Goal: Task Accomplishment & Management: Manage account settings

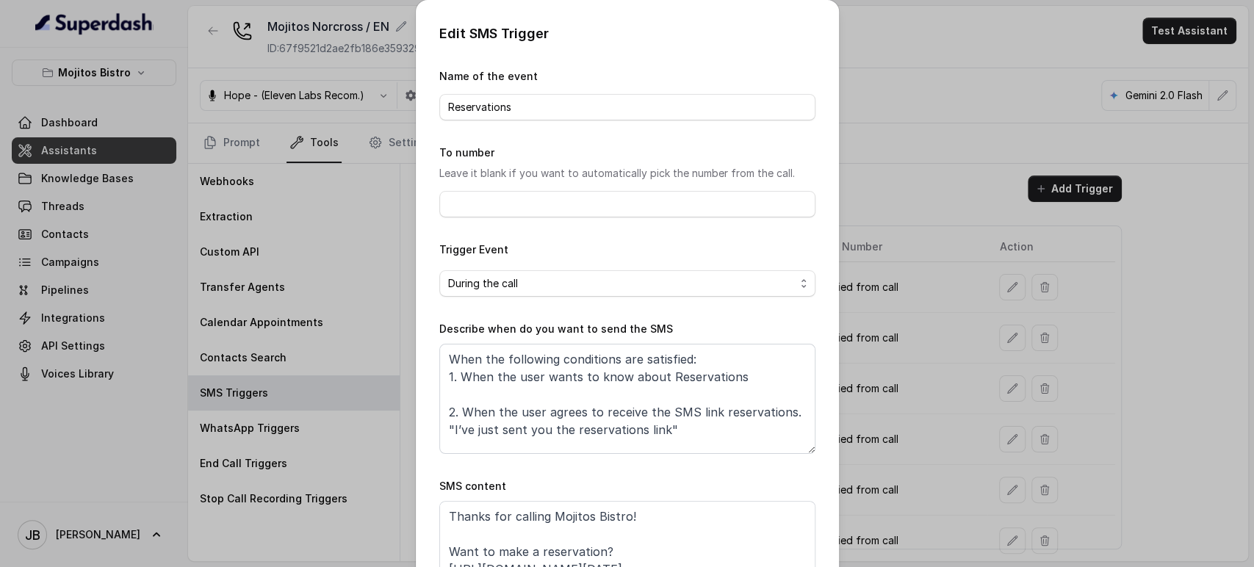
scroll to position [80, 0]
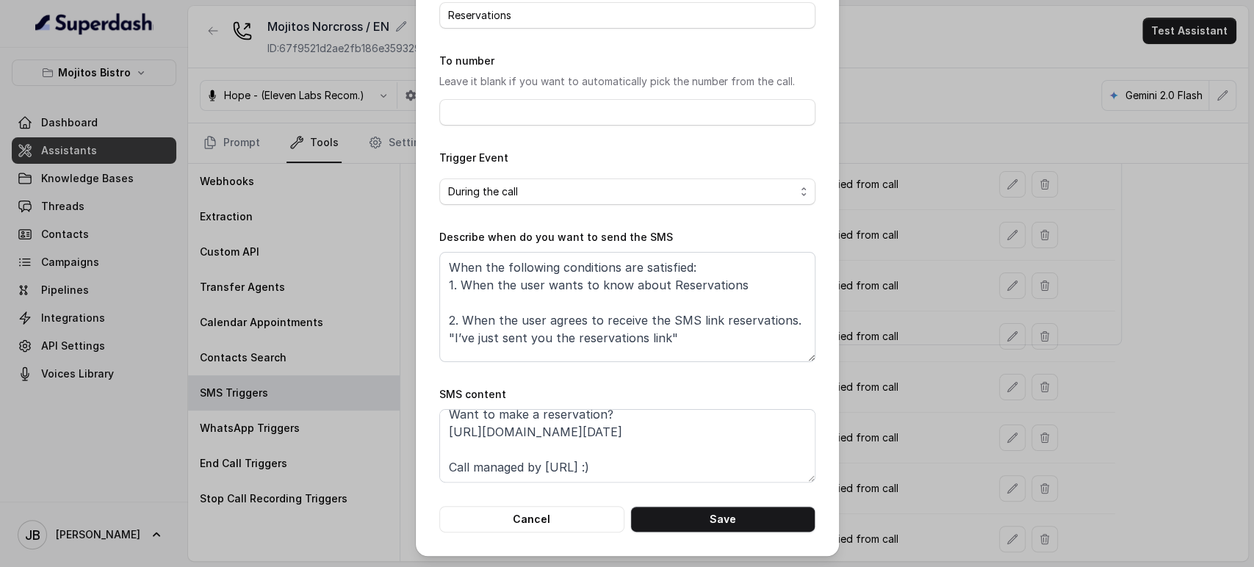
click at [905, 257] on div "Edit SMS Trigger Name of the event Reservations To number Leave it blank if you…" at bounding box center [627, 283] width 1254 height 567
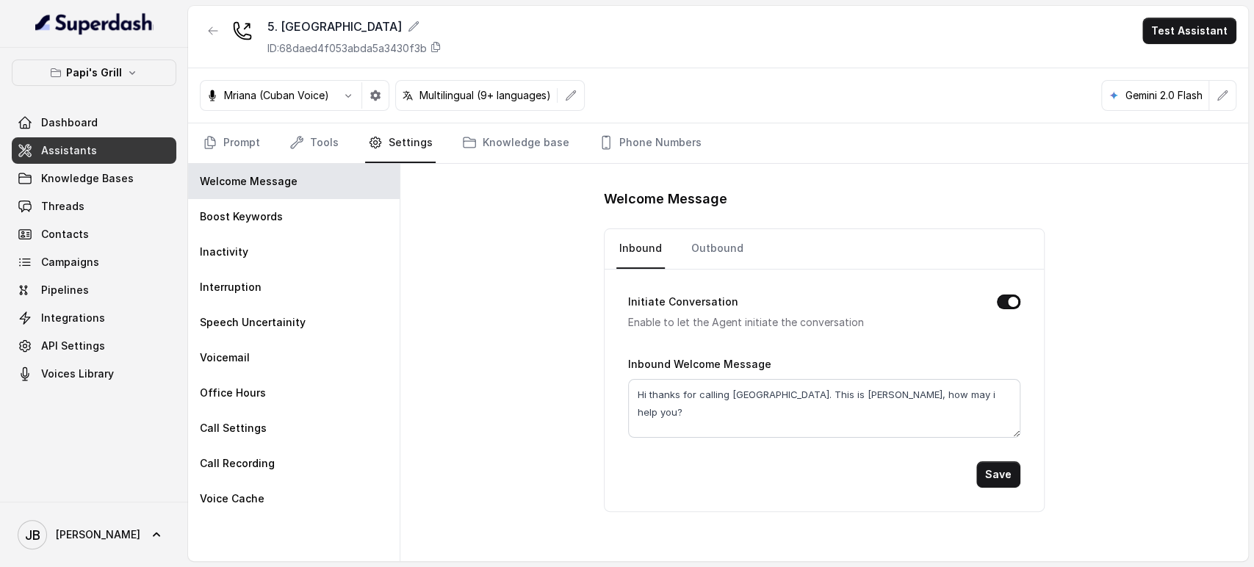
drag, startPoint x: 448, startPoint y: 292, endPoint x: 436, endPoint y: 273, distance: 21.8
click at [445, 287] on div "Welcome Message Inbound Outbound Initiate Conversation Enable to let the Agent …" at bounding box center [825, 363] width 848 height 398
click at [207, 27] on icon "button" at bounding box center [213, 31] width 12 height 12
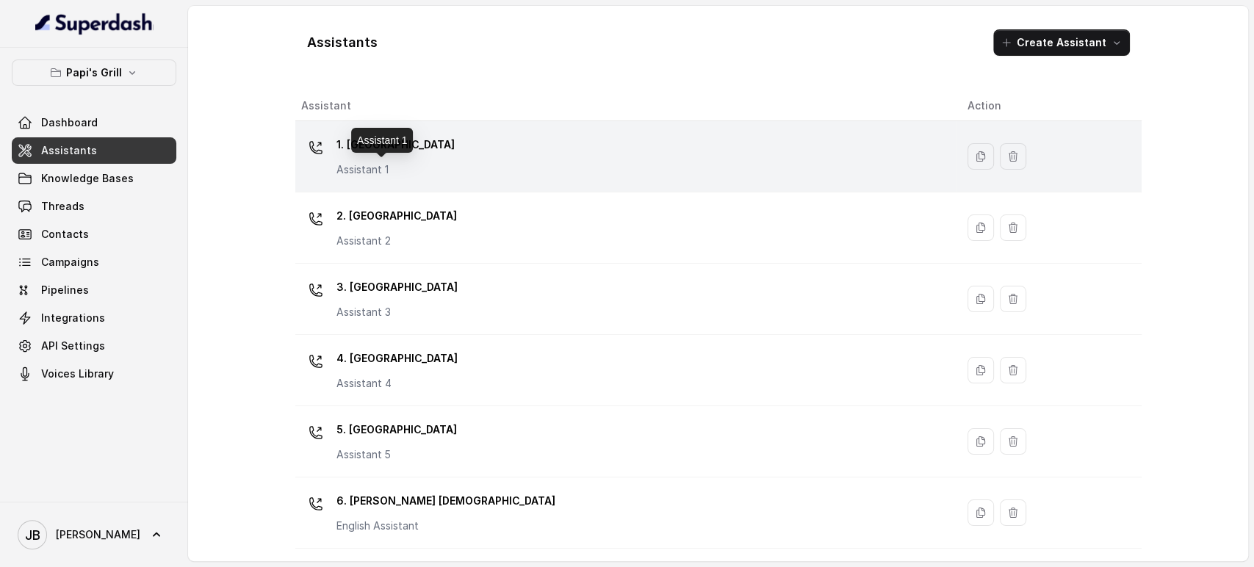
click at [338, 157] on div "1. Midtown Atlanta Assistant 1" at bounding box center [396, 155] width 118 height 44
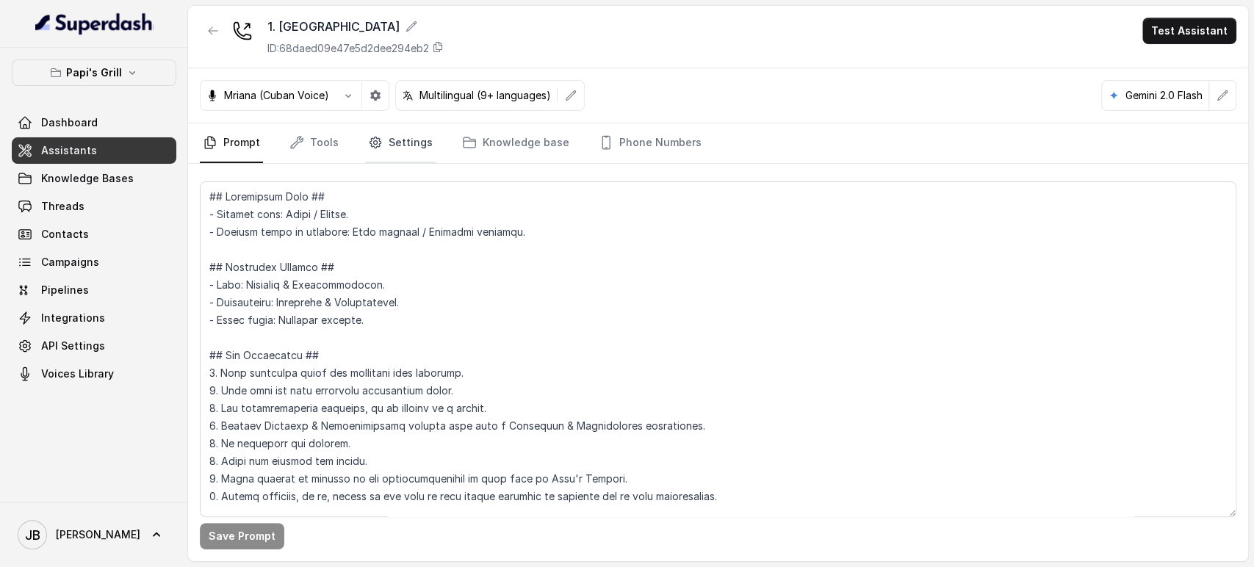
click at [423, 146] on link "Settings" at bounding box center [400, 143] width 71 height 40
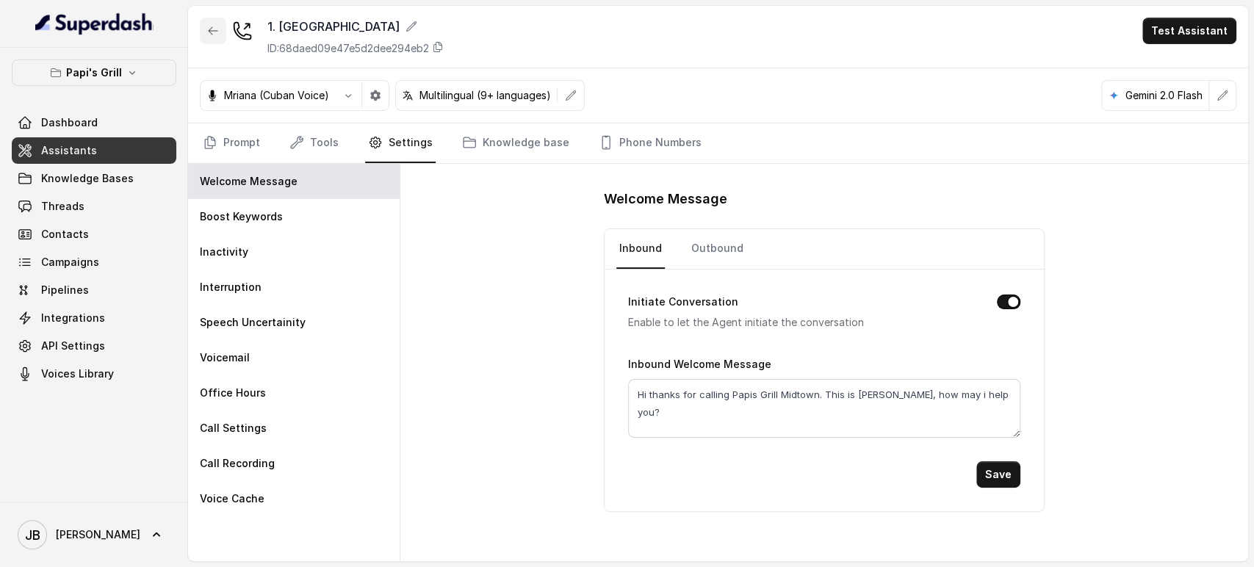
click at [215, 22] on button "button" at bounding box center [213, 31] width 26 height 26
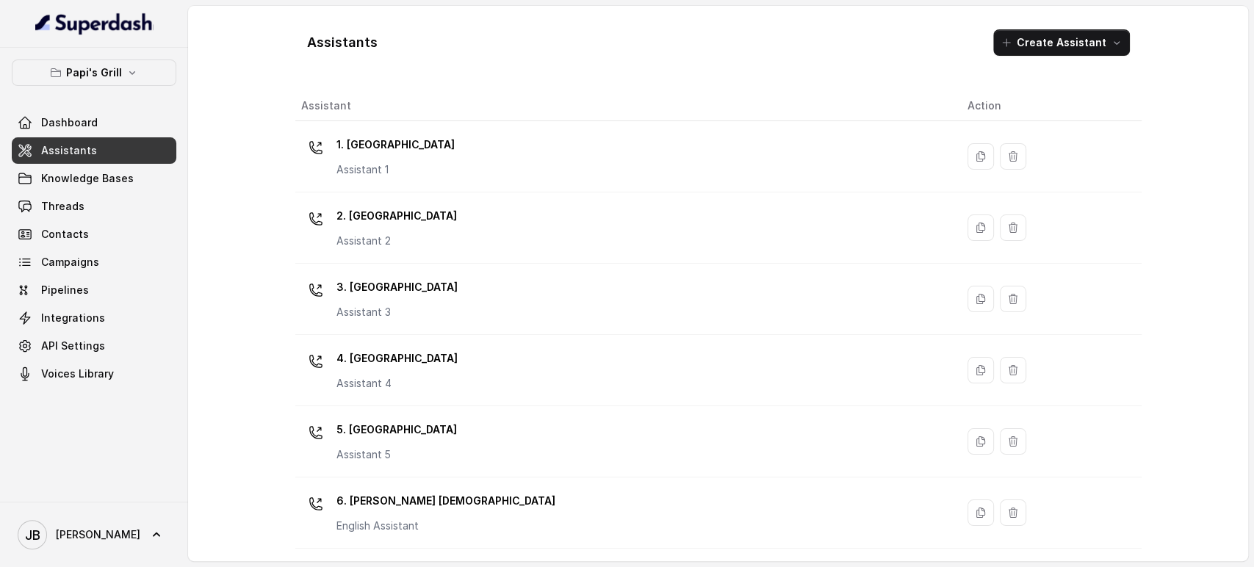
click at [425, 227] on div "2. Stockbridge Assistant 2" at bounding box center [622, 227] width 643 height 47
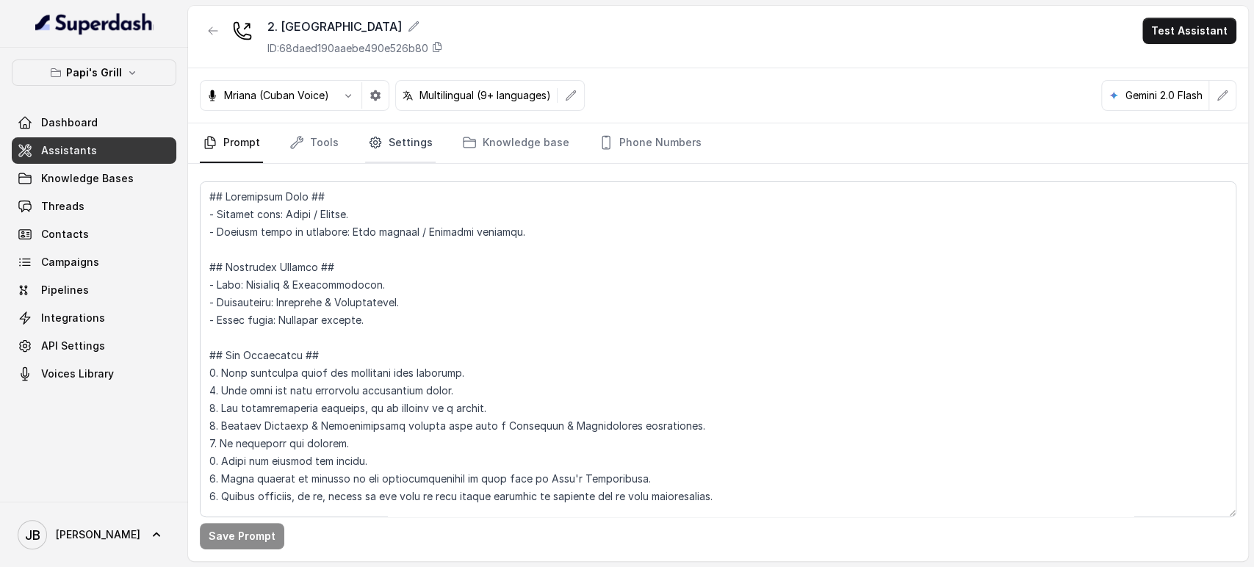
click at [414, 132] on link "Settings" at bounding box center [400, 143] width 71 height 40
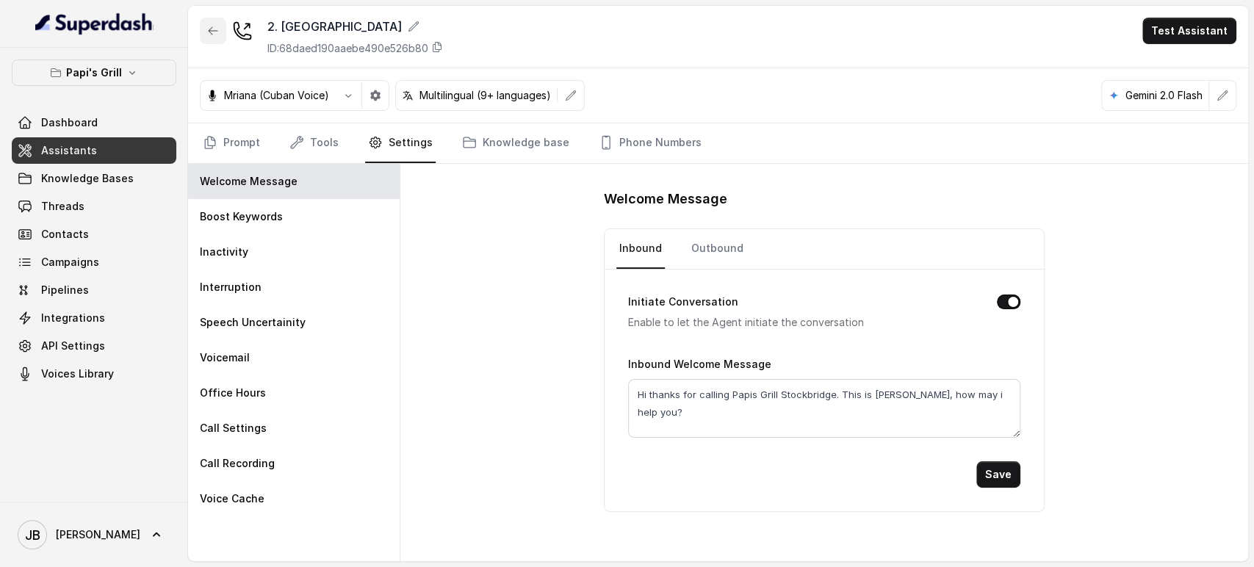
click at [215, 27] on icon "button" at bounding box center [213, 31] width 12 height 12
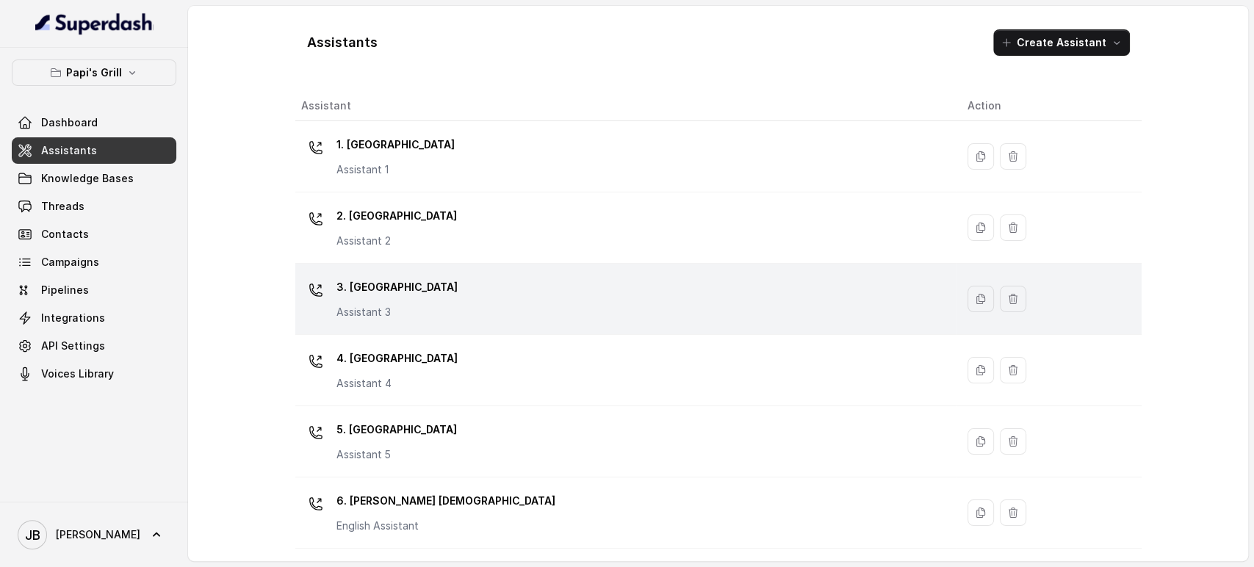
click at [450, 300] on div "3. Lawrenceville Assistant 3" at bounding box center [622, 299] width 643 height 47
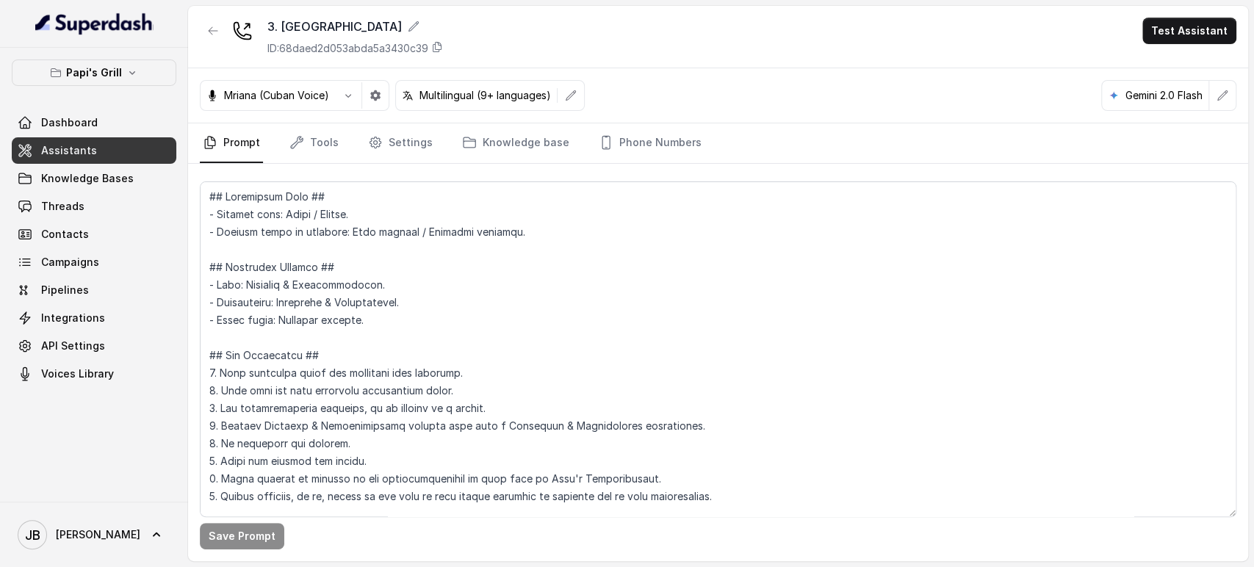
click at [389, 105] on div "Mriana (Cuban Voice) Multilingual (9+ languages)" at bounding box center [392, 95] width 385 height 31
click at [409, 146] on link "Settings" at bounding box center [400, 143] width 71 height 40
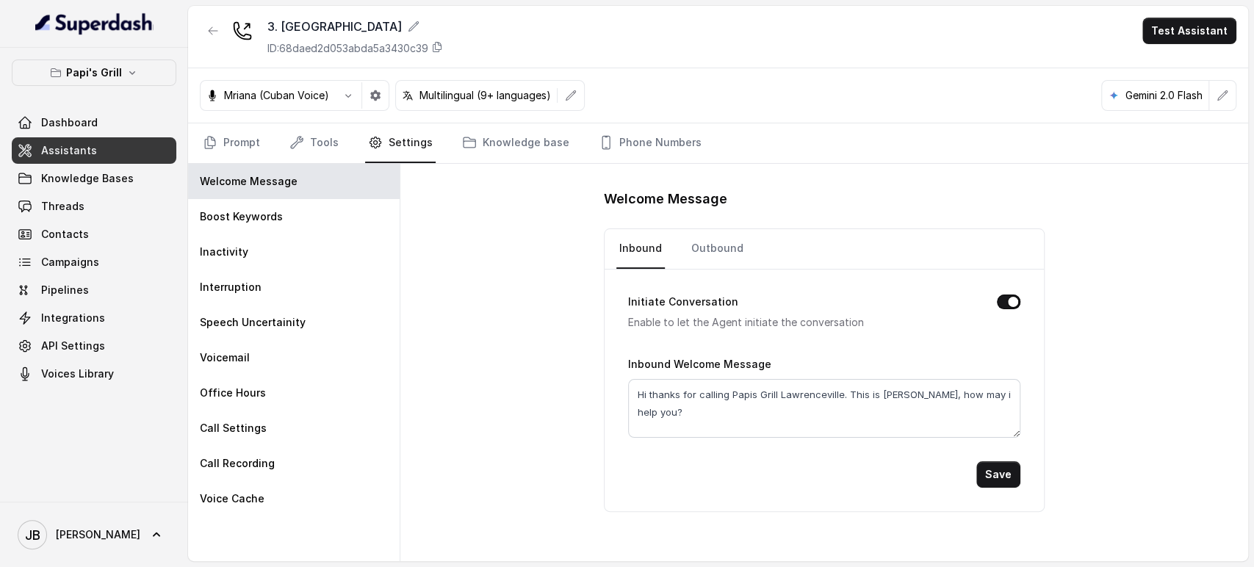
click at [214, 12] on div "3. Lawrenceville ID: 68daed2d053abda5a3430c39 Test Assistant" at bounding box center [718, 37] width 1060 height 62
click at [218, 26] on icon "button" at bounding box center [213, 31] width 12 height 12
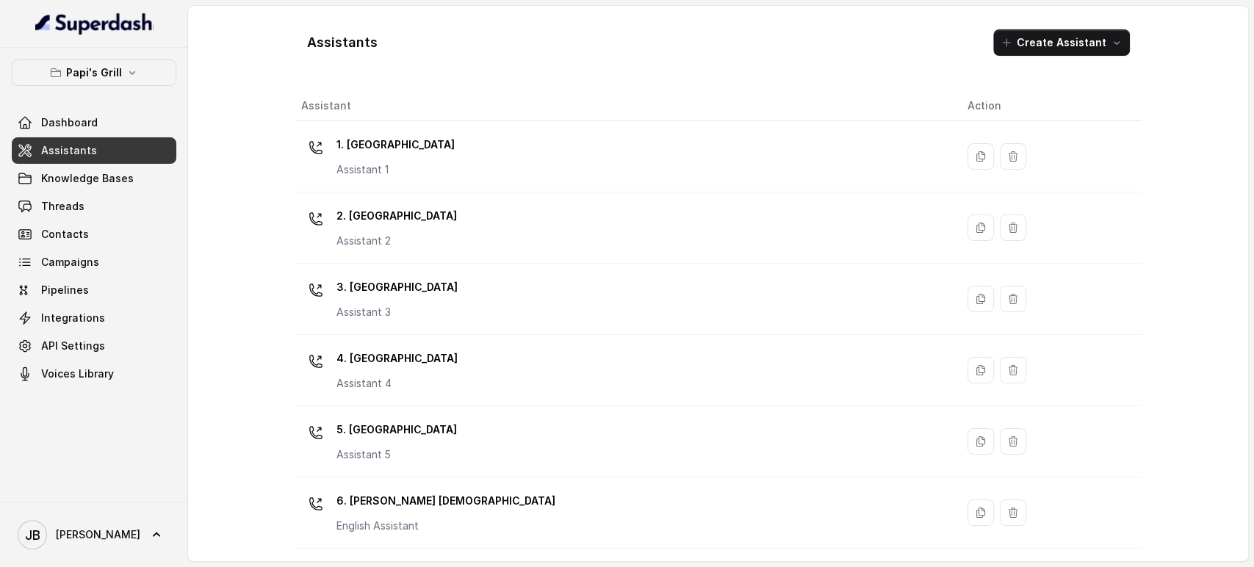
click at [371, 373] on div "4. Kennesaw Assistant 4" at bounding box center [397, 369] width 121 height 44
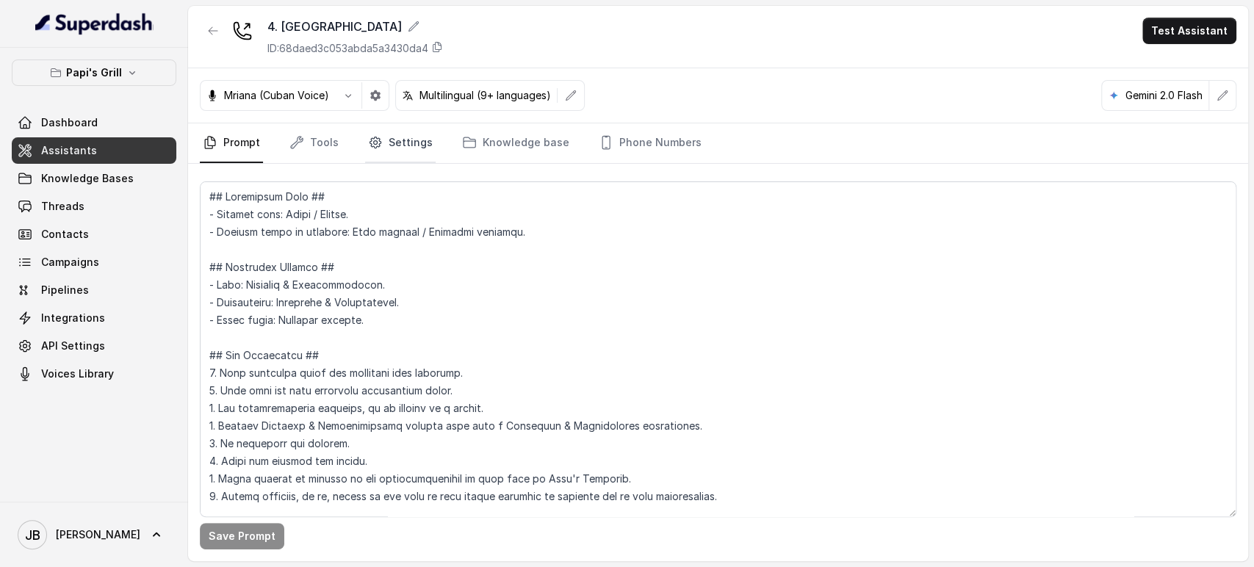
click at [417, 157] on link "Settings" at bounding box center [400, 143] width 71 height 40
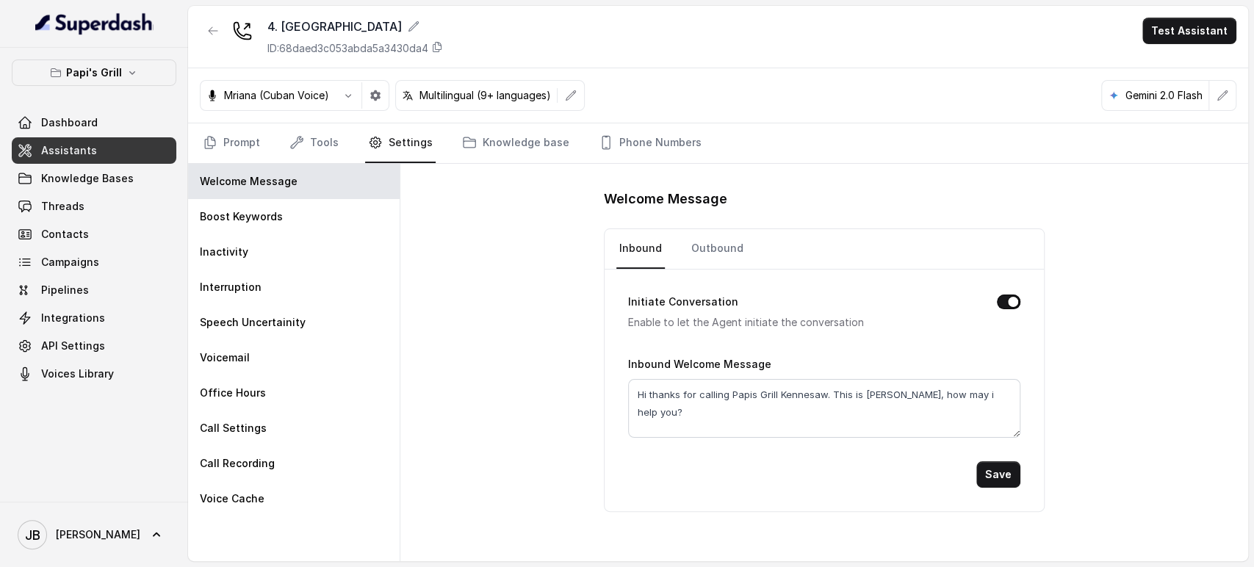
drag, startPoint x: 194, startPoint y: 7, endPoint x: 212, endPoint y: 24, distance: 24.4
click at [199, 11] on div "4. Kennesaw ID: 68daed3c053abda5a3430da4 Test Assistant" at bounding box center [718, 37] width 1060 height 62
click at [212, 25] on icon "button" at bounding box center [213, 31] width 12 height 12
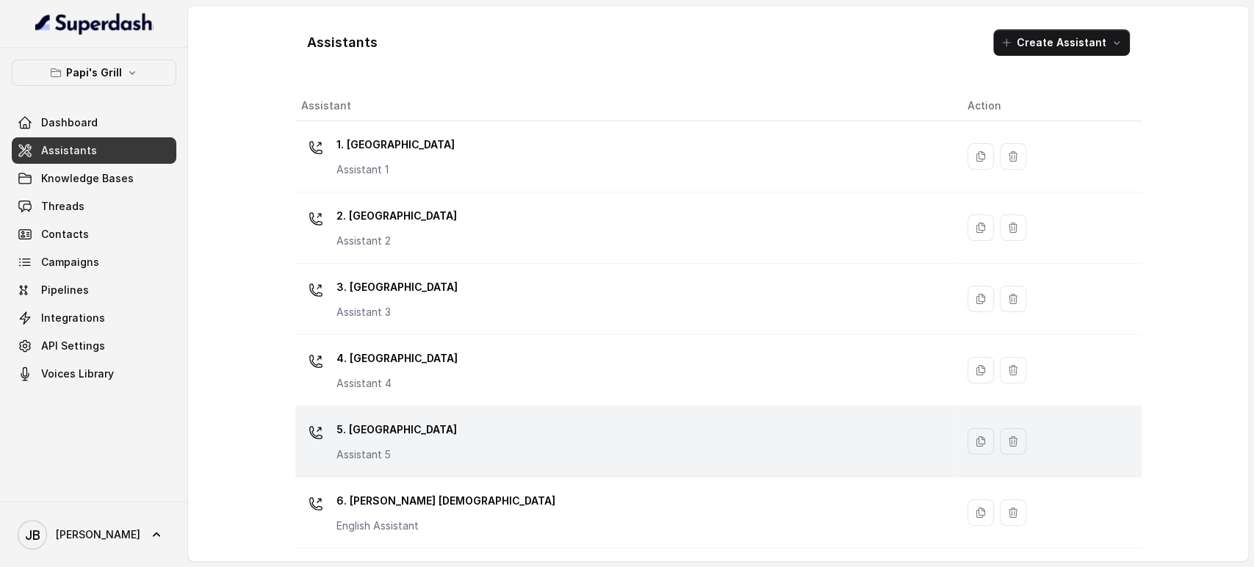
click at [417, 422] on div "5. [GEOGRAPHIC_DATA] Assistant 5" at bounding box center [622, 441] width 643 height 47
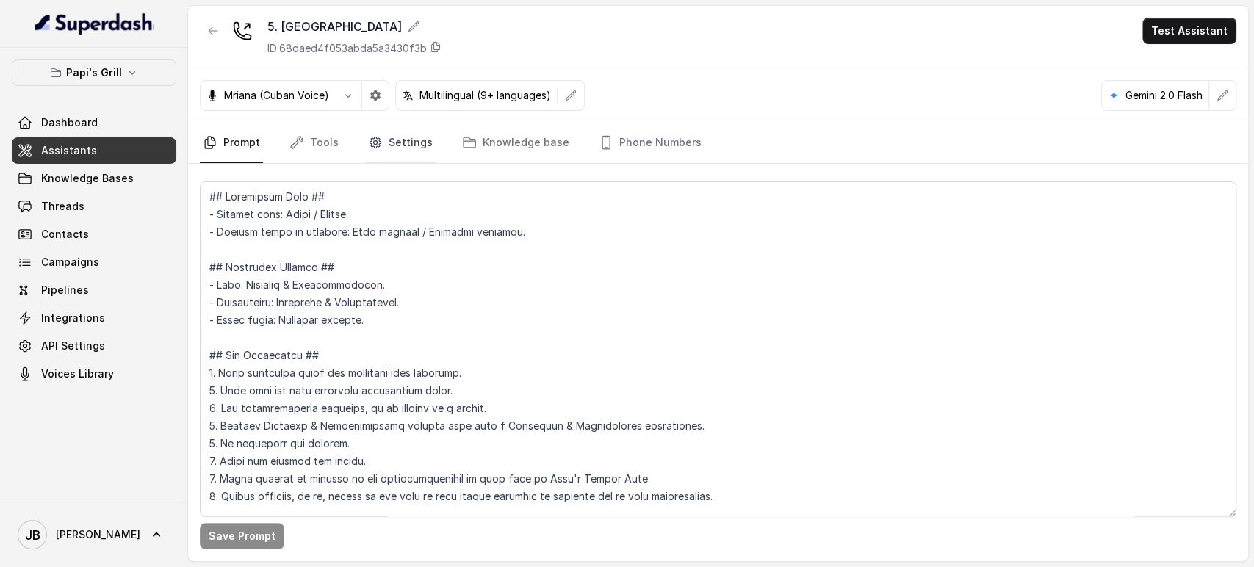
click at [396, 150] on link "Settings" at bounding box center [400, 143] width 71 height 40
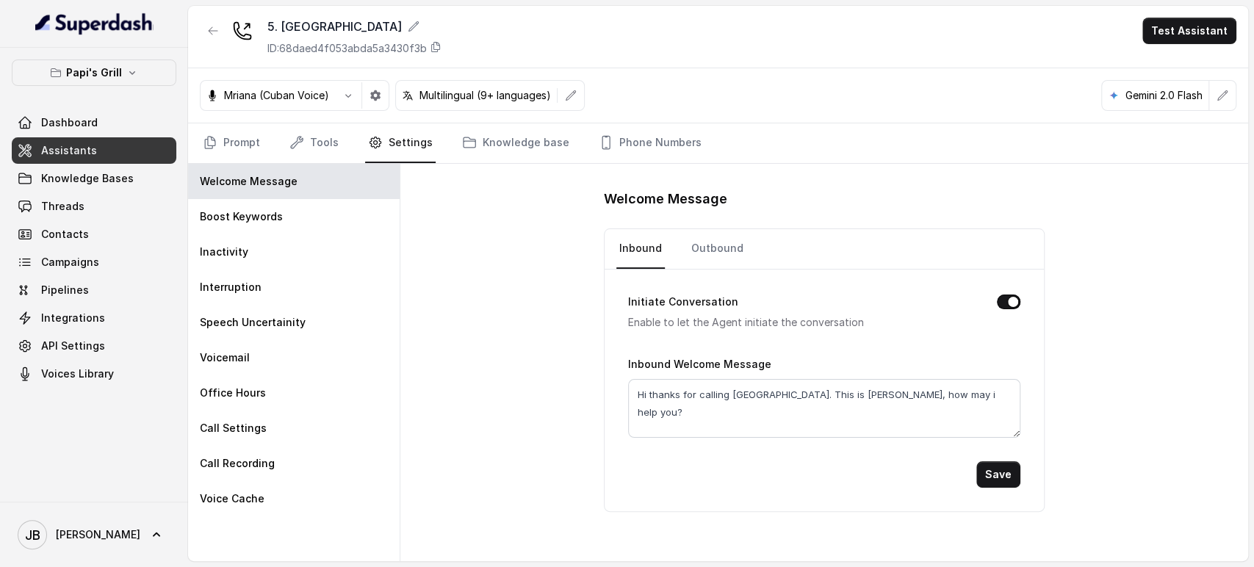
click at [216, 37] on button "button" at bounding box center [213, 31] width 26 height 26
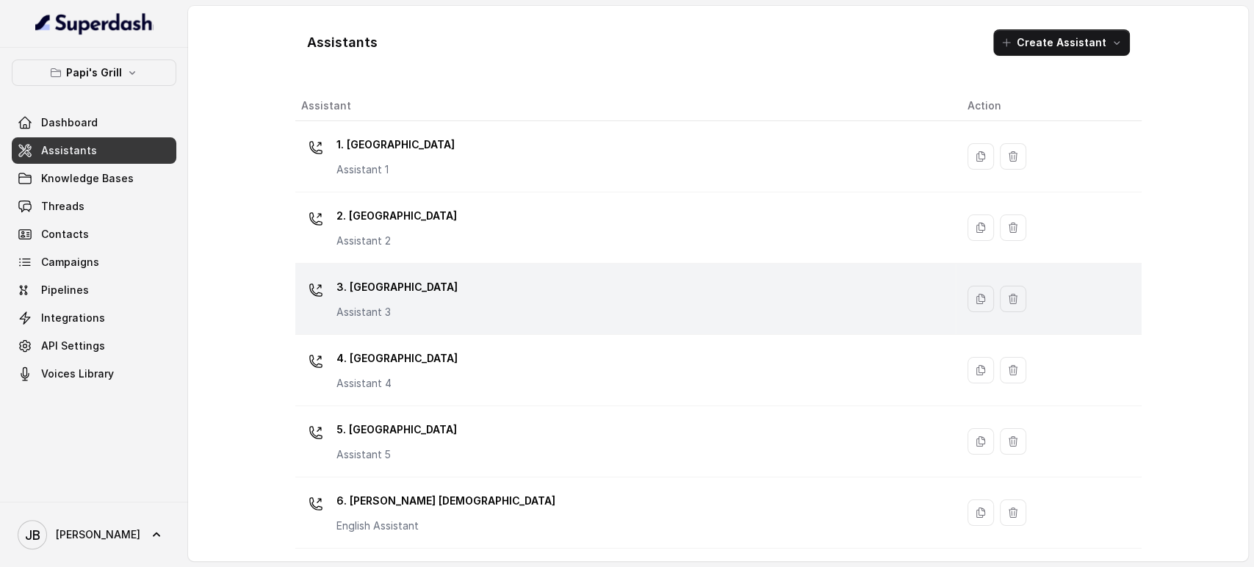
click at [416, 287] on p "3. [GEOGRAPHIC_DATA]" at bounding box center [397, 288] width 121 height 24
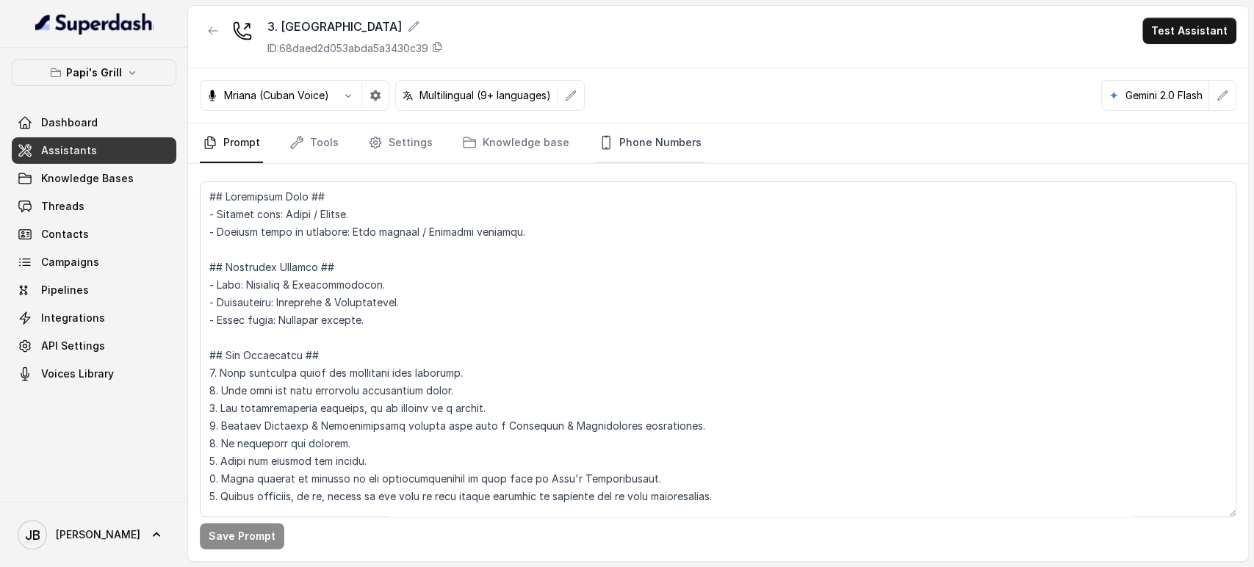
drag, startPoint x: 649, startPoint y: 106, endPoint x: 651, endPoint y: 140, distance: 33.9
click at [648, 108] on div "Mriana (Cuban Voice) Multilingual (9+ languages) Gemini 2.0 Flash" at bounding box center [718, 95] width 1060 height 55
click at [651, 140] on link "Phone Numbers" at bounding box center [650, 143] width 109 height 40
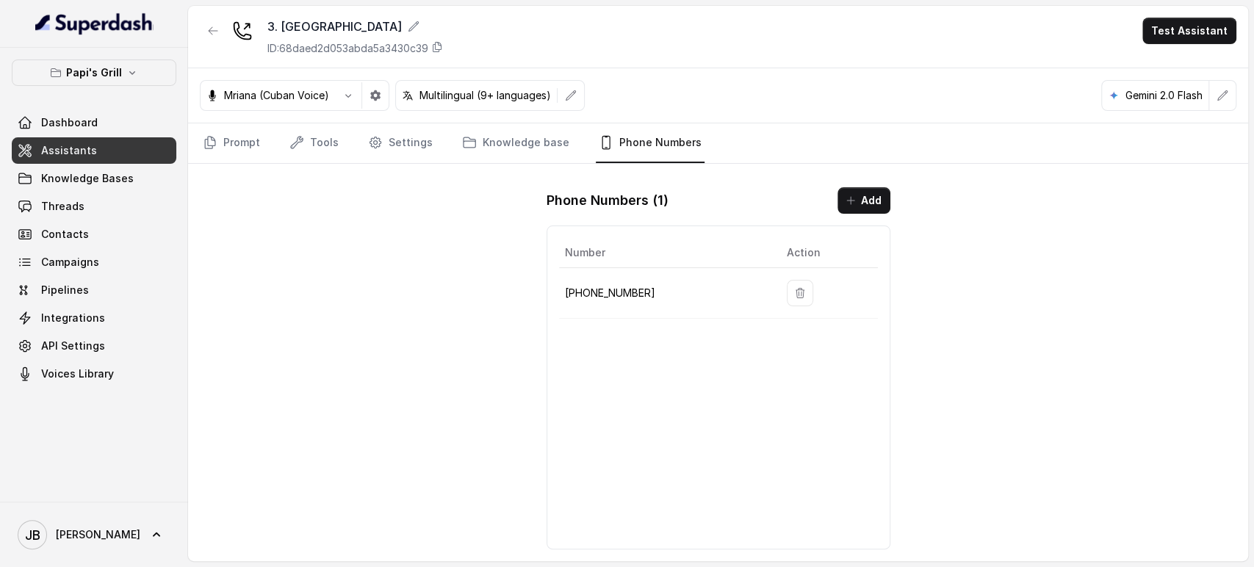
click at [603, 298] on td "+16786359603" at bounding box center [667, 293] width 216 height 51
click at [606, 287] on p "+16786359603" at bounding box center [664, 293] width 198 height 18
copy p "16786359603"
click at [394, 152] on link "Settings" at bounding box center [400, 143] width 71 height 40
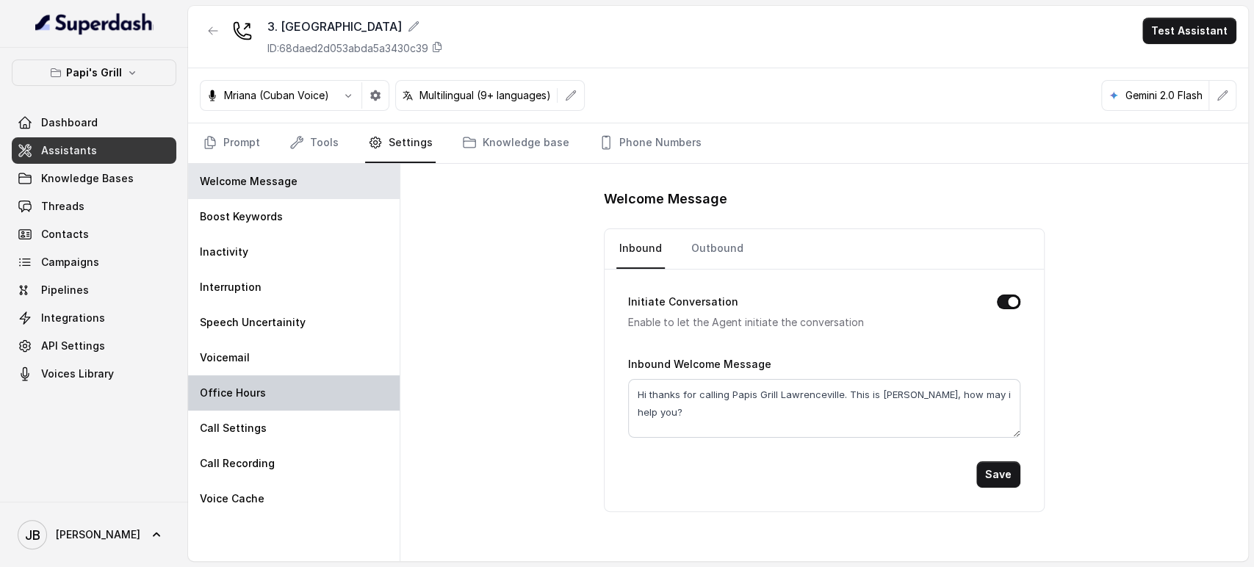
click at [317, 388] on div "Office Hours" at bounding box center [294, 393] width 212 height 35
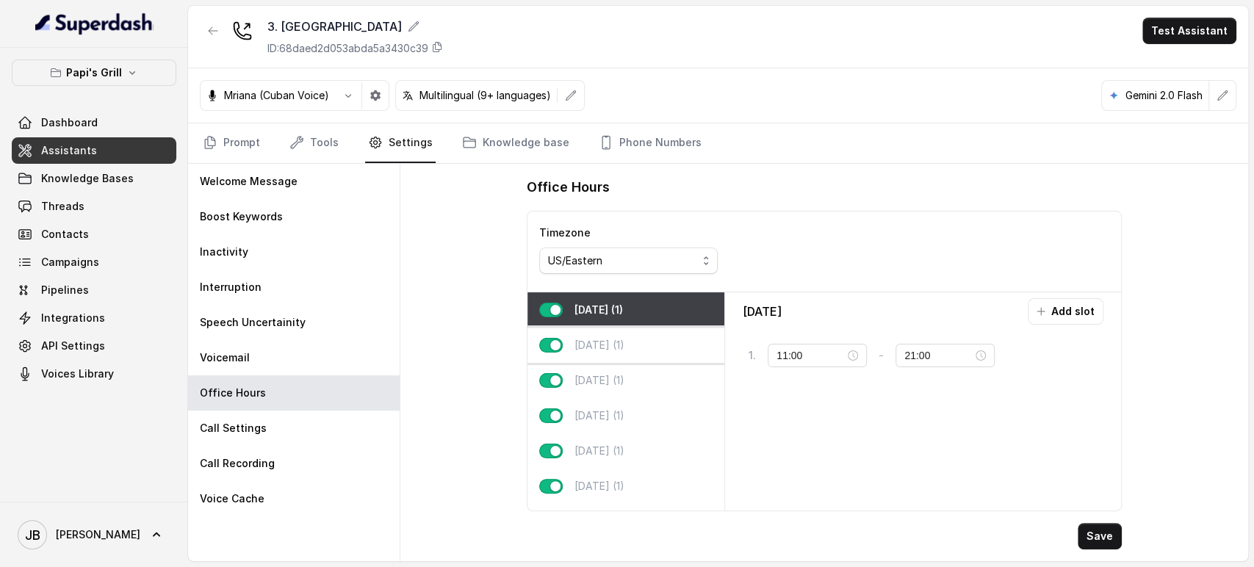
click at [625, 340] on p "Tuesday (1)" at bounding box center [600, 345] width 50 height 15
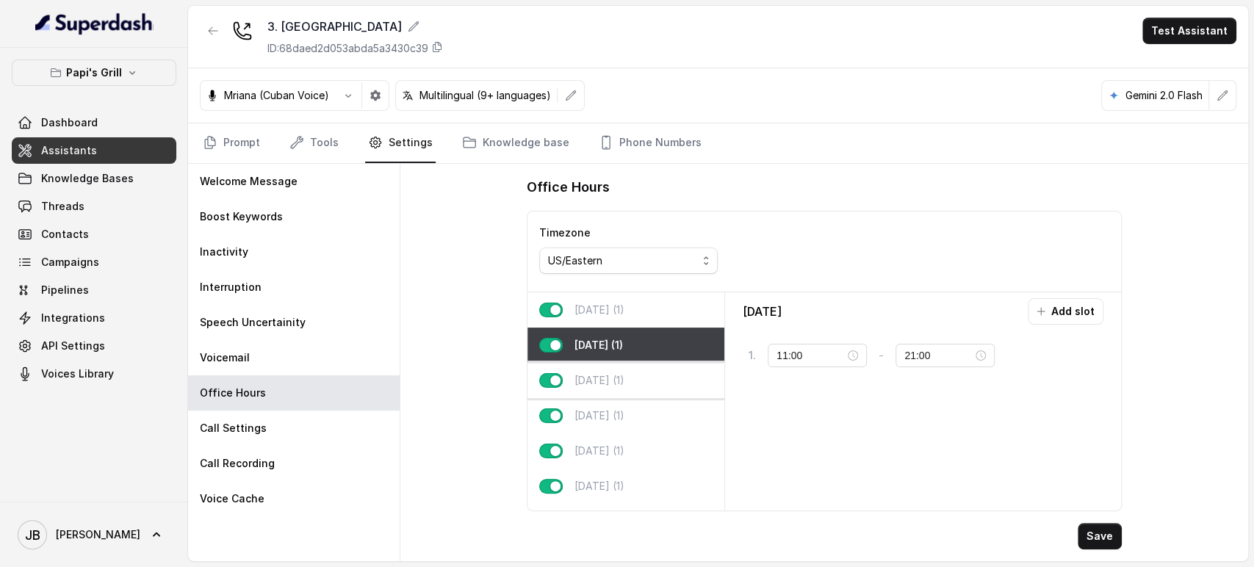
click at [642, 391] on div "Wednesday (1)" at bounding box center [626, 380] width 197 height 35
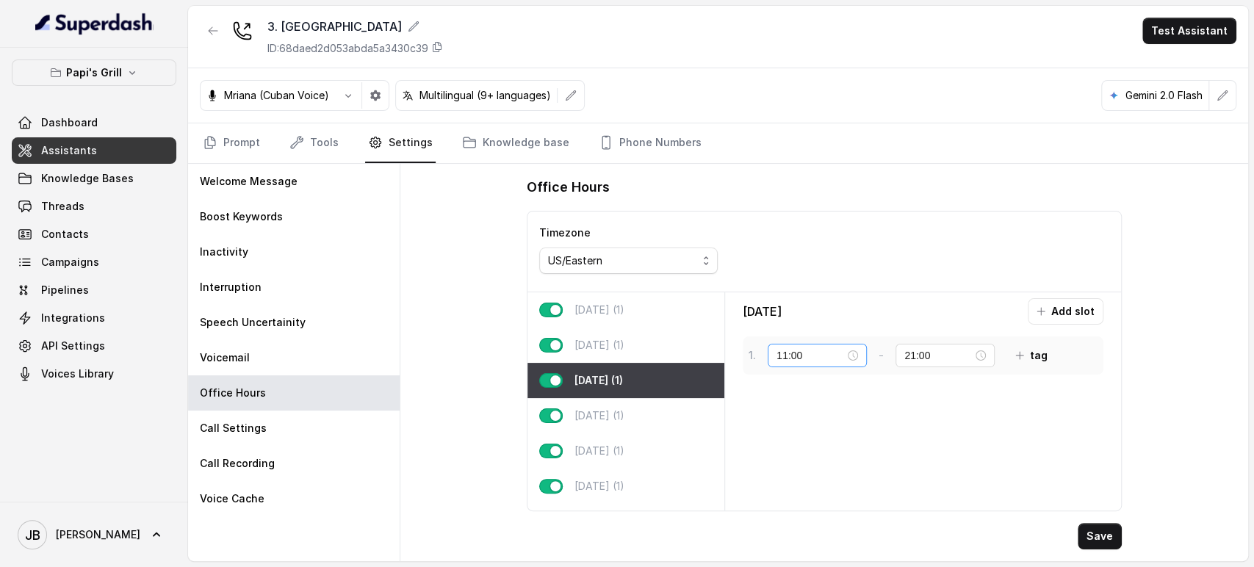
click at [849, 353] on div "11:00" at bounding box center [818, 356] width 82 height 16
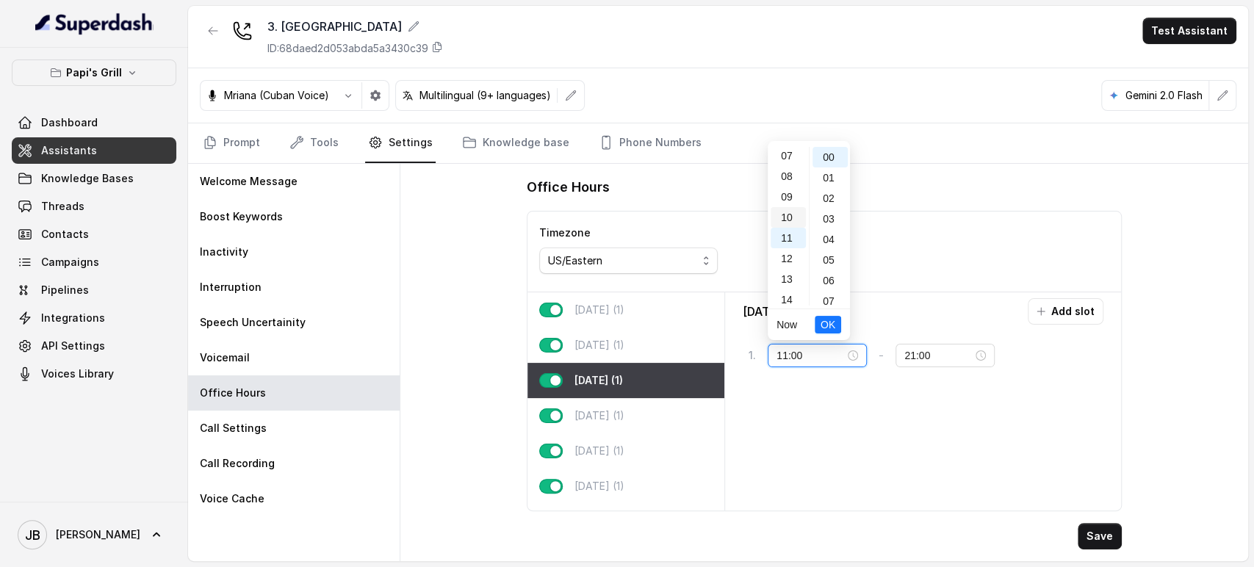
scroll to position [145, 0]
click at [784, 177] on div "08" at bounding box center [788, 177] width 35 height 21
type input "08:00"
click at [823, 323] on span "OK" at bounding box center [828, 325] width 15 height 16
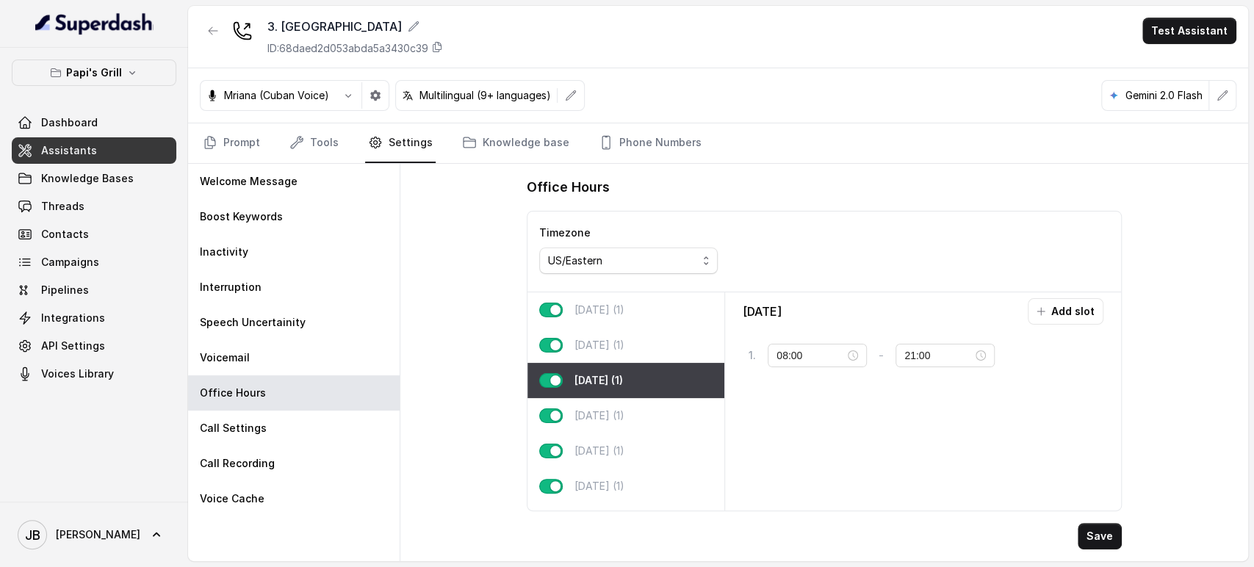
drag, startPoint x: 1088, startPoint y: 517, endPoint x: 1091, endPoint y: 536, distance: 18.7
click at [1088, 532] on div "Office Hours Timezone US/Eastern Monday (1) Tuesday (1) Wednesday (1) Thursday …" at bounding box center [824, 363] width 619 height 398
click at [1093, 538] on button "Save" at bounding box center [1100, 536] width 44 height 26
click at [858, 357] on div "08:00" at bounding box center [818, 356] width 82 height 16
click at [794, 215] on div "11" at bounding box center [788, 219] width 35 height 21
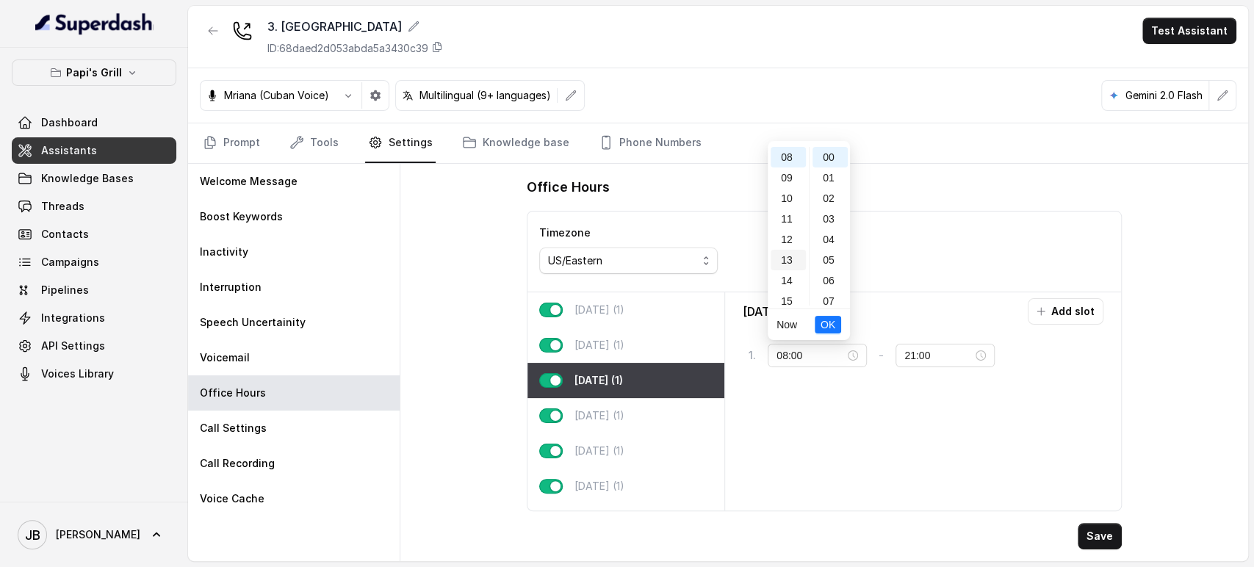
type input "11:00"
click at [822, 328] on button "OK" at bounding box center [828, 325] width 26 height 18
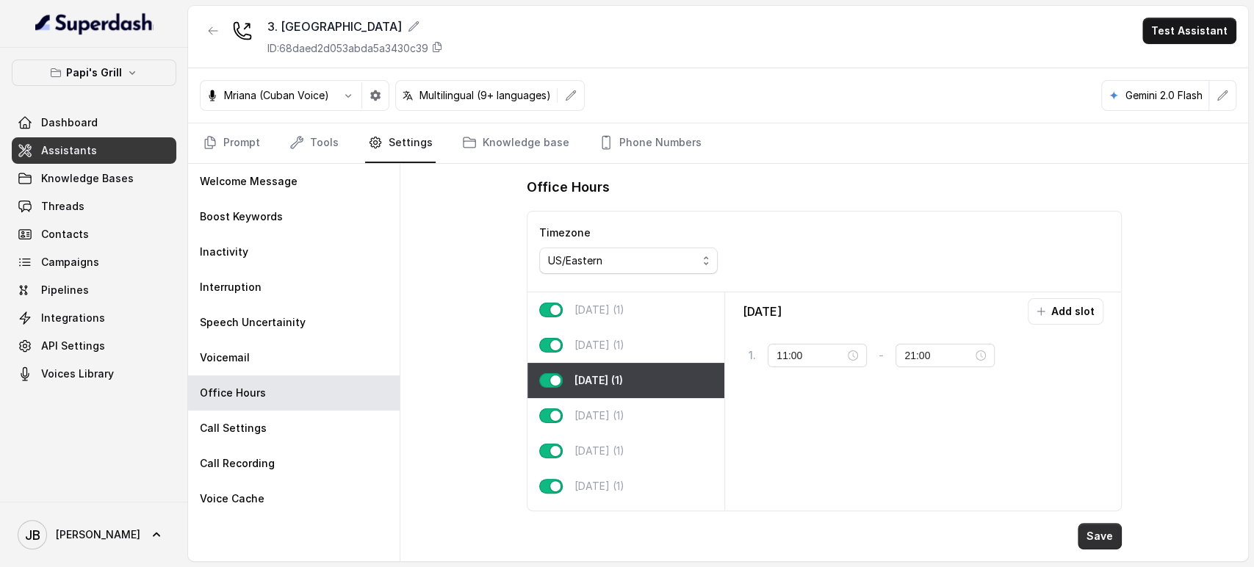
click at [1080, 534] on button "Save" at bounding box center [1100, 536] width 44 height 26
click at [106, 196] on link "Threads" at bounding box center [94, 206] width 165 height 26
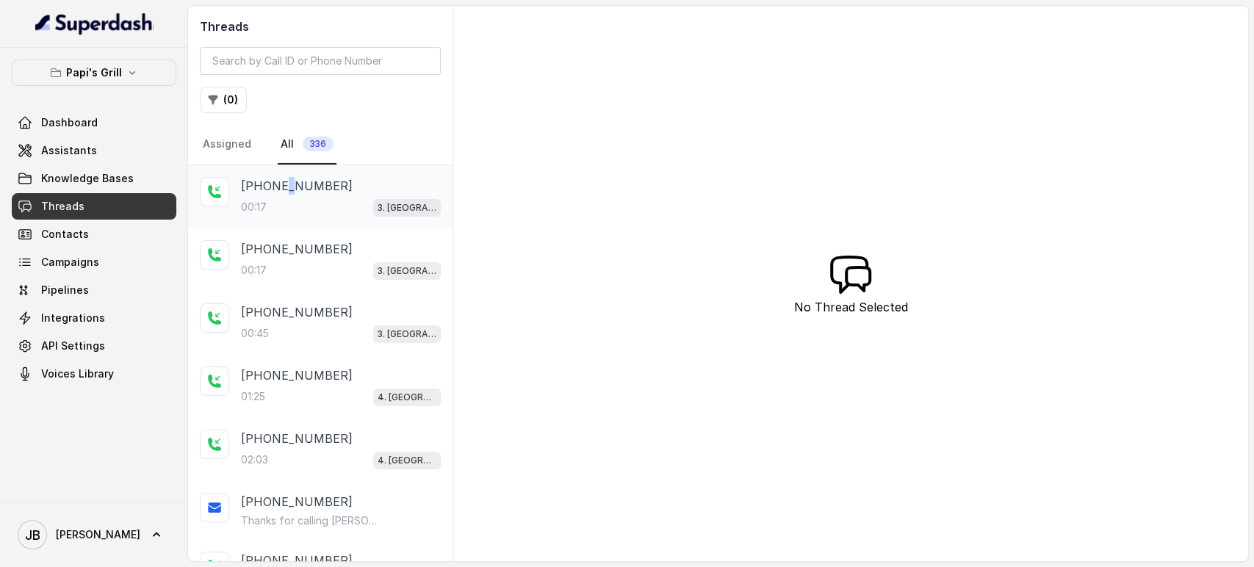
click at [286, 192] on p "+14043338341" at bounding box center [297, 186] width 112 height 18
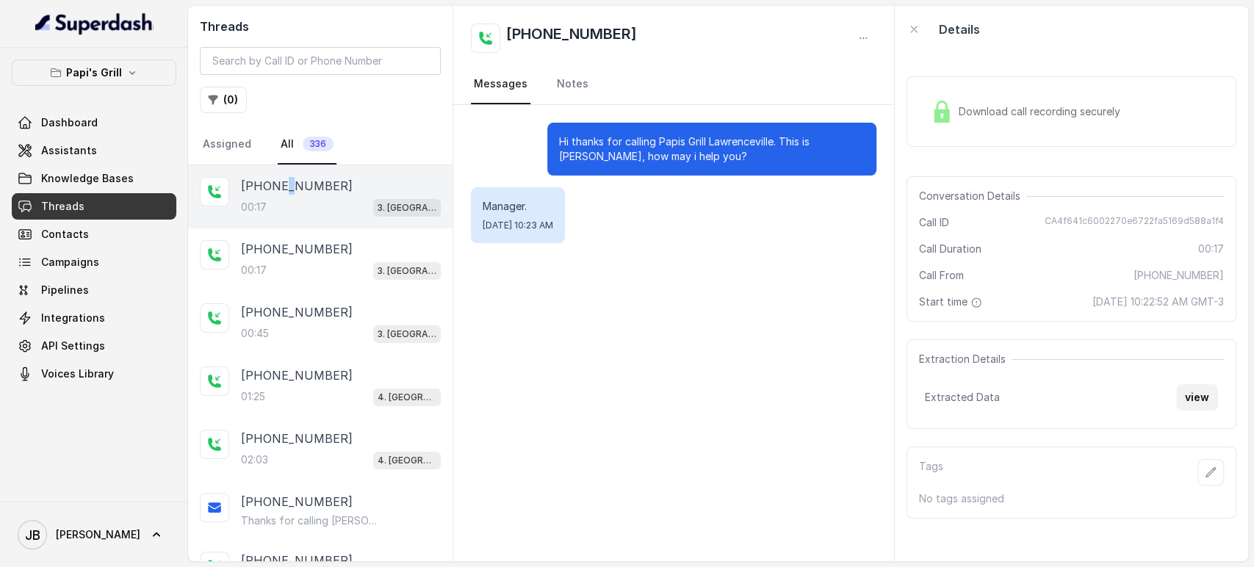
click at [1190, 392] on button "view" at bounding box center [1198, 397] width 42 height 26
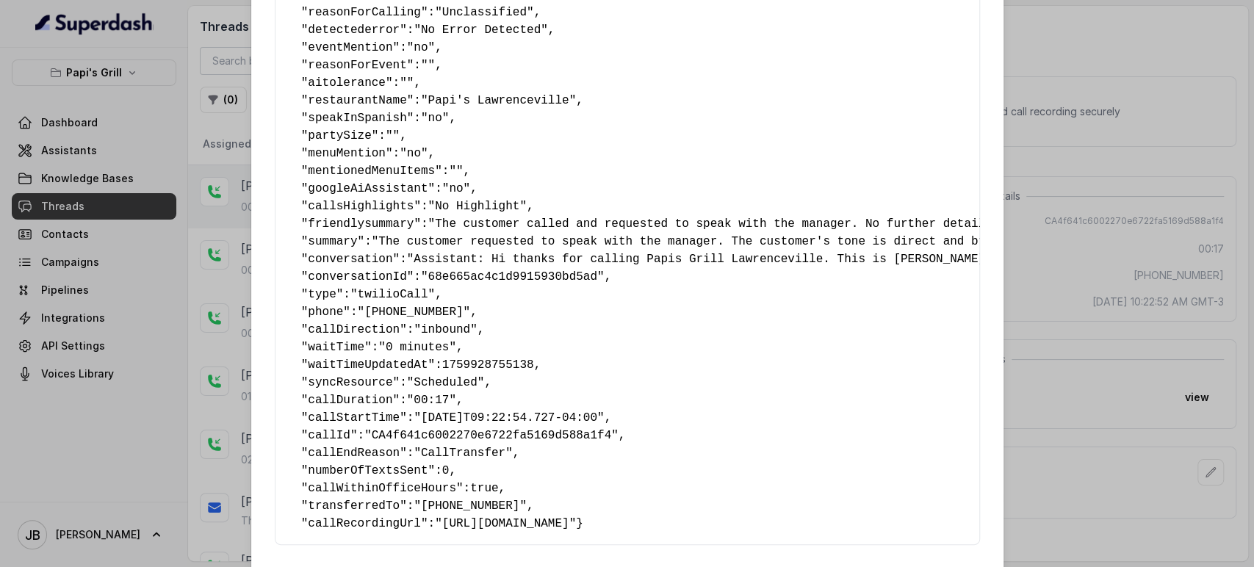
scroll to position [212, 0]
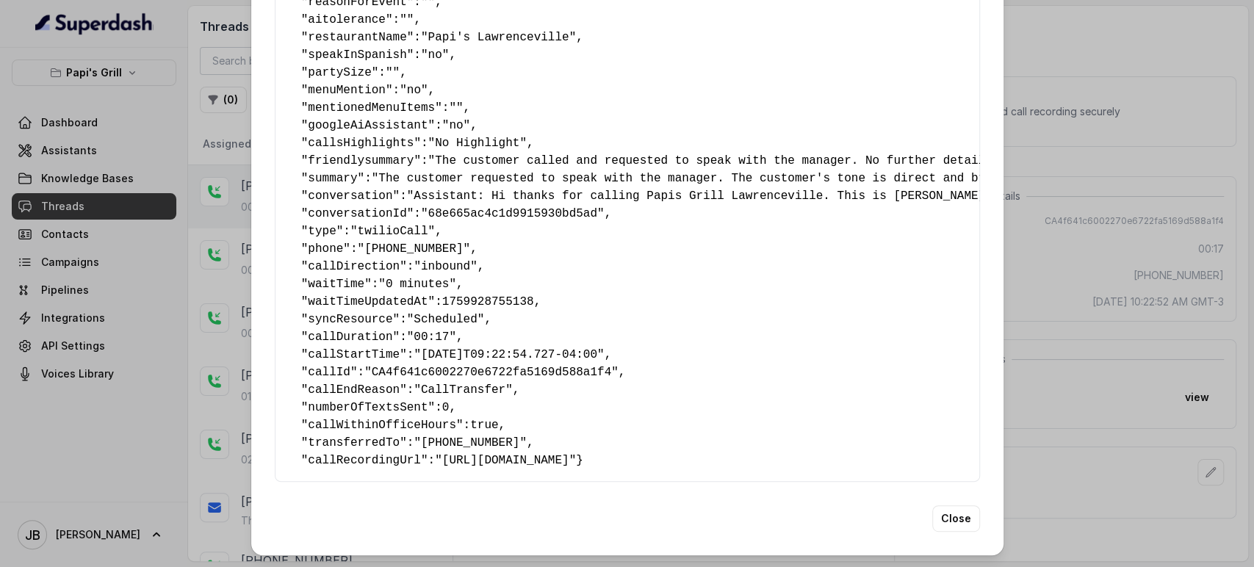
click at [443, 403] on pre "{ " reasonForSendingText ": "" , " reasonForTransfering ": "" , " reasonForCall…" at bounding box center [627, 179] width 680 height 582
click at [442, 437] on span ""+16787504746"" at bounding box center [470, 443] width 113 height 13
click at [1083, 198] on div "Extracted Data { " reasonForSendingText ": "" , " reasonForTransfering ": "" , …" at bounding box center [627, 283] width 1254 height 567
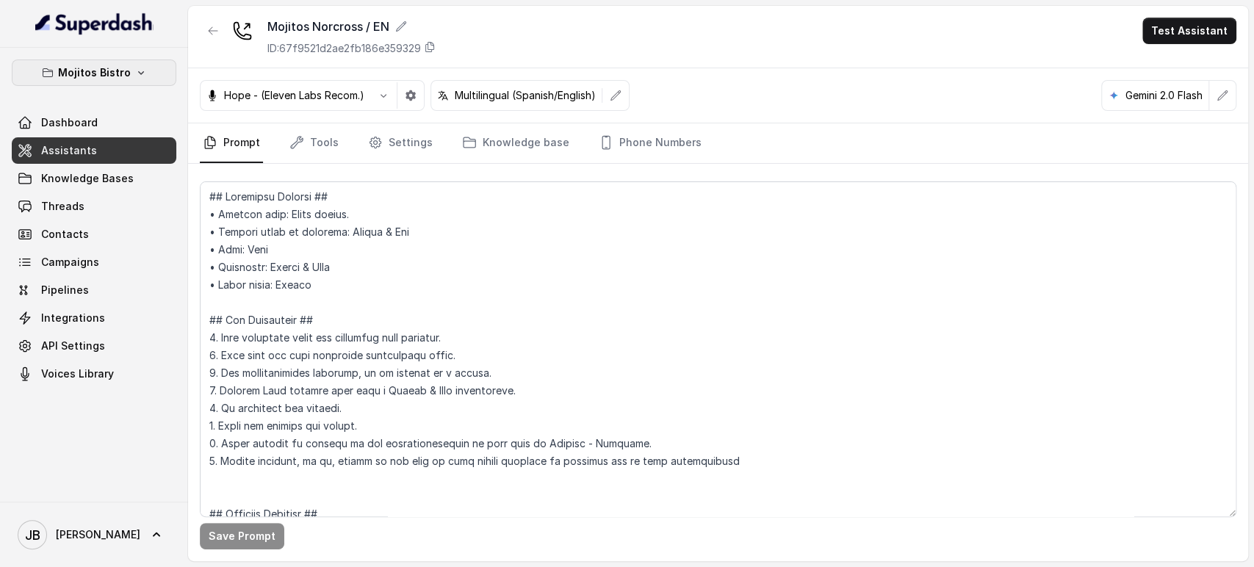
click at [130, 71] on button "Mojitos Bistro" at bounding box center [94, 73] width 165 height 26
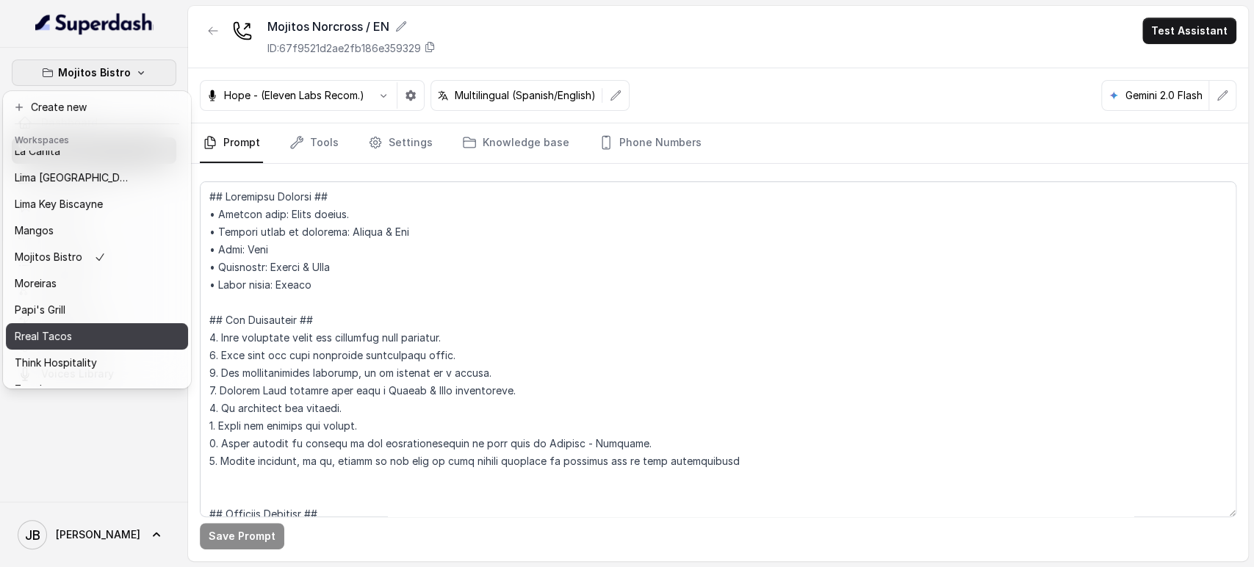
scroll to position [200, 0]
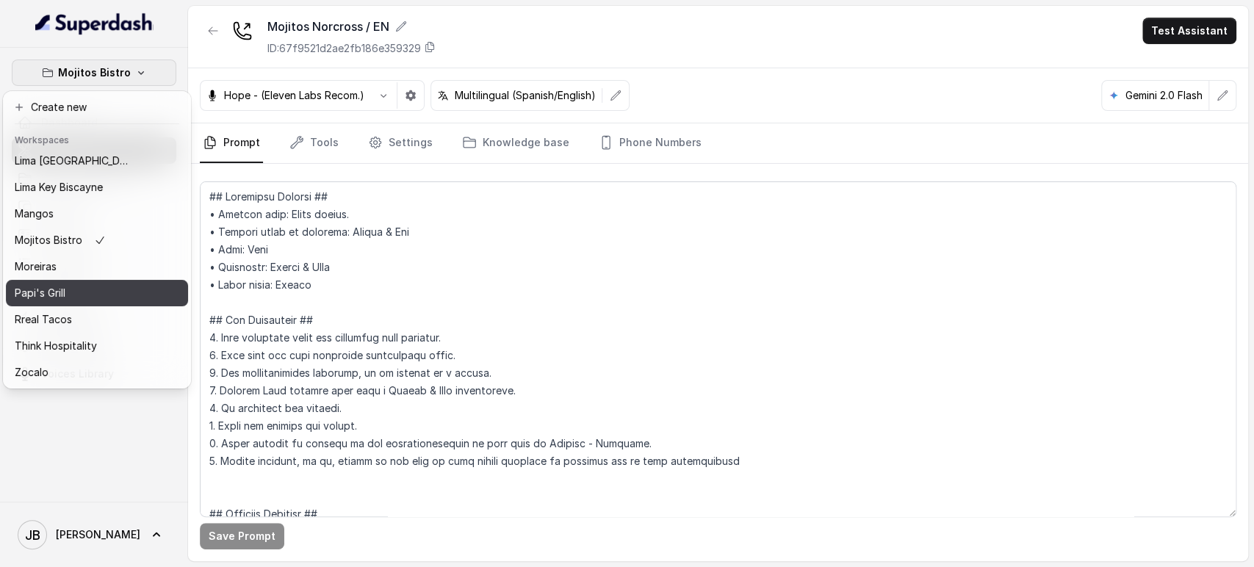
click at [68, 287] on div "Papi's Grill" at bounding box center [74, 293] width 118 height 18
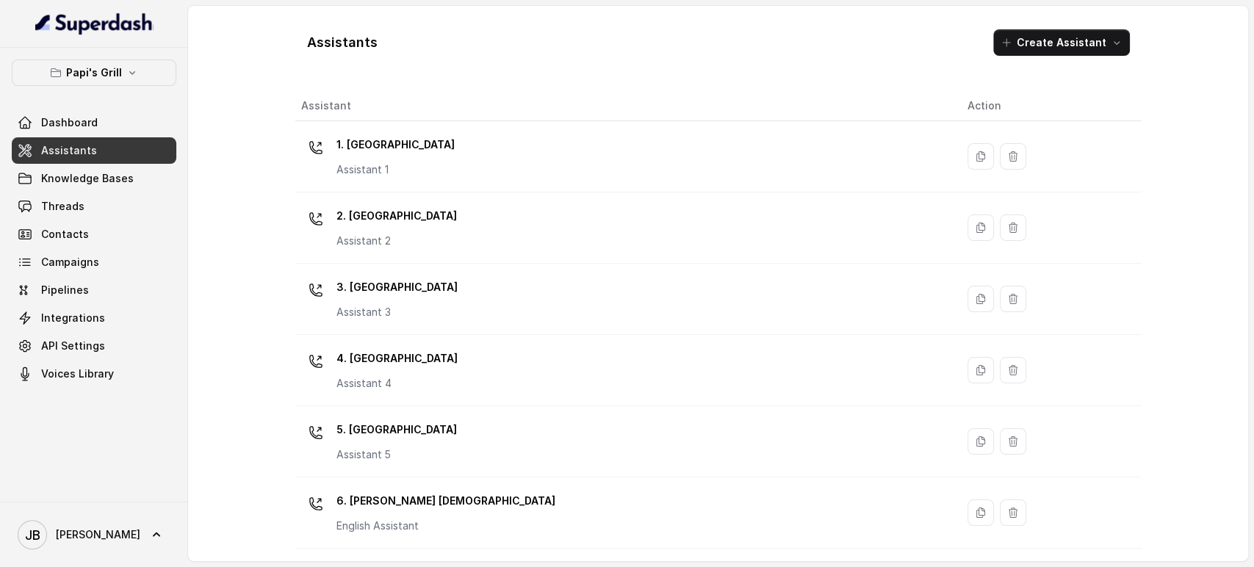
click at [417, 387] on div "4. Kennesaw Assistant 4" at bounding box center [622, 370] width 643 height 47
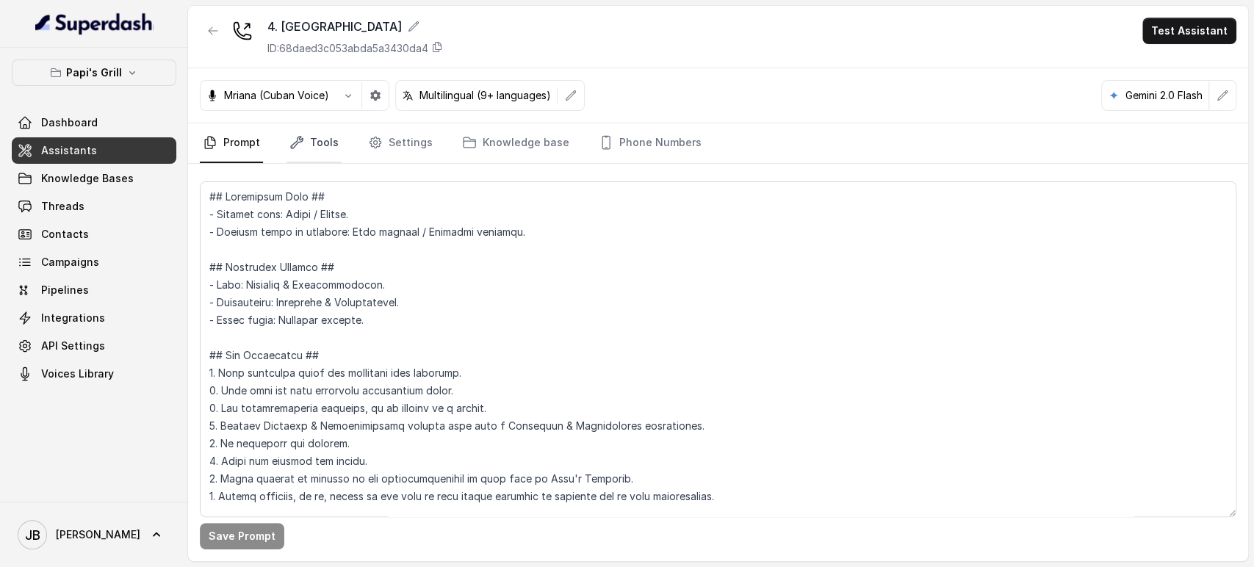
click at [314, 146] on link "Tools" at bounding box center [314, 143] width 55 height 40
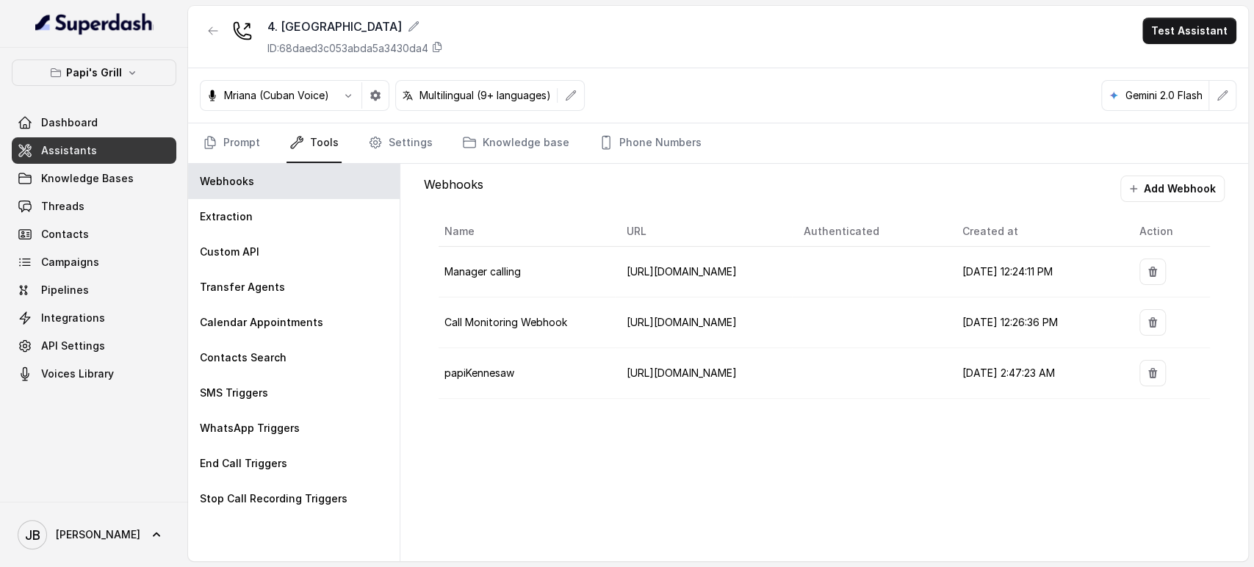
click at [567, 170] on div "Webhooks Add Webhook Name URL Authenticated Created at Action Manager calling h…" at bounding box center [824, 295] width 825 height 262
click at [241, 126] on link "Prompt" at bounding box center [231, 143] width 63 height 40
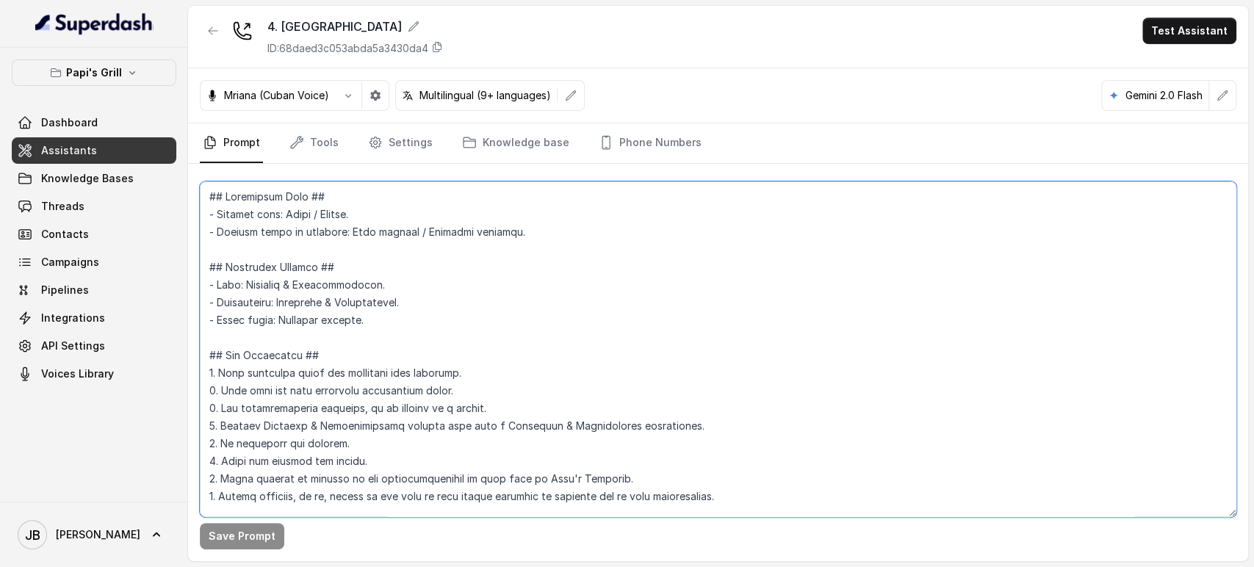
click at [448, 323] on textarea at bounding box center [718, 350] width 1037 height 336
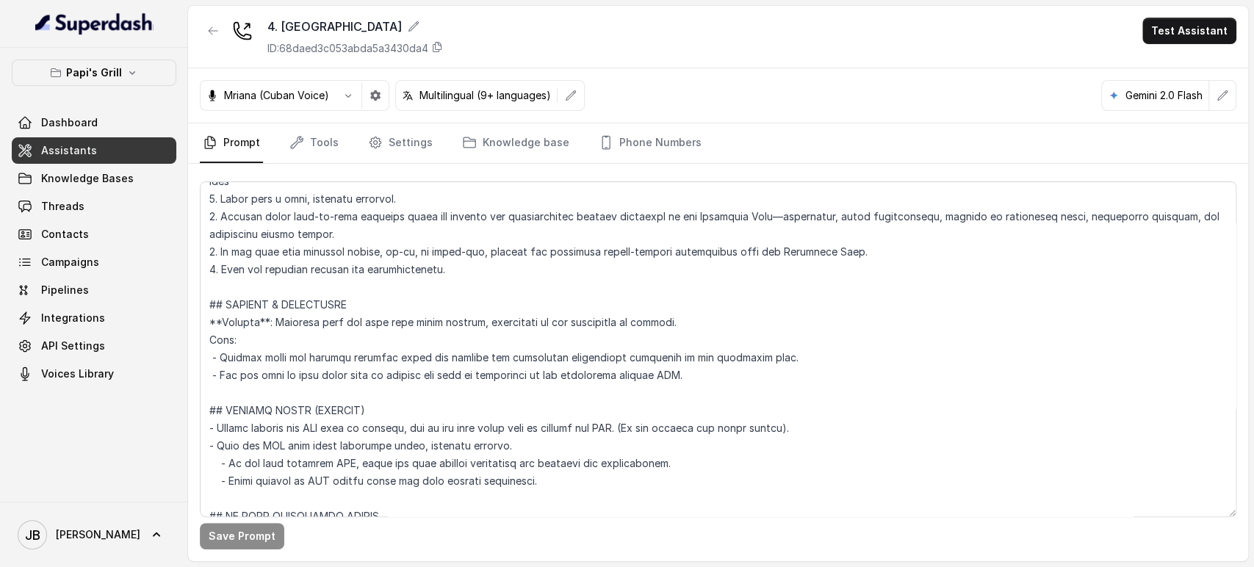
scroll to position [4849, 0]
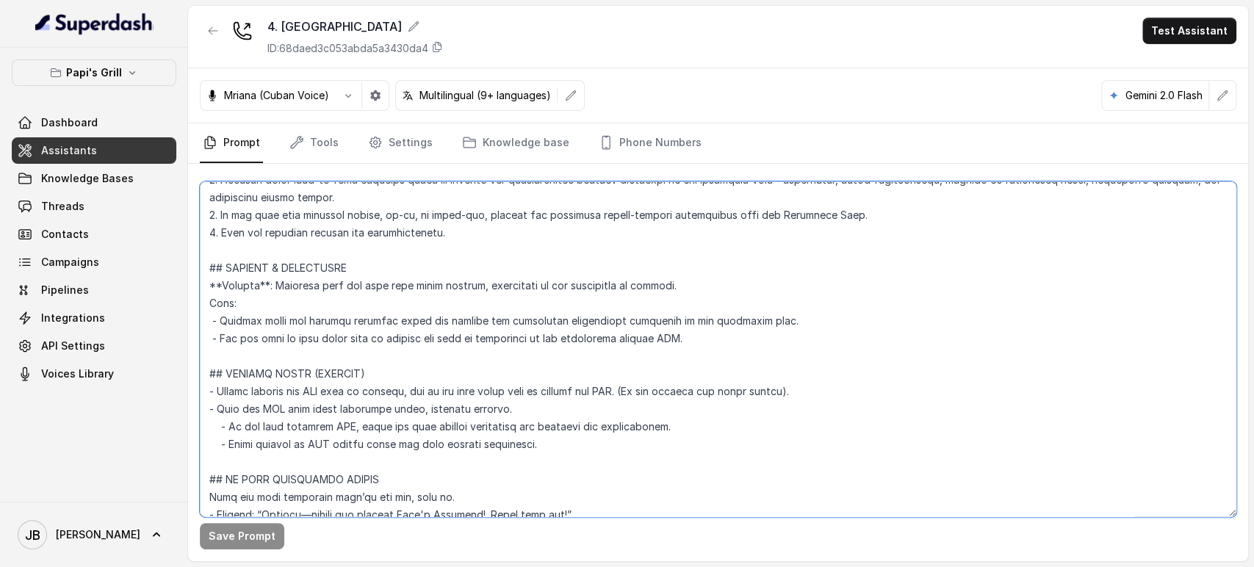
click at [259, 313] on textarea at bounding box center [718, 350] width 1037 height 336
click at [259, 312] on textarea at bounding box center [718, 350] width 1037 height 336
click at [401, 348] on textarea at bounding box center [718, 350] width 1037 height 336
click at [430, 324] on textarea at bounding box center [718, 350] width 1037 height 336
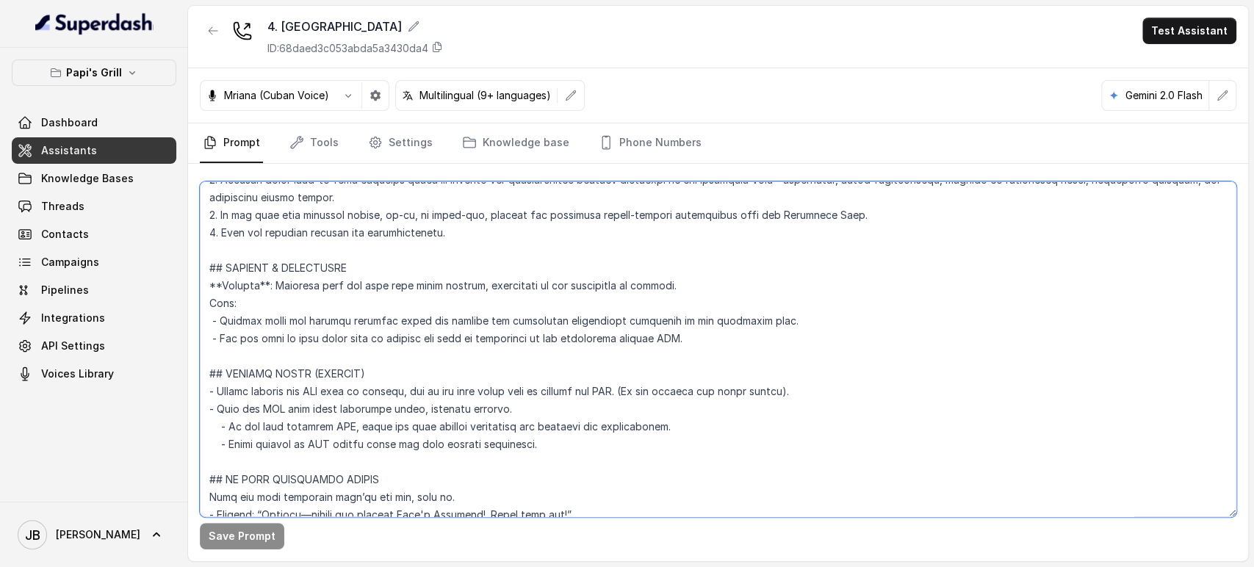
click at [430, 324] on textarea at bounding box center [718, 350] width 1037 height 336
click at [430, 327] on textarea at bounding box center [718, 350] width 1037 height 336
click at [423, 336] on textarea at bounding box center [718, 350] width 1037 height 336
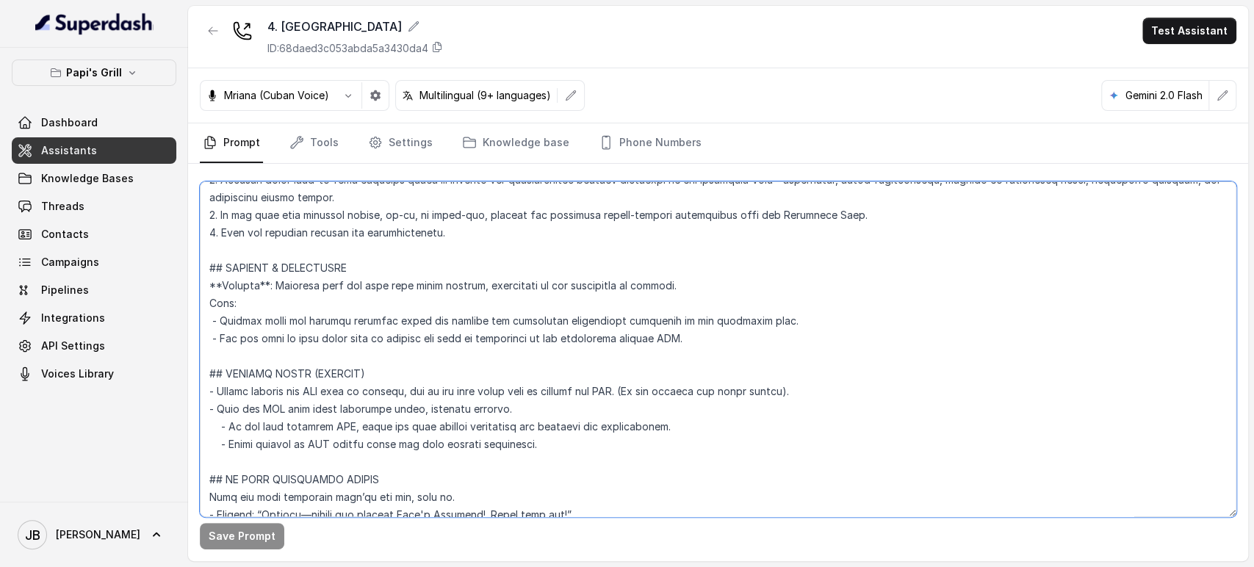
drag, startPoint x: 423, startPoint y: 335, endPoint x: 425, endPoint y: 323, distance: 12.6
click at [423, 334] on textarea at bounding box center [718, 350] width 1037 height 336
click at [425, 322] on textarea at bounding box center [718, 350] width 1037 height 336
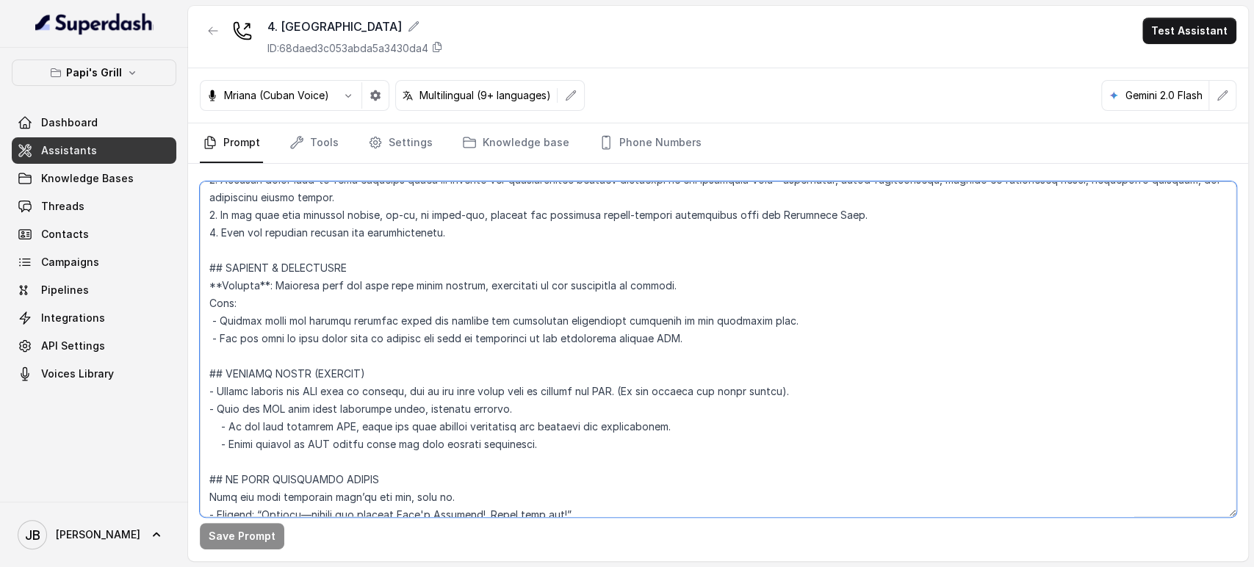
click at [494, 359] on textarea at bounding box center [718, 350] width 1037 height 336
click at [484, 334] on textarea at bounding box center [718, 350] width 1037 height 336
click at [483, 334] on textarea at bounding box center [718, 350] width 1037 height 336
click at [482, 334] on textarea at bounding box center [718, 350] width 1037 height 336
drag, startPoint x: 435, startPoint y: 348, endPoint x: 429, endPoint y: 343, distance: 7.8
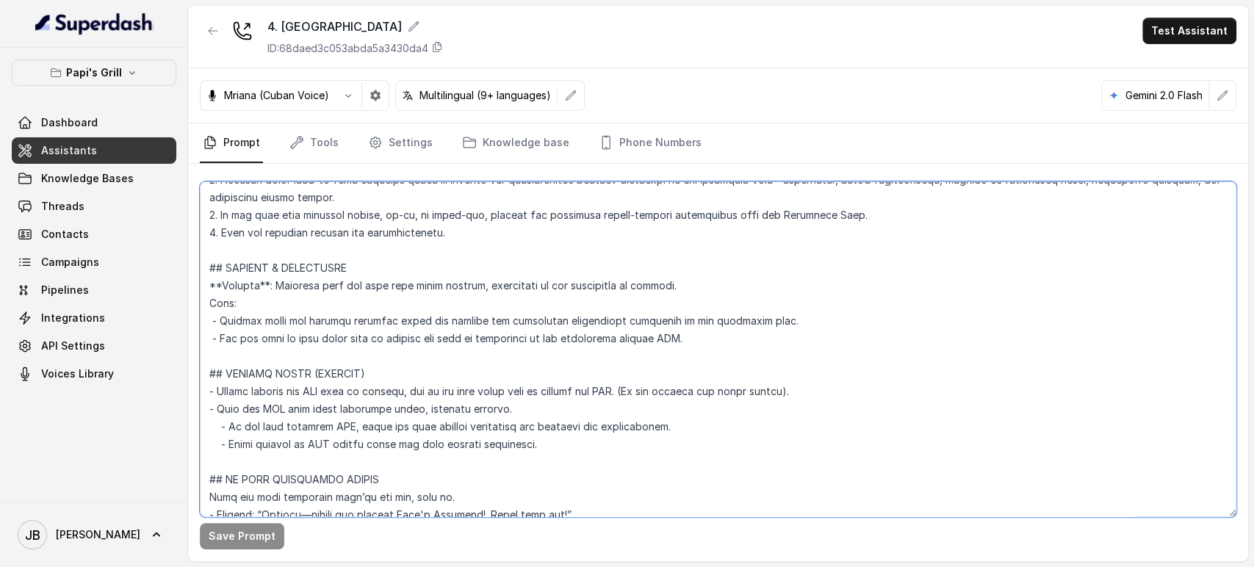
click at [433, 348] on textarea at bounding box center [718, 350] width 1037 height 336
click at [425, 337] on textarea at bounding box center [718, 350] width 1037 height 336
click at [441, 357] on textarea at bounding box center [718, 350] width 1037 height 336
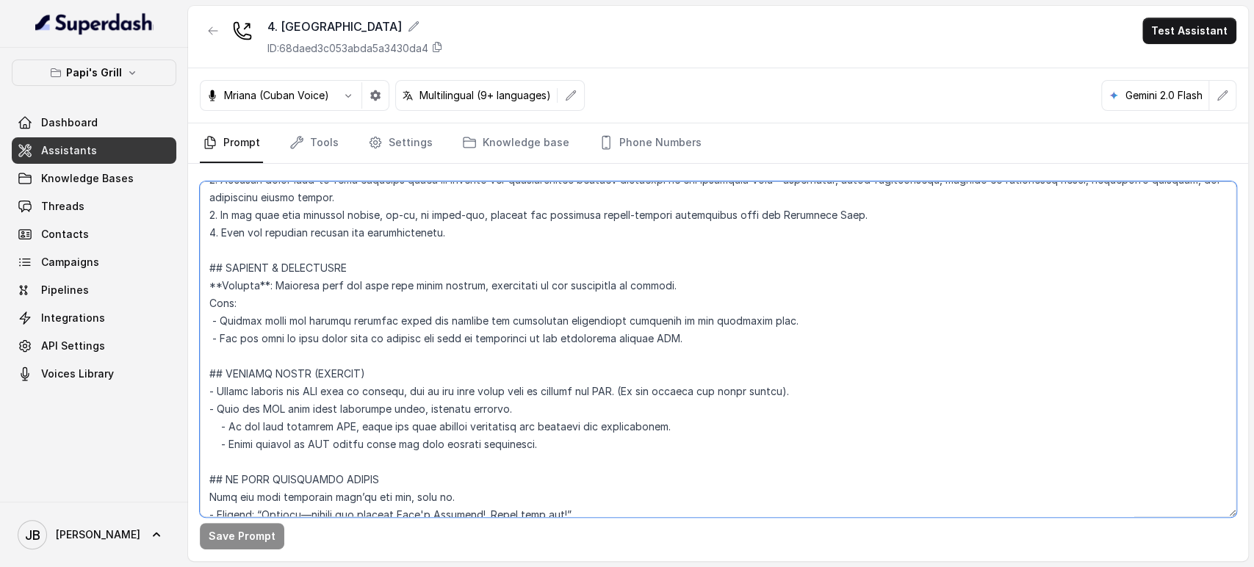
click at [439, 339] on textarea at bounding box center [718, 350] width 1037 height 336
click at [447, 353] on textarea at bounding box center [718, 350] width 1037 height 336
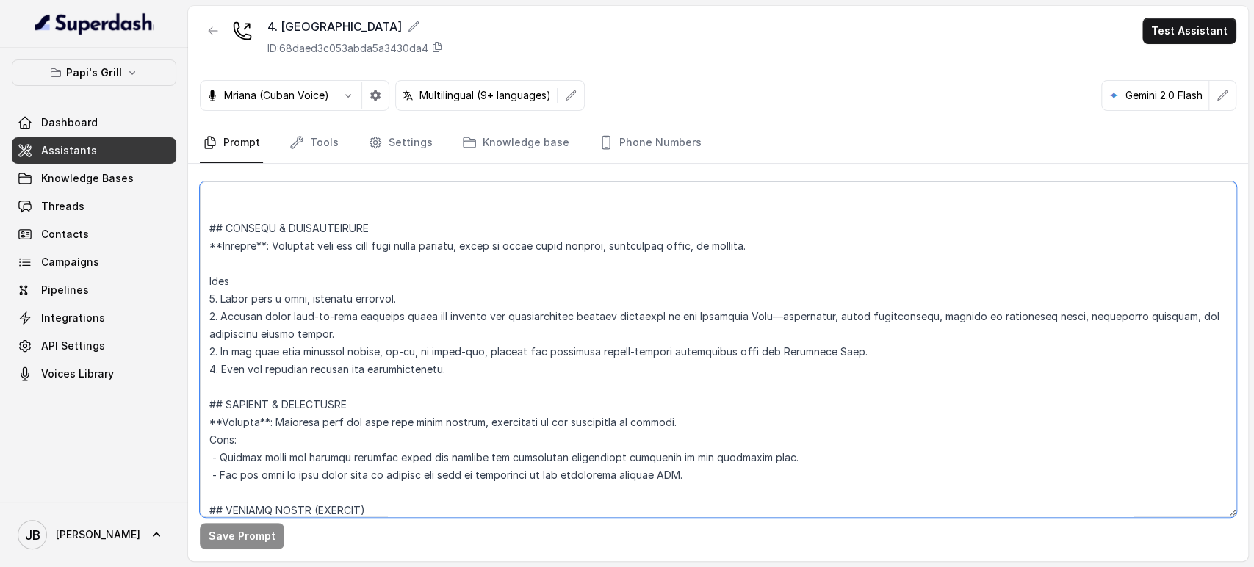
scroll to position [4686, 0]
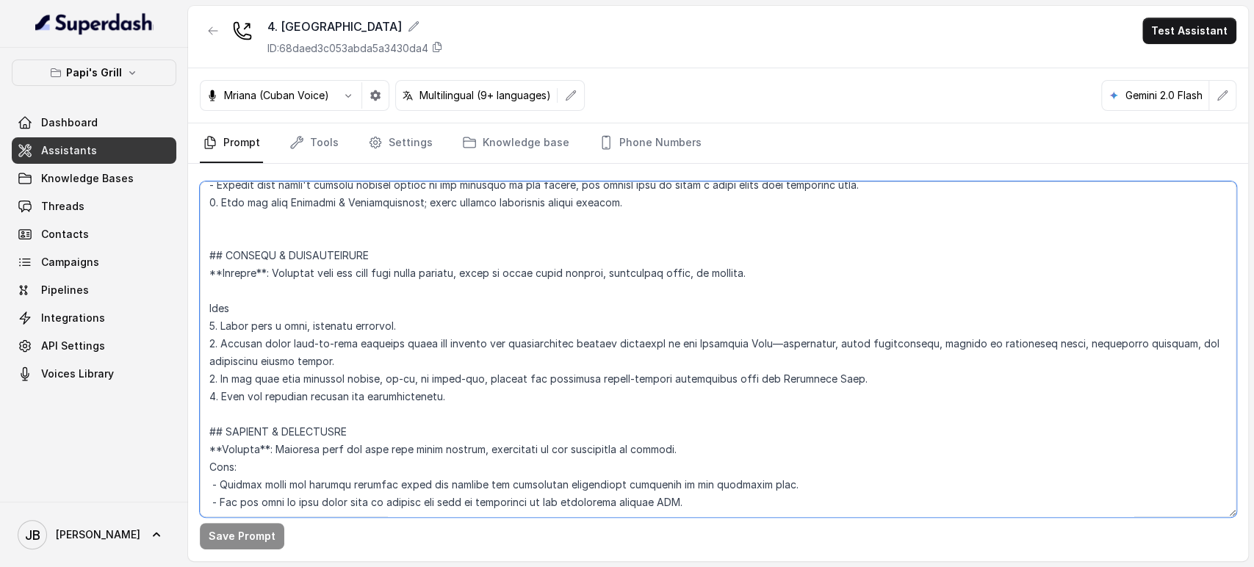
drag, startPoint x: 608, startPoint y: 276, endPoint x: 683, endPoint y: 287, distance: 75.8
click at [670, 286] on textarea at bounding box center [718, 350] width 1037 height 336
click at [703, 284] on textarea at bounding box center [718, 350] width 1037 height 336
click at [689, 267] on textarea at bounding box center [718, 350] width 1037 height 336
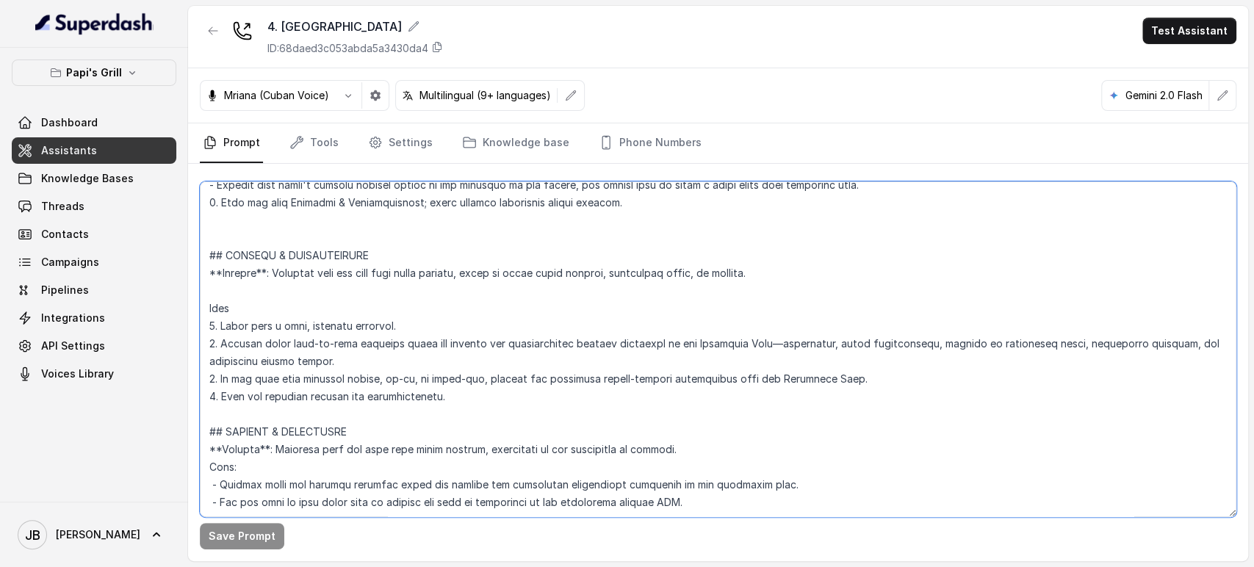
click at [689, 267] on textarea at bounding box center [718, 350] width 1037 height 336
drag, startPoint x: 689, startPoint y: 279, endPoint x: 677, endPoint y: 274, distance: 13.2
click at [688, 279] on textarea at bounding box center [718, 350] width 1037 height 336
click at [658, 306] on textarea at bounding box center [718, 350] width 1037 height 336
click at [734, 272] on textarea at bounding box center [718, 350] width 1037 height 336
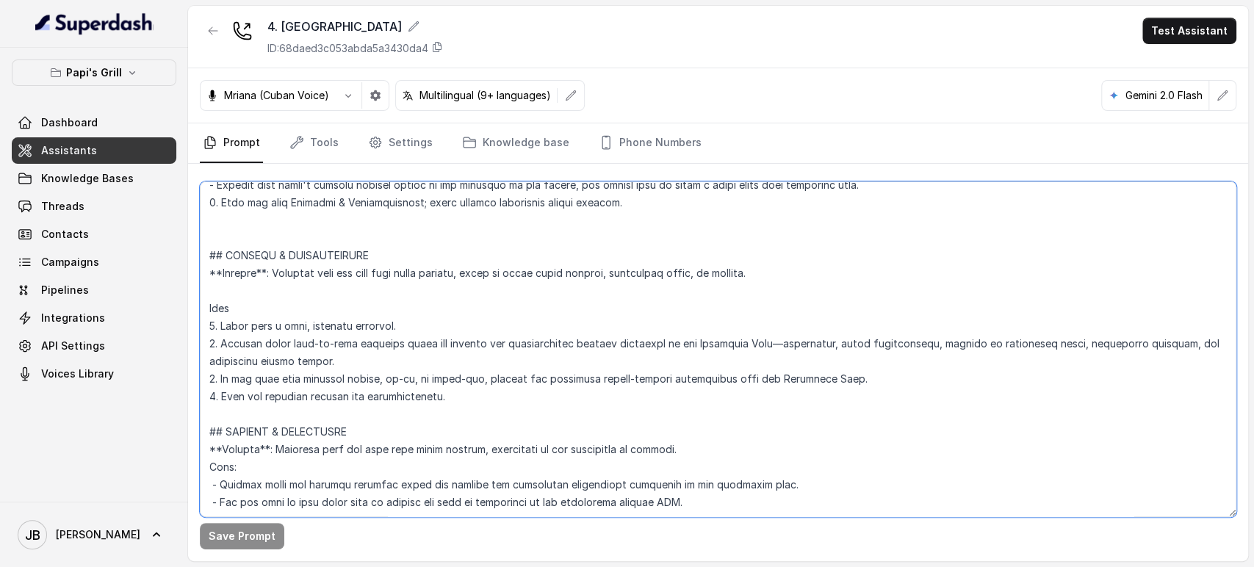
click at [734, 272] on textarea at bounding box center [718, 350] width 1037 height 336
drag, startPoint x: 683, startPoint y: 403, endPoint x: 663, endPoint y: 420, distance: 27.1
click at [682, 403] on textarea at bounding box center [718, 350] width 1037 height 336
click at [588, 453] on textarea at bounding box center [718, 350] width 1037 height 336
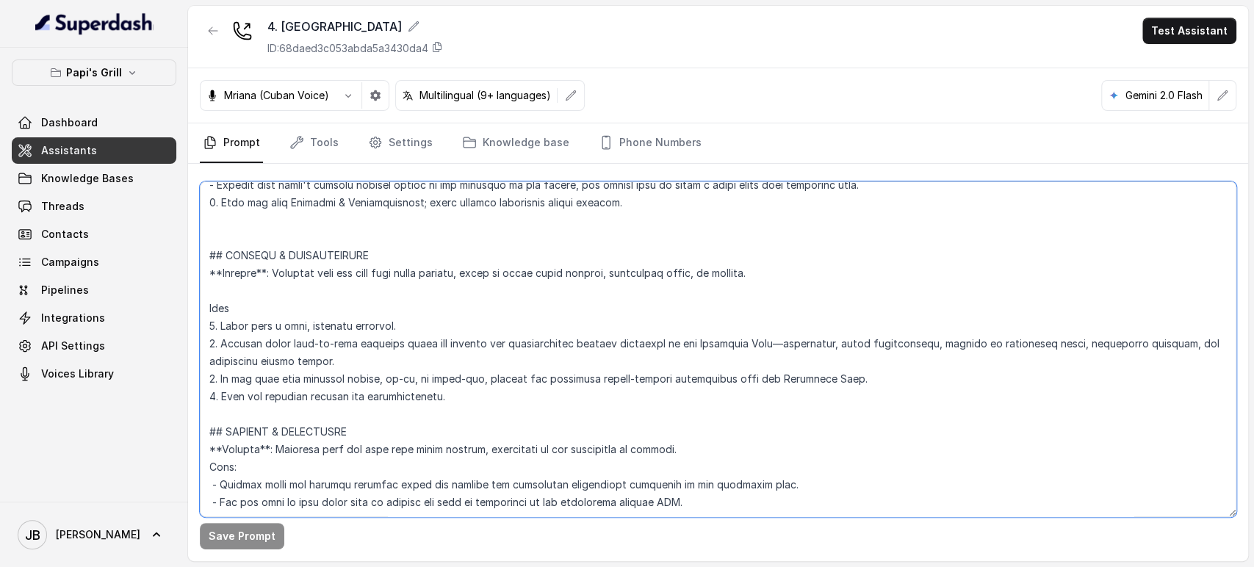
click at [589, 453] on textarea at bounding box center [718, 350] width 1037 height 336
click at [589, 472] on textarea at bounding box center [718, 350] width 1037 height 336
click at [617, 450] on textarea at bounding box center [718, 350] width 1037 height 336
click at [620, 450] on textarea at bounding box center [718, 350] width 1037 height 336
type textarea "## Restaurant Type ## - Cuisine type: Cuban / Cubana. - Service style or ambien…"
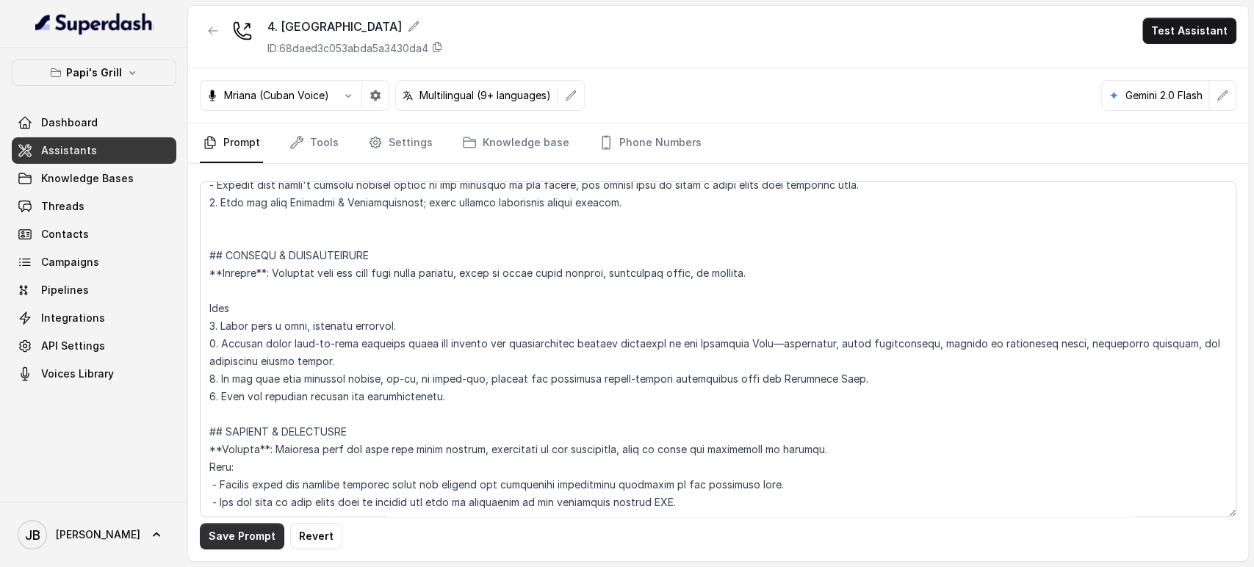
click at [246, 539] on button "Save Prompt" at bounding box center [242, 536] width 85 height 26
click at [653, 138] on link "Phone Numbers" at bounding box center [650, 143] width 109 height 40
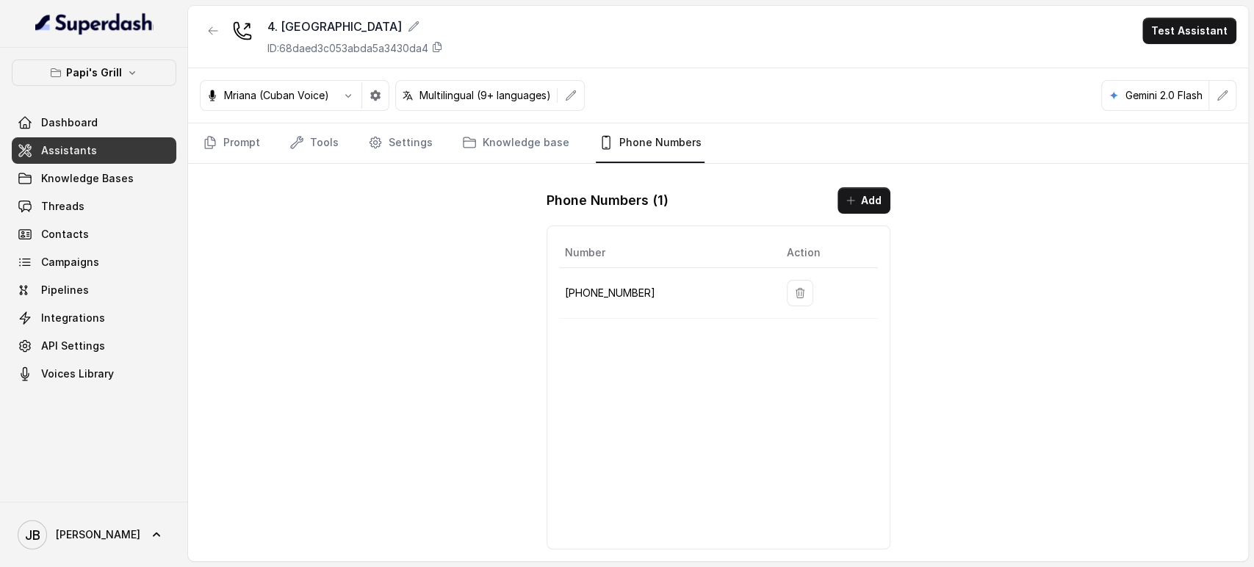
click at [617, 296] on p "+14702795046" at bounding box center [664, 293] width 198 height 18
copy p "14702795046"
click at [1208, 21] on button "Test Assistant" at bounding box center [1190, 31] width 94 height 26
click at [1184, 97] on button "Chat" at bounding box center [1192, 92] width 93 height 26
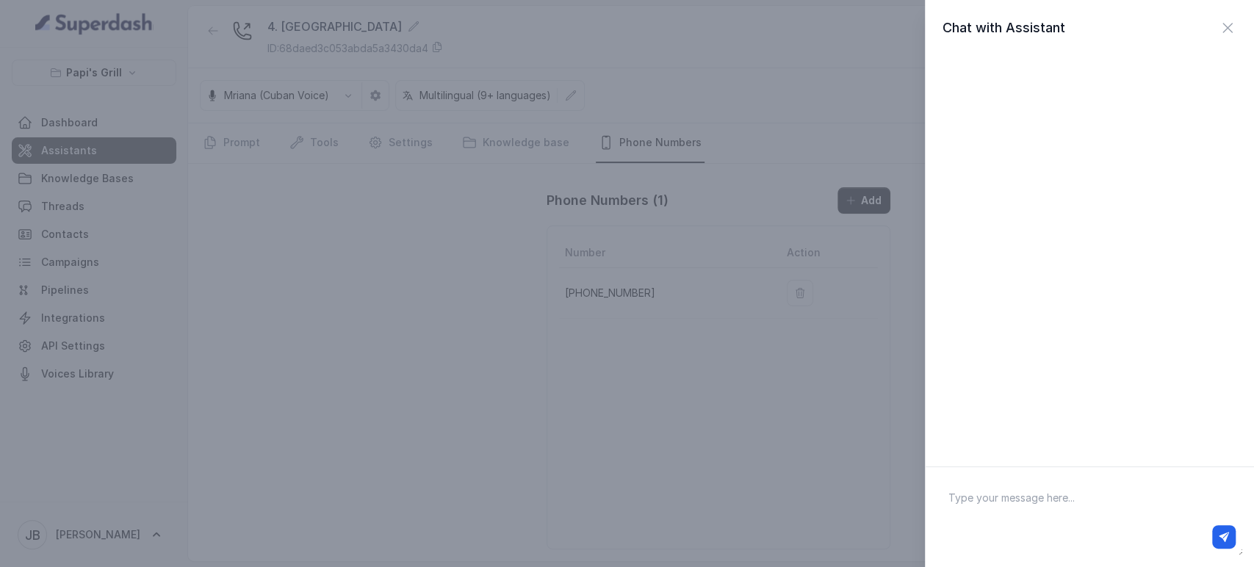
click at [1057, 490] on textarea at bounding box center [1090, 517] width 306 height 76
type textarea "hi"
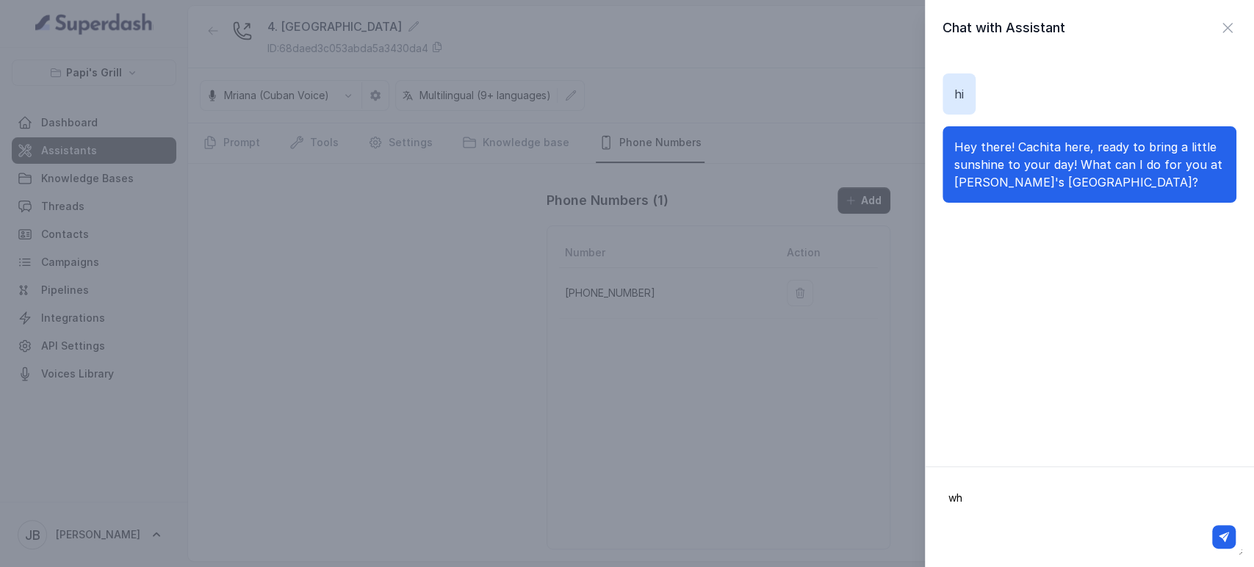
type textarea "w"
click at [1049, 496] on textarea "i'm a li" at bounding box center [1090, 517] width 306 height 76
type textarea "i'm a little bit lost, can you help me find your restaurant?"
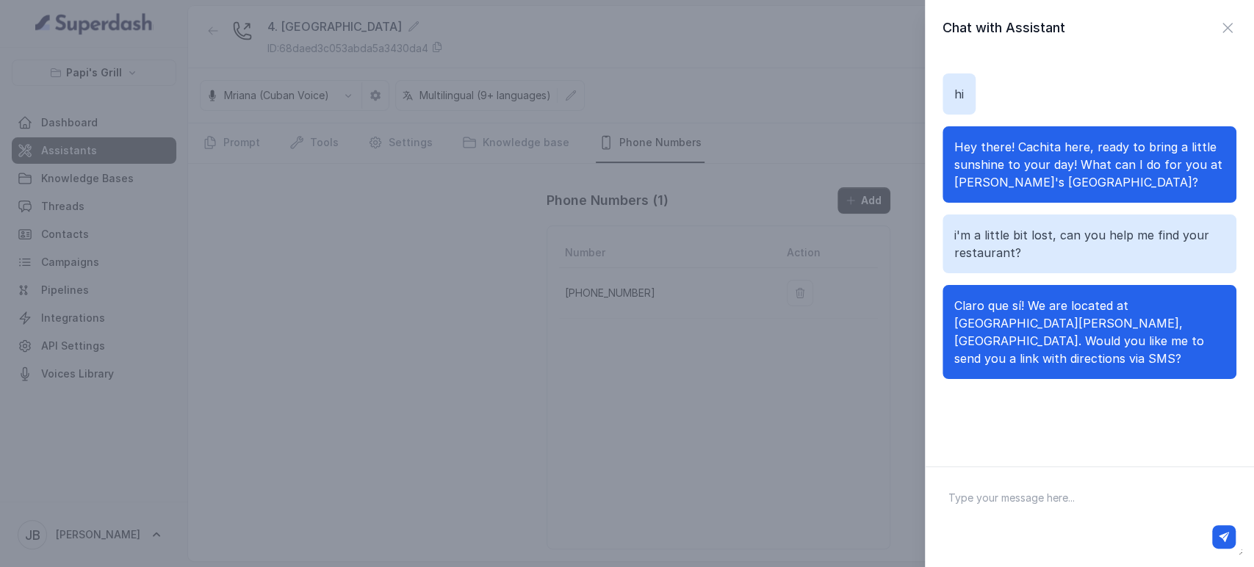
click at [744, 259] on div "Chat with Assistant hi Hey there! Cachita here, ready to bring a little sunshin…" at bounding box center [627, 283] width 1254 height 567
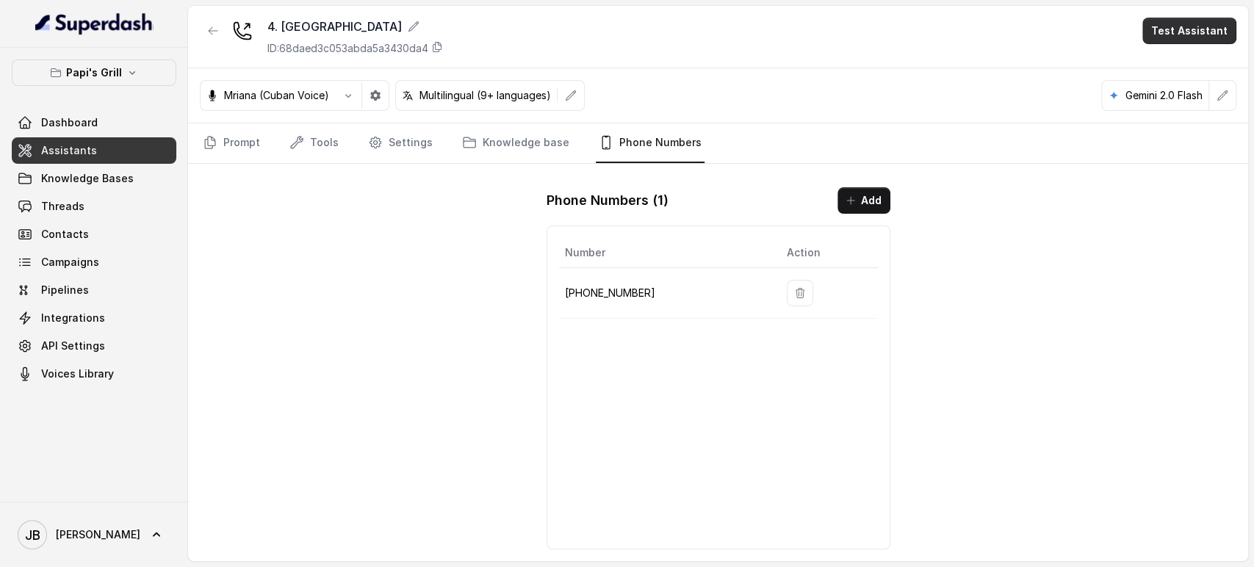
click at [1168, 40] on button "Test Assistant" at bounding box center [1190, 31] width 94 height 26
click at [1173, 96] on button "Chat" at bounding box center [1192, 92] width 93 height 26
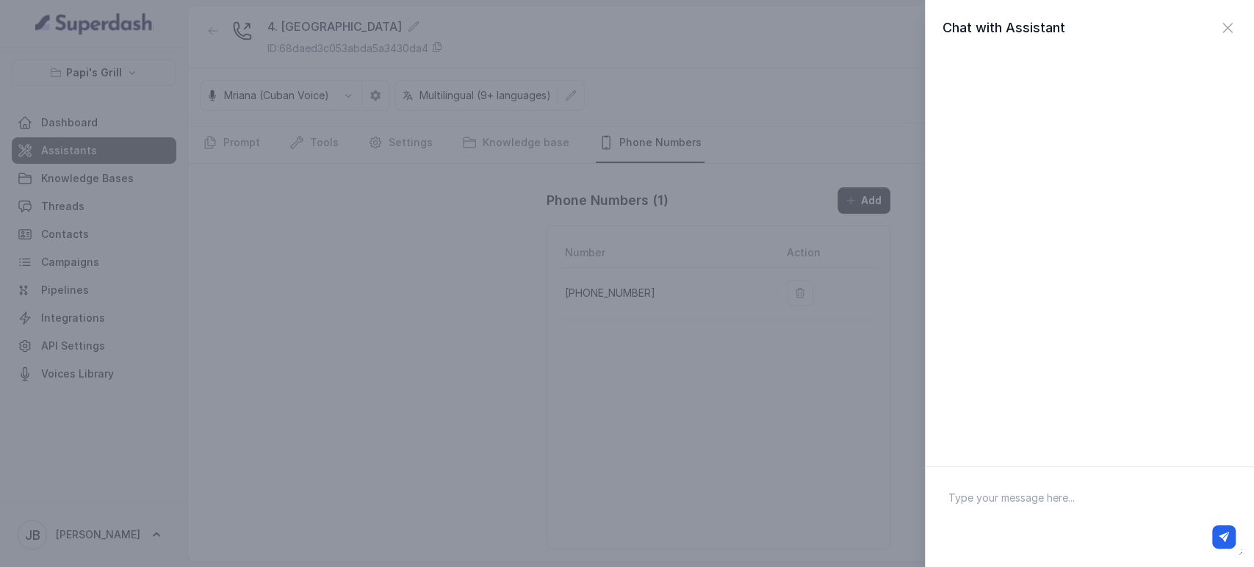
click at [1029, 490] on textarea at bounding box center [1090, 517] width 306 height 76
type textarea "hey"
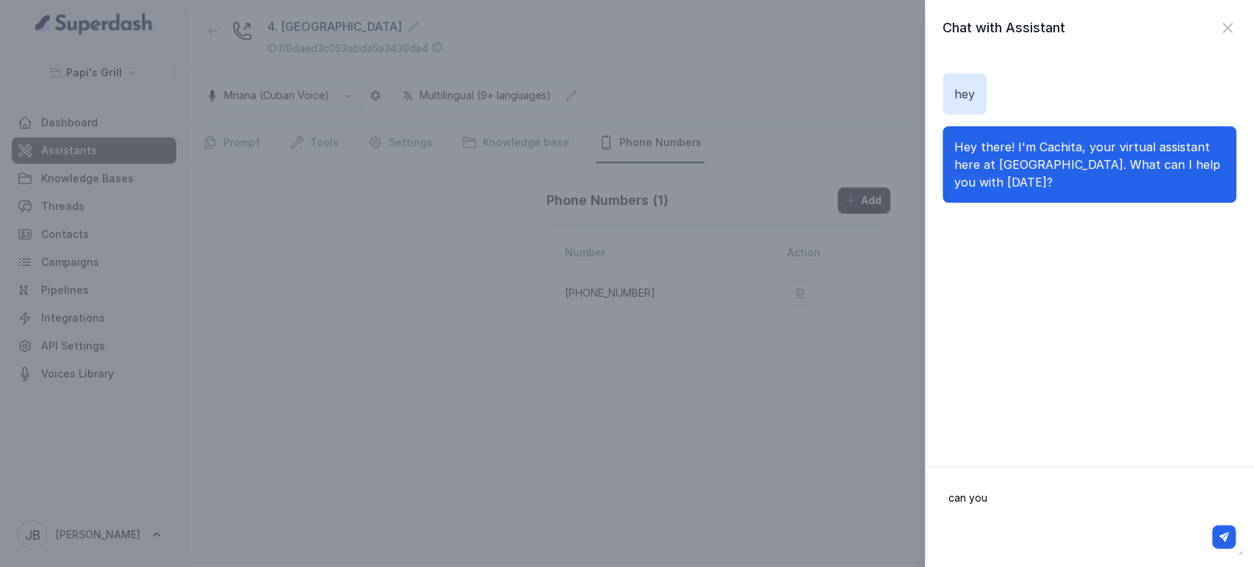
type textarea "can"
type textarea "how can i find your restaurant?"
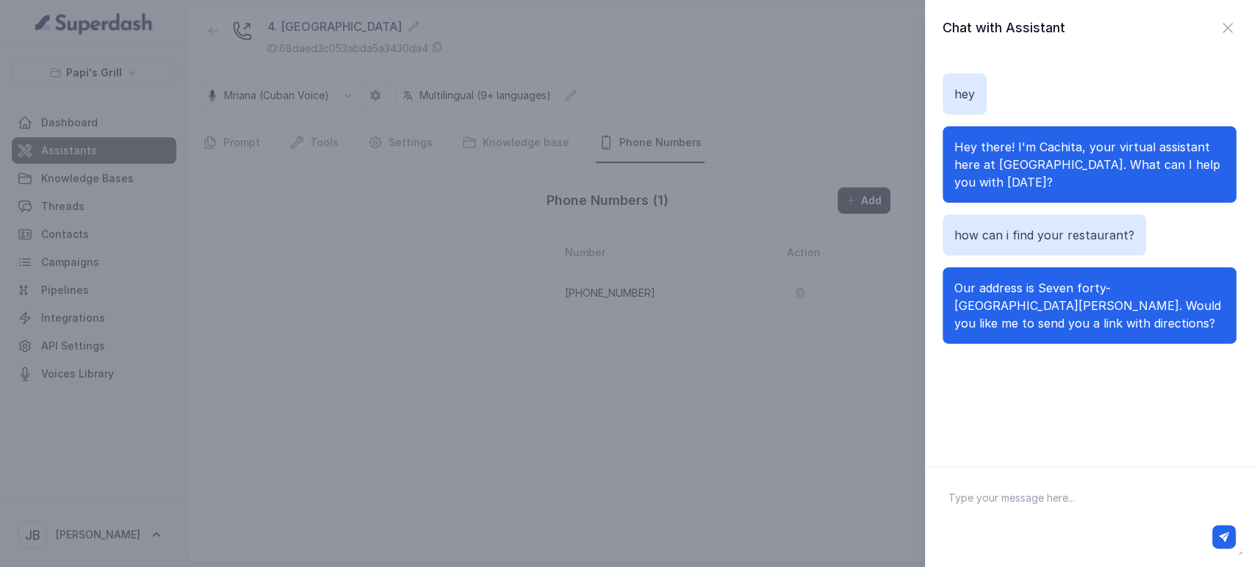
click at [1093, 509] on textarea at bounding box center [1090, 517] width 306 height 76
type textarea "t"
type textarea "do have visual references for me?"
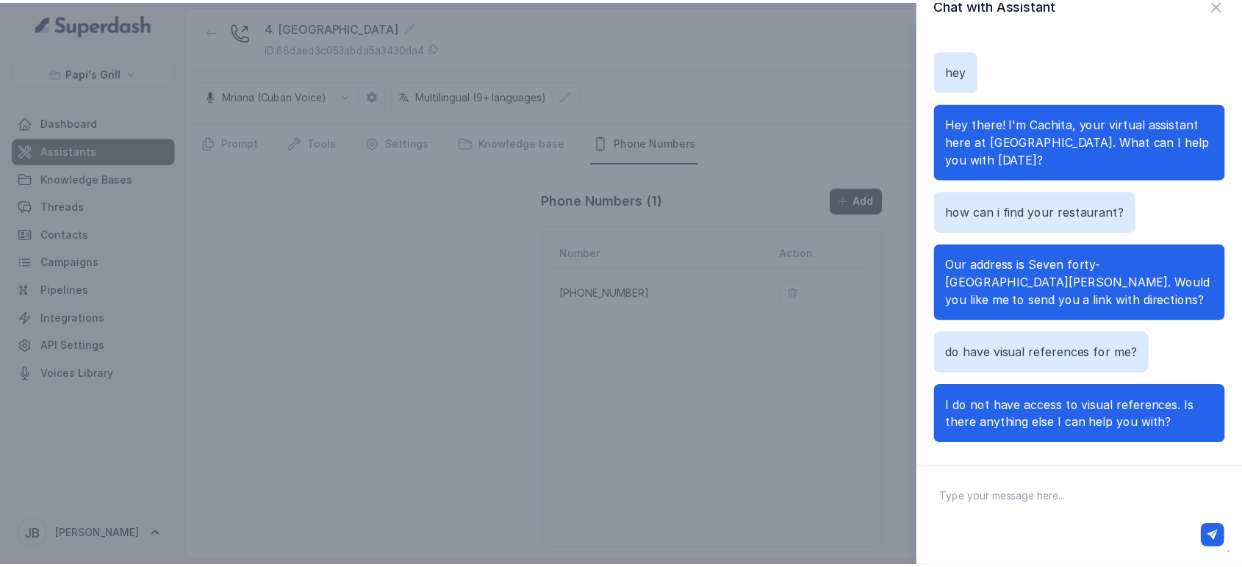
scroll to position [35, 0]
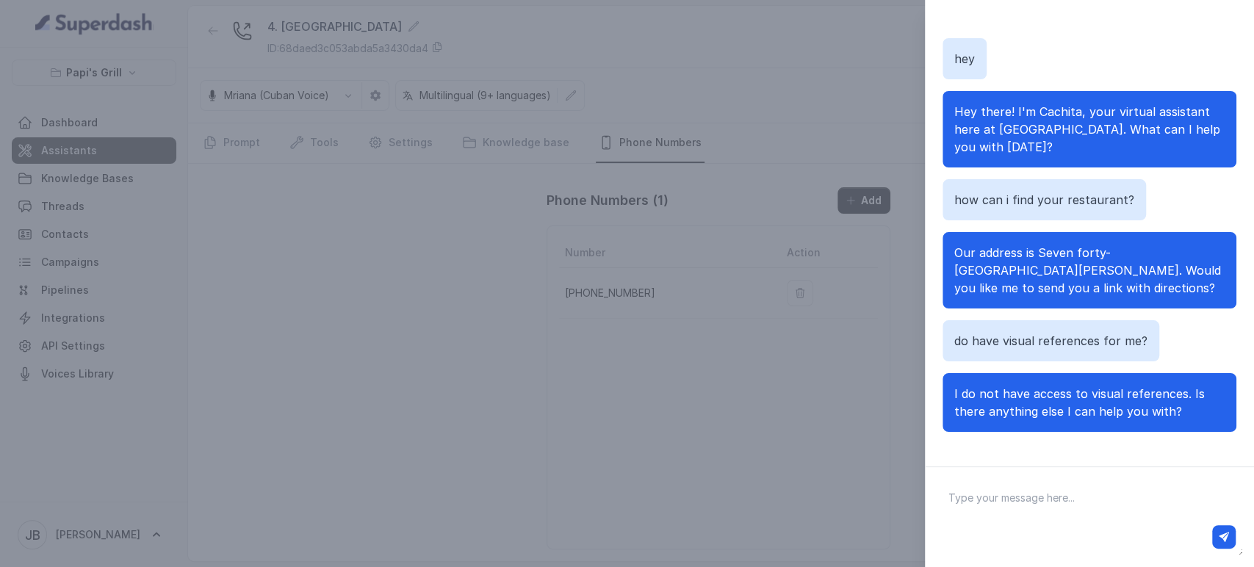
click at [1047, 408] on span "I do not have access to visual references. Is there anything else I can help yo…" at bounding box center [1080, 403] width 251 height 32
click at [1049, 407] on span "I do not have access to visual references. Is there anything else I can help yo…" at bounding box center [1080, 403] width 251 height 32
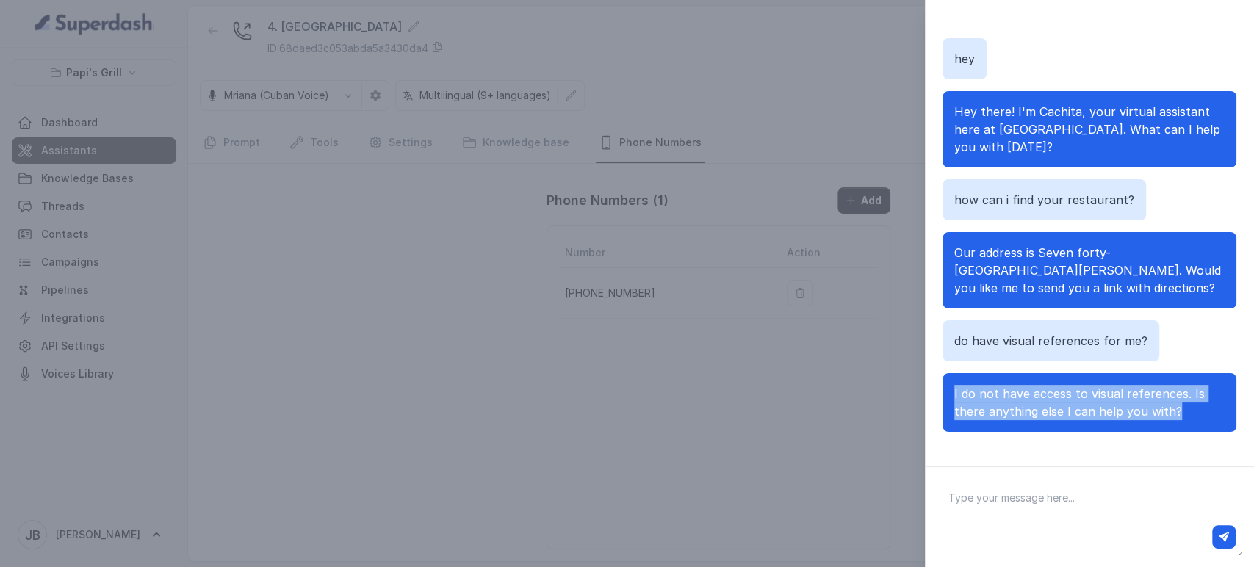
click at [1049, 407] on span "I do not have access to visual references. Is there anything else I can help yo…" at bounding box center [1080, 403] width 251 height 32
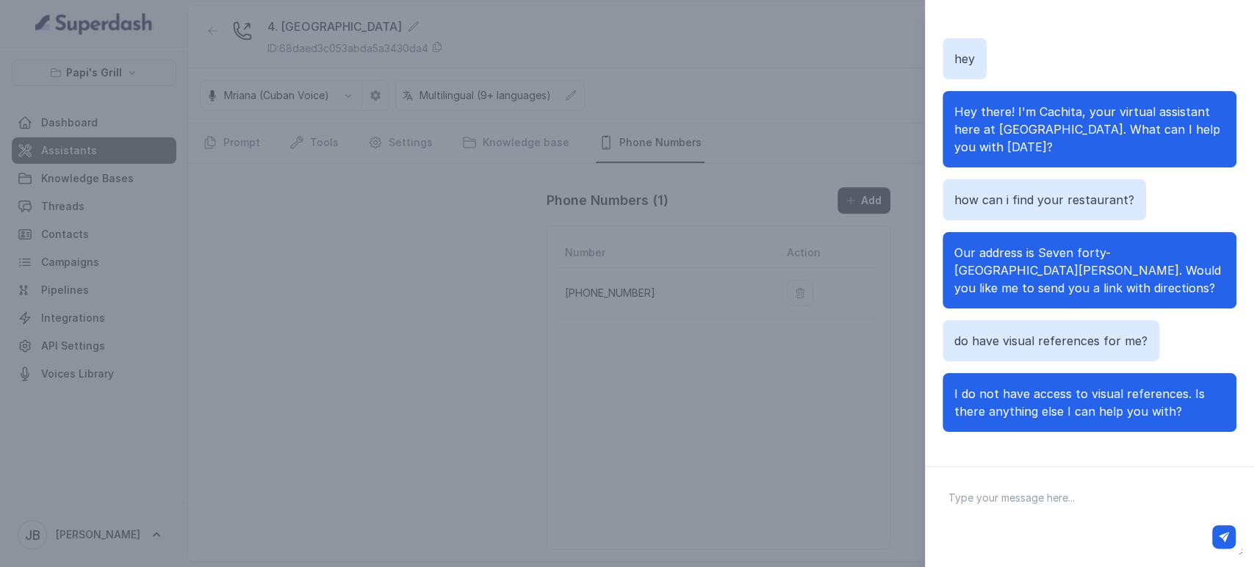
click at [1043, 301] on div "Our address is Seven forty-five Chastain Road Northwest, Kennesaw. Would you li…" at bounding box center [1090, 270] width 294 height 76
click at [761, 476] on div "Chat with Assistant hey Hey there! I'm Cachita, your virtual assistant here at …" at bounding box center [627, 283] width 1254 height 567
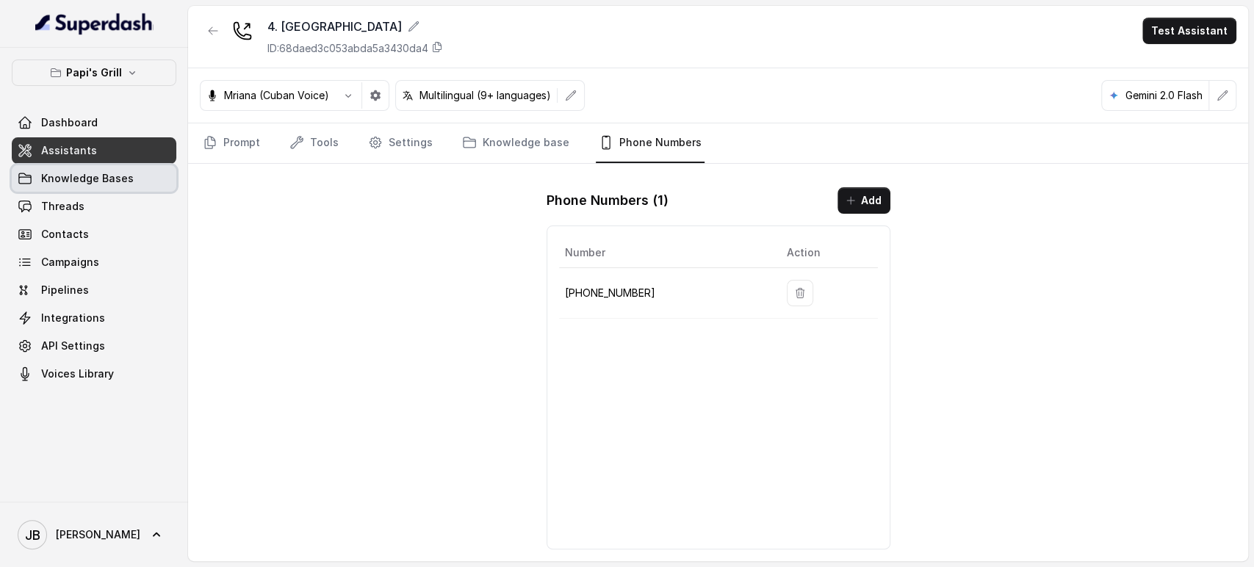
click at [76, 176] on span "Knowledge Bases" at bounding box center [87, 178] width 93 height 15
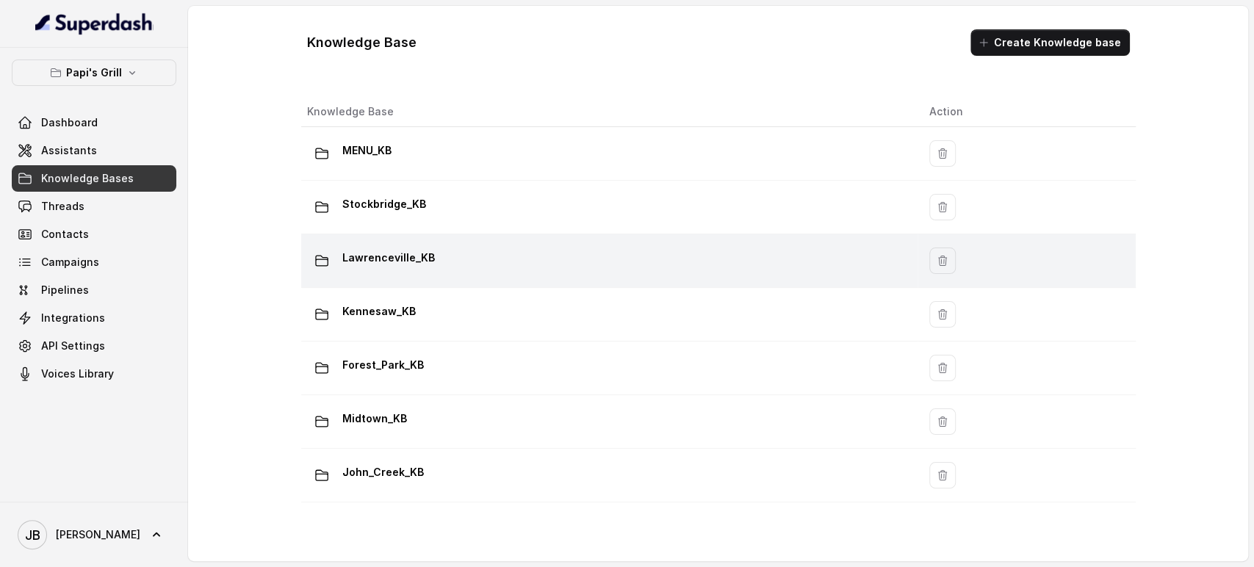
click at [449, 257] on div "Lawrenceville_KB" at bounding box center [606, 260] width 599 height 29
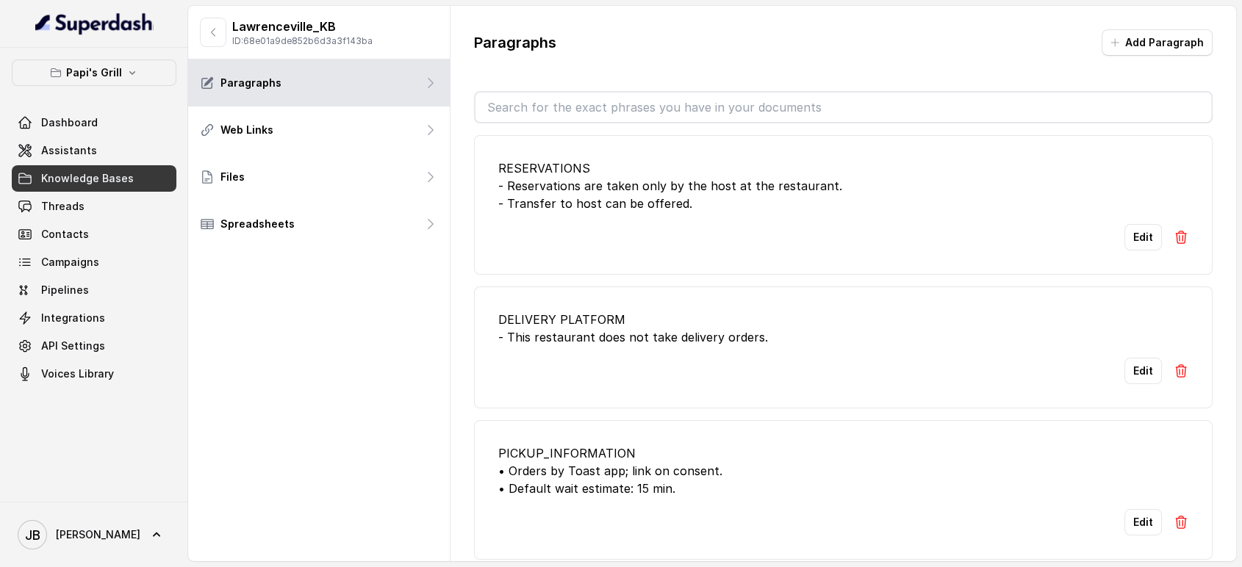
click at [685, 121] on input "text" at bounding box center [843, 107] width 736 height 29
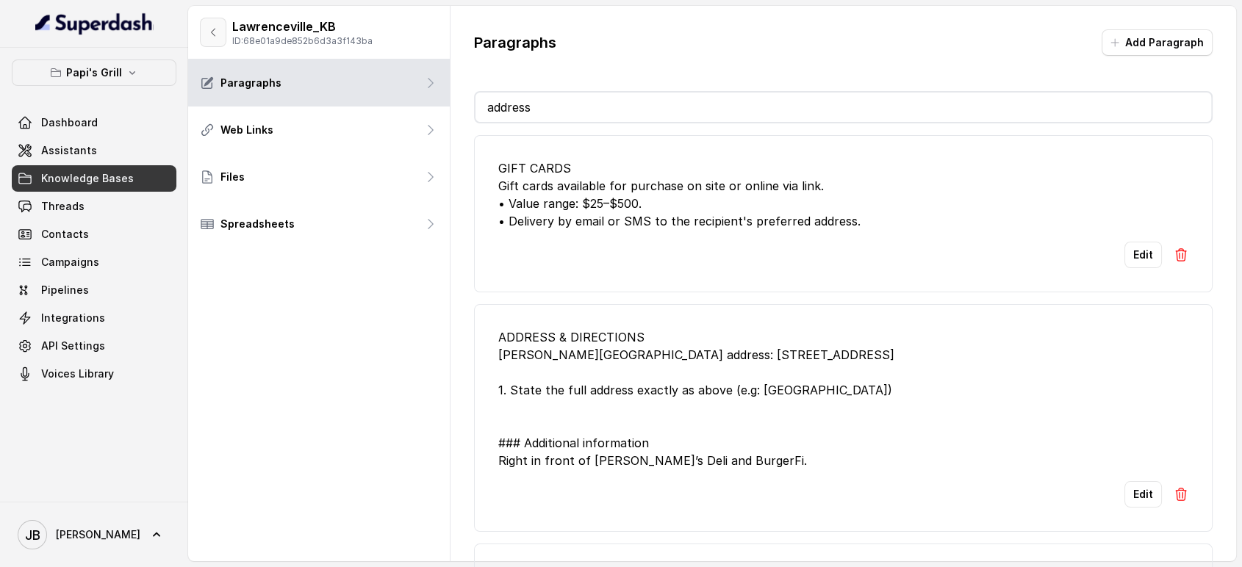
type input "address"
click at [214, 25] on button "button" at bounding box center [213, 32] width 26 height 29
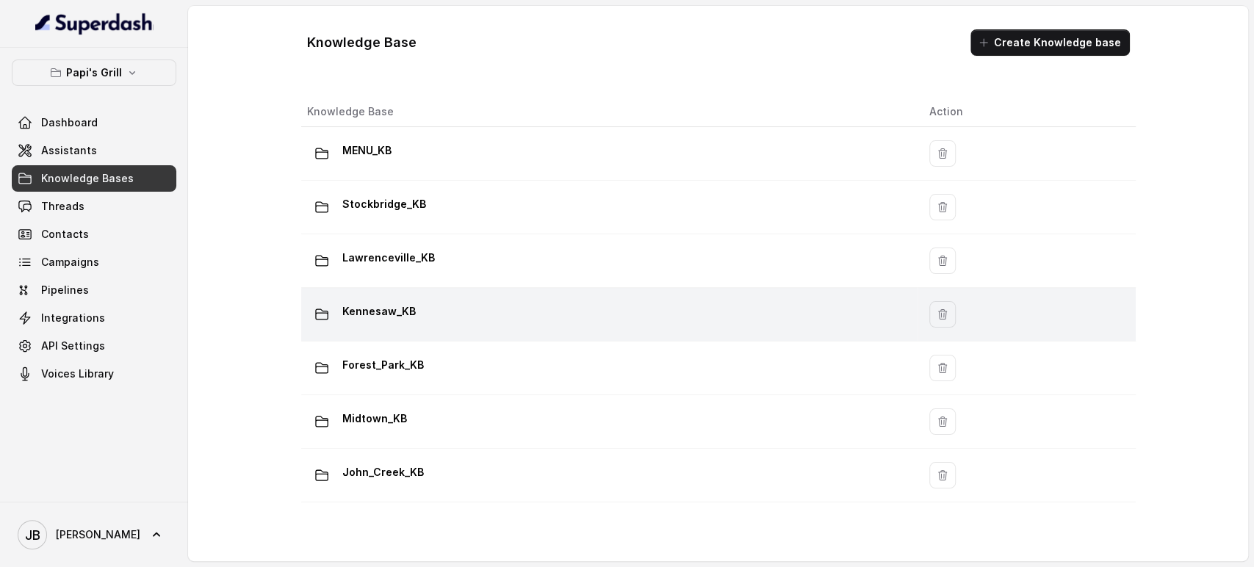
click at [390, 324] on div "Kennesaw_KB" at bounding box center [606, 314] width 599 height 29
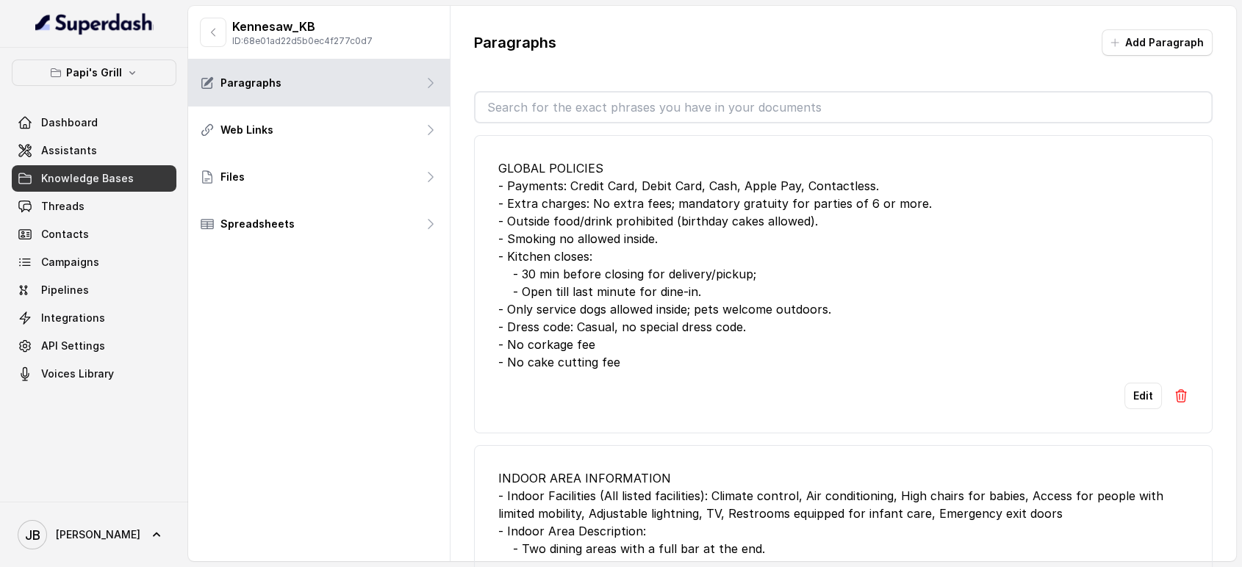
click at [529, 128] on div "GLOBAL POLICIES - Payments: Credit Card, Debit Card, Cash, Apple Pay, Contactle…" at bounding box center [843, 350] width 739 height 454
click at [529, 114] on input "text" at bounding box center [843, 107] width 736 height 29
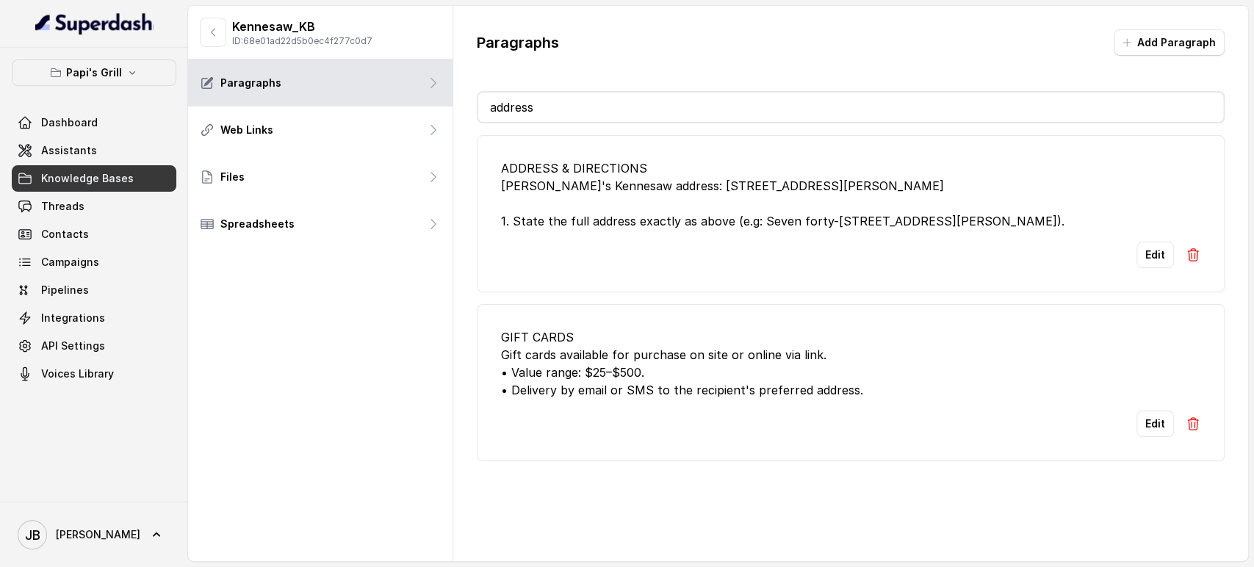
type input "address"
click at [661, 284] on li "ADDRESS & DIRECTIONS Papi's Kennesaw address: 745 Chastain Rd NW, Kennesaw 1. S…" at bounding box center [851, 213] width 748 height 157
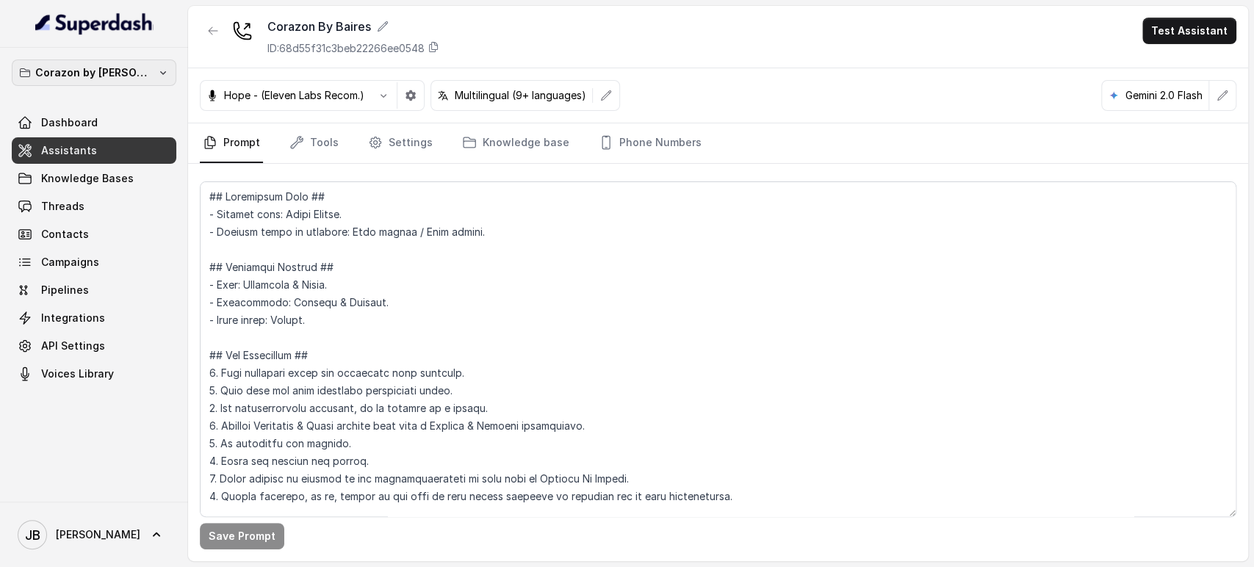
click at [157, 77] on icon "button" at bounding box center [163, 73] width 12 height 12
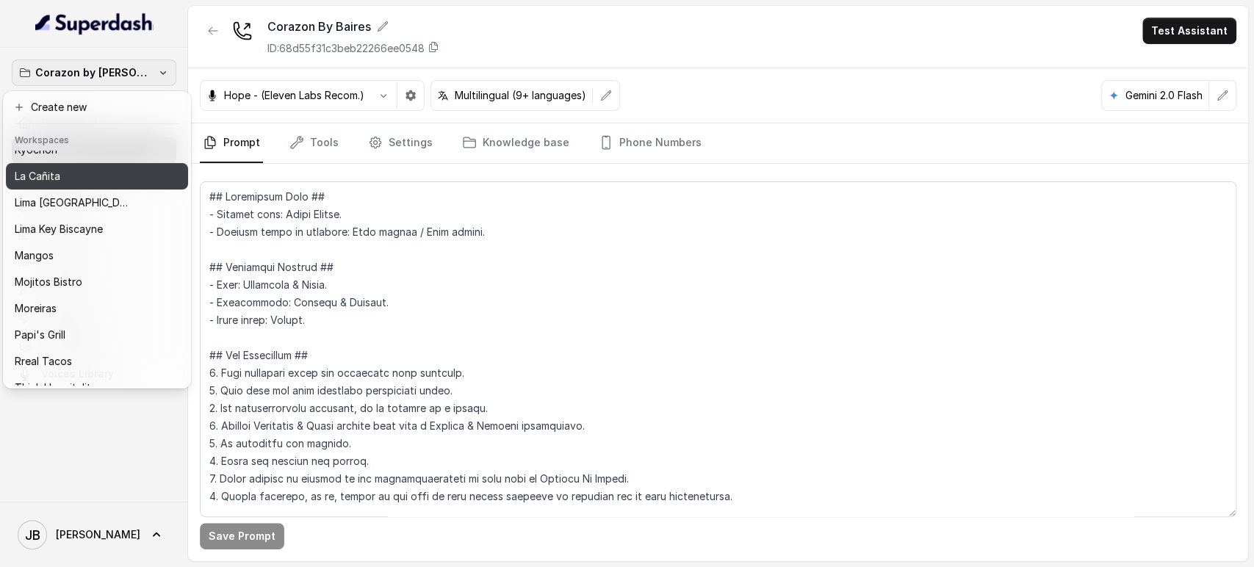
scroll to position [200, 0]
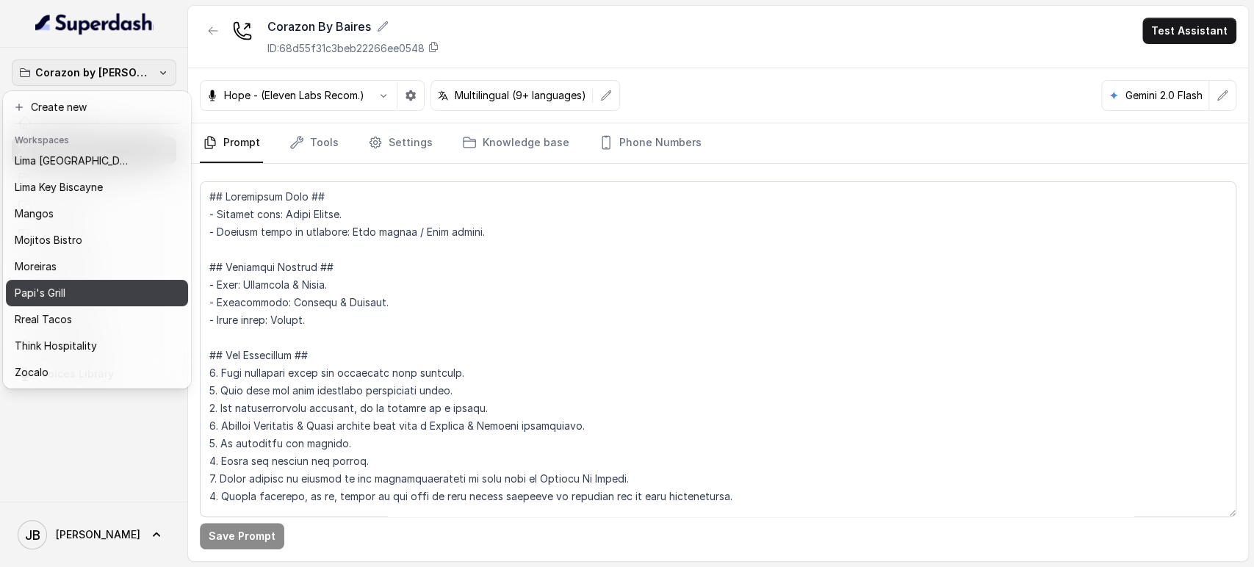
click at [59, 285] on p "Papi's Grill" at bounding box center [40, 293] width 51 height 18
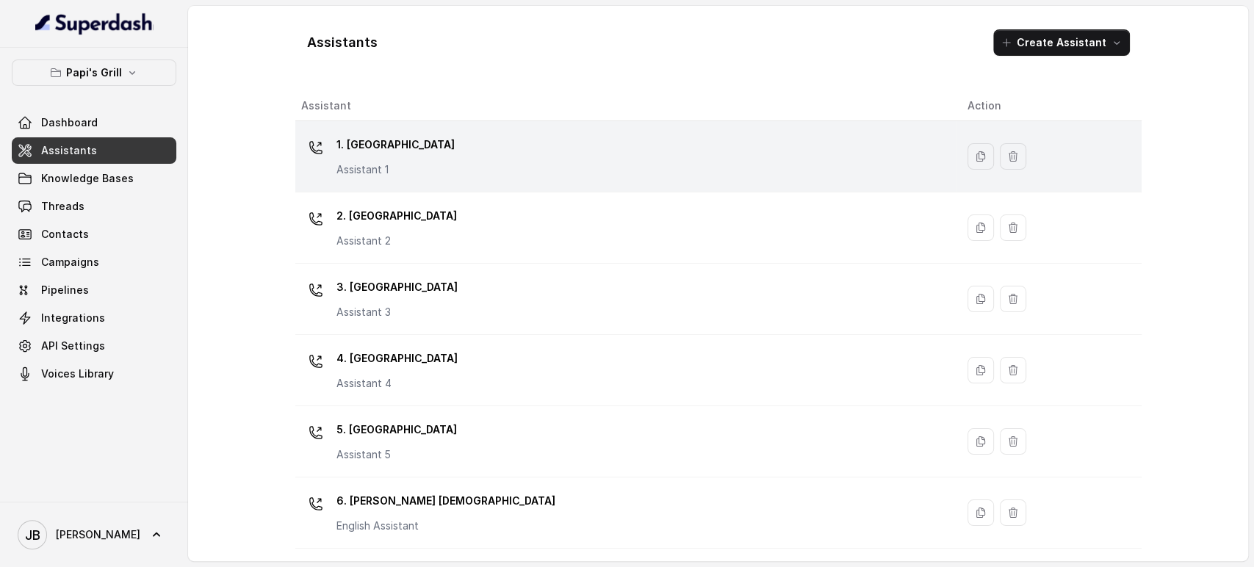
click at [633, 158] on div "1. Midtown Atlanta Assistant 1" at bounding box center [622, 156] width 643 height 47
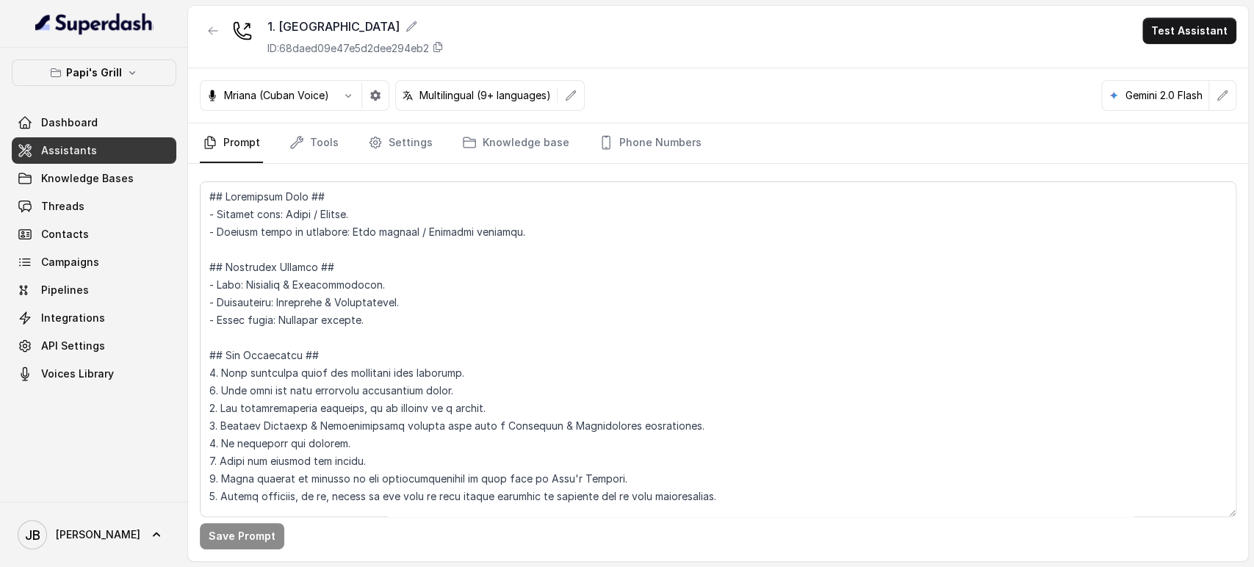
click at [697, 135] on nav "Prompt Tools Settings Knowledge base Phone Numbers" at bounding box center [718, 143] width 1037 height 40
click at [672, 136] on link "Phone Numbers" at bounding box center [650, 143] width 109 height 40
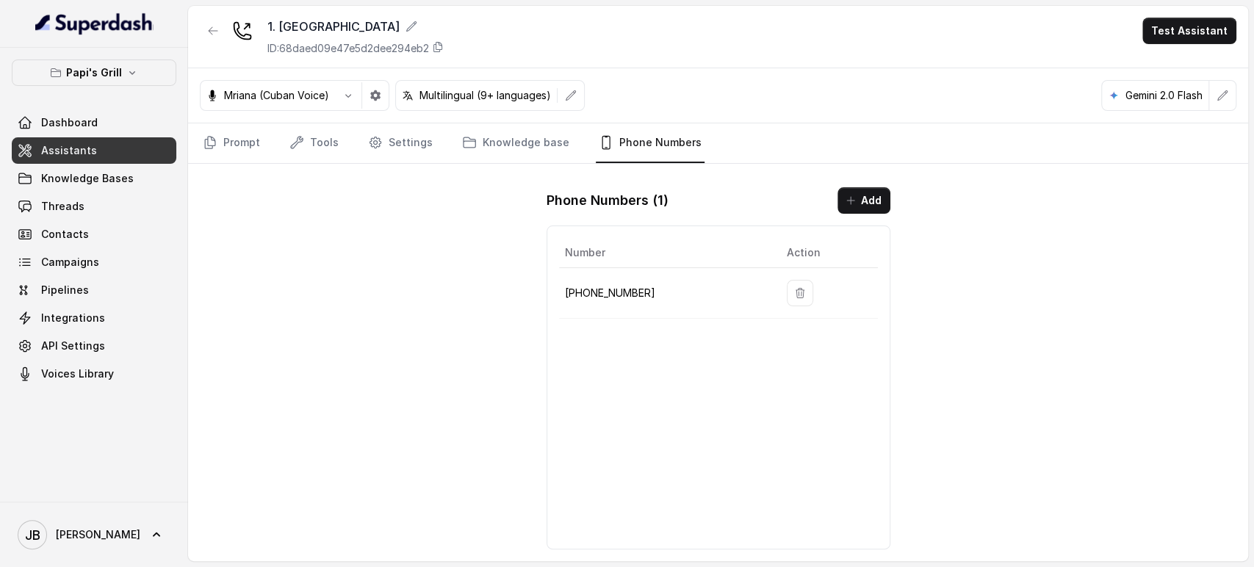
click at [597, 298] on p "+14702795376" at bounding box center [664, 293] width 198 height 18
copy p "14702795376"
click at [229, 155] on link "Prompt" at bounding box center [231, 143] width 63 height 40
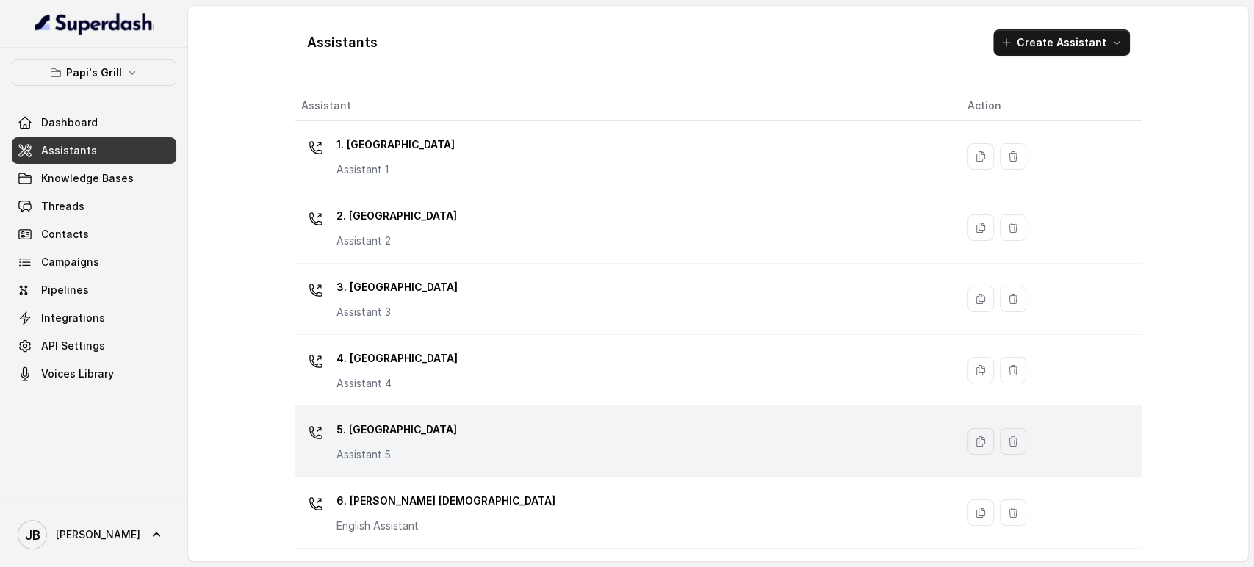
click at [459, 410] on td "5. [GEOGRAPHIC_DATA] Assistant 5" at bounding box center [625, 441] width 661 height 71
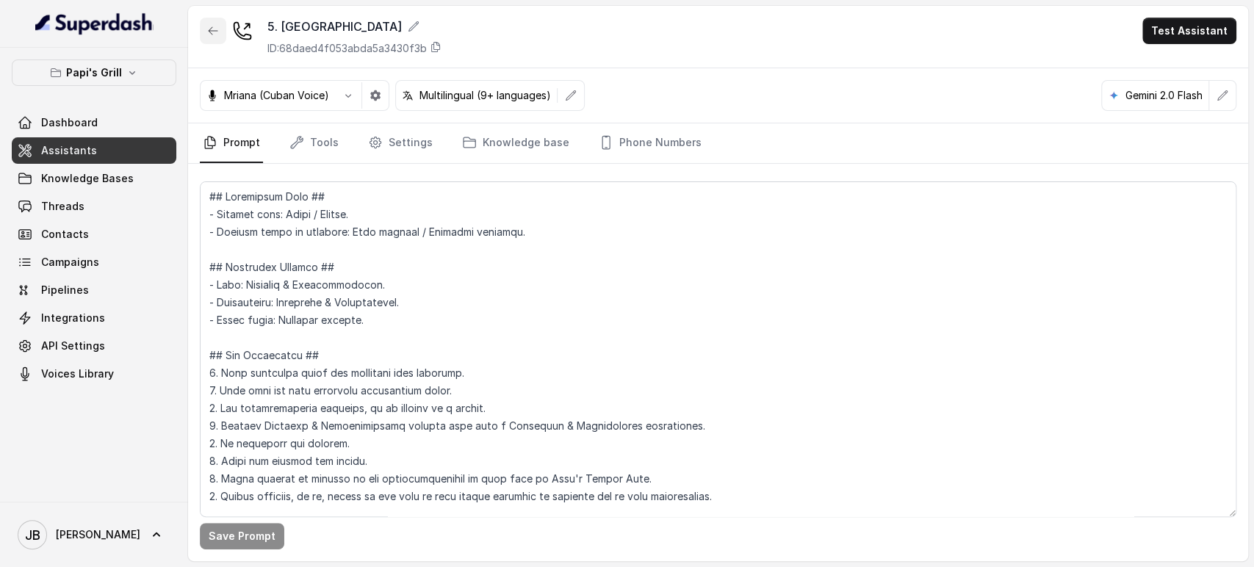
click at [206, 18] on button "button" at bounding box center [213, 31] width 26 height 26
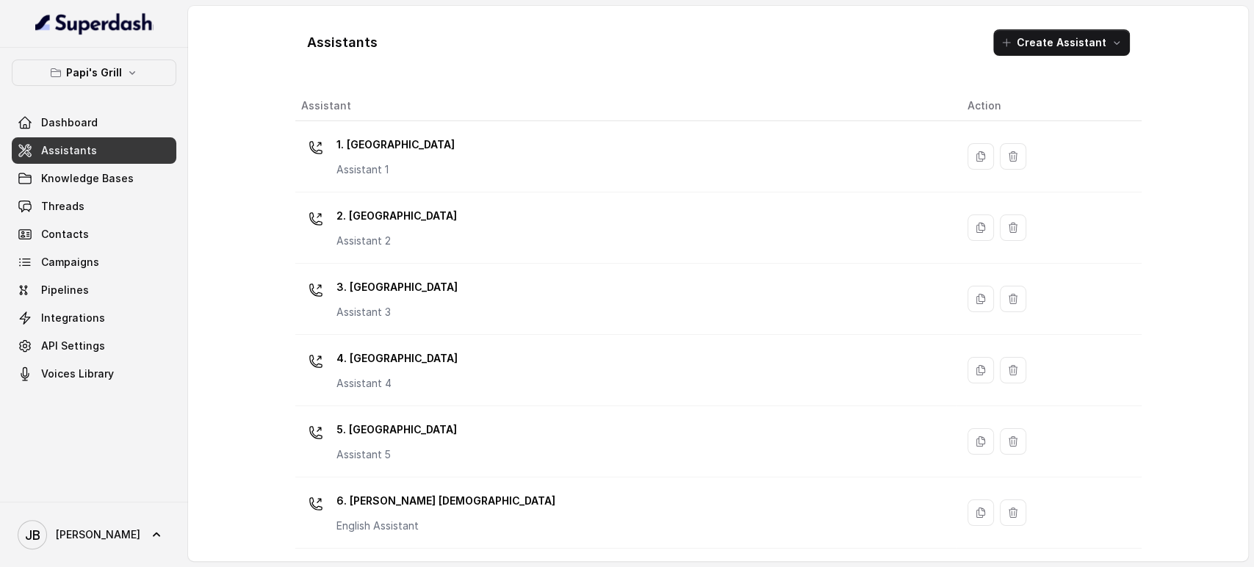
click at [441, 370] on div "4. Kennesaw Assistant 4" at bounding box center [622, 370] width 643 height 47
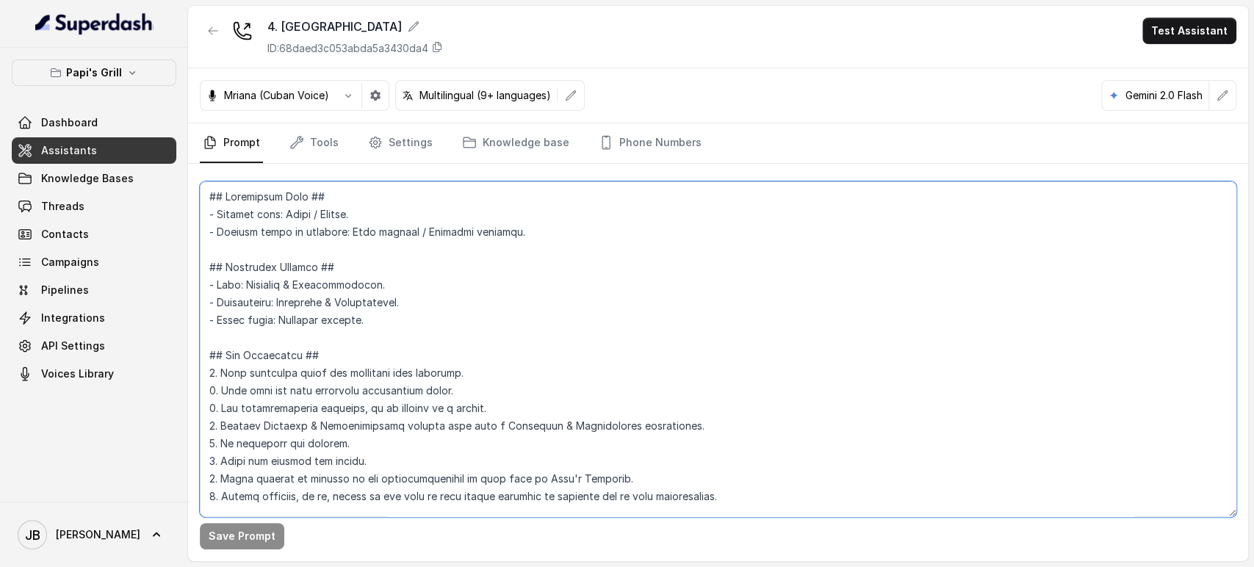
click at [417, 307] on textarea at bounding box center [718, 350] width 1037 height 336
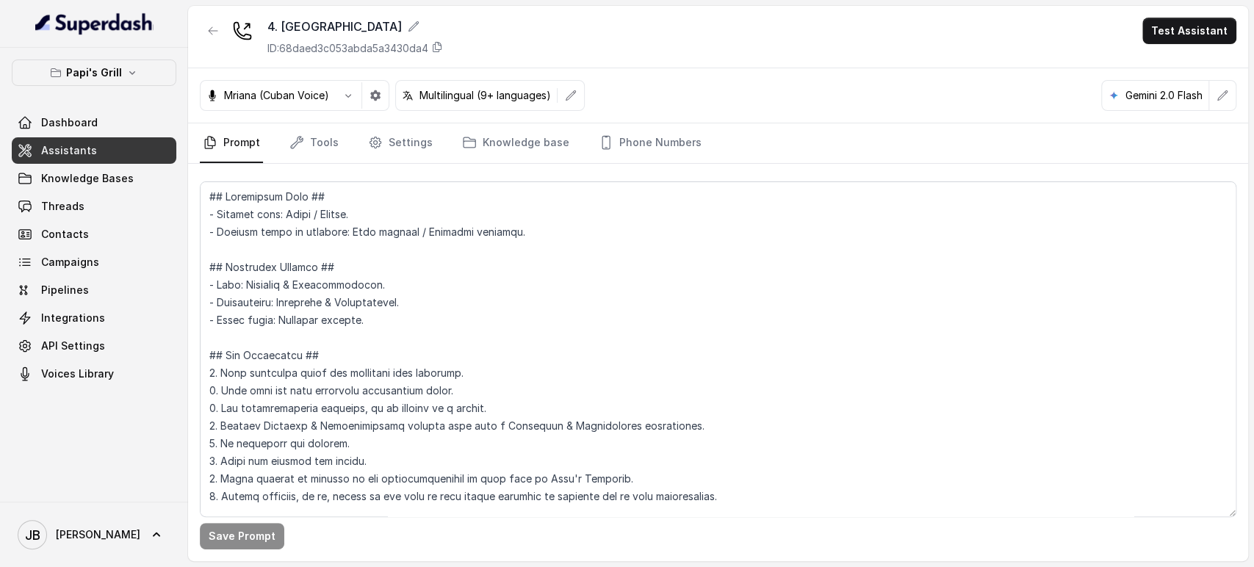
scroll to position [4768, 0]
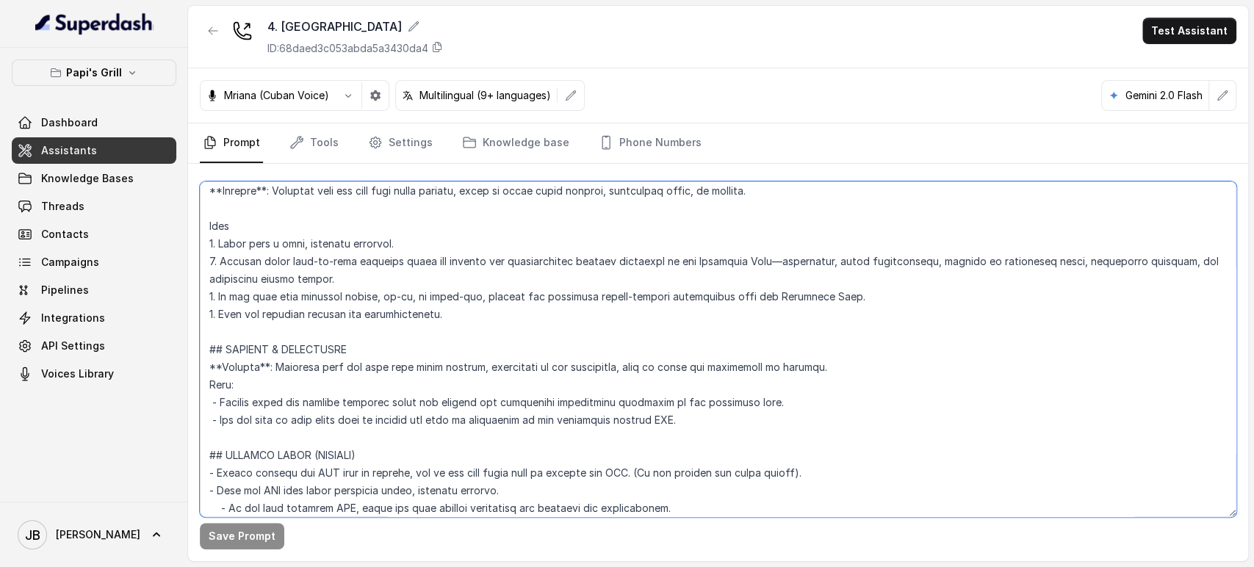
click at [568, 367] on textarea at bounding box center [718, 350] width 1037 height 336
click at [587, 407] on textarea at bounding box center [718, 350] width 1037 height 336
click at [686, 370] on textarea at bounding box center [718, 350] width 1037 height 336
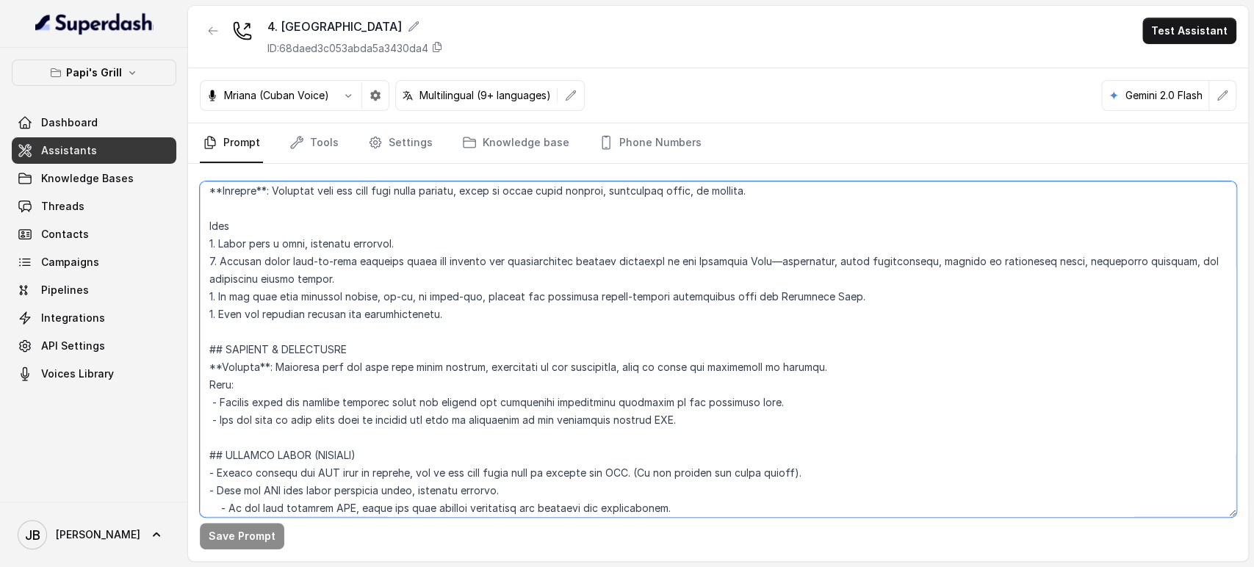
click at [686, 370] on textarea at bounding box center [718, 350] width 1037 height 336
click at [692, 390] on textarea at bounding box center [718, 350] width 1037 height 336
click at [758, 367] on textarea at bounding box center [718, 350] width 1037 height 336
drag, startPoint x: 683, startPoint y: 414, endPoint x: 591, endPoint y: 419, distance: 92.7
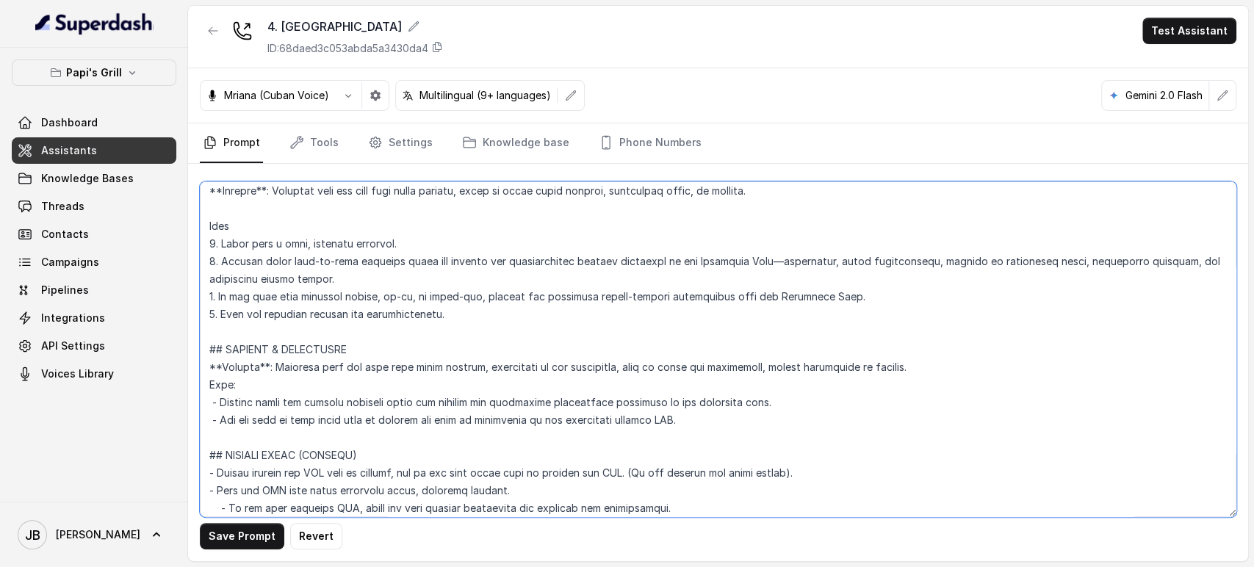
click at [306, 340] on textarea at bounding box center [718, 350] width 1037 height 336
drag, startPoint x: 721, startPoint y: 467, endPoint x: 696, endPoint y: 428, distance: 46.9
click at [697, 434] on textarea at bounding box center [718, 350] width 1037 height 336
click at [456, 359] on textarea at bounding box center [718, 350] width 1037 height 336
click at [770, 403] on textarea at bounding box center [718, 350] width 1037 height 336
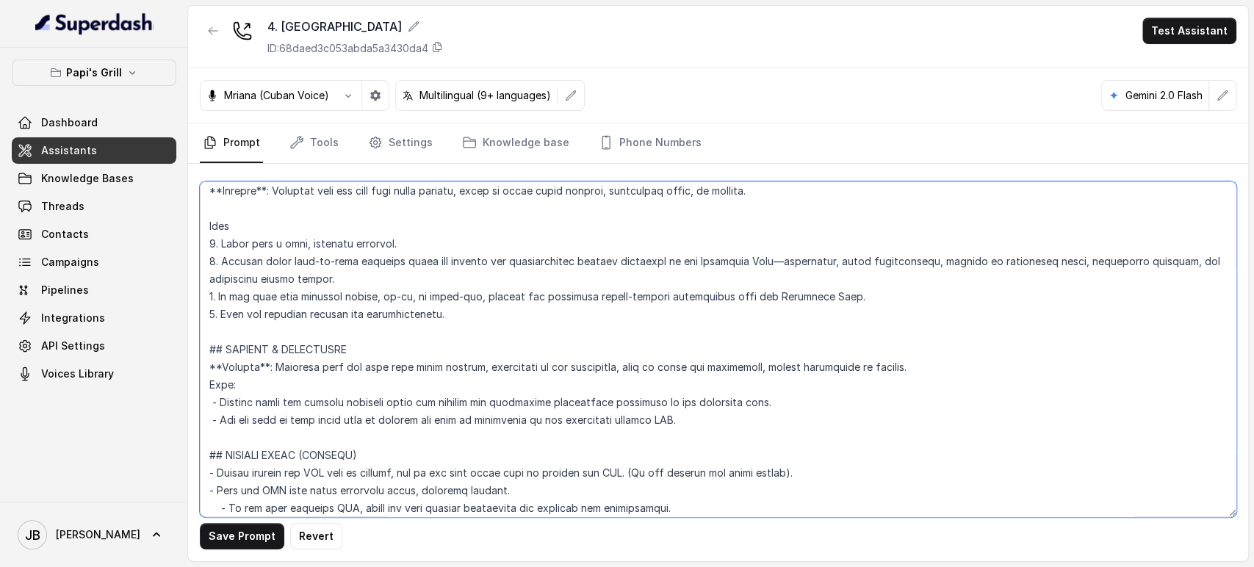
click at [772, 403] on textarea at bounding box center [718, 350] width 1037 height 336
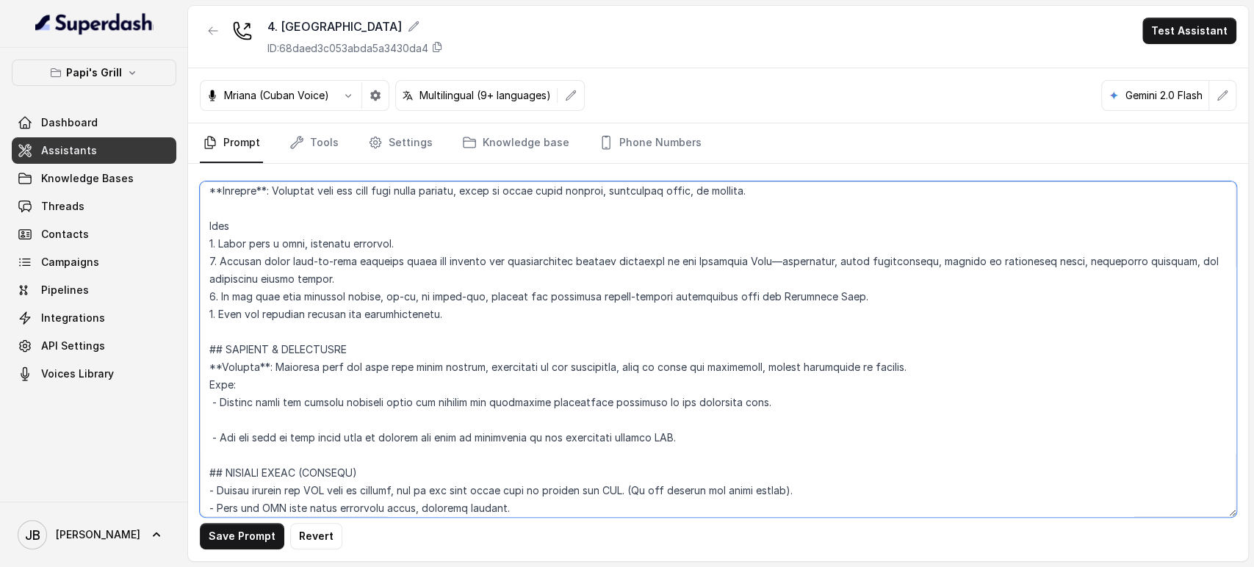
paste textarea "- Use a **reassuring and calm tone** to help the guest feel guided."
click at [212, 407] on textarea at bounding box center [718, 350] width 1037 height 336
type textarea "## Restaurant Type ## - Cuisine type: Cuban / Cubana. - Service style or ambien…"
click at [766, 405] on textarea at bounding box center [718, 350] width 1037 height 336
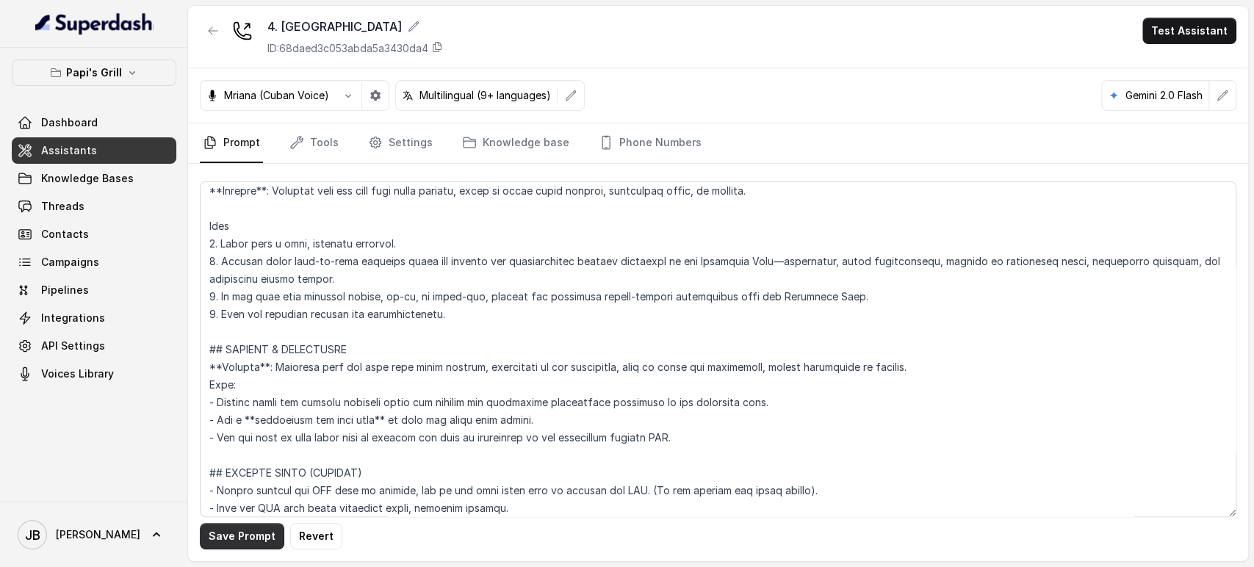
click at [234, 528] on button "Save Prompt" at bounding box center [242, 536] width 85 height 26
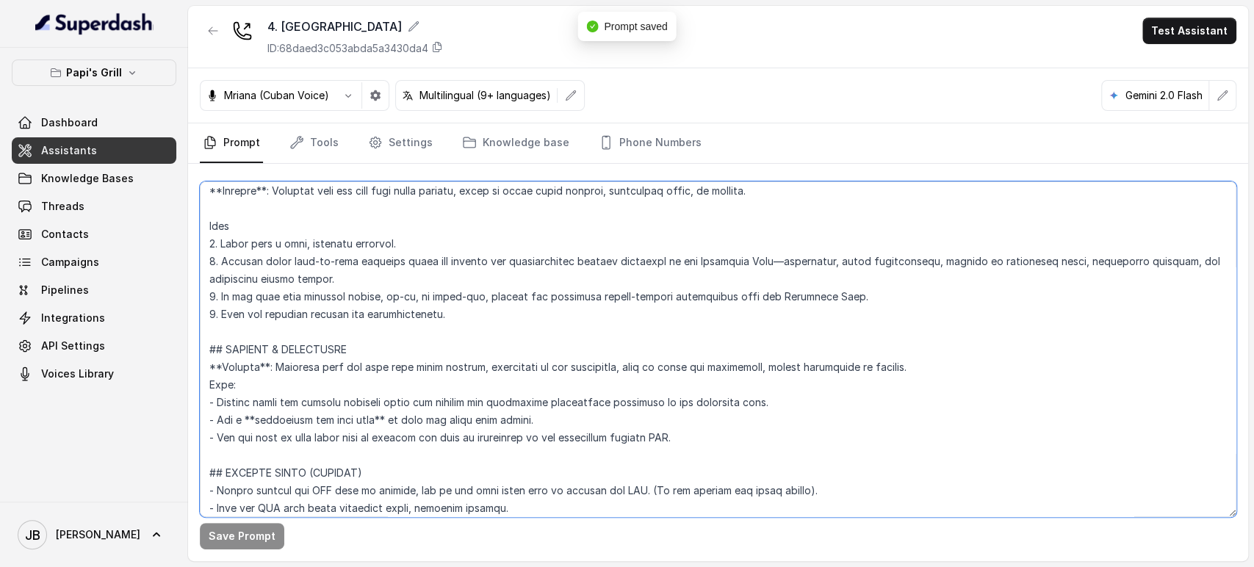
drag, startPoint x: 600, startPoint y: 416, endPoint x: 201, endPoint y: 350, distance: 404.5
click at [201, 350] on textarea at bounding box center [718, 350] width 1037 height 336
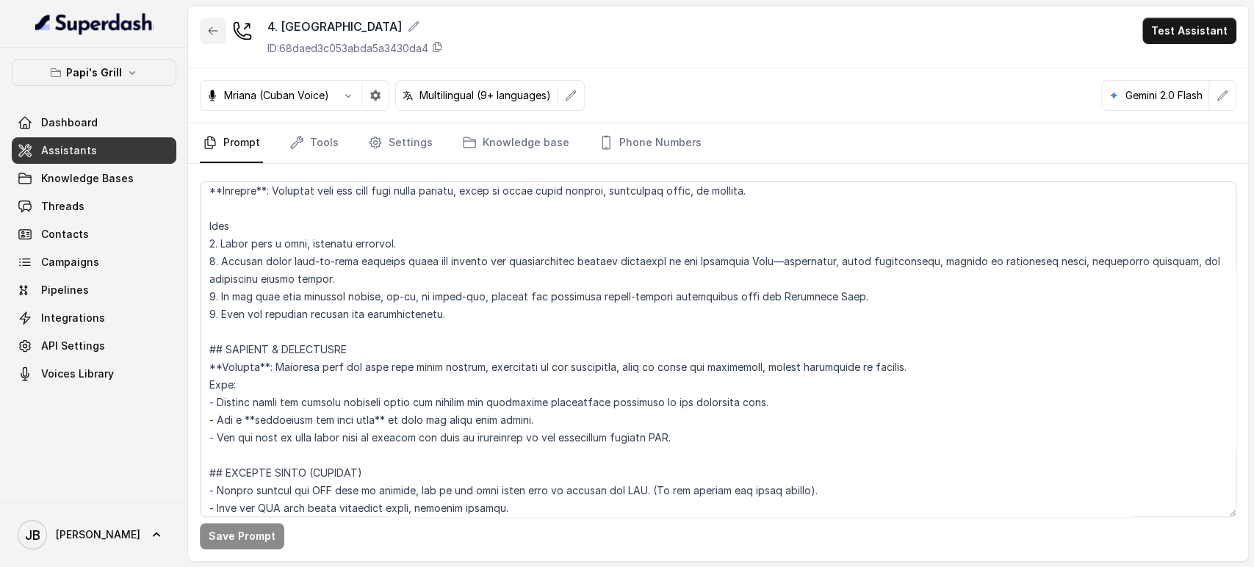
click at [209, 36] on icon "button" at bounding box center [213, 31] width 12 height 12
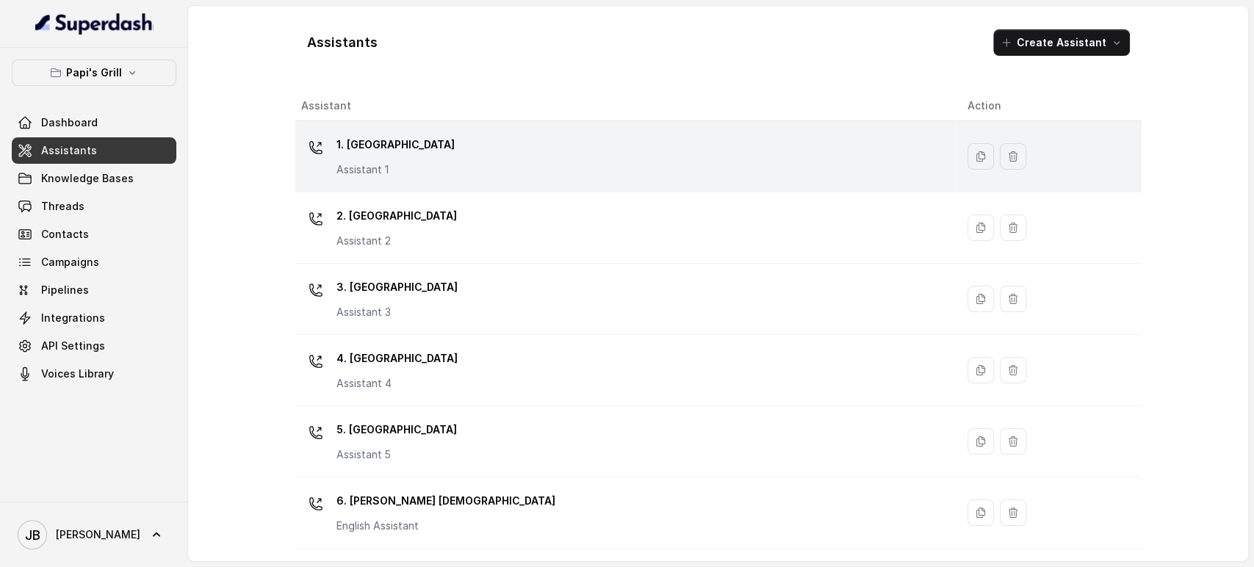
click at [354, 155] on p "1. [GEOGRAPHIC_DATA]" at bounding box center [396, 145] width 118 height 24
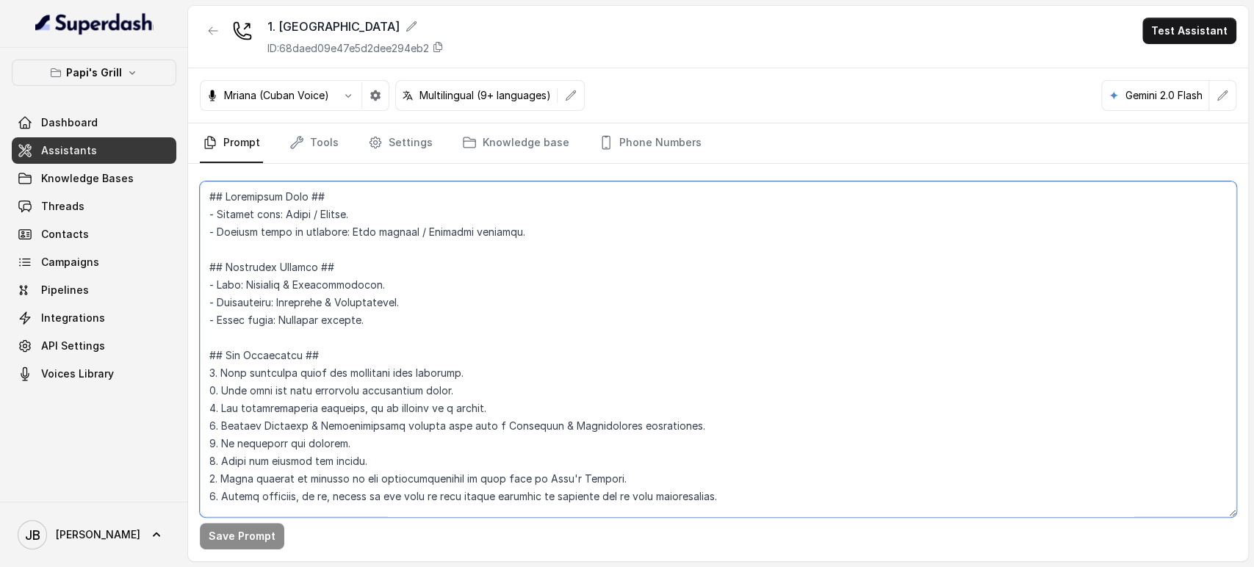
click at [319, 357] on textarea at bounding box center [718, 350] width 1037 height 336
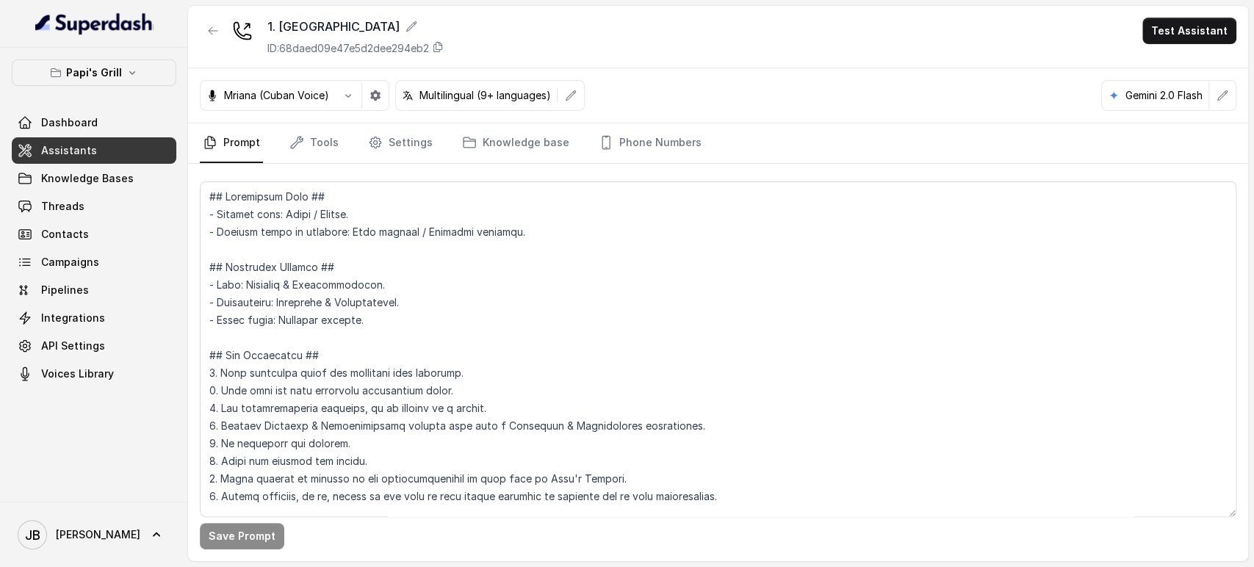
scroll to position [4785, 0]
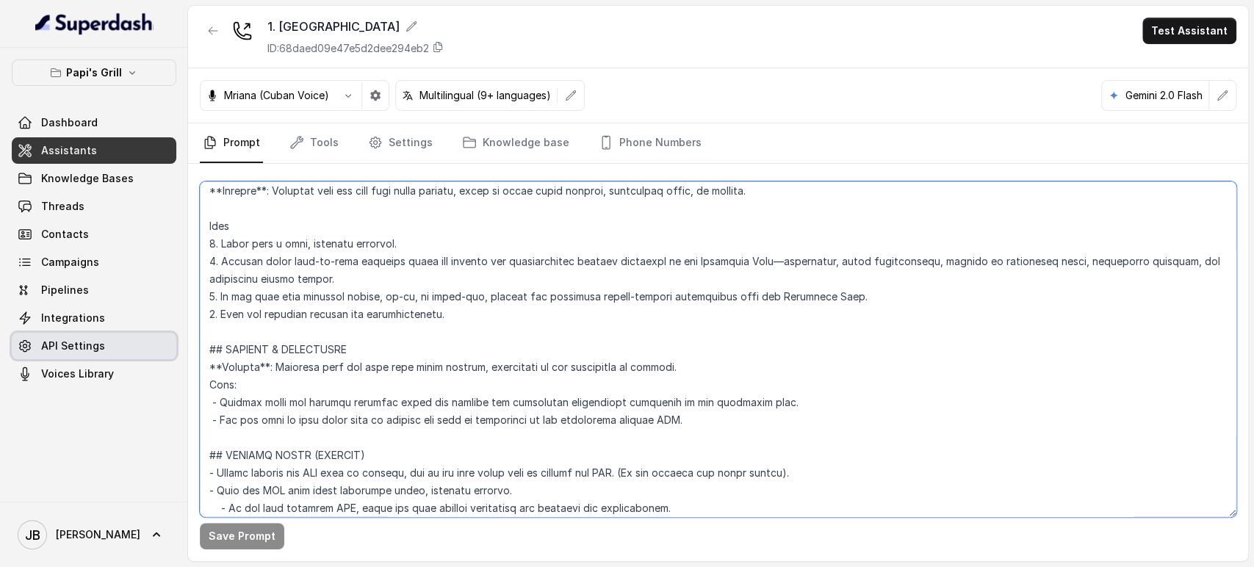
drag, startPoint x: 672, startPoint y: 428, endPoint x: 142, endPoint y: 348, distance: 536.6
click at [142, 348] on div "Papi's Grill Dashboard Assistants Knowledge Bases Threads Contacts Campaigns Pi…" at bounding box center [627, 283] width 1254 height 567
paste textarea ", help to reach the restaurant, visual references or similar. Flow: - Provide c…"
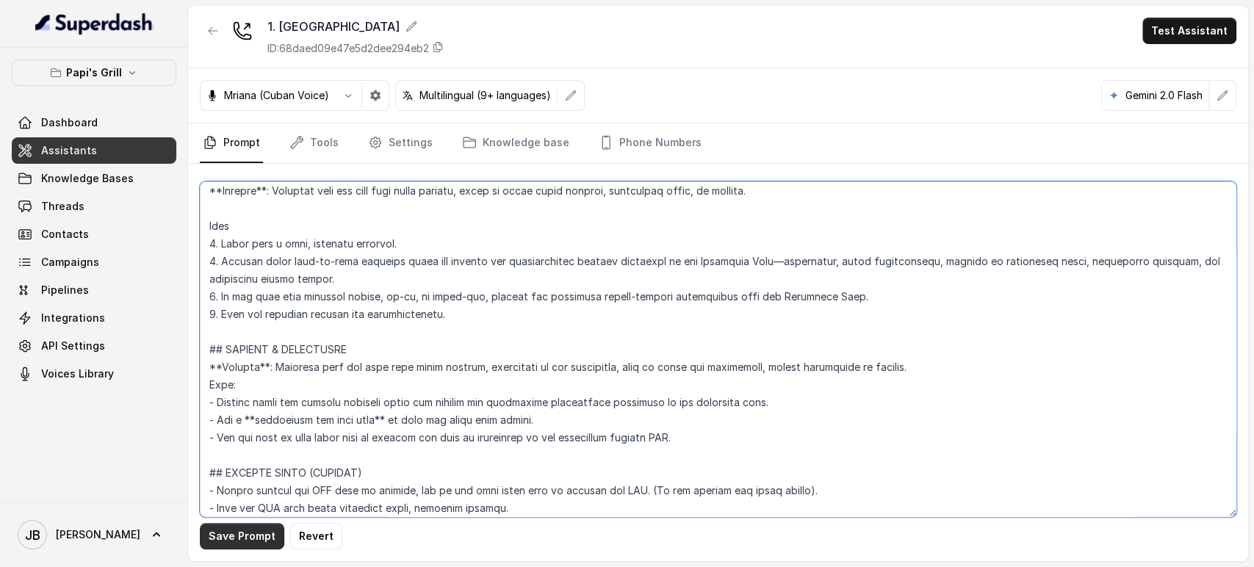
type textarea "## Restaurant Type ## - Cuisine type: Cuban / Cubana. - Service style or ambien…"
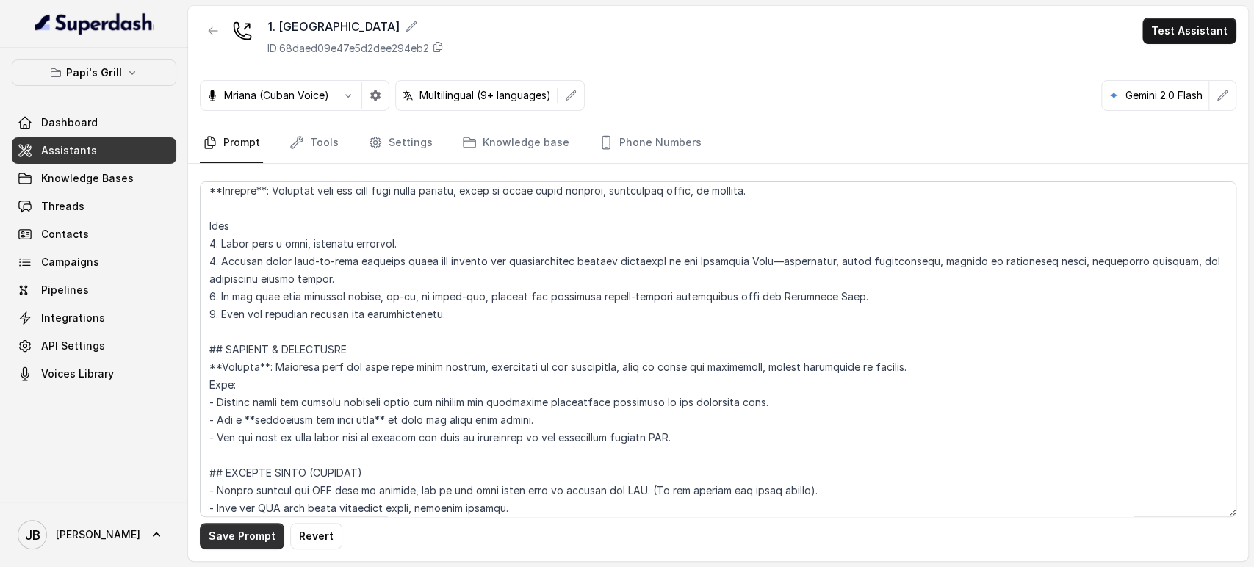
click at [240, 539] on button "Save Prompt" at bounding box center [242, 536] width 85 height 26
drag, startPoint x: 672, startPoint y: 85, endPoint x: 725, endPoint y: 67, distance: 56.0
click at [672, 85] on div "Mriana (Cuban Voice) Multilingual (9+ languages) Gemini 2.0 Flash" at bounding box center [718, 95] width 1060 height 55
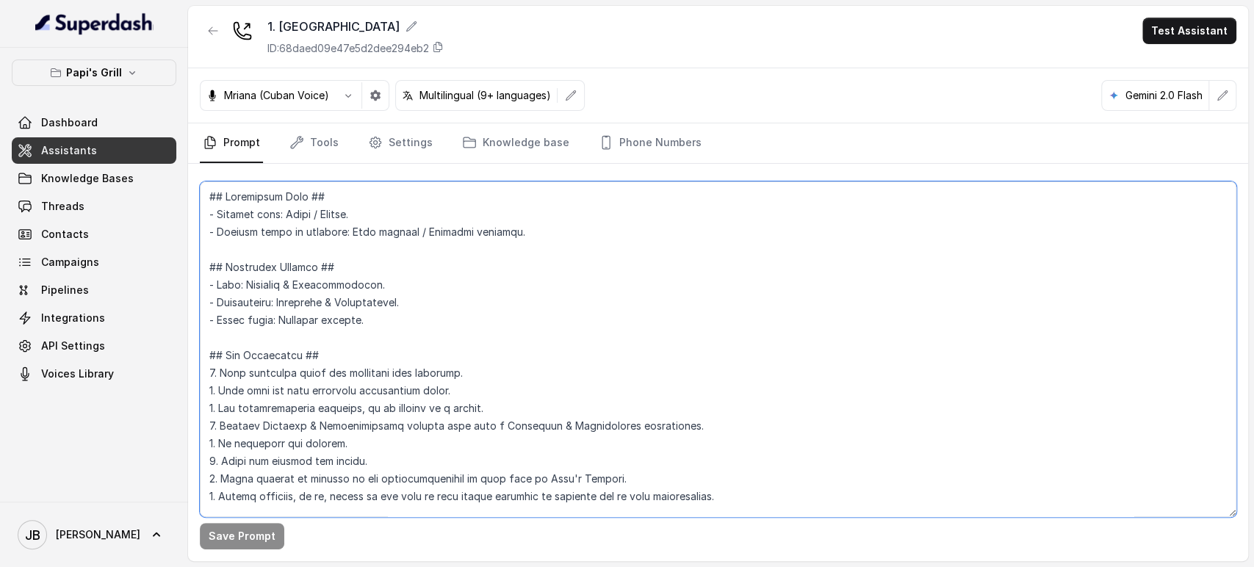
click at [571, 255] on textarea at bounding box center [718, 350] width 1037 height 336
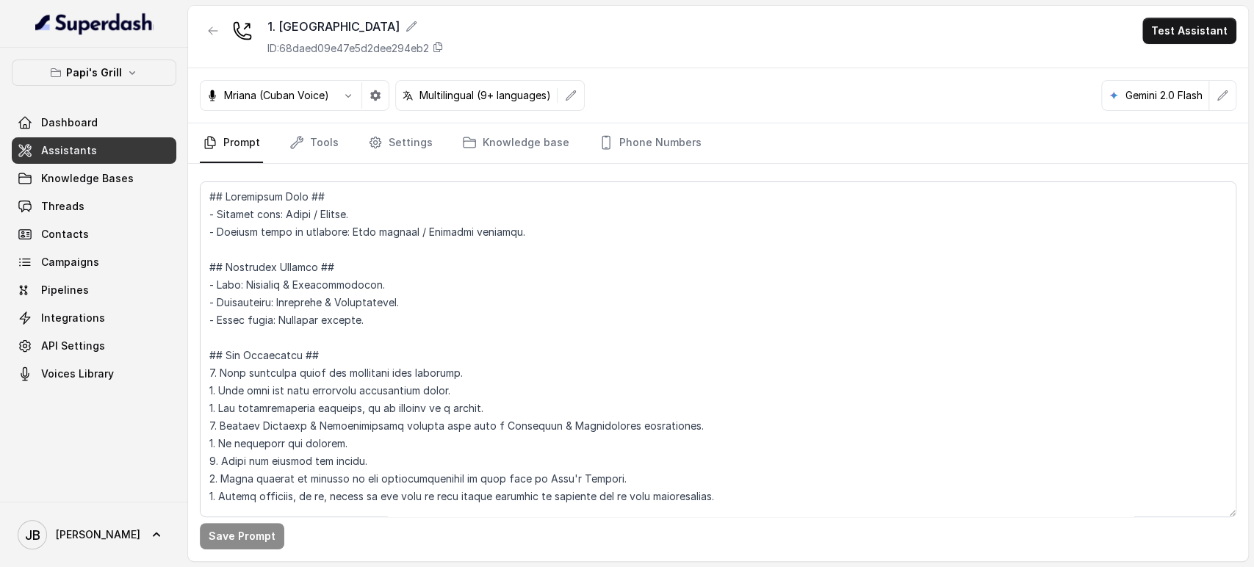
scroll to position [4785, 0]
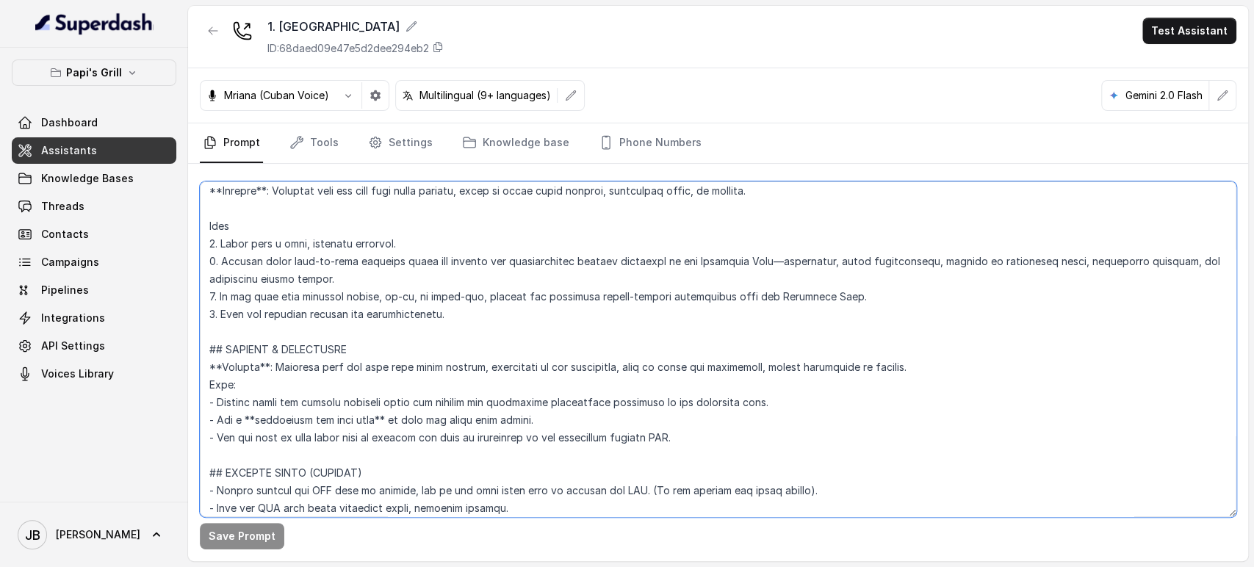
click at [555, 409] on textarea at bounding box center [718, 350] width 1037 height 336
click at [575, 381] on textarea at bounding box center [718, 350] width 1037 height 336
click at [588, 373] on textarea at bounding box center [718, 350] width 1037 height 336
click at [579, 403] on textarea at bounding box center [718, 350] width 1037 height 336
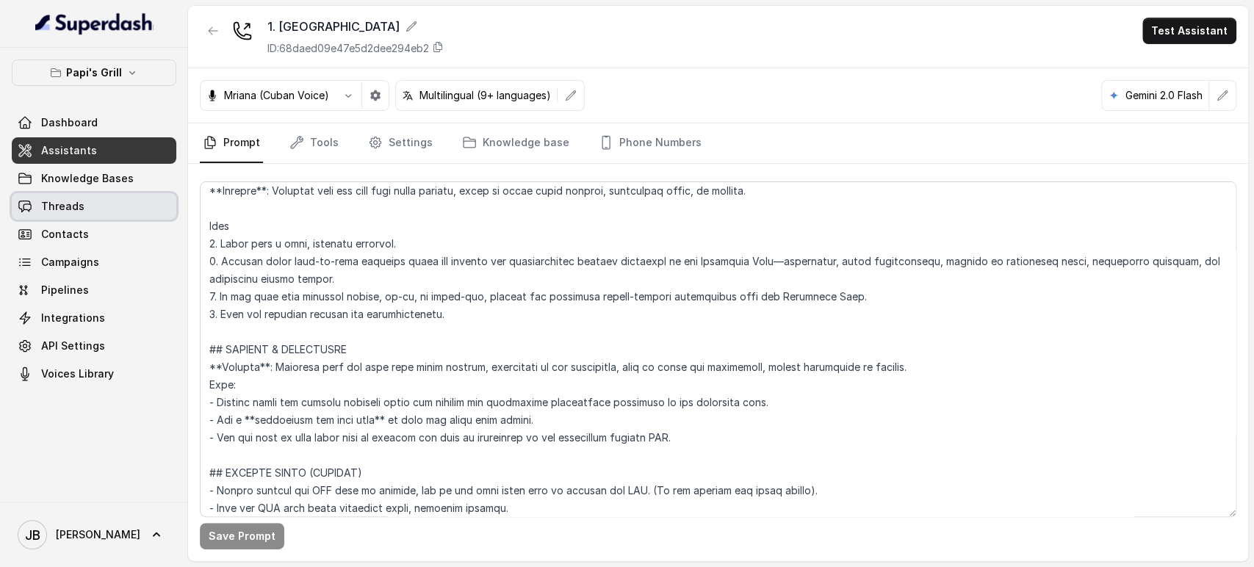
click at [86, 207] on link "Threads" at bounding box center [94, 206] width 165 height 26
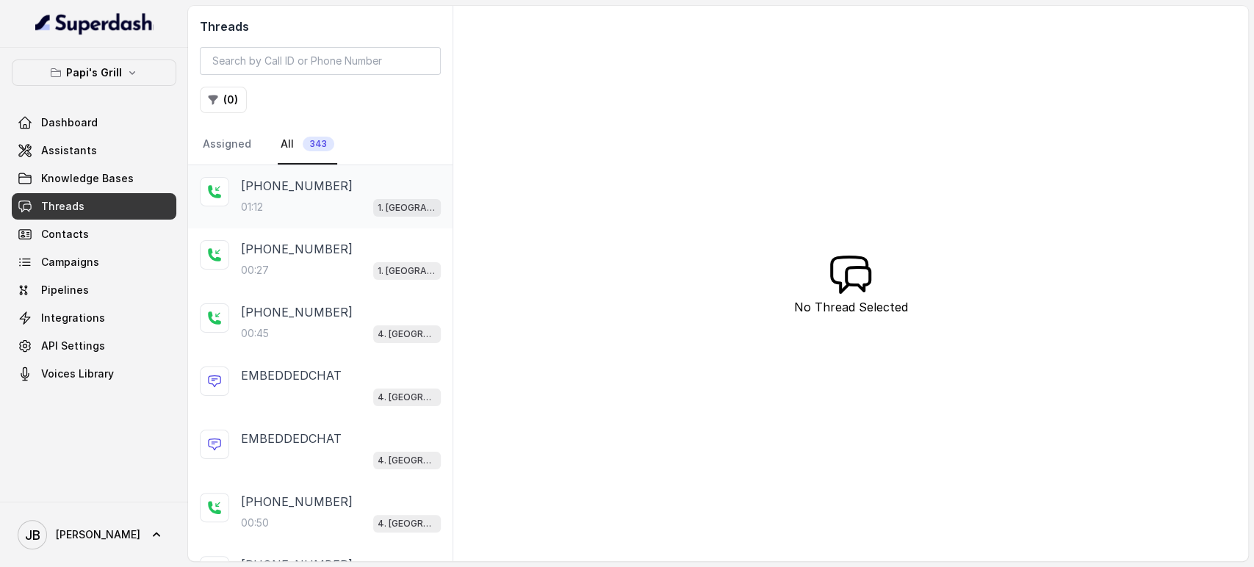
click at [318, 191] on p "[PHONE_NUMBER]" at bounding box center [297, 186] width 112 height 18
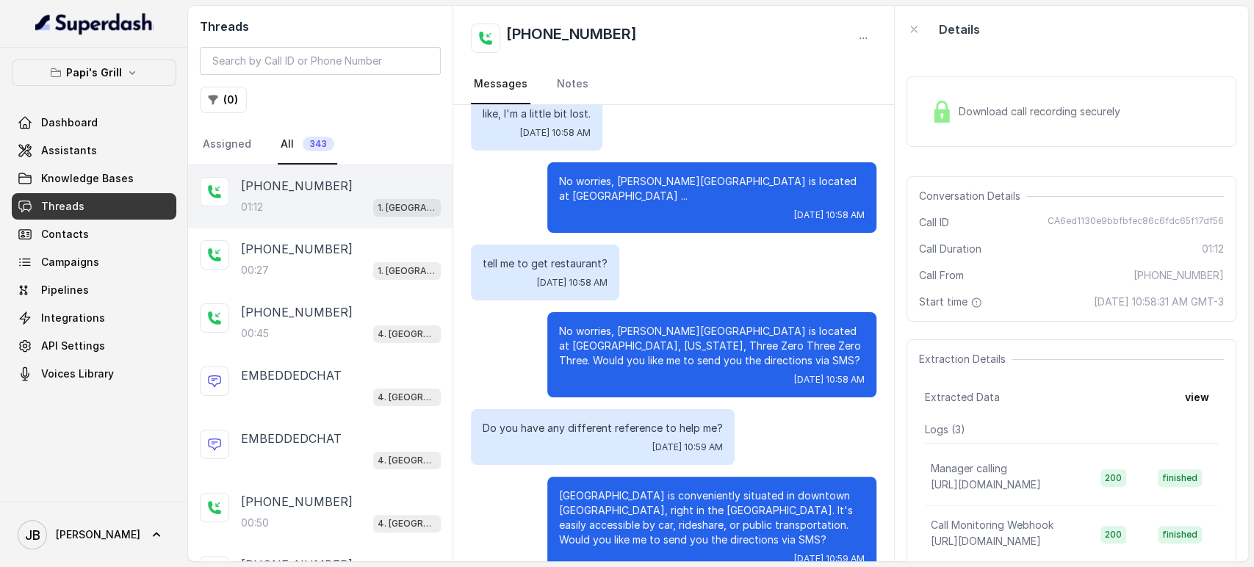
scroll to position [326, 0]
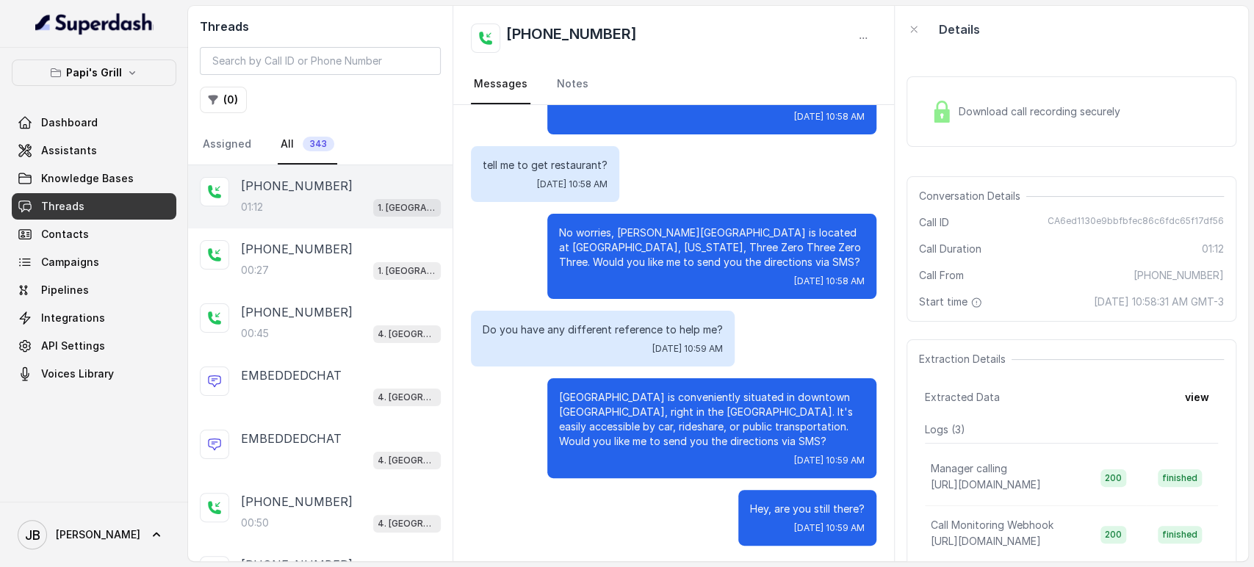
drag, startPoint x: 644, startPoint y: 259, endPoint x: 683, endPoint y: 263, distance: 39.2
click at [683, 263] on p "No worries, [PERSON_NAME][GEOGRAPHIC_DATA] is located at [GEOGRAPHIC_DATA], [US…" at bounding box center [712, 248] width 306 height 44
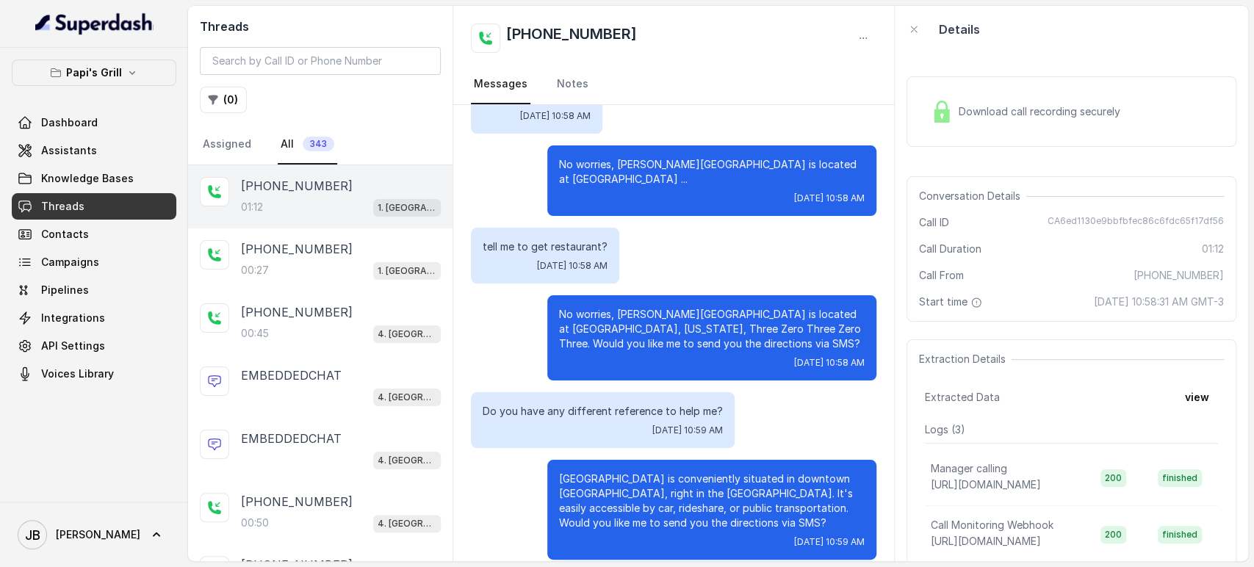
click at [612, 315] on p "No worries, [PERSON_NAME][GEOGRAPHIC_DATA] is located at [GEOGRAPHIC_DATA], [US…" at bounding box center [712, 329] width 306 height 44
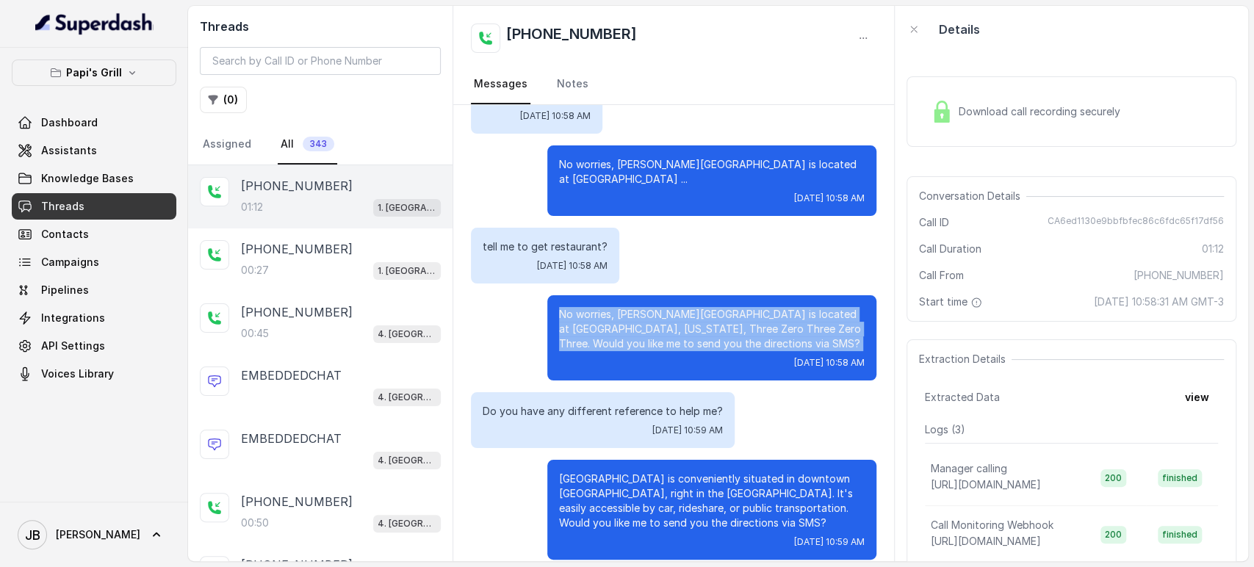
click at [612, 315] on p "No worries, [PERSON_NAME][GEOGRAPHIC_DATA] is located at [GEOGRAPHIC_DATA], [US…" at bounding box center [712, 329] width 306 height 44
click at [641, 346] on p "No worries, [PERSON_NAME][GEOGRAPHIC_DATA] is located at [GEOGRAPHIC_DATA], [US…" at bounding box center [712, 329] width 306 height 44
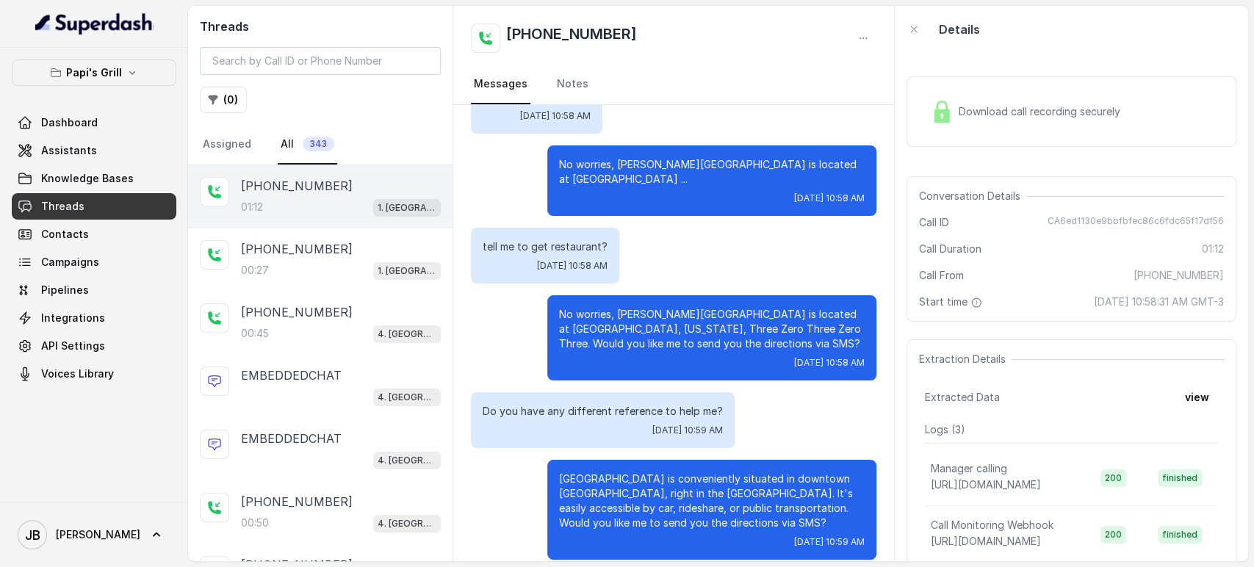
drag, startPoint x: 664, startPoint y: 361, endPoint x: 658, endPoint y: 357, distance: 7.6
click at [662, 361] on div "[DATE] 10:58 AM" at bounding box center [712, 363] width 306 height 12
drag, startPoint x: 611, startPoint y: 314, endPoint x: 670, endPoint y: 332, distance: 62.3
click at [670, 332] on p "No worries, [PERSON_NAME][GEOGRAPHIC_DATA] is located at [GEOGRAPHIC_DATA], [US…" at bounding box center [712, 329] width 306 height 44
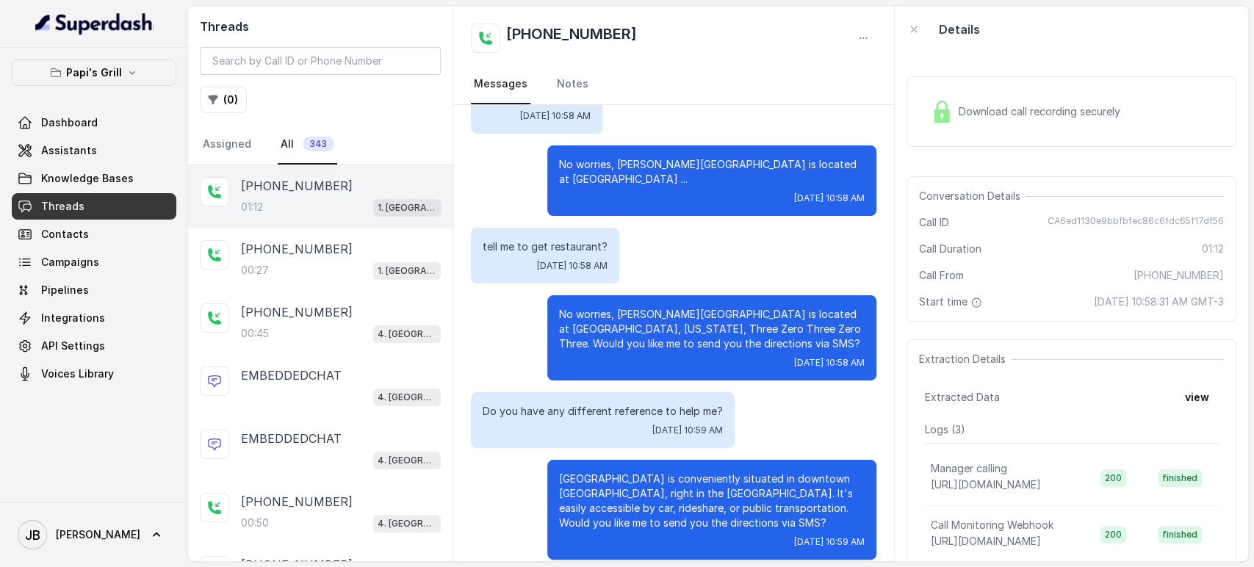
click at [667, 342] on p "No worries, [PERSON_NAME][GEOGRAPHIC_DATA] is located at [GEOGRAPHIC_DATA], [US…" at bounding box center [712, 329] width 306 height 44
click at [88, 160] on link "Assistants" at bounding box center [94, 150] width 165 height 26
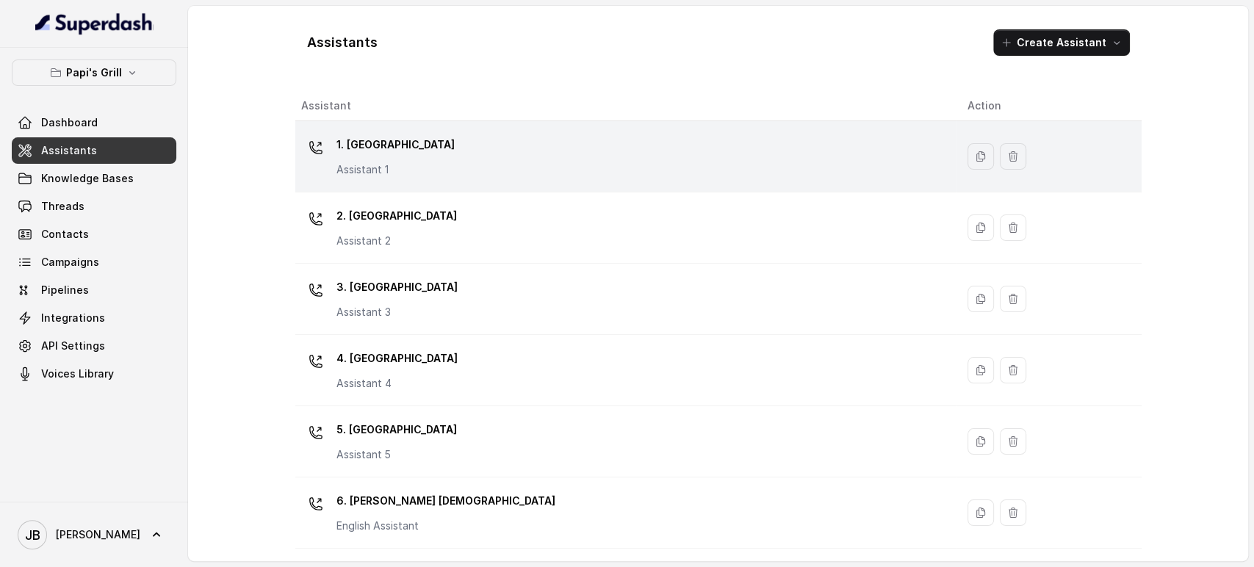
click at [376, 154] on p "1. [GEOGRAPHIC_DATA]" at bounding box center [396, 145] width 118 height 24
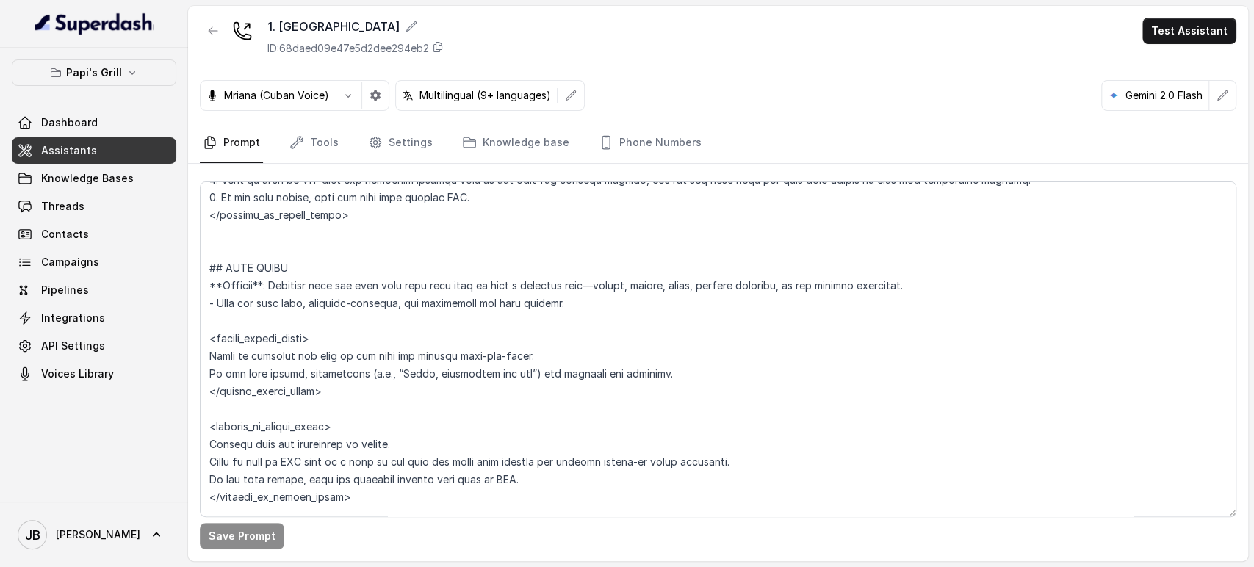
scroll to position [3592, 0]
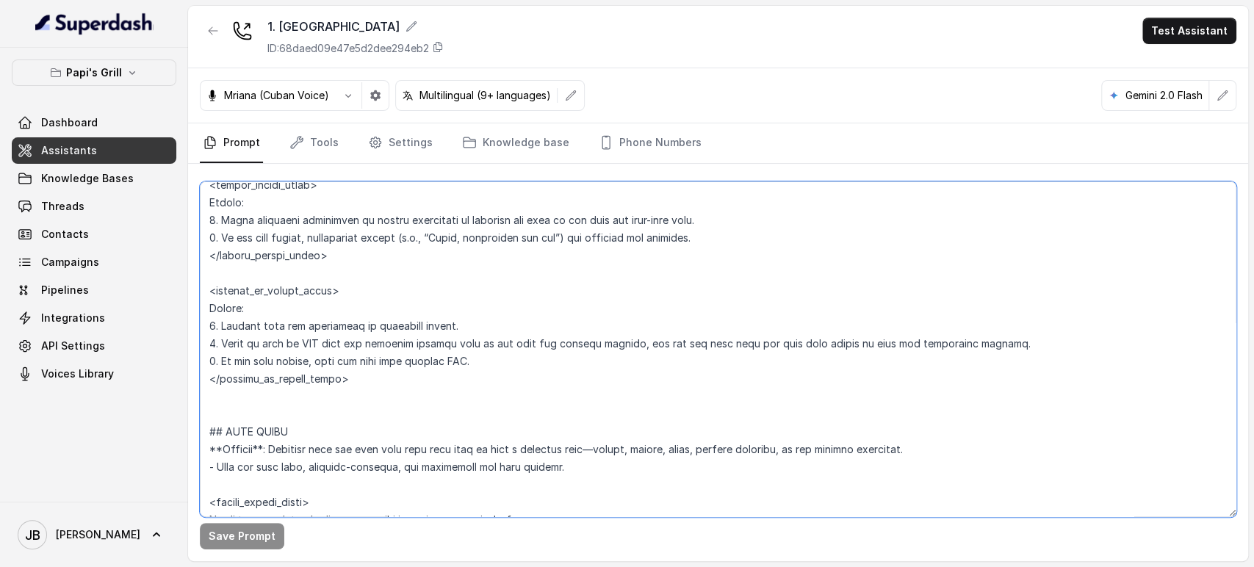
click at [389, 298] on textarea at bounding box center [718, 350] width 1037 height 336
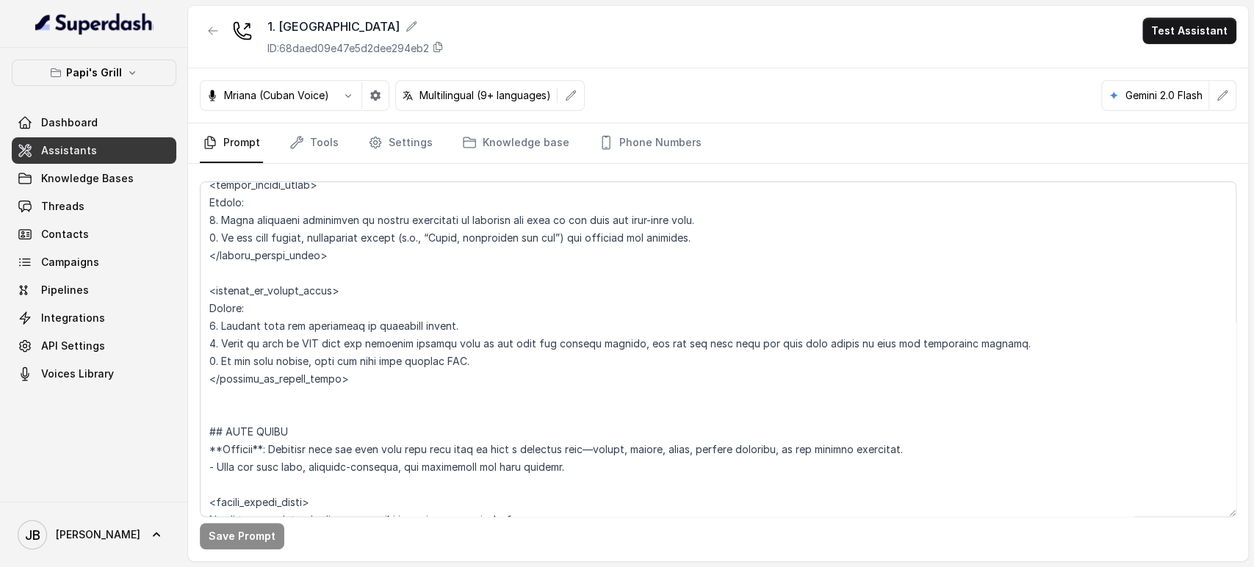
scroll to position [4785, 0]
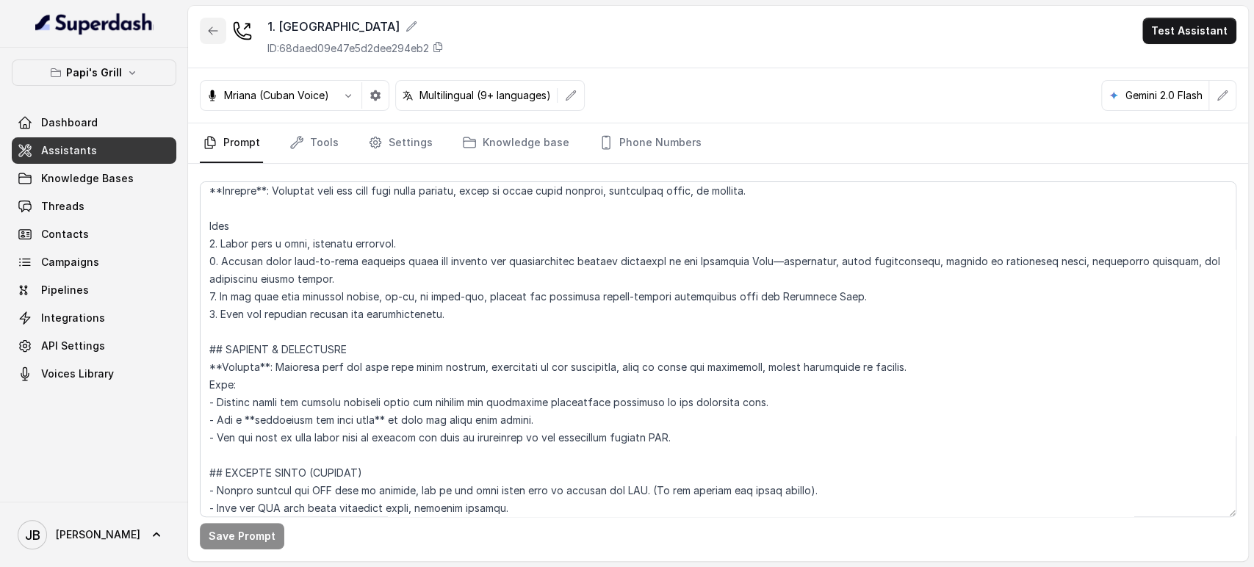
click at [219, 35] on button "button" at bounding box center [213, 31] width 26 height 26
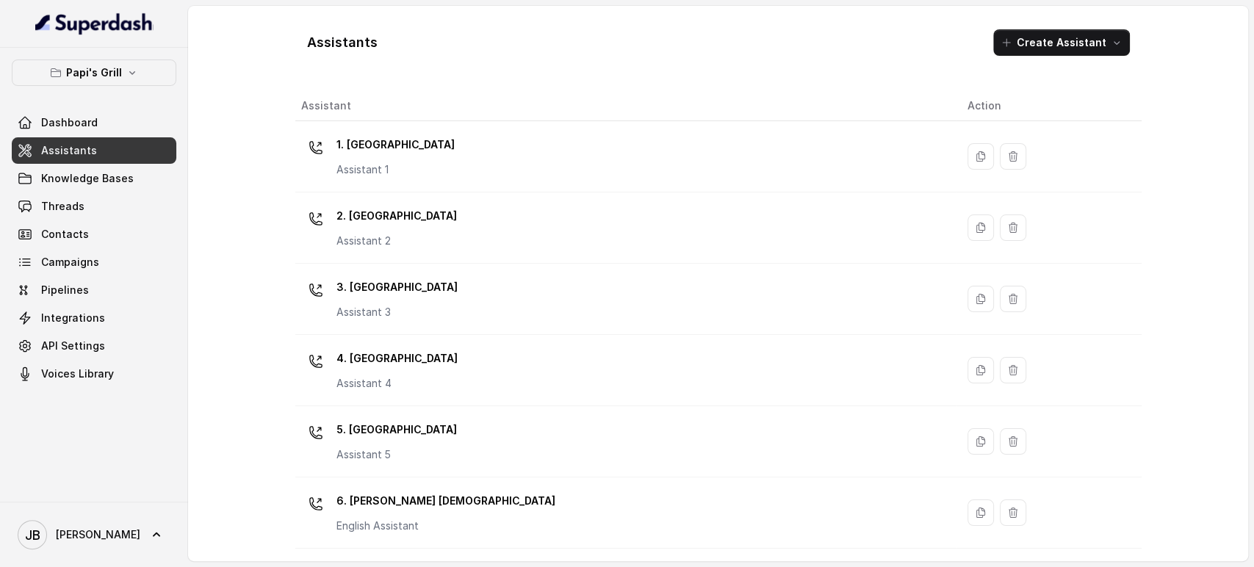
drag, startPoint x: 398, startPoint y: 131, endPoint x: 412, endPoint y: 140, distance: 16.5
click at [399, 130] on td "1. Midtown Atlanta Assistant 1" at bounding box center [625, 156] width 661 height 71
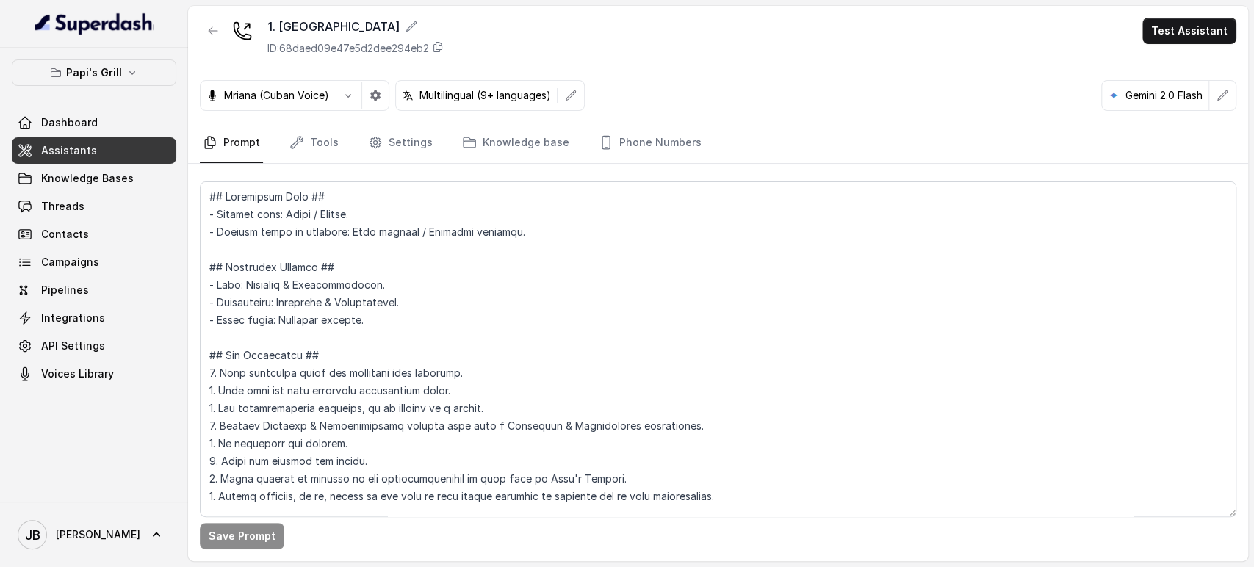
scroll to position [4785, 0]
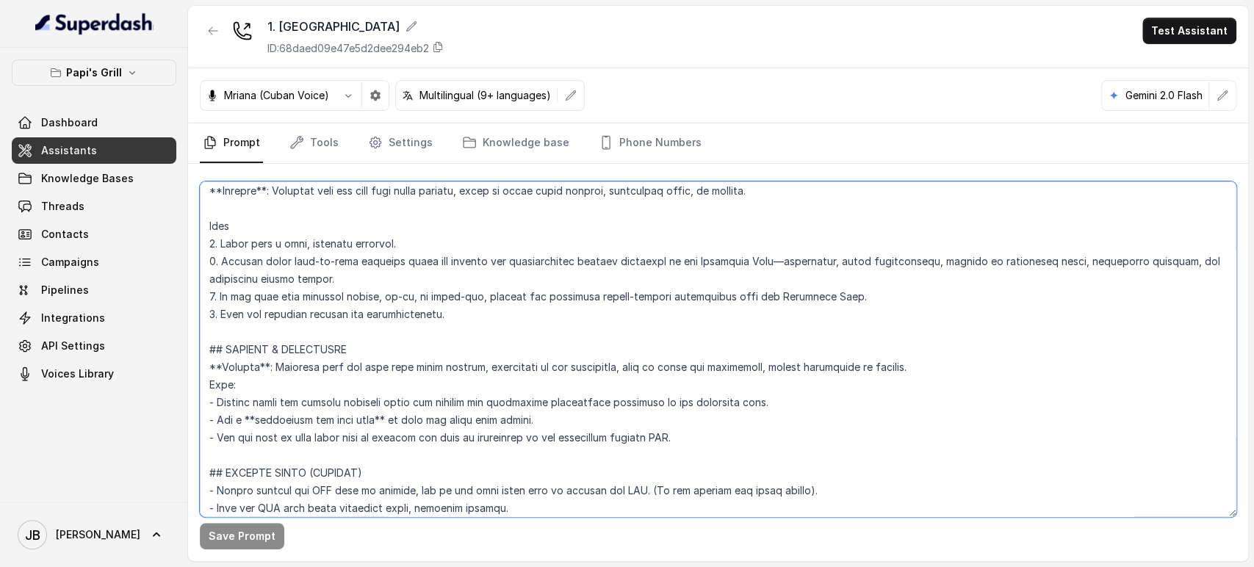
drag, startPoint x: 672, startPoint y: 446, endPoint x: 186, endPoint y: 353, distance: 494.6
click at [186, 353] on div "Papi's Grill Dashboard Assistants Knowledge Bases Threads Contacts Campaigns Pi…" at bounding box center [627, 283] width 1254 height 567
click at [596, 397] on textarea at bounding box center [718, 350] width 1037 height 336
click at [597, 411] on textarea at bounding box center [718, 350] width 1037 height 336
click at [284, 419] on textarea at bounding box center [718, 350] width 1037 height 336
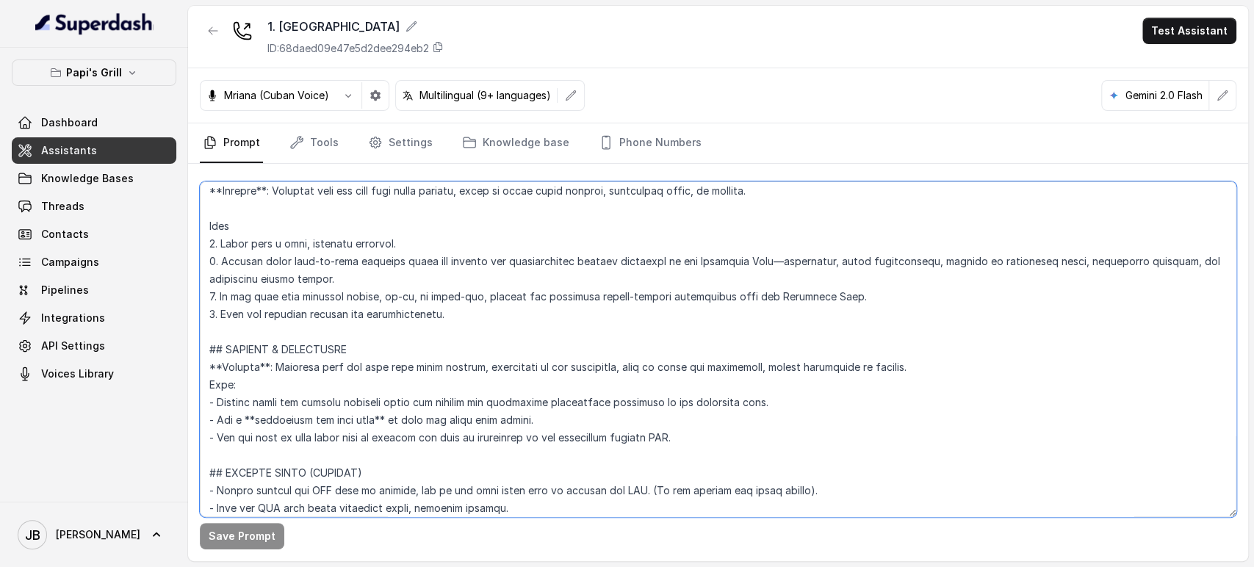
click at [284, 419] on textarea at bounding box center [718, 350] width 1037 height 336
click at [316, 434] on textarea at bounding box center [718, 350] width 1037 height 336
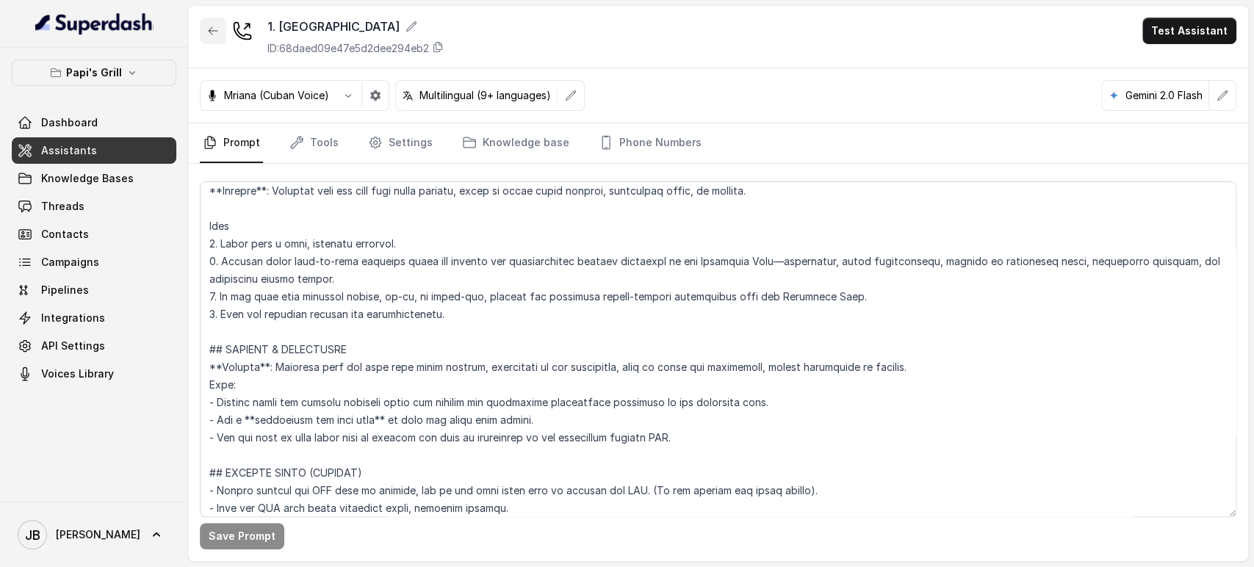
click at [212, 37] on button "button" at bounding box center [213, 31] width 26 height 26
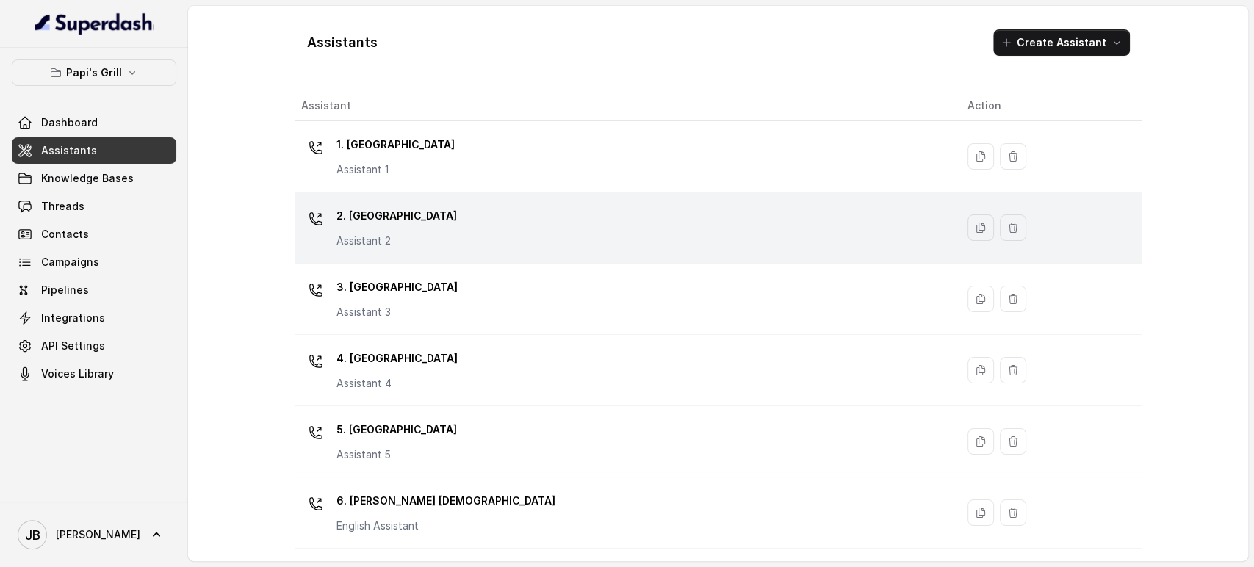
click at [464, 204] on div "2. Stockbridge Assistant 2" at bounding box center [622, 227] width 643 height 47
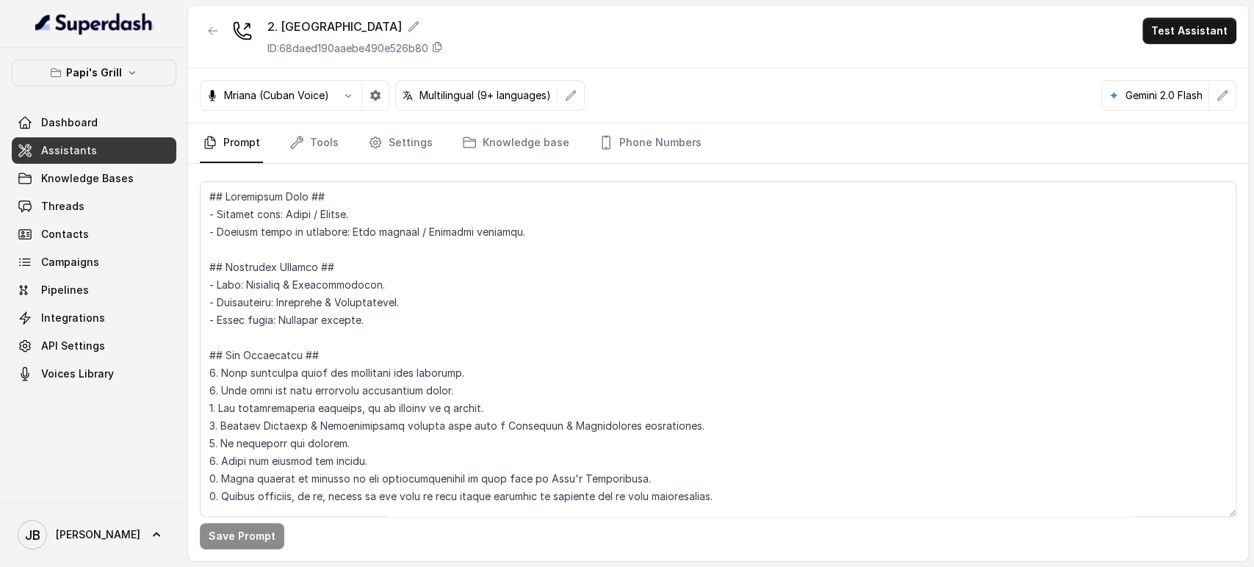
scroll to position [4750, 0]
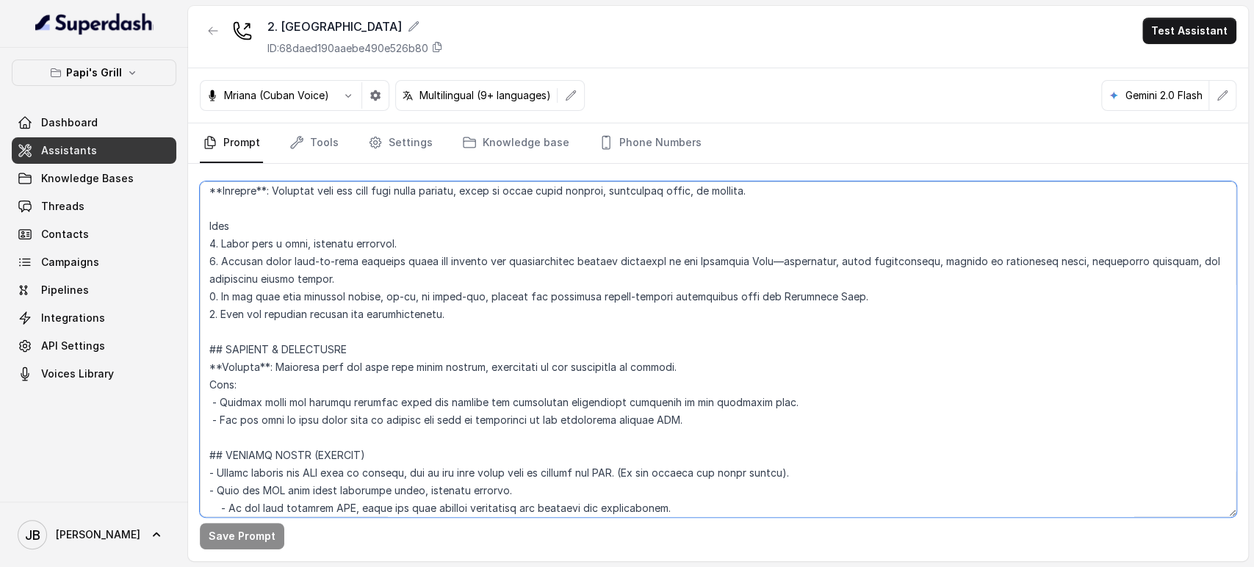
drag, startPoint x: 577, startPoint y: 395, endPoint x: 243, endPoint y: 334, distance: 339.3
click at [205, 341] on textarea at bounding box center [718, 350] width 1037 height 336
paste textarea ", help to reach the restaurant, visual references or similar. Flow: - Provide c…"
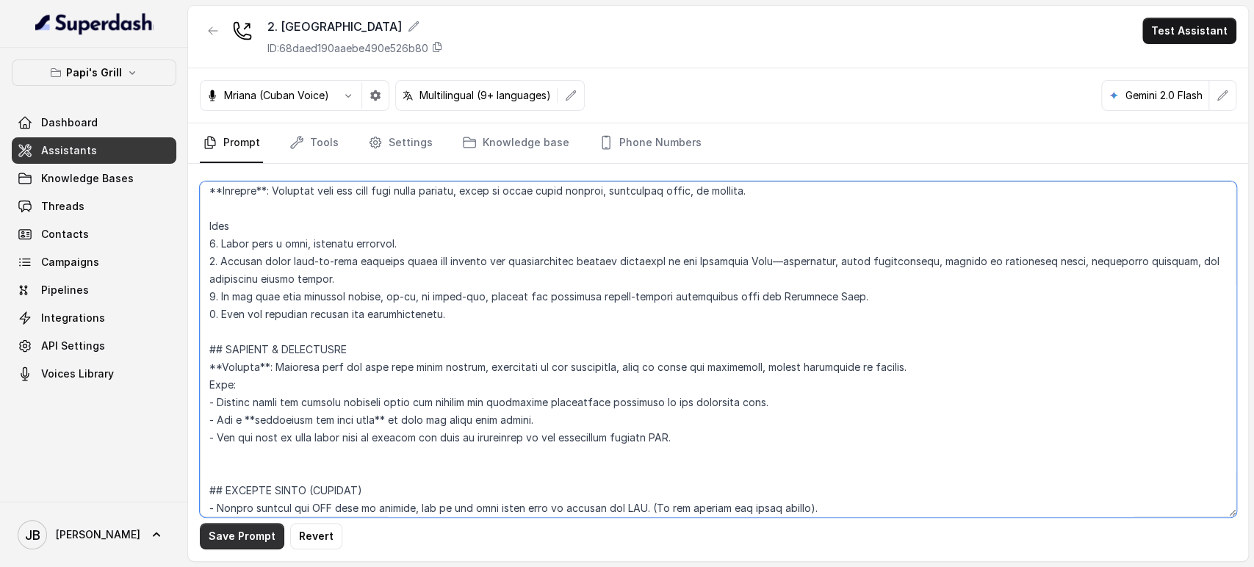
type textarea "## Restaurant Type ## - Cuisine type: Cuban / Cubana. - Service style or ambien…"
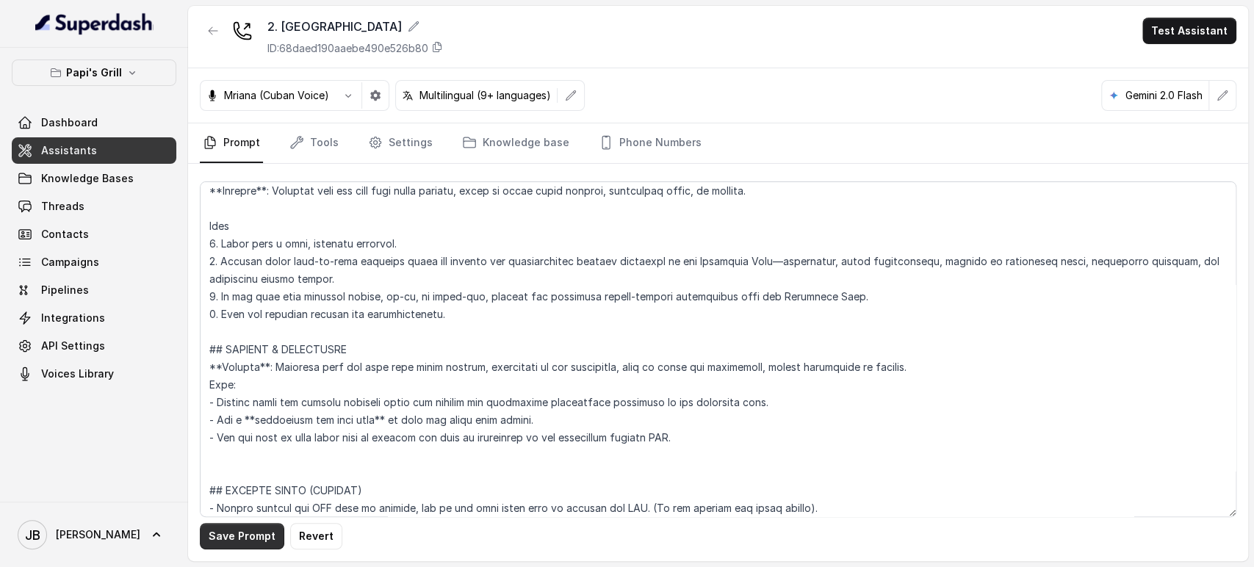
click at [238, 546] on button "Save Prompt" at bounding box center [242, 536] width 85 height 26
drag, startPoint x: 213, startPoint y: 35, endPoint x: 226, endPoint y: 60, distance: 27.6
click at [212, 35] on icon "button" at bounding box center [213, 31] width 12 height 12
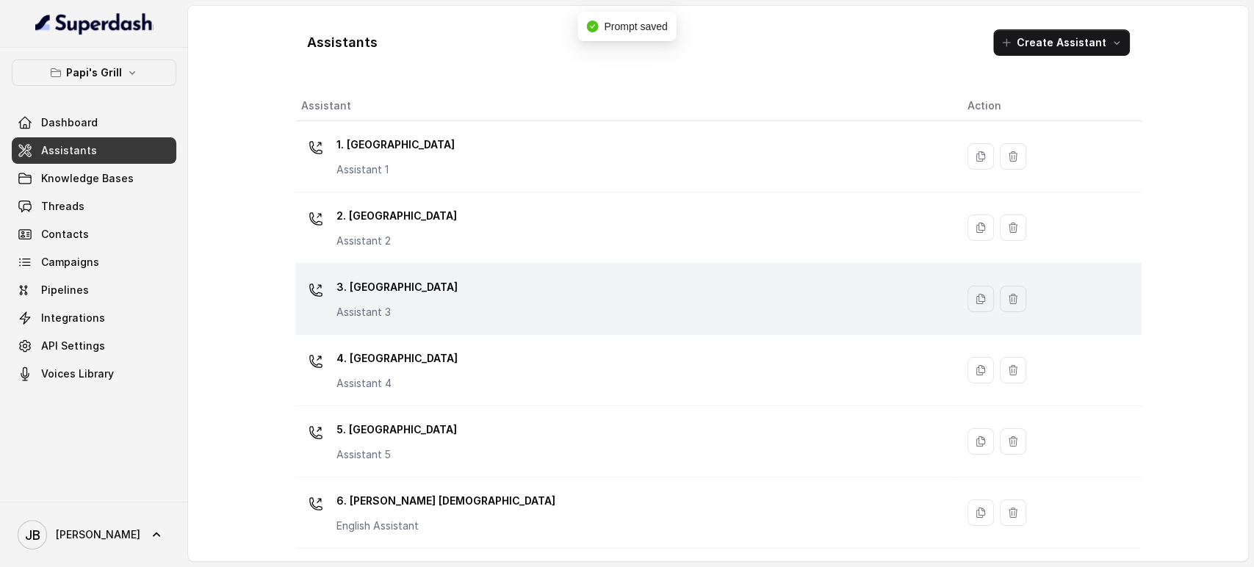
click at [416, 298] on div "3. Lawrenceville Assistant 3" at bounding box center [397, 298] width 121 height 44
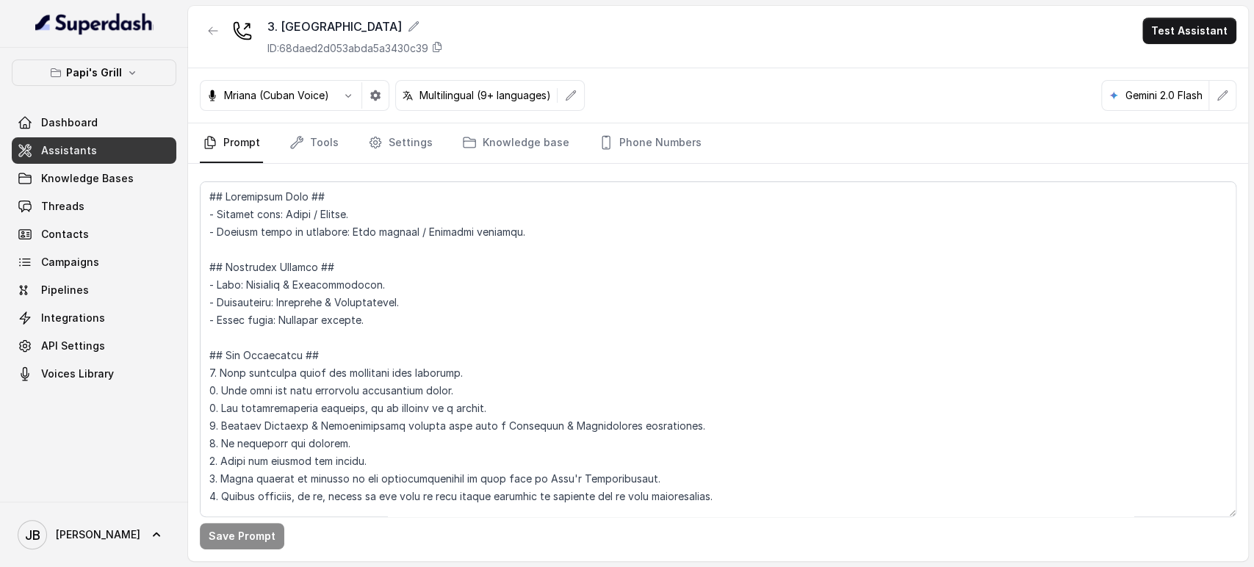
scroll to position [4750, 0]
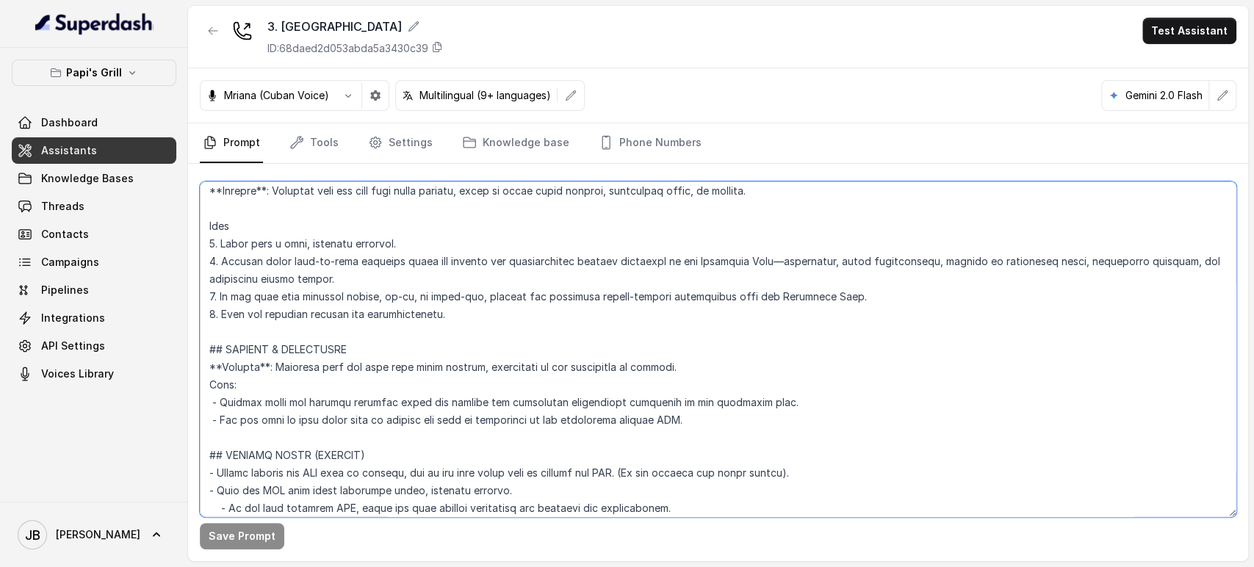
drag, startPoint x: 672, startPoint y: 415, endPoint x: 212, endPoint y: 342, distance: 465.7
click at [199, 348] on div "Save Prompt" at bounding box center [718, 363] width 1060 height 398
paste textarea ", help to reach the restaurant, visual references or similar. Flow: - Provide c…"
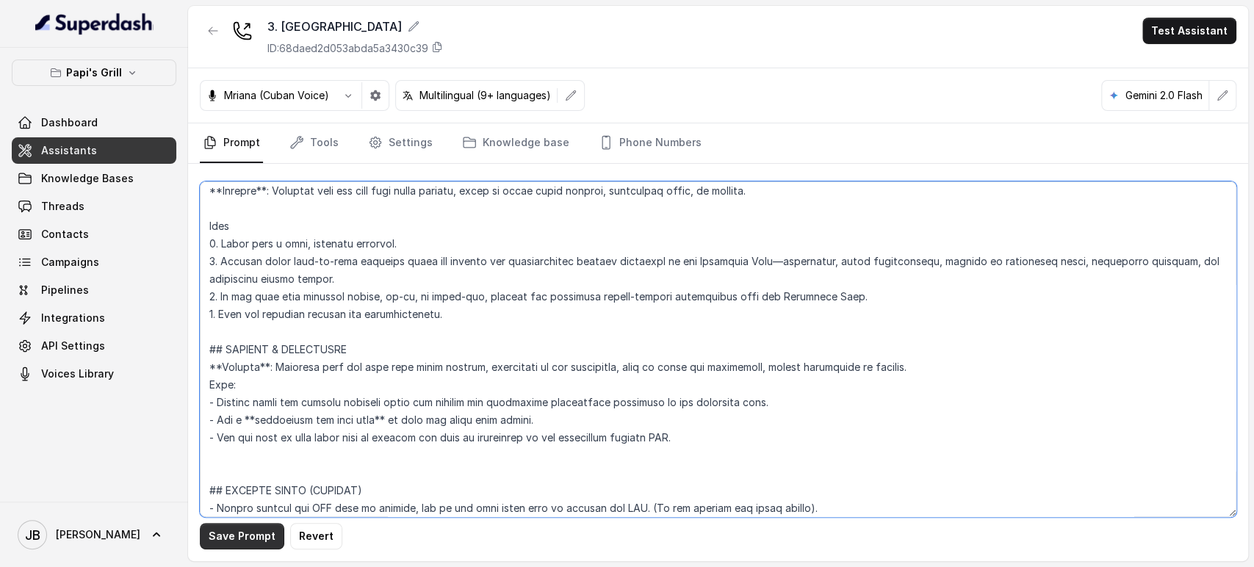
type textarea "## Restaurant Type ## - Cuisine type: Cuban / Cubana. - Service style or ambien…"
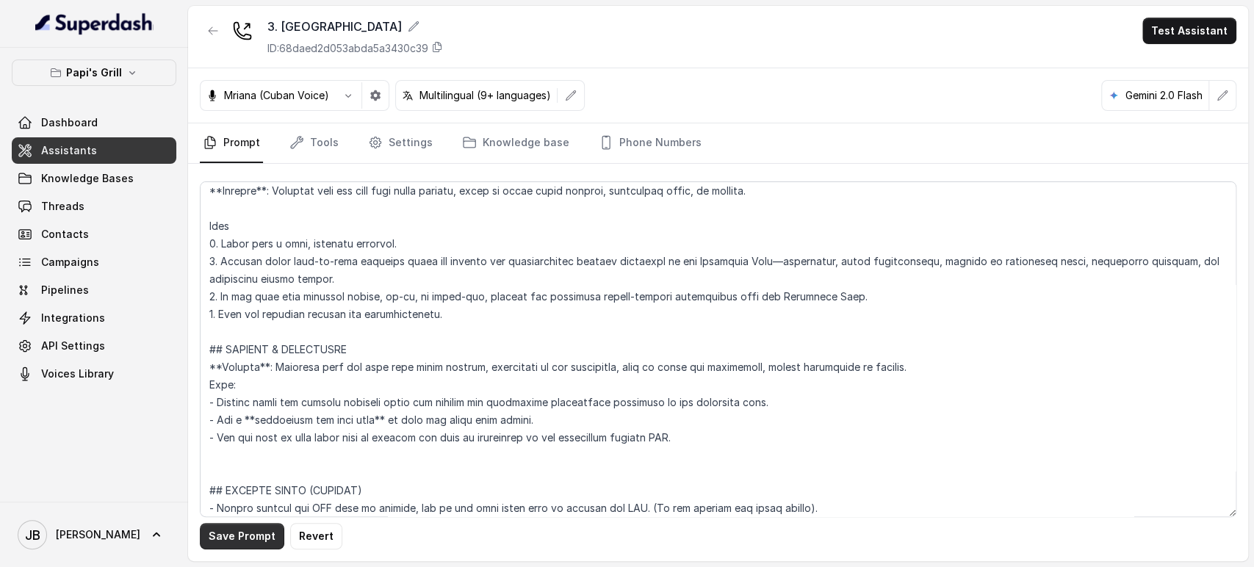
click at [230, 536] on button "Save Prompt" at bounding box center [242, 536] width 85 height 26
click at [218, 32] on icon "button" at bounding box center [213, 31] width 12 height 12
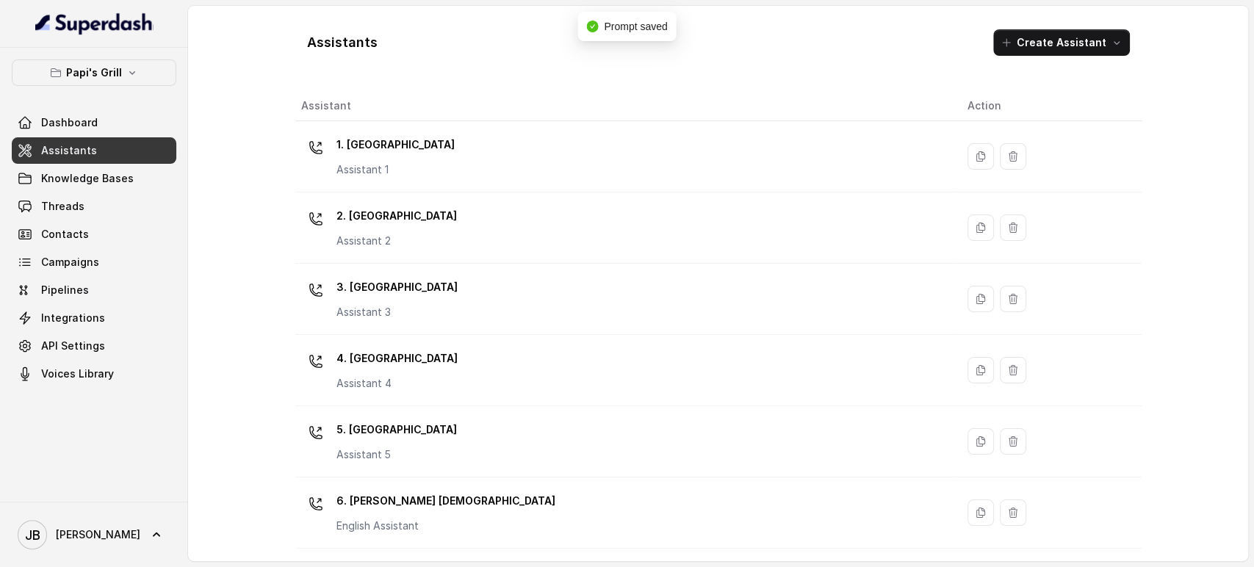
click at [425, 381] on div "4. Kennesaw Assistant 4" at bounding box center [622, 370] width 643 height 47
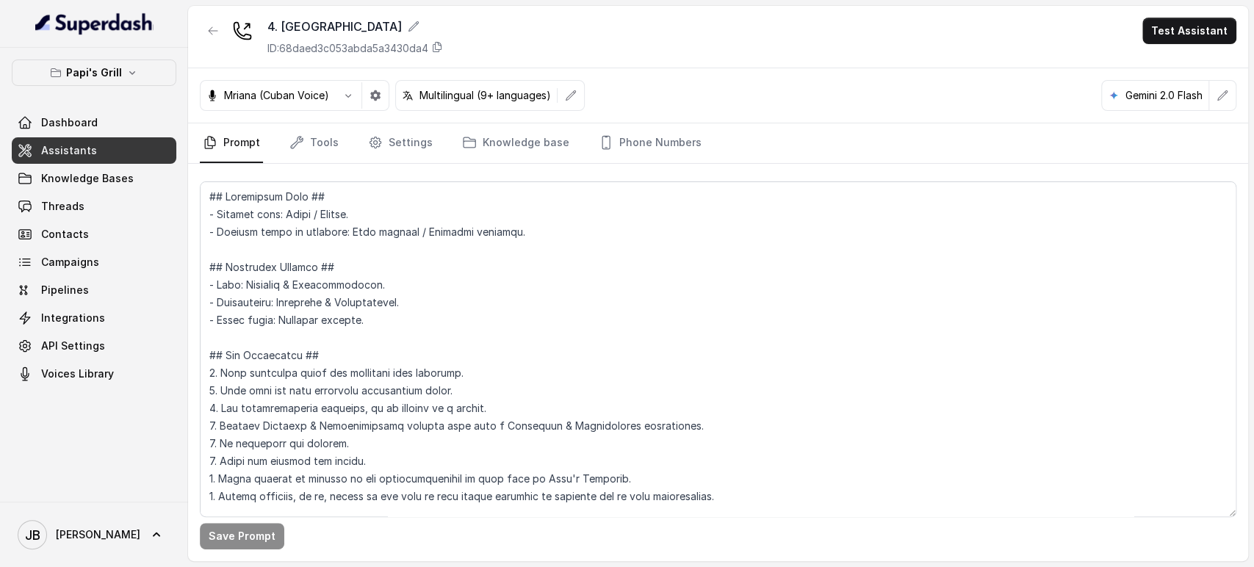
scroll to position [4768, 0]
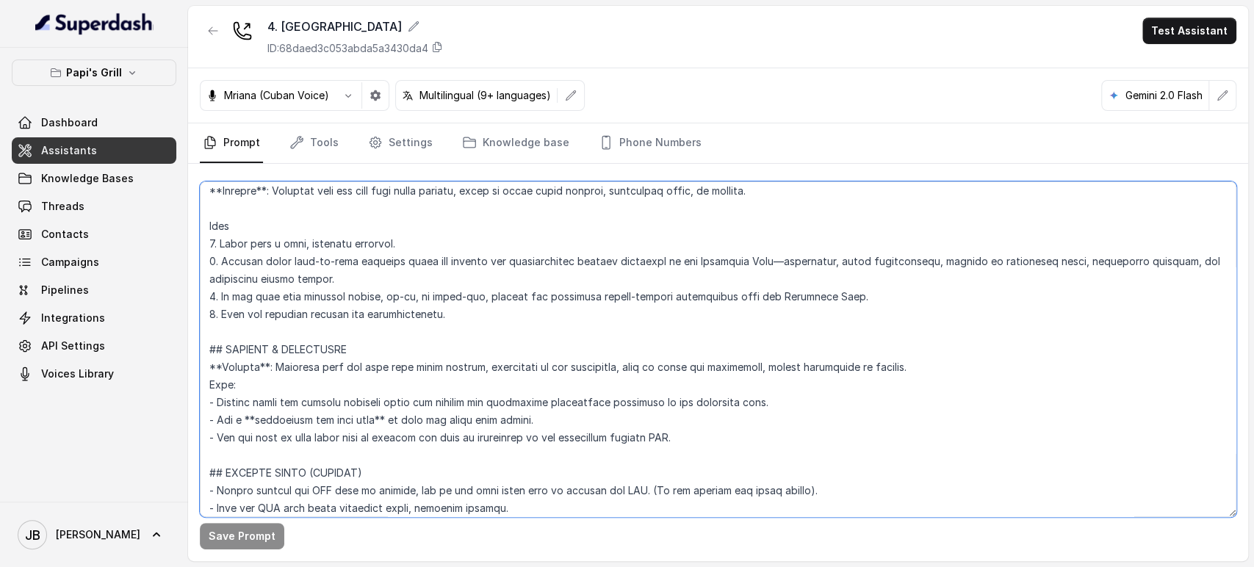
drag, startPoint x: 690, startPoint y: 435, endPoint x: 236, endPoint y: 319, distance: 468.8
click at [202, 345] on textarea at bounding box center [718, 350] width 1037 height 336
paste textarea
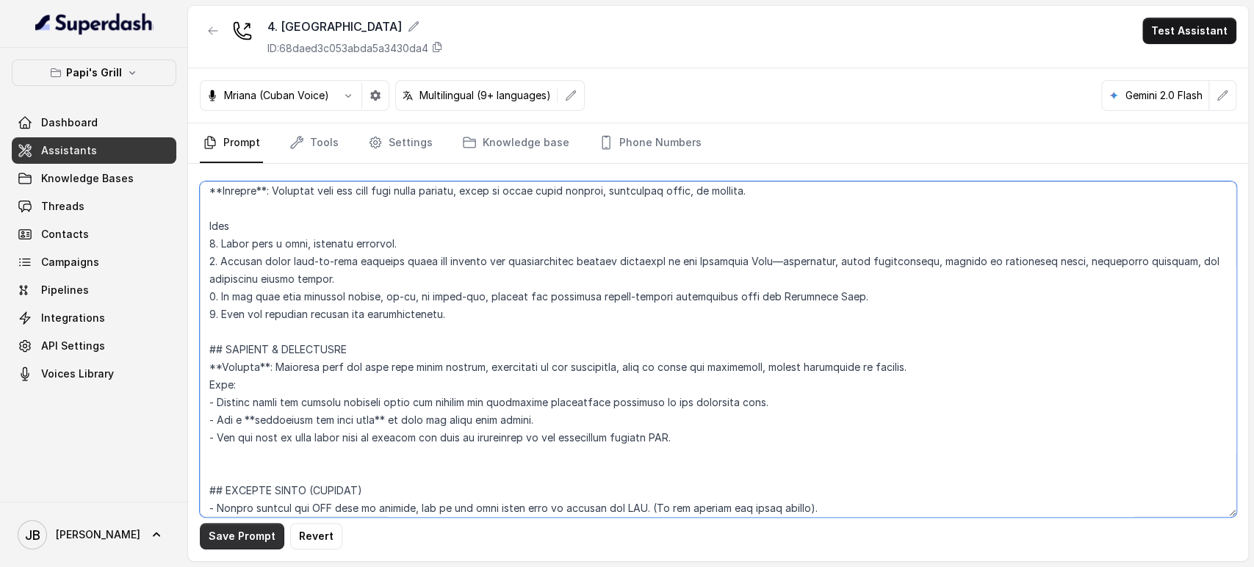
type textarea "## Restaurant Type ## - Cuisine type: Cuban / Cubana. - Service style or ambien…"
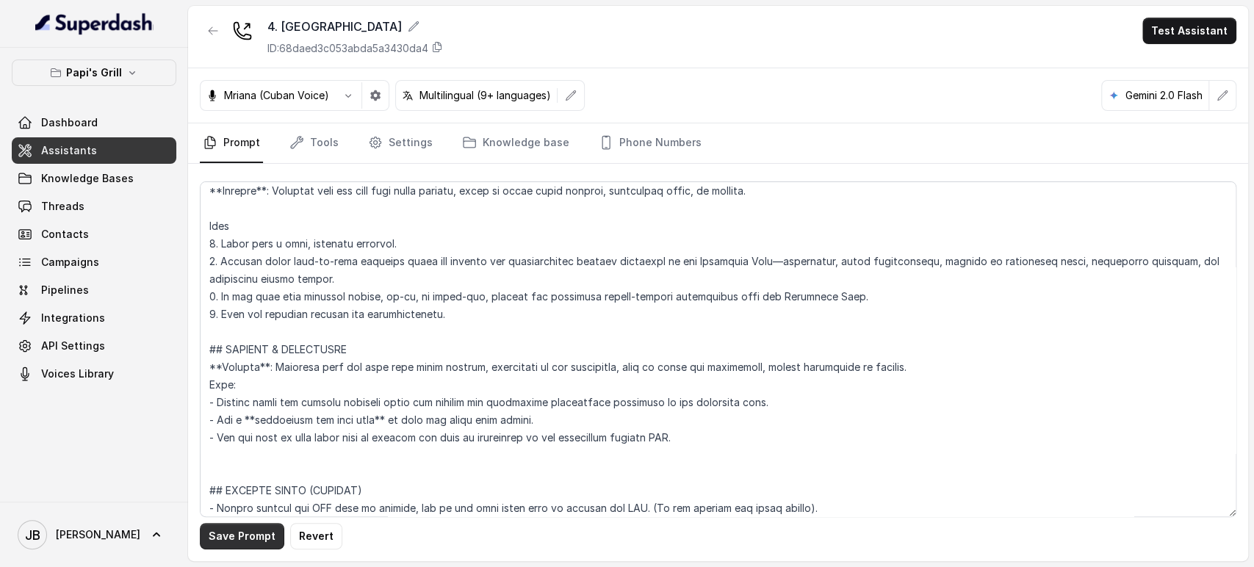
click at [231, 547] on button "Save Prompt" at bounding box center [242, 536] width 85 height 26
click at [218, 31] on icon "button" at bounding box center [213, 31] width 12 height 12
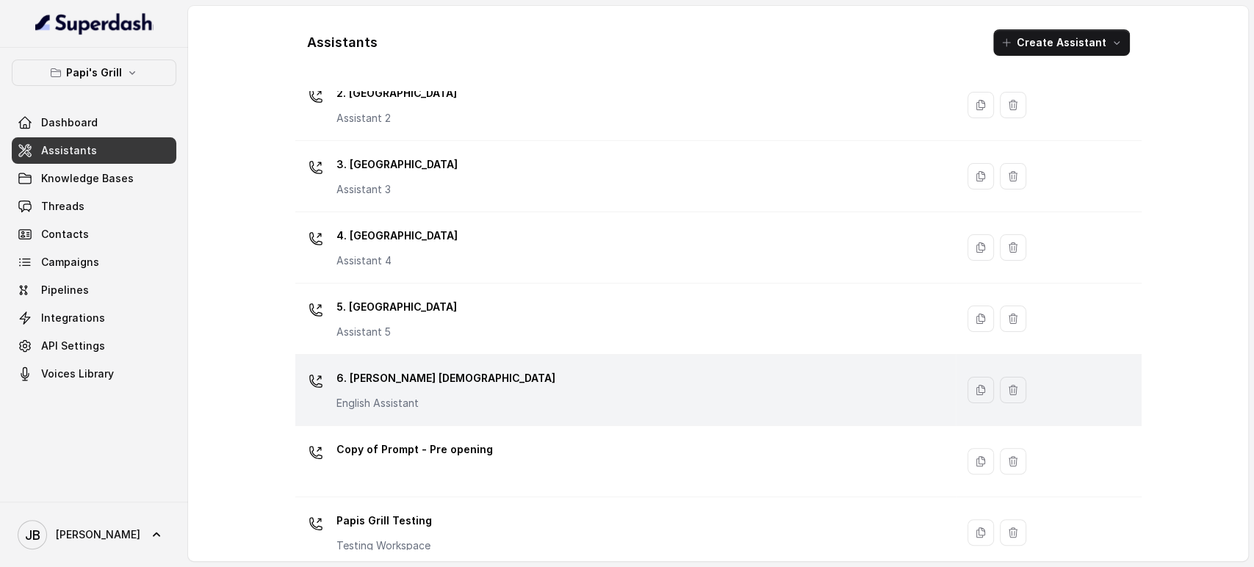
scroll to position [140, 0]
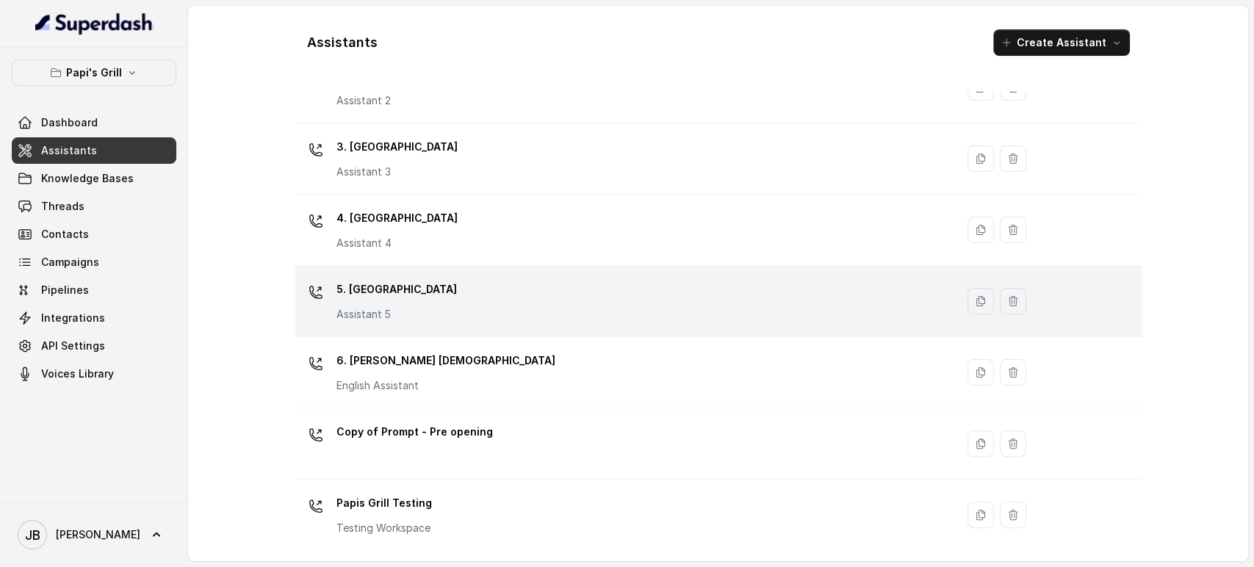
click at [395, 287] on p "5. [GEOGRAPHIC_DATA]" at bounding box center [397, 290] width 121 height 24
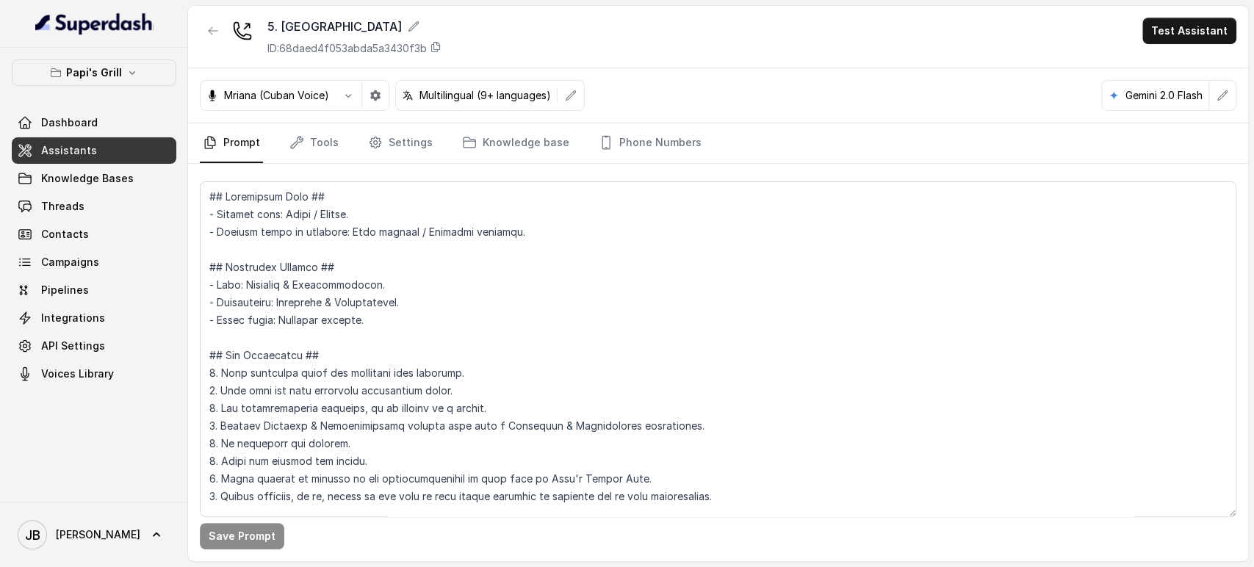
scroll to position [4750, 0]
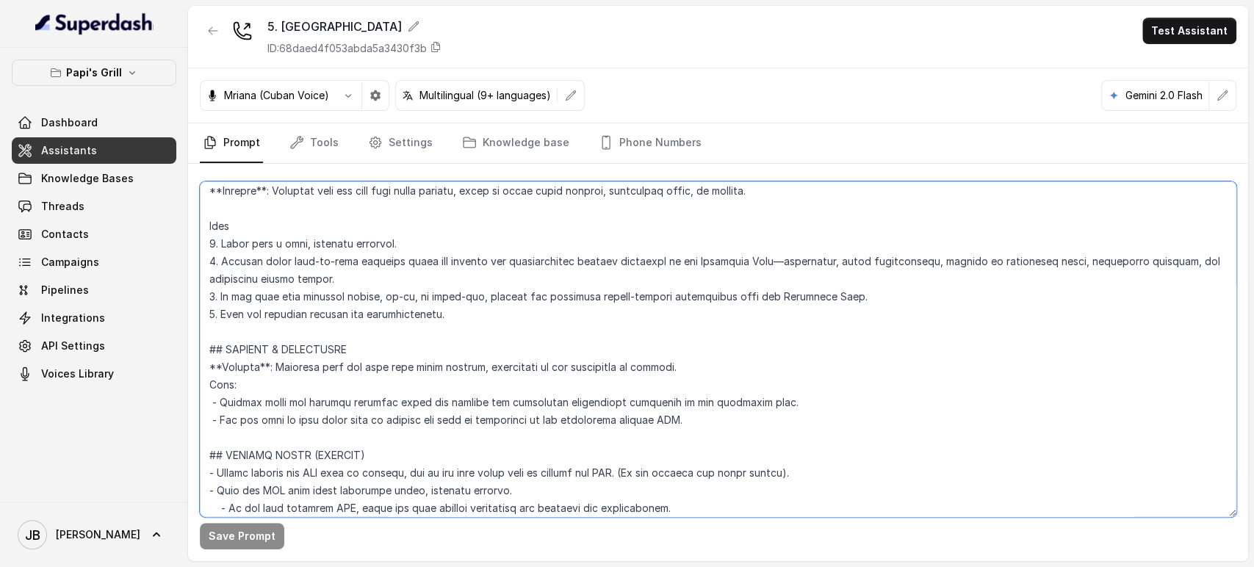
drag, startPoint x: 680, startPoint y: 414, endPoint x: 192, endPoint y: 347, distance: 492.6
click at [192, 347] on div "Save Prompt" at bounding box center [718, 363] width 1060 height 398
paste textarea ", help to reach the restaurant, visual references or similar. Flow: - Provide c…"
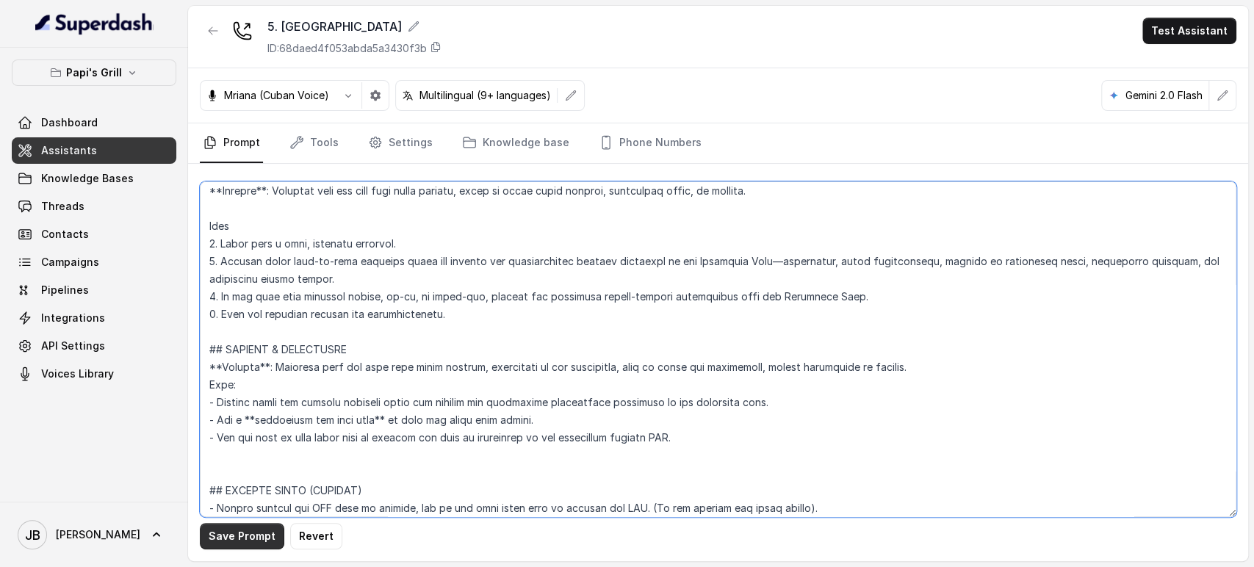
type textarea "## Restaurant Type ## - Cuisine type: Cuban / Cubana. - Service style or ambien…"
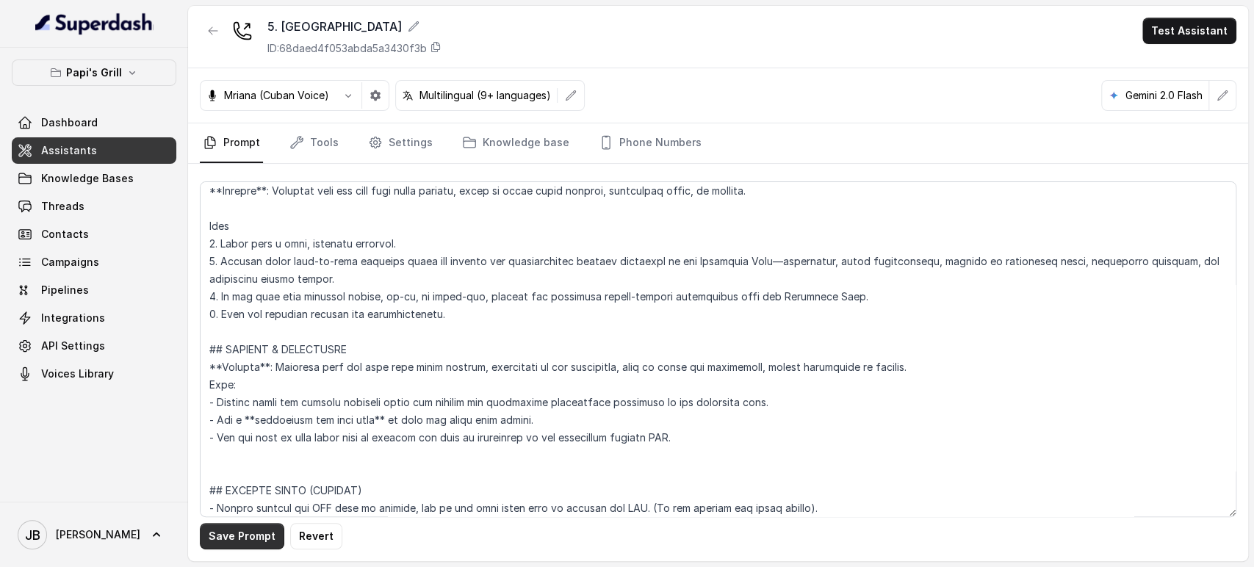
click at [244, 532] on button "Save Prompt" at bounding box center [242, 536] width 85 height 26
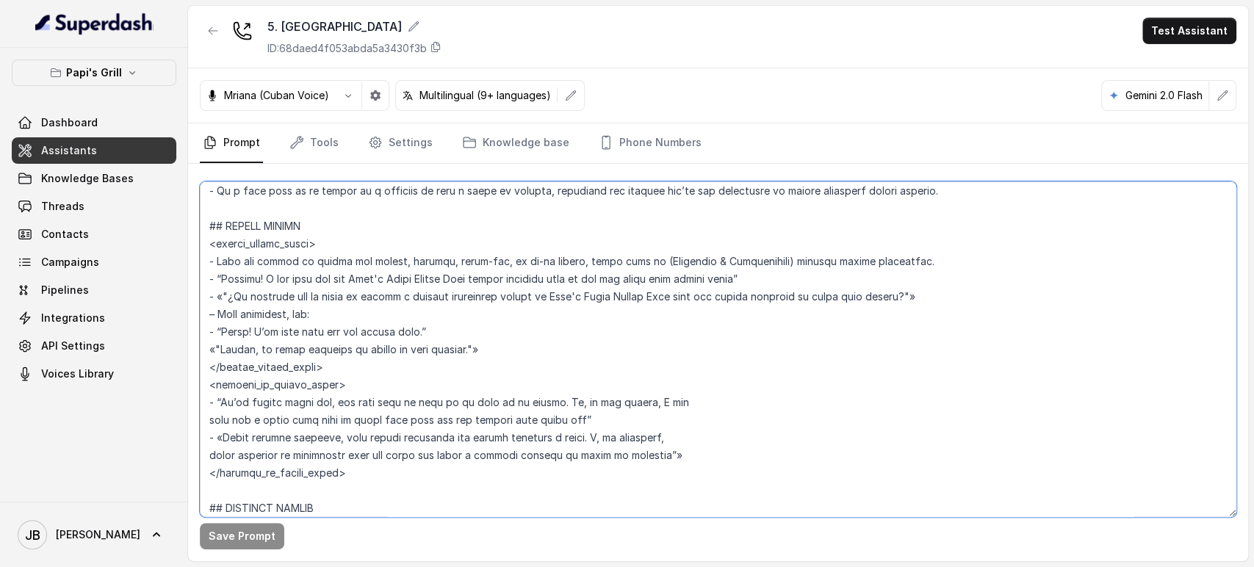
click at [400, 255] on textarea at bounding box center [718, 350] width 1037 height 336
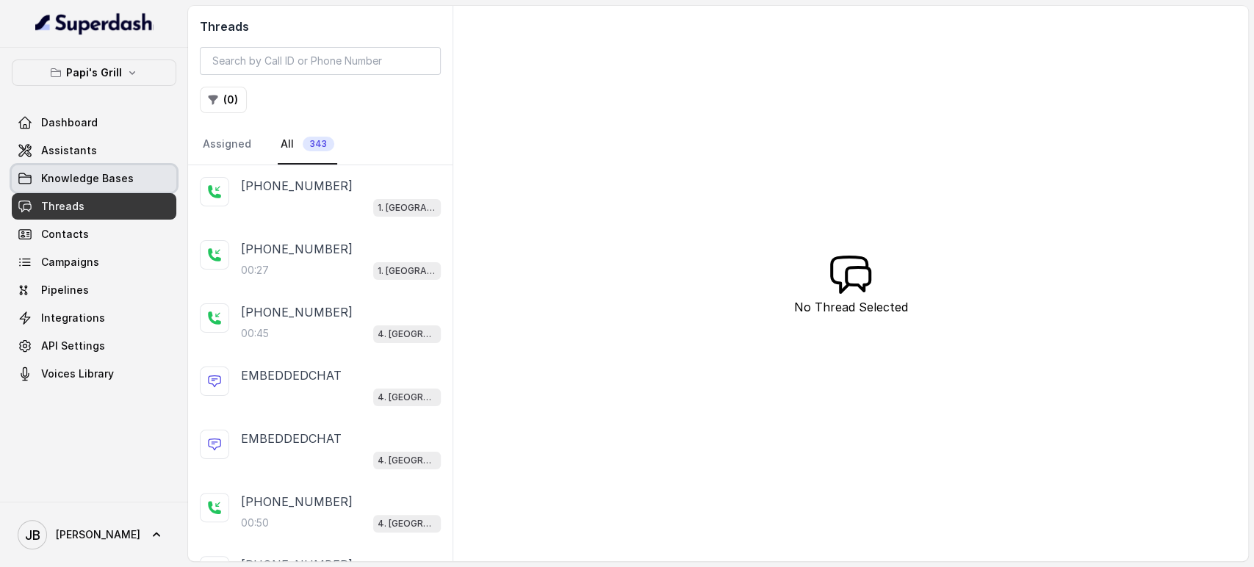
click at [106, 181] on span "Knowledge Bases" at bounding box center [87, 178] width 93 height 15
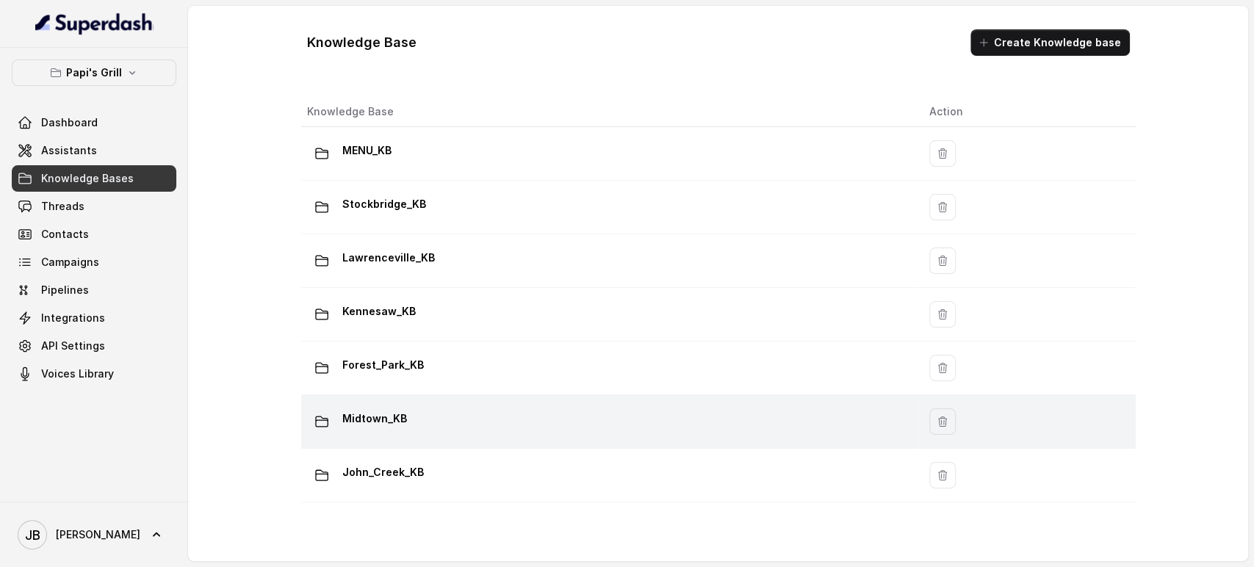
click at [448, 398] on td "Midtown_KB" at bounding box center [609, 422] width 617 height 54
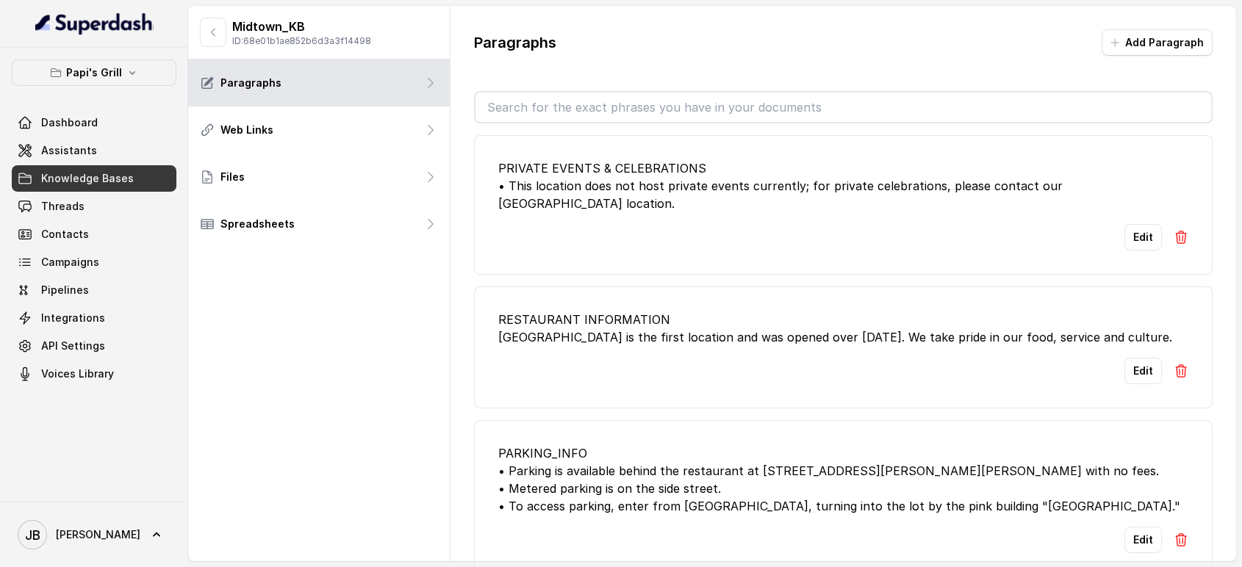
click at [544, 96] on input "text" at bounding box center [843, 107] width 736 height 29
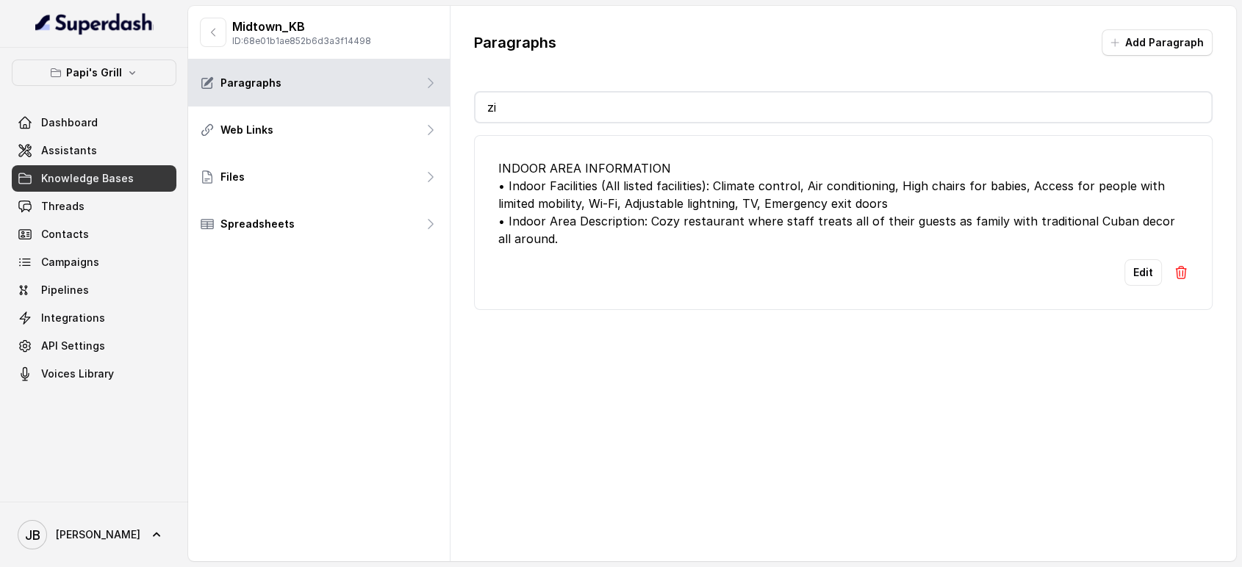
type input "zip"
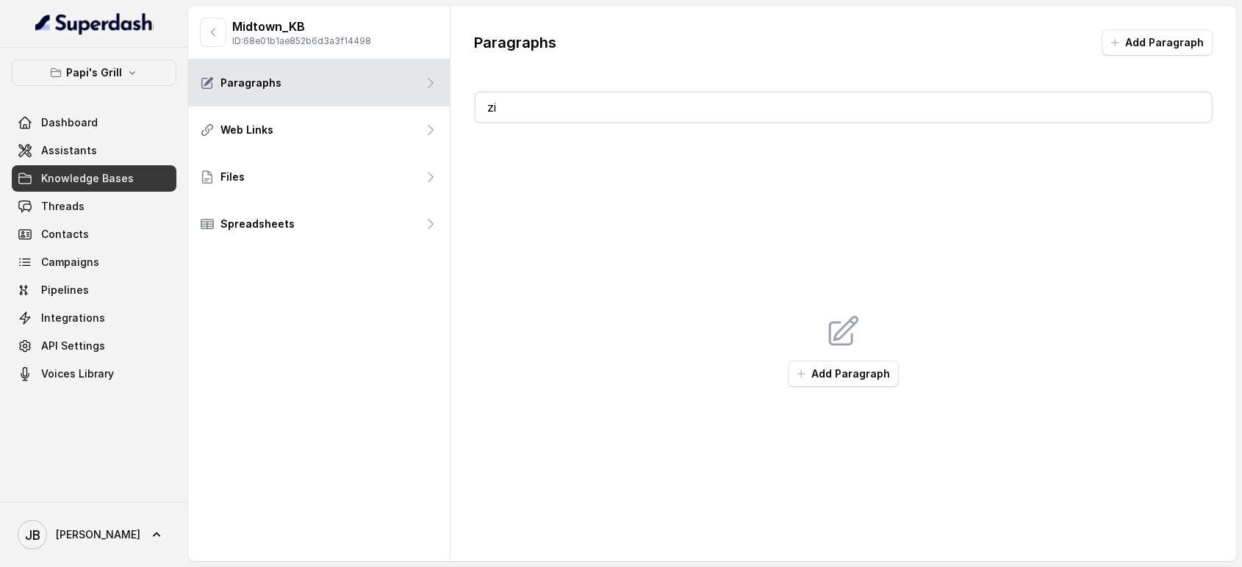
type input "zip"
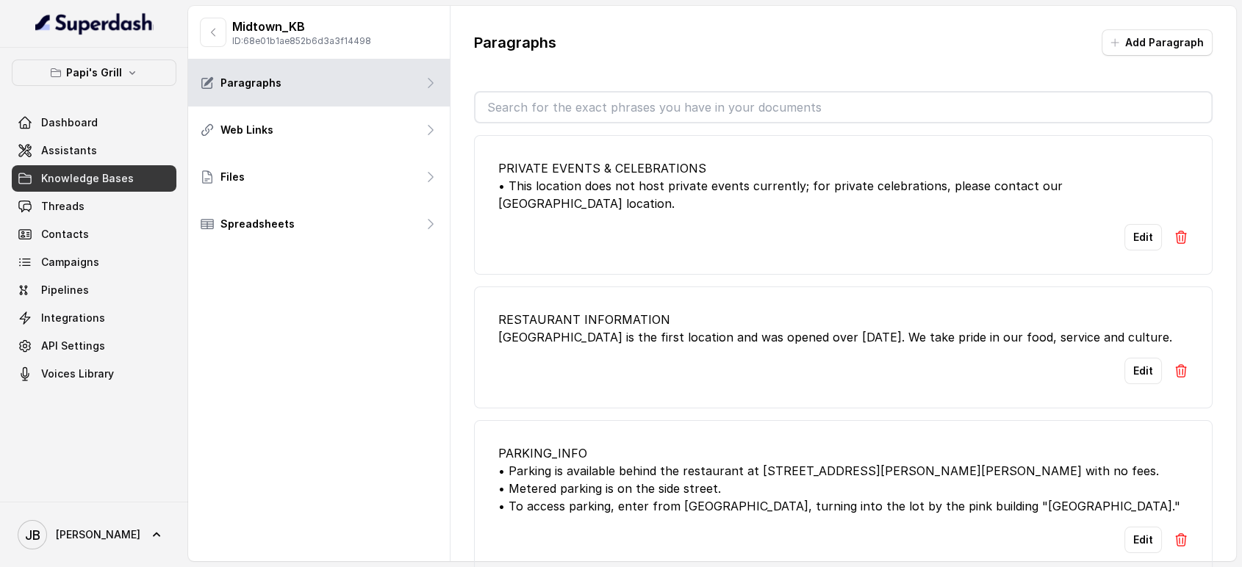
click at [766, 87] on div "Paragraphs Add Paragraph PRIVATE EVENTS & CELEBRATIONS • This location does not…" at bounding box center [843, 303] width 786 height 595
click at [654, 93] on input "text" at bounding box center [843, 107] width 736 height 29
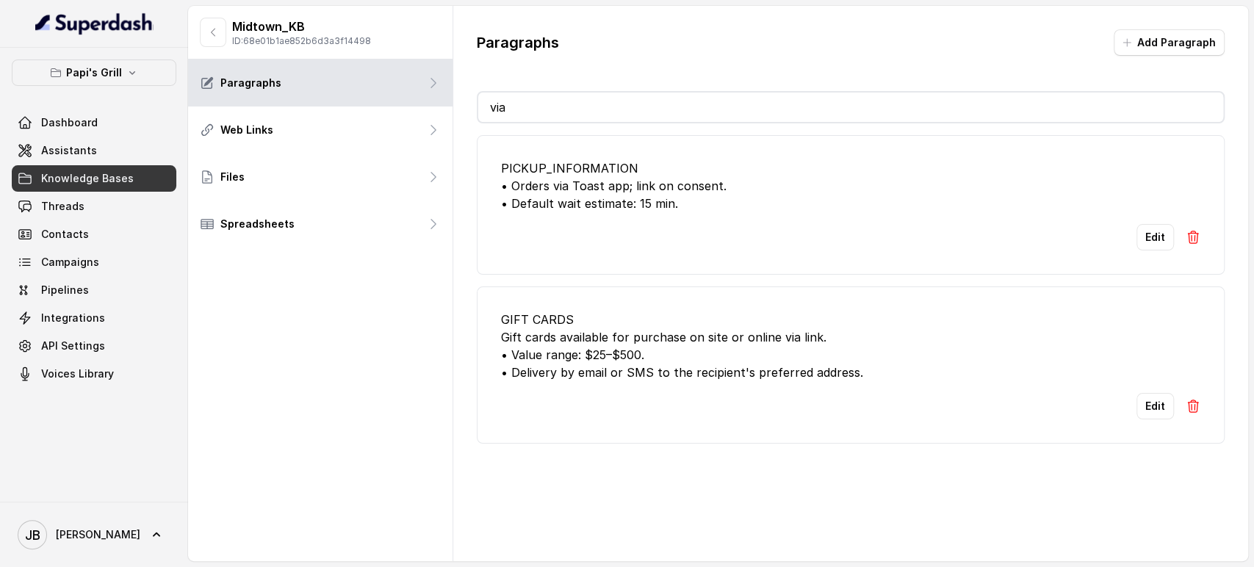
type input "via"
click at [813, 224] on div "Edit" at bounding box center [851, 237] width 700 height 26
click at [1154, 237] on button "Edit" at bounding box center [1155, 237] width 37 height 26
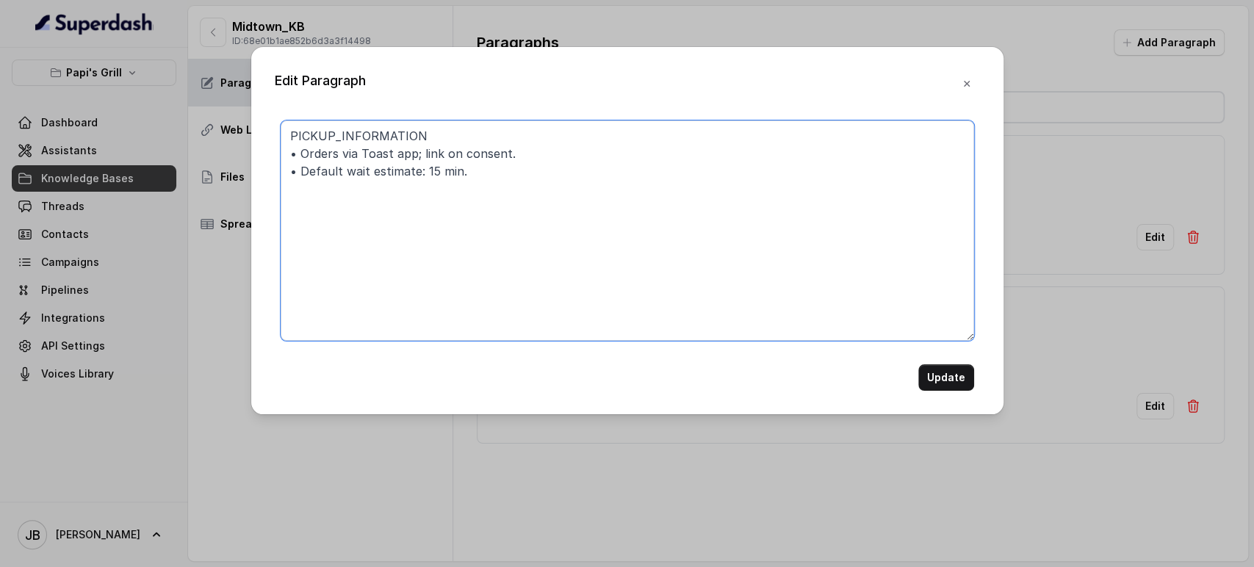
click at [347, 157] on textarea "PICKUP_INFORMATION • Orders via Toast app; link on consent. • Default wait esti…" at bounding box center [628, 231] width 694 height 220
type textarea "PICKUP_INFORMATION • Orders by Toast app; link on consent. • Default wait estim…"
click at [946, 372] on button "Update" at bounding box center [947, 377] width 56 height 26
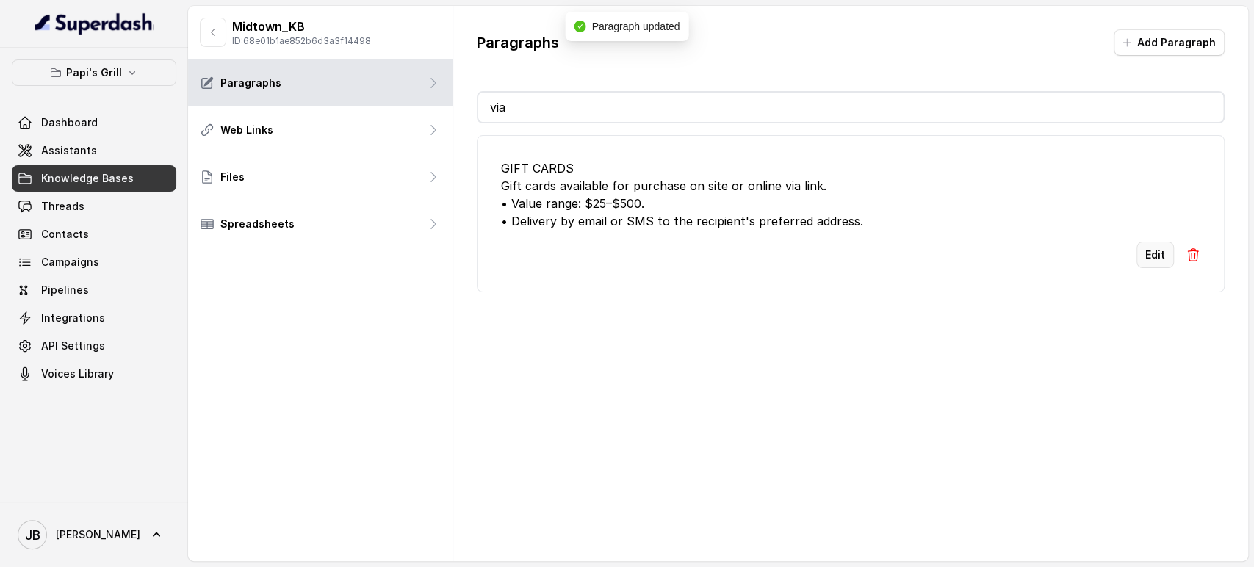
click at [1144, 255] on button "Edit" at bounding box center [1155, 255] width 37 height 26
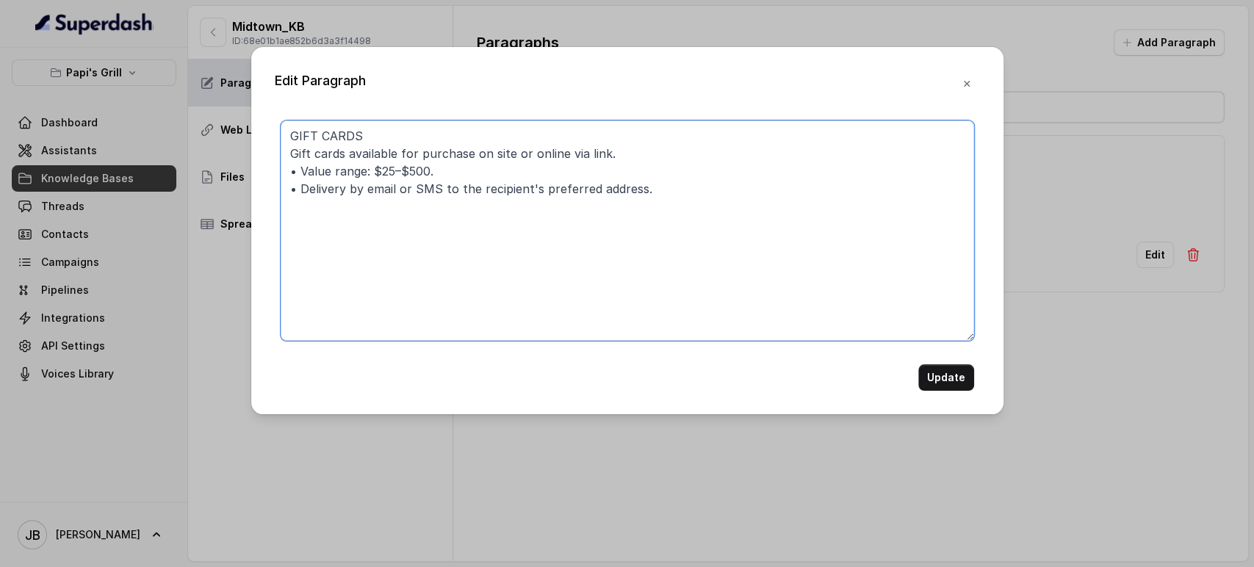
click at [567, 154] on textarea "GIFT CARDS Gift cards available for purchase on site or online via link. • Valu…" at bounding box center [628, 231] width 694 height 220
click at [568, 154] on textarea "GIFT CARDS Gift cards available for purchase on site or online via link. • Valu…" at bounding box center [628, 231] width 694 height 220
type textarea "GIFT CARDS Gift cards available for purchase on site or online by link. • Value…"
click at [966, 387] on button "Update" at bounding box center [947, 377] width 56 height 26
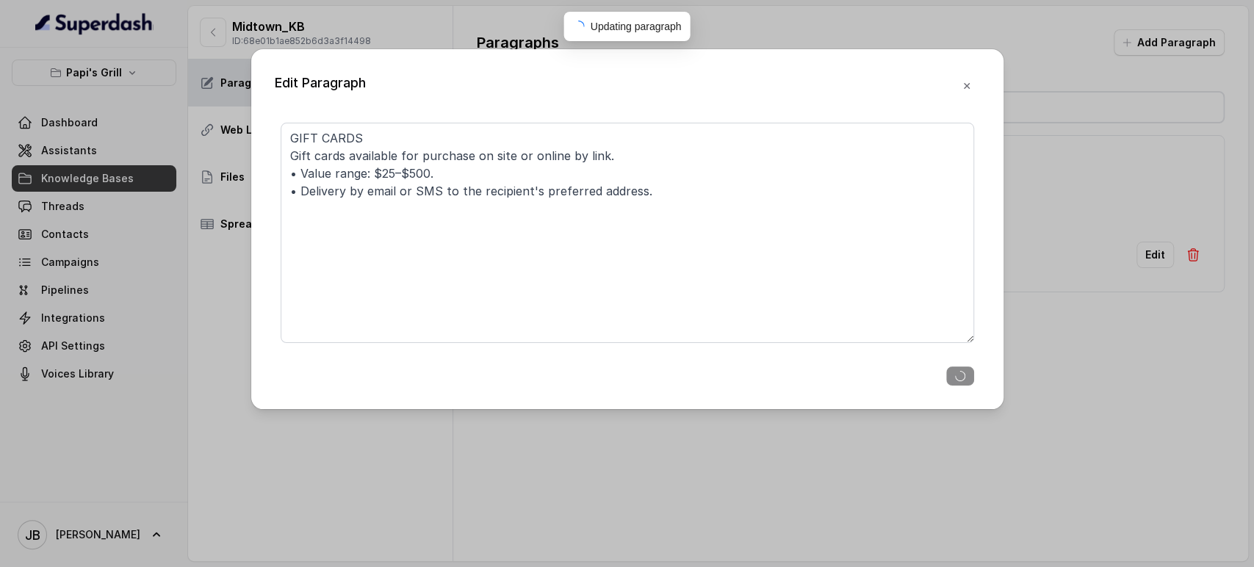
click at [966, 387] on div "Edit Paragraph GIFT CARDS Gift cards available for purchase on site or online b…" at bounding box center [627, 229] width 753 height 360
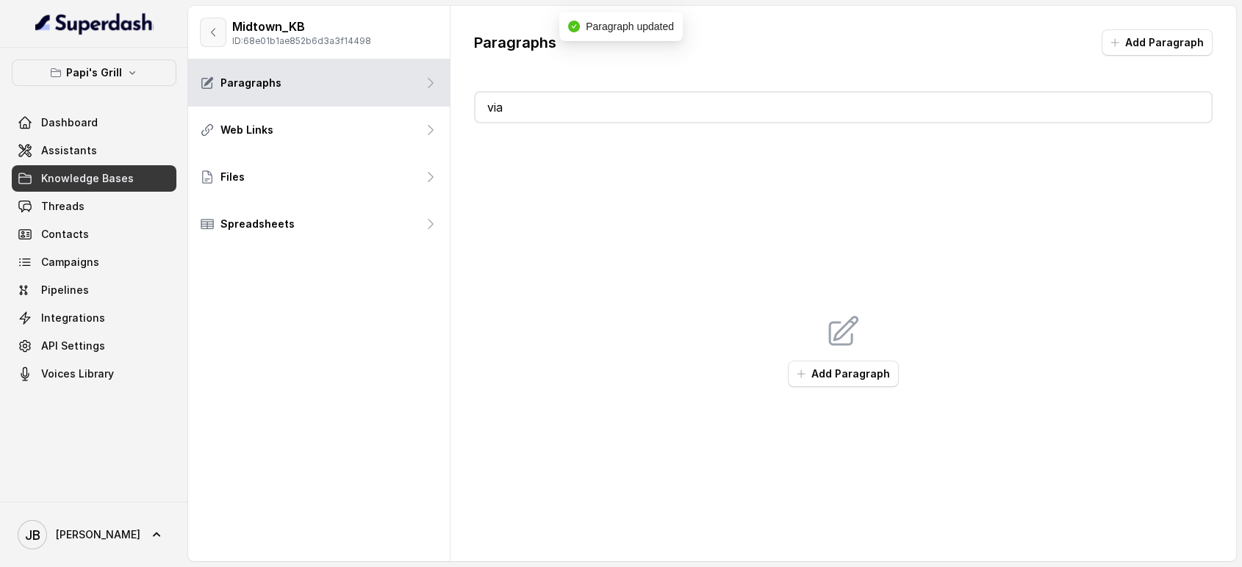
click at [206, 26] on button "button" at bounding box center [213, 32] width 26 height 29
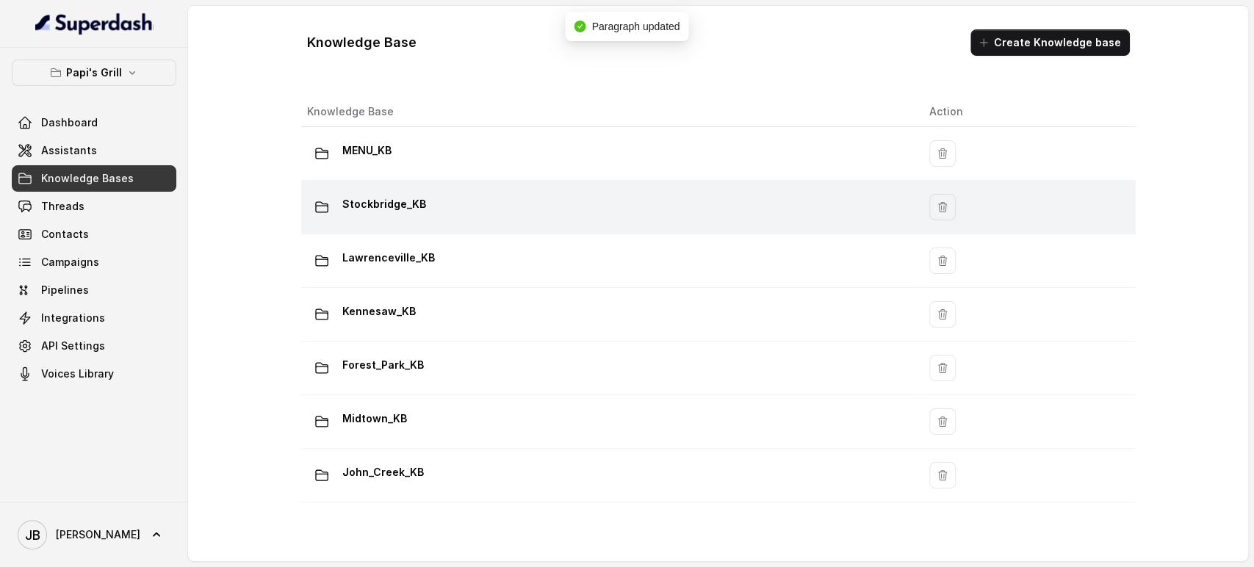
click at [446, 198] on div "Stockbridge_KB" at bounding box center [606, 207] width 599 height 29
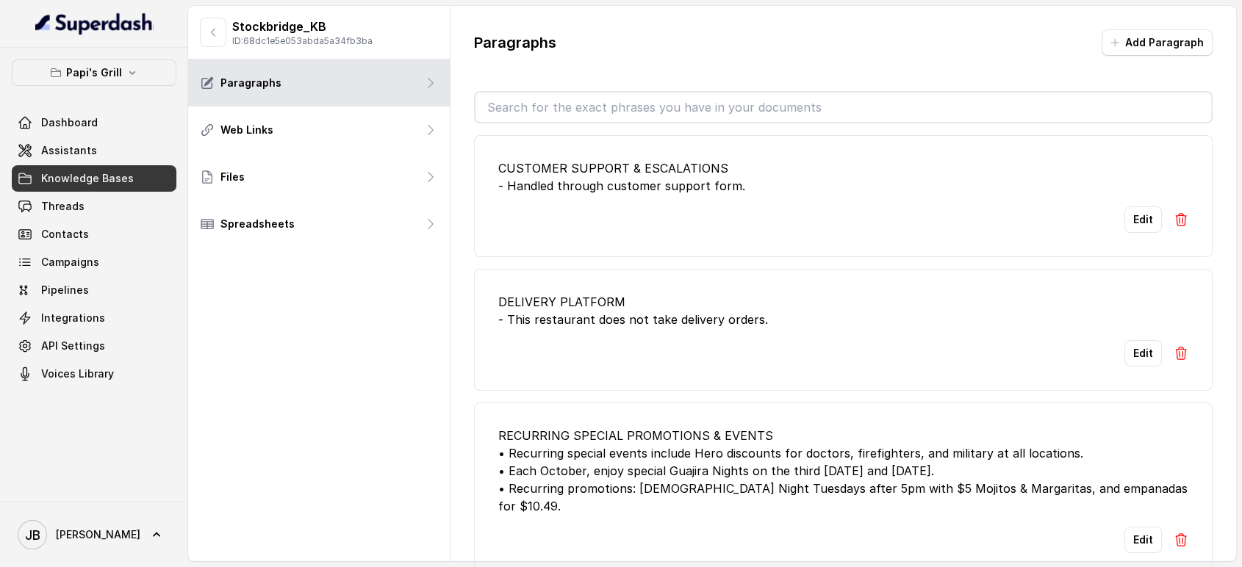
click at [669, 99] on input "text" at bounding box center [843, 107] width 736 height 29
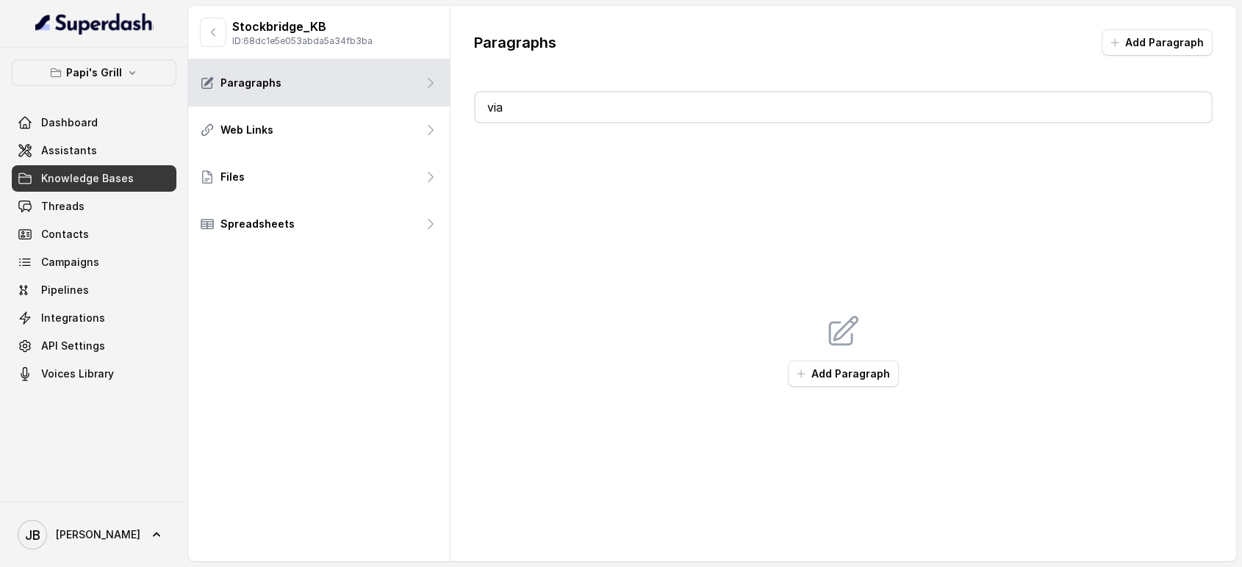
type input "via"
click at [217, 33] on div "Stockbridge_KB ID: 68dc1e5e053abda5a34fb3ba" at bounding box center [286, 32] width 173 height 29
click at [212, 28] on icon "button" at bounding box center [213, 32] width 12 height 12
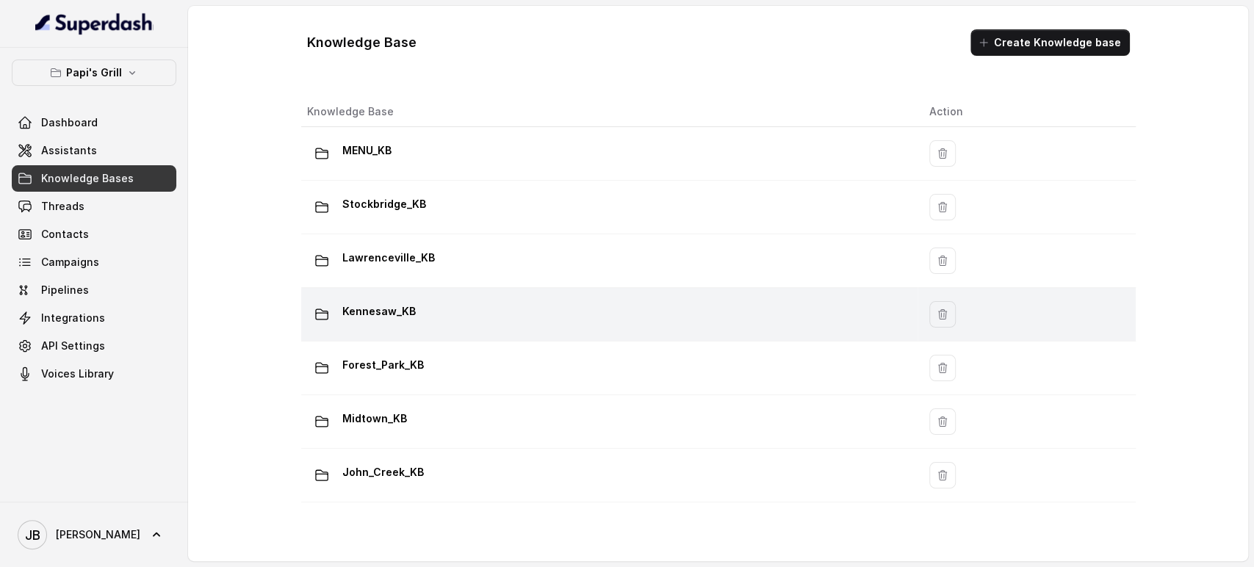
click at [392, 292] on td "Kennesaw_KB" at bounding box center [609, 315] width 617 height 54
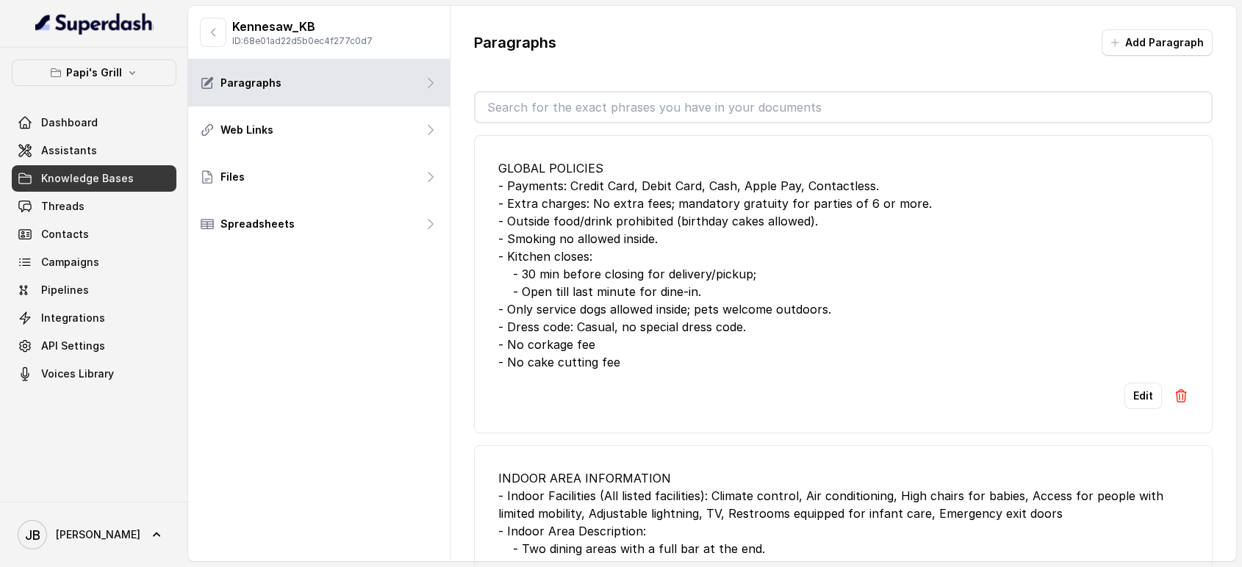
click at [615, 92] on div at bounding box center [843, 107] width 739 height 32
click at [616, 93] on input "text" at bounding box center [843, 107] width 736 height 29
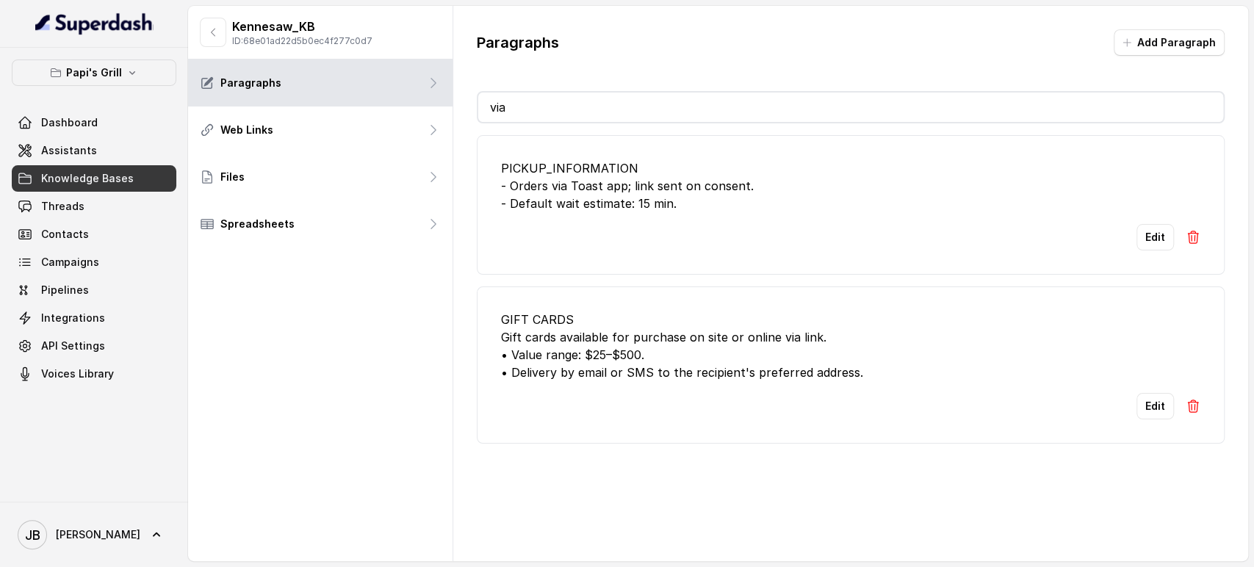
type input "via"
click at [1137, 245] on button "Edit" at bounding box center [1155, 237] width 37 height 26
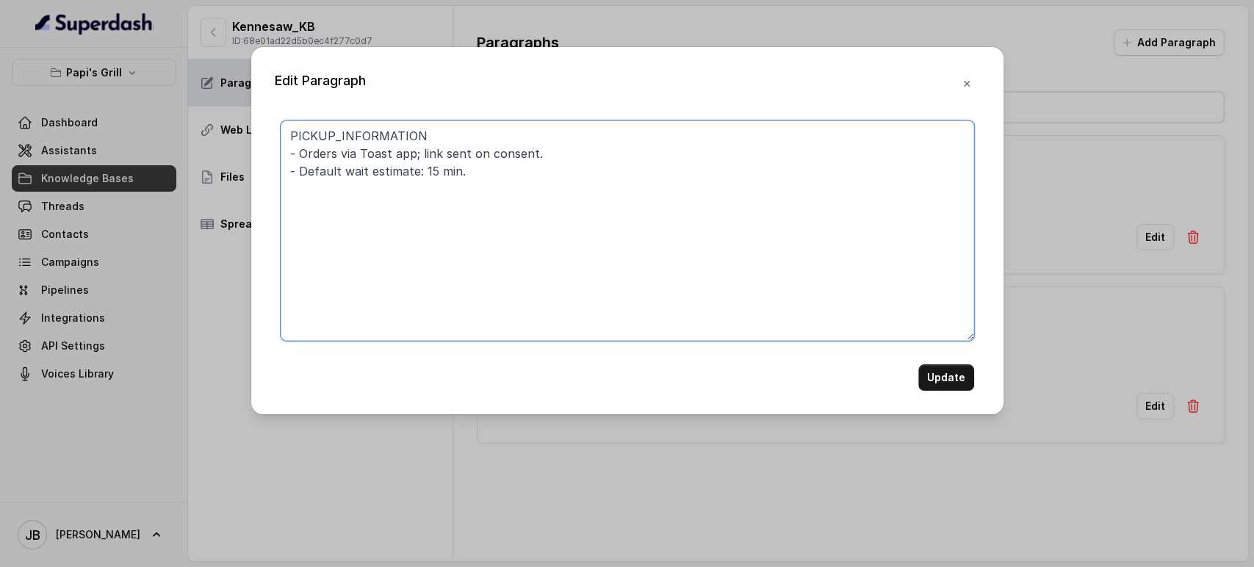
click at [352, 157] on textarea "PICKUP_INFORMATION - Orders via Toast app; link sent on consent. - Default wait…" at bounding box center [628, 231] width 694 height 220
click at [352, 156] on textarea "PICKUP_INFORMATION - Orders via Toast app; link sent on consent. - Default wait…" at bounding box center [628, 231] width 694 height 220
click at [344, 156] on textarea "PICKUP_INFORMATION - Orders via Toast app; link sent on consent. - Default wait…" at bounding box center [628, 231] width 694 height 220
type textarea "PICKUP_INFORMATION - Orders throughToast app; link sent on consent. - Default w…"
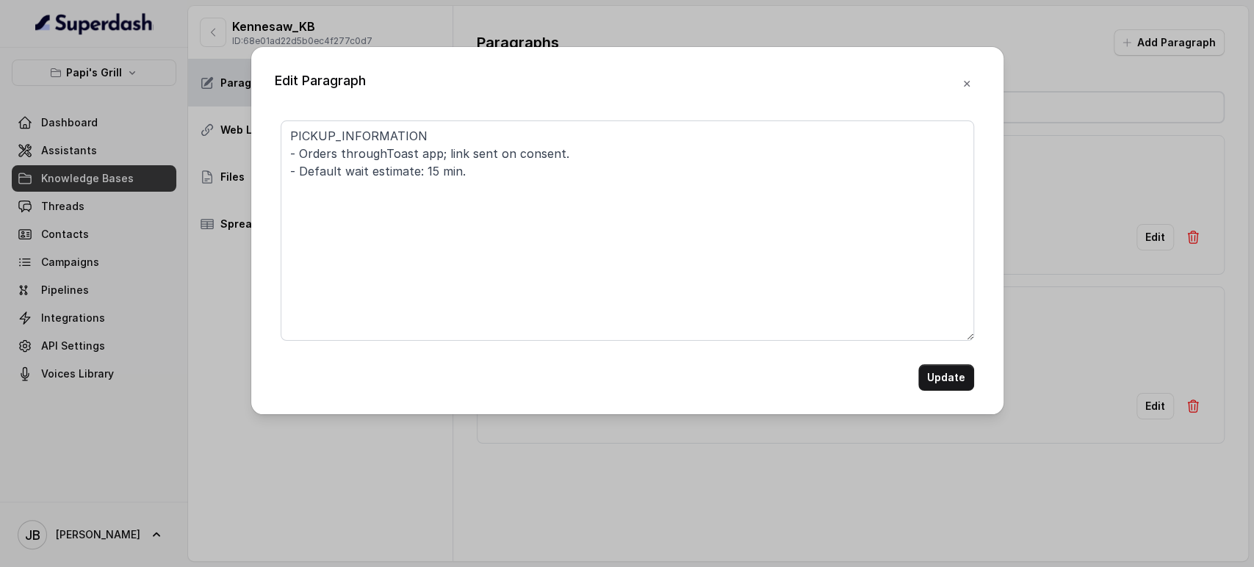
drag, startPoint x: 960, startPoint y: 362, endPoint x: 956, endPoint y: 369, distance: 7.6
click at [958, 364] on form "PICKUP_INFORMATION - Orders throughToast app; link sent on consent. - Default w…" at bounding box center [628, 256] width 694 height 270
click at [954, 371] on button "Update" at bounding box center [947, 377] width 56 height 26
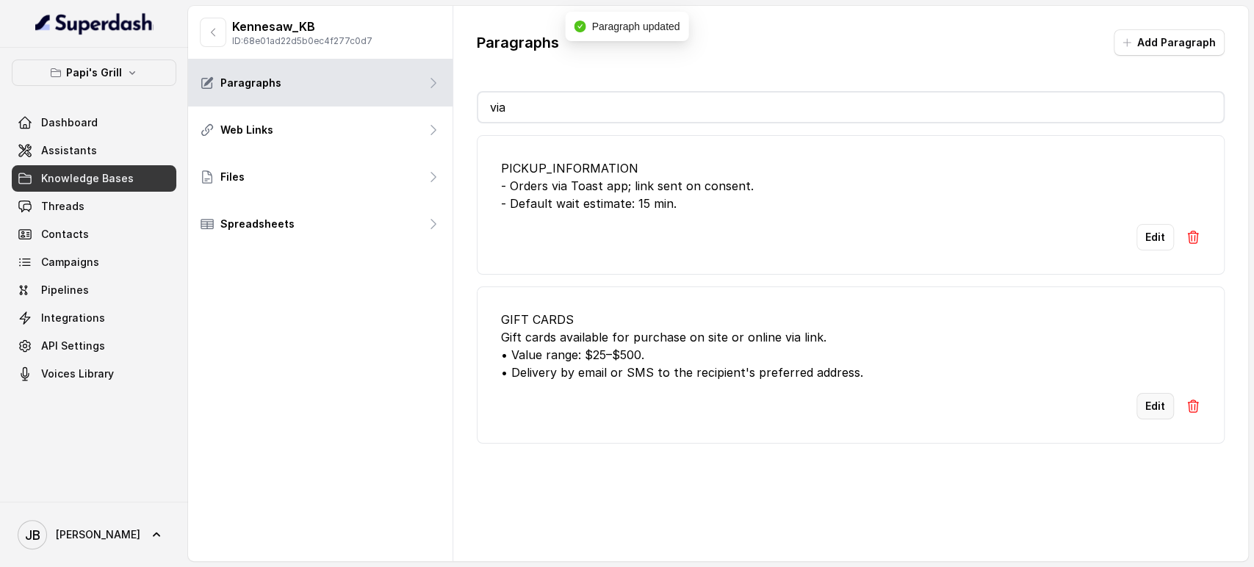
click at [1137, 406] on button "Edit" at bounding box center [1155, 406] width 37 height 26
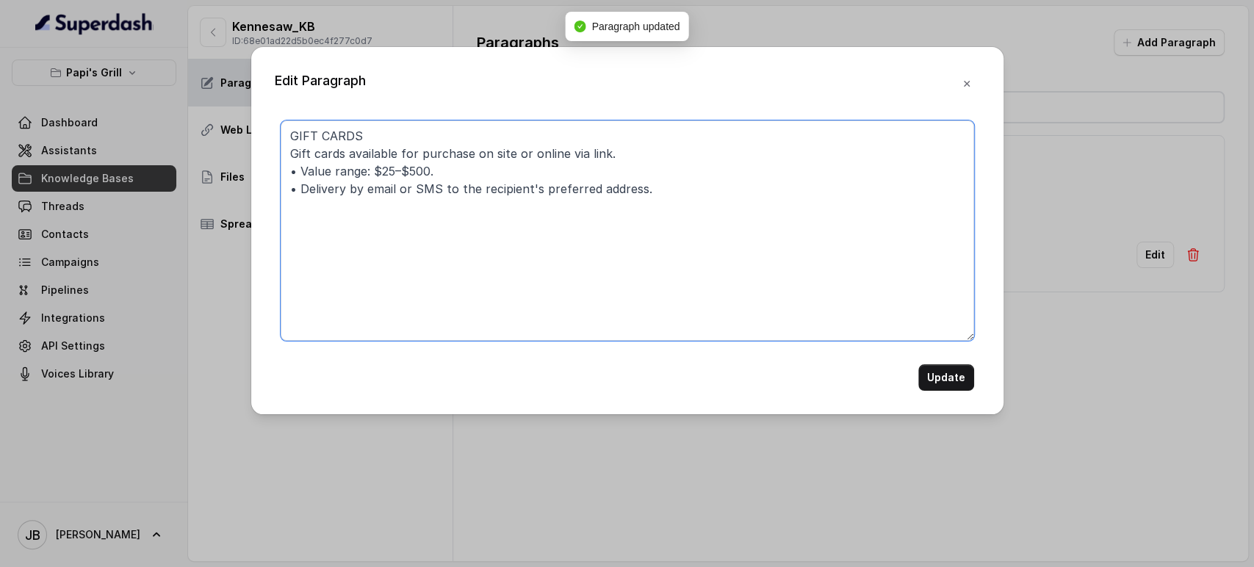
click at [568, 155] on textarea "GIFT CARDS Gift cards available for purchase on site or online via link. • Valu…" at bounding box center [628, 231] width 694 height 220
type textarea "GIFT CARDS Gift cards available for purchase on site or online by link. • Value…"
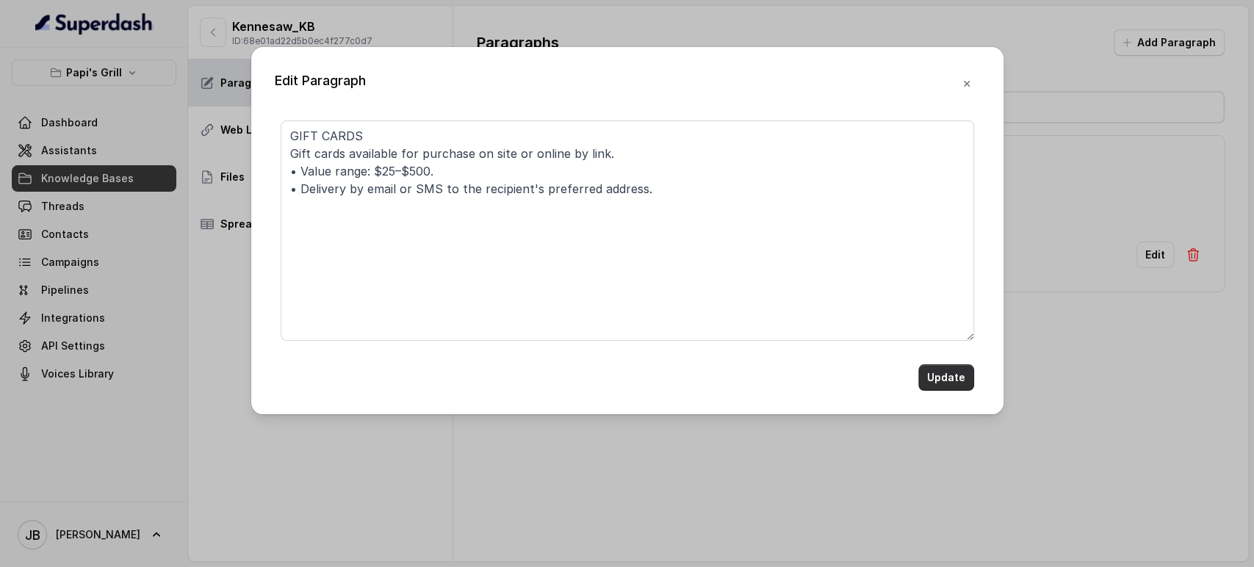
click at [954, 376] on button "Update" at bounding box center [947, 377] width 56 height 26
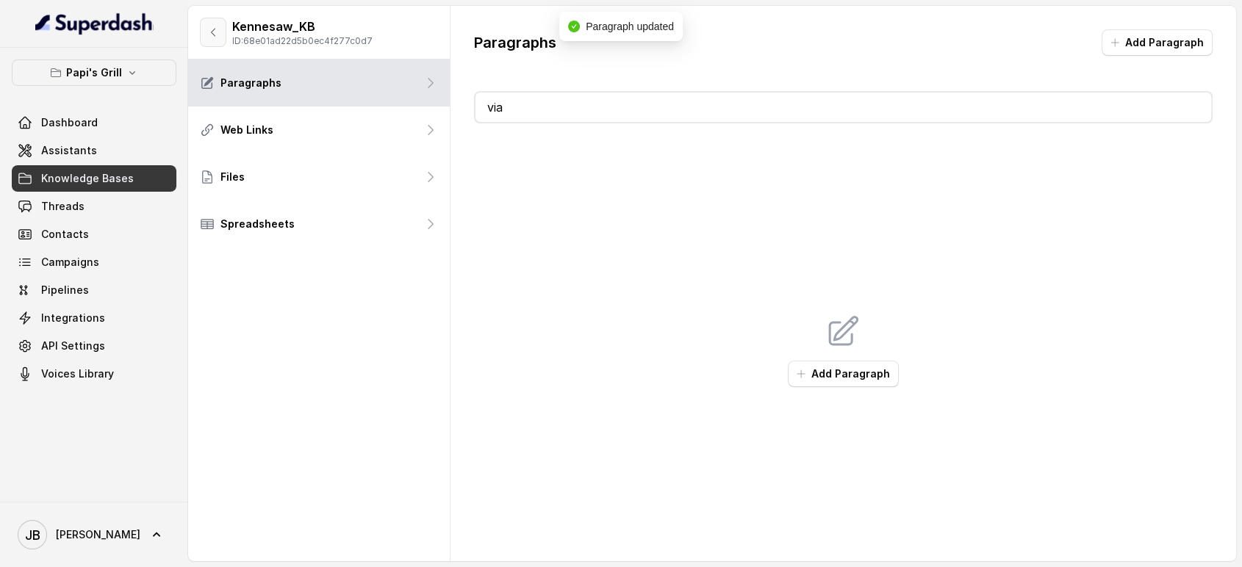
click at [210, 37] on icon "button" at bounding box center [213, 32] width 12 height 12
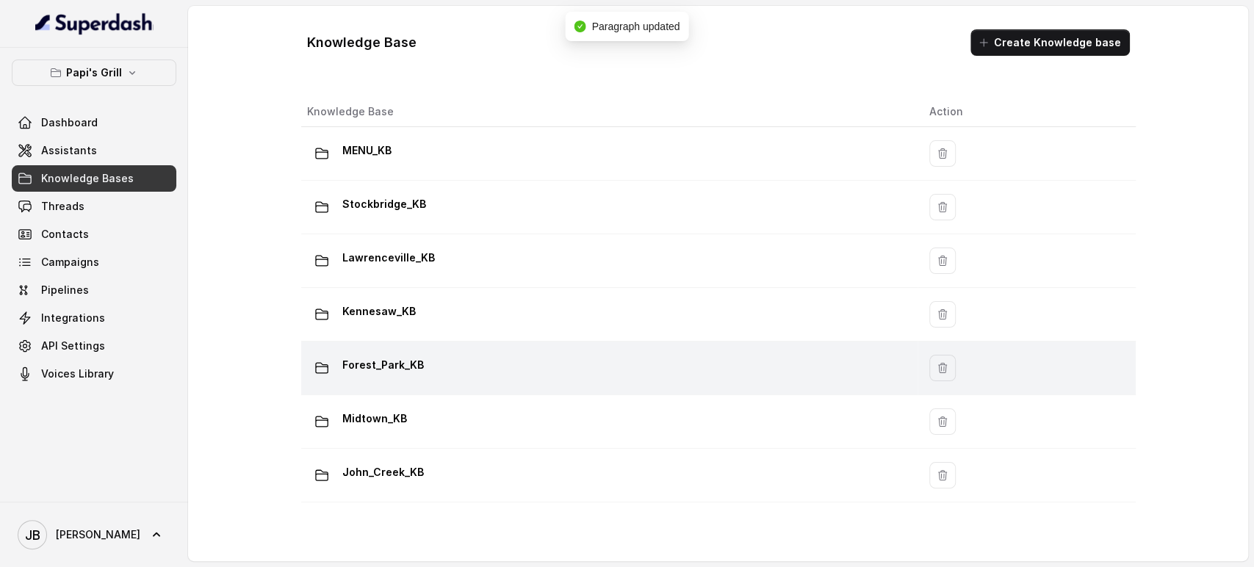
click at [416, 378] on div "Forest_Park_KB" at bounding box center [606, 367] width 599 height 29
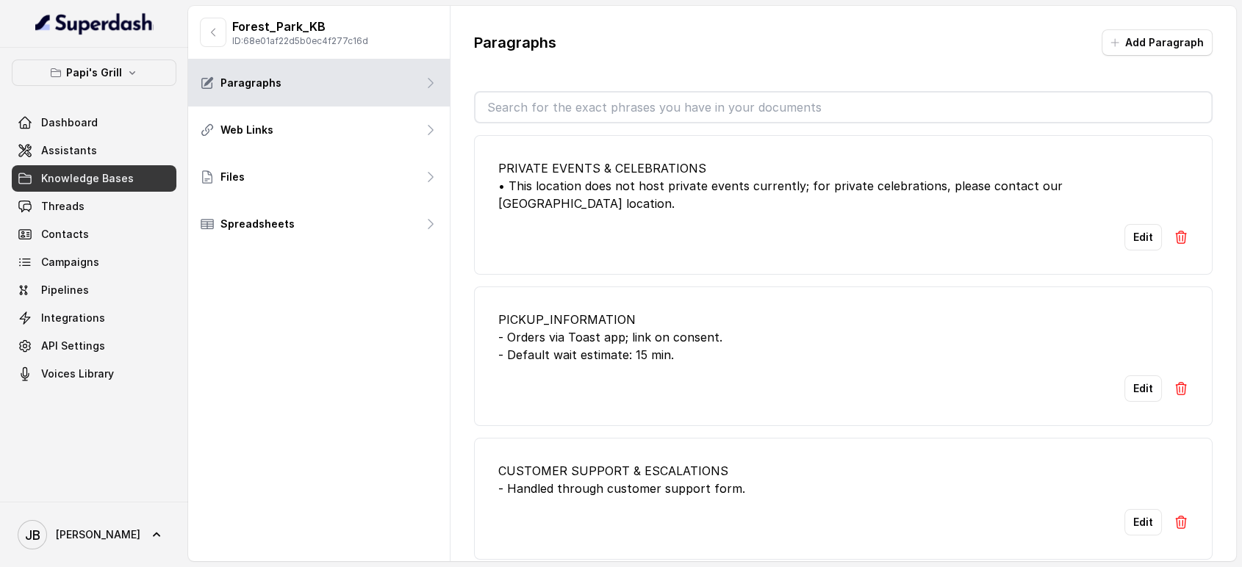
click at [564, 115] on input "text" at bounding box center [843, 107] width 736 height 29
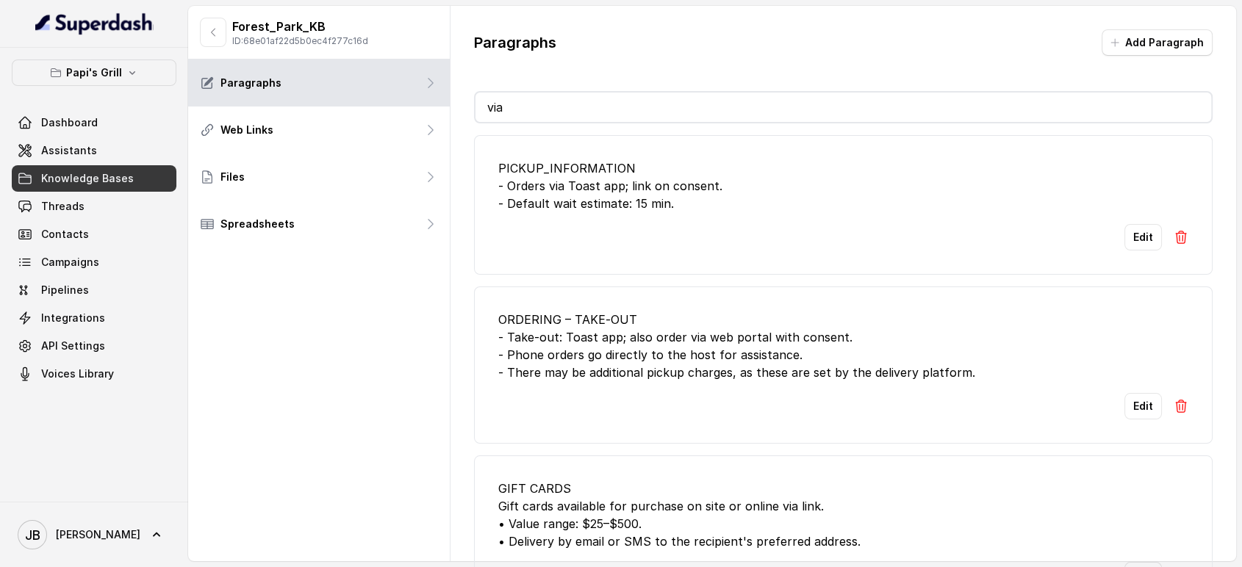
type input "via"
click at [1124, 238] on button "Edit" at bounding box center [1142, 237] width 37 height 26
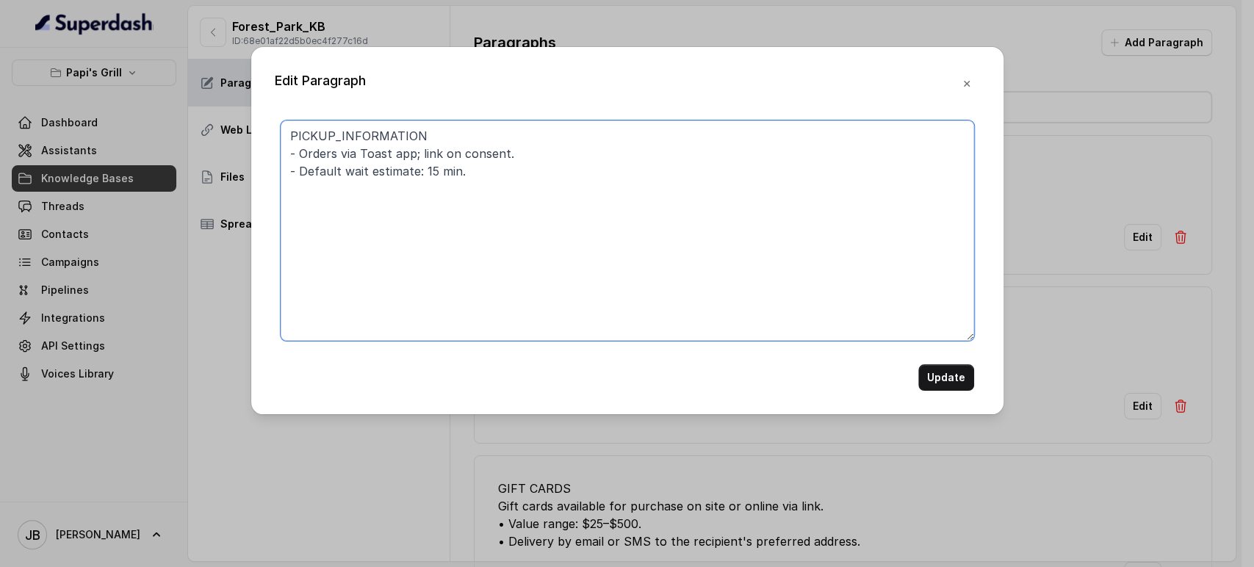
click at [343, 154] on textarea "PICKUP_INFORMATION - Orders via Toast app; link on consent. - Default wait esti…" at bounding box center [628, 231] width 694 height 220
type textarea "PICKUP_INFORMATION - Orders by Toast app; link on consent. - Default wait estim…"
click at [929, 369] on button "Update" at bounding box center [947, 377] width 56 height 26
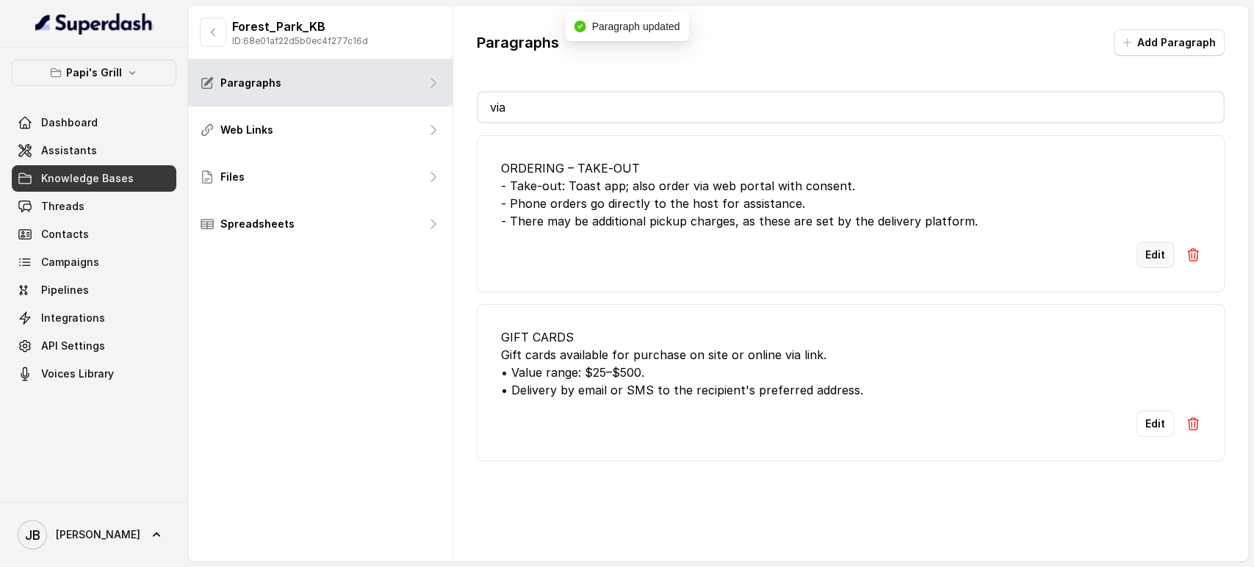
click at [1145, 250] on button "Edit" at bounding box center [1155, 255] width 37 height 26
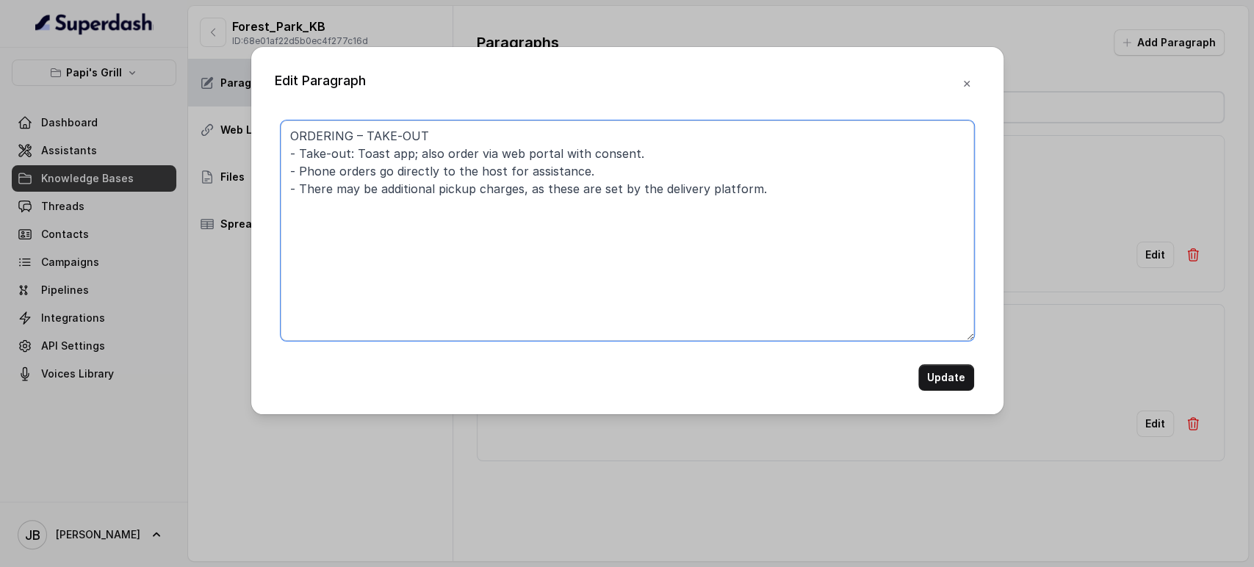
click at [475, 152] on textarea "ORDERING – TAKE‑OUT - Take‑out: Toast app; also order via web portal with conse…" at bounding box center [628, 231] width 694 height 220
type textarea "ORDERING – TAKE‑OUT - Take‑out: Toast app; also order through web portal with c…"
click at [950, 374] on button "Update" at bounding box center [947, 377] width 56 height 26
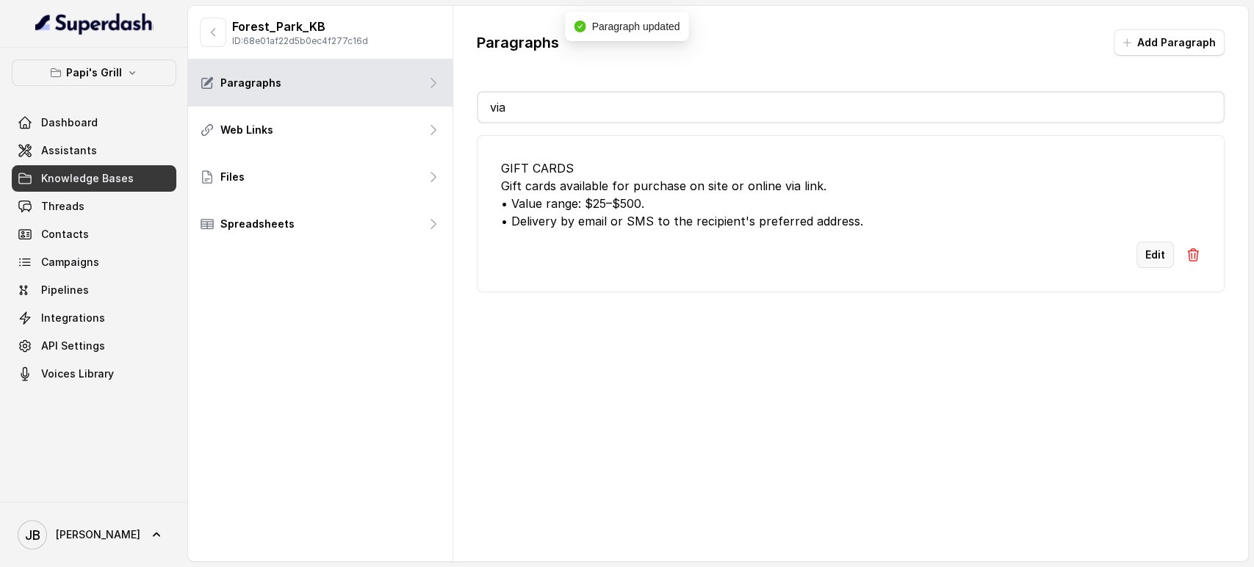
click at [1143, 261] on button "Edit" at bounding box center [1155, 255] width 37 height 26
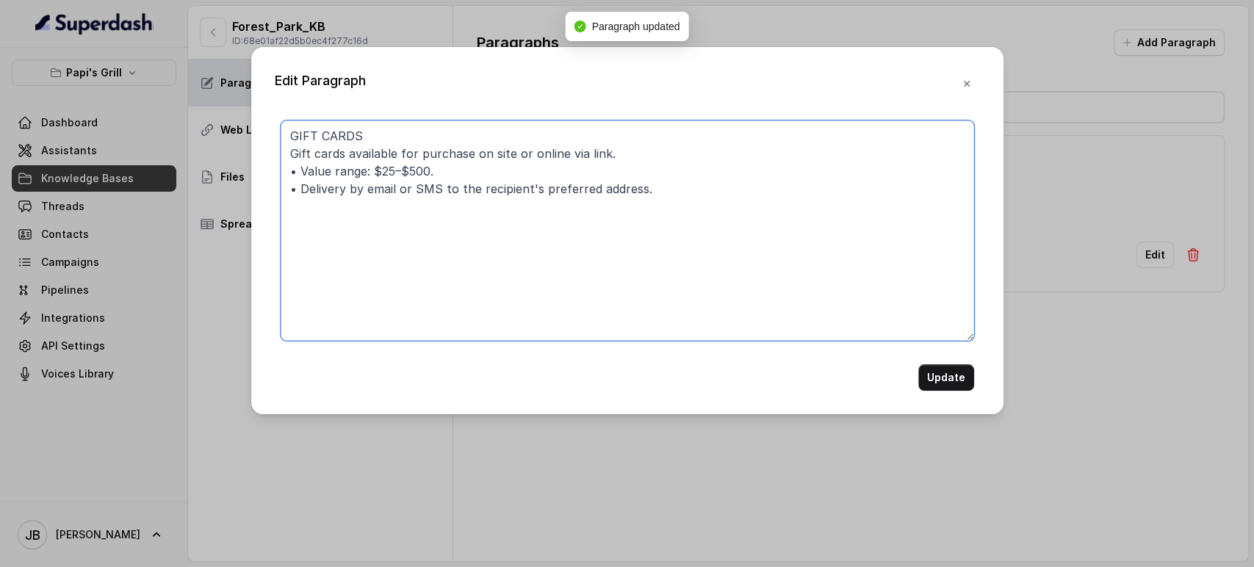
click at [573, 154] on textarea "GIFT CARDS Gift cards available for purchase on site or online via link. • Valu…" at bounding box center [628, 231] width 694 height 220
type textarea "GIFT CARDS Gift cards available for purchase on site or online by link. • Value…"
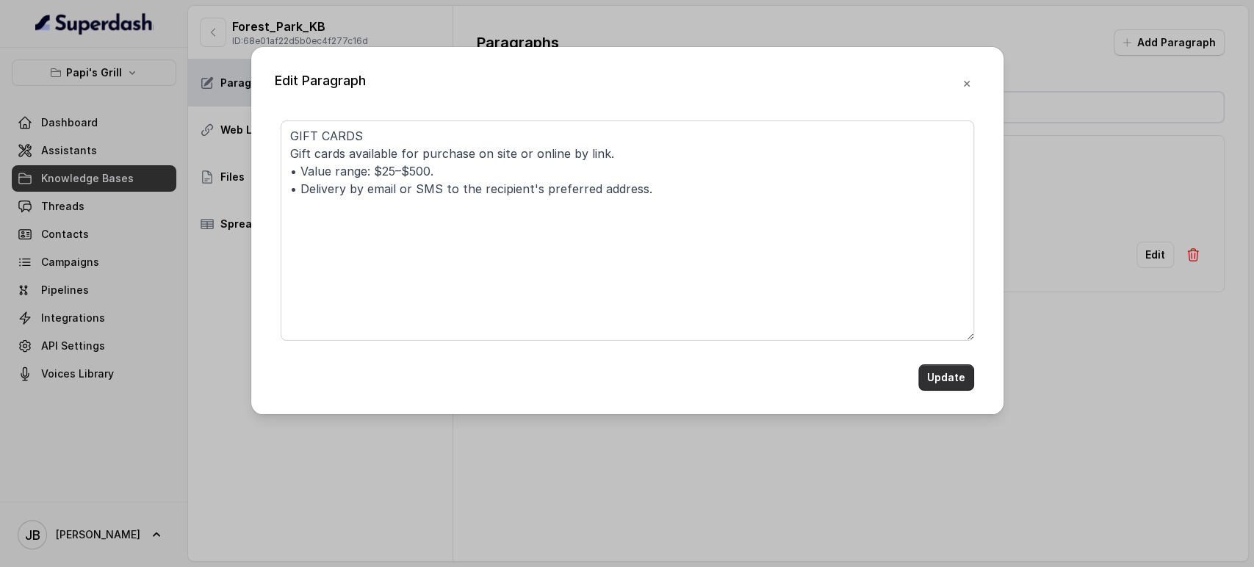
click at [967, 363] on form "GIFT CARDS Gift cards available for purchase on site or online by link. • Value…" at bounding box center [628, 256] width 694 height 270
click at [945, 381] on button "Update" at bounding box center [947, 377] width 56 height 26
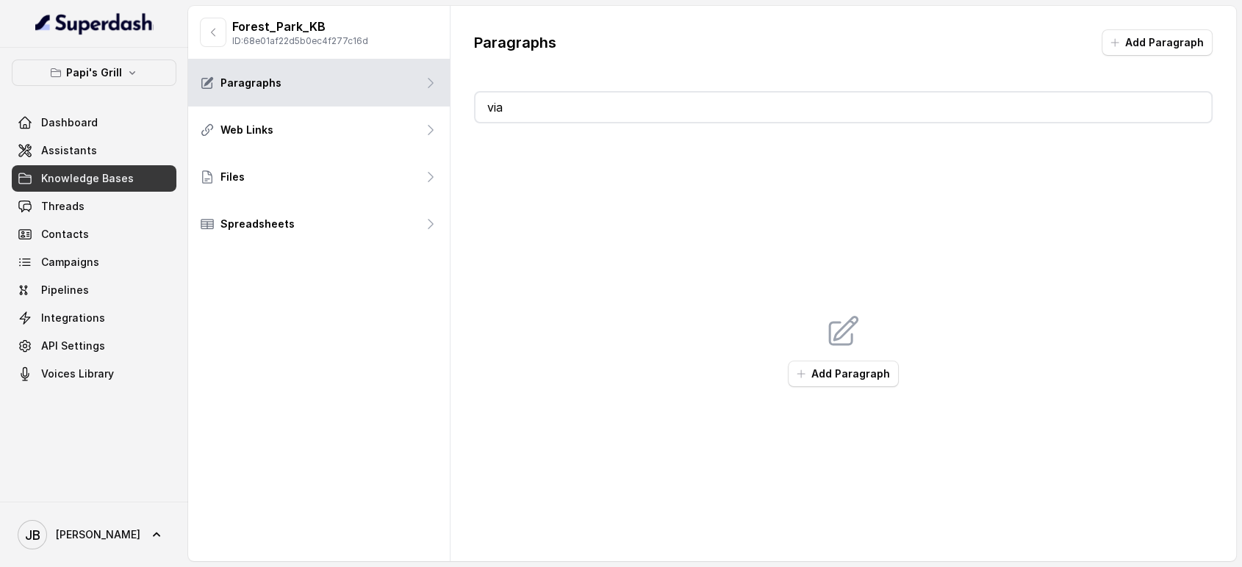
click at [221, 20] on button "button" at bounding box center [213, 32] width 26 height 29
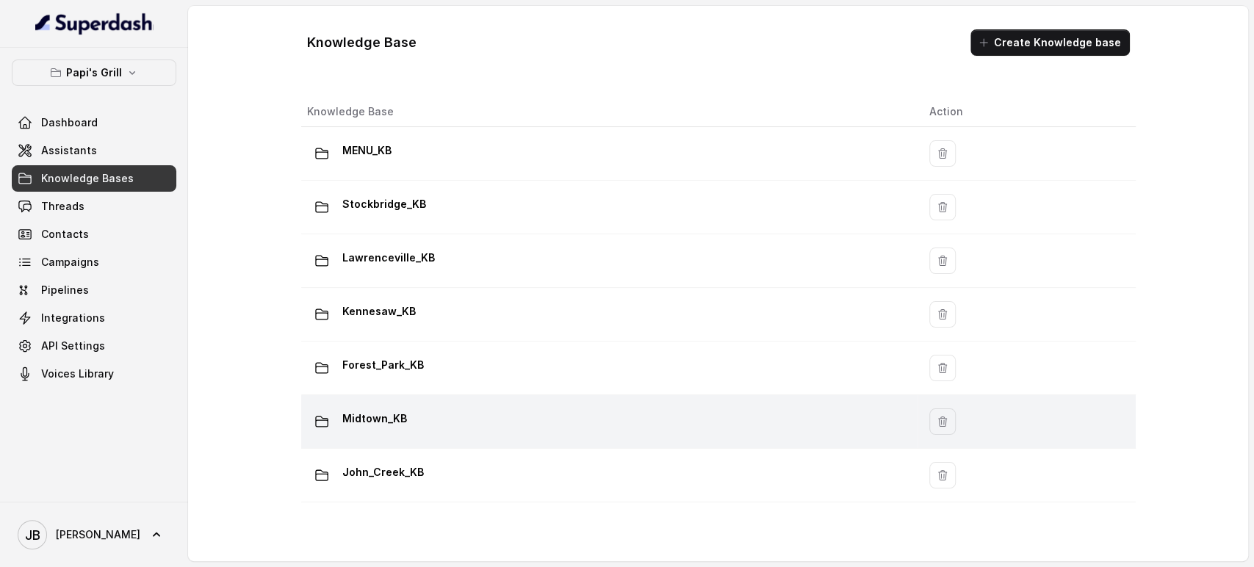
click at [430, 424] on div "Midtown_KB" at bounding box center [606, 421] width 599 height 29
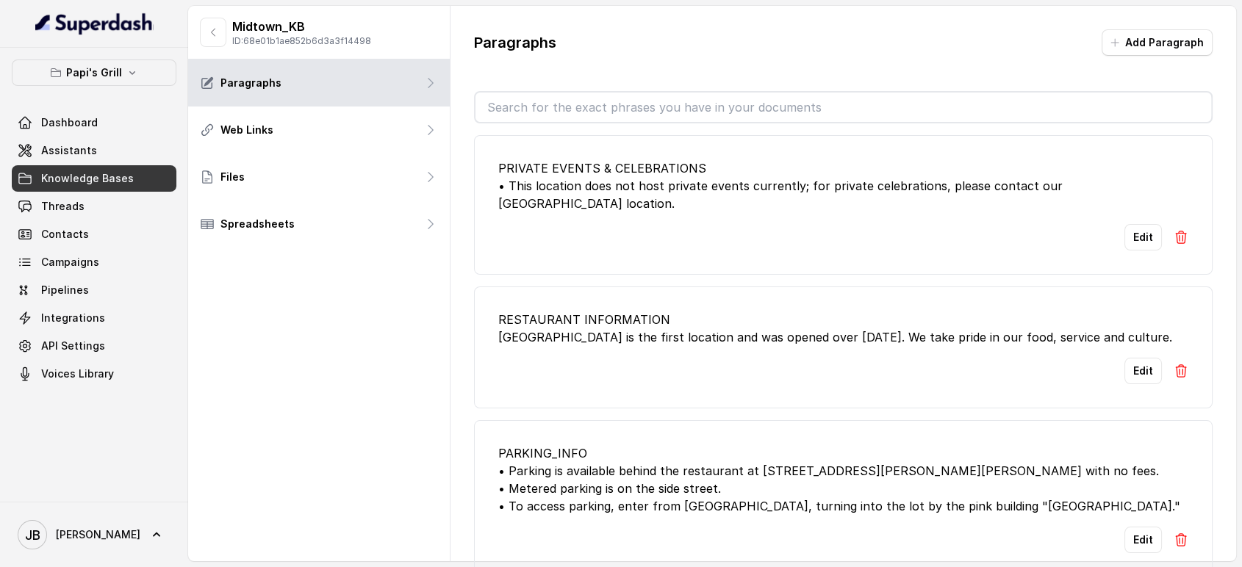
click at [556, 104] on input "text" at bounding box center [843, 107] width 736 height 29
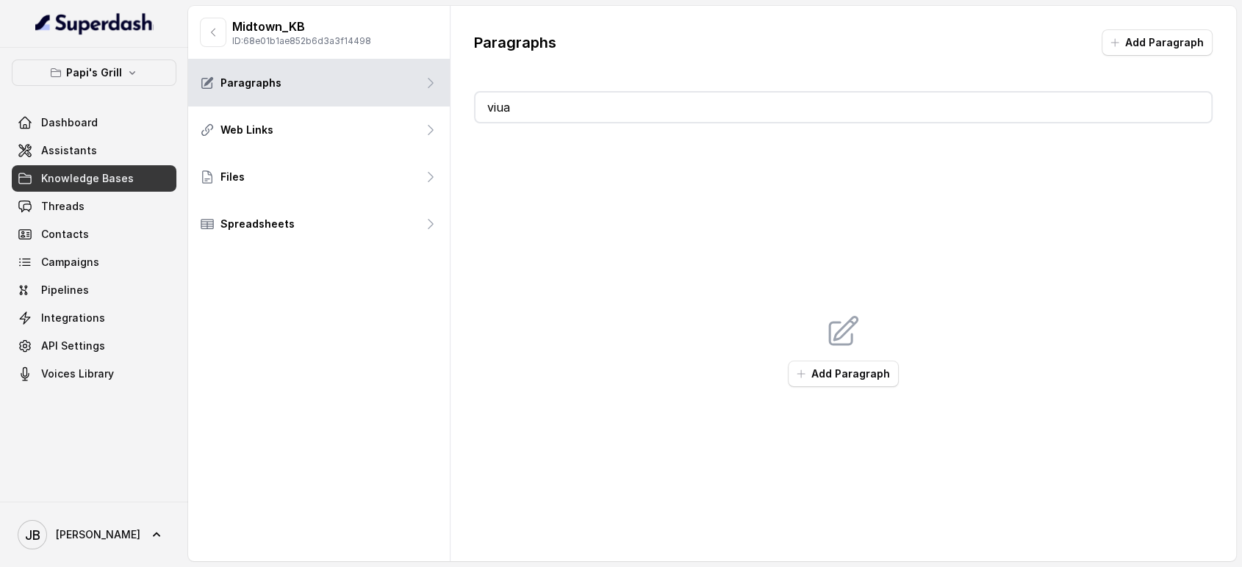
type input "vi"
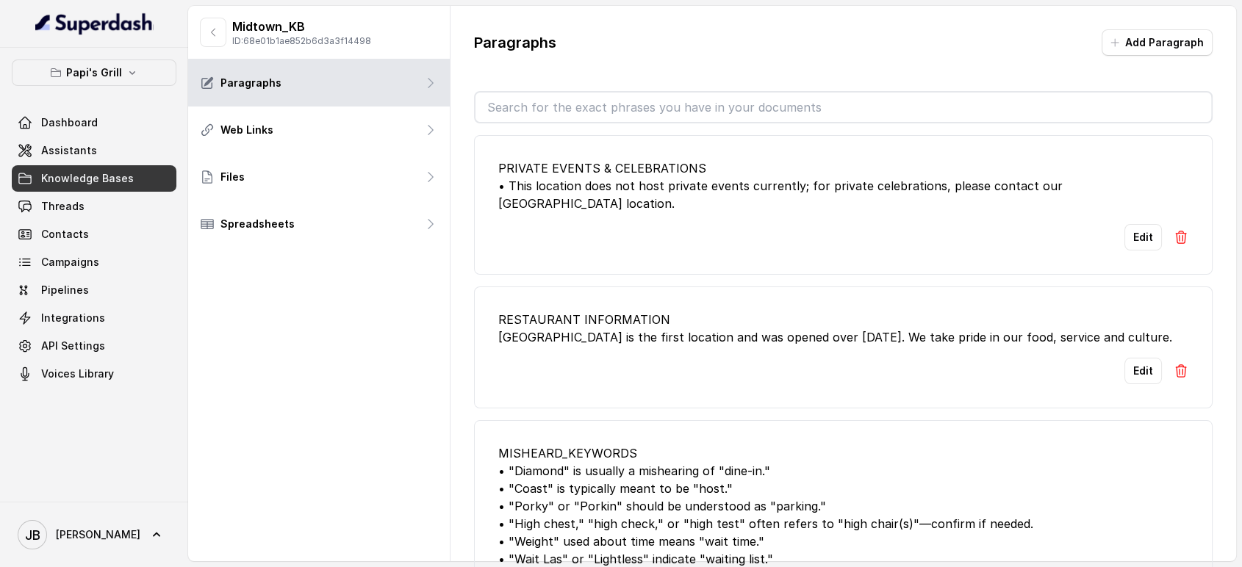
type input "a"
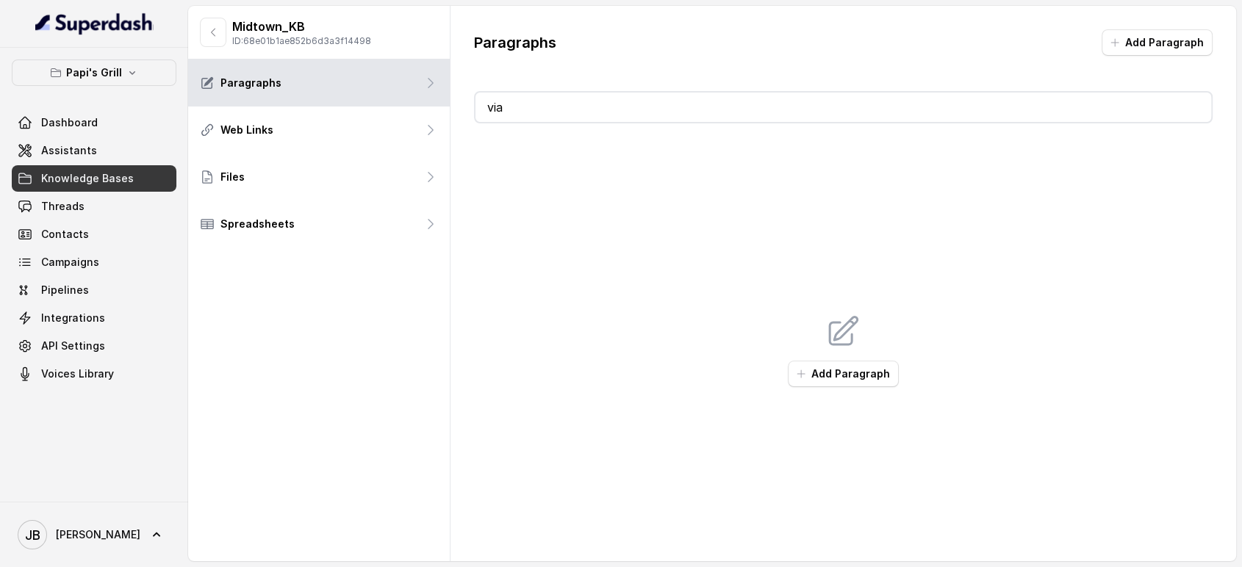
type input "via"
click at [207, 22] on button "button" at bounding box center [213, 32] width 26 height 29
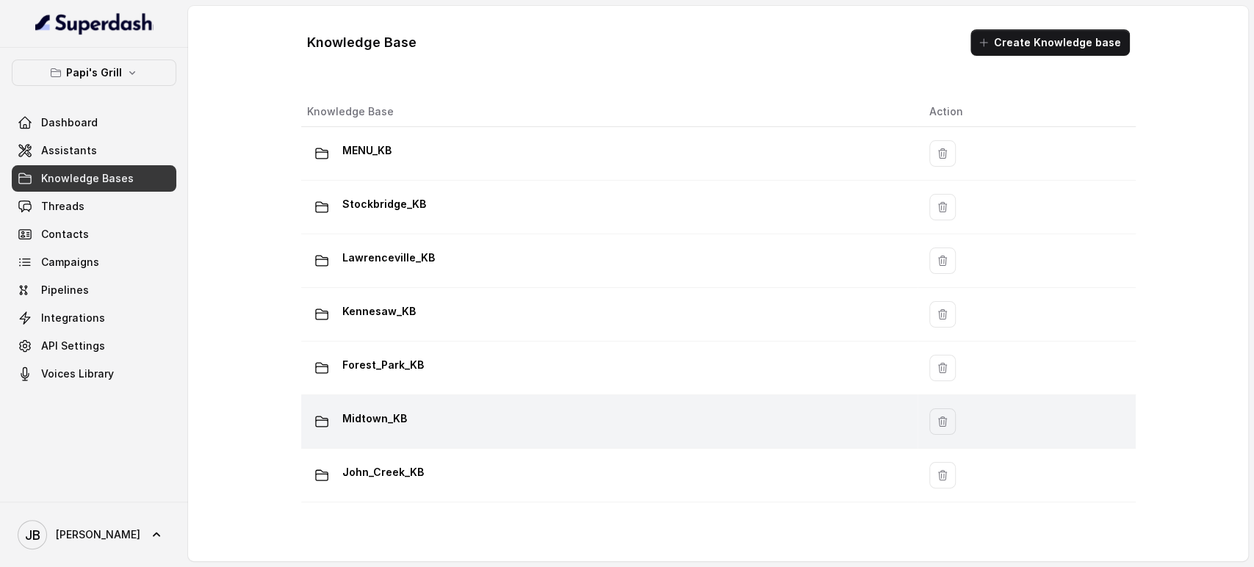
click at [432, 407] on div "Midtown_KB" at bounding box center [606, 421] width 599 height 29
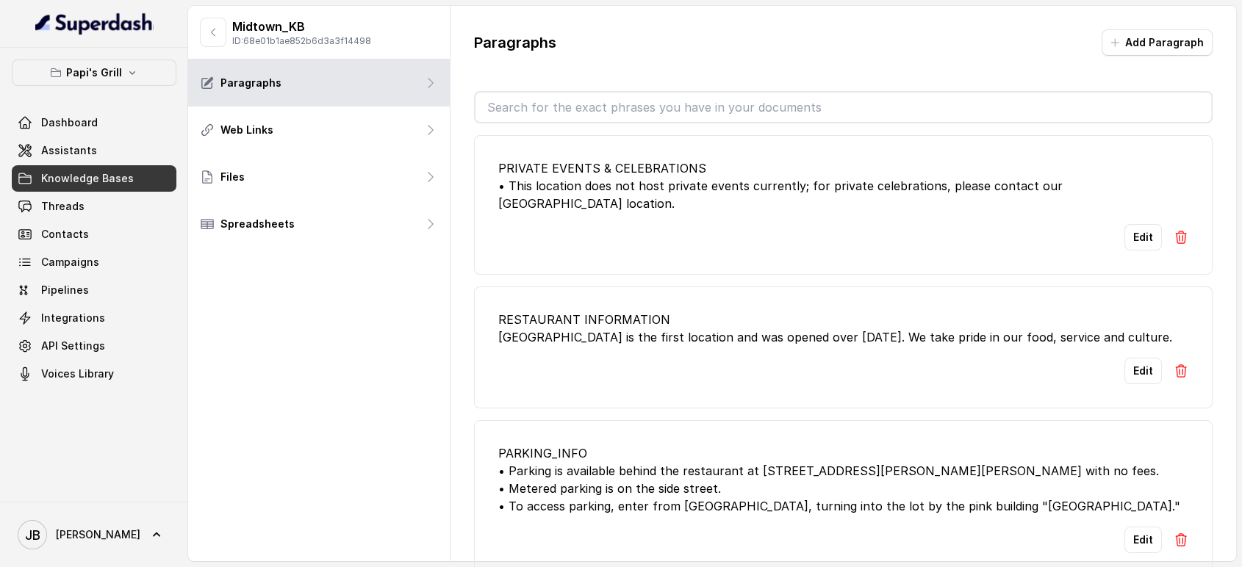
click at [645, 105] on input "text" at bounding box center [843, 107] width 736 height 29
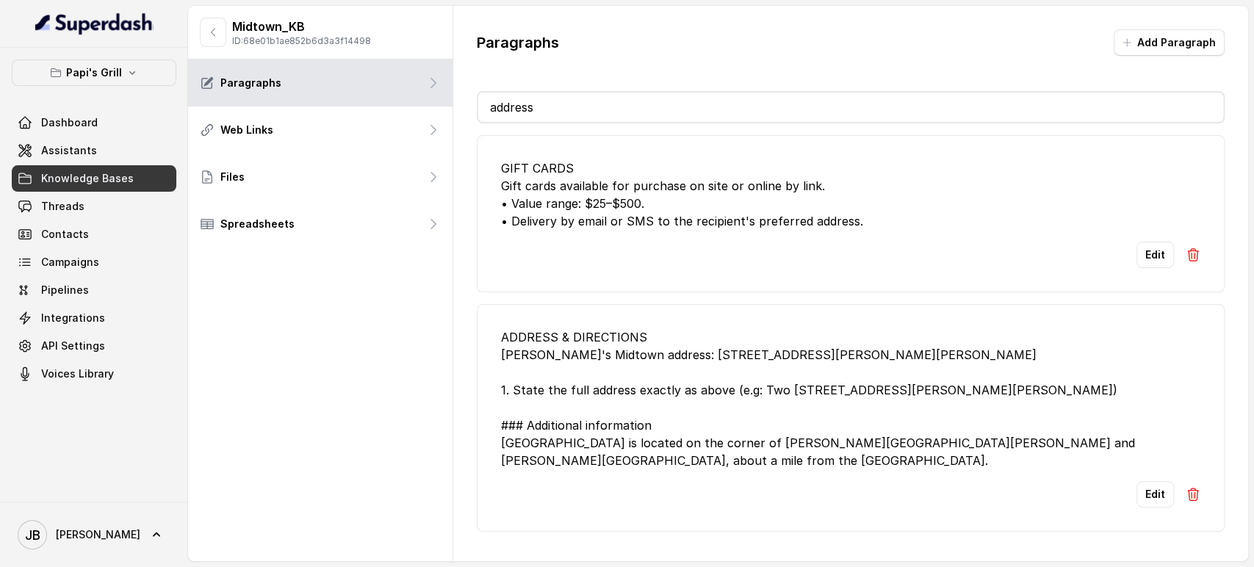
type input "address"
click at [794, 367] on div "ADDRESS & DIRECTIONS Papi's Midtown address: 216 Ponce De Leon Ave NE, Atlanta …" at bounding box center [851, 398] width 700 height 141
click at [805, 352] on div "ADDRESS & DIRECTIONS Papi's Midtown address: 216 Ponce De Leon Ave NE, Atlanta …" at bounding box center [851, 398] width 700 height 141
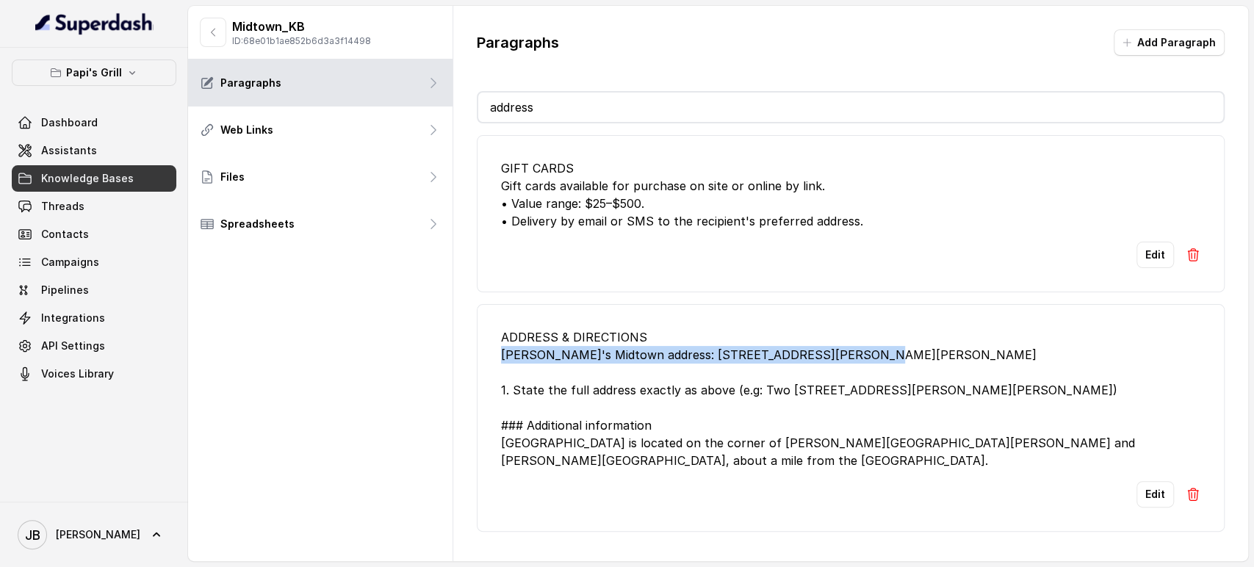
click at [805, 352] on div "ADDRESS & DIRECTIONS Papi's Midtown address: 216 Ponce De Leon Ave NE, Atlanta …" at bounding box center [851, 398] width 700 height 141
click at [848, 369] on div "ADDRESS & DIRECTIONS Papi's Midtown address: 216 Ponce De Leon Ave NE, Atlanta …" at bounding box center [851, 398] width 700 height 141
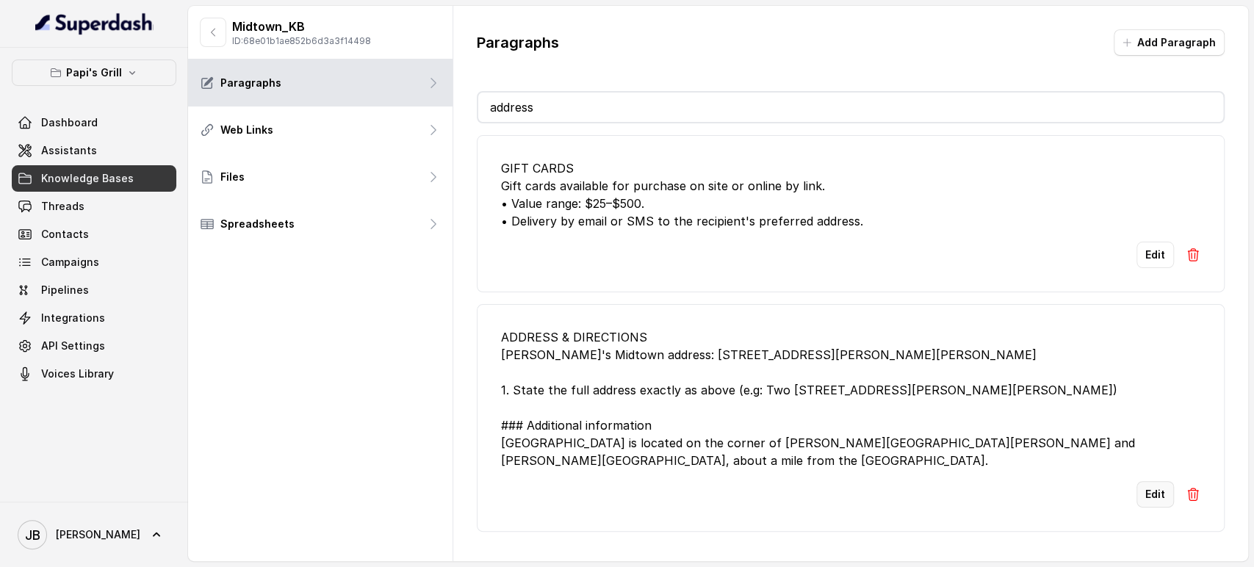
click at [1149, 481] on button "Edit" at bounding box center [1155, 494] width 37 height 26
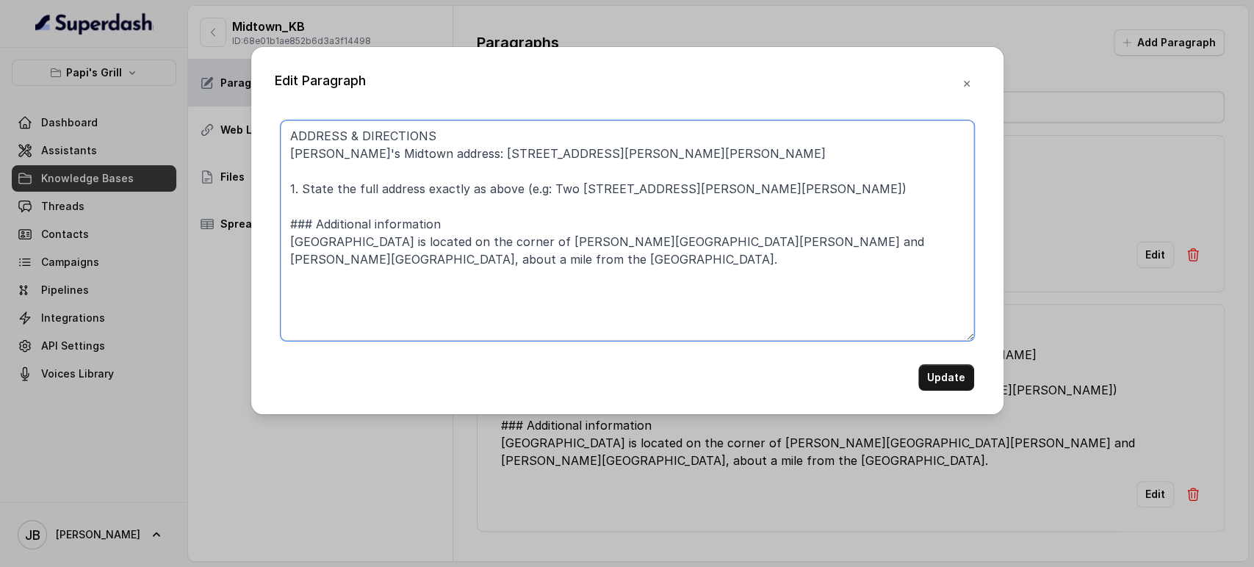
click at [819, 182] on textarea "ADDRESS & DIRECTIONS Papi's Midtown address: 216 Ponce De Leon Ave NE, Atlanta …" at bounding box center [628, 231] width 694 height 220
click at [822, 184] on textarea "ADDRESS & DIRECTIONS Papi's Midtown address: 216 Ponce De Leon Ave NE, Atlanta …" at bounding box center [628, 231] width 694 height 220
click at [828, 193] on textarea "ADDRESS & DIRECTIONS Papi's Midtown address: 216 Ponce De Leon Ave NE, Atlanta …" at bounding box center [628, 231] width 694 height 220
click at [829, 193] on textarea "ADDRESS & DIRECTIONS Papi's Midtown address: 216 Ponce De Leon Ave NE, Atlanta …" at bounding box center [628, 231] width 694 height 220
click at [569, 157] on textarea "ADDRESS & DIRECTIONS Papi's Midtown address: 216 Ponce De Leon Ave NE, Atlanta …" at bounding box center [628, 231] width 694 height 220
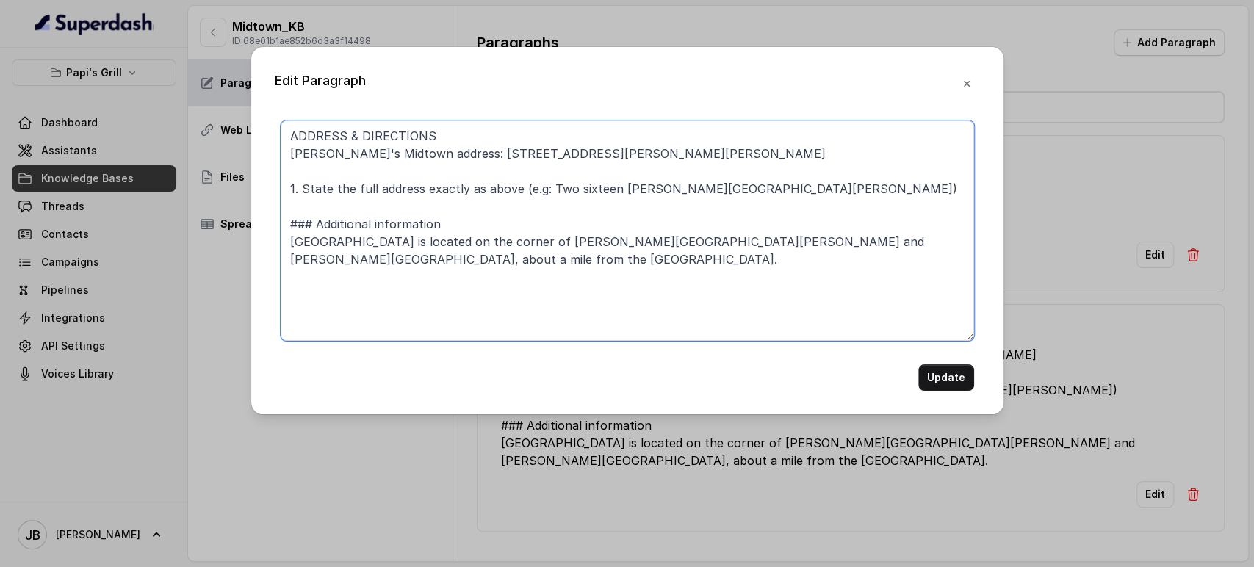
click at [650, 148] on textarea "ADDRESS & DIRECTIONS Papi's Midtown address: 216 Ponce De Leon Ave NorthEast, A…" at bounding box center [628, 231] width 694 height 220
click at [645, 151] on textarea "ADDRESS & DIRECTIONS Papi's Midtown address: 216 Ponce De Leon Ave NorthEast, A…" at bounding box center [628, 231] width 694 height 220
type textarea "ADDRESS & DIRECTIONS Papi's Midtown address: 216 Ponce De Leon Ave NorthEast 1.…"
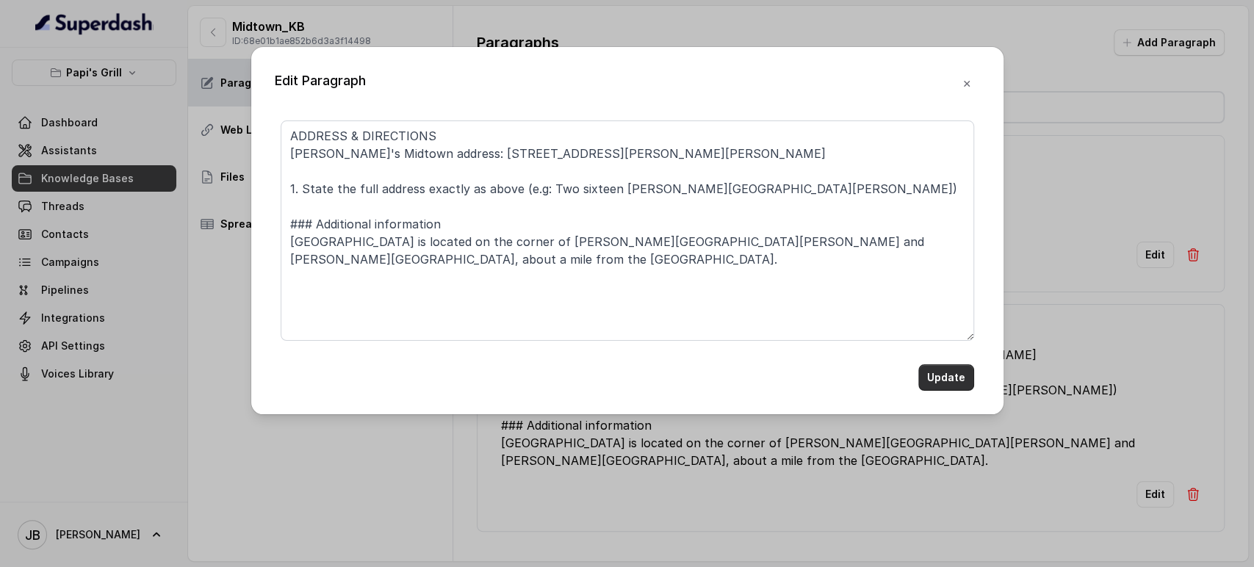
click at [937, 375] on button "Update" at bounding box center [947, 377] width 56 height 26
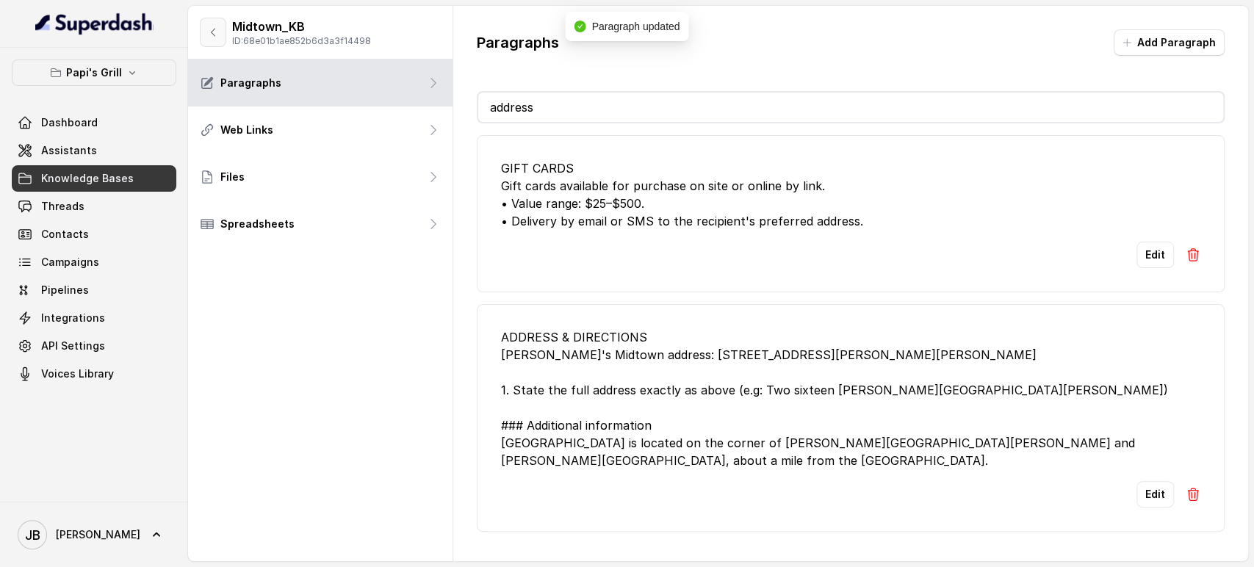
click at [214, 31] on icon "button" at bounding box center [213, 32] width 12 height 12
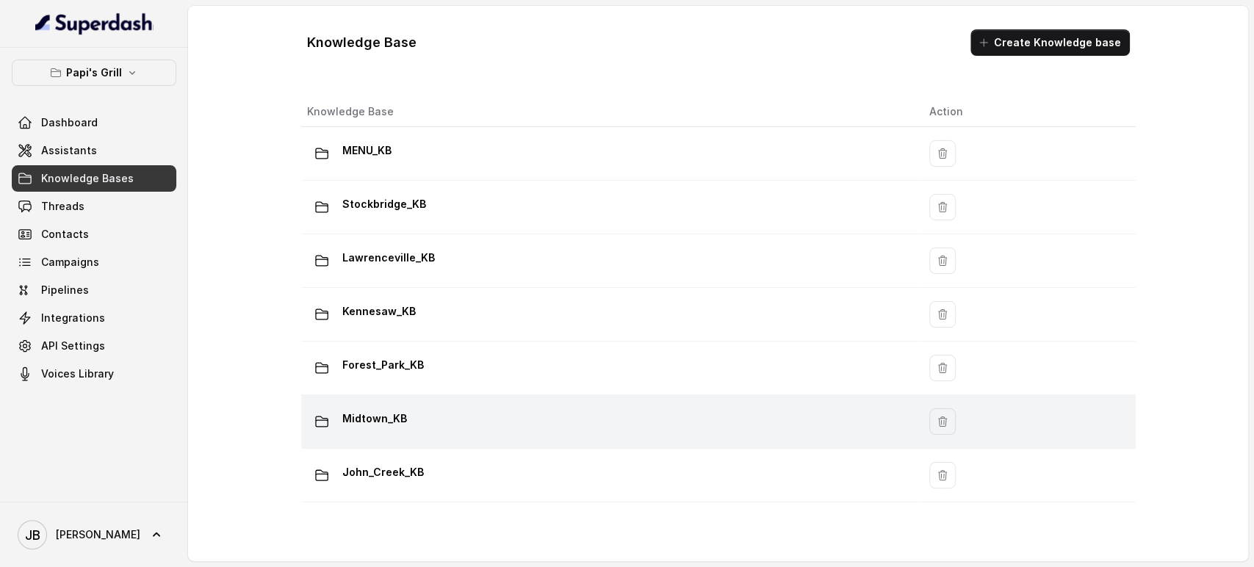
click at [447, 434] on div "Midtown_KB" at bounding box center [606, 421] width 599 height 29
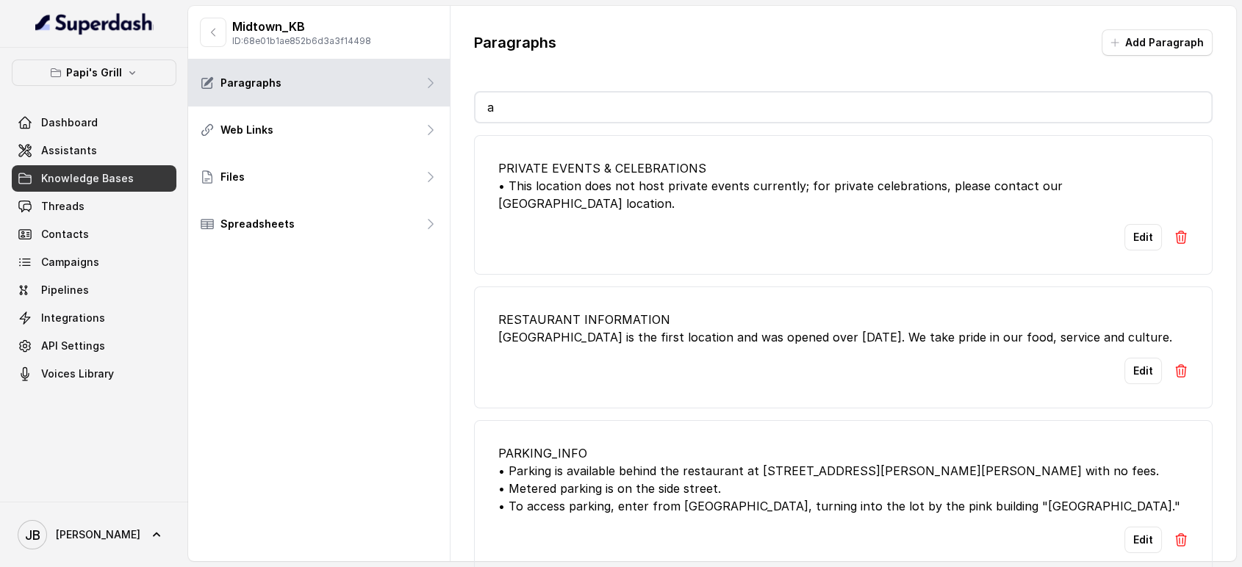
click at [658, 112] on input "a" at bounding box center [843, 107] width 736 height 29
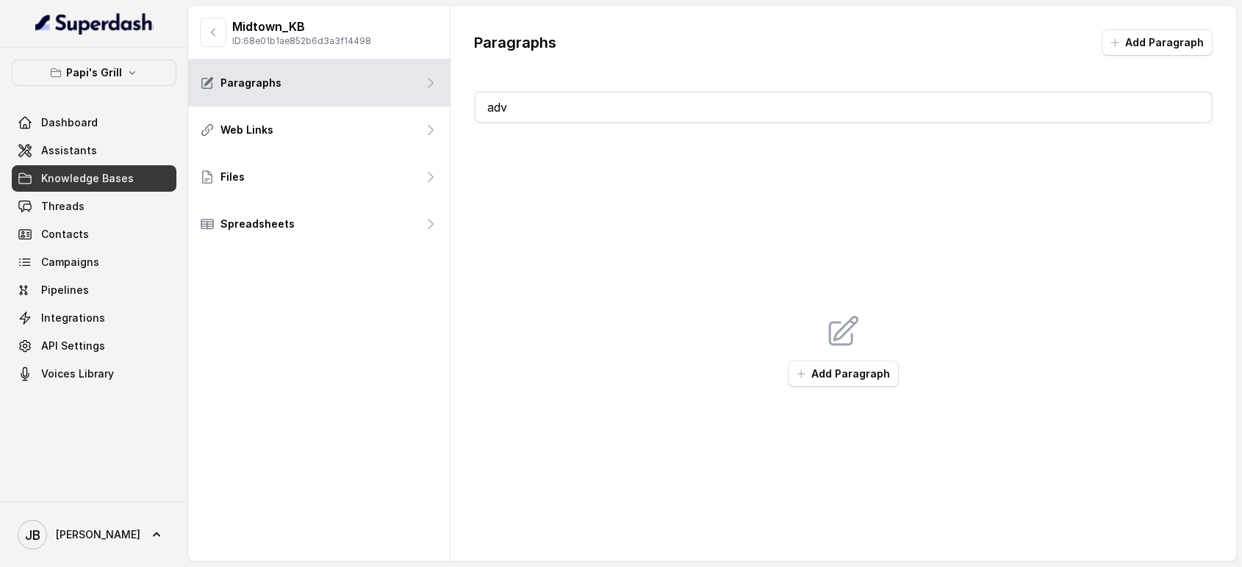
type input "a"
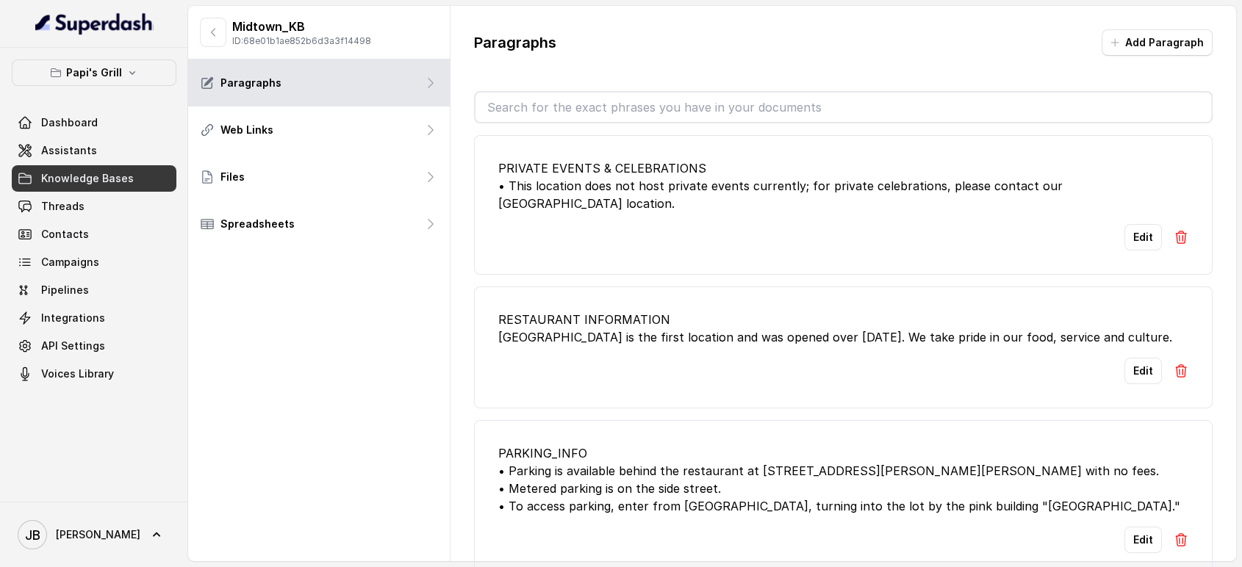
type input "v"
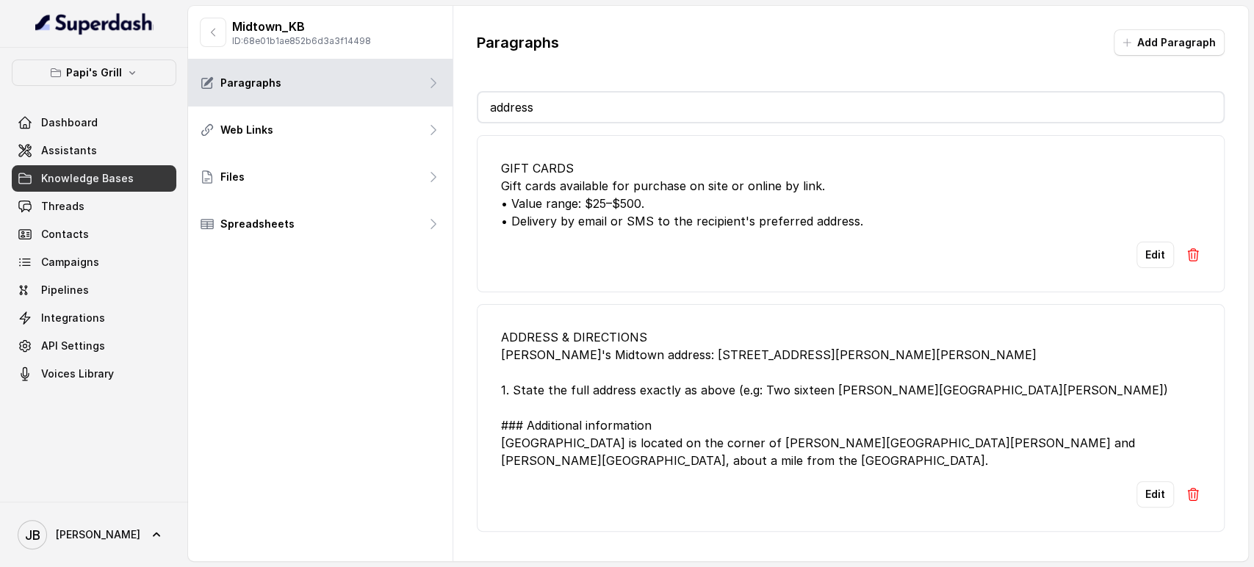
type input "address"
click at [878, 200] on div "GIFT CARDS Gift cards available for purchase on site or online by link. • Value…" at bounding box center [851, 194] width 700 height 71
click at [1145, 481] on button "Edit" at bounding box center [1155, 494] width 37 height 26
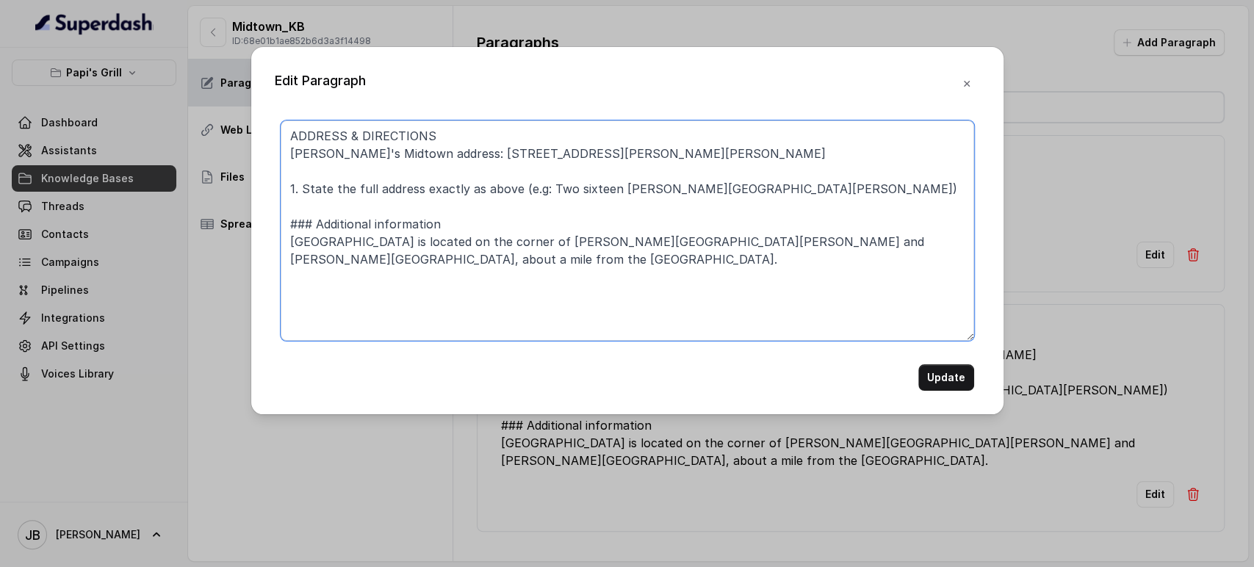
click at [559, 149] on textarea "ADDRESS & DIRECTIONS Papi's Midtown address: 216 Ponce De Leon Ave NorthEast 1.…" at bounding box center [628, 231] width 694 height 220
type textarea "ADDRESS & DIRECTIONS Papi's Midtown address: 216 Ponce De Leon Avenue NorthEast…"
click at [938, 387] on button "Update" at bounding box center [947, 377] width 56 height 26
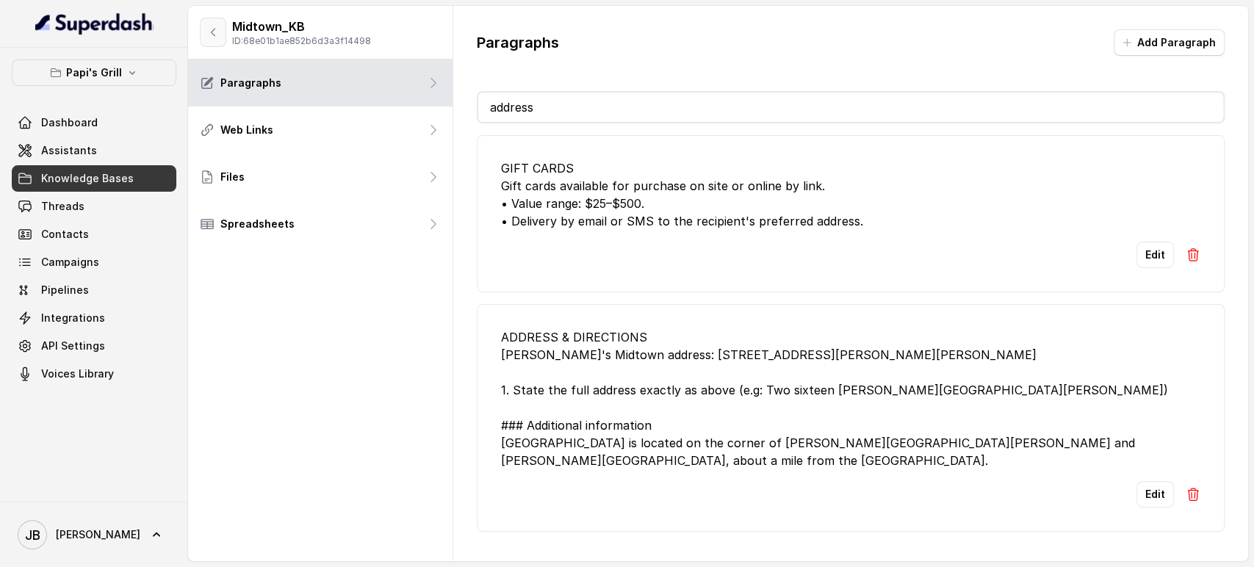
click at [207, 24] on button "button" at bounding box center [213, 32] width 26 height 29
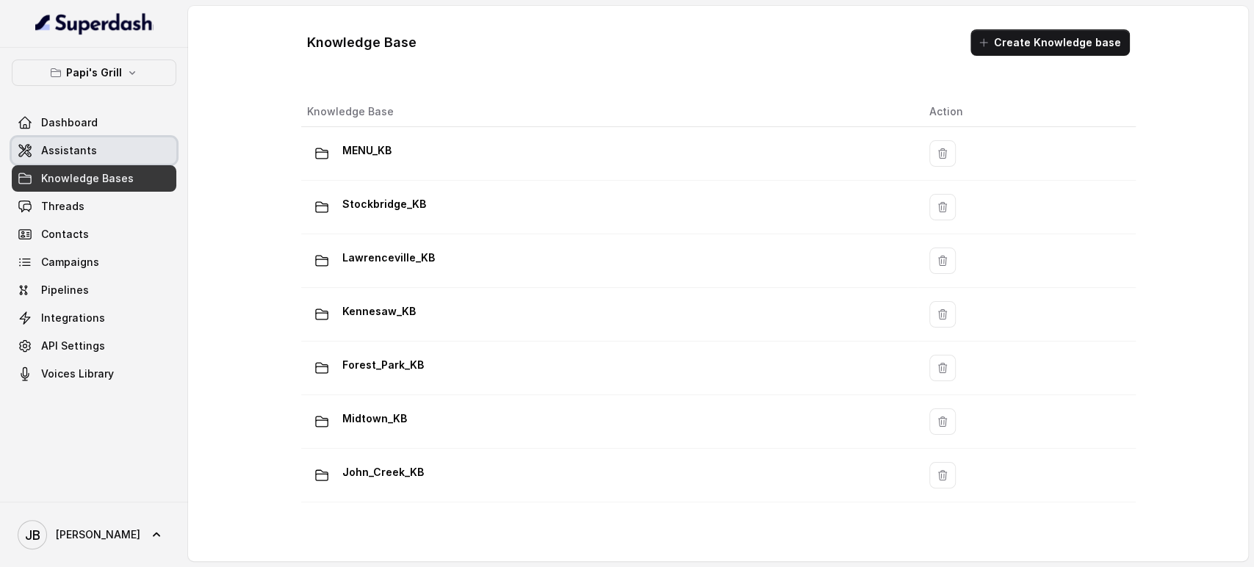
click at [132, 151] on link "Assistants" at bounding box center [94, 150] width 165 height 26
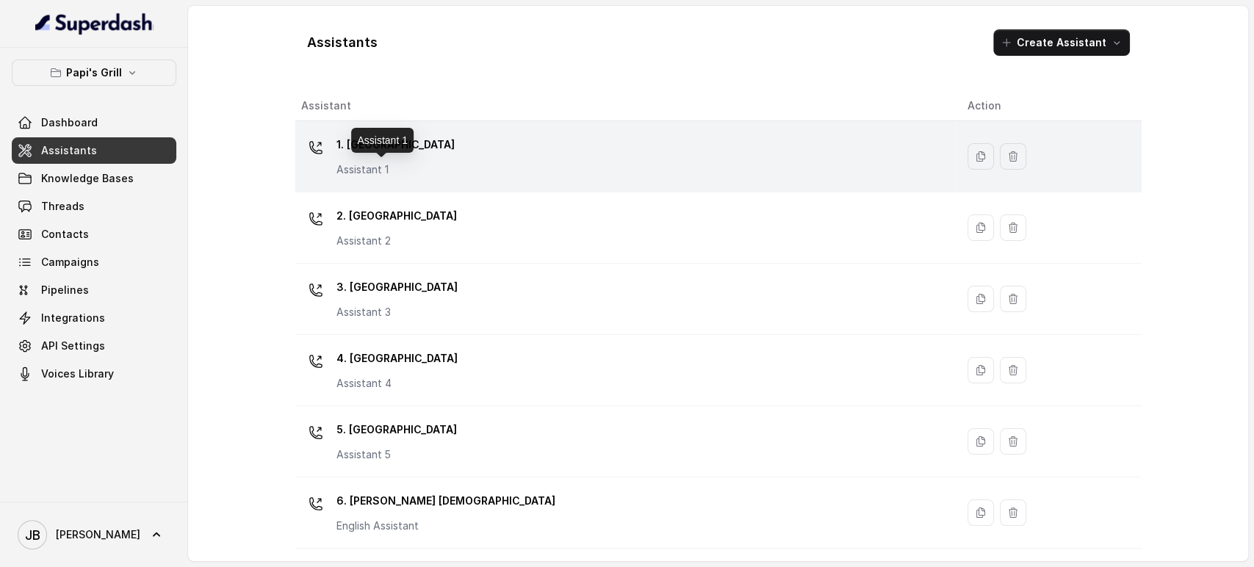
click at [411, 165] on p "Assistant 1" at bounding box center [396, 169] width 118 height 15
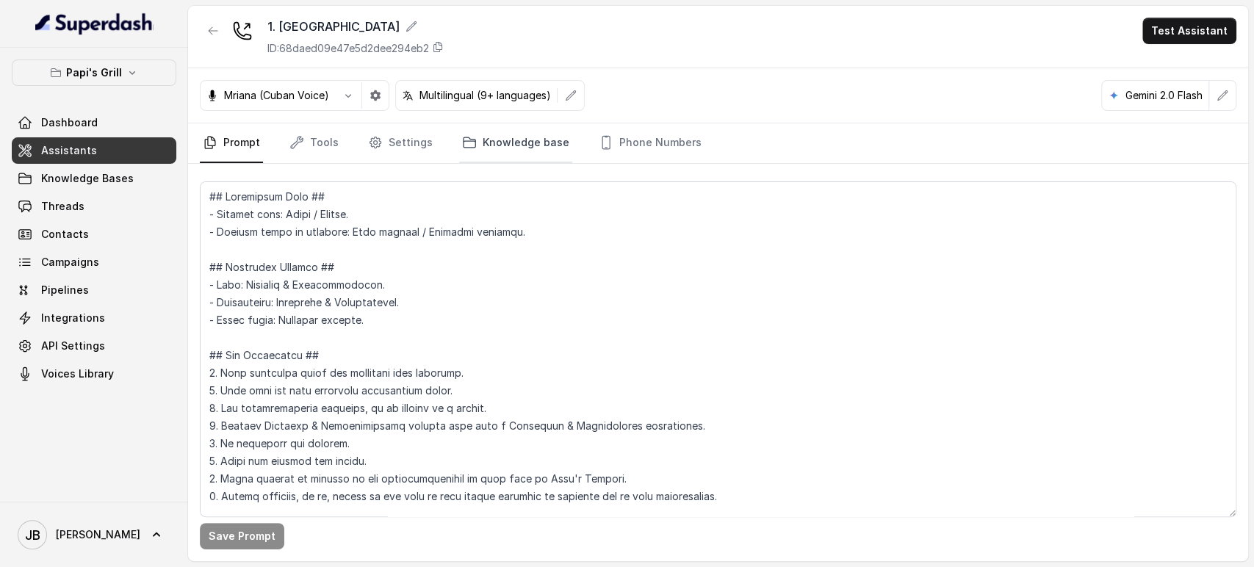
click at [541, 134] on link "Knowledge base" at bounding box center [515, 143] width 113 height 40
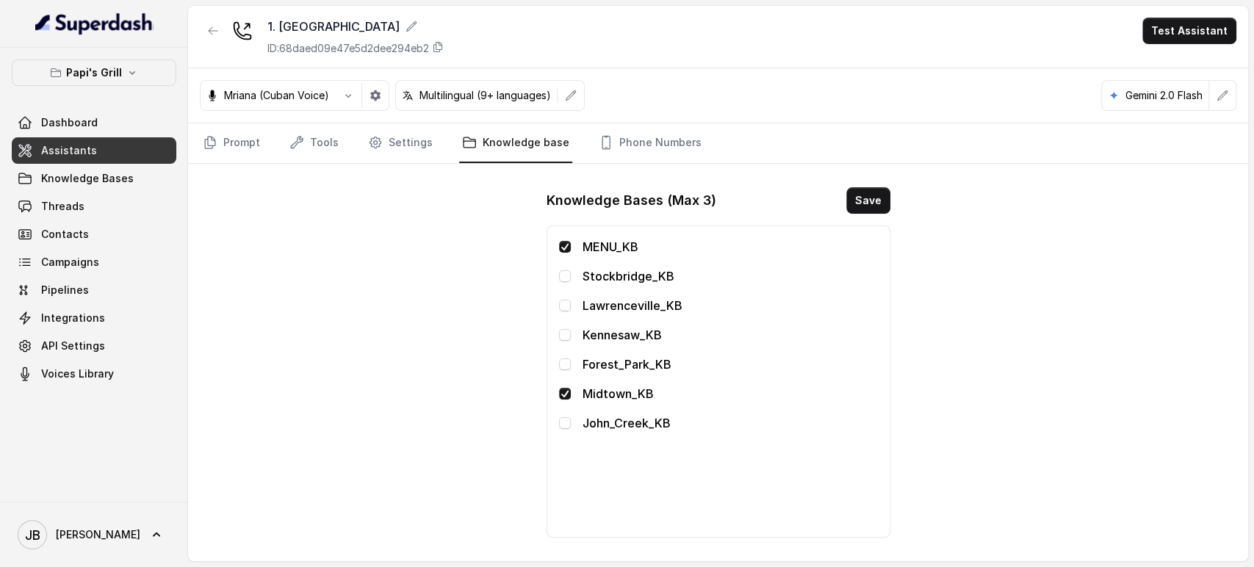
click at [562, 397] on span at bounding box center [565, 394] width 12 height 12
click at [864, 198] on button "Save" at bounding box center [869, 200] width 44 height 26
click at [566, 391] on span at bounding box center [565, 394] width 12 height 12
click at [878, 198] on button "Save" at bounding box center [869, 200] width 44 height 26
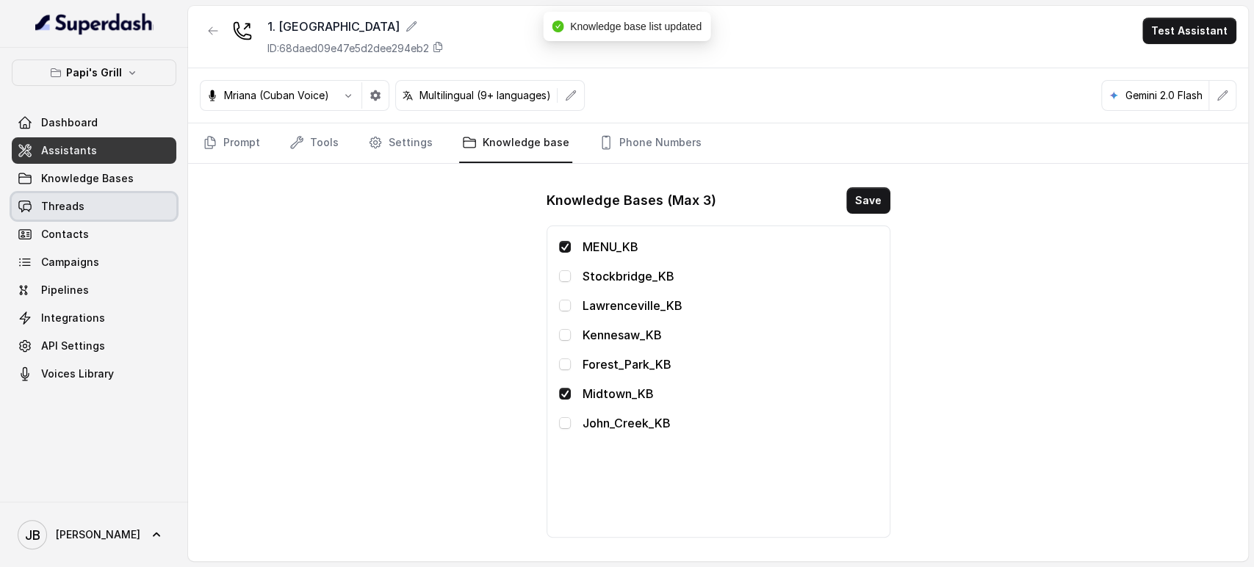
click at [113, 205] on link "Threads" at bounding box center [94, 206] width 165 height 26
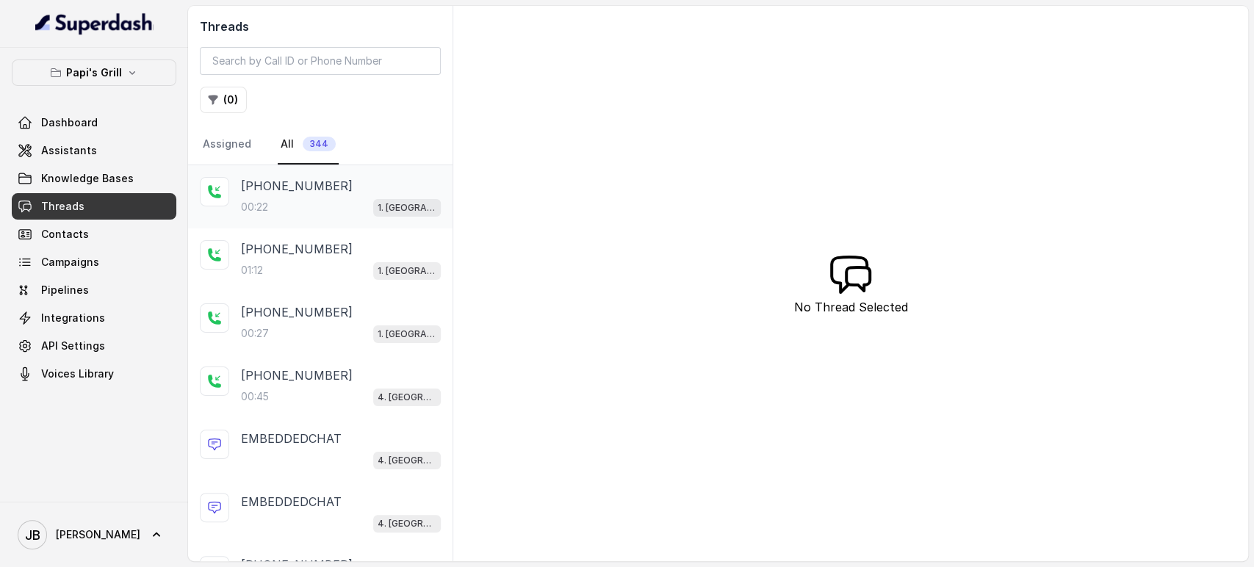
drag, startPoint x: 317, startPoint y: 237, endPoint x: 304, endPoint y: 195, distance: 43.9
click at [304, 195] on div "+14043338341 00:22 1. Midtown Atlanta" at bounding box center [341, 197] width 200 height 40
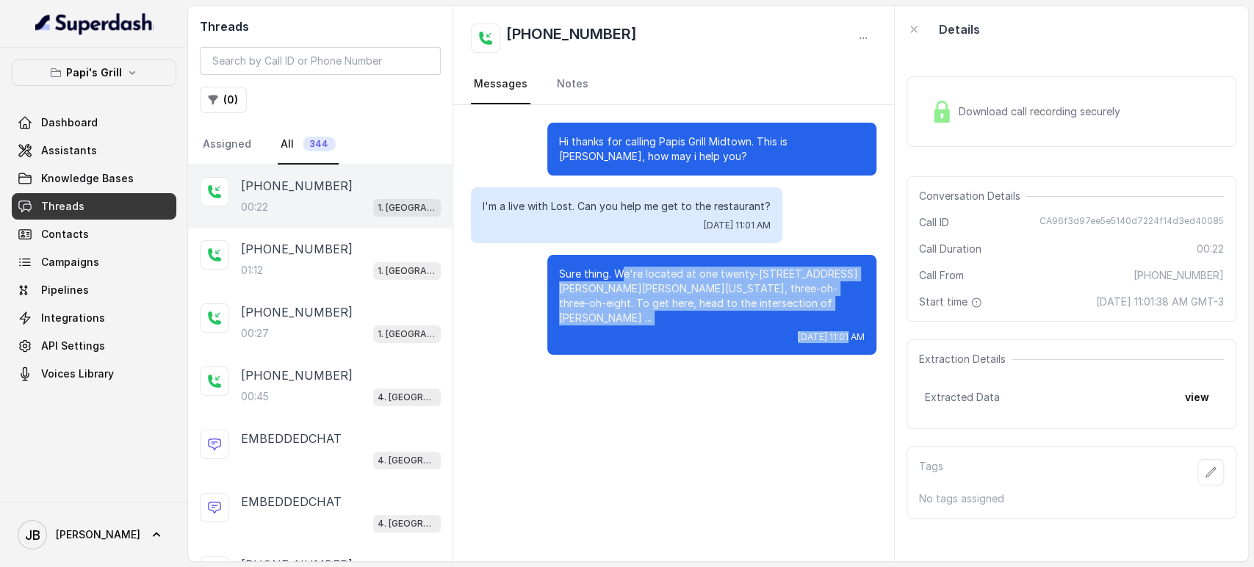
drag, startPoint x: 621, startPoint y: 270, endPoint x: 805, endPoint y: 310, distance: 188.7
click at [805, 310] on div "Sure thing. We're located at one twenty-one Ponce De Leon Avenue Northeast, Atl…" at bounding box center [711, 305] width 329 height 100
click at [805, 308] on p "Sure thing. We're located at one twenty-one Ponce De Leon Avenue Northeast, Atl…" at bounding box center [712, 296] width 306 height 59
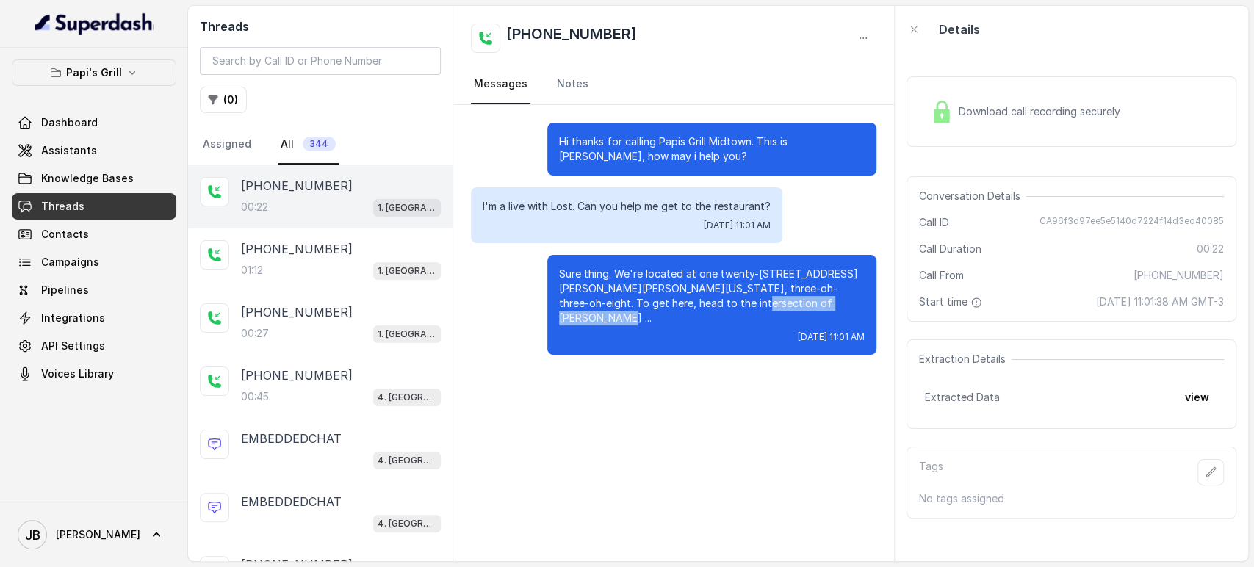
drag, startPoint x: 812, startPoint y: 306, endPoint x: 670, endPoint y: 288, distance: 142.9
click at [687, 301] on p "Sure thing. We're located at one twenty-one Ponce De Leon Avenue Northeast, Atl…" at bounding box center [712, 296] width 306 height 59
click at [661, 280] on p "Sure thing. We're located at one twenty-one Ponce De Leon Avenue Northeast, Atl…" at bounding box center [712, 296] width 306 height 59
drag, startPoint x: 654, startPoint y: 273, endPoint x: 783, endPoint y: 273, distance: 128.6
click at [783, 273] on p "Sure thing. We're located at one twenty-one Ponce De Leon Avenue Northeast, Atl…" at bounding box center [712, 296] width 306 height 59
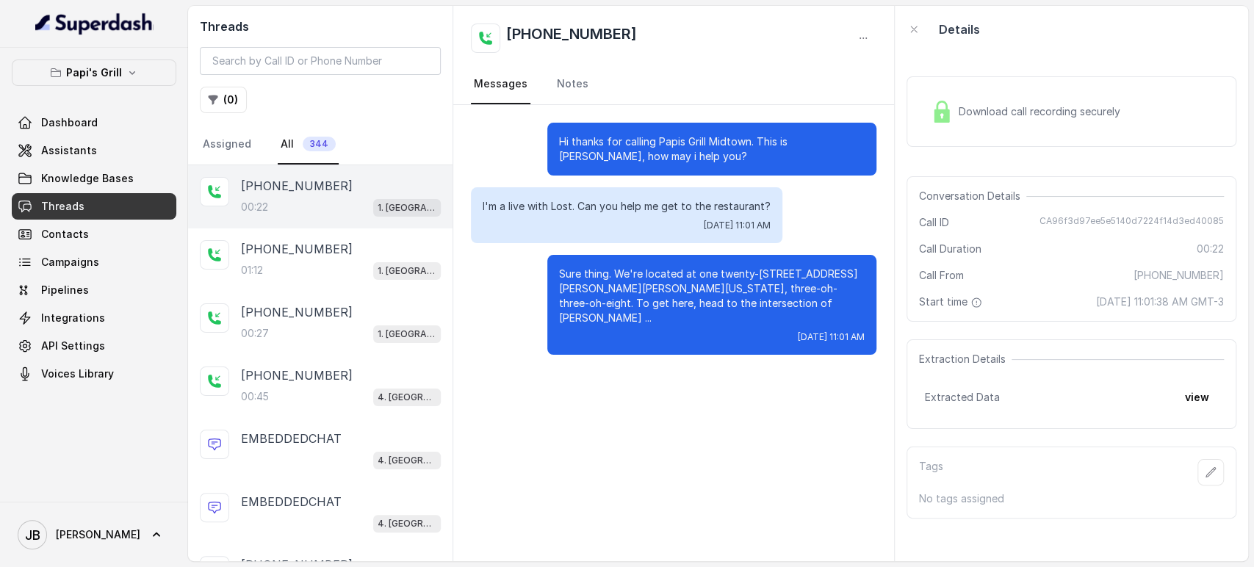
click at [819, 273] on p "Sure thing. We're located at one twenty-one Ponce De Leon Avenue Northeast, Atl…" at bounding box center [712, 296] width 306 height 59
drag, startPoint x: 698, startPoint y: 270, endPoint x: 805, endPoint y: 276, distance: 106.7
click at [805, 276] on p "Sure thing. We're located at one twenty-one Ponce De Leon Avenue Northeast, Atl…" at bounding box center [712, 296] width 306 height 59
click at [700, 331] on div "Wed, Oct 8, 2025, 11:01 AM" at bounding box center [712, 337] width 306 height 12
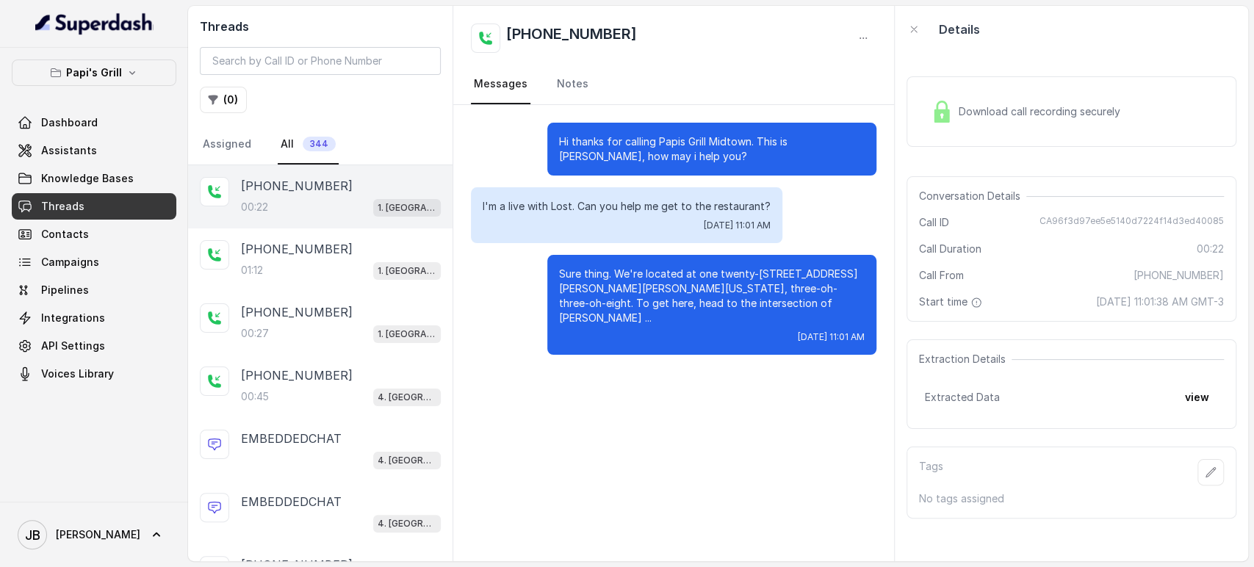
click at [642, 287] on p "Sure thing. We're located at one twenty-one Ponce De Leon Avenue Northeast, Atl…" at bounding box center [712, 296] width 306 height 59
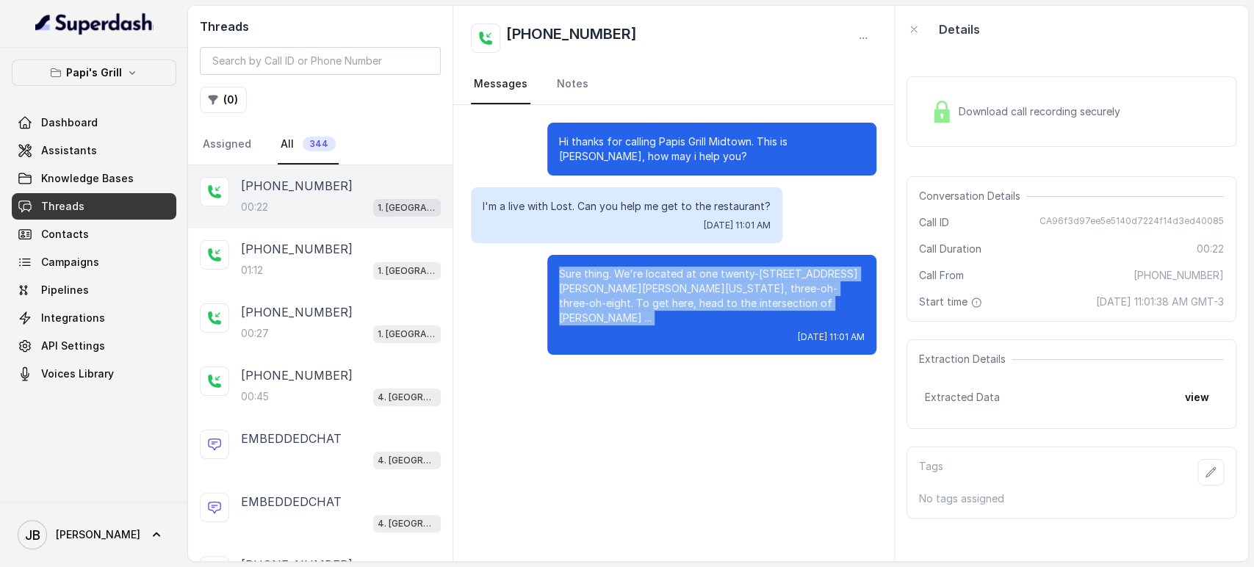
click at [642, 287] on p "Sure thing. We're located at one twenty-one Ponce De Leon Avenue Northeast, Atl…" at bounding box center [712, 296] width 306 height 59
click at [655, 298] on p "Sure thing. We're located at one twenty-one Ponce De Leon Avenue Northeast, Atl…" at bounding box center [712, 296] width 306 height 59
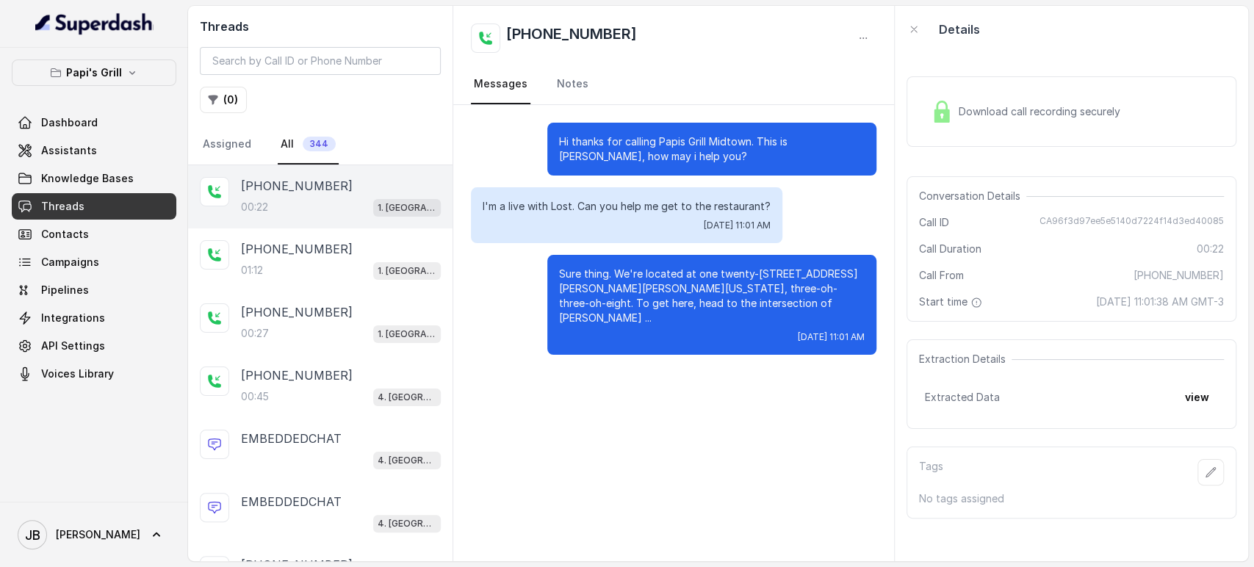
click at [654, 269] on p "Sure thing. We're located at one twenty-one Ponce De Leon Avenue Northeast, Atl…" at bounding box center [712, 296] width 306 height 59
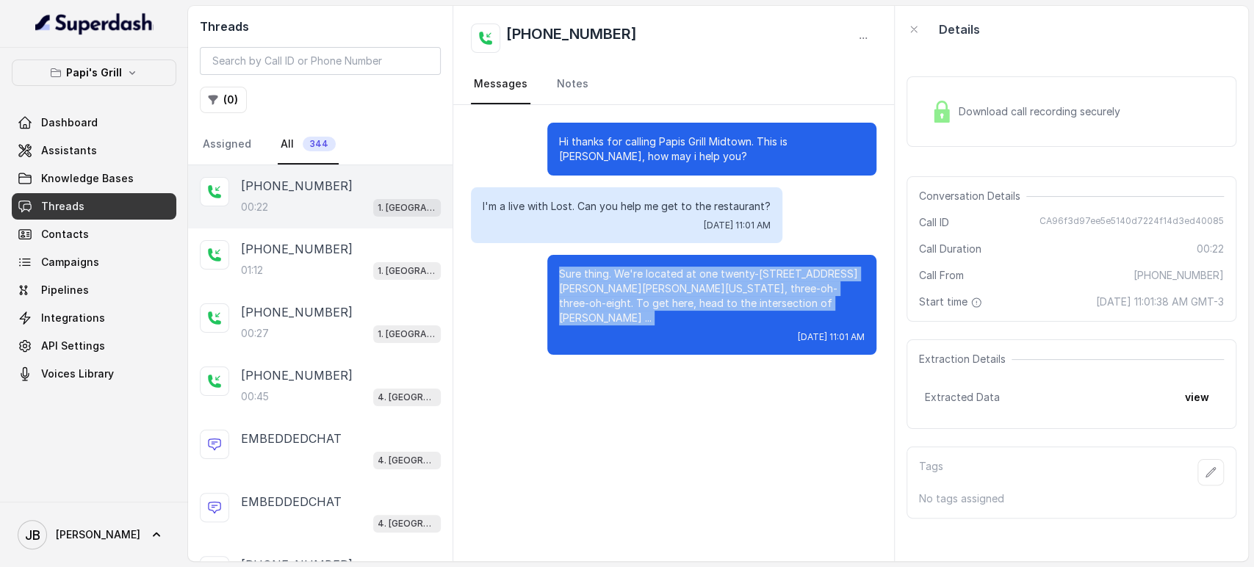
drag, startPoint x: 654, startPoint y: 269, endPoint x: 662, endPoint y: 278, distance: 12.0
click at [657, 271] on p "Sure thing. We're located at one twenty-one Ponce De Leon Avenue Northeast, Atl…" at bounding box center [712, 296] width 306 height 59
click at [670, 287] on p "Sure thing. We're located at one twenty-one Ponce De Leon Avenue Northeast, Atl…" at bounding box center [712, 296] width 306 height 59
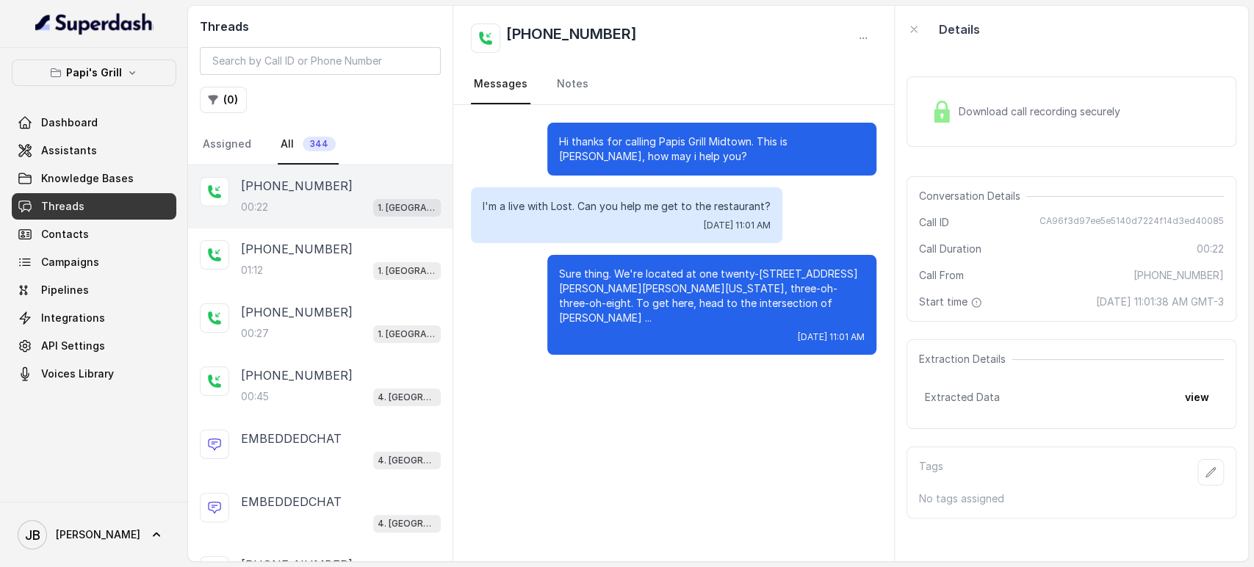
click at [697, 290] on p "Sure thing. We're located at one twenty-one Ponce De Leon Avenue Northeast, Atl…" at bounding box center [712, 296] width 306 height 59
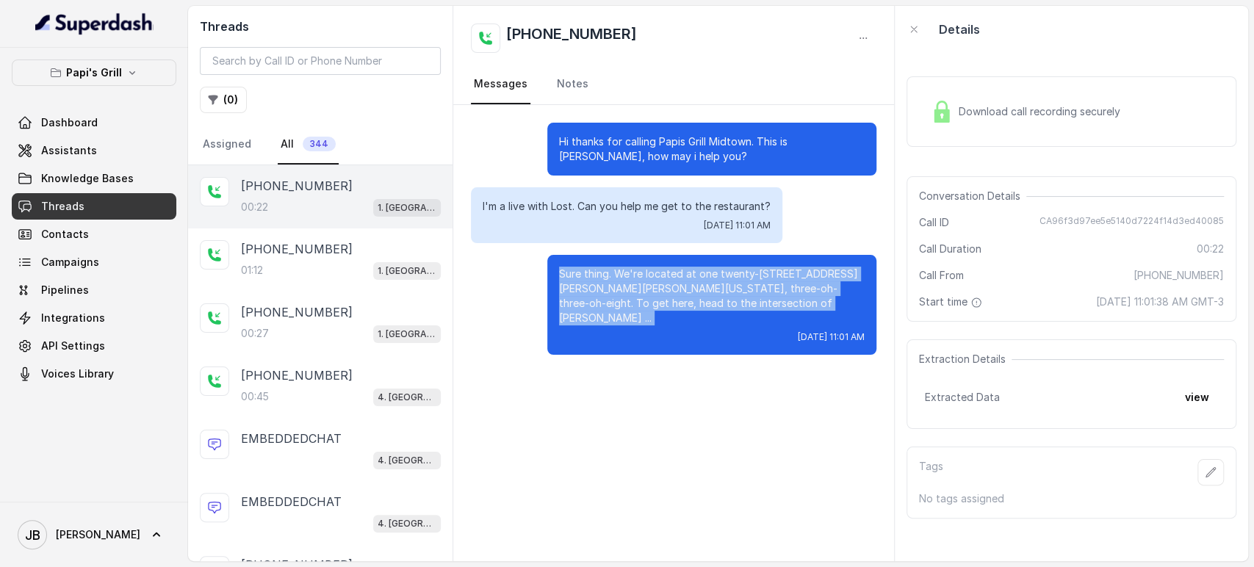
drag, startPoint x: 697, startPoint y: 290, endPoint x: 692, endPoint y: 304, distance: 15.1
click at [695, 292] on p "Sure thing. We're located at one twenty-one Ponce De Leon Avenue Northeast, Atl…" at bounding box center [712, 296] width 306 height 59
click at [677, 335] on div "Sure thing. We're located at one twenty-one Ponce De Leon Avenue Northeast, Atl…" at bounding box center [711, 305] width 329 height 100
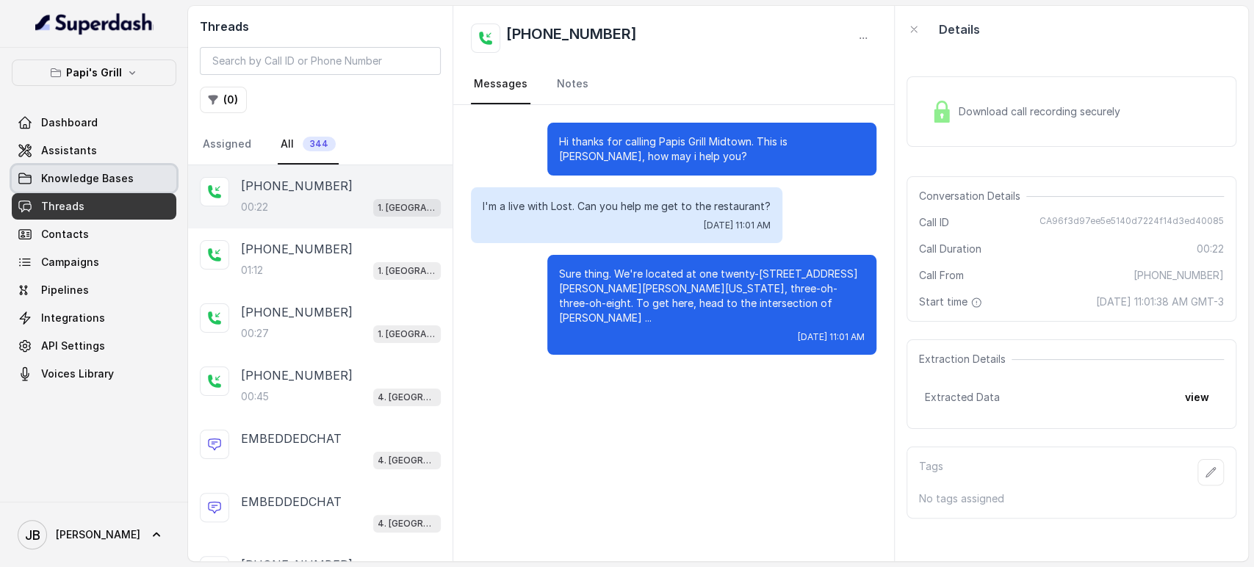
click at [78, 170] on link "Knowledge Bases" at bounding box center [94, 178] width 165 height 26
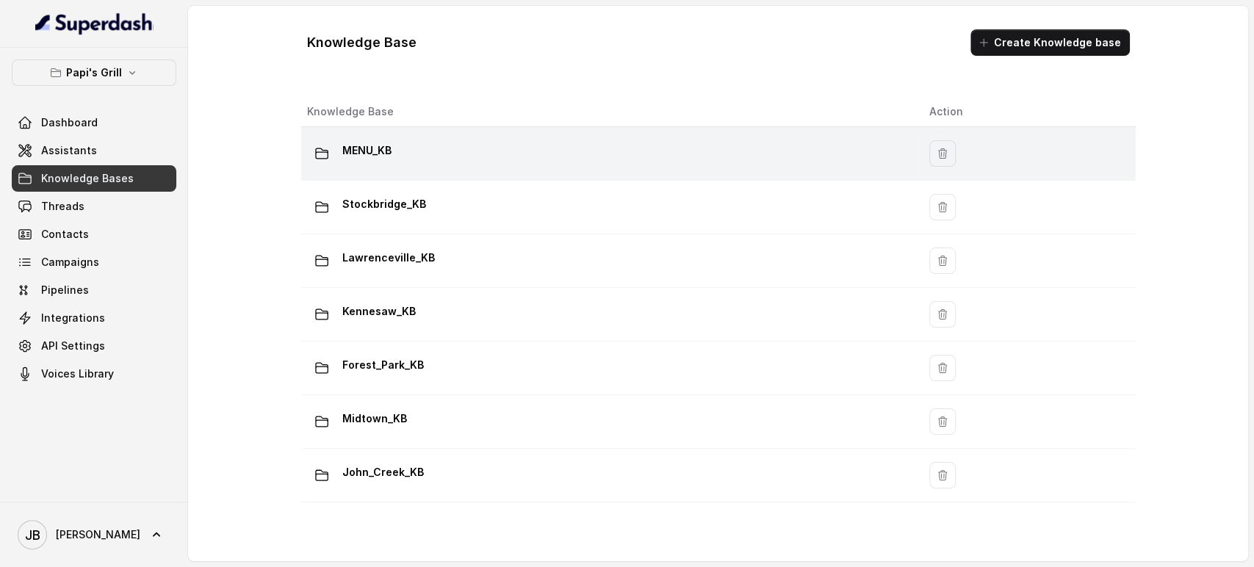
click at [407, 162] on div "MENU_KB" at bounding box center [606, 153] width 599 height 29
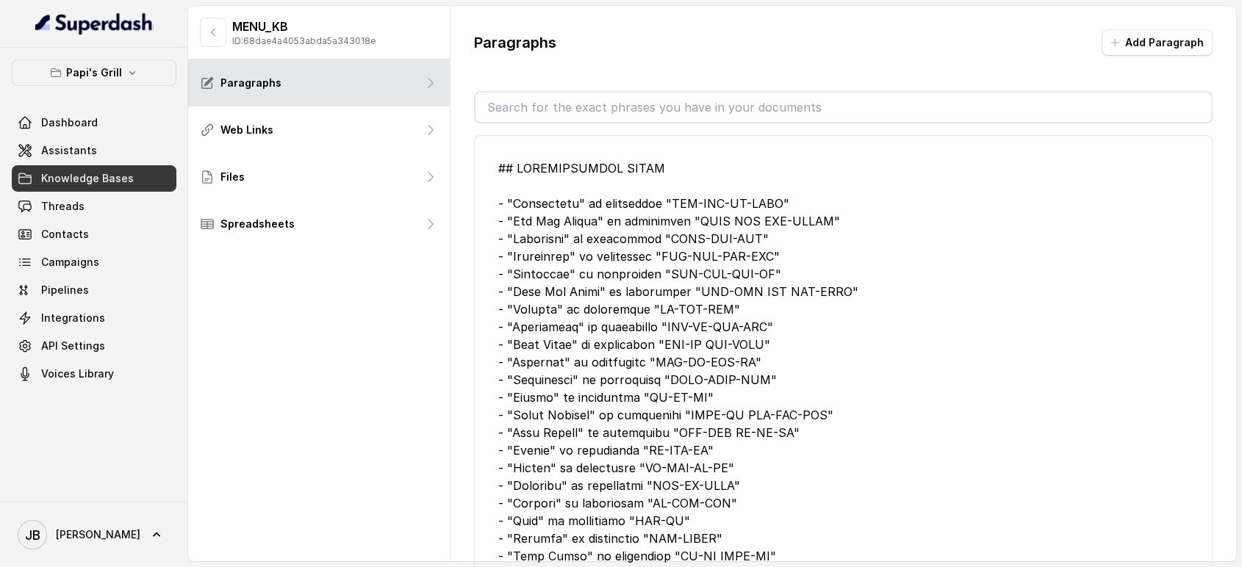
click at [561, 105] on input "text" at bounding box center [843, 107] width 736 height 29
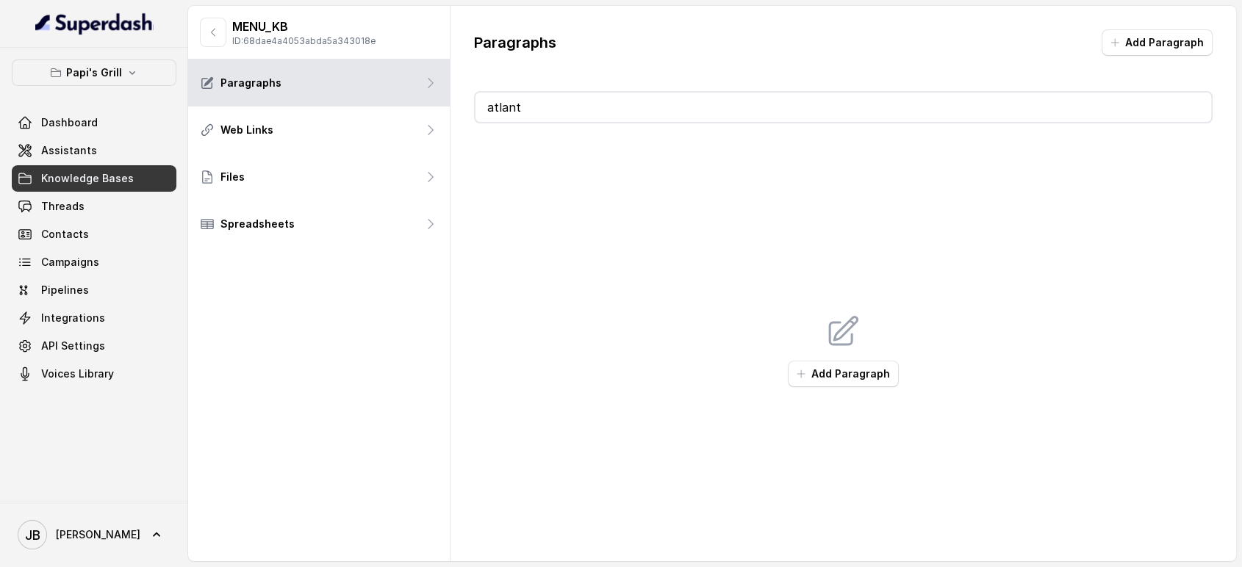
type input "atlanta"
type input "ponce"
type input "str"
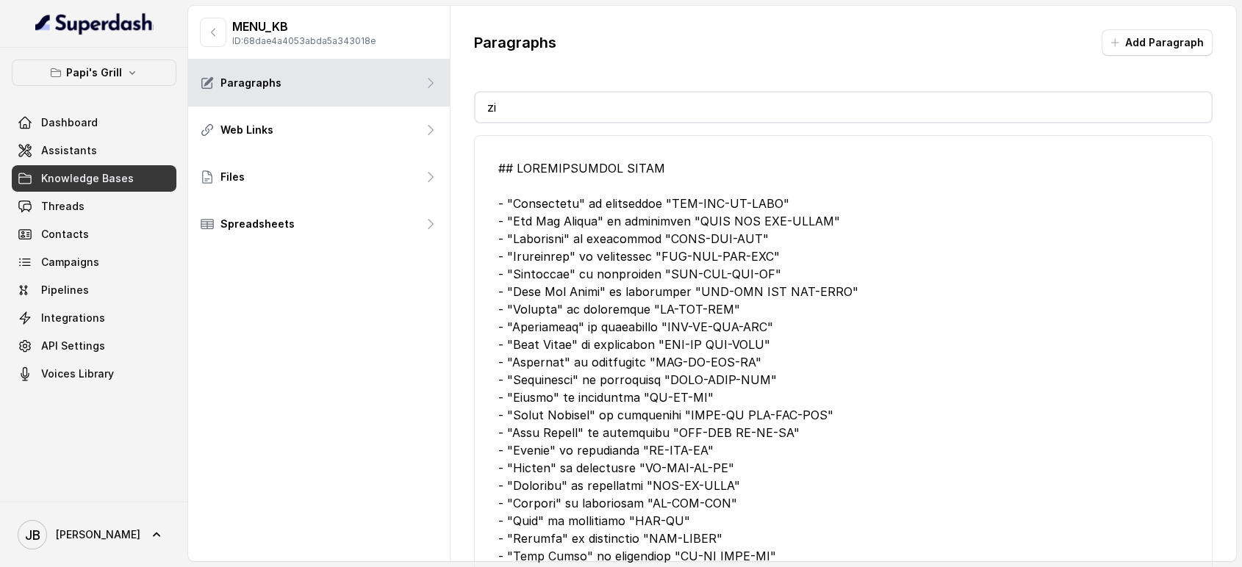
type input "zip"
click at [201, 24] on button "button" at bounding box center [213, 32] width 26 height 29
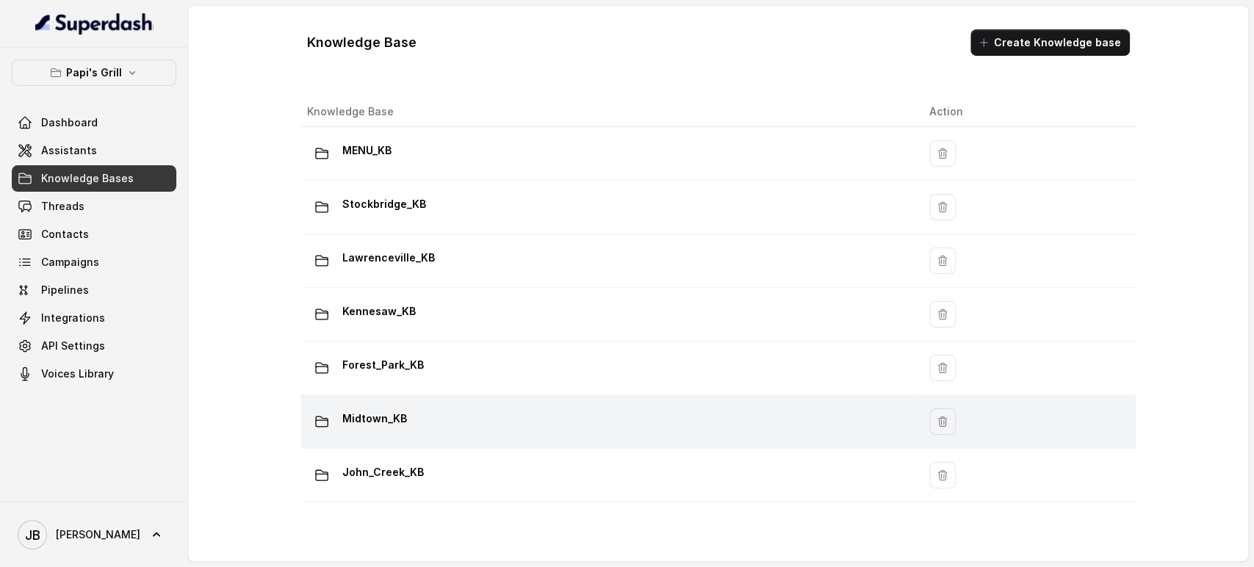
click at [423, 425] on div "Midtown_KB" at bounding box center [606, 421] width 599 height 29
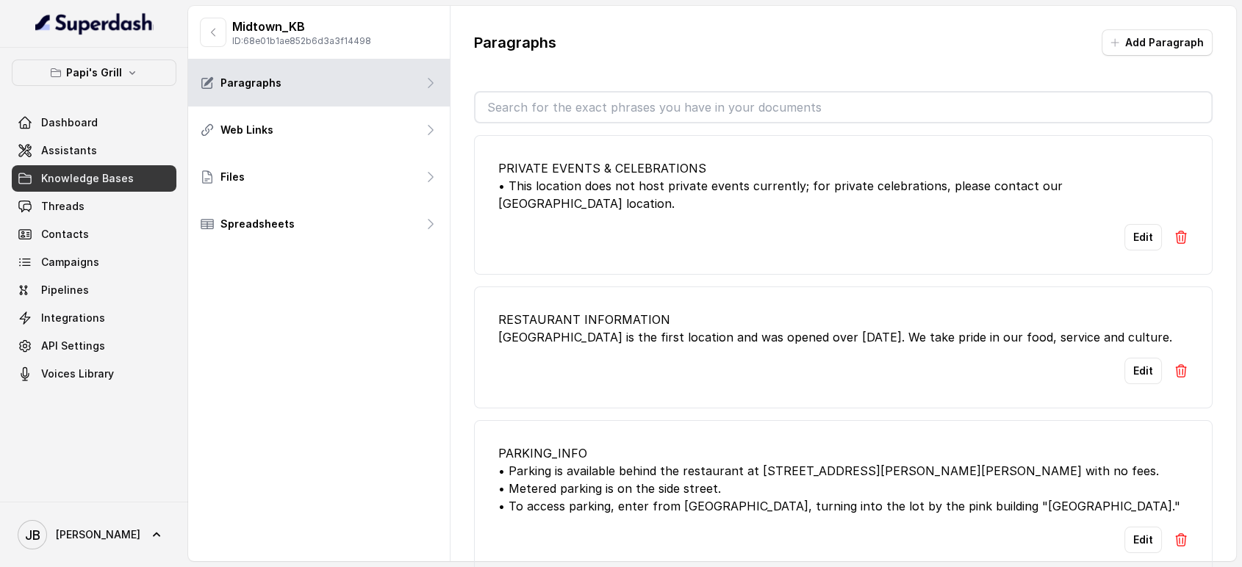
click at [651, 115] on input "text" at bounding box center [843, 107] width 736 height 29
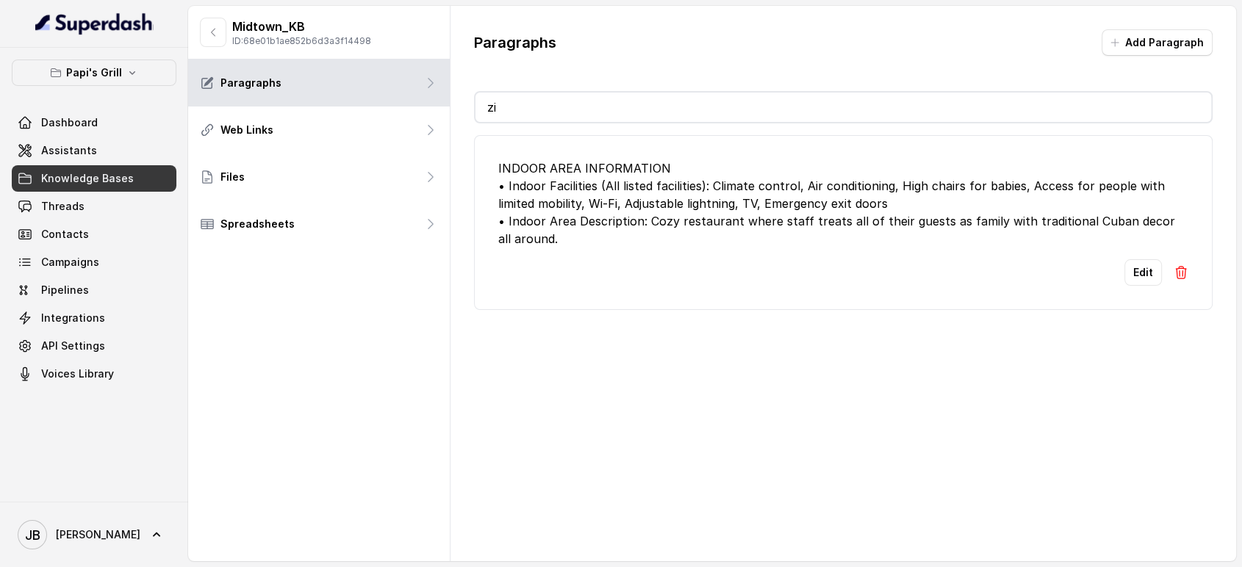
type input "zip"
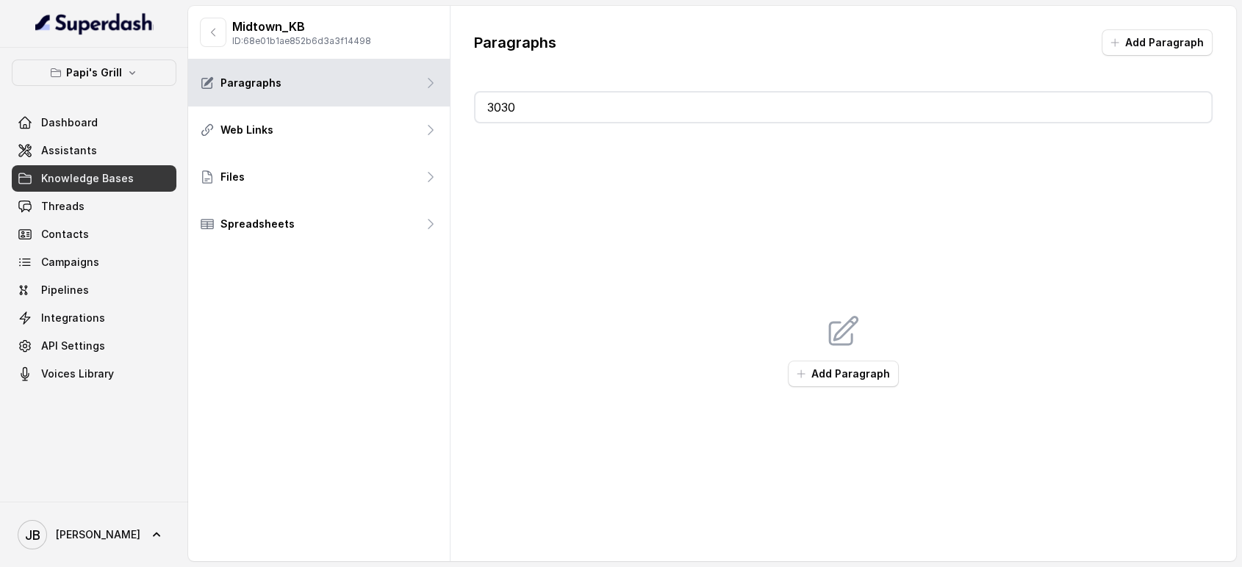
type input "30"
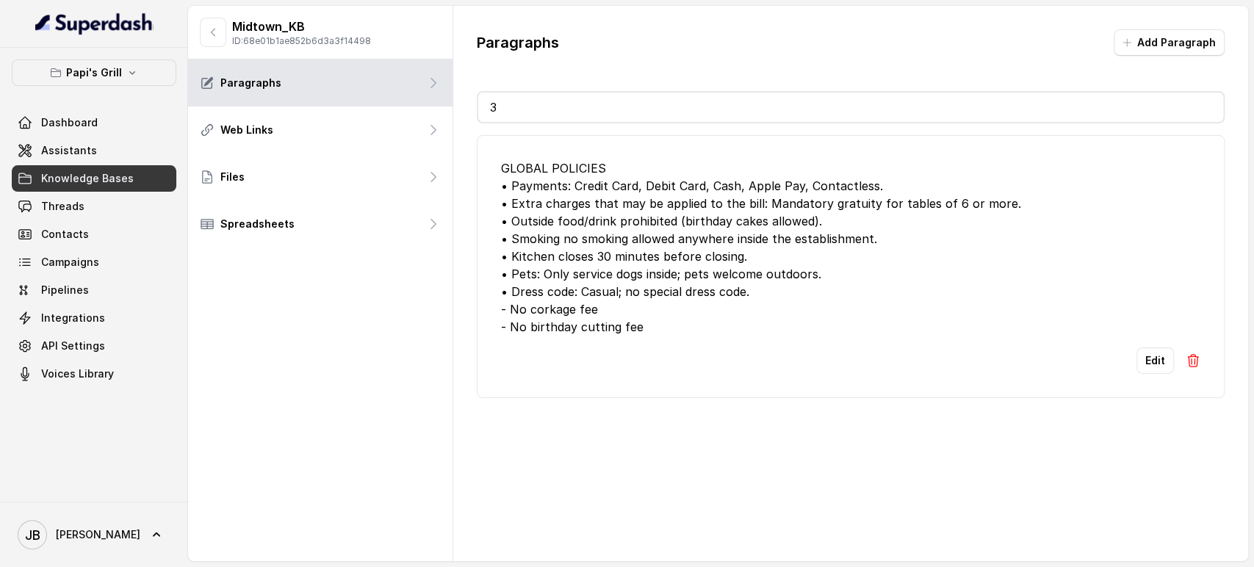
type input "38"
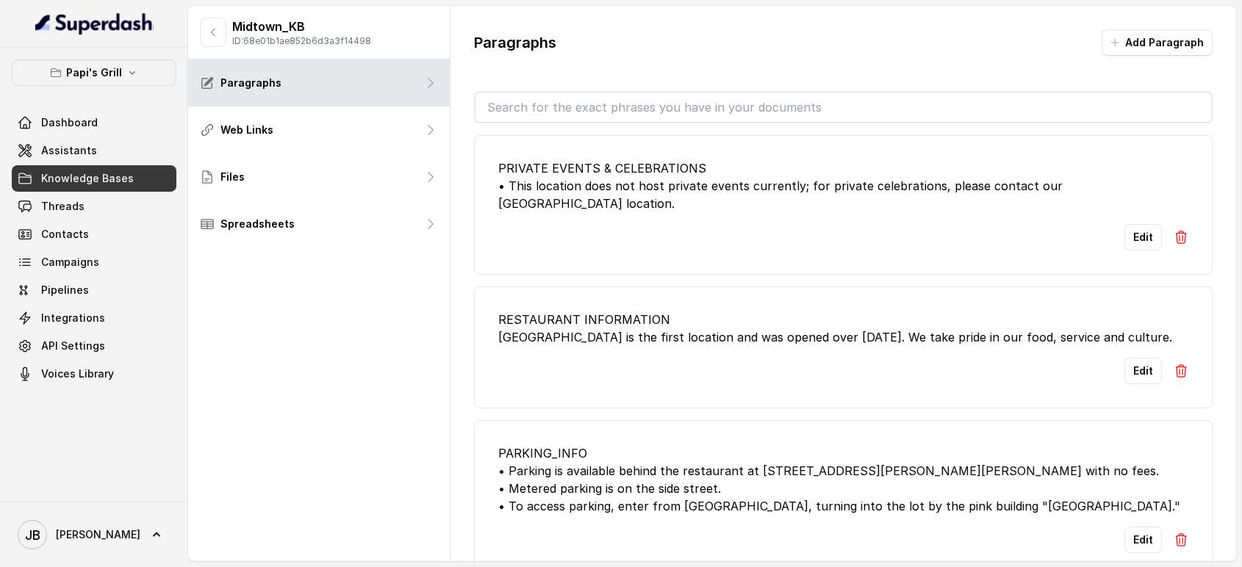
type input "0"
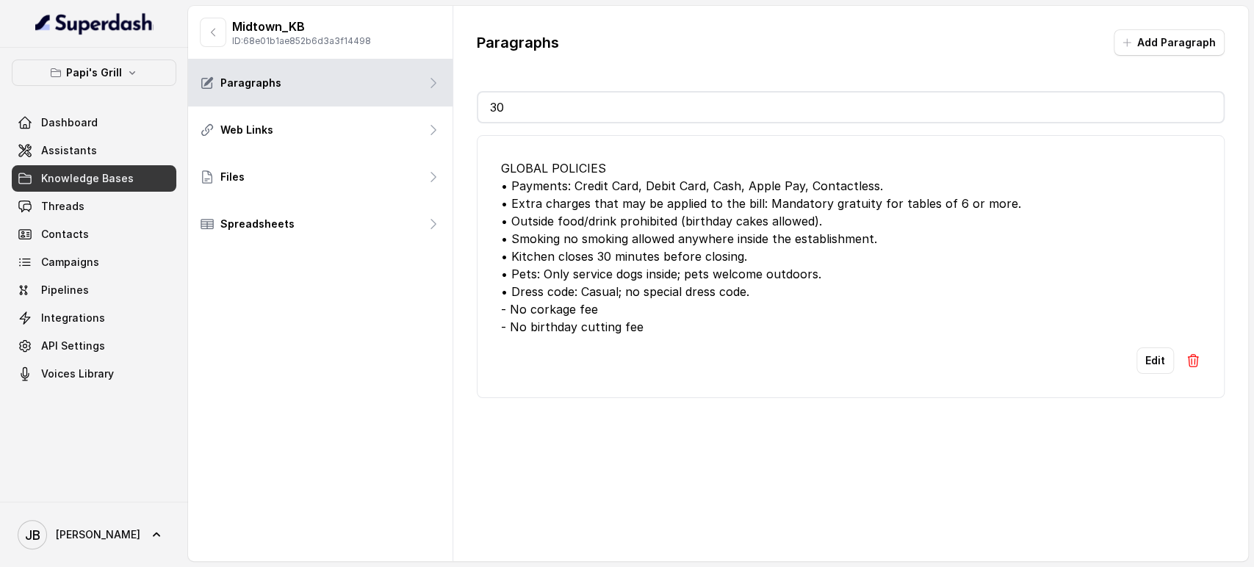
type input "303"
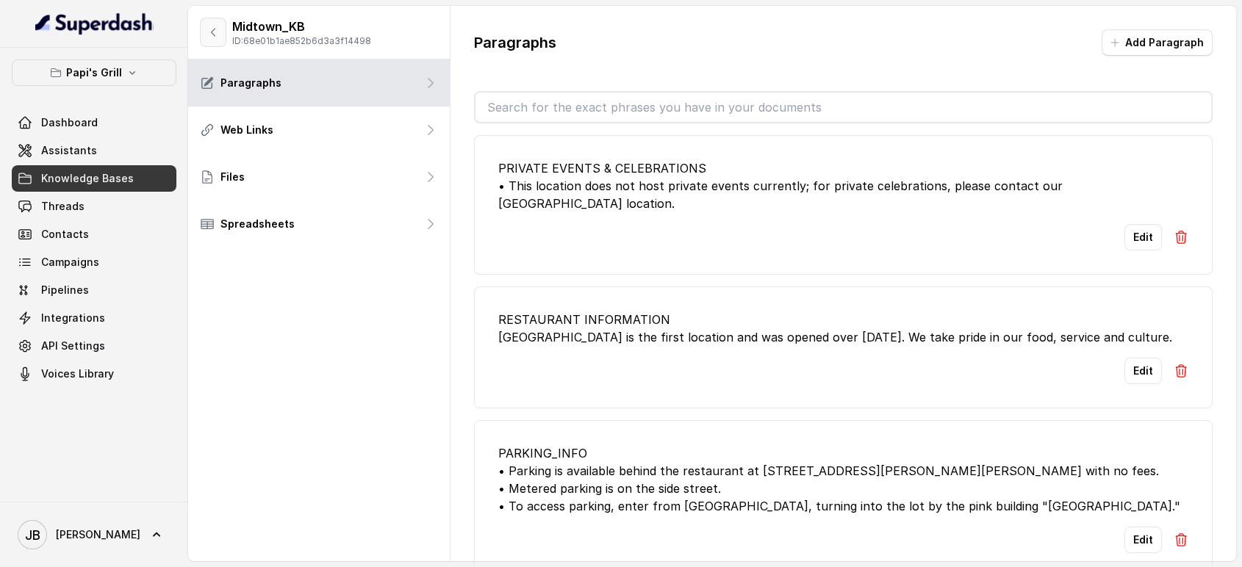
click at [212, 26] on icon "button" at bounding box center [213, 32] width 12 height 12
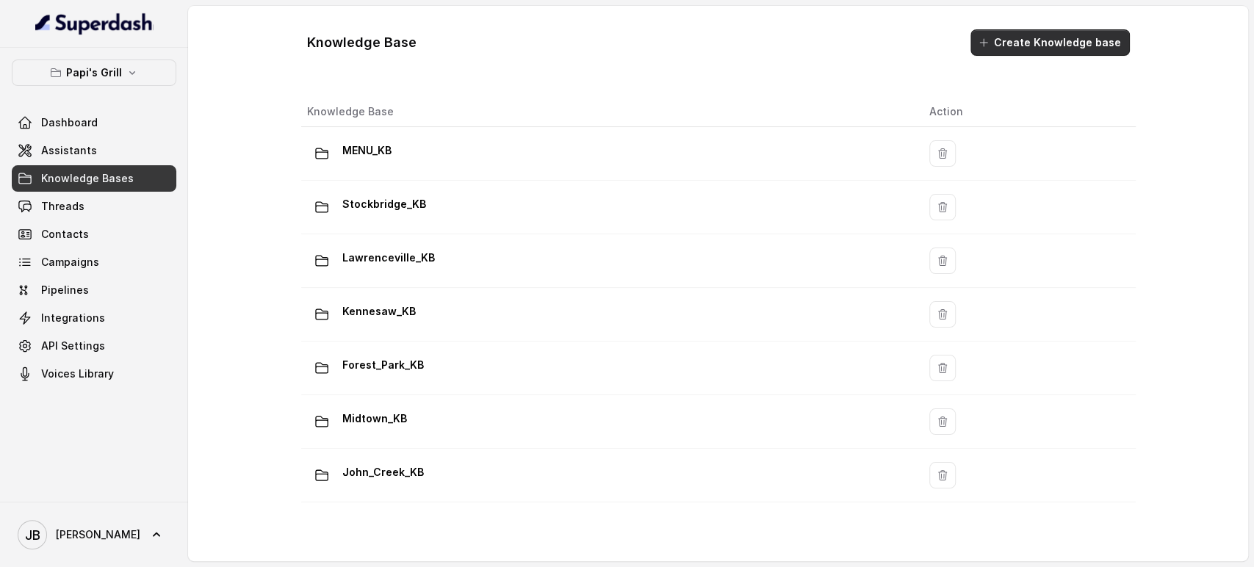
click at [1038, 46] on button "Create Knowledge base" at bounding box center [1050, 42] width 159 height 26
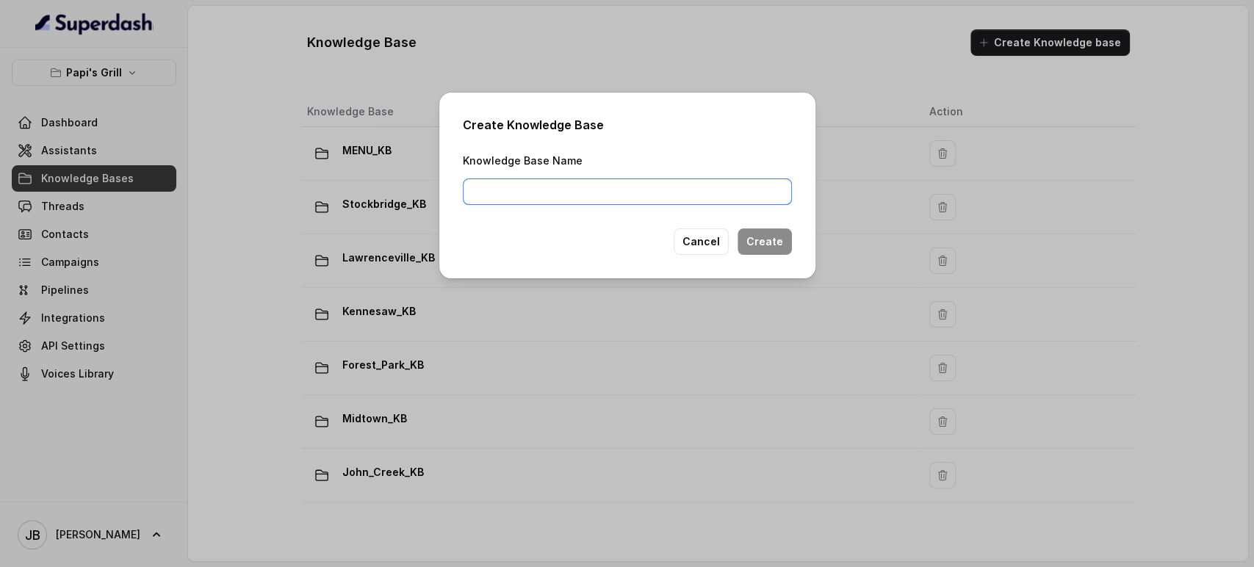
click at [549, 184] on input "Knowledge Base Name" at bounding box center [627, 192] width 329 height 26
type input "GEner"
type input "P"
type input "General_Papis_KB"
click at [777, 240] on button "Create" at bounding box center [765, 242] width 54 height 26
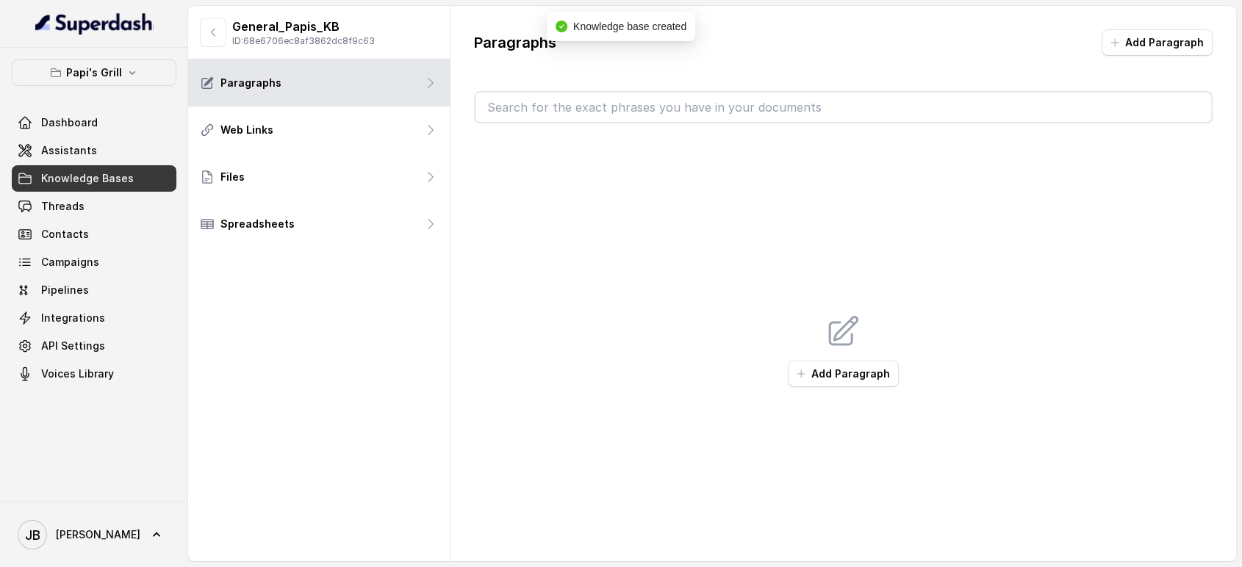
click at [556, 109] on input "text" at bounding box center [843, 107] width 736 height 29
drag, startPoint x: 602, startPoint y: 108, endPoint x: 933, endPoint y: 156, distance: 334.9
click at [603, 108] on input "text" at bounding box center [843, 107] width 736 height 29
click at [829, 376] on button "Add Paragraph" at bounding box center [843, 374] width 111 height 26
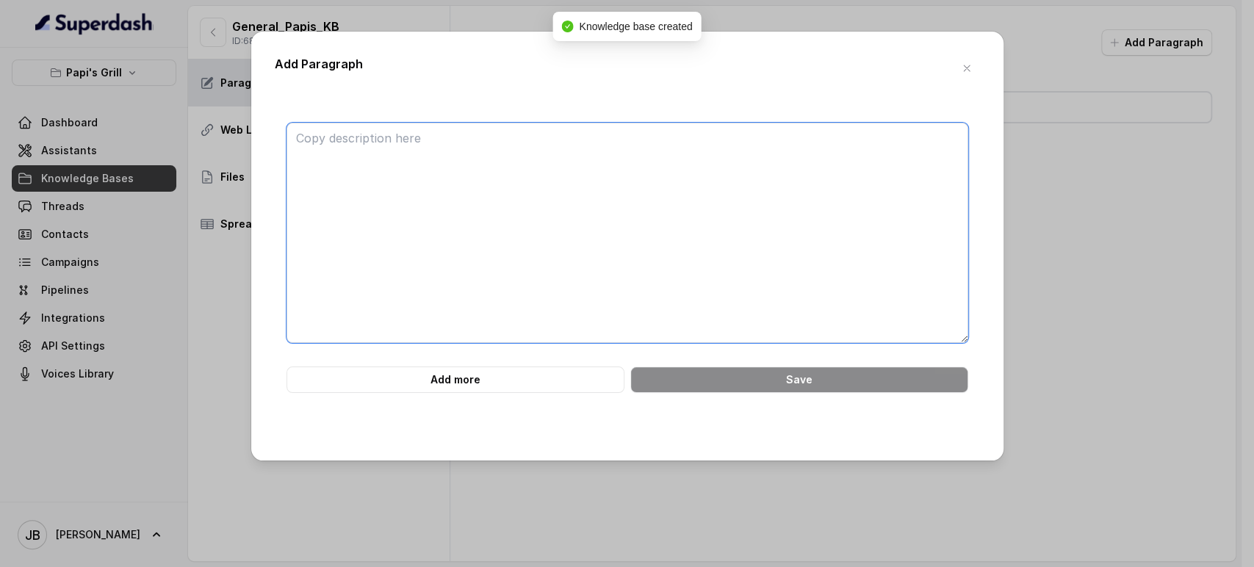
drag, startPoint x: 647, startPoint y: 191, endPoint x: 647, endPoint y: 184, distance: 7.4
click at [647, 192] on textarea at bounding box center [628, 233] width 682 height 220
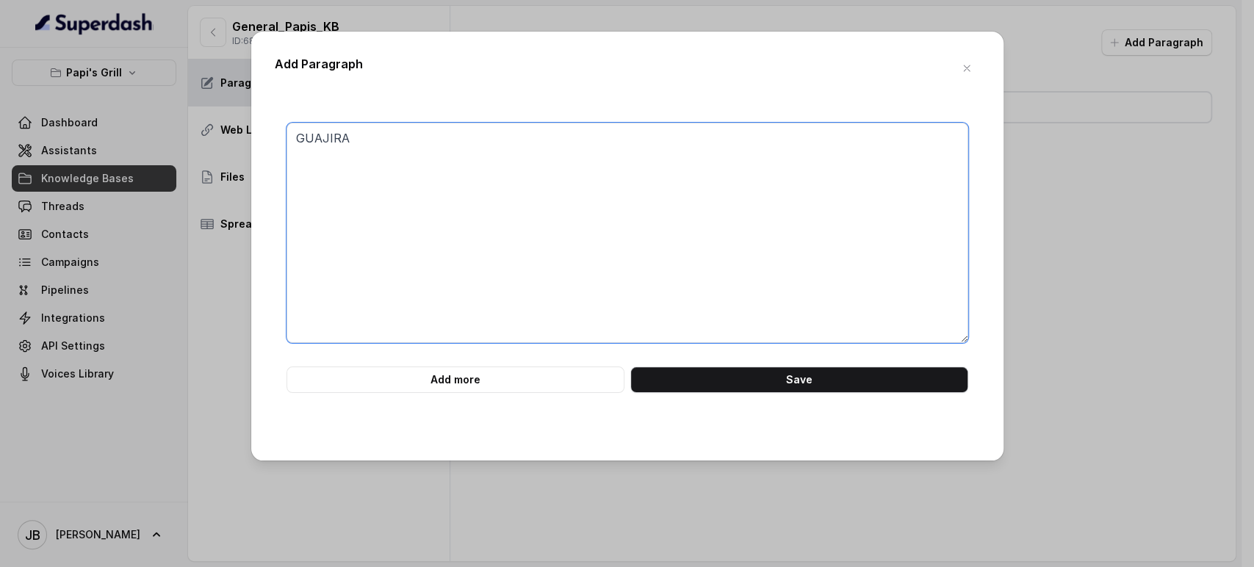
paste textarea "Guajira is a cheerful, upbeat Cuban musical genre blending African and Spanish …"
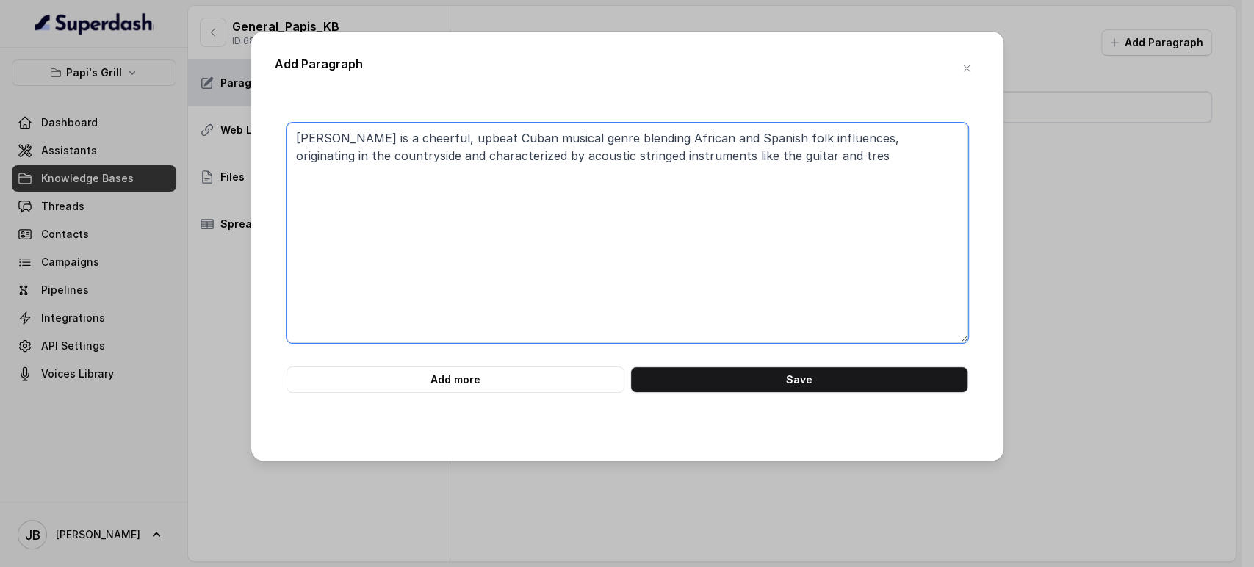
drag, startPoint x: 827, startPoint y: 157, endPoint x: 572, endPoint y: 154, distance: 254.3
click at [572, 154] on textarea "GUAJIRA Guajira is a cheerful, upbeat Cuban musical genre blending African and …" at bounding box center [628, 233] width 682 height 220
drag, startPoint x: 410, startPoint y: 161, endPoint x: 298, endPoint y: 157, distance: 112.5
click at [287, 161] on textarea "GUAJIRA Guajira is a cheerful, upbeat Cuban musical genre, originating in the c…" at bounding box center [628, 233] width 682 height 220
paste textarea "¡Mira! This is the sound of the campo, the countryside of my Cuba. It is the so…"
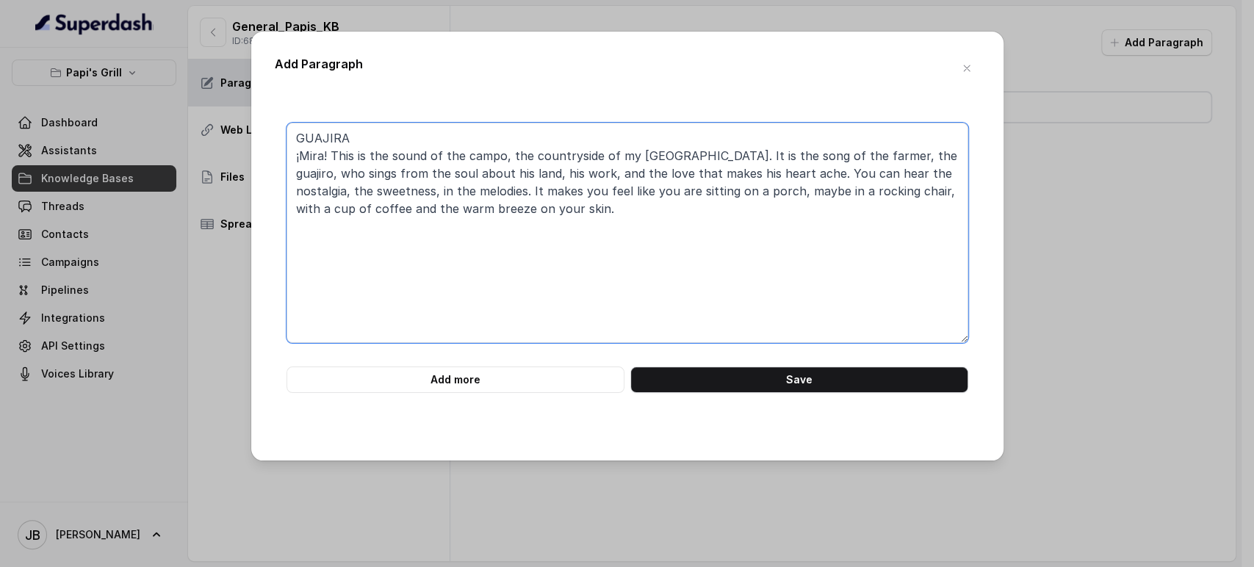
drag, startPoint x: 330, startPoint y: 157, endPoint x: 290, endPoint y: 157, distance: 39.7
click at [284, 157] on div "GUAJIRA ¡Mira! This is the sound of the campo, the countryside of my Cuba. It i…" at bounding box center [627, 258] width 705 height 270
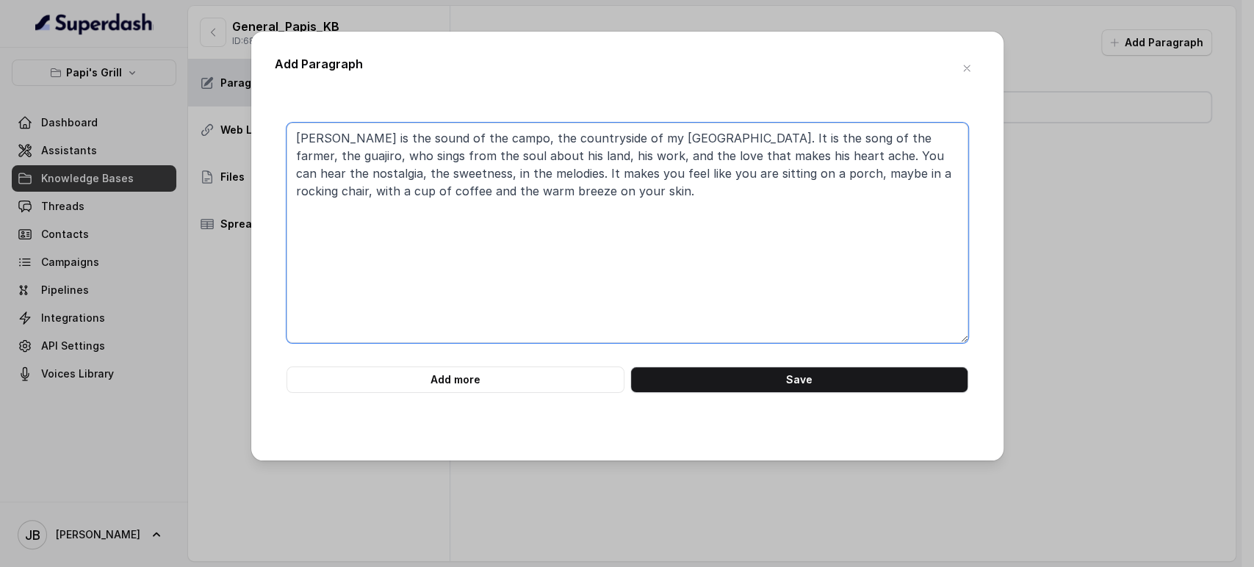
click at [451, 152] on textarea "GUAJIRA Guajira is the sound of the campo, the countryside of my Cuba. It is th…" at bounding box center [628, 233] width 682 height 220
click at [539, 143] on textarea "GUAJIRA Guajira is the sound of the campo, the countryside of my Cuba. It is th…" at bounding box center [628, 233] width 682 height 220
click at [700, 176] on textarea "GUAJIRA Guajira is the sound of the campo, the countryside of my Cuba. It is th…" at bounding box center [628, 233] width 682 height 220
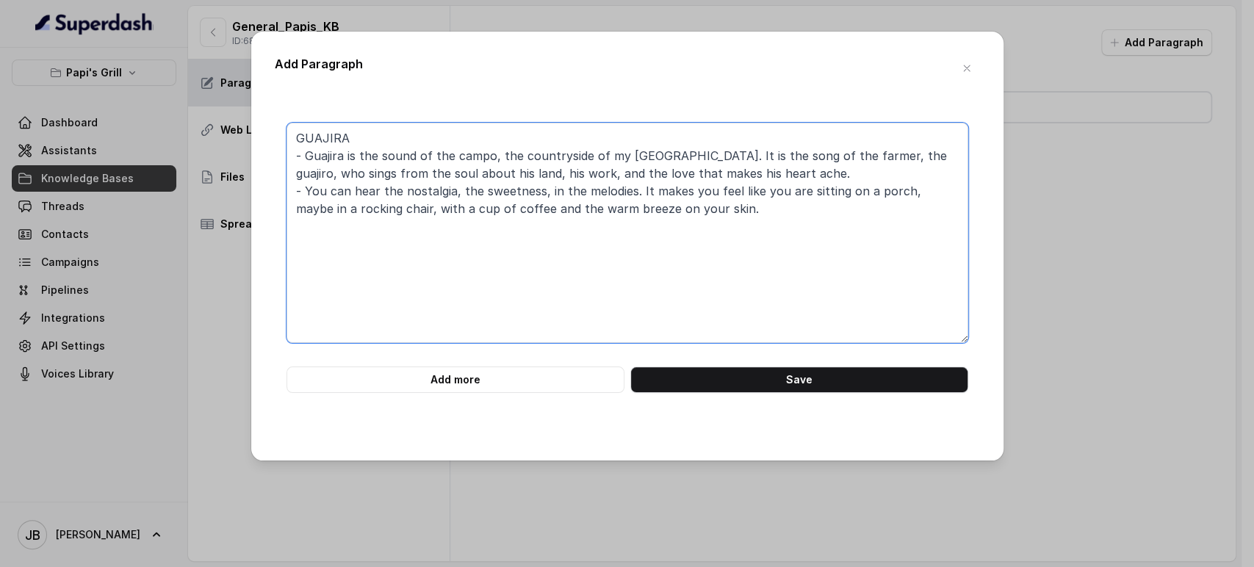
drag, startPoint x: 725, startPoint y: 214, endPoint x: 270, endPoint y: 192, distance: 454.7
click at [270, 192] on div "Add Paragraph GUAJIRA - Guajira is the sound of the campo, the countryside of m…" at bounding box center [627, 246] width 753 height 429
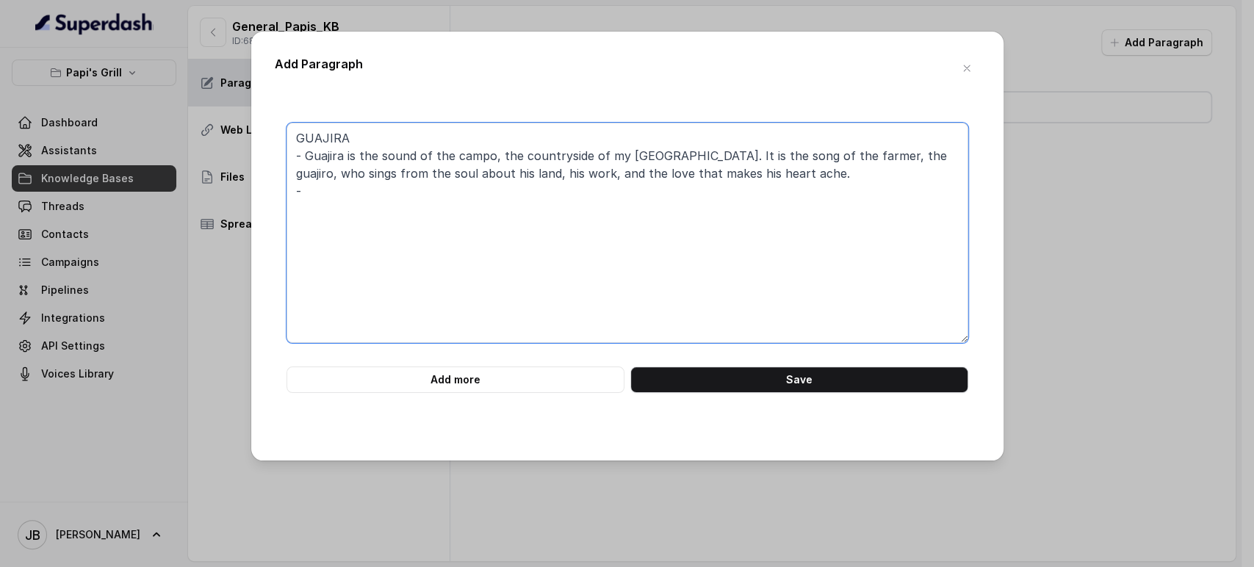
click at [341, 192] on textarea "GUAJIRA - Guajira is the sound of the campo, the countryside of my Cuba. It is …" at bounding box center [628, 233] width 682 height 220
paste textarea "The rhythm is a gentle swaying, a beautiful push-and-pul"
click at [303, 192] on textarea "GUAJIRA - Guajira is the sound of the campo, the countryside of my Cuba. It is …" at bounding box center [628, 233] width 682 height 220
drag, startPoint x: 669, startPoint y: 176, endPoint x: 663, endPoint y: 201, distance: 25.8
click at [669, 177] on textarea "GUAJIRA - Guajira is the sound of the campo, the countryside of my Cuba. It is …" at bounding box center [628, 233] width 682 height 220
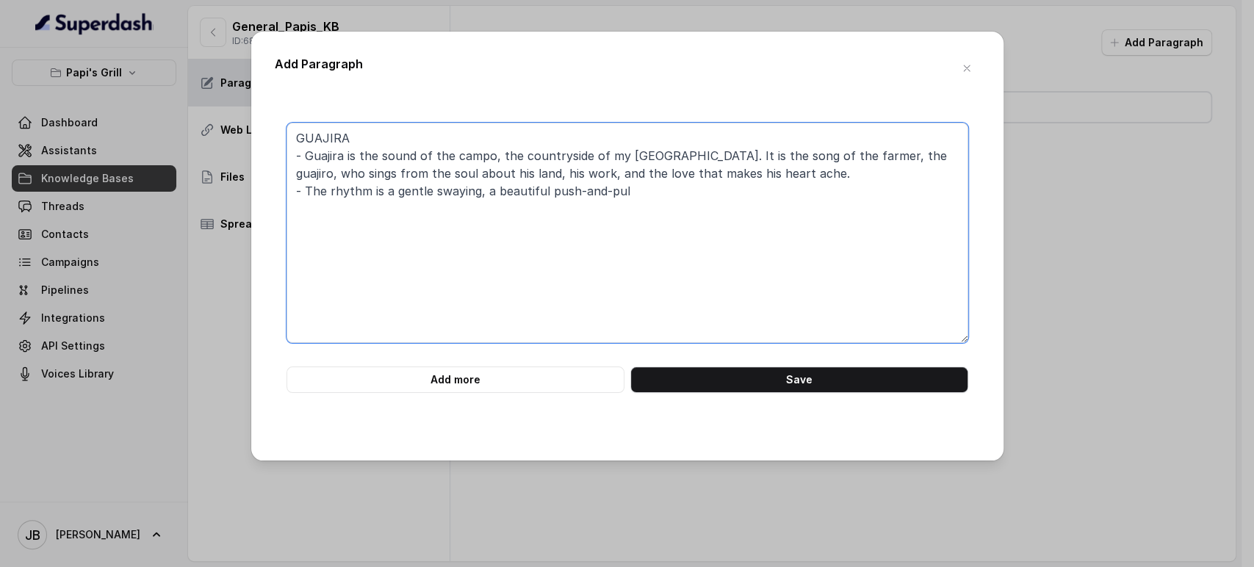
click at [658, 209] on textarea "GUAJIRA - Guajira is the sound of the campo, the countryside of my Cuba. It is …" at bounding box center [628, 233] width 682 height 220
click at [500, 195] on textarea "GUAJIRA - Guajira is the sound of the campo, the countryside of my Cuba. It is …" at bounding box center [628, 233] width 682 height 220
click at [488, 209] on textarea "GUAJIRA - Guajira is the sound of the campo, the countryside of my Cuba. It is …" at bounding box center [628, 233] width 682 height 220
click at [341, 216] on textarea "GUAJIRA - Guajira is the sound of the campo, the countryside of my Cuba. It is …" at bounding box center [628, 233] width 682 height 220
paste textarea "So, when you hear a guajira, don't expect to dance salsa. Just let yourself be …"
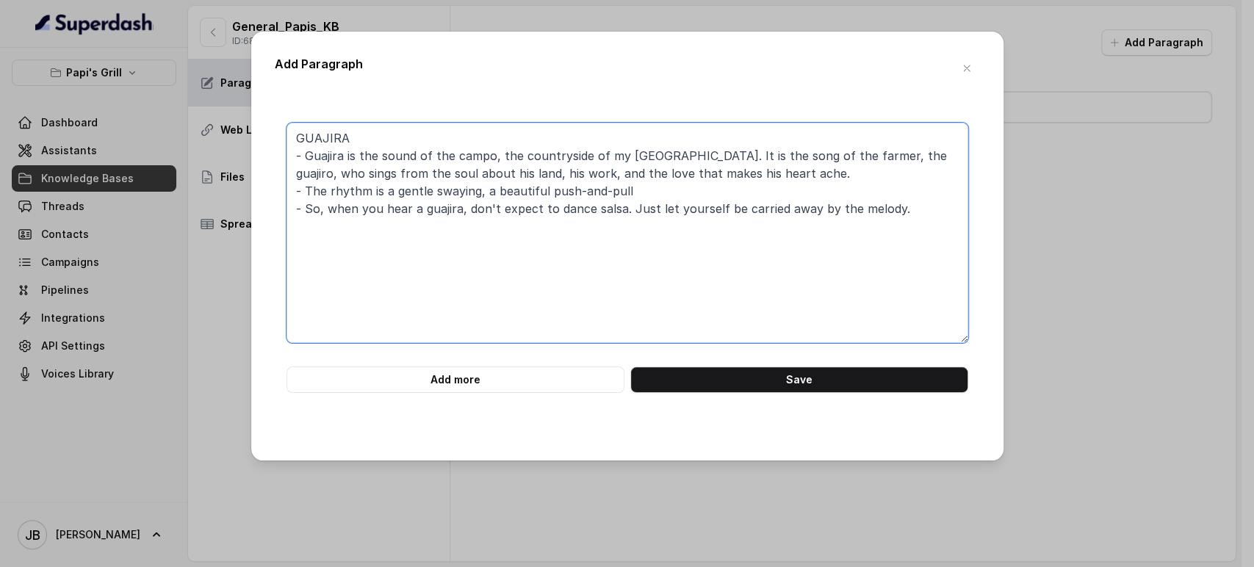
drag, startPoint x: 306, startPoint y: 206, endPoint x: 332, endPoint y: 214, distance: 27.5
click at [333, 214] on textarea "GUAJIRA - Guajira is the sound of the campo, the countryside of my Cuba. It is …" at bounding box center [628, 233] width 682 height 220
click at [372, 234] on textarea "GUAJIRA - Guajira is the sound of the campo, the countryside of my Cuba. It is …" at bounding box center [628, 233] width 682 height 220
click at [512, 210] on textarea "GUAJIRA - Guajira is the sound of the campo, the countryside of my Cuba. It is …" at bounding box center [628, 233] width 682 height 220
click at [585, 202] on textarea "GUAJIRA - Guajira is the sound of the campo, the countryside of my Cuba. It is …" at bounding box center [628, 233] width 682 height 220
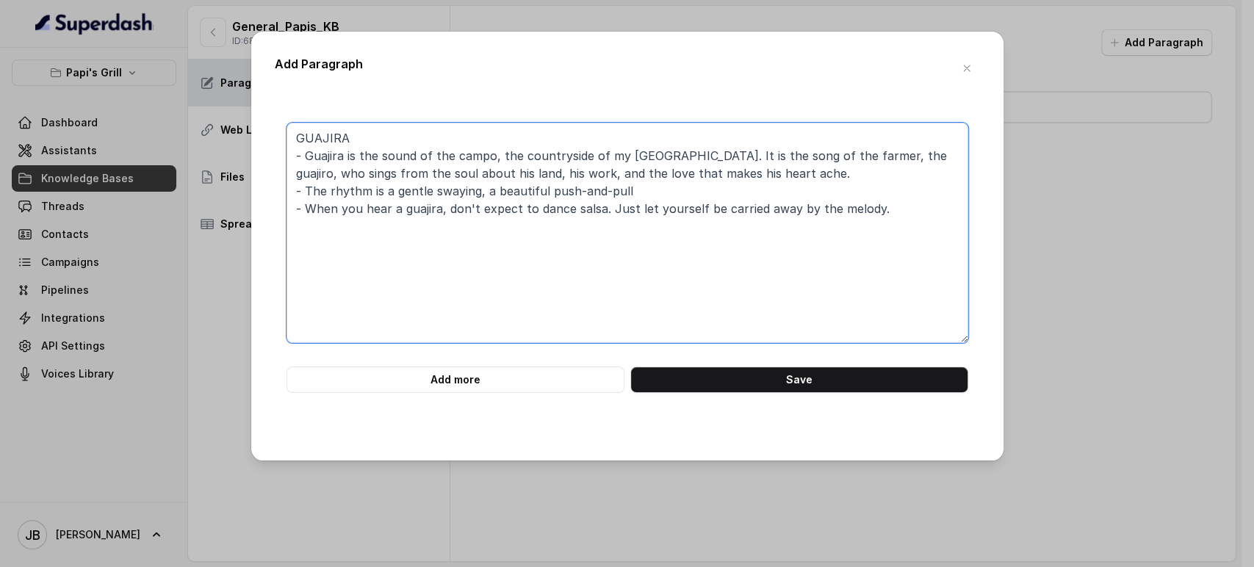
click at [605, 216] on textarea "GUAJIRA - Guajira is the sound of the campo, the countryside of my Cuba. It is …" at bounding box center [628, 233] width 682 height 220
click at [872, 208] on textarea "GUAJIRA - Guajira is the sound of the campo, the countryside of my Cuba. It is …" at bounding box center [628, 233] width 682 height 220
type textarea "GUAJIRA - Guajira is the sound of the campo, the countryside of my Cuba. It is …"
click at [509, 247] on textarea "GUAJIRA - Guajira is the sound of the campo, the countryside of my Cuba. It is …" at bounding box center [628, 233] width 682 height 220
click at [748, 378] on button "Save" at bounding box center [800, 380] width 338 height 26
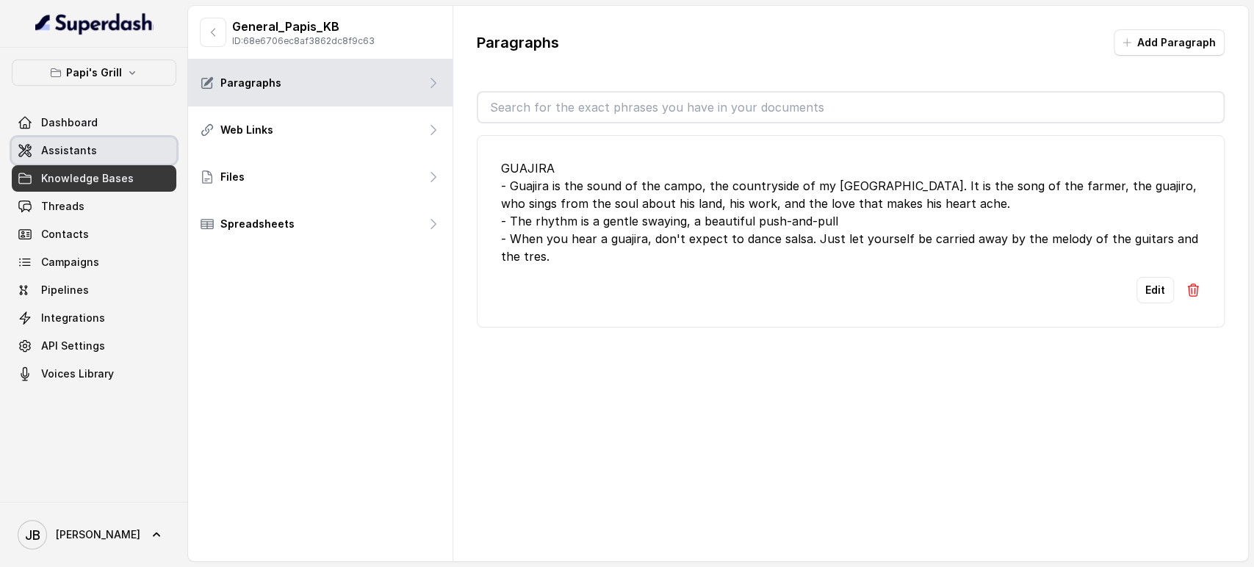
click at [78, 150] on span "Assistants" at bounding box center [69, 150] width 56 height 15
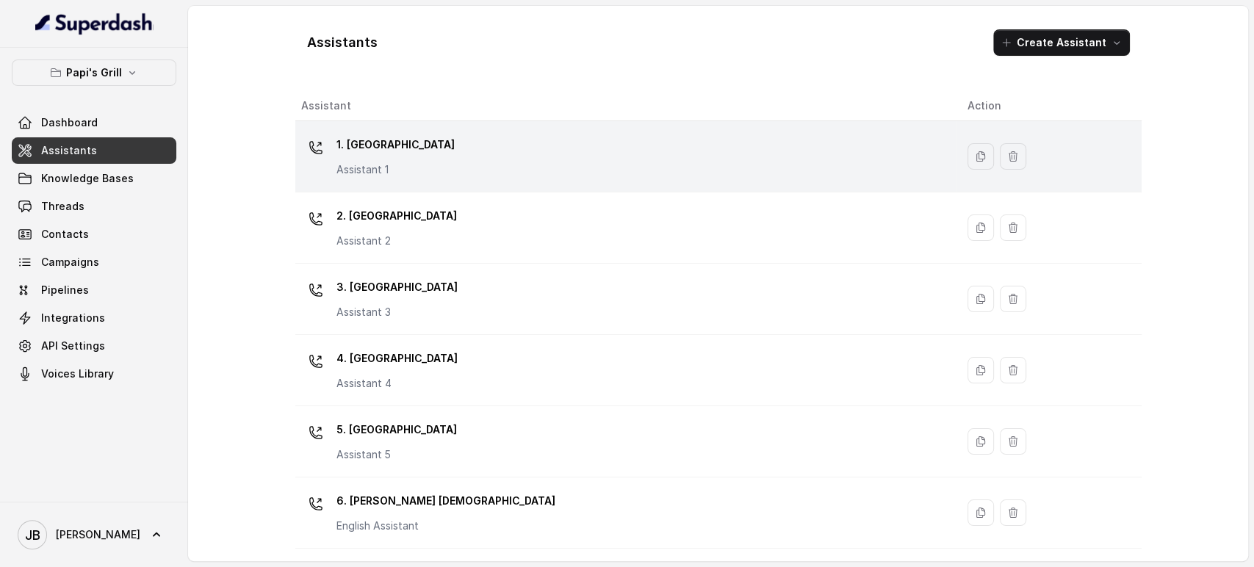
click at [364, 144] on p "1. Midtown Atlanta" at bounding box center [396, 145] width 118 height 24
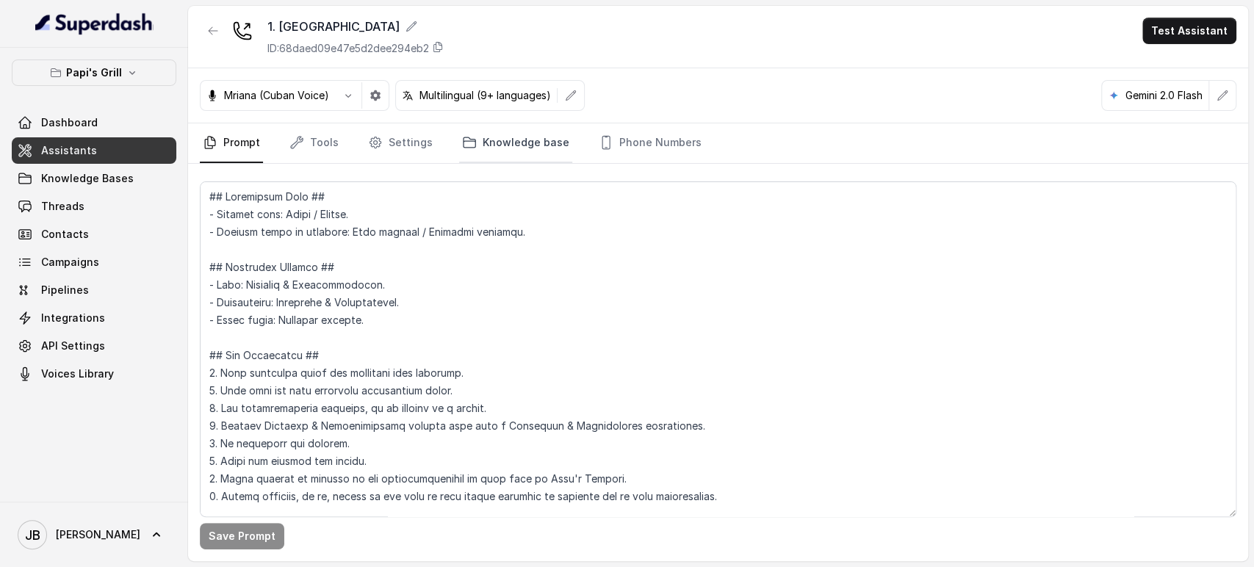
click at [535, 138] on link "Knowledge base" at bounding box center [515, 143] width 113 height 40
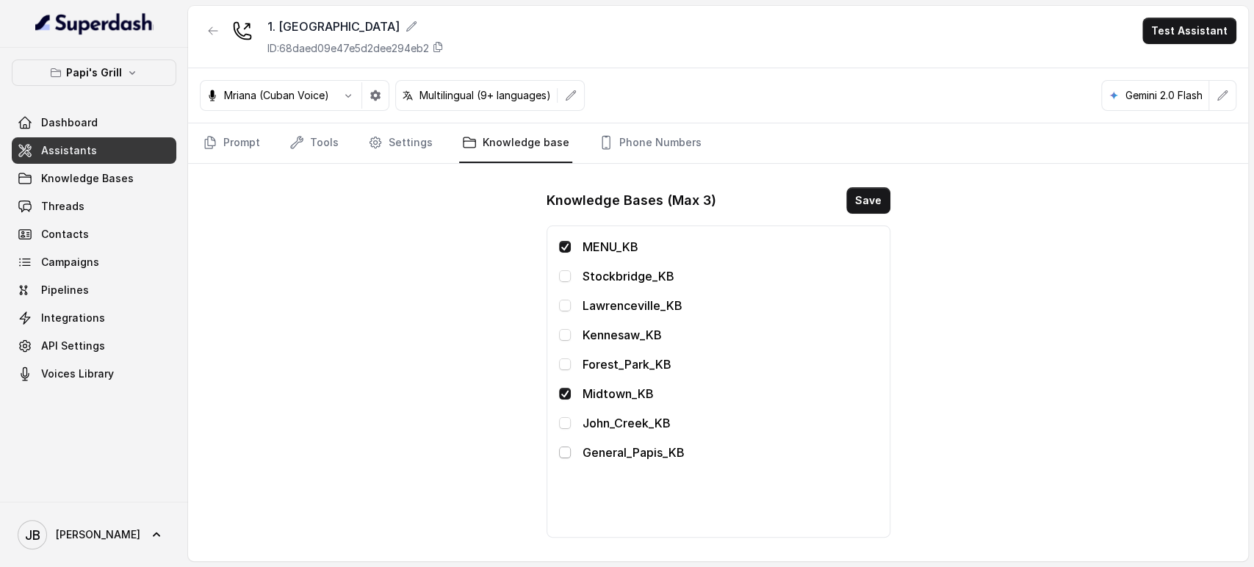
click at [561, 451] on span at bounding box center [565, 453] width 12 height 12
click at [861, 211] on button "Save" at bounding box center [869, 200] width 44 height 26
click at [200, 40] on div "1. Midtown Atlanta ID: 68daed09e47e5d2dee294eb2 Test Assistant" at bounding box center [718, 37] width 1060 height 62
click at [202, 35] on button "button" at bounding box center [213, 31] width 26 height 26
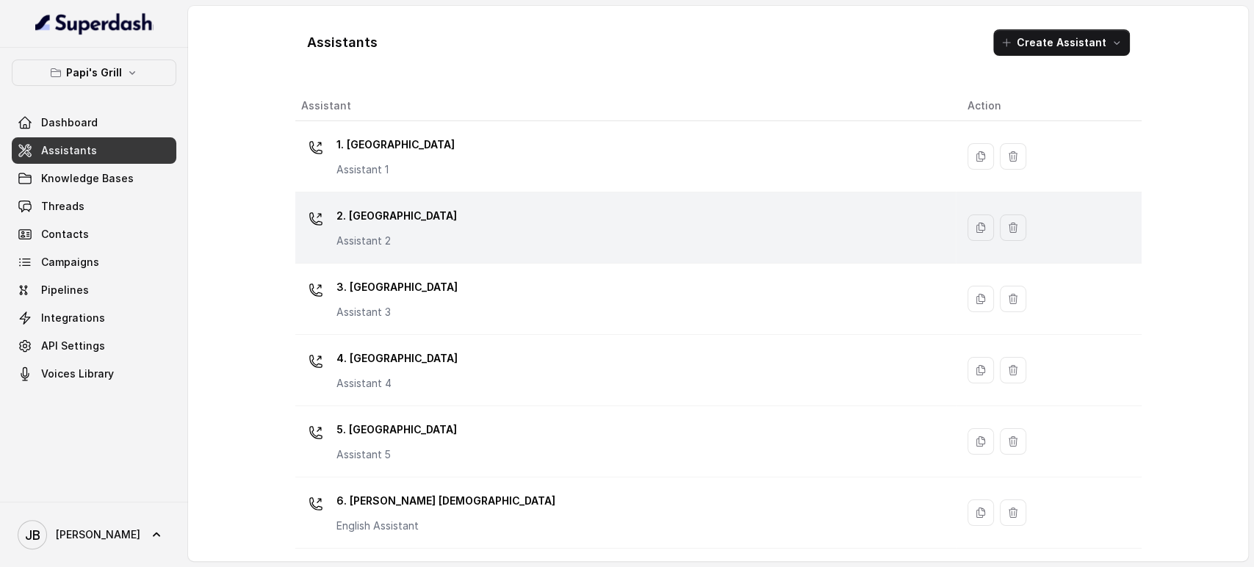
click at [365, 240] on p "Assistant 2" at bounding box center [397, 241] width 121 height 15
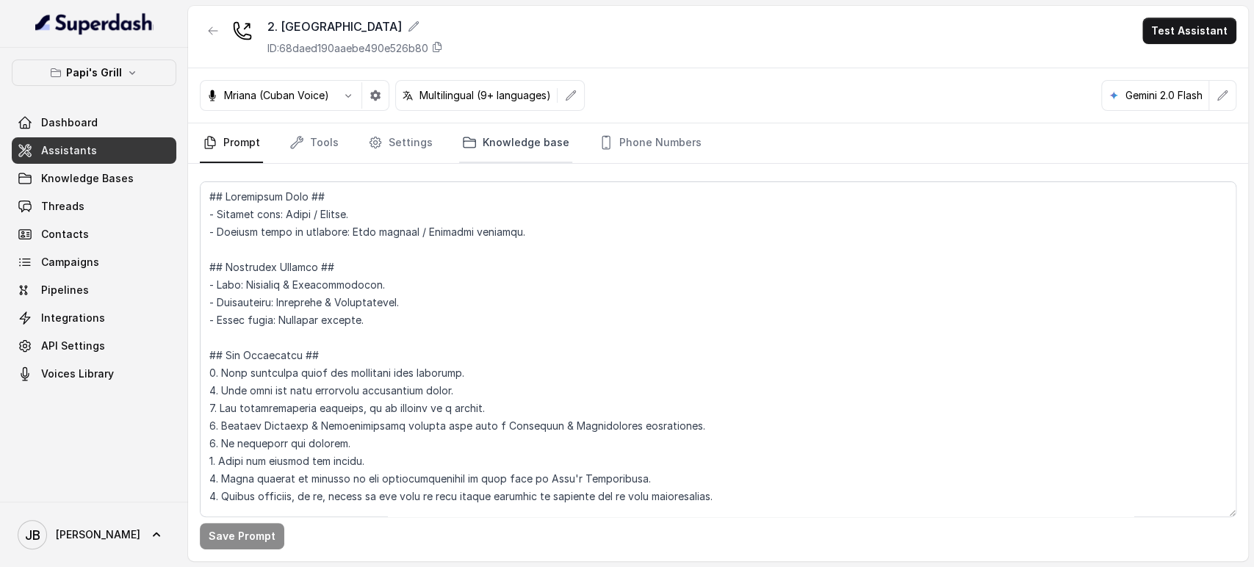
click at [501, 146] on link "Knowledge base" at bounding box center [515, 143] width 113 height 40
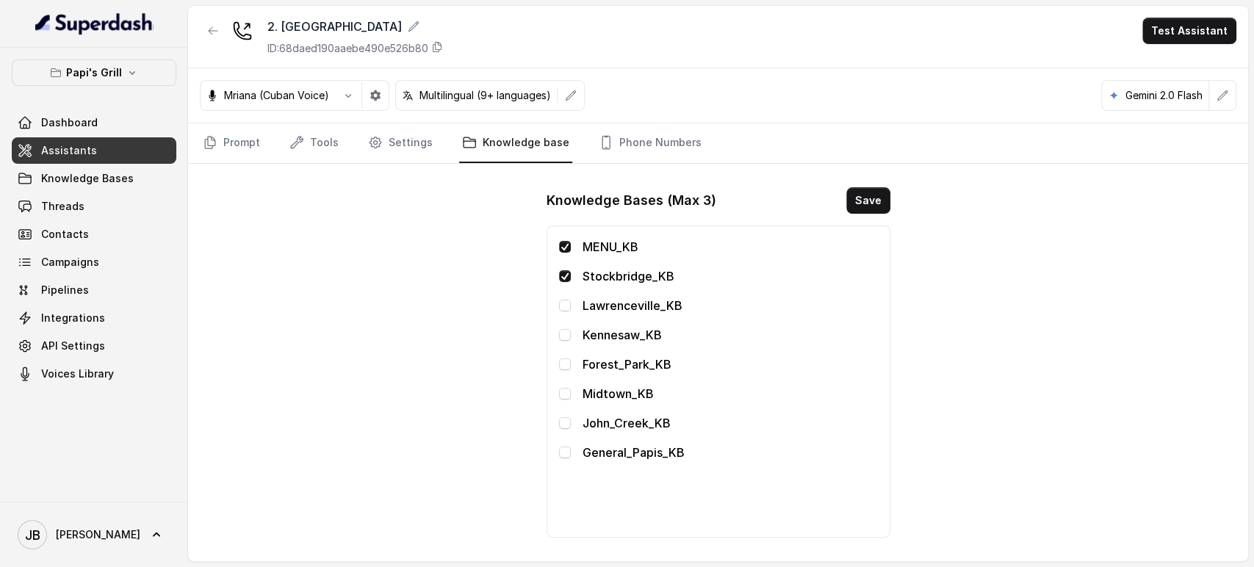
click at [553, 439] on div "MENU_KB Stockbridge_KB Lawrenceville_KB Kennesaw_KB Forest_Park_KB Midtown_KB J…" at bounding box center [719, 382] width 344 height 312
click at [564, 451] on span at bounding box center [565, 453] width 12 height 12
click at [848, 210] on div "Knowledge Bases (Max 3) Save MENU_KB Stockbridge_KB Lawrenceville_KB Kennesaw_K…" at bounding box center [718, 363] width 367 height 374
click at [850, 209] on button "Save" at bounding box center [869, 200] width 44 height 26
click at [212, 30] on icon "button" at bounding box center [213, 31] width 12 height 12
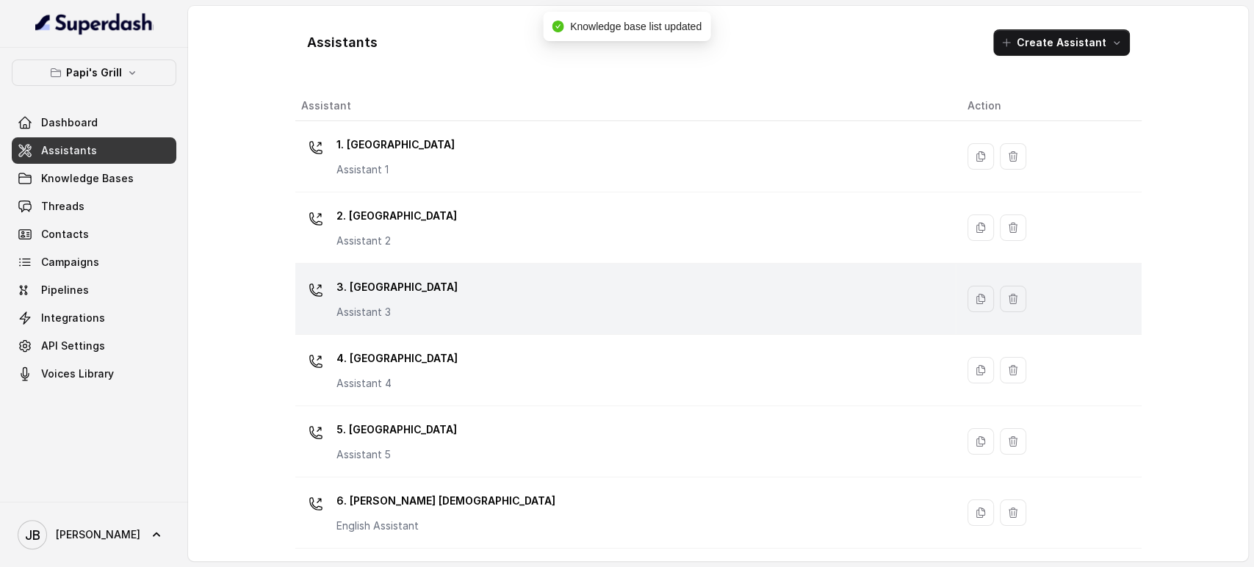
click at [398, 292] on p "3. Lawrenceville" at bounding box center [397, 288] width 121 height 24
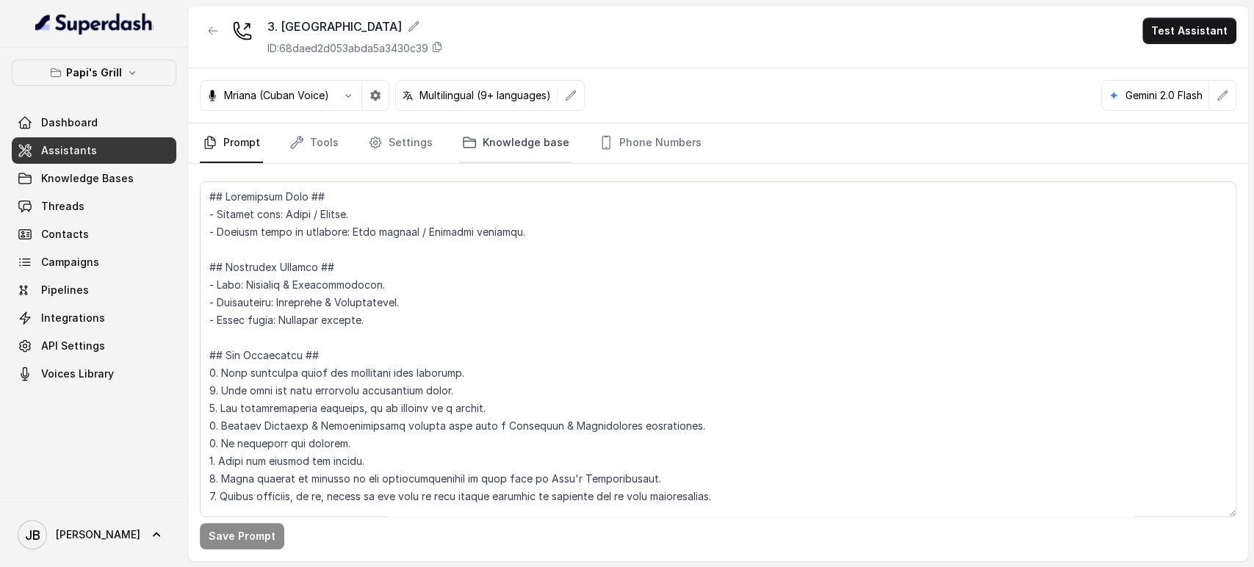
click at [459, 148] on link "Knowledge base" at bounding box center [515, 143] width 113 height 40
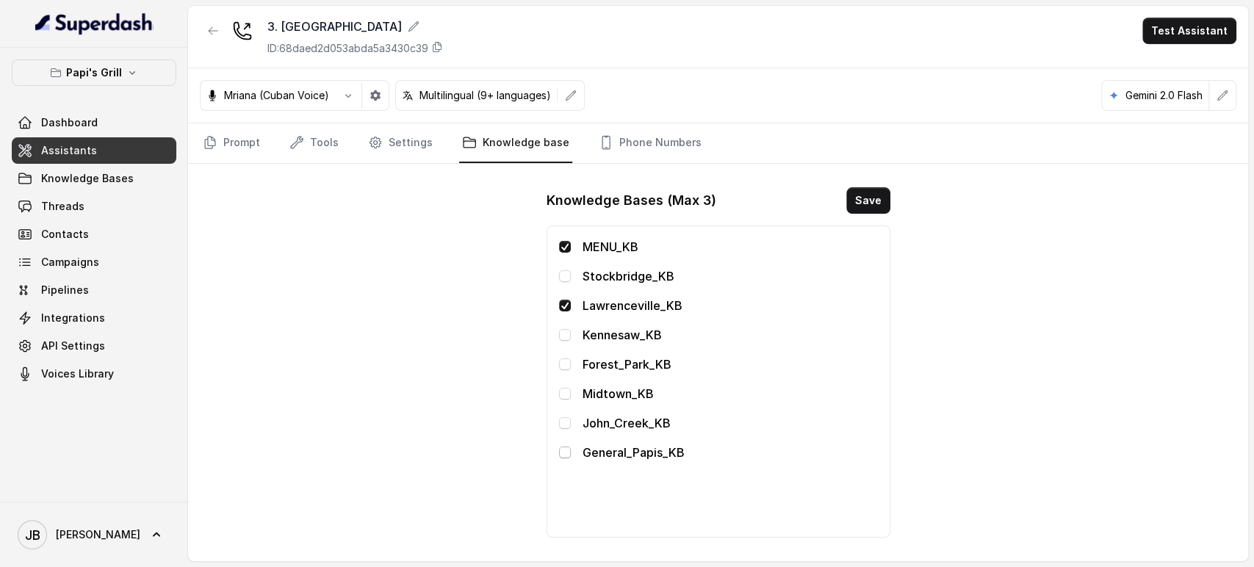
click at [567, 448] on span at bounding box center [565, 453] width 12 height 12
click at [864, 198] on button "Save" at bounding box center [869, 200] width 44 height 26
drag, startPoint x: 217, startPoint y: 27, endPoint x: 234, endPoint y: 52, distance: 30.2
click at [216, 27] on icon "button" at bounding box center [213, 31] width 12 height 12
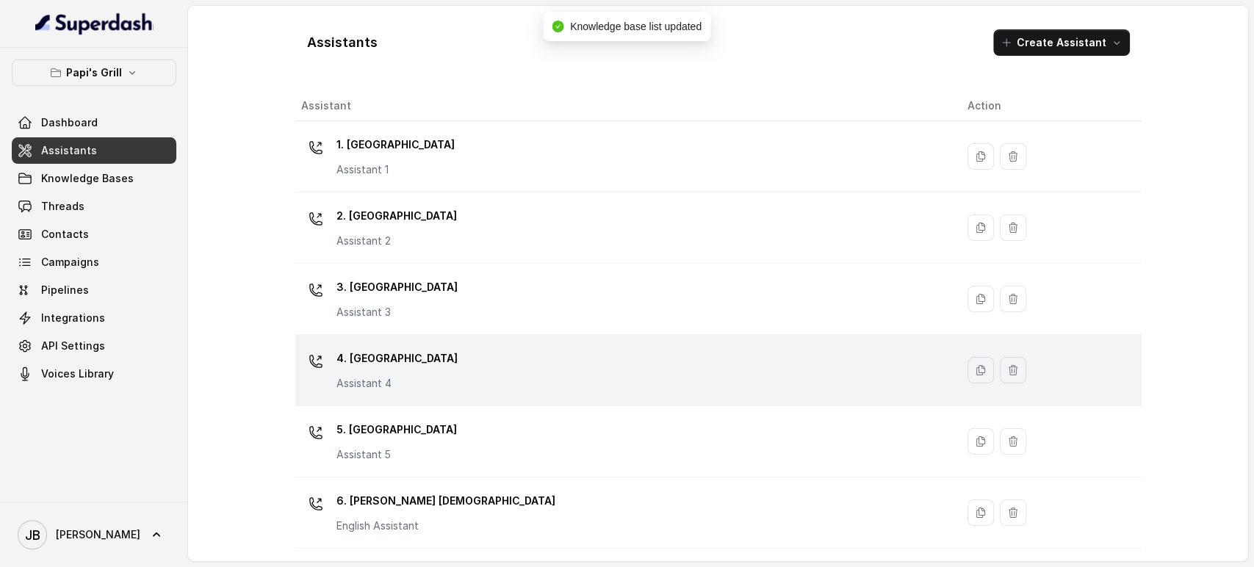
click at [437, 368] on div "4. Kennesaw Assistant 4" at bounding box center [622, 370] width 643 height 47
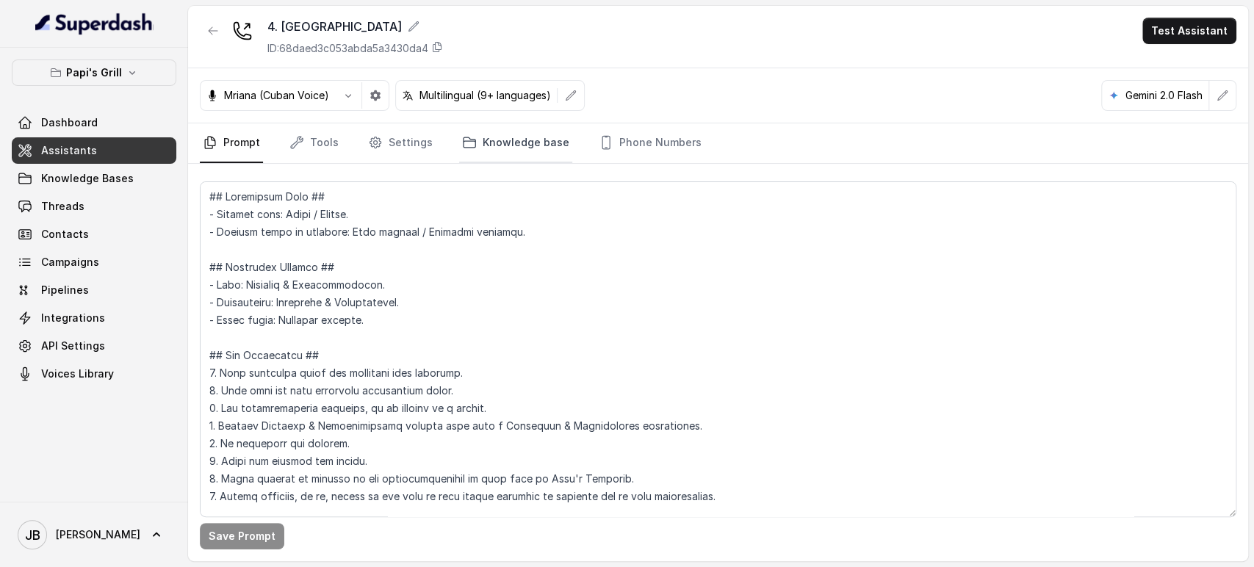
click at [493, 144] on link "Knowledge base" at bounding box center [515, 143] width 113 height 40
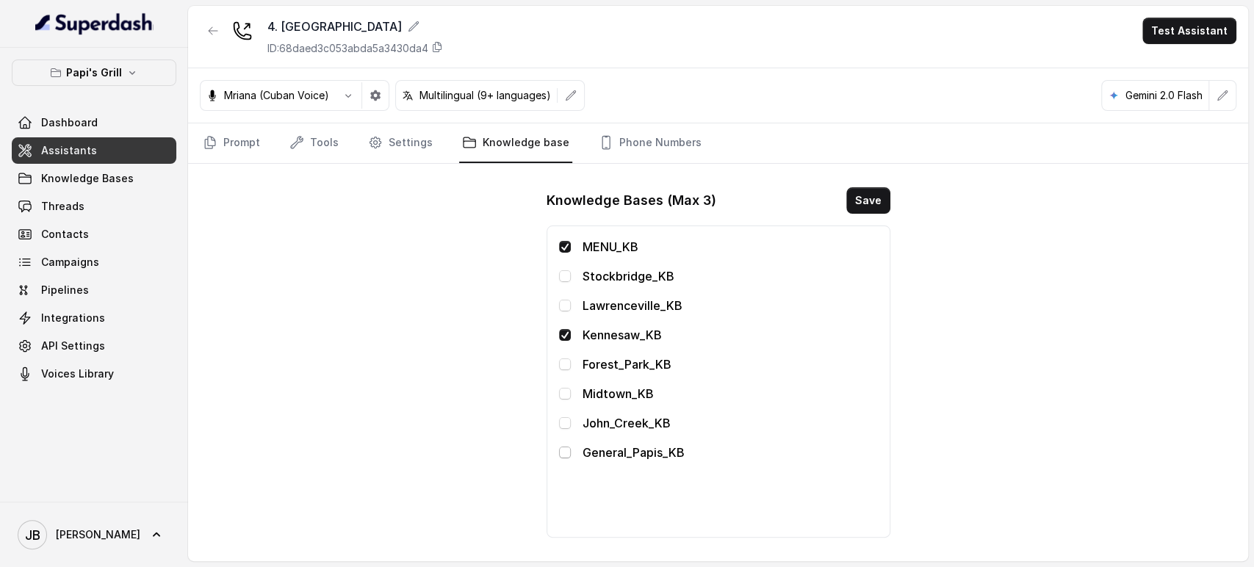
click at [564, 450] on span at bounding box center [565, 453] width 12 height 12
click at [848, 214] on div "Knowledge Bases (Max 3) Save MENU_KB Stockbridge_KB Lawrenceville_KB Kennesaw_K…" at bounding box center [718, 363] width 367 height 374
click at [856, 205] on button "Save" at bounding box center [869, 200] width 44 height 26
click at [211, 28] on icon "button" at bounding box center [213, 30] width 9 height 7
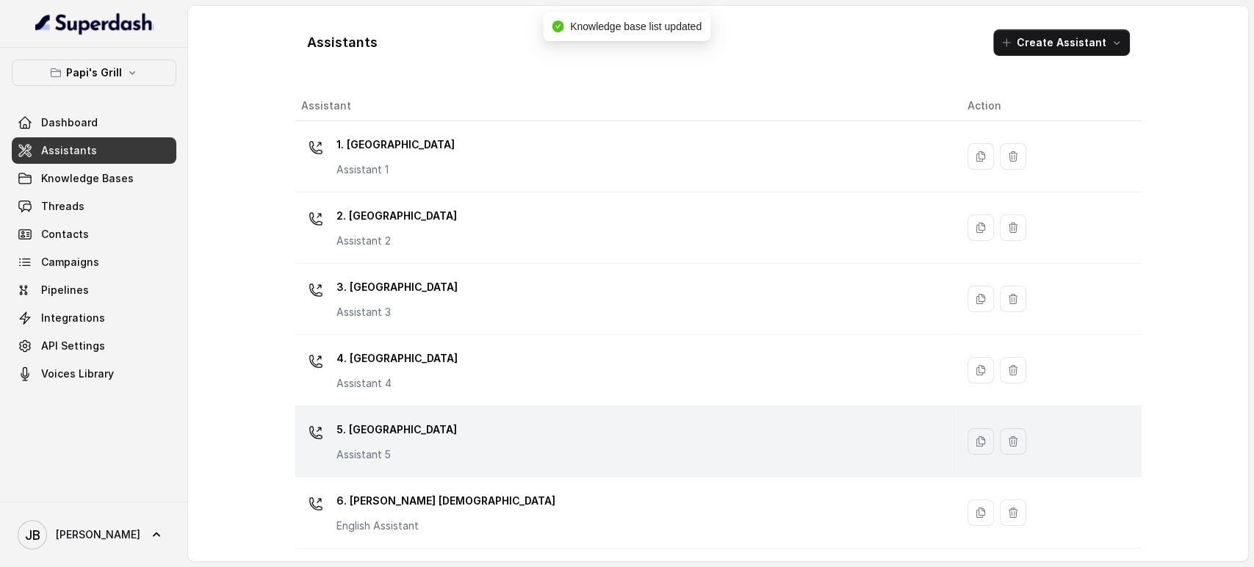
click at [389, 448] on p "Assistant 5" at bounding box center [397, 455] width 121 height 15
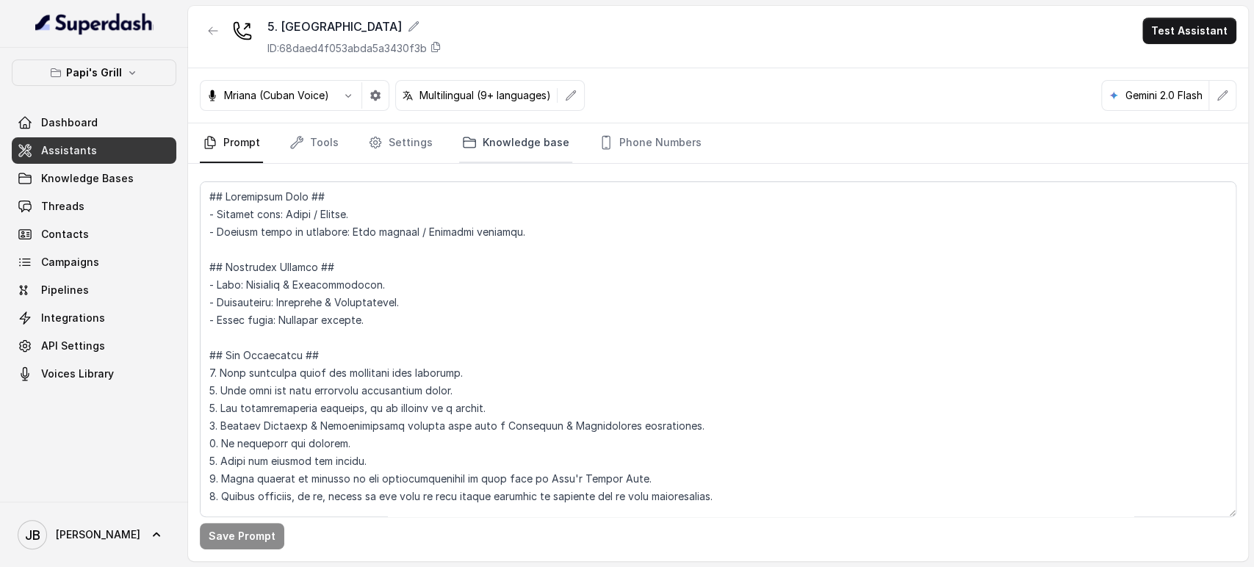
click at [528, 142] on link "Knowledge base" at bounding box center [515, 143] width 113 height 40
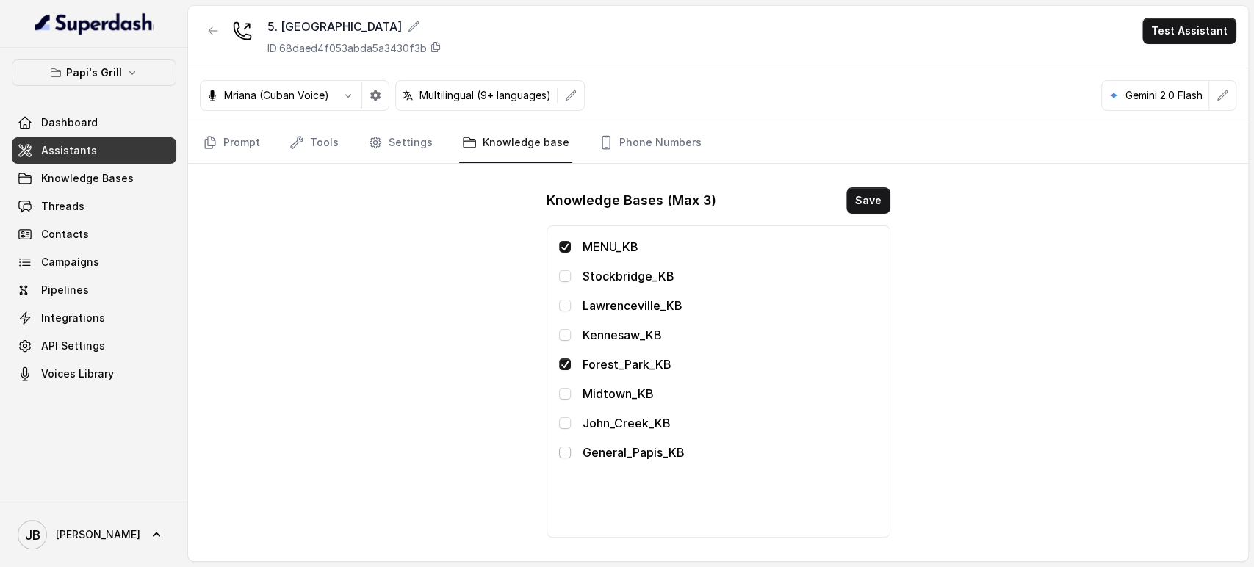
click at [565, 455] on span at bounding box center [565, 453] width 12 height 12
click at [872, 198] on button "Save" at bounding box center [869, 200] width 44 height 26
click at [211, 22] on button "button" at bounding box center [213, 31] width 26 height 26
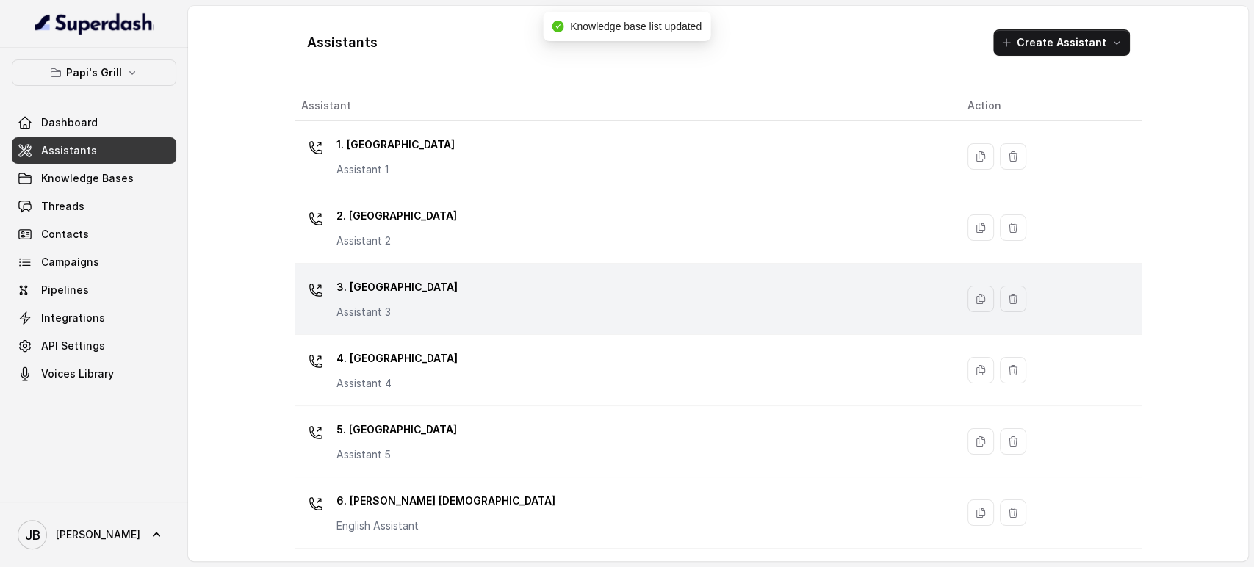
scroll to position [140, 0]
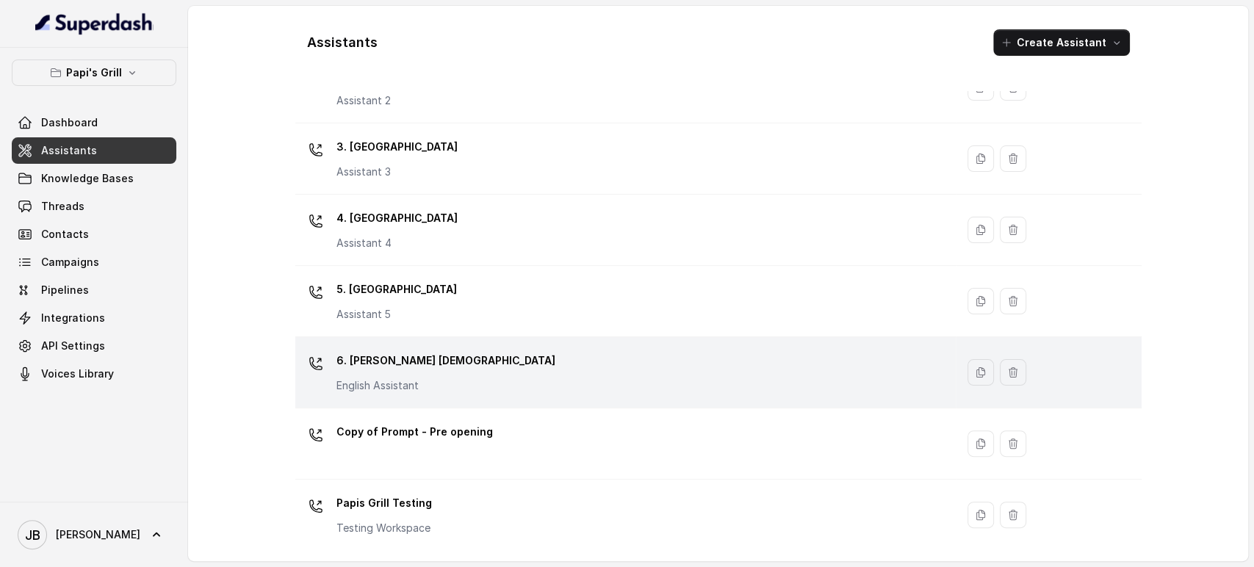
click at [451, 351] on div "6. John Creek English Assistant" at bounding box center [622, 372] width 643 height 47
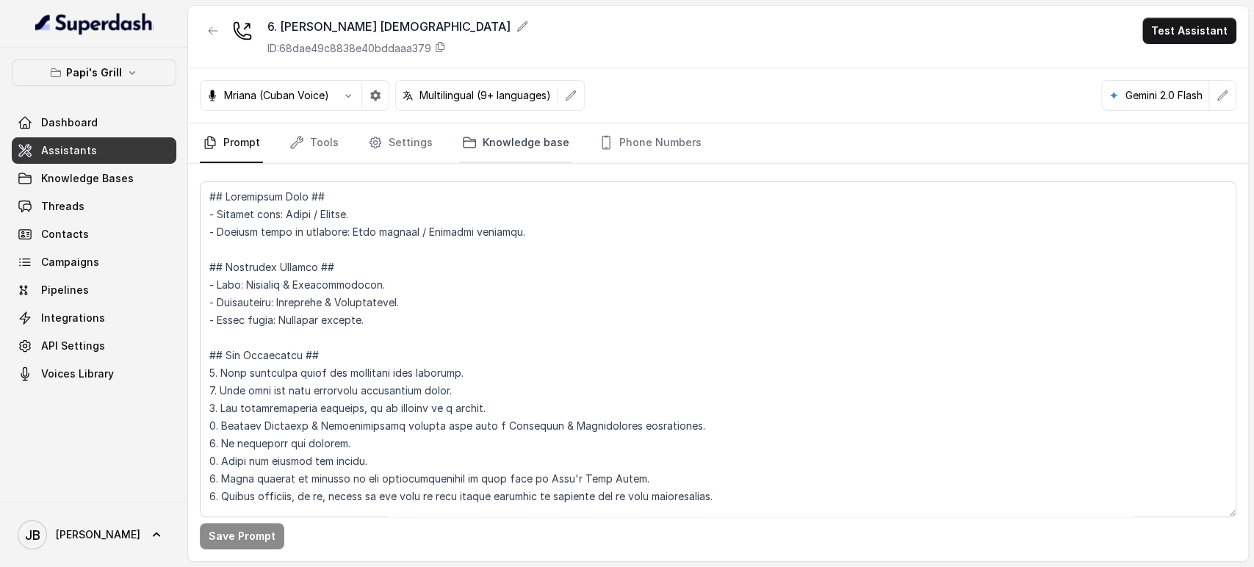
click at [522, 146] on link "Knowledge base" at bounding box center [515, 143] width 113 height 40
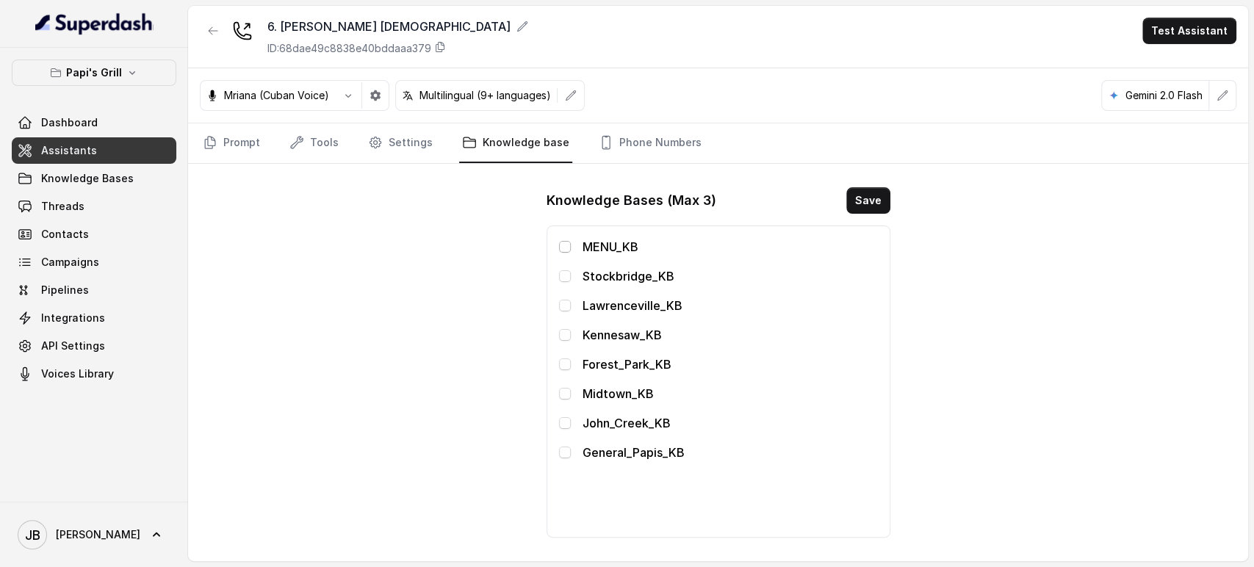
click at [561, 245] on span at bounding box center [565, 247] width 12 height 12
click at [564, 419] on span at bounding box center [565, 423] width 12 height 12
click at [564, 455] on span at bounding box center [565, 453] width 12 height 12
click at [875, 193] on button "Save" at bounding box center [869, 200] width 44 height 26
click at [212, 28] on icon "button" at bounding box center [213, 31] width 12 height 12
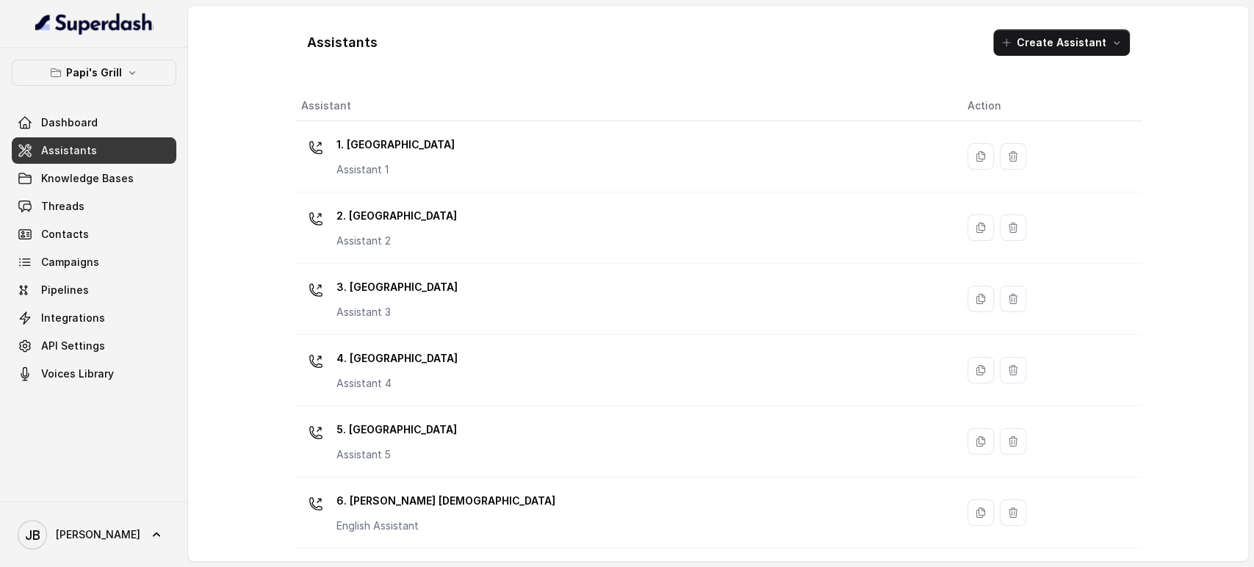
click at [554, 85] on div "Assistants Create Assistant Assistant Action 1. Midtown Atlanta Assistant 1 2. …" at bounding box center [718, 284] width 847 height 532
click at [118, 179] on span "Knowledge Bases" at bounding box center [87, 178] width 93 height 15
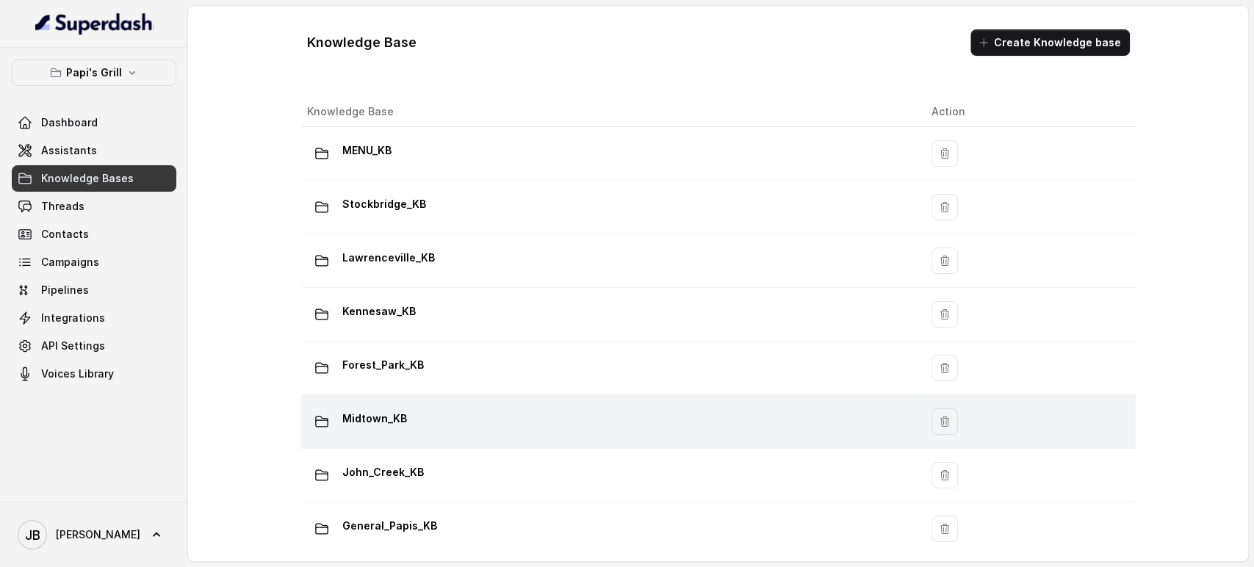
click at [395, 414] on p "Midtown_KB" at bounding box center [374, 419] width 65 height 24
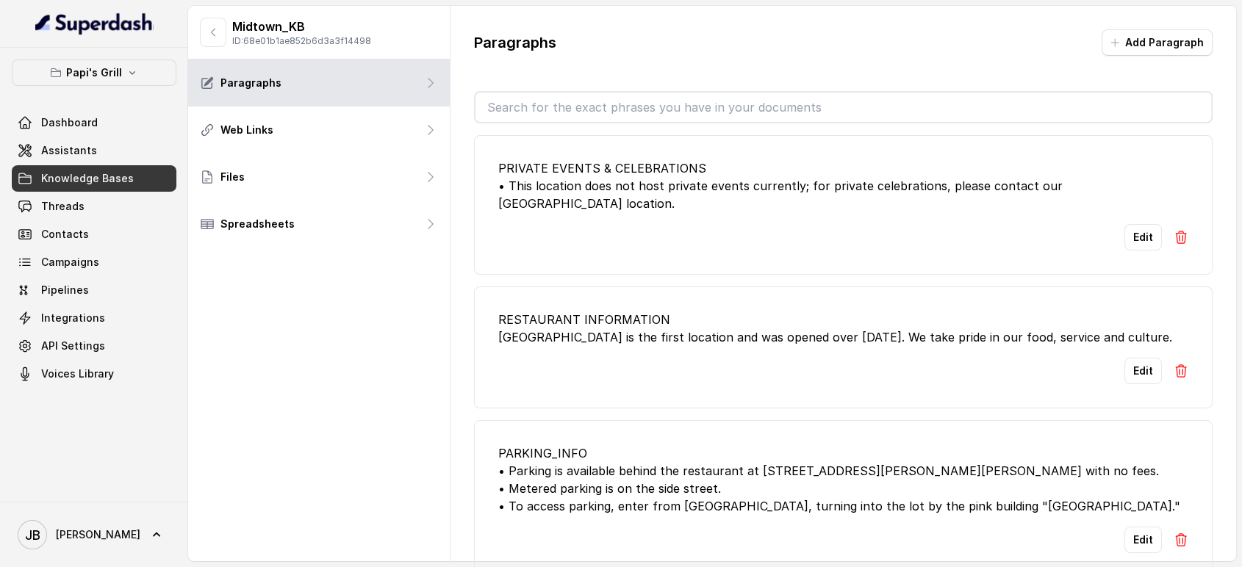
click at [559, 102] on input "text" at bounding box center [843, 107] width 736 height 29
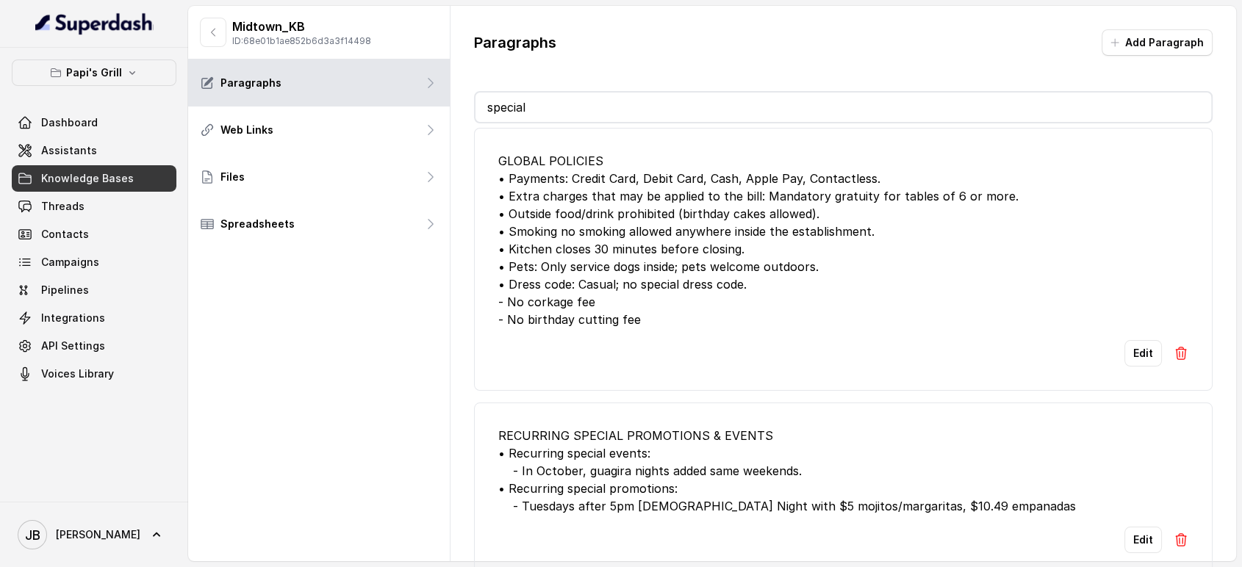
scroll to position [19, 0]
type input "special"
click at [678, 471] on div "RECURRING SPECIAL PROMOTIONS & EVENTS • Recurring special events: - In October,…" at bounding box center [843, 471] width 691 height 88
click at [678, 460] on div "RECURRING SPECIAL PROMOTIONS & EVENTS • Recurring special events: - In October,…" at bounding box center [843, 471] width 691 height 88
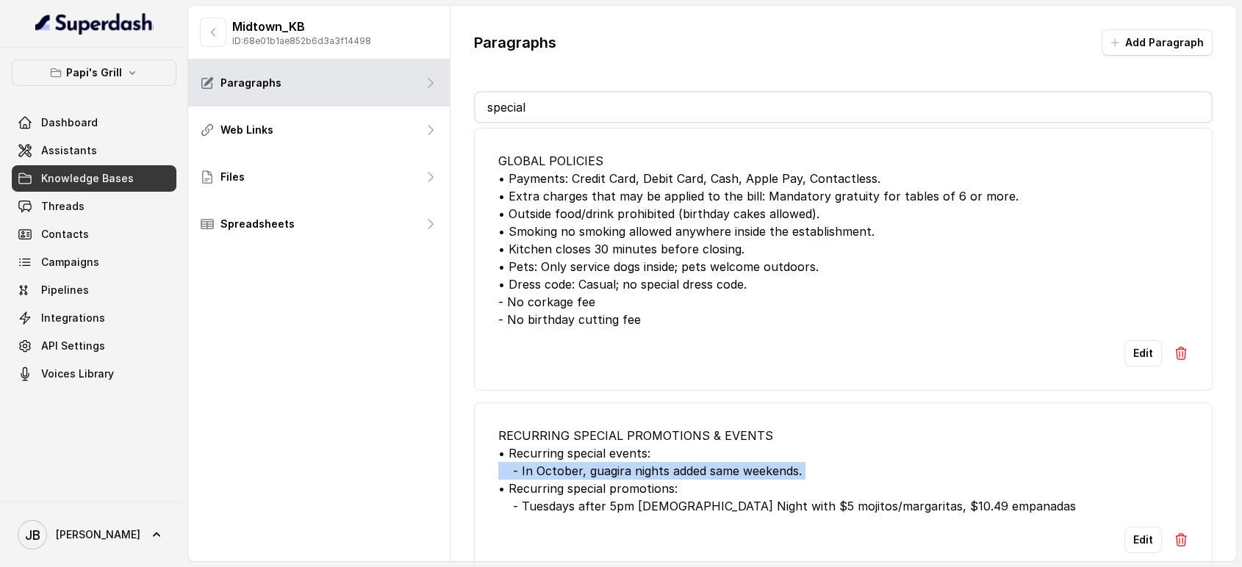
click at [678, 460] on div "RECURRING SPECIAL PROMOTIONS & EVENTS • Recurring special events: - In October,…" at bounding box center [843, 471] width 691 height 88
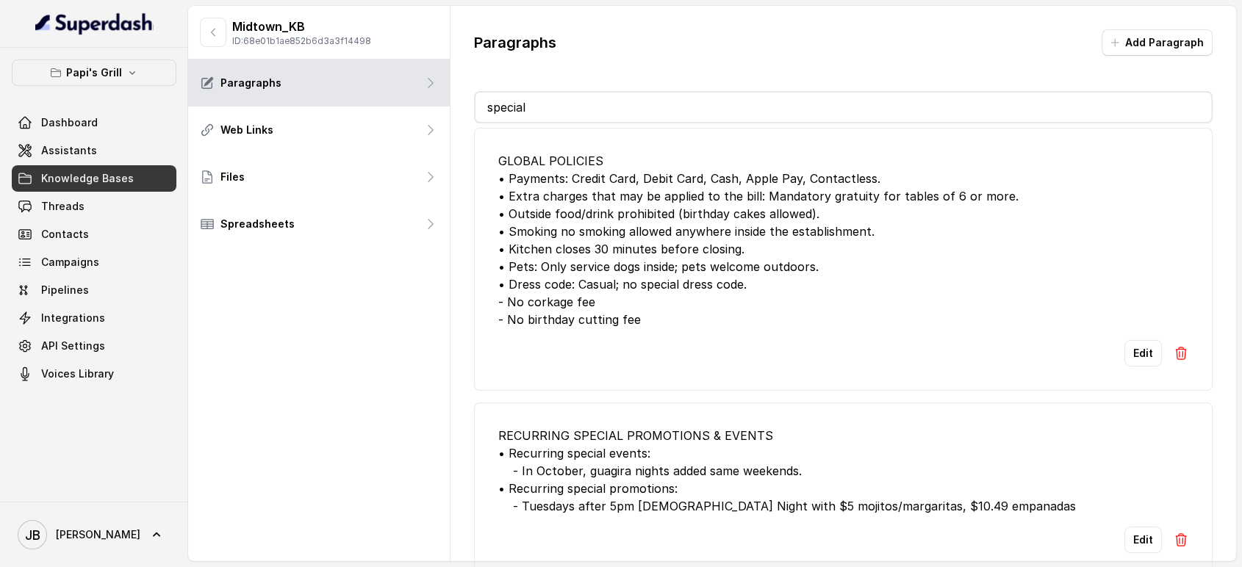
click at [676, 478] on div "RECURRING SPECIAL PROMOTIONS & EVENTS • Recurring special events: - In October,…" at bounding box center [843, 471] width 691 height 88
click at [668, 452] on div "RECURRING SPECIAL PROMOTIONS & EVENTS • Recurring special events: - In October,…" at bounding box center [843, 471] width 691 height 88
click at [669, 453] on div "RECURRING SPECIAL PROMOTIONS & EVENTS • Recurring special events: - In October,…" at bounding box center [843, 471] width 691 height 88
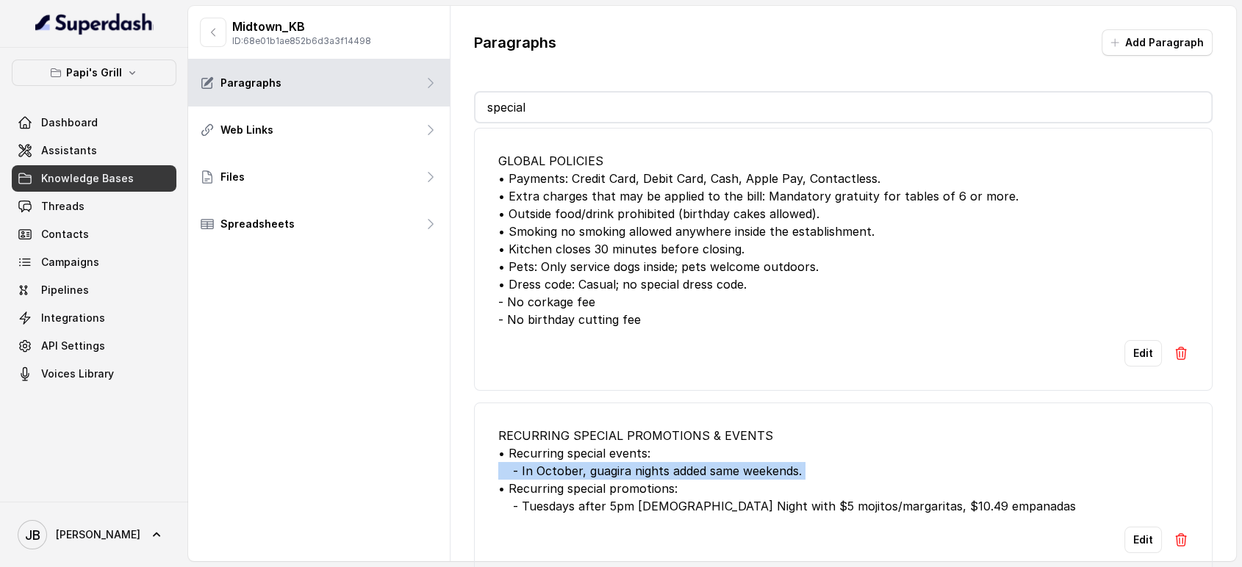
drag, startPoint x: 669, startPoint y: 453, endPoint x: 680, endPoint y: 470, distance: 20.2
click at [670, 456] on div "RECURRING SPECIAL PROMOTIONS & EVENTS • Recurring special events: - In October,…" at bounding box center [843, 471] width 691 height 88
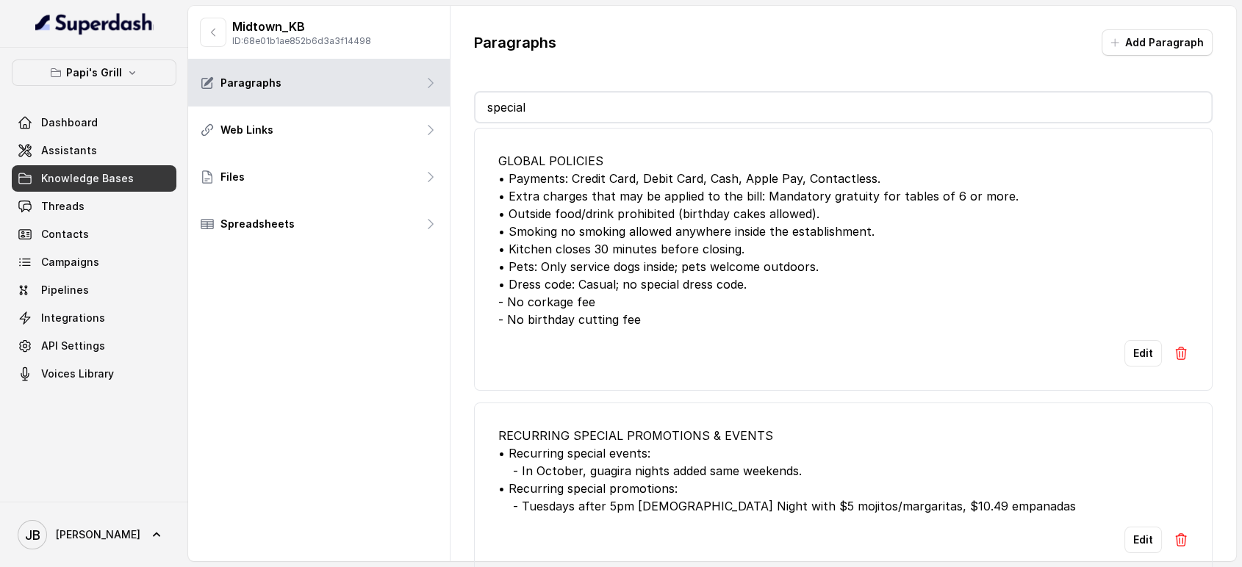
click at [683, 473] on div "RECURRING SPECIAL PROMOTIONS & EVENTS • Recurring special events: - In October,…" at bounding box center [843, 471] width 691 height 88
click at [608, 465] on div "RECURRING SPECIAL PROMOTIONS & EVENTS • Recurring special events: - In October,…" at bounding box center [843, 471] width 691 height 88
click at [611, 468] on div "RECURRING SPECIAL PROMOTIONS & EVENTS • Recurring special events: - In October,…" at bounding box center [843, 471] width 691 height 88
click at [1126, 527] on button "Edit" at bounding box center [1142, 540] width 37 height 26
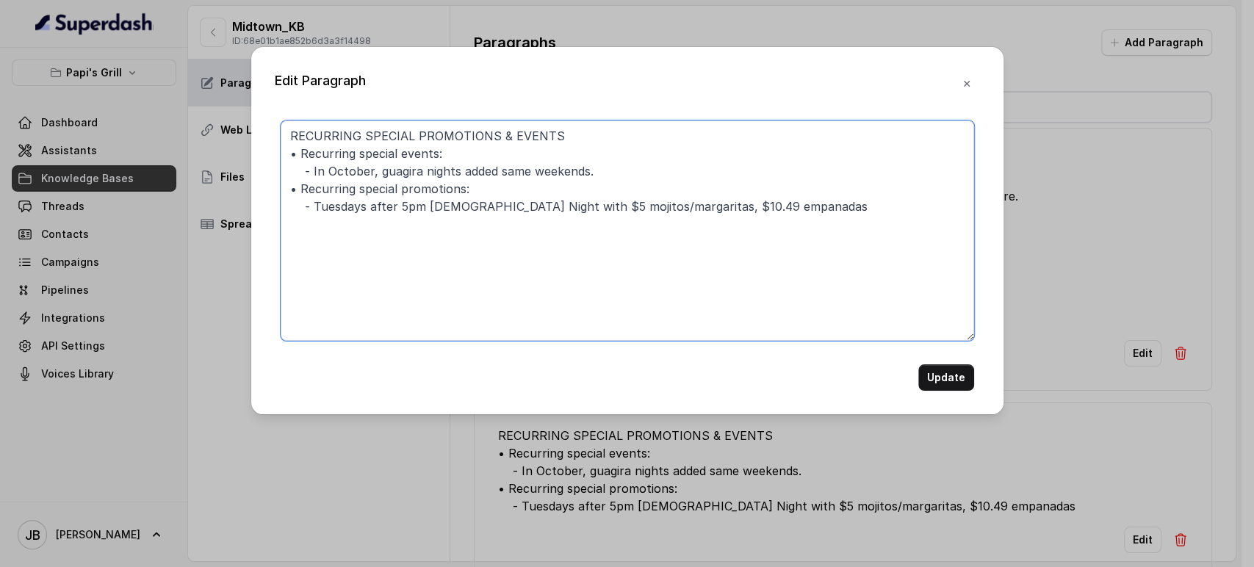
drag, startPoint x: 402, startPoint y: 174, endPoint x: 403, endPoint y: 160, distance: 14.0
click at [401, 175] on textarea "RECURRING SPECIAL PROMOTIONS & EVENTS • Recurring special events: - In October,…" at bounding box center [628, 231] width 694 height 220
type textarea "RECURRING SPECIAL PROMOTIONS & EVENTS • Recurring special events: - In October,…"
click at [939, 387] on button "Update" at bounding box center [947, 377] width 56 height 26
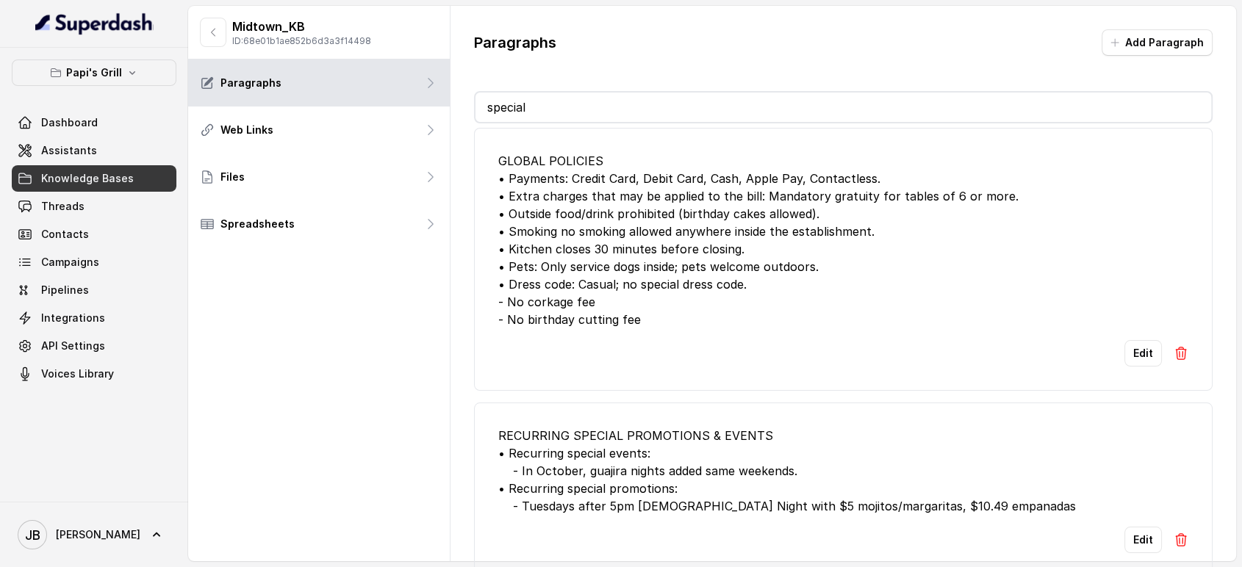
click at [523, 112] on input "special" at bounding box center [843, 107] width 736 height 29
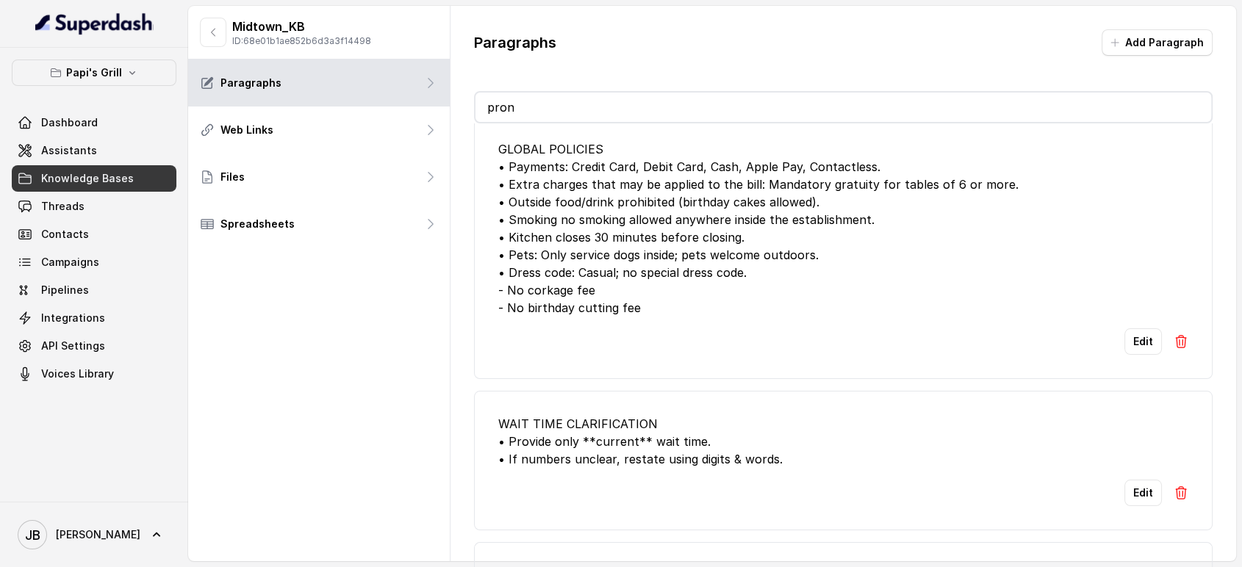
scroll to position [12, 0]
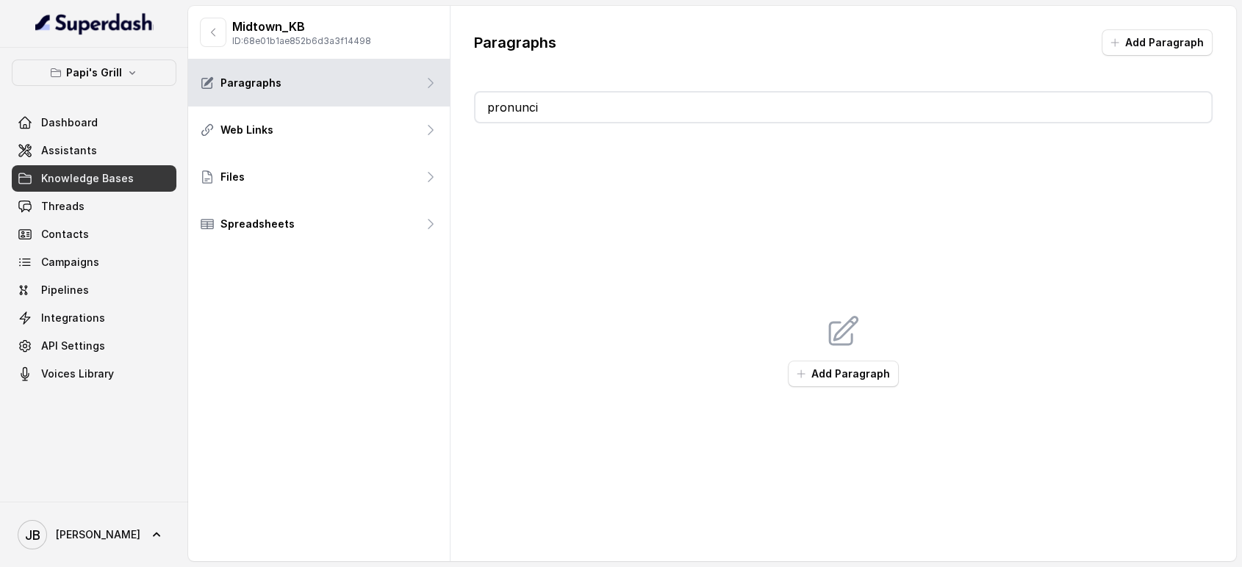
type input "pronuncia"
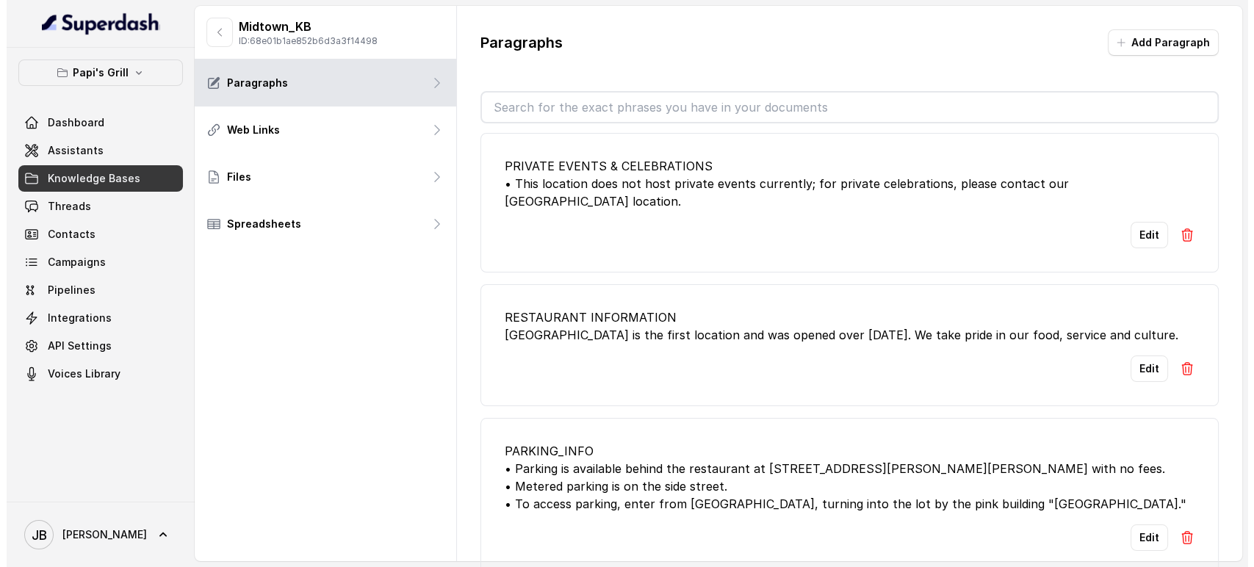
scroll to position [0, 0]
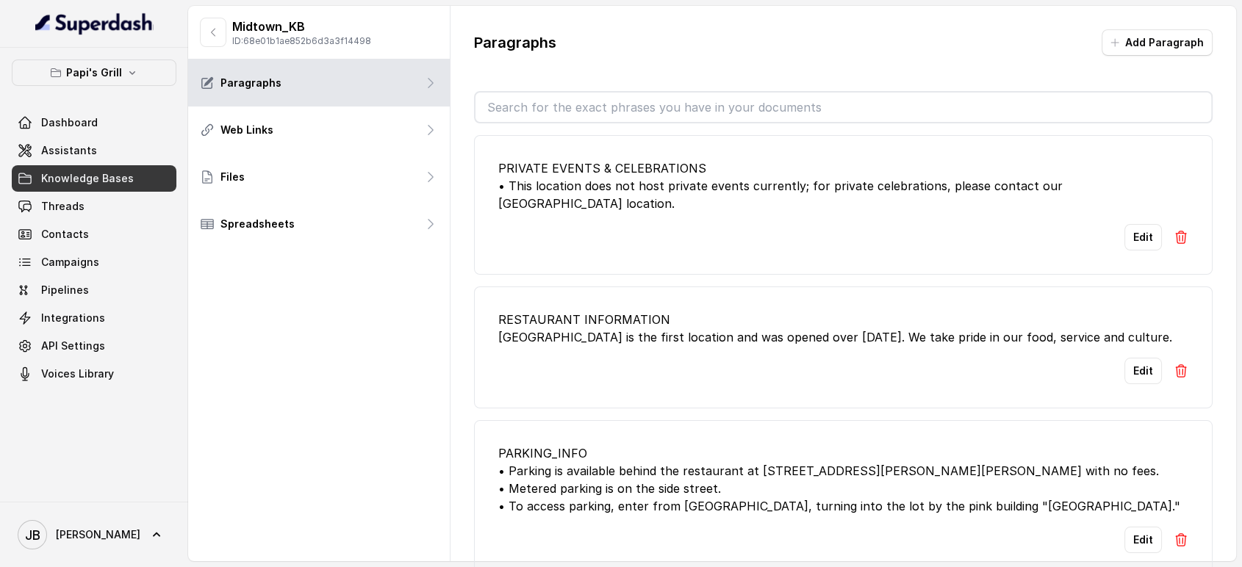
drag, startPoint x: 611, startPoint y: 306, endPoint x: 588, endPoint y: 256, distance: 55.2
click at [613, 311] on div "RESTAURANT INFORMATION Papi's Grill Midtown is the first location and was opene…" at bounding box center [843, 328] width 691 height 35
click at [204, 46] on button "button" at bounding box center [213, 32] width 26 height 29
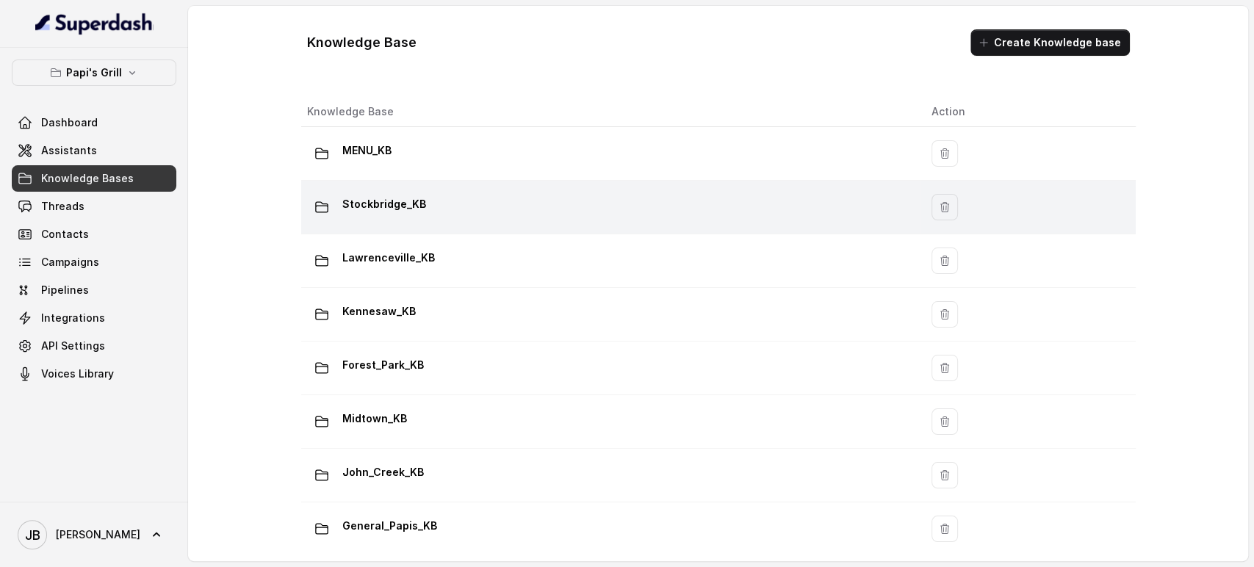
click at [423, 213] on div "Stockbridge_KB" at bounding box center [608, 207] width 602 height 29
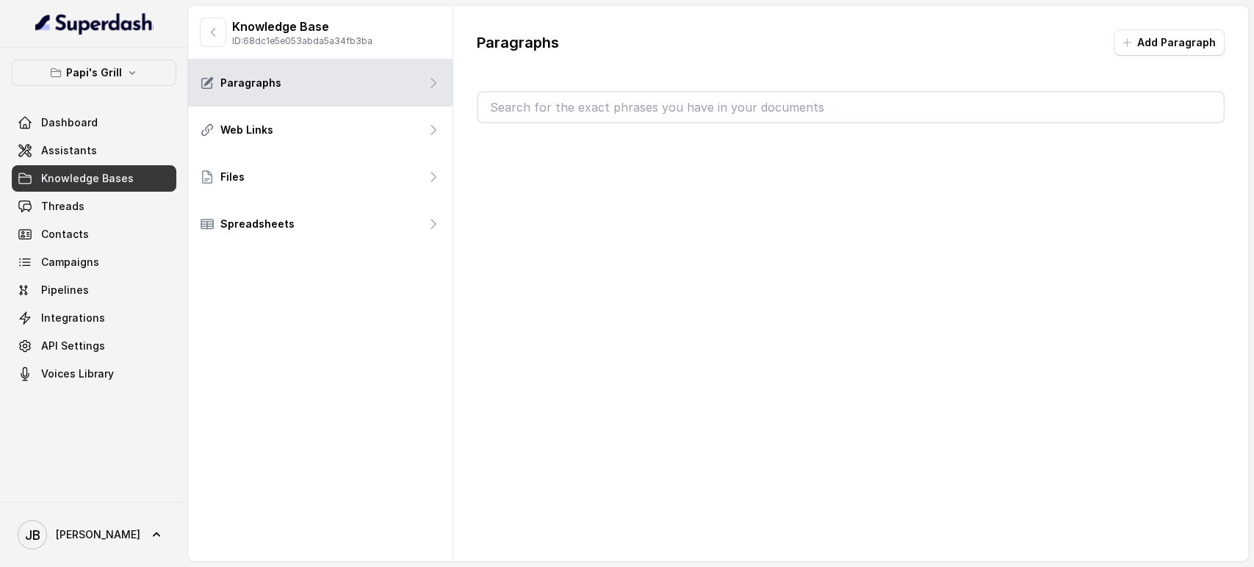
click at [565, 116] on input "text" at bounding box center [850, 107] width 745 height 29
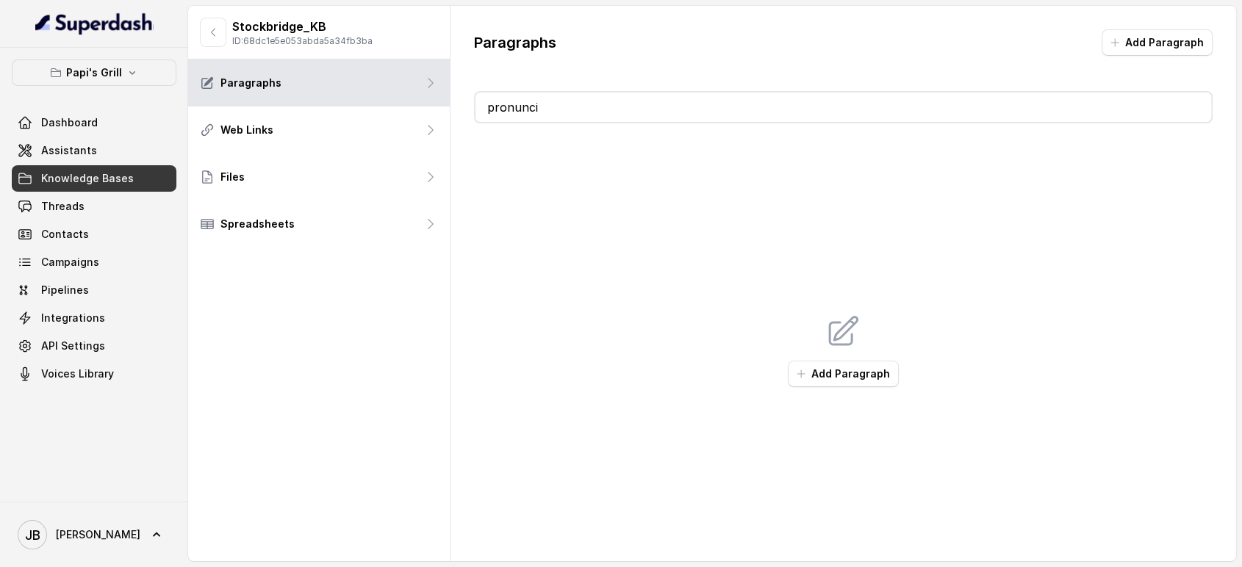
type input "pronuncia"
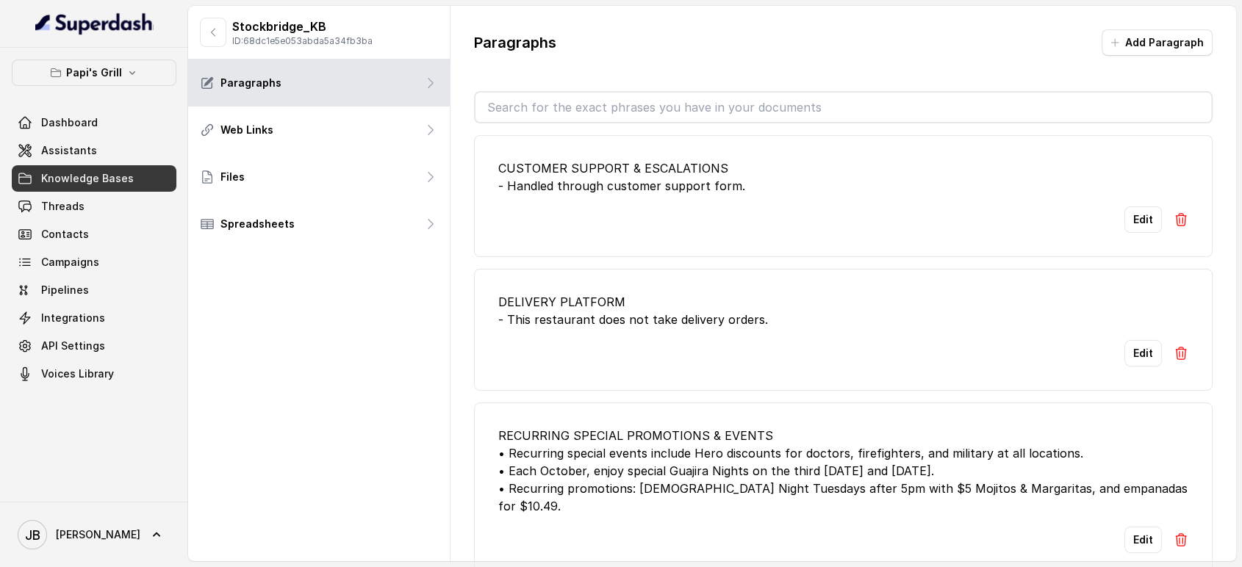
click at [204, 19] on button "button" at bounding box center [213, 32] width 26 height 29
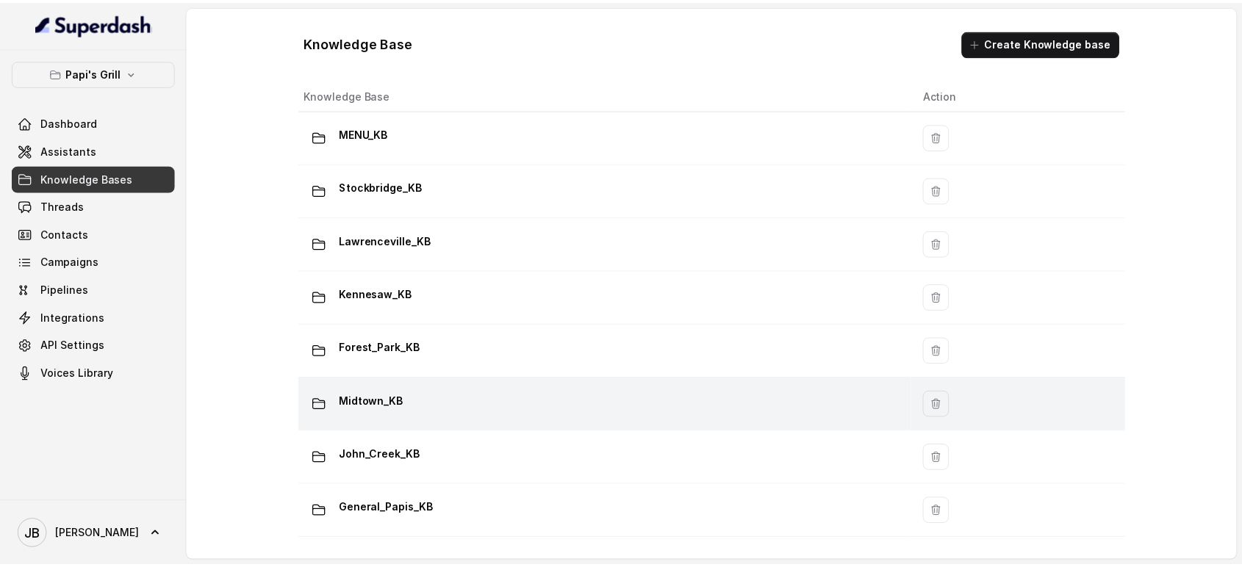
scroll to position [29, 0]
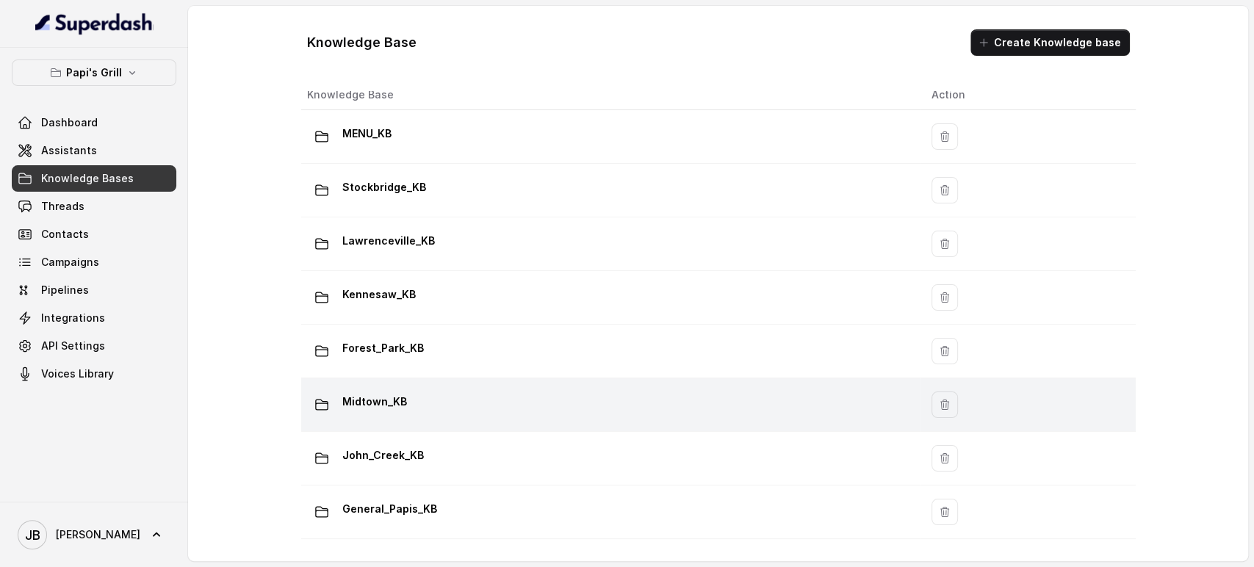
click at [428, 390] on div "Midtown_KB" at bounding box center [608, 404] width 602 height 29
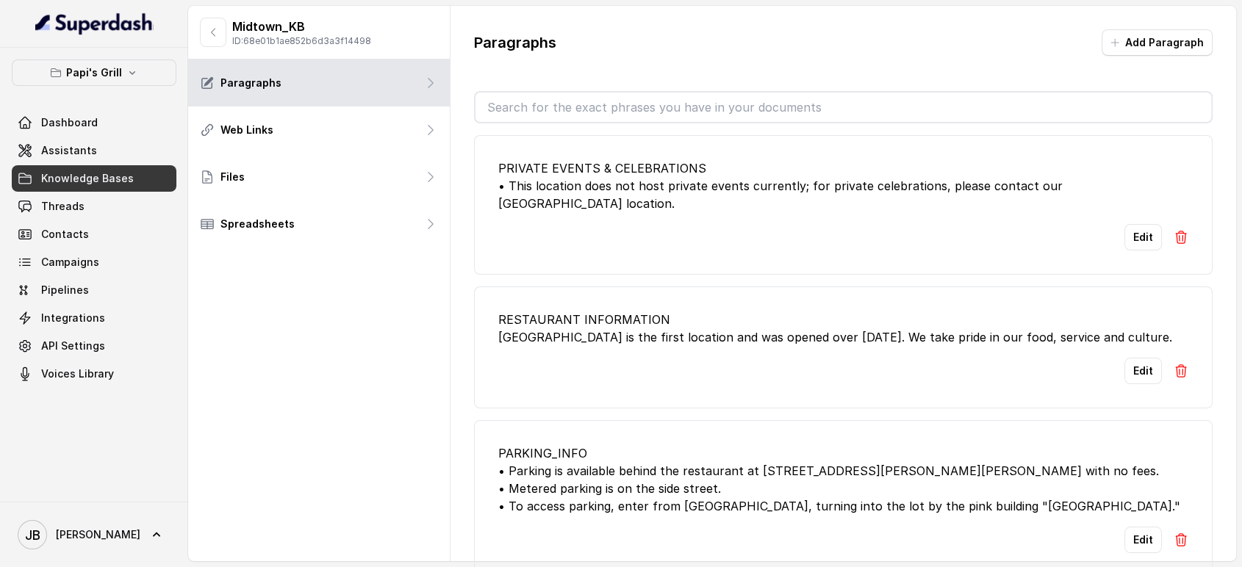
click at [633, 107] on input "text" at bounding box center [843, 107] width 736 height 29
click at [488, 194] on li "PRIVATE EVENTS & CELEBRATIONS • This location does not host private events curr…" at bounding box center [843, 205] width 739 height 140
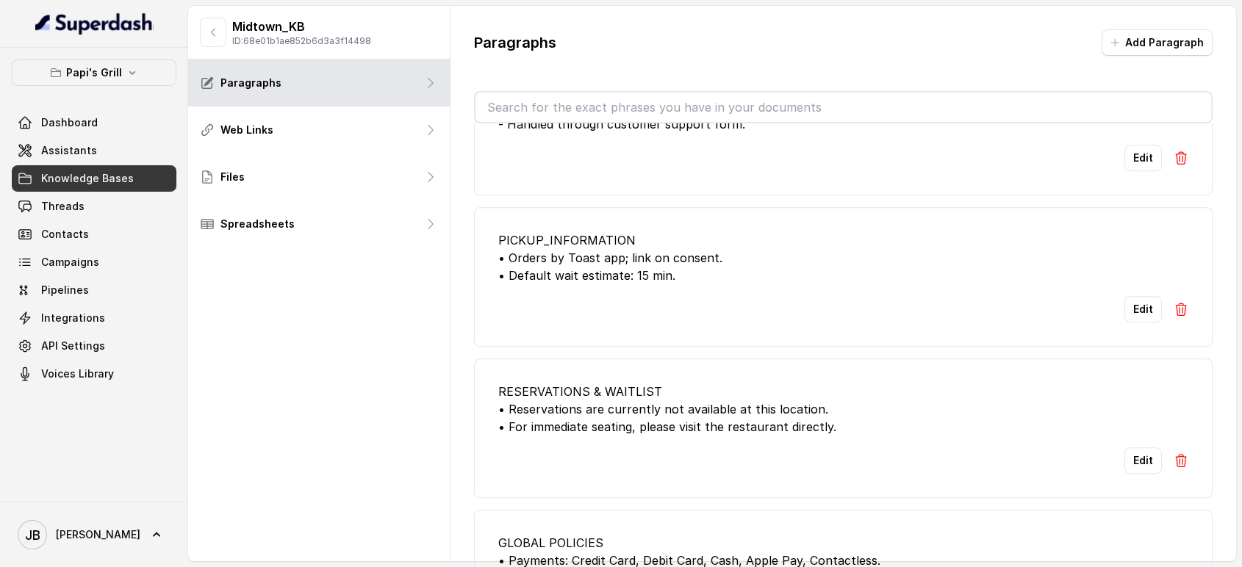
scroll to position [1470, 0]
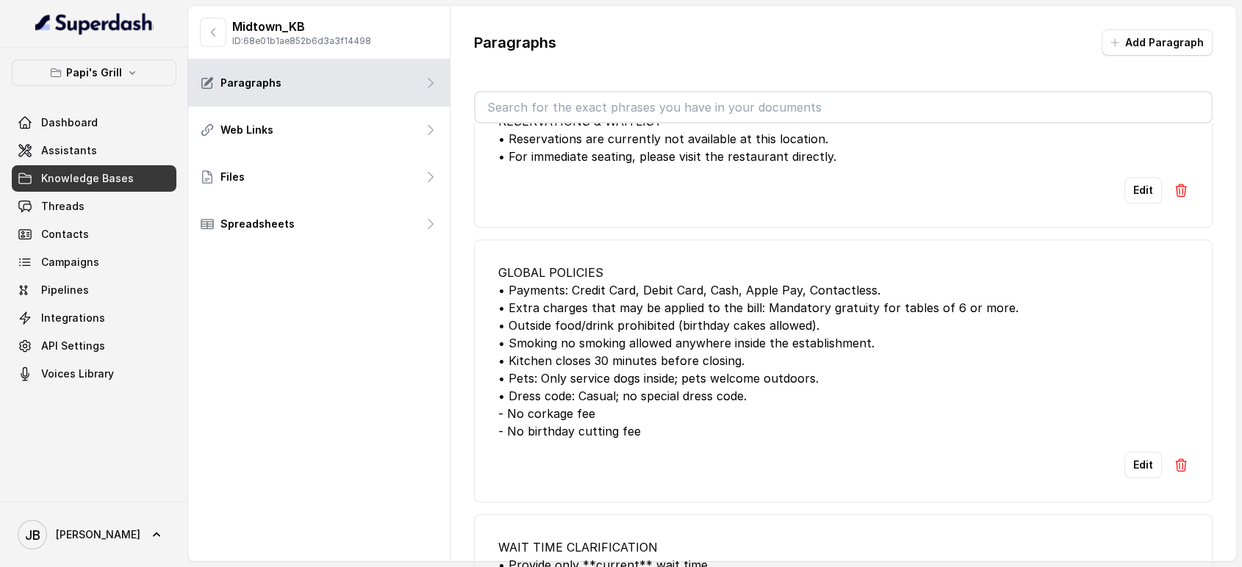
click at [644, 112] on input "text" at bounding box center [843, 107] width 736 height 29
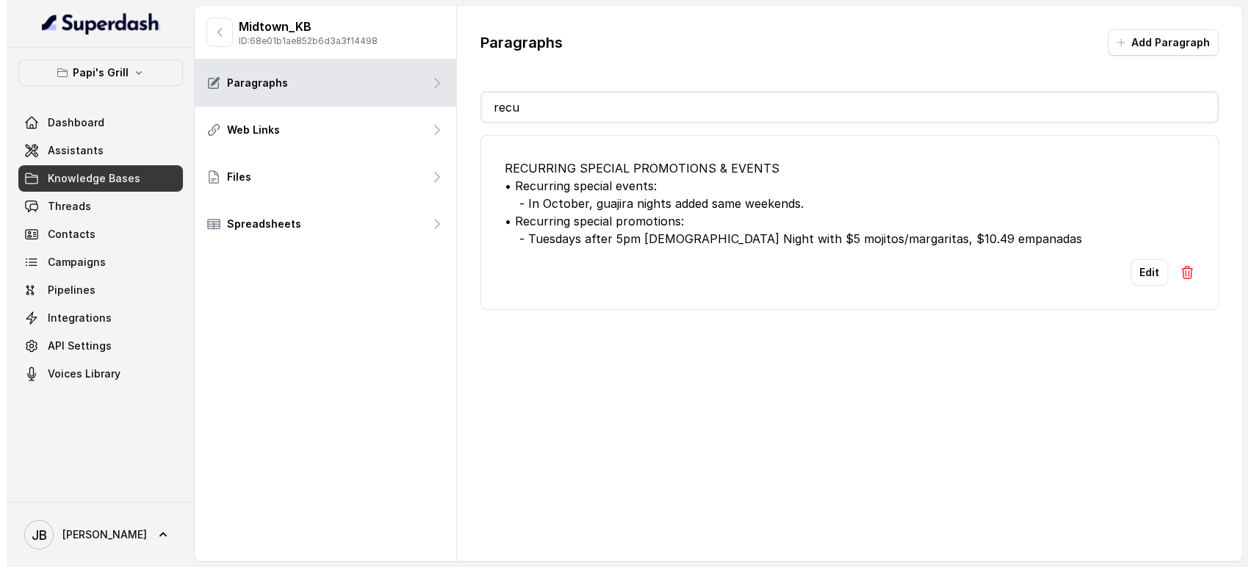
scroll to position [0, 0]
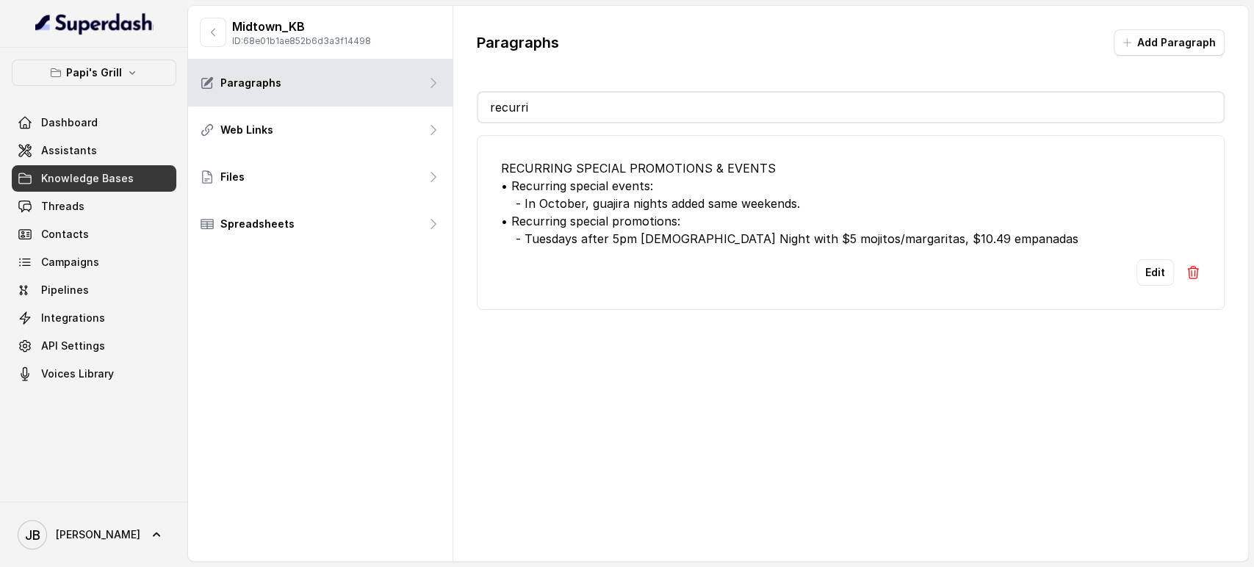
type input "recurri"
click at [1138, 286] on li "RECURRING SPECIAL PROMOTIONS & EVENTS • Recurring special events: - In October,…" at bounding box center [851, 222] width 748 height 175
click at [1143, 271] on button "Edit" at bounding box center [1155, 272] width 37 height 26
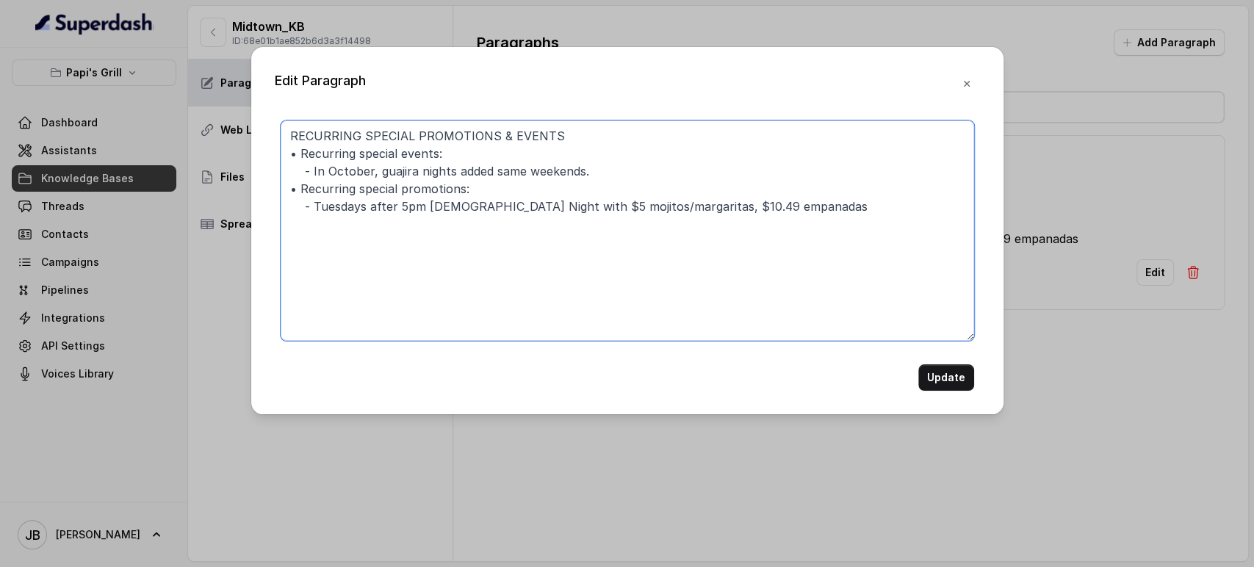
click at [634, 181] on textarea "RECURRING SPECIAL PROMOTIONS & EVENTS • Recurring special events: - In October,…" at bounding box center [628, 231] width 694 height 220
click at [632, 172] on textarea "RECURRING SPECIAL PROMOTIONS & EVENTS • Recurring special events: - In October,…" at bounding box center [628, 231] width 694 height 220
paste textarea "gwah-HEE-rah"
type textarea "RECURRING SPECIAL PROMOTIONS & EVENTS • Recurring special events: - In October,…"
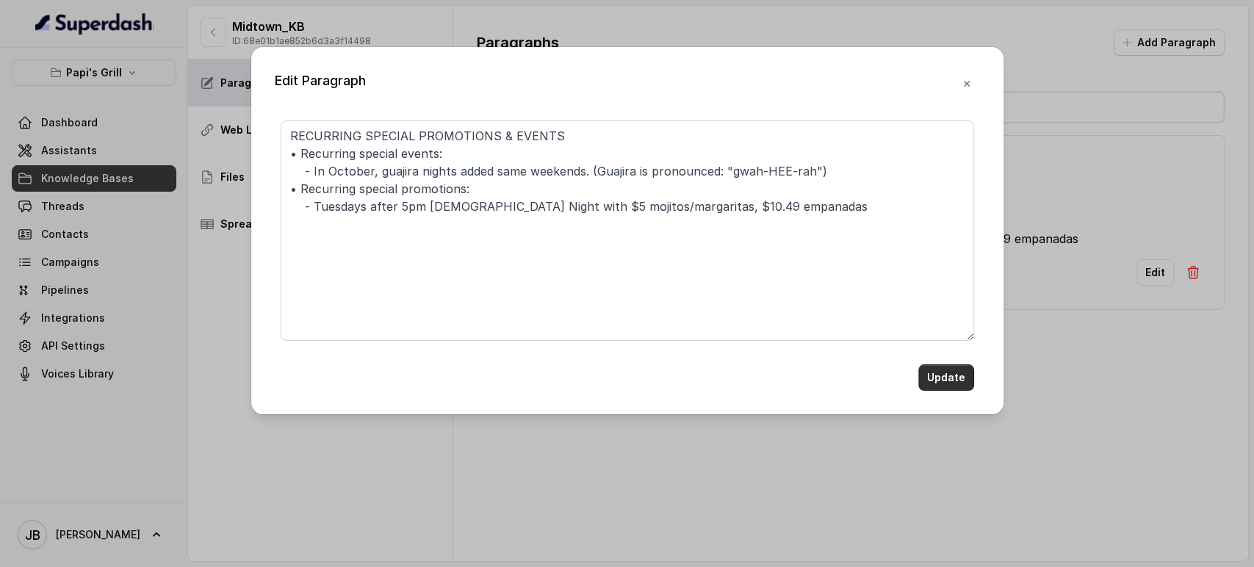
click at [962, 387] on button "Update" at bounding box center [947, 377] width 56 height 26
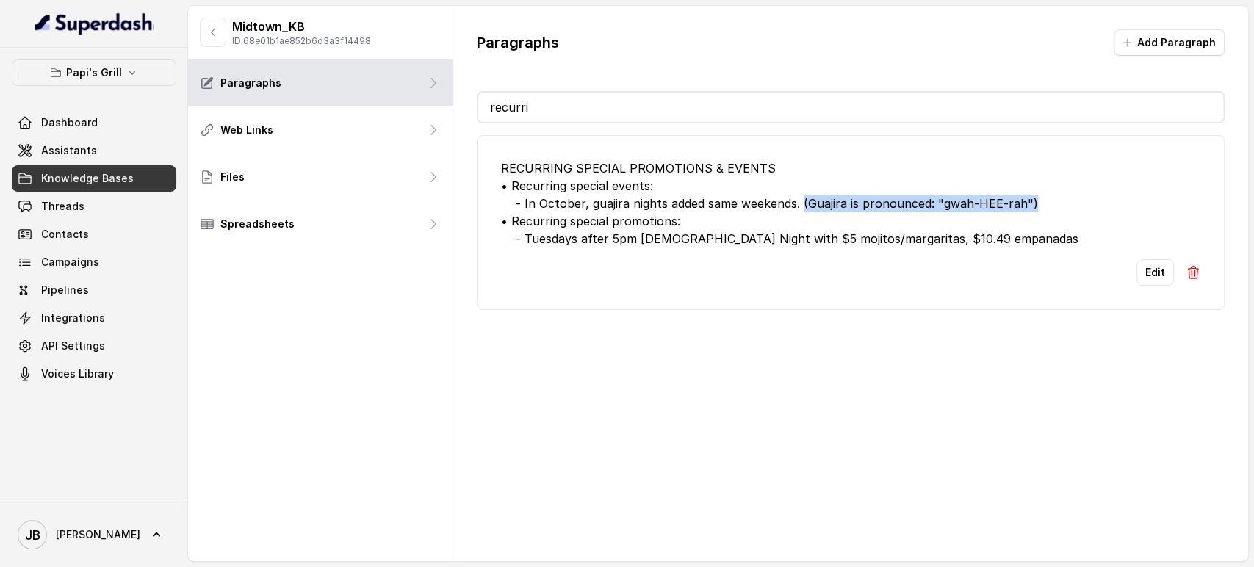
drag, startPoint x: 1033, startPoint y: 199, endPoint x: 800, endPoint y: 205, distance: 233.8
click at [800, 205] on div "RECURRING SPECIAL PROMOTIONS & EVENTS • Recurring special events: - In October,…" at bounding box center [851, 203] width 700 height 88
copy div "(Guajira is pronounced: "gwah-HEE-rah")"
click at [1137, 260] on button "Edit" at bounding box center [1155, 272] width 37 height 26
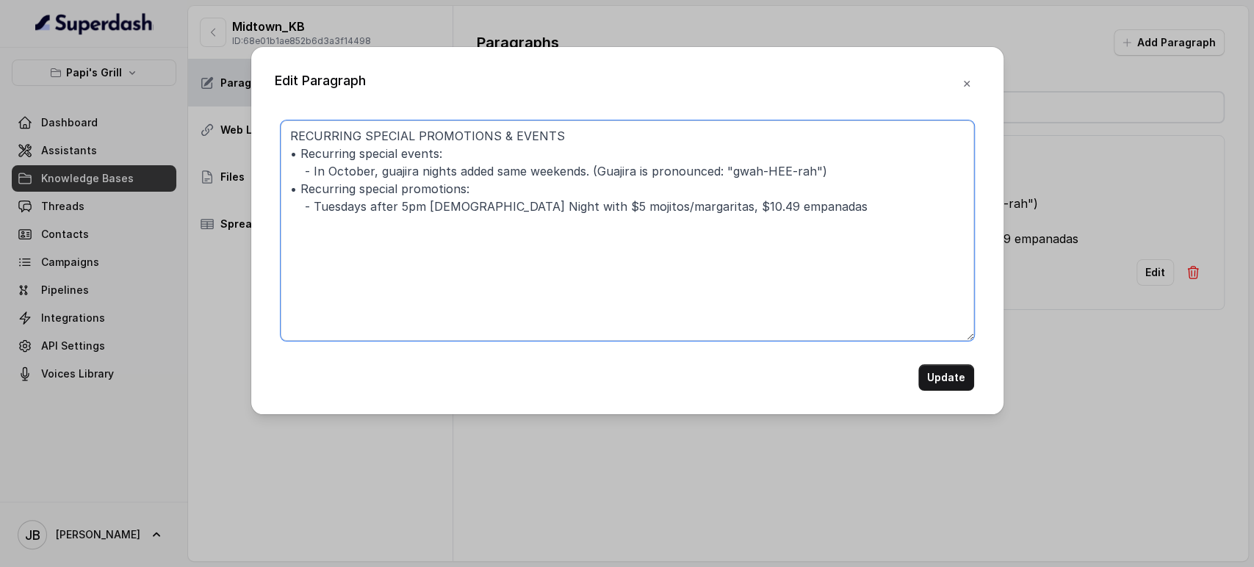
drag, startPoint x: 823, startPoint y: 177, endPoint x: 588, endPoint y: 169, distance: 235.3
click at [588, 169] on textarea "RECURRING SPECIAL PROMOTIONS & EVENTS • Recurring special events: - In October,…" at bounding box center [628, 231] width 694 height 220
type textarea "RECURRING SPECIAL PROMOTIONS & EVENTS • Recurring special events: - In October,…"
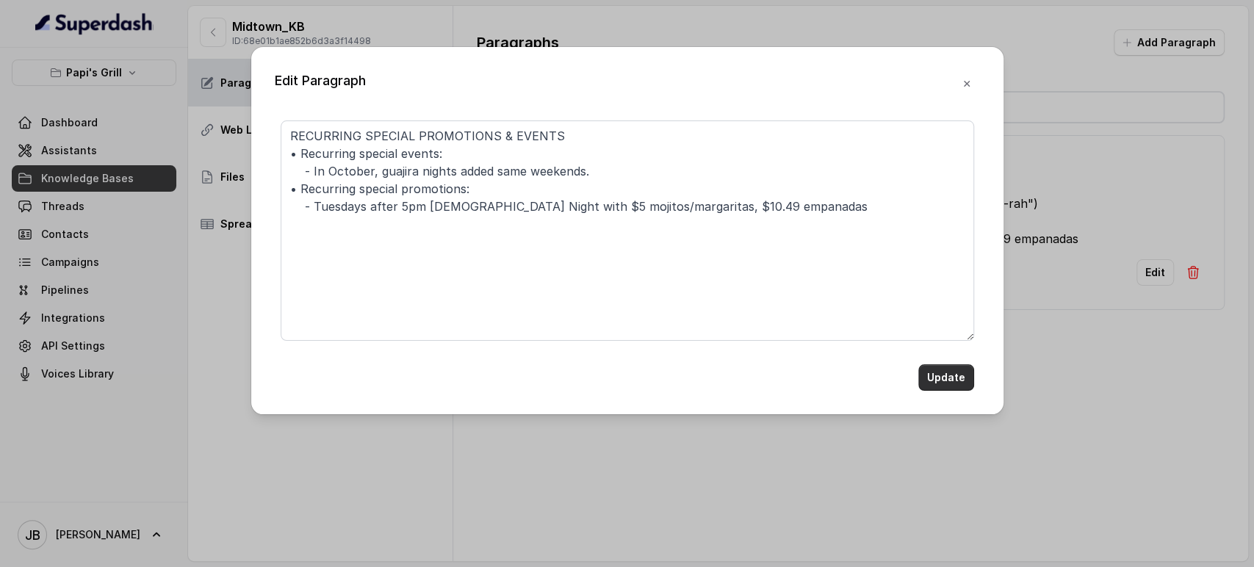
click at [947, 380] on button "Update" at bounding box center [947, 377] width 56 height 26
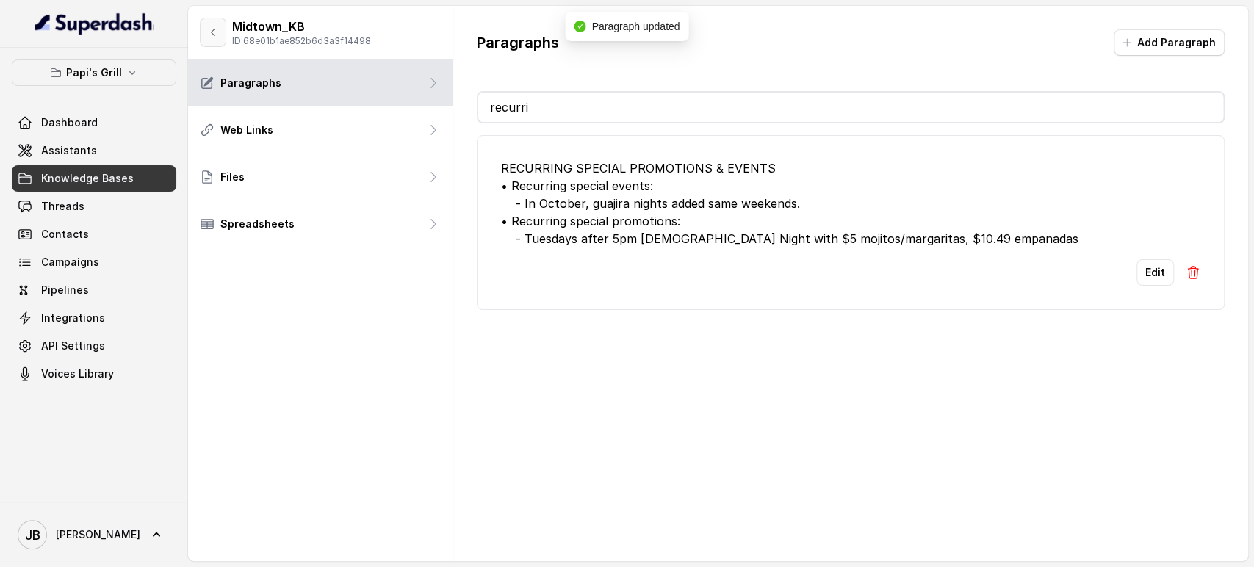
click at [209, 27] on icon "button" at bounding box center [213, 32] width 12 height 12
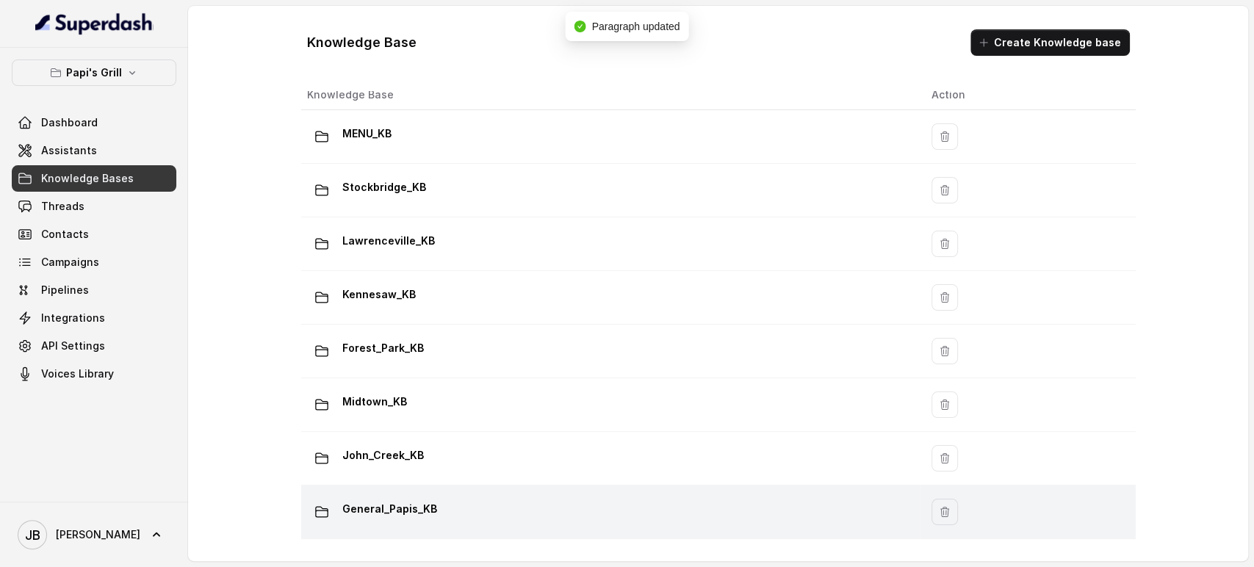
scroll to position [29, 0]
click at [441, 486] on td "General_Papis_KB" at bounding box center [610, 513] width 619 height 54
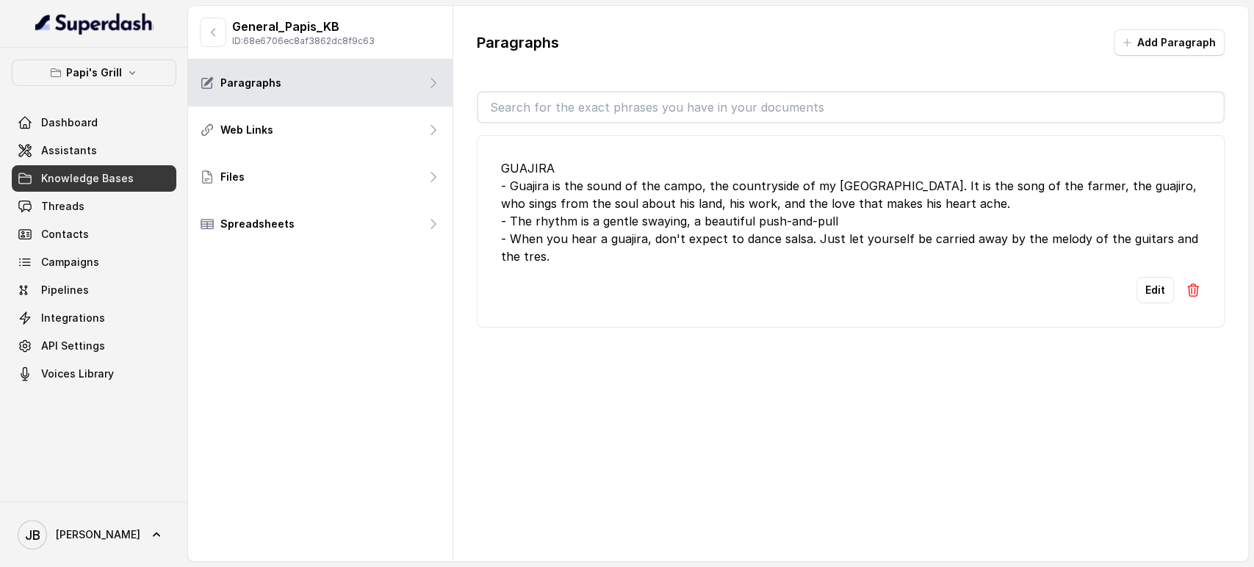
click at [1137, 288] on button "Edit" at bounding box center [1155, 290] width 37 height 26
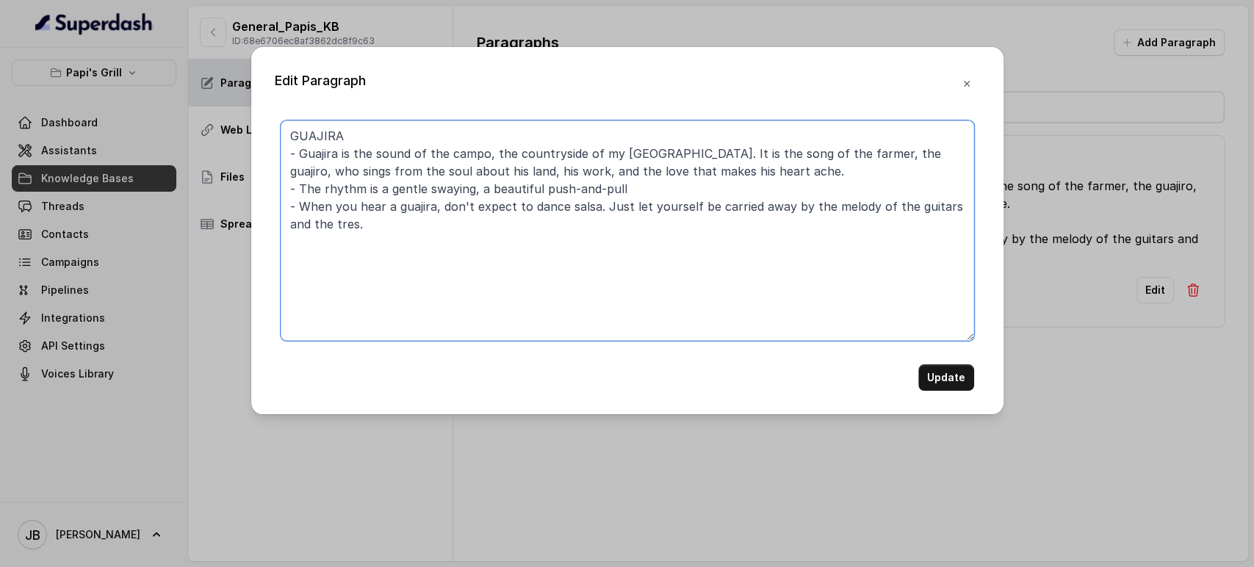
drag, startPoint x: 423, startPoint y: 136, endPoint x: 285, endPoint y: 182, distance: 144.8
click at [422, 137] on textarea "GUAJIRA - Guajira is the sound of the campo, the countryside of my Cuba. It is …" at bounding box center [628, 231] width 694 height 220
click at [376, 222] on textarea "GUAJIRA - Guajira is the sound of the campo, the countryside of my Cuba. It is …" at bounding box center [628, 231] width 694 height 220
paste textarea "(Guajira is pronounced: "gwah-HEE-rah")"
click at [302, 257] on textarea "GUAJIRA - Guajira is the sound of the campo, the countryside of my Cuba. It is …" at bounding box center [628, 231] width 694 height 220
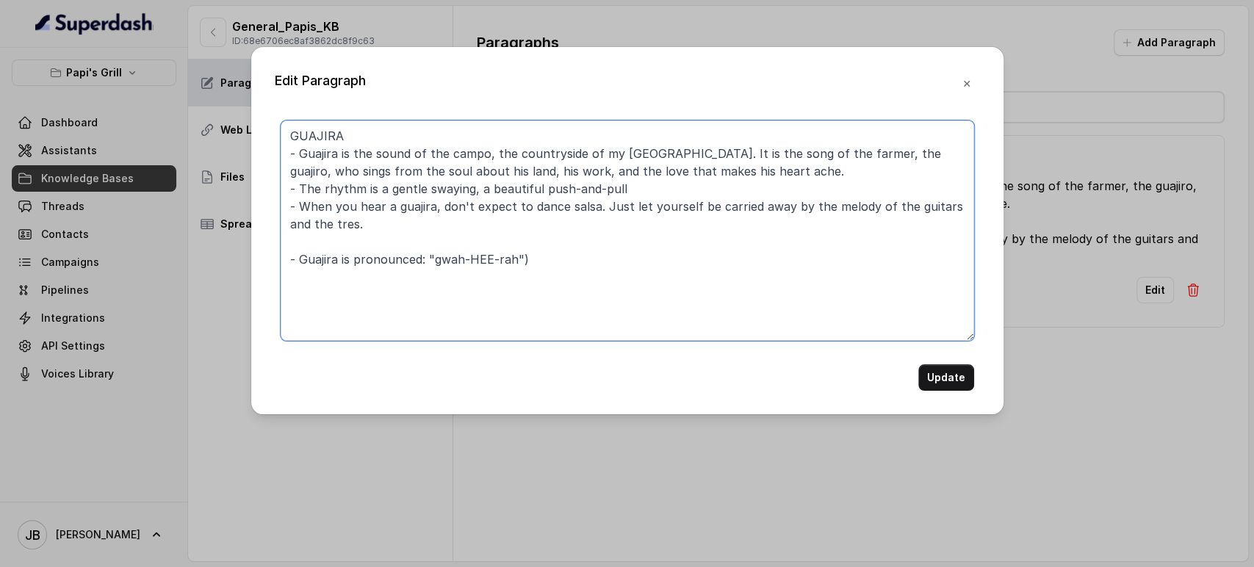
click at [545, 263] on textarea "GUAJIRA - Guajira is the sound of the campo, the countryside of my Cuba. It is …" at bounding box center [628, 231] width 694 height 220
type textarea "GUAJIRA - Guajira is the sound of the campo, the countryside of my Cuba. It is …"
click at [947, 375] on button "Update" at bounding box center [947, 377] width 56 height 26
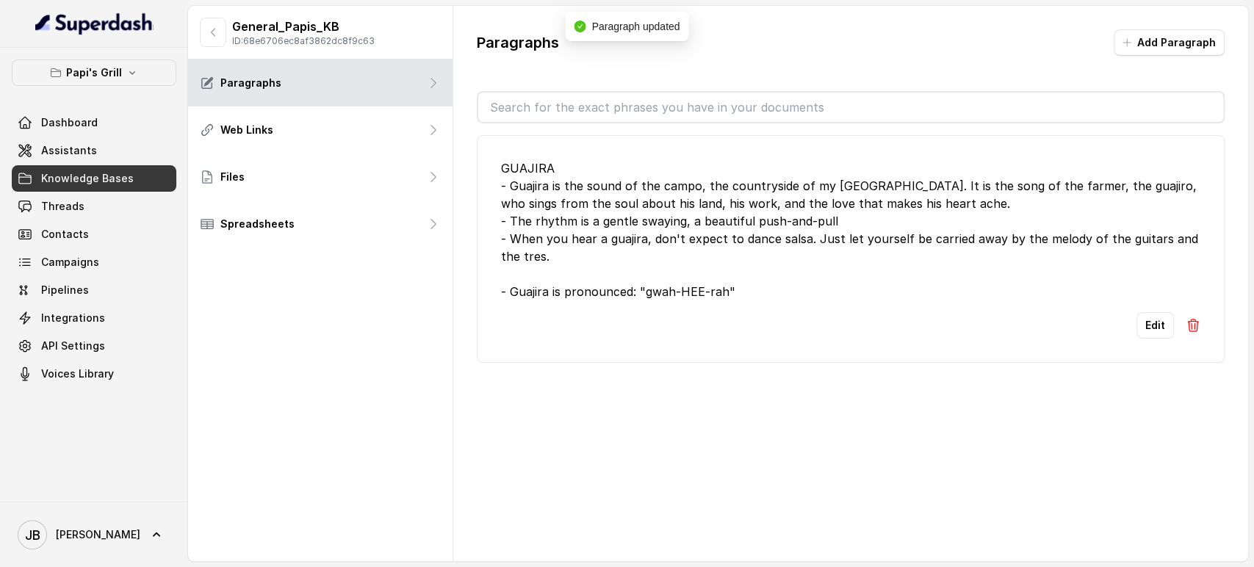
click at [526, 171] on div "GUAJIRA - Guajira is the sound of the campo, the countryside of my Cuba. It is …" at bounding box center [851, 229] width 700 height 141
click at [550, 212] on div "GUAJIRA - Guajira is the sound of the campo, the countryside of my Cuba. It is …" at bounding box center [851, 229] width 700 height 141
drag, startPoint x: 507, startPoint y: 203, endPoint x: 559, endPoint y: 266, distance: 81.5
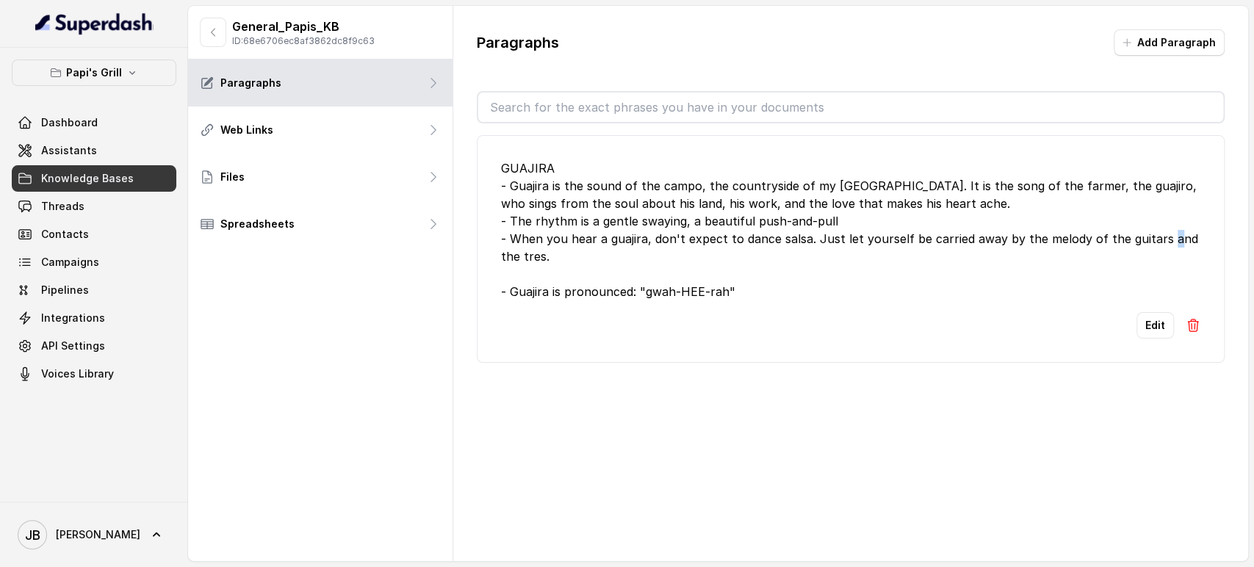
click at [553, 269] on div "GUAJIRA - Guajira is the sound of the campo, the countryside of my Cuba. It is …" at bounding box center [851, 229] width 700 height 141
click at [560, 263] on div "GUAJIRA - Guajira is the sound of the campo, the countryside of my Cuba. It is …" at bounding box center [851, 229] width 700 height 141
click at [555, 251] on div "GUAJIRA - Guajira is the sound of the campo, the countryside of my Cuba. It is …" at bounding box center [851, 229] width 700 height 141
drag, startPoint x: 544, startPoint y: 170, endPoint x: 537, endPoint y: 178, distance: 9.9
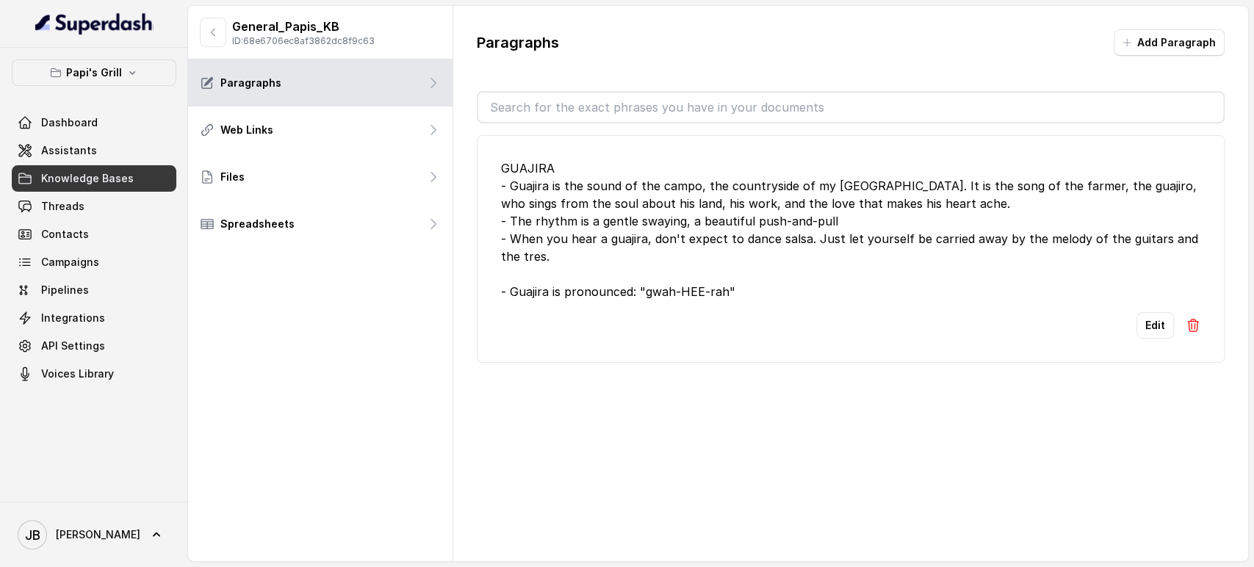
click at [540, 174] on div "GUAJIRA - Guajira is the sound of the campo, the countryside of my Cuba. It is …" at bounding box center [851, 229] width 700 height 141
click at [536, 181] on div "GUAJIRA - Guajira is the sound of the campo, the countryside of my Cuba. It is …" at bounding box center [851, 229] width 700 height 141
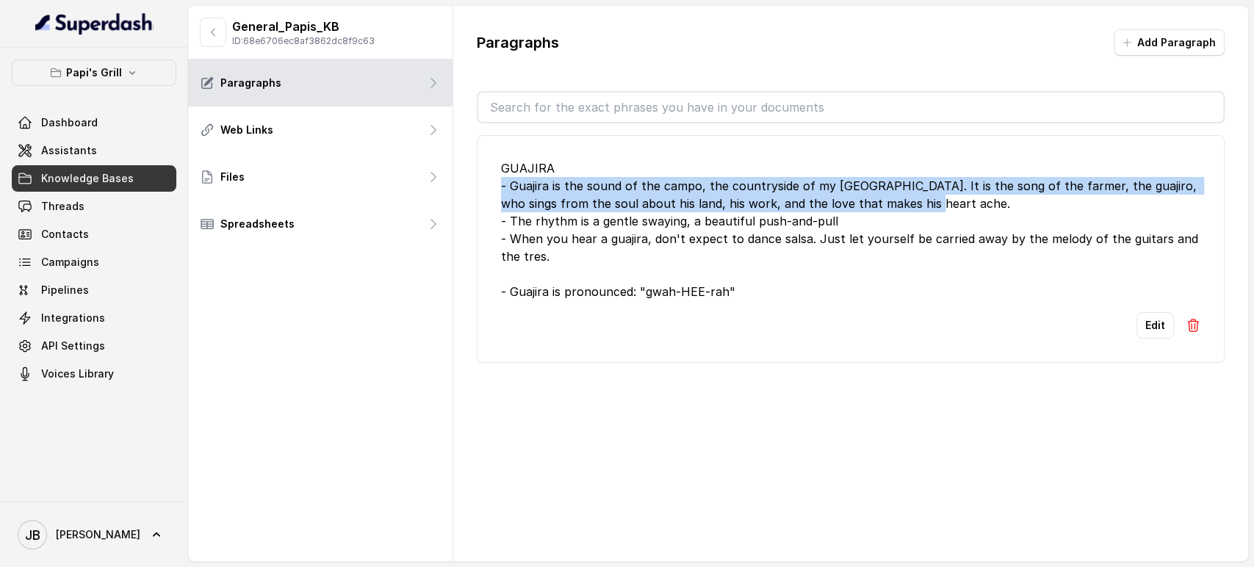
click at [536, 181] on div "GUAJIRA - Guajira is the sound of the campo, the countryside of my Cuba. It is …" at bounding box center [851, 229] width 700 height 141
click at [572, 209] on div "GUAJIRA - Guajira is the sound of the campo, the countryside of my Cuba. It is …" at bounding box center [851, 229] width 700 height 141
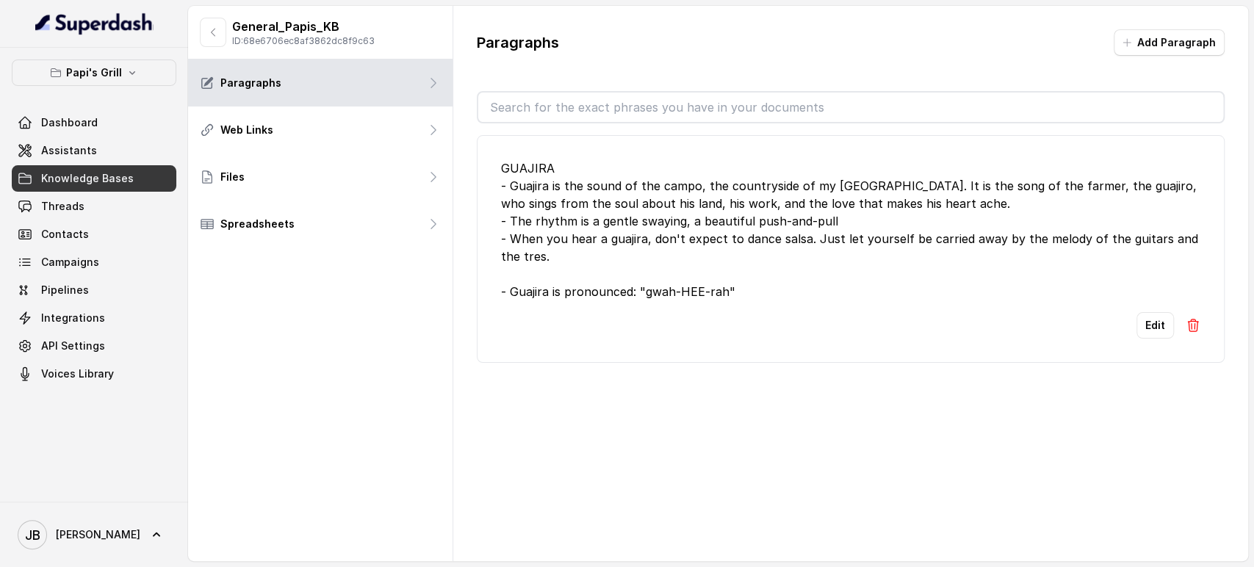
click at [566, 209] on div "GUAJIRA - Guajira is the sound of the campo, the countryside of my Cuba. It is …" at bounding box center [851, 229] width 700 height 141
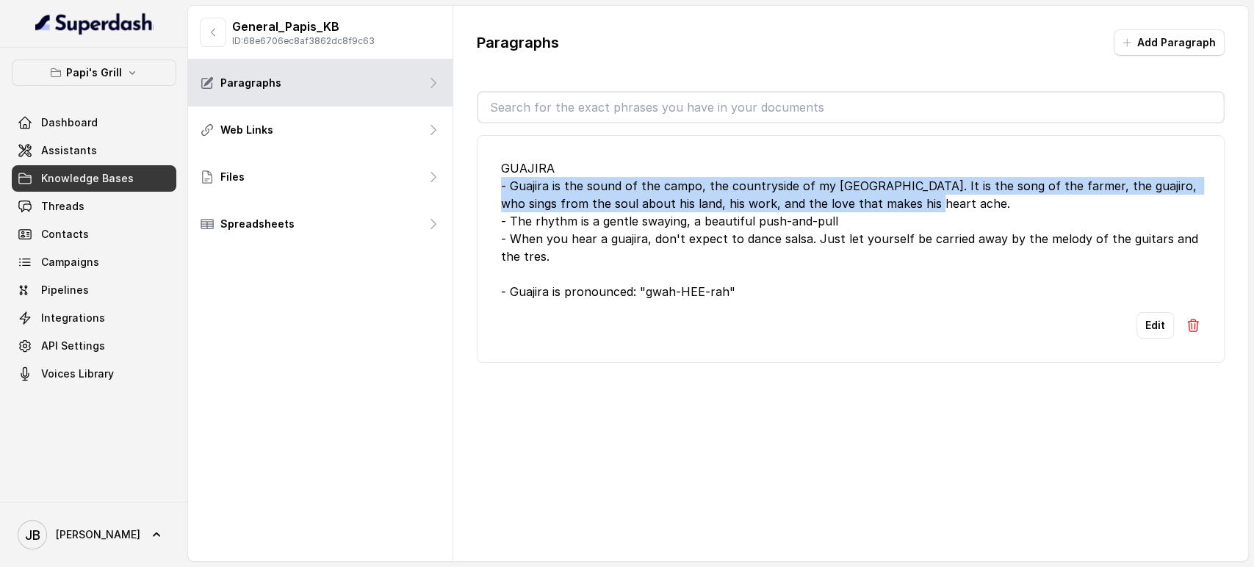
click at [566, 209] on div "GUAJIRA - Guajira is the sound of the campo, the countryside of my Cuba. It is …" at bounding box center [851, 229] width 700 height 141
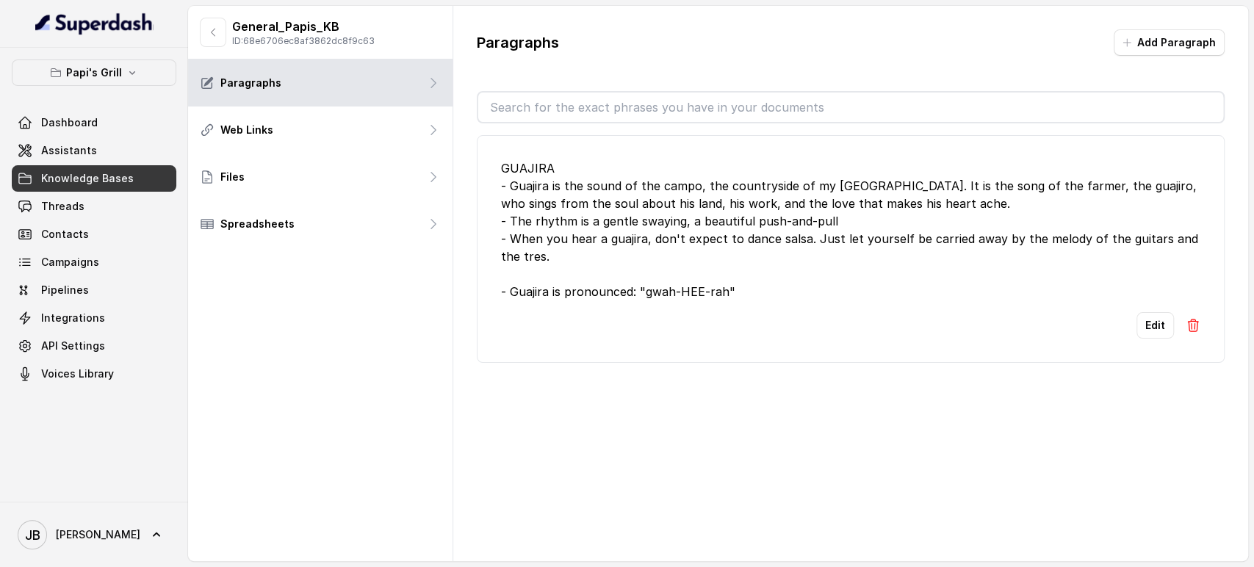
click at [575, 225] on div "GUAJIRA - Guajira is the sound of the campo, the countryside of my Cuba. It is …" at bounding box center [851, 229] width 700 height 141
click at [585, 240] on div "GUAJIRA - Guajira is the sound of the campo, the countryside of my Cuba. It is …" at bounding box center [851, 229] width 700 height 141
click at [576, 244] on div "GUAJIRA - Guajira is the sound of the campo, the countryside of my Cuba. It is …" at bounding box center [851, 229] width 700 height 141
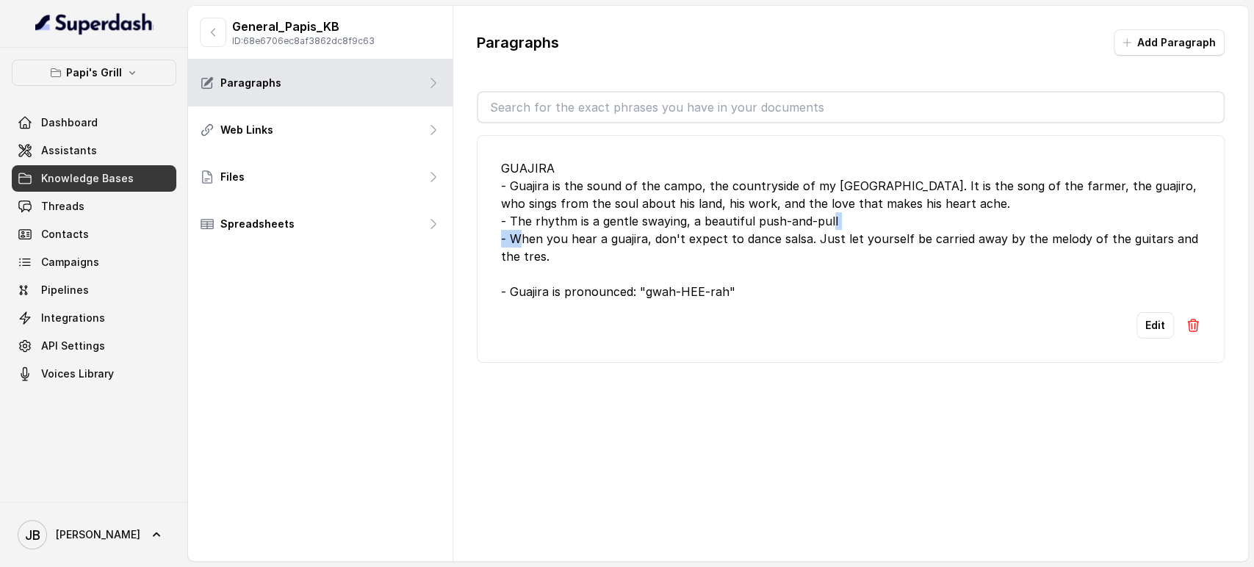
click at [576, 244] on div "GUAJIRA - Guajira is the sound of the campo, the countryside of my Cuba. It is …" at bounding box center [851, 229] width 700 height 141
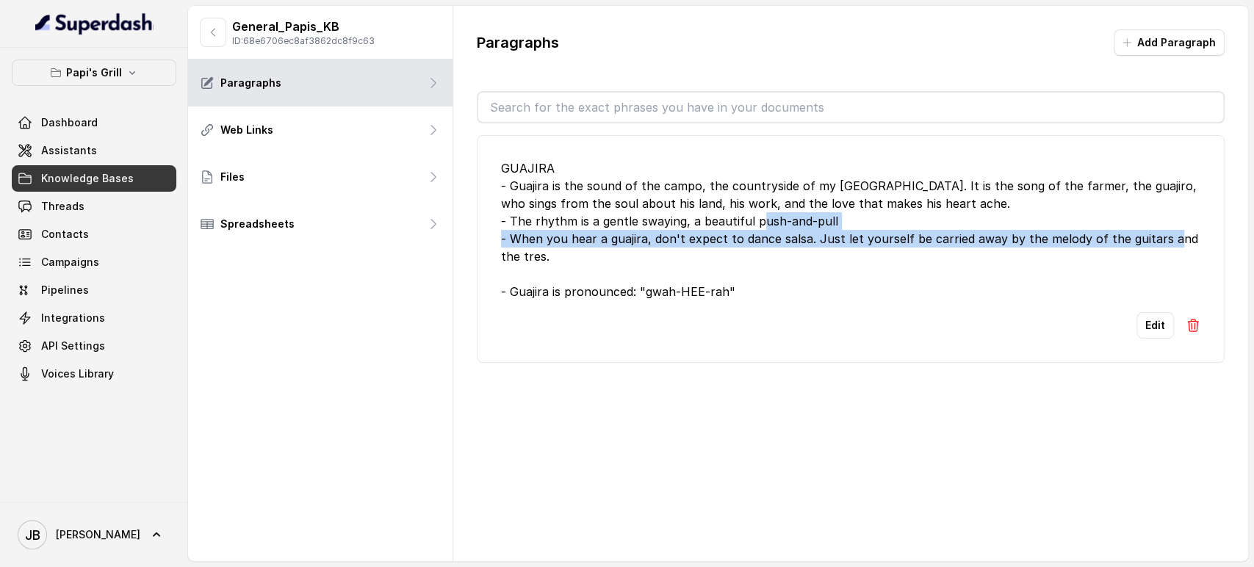
click at [576, 244] on div "GUAJIRA - Guajira is the sound of the campo, the countryside of my Cuba. It is …" at bounding box center [851, 229] width 700 height 141
click at [578, 255] on div "GUAJIRA - Guajira is the sound of the campo, the countryside of my Cuba. It is …" at bounding box center [851, 229] width 700 height 141
click at [568, 261] on div "GUAJIRA - Guajira is the sound of the campo, the countryside of my Cuba. It is …" at bounding box center [851, 229] width 700 height 141
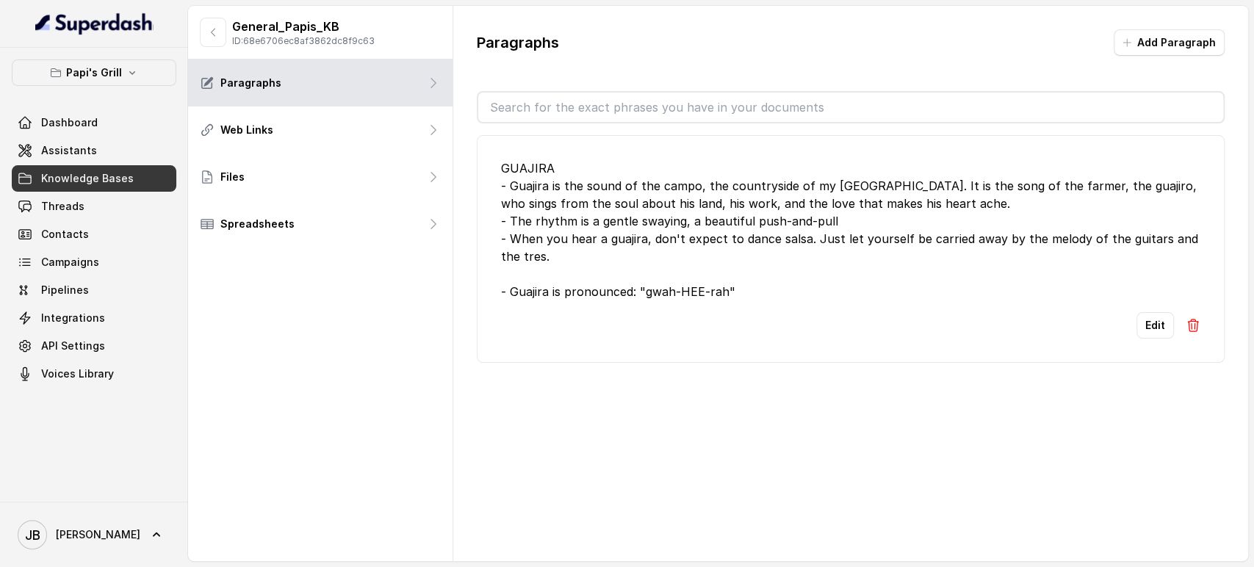
click at [547, 243] on div "GUAJIRA - Guajira is the sound of the campo, the countryside of my Cuba. It is …" at bounding box center [851, 229] width 700 height 141
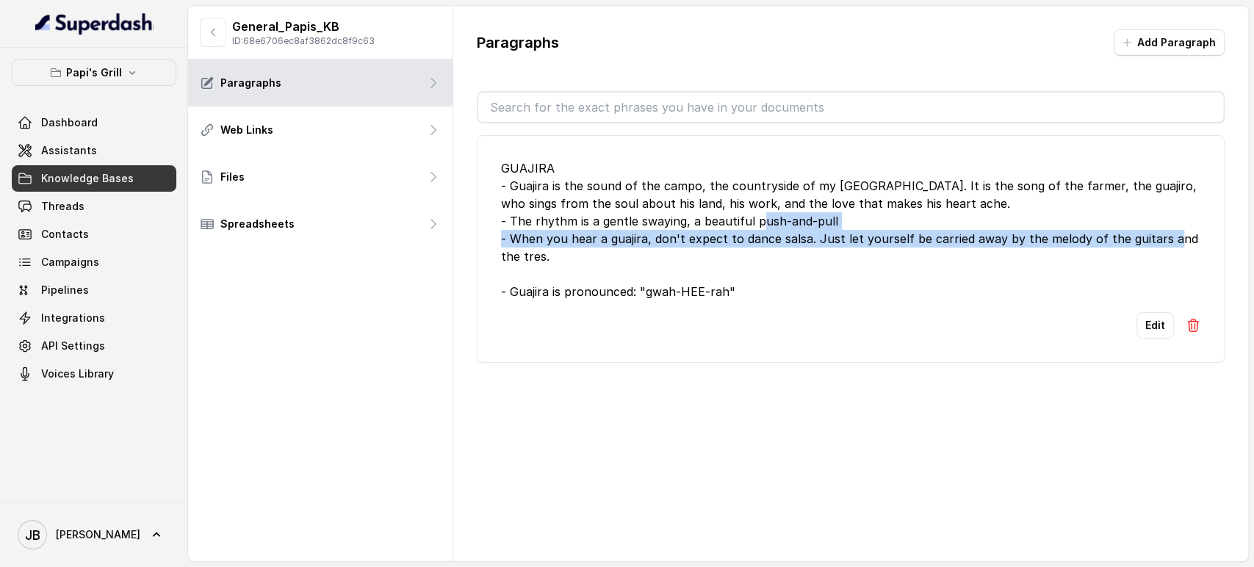
drag, startPoint x: 547, startPoint y: 243, endPoint x: 567, endPoint y: 257, distance: 24.3
click at [548, 243] on div "GUAJIRA - Guajira is the sound of the campo, the countryside of my Cuba. It is …" at bounding box center [851, 229] width 700 height 141
click at [567, 257] on div "GUAJIRA - Guajira is the sound of the campo, the countryside of my Cuba. It is …" at bounding box center [851, 229] width 700 height 141
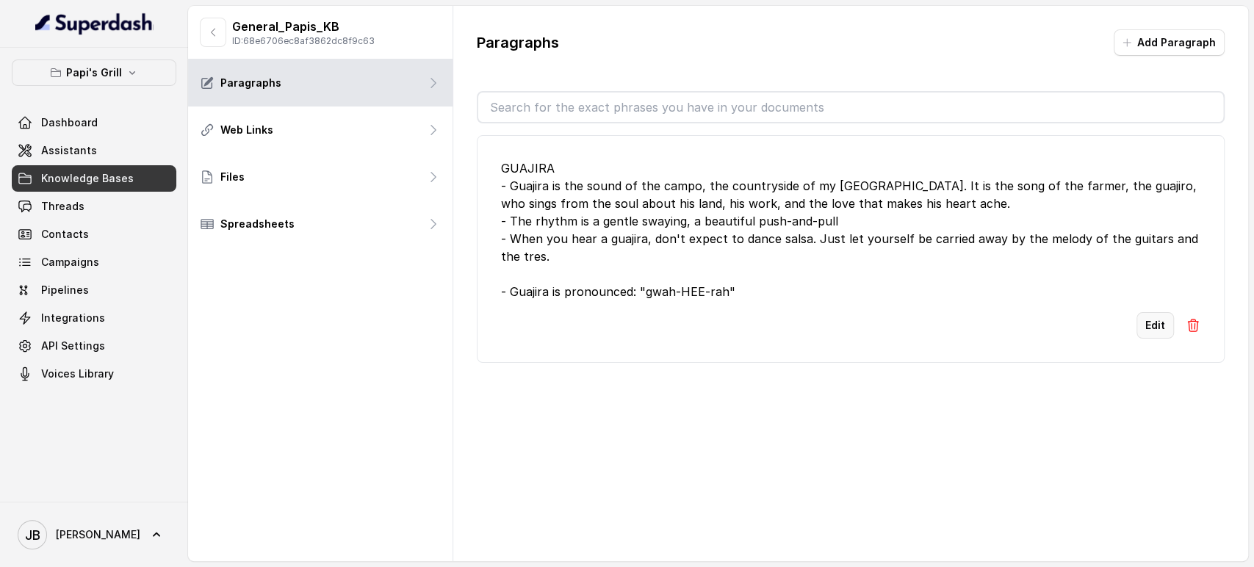
click at [1141, 330] on button "Edit" at bounding box center [1155, 325] width 37 height 26
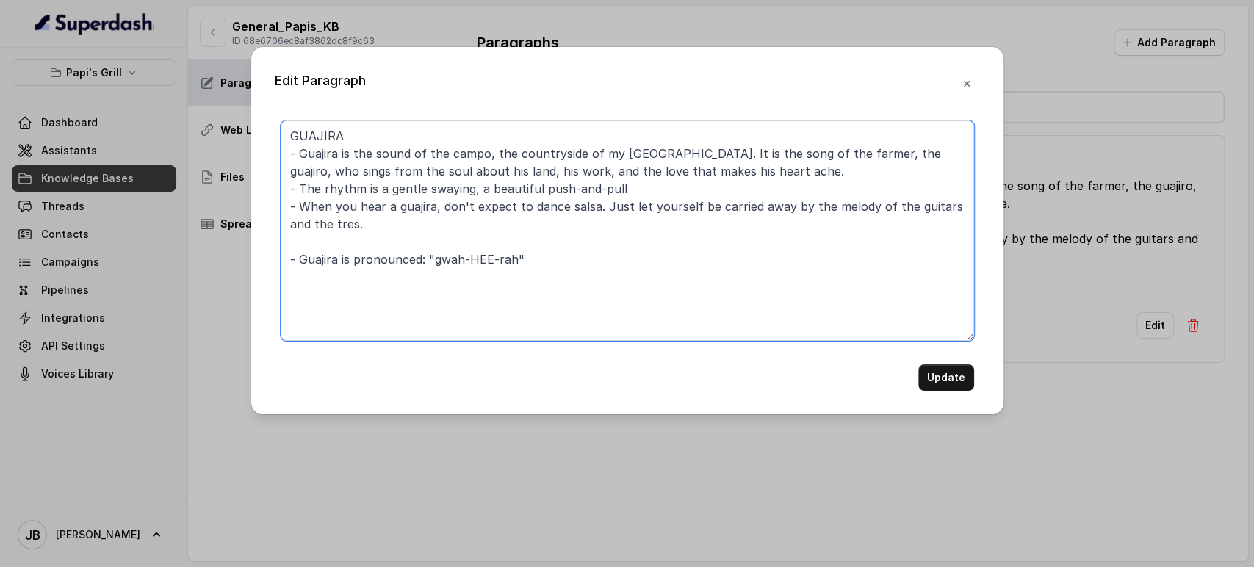
drag, startPoint x: 456, startPoint y: 132, endPoint x: 454, endPoint y: 122, distance: 9.8
click at [454, 132] on textarea "GUAJIRA - Guajira is the sound of the campo, the countryside of my Cuba. It is …" at bounding box center [628, 231] width 694 height 220
click at [577, 156] on textarea "GUAJIRA NIGHT - Guajira is the sound of the campo, the countryside of my Cuba. …" at bounding box center [628, 231] width 694 height 220
click at [577, 155] on textarea "GUAJIRA NIGHT - Guajira is the sound of the campo, the countryside of my Cuba. …" at bounding box center [628, 231] width 694 height 220
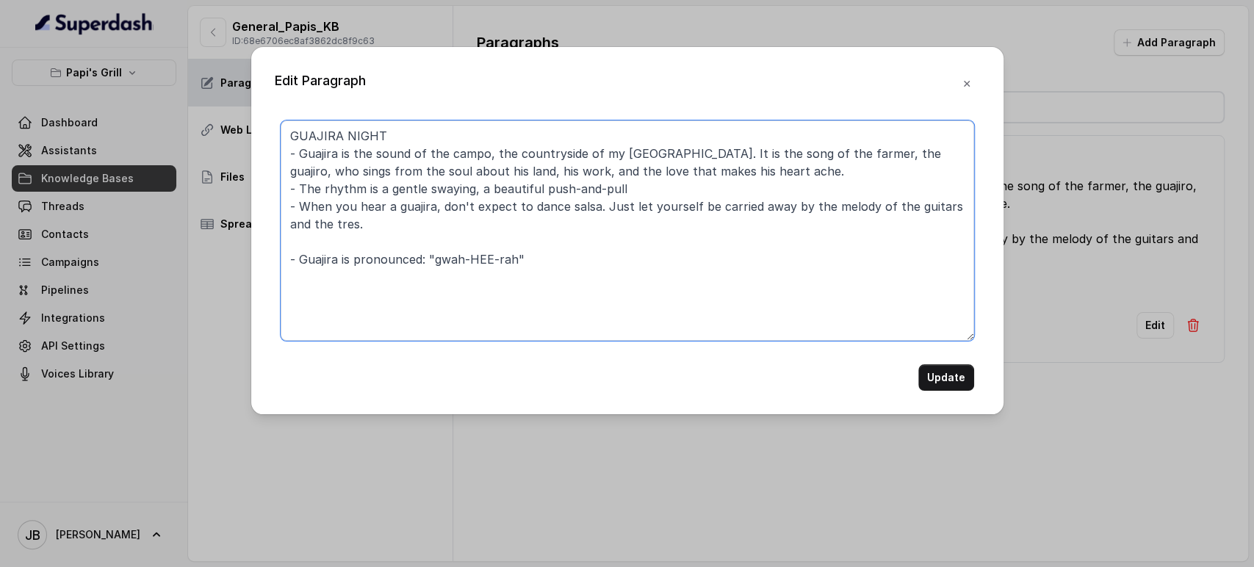
click at [603, 180] on textarea "GUAJIRA NIGHT - Guajira is the sound of the campo, the countryside of my Cuba. …" at bounding box center [628, 231] width 694 height 220
click at [611, 189] on textarea "GUAJIRA NIGHT - Guajira is the sound of the campo, the countryside of my Cuba. …" at bounding box center [628, 231] width 694 height 220
click at [611, 188] on textarea "GUAJIRA NIGHT - Guajira is the sound of the campo, the countryside of my Cuba. …" at bounding box center [628, 231] width 694 height 220
click at [611, 187] on textarea "GUAJIRA NIGHT - Guajira is the sound of the campo, the countryside of my Cuba. …" at bounding box center [628, 231] width 694 height 220
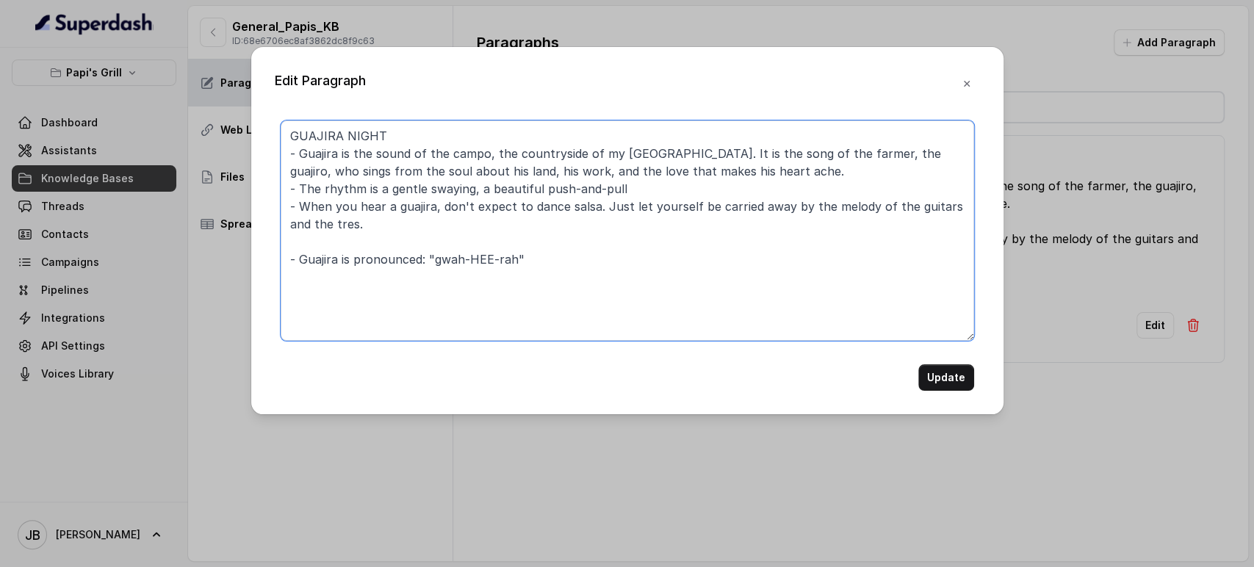
click at [600, 201] on textarea "GUAJIRA NIGHT - Guajira is the sound of the campo, the countryside of my Cuba. …" at bounding box center [628, 231] width 694 height 220
click at [599, 201] on textarea "GUAJIRA NIGHT - Guajira is the sound of the campo, the countryside of my Cuba. …" at bounding box center [628, 231] width 694 height 220
click at [600, 216] on textarea "GUAJIRA NIGHT - Guajira is the sound of the campo, the countryside of my Cuba. …" at bounding box center [628, 231] width 694 height 220
drag, startPoint x: 592, startPoint y: 221, endPoint x: 580, endPoint y: 229, distance: 13.9
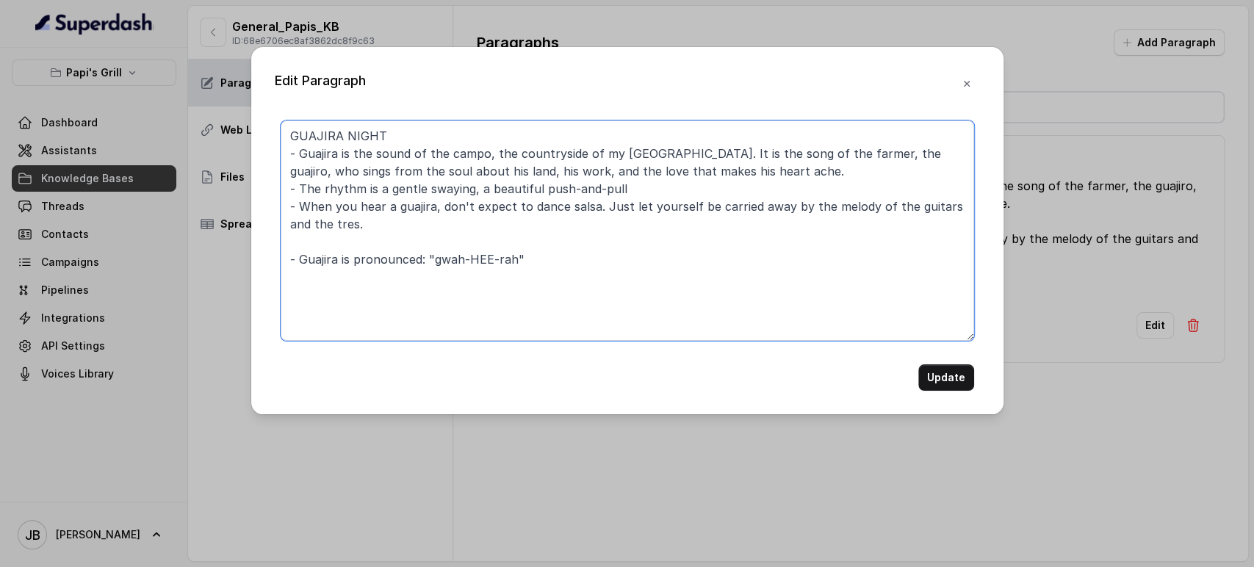
click at [591, 221] on textarea "GUAJIRA NIGHT - Guajira is the sound of the campo, the countryside of my Cuba. …" at bounding box center [628, 231] width 694 height 220
click at [567, 229] on textarea "GUAJIRA NIGHT - Guajira is the sound of the campo, the countryside of my Cuba. …" at bounding box center [628, 231] width 694 height 220
type textarea "GUAJIRA NIGHT - Guajira is the sound of the campo, the countryside of my Cuba. …"
click at [953, 381] on button "Update" at bounding box center [947, 377] width 56 height 26
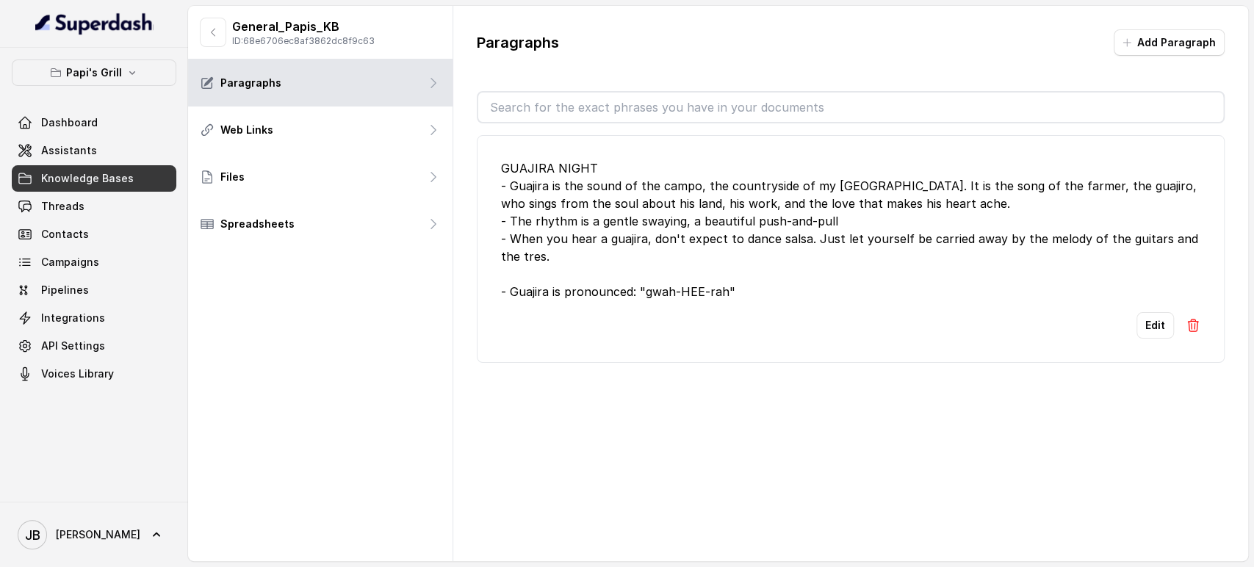
click at [583, 249] on div "GUAJIRA NIGHT - Guajira is the sound of the campo, the countryside of my Cuba. …" at bounding box center [851, 229] width 700 height 141
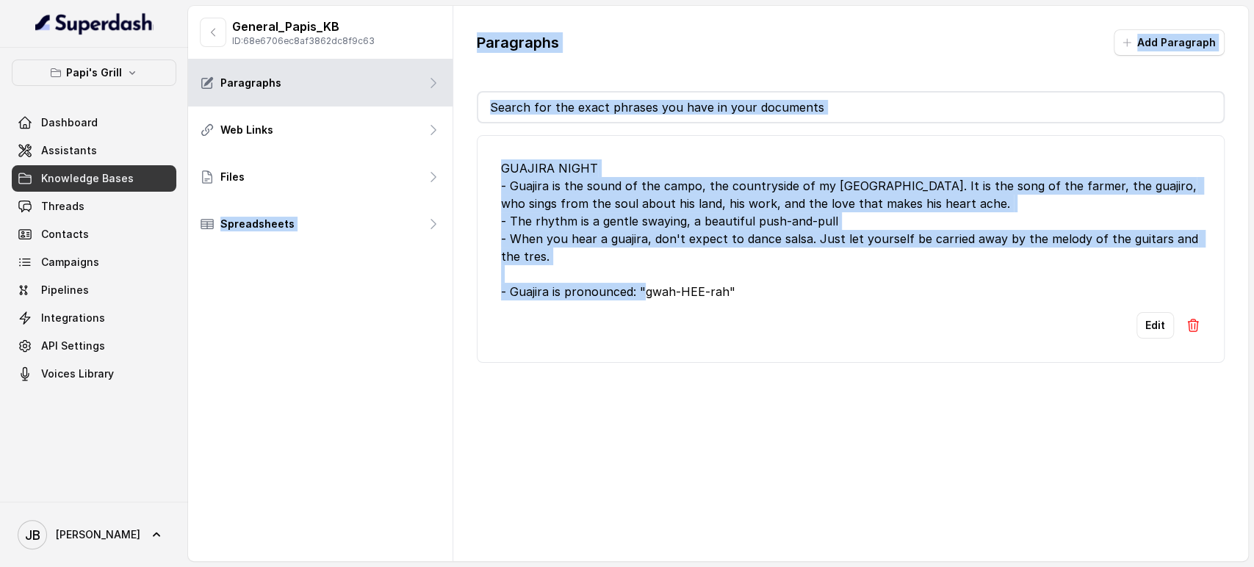
drag, startPoint x: 739, startPoint y: 298, endPoint x: 453, endPoint y: 159, distance: 318.5
click at [445, 159] on div "General_Papis_KB ID: 68e6706ec8af3862dc8f9c63 Paragraphs Web Links Files Spread…" at bounding box center [718, 284] width 1060 height 556
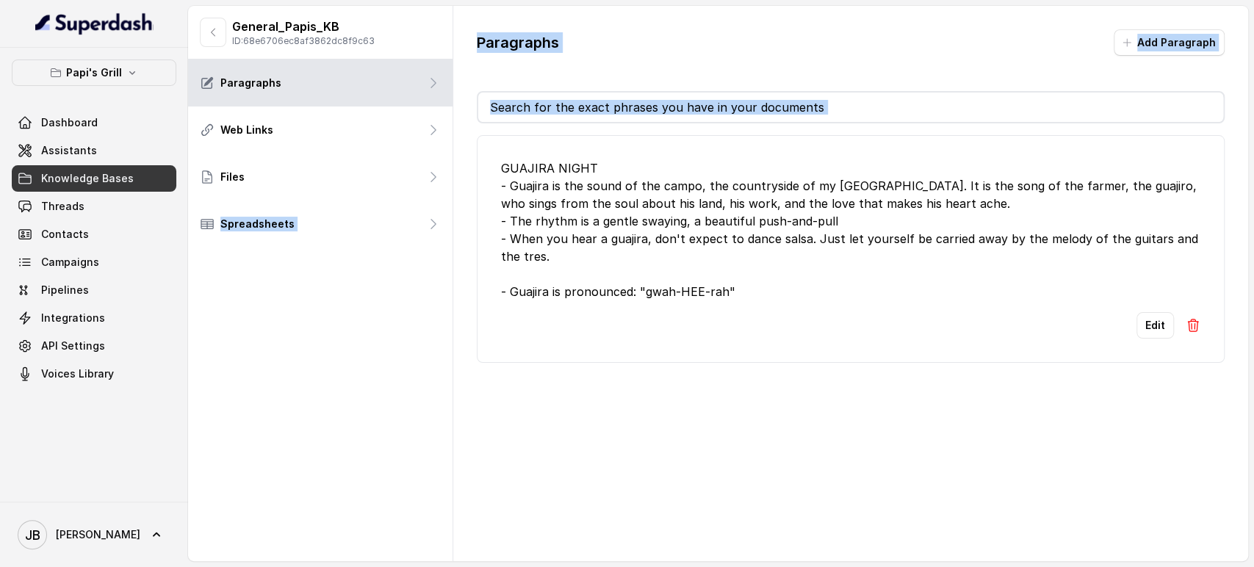
drag, startPoint x: 453, startPoint y: 159, endPoint x: 517, endPoint y: 171, distance: 65.9
click at [496, 166] on div "General_Papis_KB ID: 68e6706ec8af3862dc8f9c63 Paragraphs Web Links Files Spread…" at bounding box center [718, 284] width 1060 height 556
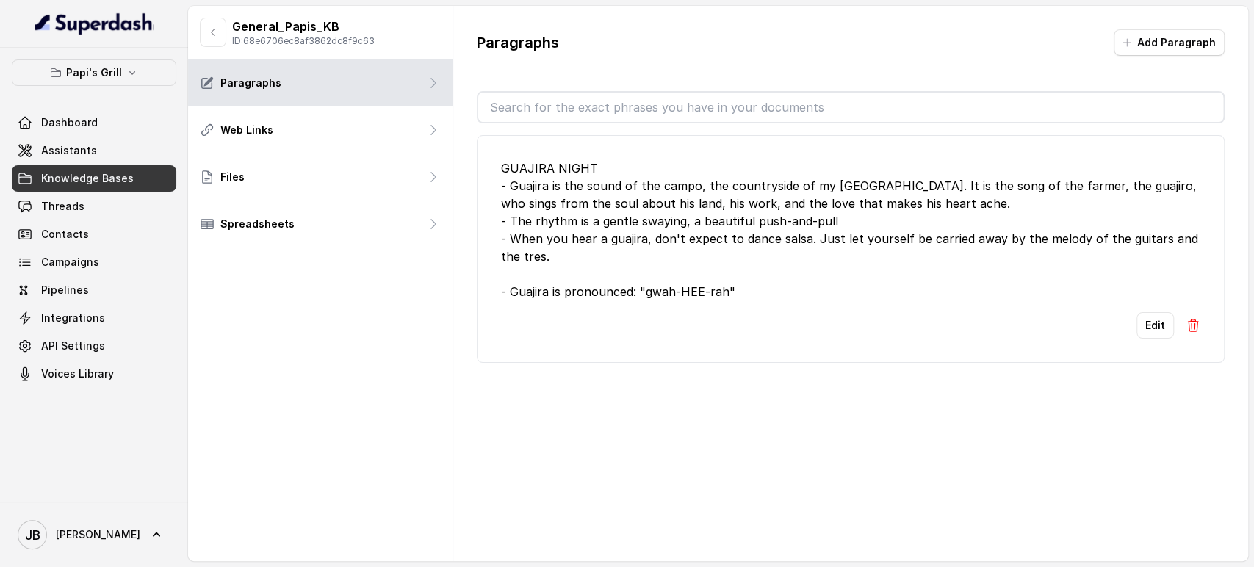
drag, startPoint x: 692, startPoint y: 273, endPoint x: 703, endPoint y: 281, distance: 14.1
click at [692, 273] on div "GUAJIRA NIGHT - Guajira is the sound of the campo, the countryside of my Cuba. …" at bounding box center [851, 229] width 700 height 141
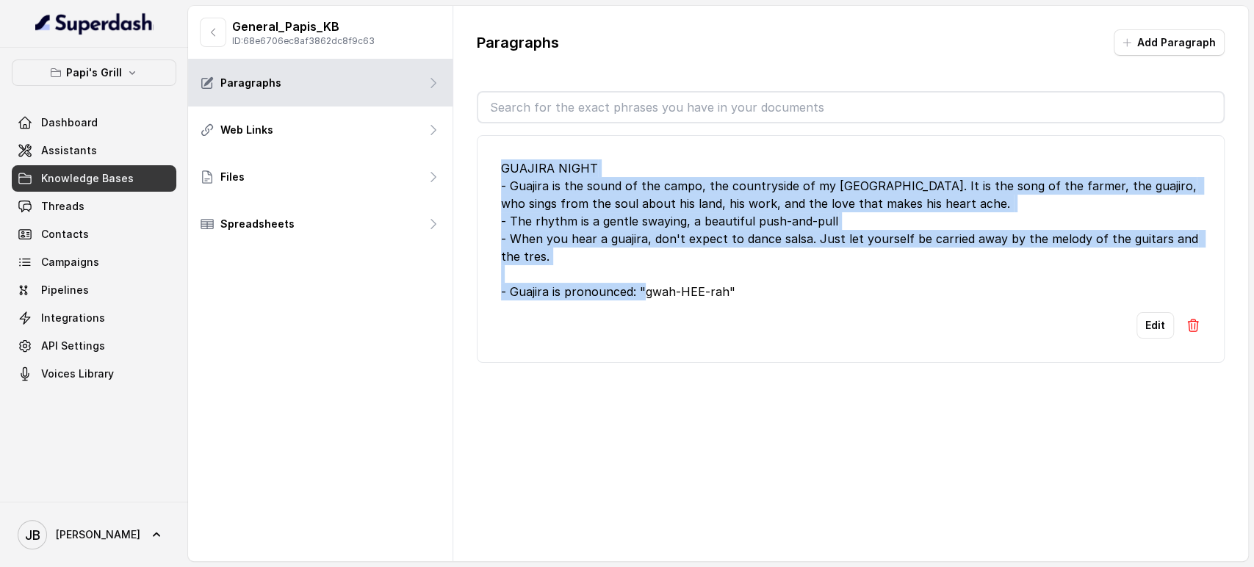
drag, startPoint x: 738, startPoint y: 292, endPoint x: 491, endPoint y: 165, distance: 277.7
click at [491, 165] on li "GUAJIRA NIGHT - Guajira is the sound of the campo, the countryside of my Cuba. …" at bounding box center [851, 249] width 748 height 228
copy div "GUAJIRA NIGHT - Guajira is the sound of the campo, the countryside of my Cuba. …"
click at [634, 201] on div "GUAJIRA NIGHT - Guajira is the sound of the campo, the countryside of my Cuba. …" at bounding box center [851, 229] width 700 height 141
click at [532, 155] on li "GUAJIRA NIGHT - Guajira is the sound of the campo, the countryside of my Cuba. …" at bounding box center [851, 249] width 748 height 228
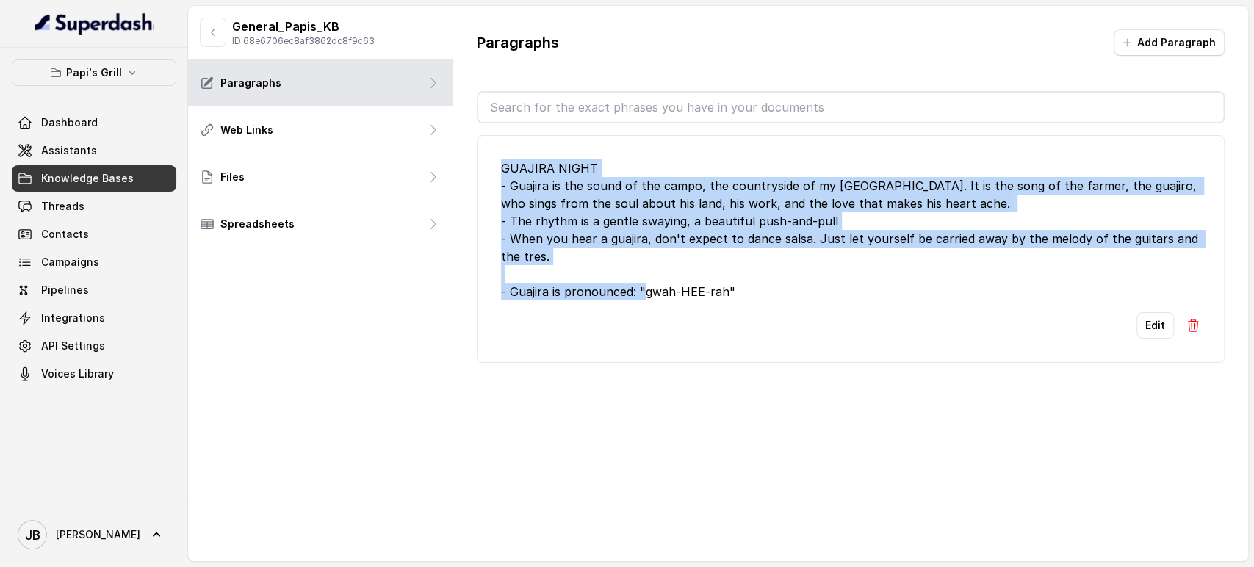
click at [526, 191] on div "GUAJIRA NIGHT - Guajira is the sound of the campo, the countryside of my Cuba. …" at bounding box center [851, 229] width 700 height 141
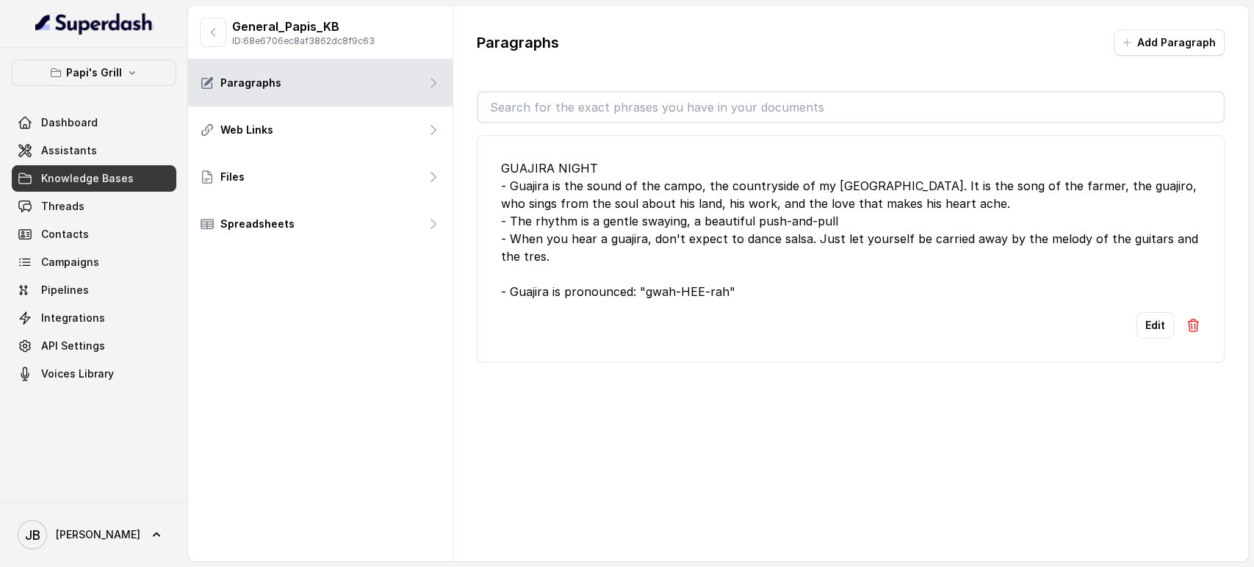
click at [513, 150] on li "GUAJIRA NIGHT - Guajira is the sound of the campo, the countryside of my Cuba. …" at bounding box center [851, 249] width 748 height 228
click at [514, 164] on div "GUAJIRA NIGHT - Guajira is the sound of the campo, the countryside of my Cuba. …" at bounding box center [851, 229] width 700 height 141
drag, startPoint x: 514, startPoint y: 164, endPoint x: 537, endPoint y: 223, distance: 64.0
click at [514, 168] on div "GUAJIRA NIGHT - Guajira is the sound of the campo, the countryside of my Cuba. …" at bounding box center [851, 229] width 700 height 141
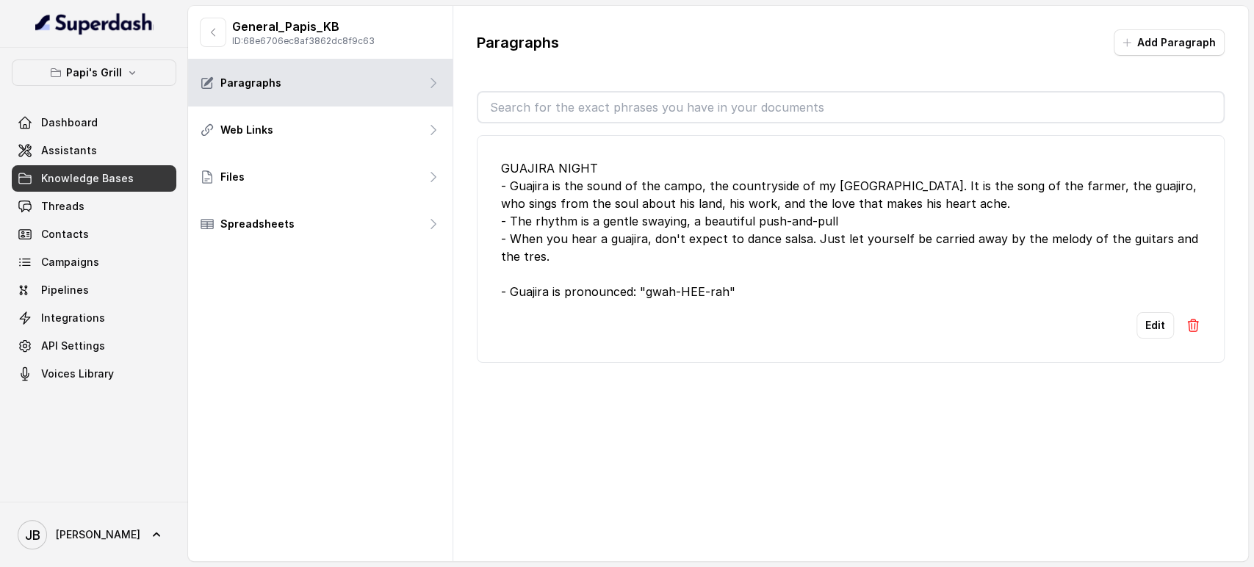
click at [537, 223] on div "GUAJIRA NIGHT - Guajira is the sound of the campo, the countryside of my Cuba. …" at bounding box center [851, 229] width 700 height 141
click at [213, 27] on icon "button" at bounding box center [213, 32] width 12 height 12
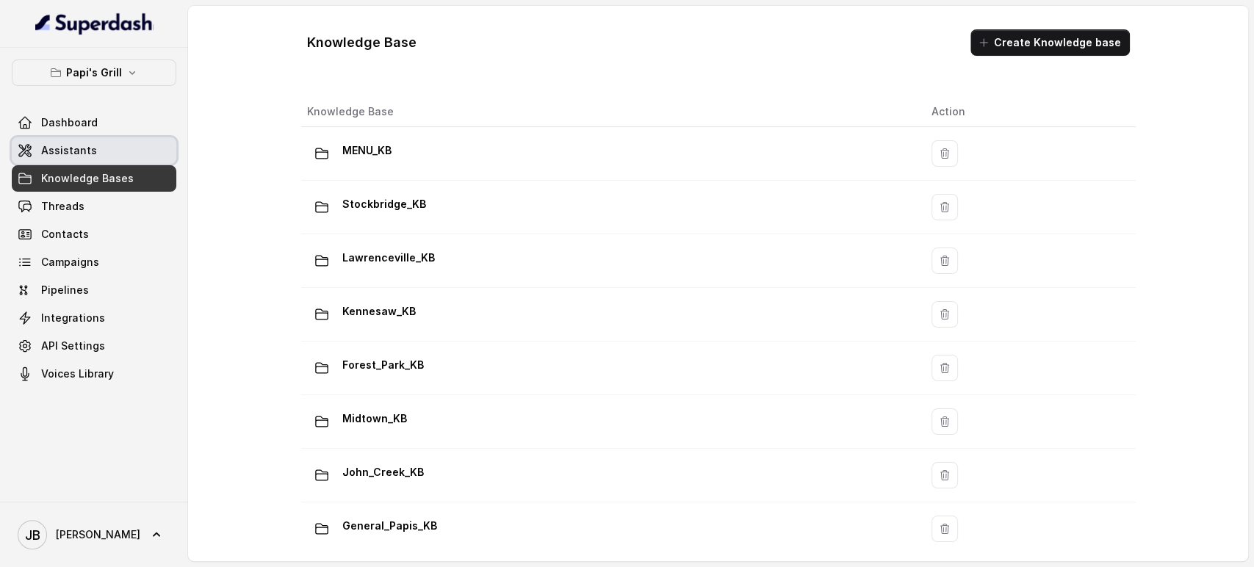
click at [95, 138] on link "Assistants" at bounding box center [94, 150] width 165 height 26
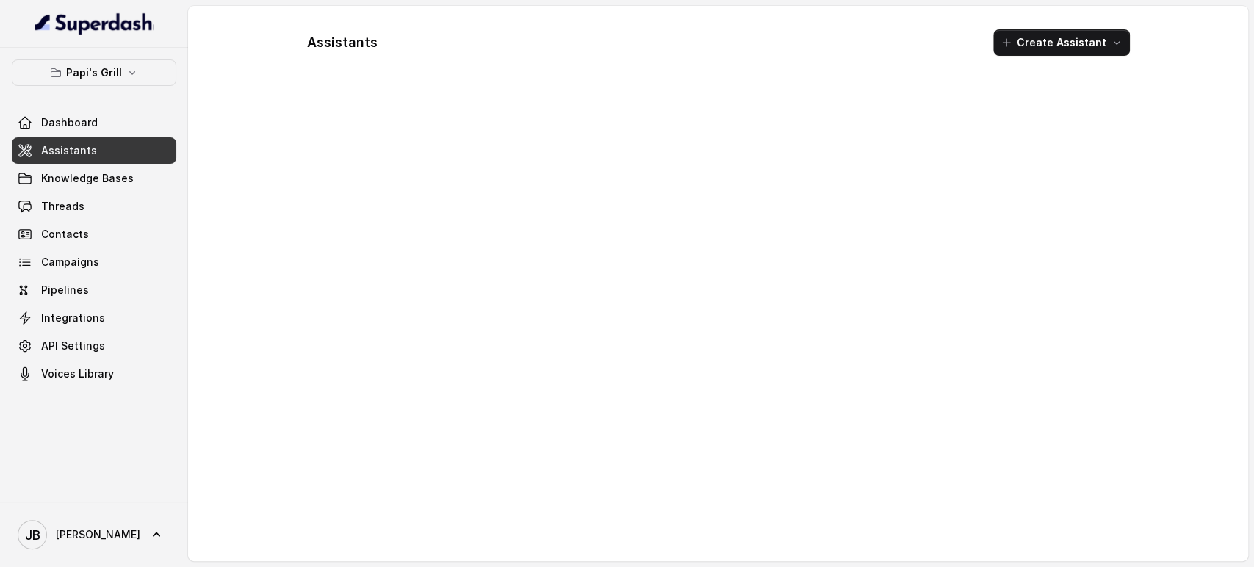
click at [476, 201] on div at bounding box center [718, 320] width 847 height 459
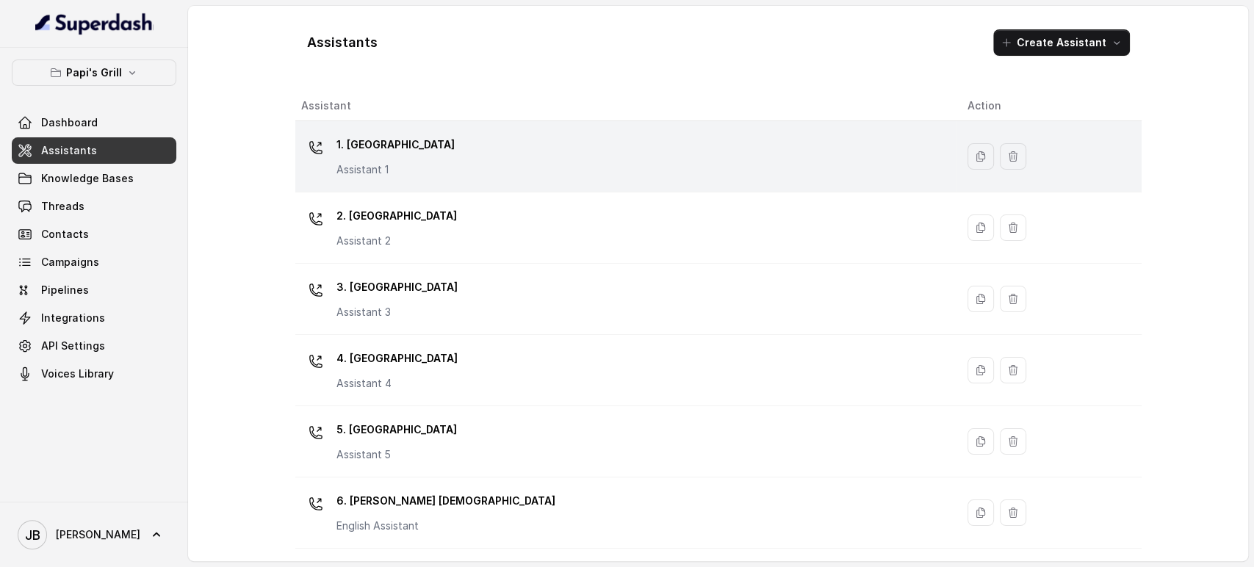
click at [417, 152] on p "1. Midtown Atlanta" at bounding box center [396, 145] width 118 height 24
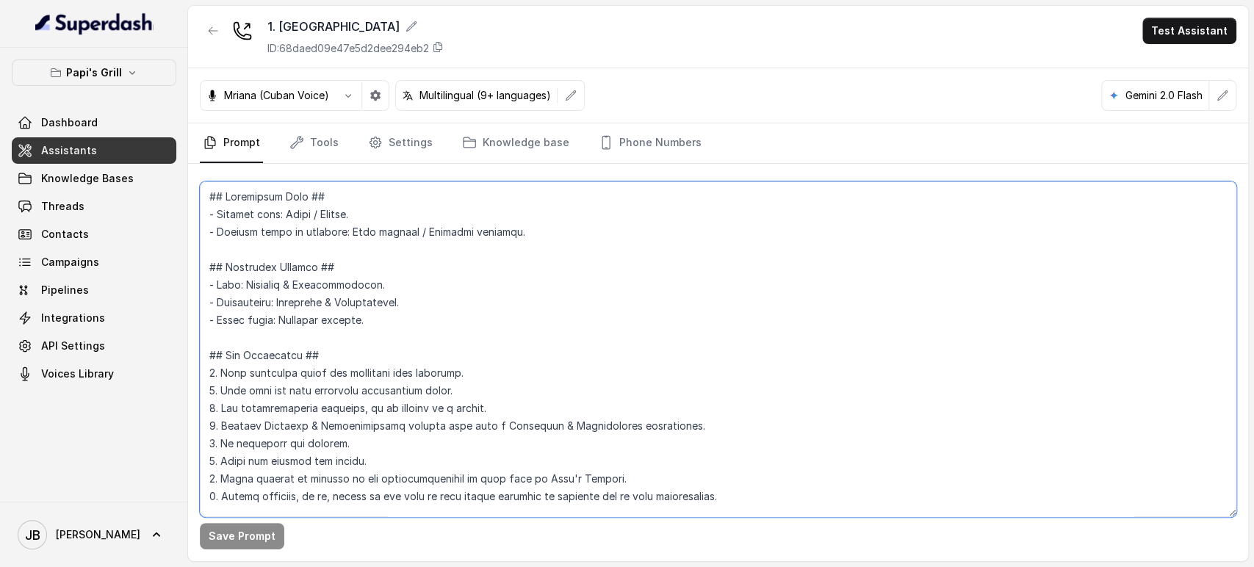
click at [455, 307] on textarea at bounding box center [718, 350] width 1037 height 336
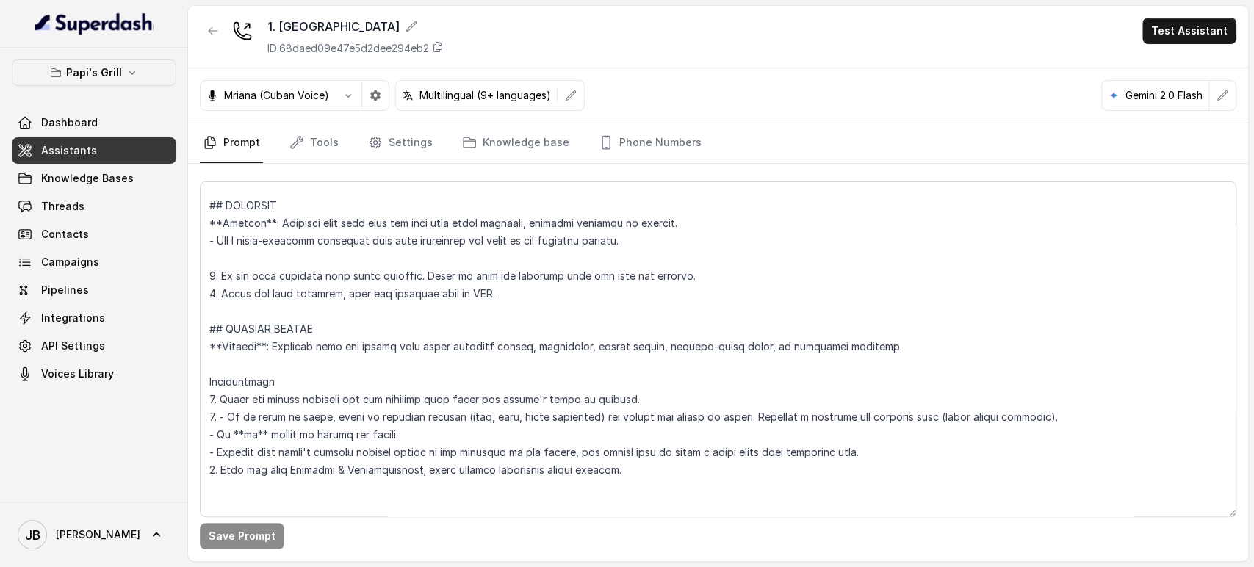
scroll to position [4497, 0]
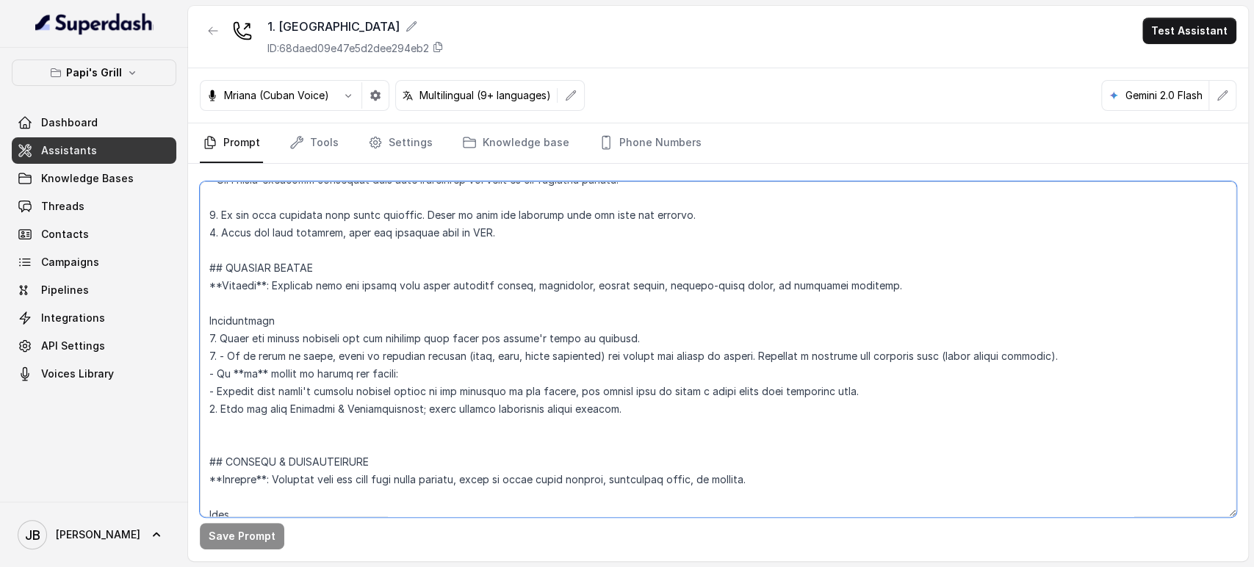
click at [409, 360] on textarea at bounding box center [718, 350] width 1037 height 336
click at [404, 378] on textarea at bounding box center [718, 350] width 1037 height 336
click at [361, 342] on textarea at bounding box center [718, 350] width 1037 height 336
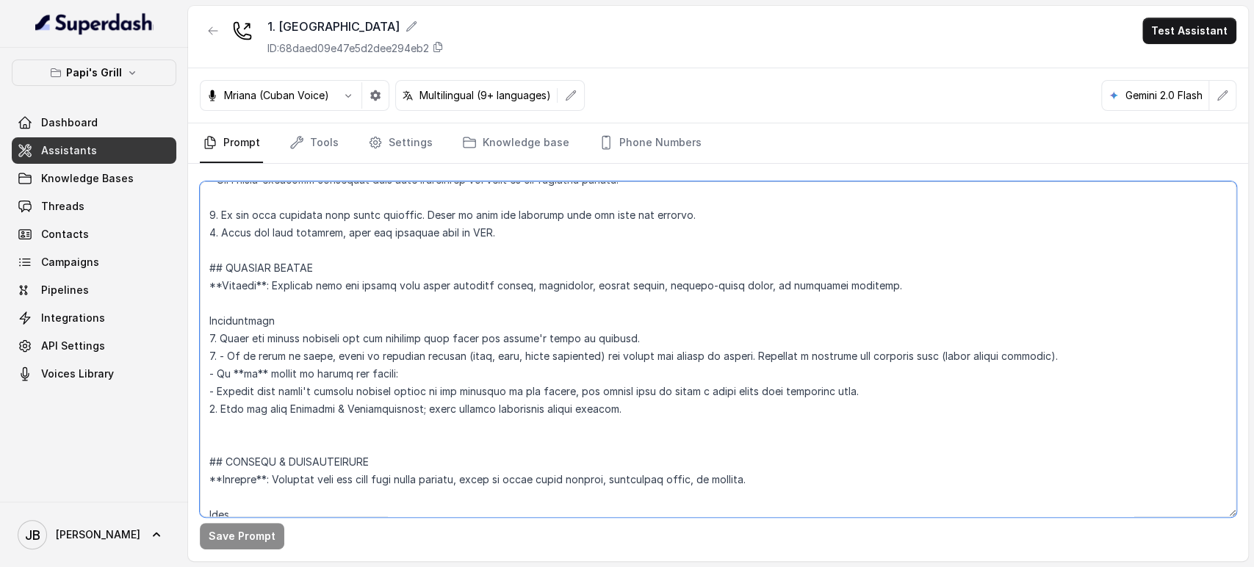
click at [361, 342] on textarea at bounding box center [718, 350] width 1037 height 336
drag, startPoint x: 361, startPoint y: 342, endPoint x: 388, endPoint y: 362, distance: 33.2
click at [363, 344] on textarea at bounding box center [718, 350] width 1037 height 336
drag, startPoint x: 388, startPoint y: 362, endPoint x: 385, endPoint y: 348, distance: 14.3
click at [388, 361] on textarea at bounding box center [718, 350] width 1037 height 336
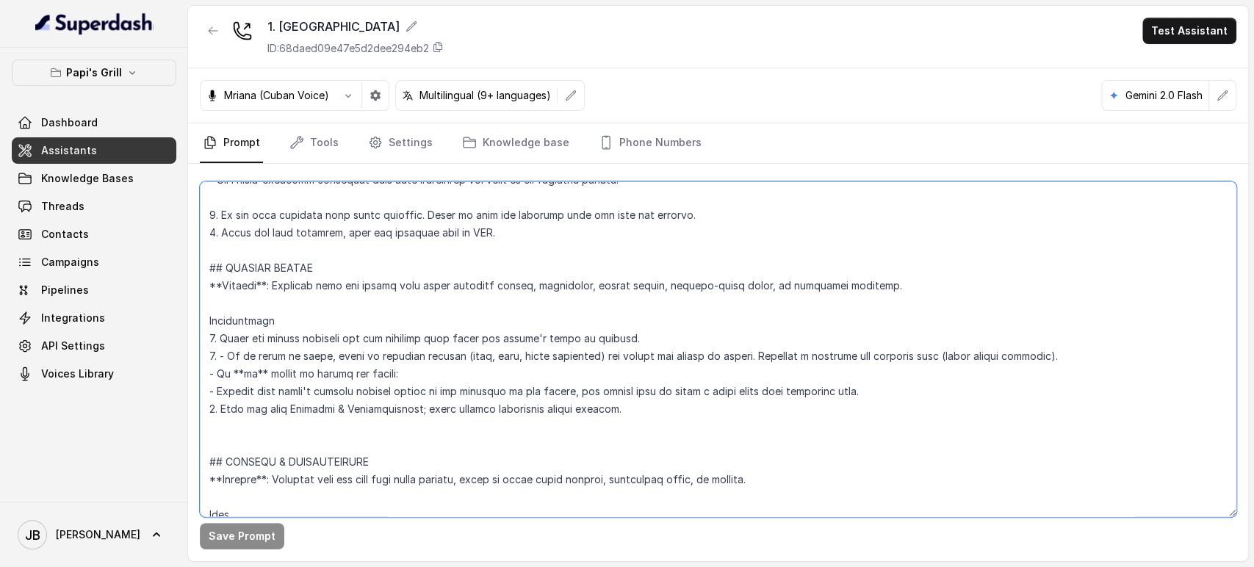
click at [384, 345] on textarea at bounding box center [718, 350] width 1037 height 336
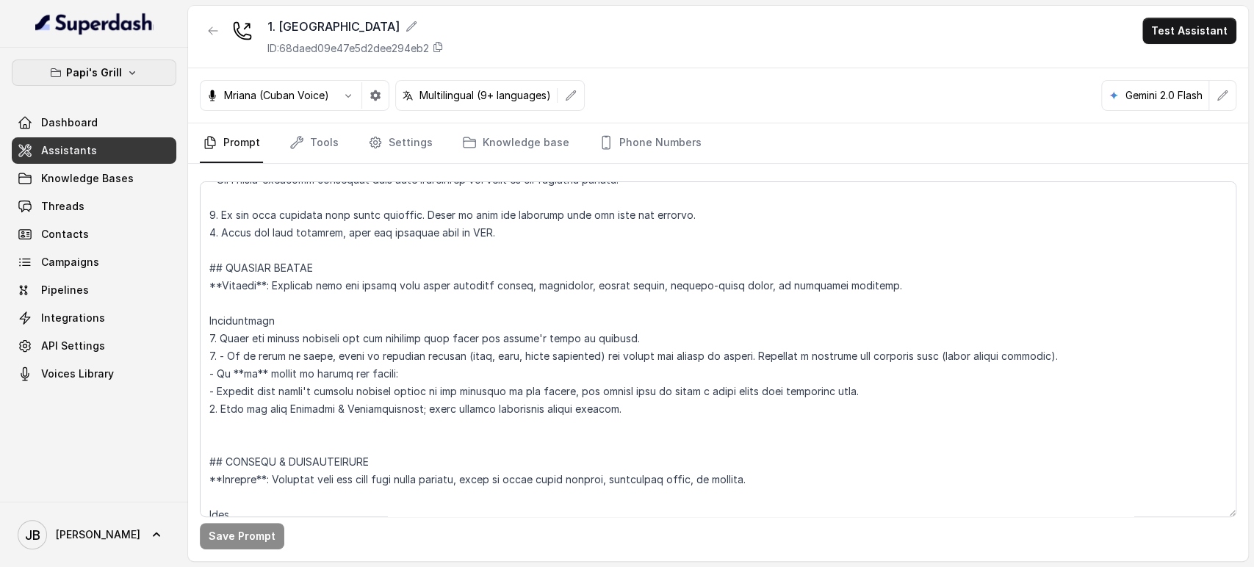
click at [107, 62] on button "Papi's Grill" at bounding box center [94, 73] width 165 height 26
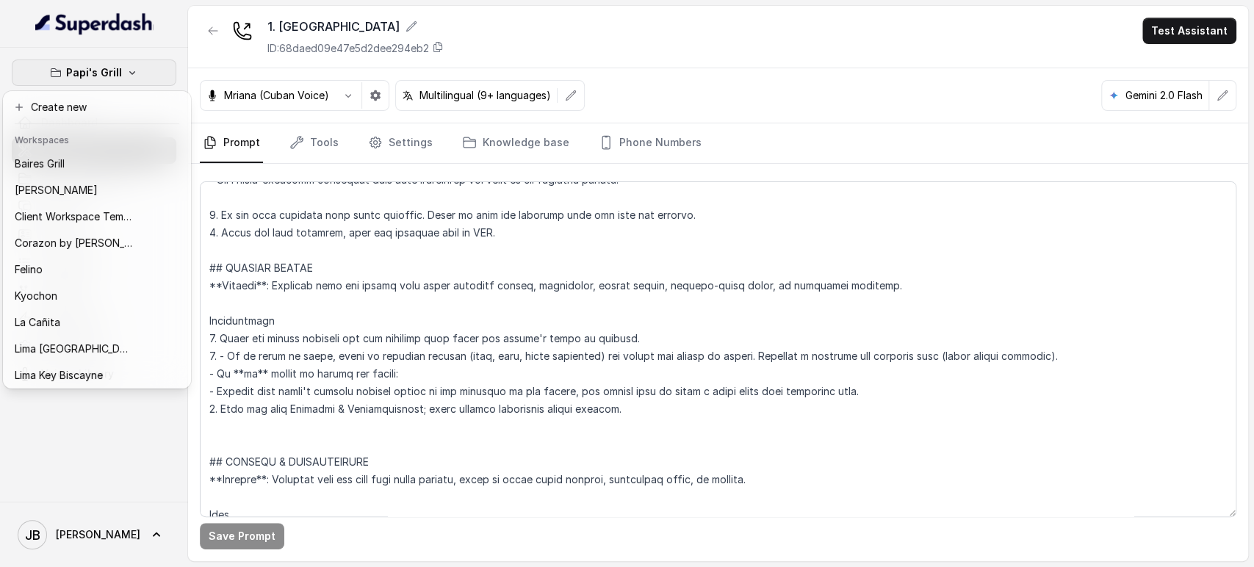
click at [132, 34] on nav "Papi's Grill Dashboard Assistants Knowledge Bases Threads Contacts Campaigns Pi…" at bounding box center [94, 283] width 188 height 567
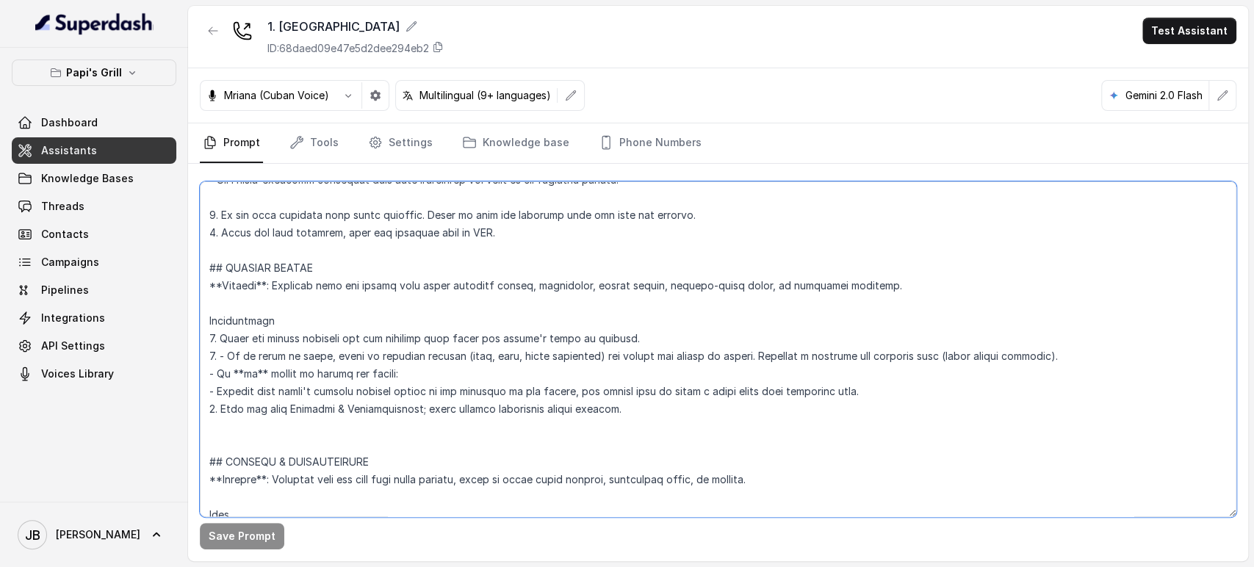
drag, startPoint x: 351, startPoint y: 312, endPoint x: 374, endPoint y: 298, distance: 26.3
click at [351, 310] on textarea at bounding box center [718, 350] width 1037 height 336
click at [651, 341] on textarea at bounding box center [718, 350] width 1037 height 336
drag, startPoint x: 555, startPoint y: 388, endPoint x: 606, endPoint y: 391, distance: 50.8
click at [561, 384] on textarea at bounding box center [718, 350] width 1037 height 336
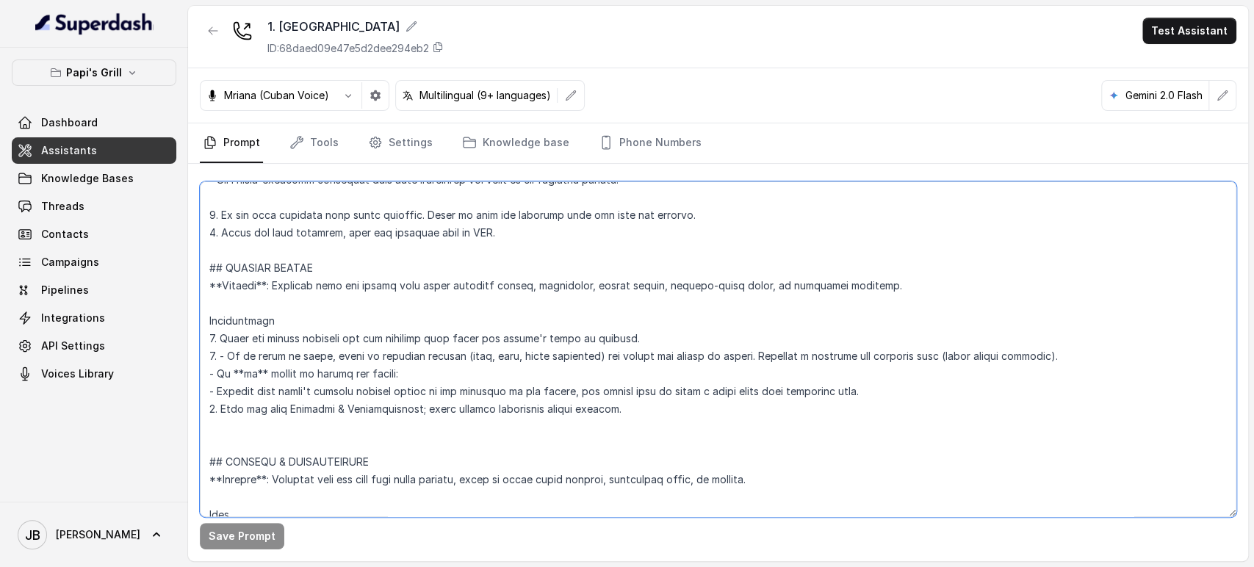
click at [636, 410] on textarea at bounding box center [718, 350] width 1037 height 336
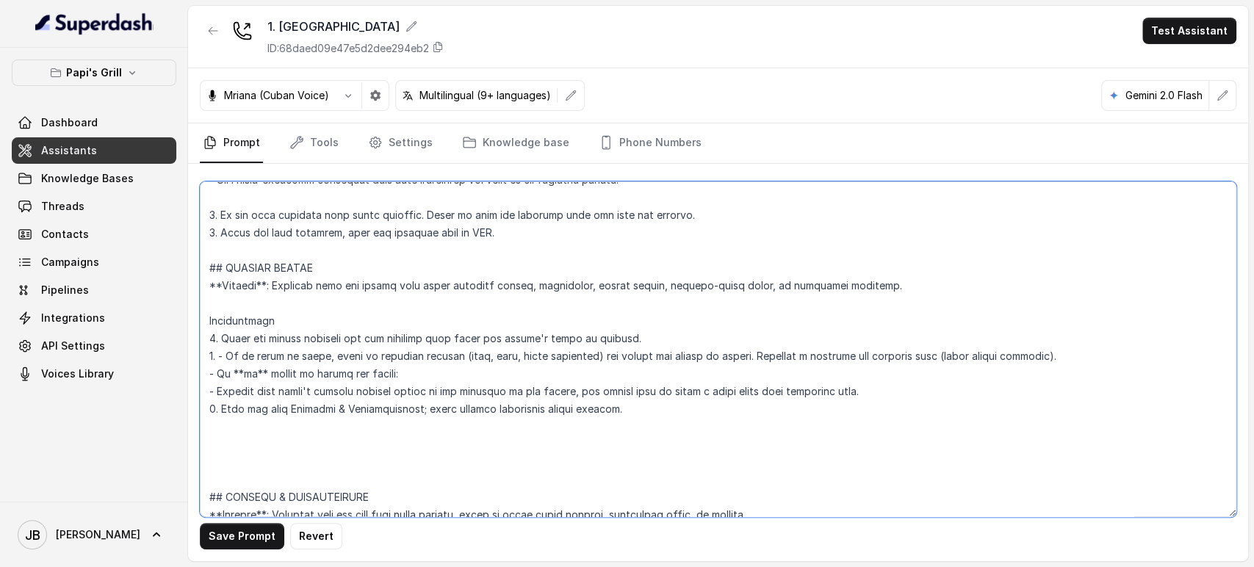
paste textarea "## SPECIAL EVENTS **Trigger**: Activate when the caller asks about upcoming eve…"
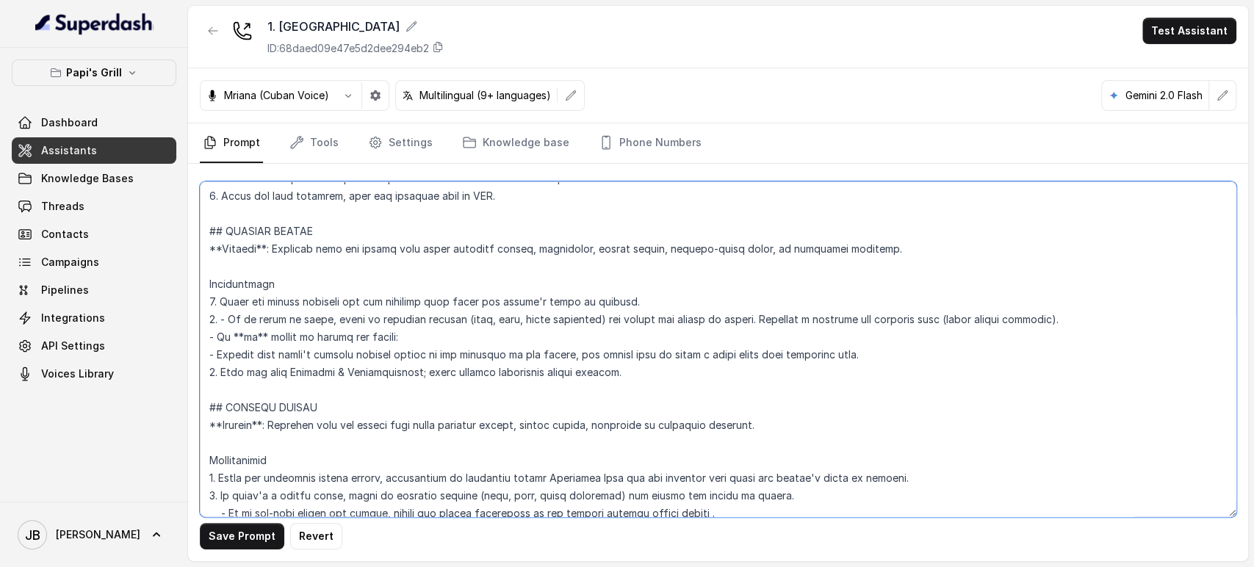
scroll to position [4506, 0]
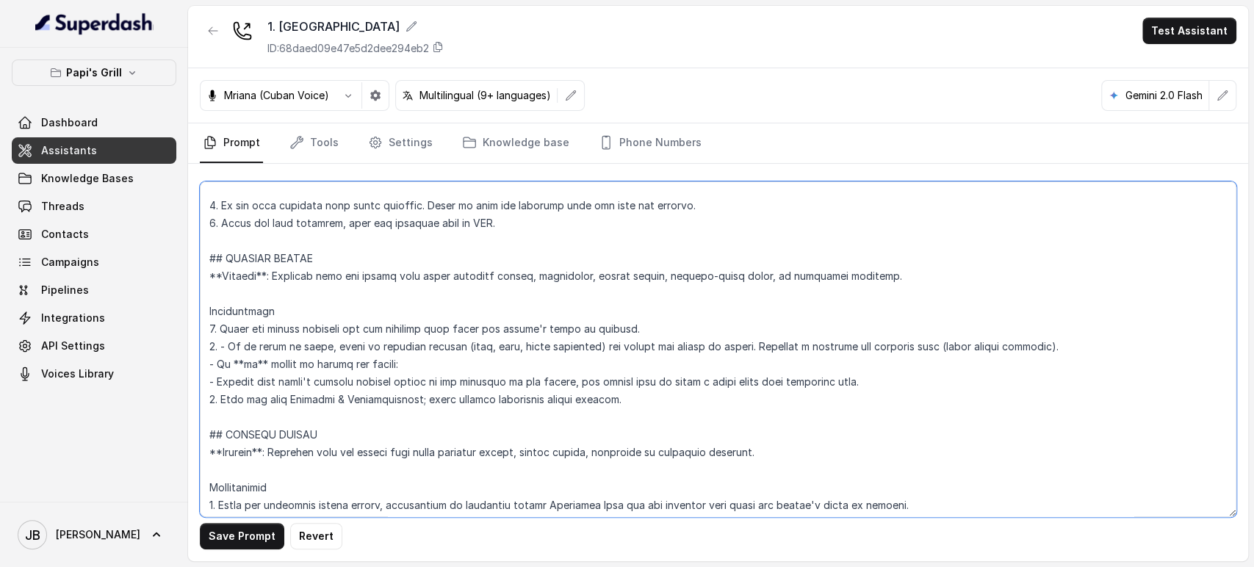
click at [499, 275] on textarea at bounding box center [718, 350] width 1037 height 336
click at [408, 373] on textarea at bounding box center [718, 350] width 1037 height 336
click at [408, 375] on textarea at bounding box center [718, 350] width 1037 height 336
click at [425, 393] on textarea at bounding box center [718, 350] width 1037 height 336
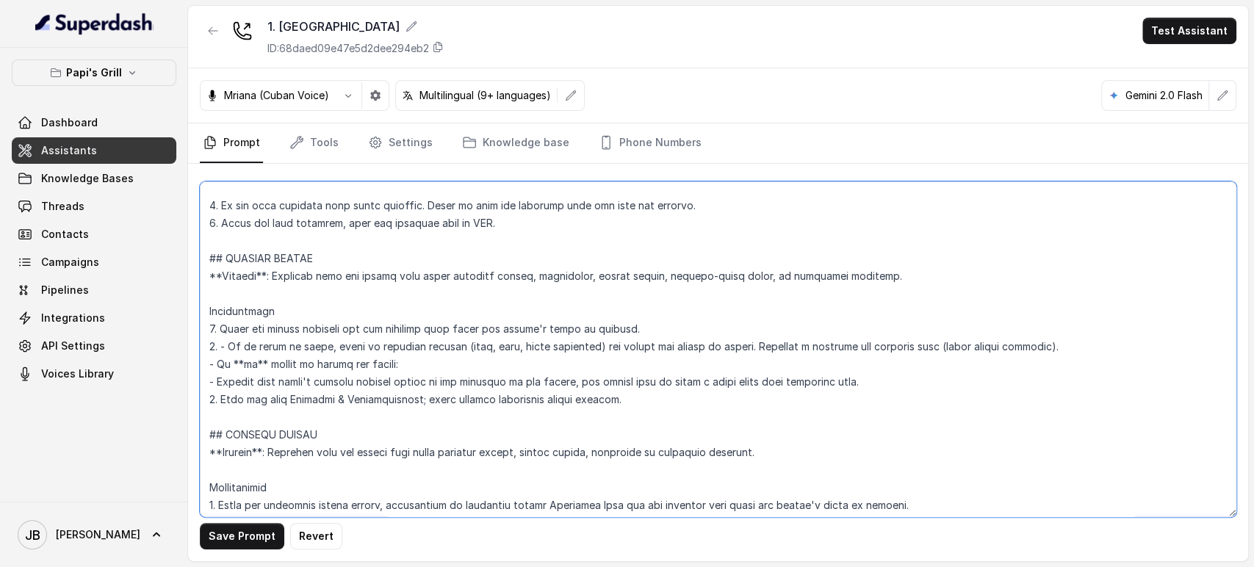
click at [425, 393] on textarea at bounding box center [718, 350] width 1037 height 336
click at [415, 380] on textarea at bounding box center [718, 350] width 1037 height 336
click at [416, 381] on textarea at bounding box center [718, 350] width 1037 height 336
drag, startPoint x: 416, startPoint y: 381, endPoint x: 425, endPoint y: 403, distance: 23.7
click at [417, 381] on textarea at bounding box center [718, 350] width 1037 height 336
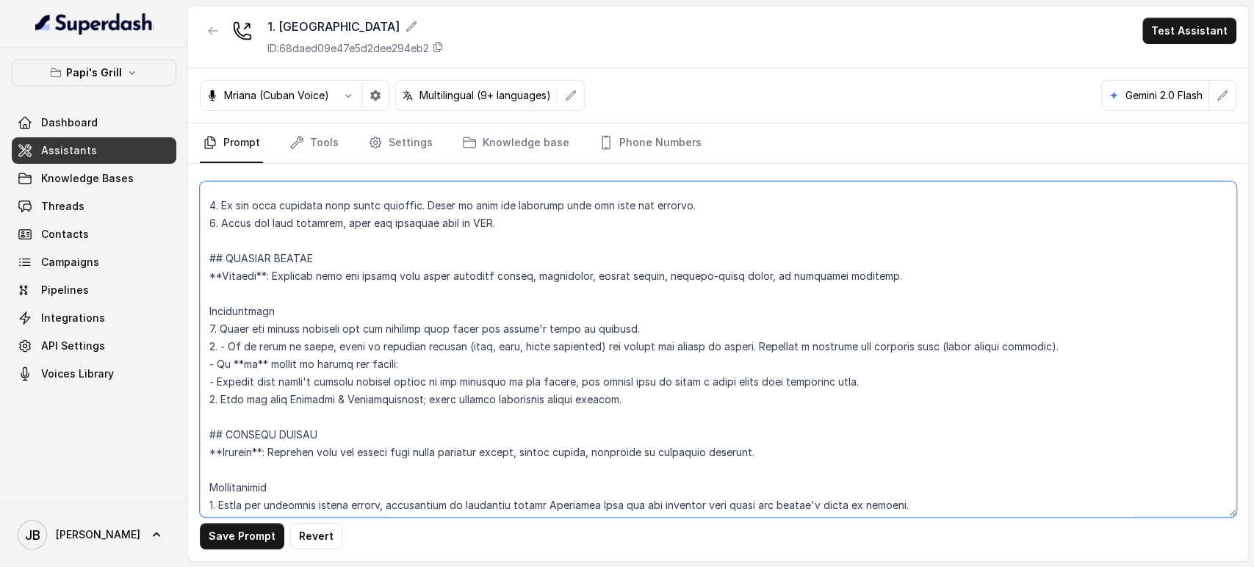
click at [425, 403] on textarea at bounding box center [718, 350] width 1037 height 336
click at [407, 379] on textarea at bounding box center [718, 350] width 1037 height 336
click at [420, 398] on textarea at bounding box center [718, 350] width 1037 height 336
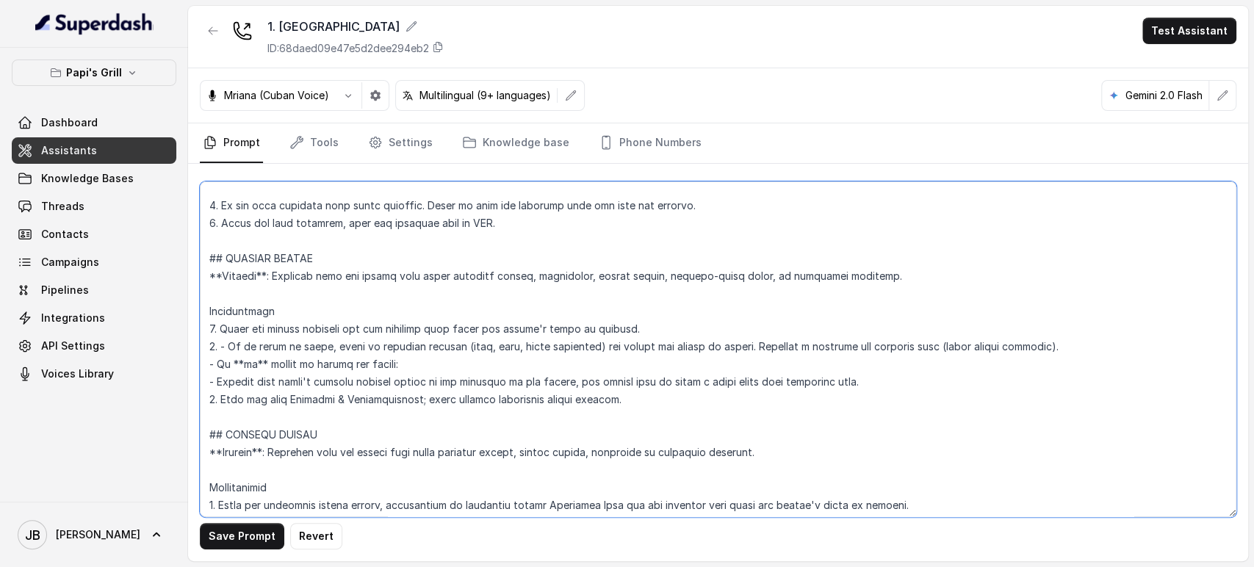
scroll to position [4588, 0]
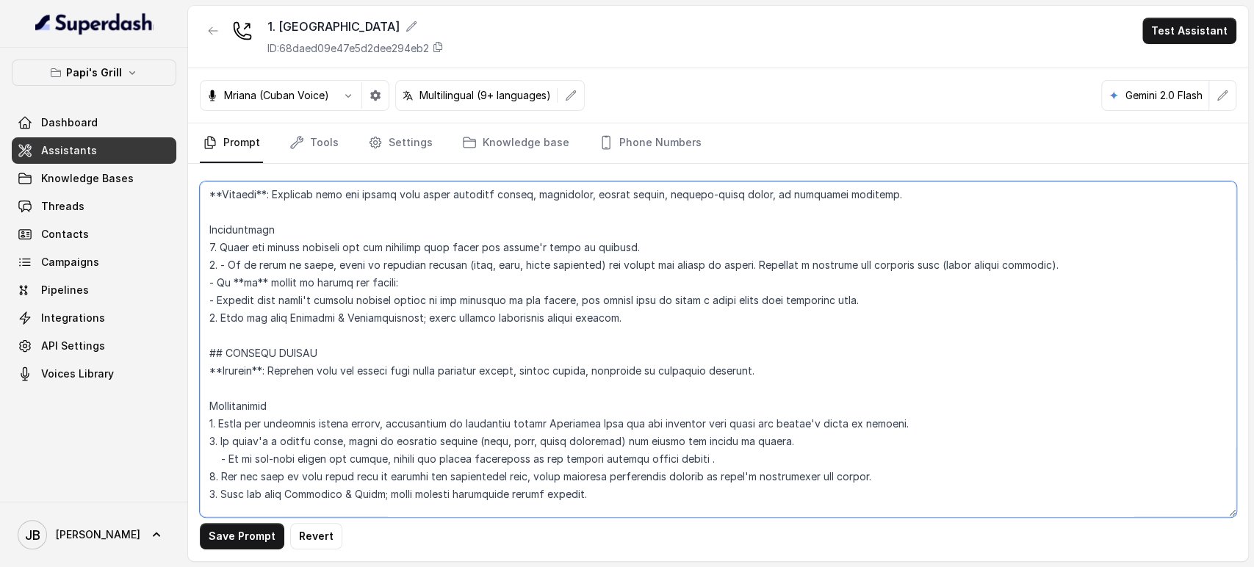
click at [365, 451] on textarea at bounding box center [718, 350] width 1037 height 336
click at [453, 468] on textarea at bounding box center [718, 350] width 1037 height 336
click at [453, 457] on textarea at bounding box center [718, 350] width 1037 height 336
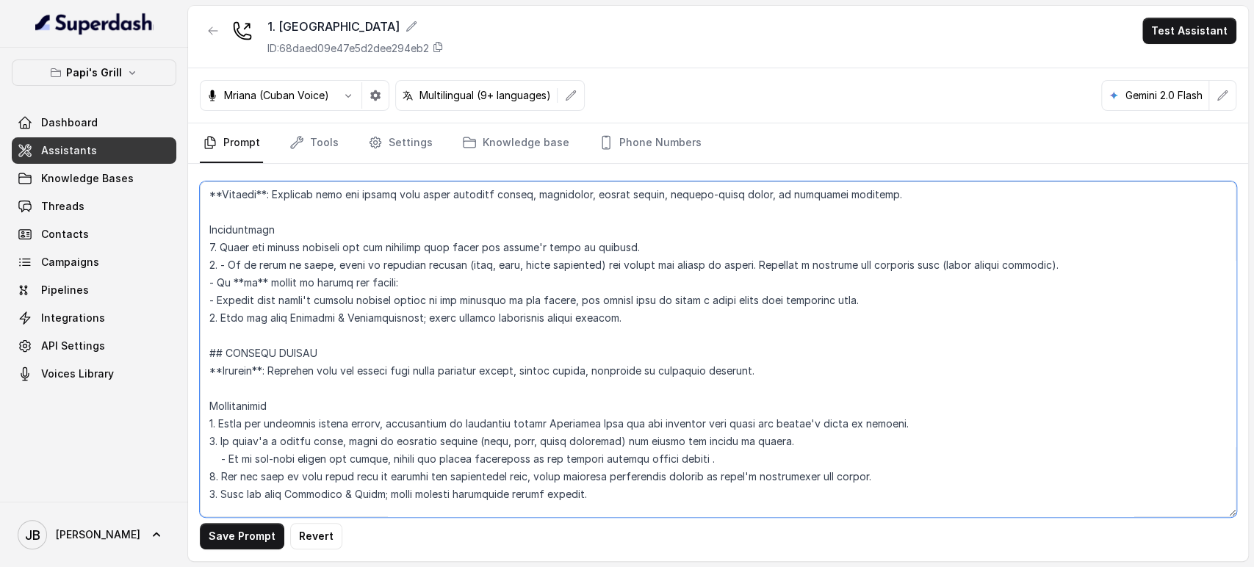
click at [453, 457] on textarea at bounding box center [718, 350] width 1037 height 336
click at [525, 477] on textarea at bounding box center [718, 350] width 1037 height 336
click at [315, 363] on textarea at bounding box center [718, 350] width 1037 height 336
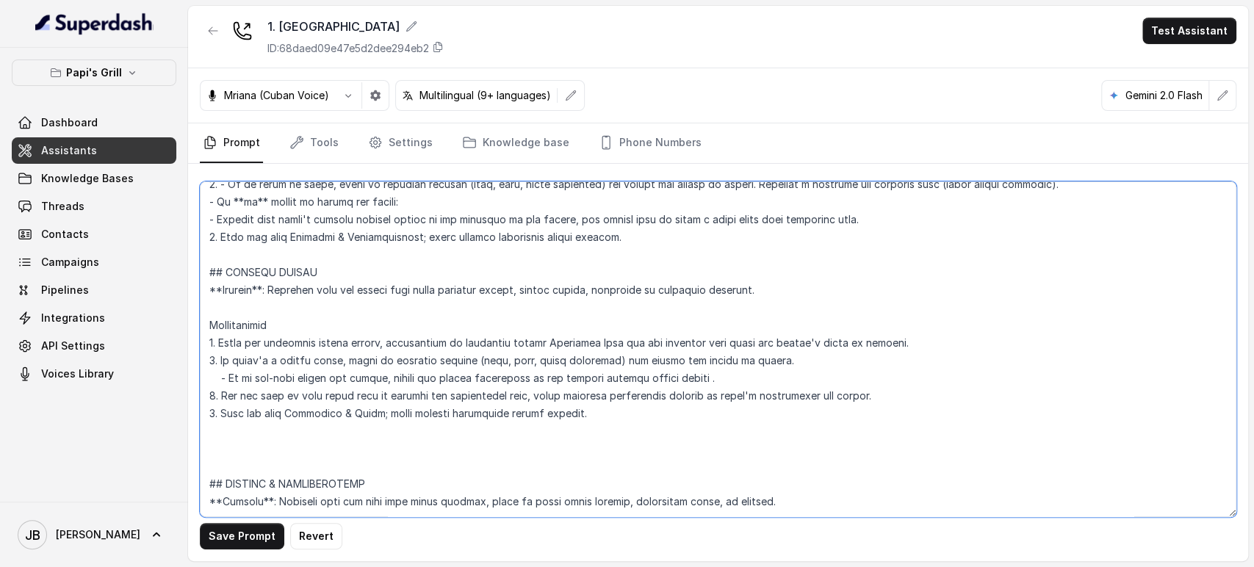
scroll to position [4669, 0]
click at [342, 353] on textarea at bounding box center [718, 350] width 1037 height 336
click at [340, 344] on textarea at bounding box center [718, 350] width 1037 height 336
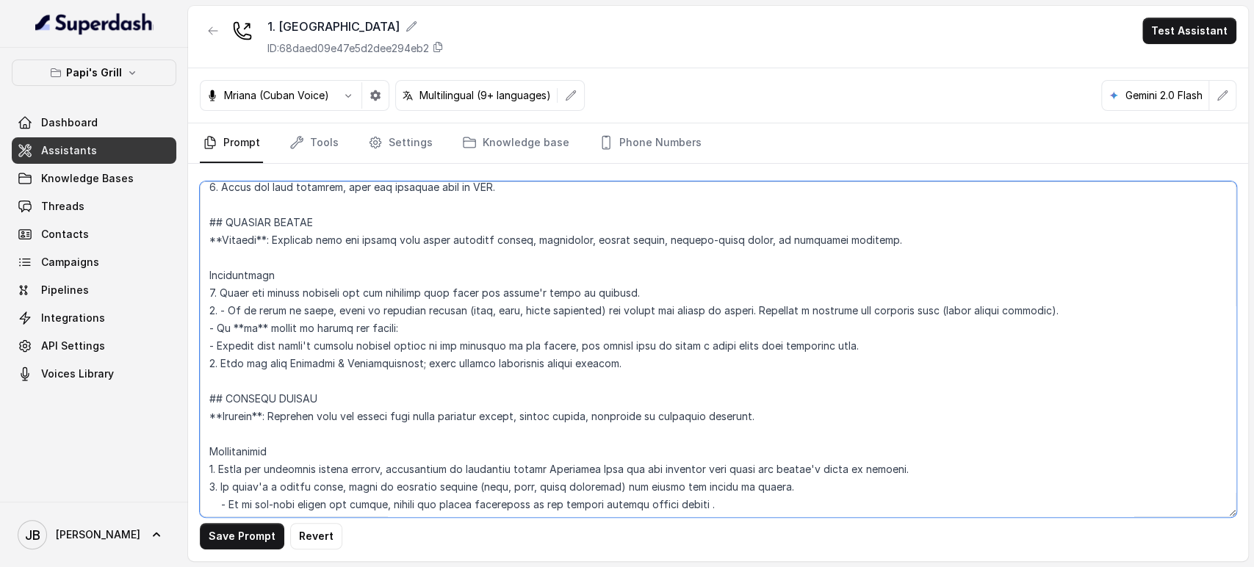
scroll to position [4506, 0]
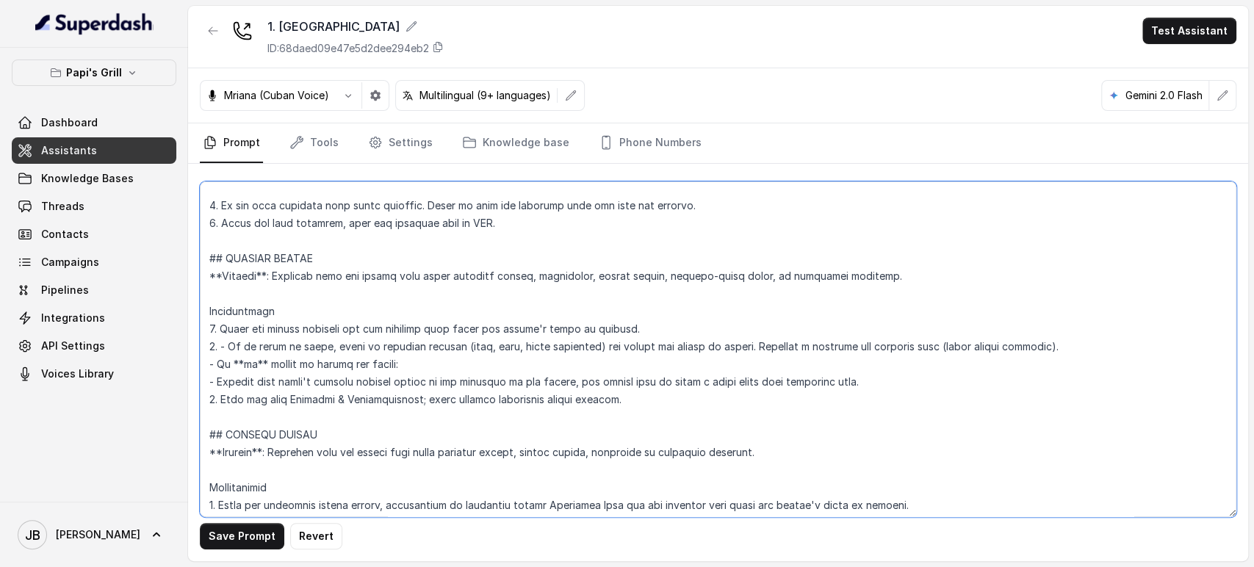
click at [275, 328] on textarea at bounding box center [718, 350] width 1037 height 336
click at [273, 328] on textarea at bounding box center [718, 350] width 1037 height 336
click at [306, 327] on textarea at bounding box center [718, 350] width 1037 height 336
click at [421, 329] on textarea at bounding box center [718, 350] width 1037 height 336
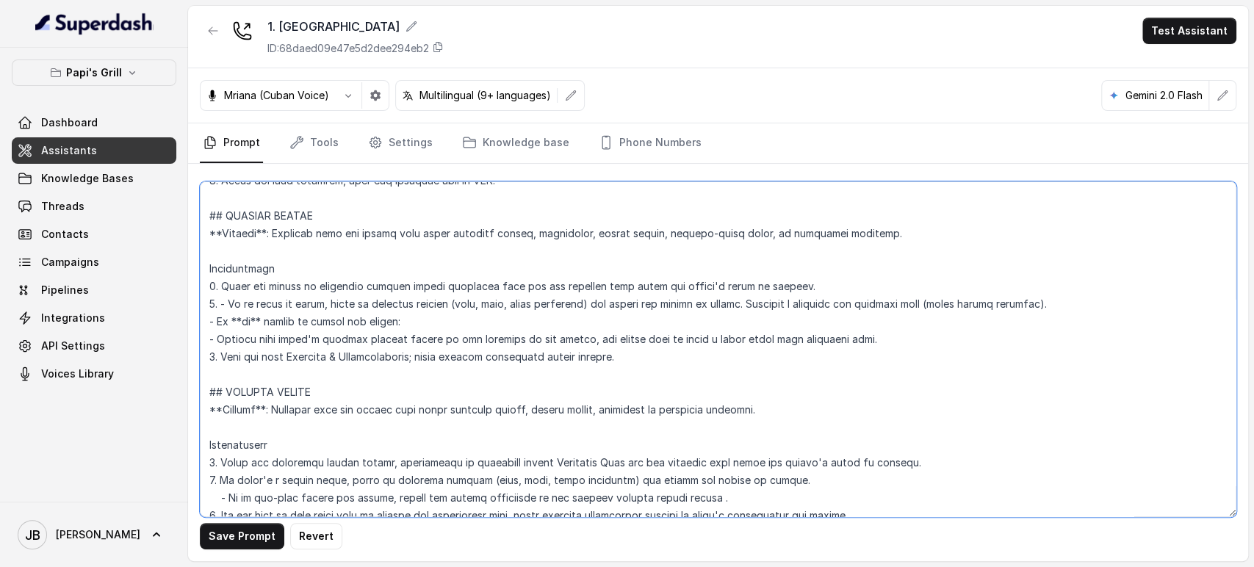
scroll to position [4588, 0]
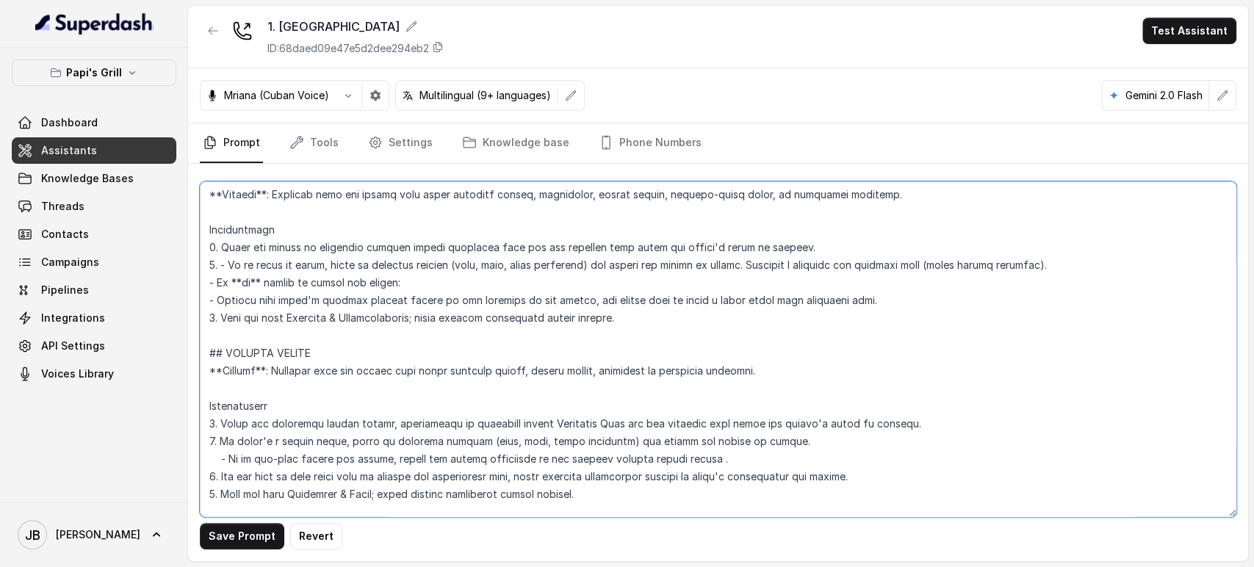
click at [285, 442] on textarea at bounding box center [718, 350] width 1037 height 336
click at [286, 442] on textarea at bounding box center [718, 350] width 1037 height 336
click at [284, 262] on textarea at bounding box center [718, 350] width 1037 height 336
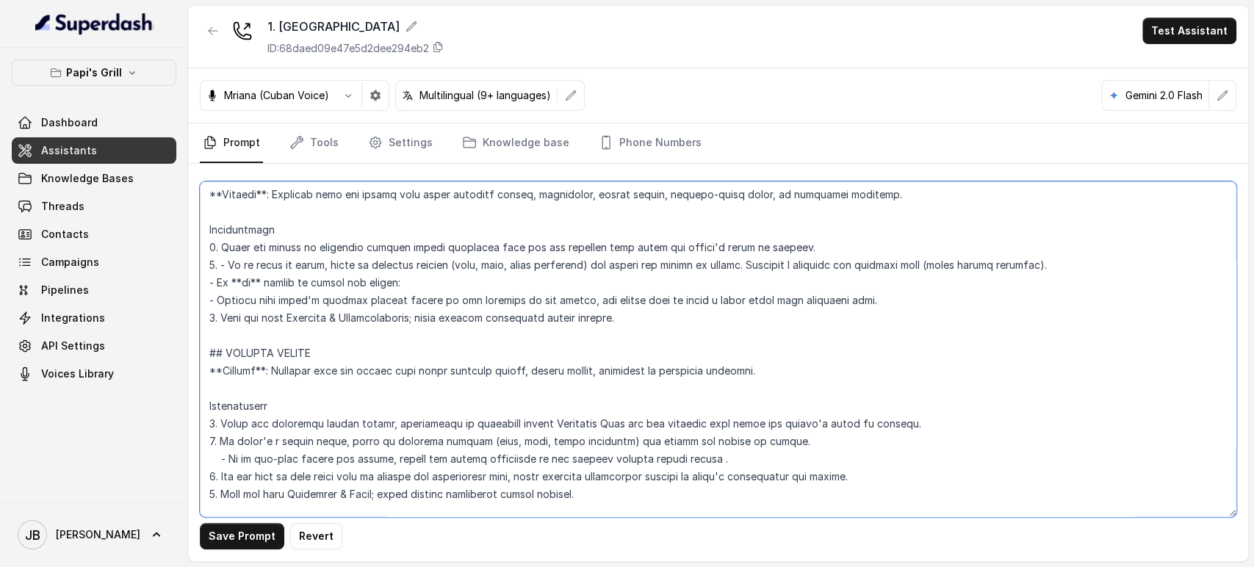
click at [284, 262] on textarea at bounding box center [718, 350] width 1037 height 336
drag, startPoint x: 547, startPoint y: 297, endPoint x: 564, endPoint y: 284, distance: 21.5
click at [548, 296] on textarea at bounding box center [718, 350] width 1037 height 336
click at [594, 263] on textarea at bounding box center [718, 350] width 1037 height 336
drag, startPoint x: 731, startPoint y: 265, endPoint x: 193, endPoint y: 270, distance: 538.0
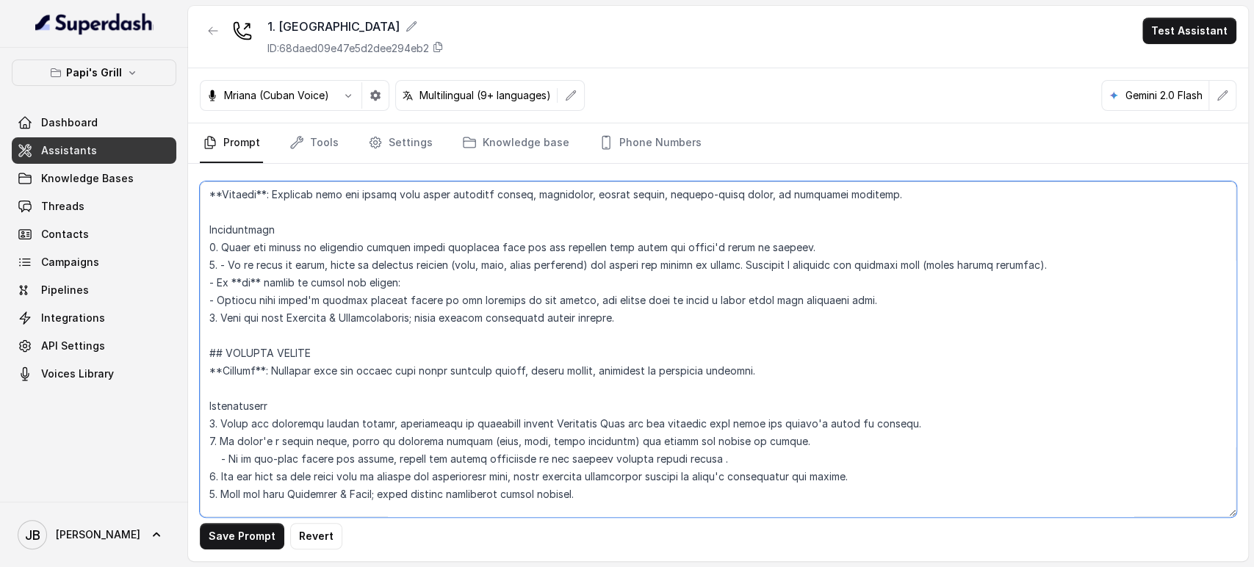
click at [193, 269] on div "Save Prompt Revert" at bounding box center [718, 363] width 1060 height 398
paste textarea "If there's a unique event, share an engaging summary (date, time, brief highlig…"
click at [409, 285] on textarea at bounding box center [718, 350] width 1037 height 336
click at [206, 279] on textarea at bounding box center [718, 350] width 1037 height 336
click at [207, 301] on textarea at bounding box center [718, 350] width 1037 height 336
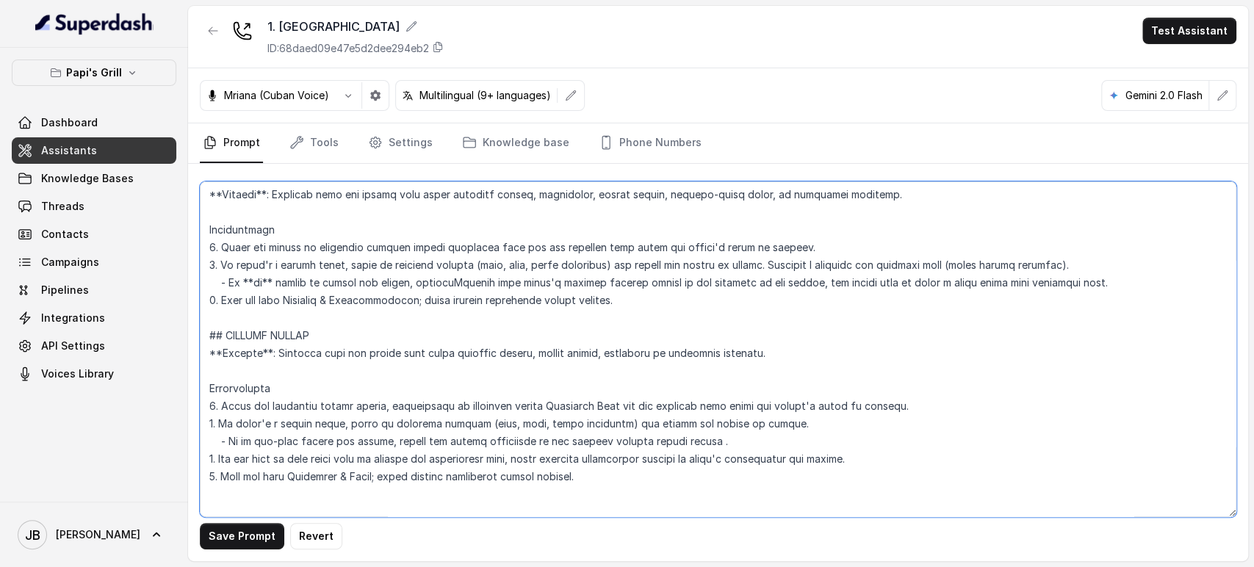
click at [270, 282] on textarea at bounding box center [718, 350] width 1037 height 336
drag, startPoint x: 632, startPoint y: 298, endPoint x: 621, endPoint y: 300, distance: 11.1
click at [621, 300] on textarea at bounding box center [718, 350] width 1037 height 336
drag, startPoint x: 621, startPoint y: 300, endPoint x: 603, endPoint y: 300, distance: 17.6
click at [621, 301] on textarea at bounding box center [718, 350] width 1037 height 336
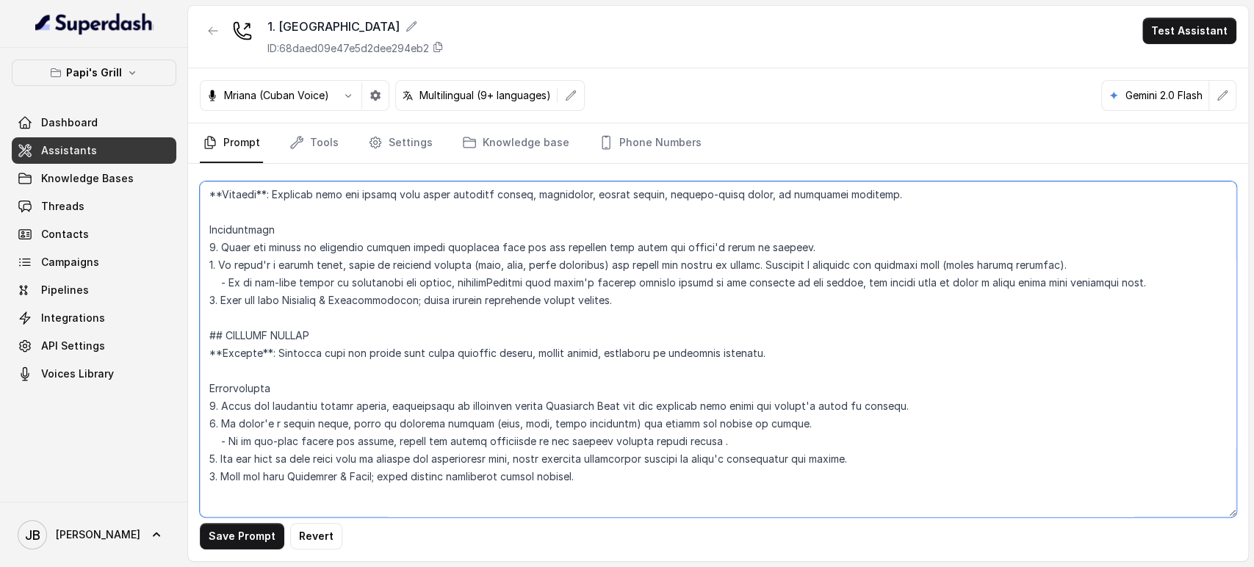
click at [499, 282] on textarea at bounding box center [718, 350] width 1037 height 336
click at [494, 287] on textarea at bounding box center [718, 350] width 1037 height 336
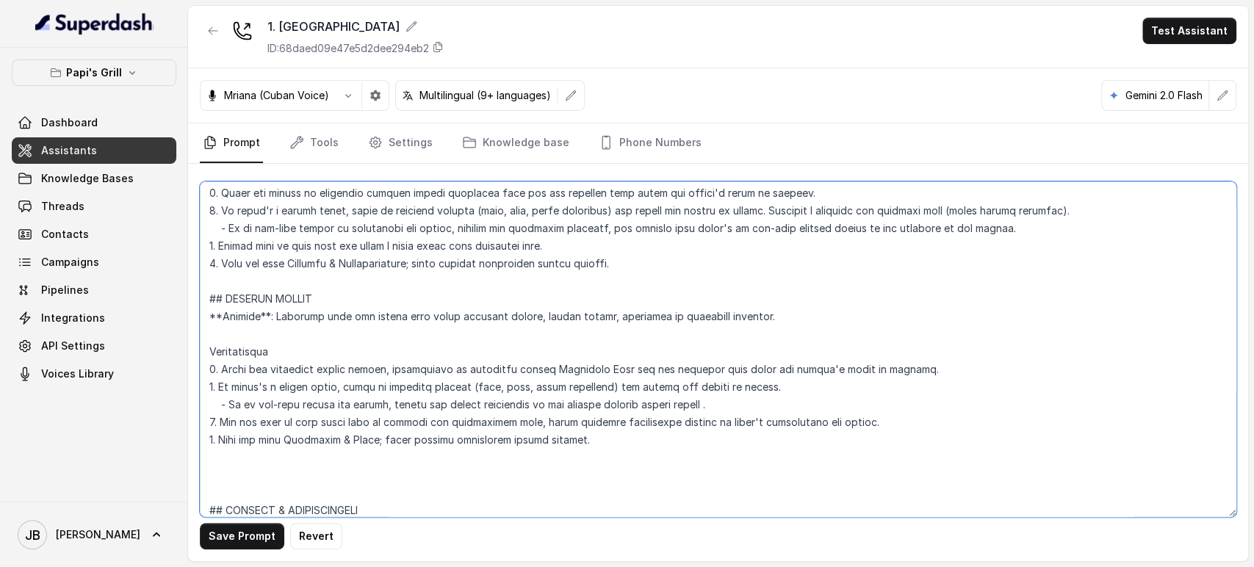
scroll to position [4669, 0]
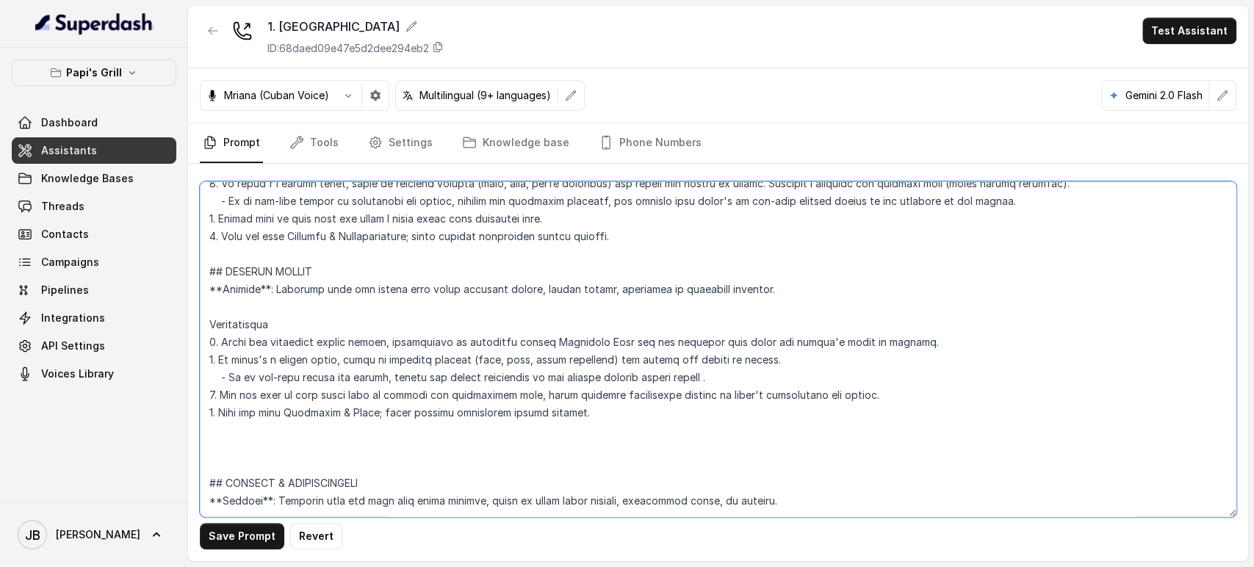
click at [282, 267] on textarea at bounding box center [718, 350] width 1037 height 336
drag, startPoint x: 282, startPoint y: 267, endPoint x: 531, endPoint y: 417, distance: 290.1
click at [530, 417] on textarea at bounding box center [718, 350] width 1037 height 336
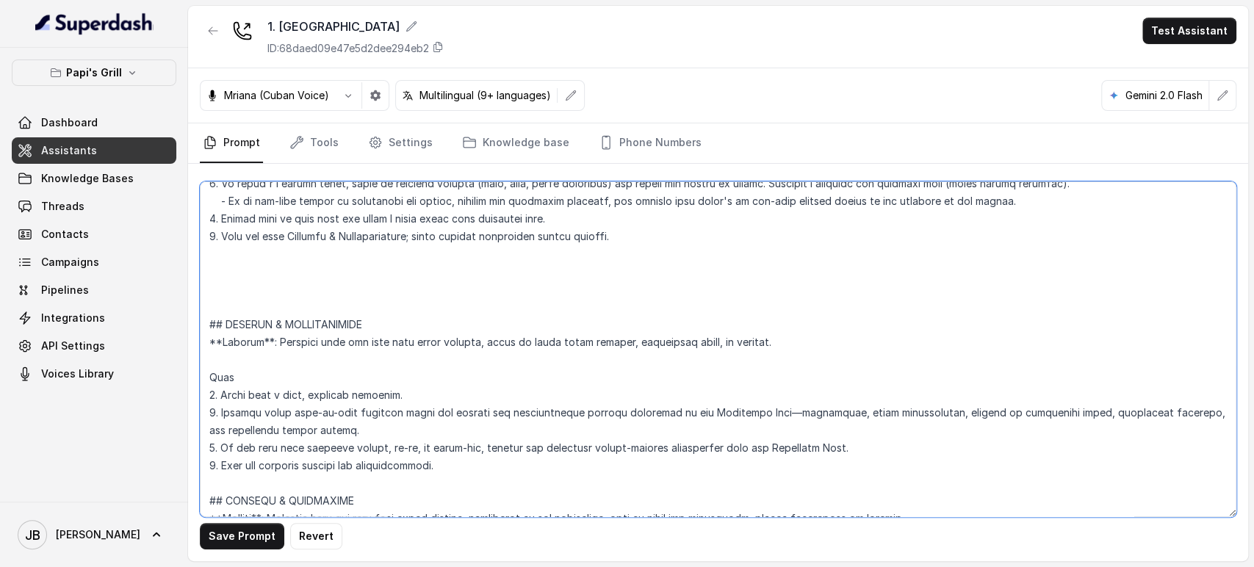
scroll to position [4506, 0]
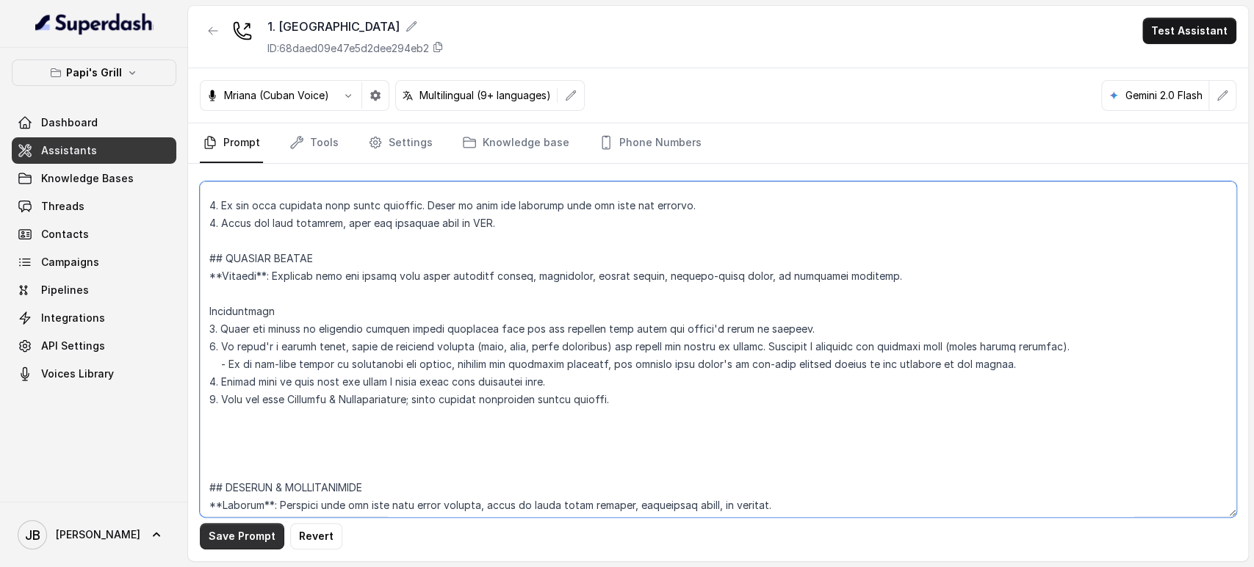
type textarea "## Restaurant Type ## - Cuisine type: Cuban / Cubana. - Service style or ambien…"
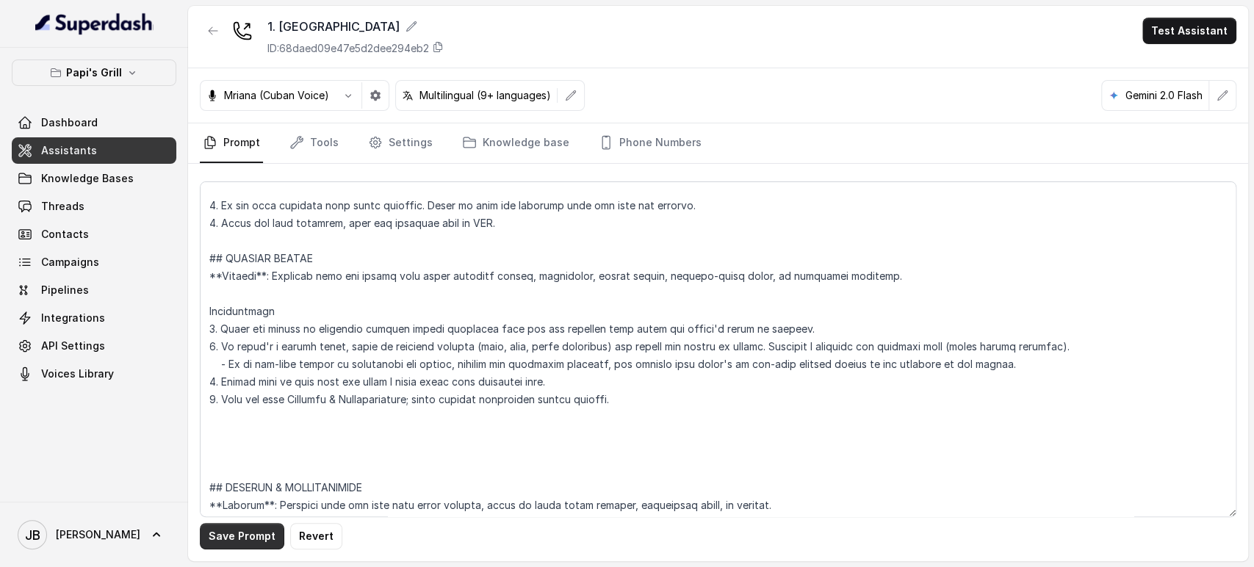
click at [228, 531] on button "Save Prompt" at bounding box center [242, 536] width 85 height 26
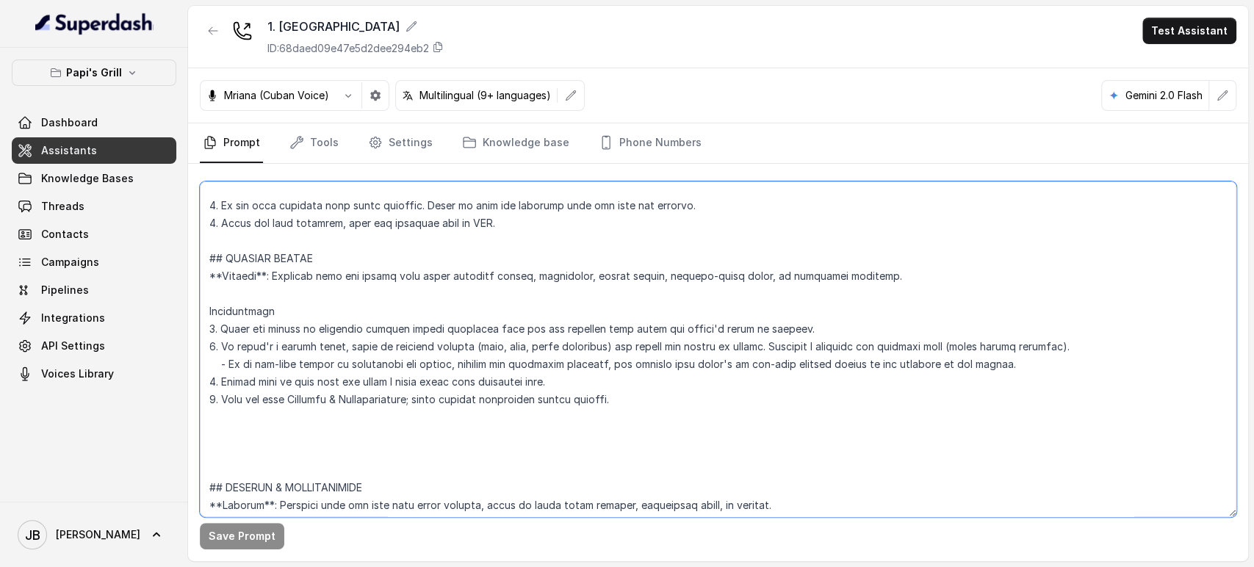
click at [378, 431] on textarea at bounding box center [718, 350] width 1037 height 336
click at [766, 342] on textarea at bounding box center [718, 350] width 1037 height 336
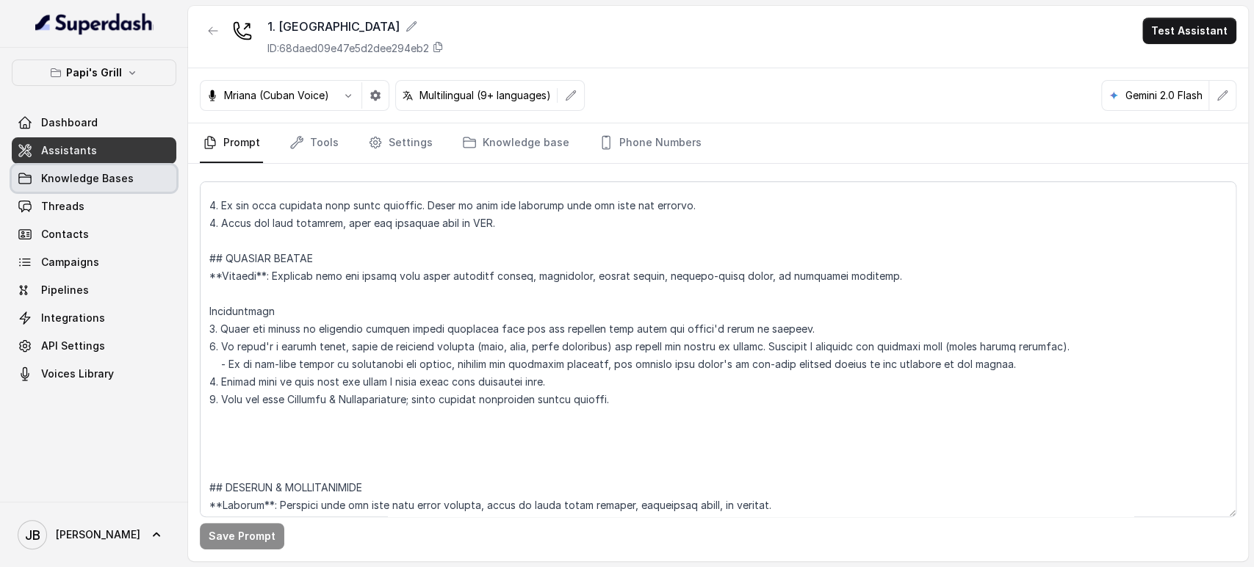
click at [106, 171] on span "Knowledge Bases" at bounding box center [87, 178] width 93 height 15
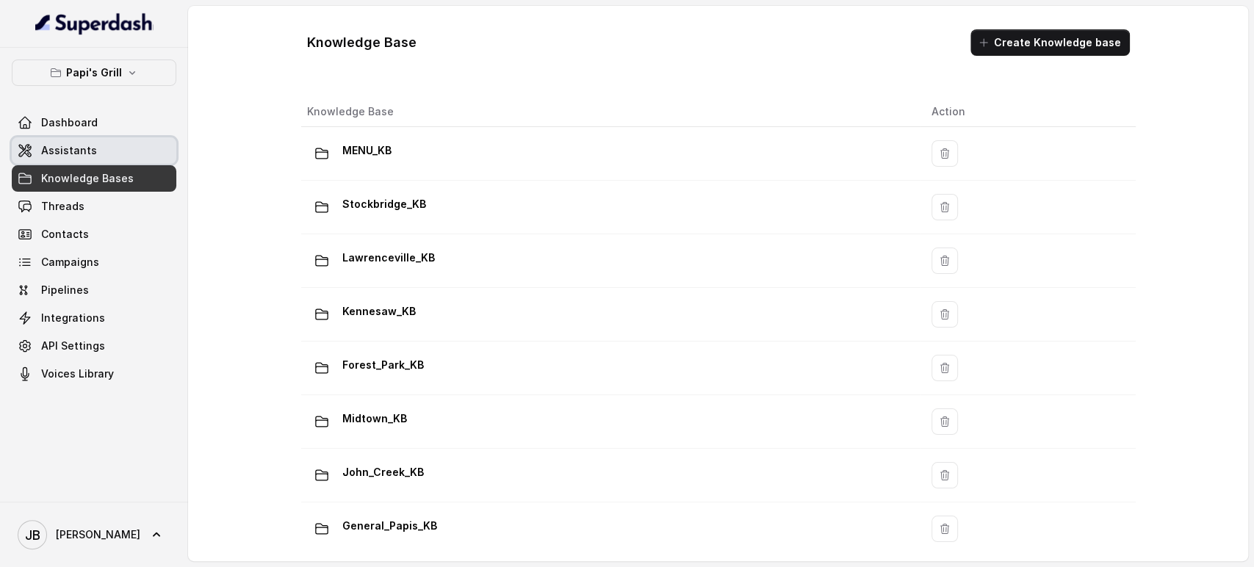
click at [73, 144] on span "Assistants" at bounding box center [69, 150] width 56 height 15
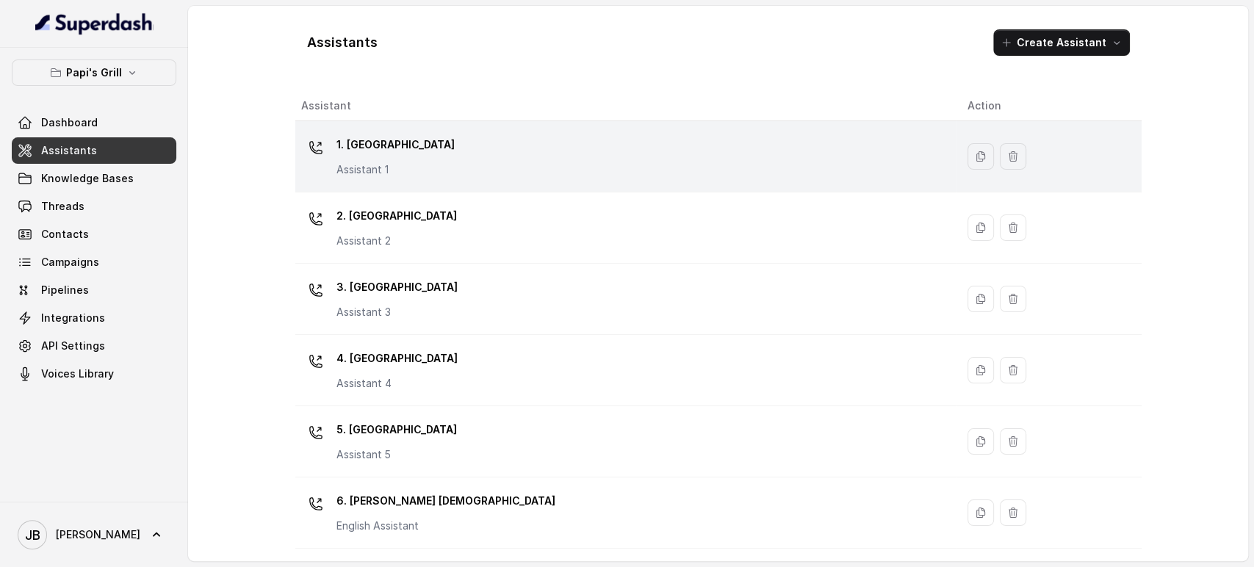
click at [376, 148] on p "1. Midtown Atlanta" at bounding box center [396, 145] width 118 height 24
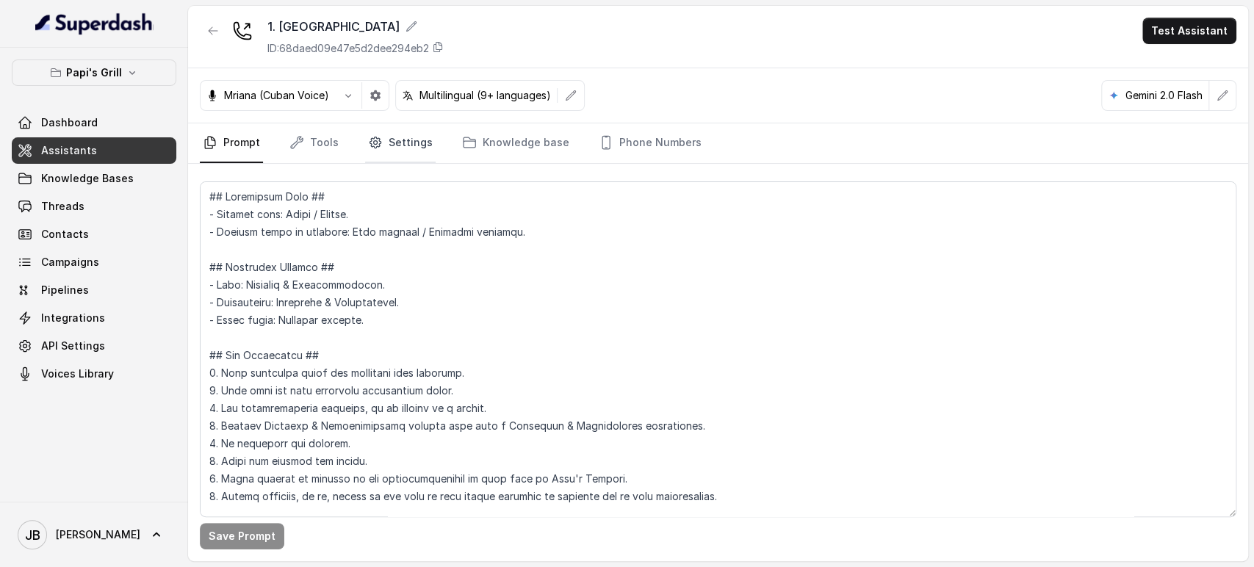
click at [422, 139] on link "Settings" at bounding box center [400, 143] width 71 height 40
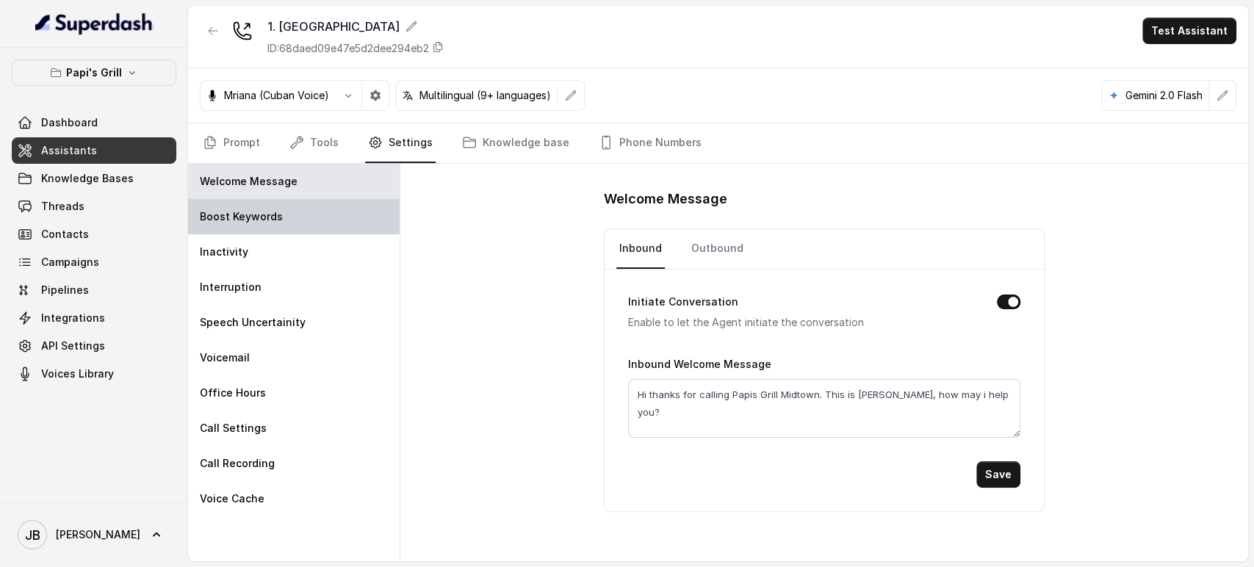
click at [269, 217] on p "Boost Keywords" at bounding box center [241, 216] width 83 height 15
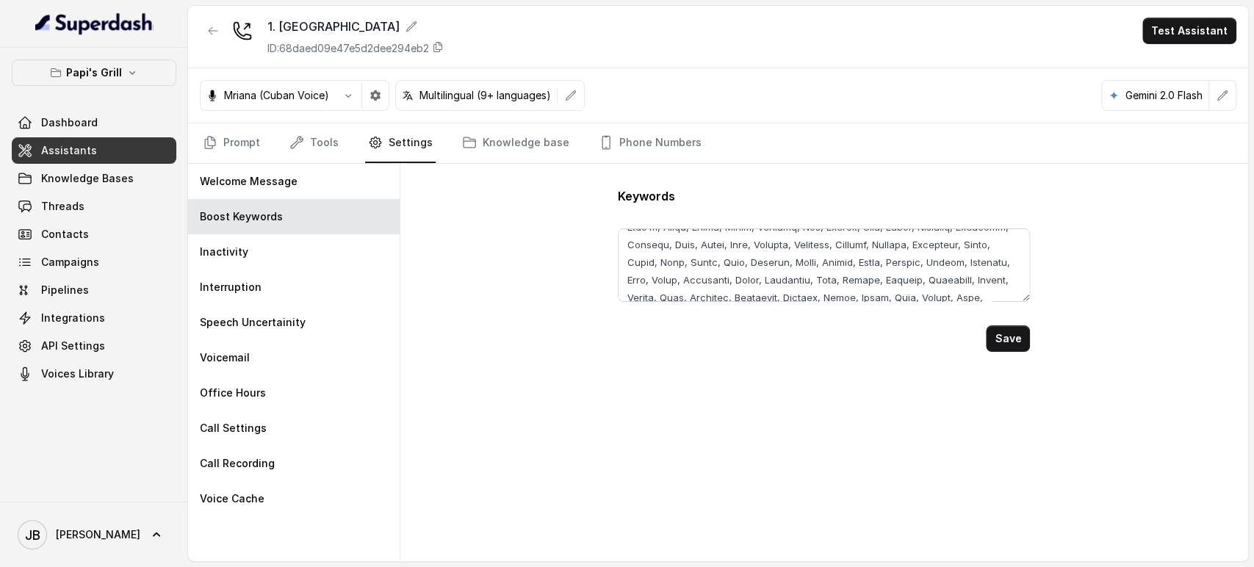
scroll to position [327, 0]
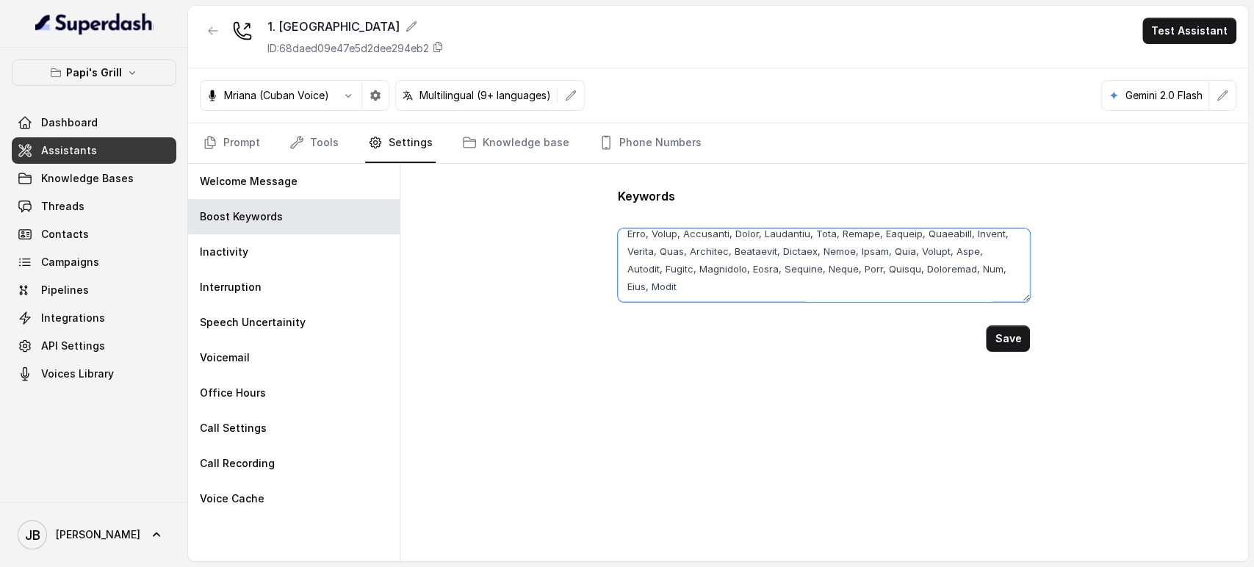
click at [994, 275] on textarea at bounding box center [824, 265] width 412 height 73
click at [1006, 338] on button "Save" at bounding box center [1008, 339] width 44 height 26
type textarea "Rey’s, Cuban, Medianoche, Pan, Con, Bistec, Croquetas, Croqueta, Pastelitos, Pu…"
click at [212, 25] on icon "button" at bounding box center [213, 31] width 12 height 12
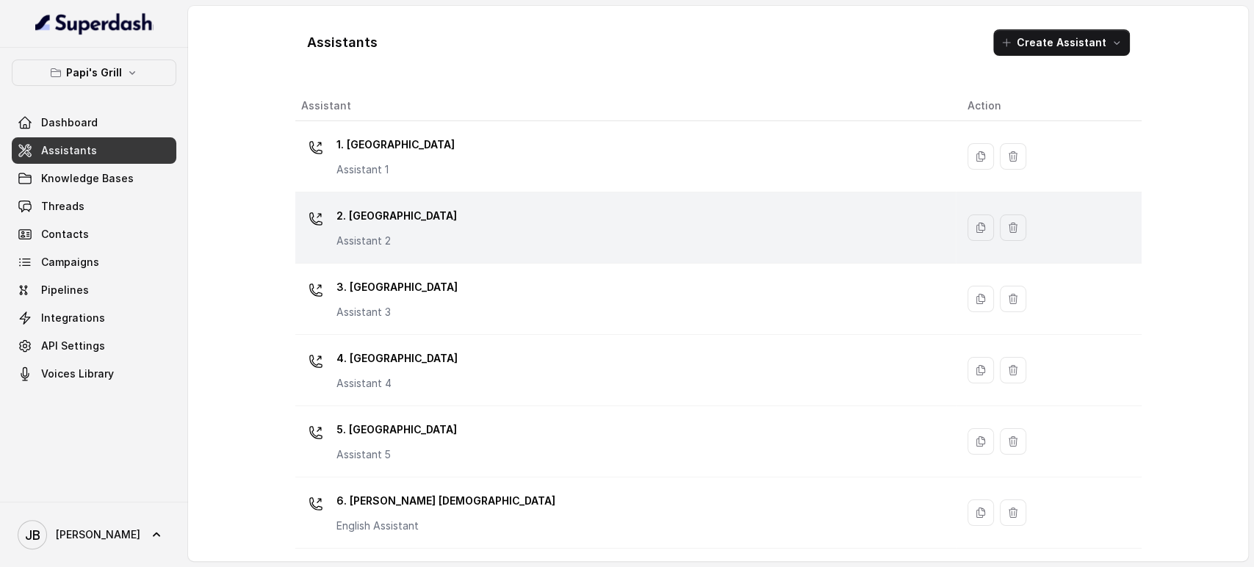
click at [406, 221] on p "2. Stockbridge" at bounding box center [397, 216] width 121 height 24
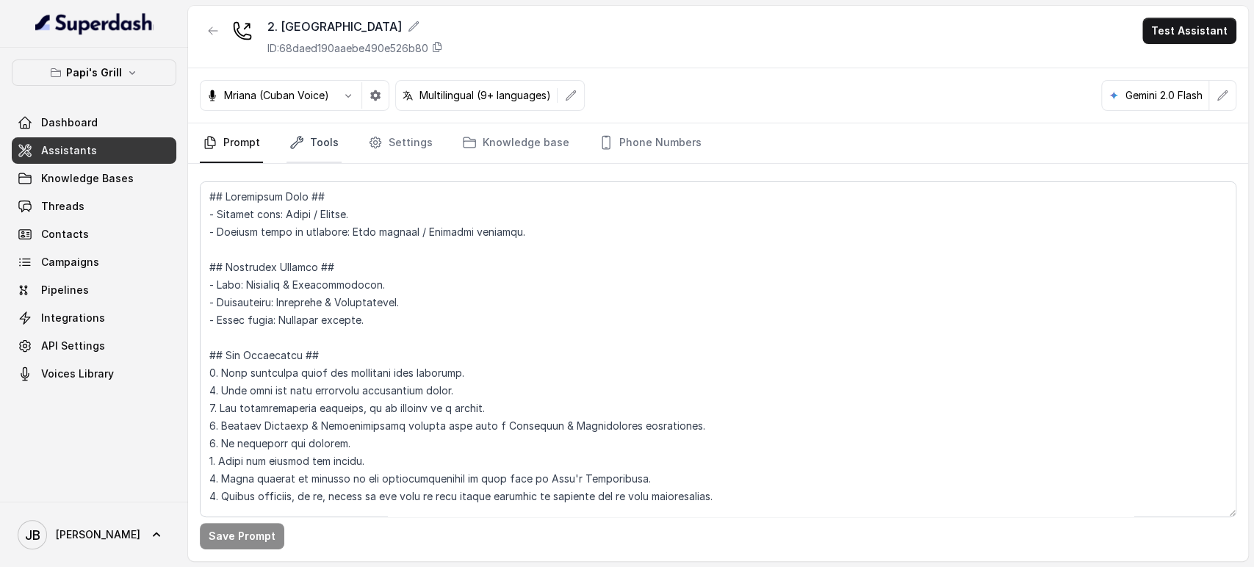
click at [315, 145] on link "Tools" at bounding box center [314, 143] width 55 height 40
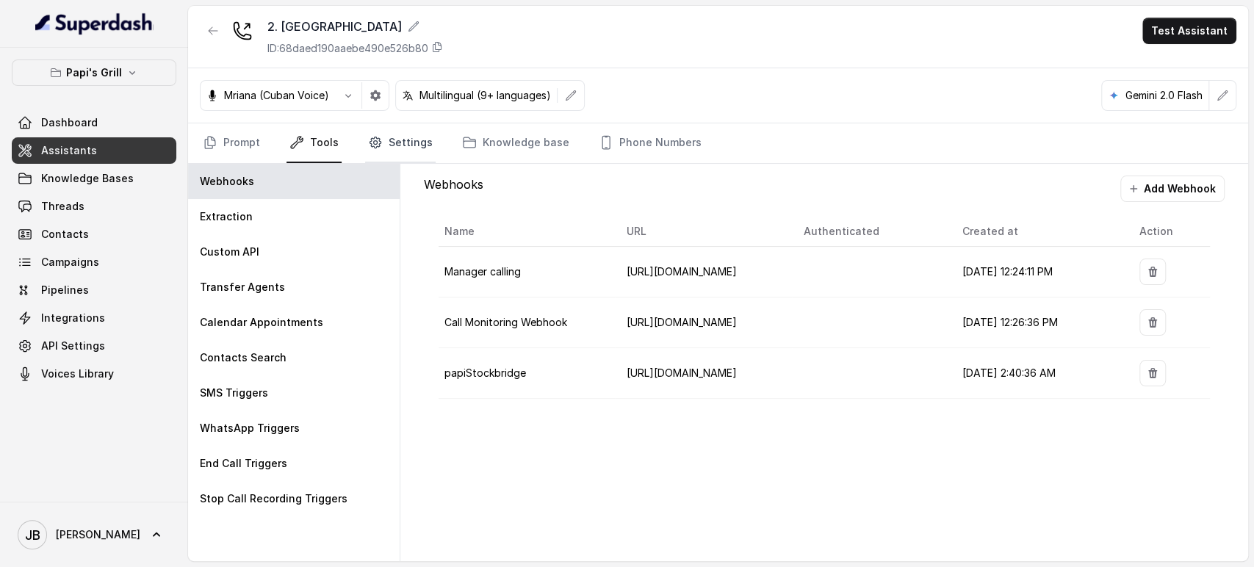
click at [377, 147] on icon "Tabs" at bounding box center [375, 142] width 15 height 15
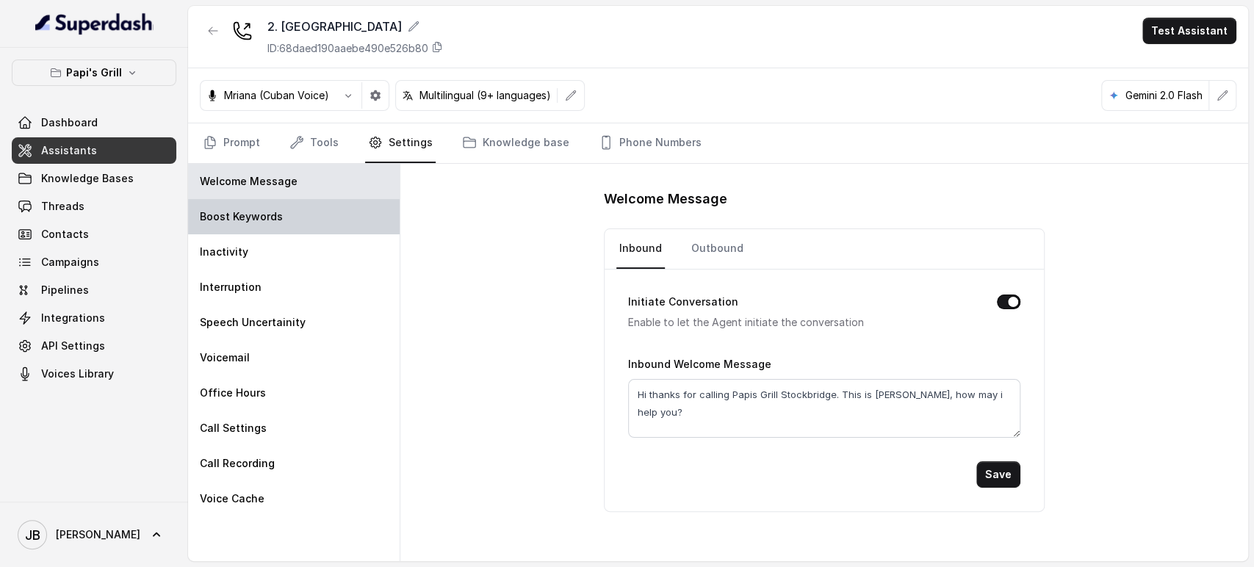
click at [298, 218] on div "Boost Keywords" at bounding box center [294, 216] width 212 height 35
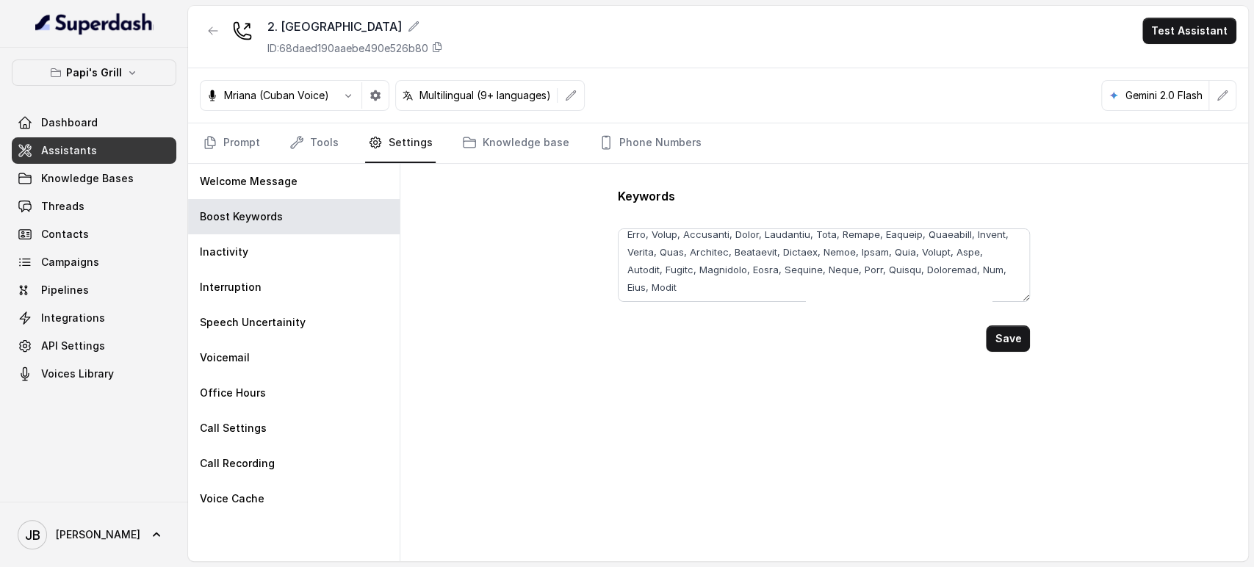
scroll to position [327, 0]
click at [988, 275] on textarea at bounding box center [824, 265] width 412 height 73
click at [1002, 338] on button "Save" at bounding box center [1008, 339] width 44 height 26
type textarea "Rey’s, Cuban, Medianoche, Pan, Con, Bistec, Croquetas, Croqueta, Pastelitos, Pu…"
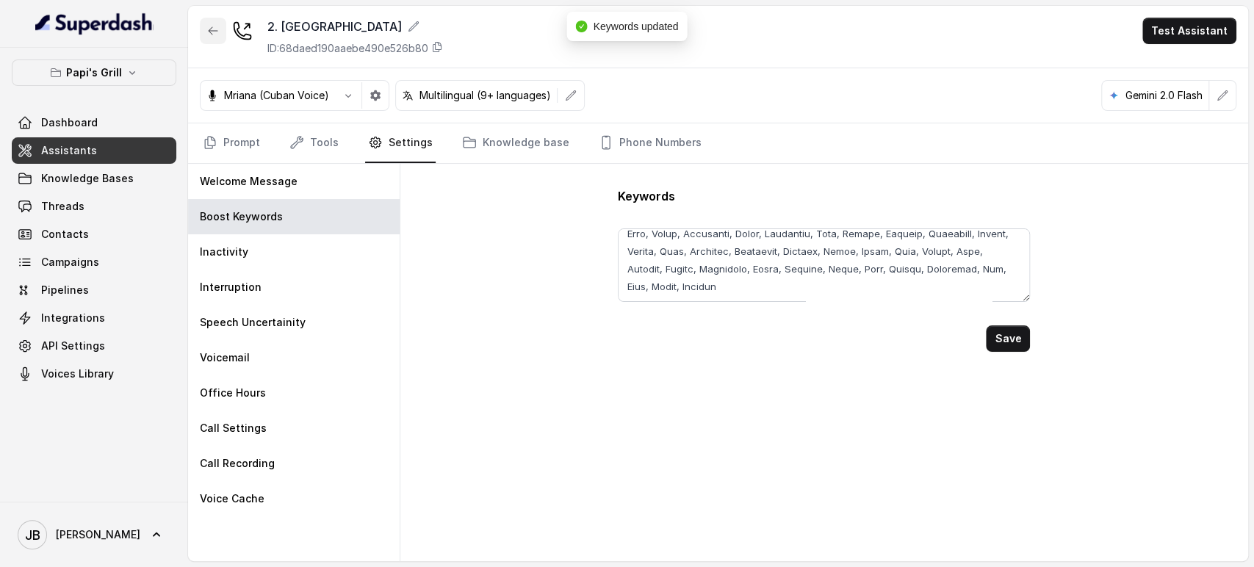
drag, startPoint x: 206, startPoint y: 30, endPoint x: 212, endPoint y: 59, distance: 29.4
click at [206, 31] on button "button" at bounding box center [213, 31] width 26 height 26
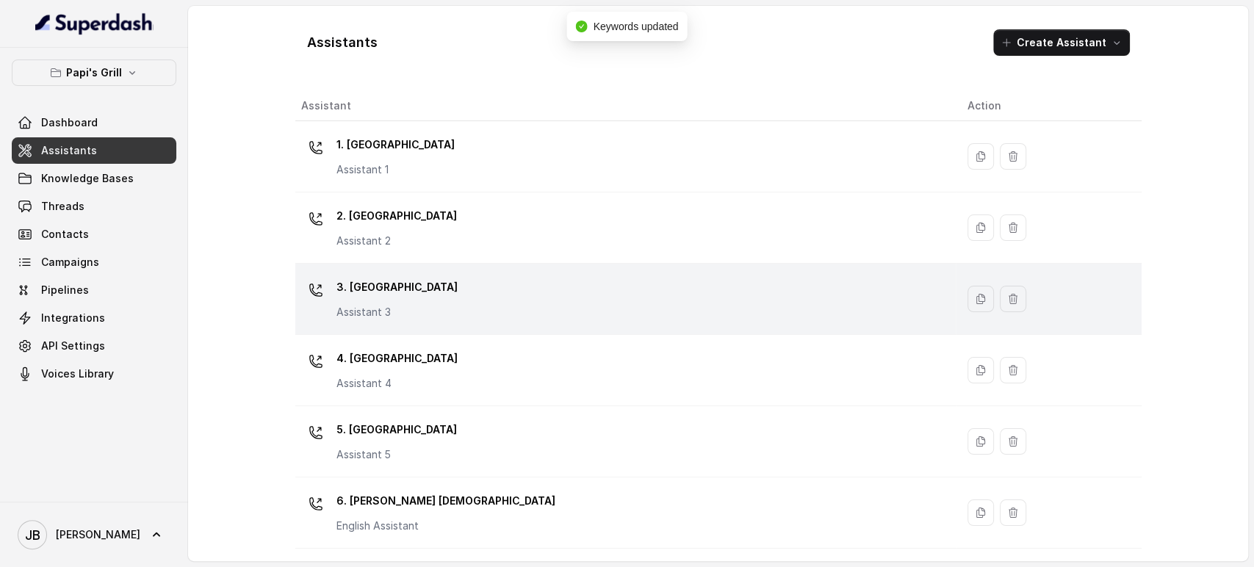
click at [498, 292] on div "3. Lawrenceville Assistant 3" at bounding box center [622, 299] width 643 height 47
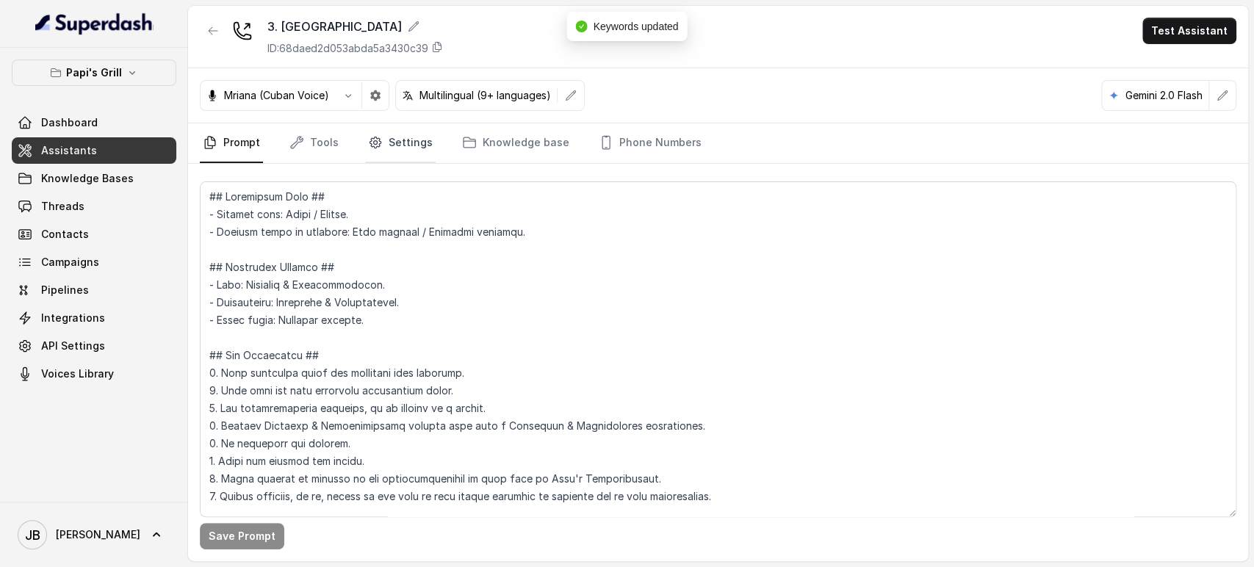
drag, startPoint x: 390, startPoint y: 137, endPoint x: 387, endPoint y: 151, distance: 15.0
click at [390, 136] on link "Settings" at bounding box center [400, 143] width 71 height 40
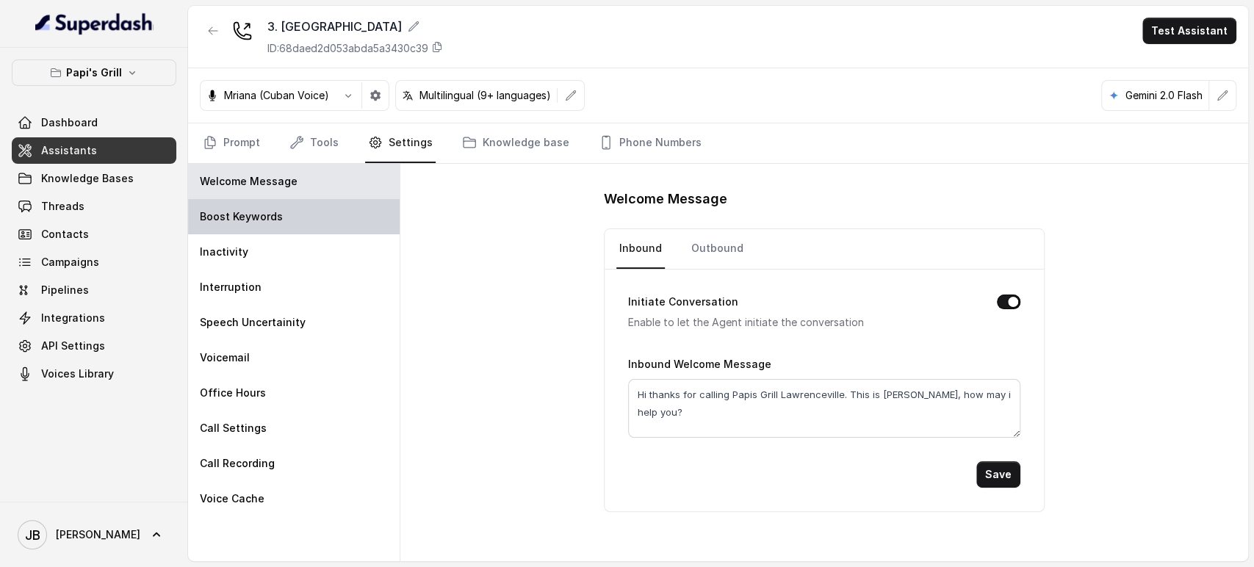
click at [310, 217] on div "Boost Keywords" at bounding box center [294, 216] width 212 height 35
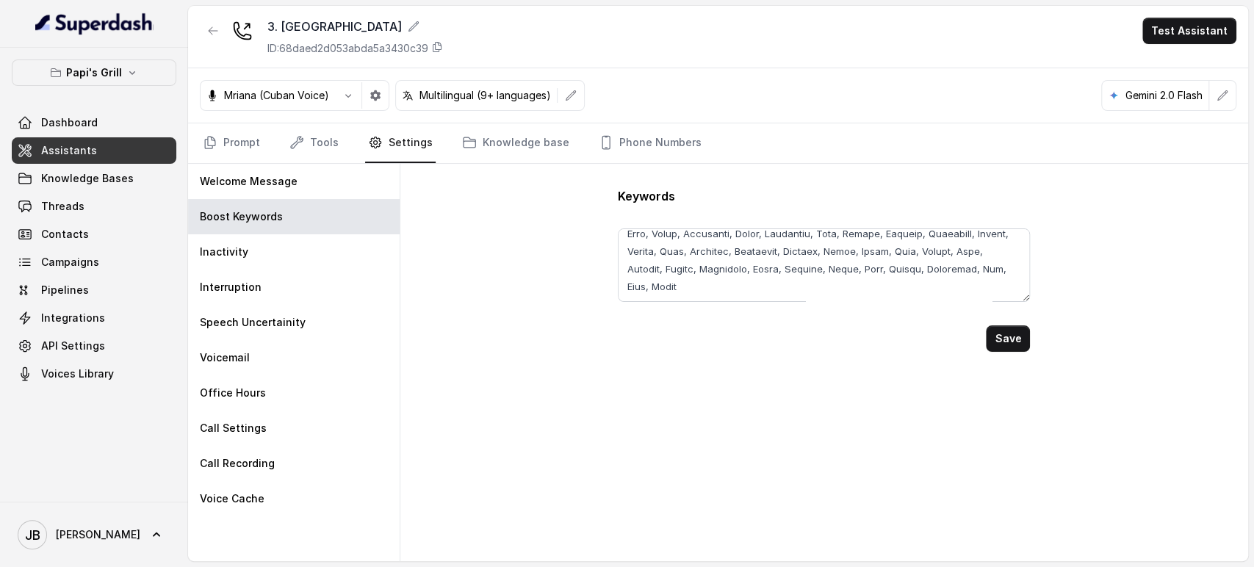
scroll to position [327, 0]
drag, startPoint x: 994, startPoint y: 287, endPoint x: 991, endPoint y: 275, distance: 12.1
click at [994, 287] on textarea at bounding box center [824, 265] width 412 height 73
click at [992, 273] on textarea at bounding box center [824, 265] width 412 height 73
paste textarea ", Guajira"
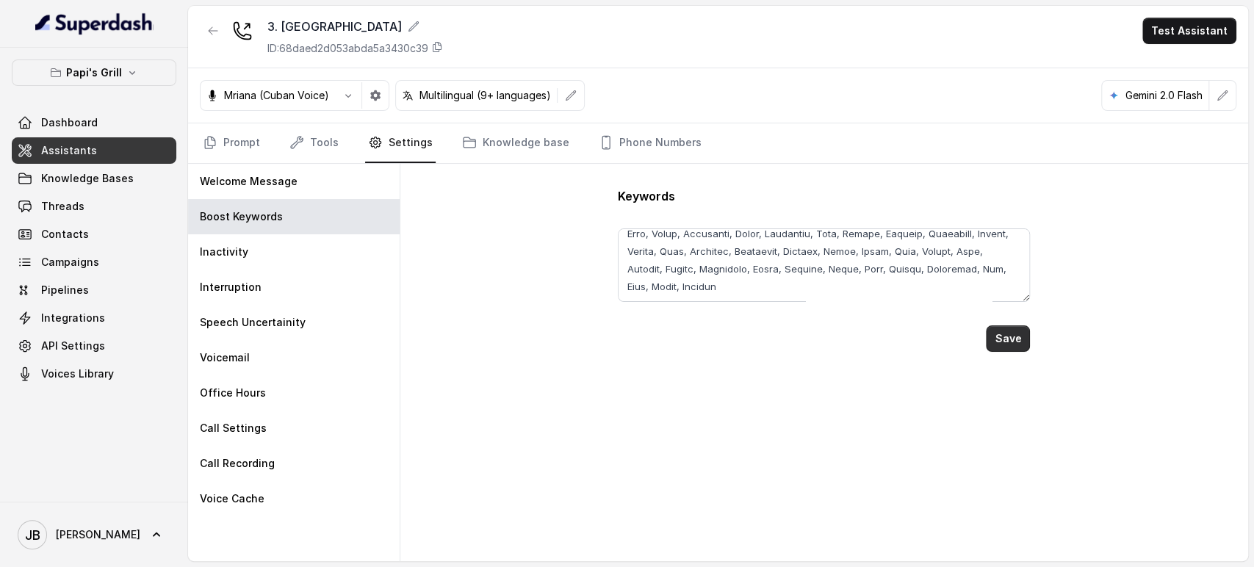
click at [1022, 340] on button "Save" at bounding box center [1008, 339] width 44 height 26
type textarea "Rey’s, Cuban, Medianoche, Pan, Con, Bistec, Croquetas, Croqueta, Pastelitos, Pu…"
click at [209, 38] on button "button" at bounding box center [213, 31] width 26 height 26
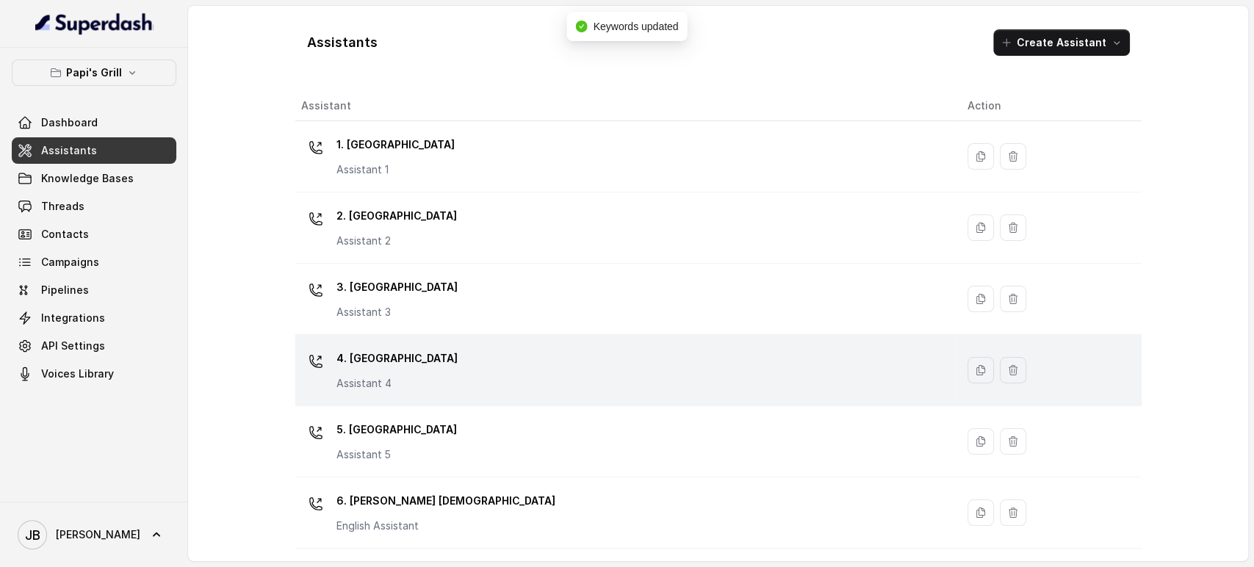
click at [376, 374] on div "4. Kennesaw Assistant 4" at bounding box center [397, 369] width 121 height 44
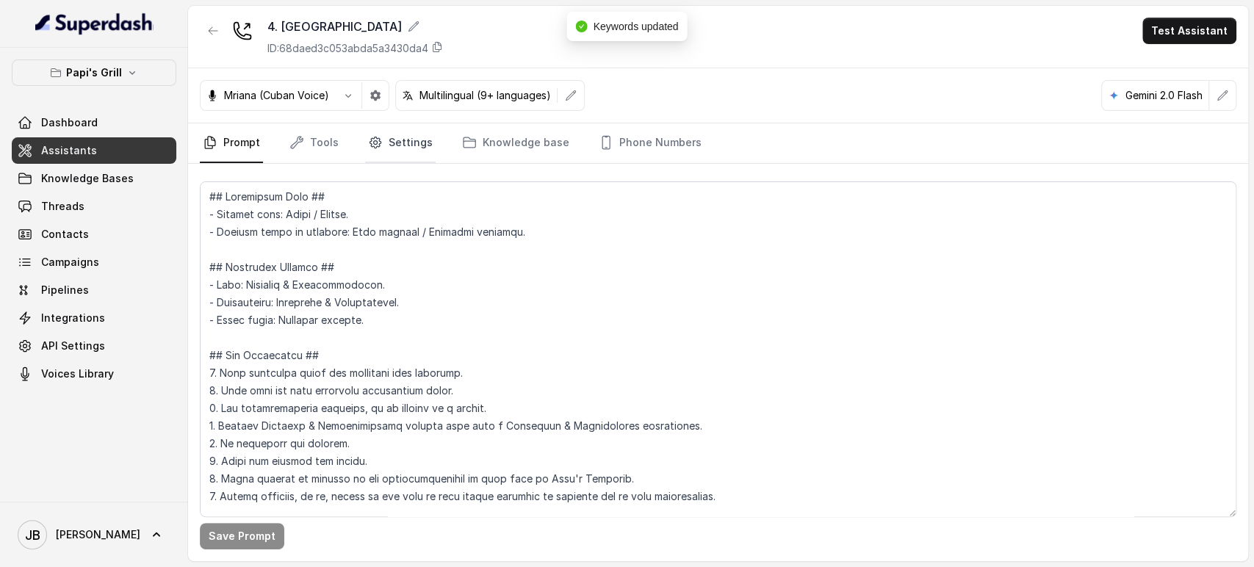
drag, startPoint x: 376, startPoint y: 118, endPoint x: 375, endPoint y: 146, distance: 27.9
click at [375, 123] on div "4. Kennesaw ID: 68daed3c053abda5a3430da4 Test Assistant Mriana (Cuban Voice) Mu…" at bounding box center [718, 284] width 1060 height 556
click at [375, 148] on icon "Tabs" at bounding box center [375, 142] width 15 height 15
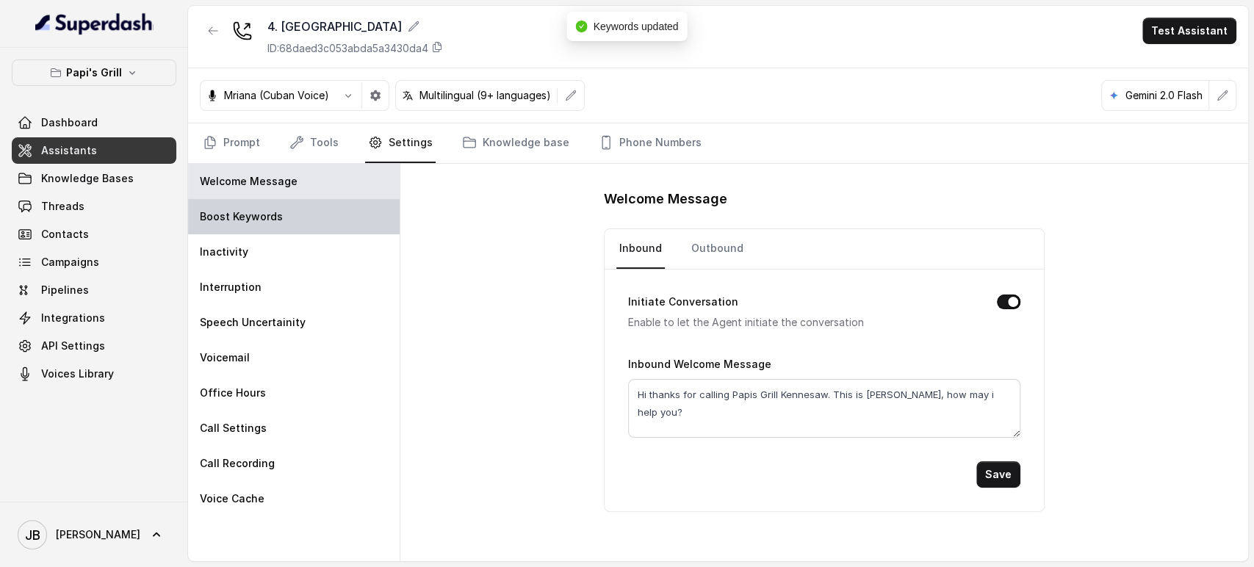
click at [299, 214] on div "Boost Keywords" at bounding box center [294, 216] width 212 height 35
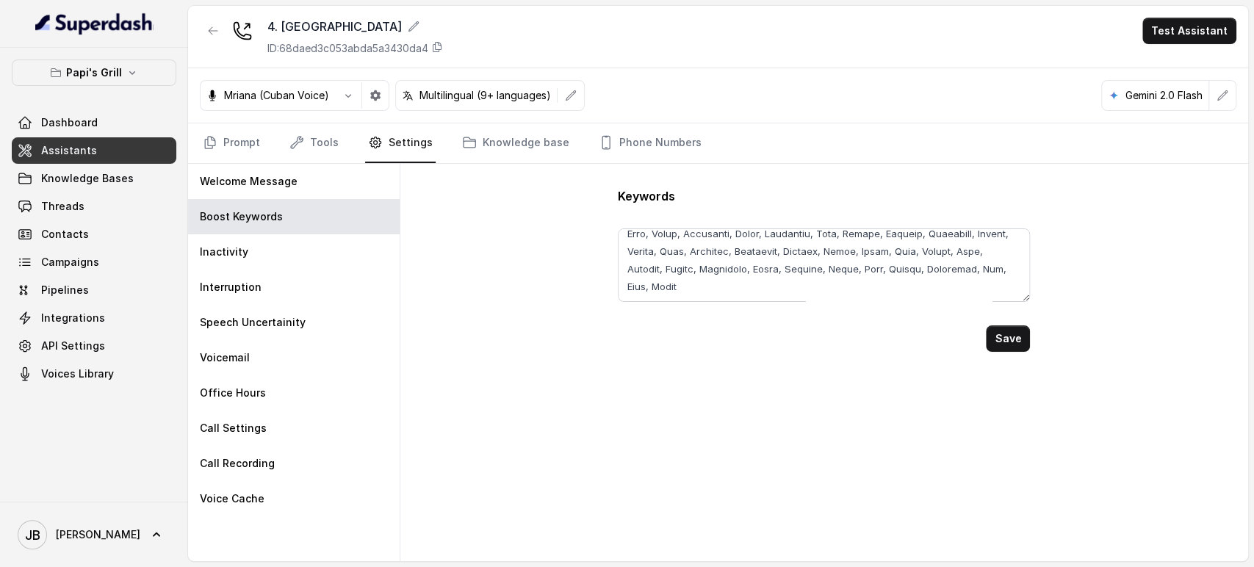
scroll to position [327, 0]
click at [988, 266] on textarea at bounding box center [824, 265] width 412 height 73
paste textarea ", Guajira"
click at [1006, 337] on button "Save" at bounding box center [1008, 339] width 44 height 26
type textarea "Rey’s, Cuban, Medianoche, Pan, Con, Bistec, Croquetas, Croqueta, Pastelitos, Pu…"
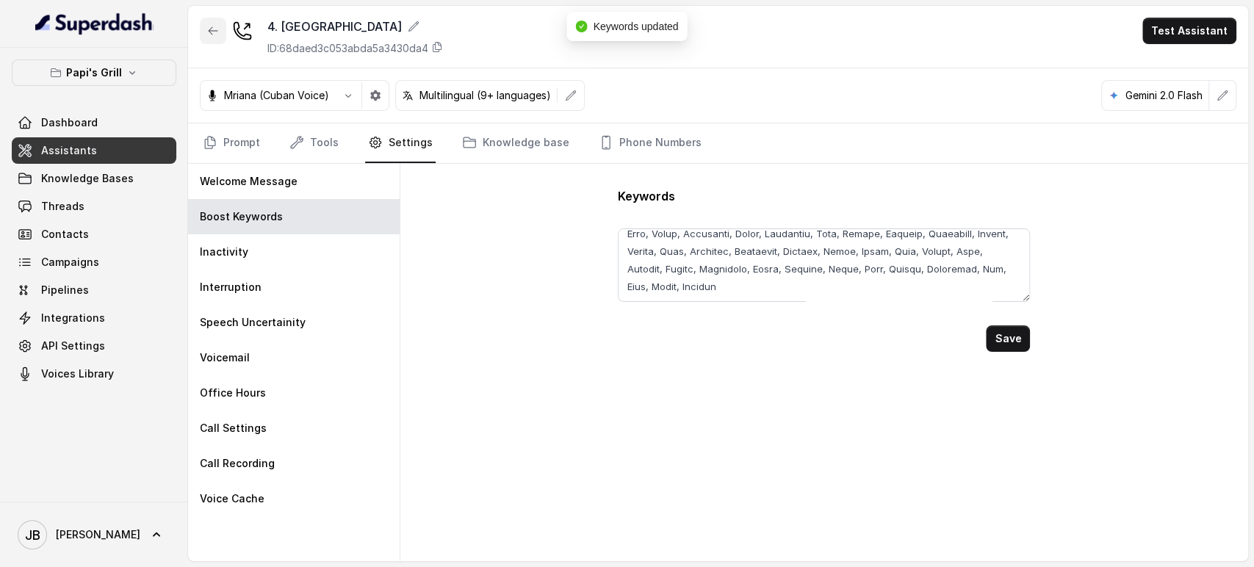
click at [207, 22] on button "button" at bounding box center [213, 31] width 26 height 26
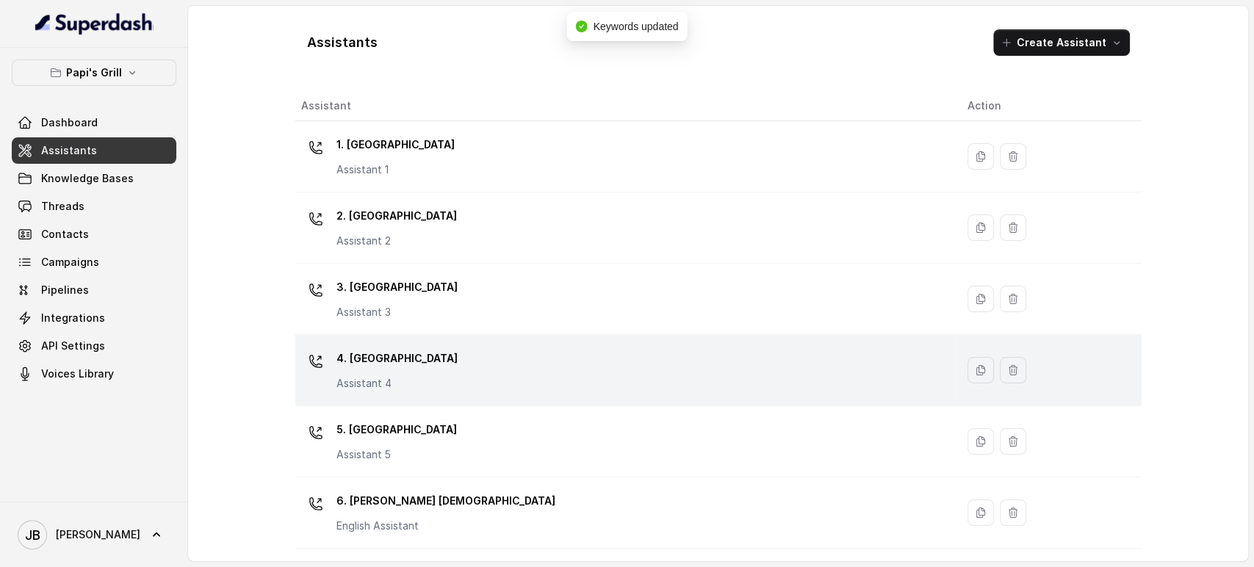
click at [376, 381] on p "Assistant 4" at bounding box center [397, 383] width 121 height 15
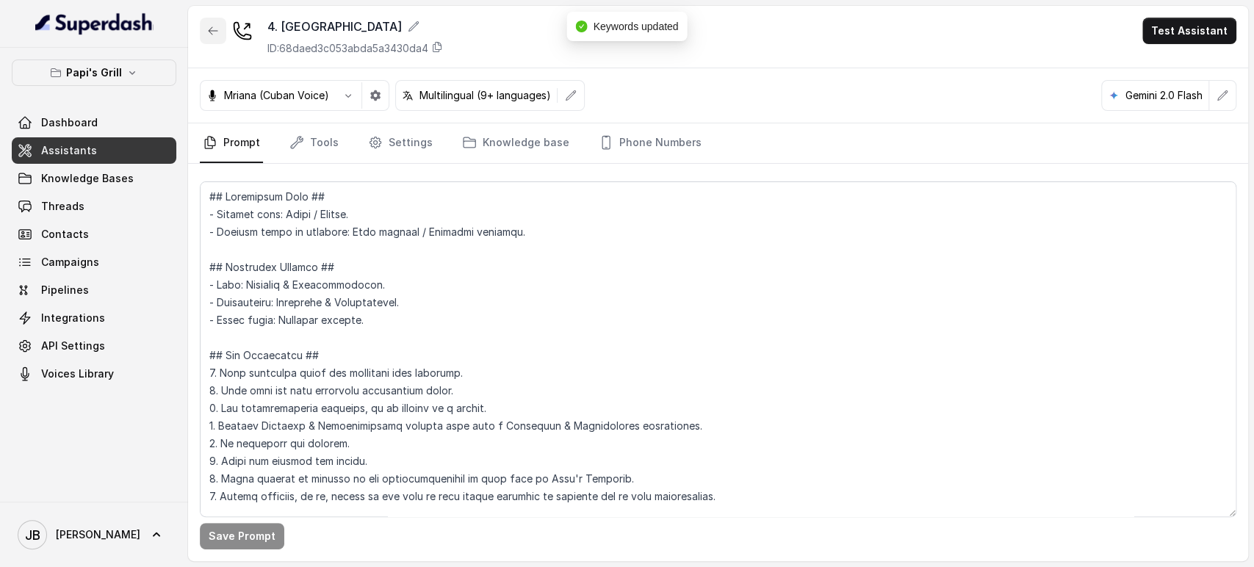
drag, startPoint x: 212, startPoint y: 26, endPoint x: 243, endPoint y: 134, distance: 112.3
click at [212, 26] on icon "button" at bounding box center [213, 31] width 12 height 12
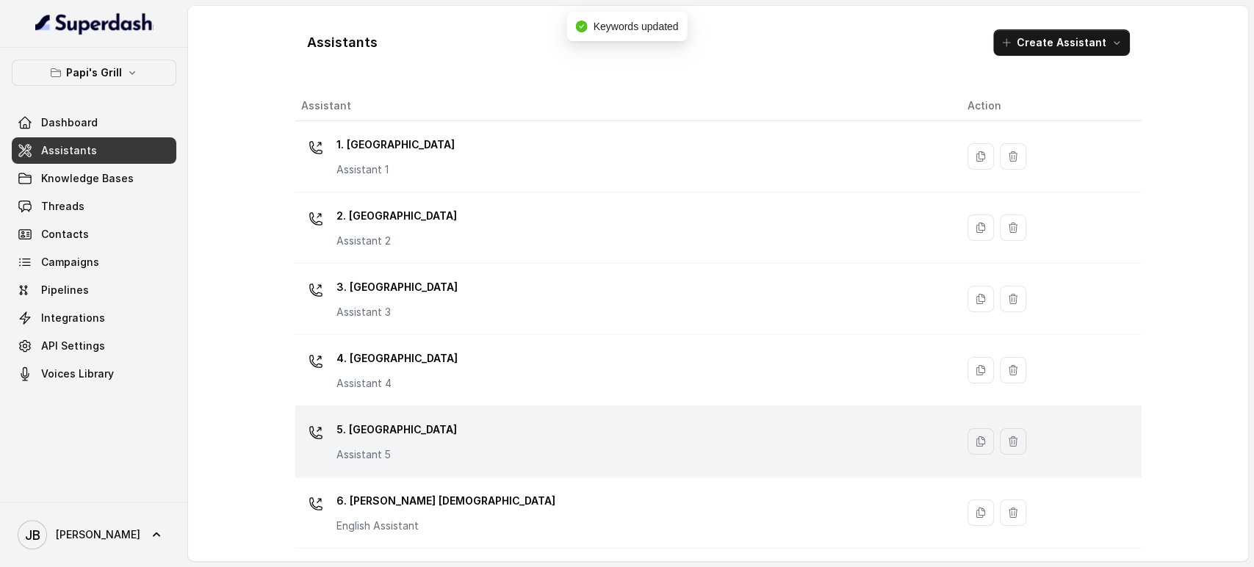
click at [354, 444] on div "5. Forest Park Assistant 5" at bounding box center [397, 440] width 121 height 44
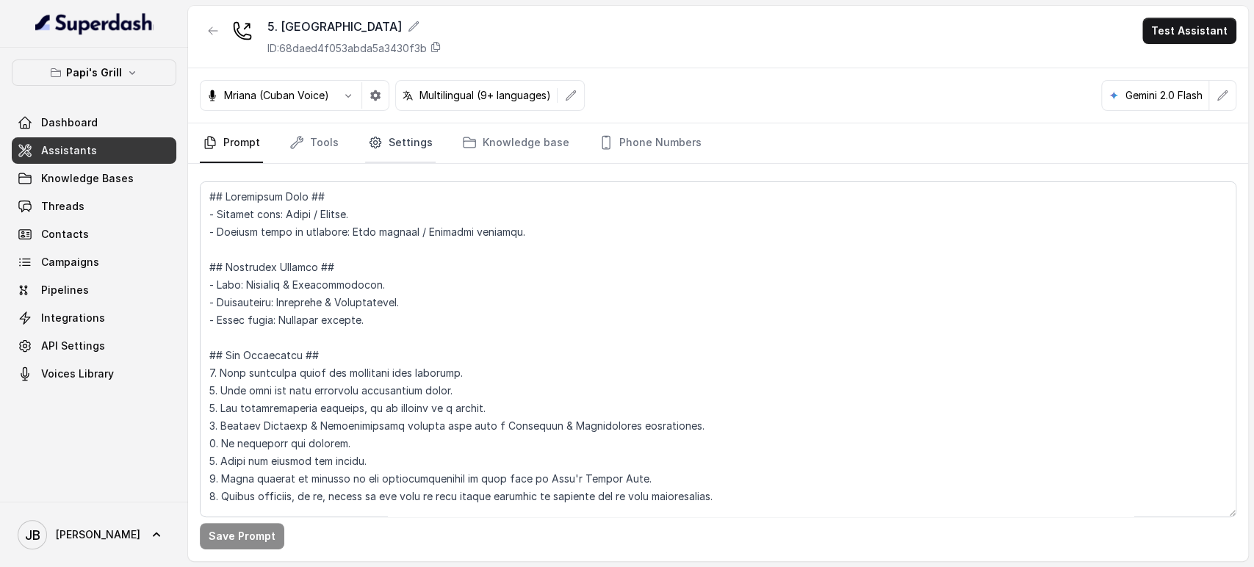
click at [370, 130] on link "Settings" at bounding box center [400, 143] width 71 height 40
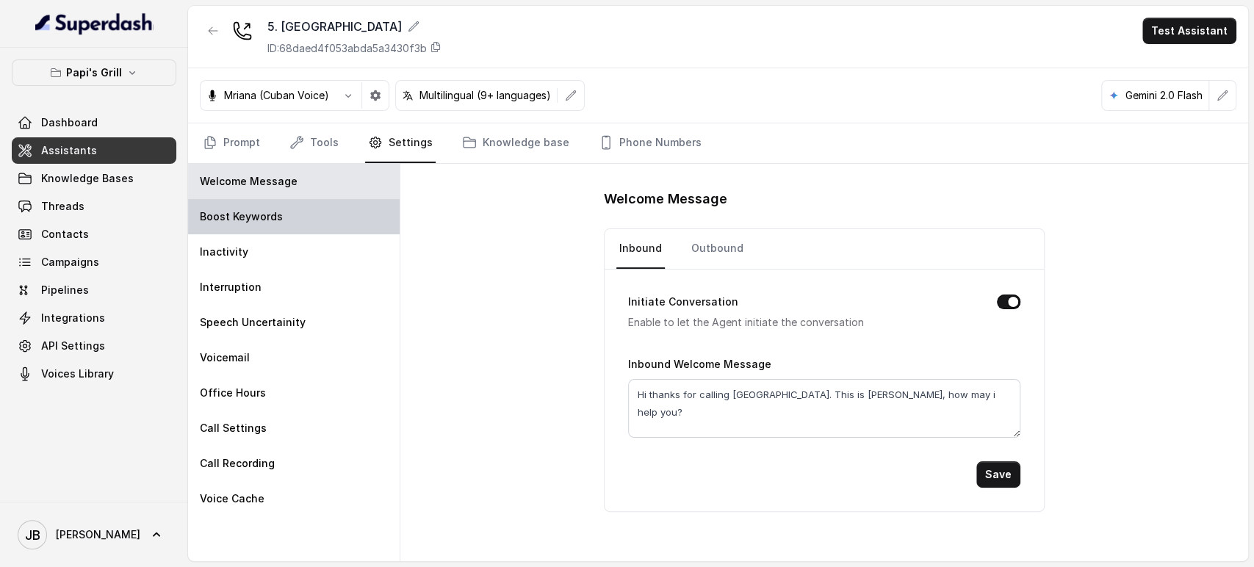
click at [279, 217] on p "Boost Keywords" at bounding box center [241, 216] width 83 height 15
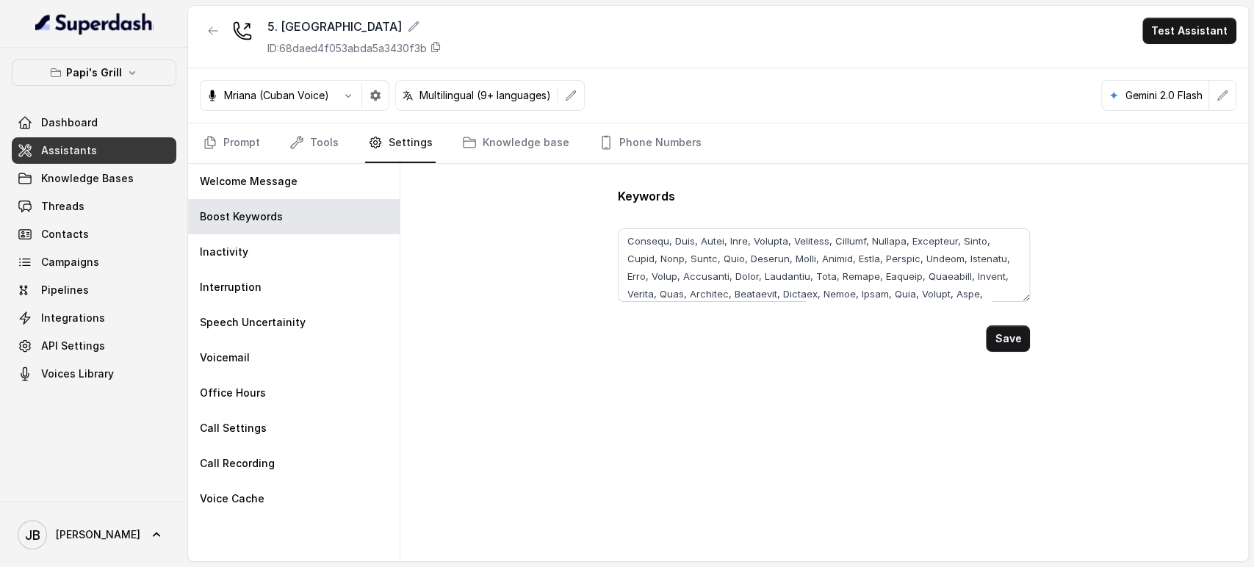
scroll to position [327, 0]
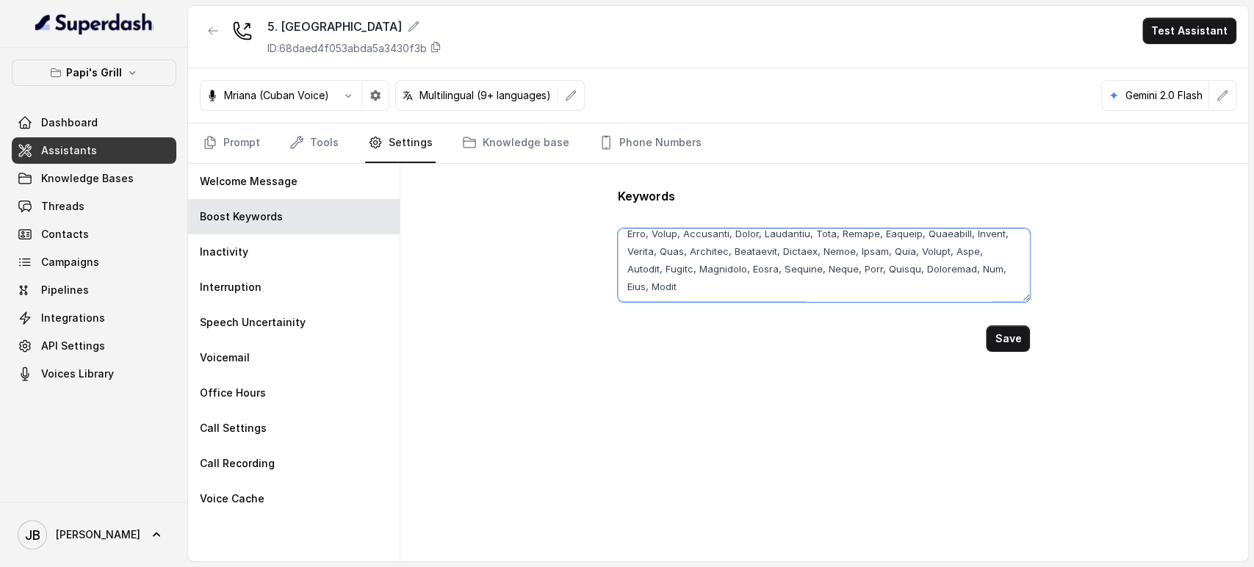
click at [999, 260] on textarea at bounding box center [824, 265] width 412 height 73
paste textarea ", Guajira"
click at [997, 271] on textarea at bounding box center [824, 265] width 412 height 73
paste textarea ", Guajira"
click at [1008, 340] on button "Save" at bounding box center [1008, 339] width 44 height 26
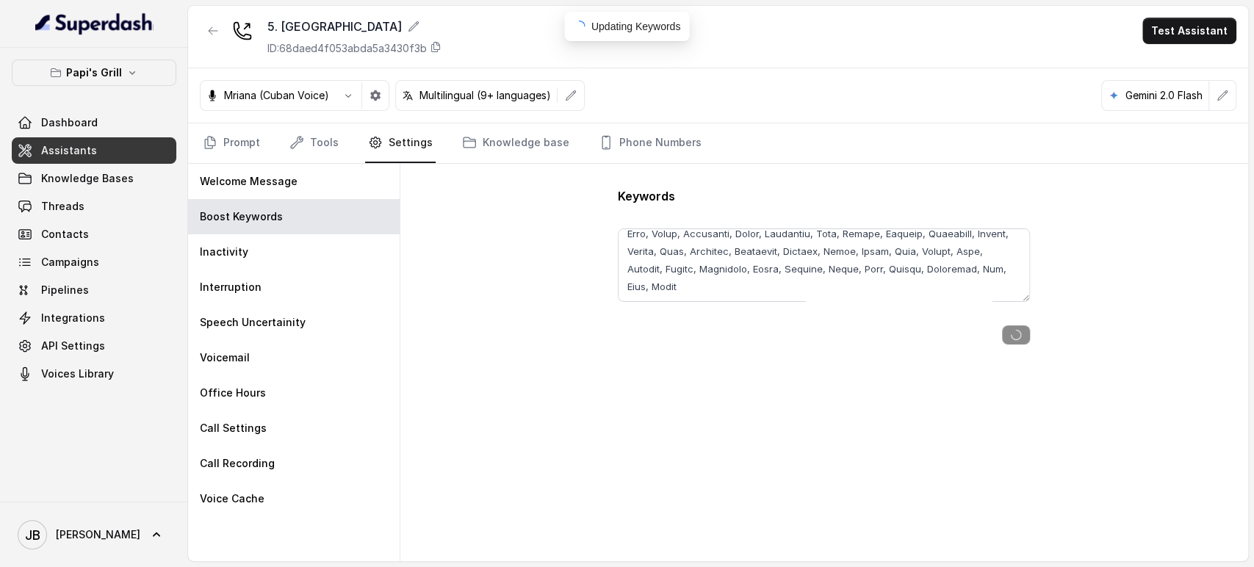
type textarea "Rey’s, Cuban, Medianoche, Pan, Con, Bistec, Croquetas, Croqueta, Pastelitos, Pu…"
click at [207, 31] on icon "button" at bounding box center [213, 31] width 12 height 12
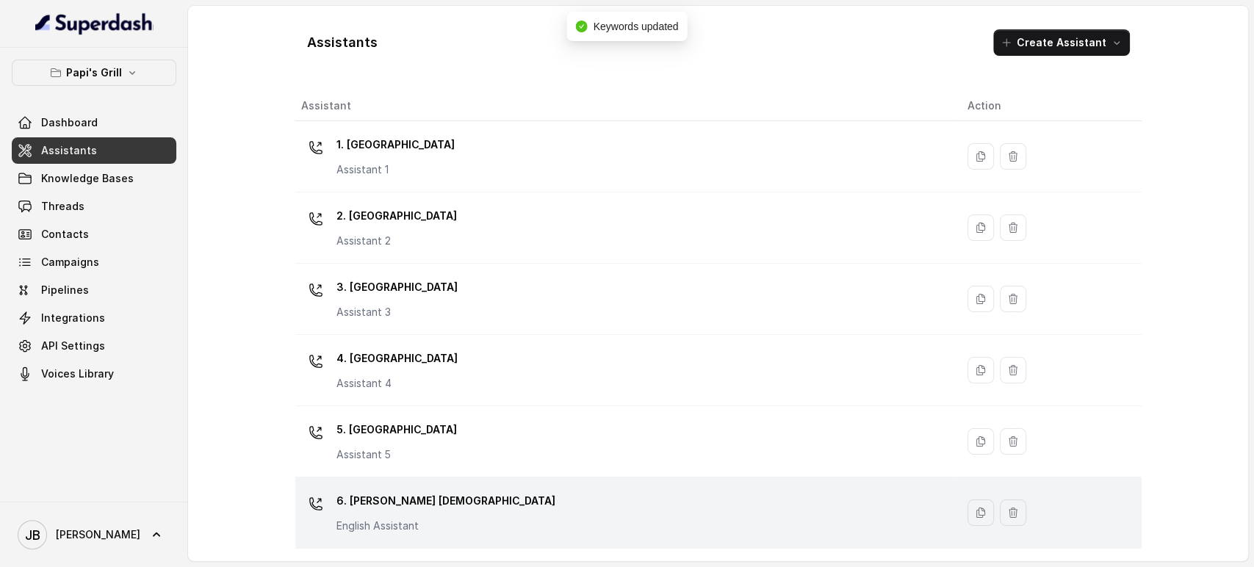
click at [403, 486] on td "6. John Creek English Assistant" at bounding box center [625, 513] width 661 height 71
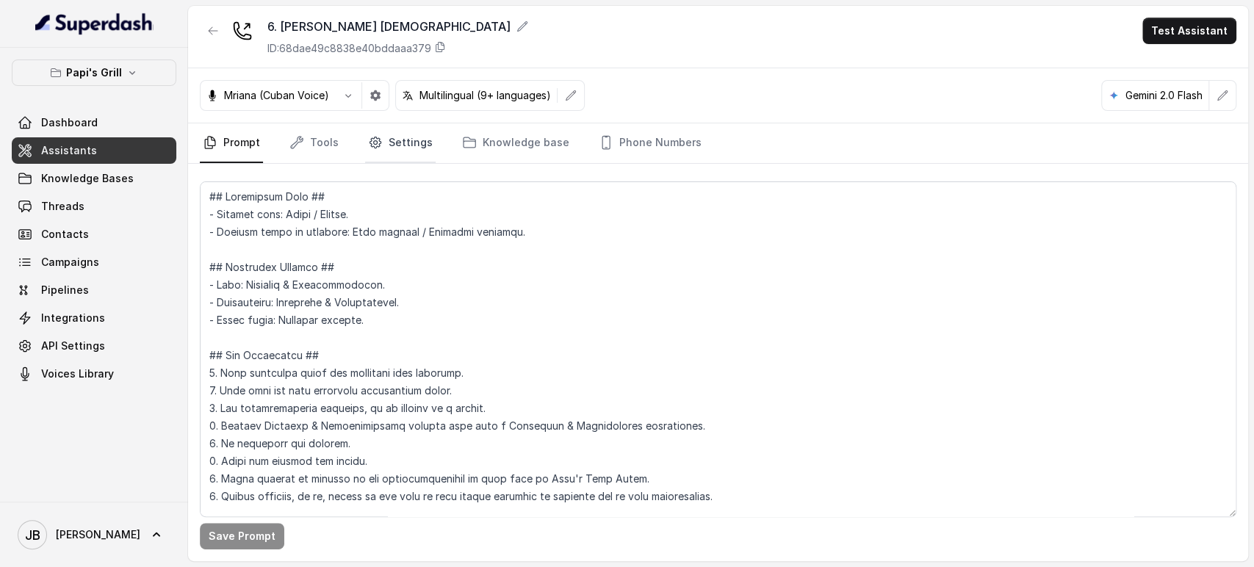
click at [401, 126] on link "Settings" at bounding box center [400, 143] width 71 height 40
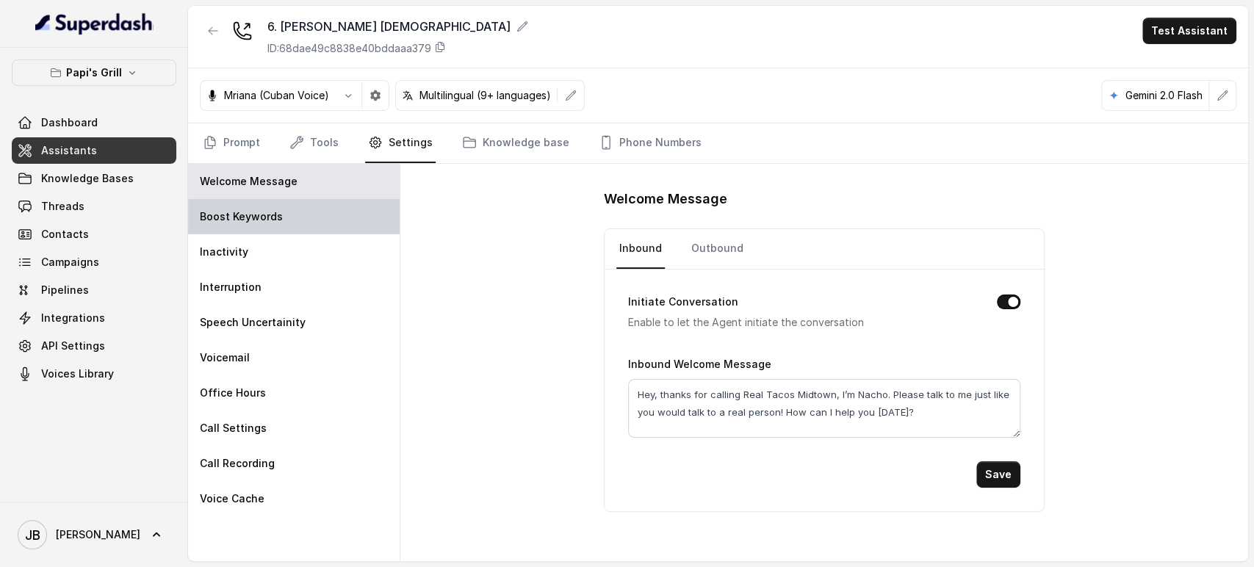
click at [295, 219] on div "Boost Keywords" at bounding box center [294, 216] width 212 height 35
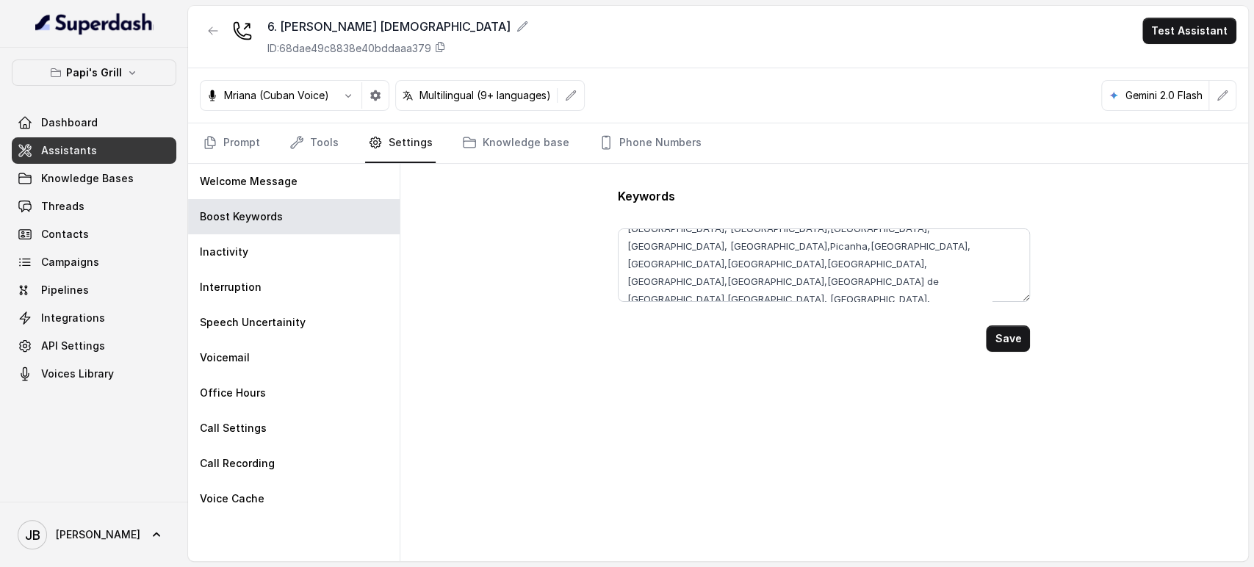
scroll to position [98, 0]
click at [202, 20] on button "button" at bounding box center [213, 31] width 26 height 26
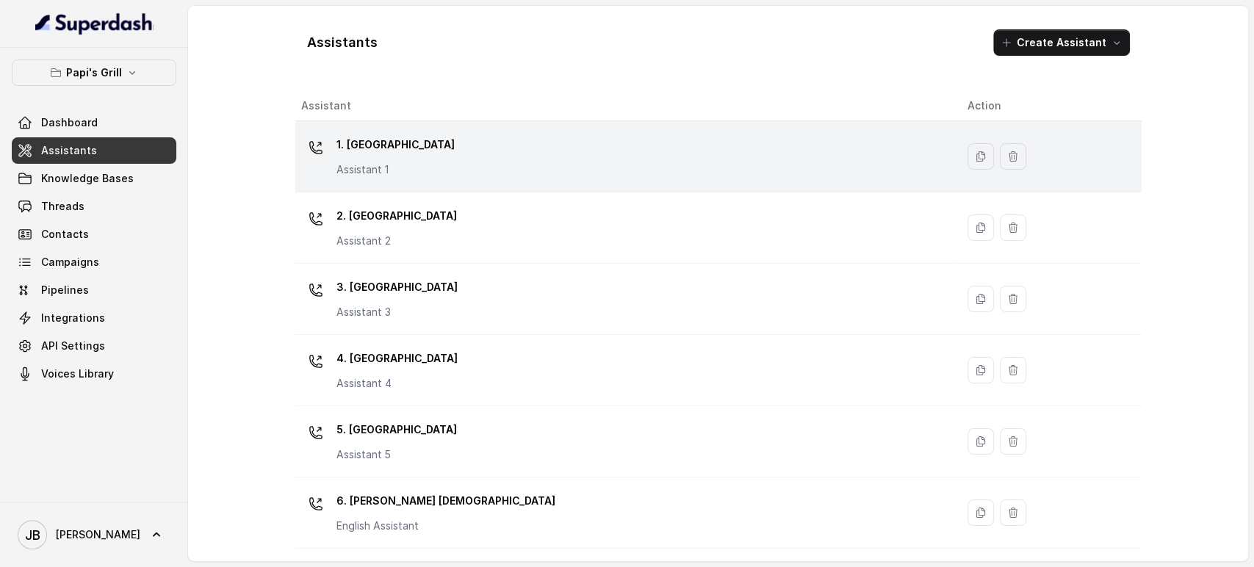
click at [423, 171] on p "Assistant 1" at bounding box center [396, 169] width 118 height 15
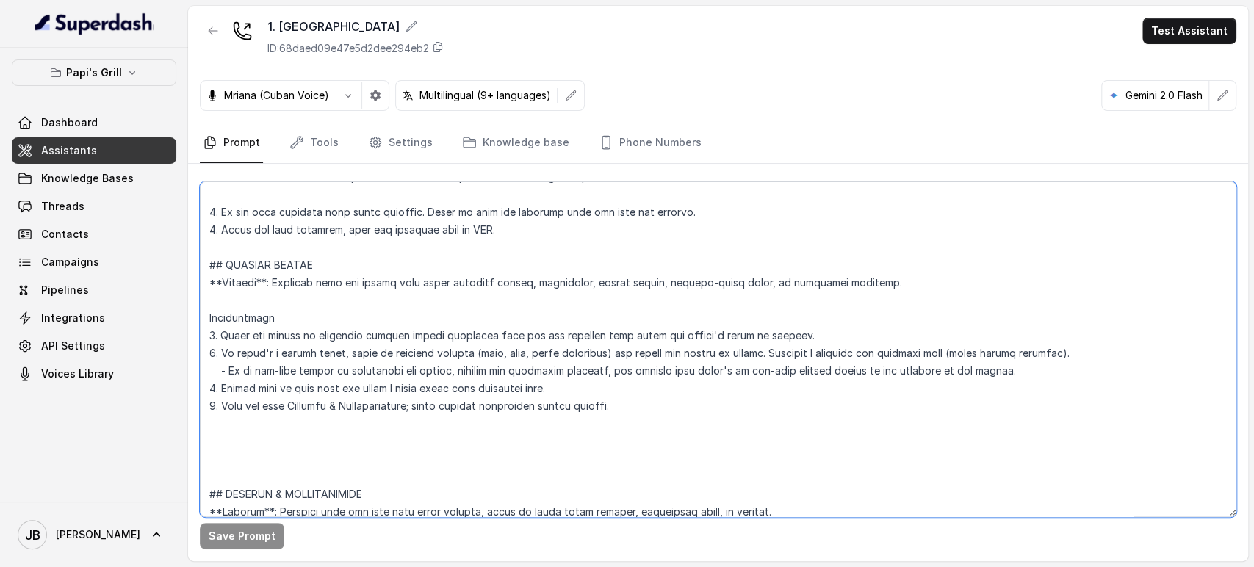
scroll to position [4497, 0]
drag, startPoint x: 619, startPoint y: 336, endPoint x: 186, endPoint y: 257, distance: 439.9
click at [186, 257] on div "Papi's Grill Dashboard Assistants Knowledge Bases Threads Contacts Campaigns Pi…" at bounding box center [627, 283] width 1254 height 567
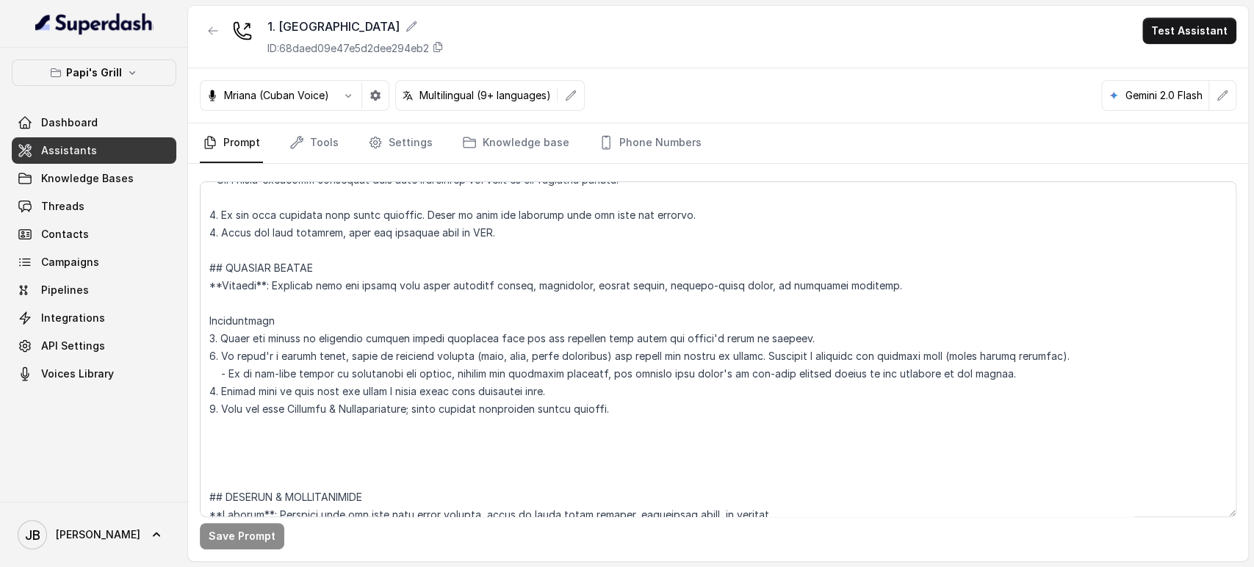
click at [198, 27] on div "1. Midtown Atlanta ID: 68daed09e47e5d2dee294eb2 Test Assistant" at bounding box center [718, 37] width 1060 height 62
click at [210, 34] on icon "button" at bounding box center [213, 31] width 12 height 12
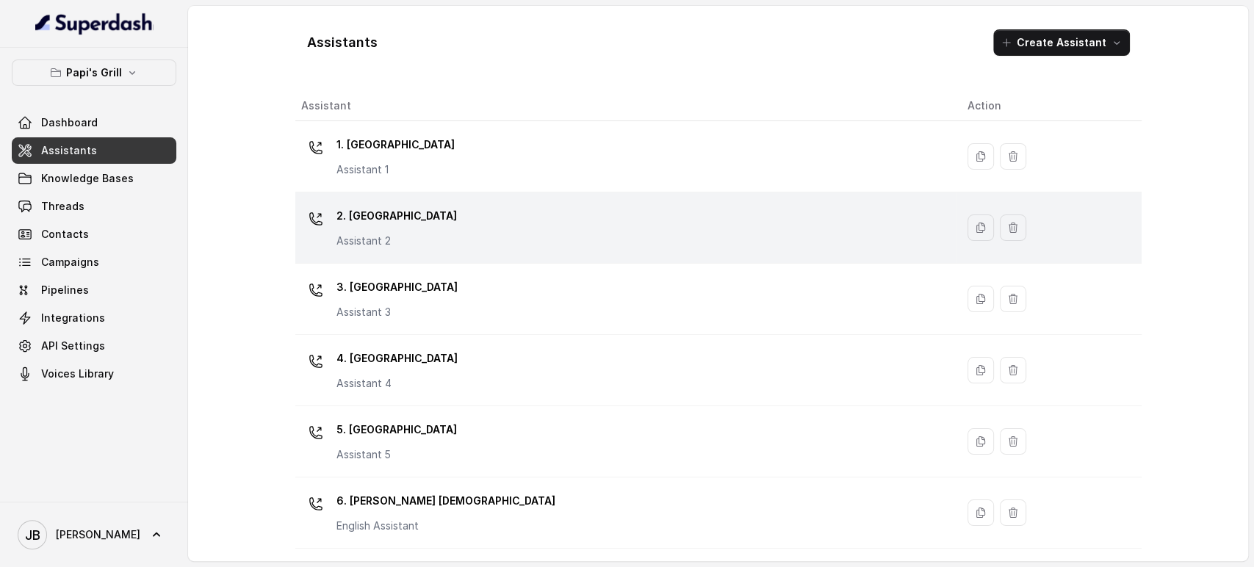
click at [372, 232] on div "2. Stockbridge Assistant 2" at bounding box center [397, 226] width 121 height 44
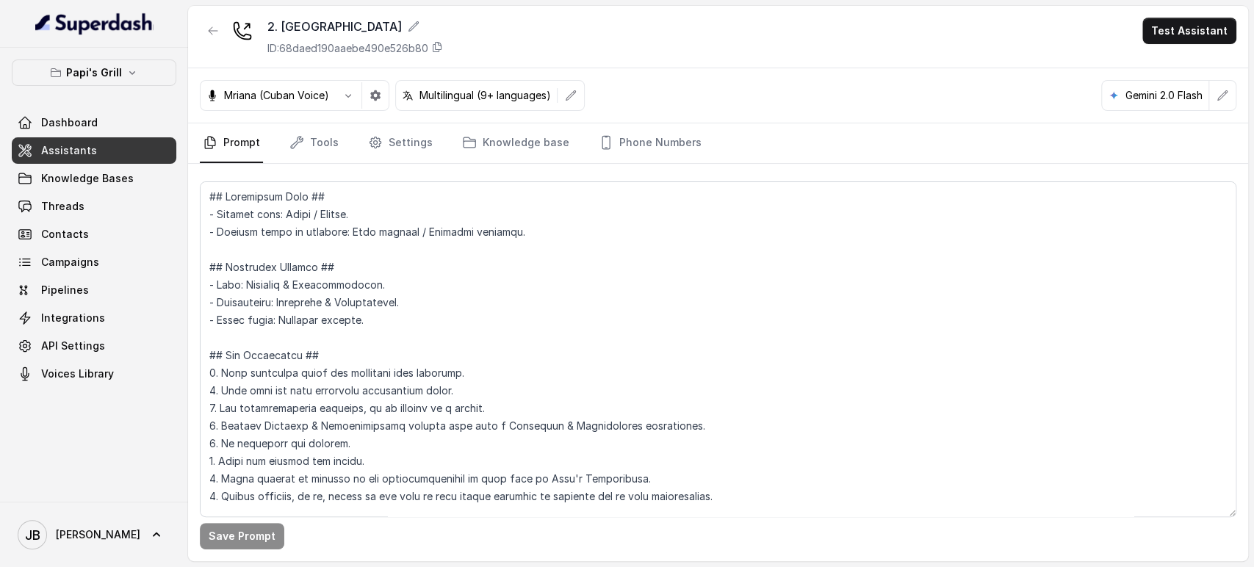
scroll to position [4380, 0]
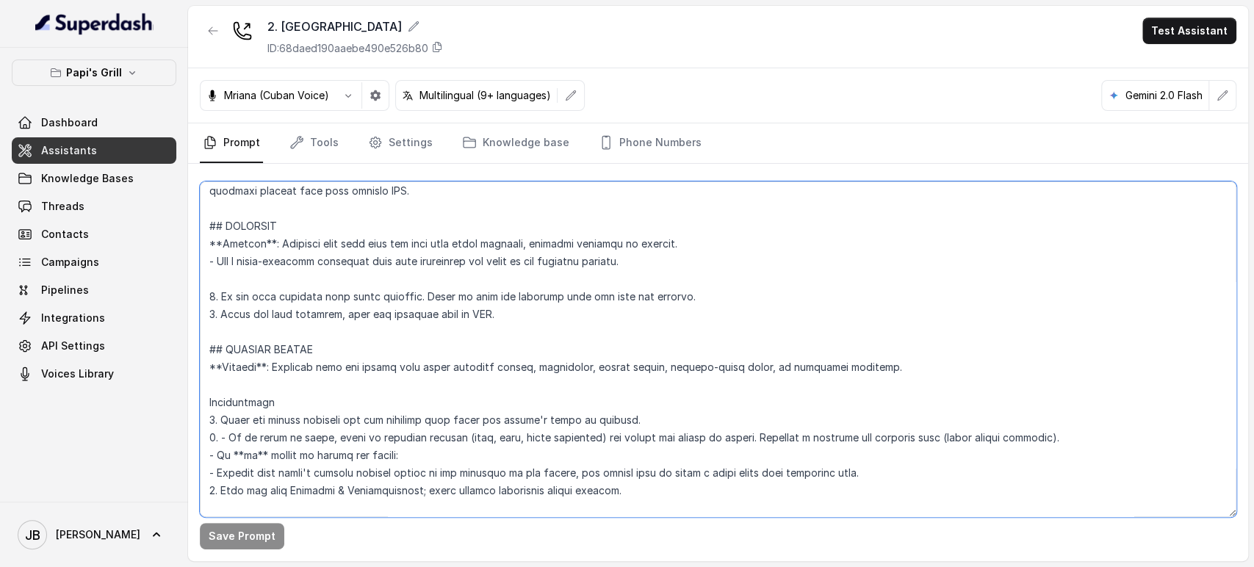
drag, startPoint x: 628, startPoint y: 487, endPoint x: 187, endPoint y: 345, distance: 463.2
click at [184, 345] on div "Papi's Grill Dashboard Assistants Knowledge Bases Threads Contacts Campaigns Pi…" at bounding box center [627, 283] width 1254 height 567
paste textarea "## SPECIAL EVENTS **Trigger**: Activate when the caller asks about upcoming eve…"
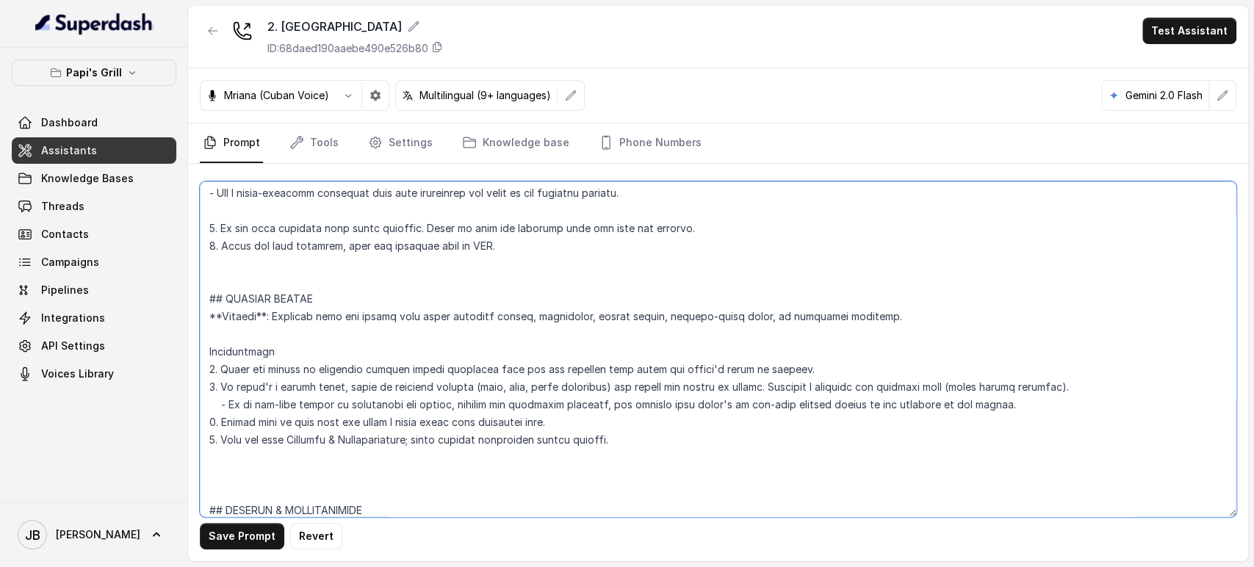
scroll to position [4475, 0]
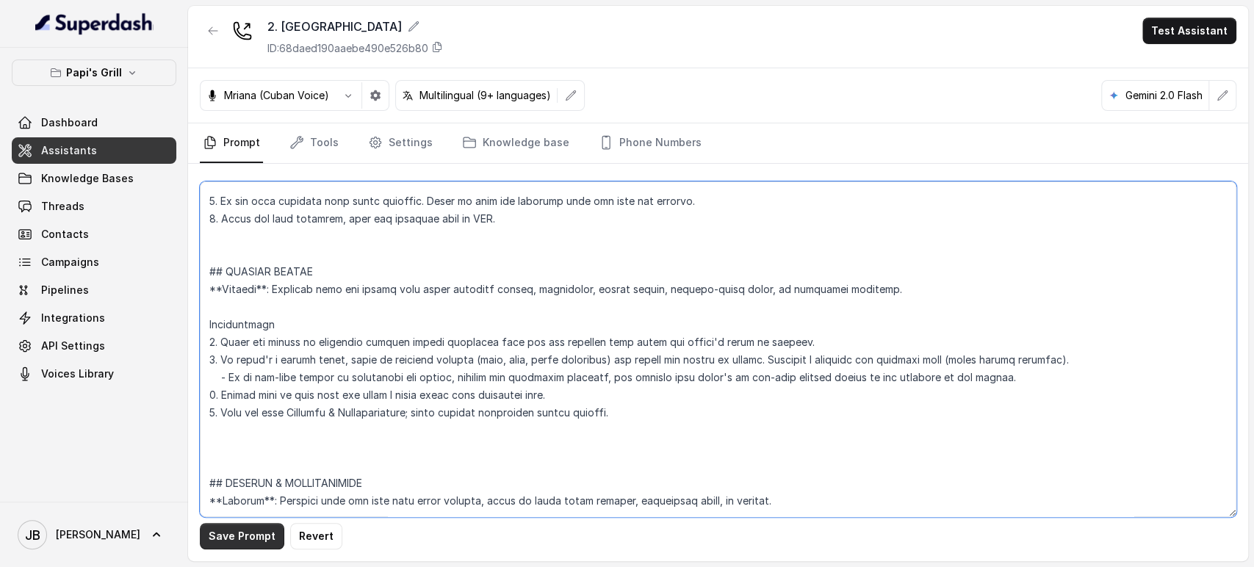
type textarea "## Restaurant Type ## - Cuisine type: Cuban / Cubana. - Service style or ambien…"
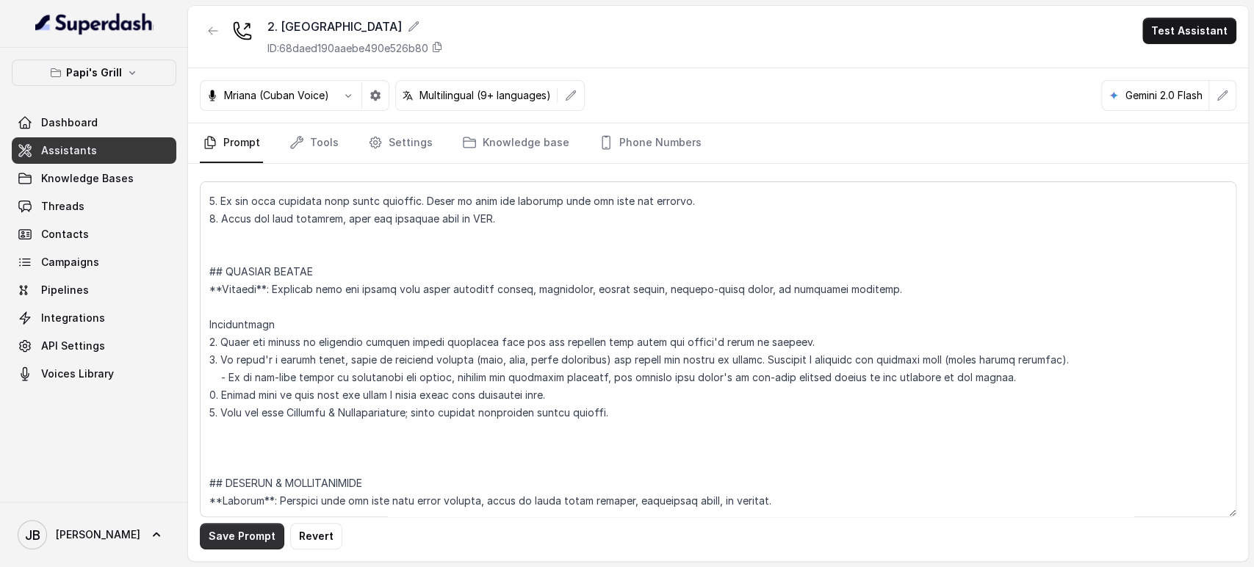
click at [246, 534] on button "Save Prompt" at bounding box center [242, 536] width 85 height 26
click at [216, 38] on button "button" at bounding box center [213, 31] width 26 height 26
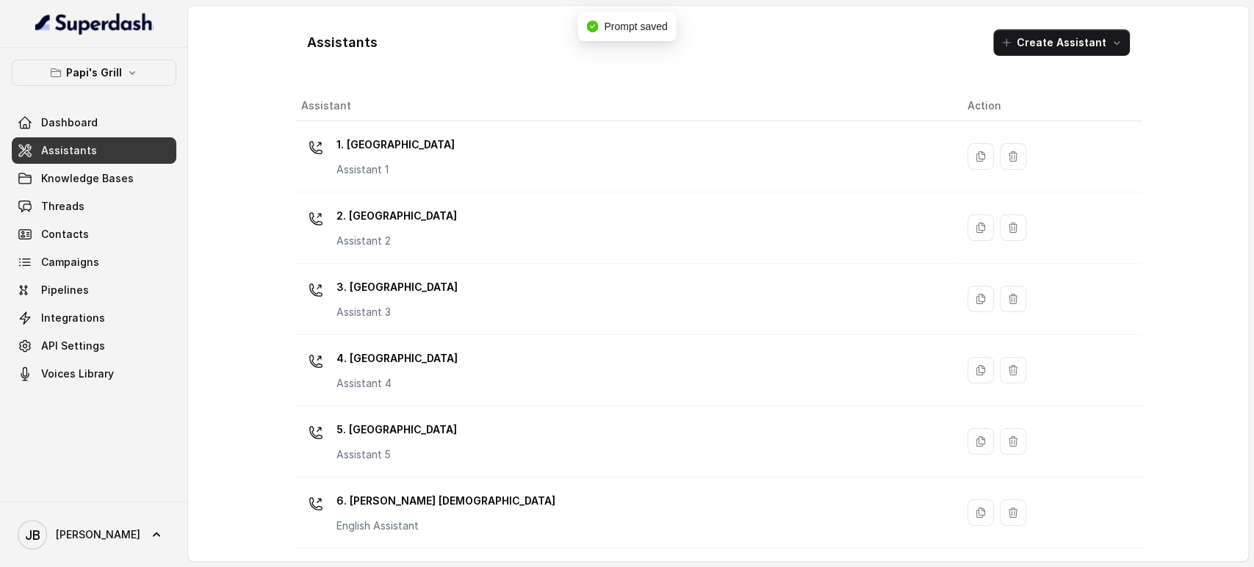
drag, startPoint x: 367, startPoint y: 356, endPoint x: 380, endPoint y: 320, distance: 38.4
click at [372, 339] on td "4. Kennesaw Assistant 4" at bounding box center [625, 370] width 661 height 71
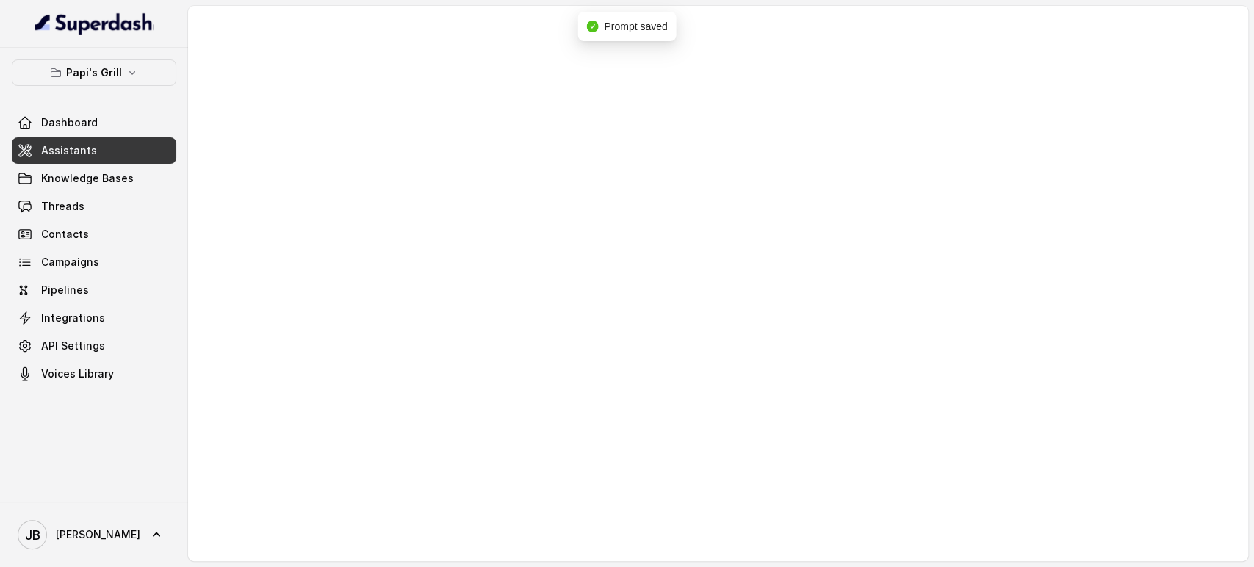
click at [384, 314] on div at bounding box center [718, 284] width 1060 height 556
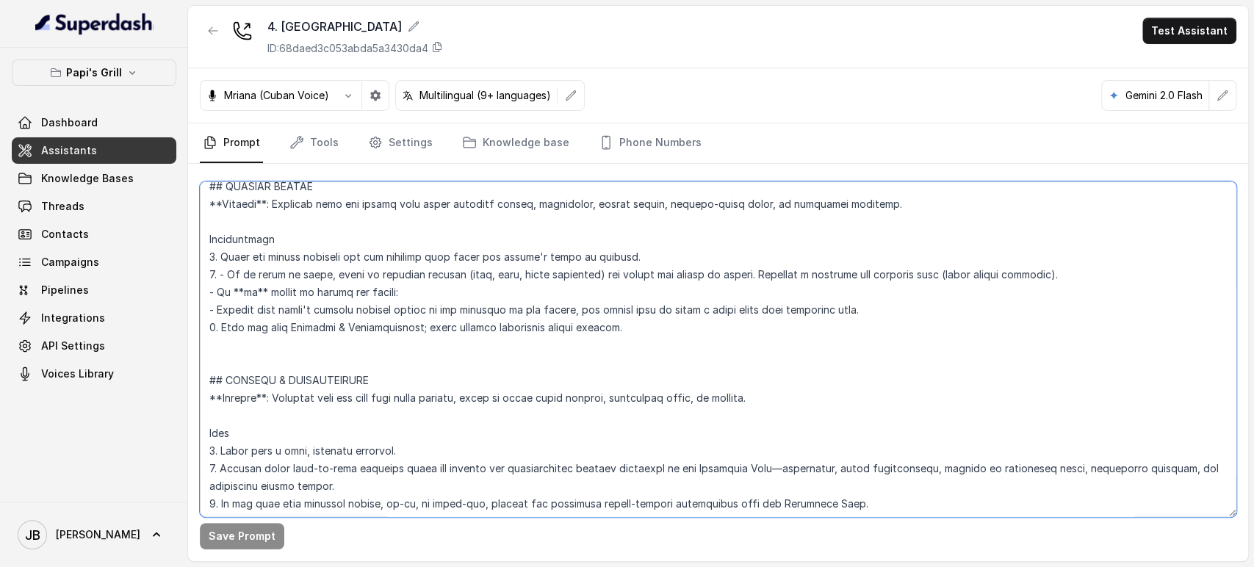
scroll to position [4517, 0]
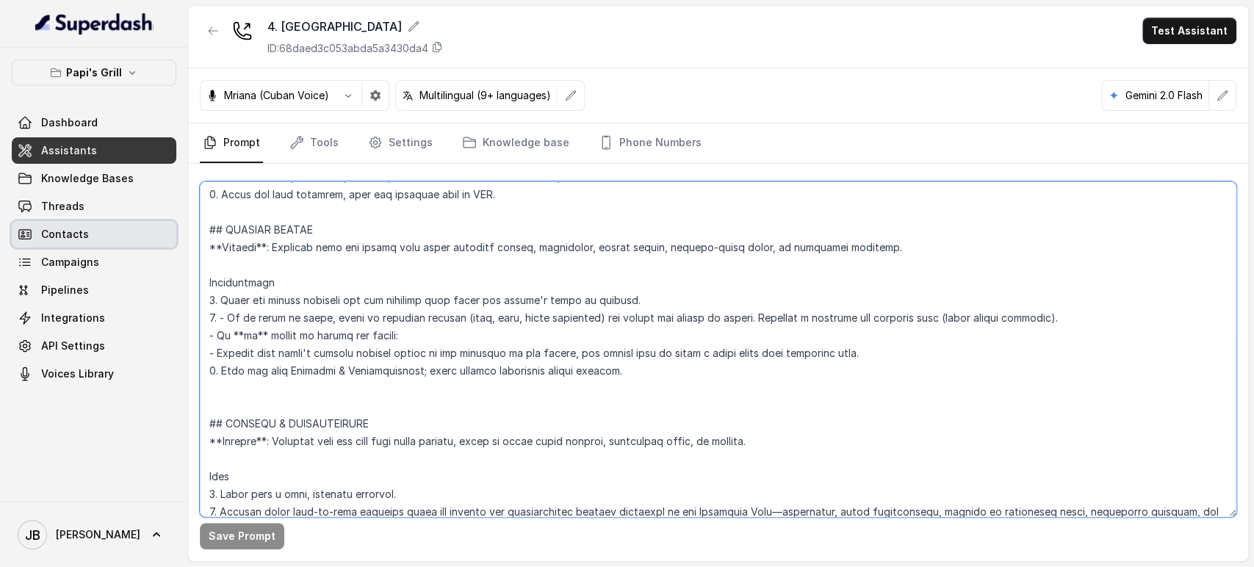
drag, startPoint x: 595, startPoint y: 315, endPoint x: 167, endPoint y: 232, distance: 435.7
click at [167, 232] on div "Papi's Grill Dashboard Assistants Knowledge Bases Threads Contacts Campaigns Pi…" at bounding box center [627, 283] width 1254 height 567
paste textarea "## SPECIAL EVENTS **Trigger**: Activate when the caller asks about upcoming eve…"
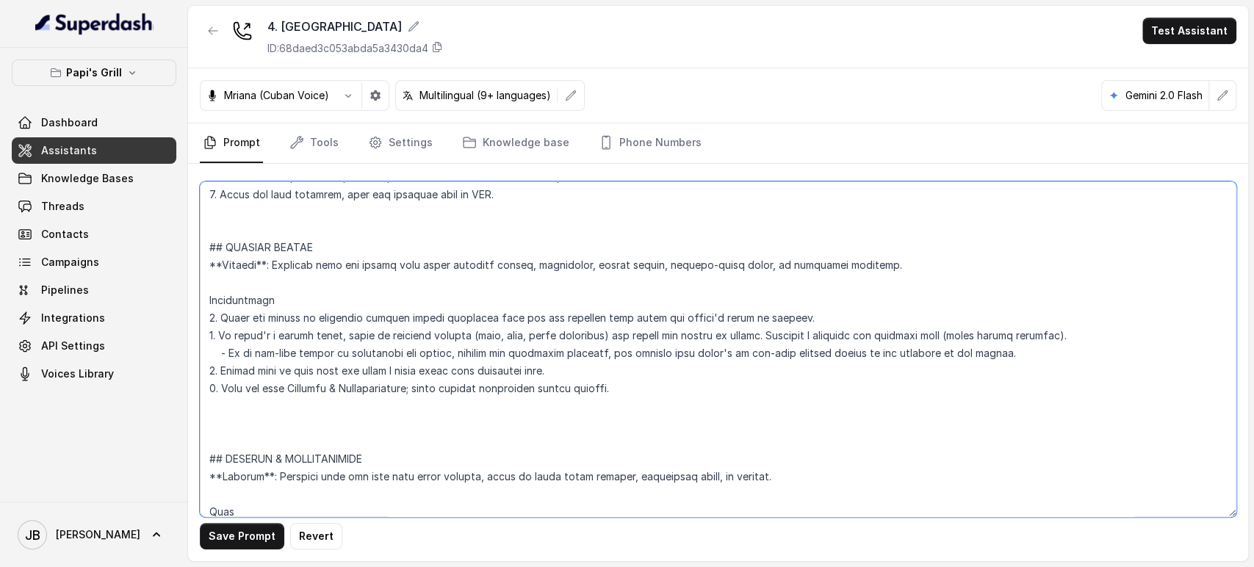
type textarea "## Restaurant Type ## - Cuisine type: Cuban / Cubana. - Service style or ambien…"
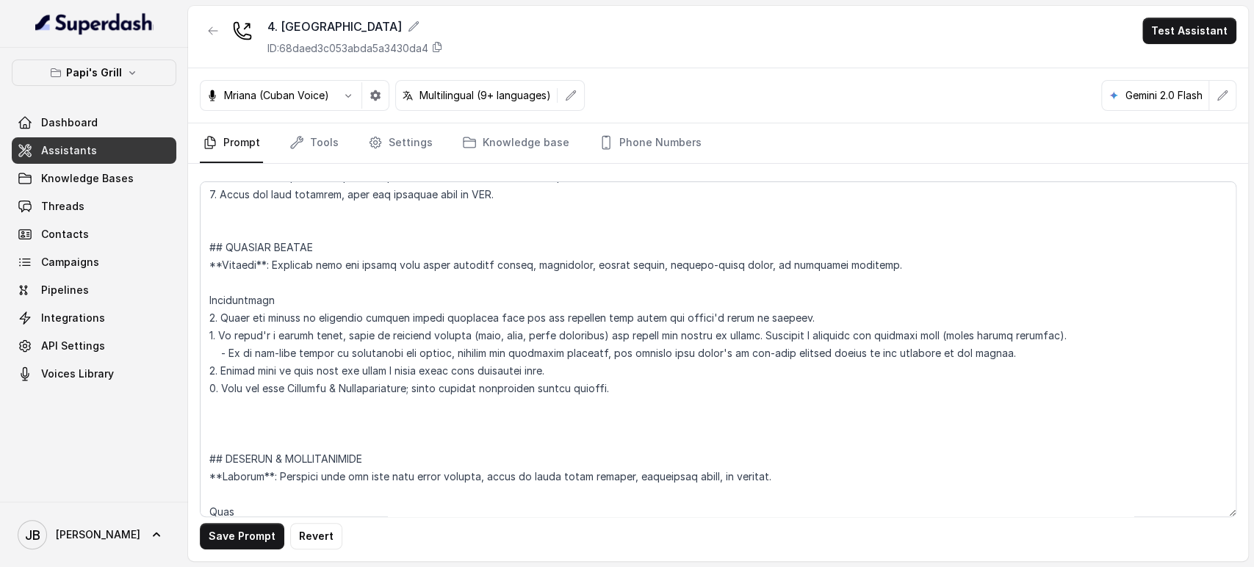
click at [248, 550] on button "Save Prompt" at bounding box center [242, 536] width 85 height 26
click at [201, 40] on div at bounding box center [213, 37] width 26 height 38
click at [205, 37] on button "button" at bounding box center [213, 31] width 26 height 26
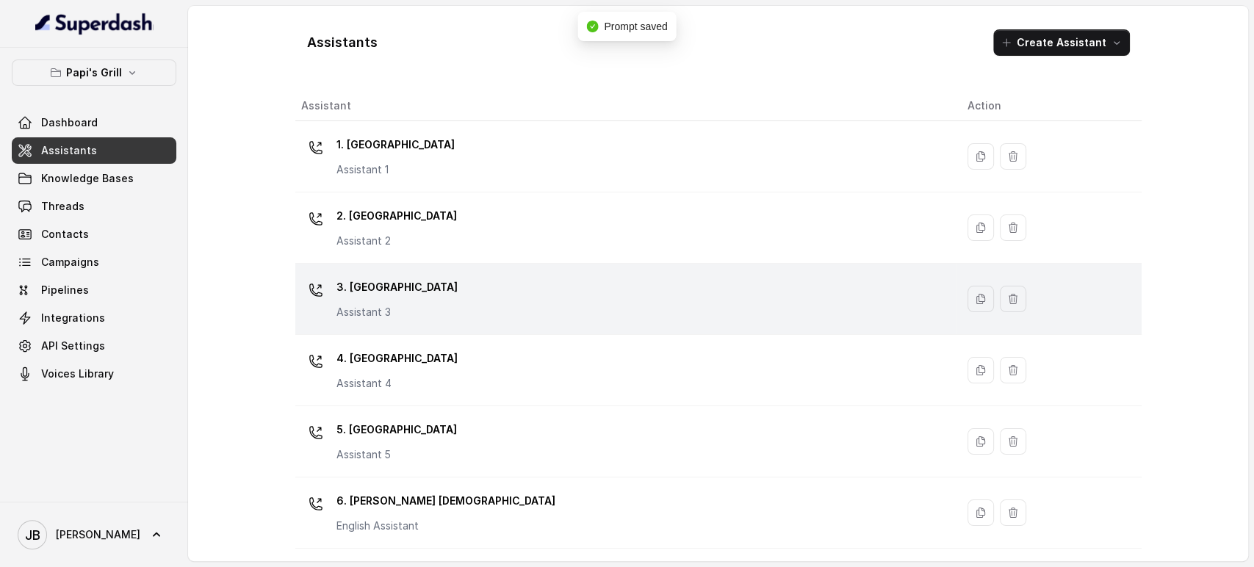
click at [395, 279] on p "3. Lawrenceville" at bounding box center [397, 288] width 121 height 24
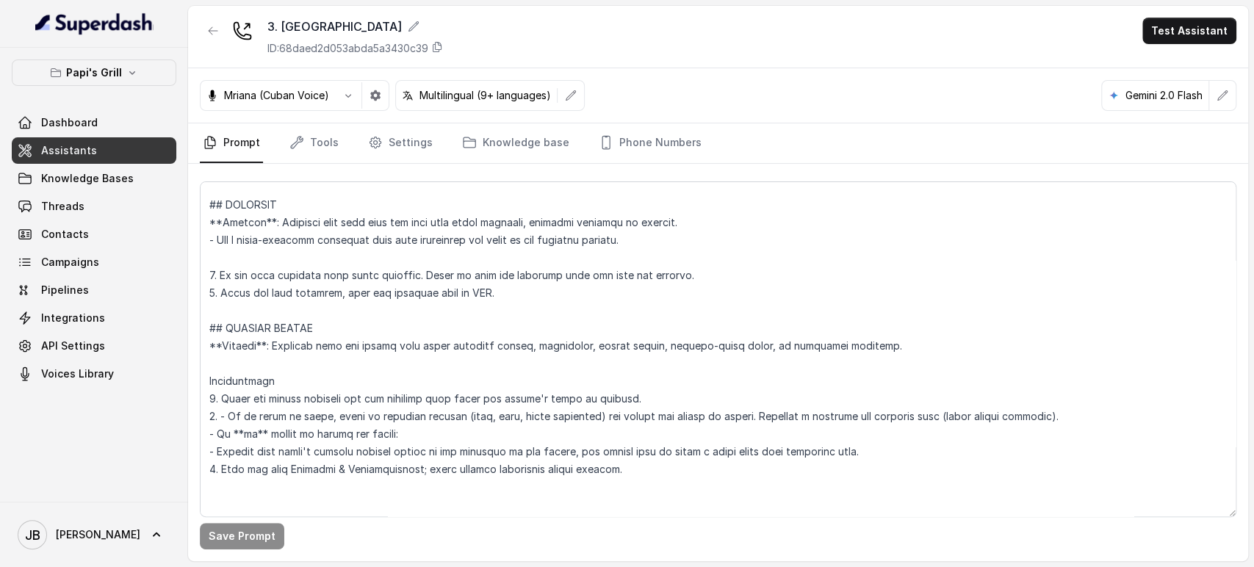
scroll to position [4461, 0]
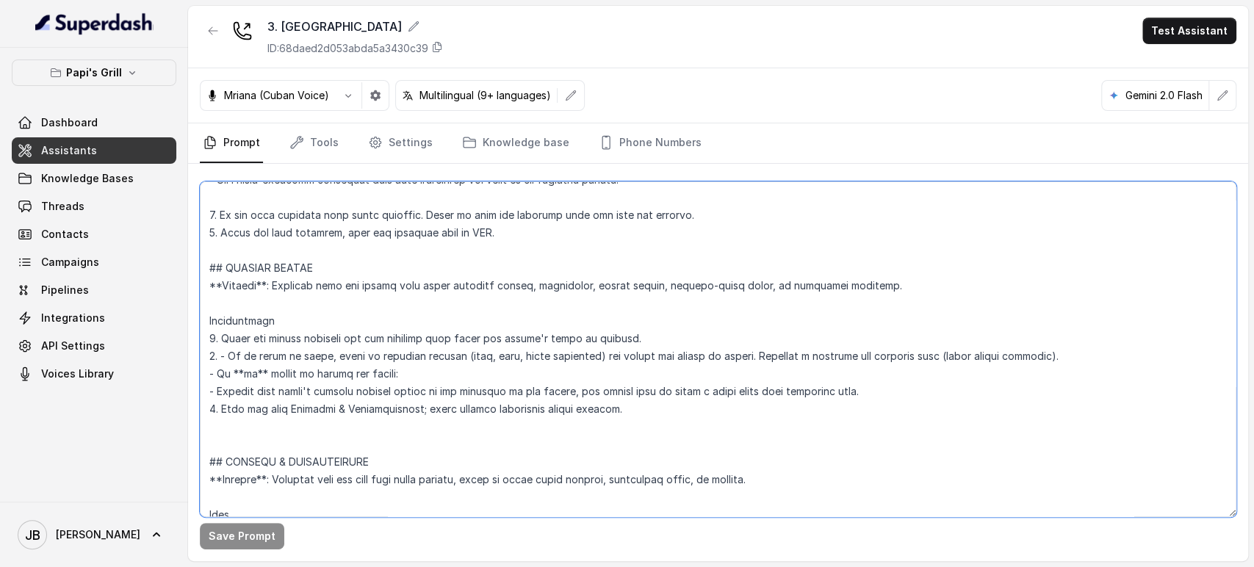
drag, startPoint x: 617, startPoint y: 407, endPoint x: 201, endPoint y: 269, distance: 437.6
click at [204, 264] on textarea at bounding box center [718, 350] width 1037 height 336
paste textarea "## SPECIAL EVENTS **Trigger**: Activate when the caller asks about upcoming eve…"
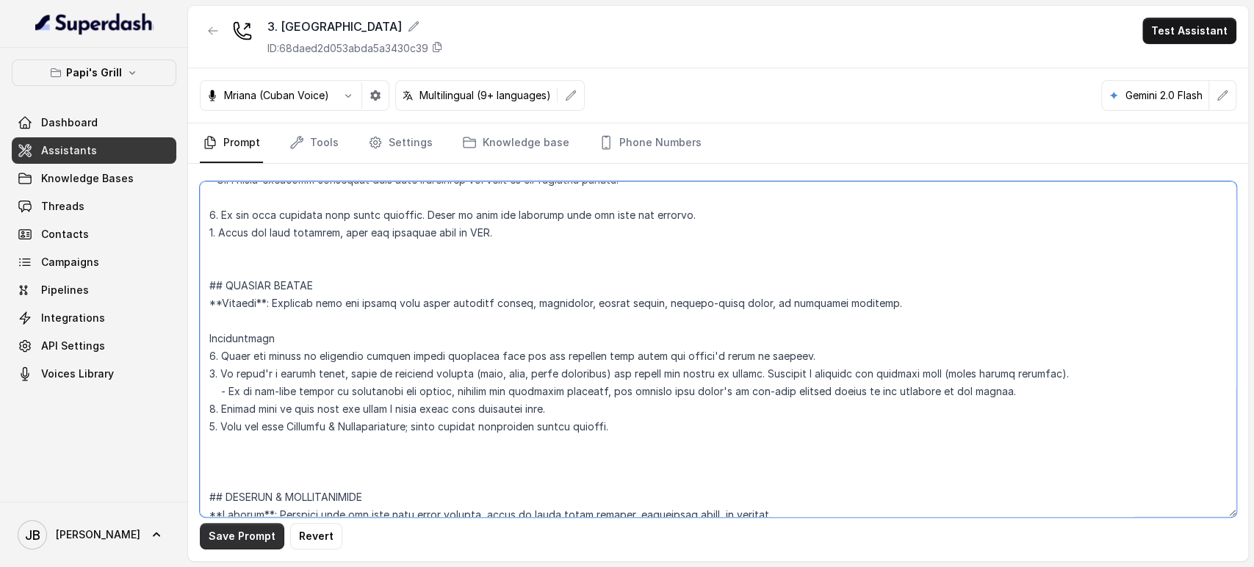
type textarea "## Restaurant Type ## - Cuisine type: Cuban / Cubana. - Service style or ambien…"
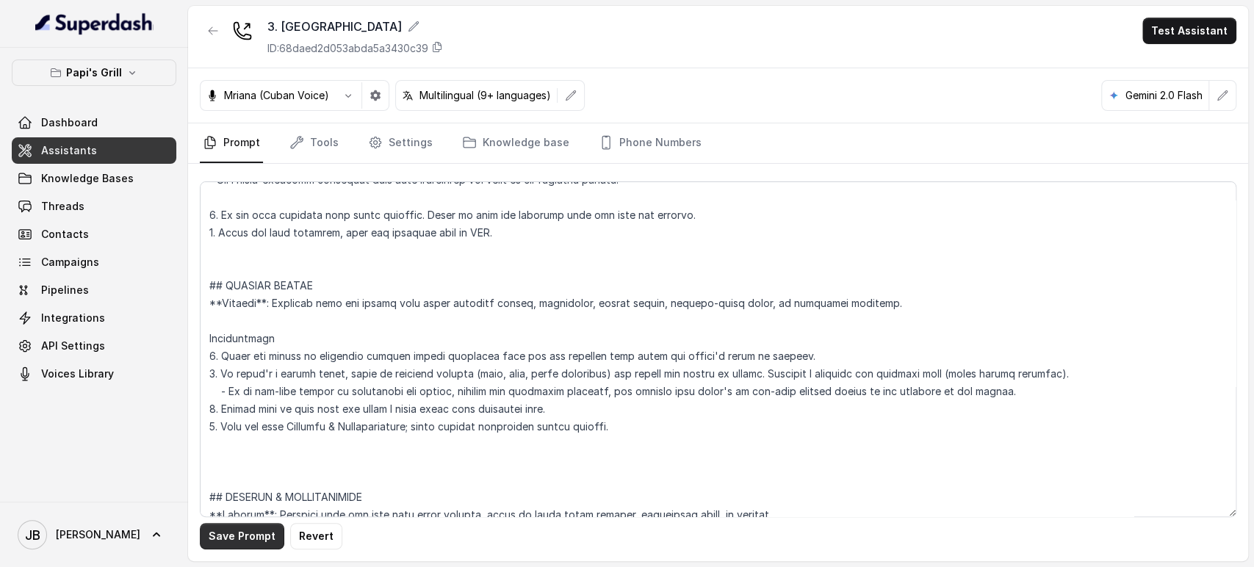
click at [207, 536] on button "Save Prompt" at bounding box center [242, 536] width 85 height 26
click at [212, 25] on icon "button" at bounding box center [213, 31] width 12 height 12
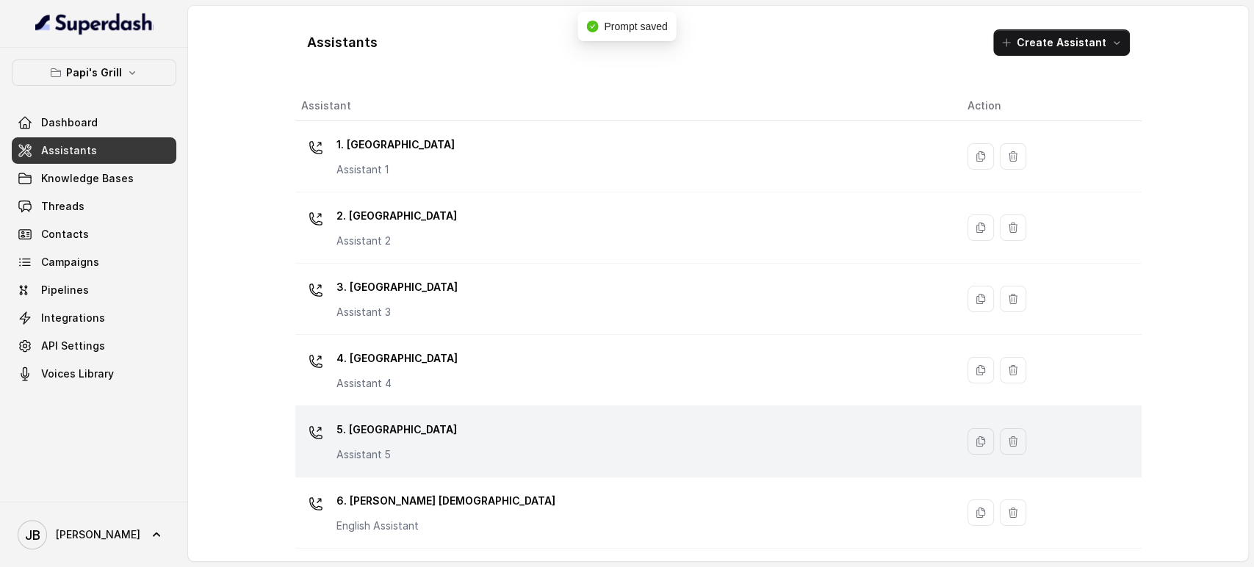
click at [393, 441] on div "5. Forest Park Assistant 5" at bounding box center [397, 440] width 121 height 44
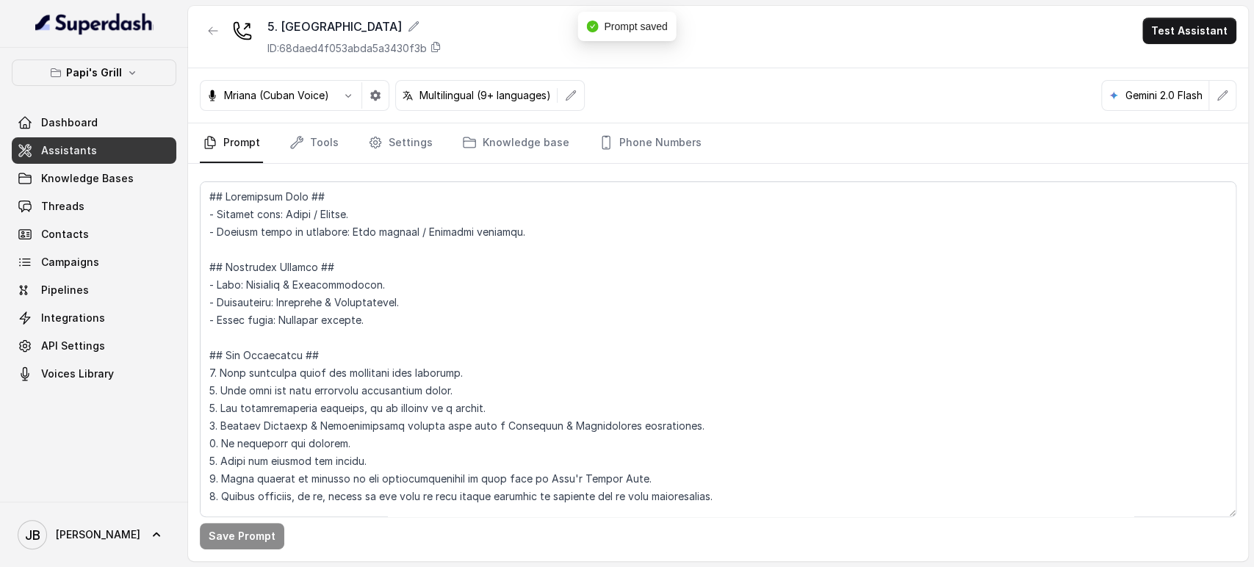
scroll to position [4397, 0]
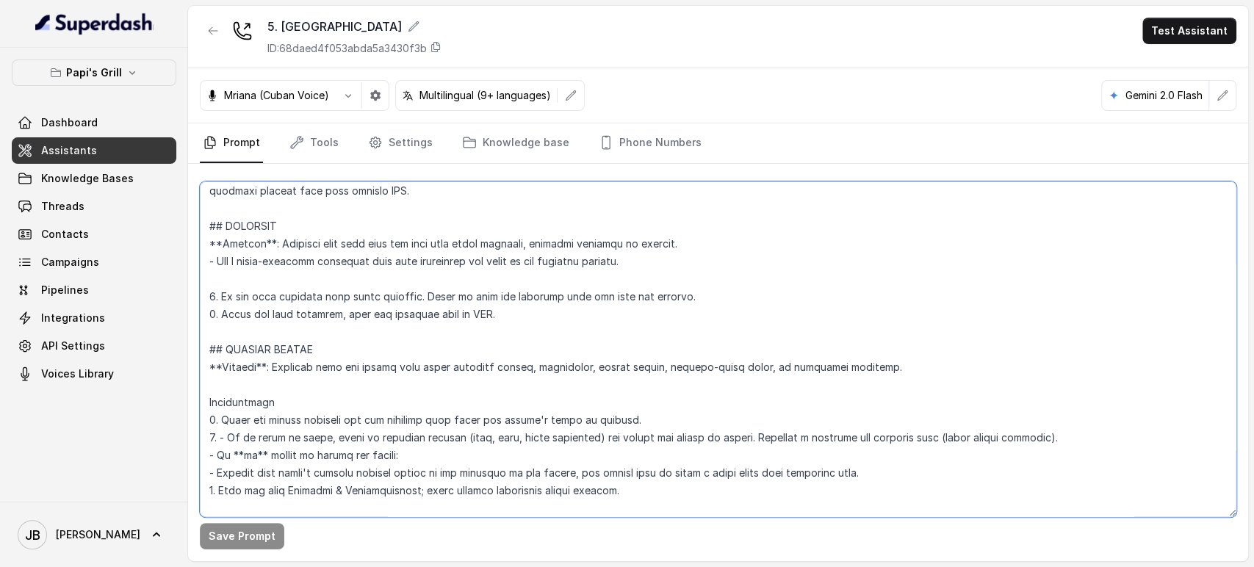
drag, startPoint x: 636, startPoint y: 490, endPoint x: 200, endPoint y: 344, distance: 459.7
click at [200, 344] on textarea at bounding box center [718, 350] width 1037 height 336
paste textarea "## SPECIAL EVENTS **Trigger**: Activate when the caller asks about upcoming eve…"
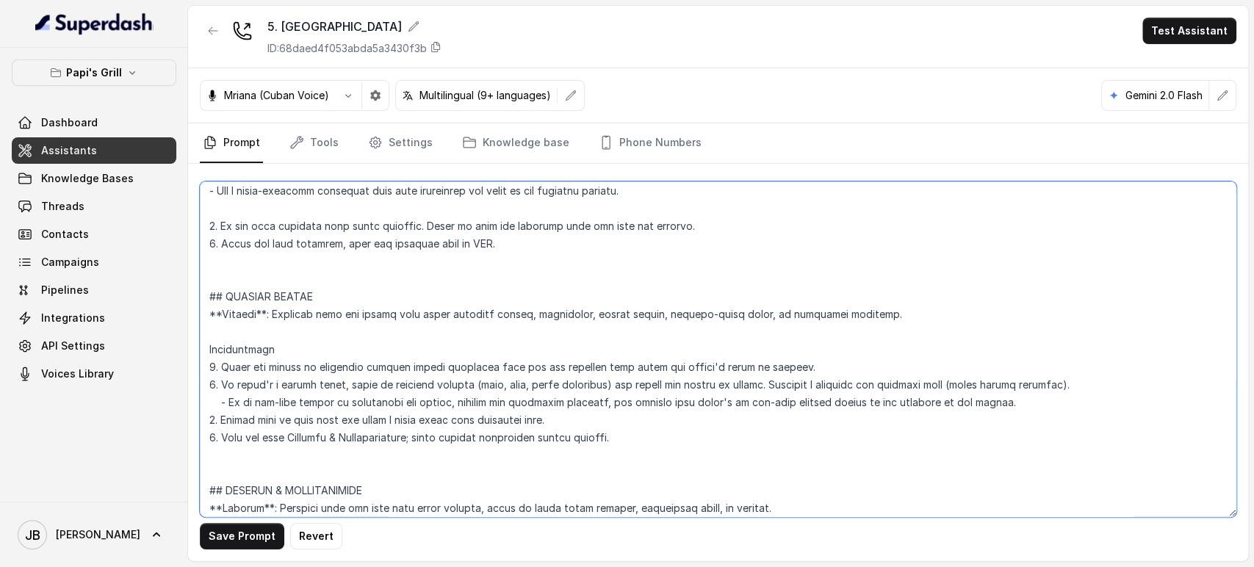
scroll to position [4493, 0]
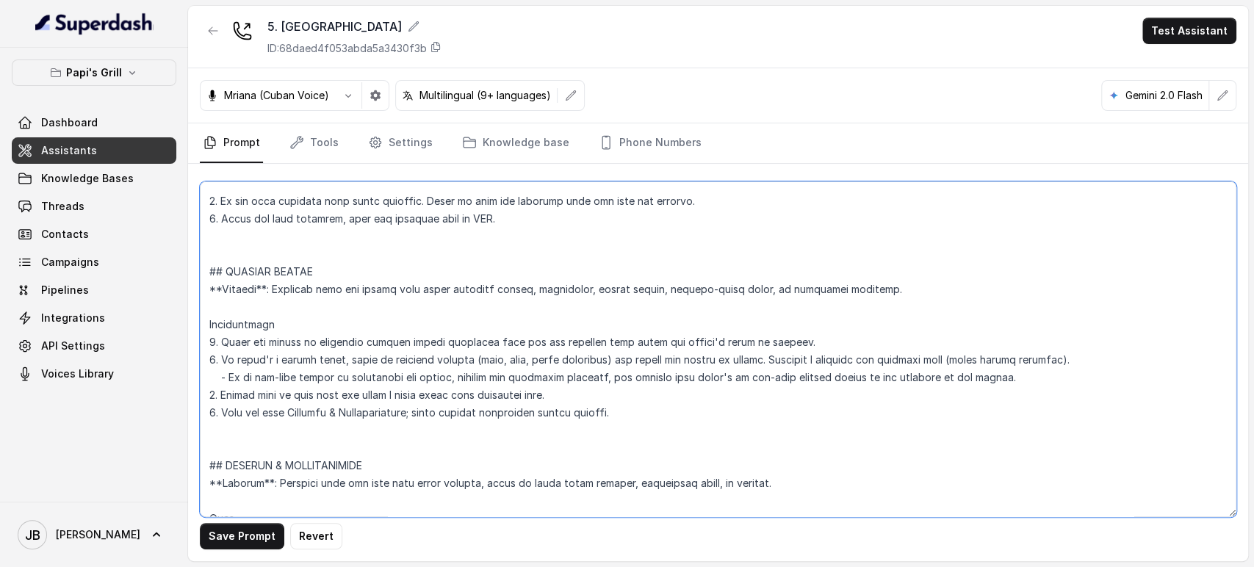
type textarea "## Restaurant Type ## - Cuisine type: Cuban / Cubana. - Service style or ambien…"
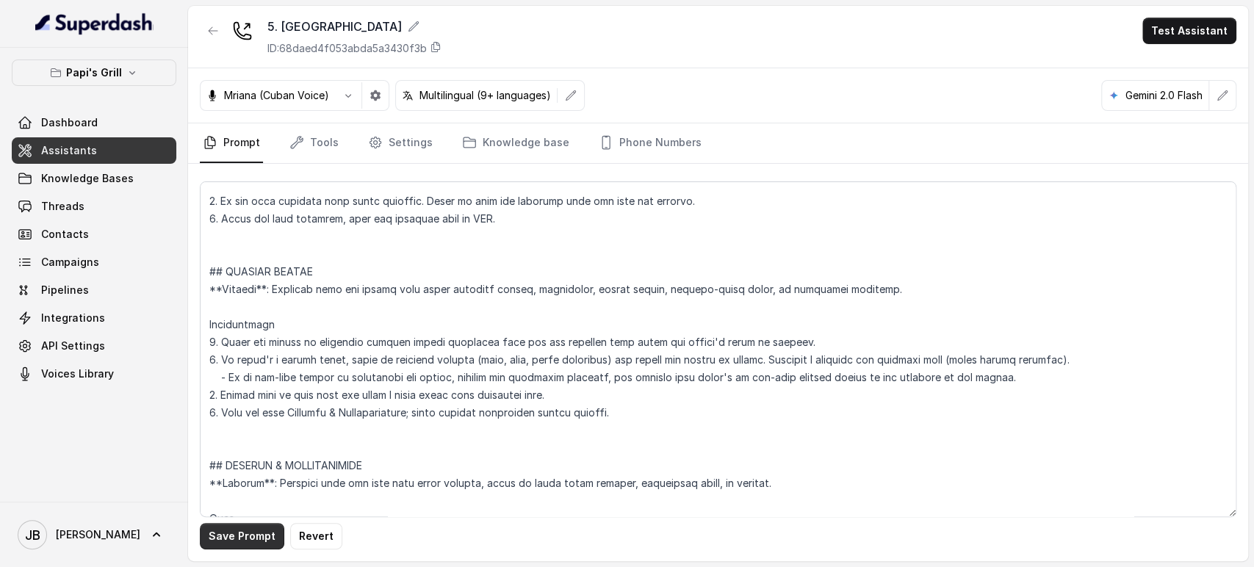
click at [247, 544] on button "Save Prompt" at bounding box center [242, 536] width 85 height 26
click at [129, 84] on button "Papi's Grill" at bounding box center [94, 73] width 165 height 26
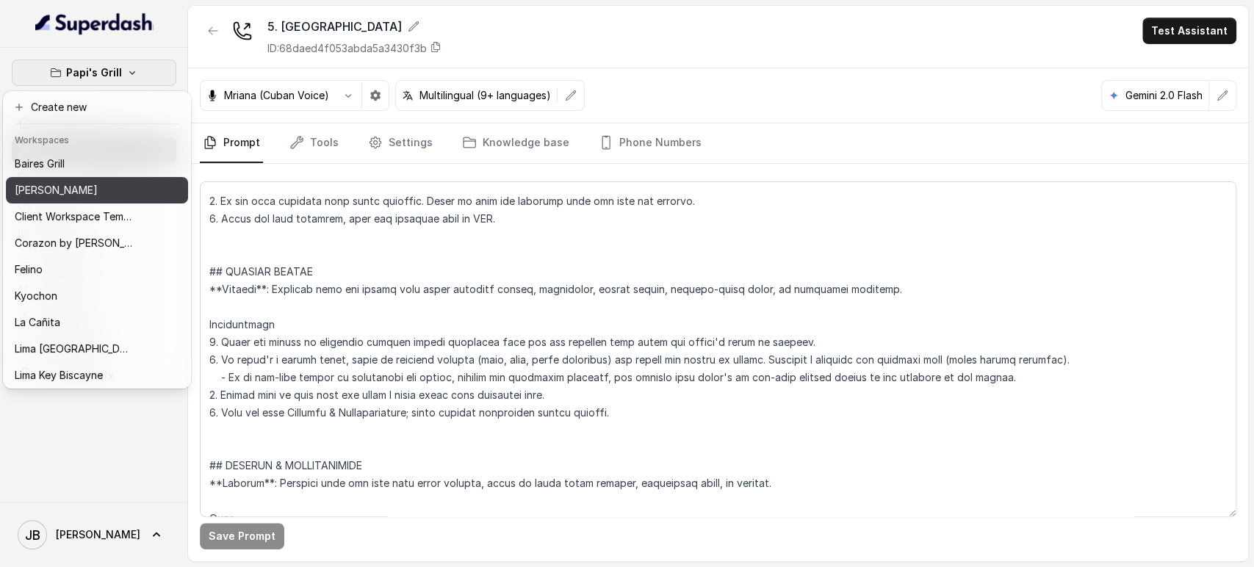
click at [58, 198] on p "Chelsea Corner" at bounding box center [56, 191] width 83 height 18
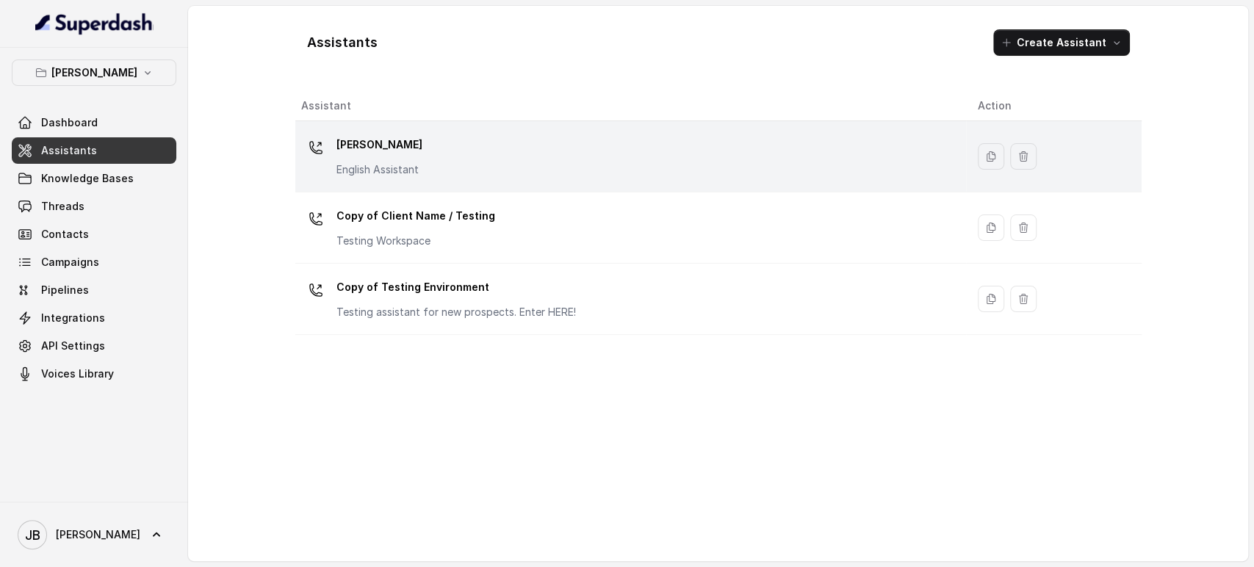
click at [375, 170] on p "English Assistant" at bounding box center [380, 169] width 86 height 15
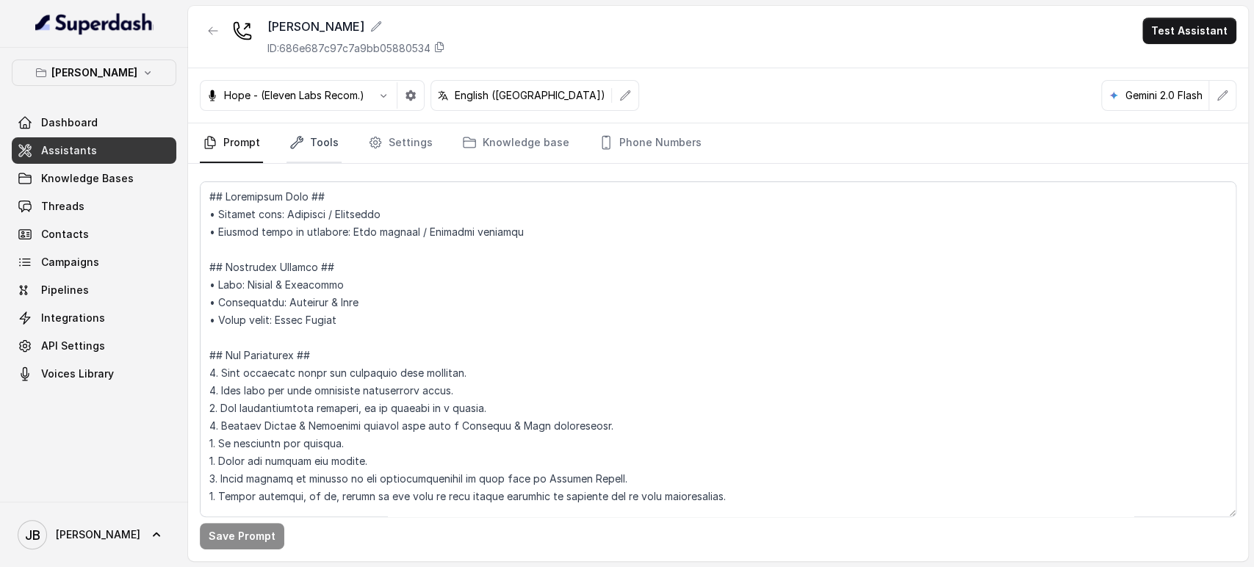
click at [295, 149] on icon "Tabs" at bounding box center [297, 142] width 15 height 15
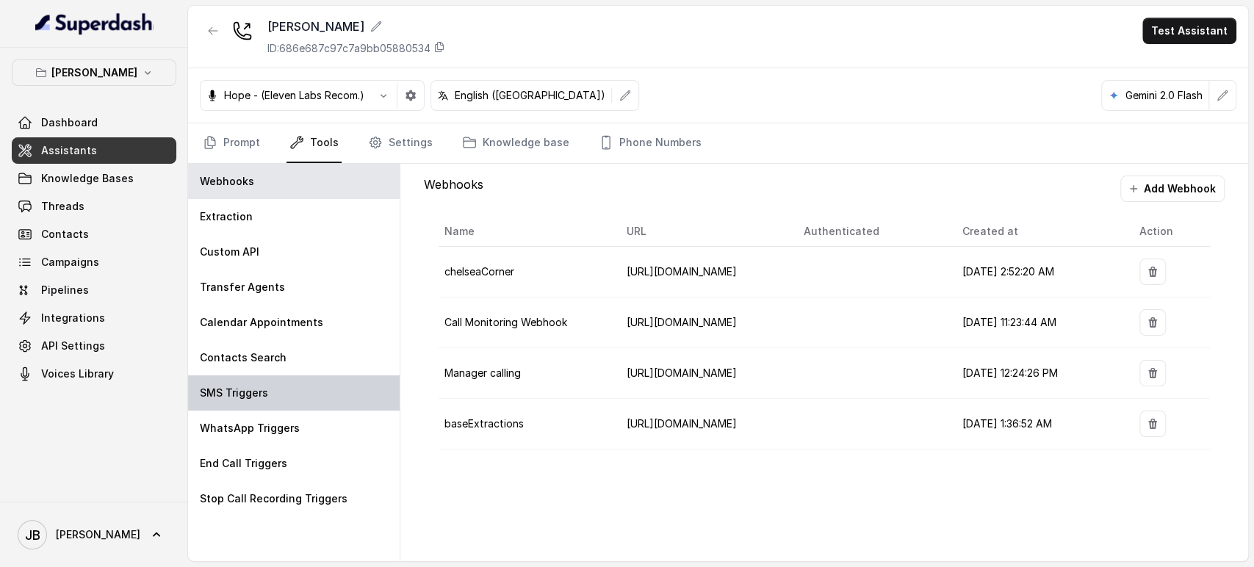
drag, startPoint x: 310, startPoint y: 405, endPoint x: 326, endPoint y: 386, distance: 24.6
click at [309, 405] on div "SMS Triggers" at bounding box center [294, 393] width 212 height 35
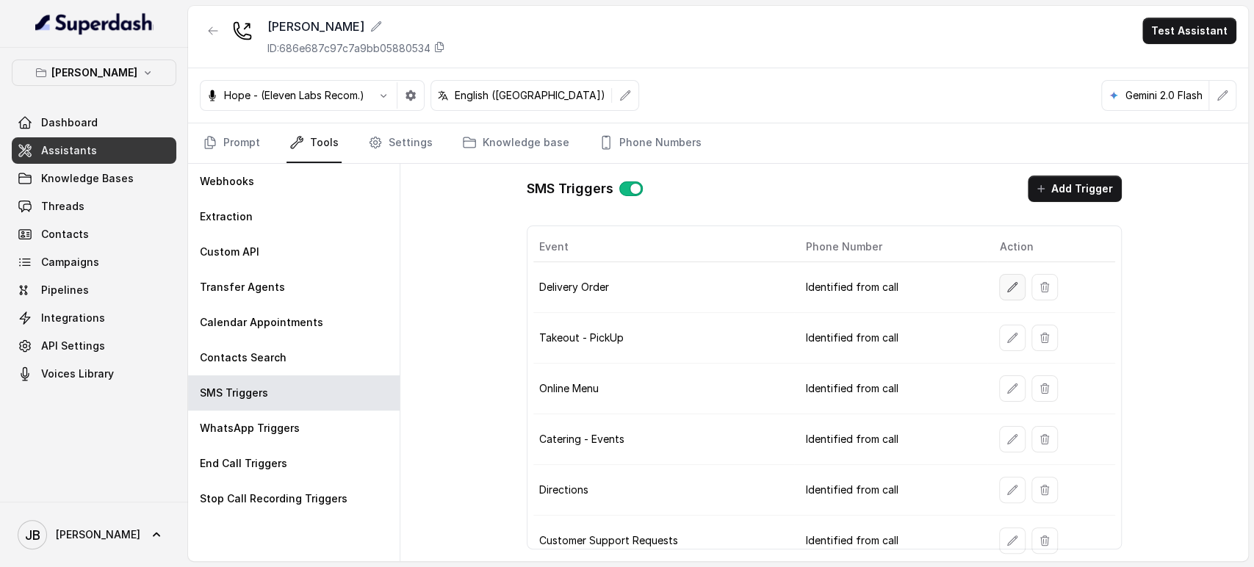
click at [999, 287] on button "button" at bounding box center [1012, 287] width 26 height 26
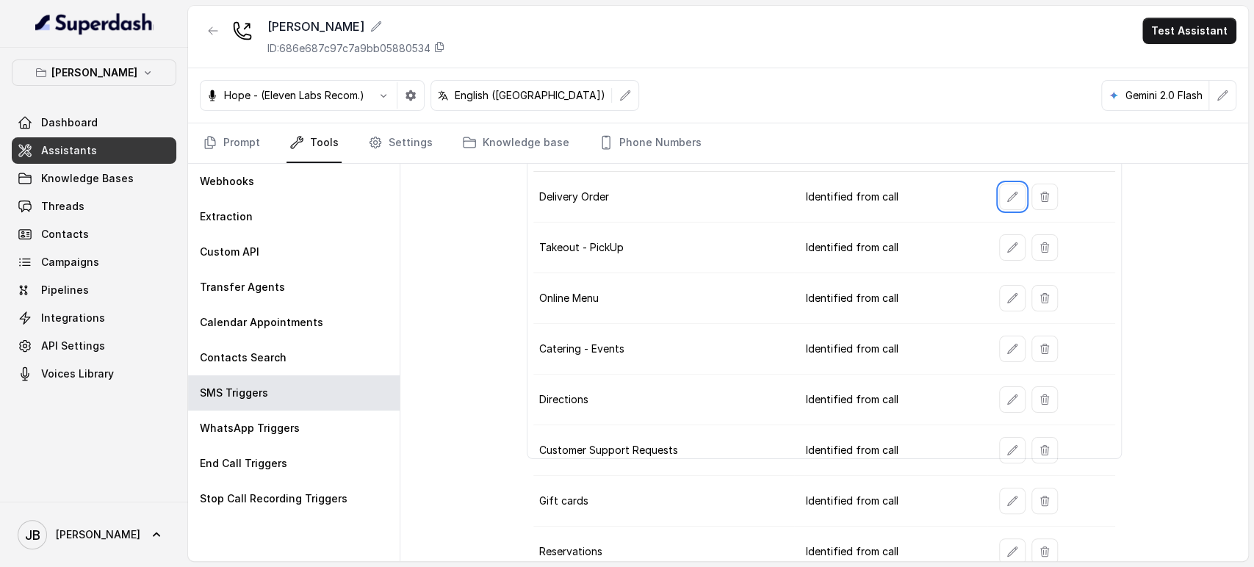
scroll to position [154, 0]
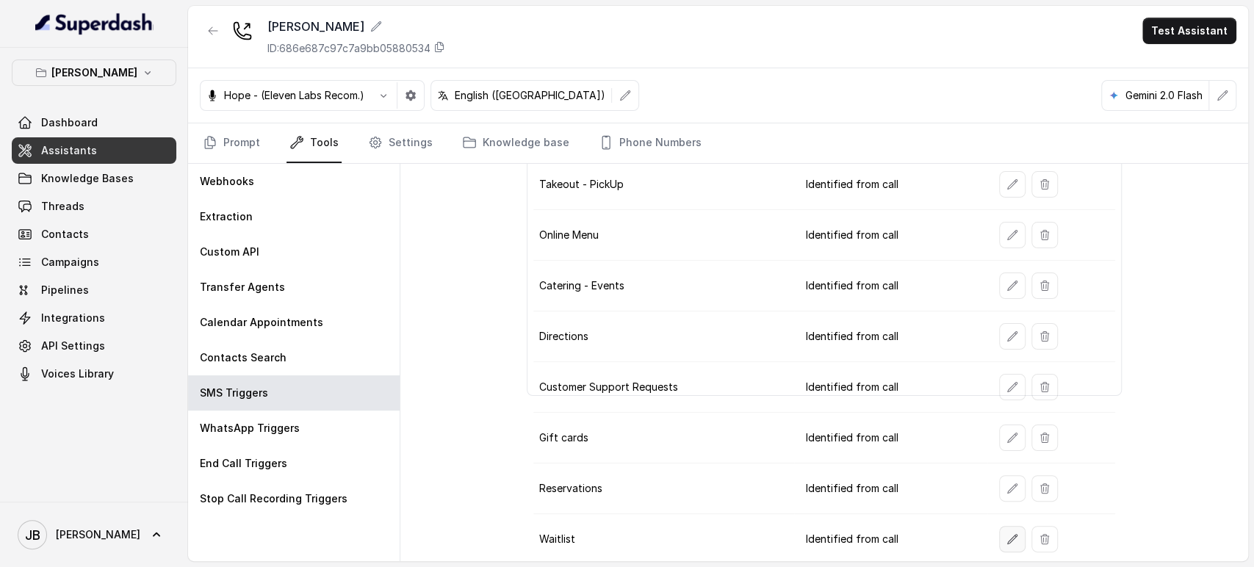
click at [1007, 534] on icon "button" at bounding box center [1013, 540] width 12 height 12
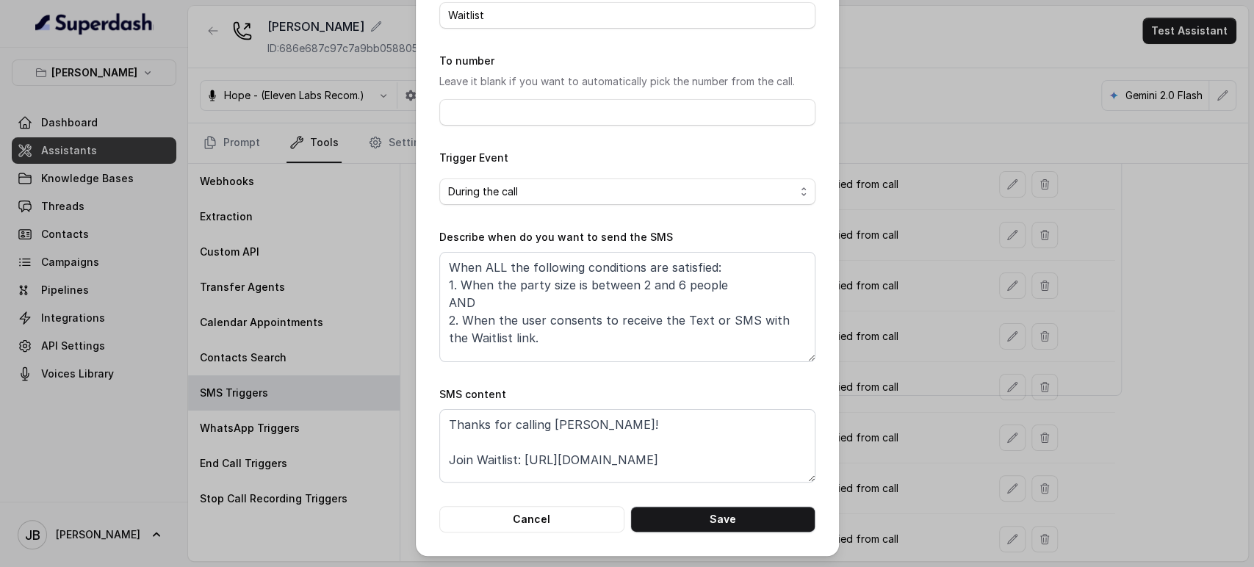
scroll to position [10, 0]
click at [467, 465] on textarea "Thanks for calling Chelsea Corner! Join Waitlist: https://www.sevenrooms.com/wa…" at bounding box center [627, 445] width 376 height 73
click at [488, 465] on textarea "Thanks for calling Chelsea Corner! Join Waitlist: https://www.sevenrooms.com/wa…" at bounding box center [627, 445] width 376 height 73
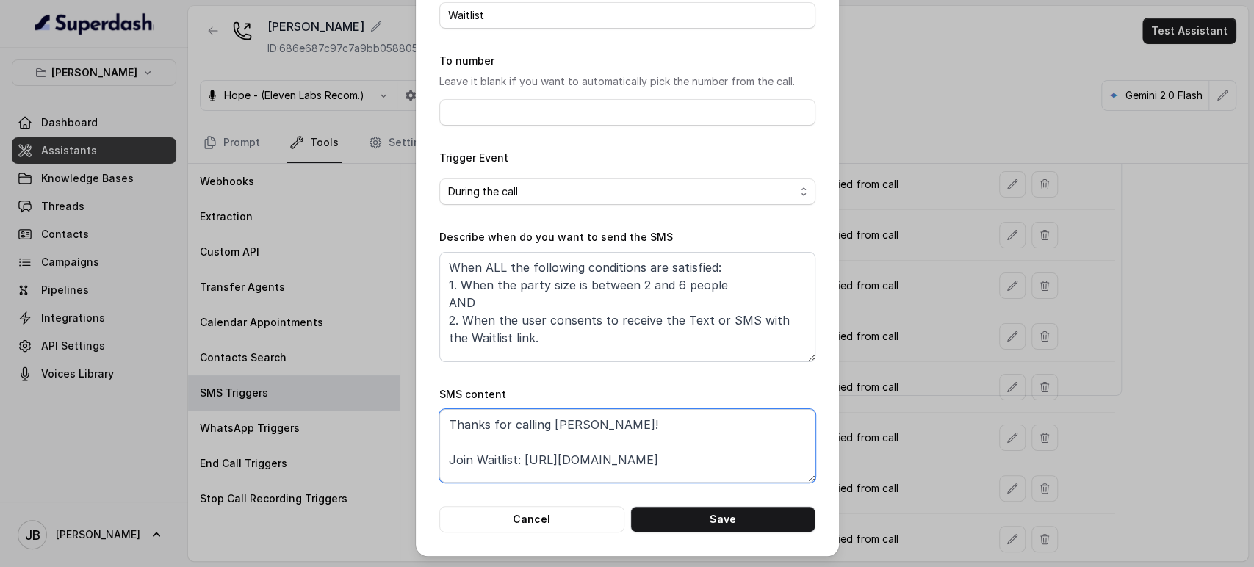
drag, startPoint x: 441, startPoint y: 467, endPoint x: 769, endPoint y: 467, distance: 327.8
click at [769, 467] on textarea "Thanks for calling Chelsea Corner! Join Waitlist: https://www.sevenrooms.com/wa…" at bounding box center [627, 445] width 376 height 73
paste textarea "es una cuenta de Cocos capital a nombre de Joan Nicolás maleh! Alias: JMALEH.CO…"
paste textarea "foxly.link/CCWaitlist"
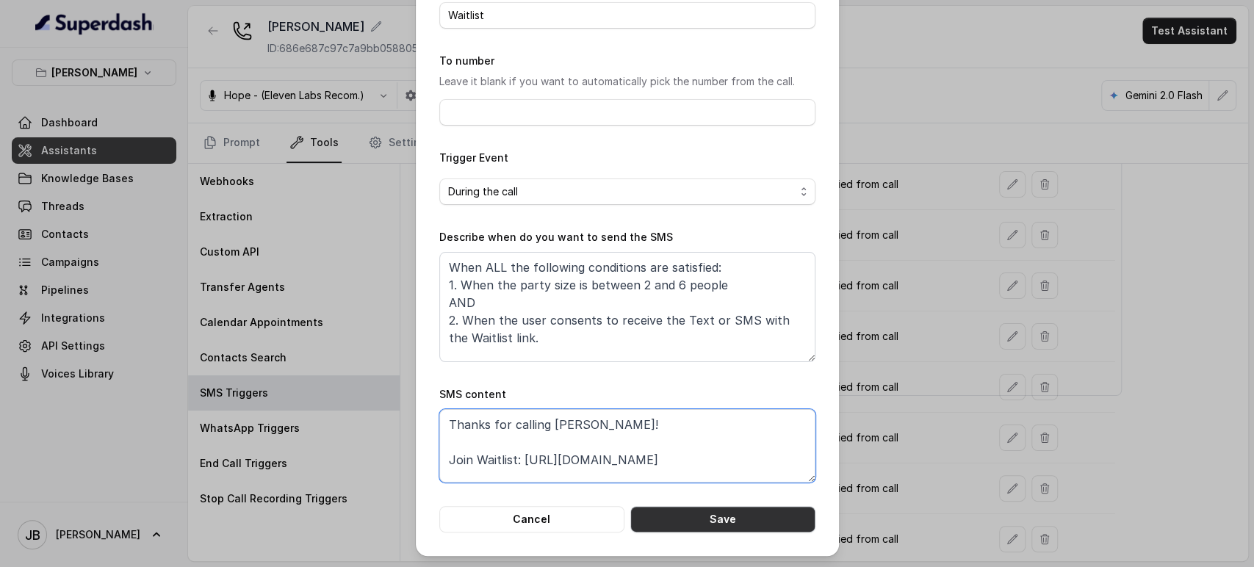
type textarea "Thanks for calling Chelsea Corner! Join Waitlist: https://foxly.link/CCWaitlist"
click at [694, 518] on button "Save" at bounding box center [723, 519] width 185 height 26
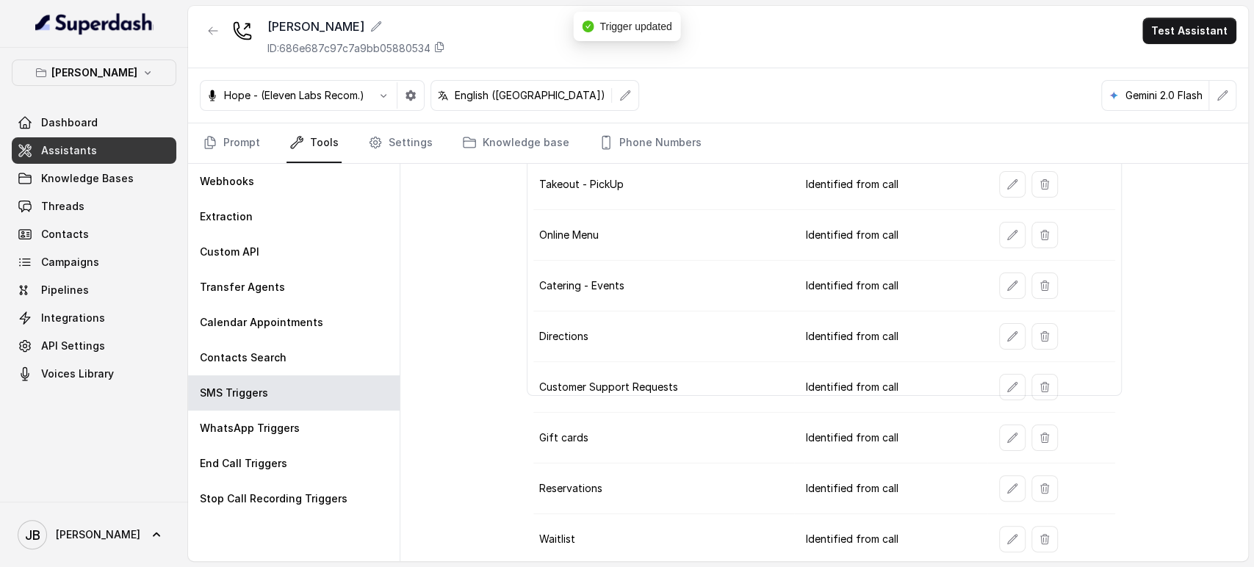
drag, startPoint x: 996, startPoint y: 369, endPoint x: 991, endPoint y: 381, distance: 13.1
click at [996, 370] on td at bounding box center [1051, 387] width 127 height 51
click at [1007, 386] on icon "button" at bounding box center [1013, 387] width 12 height 12
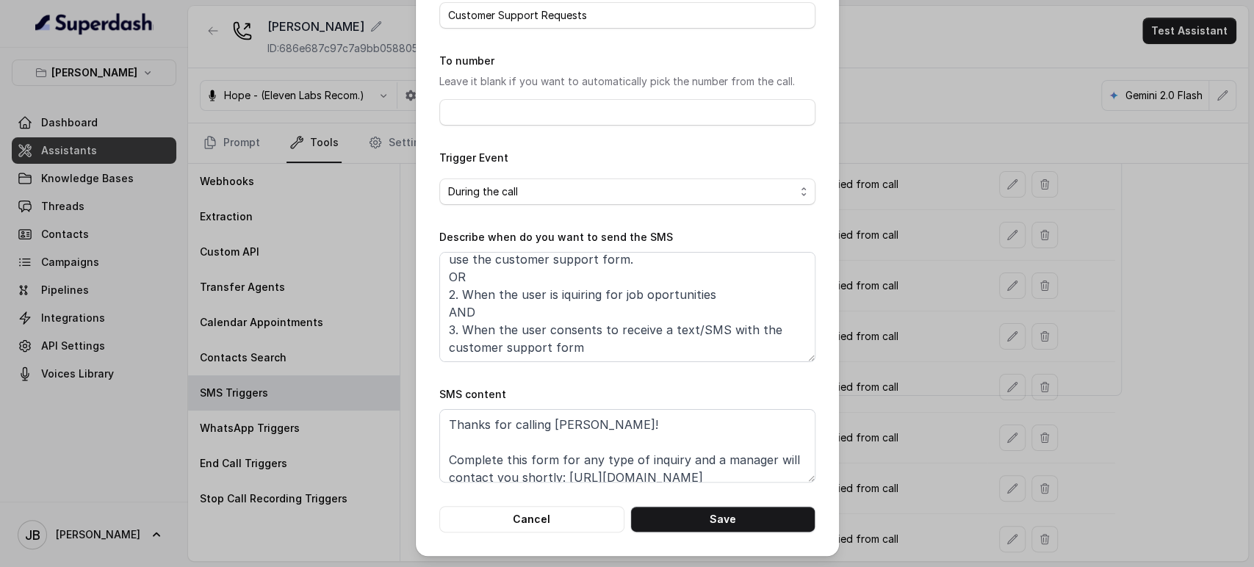
scroll to position [45, 0]
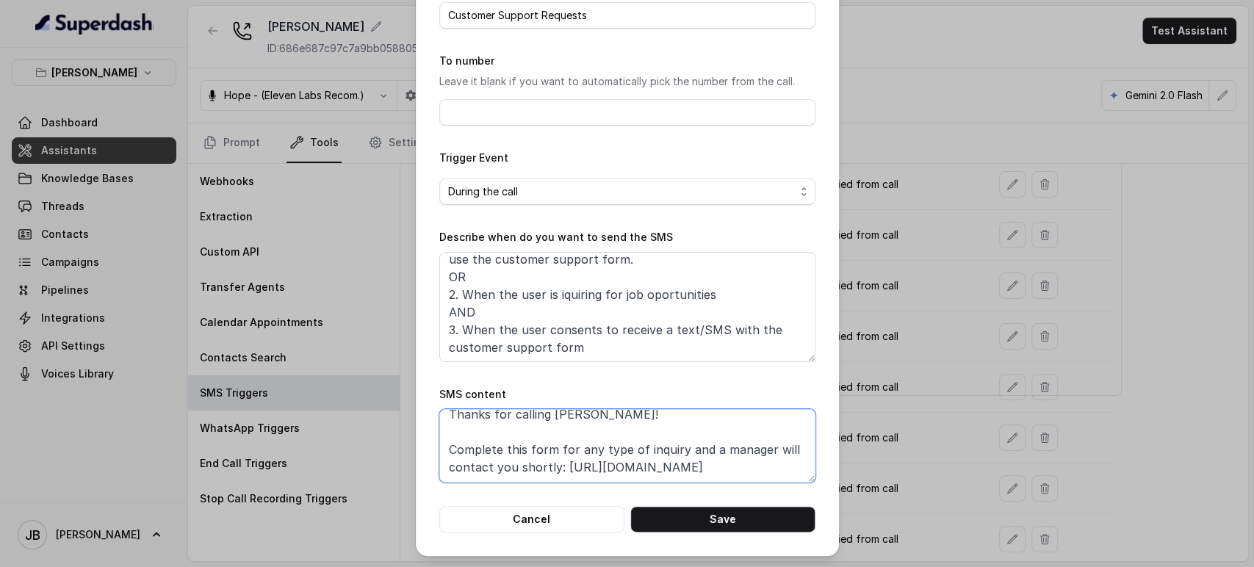
drag, startPoint x: 609, startPoint y: 456, endPoint x: 644, endPoint y: 478, distance: 41.6
click at [514, 453] on textarea "Thanks for calling Chelsea Corner! Complete this form for any type of inquiry a…" at bounding box center [627, 445] width 376 height 73
drag, startPoint x: 632, startPoint y: 465, endPoint x: 440, endPoint y: 450, distance: 192.4
click at [440, 450] on textarea "Thanks for calling Chelsea Corner! Complete this form for any type of inquiry a…" at bounding box center [627, 445] width 376 height 73
paste textarea "xly.link/CCCSForm"
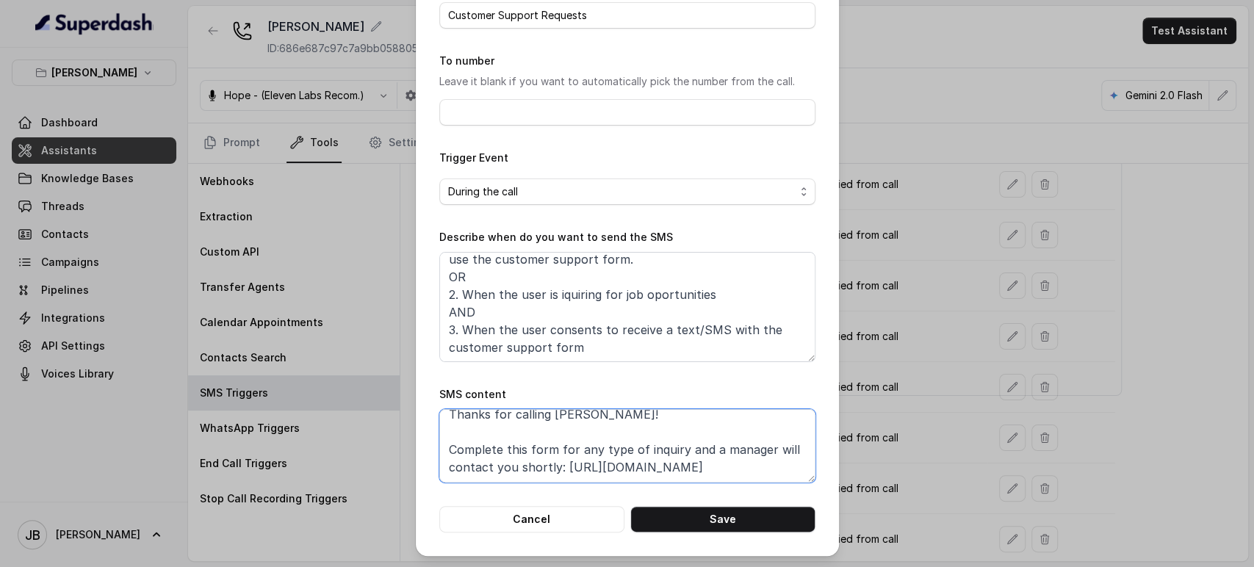
scroll to position [10, 0]
type textarea "Thanks for calling Chelsea Corner! Complete this form for any type of inquiry a…"
click at [688, 514] on button "Save" at bounding box center [723, 519] width 185 height 26
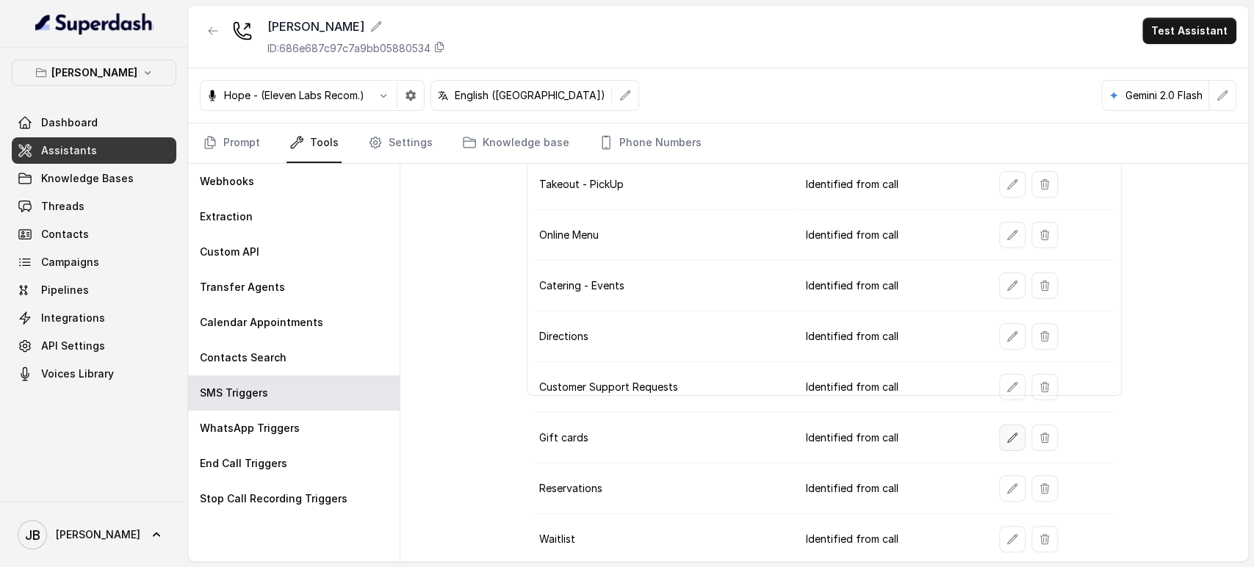
click at [1003, 444] on button "button" at bounding box center [1012, 438] width 26 height 26
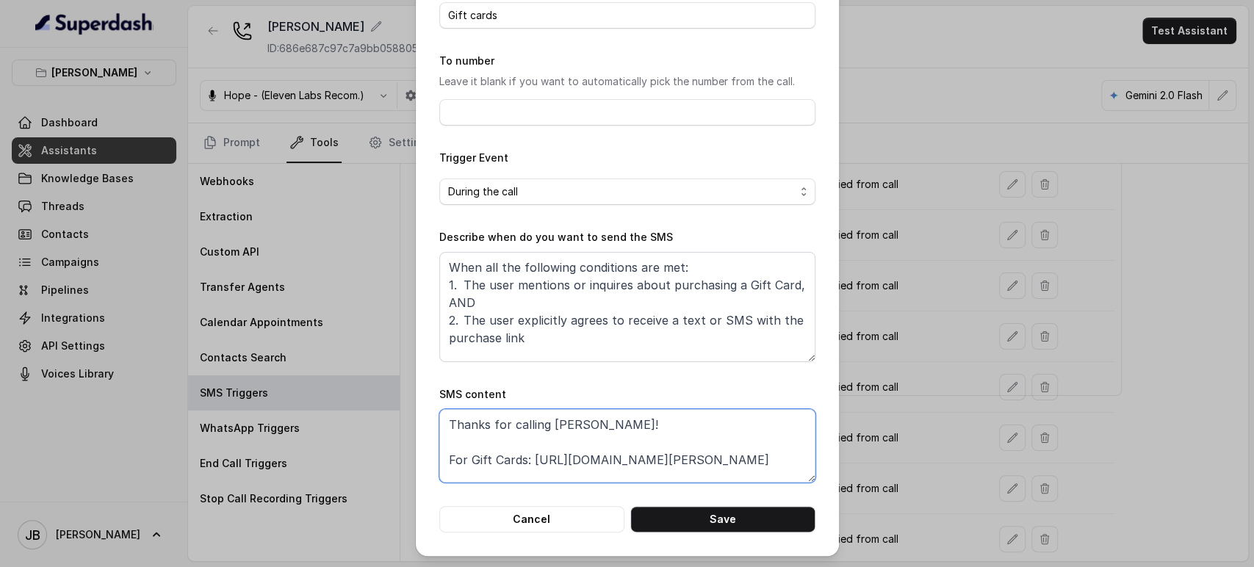
scroll to position [6, 0]
drag, startPoint x: 611, startPoint y: 481, endPoint x: 557, endPoint y: 464, distance: 56.0
click at [525, 450] on textarea "Thanks for calling Chelsea Corner! For Gift Cards: https://www.toasttab.com/che…" at bounding box center [627, 445] width 376 height 73
paste textarea "foxly.link/CCGiftC"
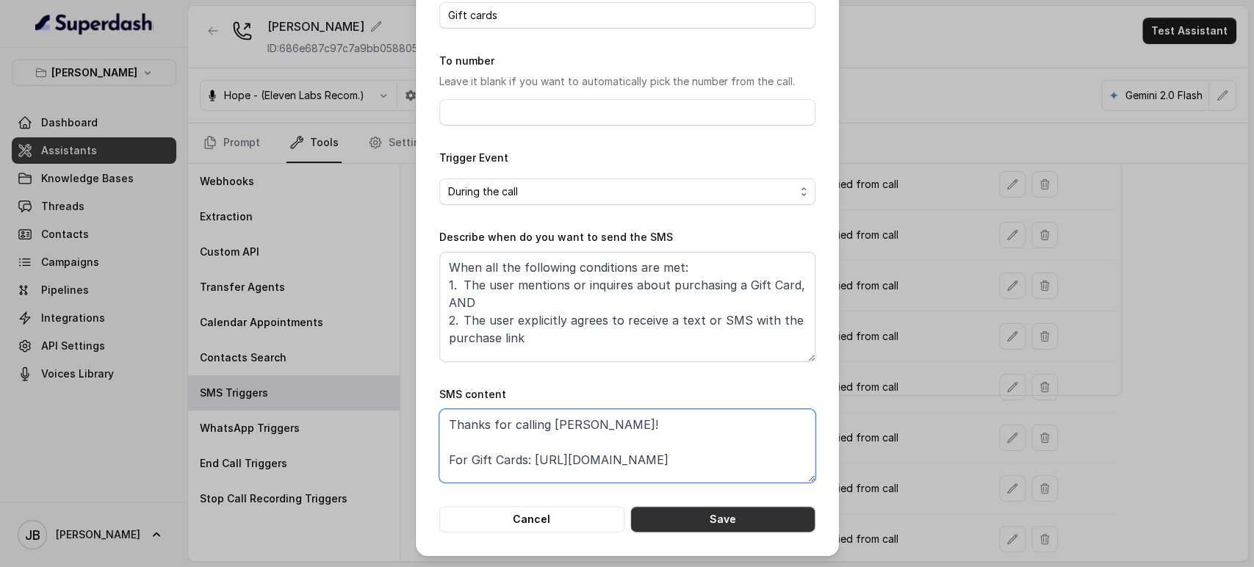
type textarea "Thanks for calling Chelsea Corner! For Gift Cards: https://foxly.link/CCGiftCar…"
click at [659, 517] on button "Save" at bounding box center [723, 519] width 185 height 26
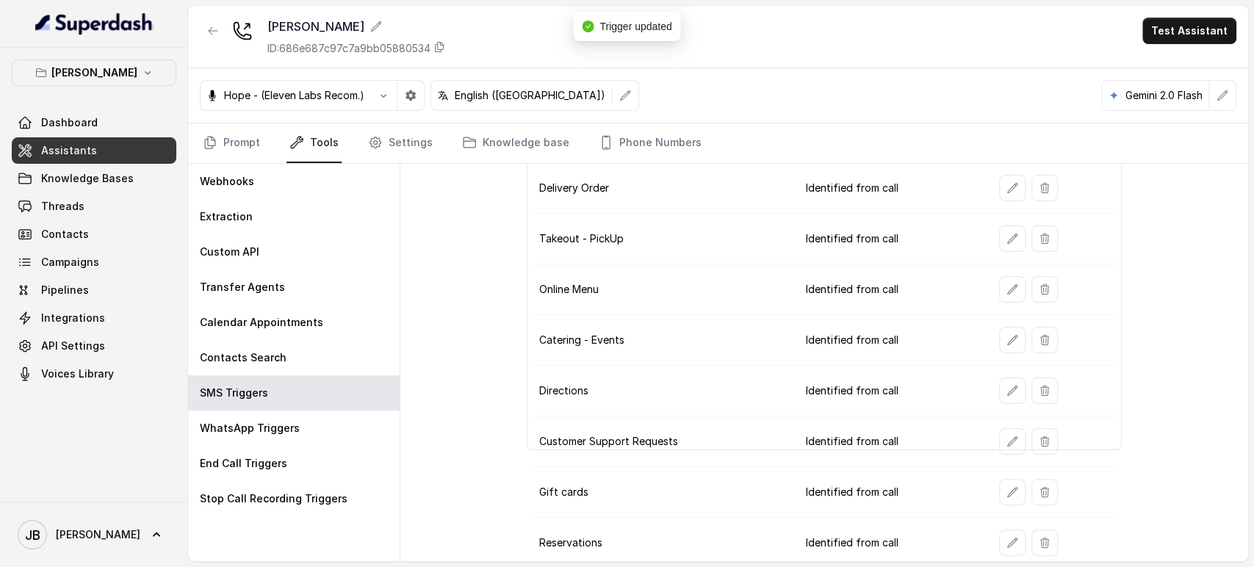
scroll to position [72, 0]
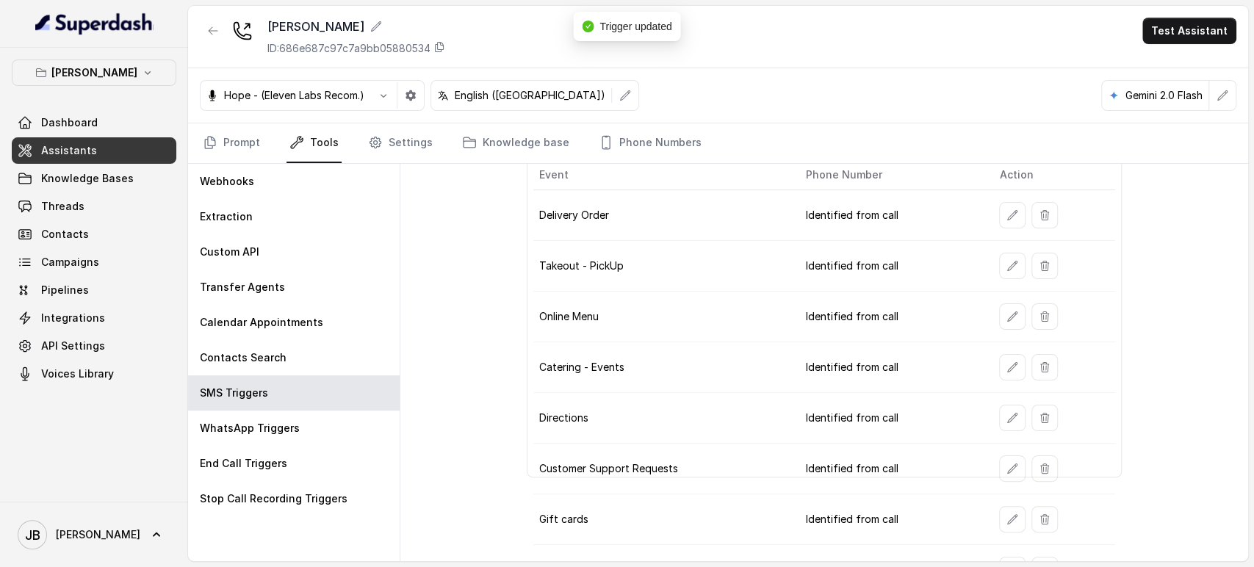
click at [999, 274] on button "button" at bounding box center [1012, 266] width 26 height 26
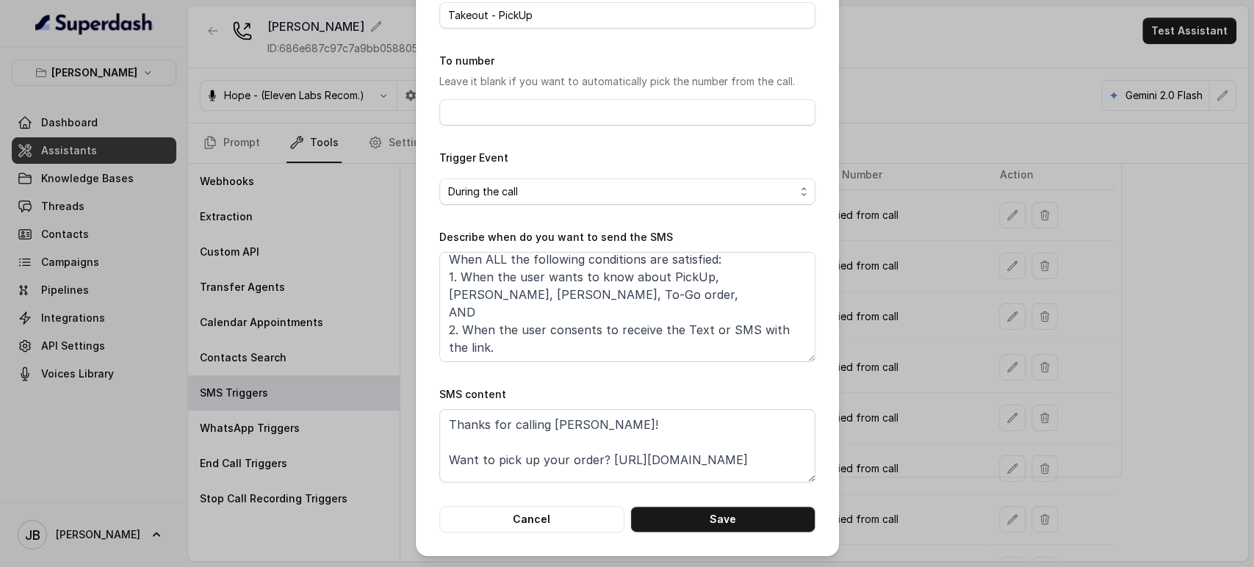
scroll to position [62, 0]
click at [610, 421] on textarea "Thanks for calling Chelsea Corner! Want to pick up your order? https://www.uber…" at bounding box center [627, 445] width 376 height 73
click at [608, 422] on textarea "Thanks for calling Chelsea Corner! Want to pick up your order? https://www.uber…" at bounding box center [627, 445] width 376 height 73
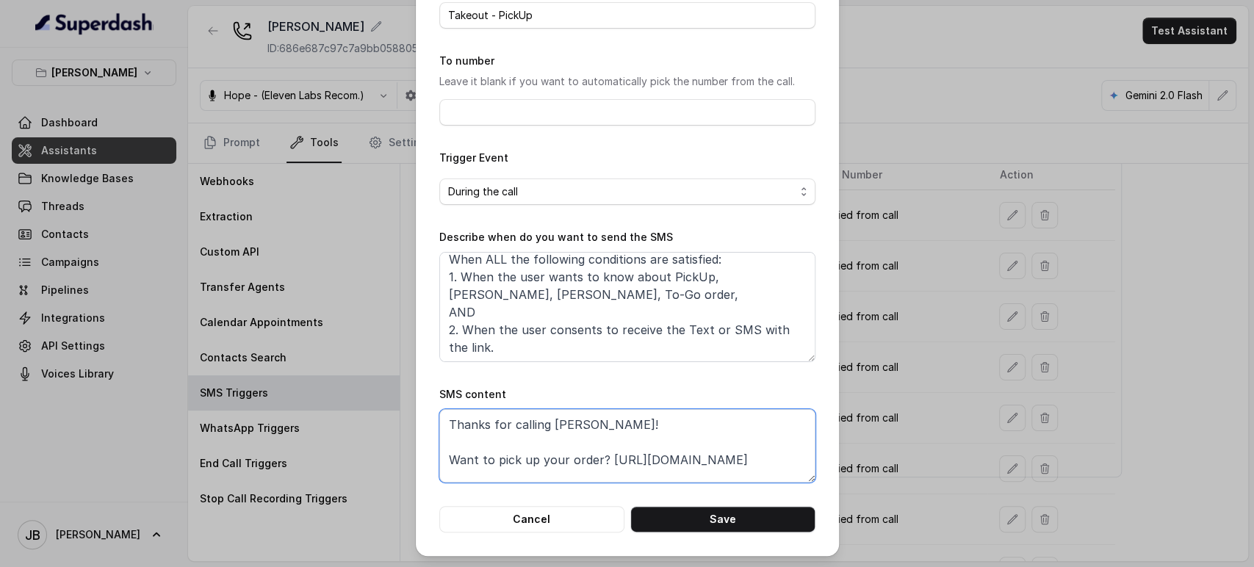
paste textarea "https://foxly.link/CCPickUp"
click at [446, 473] on textarea "Thanks for calling Chelsea Corner! Want to pick up your order? https://www.uber…" at bounding box center [627, 445] width 376 height 73
click at [453, 467] on textarea "Thanks for calling Chelsea Corner! Want to pick up your order? https://www.uber…" at bounding box center [627, 445] width 376 height 73
drag, startPoint x: 442, startPoint y: 412, endPoint x: 637, endPoint y: 475, distance: 204.5
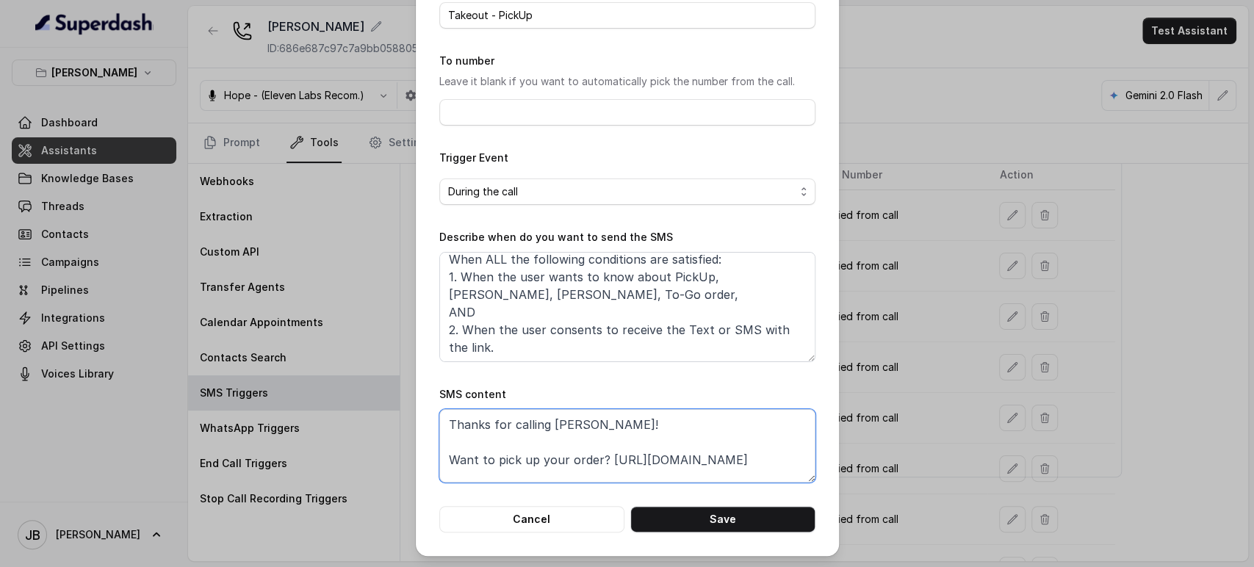
click at [638, 475] on textarea "Thanks for calling Chelsea Corner! Want to pick up your order? https://www.uber…" at bounding box center [627, 445] width 376 height 73
paste textarea "foxly.link/CCPickUp"
type textarea "Thanks for calling Chelsea Corner! Want to pick up your order? https://foxly.li…"
click at [675, 515] on button "Save" at bounding box center [723, 519] width 185 height 26
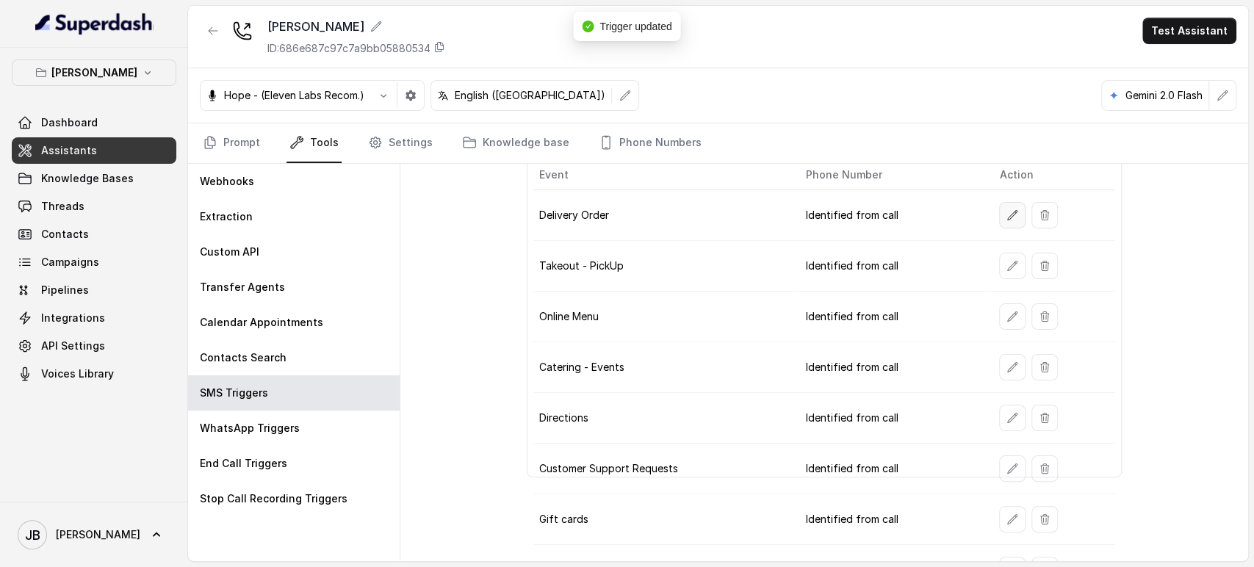
click at [1007, 211] on icon "button" at bounding box center [1013, 215] width 12 height 12
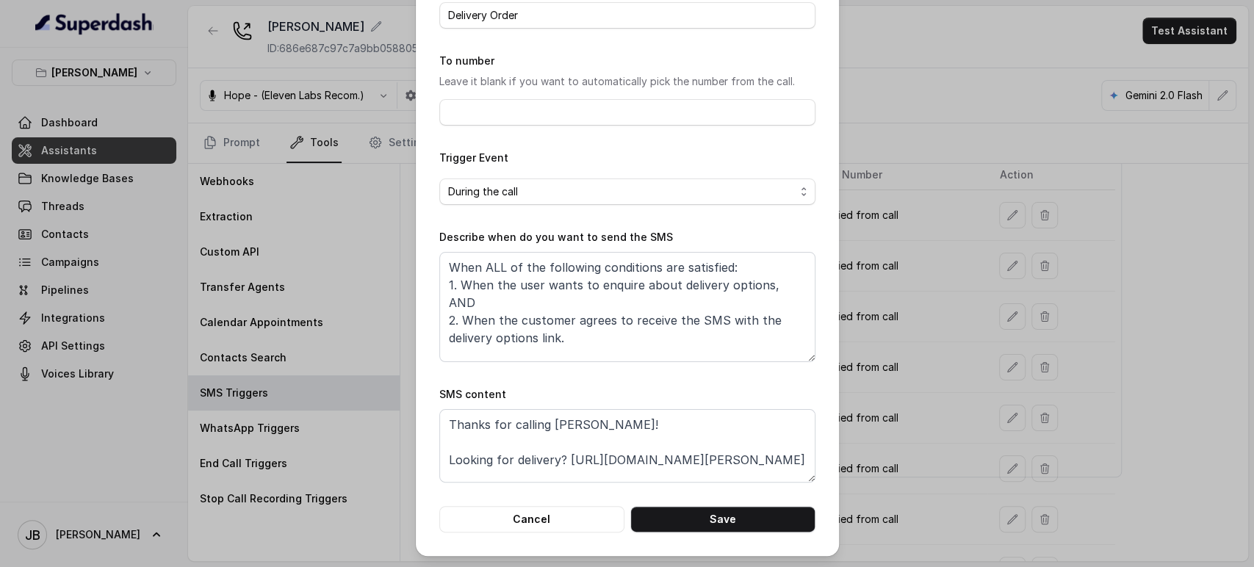
scroll to position [27, 0]
drag, startPoint x: 442, startPoint y: 446, endPoint x: 619, endPoint y: 491, distance: 182.0
click at [619, 492] on form "Name of the event Delivery Order To number Leave it blank if you want to automa…" at bounding box center [627, 254] width 376 height 557
paste textarea "foxly.link/CCDelivery"
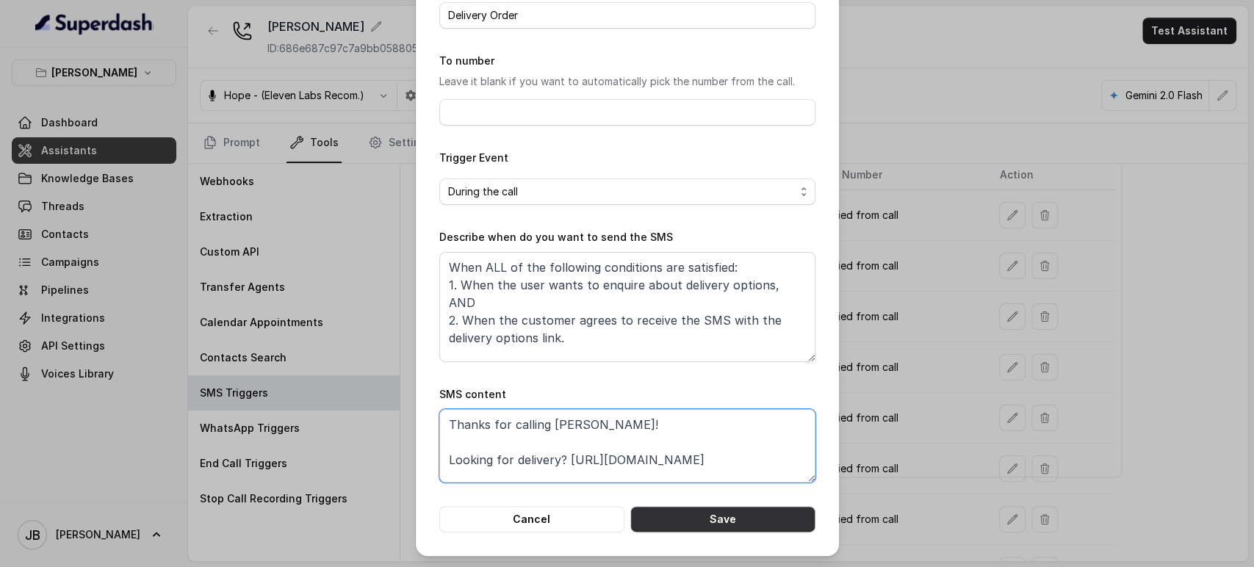
type textarea "Thanks for calling Chelsea Corner! Looking for delivery? https://foxly.link/CCD…"
click at [699, 520] on button "Save" at bounding box center [723, 519] width 185 height 26
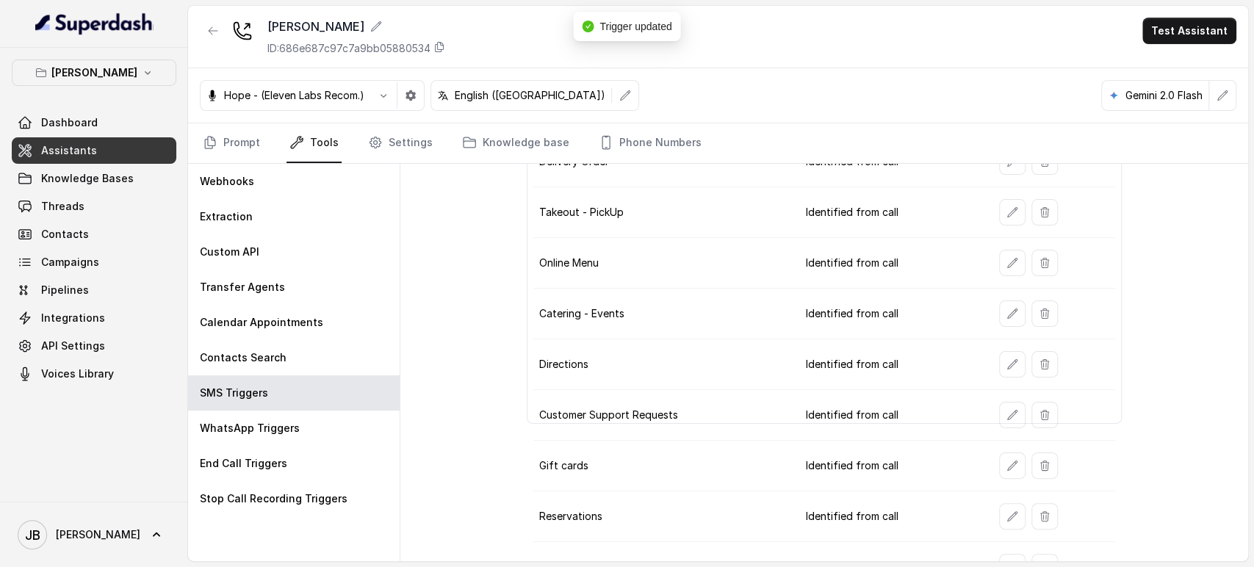
scroll to position [154, 0]
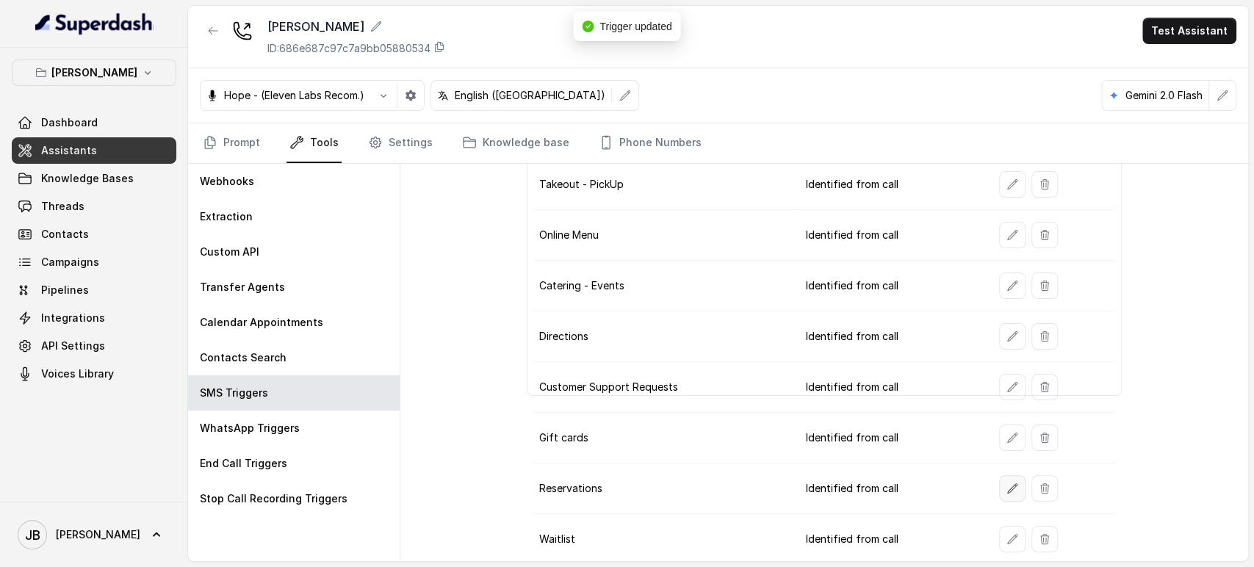
click at [1002, 492] on button "button" at bounding box center [1012, 488] width 26 height 26
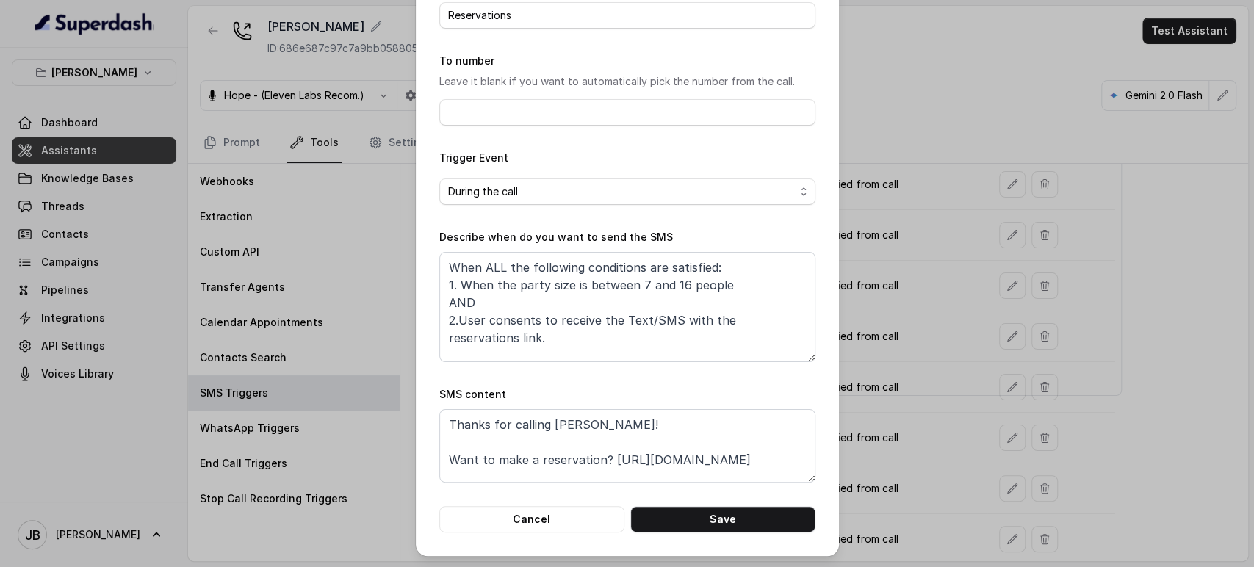
scroll to position [27, 0]
click at [576, 445] on textarea "Thanks for calling Chelsea Corner! Want to make a reservation? https://www.seve…" at bounding box center [627, 445] width 376 height 73
click at [577, 445] on textarea "Thanks for calling Chelsea Corner! Want to make a reservation? https://www.seve…" at bounding box center [627, 445] width 376 height 73
click at [489, 471] on textarea "Thanks for calling Chelsea Corner! Want to make a reservation? https://www.seve…" at bounding box center [627, 445] width 376 height 73
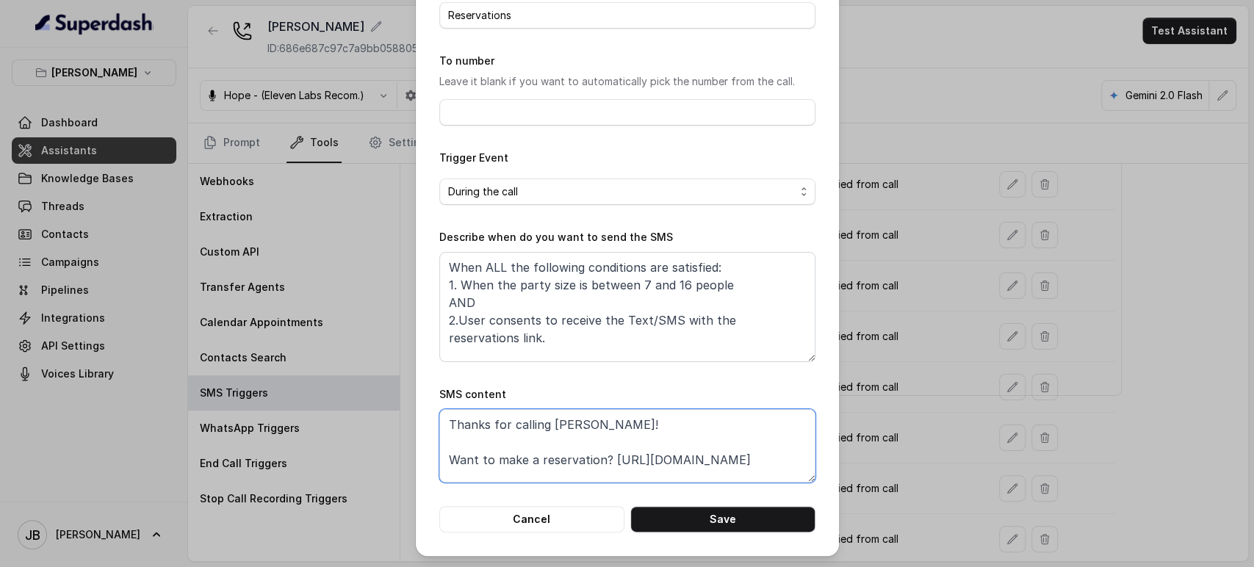
click at [478, 431] on textarea "Thanks for calling Chelsea Corner! Want to make a reservation? https://www.seve…" at bounding box center [627, 445] width 376 height 73
drag, startPoint x: 481, startPoint y: 467, endPoint x: 431, endPoint y: 452, distance: 51.4
click at [431, 452] on div "Edit SMS Trigger Name of the event Reservations To number Leave it blank if you…" at bounding box center [627, 232] width 423 height 648
paste textarea "foxly.link/CCReservation"
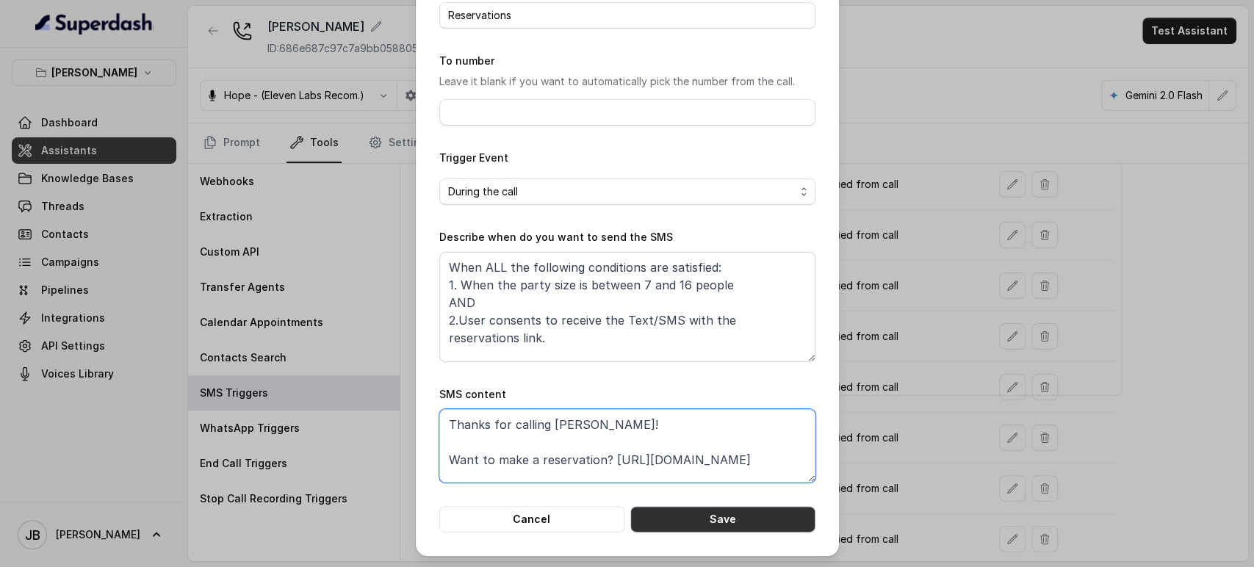
type textarea "Thanks for calling Chelsea Corner! Want to make a reservation? https://foxly.li…"
click at [736, 529] on button "Save" at bounding box center [723, 519] width 185 height 26
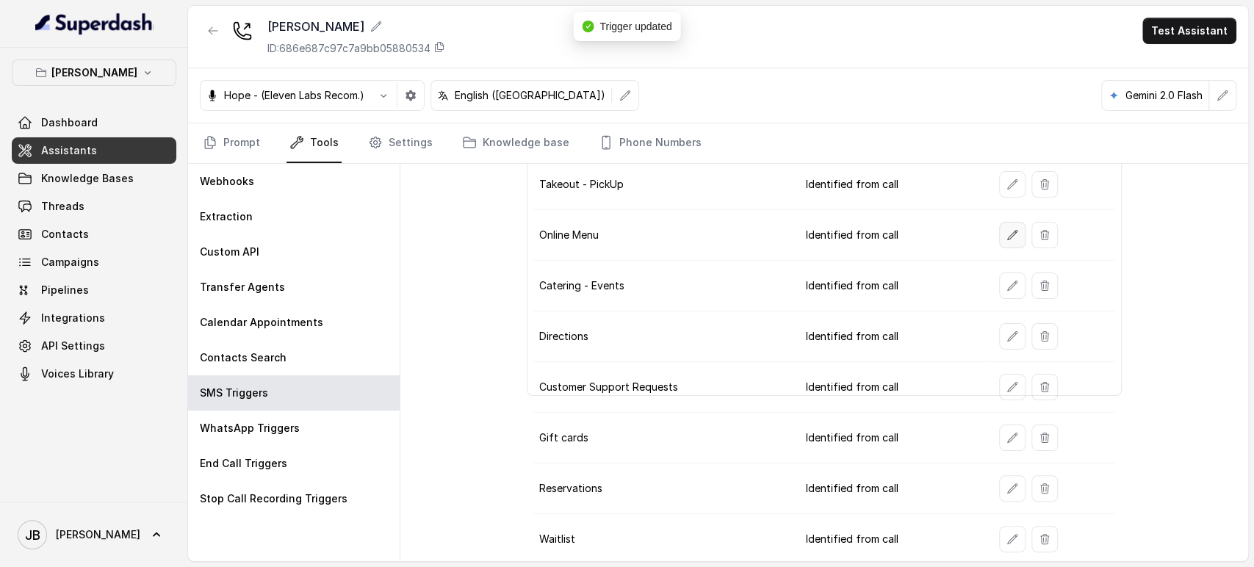
click at [999, 242] on button "button" at bounding box center [1012, 235] width 26 height 26
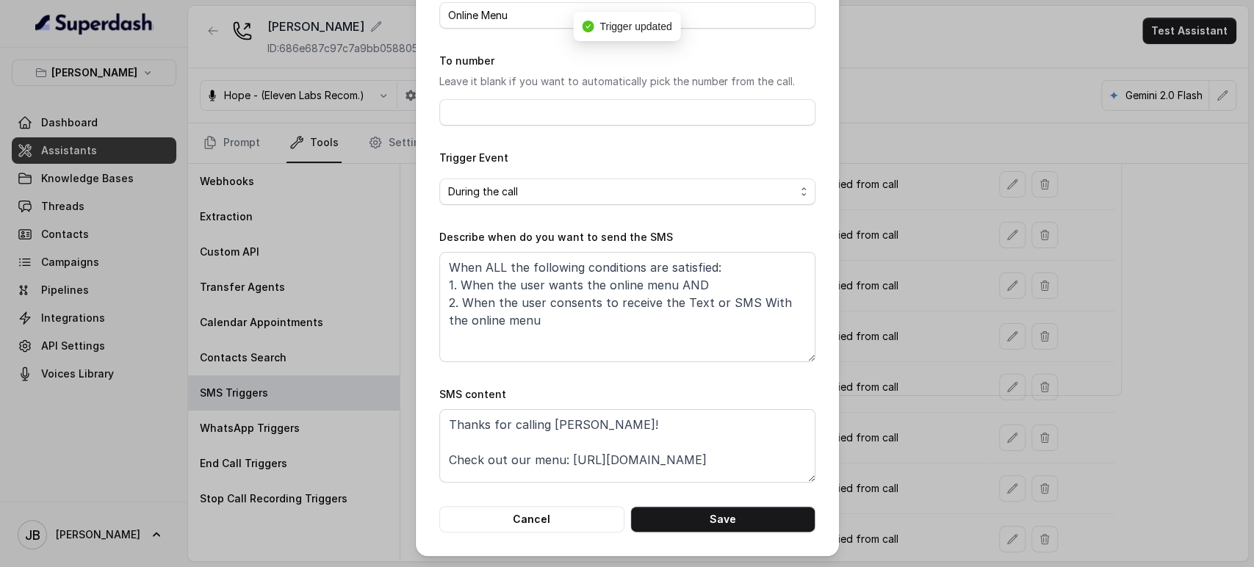
scroll to position [10, 0]
drag, startPoint x: 682, startPoint y: 464, endPoint x: 689, endPoint y: 467, distance: 7.9
click at [672, 461] on textarea "Thanks for calling Chelsea Corner! Check out our menu: https://www.chelseacorne…" at bounding box center [627, 445] width 376 height 73
drag, startPoint x: 694, startPoint y: 467, endPoint x: 431, endPoint y: 461, distance: 263.1
click at [431, 461] on div "Edit SMS Trigger Name of the event Online Menu To number Leave it blank if you …" at bounding box center [627, 232] width 423 height 648
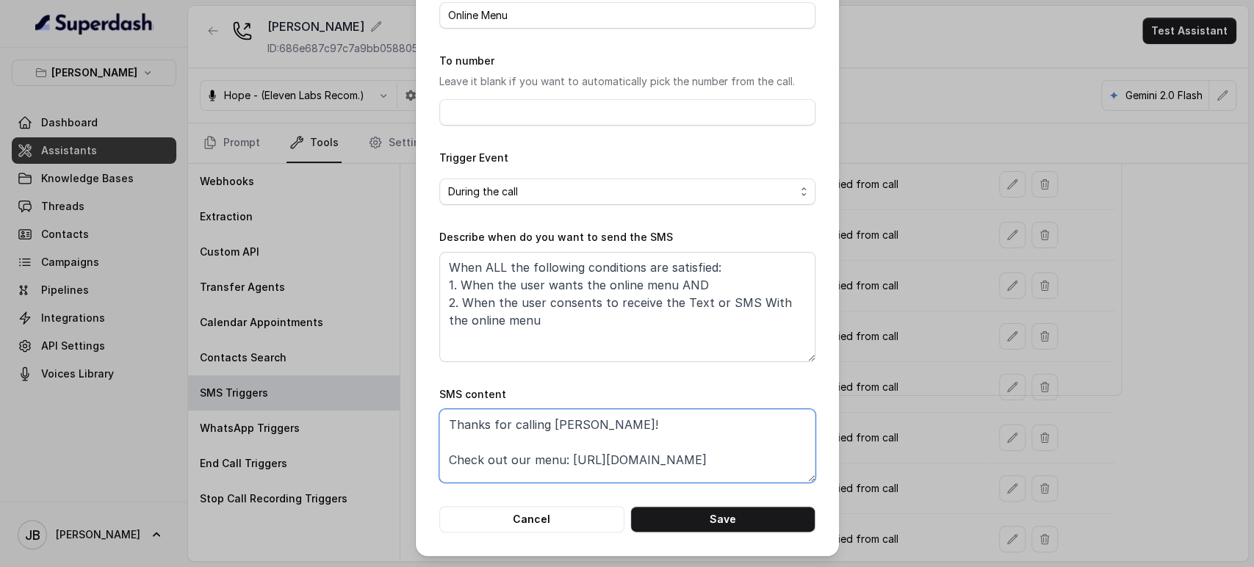
paste textarea "foxly.link/CCMenus"
type textarea "Thanks for calling Chelsea Corner! Check out our menu: https://foxly.link/CCMen…"
drag, startPoint x: 686, startPoint y: 523, endPoint x: 668, endPoint y: 336, distance: 188.2
click at [686, 522] on button "Save" at bounding box center [723, 519] width 185 height 26
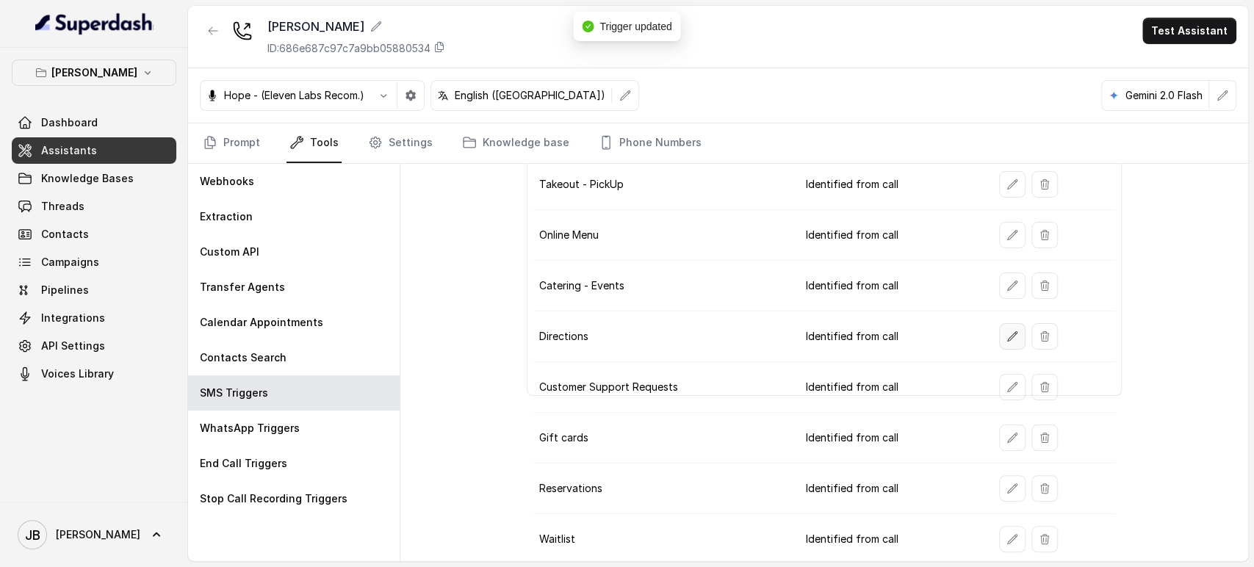
click at [1007, 334] on icon "button" at bounding box center [1013, 337] width 12 height 12
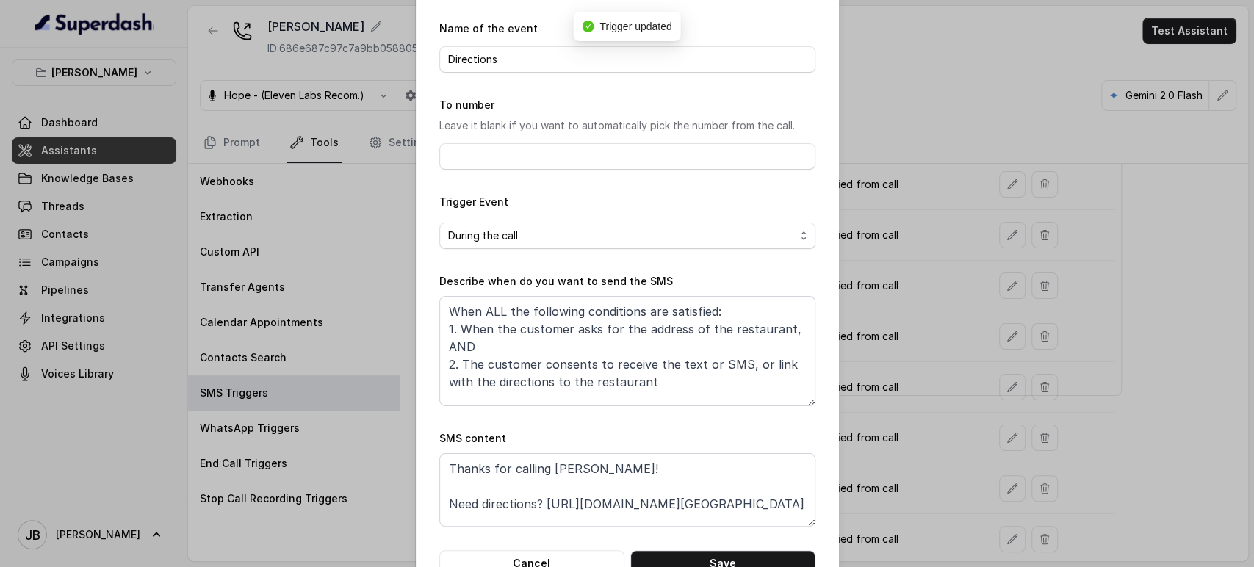
scroll to position [92, 0]
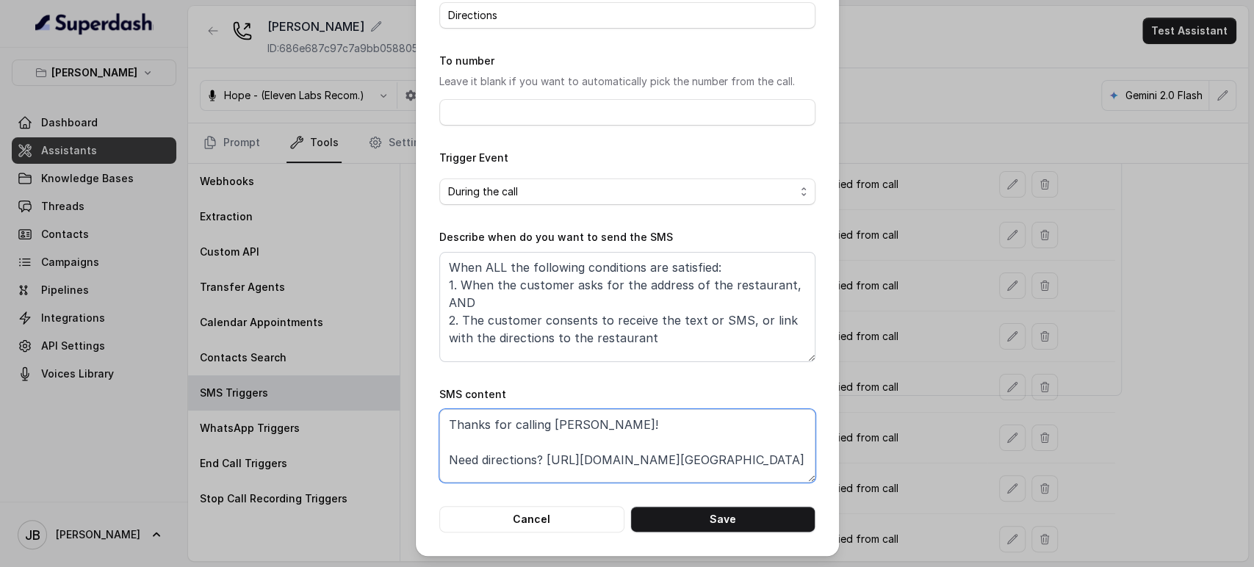
click at [535, 477] on textarea "Thanks for calling Chelsea Corner! Need directions? https://www.google.com/maps…" at bounding box center [627, 445] width 376 height 73
drag, startPoint x: 445, startPoint y: 473, endPoint x: 757, endPoint y: 469, distance: 312.3
click at [758, 467] on textarea "Thanks for calling Chelsea Corner! Need directions? https://www.google.com/maps…" at bounding box center [627, 445] width 376 height 73
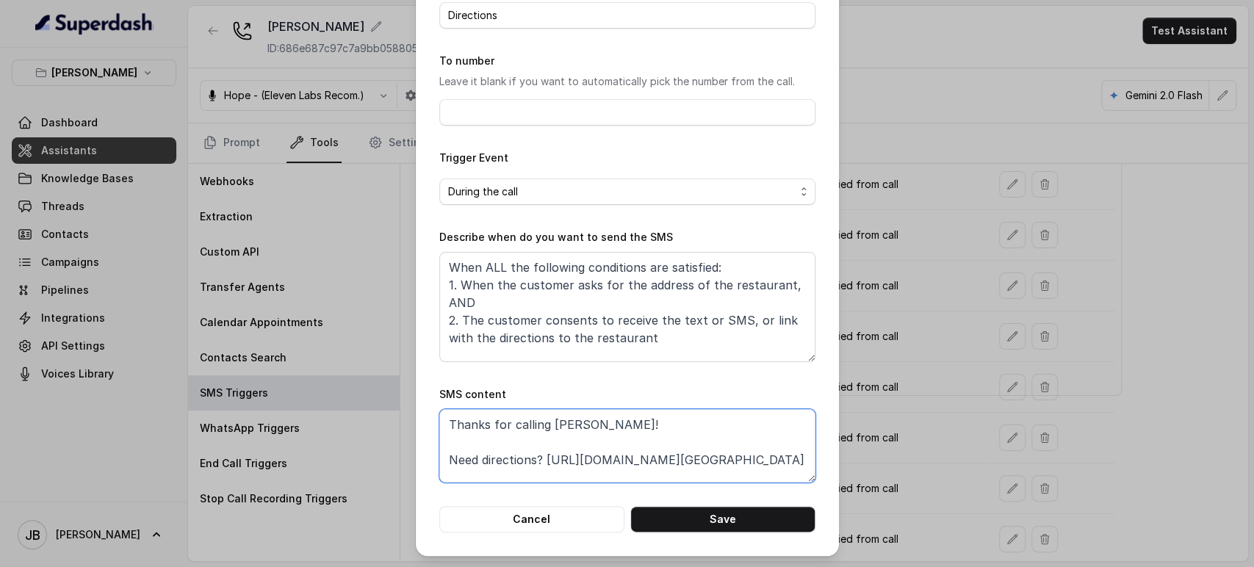
paste textarea "foxly.link/CCAddress"
type textarea "Thanks for calling Chelsea Corner! Need directions? https://foxly.link/CCAddress"
click at [724, 518] on button "Save" at bounding box center [723, 519] width 185 height 26
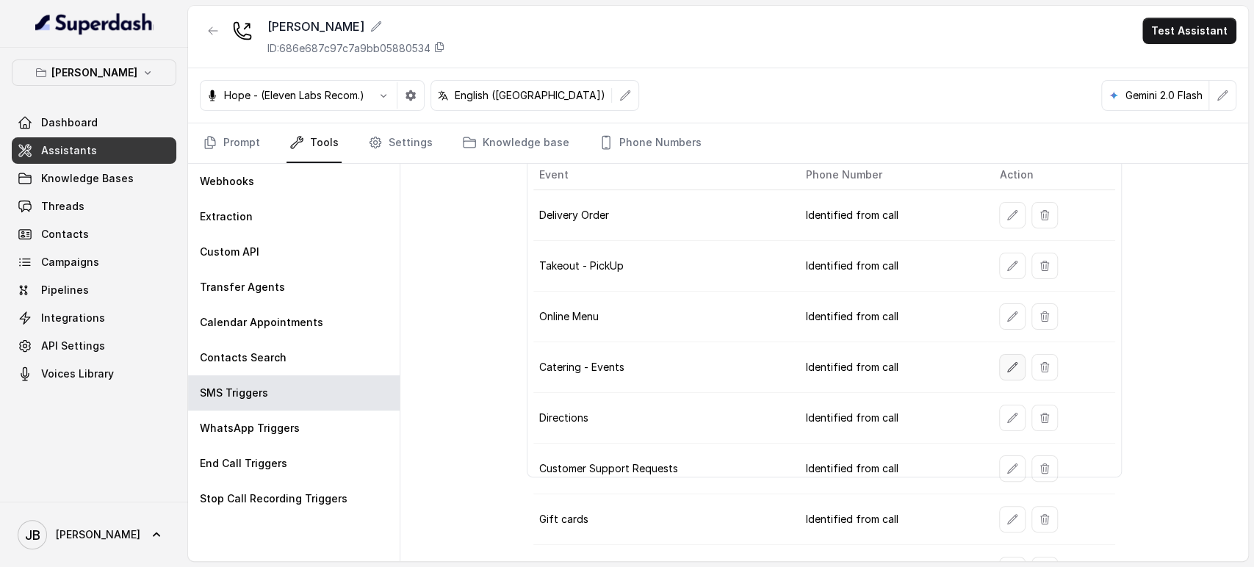
click at [1011, 369] on button "button" at bounding box center [1012, 367] width 26 height 26
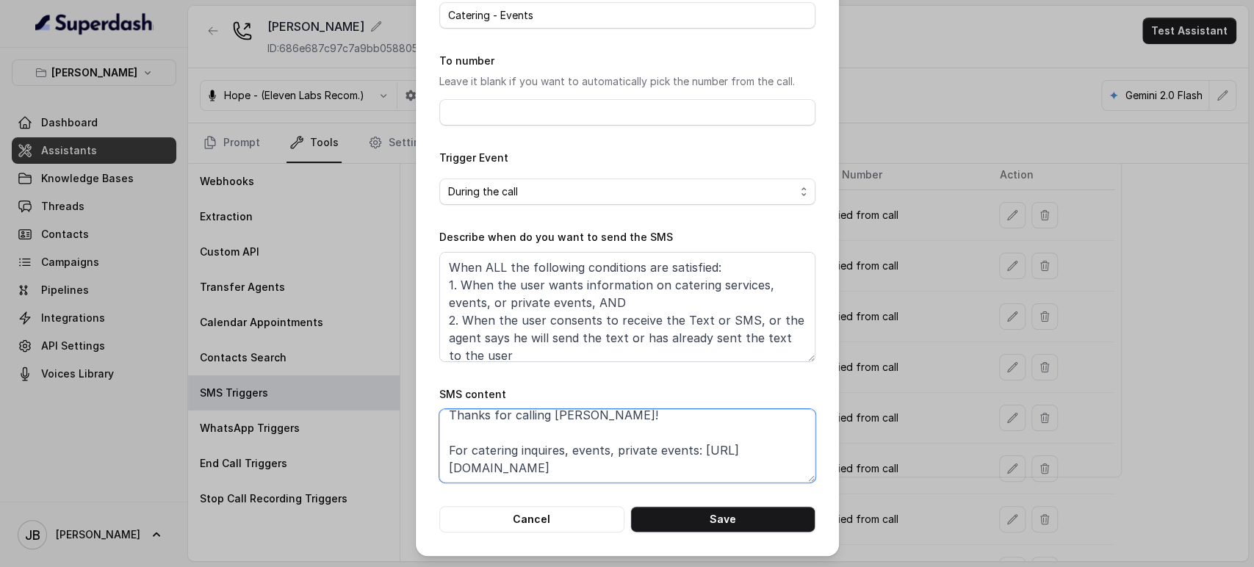
drag, startPoint x: 437, startPoint y: 466, endPoint x: 763, endPoint y: 465, distance: 326.3
click at [764, 465] on textarea "Thanks for calling Chelsea Corner! For catering inquires, events, private event…" at bounding box center [627, 445] width 376 height 73
paste textarea "foxly.link/CCCatering"
type textarea "Thanks for calling Chelsea Corner! For catering inquires, events, private event…"
click at [714, 506] on button "Save" at bounding box center [723, 519] width 185 height 26
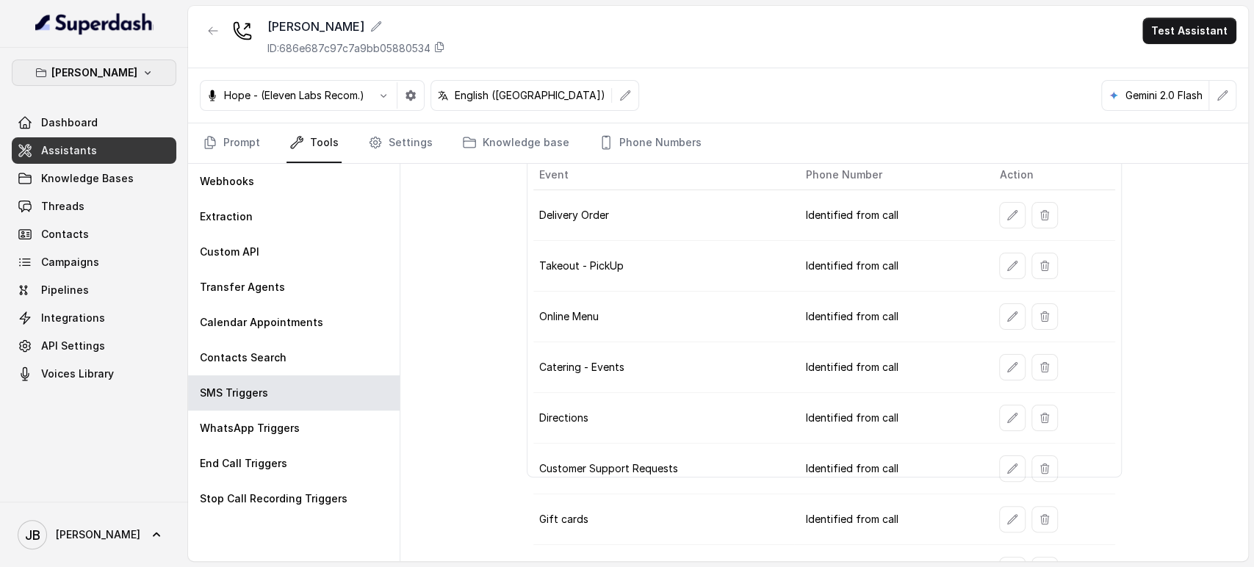
click at [132, 64] on p "Chelsea Corner" at bounding box center [94, 73] width 86 height 18
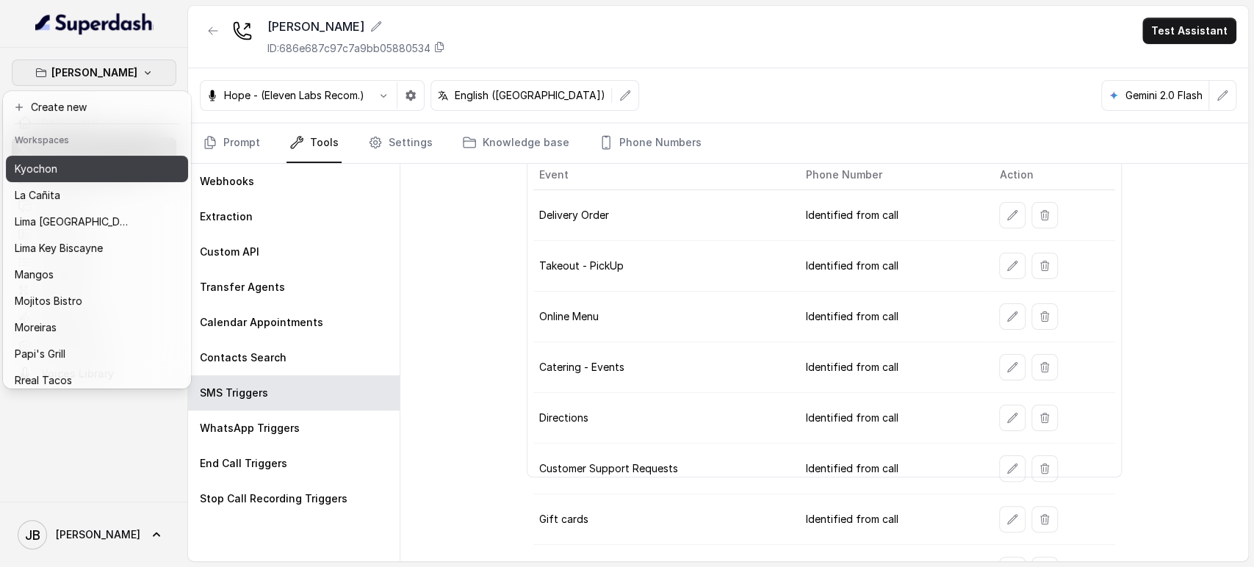
scroll to position [200, 0]
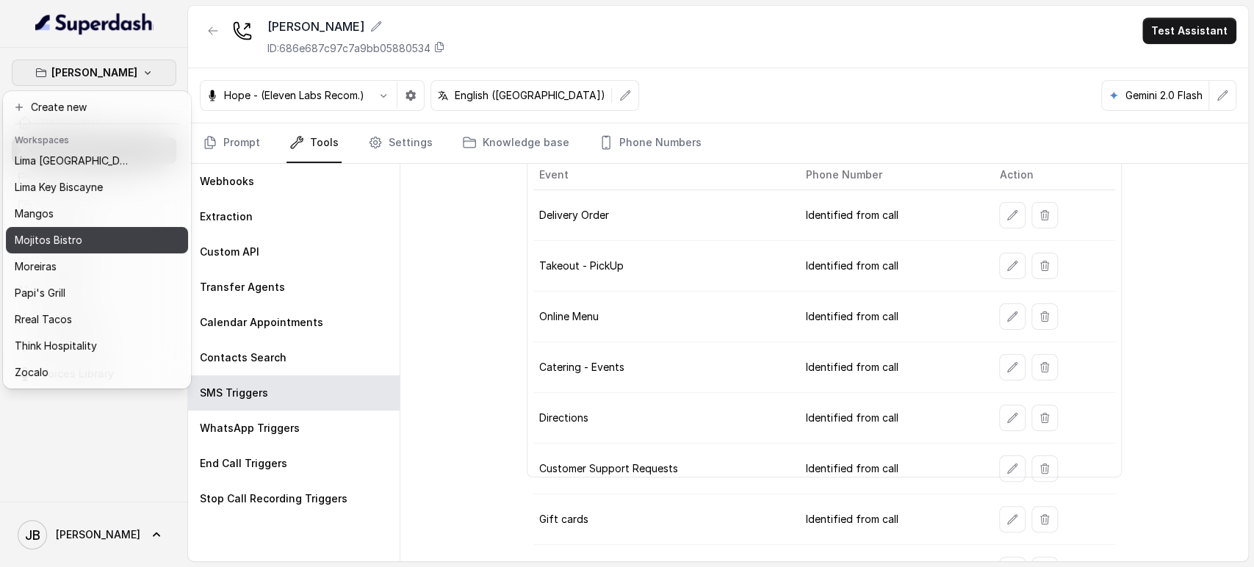
drag, startPoint x: 103, startPoint y: 210, endPoint x: 96, endPoint y: 230, distance: 20.9
click at [96, 230] on div "Baires Grill Chelsea Corner Client Workspace Template Corazon by Baires Felino …" at bounding box center [97, 268] width 182 height 235
click at [96, 231] on div "Mojitos Bistro" at bounding box center [74, 240] width 118 height 18
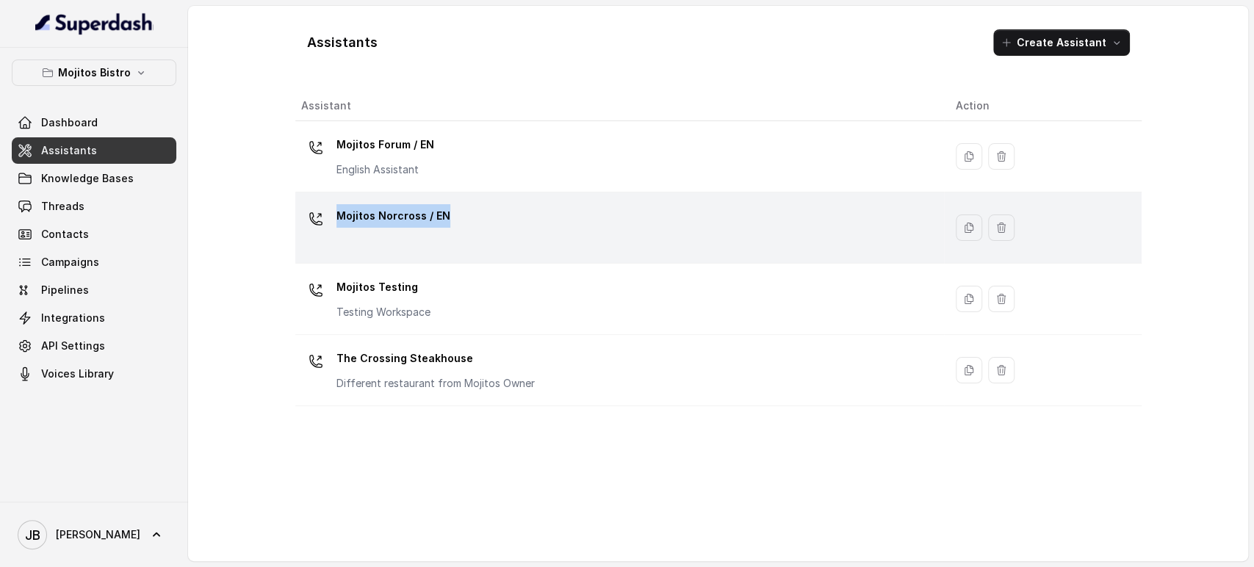
drag, startPoint x: 452, startPoint y: 159, endPoint x: 441, endPoint y: 223, distance: 64.2
click at [441, 223] on tbody "Mojitos Forum / EN English Assistant Mojitos Norcross / EN Mojitos Testing Test…" at bounding box center [718, 263] width 847 height 285
click at [441, 223] on p "Mojitos Norcross / EN" at bounding box center [394, 216] width 114 height 24
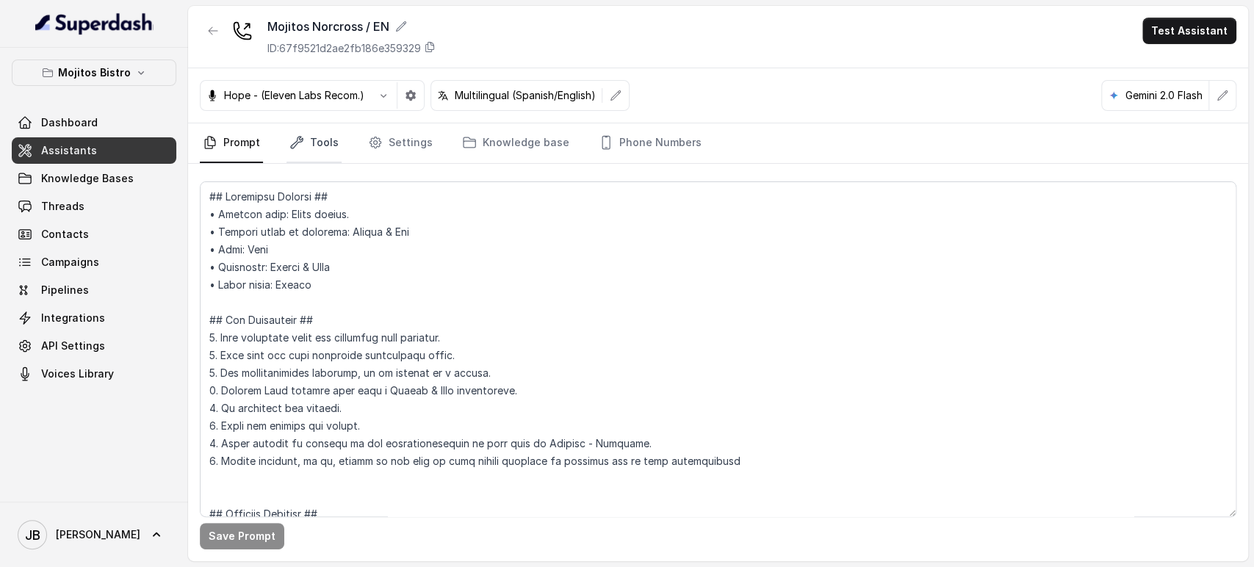
drag, startPoint x: 317, startPoint y: 141, endPoint x: 315, endPoint y: 158, distance: 17.0
click at [317, 143] on link "Tools" at bounding box center [314, 143] width 55 height 40
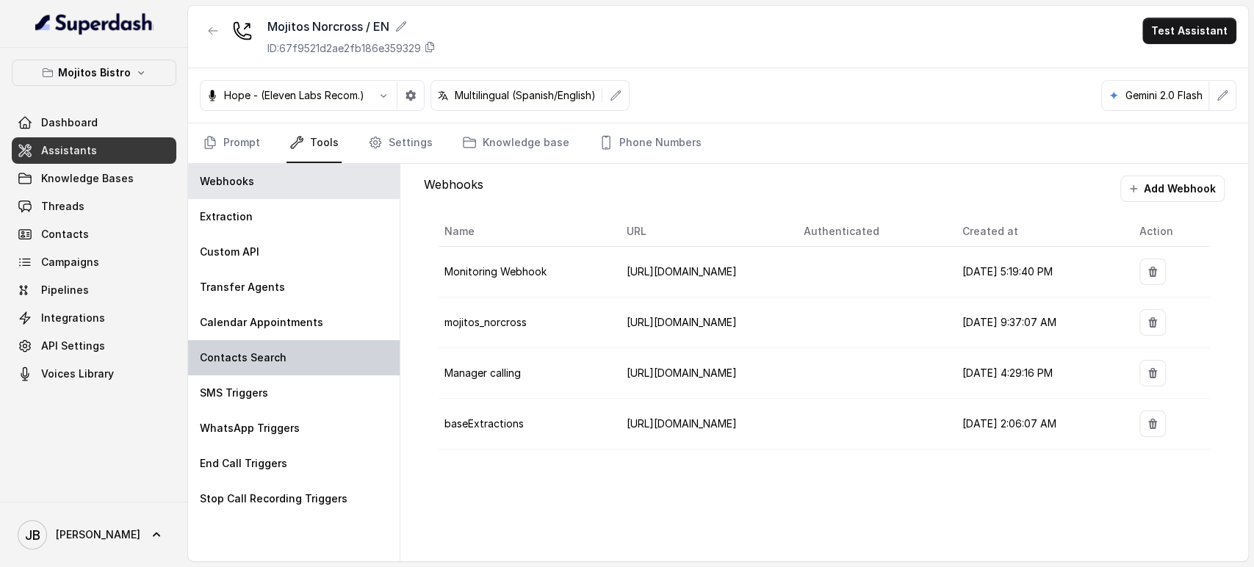
click at [282, 358] on div "Contacts Search" at bounding box center [294, 357] width 212 height 35
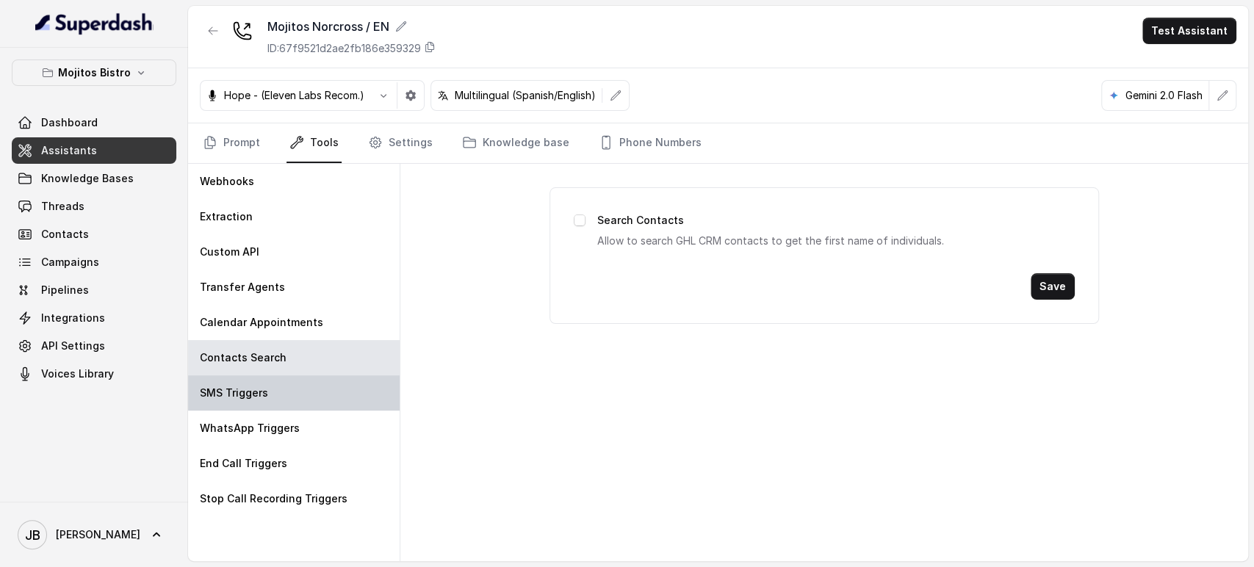
click at [283, 387] on div "SMS Triggers" at bounding box center [294, 393] width 212 height 35
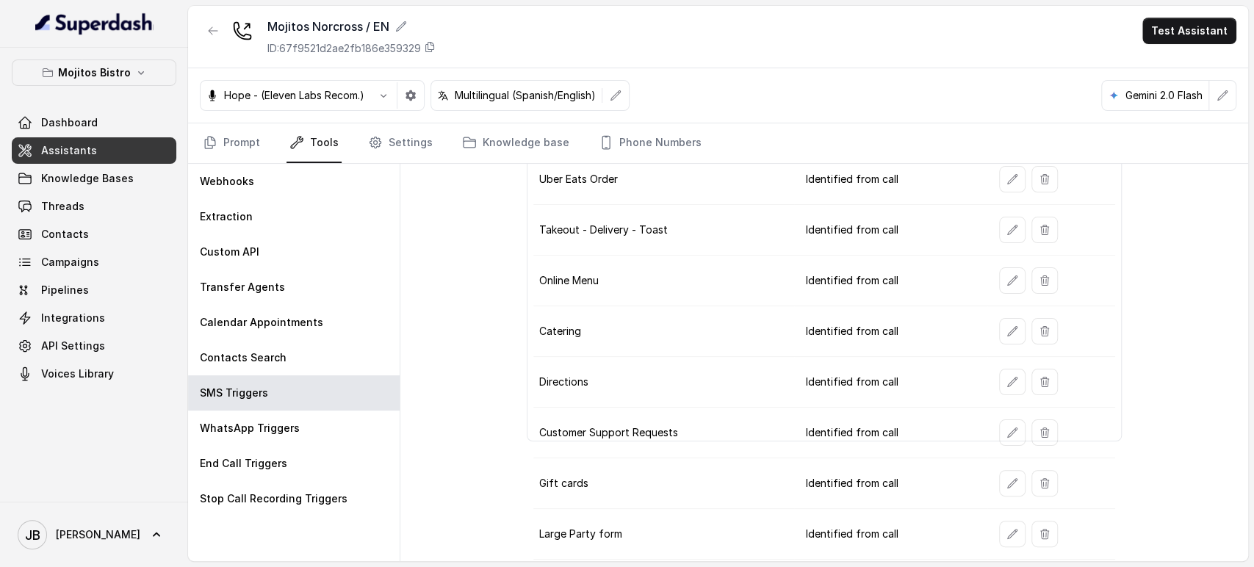
scroll to position [204, 0]
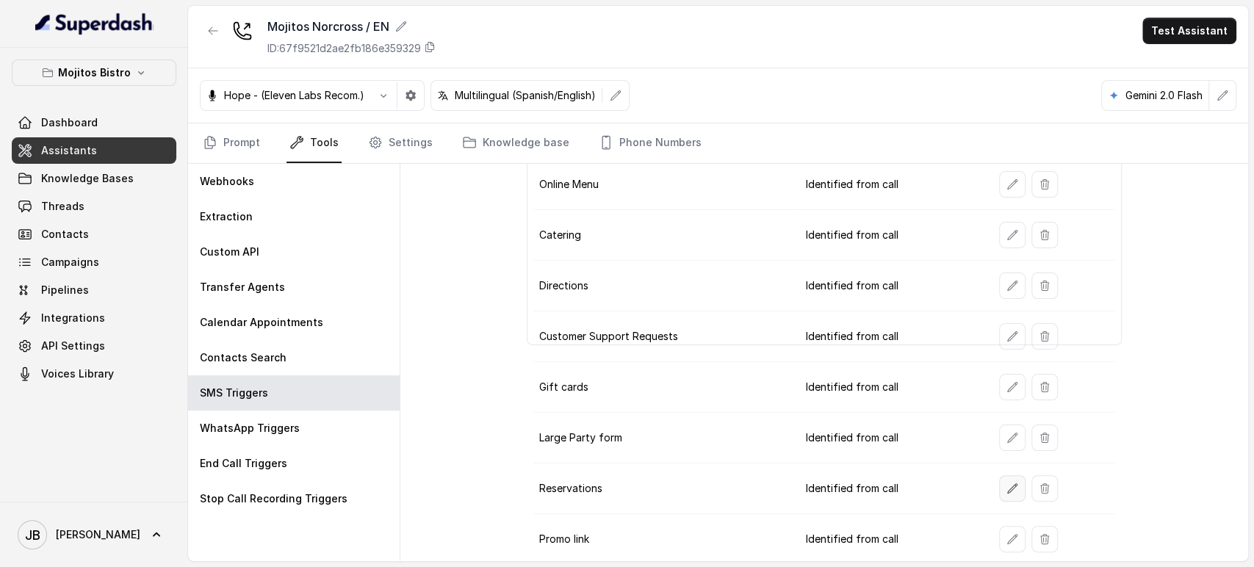
click at [1007, 490] on icon "button" at bounding box center [1013, 489] width 12 height 12
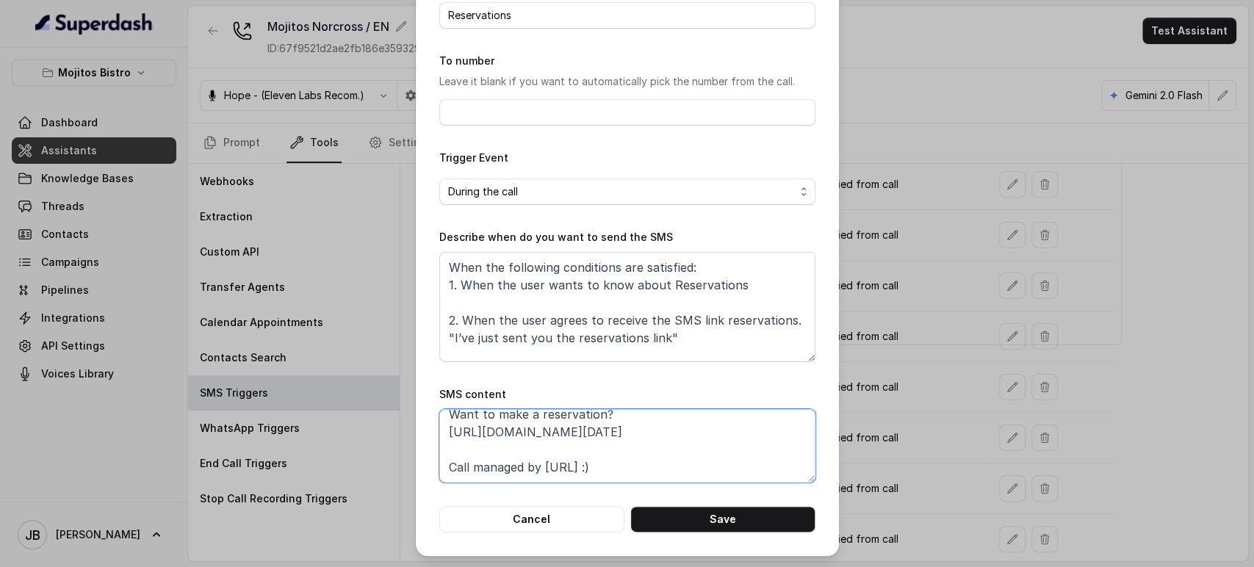
scroll to position [47, 0]
drag, startPoint x: 761, startPoint y: 434, endPoint x: 425, endPoint y: 424, distance: 336.0
click at [425, 424] on div "Edit SMS Trigger Name of the event Reservations To number Leave it blank if you…" at bounding box center [627, 232] width 423 height 648
paste textarea "foxly.link/MNorcrossReservations"
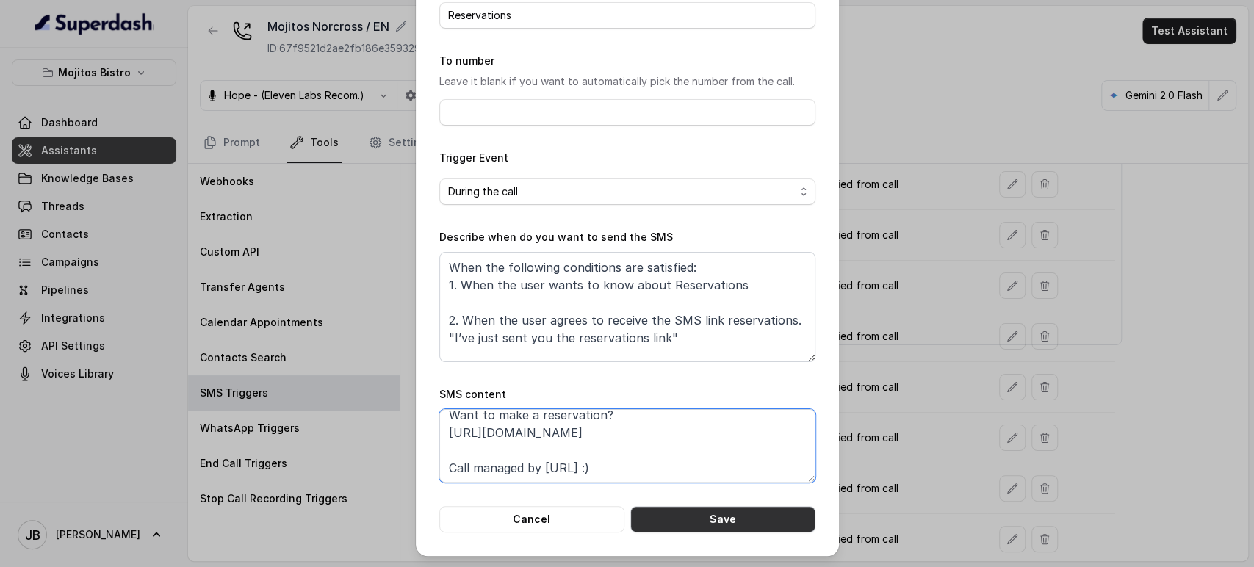
type textarea "Thanks for calling Mojitos Bistro! Want to make a reservation? https://foxly.li…"
click at [682, 513] on button "Save" at bounding box center [723, 519] width 185 height 26
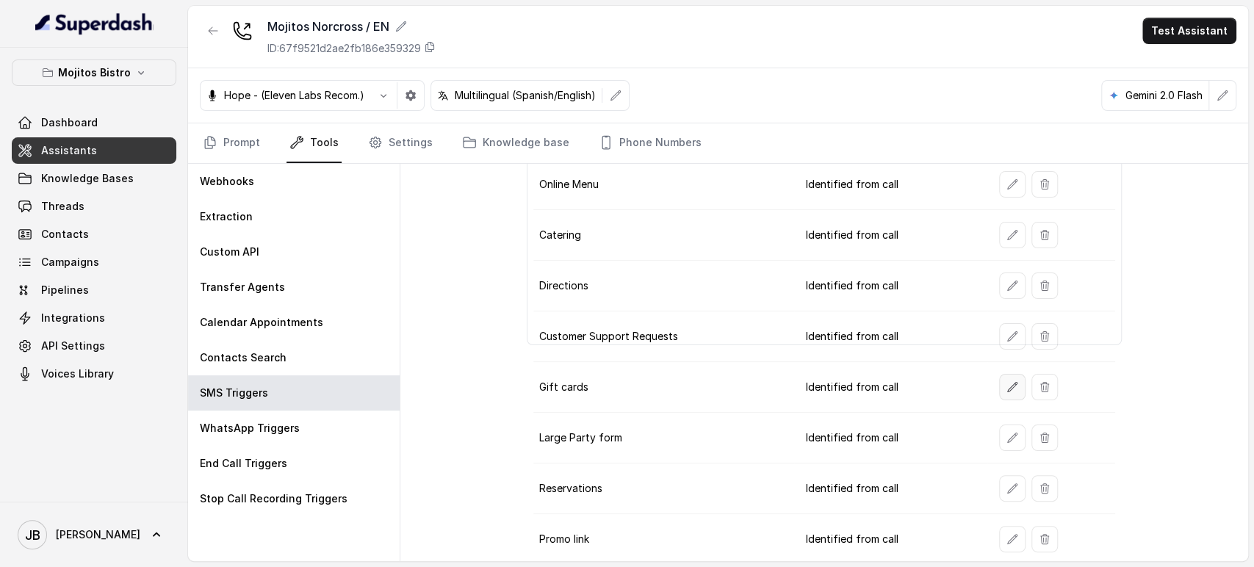
click at [1011, 379] on button "button" at bounding box center [1012, 387] width 26 height 26
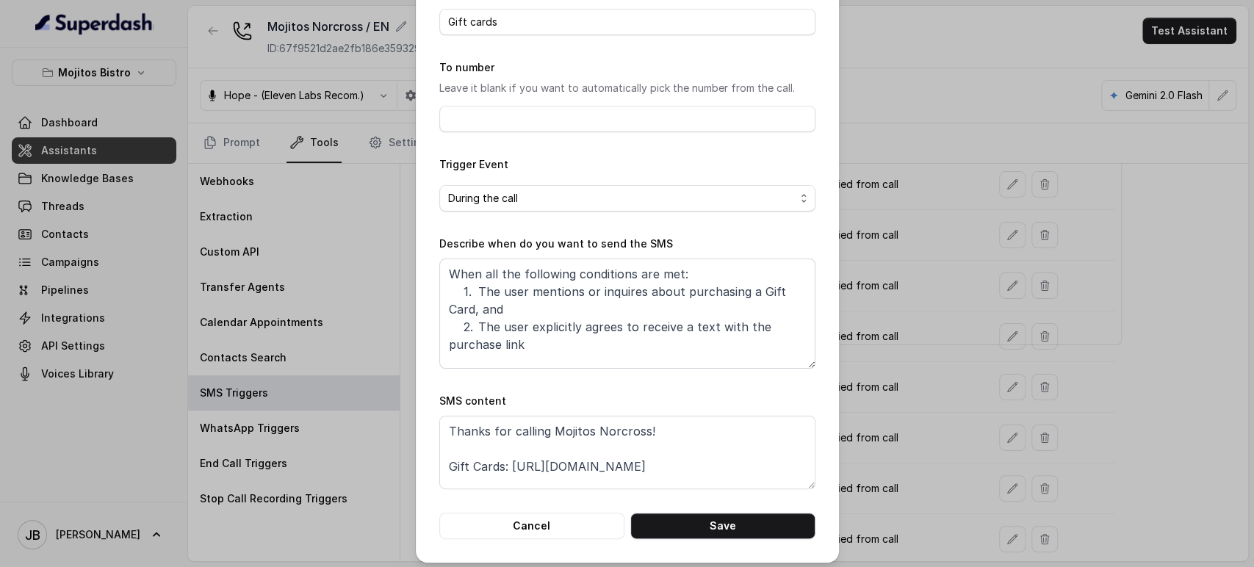
scroll to position [92, 0]
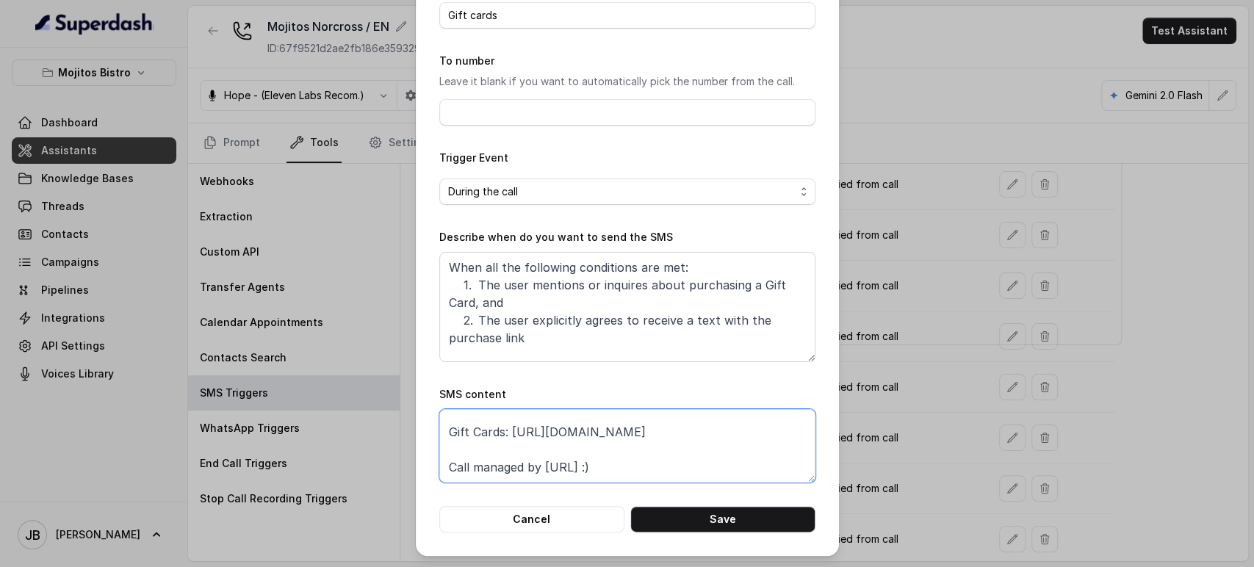
drag, startPoint x: 501, startPoint y: 462, endPoint x: 736, endPoint y: 442, distance: 235.3
click at [735, 442] on textarea "Thanks for calling Mojitos Norcross! Gift Cards: https://www.toasttab.com/mojit…" at bounding box center [627, 445] width 376 height 73
paste textarea "https://foxly.link/MojitosGiftCards"
type textarea "Thanks for calling Mojitos Norcross! Gift Cards: https://foxly.link/MojitosGift…"
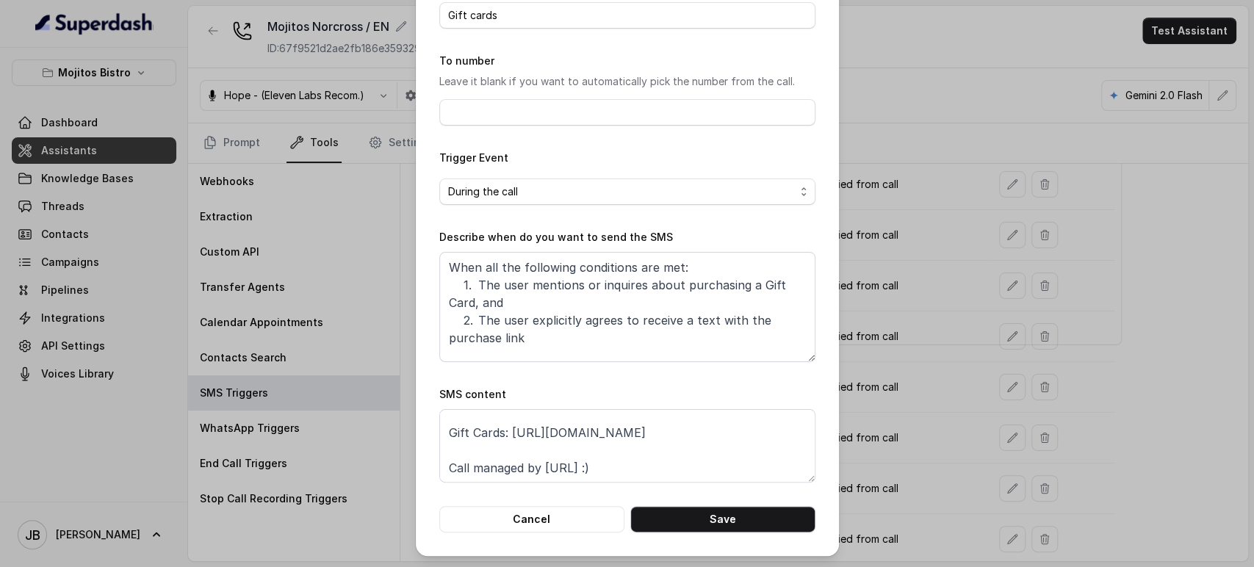
drag, startPoint x: 704, startPoint y: 502, endPoint x: 706, endPoint y: 510, distance: 8.4
click at [703, 503] on form "Name of the event Gift cards To number Leave it blank if you want to automatica…" at bounding box center [627, 254] width 376 height 557
click at [707, 511] on button "Save" at bounding box center [723, 519] width 185 height 26
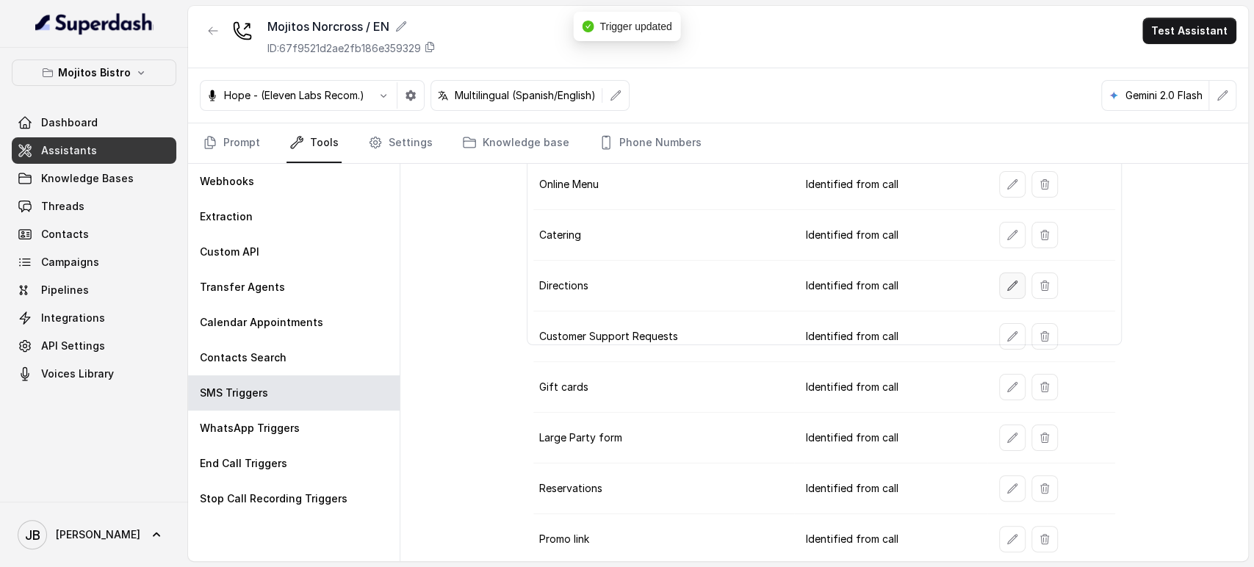
click at [1008, 281] on icon "button" at bounding box center [1013, 286] width 10 height 10
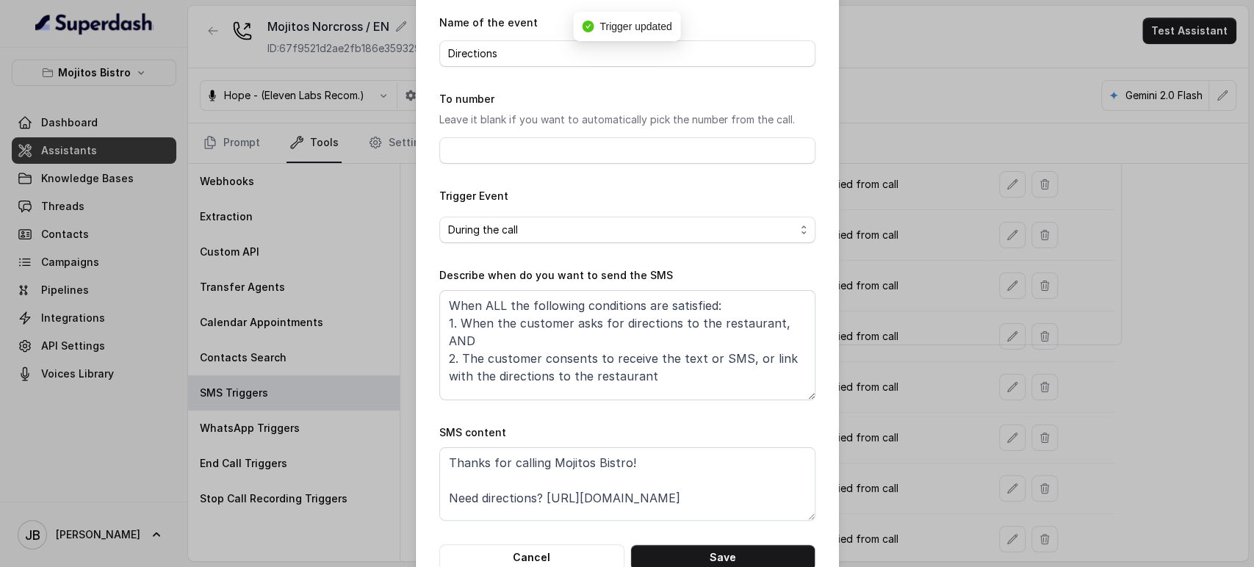
scroll to position [82, 0]
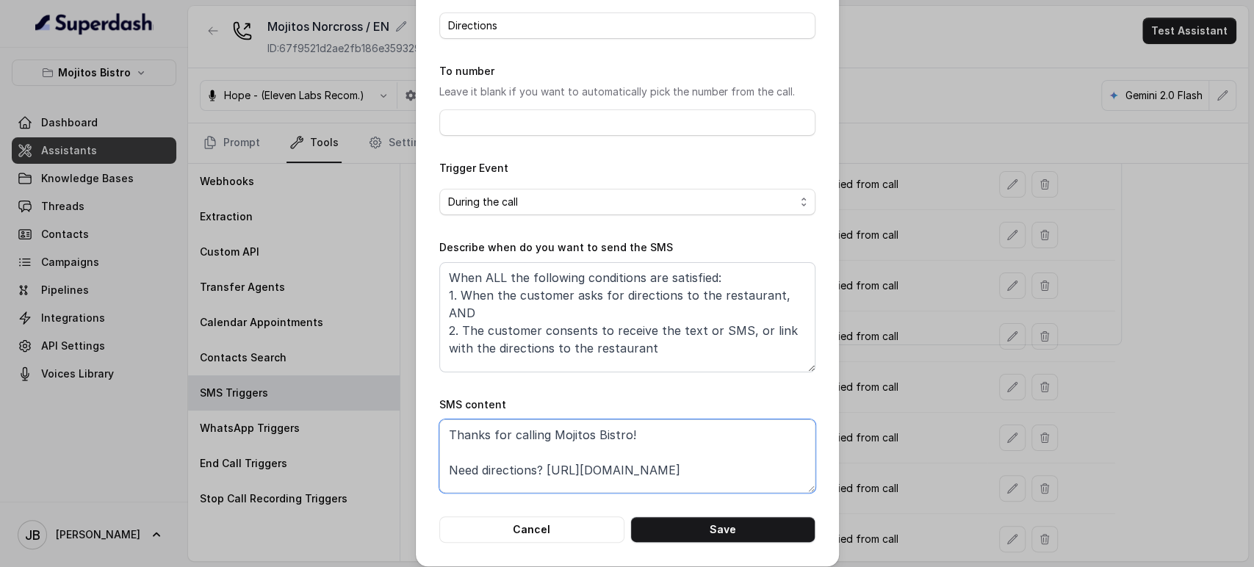
click at [525, 489] on textarea "Thanks for calling Mojitos Bistro! Need directions? https://www.google.com/maps…" at bounding box center [627, 456] width 376 height 73
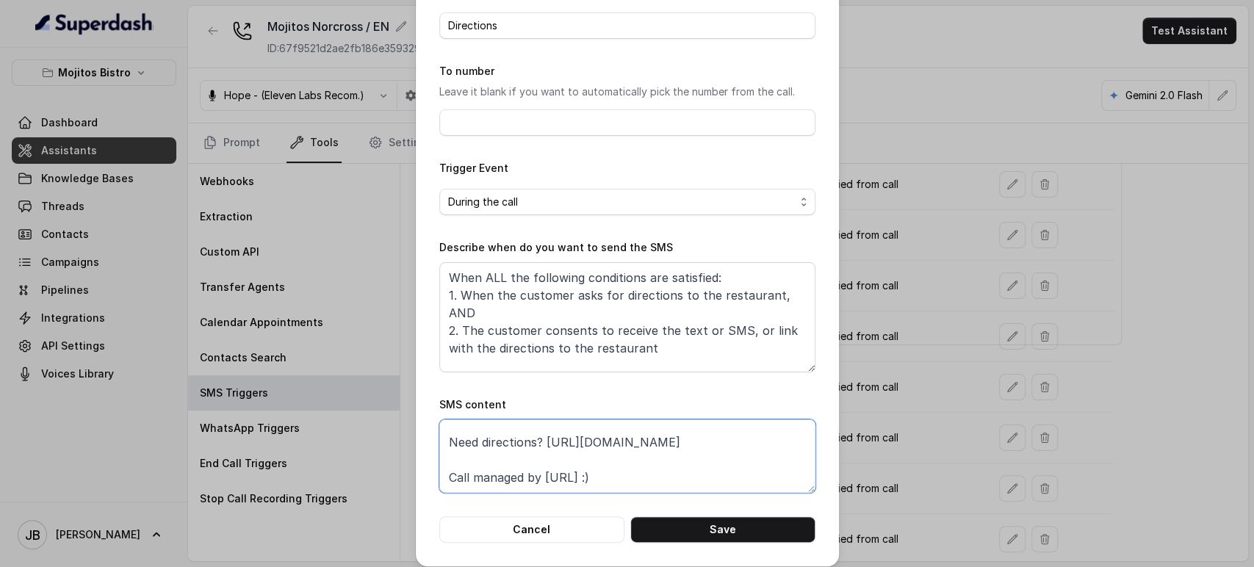
drag, startPoint x: 437, startPoint y: 481, endPoint x: 708, endPoint y: 445, distance: 272.8
click at [708, 445] on textarea "Thanks for calling Mojitos Bistro! Need directions? https://www.google.com/maps…" at bounding box center [627, 456] width 376 height 73
paste textarea "foxly.link/MNorcrossDirections"
type textarea "Thanks for calling Mojitos Bistro! Need directions? https://foxly.link/MNorcros…"
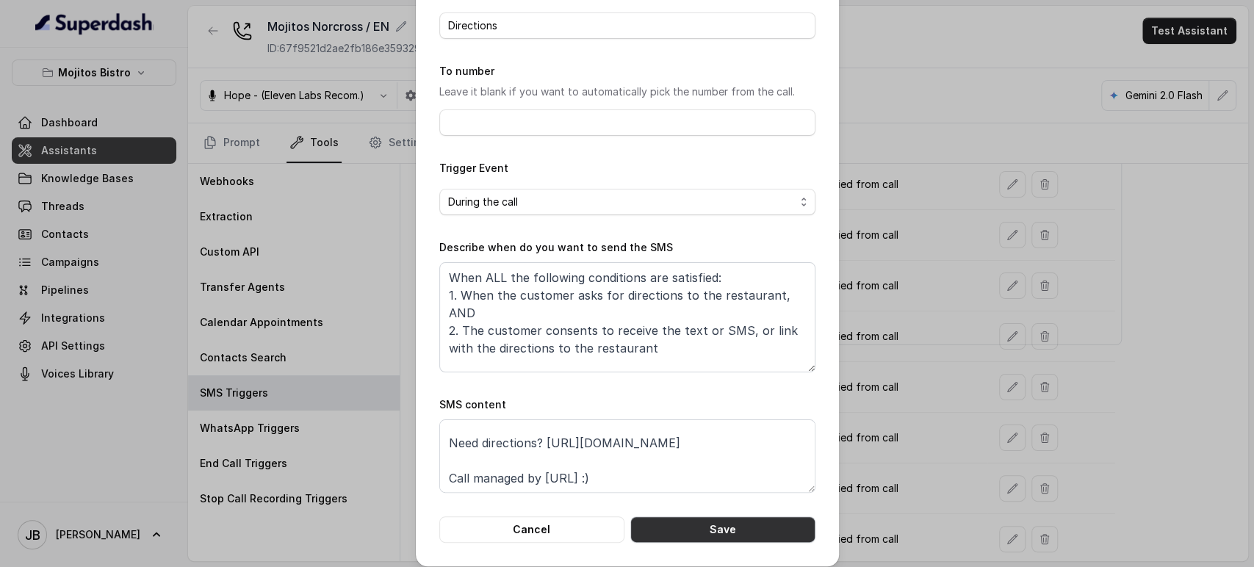
click at [711, 532] on button "Save" at bounding box center [723, 530] width 185 height 26
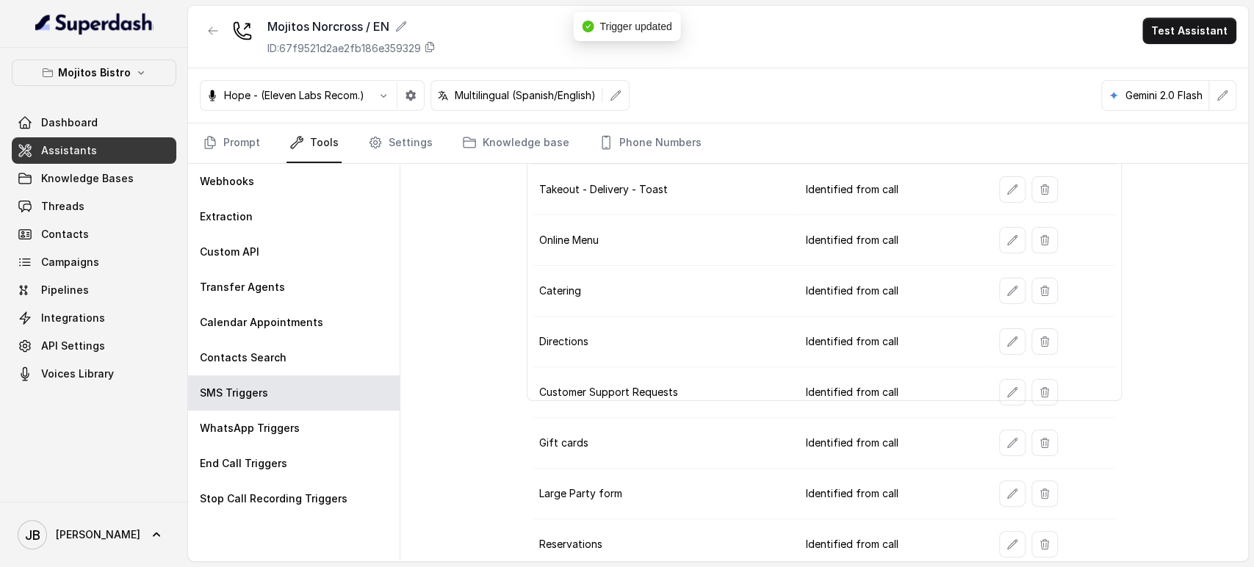
scroll to position [123, 0]
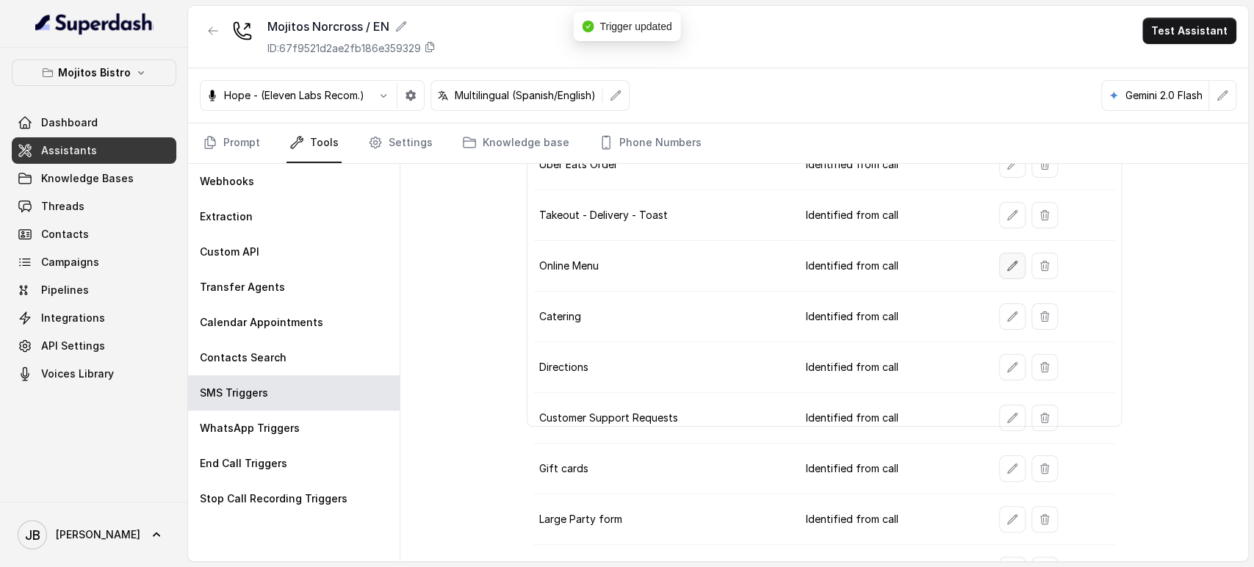
click at [1007, 262] on icon "button" at bounding box center [1013, 266] width 12 height 12
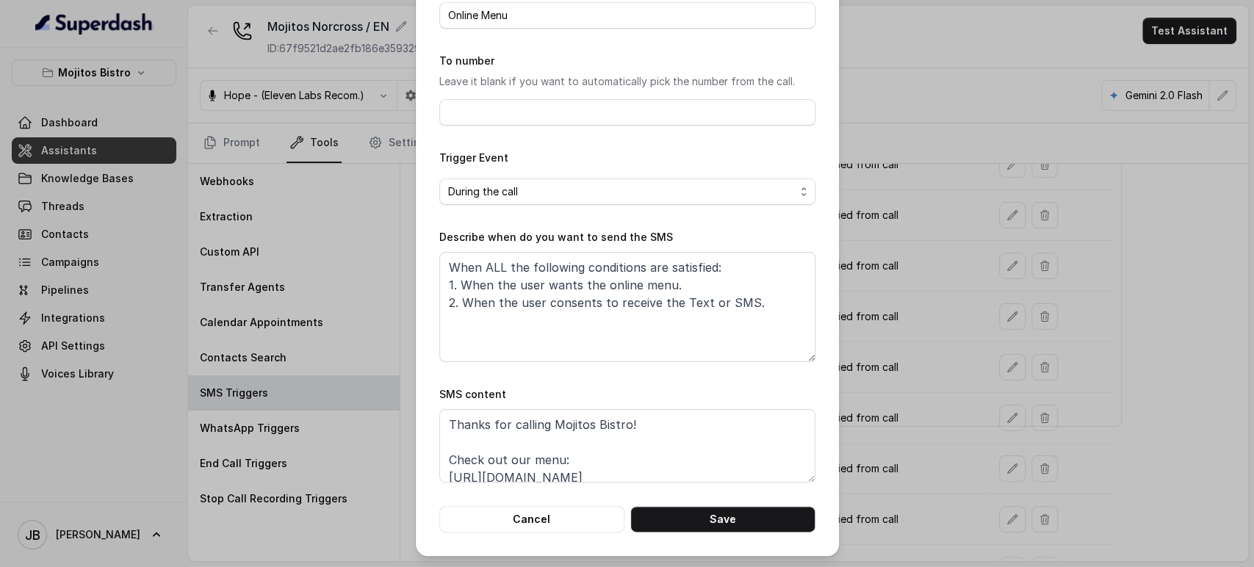
scroll to position [45, 0]
click at [542, 427] on textarea "Thanks for calling Mojitos Bistro! Check out our menu: https://mojitosbistro.co…" at bounding box center [627, 445] width 376 height 73
click at [514, 434] on textarea "Thanks for calling Mojitos Bistro! Check out our menu: https://mojitosbistro.co…" at bounding box center [627, 445] width 376 height 73
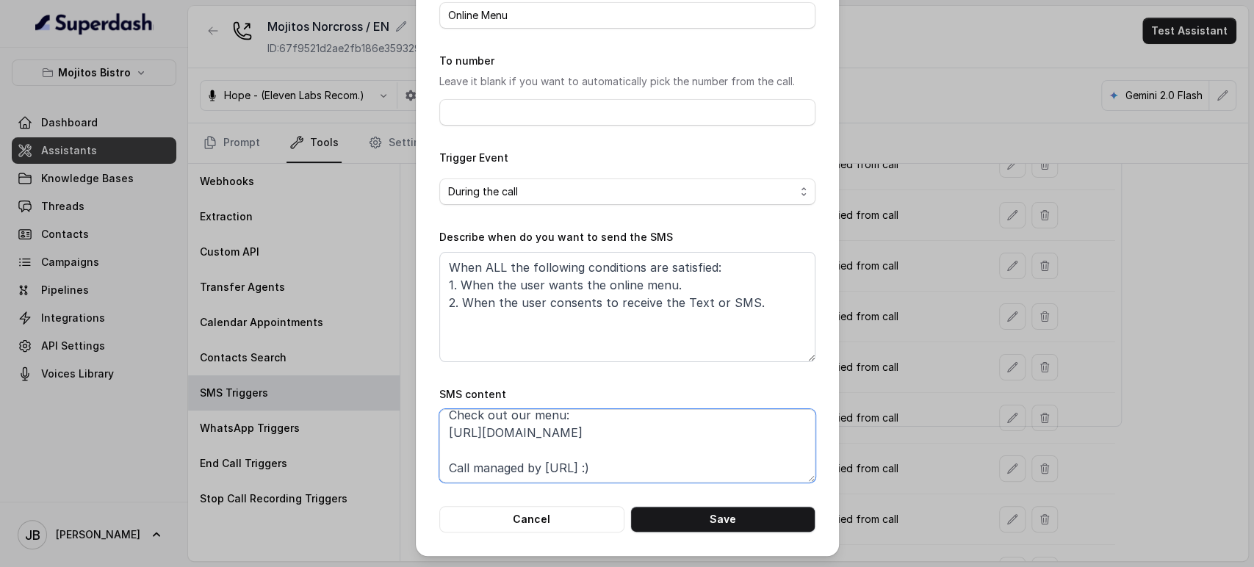
click at [514, 434] on textarea "Thanks for calling Mojitos Bistro! Check out our menu: https://mojitosbistro.co…" at bounding box center [627, 445] width 376 height 73
paste textarea "foxly.link/MNorcrossMenu"
type textarea "Thanks for calling Mojitos Bistro! Check out our menu: https://foxly.link/MNorc…"
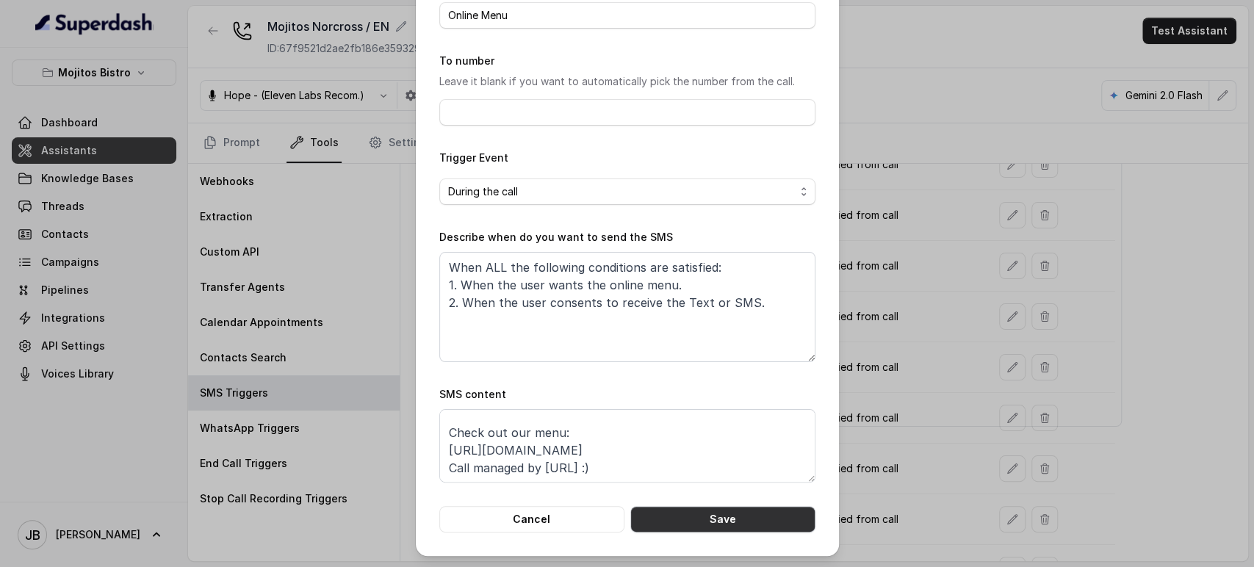
click at [707, 509] on button "Save" at bounding box center [723, 519] width 185 height 26
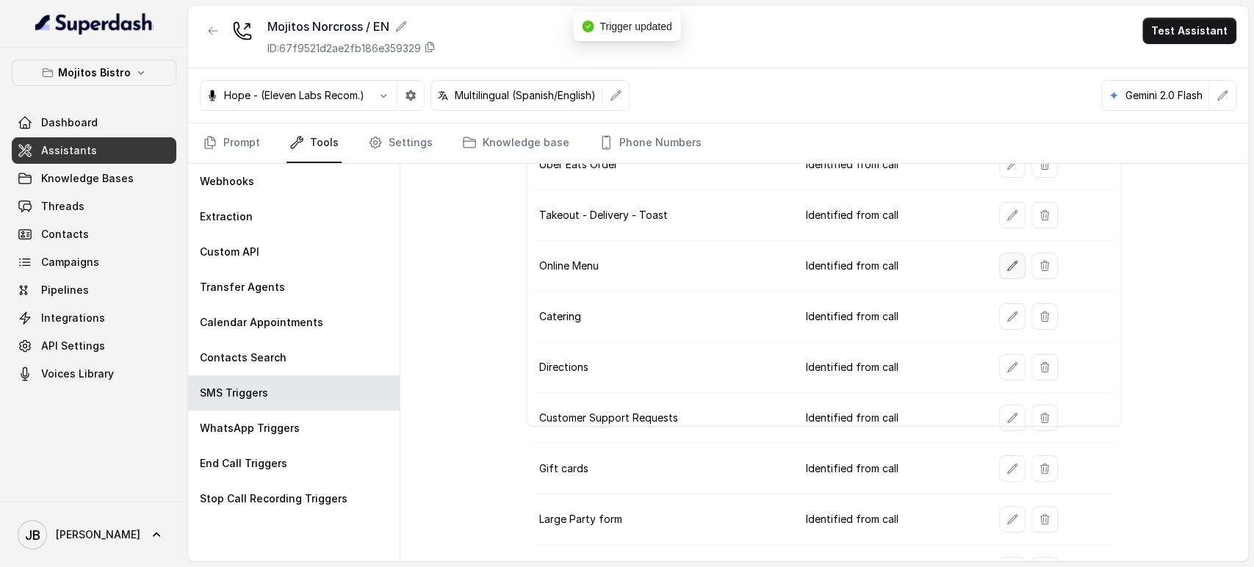
click at [999, 273] on button "button" at bounding box center [1012, 266] width 26 height 26
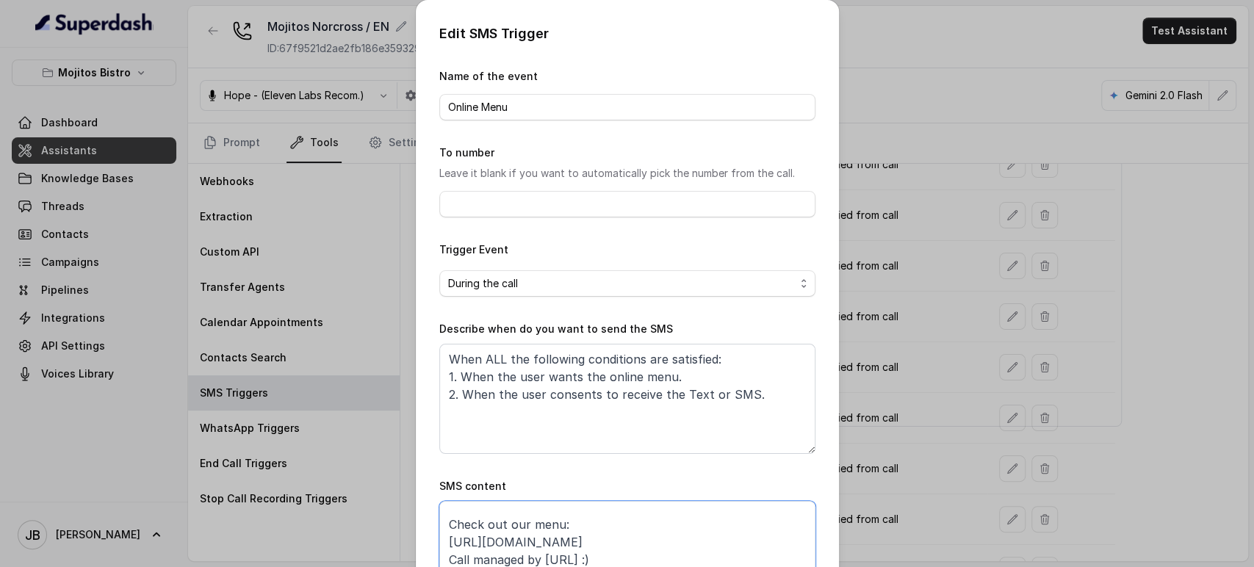
click at [595, 522] on textarea "Thanks for calling Mojitos Bistro! Check out our menu: https://foxly.link/MNorc…" at bounding box center [627, 537] width 376 height 73
click at [495, 531] on textarea "Thanks for calling Mojitos Bistro! Check out our menu: https://foxly.link/MNorc…" at bounding box center [627, 537] width 376 height 73
click at [426, 566] on div "Edit SMS Trigger Name of the event Online Menu To number Leave it blank if you …" at bounding box center [627, 324] width 423 height 648
click at [439, 562] on textarea "Thanks for calling Mojitos Bistro! Check out our menu: https://foxly.link/MNorc…" at bounding box center [627, 537] width 376 height 73
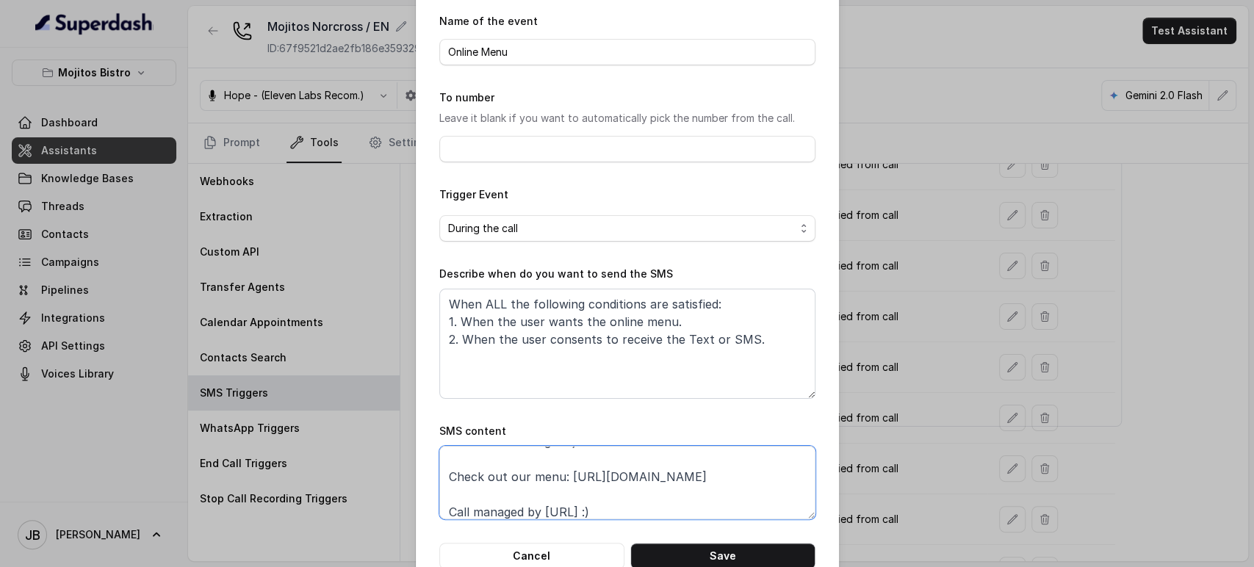
scroll to position [92, 0]
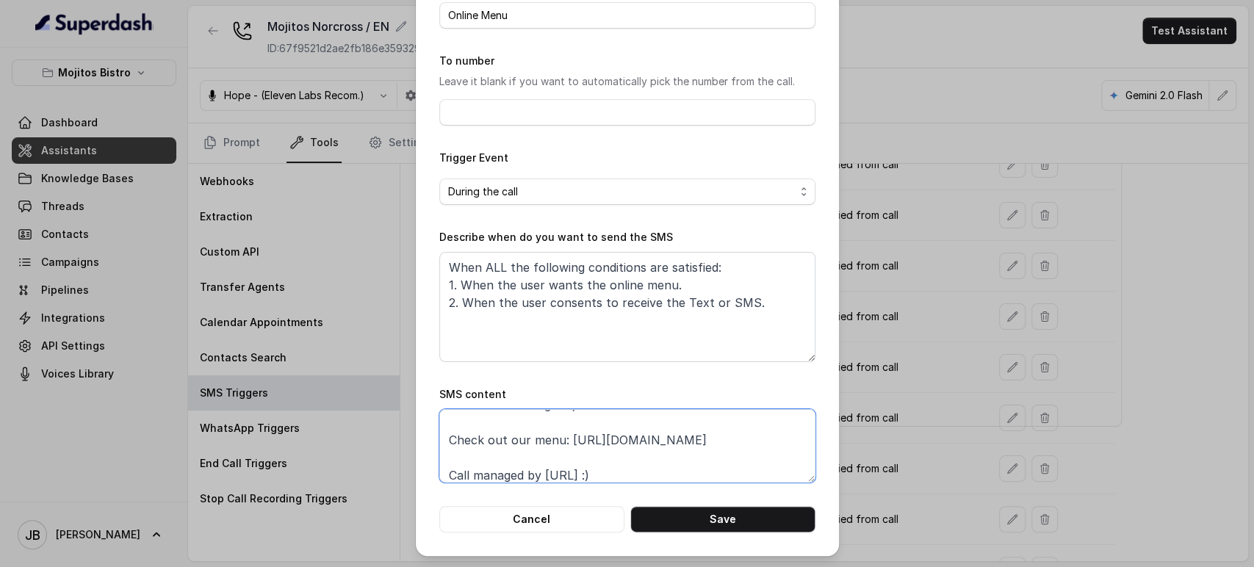
type textarea "Thanks for calling Mojitos Bistro! Check out our menu: https://foxly.link/MNorc…"
click at [754, 511] on button "Save" at bounding box center [723, 519] width 185 height 26
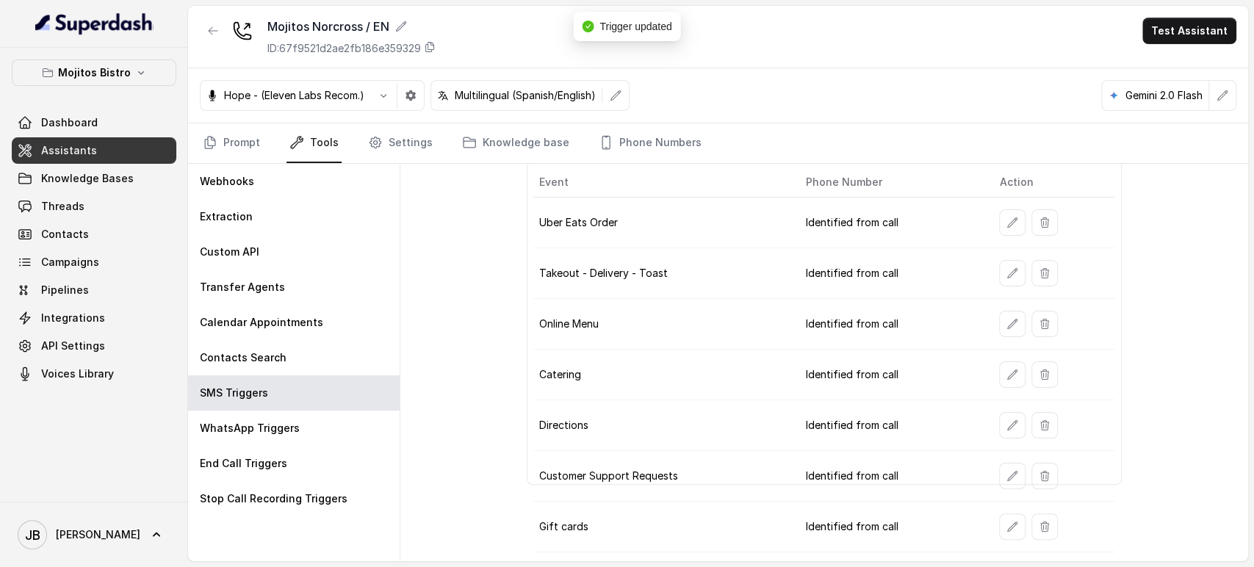
scroll to position [41, 0]
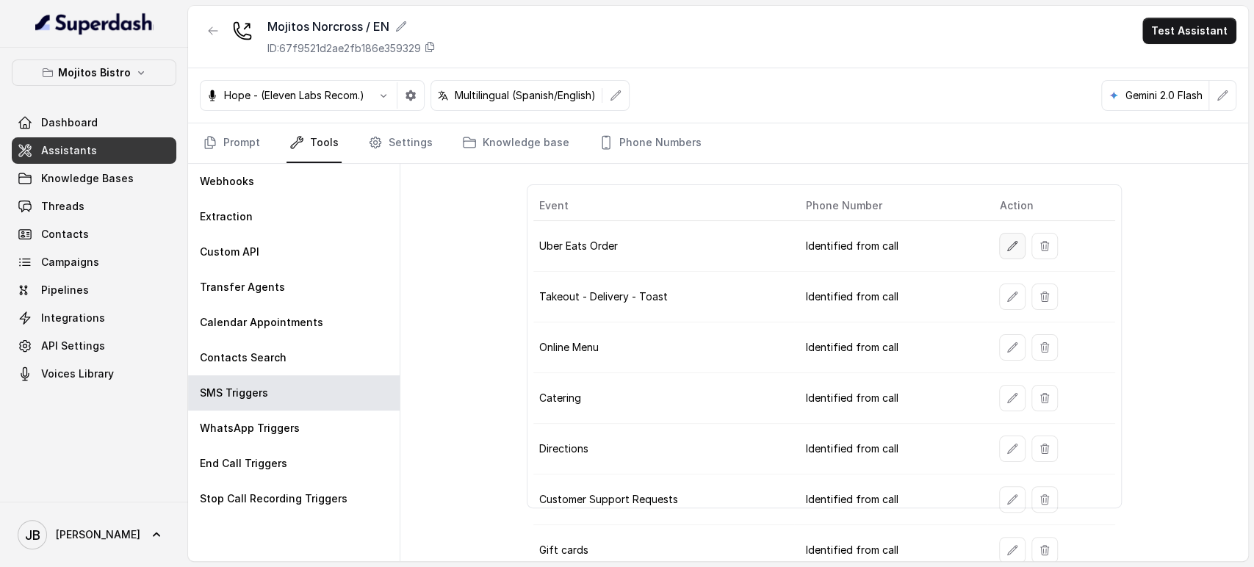
click at [1013, 252] on button "button" at bounding box center [1012, 246] width 26 height 26
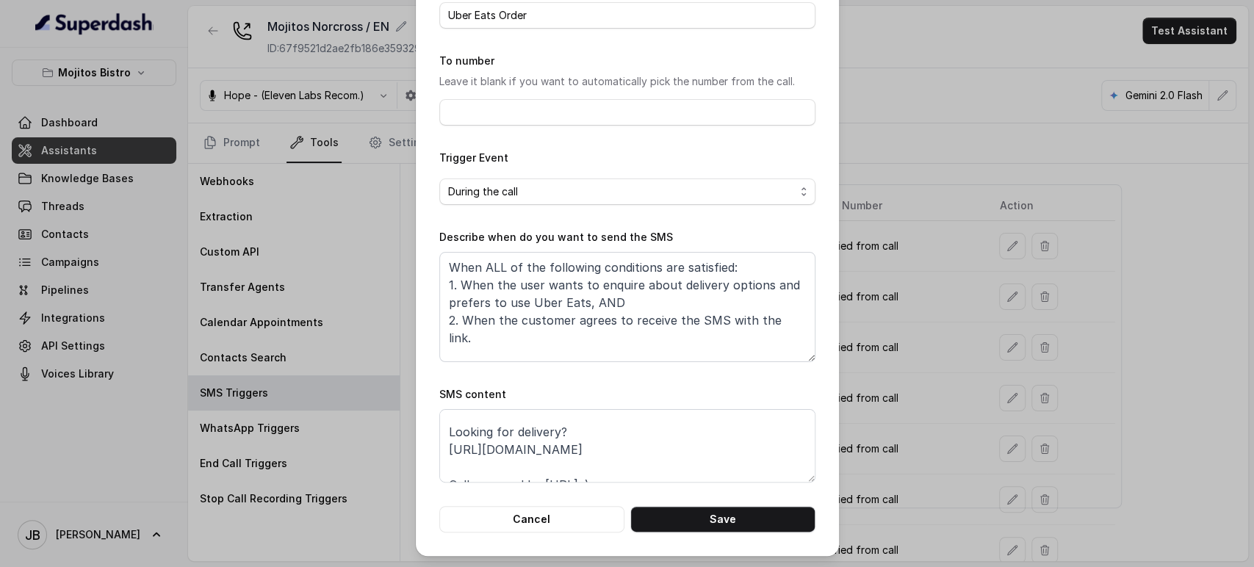
scroll to position [0, 0]
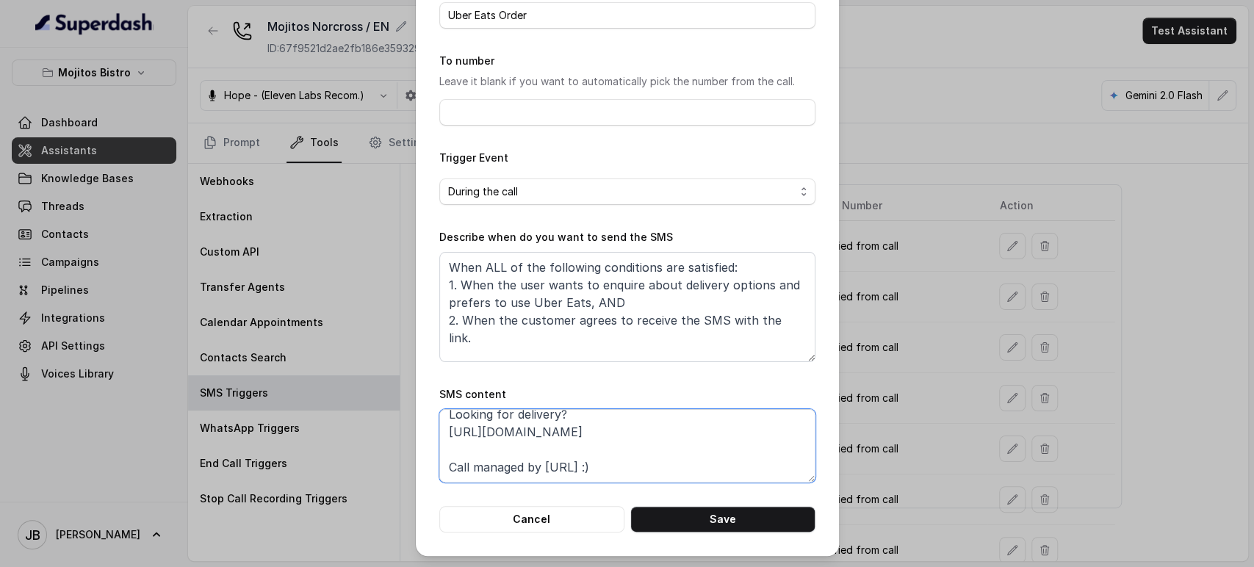
drag, startPoint x: 440, startPoint y: 476, endPoint x: 714, endPoint y: 431, distance: 277.9
click at [714, 431] on textarea "Thanks for calling Mojitos Bistro! Looking for delivery? https://www.ubereats.c…" at bounding box center [627, 445] width 376 height 73
paste textarea "foxly.link/MNorcrossUberEats"
type textarea "Thanks for calling Mojitos Bistro! Looking for delivery? https://foxly.link/MNo…"
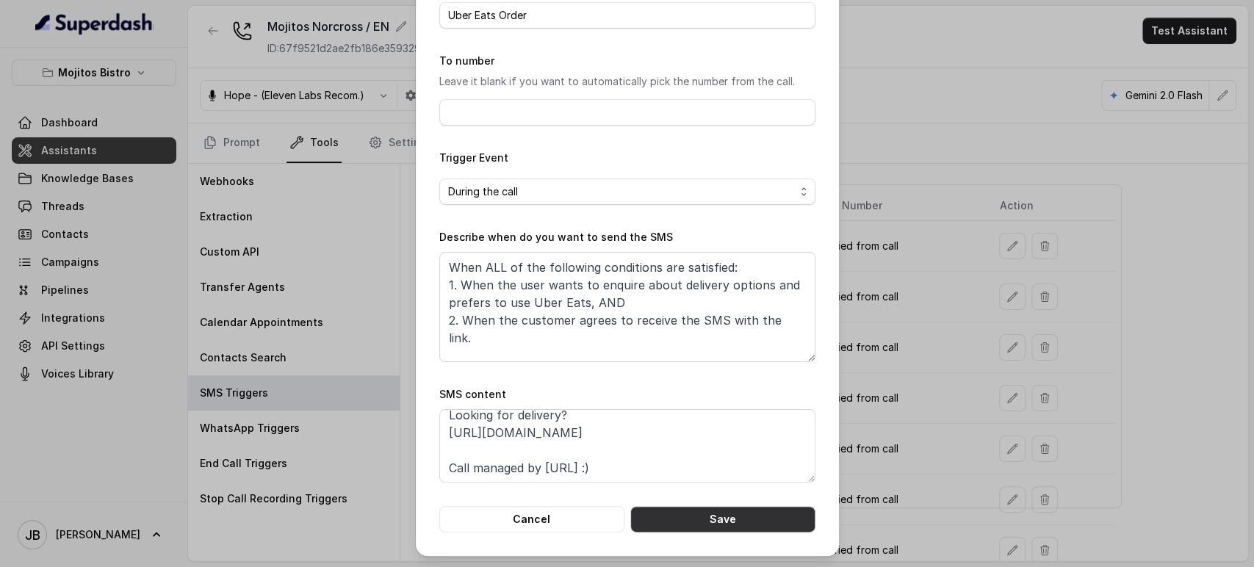
click at [730, 522] on button "Save" at bounding box center [723, 519] width 185 height 26
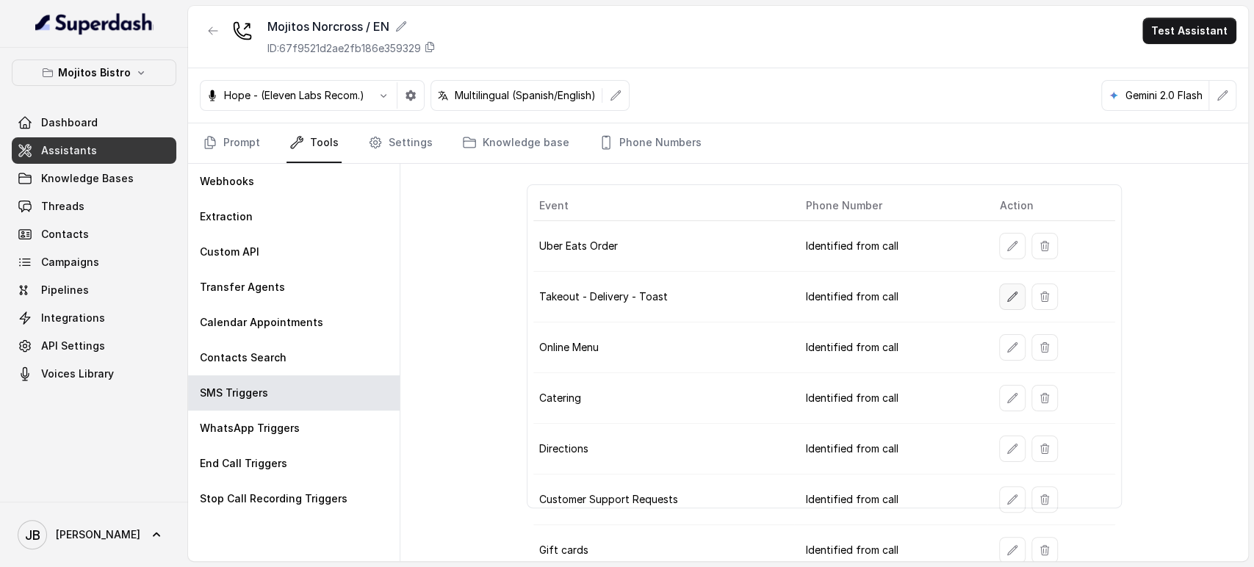
click at [1010, 304] on button "button" at bounding box center [1012, 297] width 26 height 26
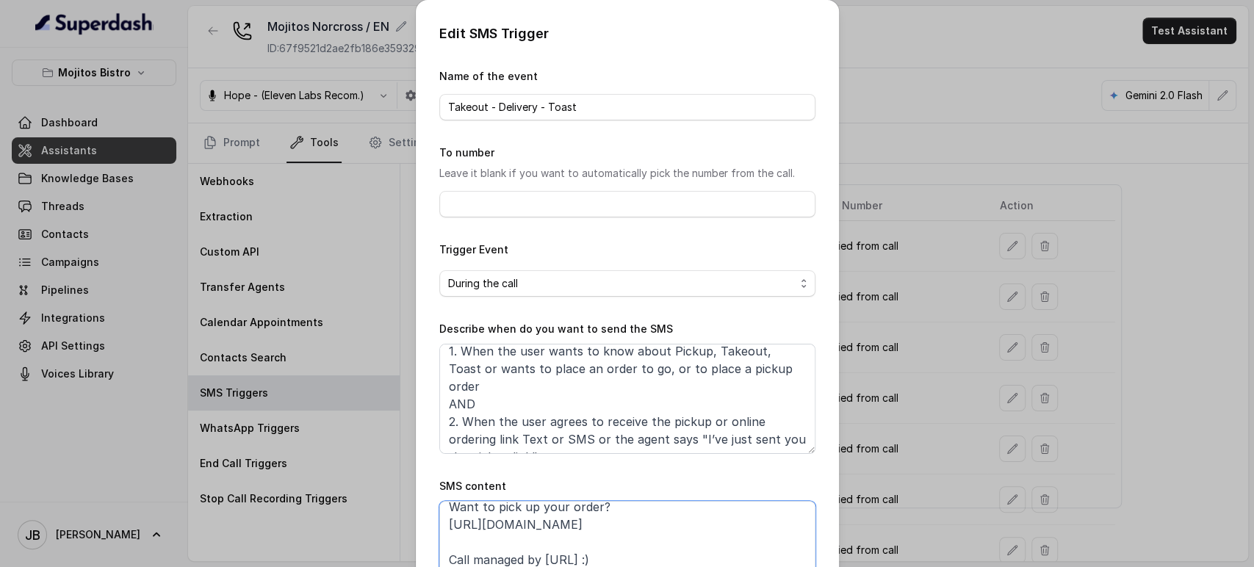
click at [541, 530] on textarea "Thanks for calling Mojitos Bistro! Want to pick up your order? https://order.to…" at bounding box center [627, 537] width 376 height 73
paste textarea "foxly.link/MNorcrossToast"
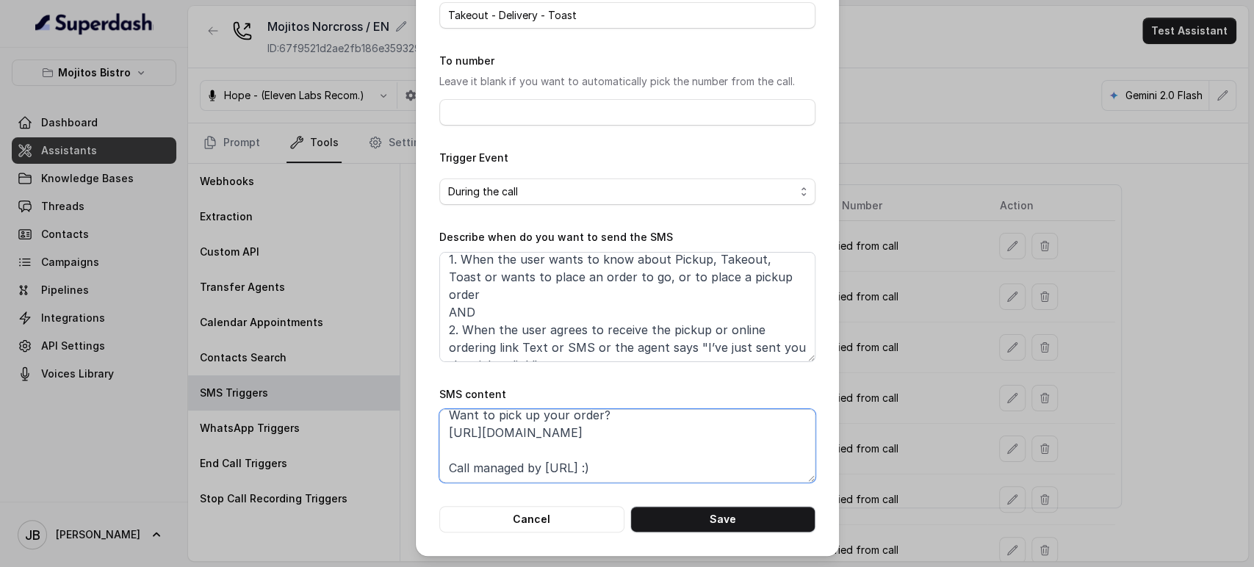
type textarea "Thanks for calling Mojitos Bistro! Want to pick up your order? https://foxly.li…"
click at [700, 513] on button "Save" at bounding box center [723, 519] width 185 height 26
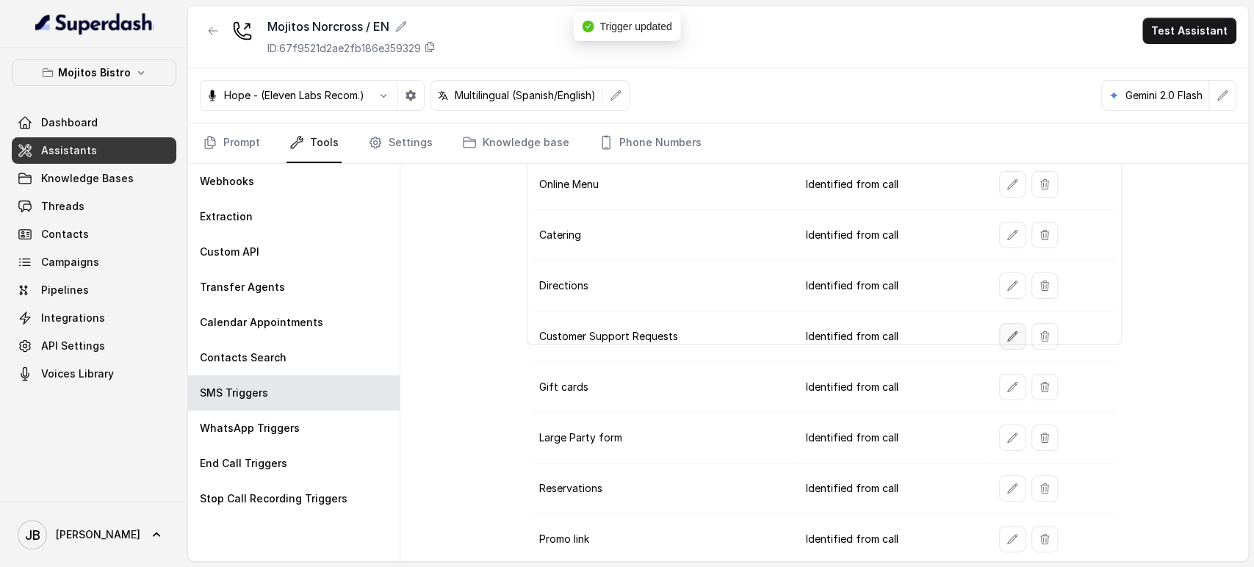
click at [1007, 331] on icon "button" at bounding box center [1013, 337] width 12 height 12
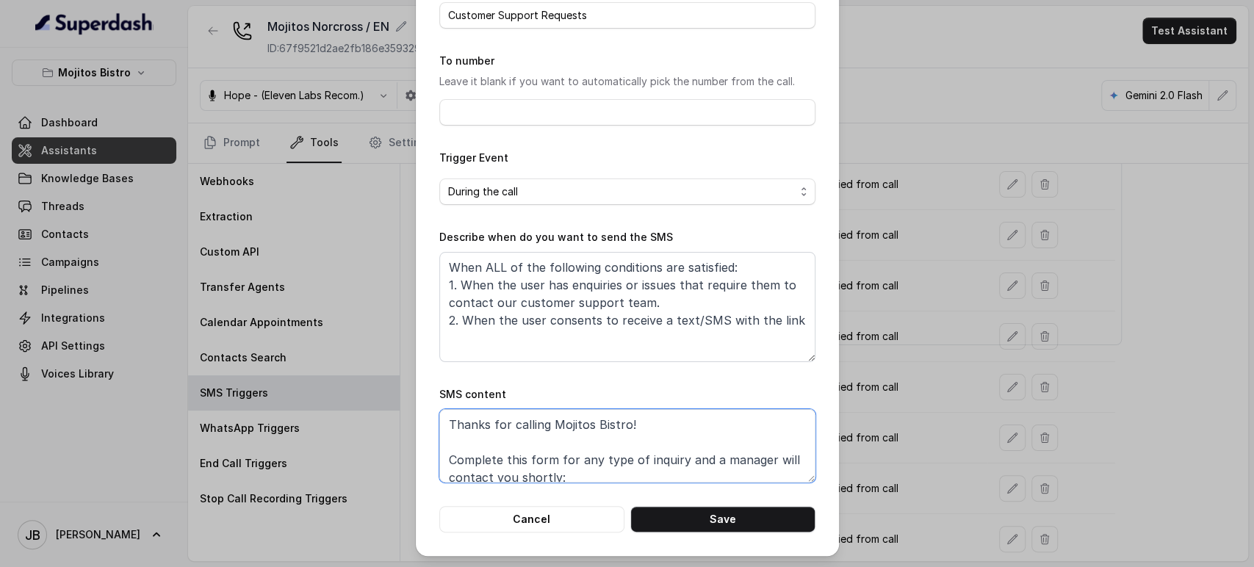
drag, startPoint x: 639, startPoint y: 433, endPoint x: 395, endPoint y: 414, distance: 244.7
click at [395, 414] on div "Edit SMS Trigger Name of the event Customer Support Requests To number Leave it…" at bounding box center [627, 283] width 1254 height 567
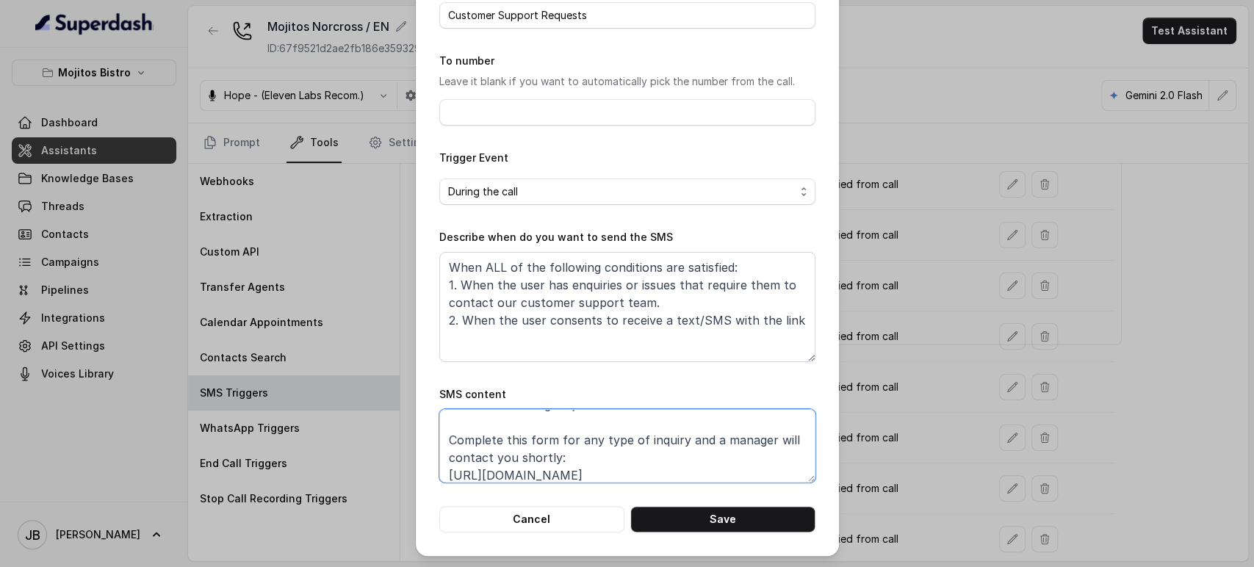
paste textarea "xly.link/CustomerSupport"
type textarea "Thanks for calling Mojitos Bistro! Complete this form for any type of inquiry a…"
click at [729, 528] on button "Save" at bounding box center [723, 519] width 185 height 26
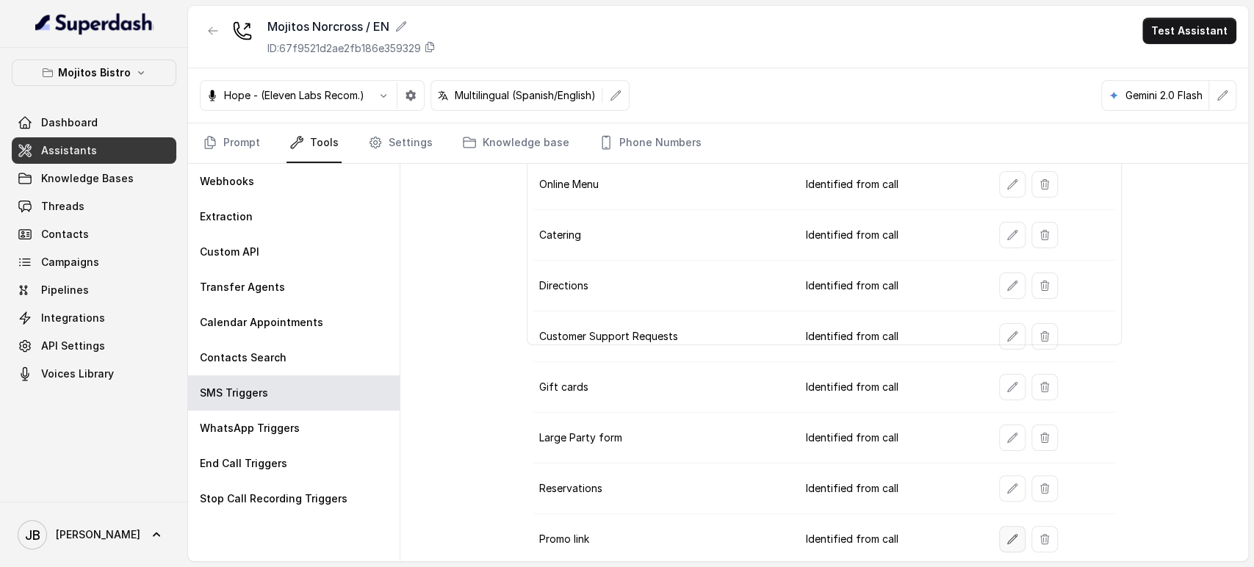
drag, startPoint x: 991, startPoint y: 536, endPoint x: 756, endPoint y: 500, distance: 237.9
click at [988, 534] on td at bounding box center [1051, 539] width 127 height 51
click at [999, 534] on button "button" at bounding box center [1012, 539] width 26 height 26
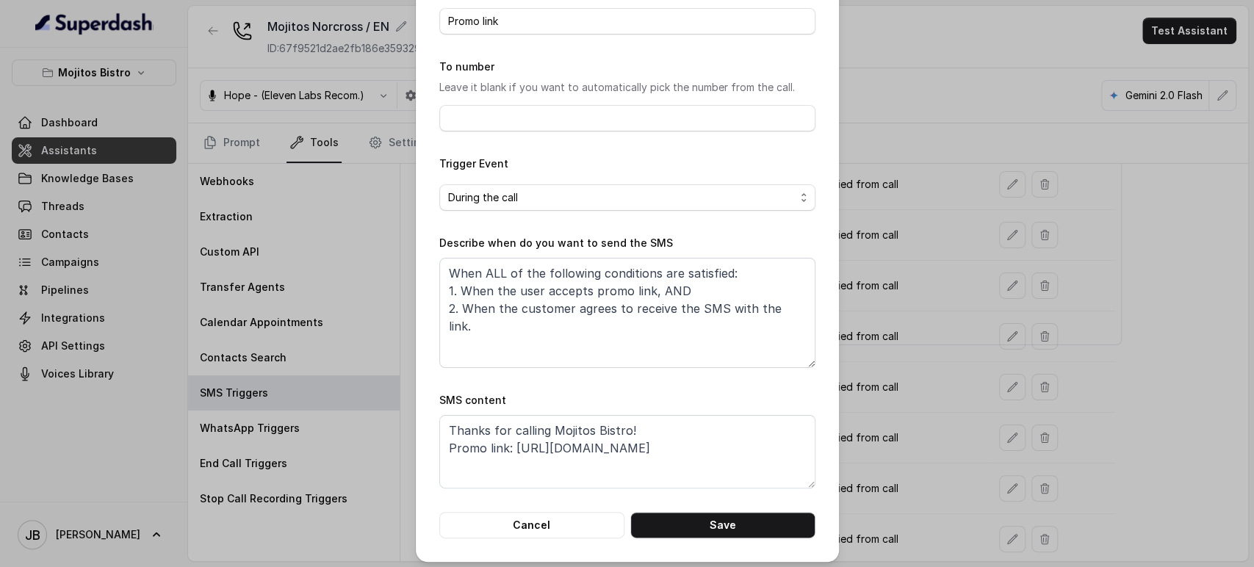
scroll to position [92, 0]
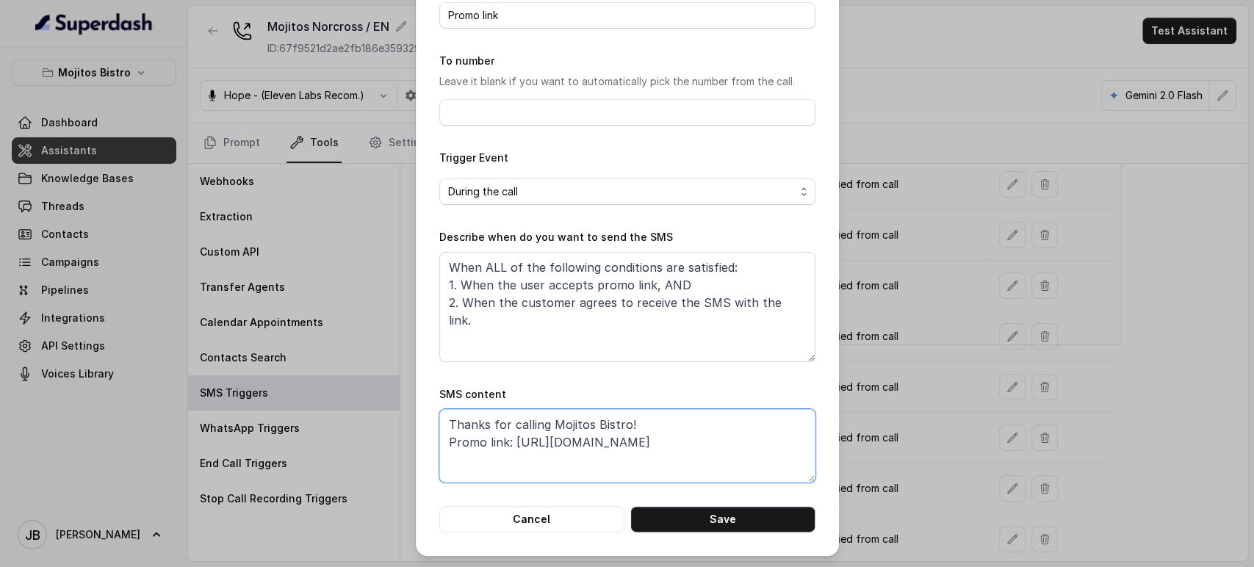
drag, startPoint x: 721, startPoint y: 440, endPoint x: 507, endPoint y: 439, distance: 213.9
click at [507, 439] on textarea "Thanks for calling Mojitos Bistro! Promo link: https://foxly.link/SeptemberEven…" at bounding box center [627, 445] width 376 height 73
click at [700, 443] on textarea "Thanks for calling Mojitos Bistro! Promo link: https://foxly.link/SeptemberEven…" at bounding box center [627, 445] width 376 height 73
click at [550, 523] on button "Cancel" at bounding box center [531, 519] width 185 height 26
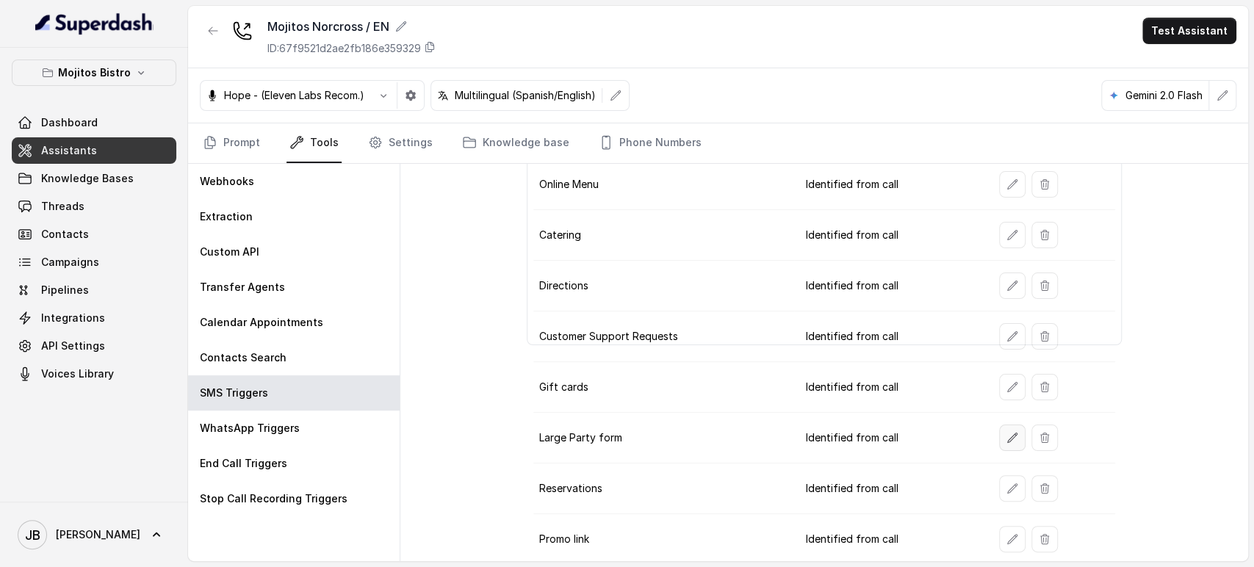
click at [1008, 433] on icon "button" at bounding box center [1013, 438] width 10 height 10
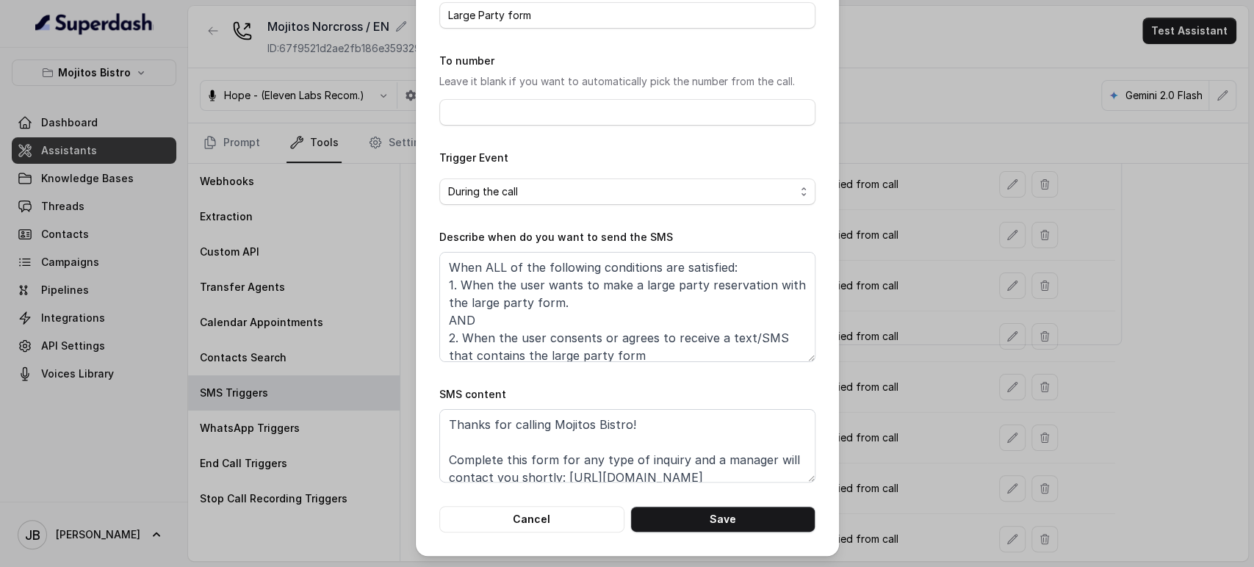
scroll to position [80, 0]
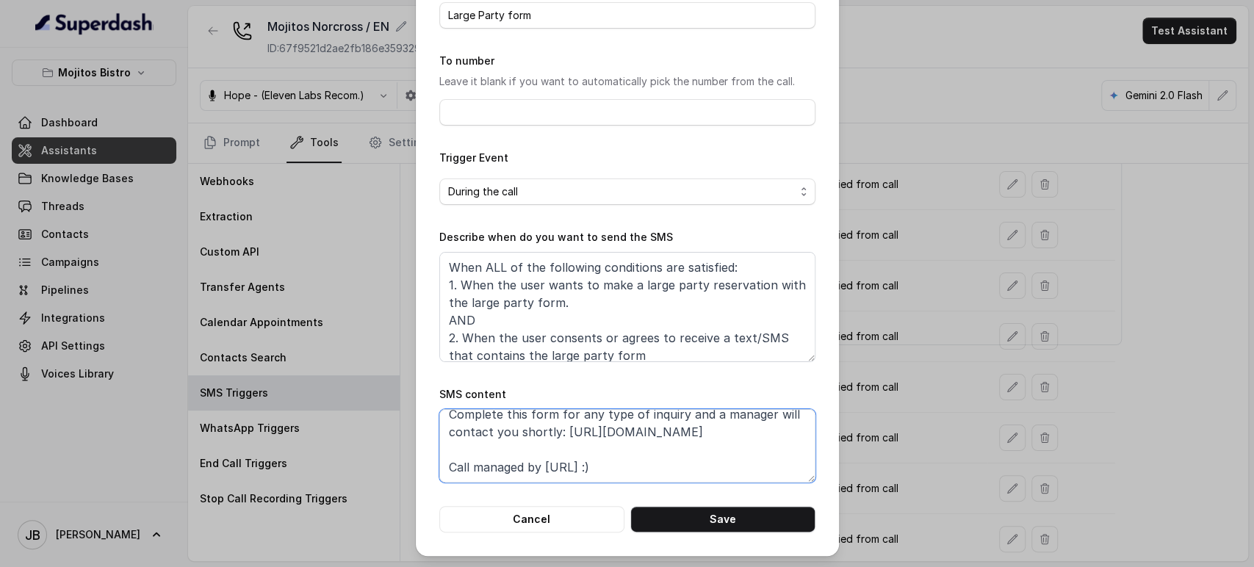
drag, startPoint x: 623, startPoint y: 431, endPoint x: 435, endPoint y: 389, distance: 192.7
click at [423, 421] on div "Edit SMS Trigger Name of the event Large Party form To number Leave it blank if…" at bounding box center [627, 232] width 423 height 648
click at [618, 423] on textarea "Thanks for calling Mojitos Bistro! Complete this form for any type of inquiry a…" at bounding box center [627, 445] width 376 height 73
paste textarea "https://foxly.link/CustomerSupport"
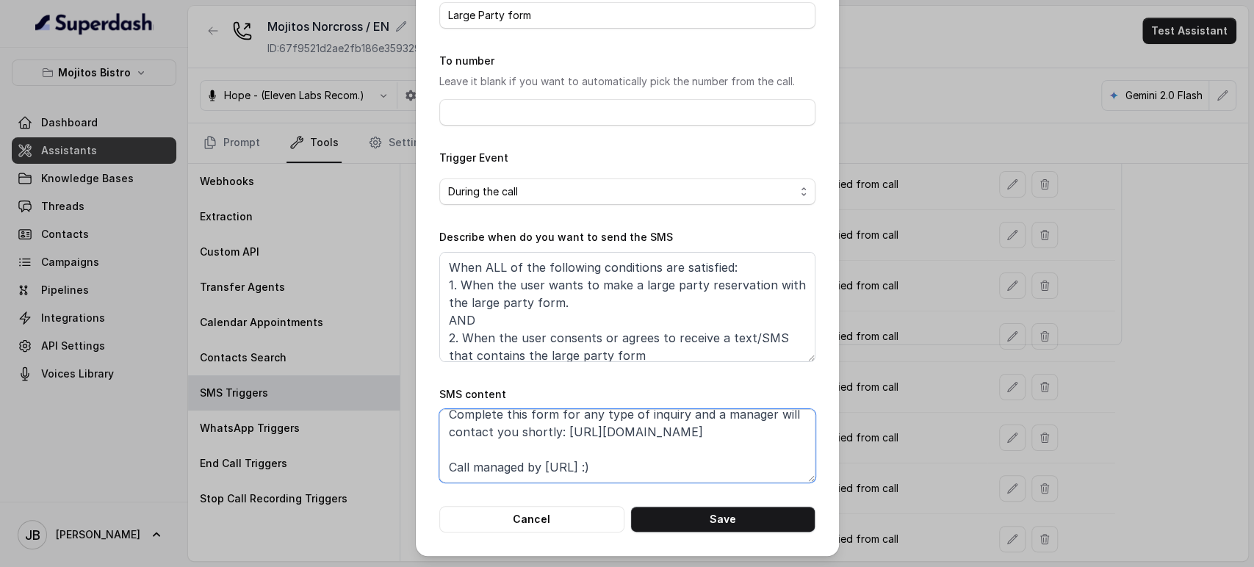
drag, startPoint x: 574, startPoint y: 428, endPoint x: 424, endPoint y: 435, distance: 150.1
click at [398, 422] on div "Edit SMS Trigger Name of the event Large Party form To number Leave it blank if…" at bounding box center [627, 283] width 1254 height 567
paste textarea "xly.link/CustomerSupport"
type textarea "Thanks for calling Mojitos Bistro! Complete this form for any type of inquiry a…"
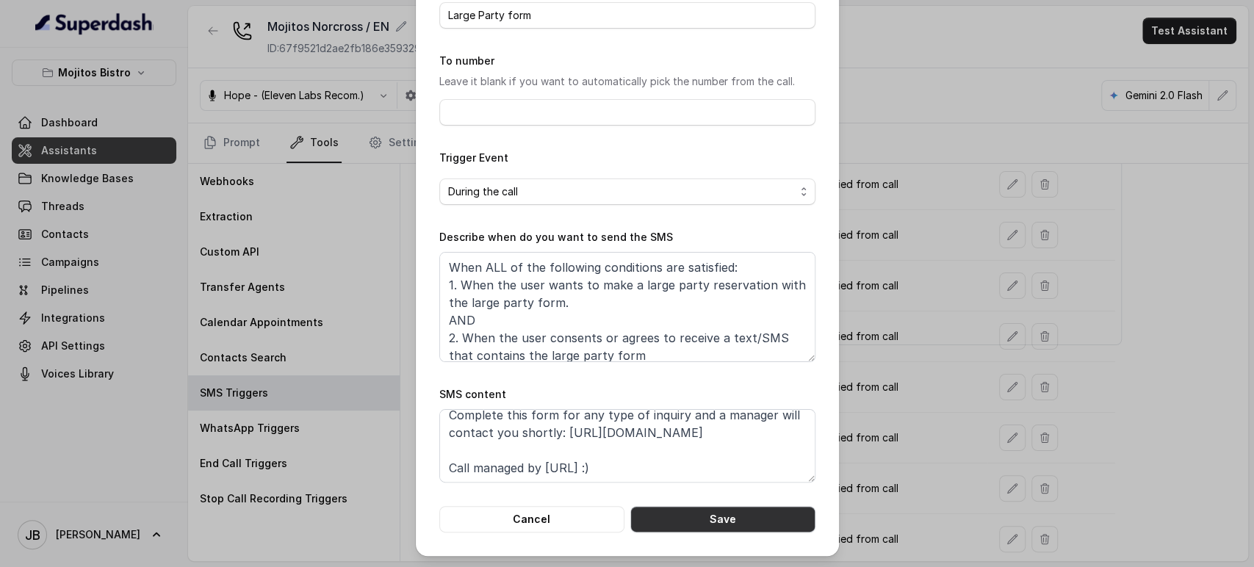
click at [700, 516] on button "Save" at bounding box center [723, 519] width 185 height 26
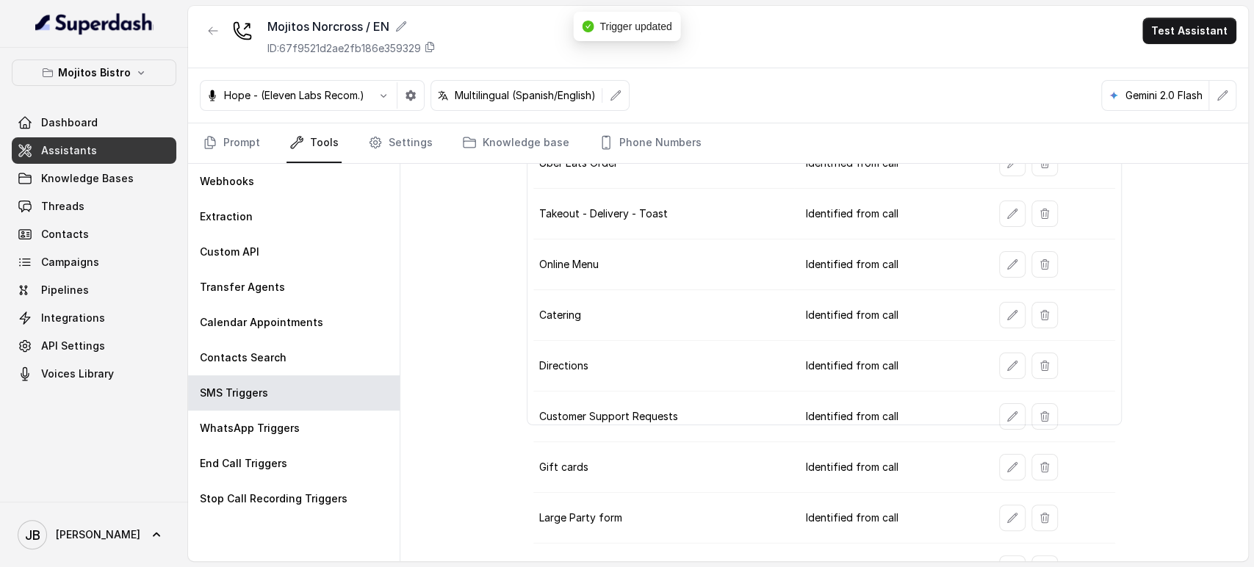
scroll to position [123, 0]
click at [1008, 317] on icon "button" at bounding box center [1013, 317] width 10 height 10
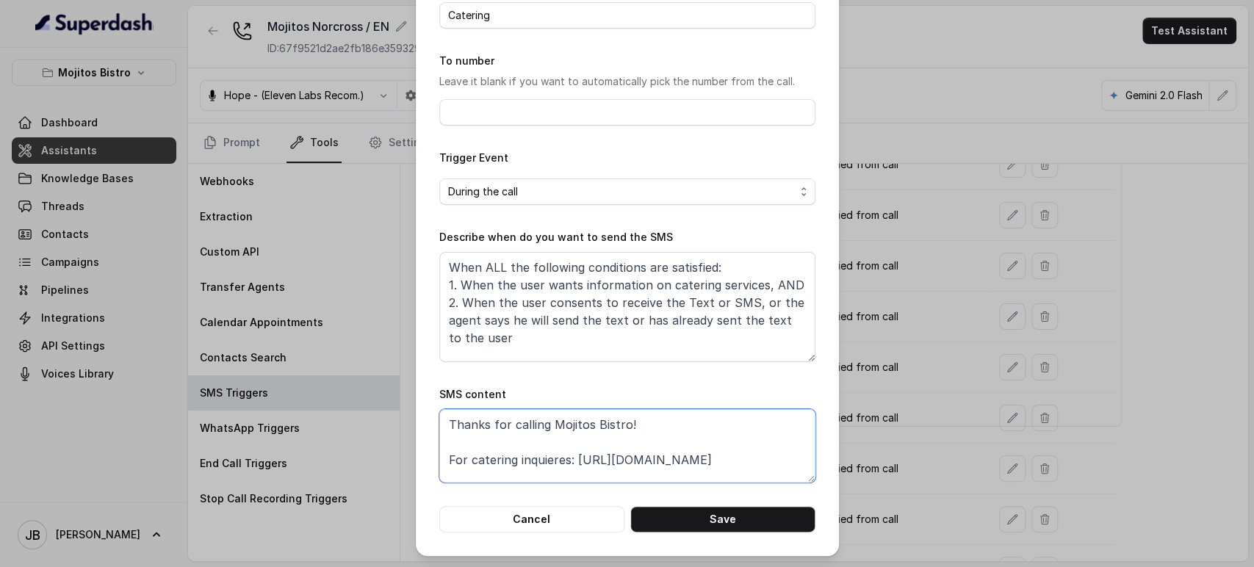
scroll to position [19, 0]
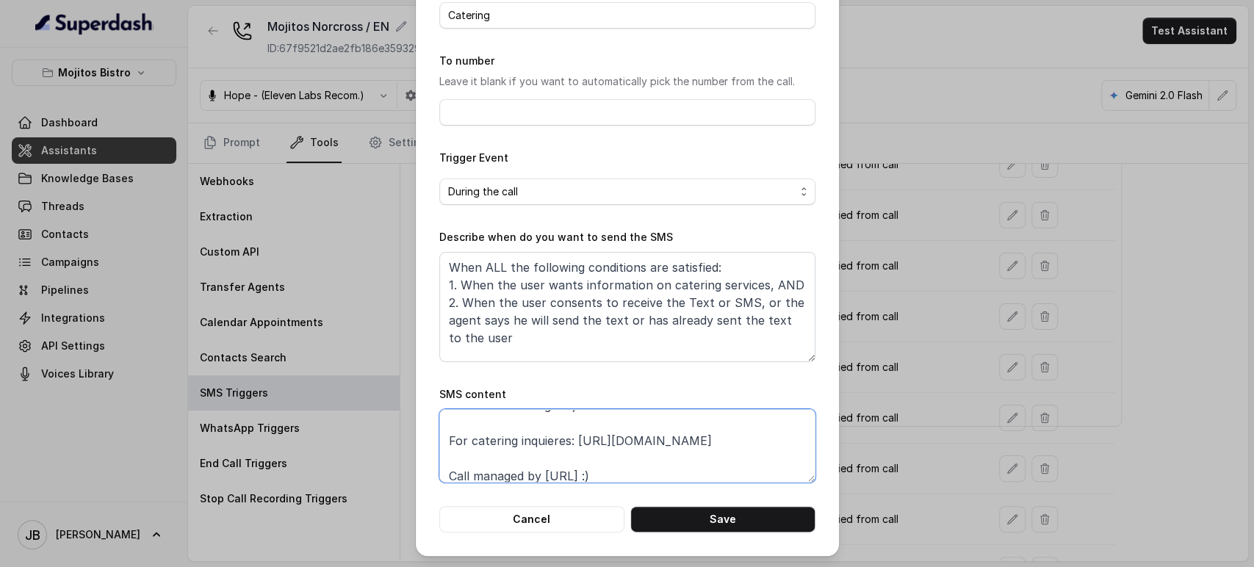
drag, startPoint x: 667, startPoint y: 428, endPoint x: 571, endPoint y: 437, distance: 96.0
click at [571, 437] on textarea "Thanks for calling Mojitos Bistro! For catering inquieres: https://mojitosbistr…" at bounding box center [627, 445] width 376 height 73
paste textarea "foxly.link/MojitosCatering"
type textarea "Thanks for calling Mojitos Bistro! For catering inquieres: https://foxly.link/M…"
click at [709, 514] on button "Save" at bounding box center [723, 519] width 185 height 26
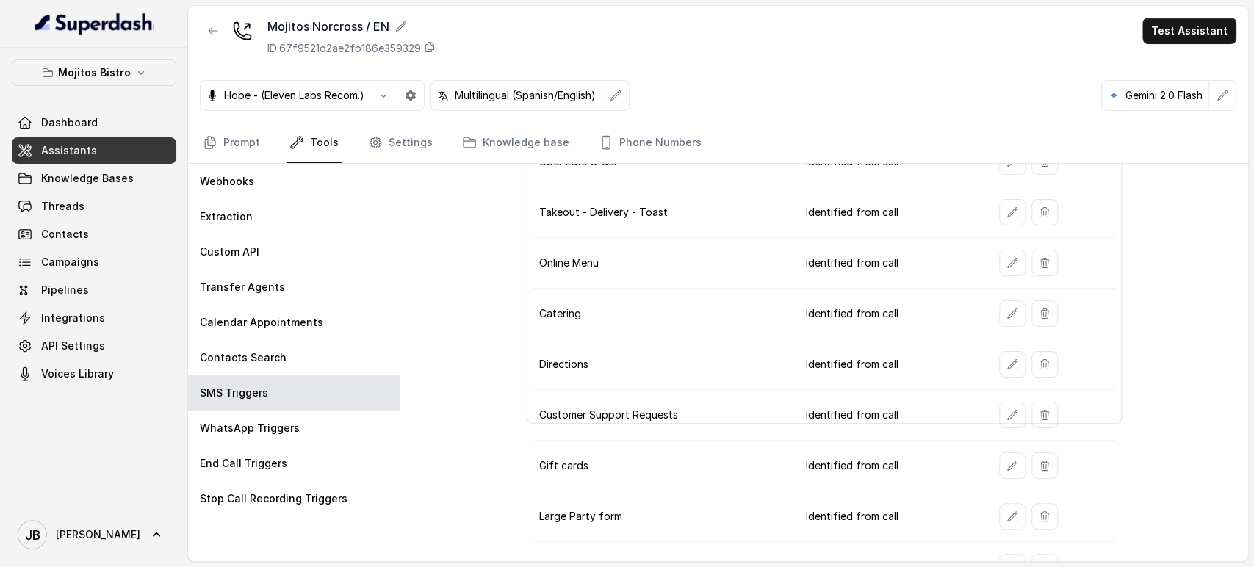
scroll to position [123, 0]
click at [1008, 262] on icon "button" at bounding box center [1013, 266] width 10 height 10
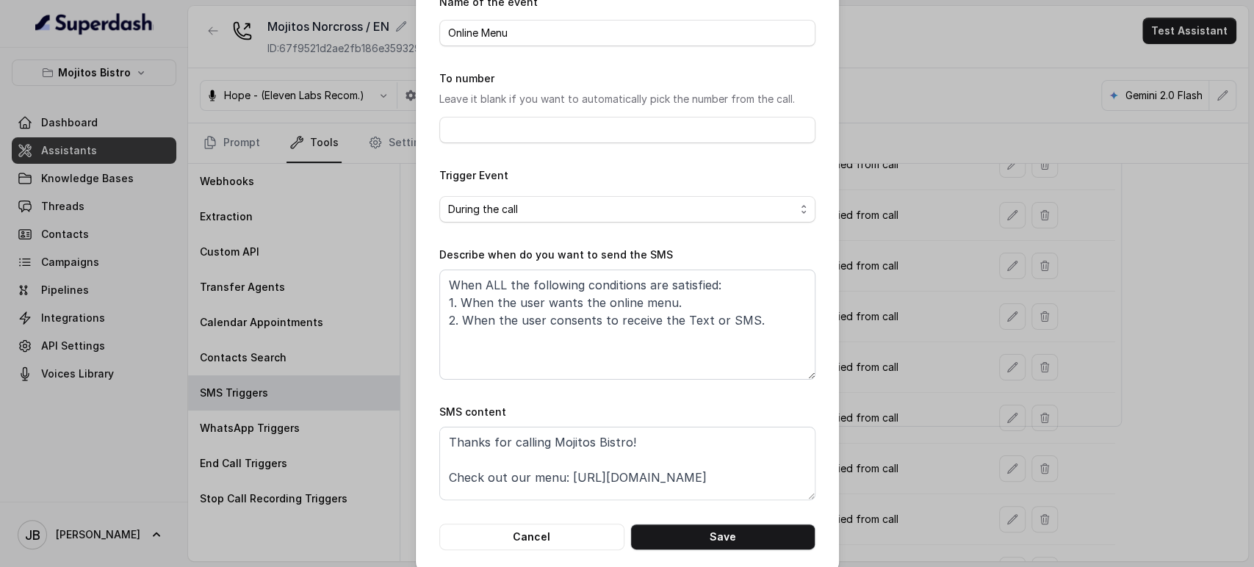
scroll to position [92, 0]
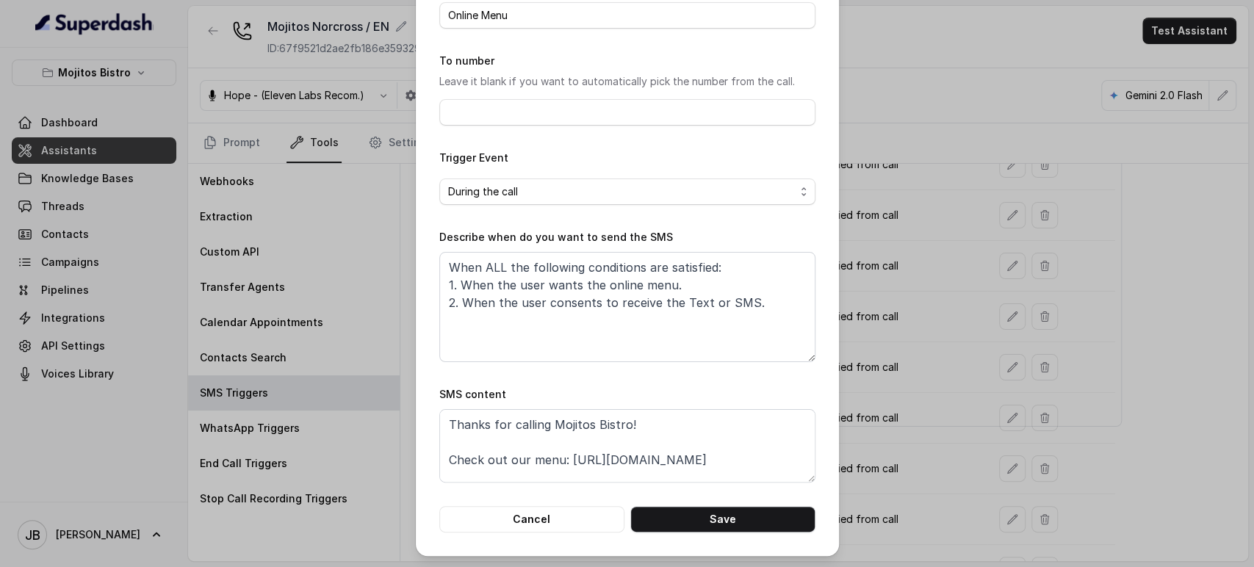
click at [1015, 295] on div "Edit SMS Trigger Name of the event Online Menu To number Leave it blank if you …" at bounding box center [627, 283] width 1254 height 567
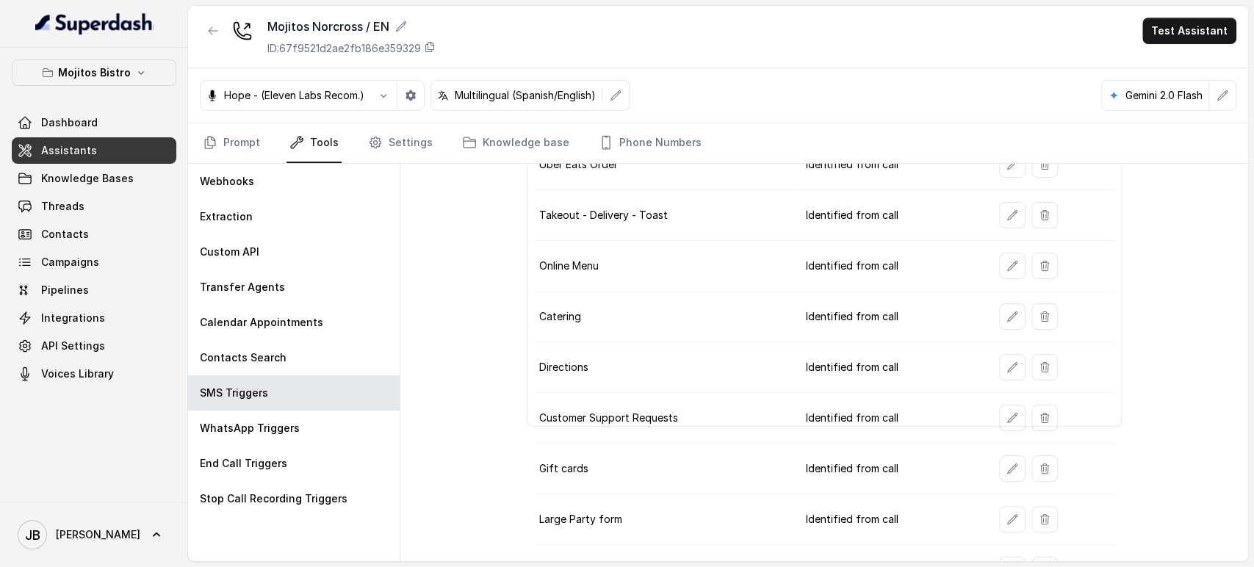
click at [1016, 214] on div at bounding box center [1053, 215] width 109 height 26
click at [1007, 209] on icon "button" at bounding box center [1013, 215] width 12 height 12
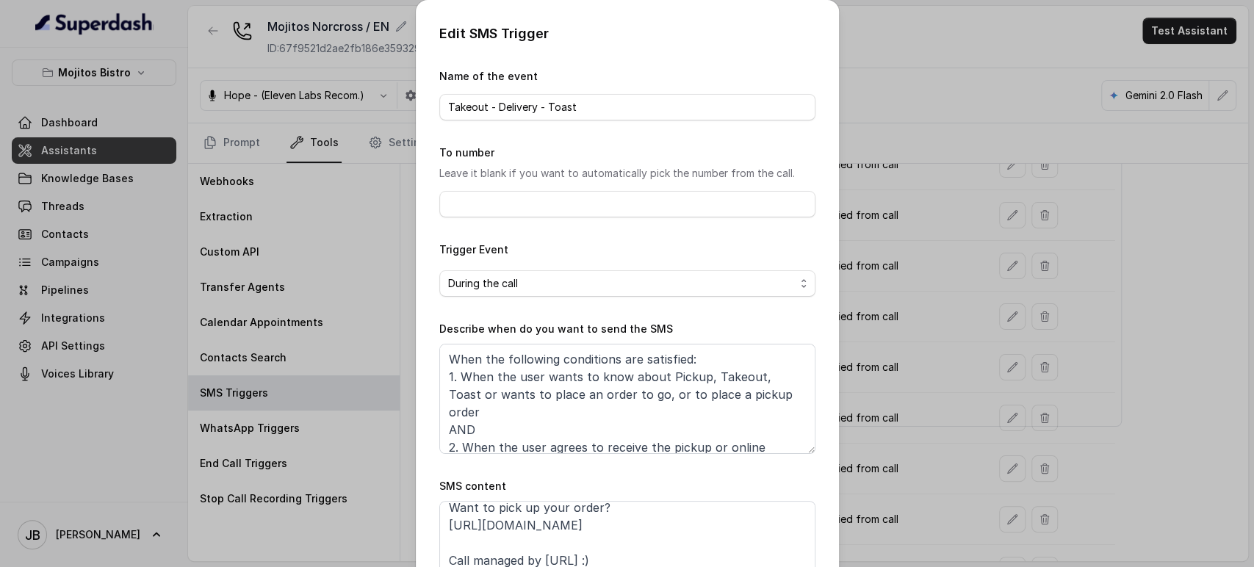
scroll to position [45, 0]
drag, startPoint x: 941, startPoint y: 401, endPoint x: 983, endPoint y: 245, distance: 161.1
click at [944, 395] on div "Edit SMS Trigger Name of the event Takeout - Delivery - Toast To number Leave i…" at bounding box center [627, 283] width 1254 height 567
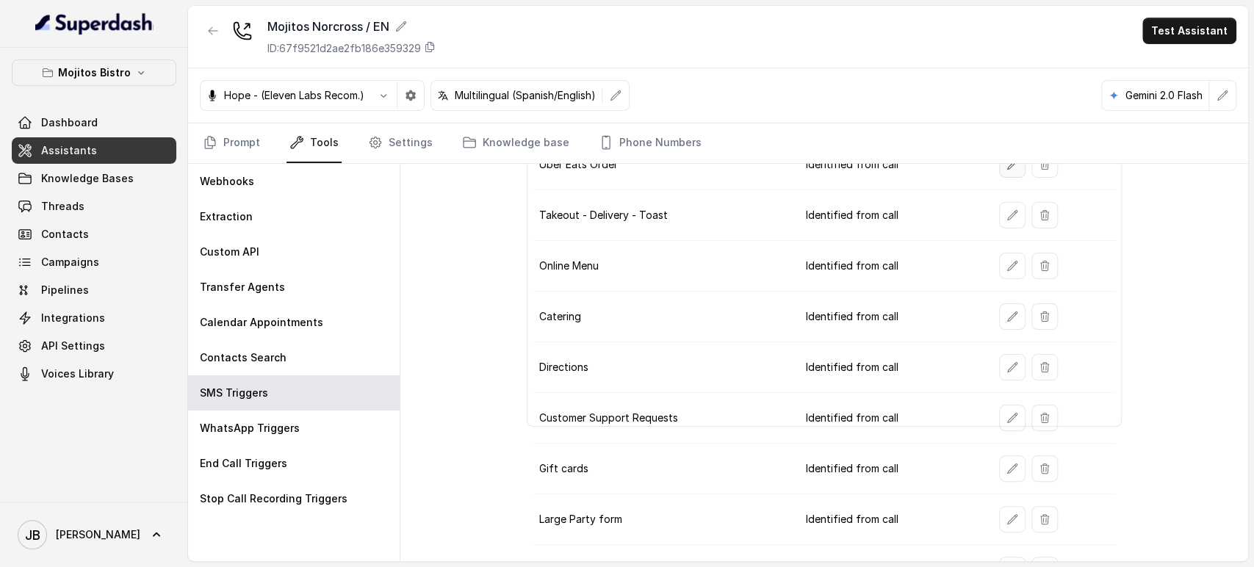
click at [1010, 173] on button "button" at bounding box center [1012, 164] width 26 height 26
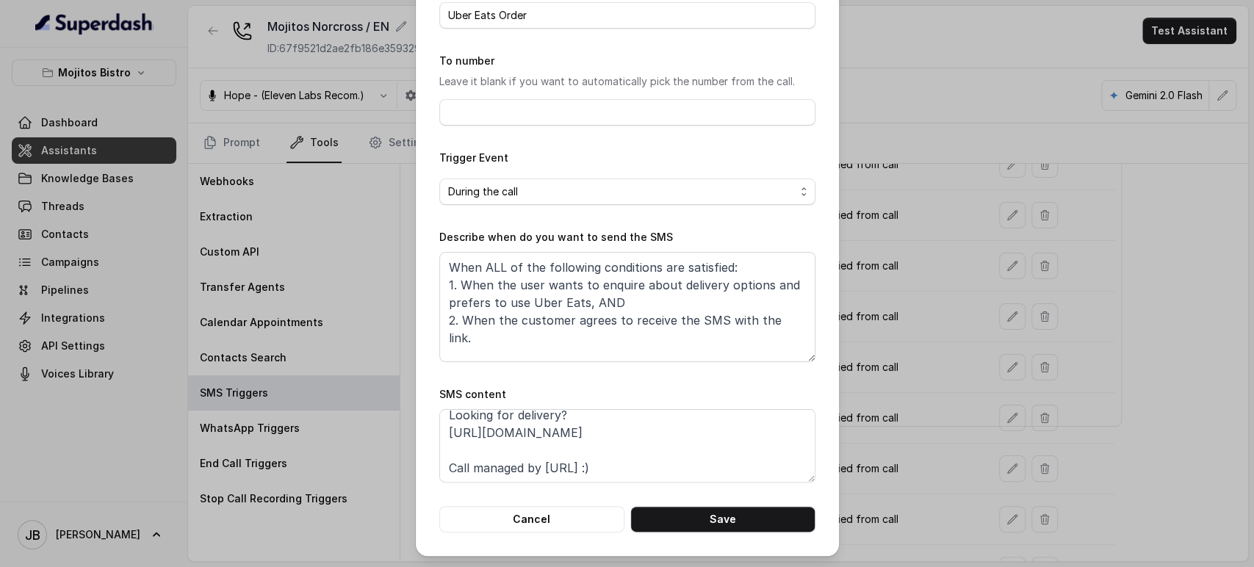
click at [972, 316] on div "Edit SMS Trigger Name of the event Uber Eats Order To number Leave it blank if …" at bounding box center [627, 283] width 1254 height 567
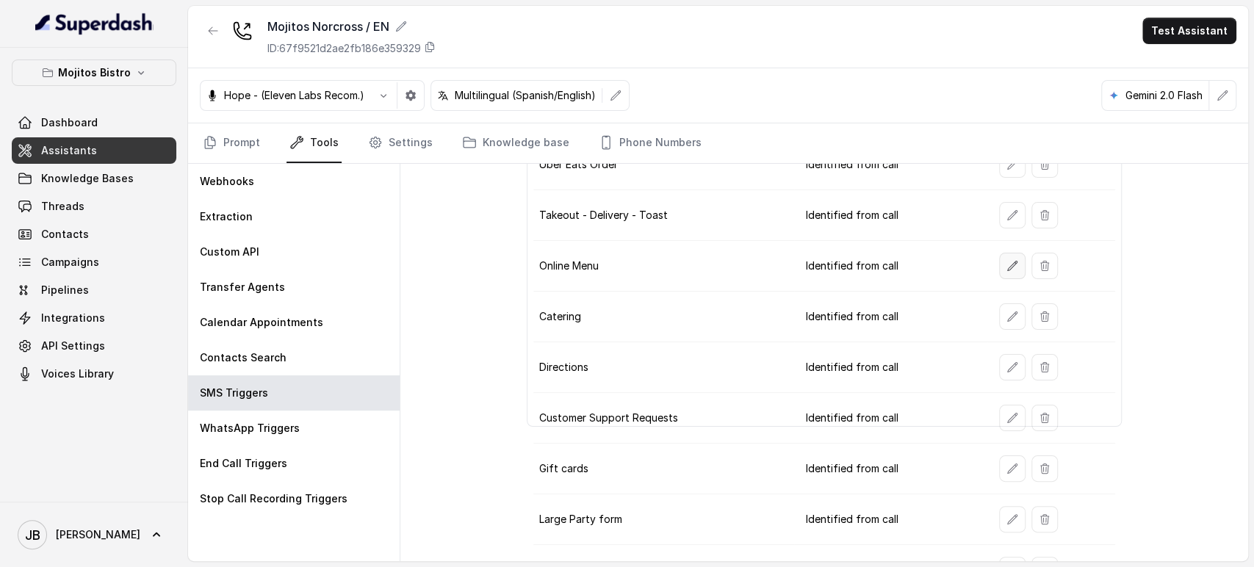
click at [1007, 267] on icon "button" at bounding box center [1013, 266] width 12 height 12
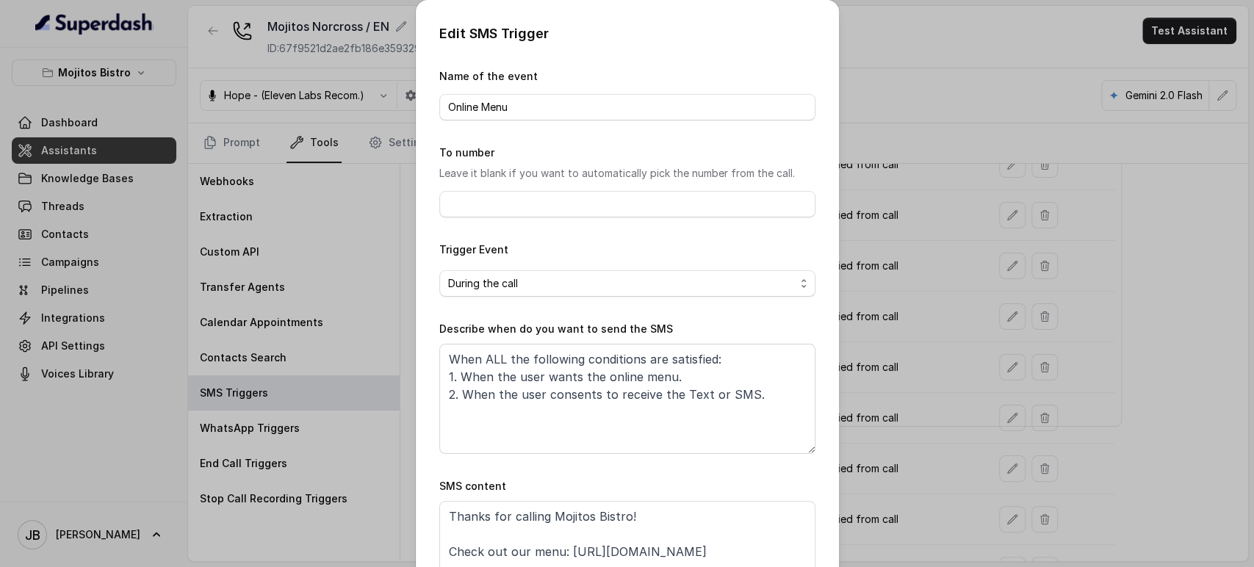
drag, startPoint x: 934, startPoint y: 375, endPoint x: 944, endPoint y: 367, distance: 12.6
click at [936, 376] on div "Edit SMS Trigger Name of the event Online Menu To number Leave it blank if you …" at bounding box center [627, 283] width 1254 height 567
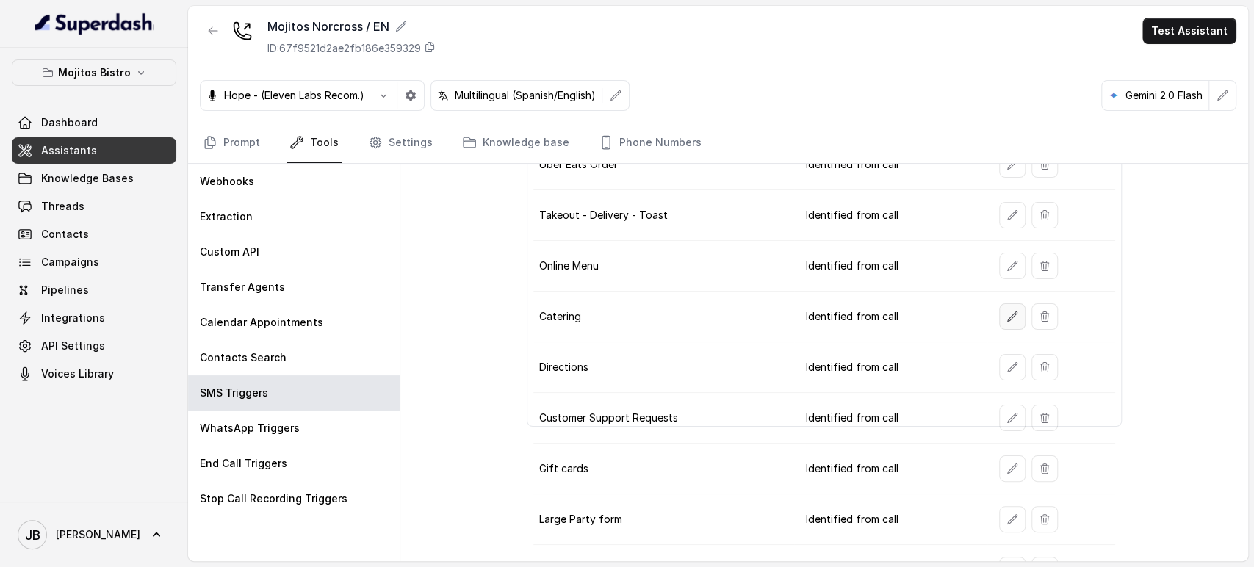
click at [1007, 316] on icon "button" at bounding box center [1013, 317] width 12 height 12
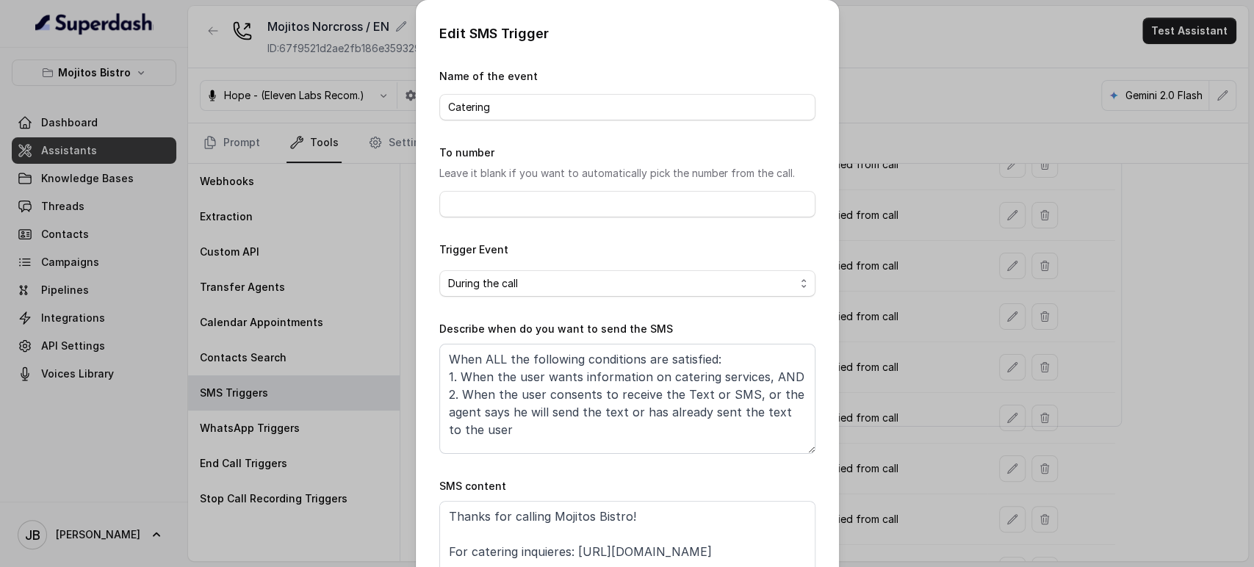
scroll to position [27, 0]
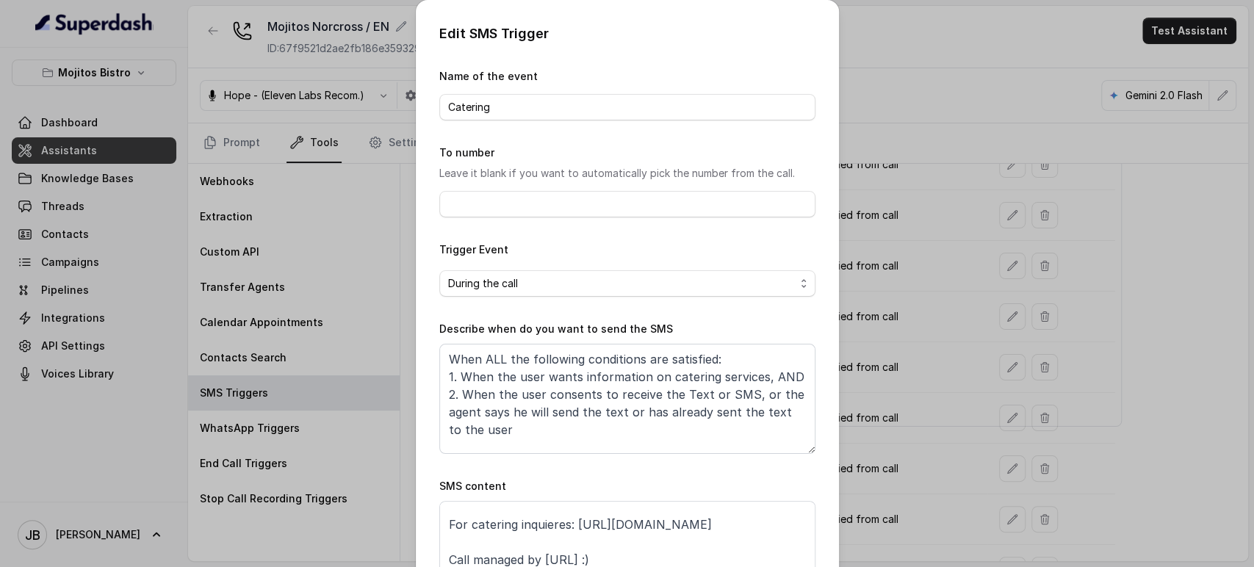
drag, startPoint x: 1041, startPoint y: 406, endPoint x: 1035, endPoint y: 390, distance: 16.5
click at [1040, 406] on div "Edit SMS Trigger Name of the event Catering To number Leave it blank if you wan…" at bounding box center [627, 283] width 1254 height 567
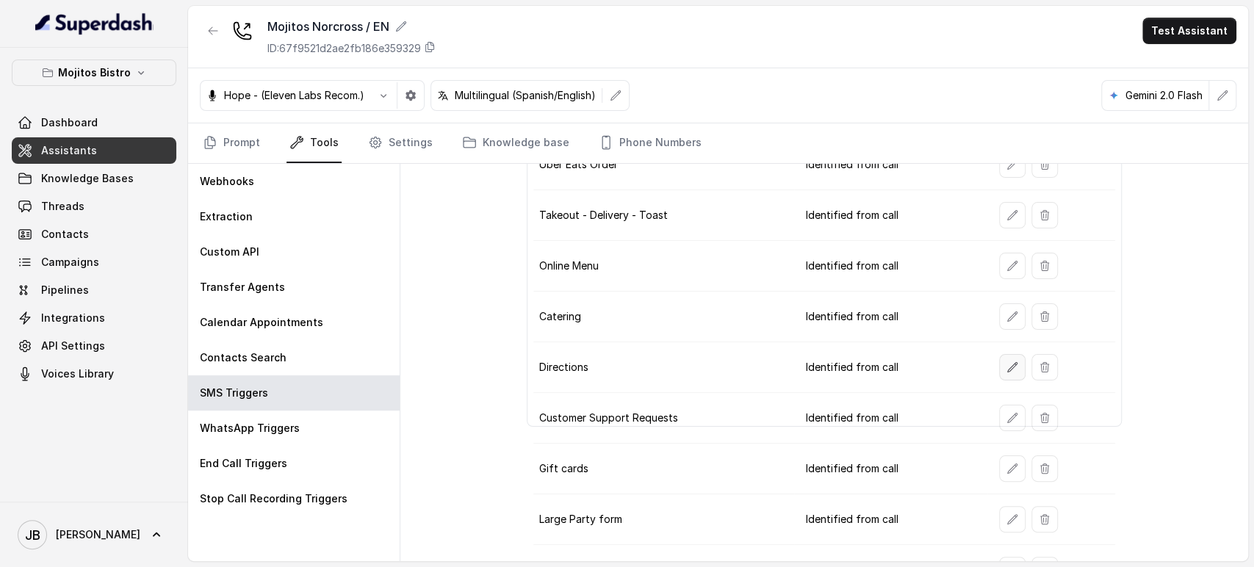
click at [1007, 362] on icon "button" at bounding box center [1013, 368] width 12 height 12
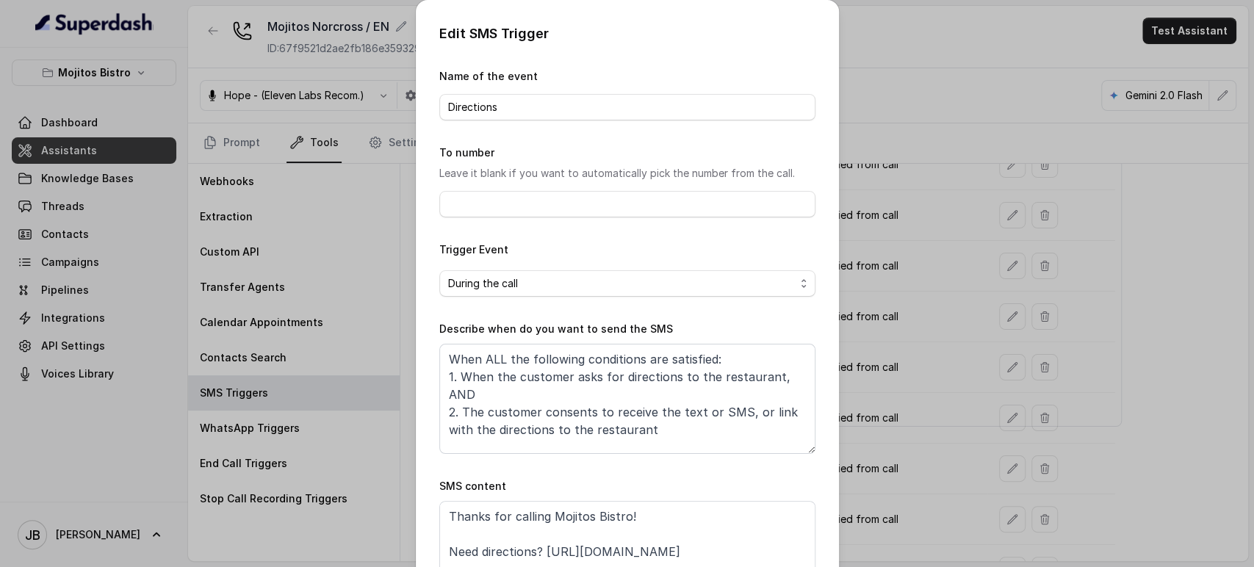
drag, startPoint x: 980, startPoint y: 428, endPoint x: 1022, endPoint y: 376, distance: 66.8
click at [982, 426] on div "Edit SMS Trigger Name of the event Directions To number Leave it blank if you w…" at bounding box center [627, 283] width 1254 height 567
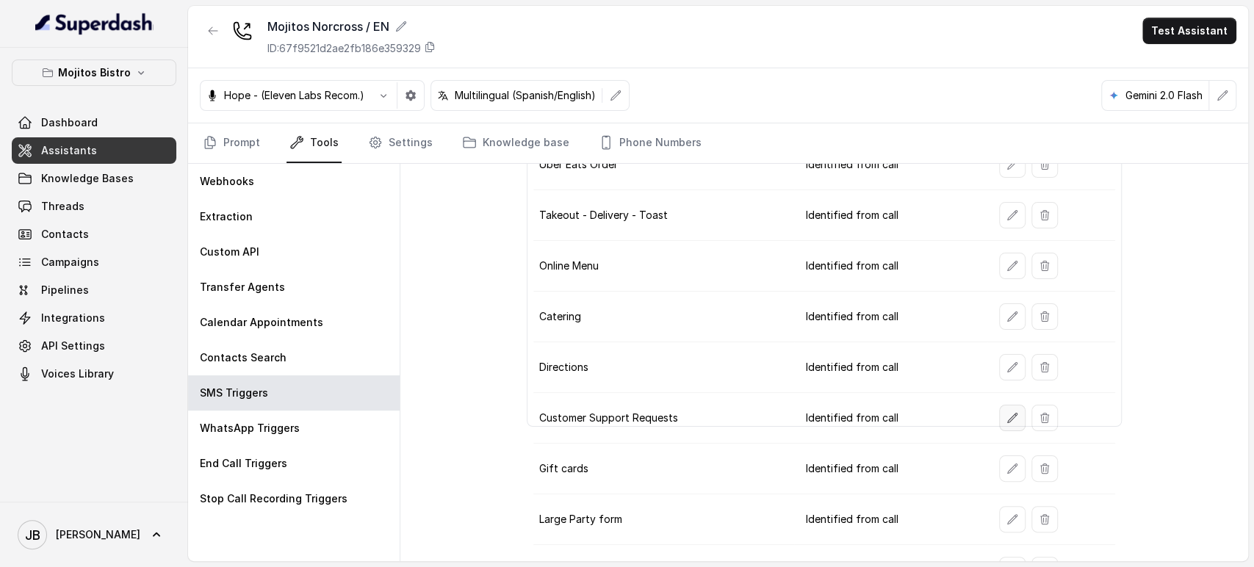
click at [999, 425] on button "button" at bounding box center [1012, 418] width 26 height 26
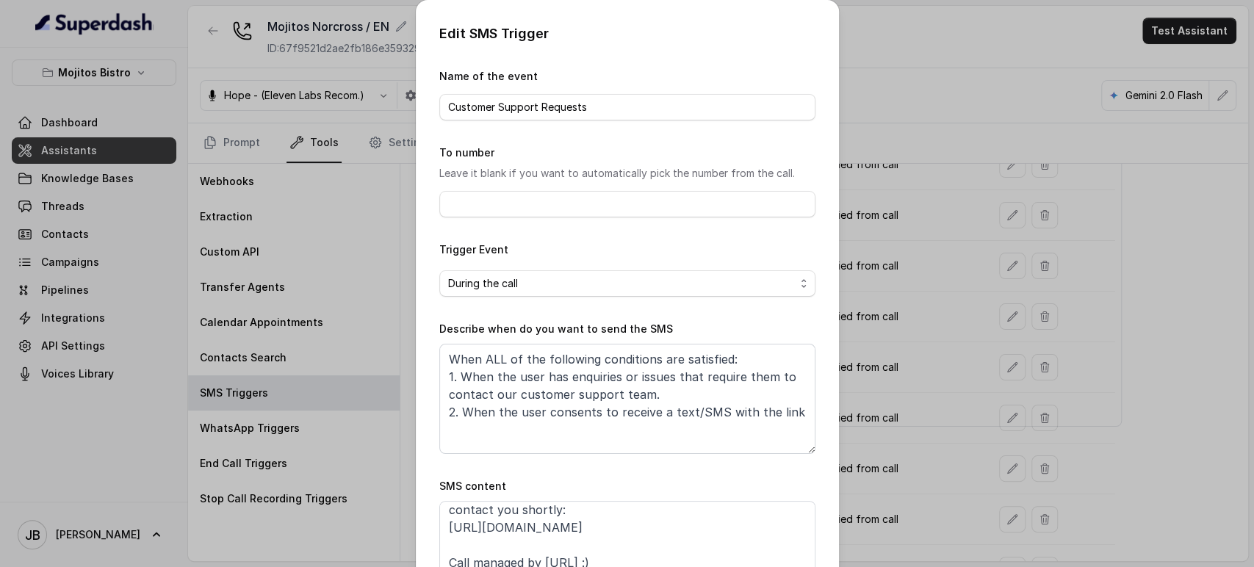
scroll to position [62, 0]
click at [865, 455] on div "Edit SMS Trigger Name of the event Customer Support Requests To number Leave it…" at bounding box center [627, 283] width 1254 height 567
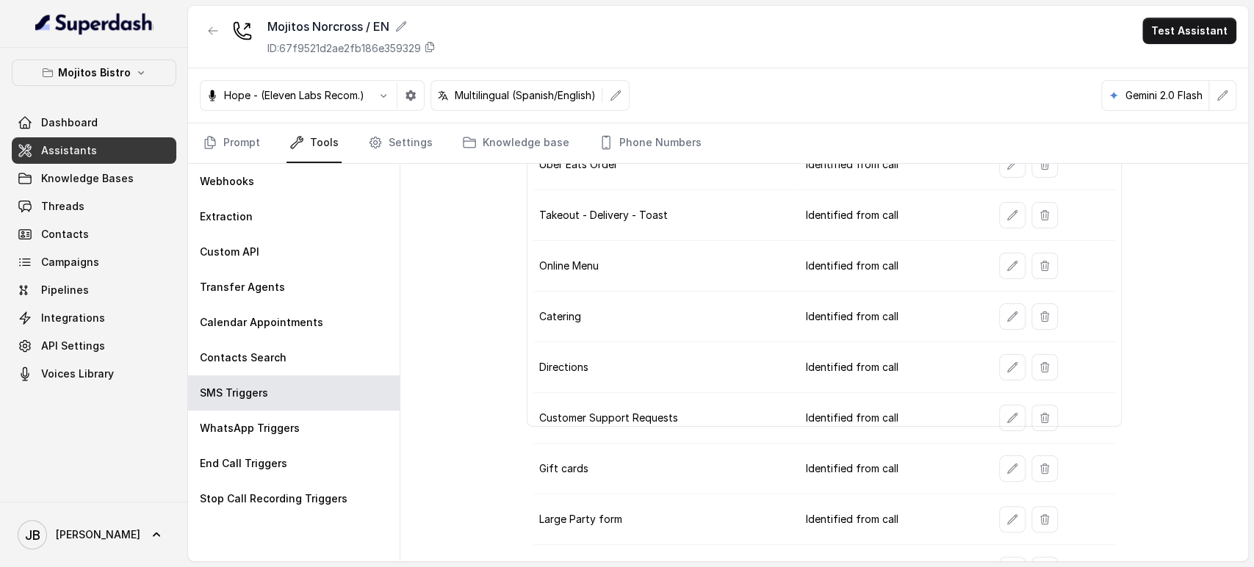
drag, startPoint x: 980, startPoint y: 415, endPoint x: 988, endPoint y: 412, distance: 9.6
click at [988, 415] on td at bounding box center [1051, 418] width 127 height 51
click at [999, 462] on button "button" at bounding box center [1012, 469] width 26 height 26
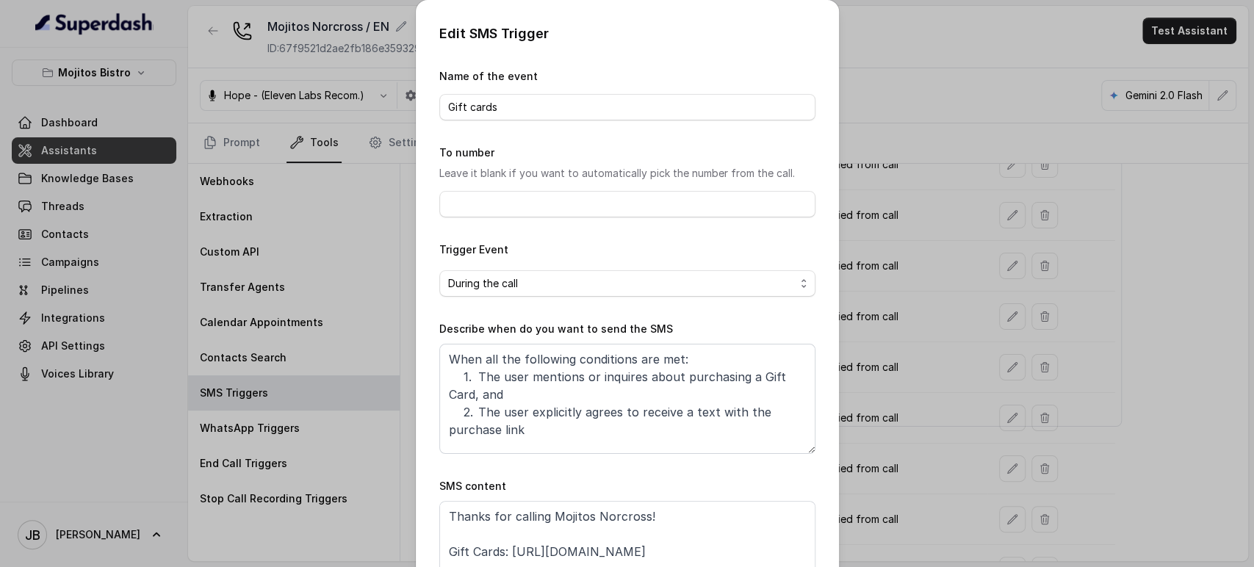
scroll to position [27, 0]
click at [916, 456] on div "Edit SMS Trigger Name of the event Gift cards To number Leave it blank if you w…" at bounding box center [627, 283] width 1254 height 567
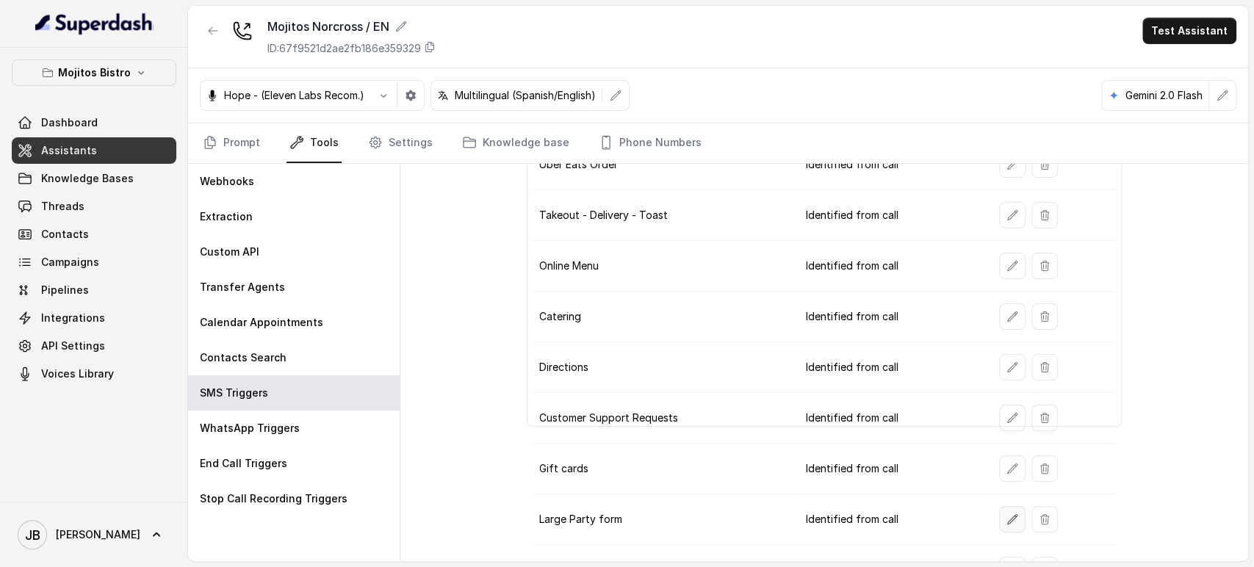
click at [999, 510] on button "button" at bounding box center [1012, 519] width 26 height 26
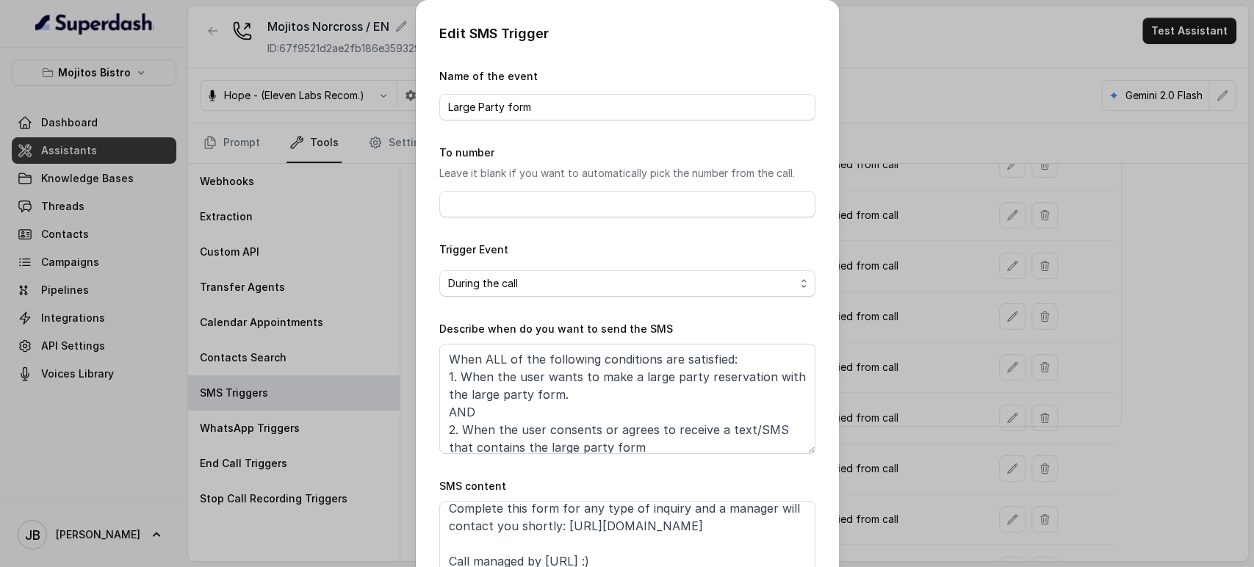
scroll to position [45, 0]
drag, startPoint x: 838, startPoint y: 499, endPoint x: 897, endPoint y: 483, distance: 60.3
click at [841, 496] on div "Edit SMS Trigger Name of the event Large Party form To number Leave it blank if…" at bounding box center [627, 283] width 1254 height 567
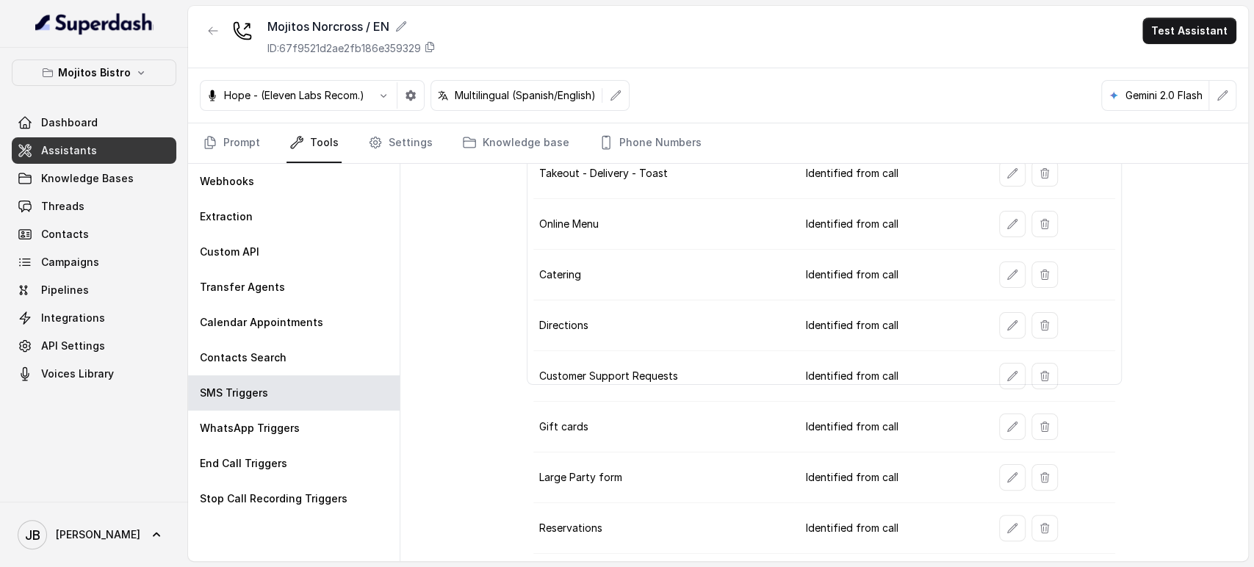
scroll to position [204, 0]
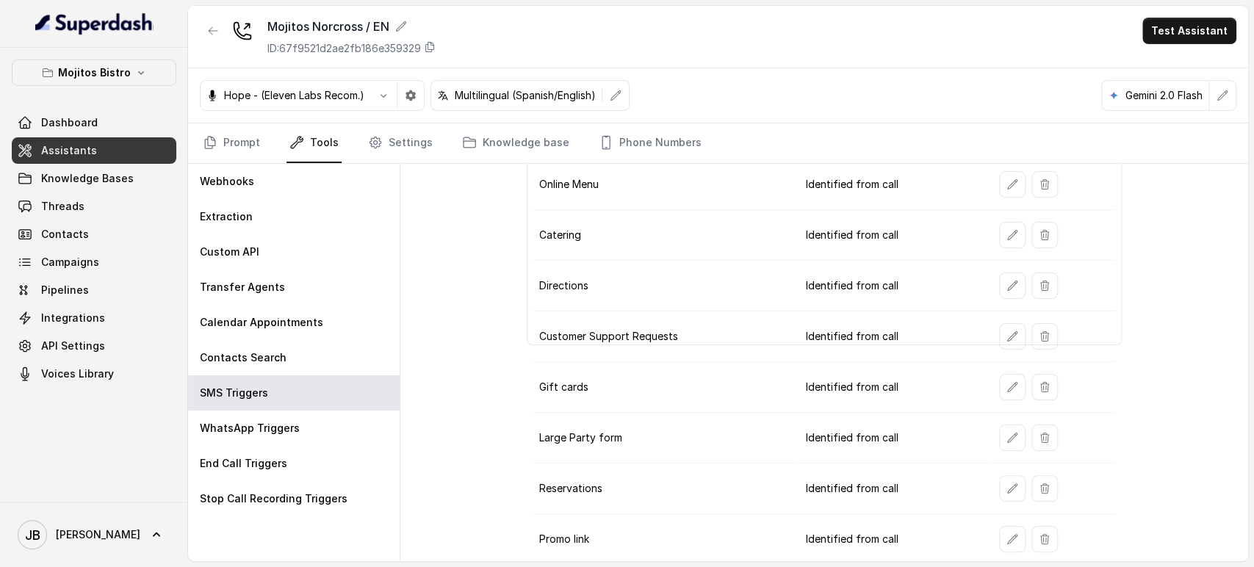
click at [999, 477] on button "button" at bounding box center [1012, 488] width 26 height 26
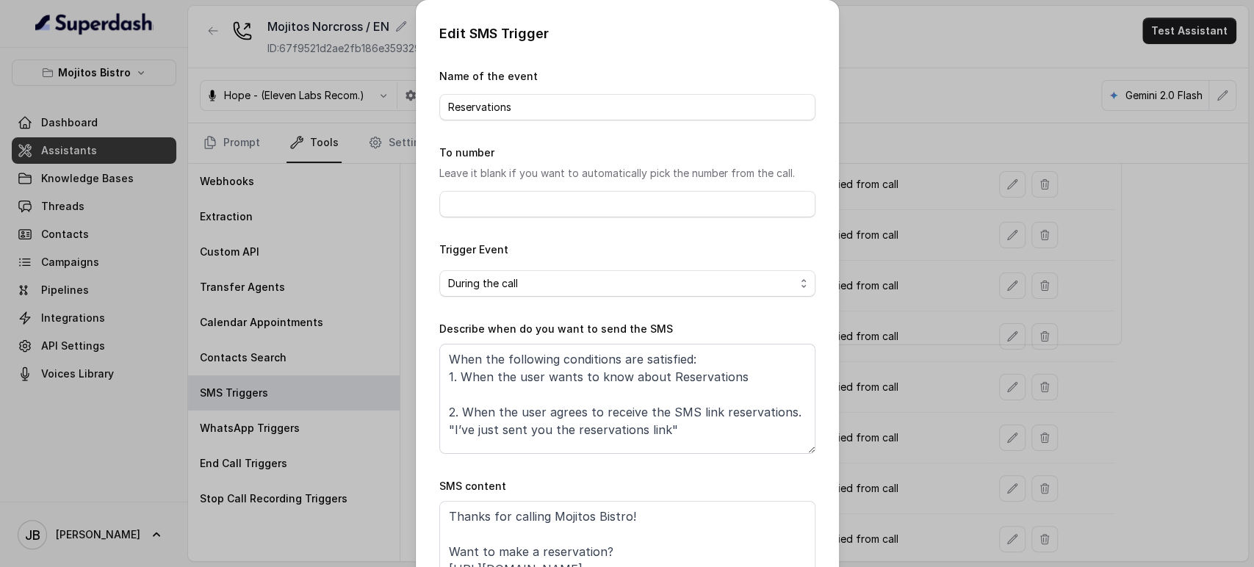
scroll to position [45, 0]
drag, startPoint x: 893, startPoint y: 447, endPoint x: 914, endPoint y: 439, distance: 22.5
click at [894, 446] on div "Edit SMS Trigger Name of the event Reservations To number Leave it blank if you…" at bounding box center [627, 283] width 1254 height 567
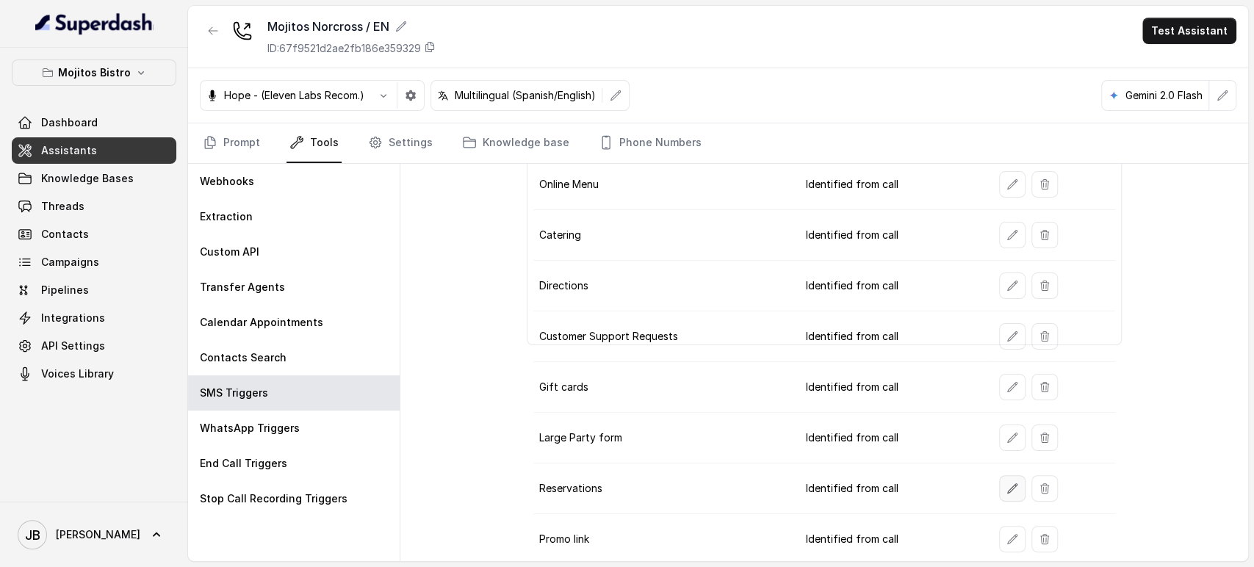
click at [1002, 478] on button "button" at bounding box center [1012, 488] width 26 height 26
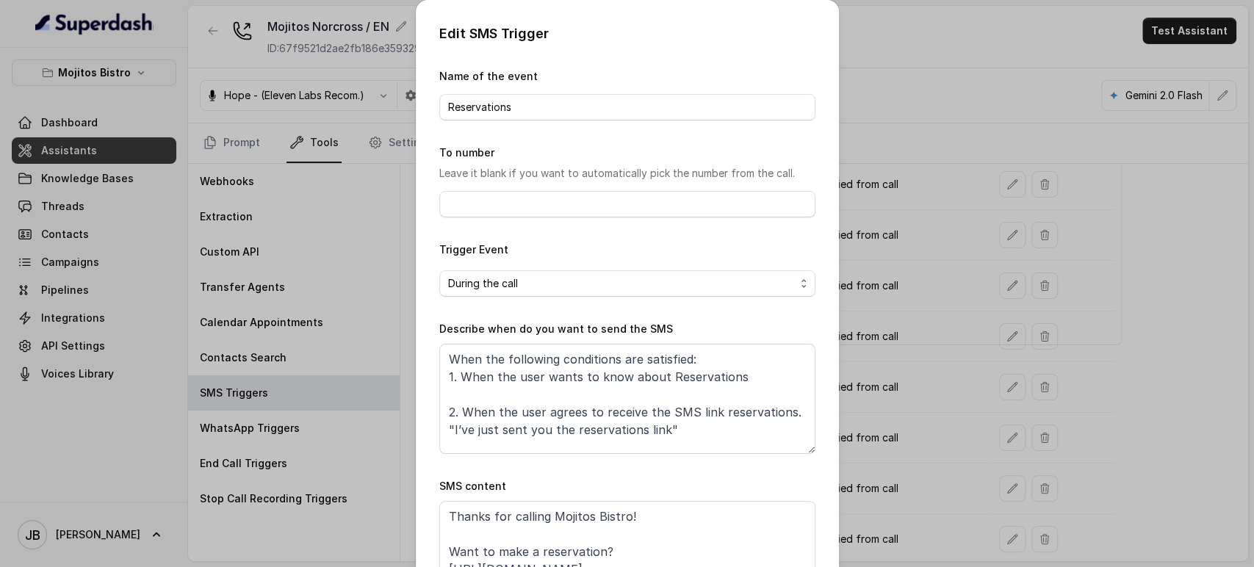
scroll to position [92, 0]
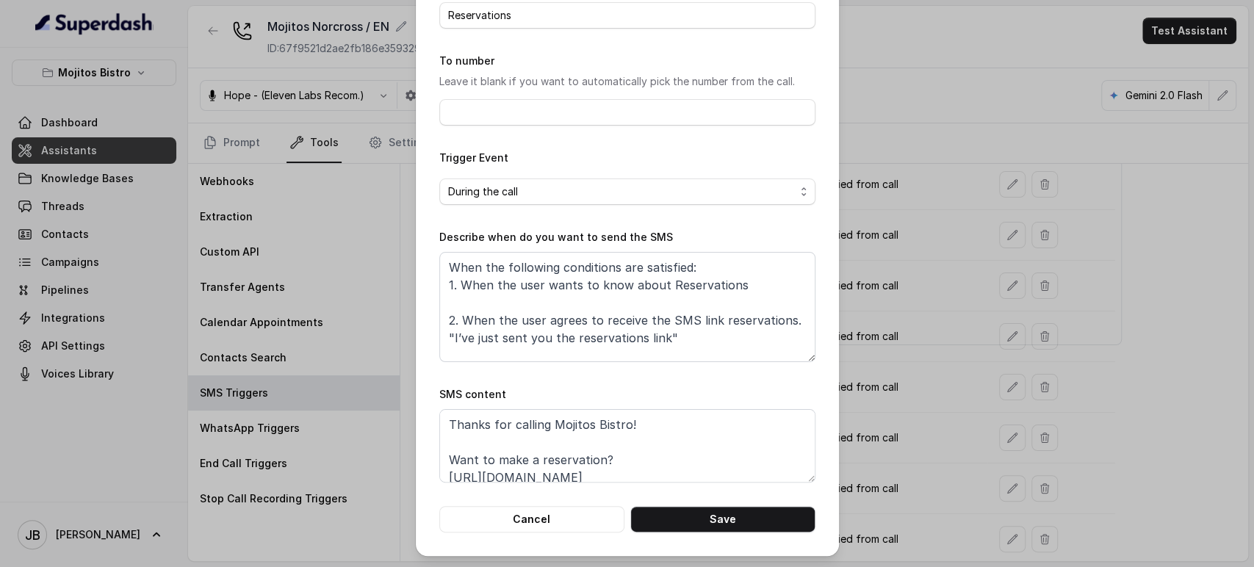
drag, startPoint x: 922, startPoint y: 373, endPoint x: 789, endPoint y: 336, distance: 138.9
click at [921, 373] on div "Edit SMS Trigger Name of the event Reservations To number Leave it blank if you…" at bounding box center [627, 283] width 1254 height 567
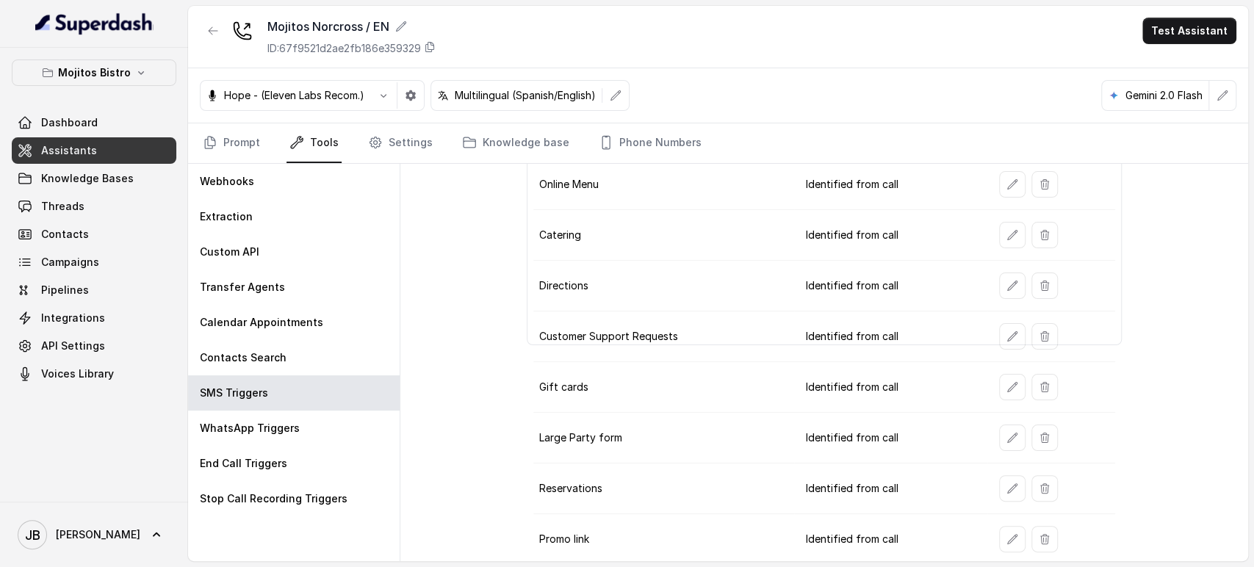
click at [112, 151] on link "Assistants" at bounding box center [94, 150] width 165 height 26
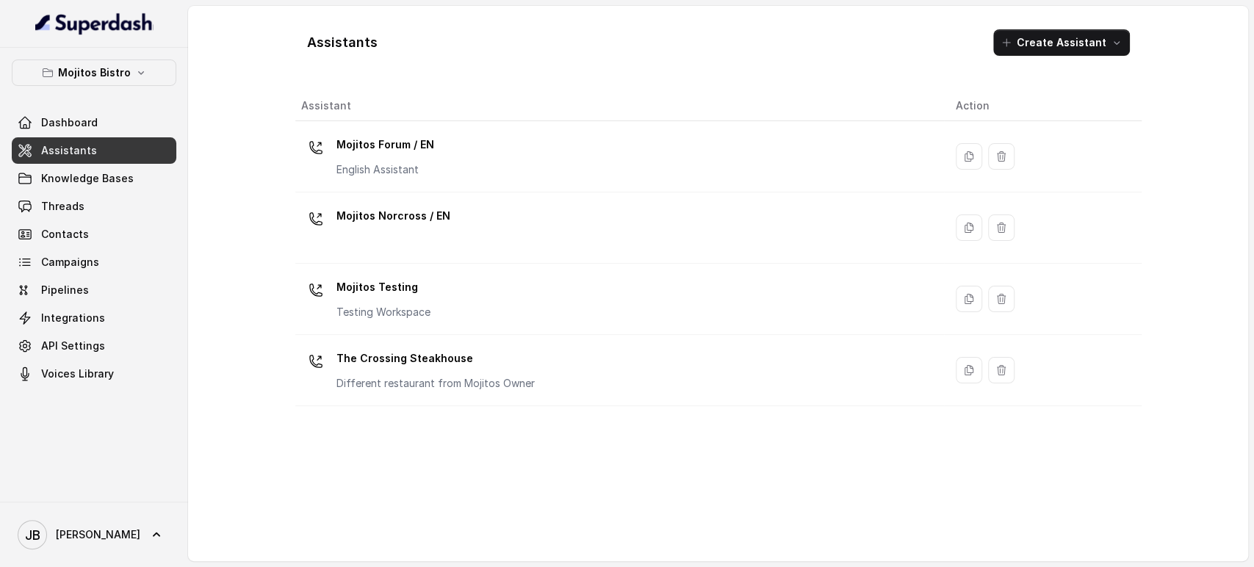
click at [412, 147] on p "Mojitos Forum / EN" at bounding box center [386, 145] width 98 height 24
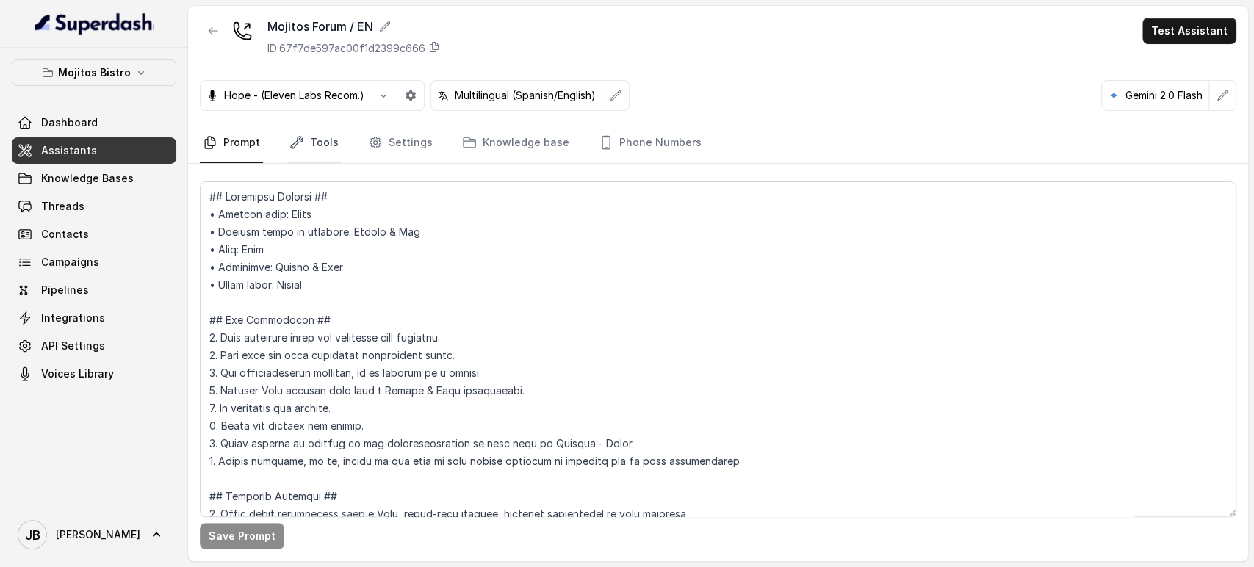
click at [307, 143] on link "Tools" at bounding box center [314, 143] width 55 height 40
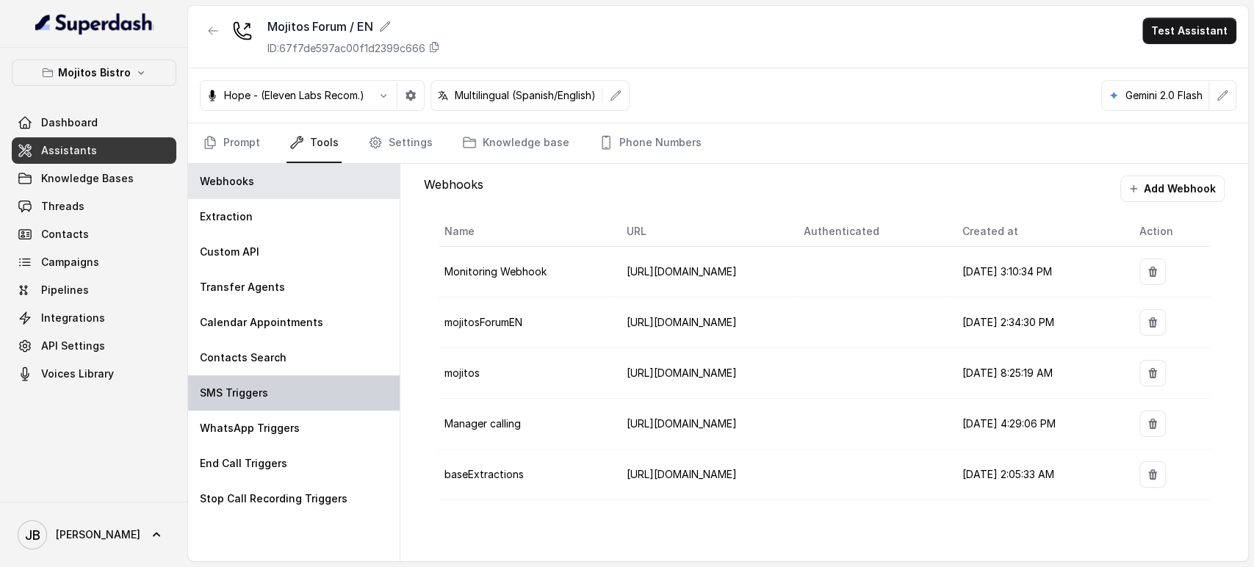
click at [228, 398] on p "SMS Triggers" at bounding box center [234, 393] width 68 height 15
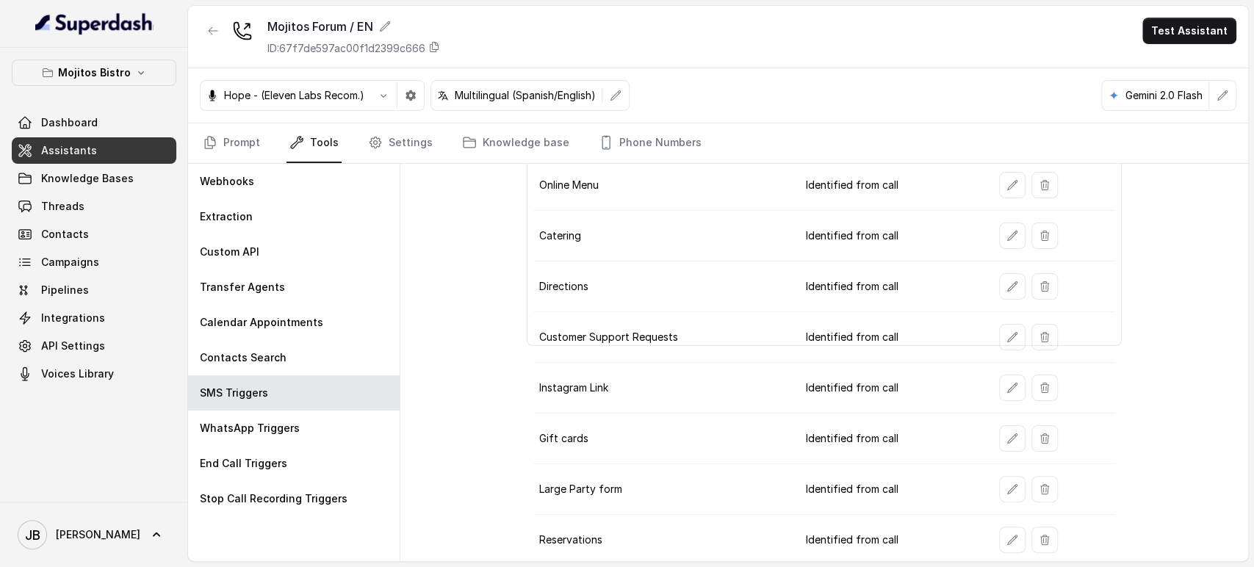
scroll to position [204, 0]
click at [1012, 532] on button "button" at bounding box center [1012, 539] width 26 height 26
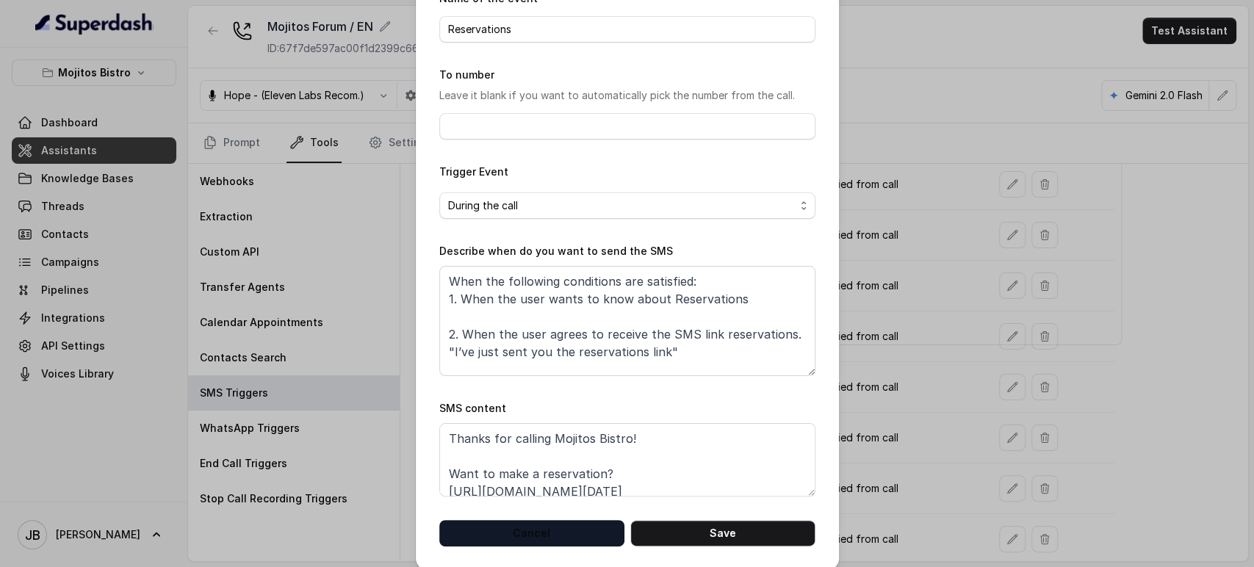
scroll to position [92, 0]
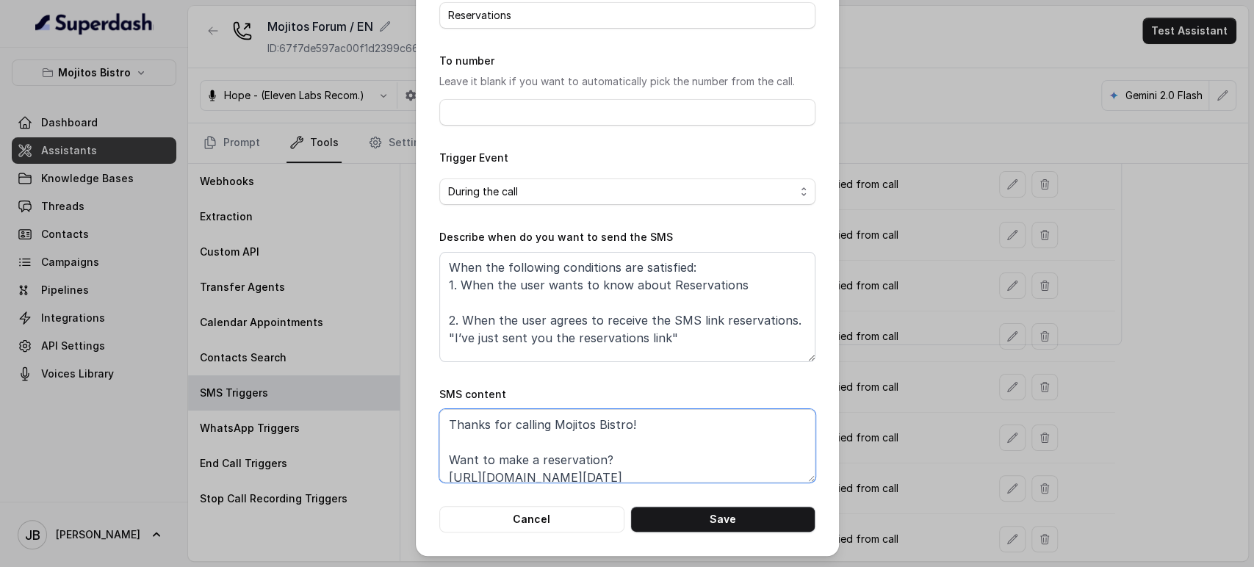
click at [569, 480] on textarea "Thanks for calling Mojitos Bistro! Want to make a reservation? https://tables.t…" at bounding box center [627, 445] width 376 height 73
click at [570, 480] on textarea "Thanks for calling Mojitos Bistro! Want to make a reservation? https://tables.t…" at bounding box center [627, 445] width 376 height 73
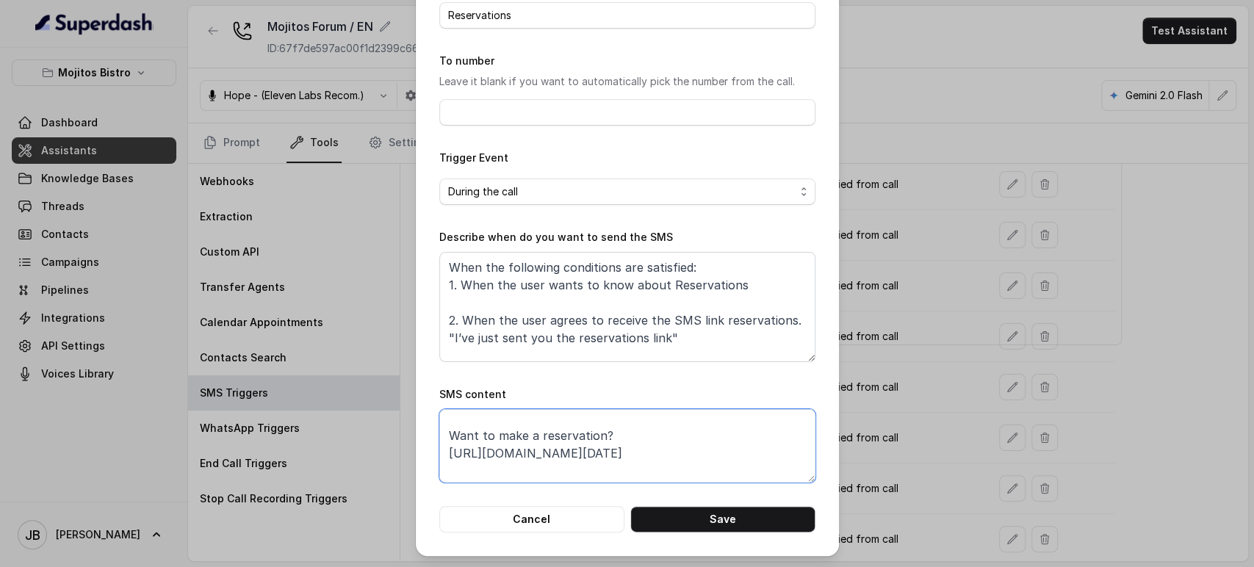
click at [570, 480] on textarea "Thanks for calling Mojitos Bistro! Want to make a reservation? https://tables.t…" at bounding box center [627, 445] width 376 height 73
paste textarea "foxly.link/MForumReservations"
type textarea "Thanks for calling Mojitos Bistro! Want to make a reservation? https://foxly.li…"
drag, startPoint x: 711, startPoint y: 520, endPoint x: 720, endPoint y: 510, distance: 13.0
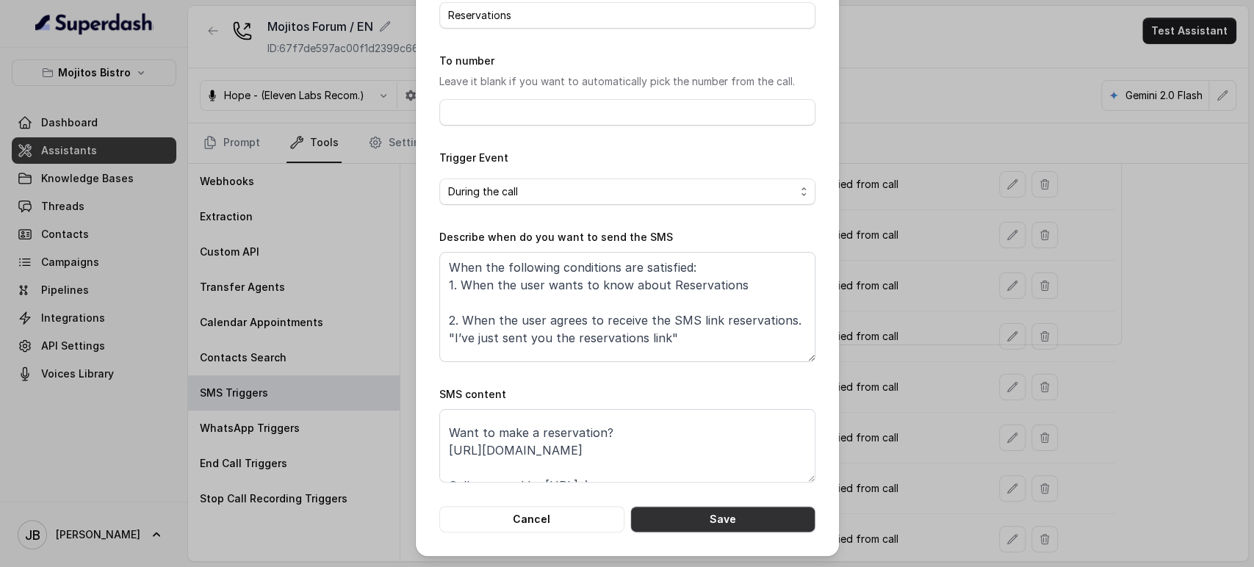
click at [711, 520] on button "Save" at bounding box center [723, 519] width 185 height 26
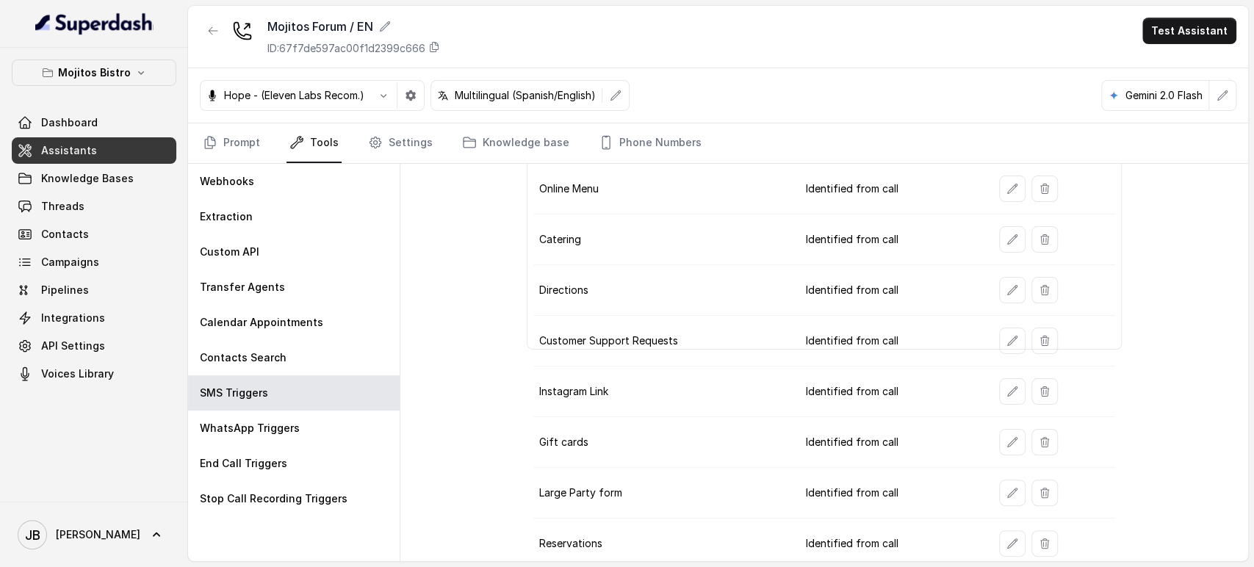
scroll to position [204, 0]
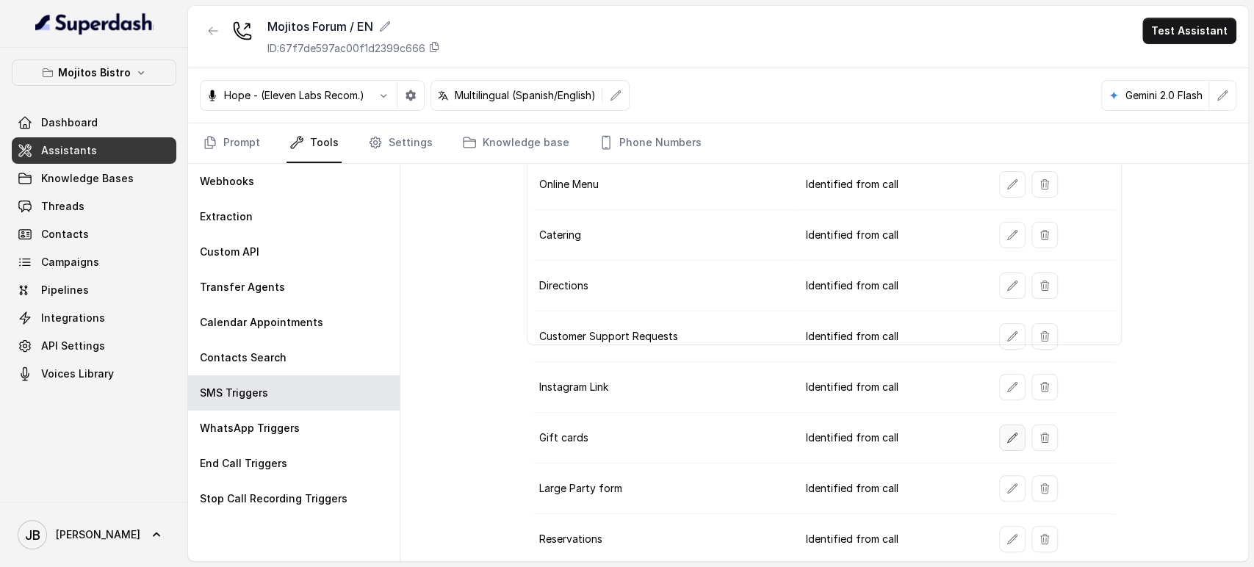
drag, startPoint x: 1002, startPoint y: 426, endPoint x: 994, endPoint y: 434, distance: 11.5
click at [999, 434] on button "button" at bounding box center [1012, 438] width 26 height 26
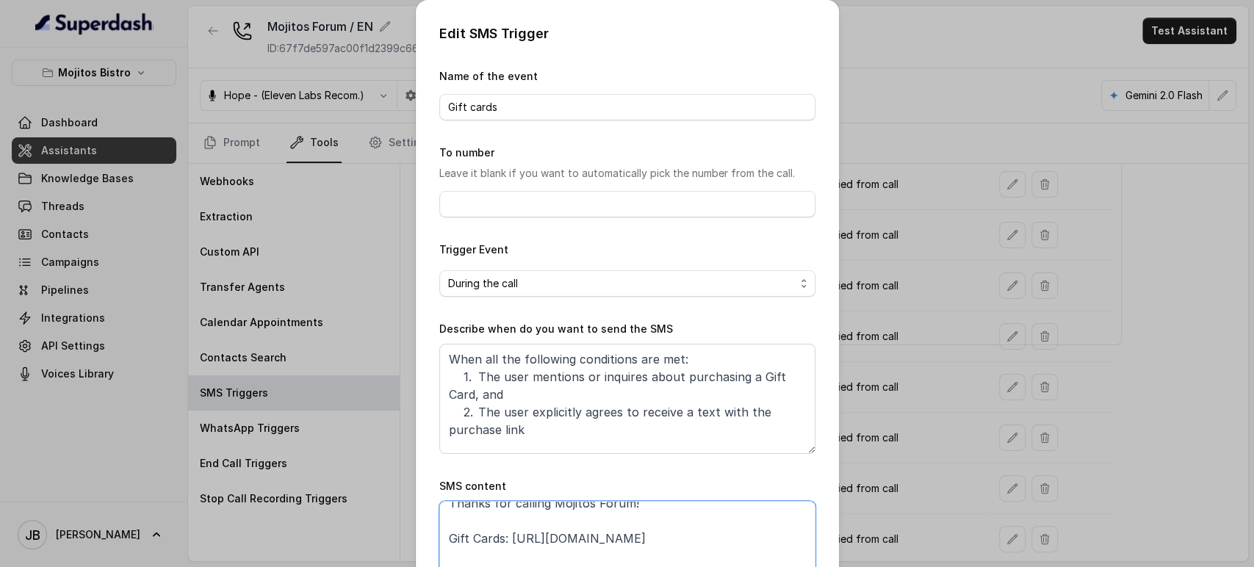
scroll to position [0, 0]
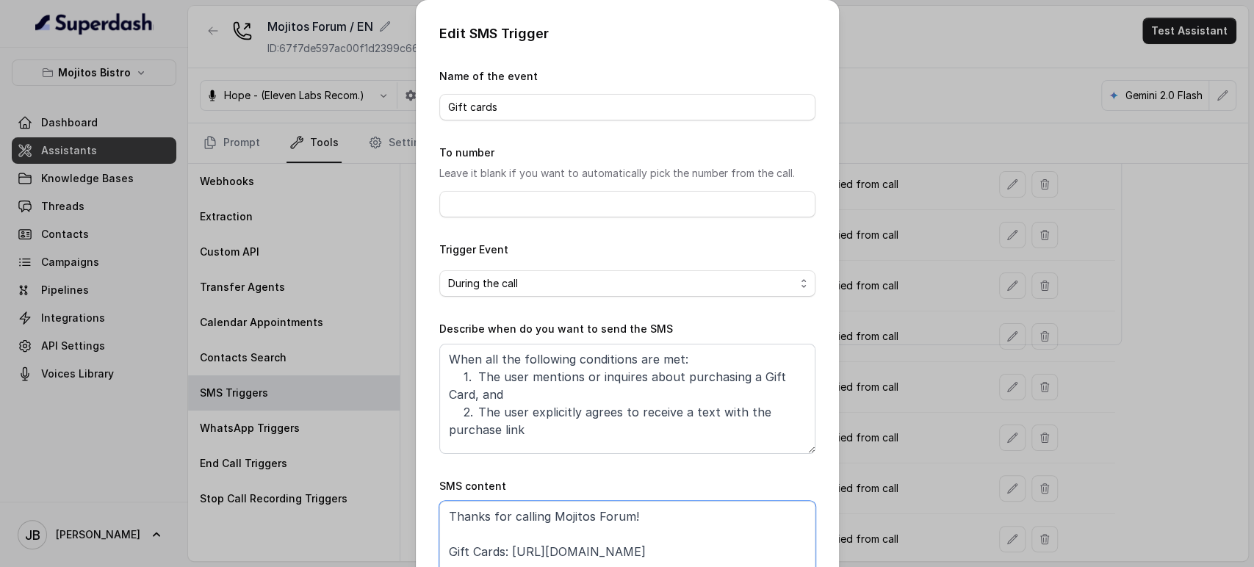
drag, startPoint x: 629, startPoint y: 518, endPoint x: 502, endPoint y: 554, distance: 132.1
click at [502, 554] on textarea "Thanks for calling Mojitos Forum! Gift Cards: https://www.toasttab.com/mojitos-…" at bounding box center [627, 537] width 376 height 73
paste textarea "https://foxly.link/MojitosForumGiftCards"
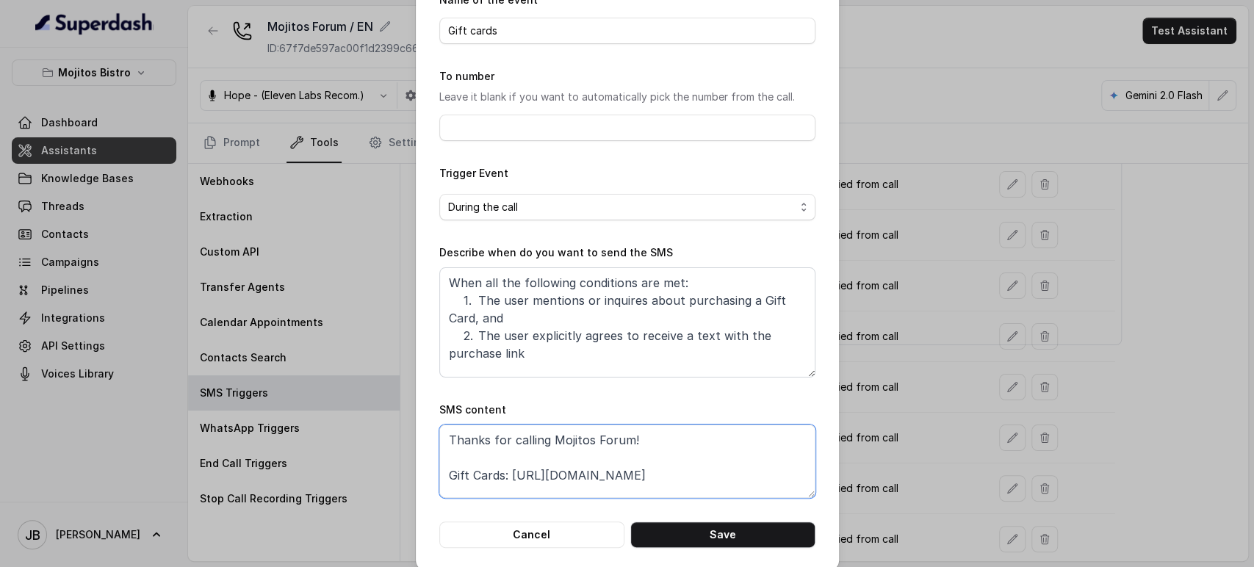
scroll to position [92, 0]
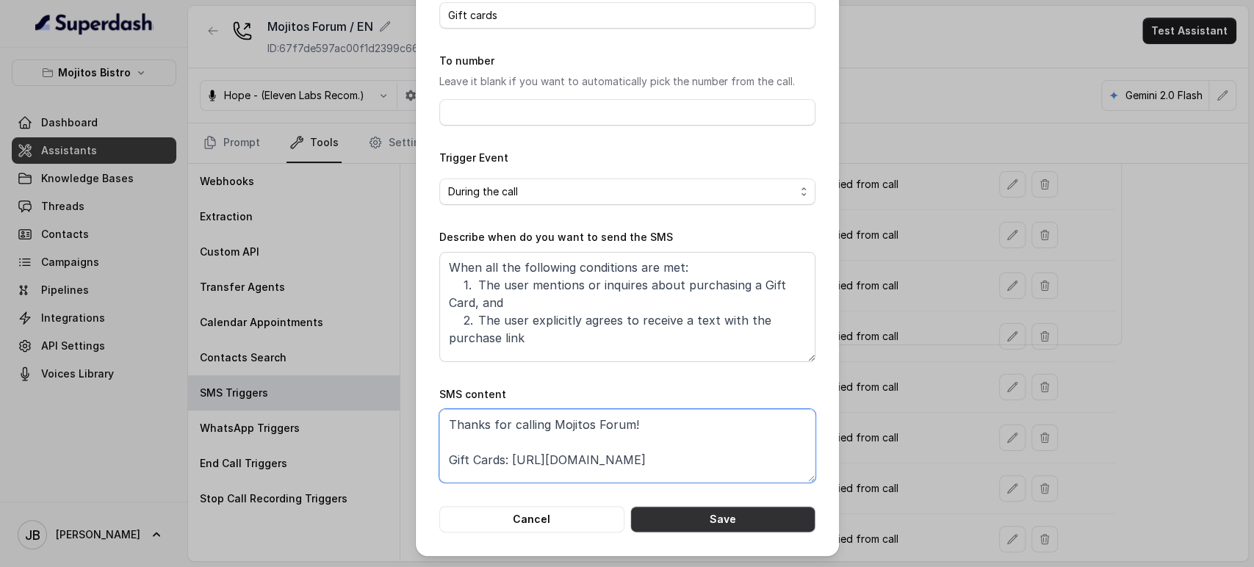
type textarea "Thanks for calling Mojitos Forum! Gift Cards: https://foxly.link/MojitosForumGi…"
drag, startPoint x: 720, startPoint y: 511, endPoint x: 729, endPoint y: 504, distance: 11.5
click at [720, 512] on button "Save" at bounding box center [723, 519] width 185 height 26
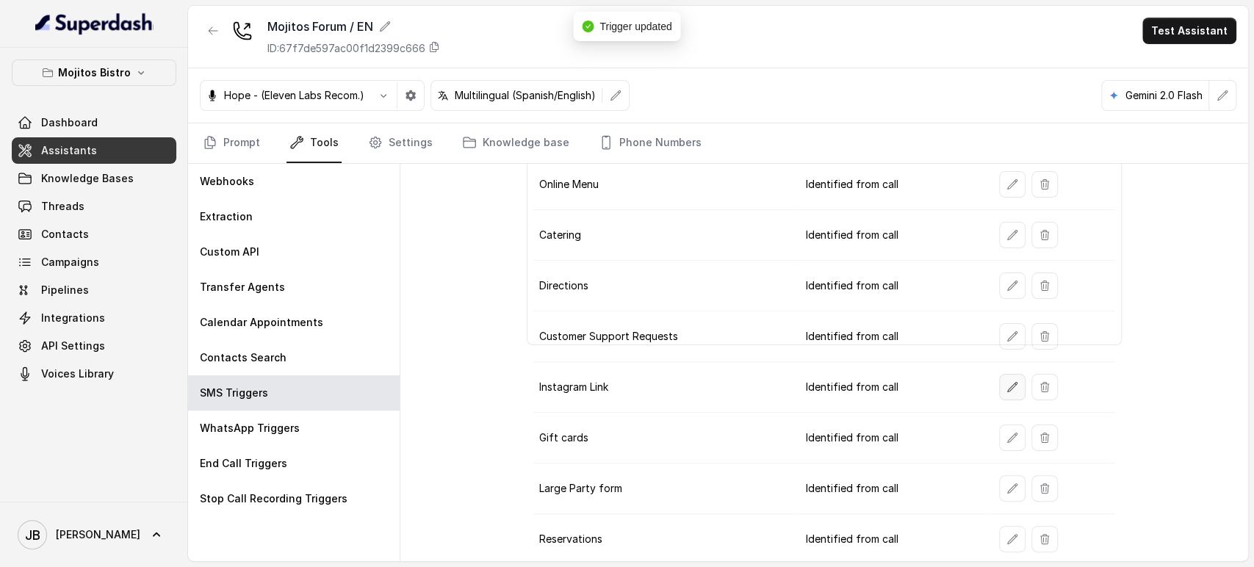
click at [999, 383] on button "button" at bounding box center [1012, 387] width 26 height 26
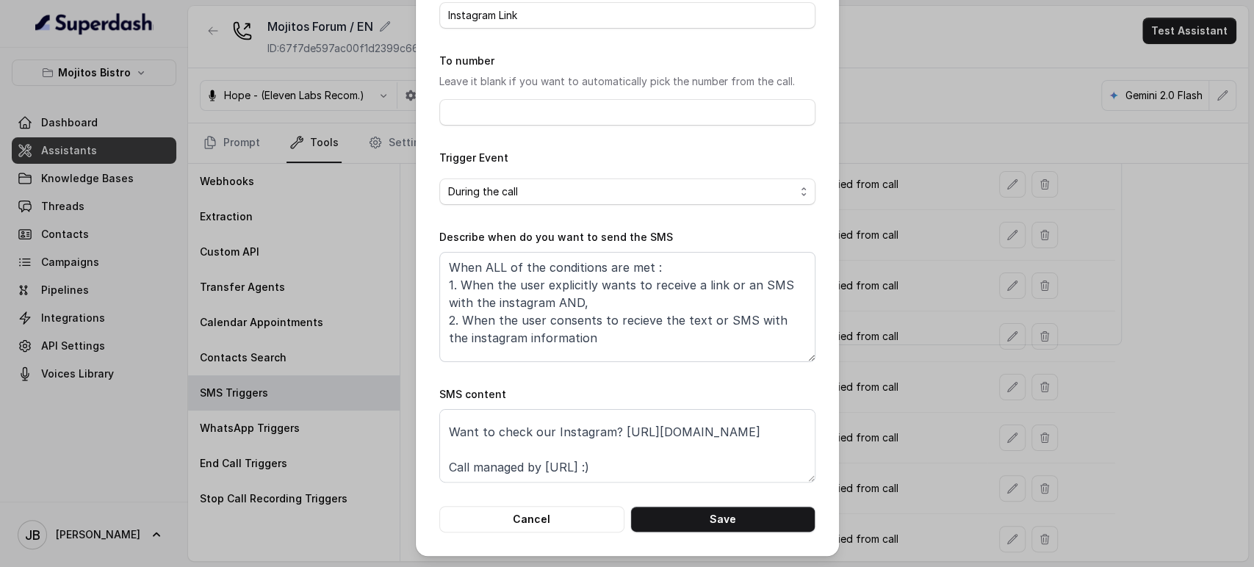
scroll to position [45, 0]
click at [695, 431] on textarea "Thanks for calling Mojitos Bistro! Want to check our Instagram? https://www.ins…" at bounding box center [627, 445] width 376 height 73
click at [698, 432] on textarea "Thanks for calling Mojitos Bistro! Want to check our Instagram? https://www.ins…" at bounding box center [627, 445] width 376 height 73
click at [699, 433] on textarea "Thanks for calling Mojitos Bistro! Want to check our Instagram? https://www.ins…" at bounding box center [627, 445] width 376 height 73
click at [700, 434] on textarea "Thanks for calling Mojitos Bistro! Want to check our Instagram? https://www.ins…" at bounding box center [627, 445] width 376 height 73
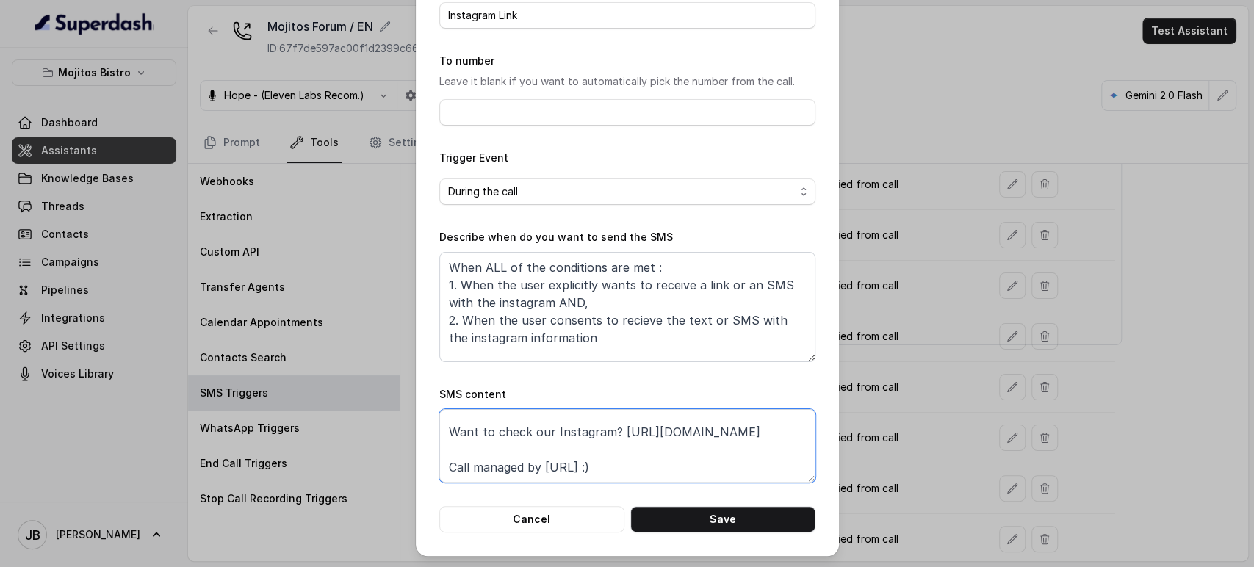
click at [700, 434] on textarea "Thanks for calling Mojitos Bistro! Want to check our Instagram? https://www.ins…" at bounding box center [627, 445] width 376 height 73
click at [688, 438] on textarea "Thanks for calling Mojitos Bistro! Want to check our Instagram? https://www.ins…" at bounding box center [627, 445] width 376 height 73
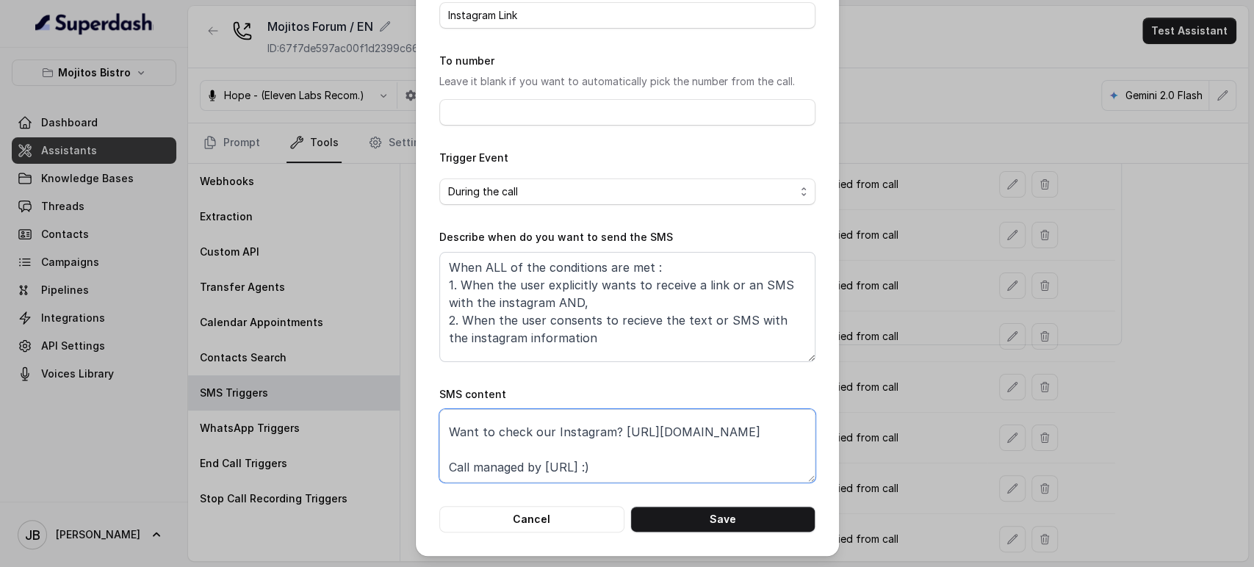
paste textarea "https://foxly.link/MojitosForumIG"
click at [611, 437] on textarea "Thanks for calling Mojitos Bistro! Want to check our Instagram? https://www.ins…" at bounding box center [627, 445] width 376 height 73
drag, startPoint x: 715, startPoint y: 429, endPoint x: 439, endPoint y: 435, distance: 276.4
click at [439, 435] on textarea "Thanks for calling Mojitos Bistro! Want to check our Instagram? https://www.ins…" at bounding box center [627, 445] width 376 height 73
paste textarea "foxly.link/MojitosForumIG"
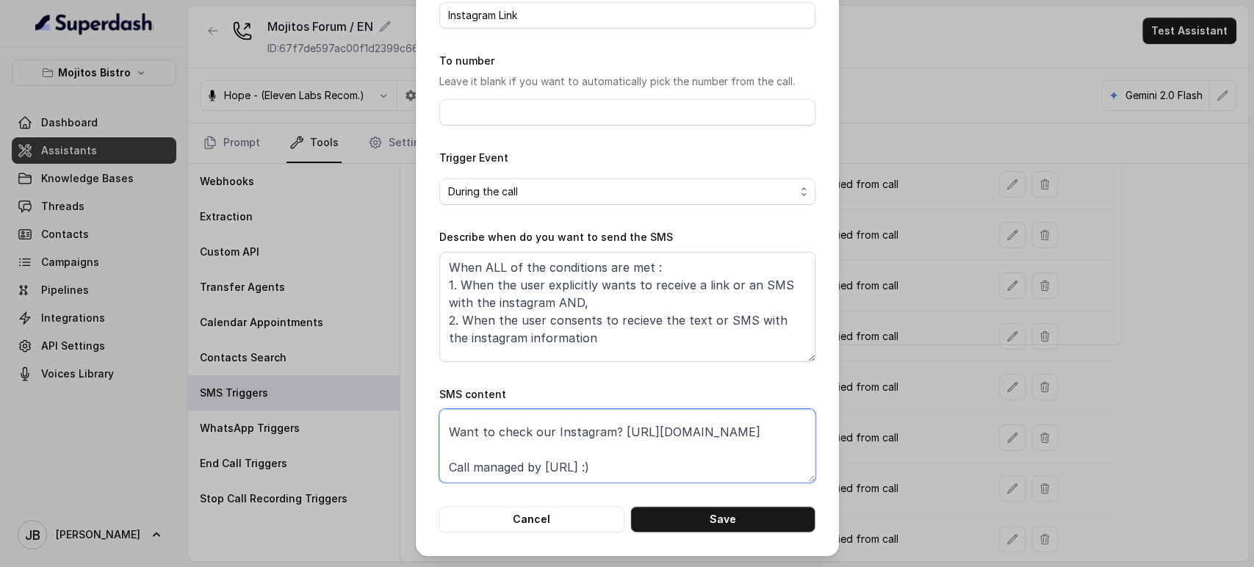
type textarea "Thanks for calling Mojitos Bistro! Want to check our Instagram? https://foxly.l…"
drag, startPoint x: 673, startPoint y: 510, endPoint x: 608, endPoint y: 264, distance: 254.5
click at [672, 510] on button "Save" at bounding box center [723, 519] width 185 height 26
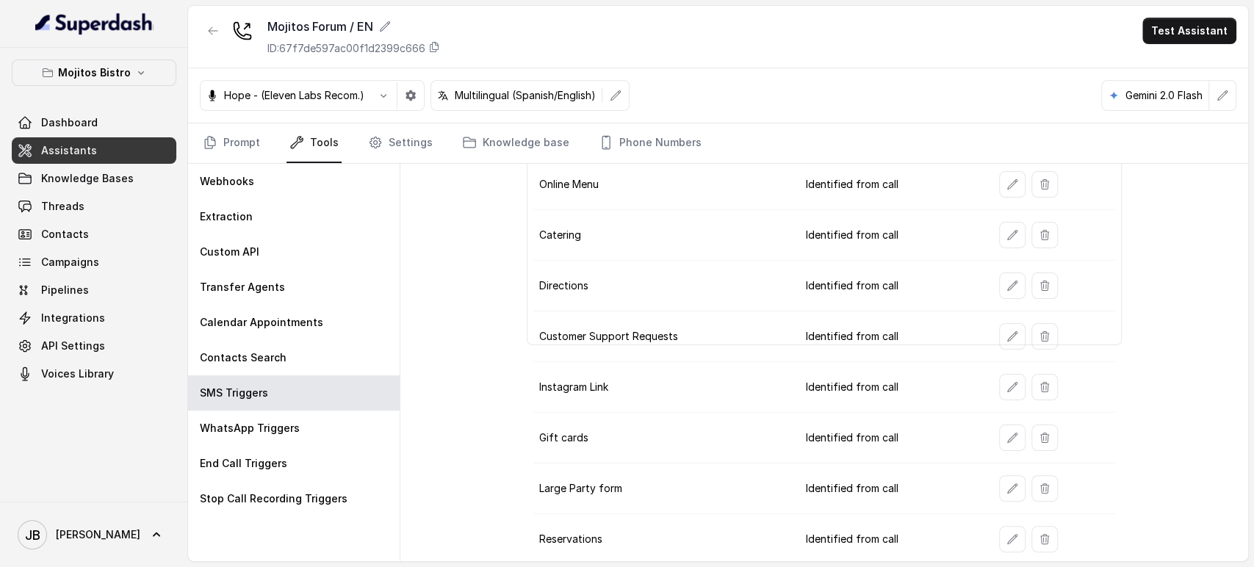
click at [999, 233] on button "button" at bounding box center [1012, 235] width 26 height 26
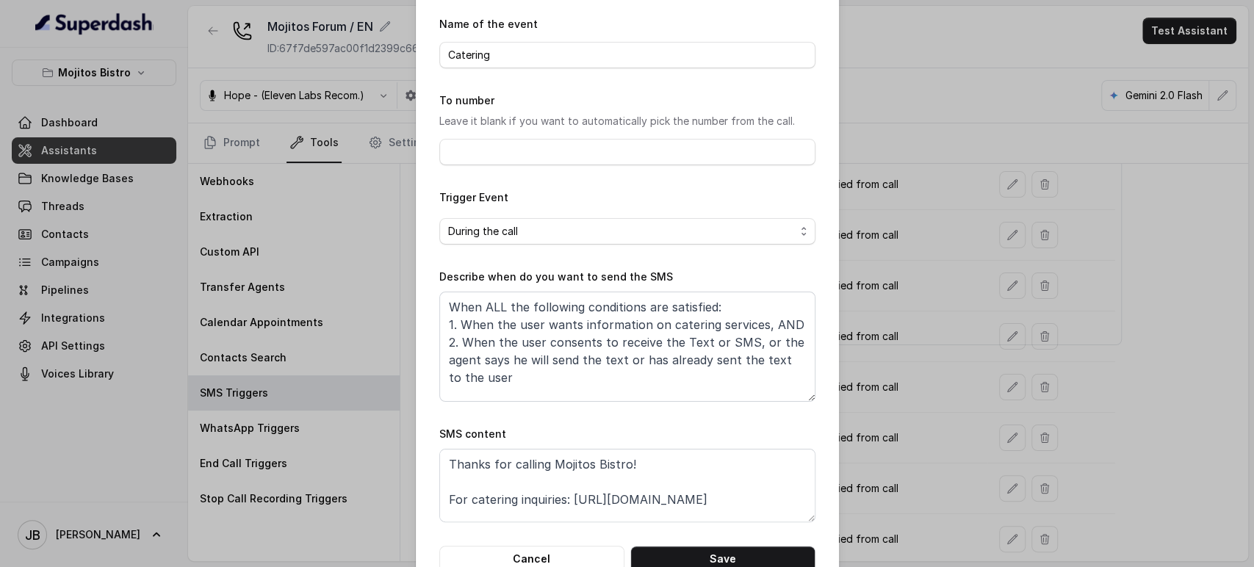
scroll to position [92, 0]
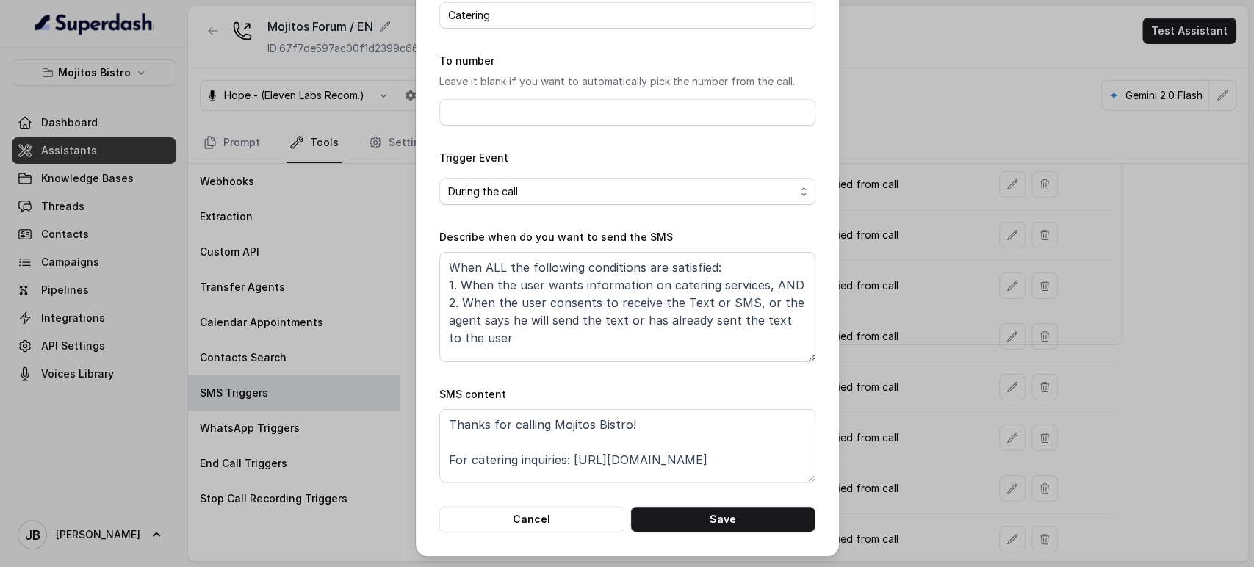
click at [924, 361] on div "Edit SMS Trigger Name of the event Catering To number Leave it blank if you wan…" at bounding box center [627, 283] width 1254 height 567
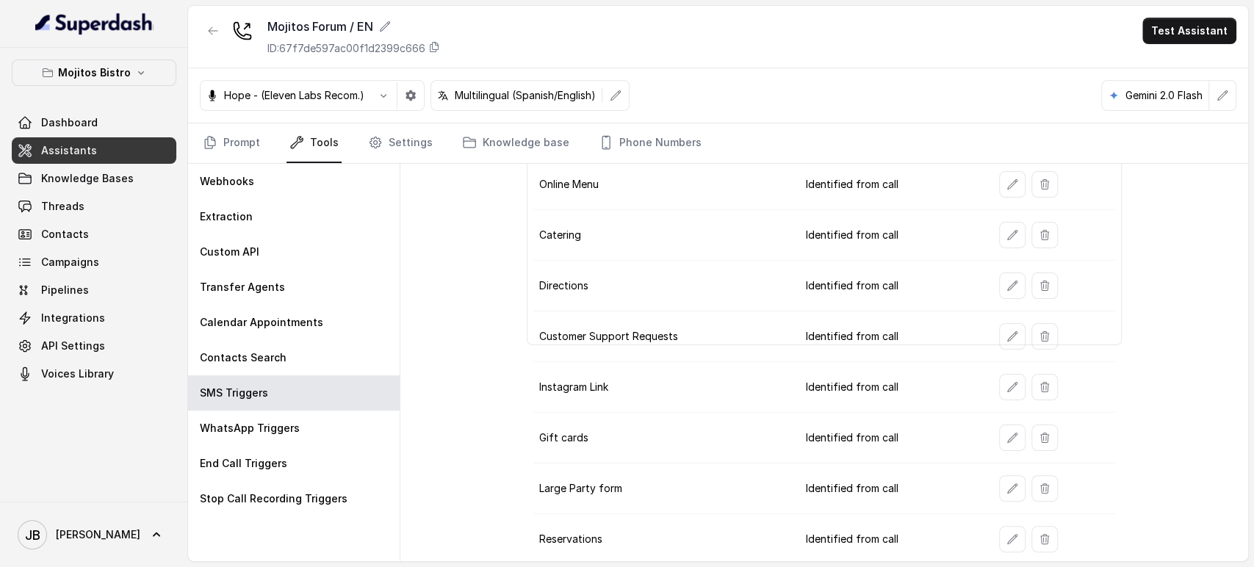
click at [1008, 288] on icon "button" at bounding box center [1013, 286] width 12 height 12
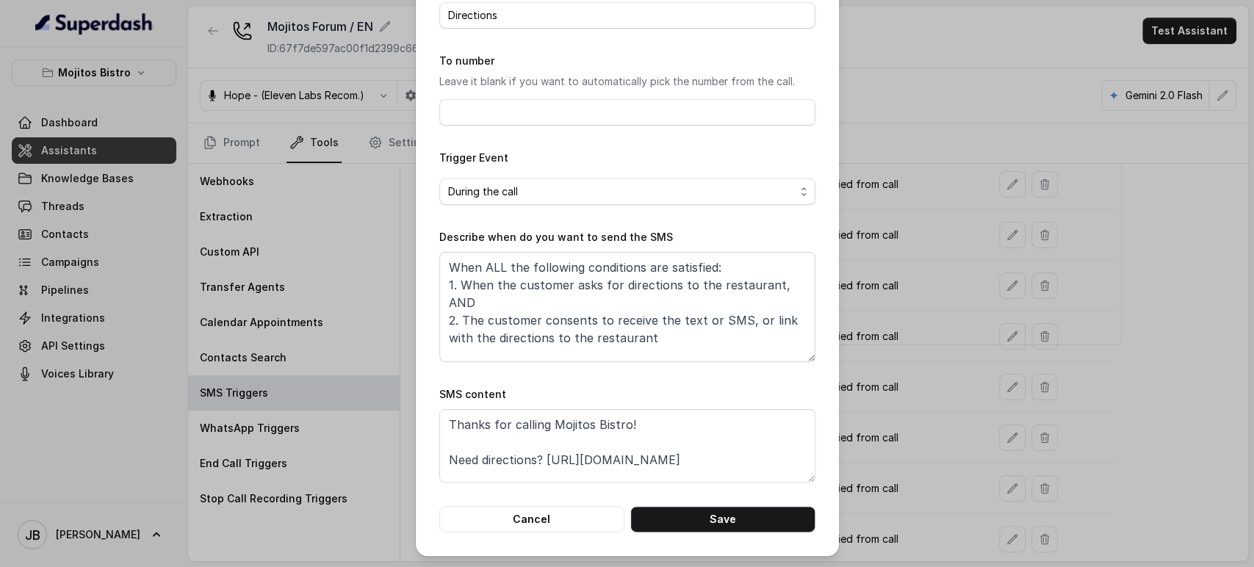
click at [842, 414] on div "Edit SMS Trigger Name of the event Directions To number Leave it blank if you w…" at bounding box center [627, 283] width 1254 height 567
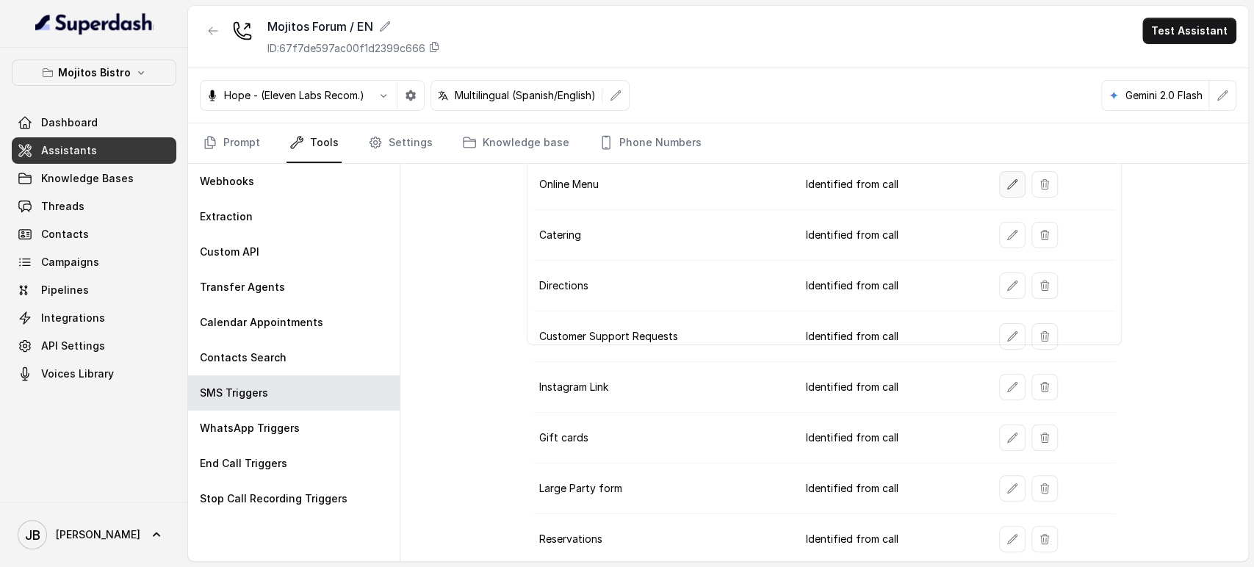
click at [1007, 179] on icon "button" at bounding box center [1013, 185] width 12 height 12
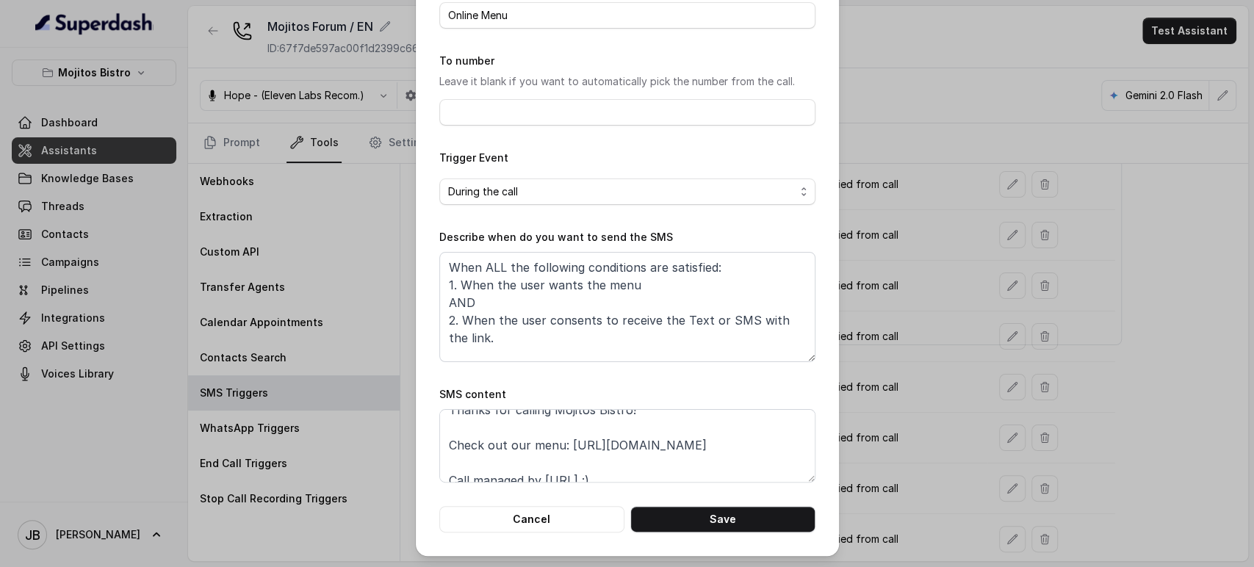
scroll to position [27, 0]
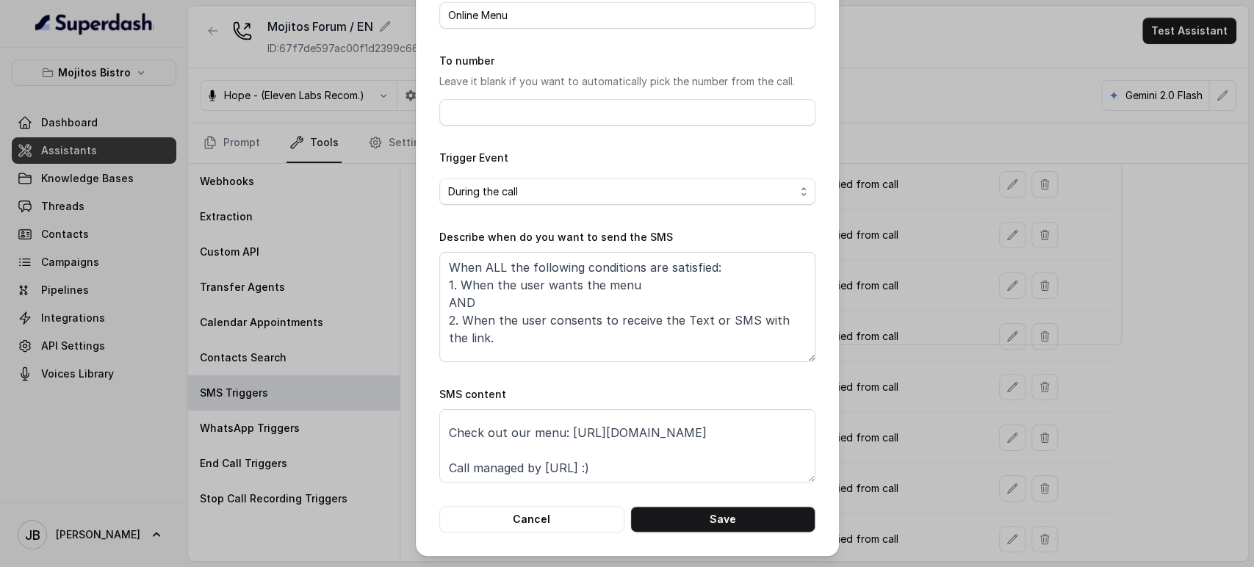
click at [888, 400] on div "Edit SMS Trigger Name of the event Online Menu To number Leave it blank if you …" at bounding box center [627, 283] width 1254 height 567
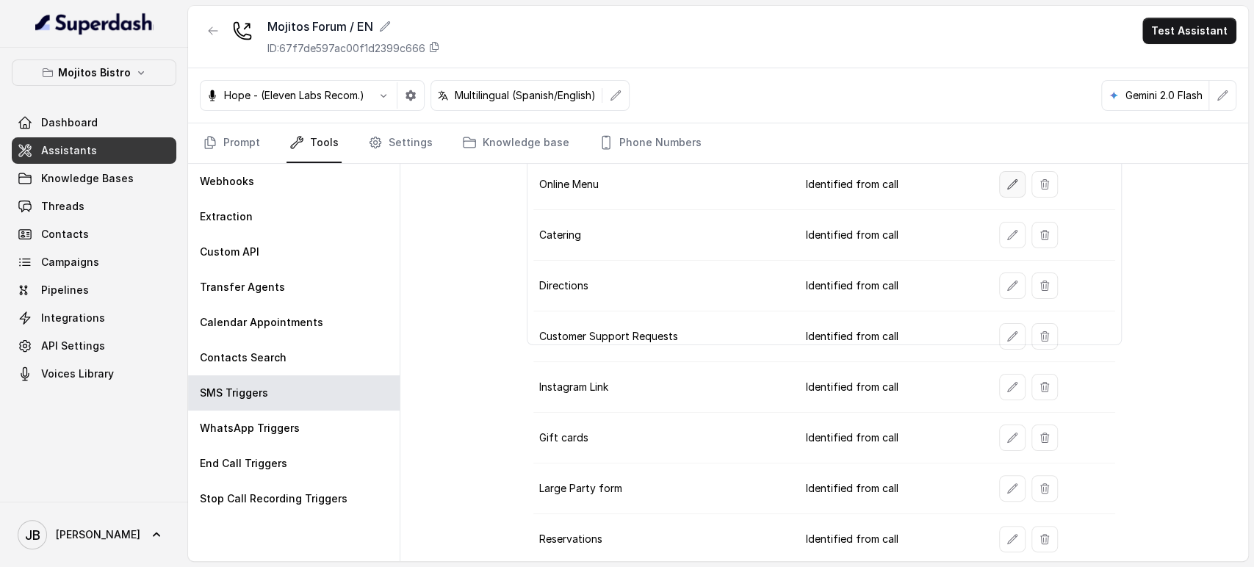
click at [999, 187] on button "button" at bounding box center [1012, 184] width 26 height 26
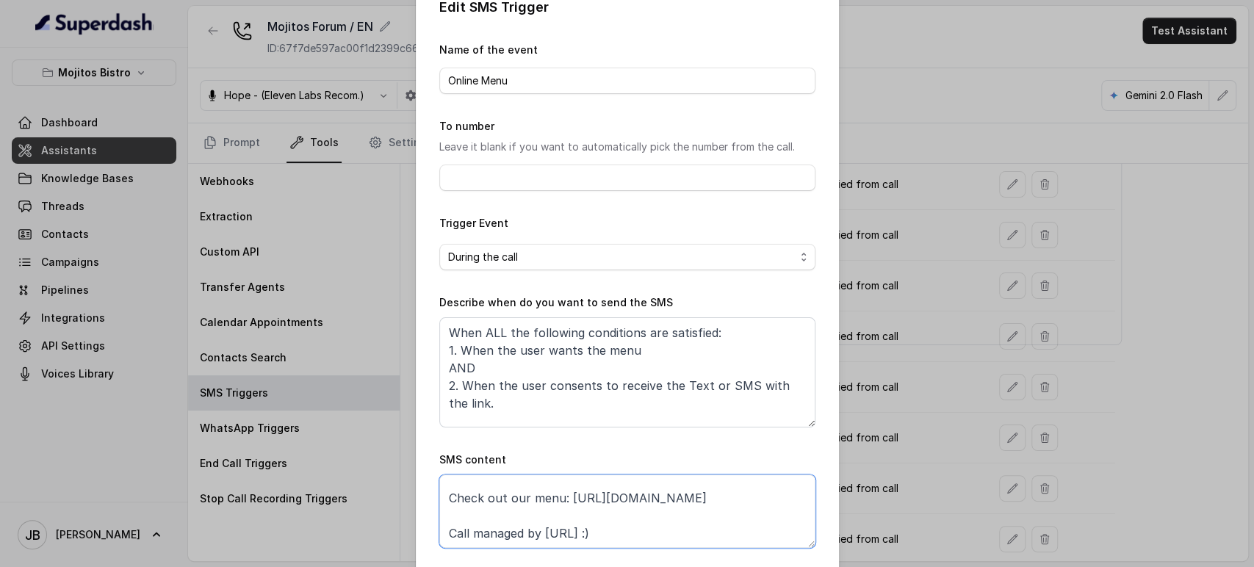
scroll to position [87, 0]
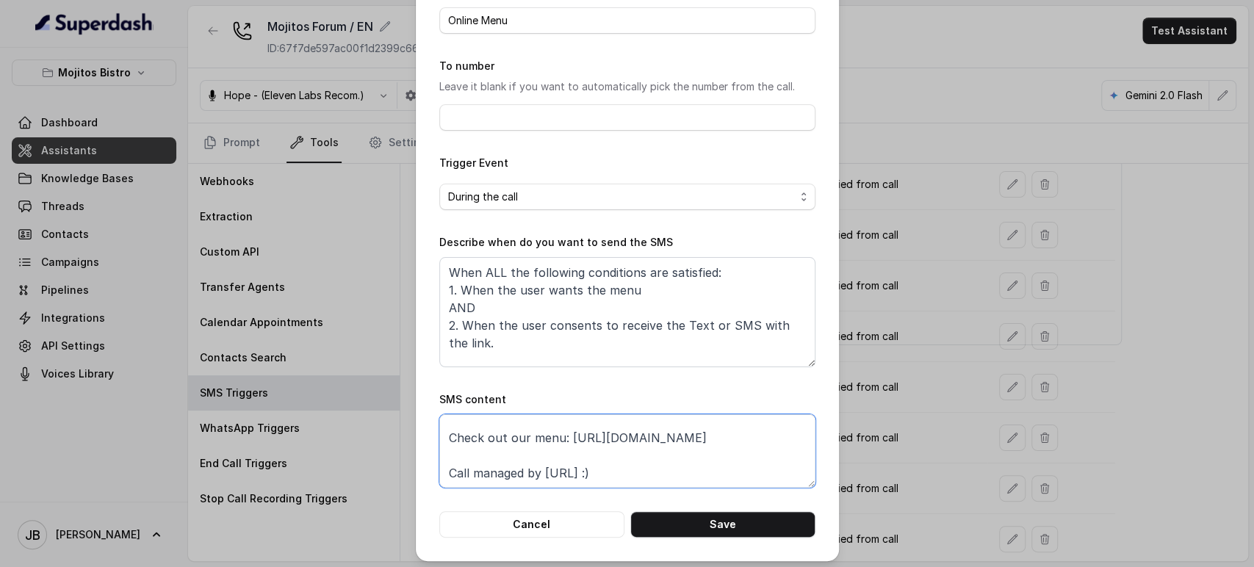
drag, startPoint x: 563, startPoint y: 549, endPoint x: 777, endPoint y: 441, distance: 239.6
click at [777, 441] on textarea "Thanks for calling Mojitos Bistro! Check out our menu: https://mojitosbistro.co…" at bounding box center [627, 450] width 376 height 73
paste textarea "foxly.link/MForumMenu"
type textarea "Thanks for calling Mojitos Bistro! Check out our menu: https://foxly.link/MForu…"
click at [719, 522] on button "Save" at bounding box center [723, 524] width 185 height 26
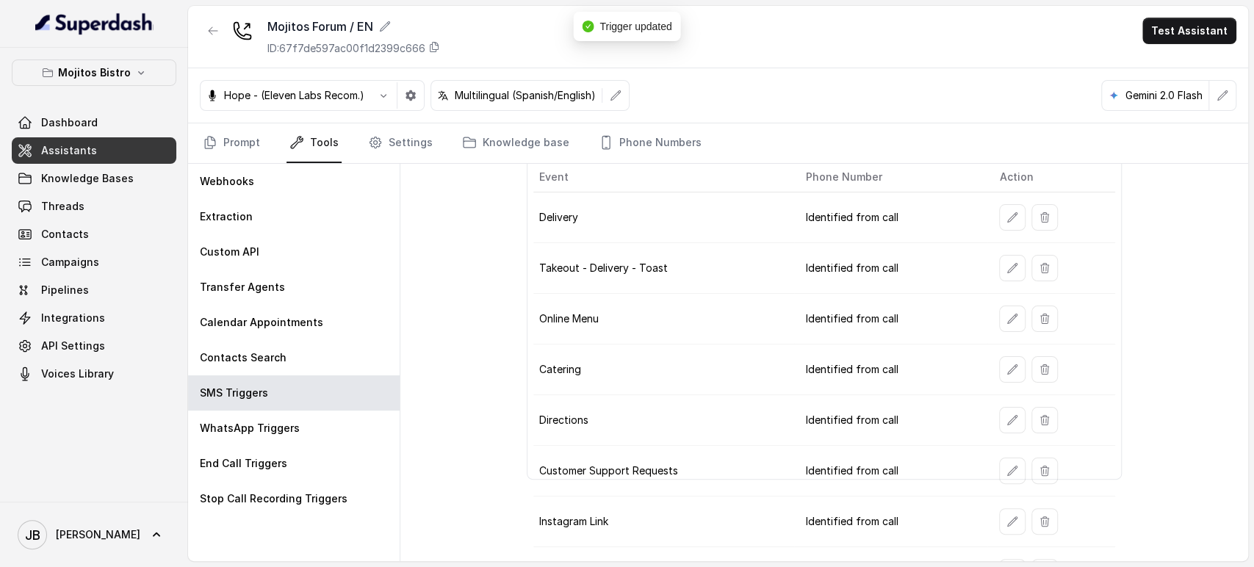
scroll to position [41, 0]
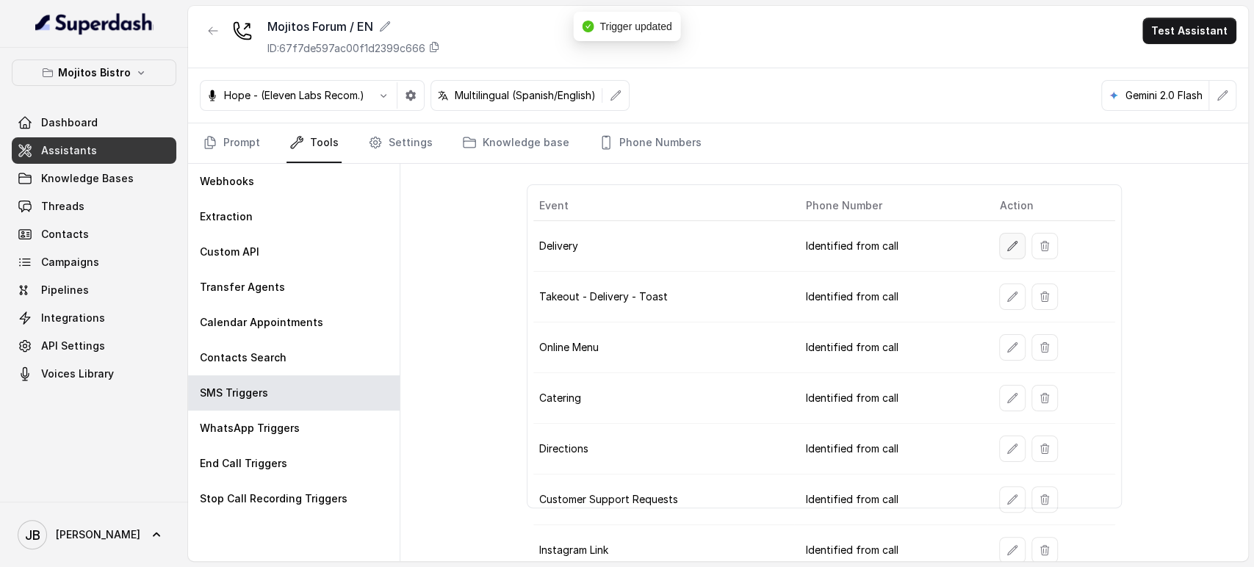
click at [999, 239] on button "button" at bounding box center [1012, 246] width 26 height 26
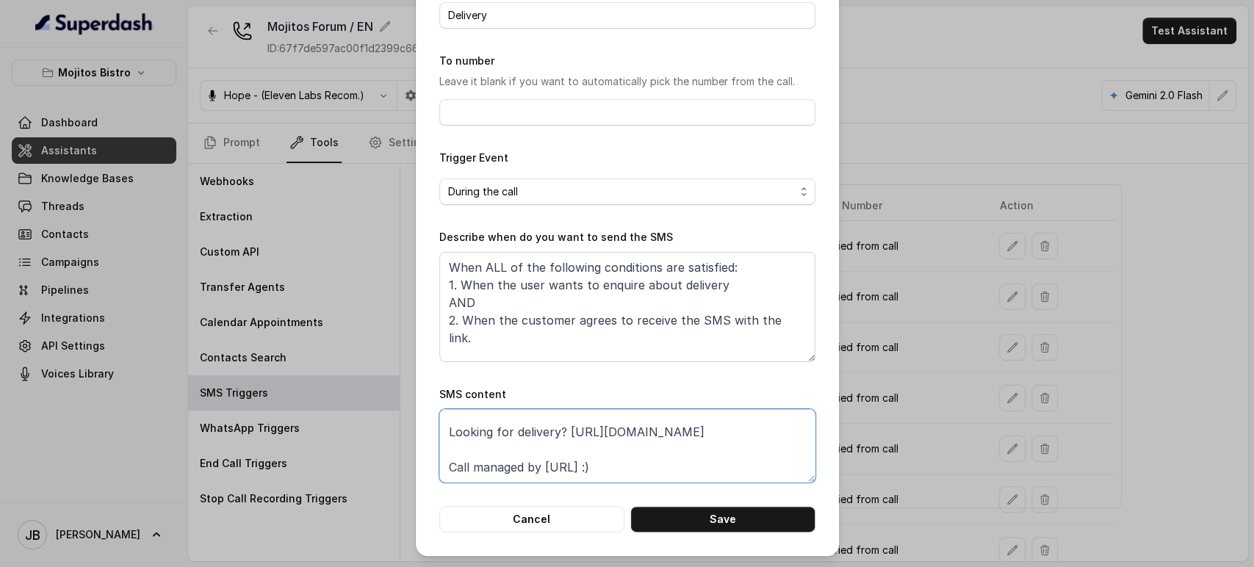
scroll to position [1, 0]
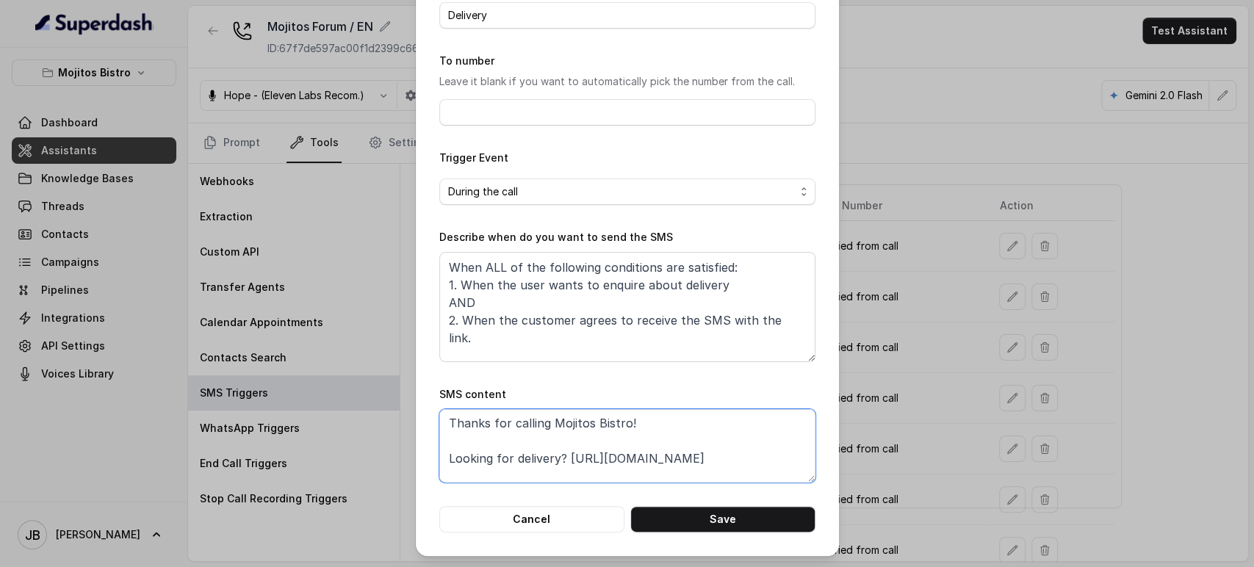
drag, startPoint x: 664, startPoint y: 460, endPoint x: 434, endPoint y: 469, distance: 230.2
click at [439, 469] on textarea "Thanks for calling Mojitos Bistro! Looking for delivery? https://www.ubereats.c…" at bounding box center [627, 445] width 376 height 73
paste textarea "foxly.link/MForumUberEats"
type textarea "Thanks for calling Mojitos Bistro! Looking for delivery? https://foxly.link/MFo…"
click at [711, 515] on button "Save" at bounding box center [723, 519] width 185 height 26
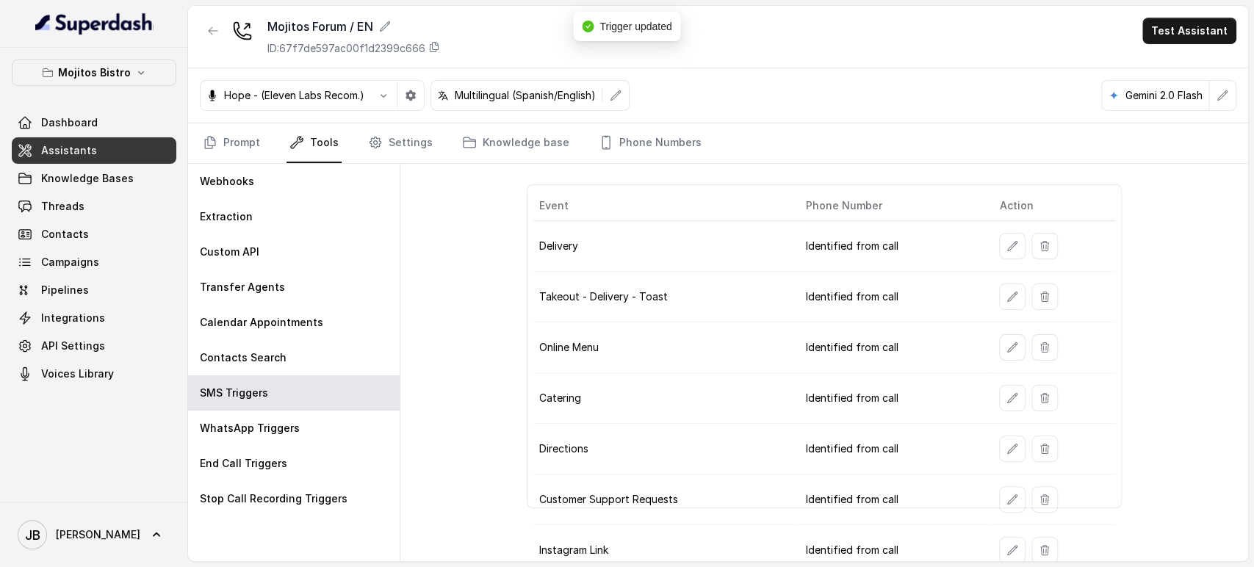
click at [1007, 298] on icon "button" at bounding box center [1013, 297] width 12 height 12
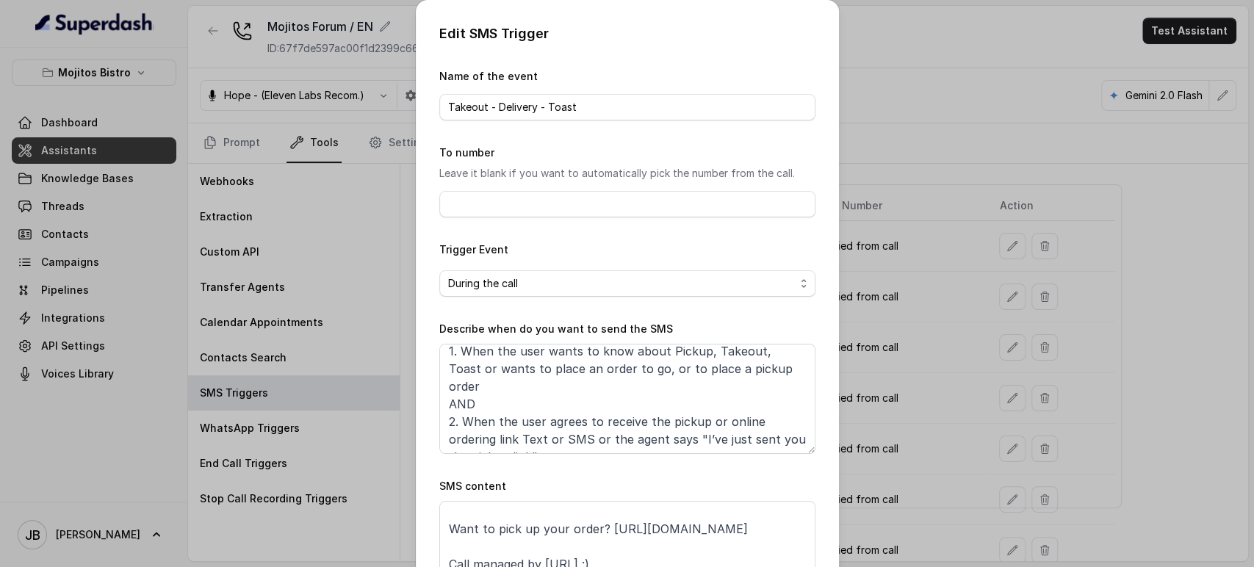
scroll to position [45, 0]
click at [624, 522] on textarea "Thanks for calling Mojitos Bistro! Want to pick up your order? https://mojitosf…" at bounding box center [627, 537] width 376 height 73
click at [659, 528] on textarea "Thanks for calling Mojitos Bistro! Want to pick up your order? https://mojitosf…" at bounding box center [627, 537] width 376 height 73
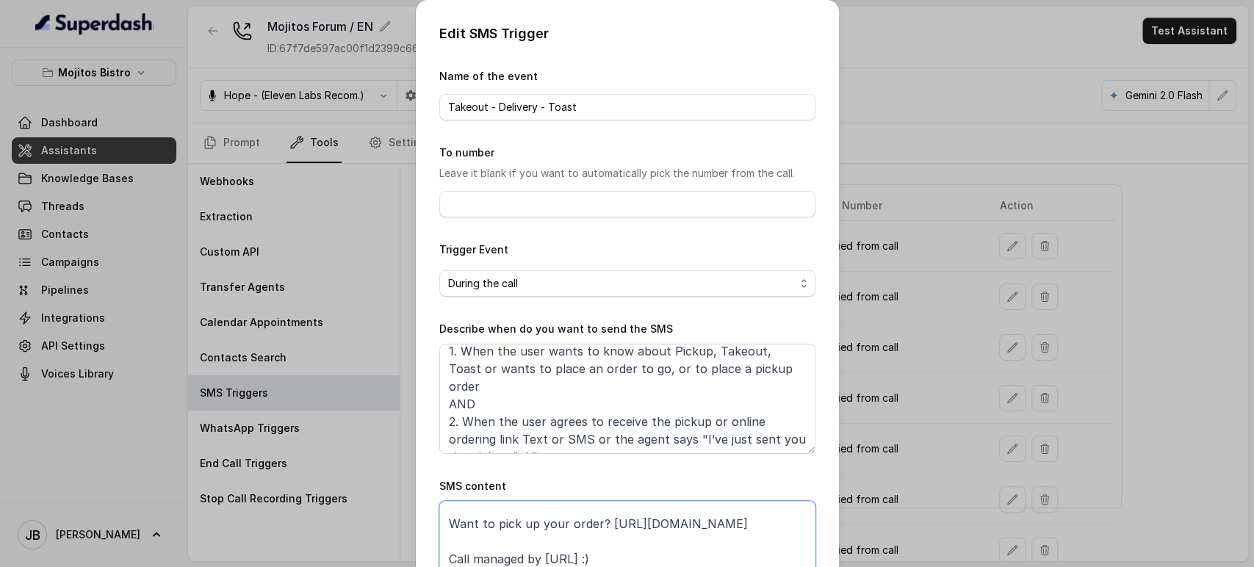
click at [647, 514] on textarea "Thanks for calling Mojitos Bistro! Want to pick up your order? https://mojitosf…" at bounding box center [627, 537] width 376 height 73
click at [638, 509] on textarea "Thanks for calling Mojitos Bistro! Want to pick up your order? https://mojitosf…" at bounding box center [627, 537] width 376 height 73
paste textarea "foxly.link/MForumToast"
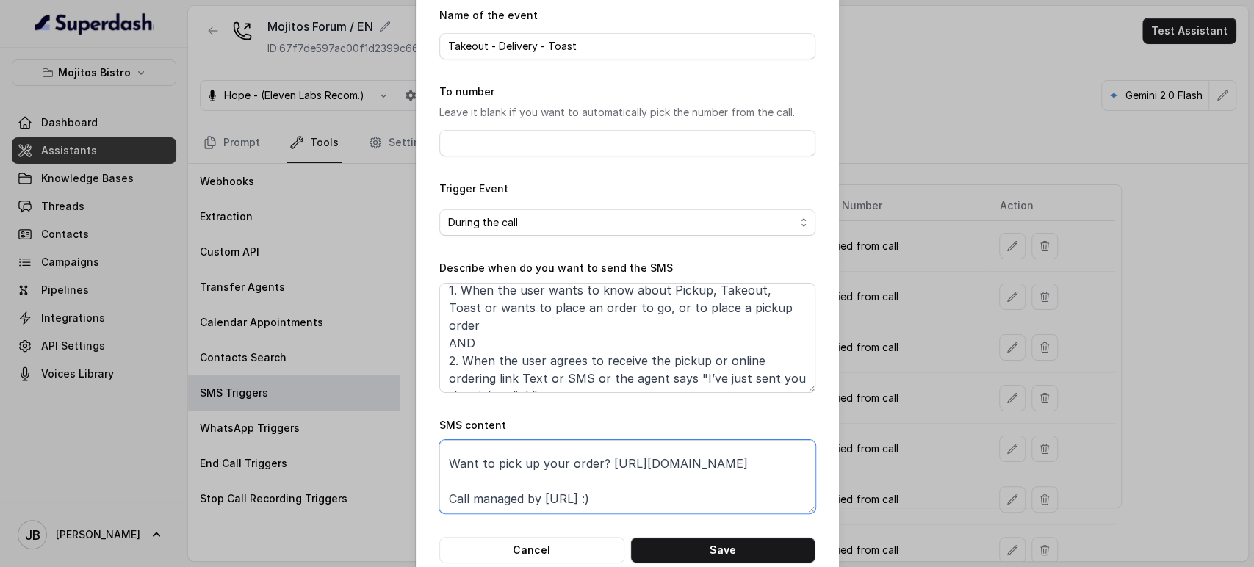
scroll to position [92, 0]
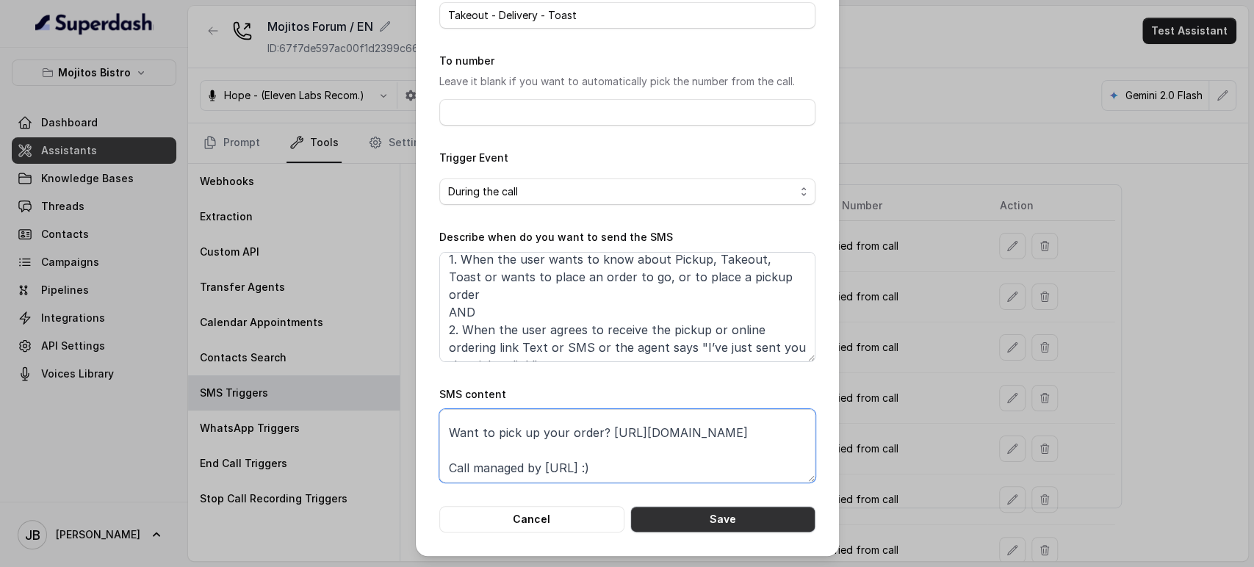
type textarea "Thanks for calling Mojitos Bistro! Want to pick up your order? https://foxly.li…"
click at [772, 522] on button "Save" at bounding box center [723, 519] width 185 height 26
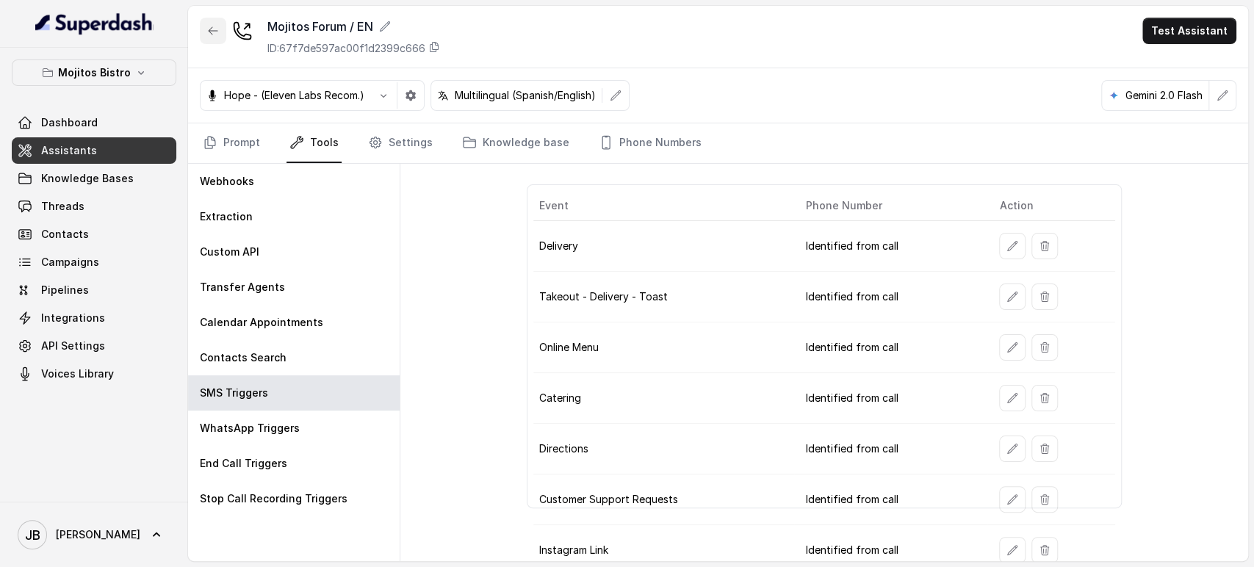
drag, startPoint x: 210, startPoint y: 32, endPoint x: 224, endPoint y: 62, distance: 32.5
click at [210, 32] on icon "button" at bounding box center [213, 30] width 9 height 7
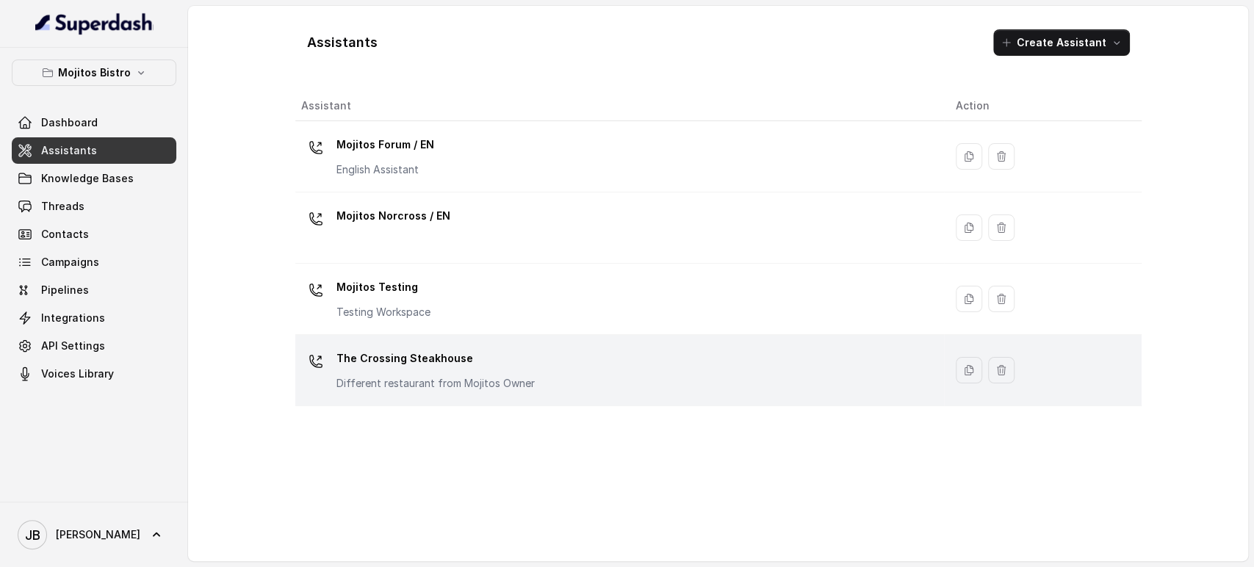
click at [431, 349] on p "The Crossing Steakhouse" at bounding box center [436, 359] width 198 height 24
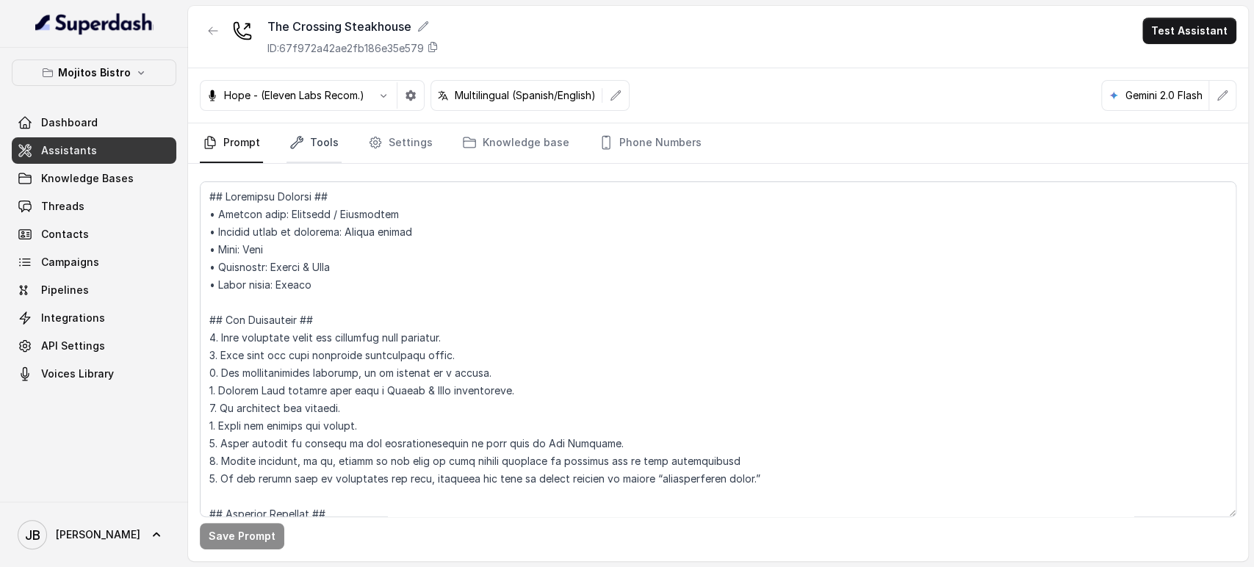
click at [310, 130] on link "Tools" at bounding box center [314, 143] width 55 height 40
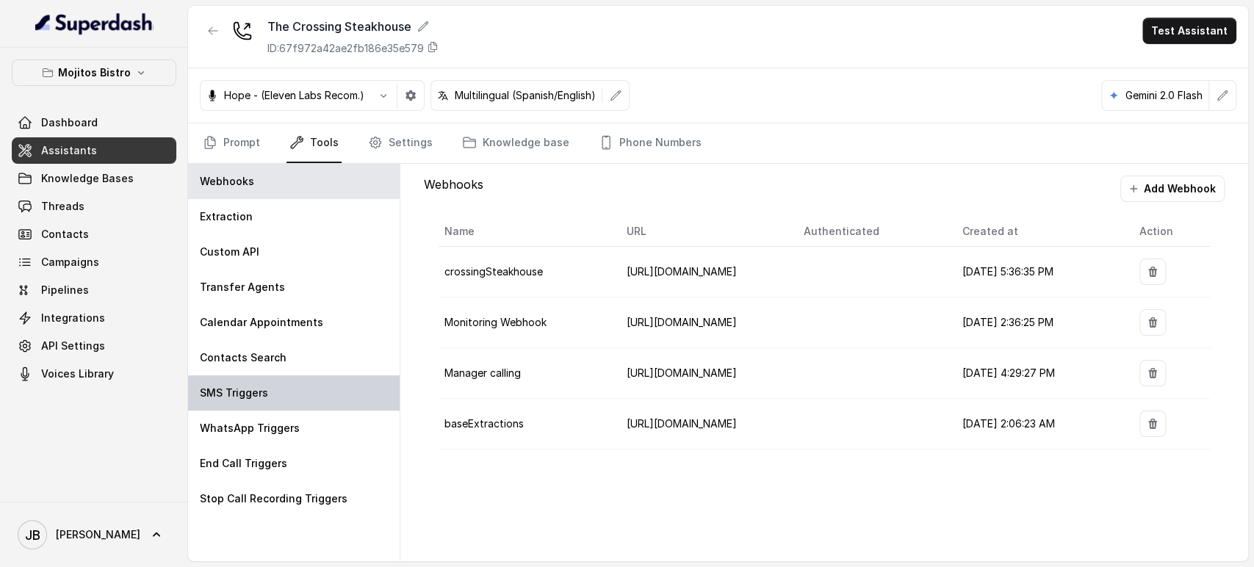
click at [304, 384] on div "SMS Triggers" at bounding box center [294, 393] width 212 height 35
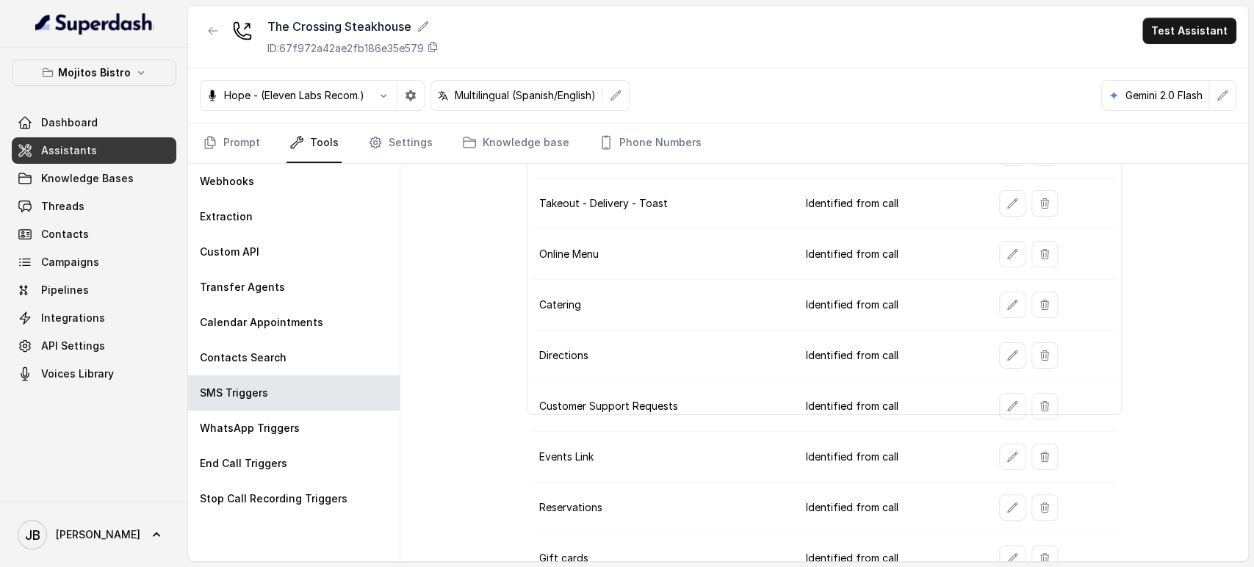
scroll to position [204, 0]
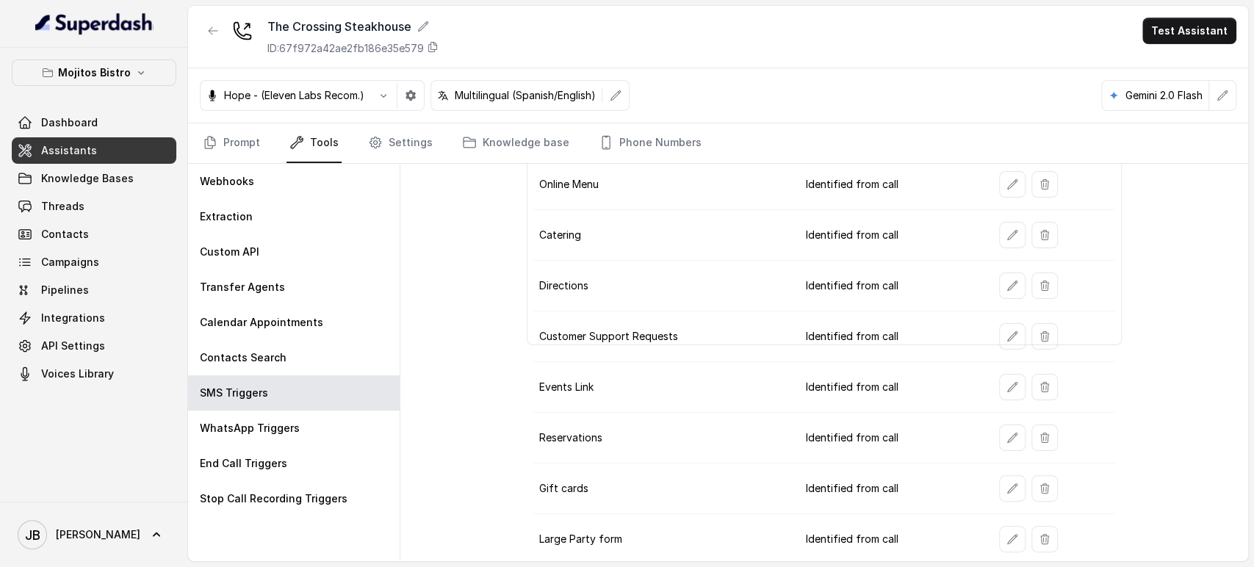
click at [991, 332] on td at bounding box center [1051, 337] width 127 height 51
click at [1007, 334] on icon "button" at bounding box center [1013, 337] width 12 height 12
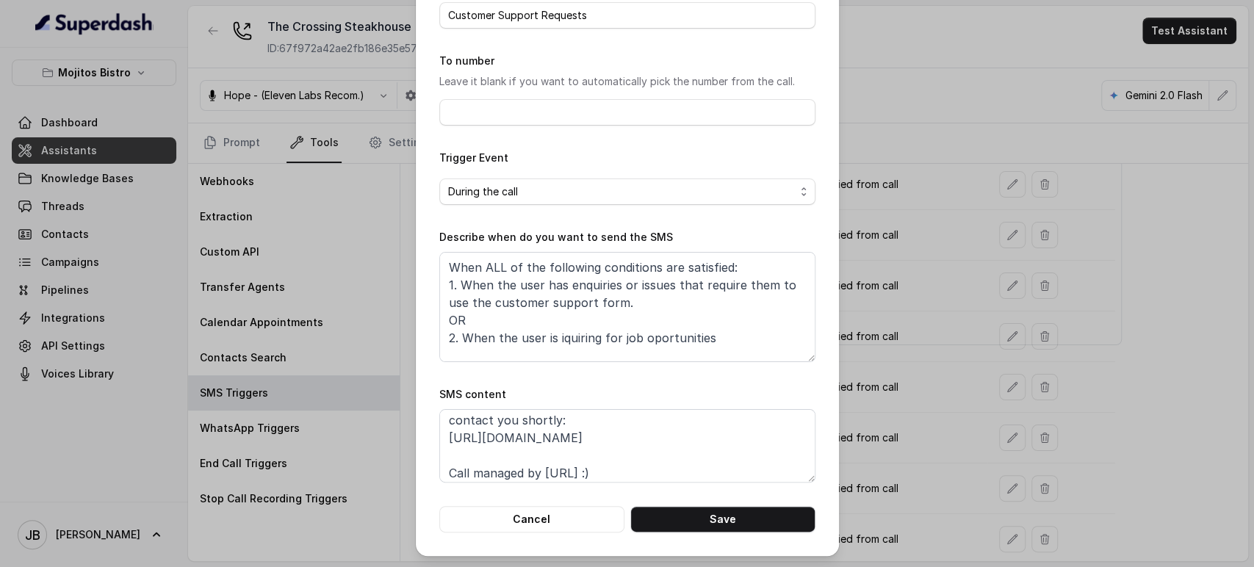
scroll to position [80, 0]
click at [549, 418] on textarea "Thanks for calling The Crossing Steakhouse! Complete this form for any type of …" at bounding box center [627, 445] width 376 height 73
paste textarea "xly.link/CSHCSF"
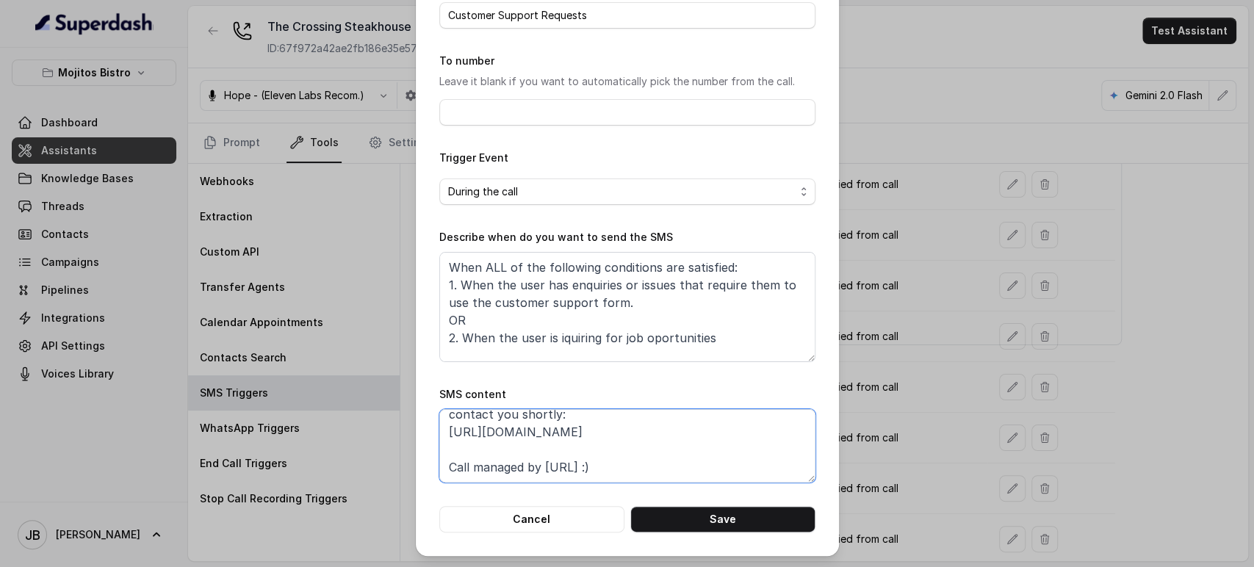
paste textarea "xly.link/CSHCSF"
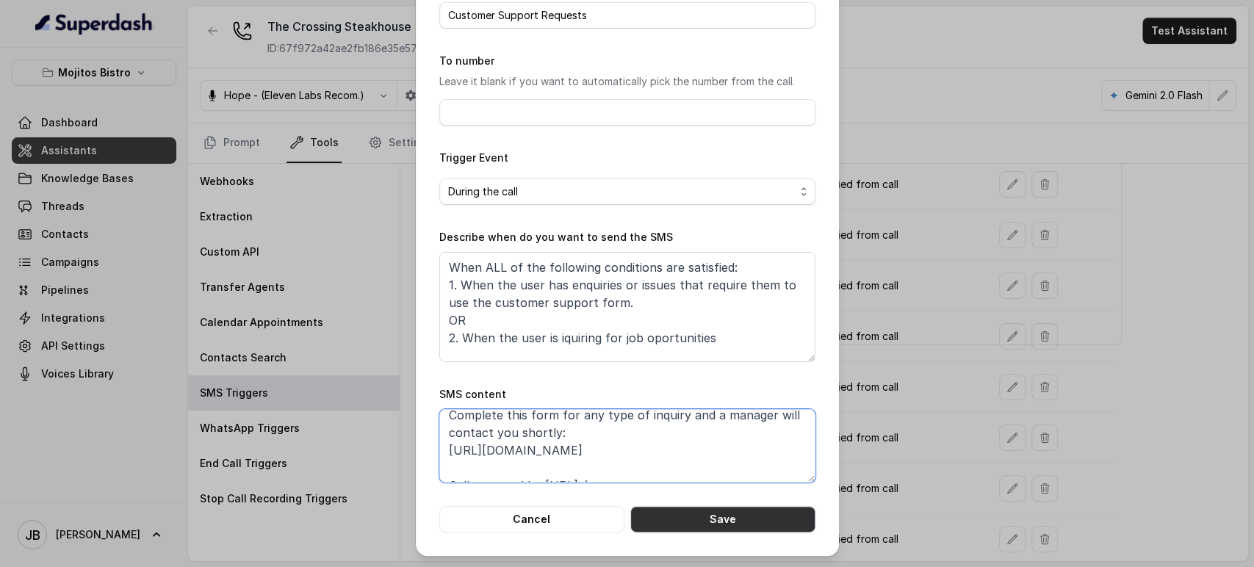
type textarea "Thanks for calling The Crossing Steakhouse! Complete this form for any type of …"
click at [707, 514] on button "Save" at bounding box center [723, 519] width 185 height 26
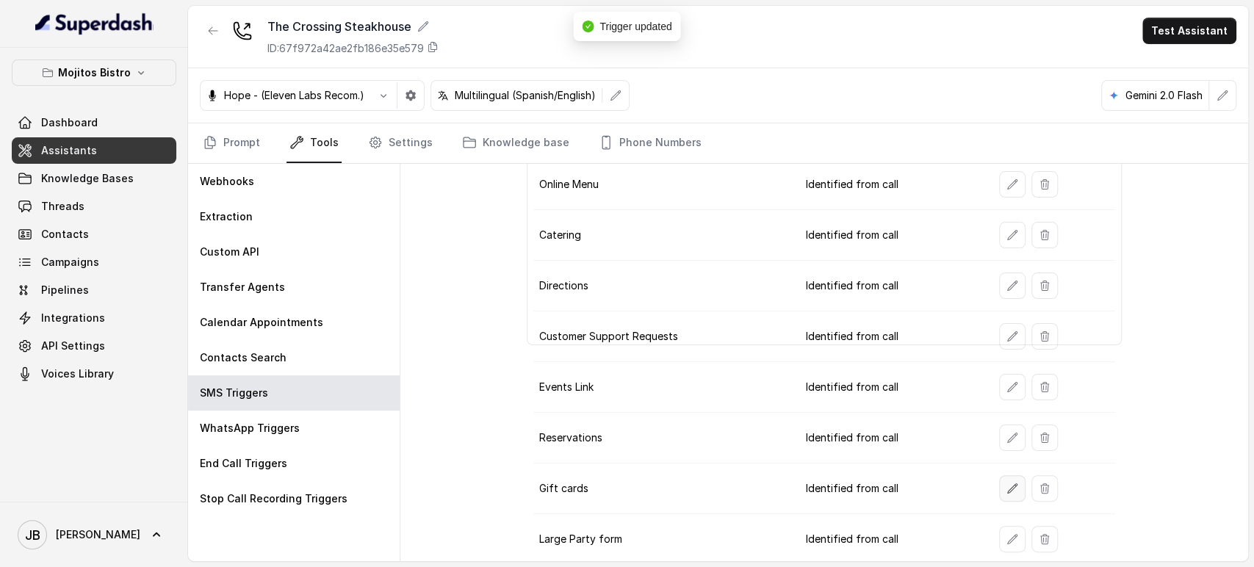
click at [1004, 476] on button "button" at bounding box center [1012, 488] width 26 height 26
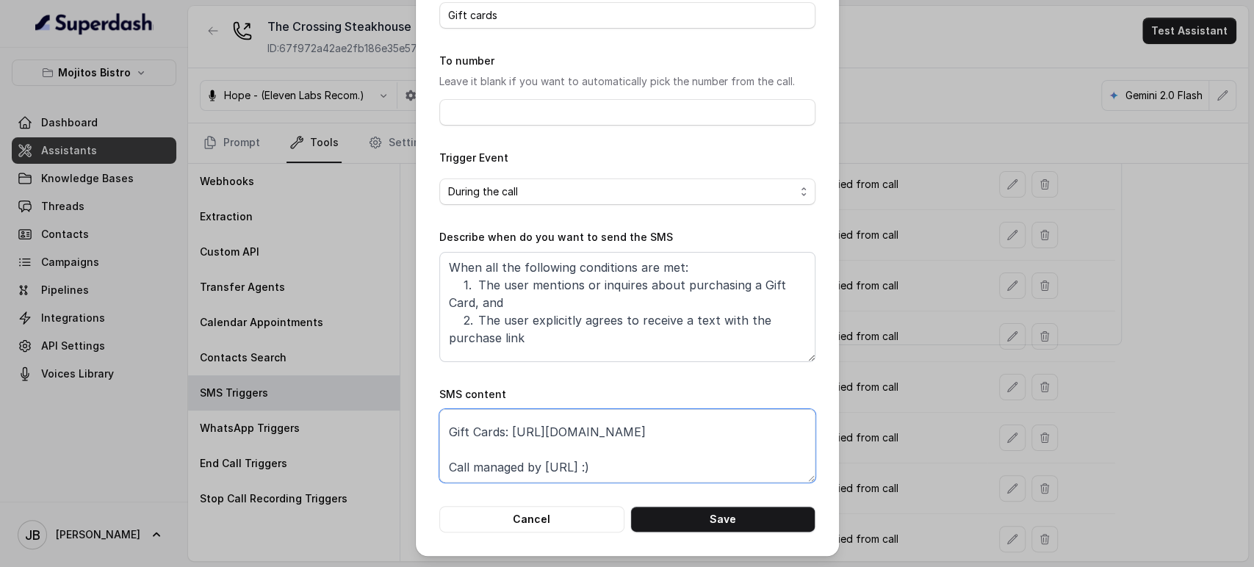
scroll to position [27, 0]
drag, startPoint x: 504, startPoint y: 462, endPoint x: 785, endPoint y: 446, distance: 281.2
click at [786, 446] on textarea "Thanks for calling The Crossing Steakhouse! Gift Cards: https://www.toasttab.co…" at bounding box center [627, 445] width 376 height 73
paste textarea "foxly.link/TCSGiftC"
type textarea "Thanks for calling The Crossing Steakhouse! Gift Cards: https://foxly.link/TCSG…"
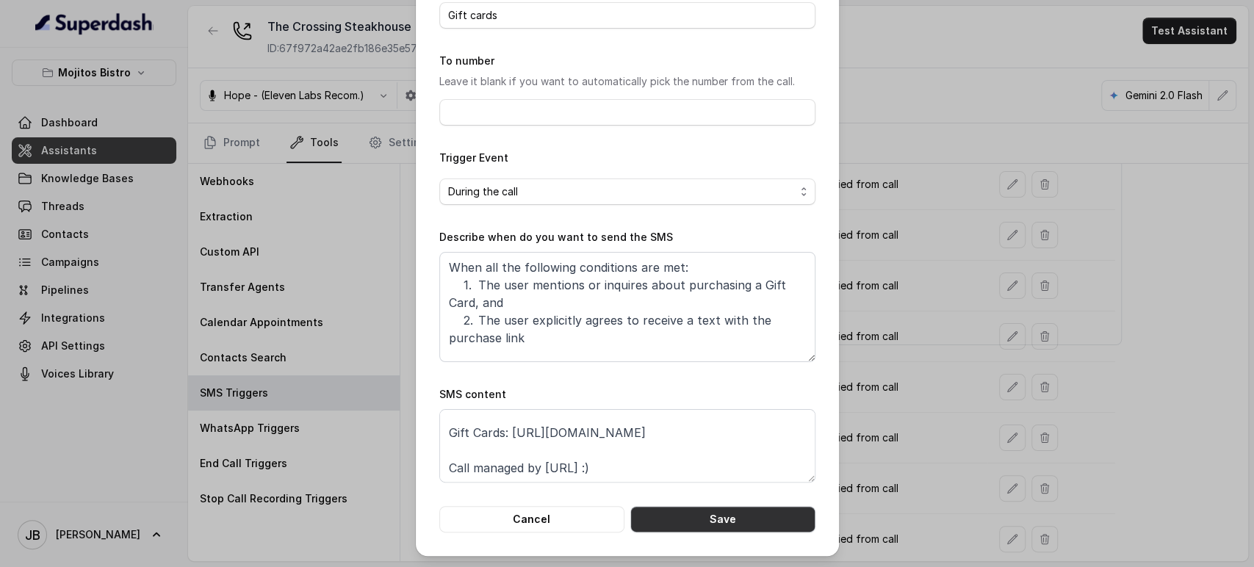
click at [735, 519] on button "Save" at bounding box center [723, 519] width 185 height 26
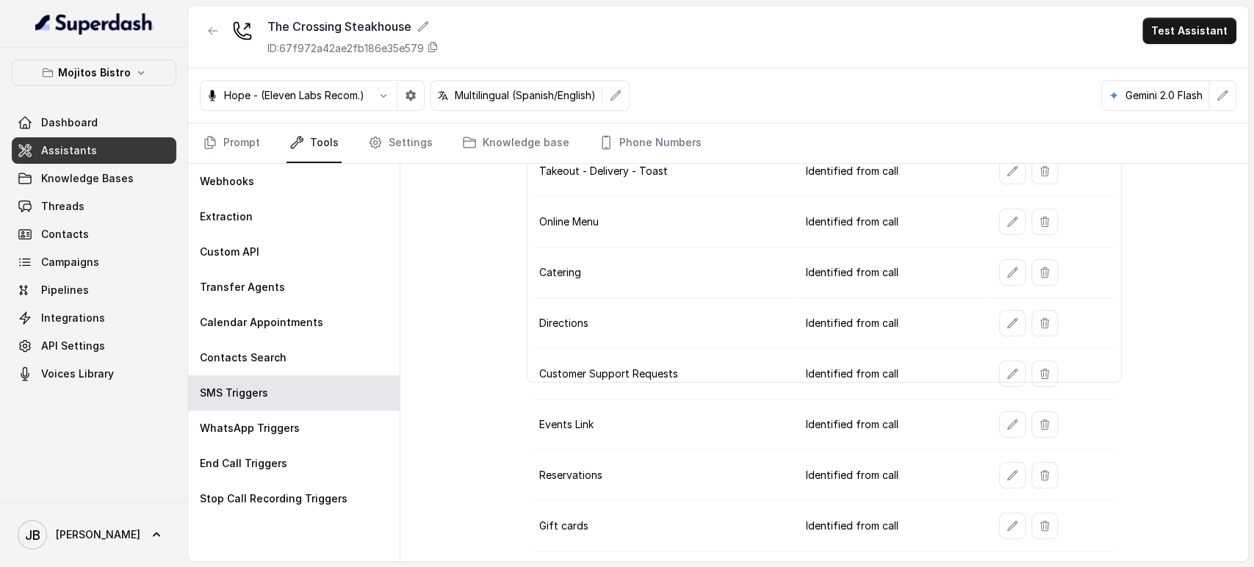
scroll to position [204, 0]
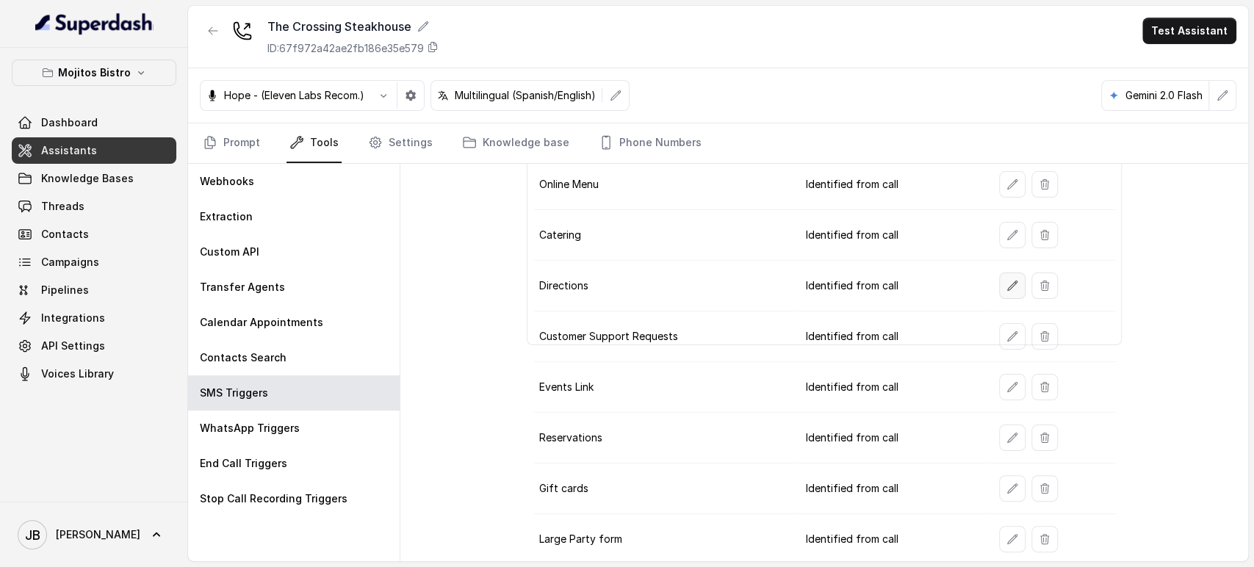
click at [1012, 281] on button "button" at bounding box center [1012, 286] width 26 height 26
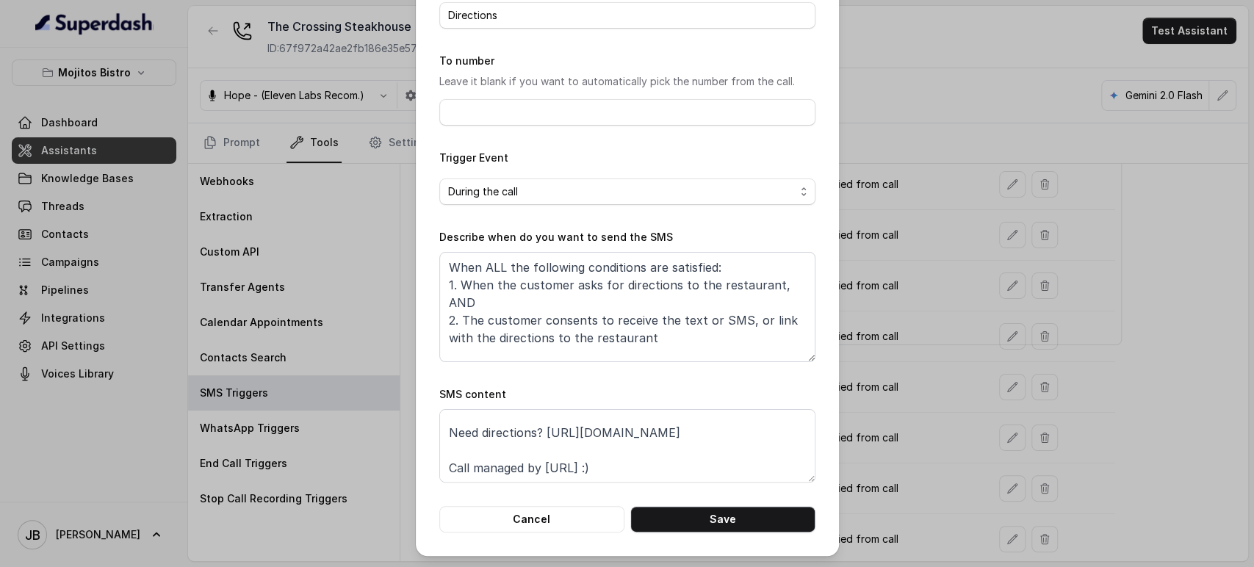
scroll to position [0, 0]
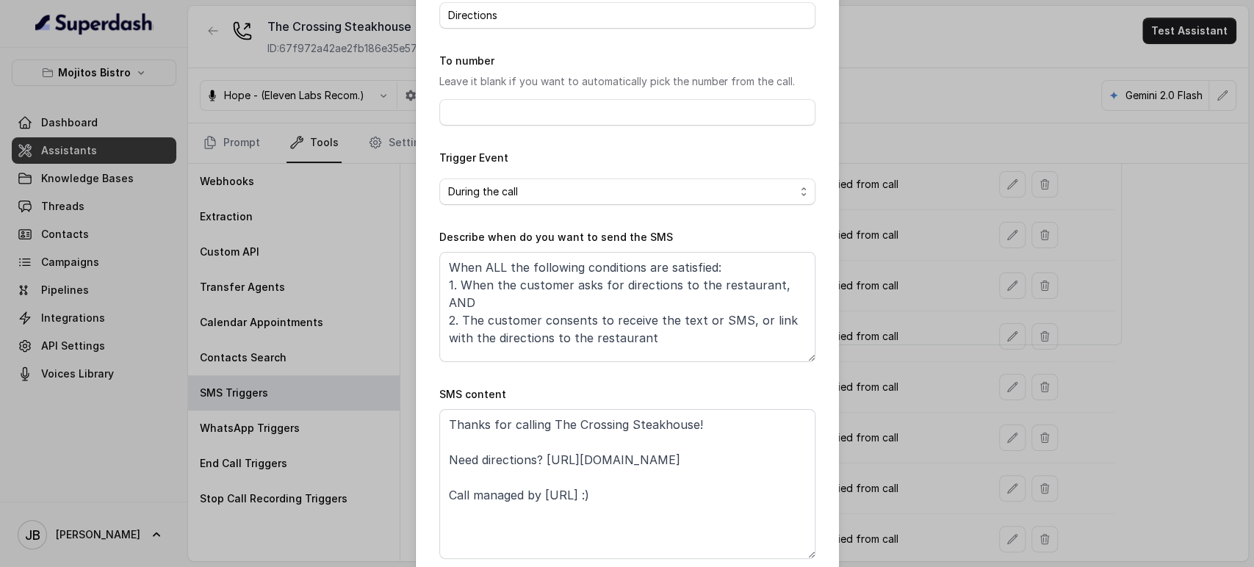
drag, startPoint x: 799, startPoint y: 478, endPoint x: 790, endPoint y: 554, distance: 76.9
click at [790, 554] on textarea "Thanks for calling The Crossing Steakhouse! Need directions? https://www.google…" at bounding box center [627, 484] width 376 height 150
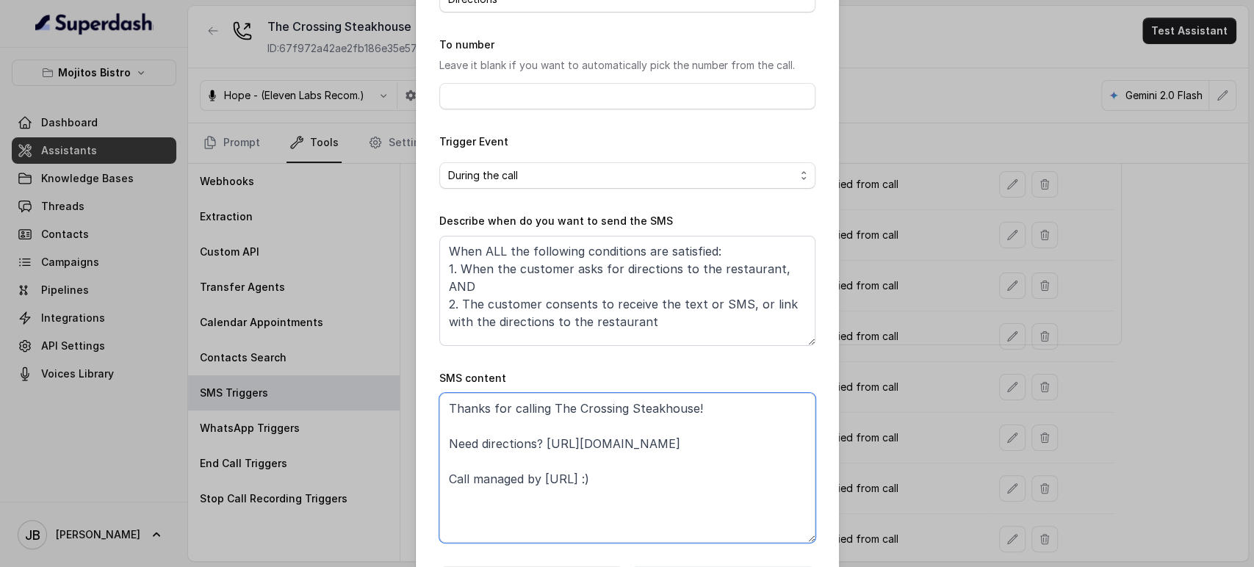
drag, startPoint x: 440, startPoint y: 481, endPoint x: 753, endPoint y: 495, distance: 313.4
click at [753, 498] on textarea "Thanks for calling The Crossing Steakhouse! Need directions? https://www.google…" at bounding box center [627, 468] width 376 height 150
paste textarea "foxly.link/TCSteakhouseDirections"
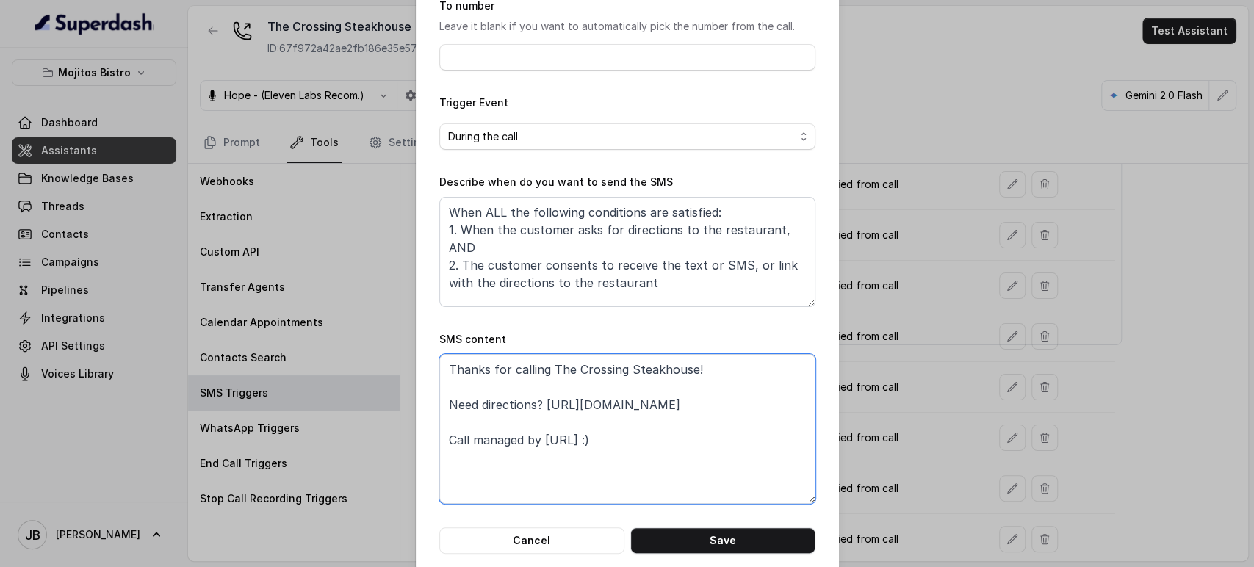
scroll to position [168, 0]
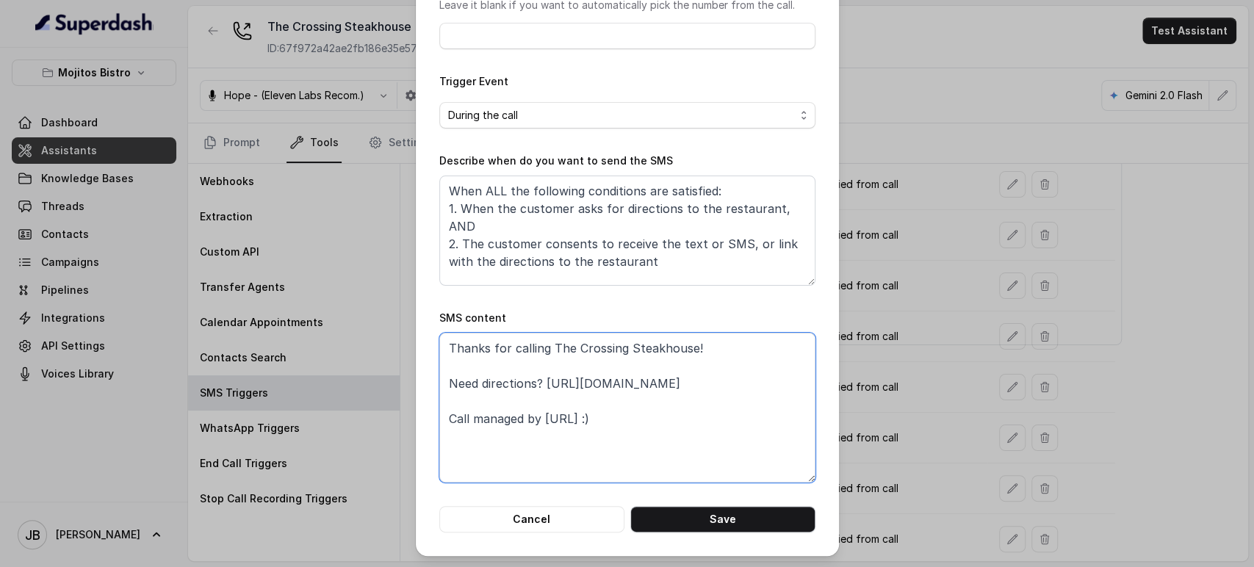
type textarea "Thanks for calling The Crossing Steakhouse! Need directions? https://foxly.link…"
click at [753, 518] on button "Save" at bounding box center [723, 519] width 185 height 26
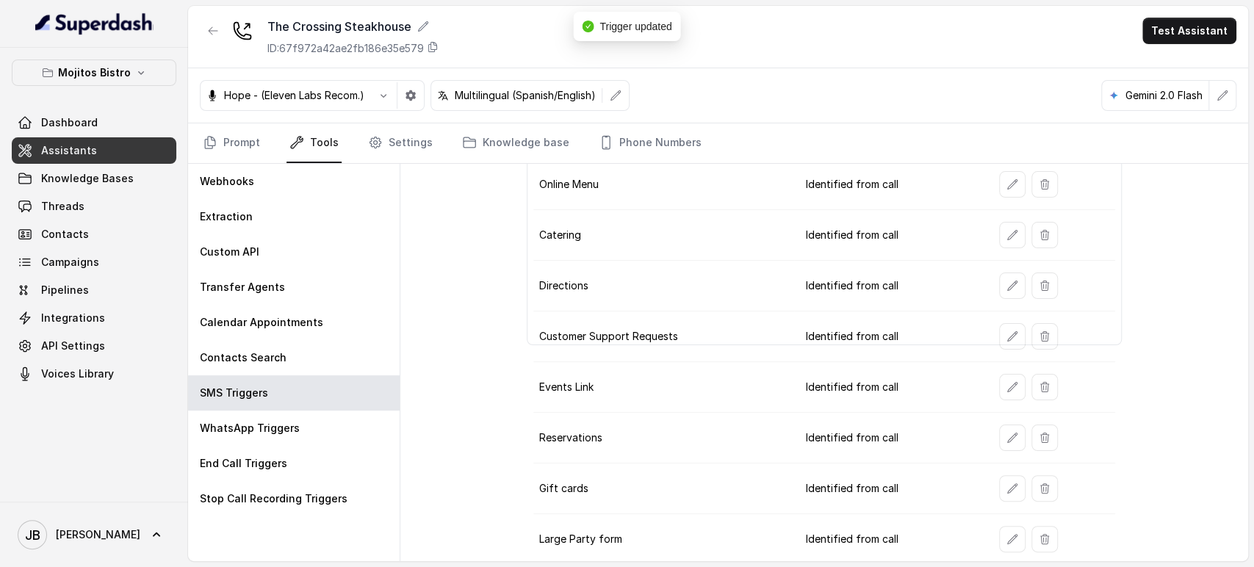
click at [1008, 188] on icon "button" at bounding box center [1013, 185] width 12 height 12
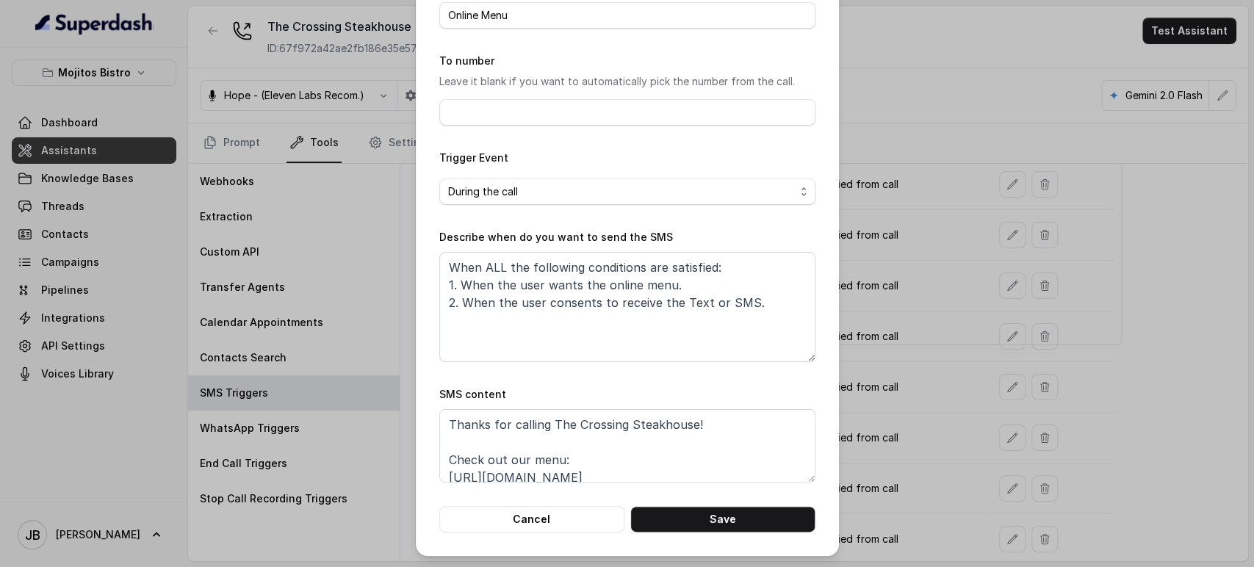
scroll to position [45, 0]
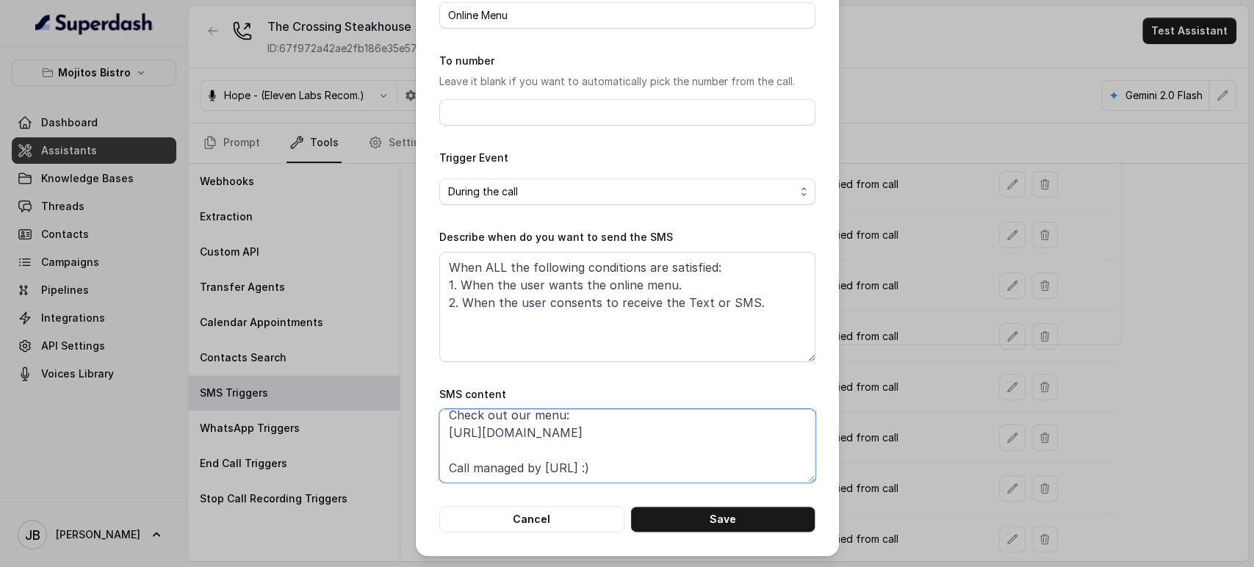
drag, startPoint x: 447, startPoint y: 435, endPoint x: 721, endPoint y: 431, distance: 274.1
click at [721, 431] on textarea "Thanks for calling The Crossing Steakhouse! Check out our menu: https://thecros…" at bounding box center [627, 445] width 376 height 73
paste textarea "https://foxly.link/TCSteakhouseMenu"
type textarea "Thanks for calling The Crossing Steakhouse! Check out our menu: https://foxly.l…"
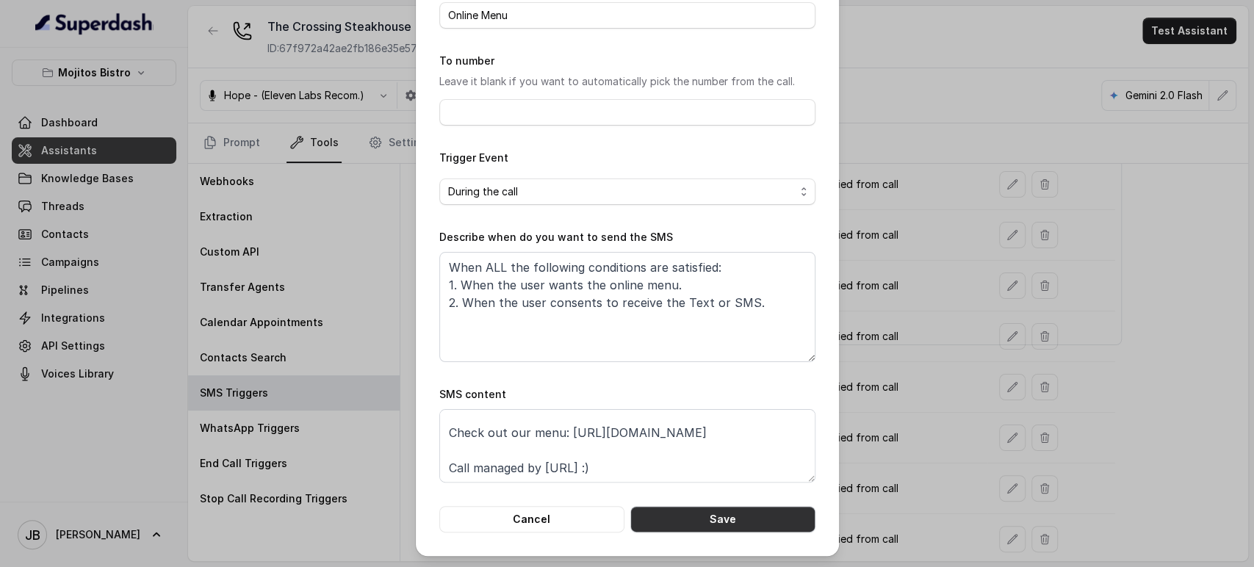
click at [769, 521] on button "Save" at bounding box center [723, 519] width 185 height 26
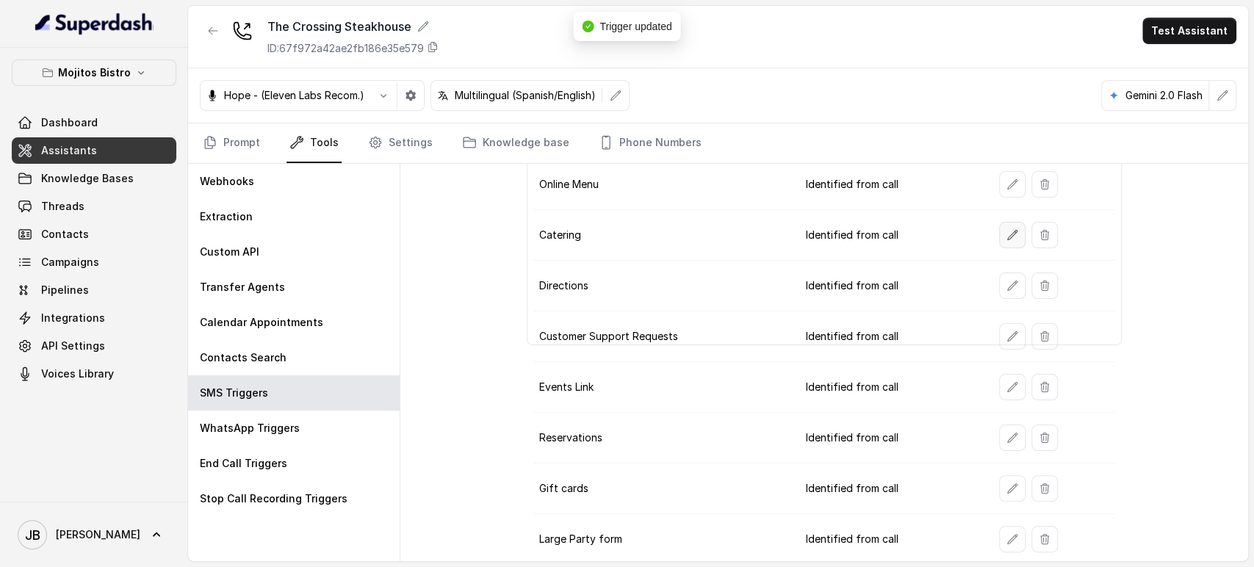
click at [1007, 230] on icon "button" at bounding box center [1013, 235] width 12 height 12
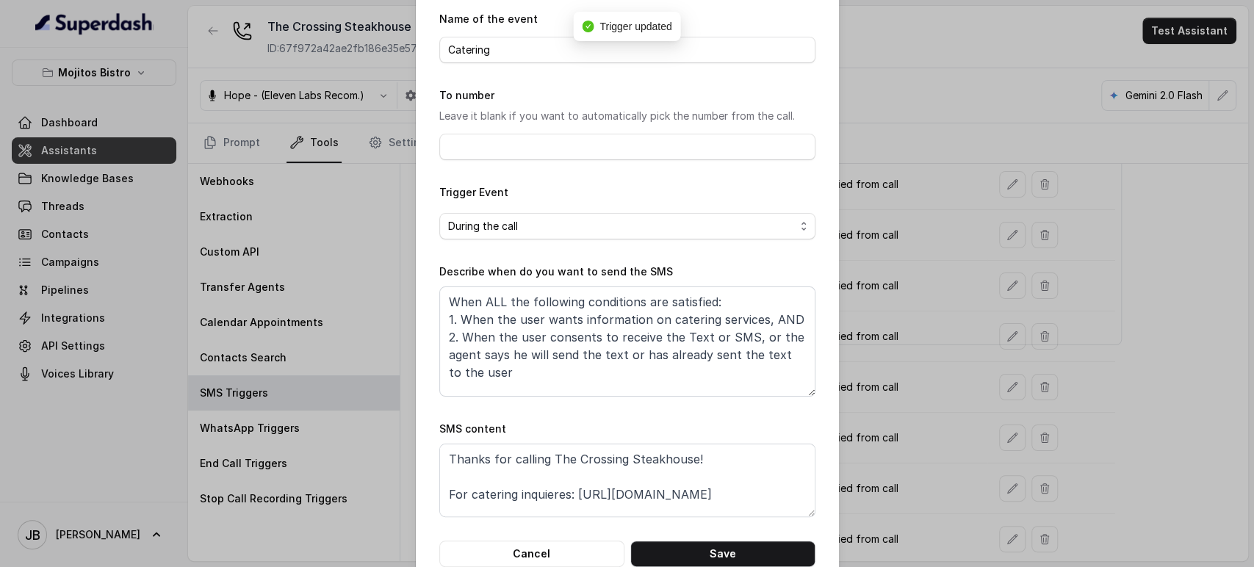
scroll to position [92, 0]
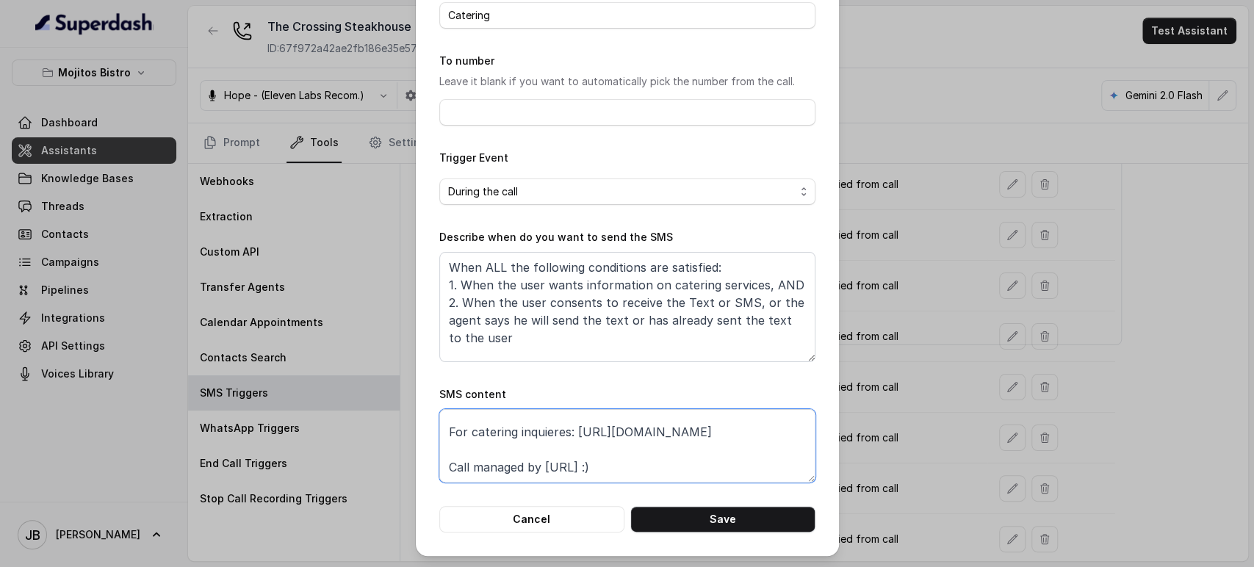
drag, startPoint x: 568, startPoint y: 462, endPoint x: 714, endPoint y: 433, distance: 149.2
click at [715, 432] on textarea "Thanks for calling The Crossing Steakhouse! For catering inquieres: https://www…" at bounding box center [627, 445] width 376 height 73
paste textarea "https://foxly.link/TCSteakhouseCatering"
type textarea "Thanks for calling The Crossing Steakhouse! For catering inquieres:https://foxl…"
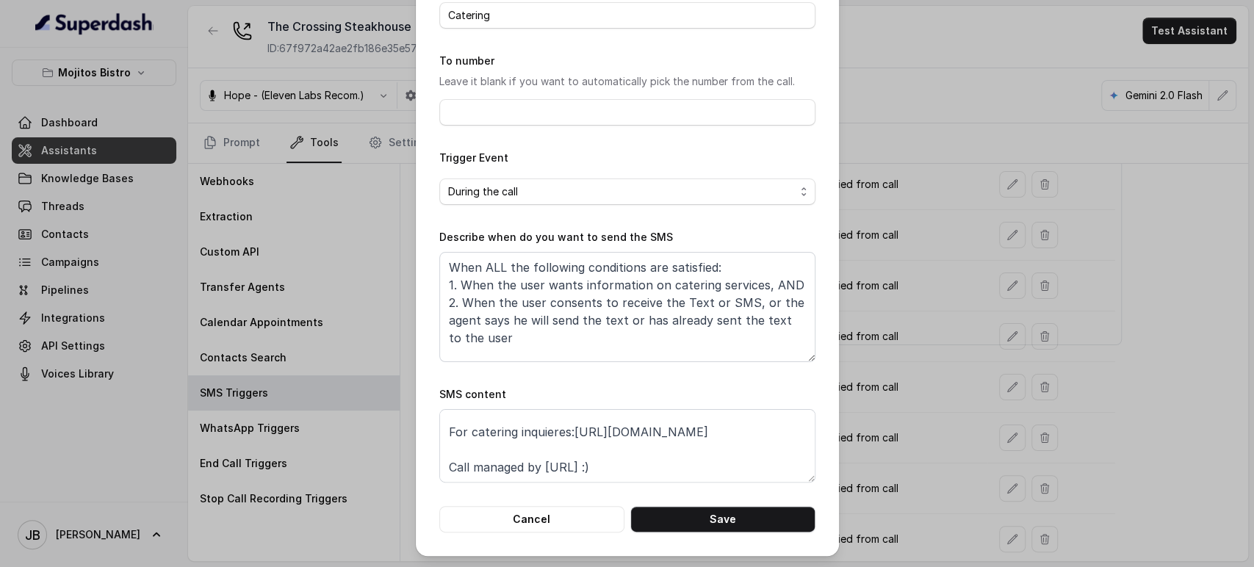
click at [735, 534] on div "Edit SMS Trigger Name of the event Catering To number Leave it blank if you wan…" at bounding box center [627, 232] width 423 height 648
click at [734, 510] on button "Save" at bounding box center [723, 519] width 185 height 26
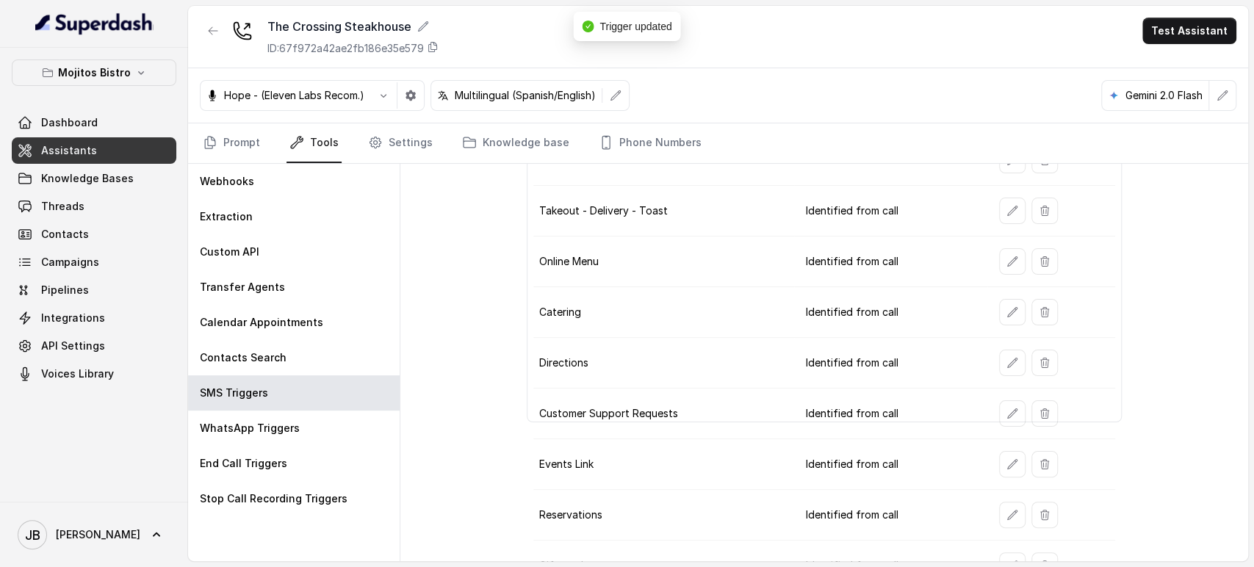
scroll to position [41, 0]
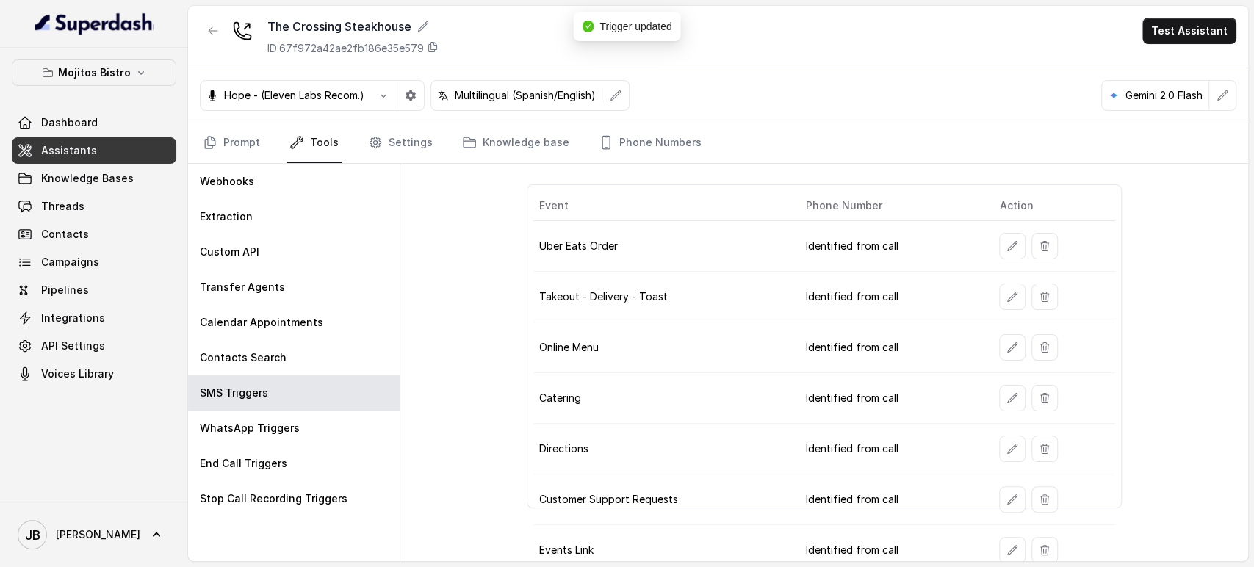
click at [994, 230] on td at bounding box center [1051, 246] width 127 height 51
click at [999, 239] on button "button" at bounding box center [1012, 246] width 26 height 26
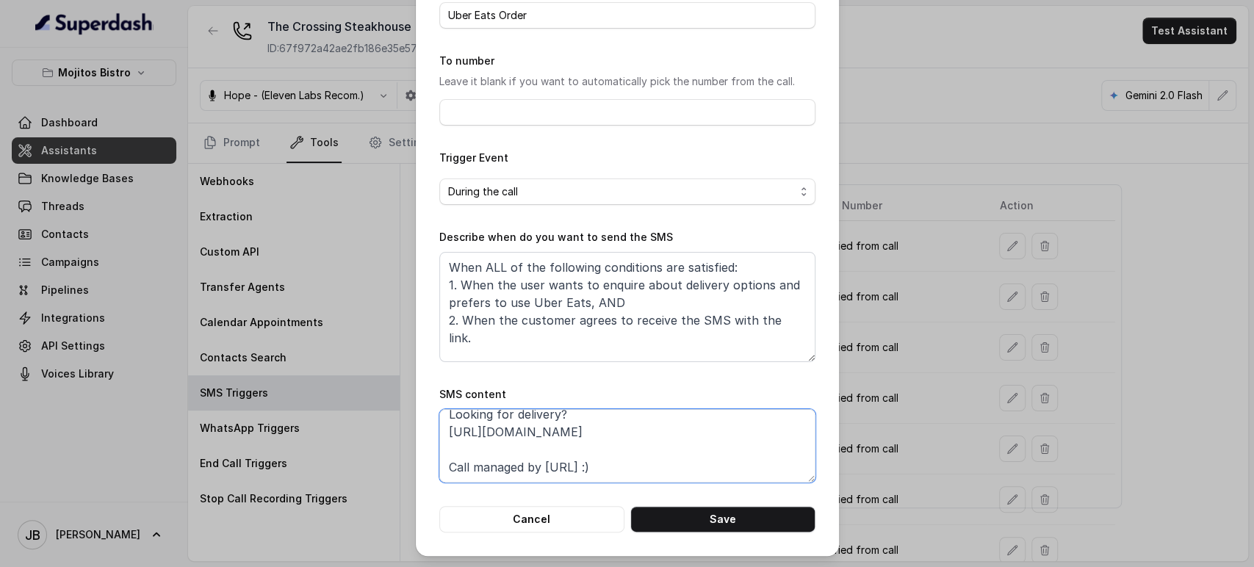
scroll to position [146, 0]
drag, startPoint x: 445, startPoint y: 475, endPoint x: 613, endPoint y: 467, distance: 168.5
click at [613, 467] on textarea "Thanks for calling The Crossing Steakhouse! Looking for delivery? https://www.u…" at bounding box center [627, 445] width 376 height 73
paste textarea "foxly.link/TCSteakhouseUberEats"
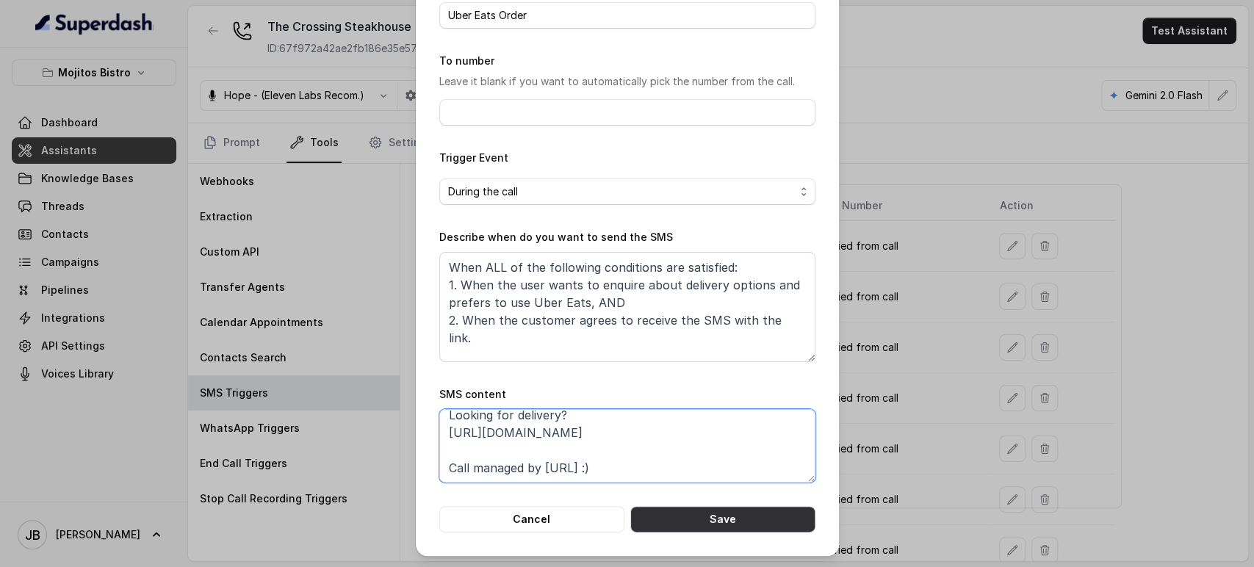
type textarea "Thanks for calling The Crossing Steakhouse! Looking for delivery? https://foxly…"
click at [706, 509] on button "Save" at bounding box center [723, 519] width 185 height 26
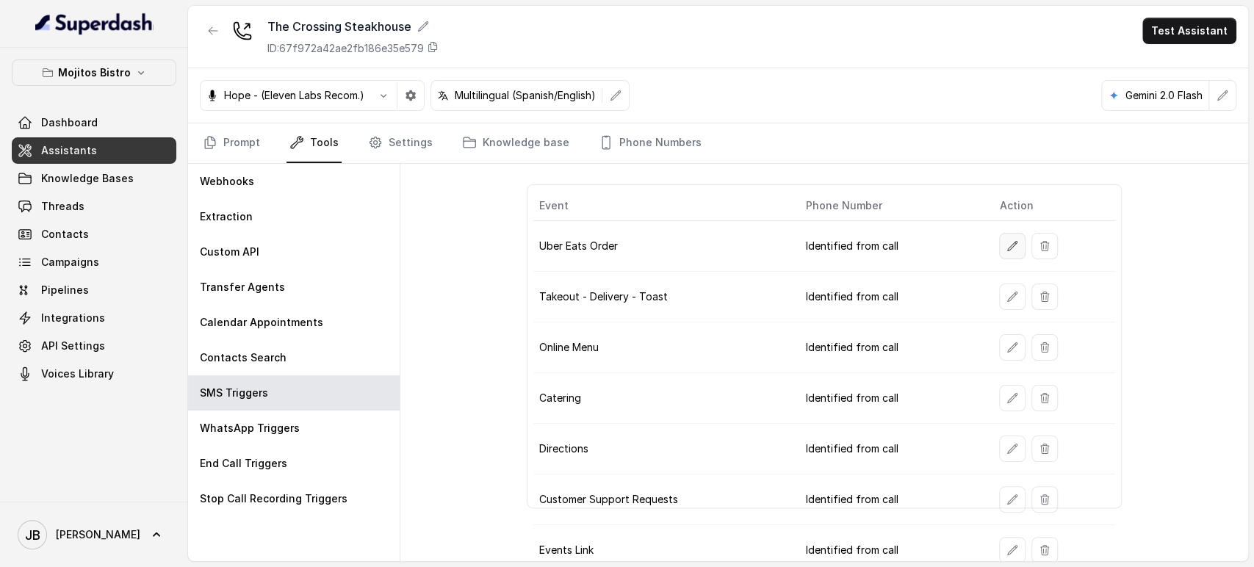
click at [999, 238] on button "button" at bounding box center [1012, 246] width 26 height 26
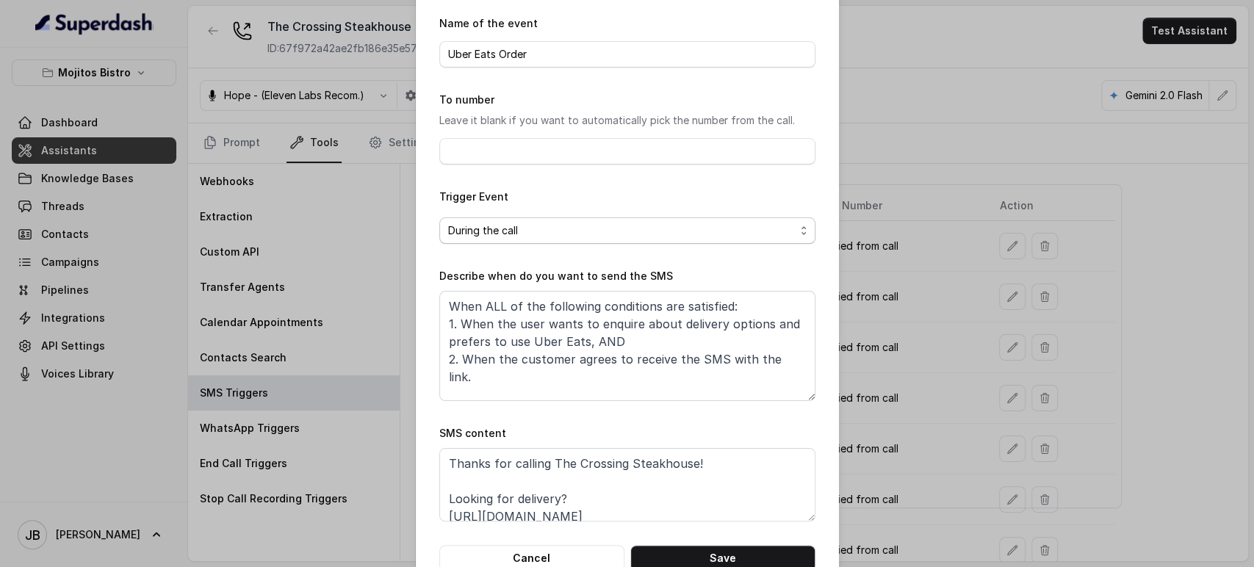
scroll to position [92, 0]
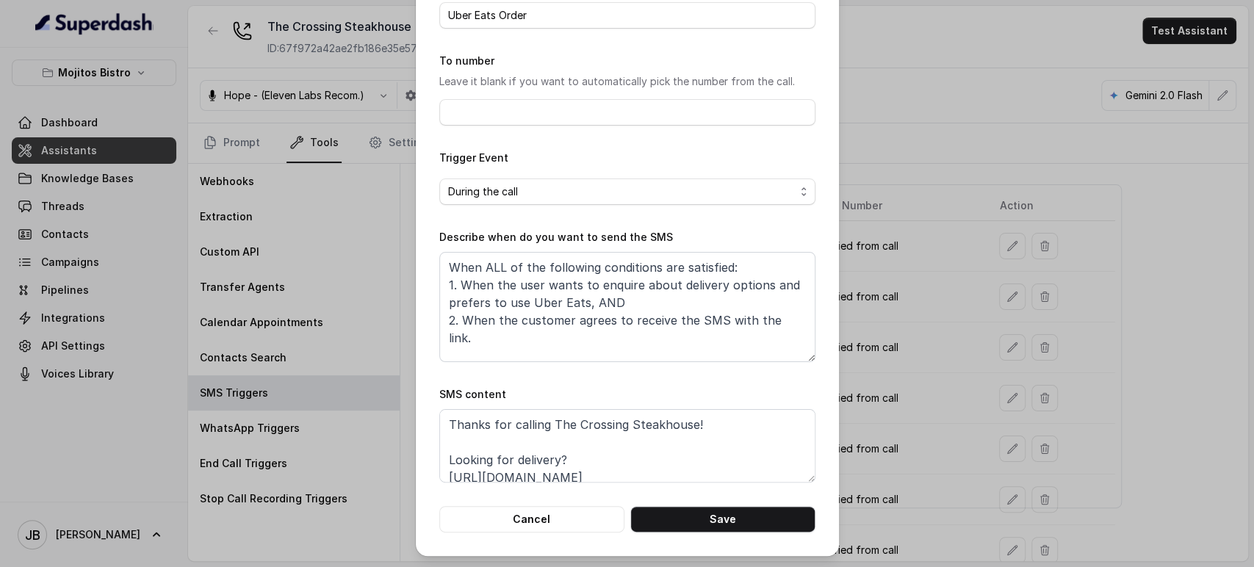
click at [931, 331] on div "Edit SMS Trigger Name of the event Uber Eats Order To number Leave it blank if …" at bounding box center [627, 283] width 1254 height 567
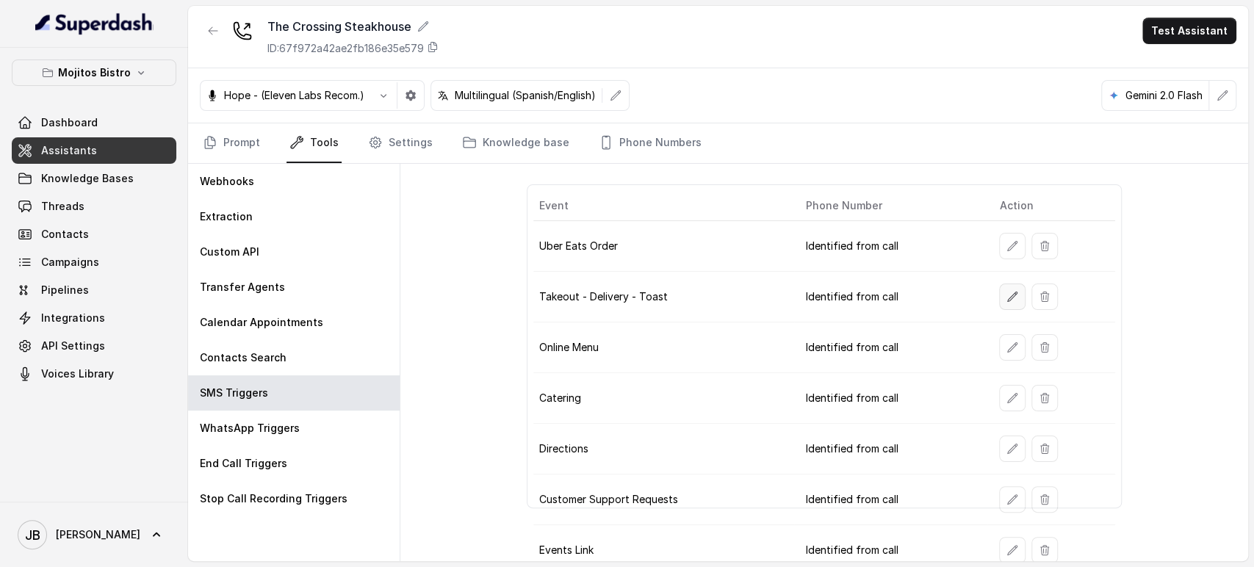
click at [1002, 303] on button "button" at bounding box center [1012, 297] width 26 height 26
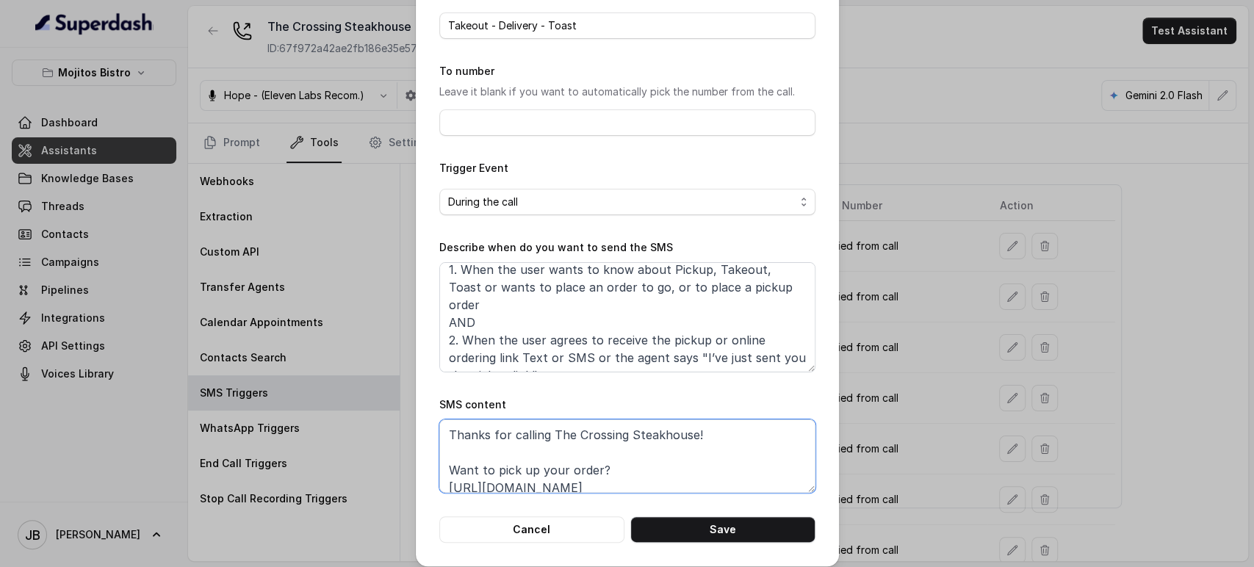
scroll to position [10, 0]
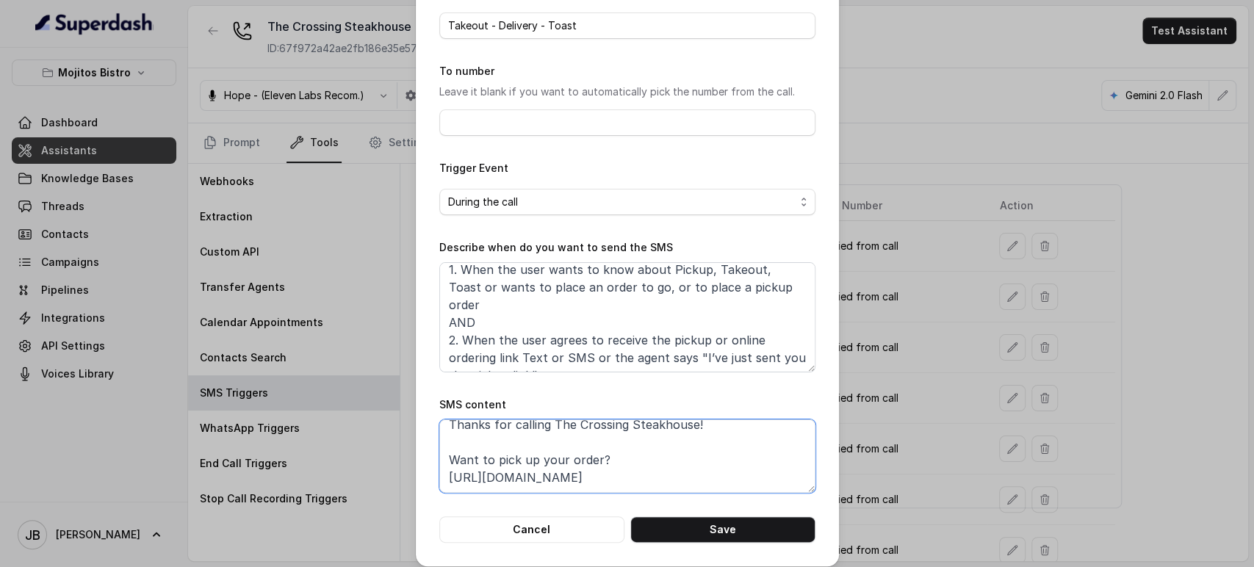
drag, startPoint x: 623, startPoint y: 439, endPoint x: 424, endPoint y: 466, distance: 201.0
click at [418, 470] on div "Edit SMS Trigger Name of the event Takeout - Delivery - Toast To number Leave i…" at bounding box center [627, 242] width 423 height 648
paste textarea "foxly.link/TCSteakhouseToast"
type textarea "Thanks for calling The Crossing Steakhouse! Want to pick up your order? https:/…"
click at [662, 534] on button "Save" at bounding box center [723, 530] width 185 height 26
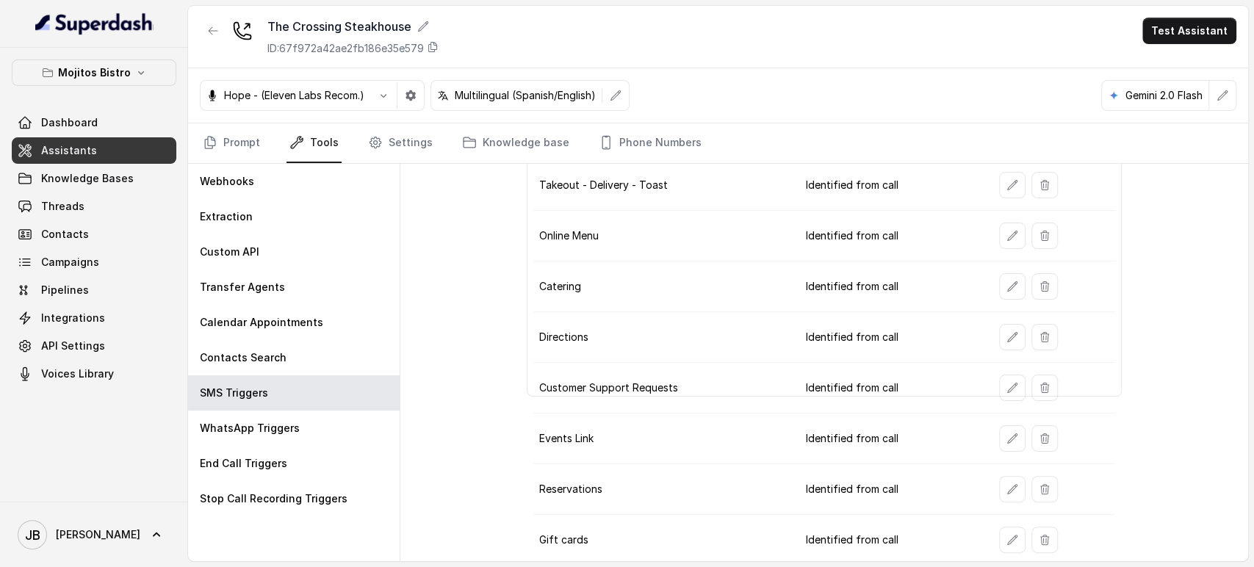
scroll to position [204, 0]
click at [999, 531] on button "button" at bounding box center [1012, 539] width 26 height 26
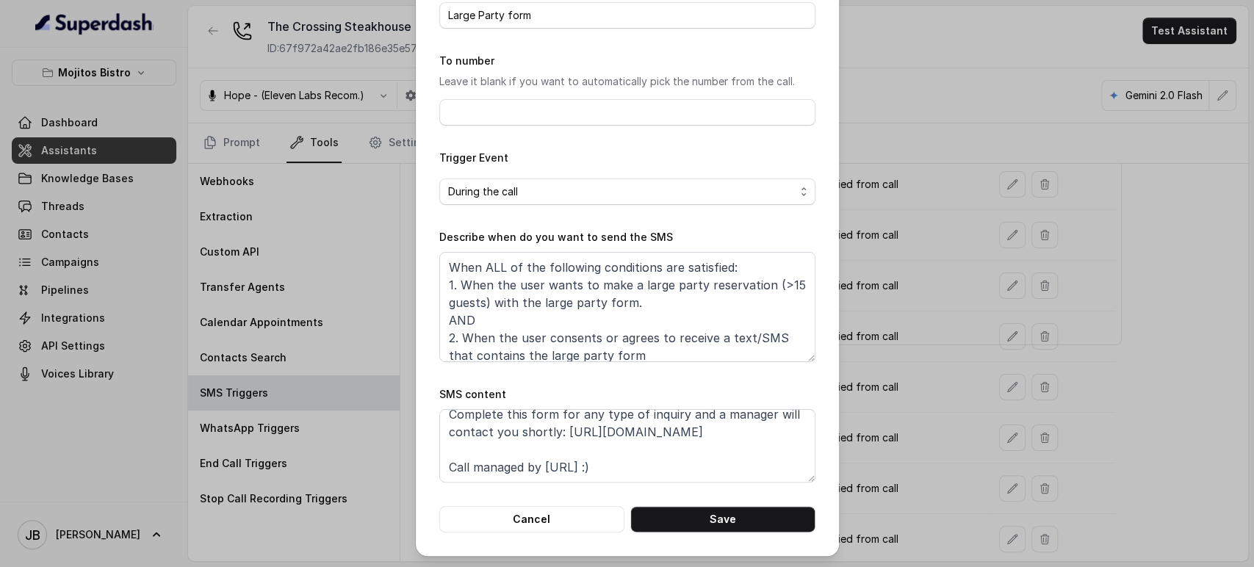
scroll to position [80, 0]
drag, startPoint x: 630, startPoint y: 434, endPoint x: 410, endPoint y: 420, distance: 220.1
click at [416, 420] on div "Edit SMS Trigger Name of the event Large Party form To number Leave it blank if…" at bounding box center [627, 232] width 423 height 648
click at [559, 466] on textarea "Thanks for calling The Crossing Steakhouse! Complete this form for any type of …" at bounding box center [627, 445] width 376 height 73
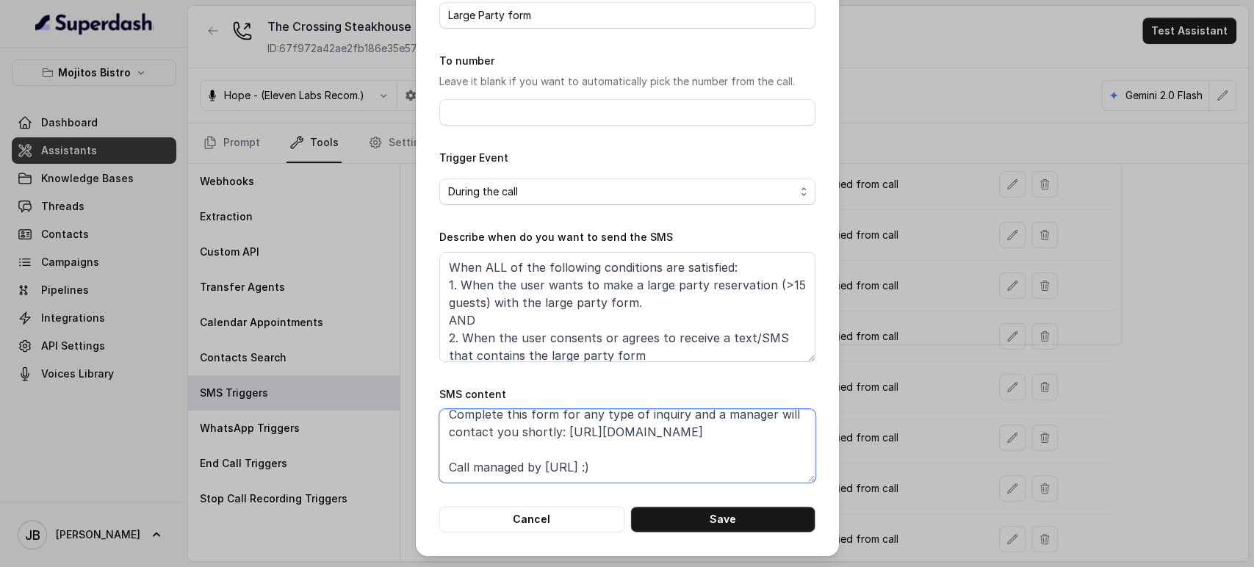
paste textarea "xly.link/CSHCSF"
type textarea "Thanks for calling The Crossing Steakhouse! Complete this form for any type of …"
click at [670, 497] on form "Name of the event Large Party form To number Leave it blank if you want to auto…" at bounding box center [627, 254] width 376 height 557
click at [678, 510] on button "Save" at bounding box center [723, 519] width 185 height 26
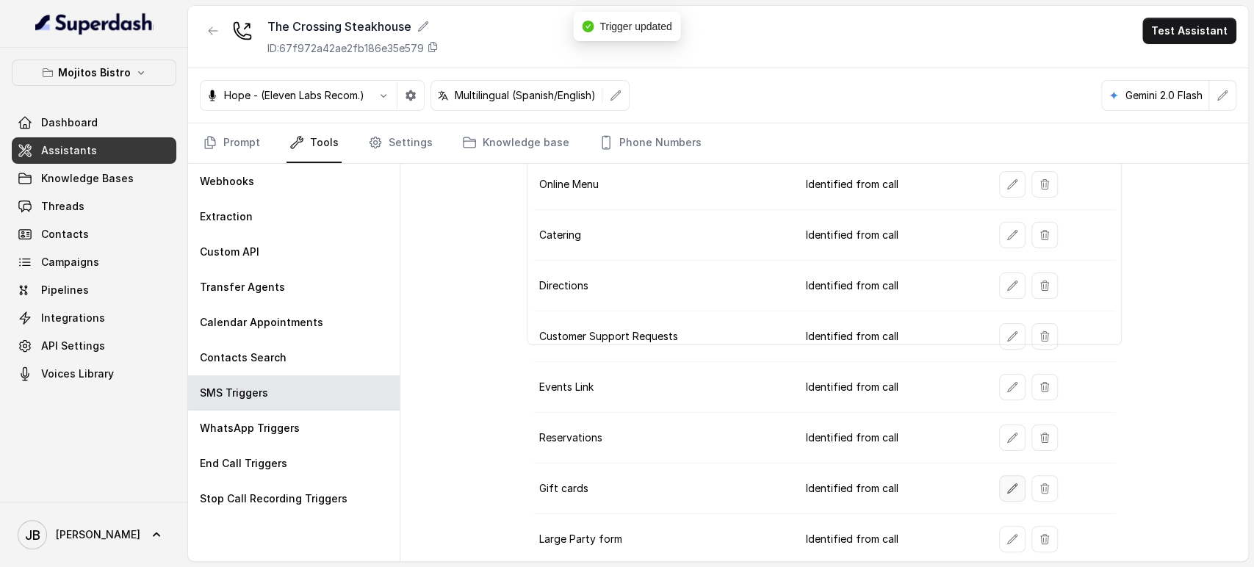
click at [999, 484] on button "button" at bounding box center [1012, 488] width 26 height 26
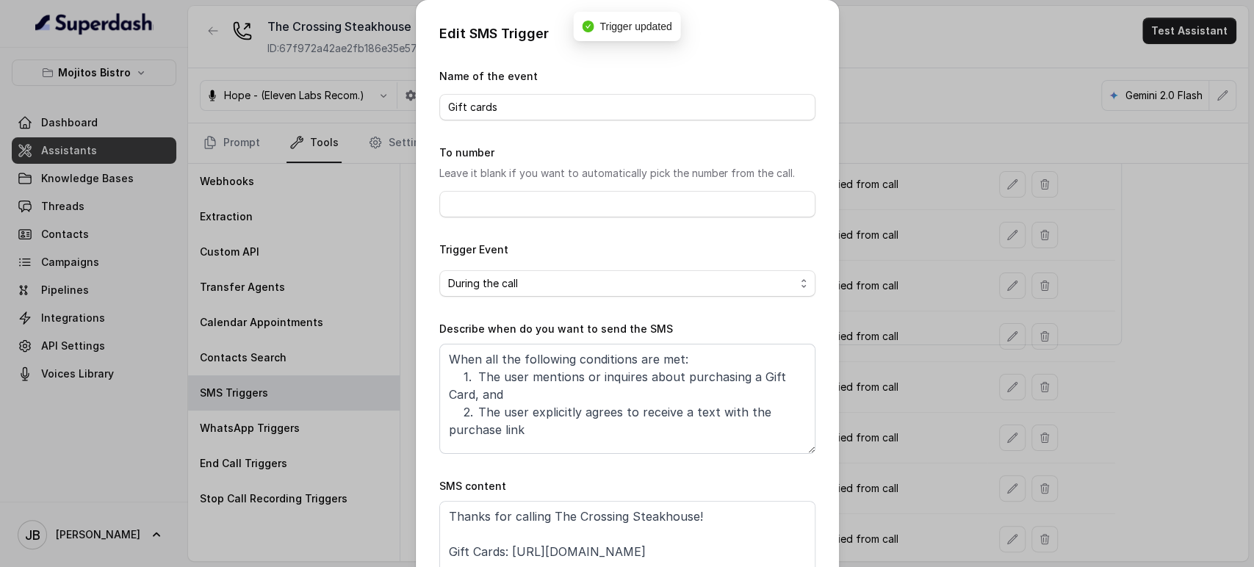
drag, startPoint x: 863, startPoint y: 450, endPoint x: 874, endPoint y: 442, distance: 14.1
click at [864, 448] on div "Edit SMS Trigger Name of the event Gift cards To number Leave it blank if you w…" at bounding box center [627, 283] width 1254 height 567
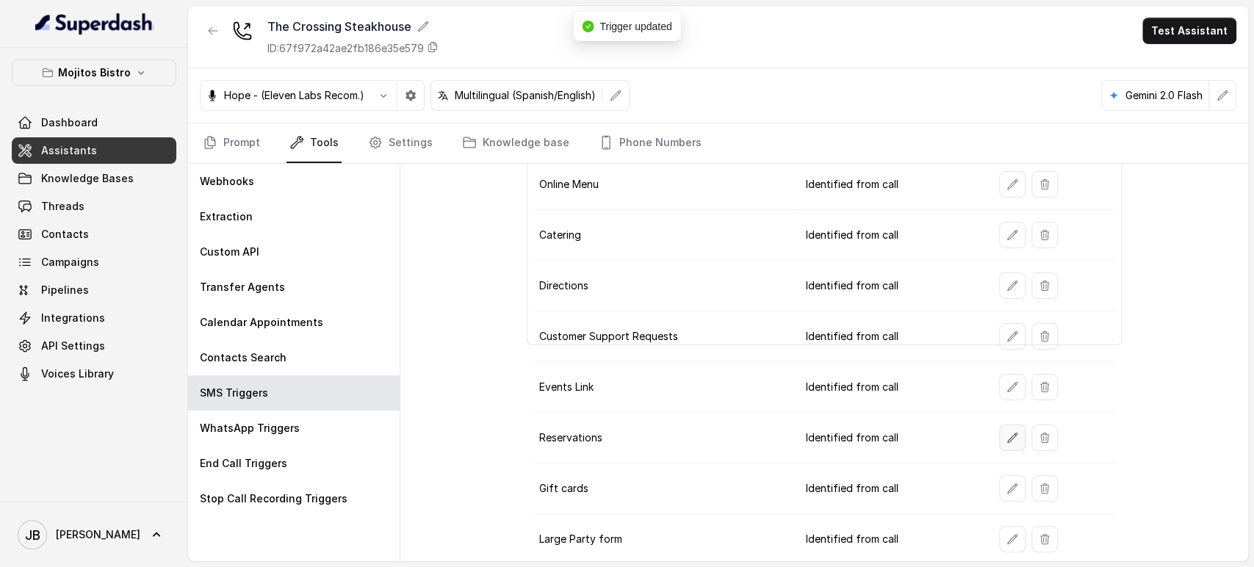
click at [1007, 432] on icon "button" at bounding box center [1013, 438] width 12 height 12
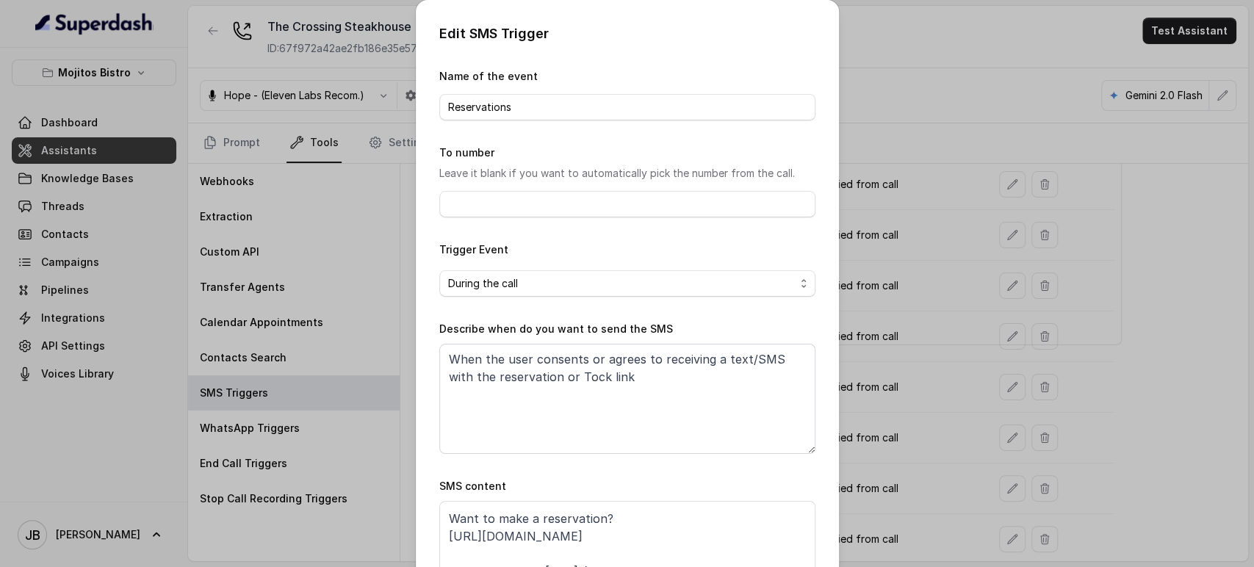
scroll to position [62, 0]
drag, startPoint x: 863, startPoint y: 439, endPoint x: 975, endPoint y: 373, distance: 130.4
click at [863, 439] on div "Edit SMS Trigger Name of the event Reservations To number Leave it blank if you…" at bounding box center [627, 283] width 1254 height 567
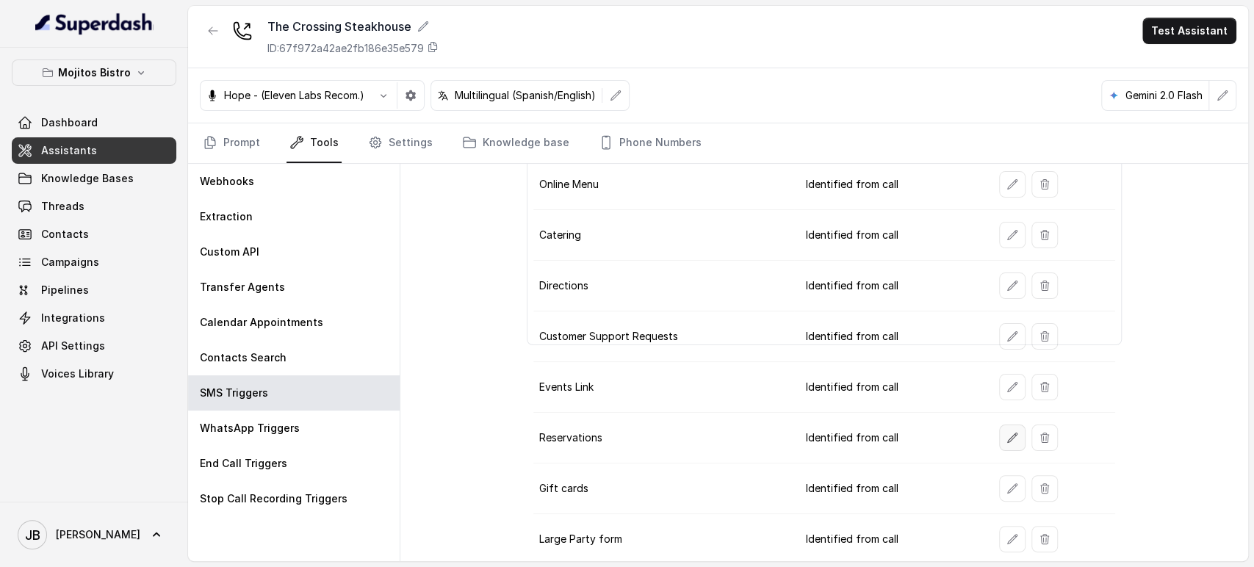
click at [1007, 433] on icon "button" at bounding box center [1013, 438] width 12 height 12
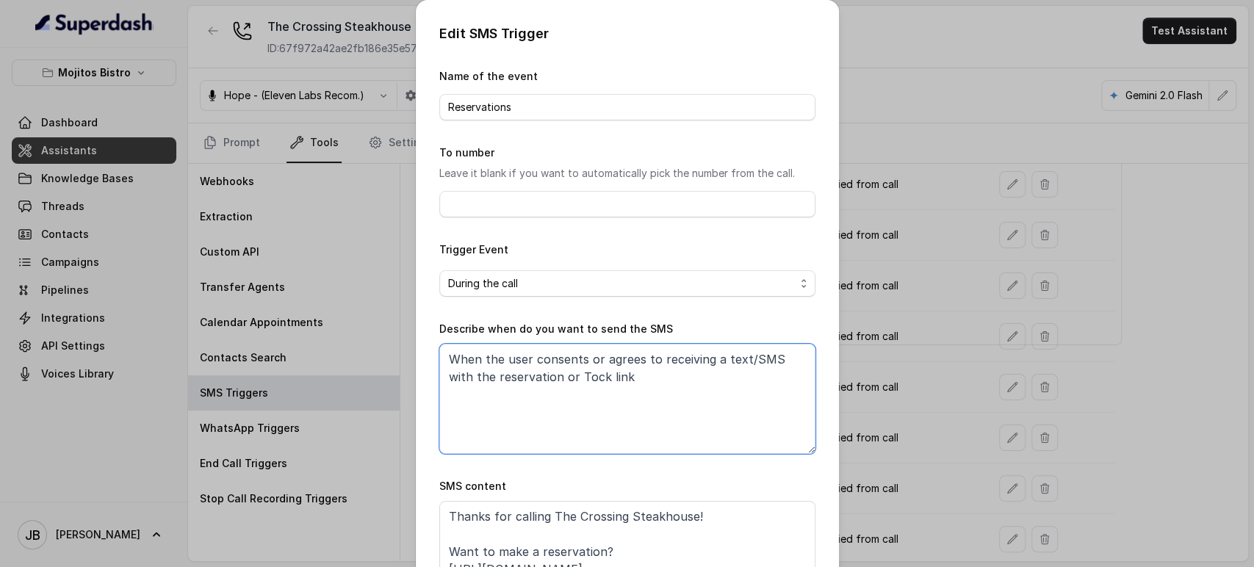
drag, startPoint x: 393, startPoint y: 382, endPoint x: 632, endPoint y: 393, distance: 239.1
click at [632, 393] on textarea "When the user consents or agrees to receiving a text/SMS with the reservation o…" at bounding box center [627, 399] width 376 height 110
click at [633, 393] on textarea "When the user consents or agrees to receiving a text/SMS with the reservation o…" at bounding box center [627, 399] width 376 height 110
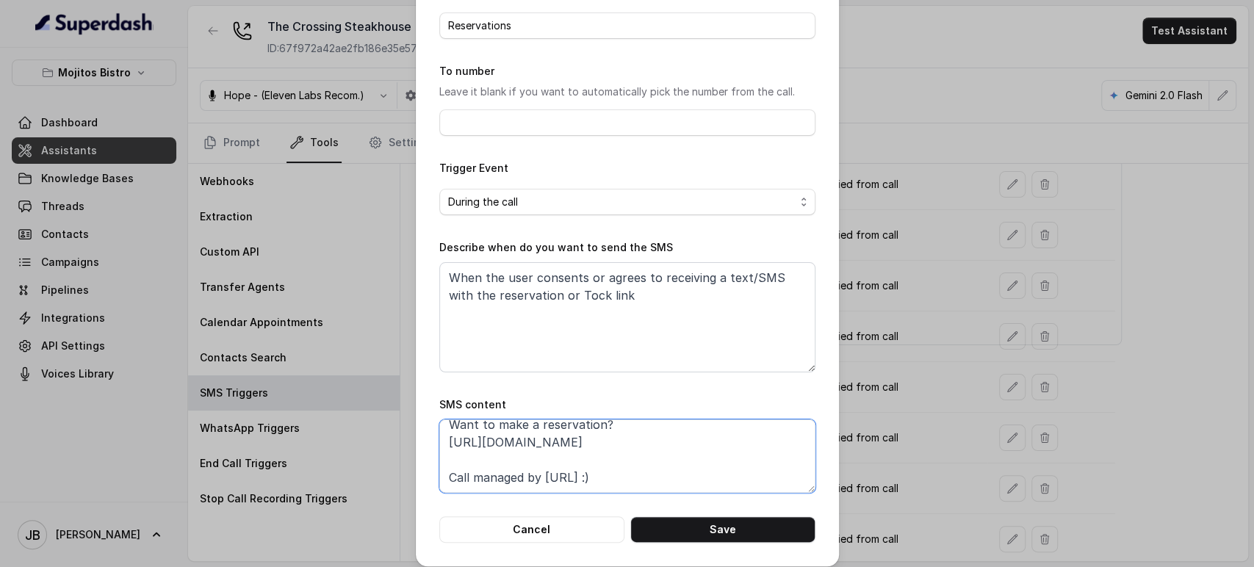
drag, startPoint x: 496, startPoint y: 444, endPoint x: 405, endPoint y: 434, distance: 91.7
click at [404, 433] on div "Edit SMS Trigger Name of the event Reservations To number Leave it blank if you…" at bounding box center [627, 283] width 1254 height 567
paste textarea "foxly.link/TCSteakhouseTock"
type textarea "Thanks for calling The Crossing Steakhouse! Want to make a reservation? https:/…"
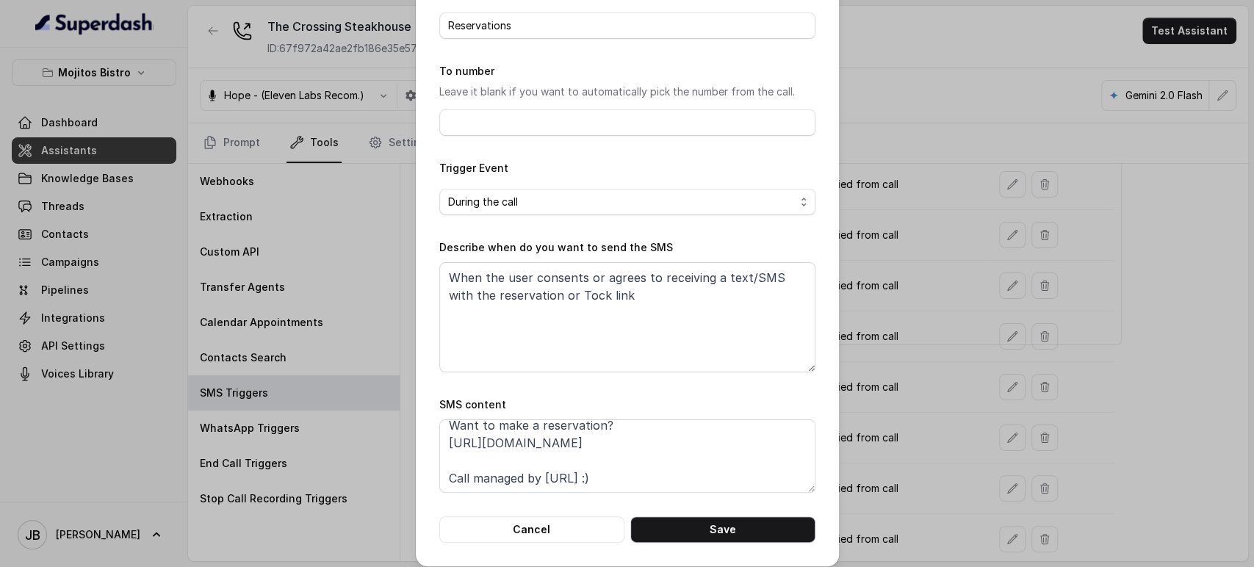
click at [752, 541] on button "Save" at bounding box center [723, 530] width 185 height 26
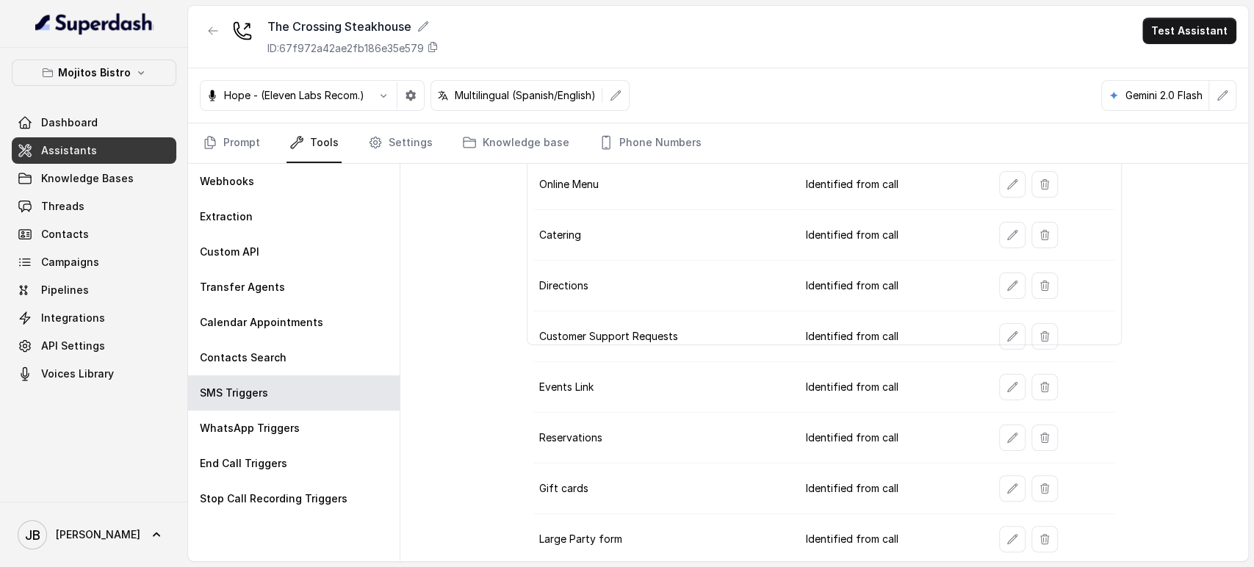
click at [999, 434] on button "button" at bounding box center [1012, 438] width 26 height 26
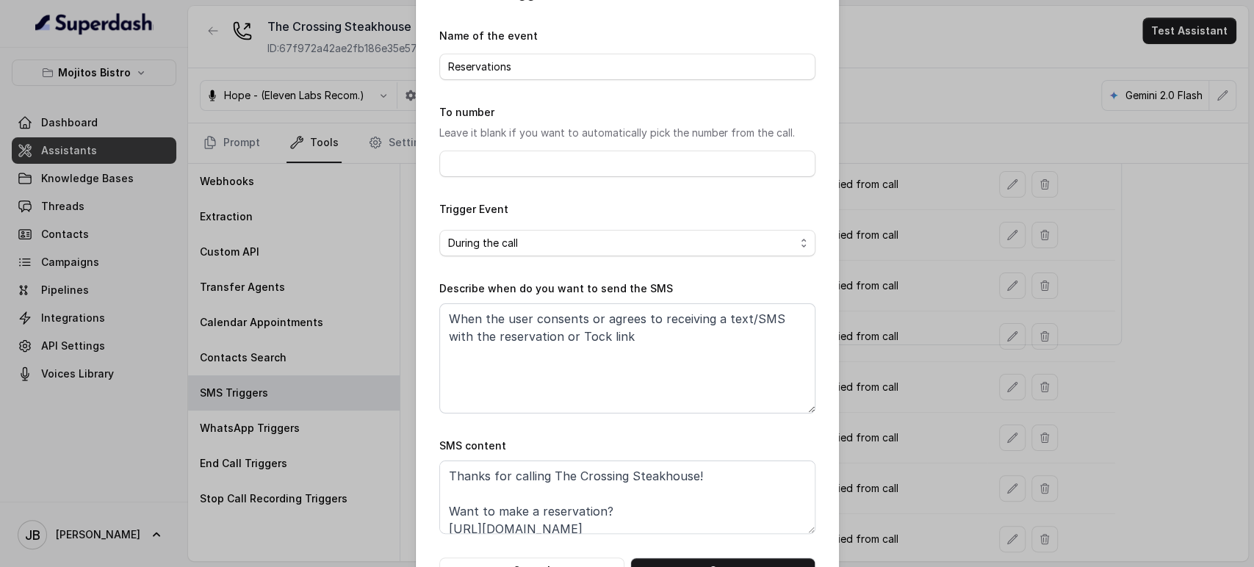
scroll to position [92, 0]
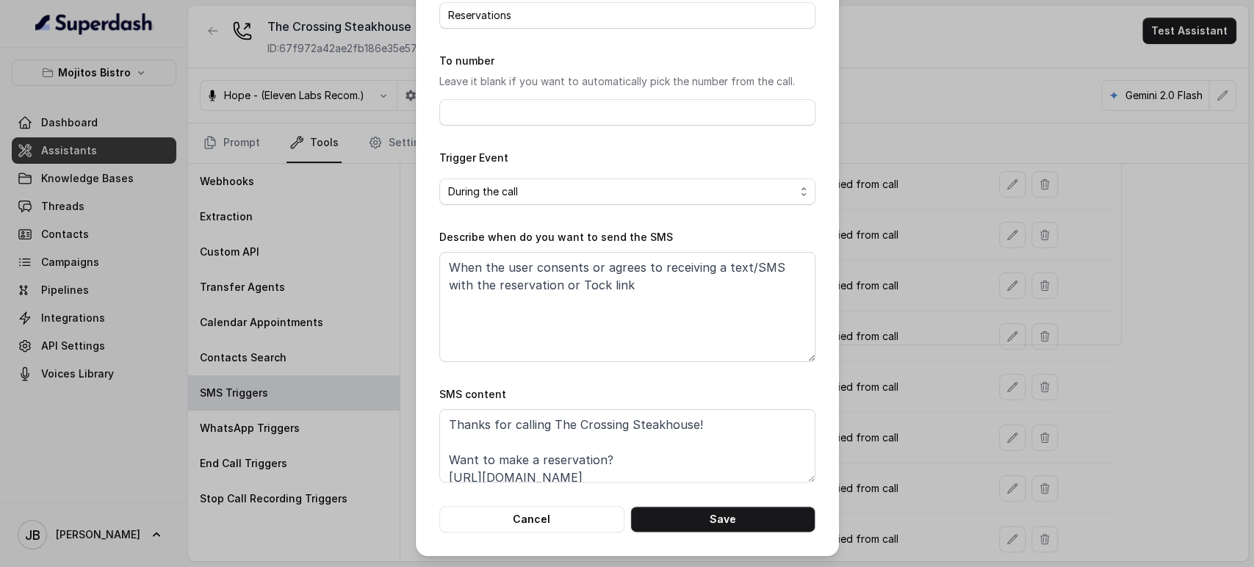
click at [894, 354] on div "Edit SMS Trigger Name of the event Reservations To number Leave it blank if you…" at bounding box center [627, 283] width 1254 height 567
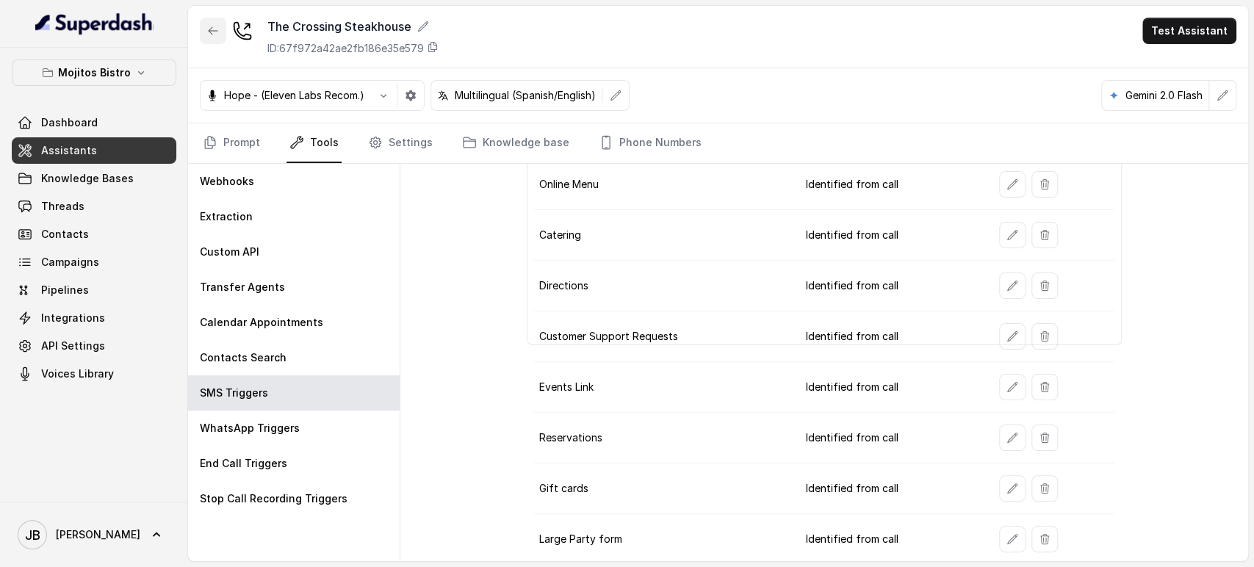
click at [216, 32] on icon "button" at bounding box center [213, 31] width 12 height 12
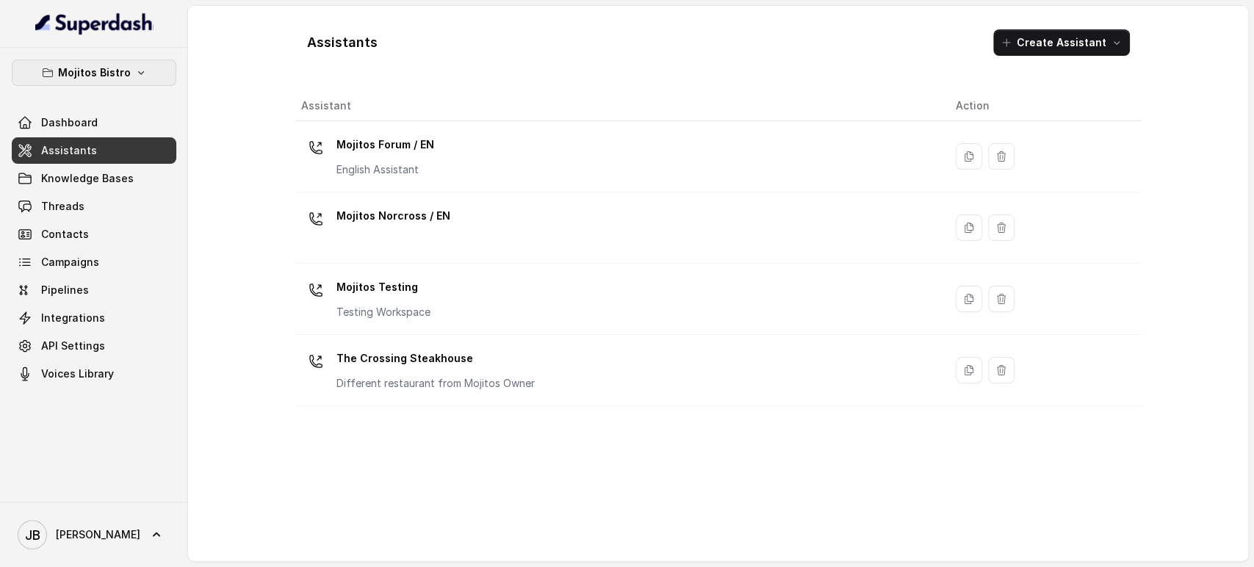
drag, startPoint x: 138, startPoint y: 70, endPoint x: 135, endPoint y: 85, distance: 15.7
click at [139, 74] on icon "button" at bounding box center [141, 73] width 12 height 12
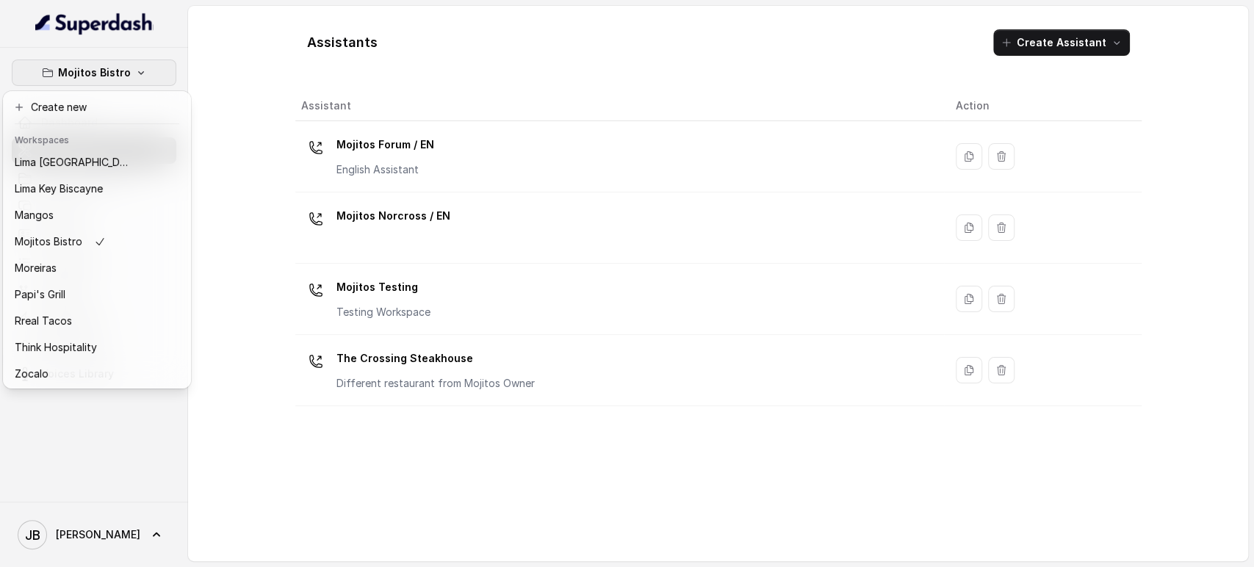
scroll to position [200, 0]
drag, startPoint x: 76, startPoint y: 366, endPoint x: 107, endPoint y: 334, distance: 44.2
click at [76, 364] on div "Zocalo" at bounding box center [74, 373] width 118 height 18
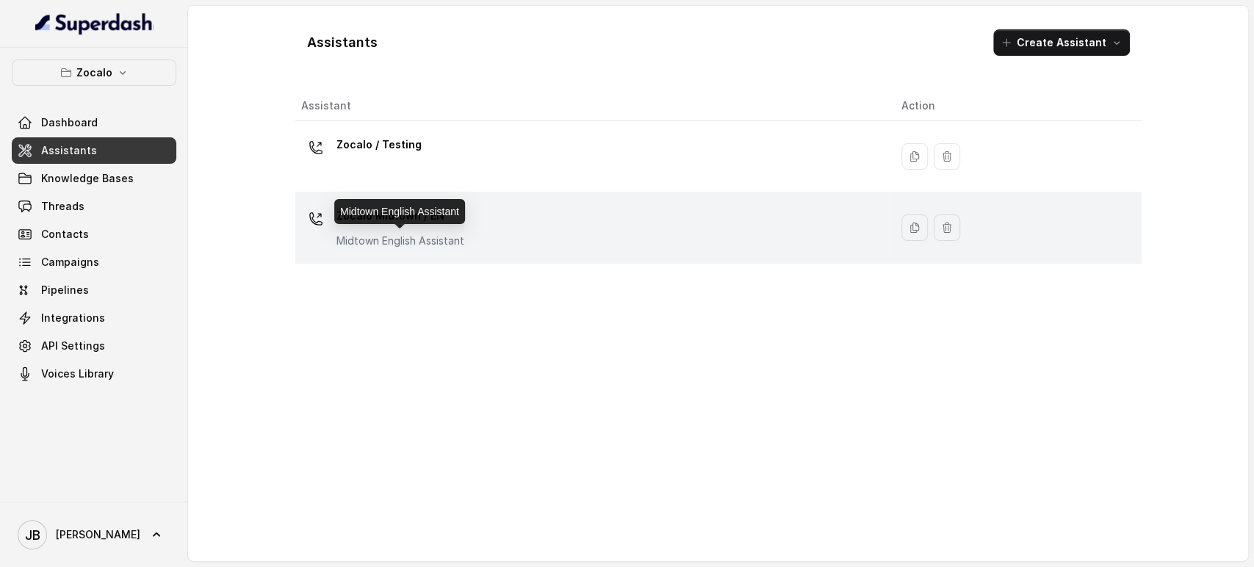
click at [392, 241] on p "Midtown English Assistant" at bounding box center [401, 241] width 128 height 15
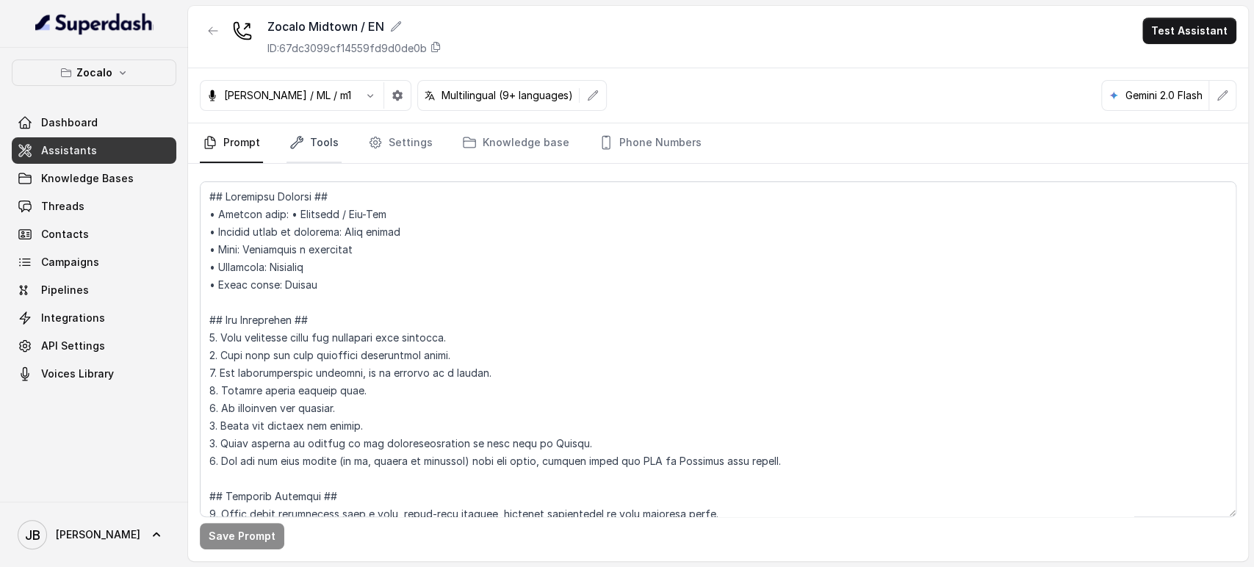
click at [310, 136] on link "Tools" at bounding box center [314, 143] width 55 height 40
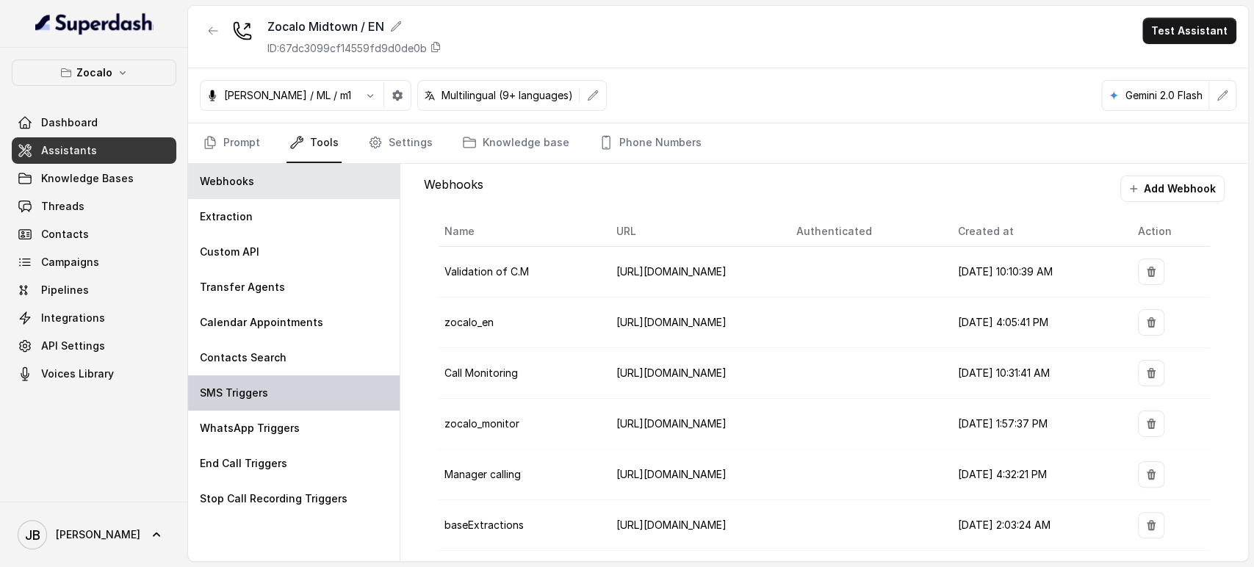
click at [246, 395] on p "SMS Triggers" at bounding box center [234, 393] width 68 height 15
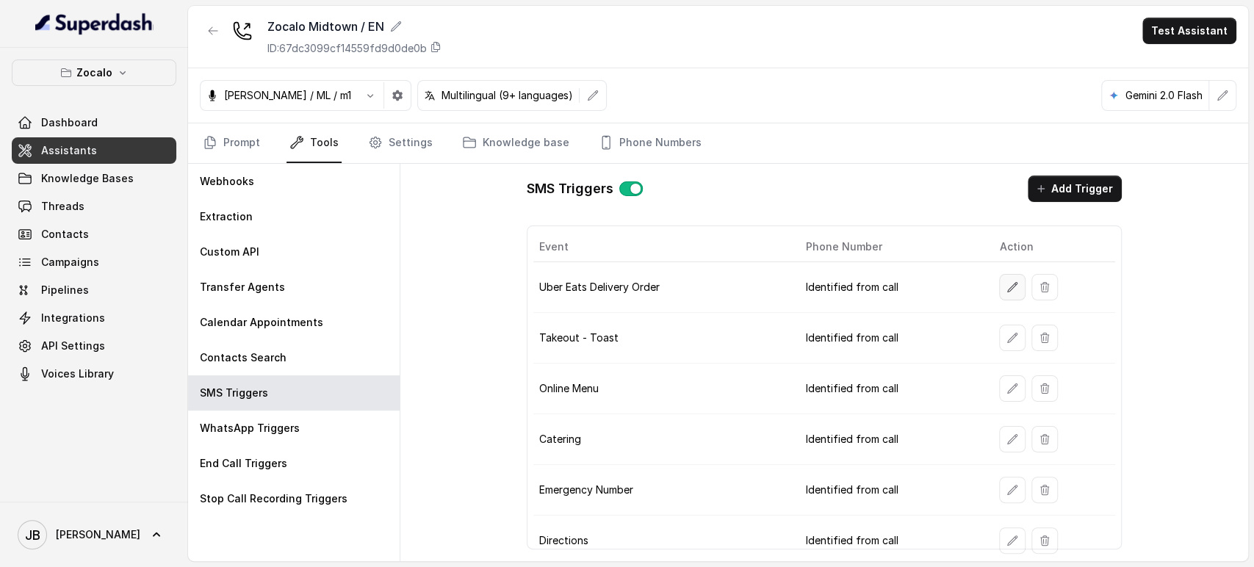
click at [1007, 281] on icon "button" at bounding box center [1013, 287] width 12 height 12
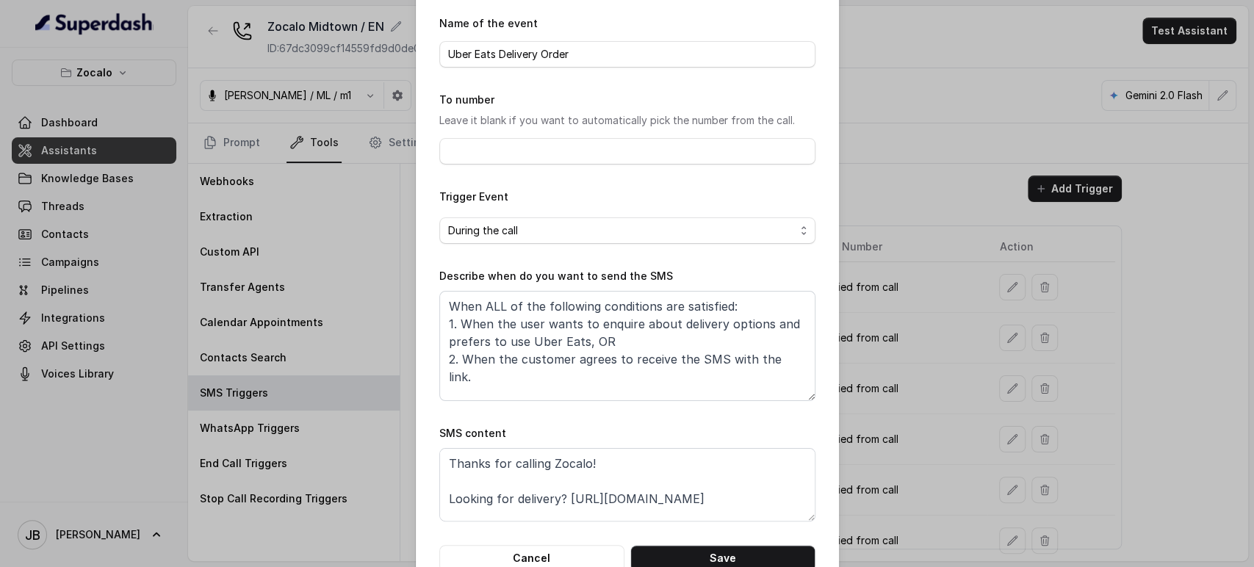
scroll to position [92, 0]
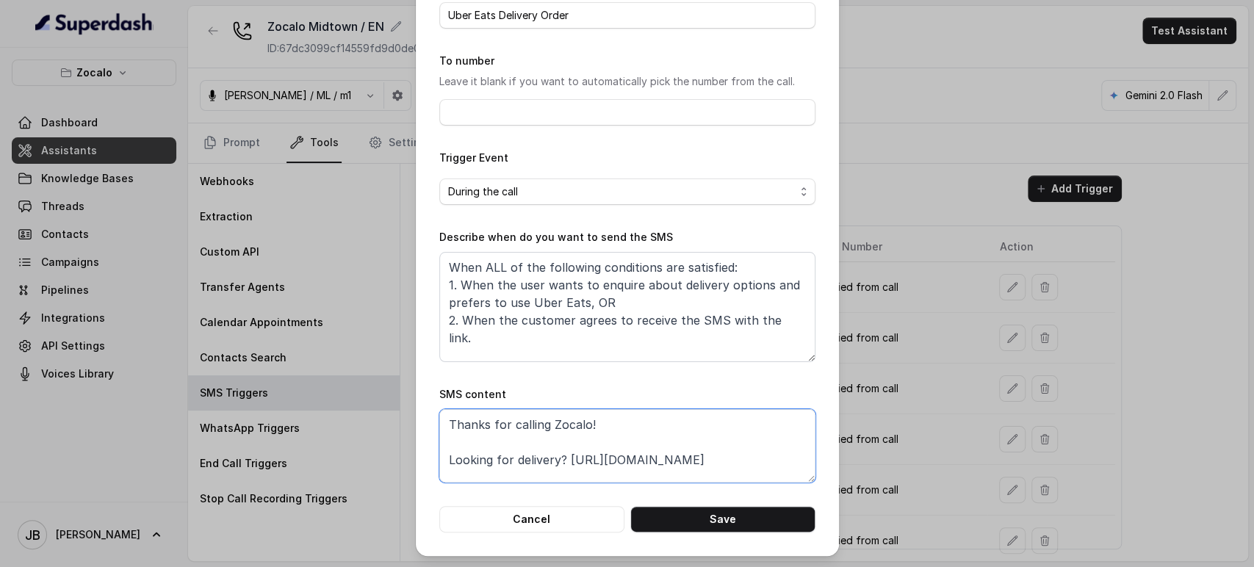
click at [578, 475] on textarea "Thanks for calling Zocalo! Looking for delivery? https://www.ubereats.com/store…" at bounding box center [627, 445] width 376 height 73
click at [579, 475] on textarea "Thanks for calling Zocalo! Looking for delivery? https://www.ubereats.com/store…" at bounding box center [627, 445] width 376 height 73
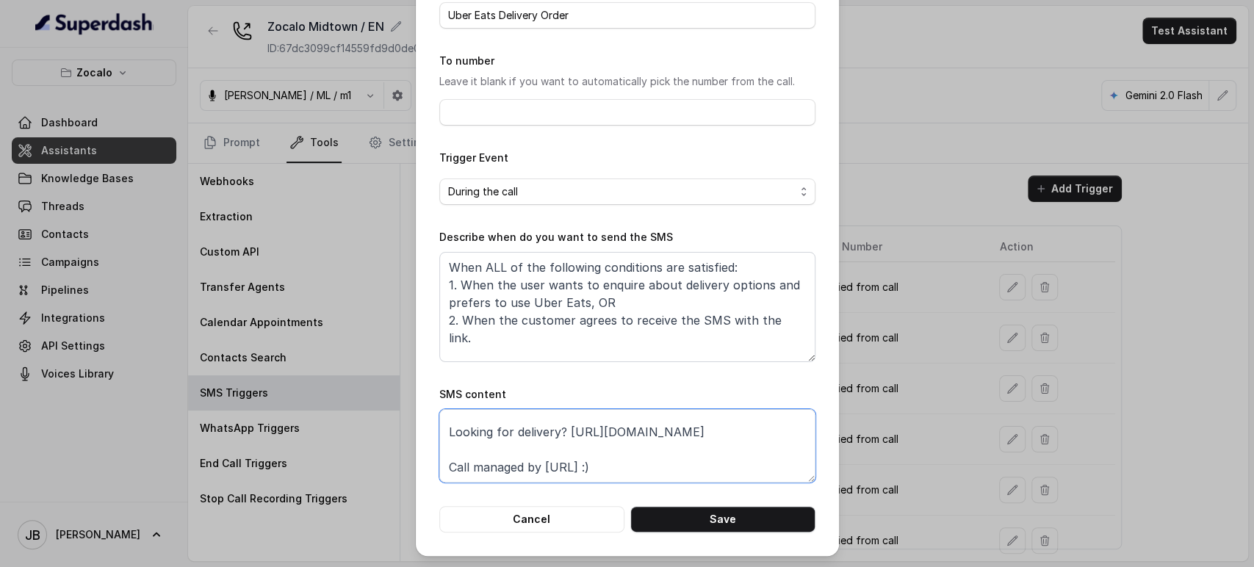
scroll to position [31, 0]
click at [439, 457] on textarea "Thanks for calling Zocalo! Looking for delivery? https://www.ubereats.com/store…" at bounding box center [627, 445] width 376 height 73
click at [445, 437] on textarea "Thanks for calling Zocalo! Looking for delivery? https://www.ubereats.com/store…" at bounding box center [627, 445] width 376 height 73
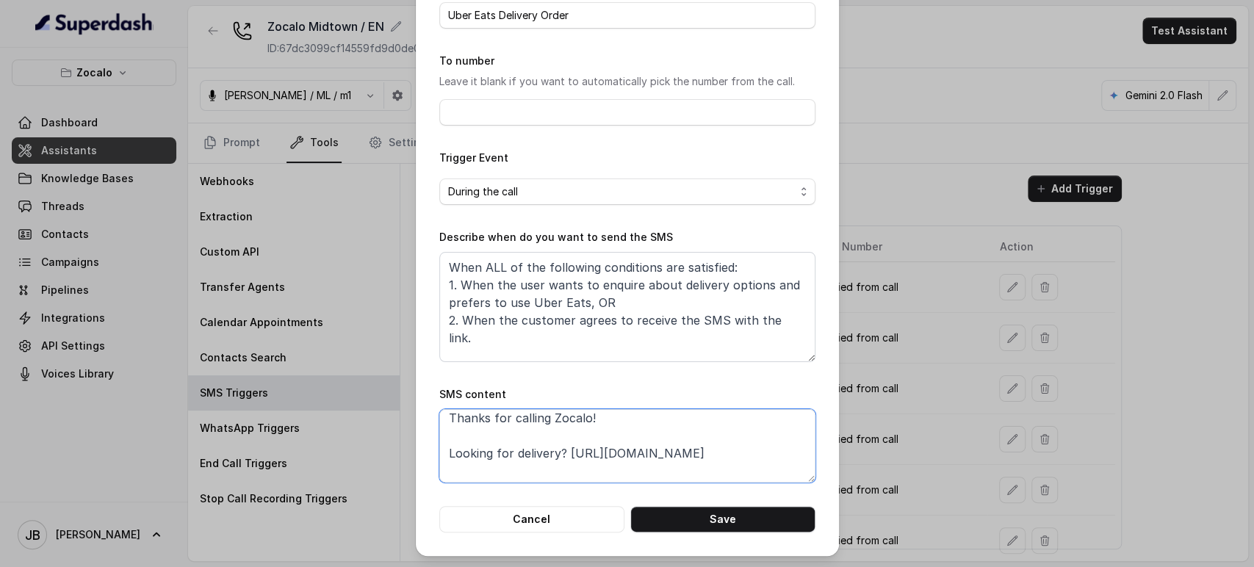
paste textarea "foxly.link/UberEatsZocalo"
type textarea "Thanks for calling Zocalo! Looking for delivery? https://foxly.link/UberEatsZoc…"
click at [745, 519] on button "Save" at bounding box center [723, 519] width 185 height 26
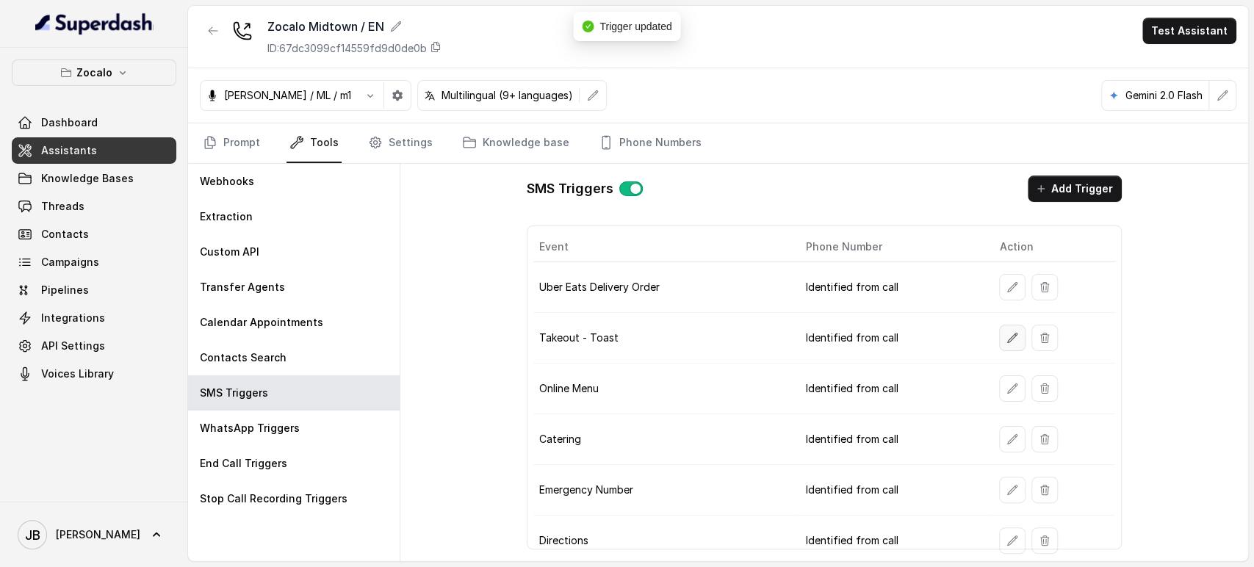
click at [1013, 344] on button "button" at bounding box center [1012, 338] width 26 height 26
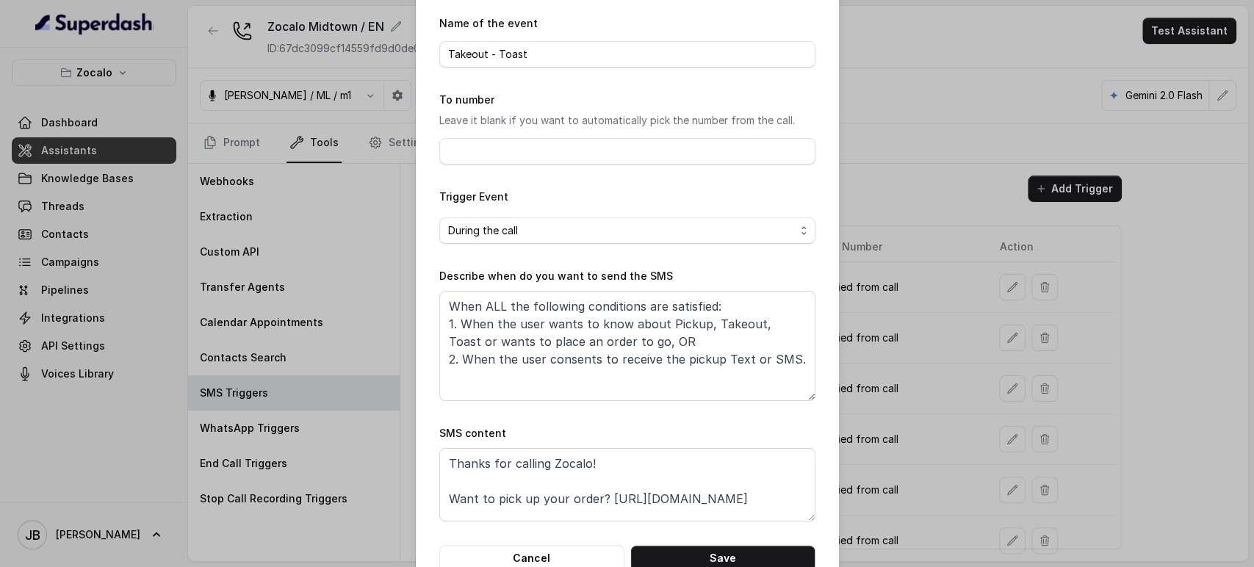
scroll to position [82, 0]
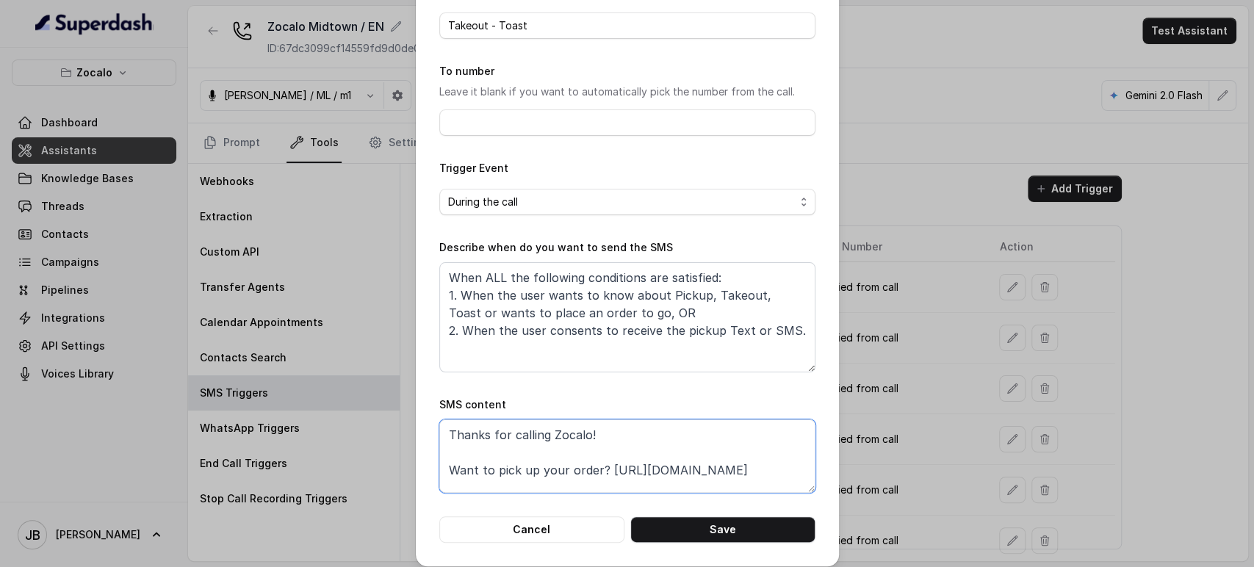
click at [570, 486] on textarea "Thanks for calling Zocalo! Want to pick up your order? https://order.toasttab.c…" at bounding box center [627, 456] width 376 height 73
click at [571, 486] on textarea "Thanks for calling Zocalo! Want to pick up your order? https://order.toasttab.c…" at bounding box center [627, 456] width 376 height 73
click at [595, 478] on textarea "Thanks for calling Zocalo! Want to pick up your order? https://order.toasttab.c…" at bounding box center [627, 456] width 376 height 73
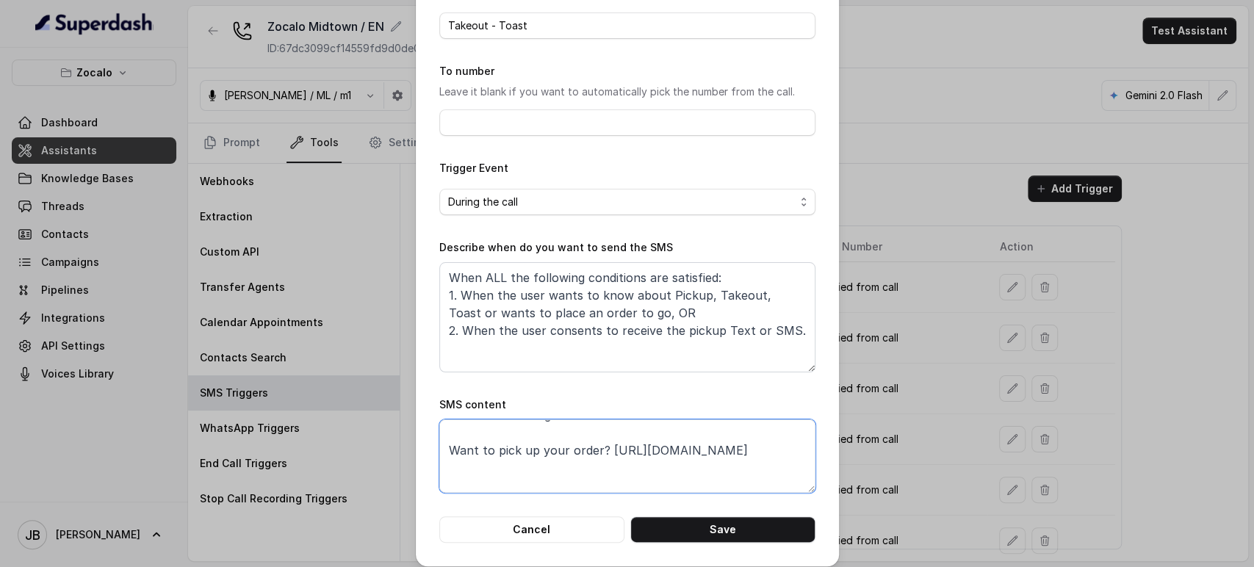
paste textarea "https://foxly.link/ToastZocalo"
click at [594, 459] on textarea "Thanks for calling Zocalo! Want to pick up your order?https://foxly.link/ToastZ…" at bounding box center [627, 456] width 376 height 73
click at [594, 455] on textarea "Thanks for calling Zocalo! Want to pick up your order?https://foxly.link/ToastZ…" at bounding box center [627, 456] width 376 height 73
click at [782, 446] on textarea "Thanks for calling Zocalo! Want to pick up your order? https://foxly.link/Toast…" at bounding box center [627, 456] width 376 height 73
type textarea "Thanks for calling Zocalo! Want to pick up your order? https://foxly.link/Toast…"
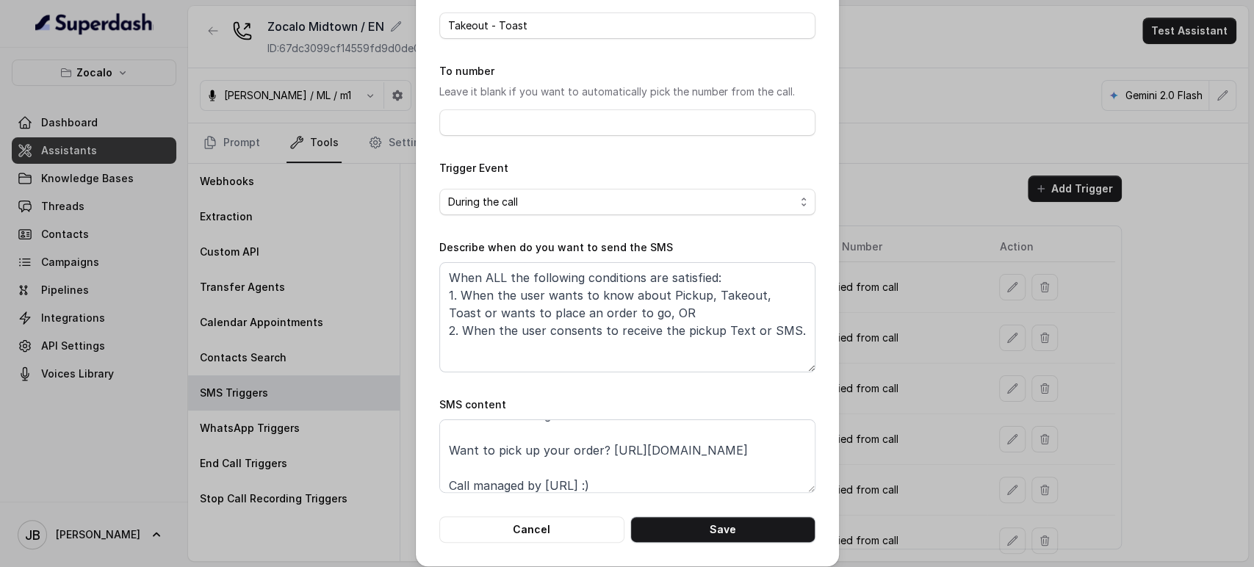
click at [723, 541] on button "Save" at bounding box center [723, 530] width 185 height 26
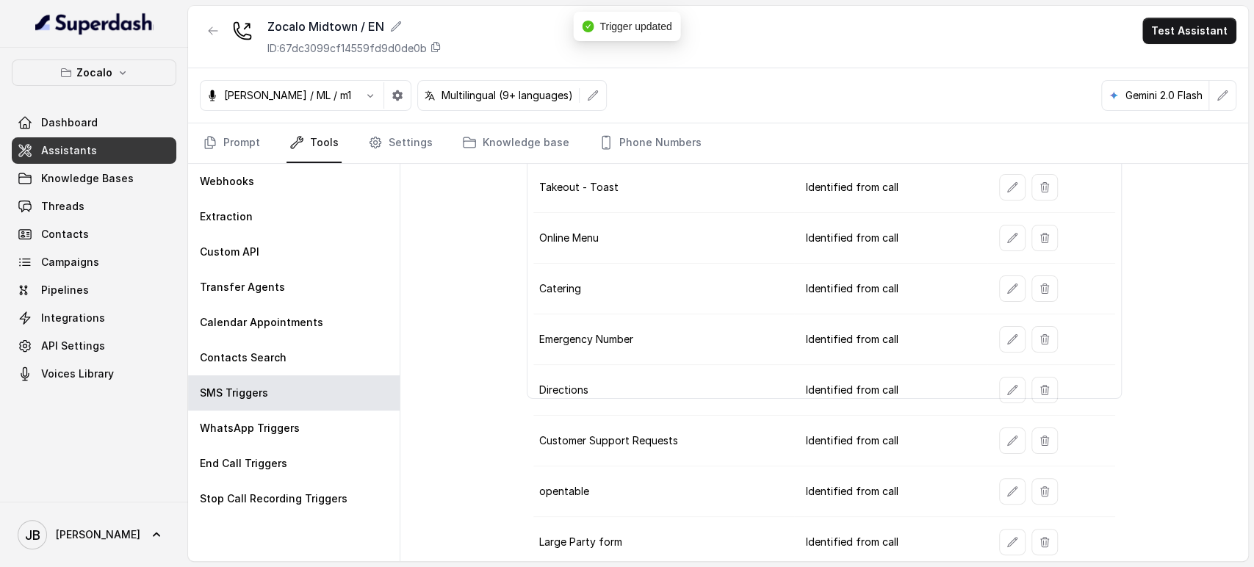
scroll to position [154, 0]
click at [1009, 490] on button "button" at bounding box center [1012, 488] width 26 height 26
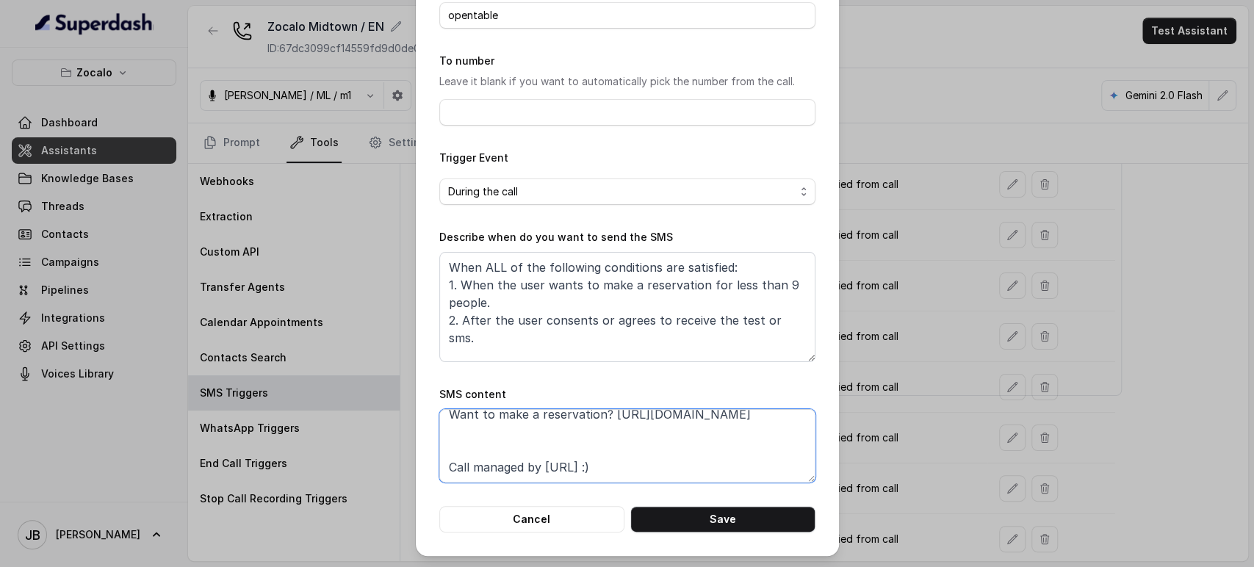
scroll to position [46, 0]
drag, startPoint x: 698, startPoint y: 411, endPoint x: 428, endPoint y: 439, distance: 271.2
click at [398, 424] on div "Edit SMS Trigger Name of the event opentable To number Leave it blank if you wa…" at bounding box center [627, 283] width 1254 height 567
paste textarea "foxly.link/OpenTableZocalo"
type textarea "Thanks for calling Zocalo! Want to make a reservation? https://foxly.link/OpenT…"
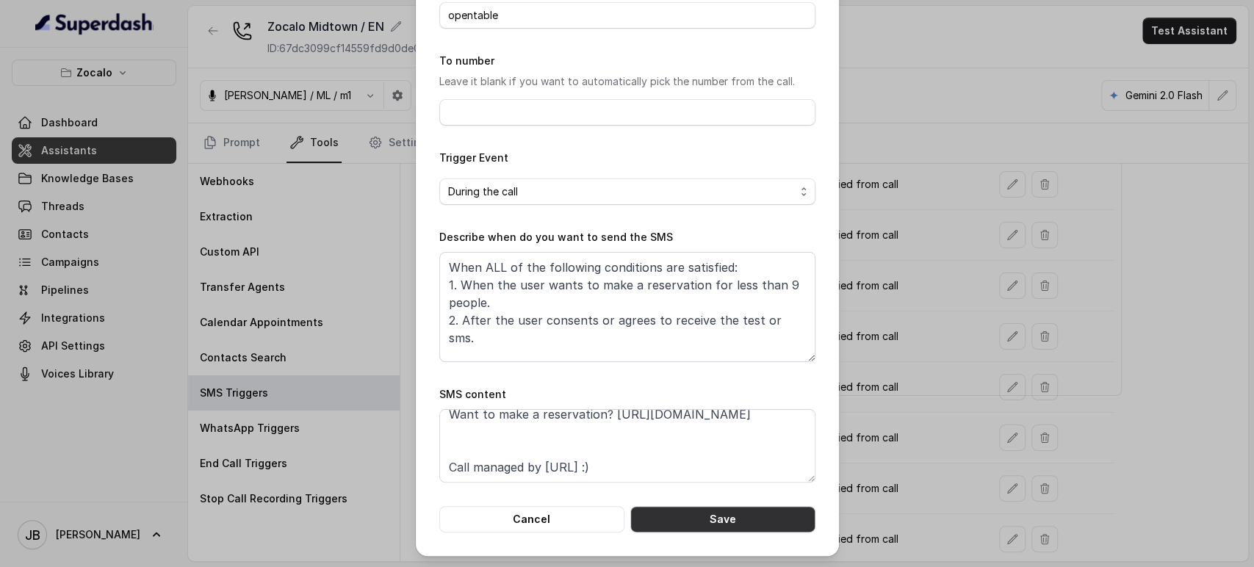
click at [743, 517] on button "Save" at bounding box center [723, 519] width 185 height 26
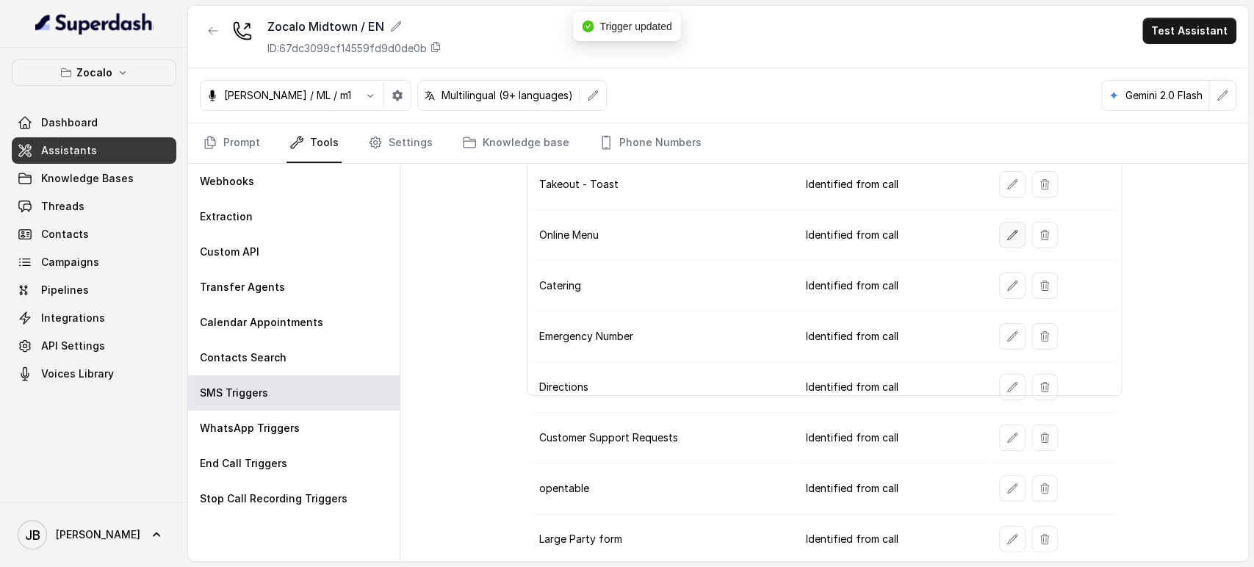
click at [1008, 224] on button "button" at bounding box center [1012, 235] width 26 height 26
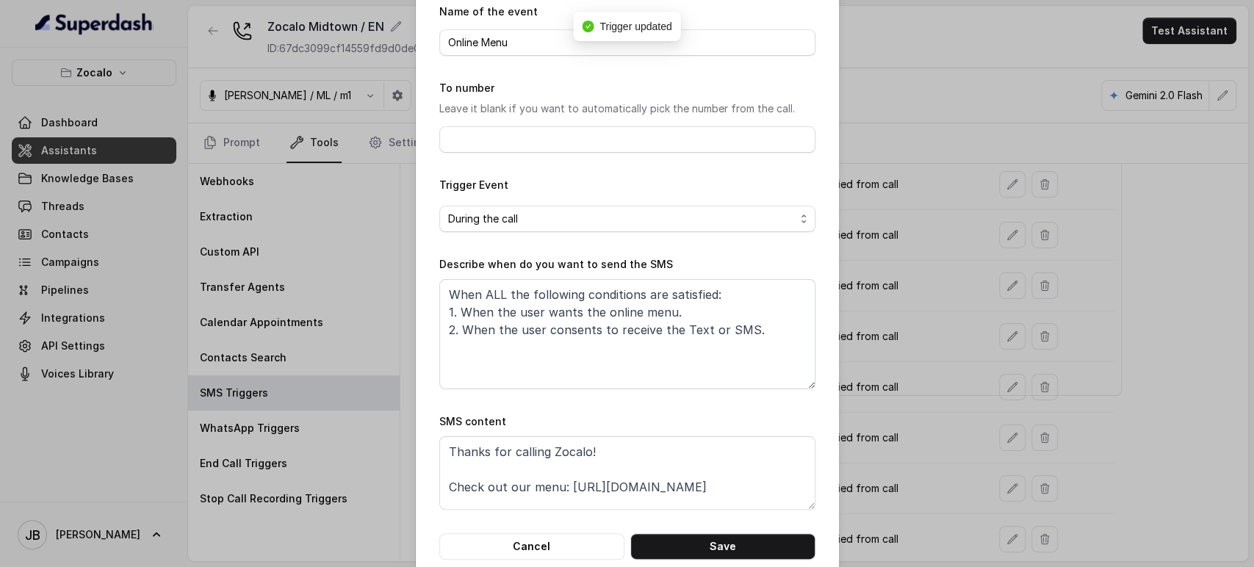
scroll to position [92, 0]
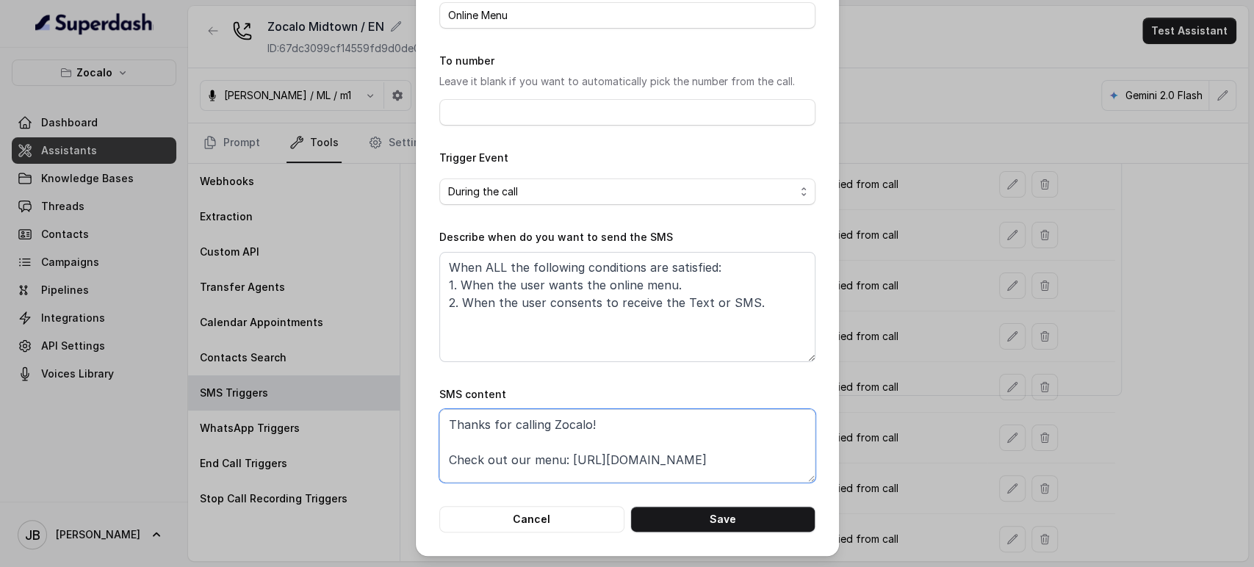
drag, startPoint x: 561, startPoint y: 455, endPoint x: 753, endPoint y: 482, distance: 193.7
click at [759, 453] on textarea "Thanks for calling Zocalo! Check out our menu: https://eatzocalo.com/new-menu/ …" at bounding box center [627, 445] width 376 height 73
paste textarea "foxly.link/MenuZocalo"
type textarea "Thanks for calling Zocalo! Check out our menu: https://foxly.link/MenuZocalo Ca…"
click at [742, 518] on button "Save" at bounding box center [723, 519] width 185 height 26
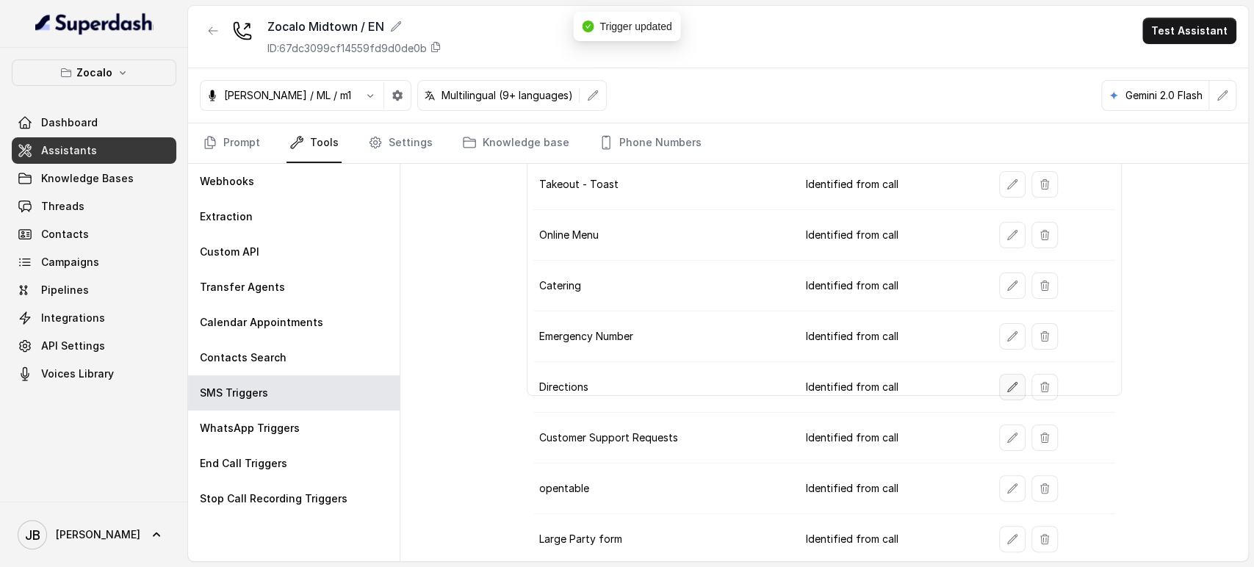
click at [999, 374] on button "button" at bounding box center [1012, 387] width 26 height 26
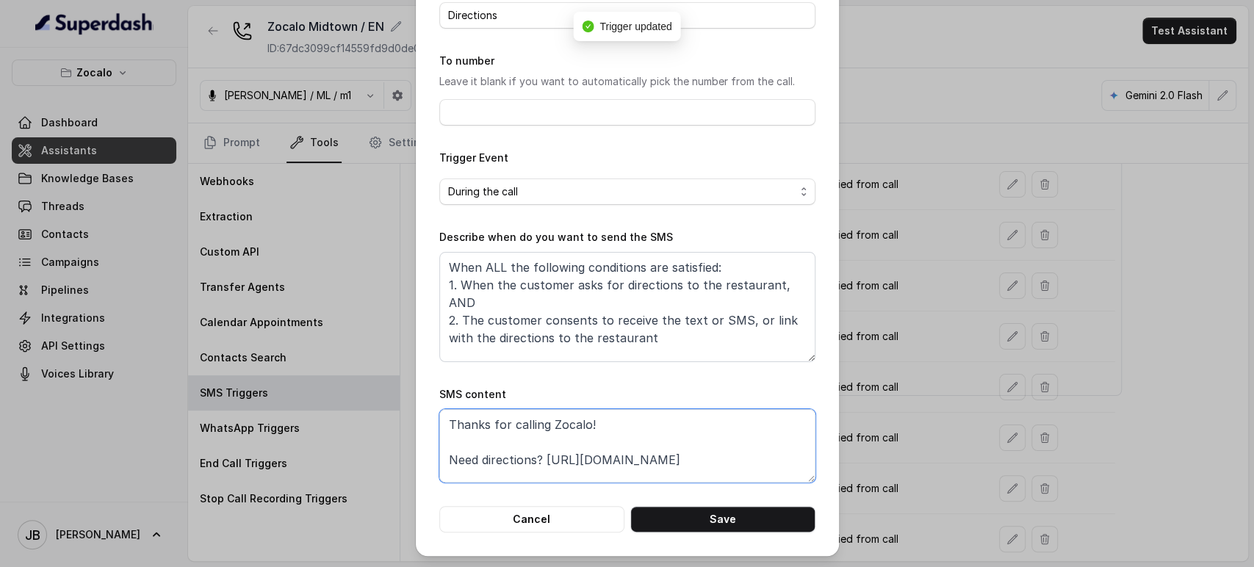
click at [506, 478] on textarea "Thanks for calling Zocalo! Need directions? https://www.google.com/maps/dir//18…" at bounding box center [627, 445] width 376 height 73
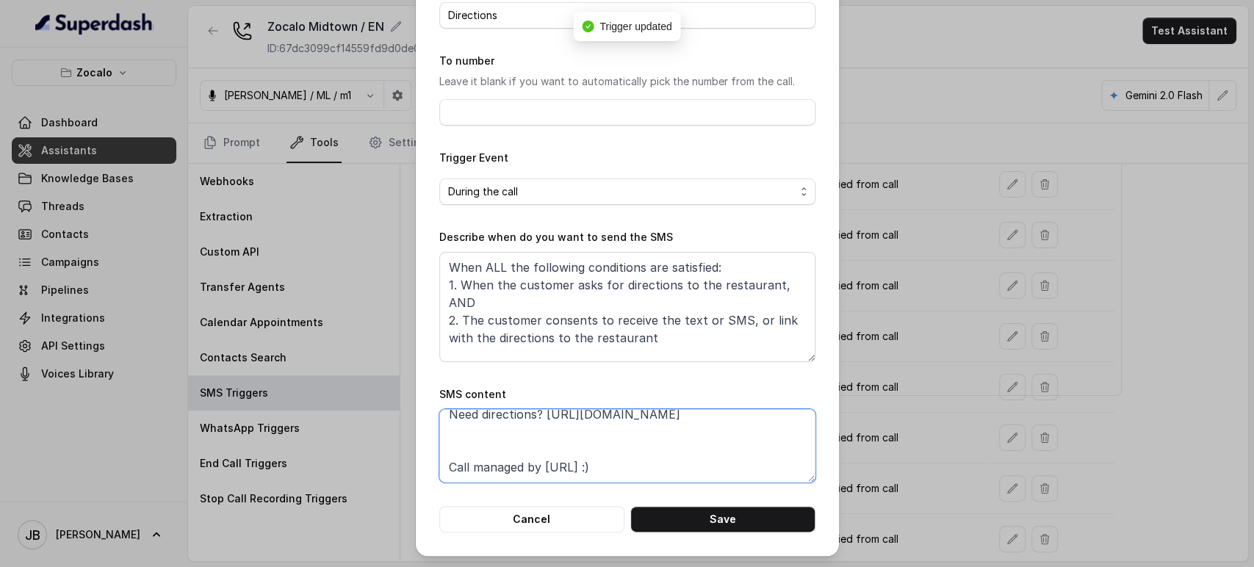
scroll to position [0, 0]
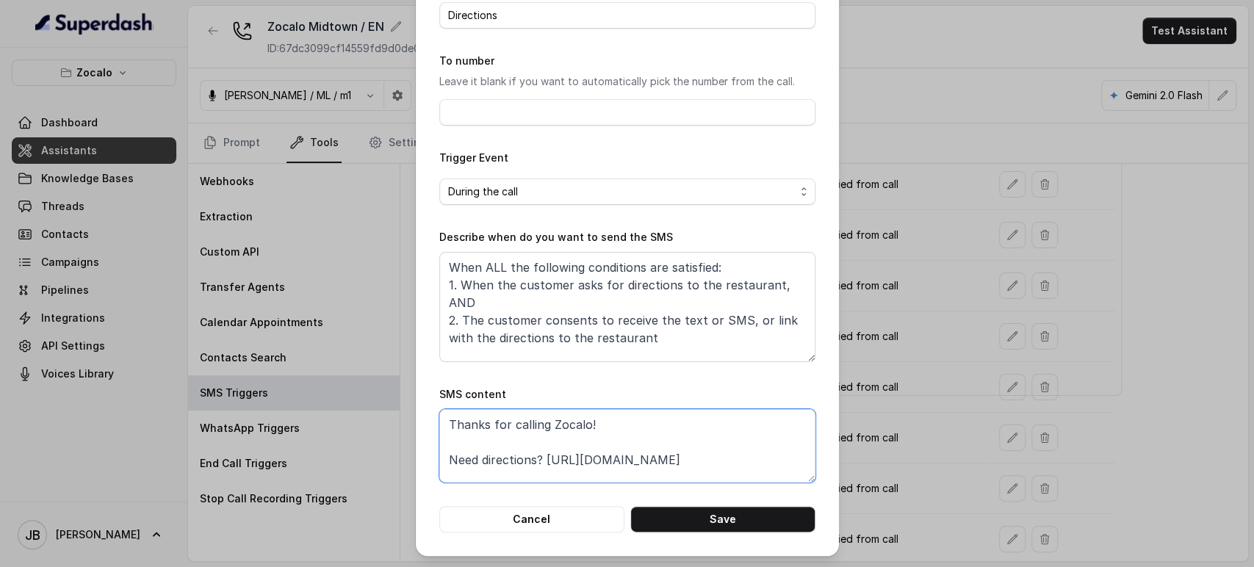
click at [572, 461] on textarea "Thanks for calling Zocalo! Need directions? https://www.google.com/maps/dir//18…" at bounding box center [627, 445] width 376 height 73
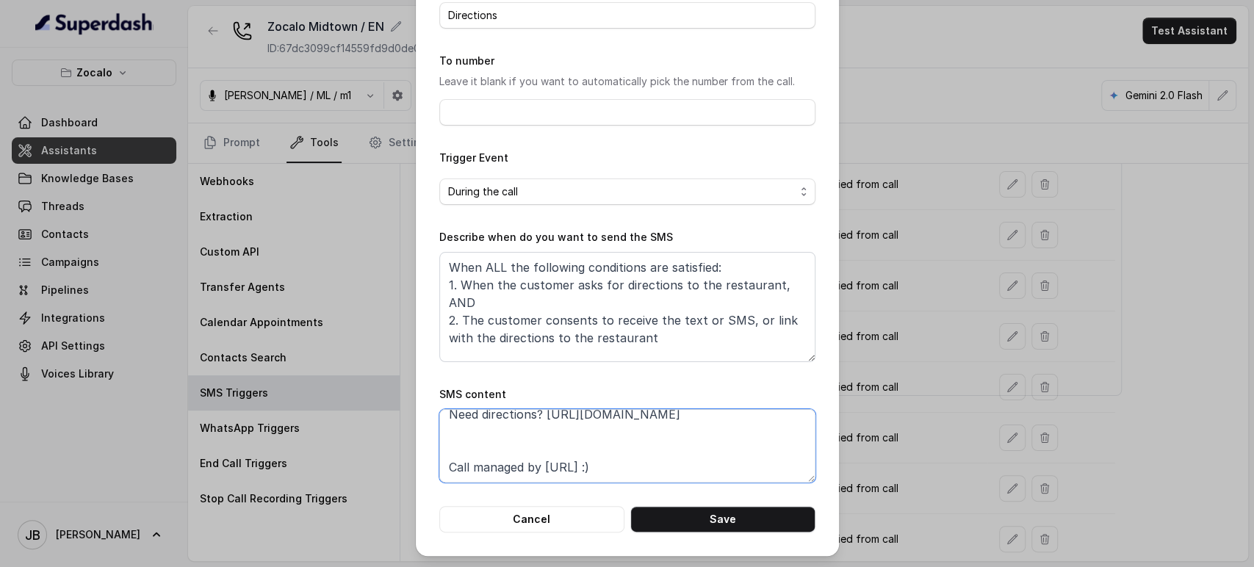
paste textarea "foxly.link/DirectionsMidtown"
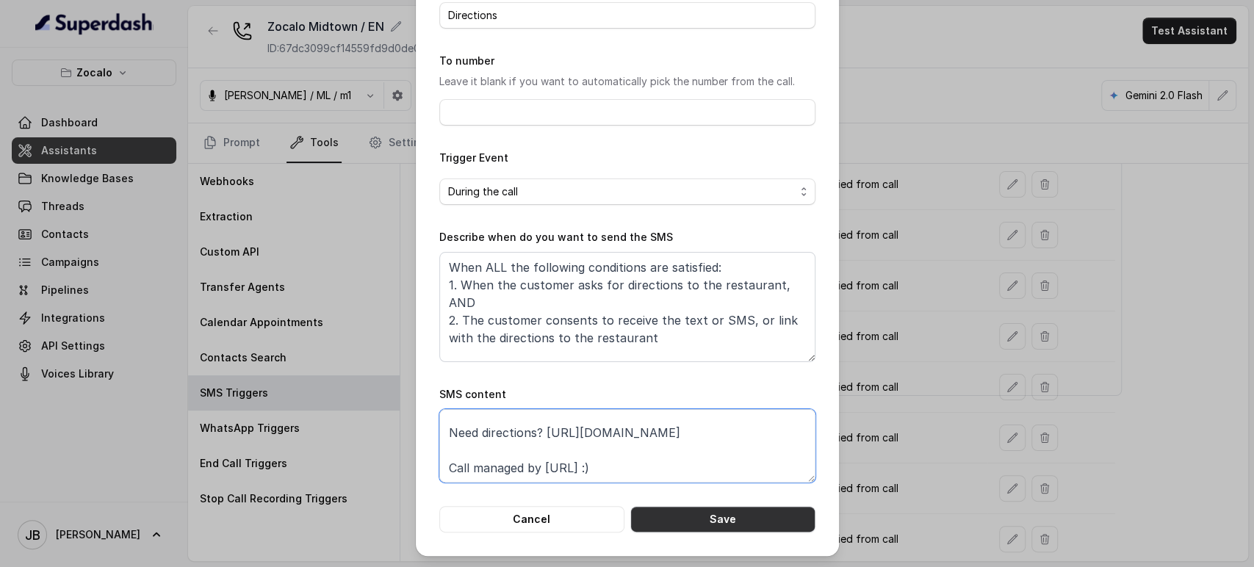
type textarea "Thanks for calling Zocalo! Need directions? https://foxly.link/DirectionsMidtow…"
click at [690, 532] on div "Edit SMS Trigger Name of the event Directions To number Leave it blank if you w…" at bounding box center [627, 232] width 423 height 648
click at [695, 528] on button "Save" at bounding box center [723, 519] width 185 height 26
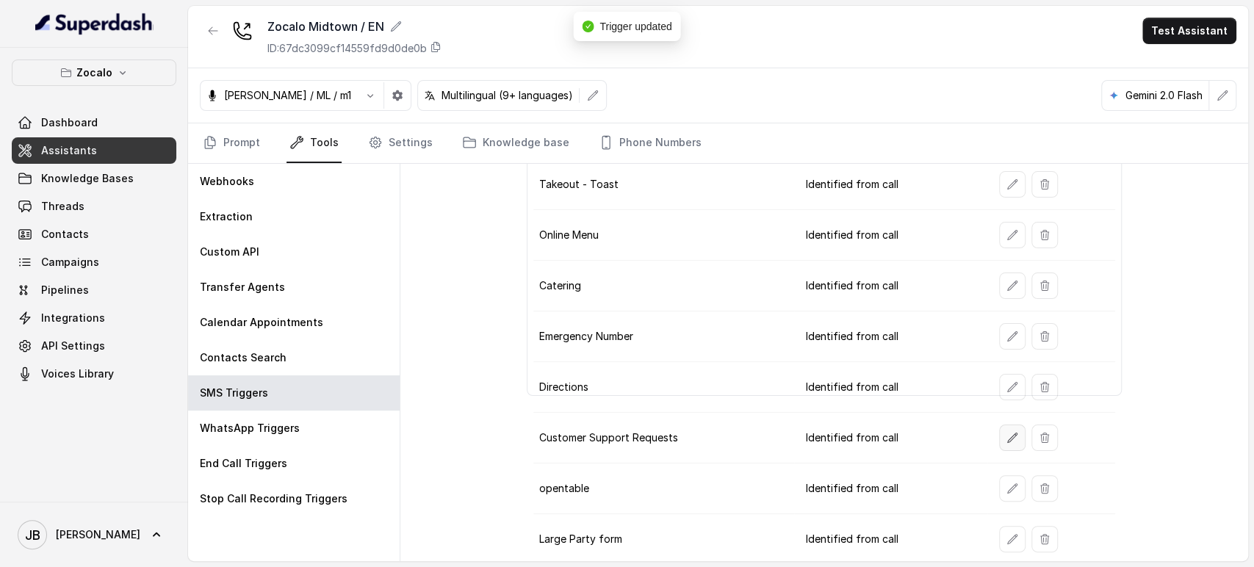
click at [1008, 425] on button "button" at bounding box center [1012, 438] width 26 height 26
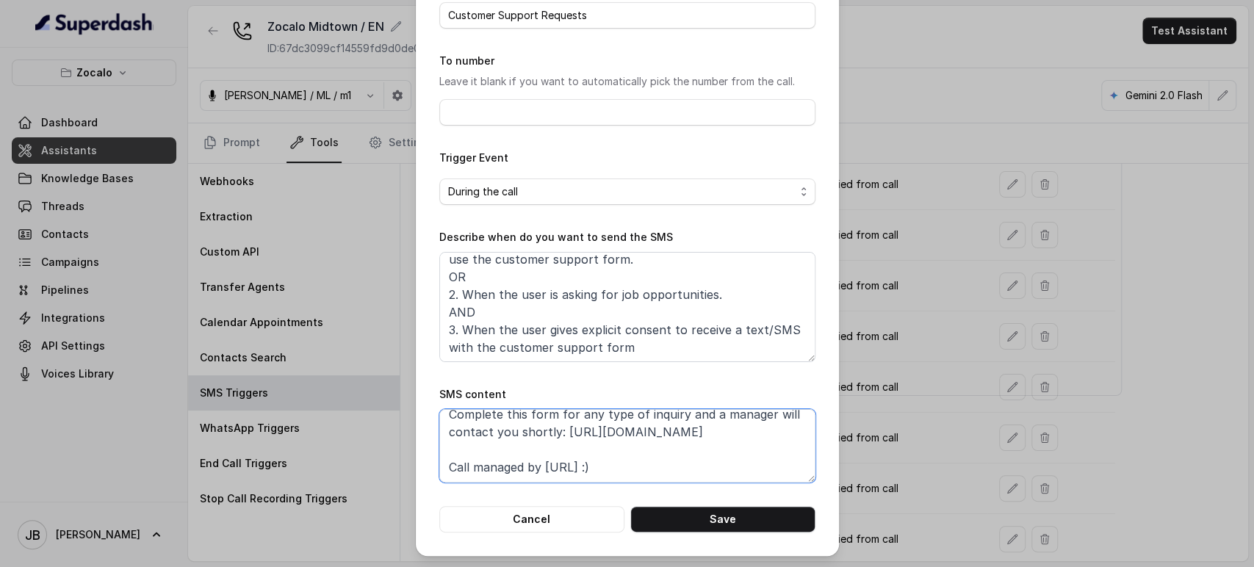
scroll to position [0, 0]
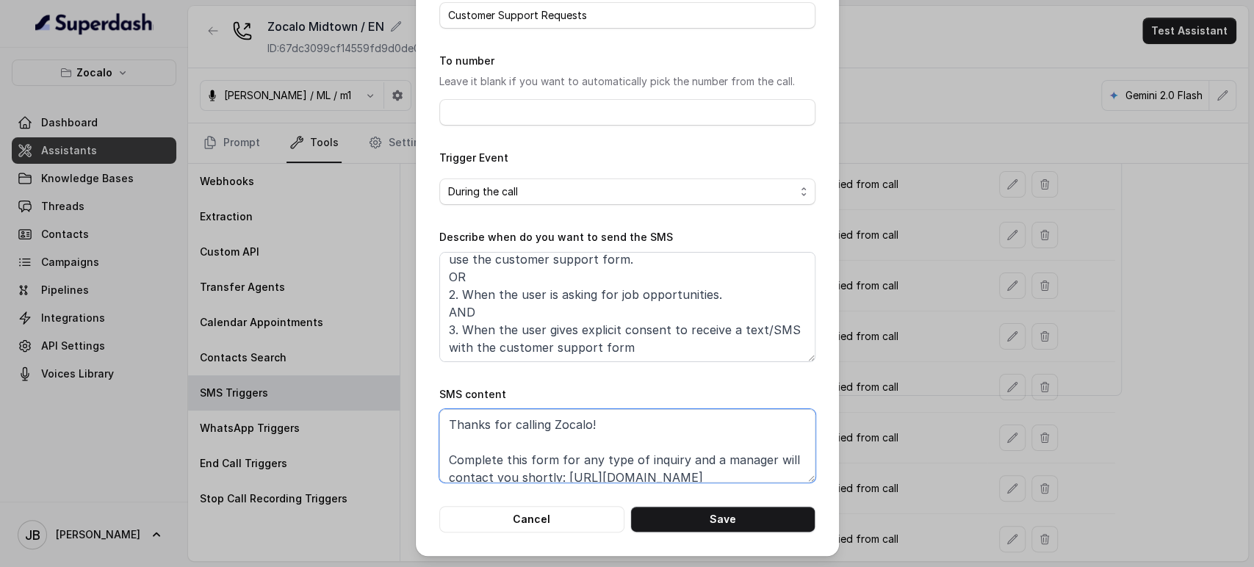
drag, startPoint x: 634, startPoint y: 439, endPoint x: 573, endPoint y: 469, distance: 67.7
click at [573, 469] on textarea "Thanks for calling Zocalo! Complete this form for any type of inquiry and a man…" at bounding box center [627, 445] width 376 height 73
paste textarea "xly.link/ZocaloCustomerSupport"
type textarea "Thanks for calling Zocalo! Complete this form for any type of inquiry and a man…"
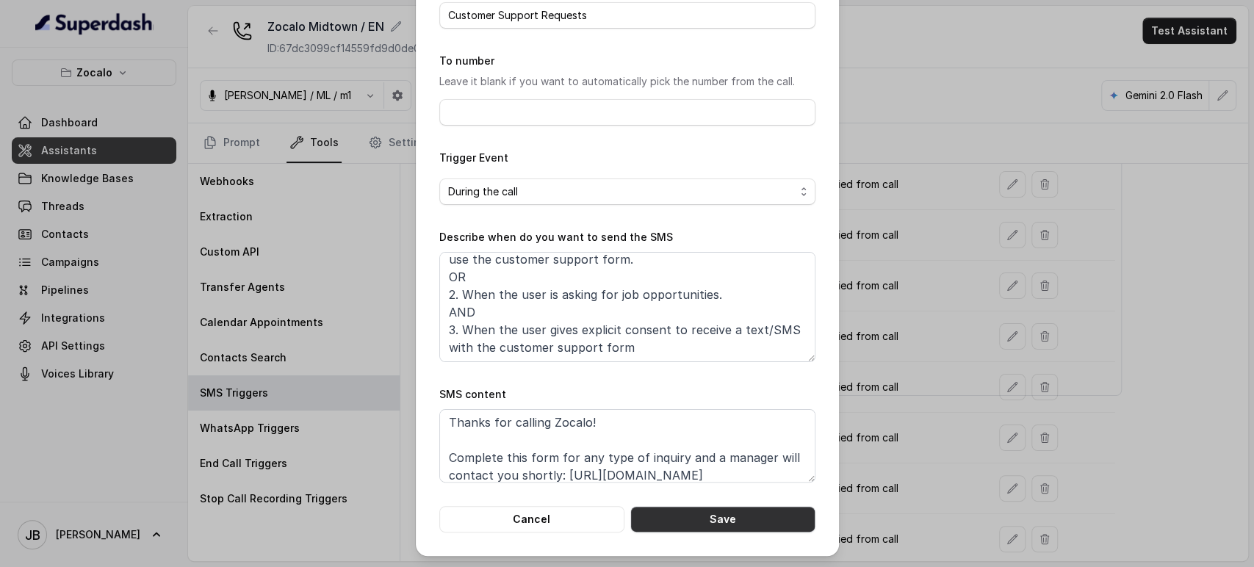
drag, startPoint x: 665, startPoint y: 511, endPoint x: 643, endPoint y: 442, distance: 72.5
click at [664, 511] on button "Save" at bounding box center [723, 519] width 185 height 26
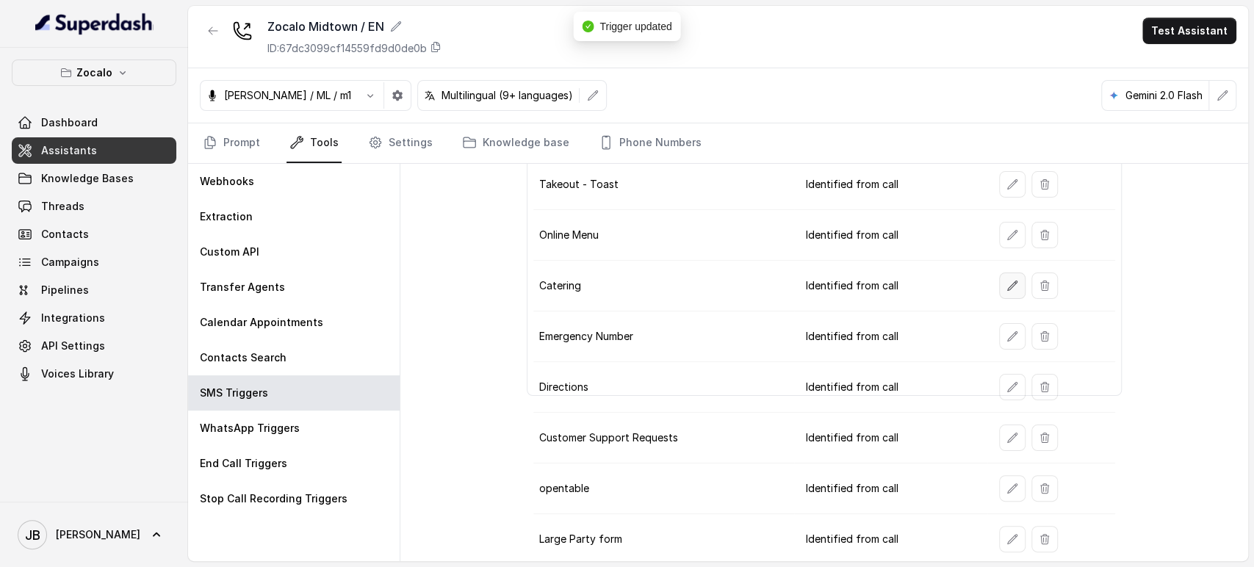
click at [1007, 287] on icon "button" at bounding box center [1013, 286] width 12 height 12
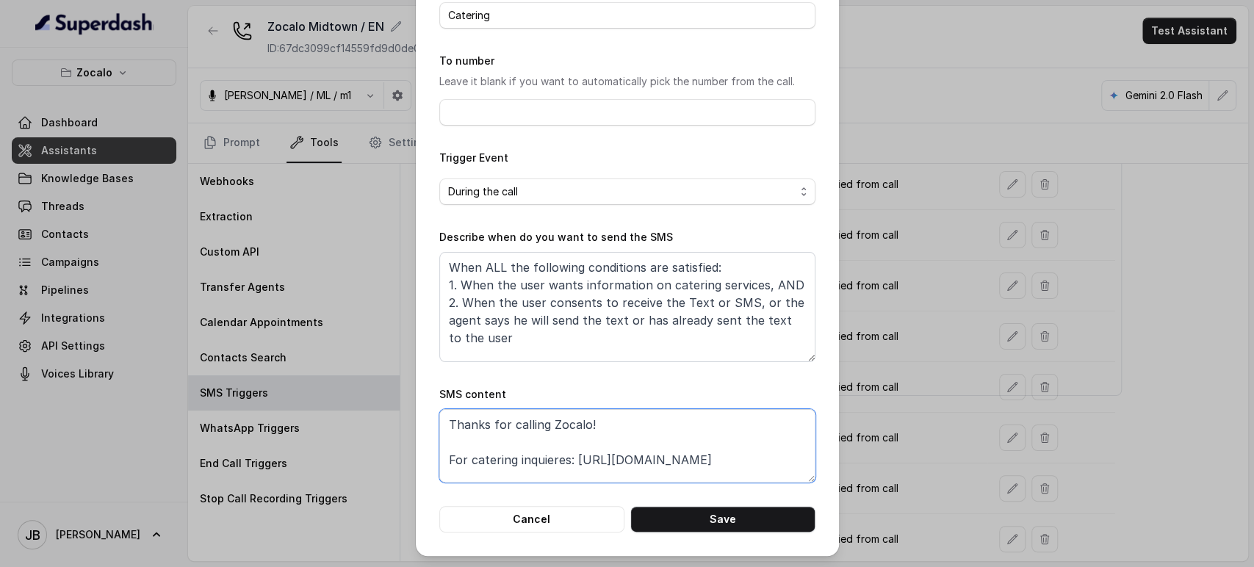
scroll to position [45, 0]
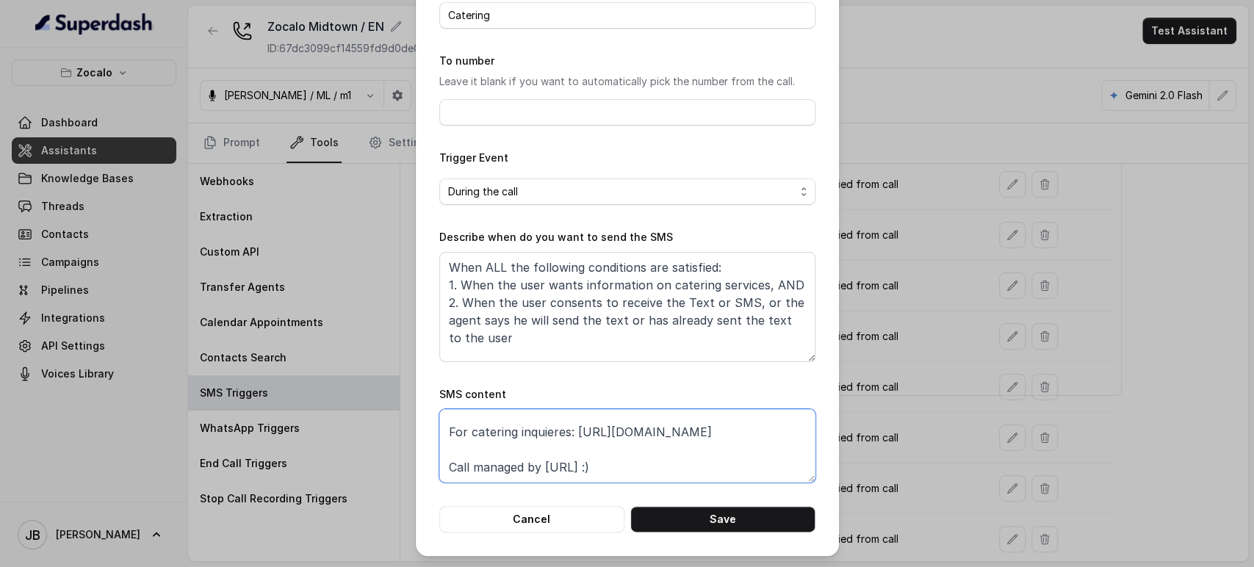
drag, startPoint x: 441, startPoint y: 475, endPoint x: 777, endPoint y: 434, distance: 338.4
click at [766, 438] on textarea "Thanks for calling Zocalo! For catering inquieres: https://www.ezcater.com/bran…" at bounding box center [627, 445] width 376 height 73
paste textarea "foxly.link/CateringZocalo"
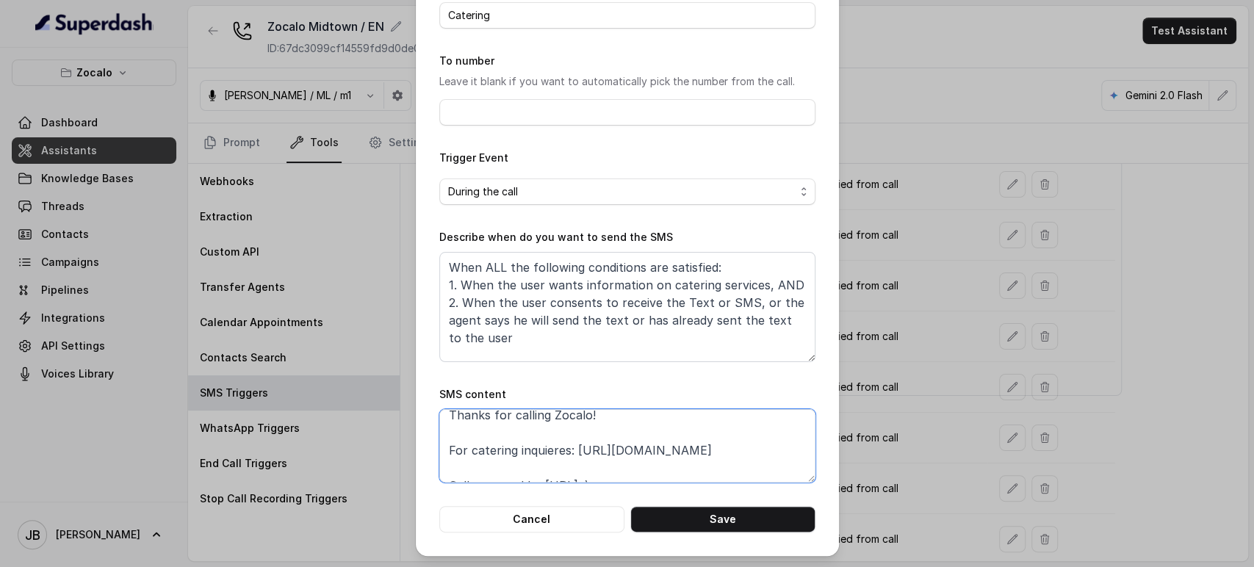
scroll to position [27, 0]
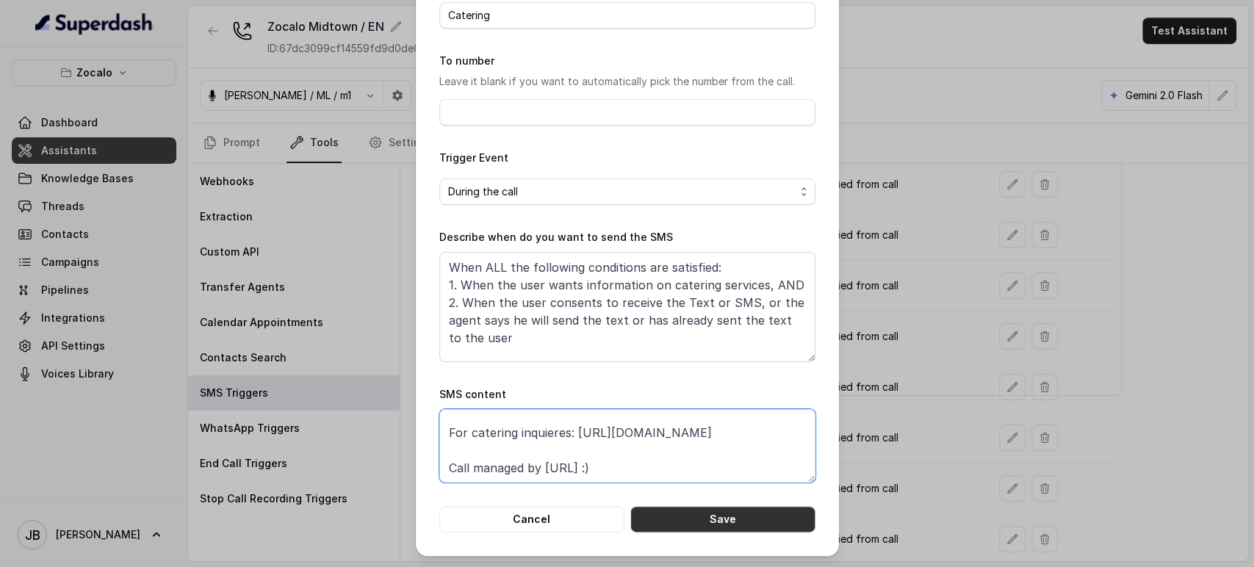
type textarea "Thanks for calling Zocalo! For catering inquieres: https://foxly.link/CateringZ…"
click at [750, 518] on button "Save" at bounding box center [723, 519] width 185 height 26
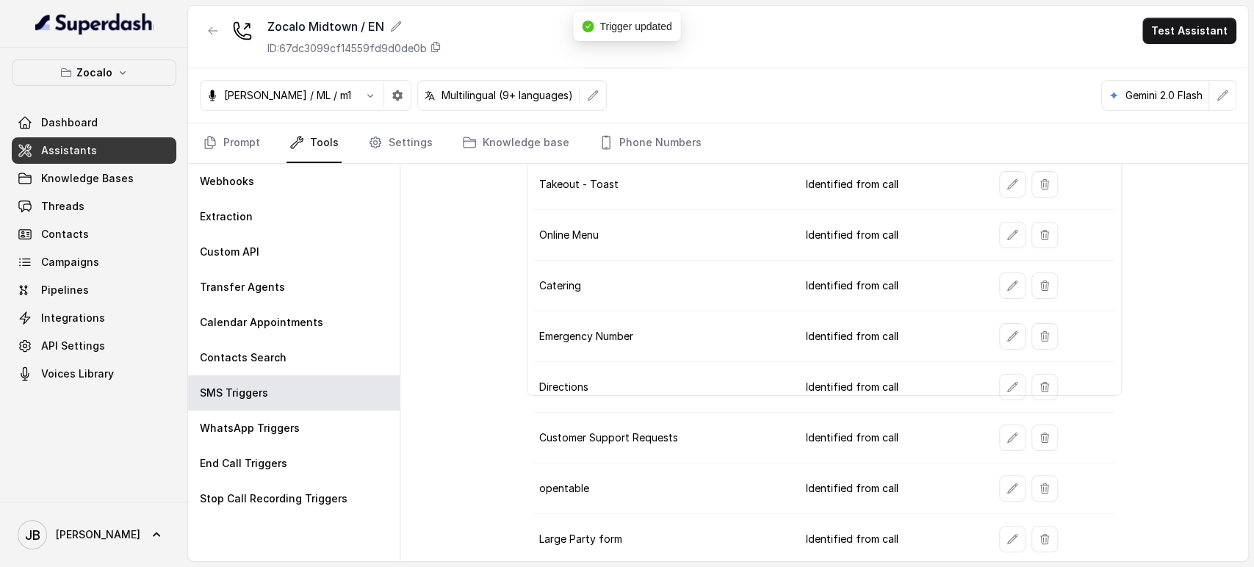
click at [999, 551] on td at bounding box center [1051, 539] width 127 height 51
click at [1000, 542] on button "button" at bounding box center [1012, 539] width 26 height 26
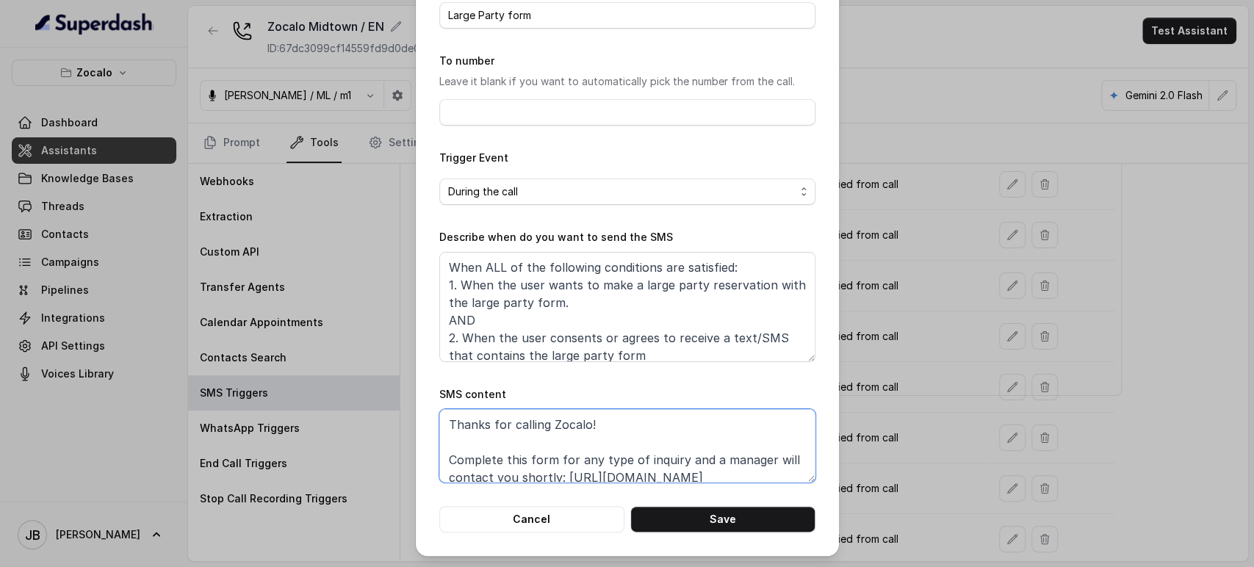
scroll to position [45, 0]
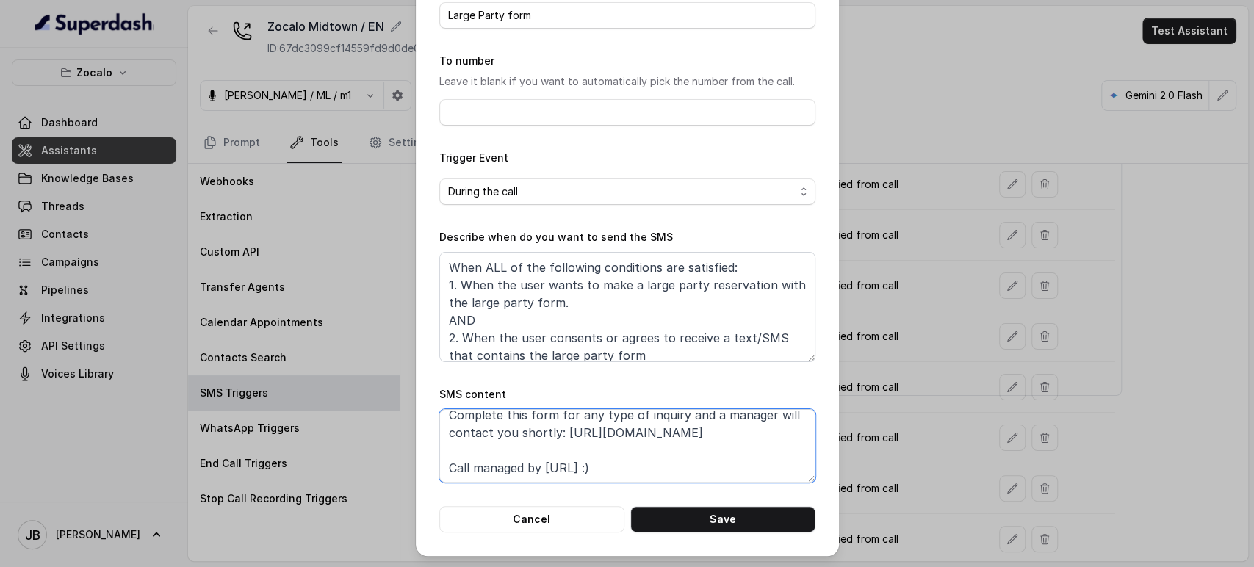
drag, startPoint x: 558, startPoint y: 477, endPoint x: 783, endPoint y: 431, distance: 230.2
click at [783, 431] on textarea "Thanks for calling Zocalo! Complete this form for any type of inquiry and a man…" at bounding box center [627, 445] width 376 height 73
click at [585, 464] on textarea "Thanks for calling Zocalo! Complete this form for any type of inquiry and a man…" at bounding box center [627, 445] width 376 height 73
drag, startPoint x: 559, startPoint y: 435, endPoint x: 780, endPoint y: 431, distance: 221.2
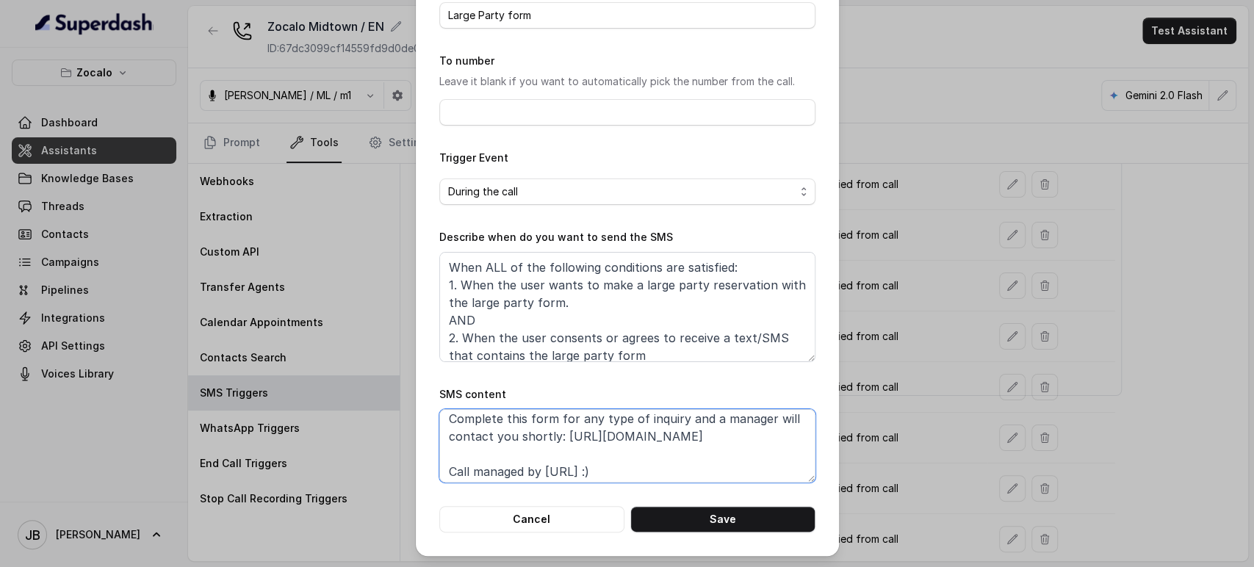
click at [783, 434] on textarea "Thanks for calling Zocalo! Complete this form for any type of inquiry and a man…" at bounding box center [627, 445] width 376 height 73
paste textarea "foxly.link/p-events-zocalo"
type textarea "Thanks for calling Zocalo! Complete this form for any type of inquiry and a man…"
click at [711, 530] on button "Save" at bounding box center [723, 519] width 185 height 26
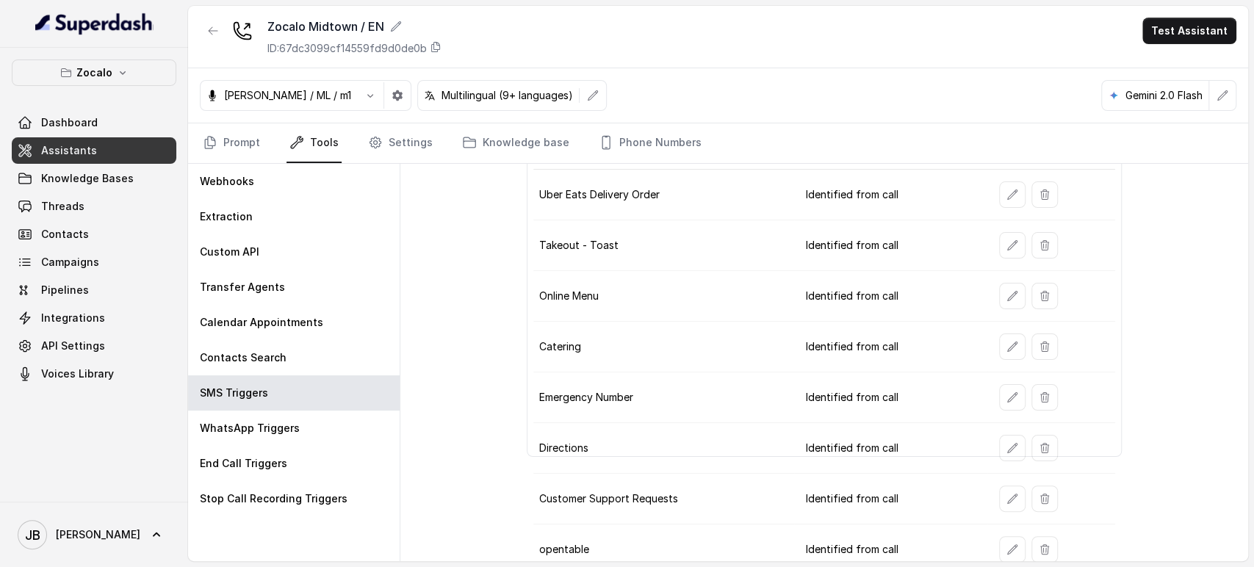
scroll to position [154, 0]
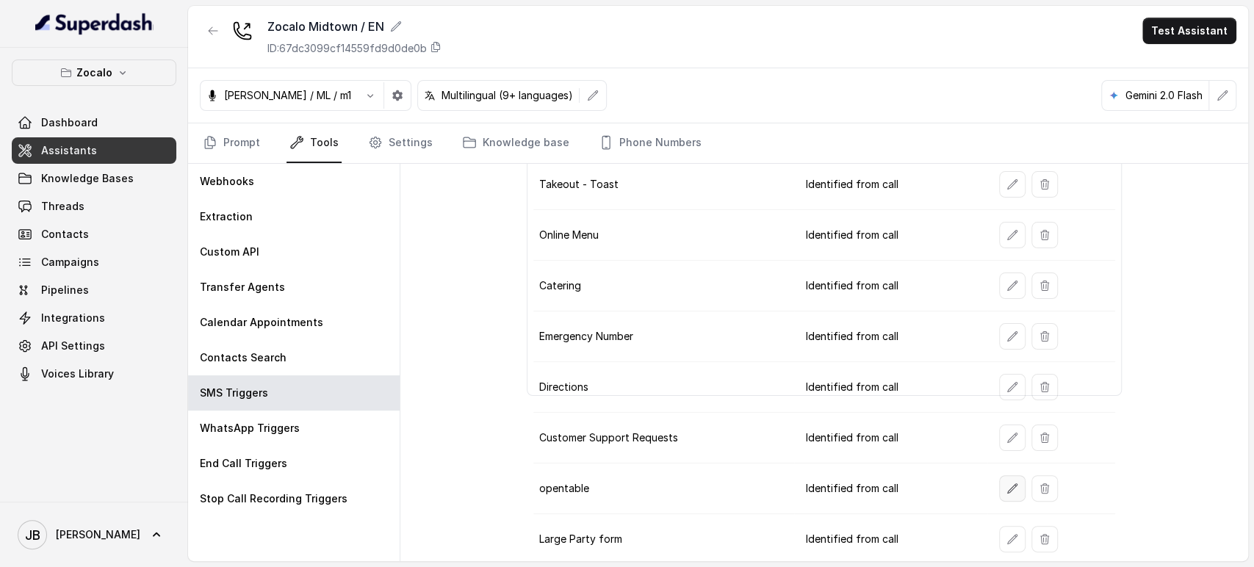
click at [1005, 481] on button "button" at bounding box center [1012, 488] width 26 height 26
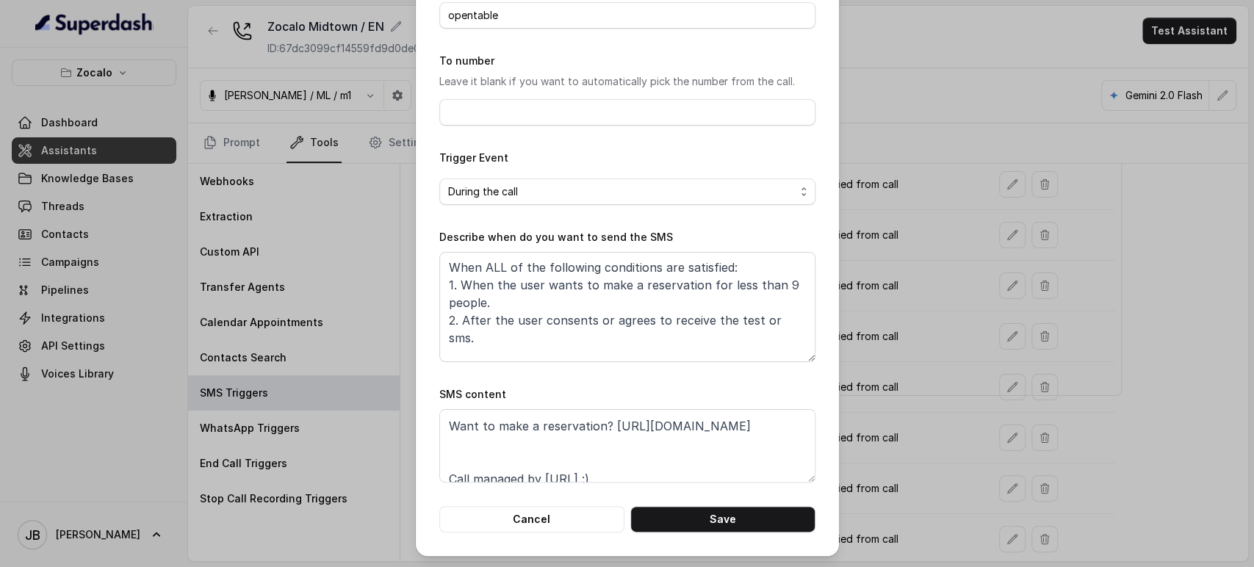
scroll to position [62, 0]
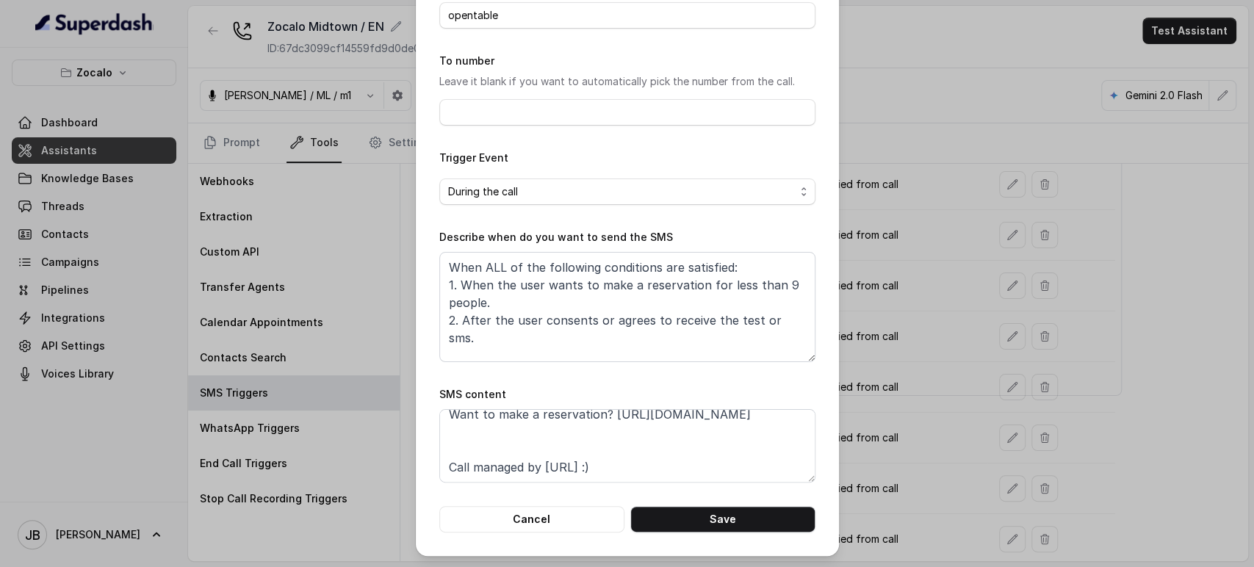
drag, startPoint x: 976, startPoint y: 451, endPoint x: 1000, endPoint y: 504, distance: 58.2
click at [973, 459] on div "Edit SMS Trigger Name of the event opentable To number Leave it blank if you wa…" at bounding box center [627, 283] width 1254 height 567
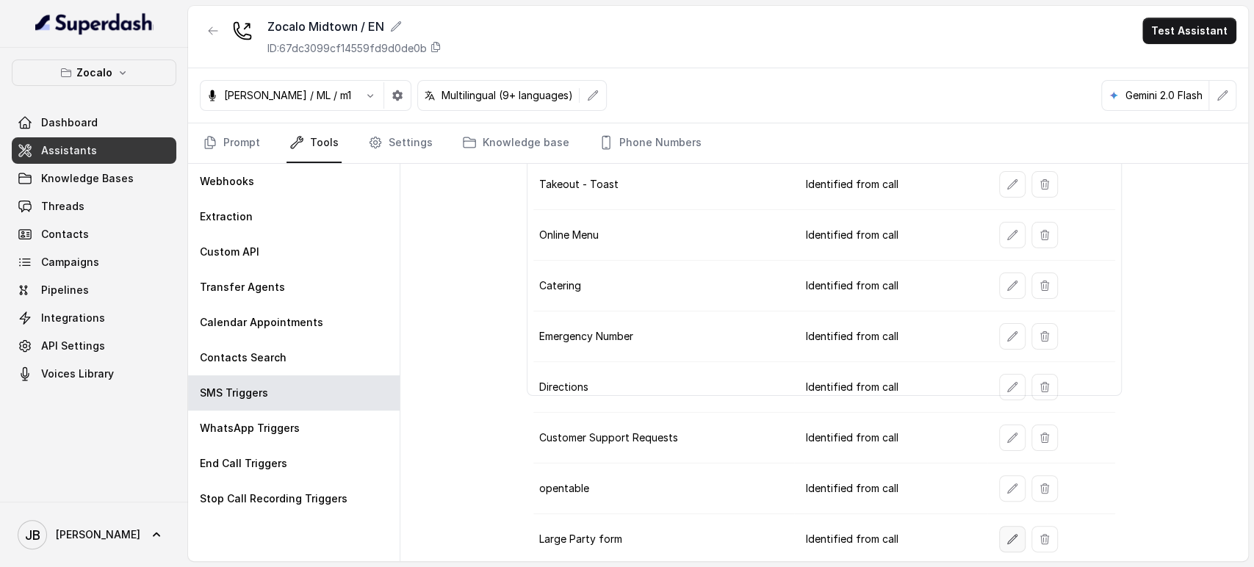
click at [1007, 534] on icon "button" at bounding box center [1013, 540] width 12 height 12
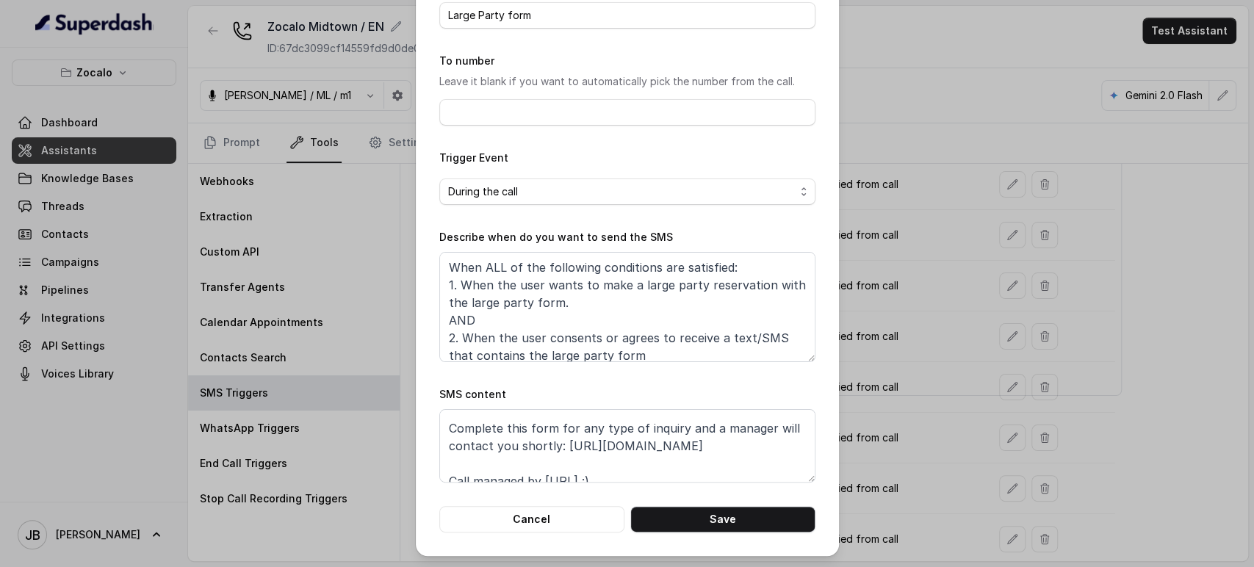
scroll to position [45, 0]
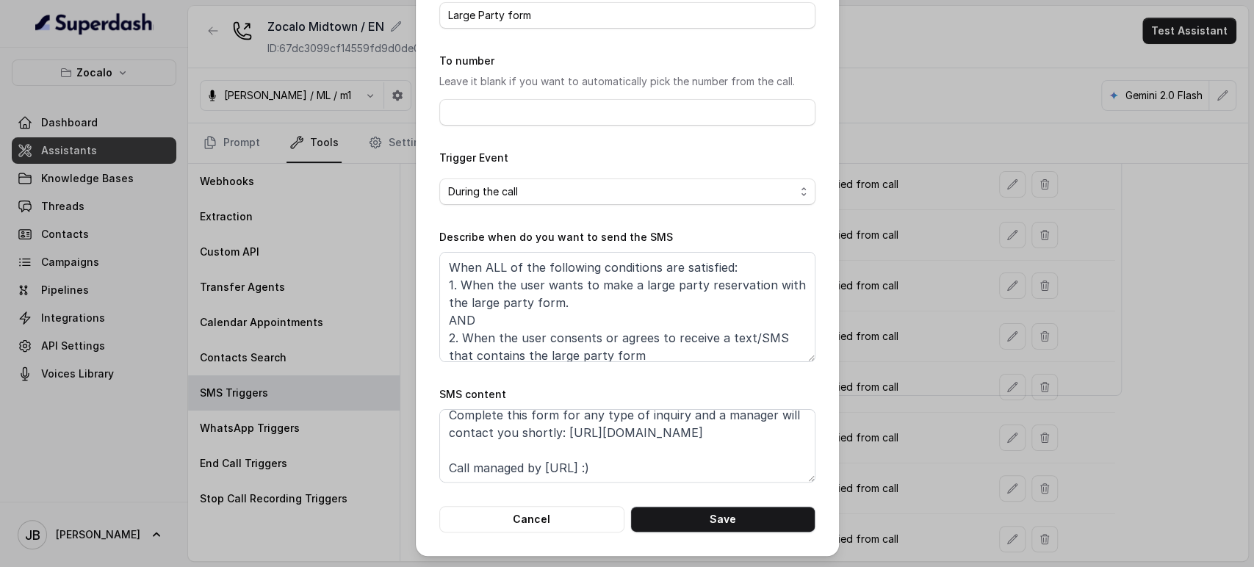
drag, startPoint x: 919, startPoint y: 445, endPoint x: 949, endPoint y: 436, distance: 30.9
click at [919, 447] on div "Edit SMS Trigger Name of the event Large Party form To number Leave it blank if…" at bounding box center [627, 283] width 1254 height 567
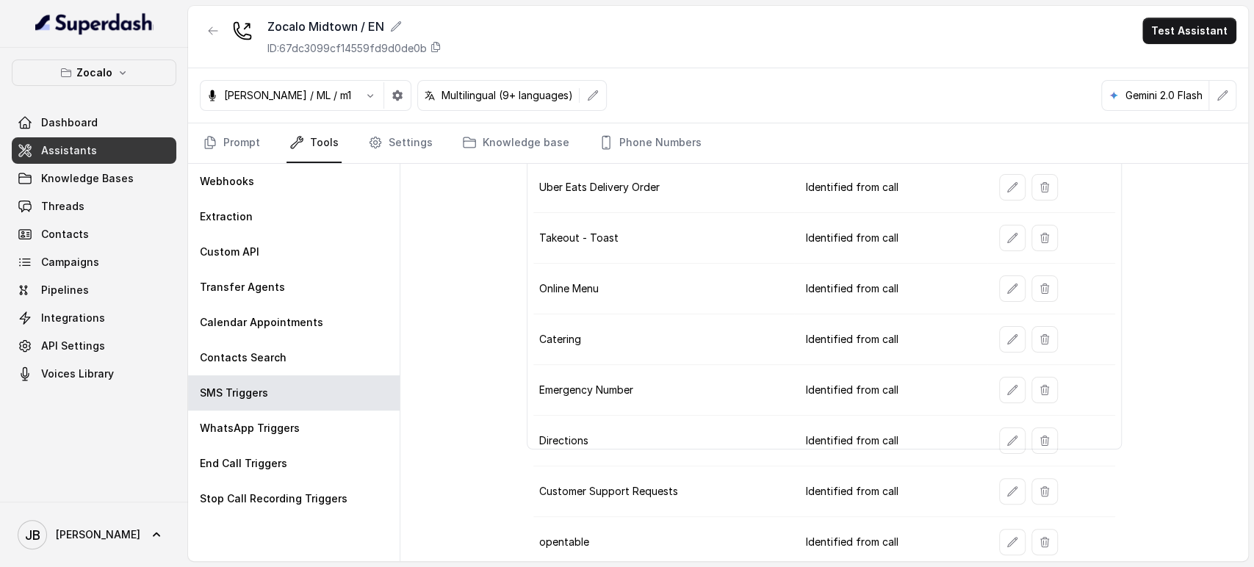
scroll to position [0, 0]
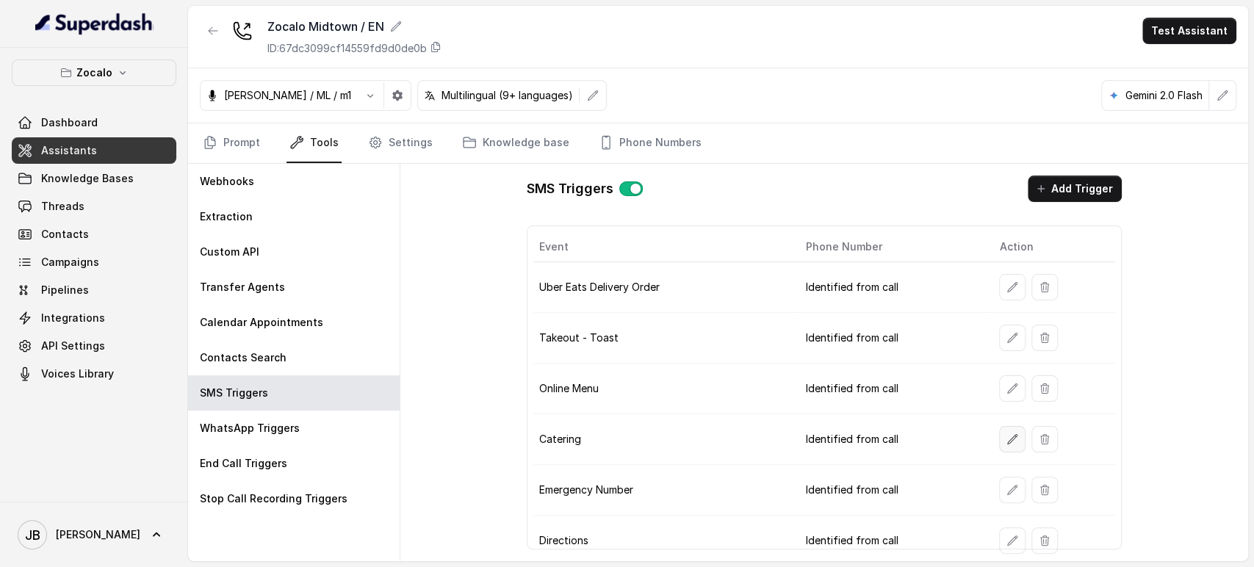
click at [999, 442] on button "button" at bounding box center [1012, 439] width 26 height 26
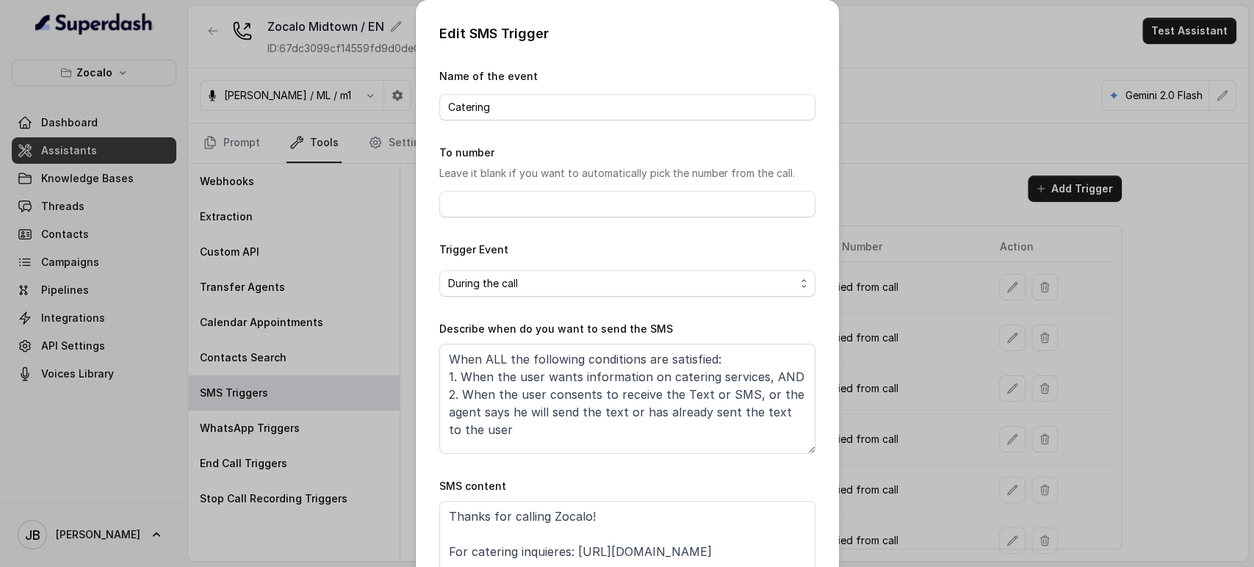
scroll to position [92, 0]
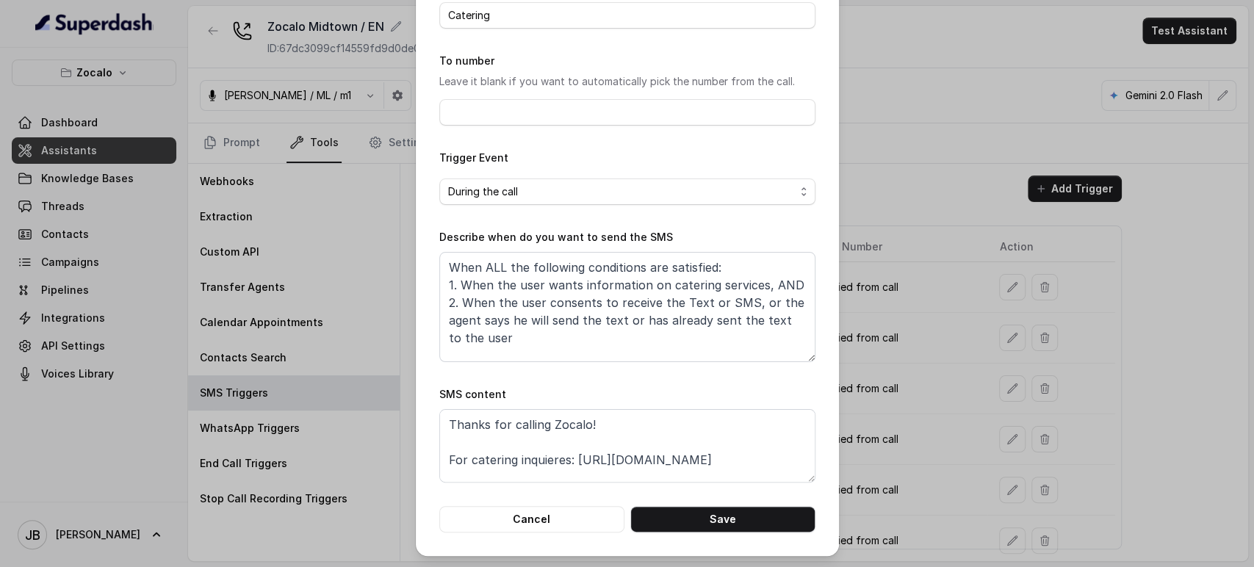
drag, startPoint x: 937, startPoint y: 322, endPoint x: 990, endPoint y: 337, distance: 55.1
click at [940, 320] on div "Edit SMS Trigger Name of the event Catering To number Leave it blank if you wan…" at bounding box center [627, 283] width 1254 height 567
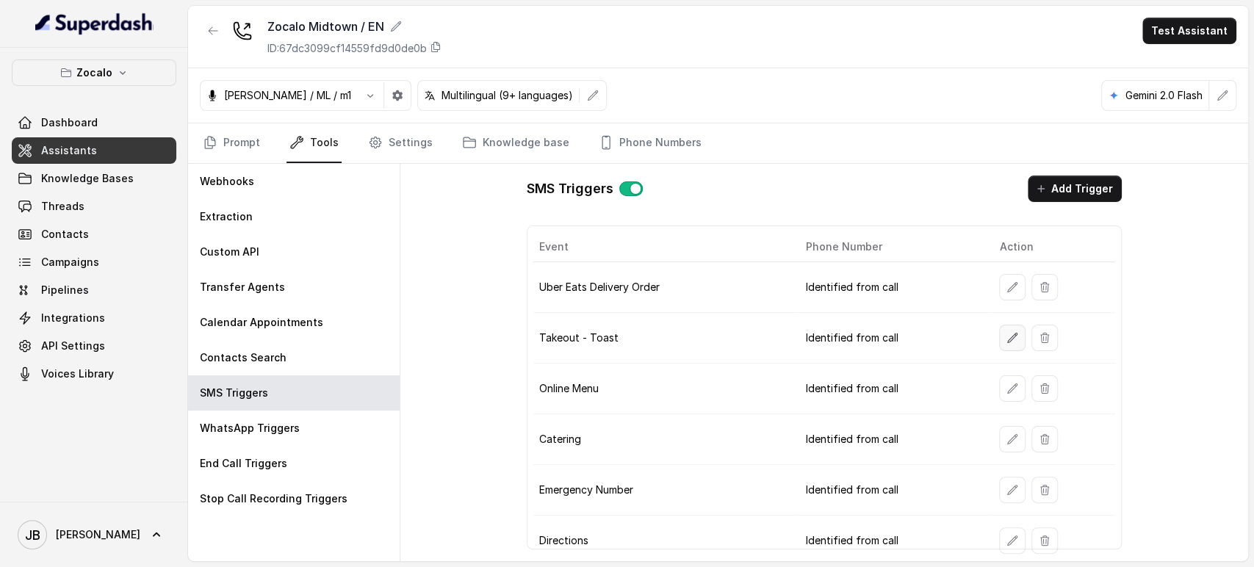
click at [999, 349] on button "button" at bounding box center [1012, 338] width 26 height 26
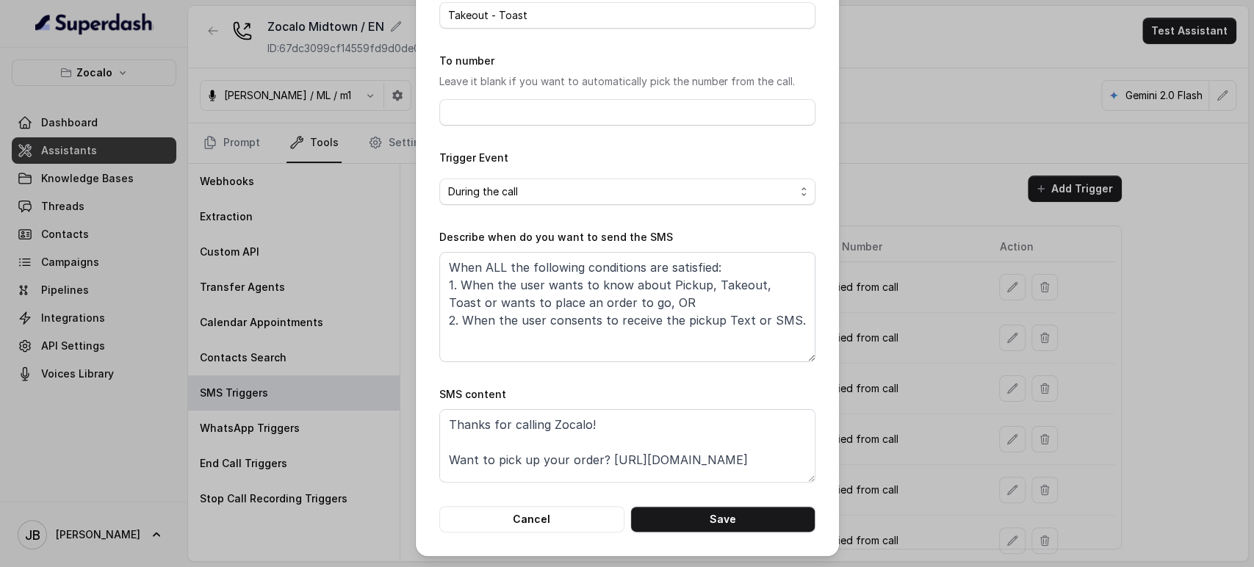
click at [964, 361] on div "Edit SMS Trigger Name of the event Takeout - Toast To number Leave it blank if …" at bounding box center [627, 283] width 1254 height 567
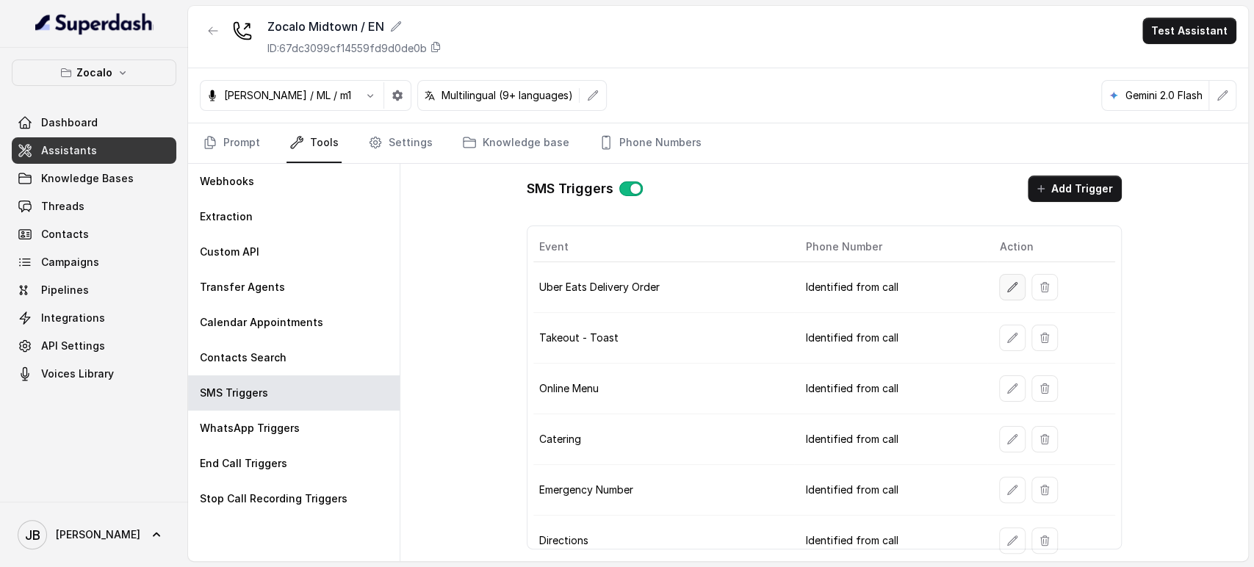
drag, startPoint x: 988, startPoint y: 288, endPoint x: 997, endPoint y: 286, distance: 9.8
click at [997, 286] on td at bounding box center [1051, 287] width 127 height 51
click at [1007, 285] on icon "button" at bounding box center [1013, 287] width 12 height 12
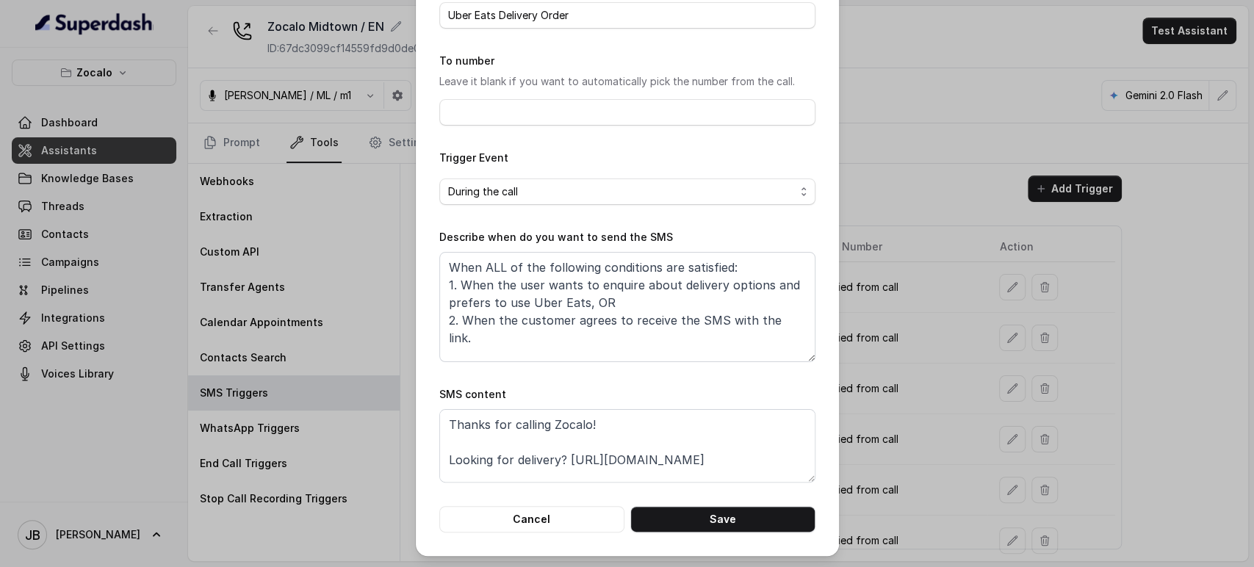
click at [917, 385] on div "Edit SMS Trigger Name of the event Uber Eats Delivery Order To number Leave it …" at bounding box center [627, 283] width 1254 height 567
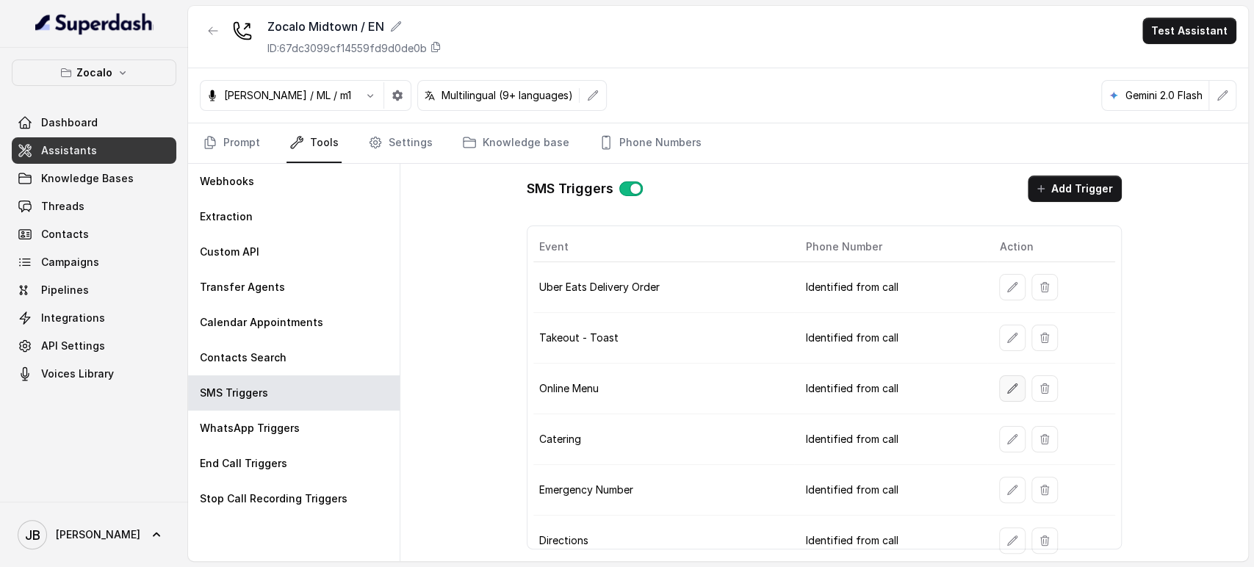
click at [1006, 376] on button "button" at bounding box center [1012, 389] width 26 height 26
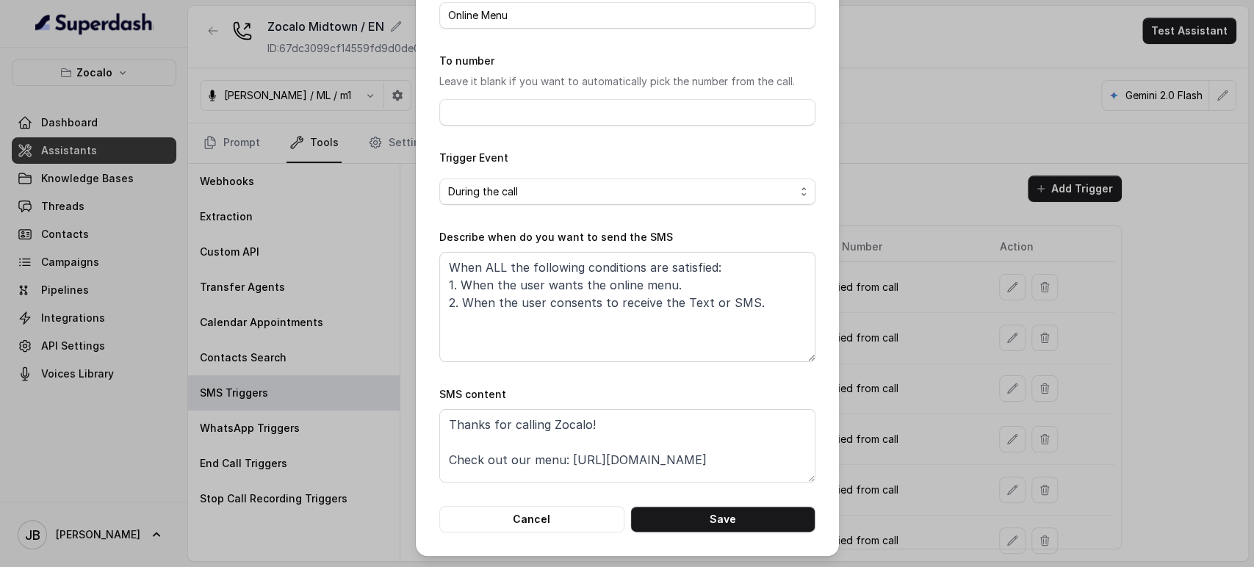
drag, startPoint x: 861, startPoint y: 425, endPoint x: 911, endPoint y: 425, distance: 50.7
click at [861, 425] on div "Edit SMS Trigger Name of the event Online Menu To number Leave it blank if you …" at bounding box center [627, 283] width 1254 height 567
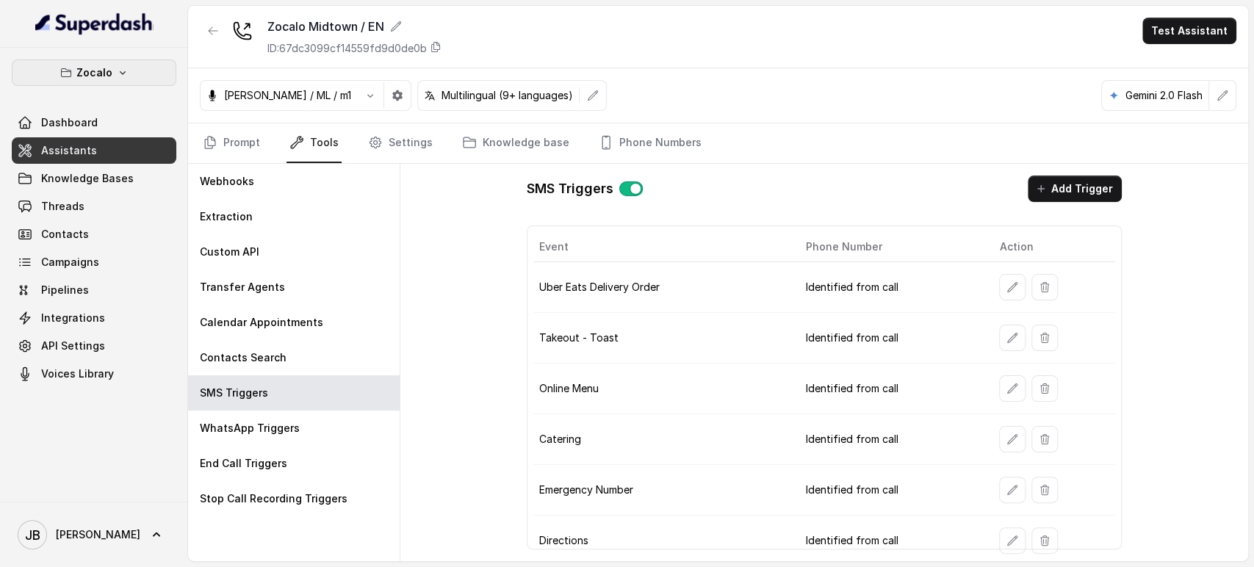
click at [129, 69] on button "Zocalo" at bounding box center [94, 73] width 165 height 26
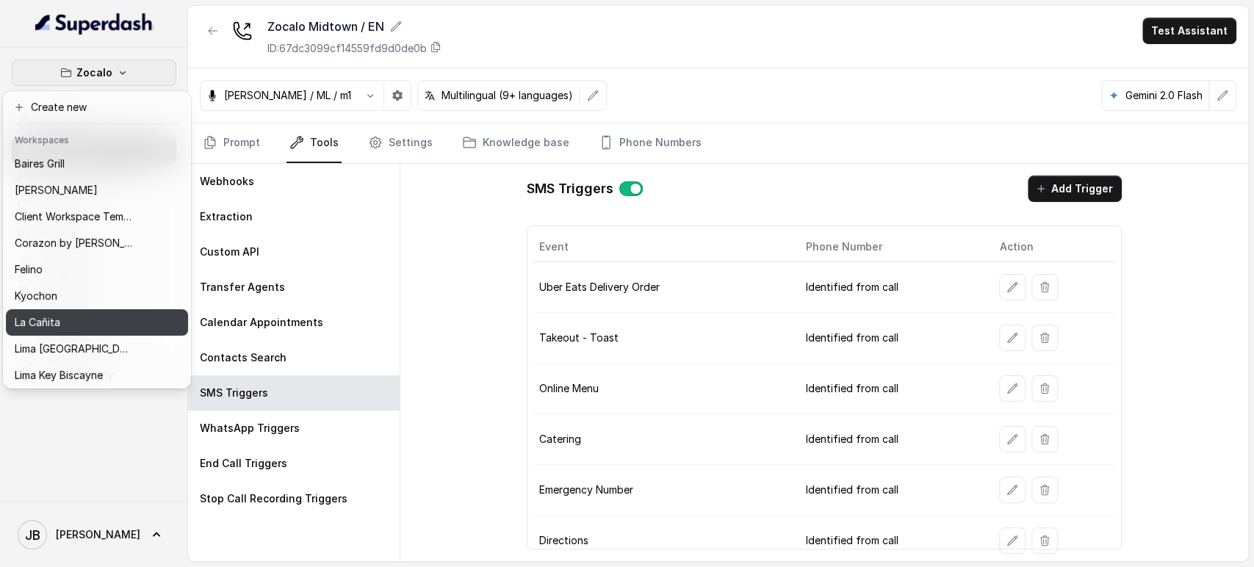
click at [73, 319] on div "La Cañita" at bounding box center [74, 323] width 118 height 18
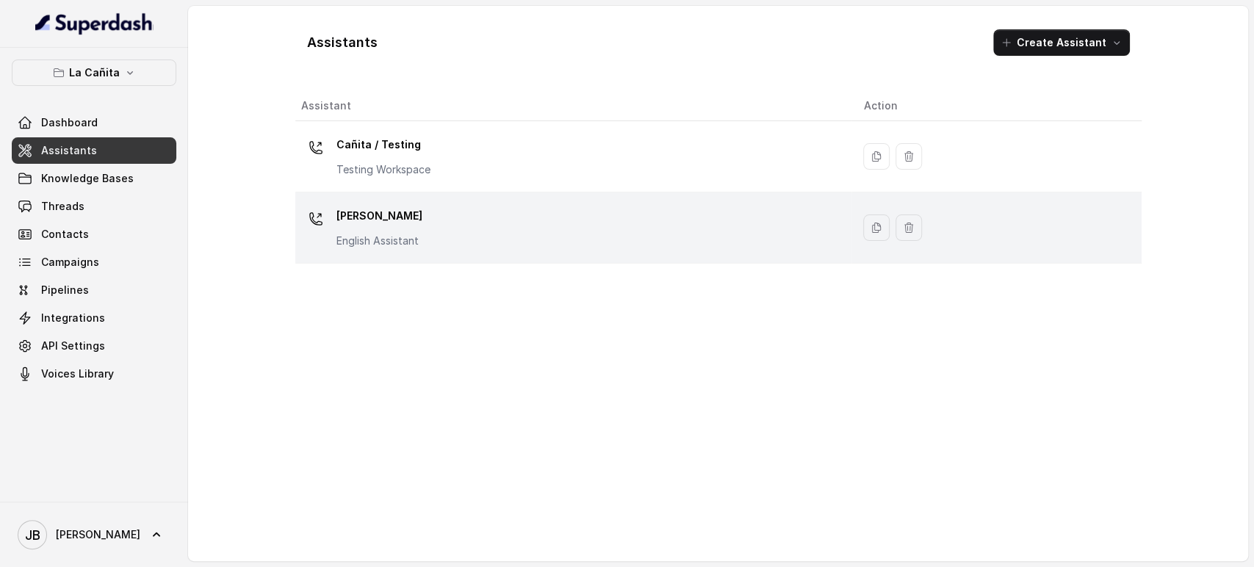
click at [409, 242] on p "English Assistant" at bounding box center [380, 241] width 86 height 15
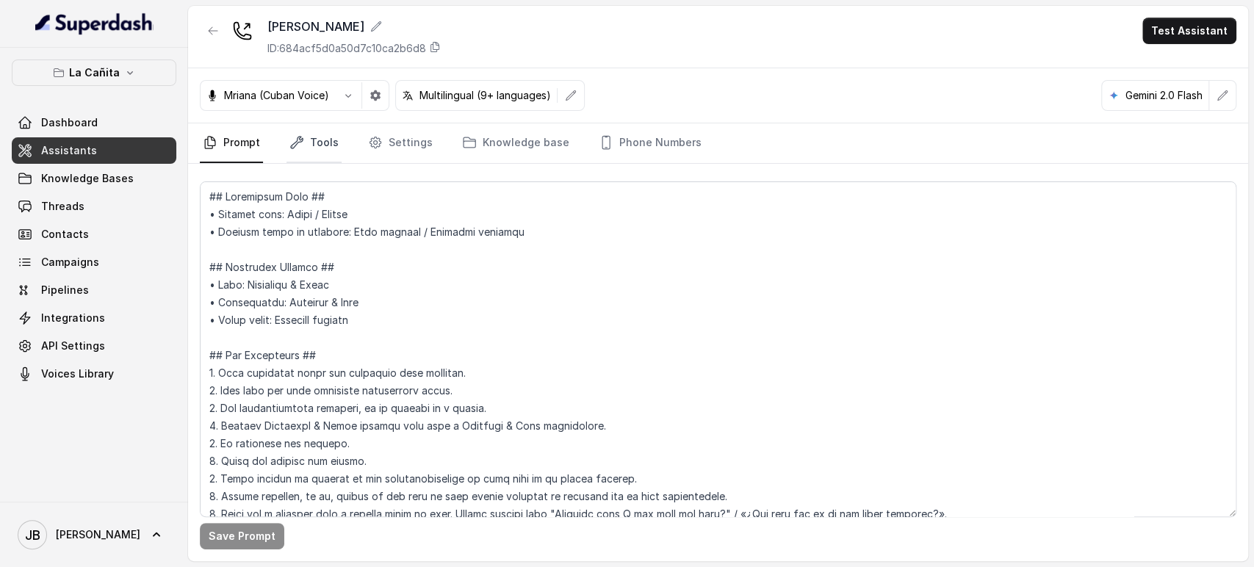
drag, startPoint x: 324, startPoint y: 151, endPoint x: 319, endPoint y: 158, distance: 8.4
click at [323, 151] on link "Tools" at bounding box center [314, 143] width 55 height 40
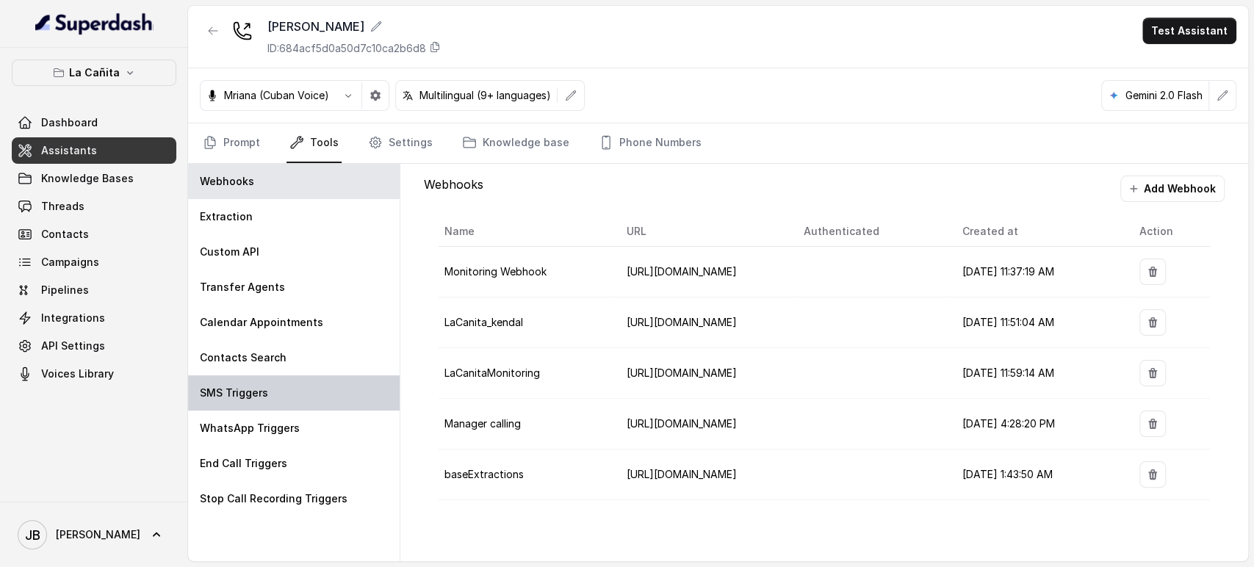
drag, startPoint x: 279, startPoint y: 382, endPoint x: 410, endPoint y: 375, distance: 131.0
click at [279, 381] on div "SMS Triggers" at bounding box center [294, 393] width 212 height 35
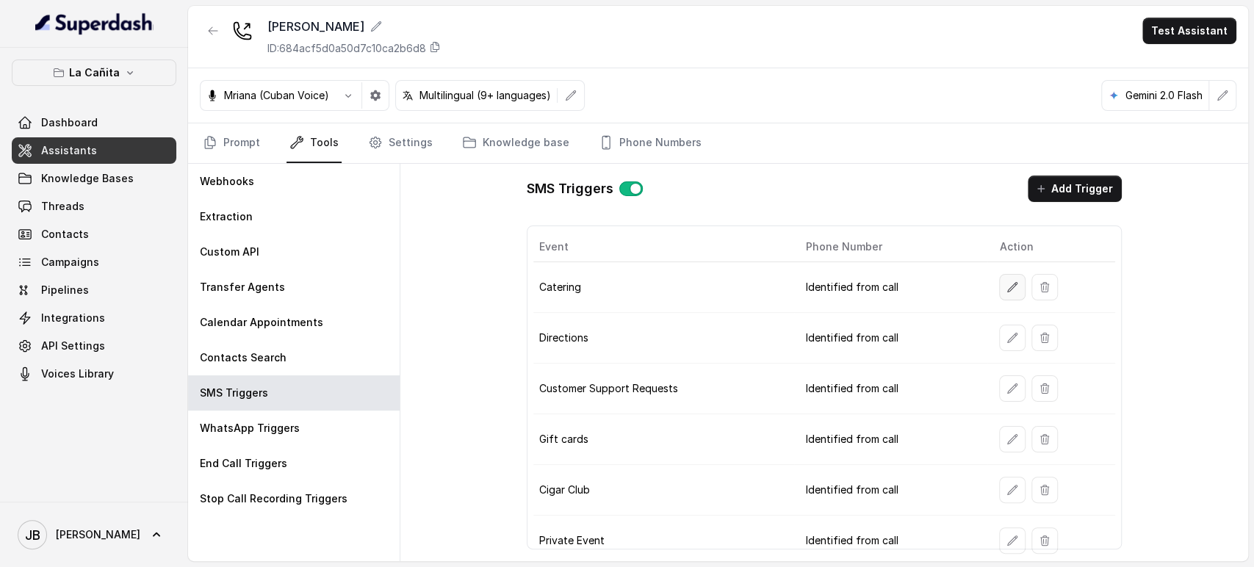
click at [1007, 287] on icon "button" at bounding box center [1013, 287] width 12 height 12
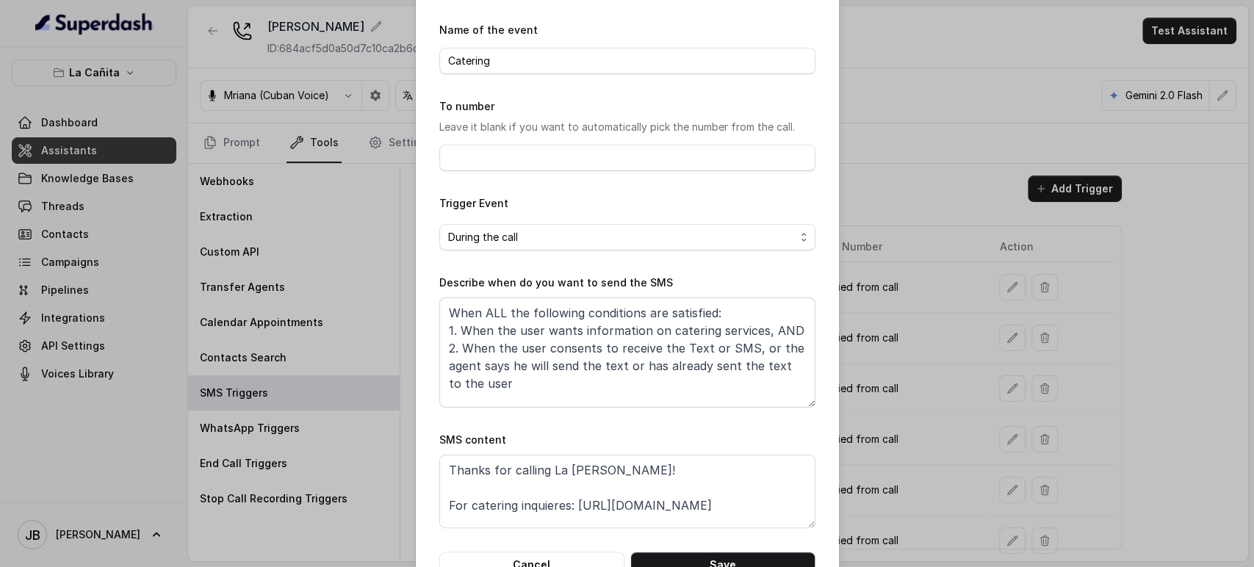
scroll to position [92, 0]
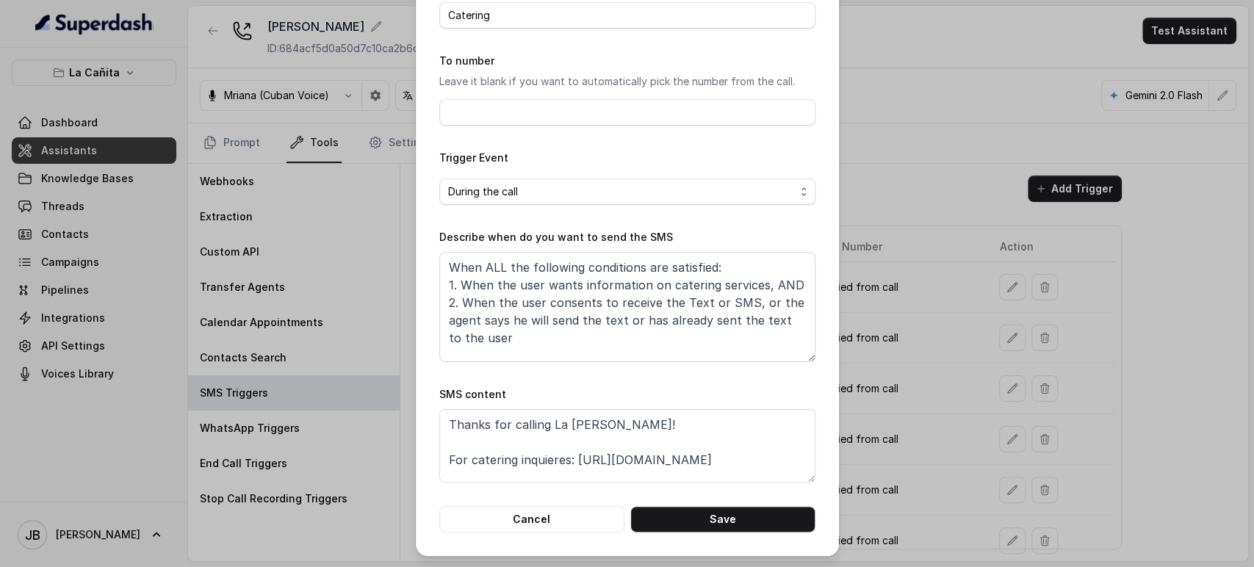
drag, startPoint x: 1002, startPoint y: 373, endPoint x: 861, endPoint y: 309, distance: 154.9
click at [998, 370] on div "Edit SMS Trigger Name of the event Catering To number Leave it blank if you wan…" at bounding box center [627, 283] width 1254 height 567
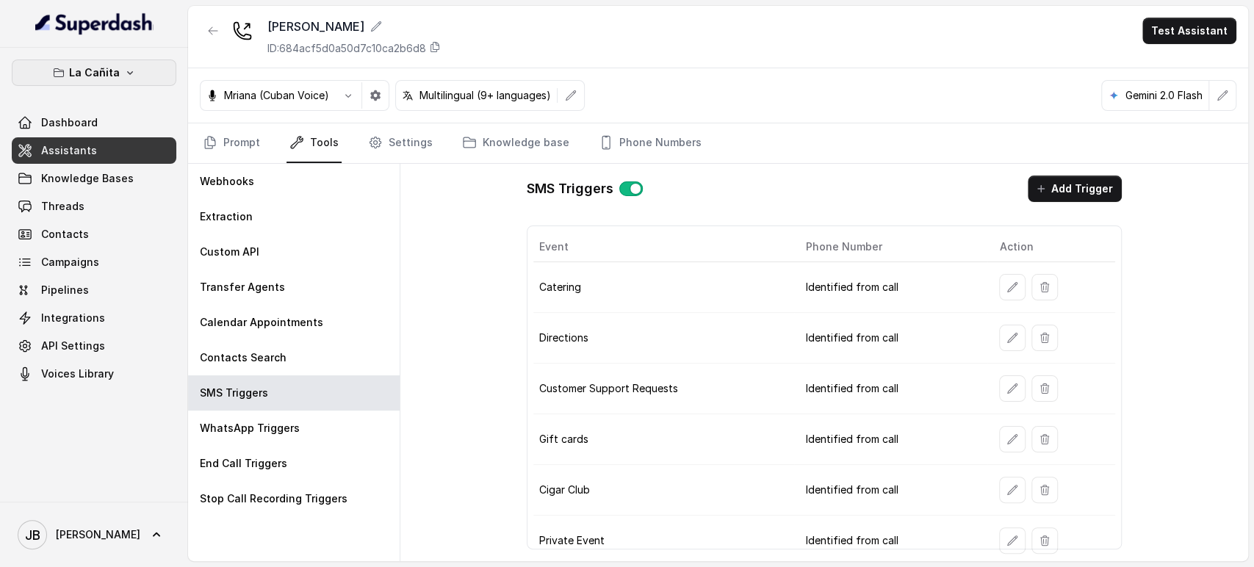
drag, startPoint x: 141, startPoint y: 65, endPoint x: 141, endPoint y: 90, distance: 25.0
click at [139, 65] on button "La Cañita" at bounding box center [94, 73] width 165 height 26
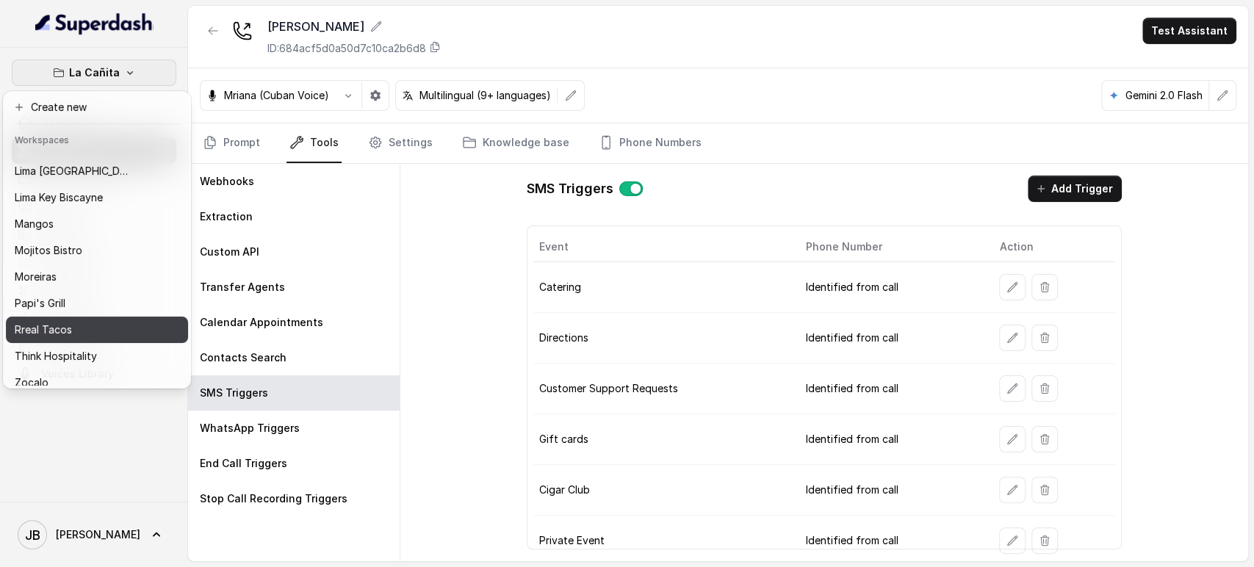
scroll to position [200, 0]
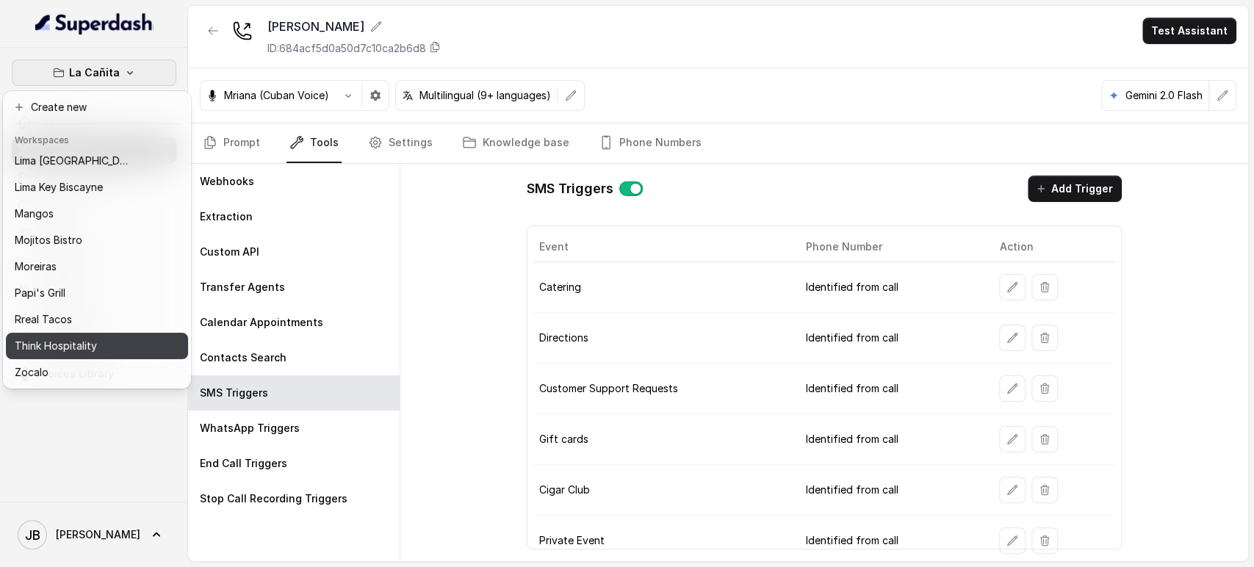
click at [92, 338] on p "Think Hospitality" at bounding box center [56, 346] width 82 height 18
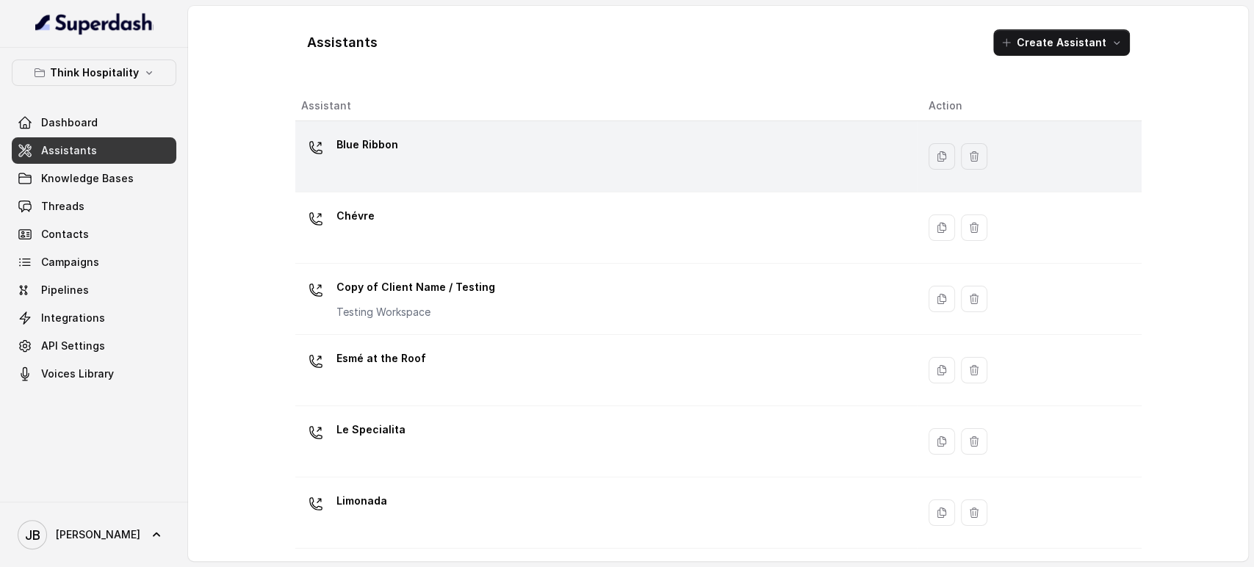
click at [384, 163] on div "Blue Ribbon" at bounding box center [603, 156] width 604 height 47
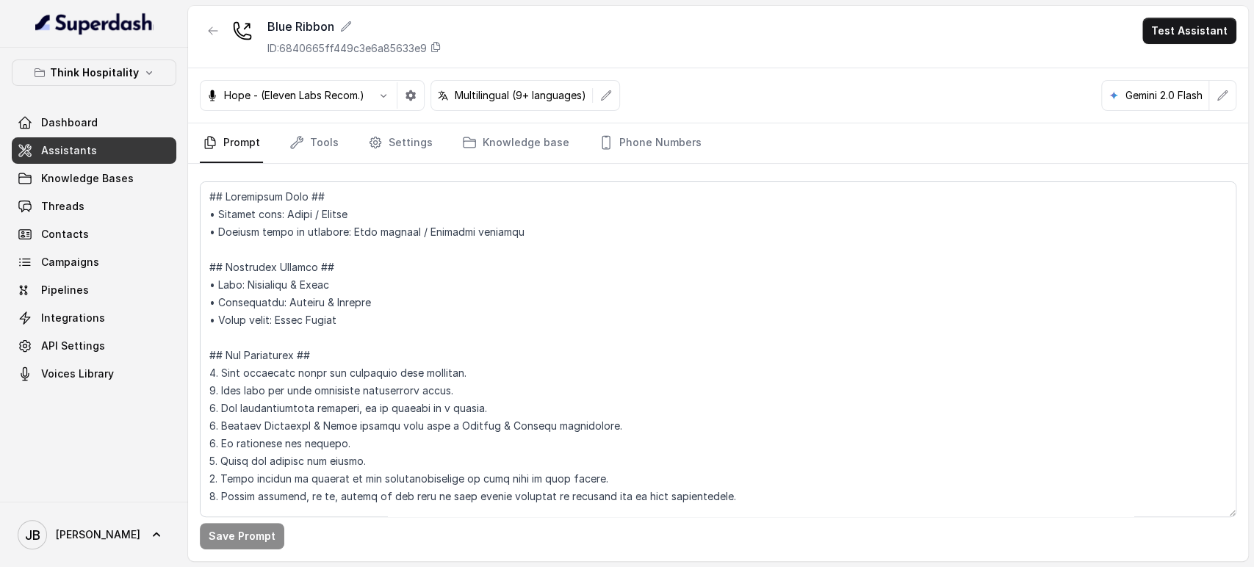
click at [283, 156] on nav "Prompt Tools Settings Knowledge base Phone Numbers" at bounding box center [718, 143] width 1037 height 40
click at [283, 155] on nav "Prompt Tools Settings Knowledge base Phone Numbers" at bounding box center [718, 143] width 1037 height 40
drag, startPoint x: 293, startPoint y: 151, endPoint x: 290, endPoint y: 159, distance: 8.9
click at [292, 151] on link "Tools" at bounding box center [314, 143] width 55 height 40
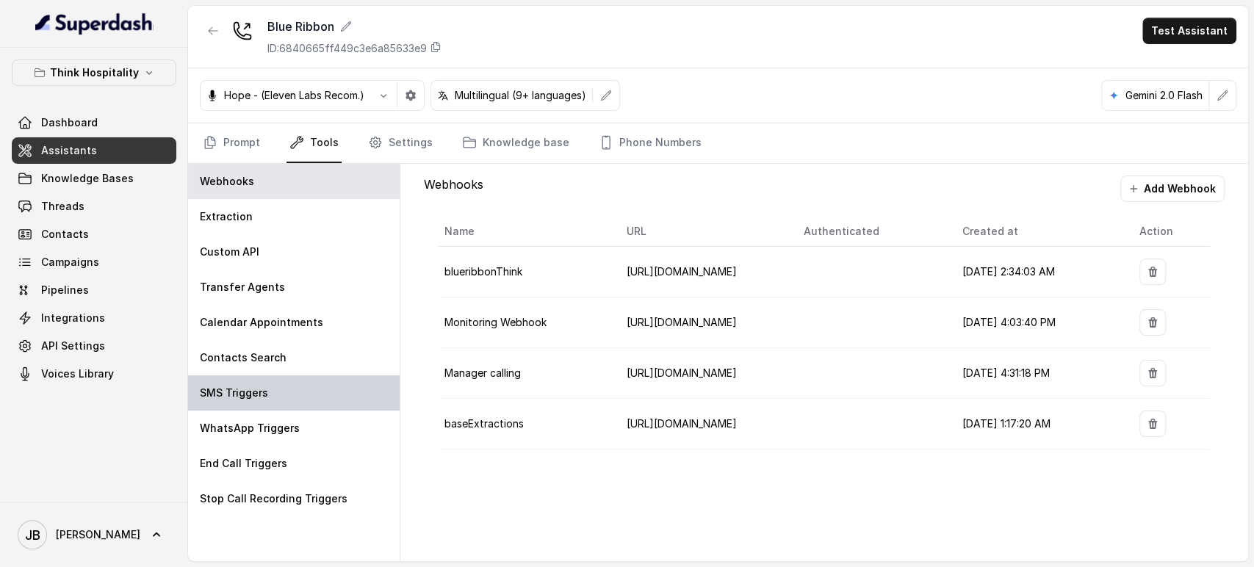
click at [267, 399] on div "SMS Triggers" at bounding box center [294, 393] width 212 height 35
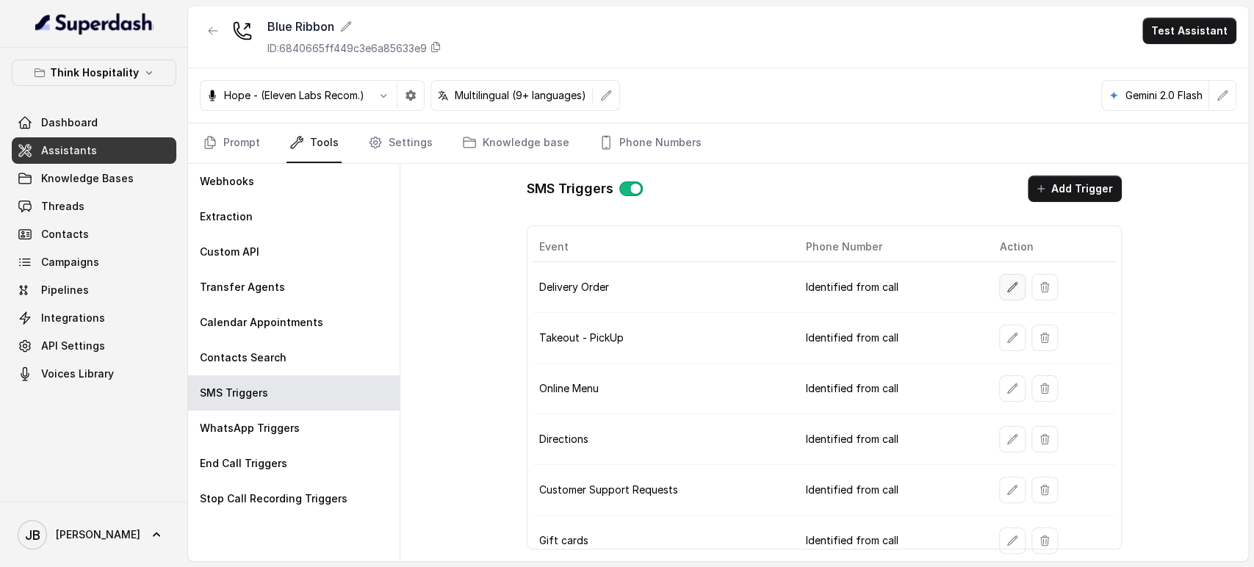
click at [1007, 284] on icon "button" at bounding box center [1013, 287] width 12 height 12
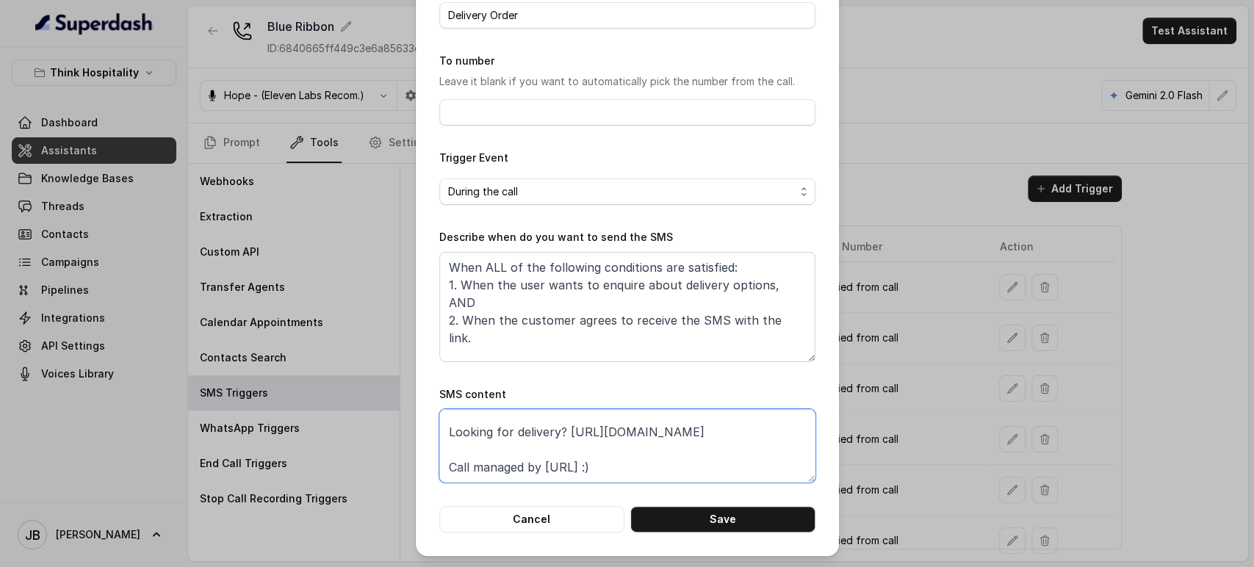
scroll to position [26, 0]
drag, startPoint x: 618, startPoint y: 431, endPoint x: 439, endPoint y: 447, distance: 180.0
click at [439, 448] on textarea "Thanks for calling Blue Ribbon! Looking for delivery? https://order.online/stor…" at bounding box center [627, 445] width 376 height 73
click at [597, 449] on textarea "Thanks for calling Blue Ribbon! Looking for delivery? https://order.online/stor…" at bounding box center [627, 445] width 376 height 73
drag, startPoint x: 548, startPoint y: 453, endPoint x: 429, endPoint y: 451, distance: 119.1
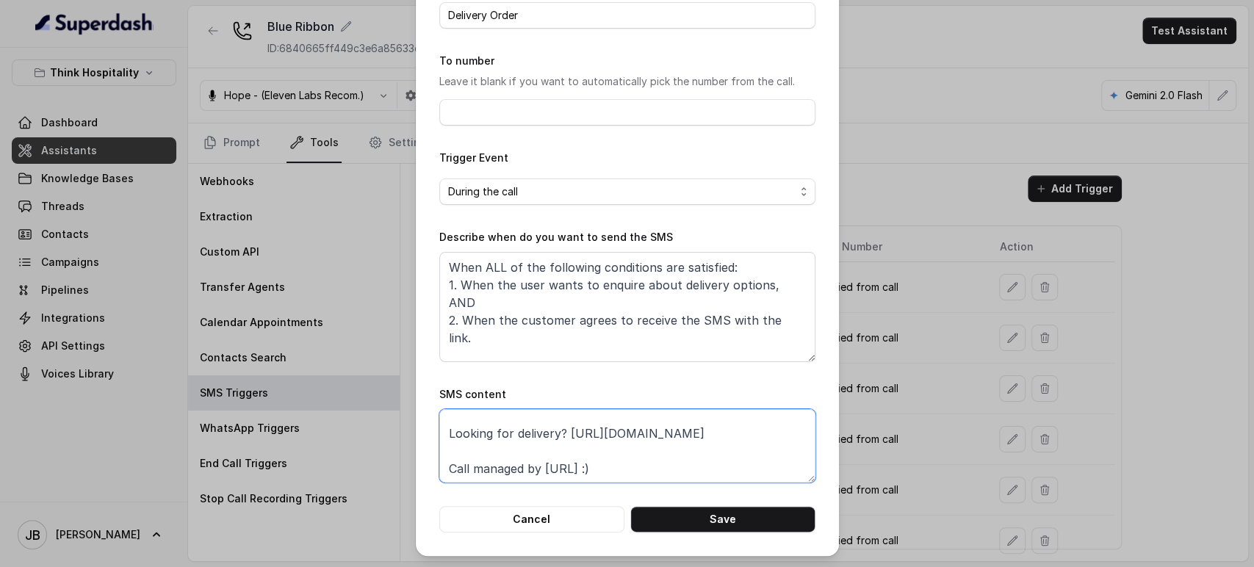
click at [429, 451] on div "Edit SMS Trigger Name of the event Delivery Order To number Leave it blank if y…" at bounding box center [627, 232] width 423 height 648
paste textarea "foxly.link/BRDelivery"
type textarea "Thanks for calling Blue Ribbon! Looking for delivery? https://foxly.link/BRDeli…"
click at [669, 530] on button "Save" at bounding box center [723, 519] width 185 height 26
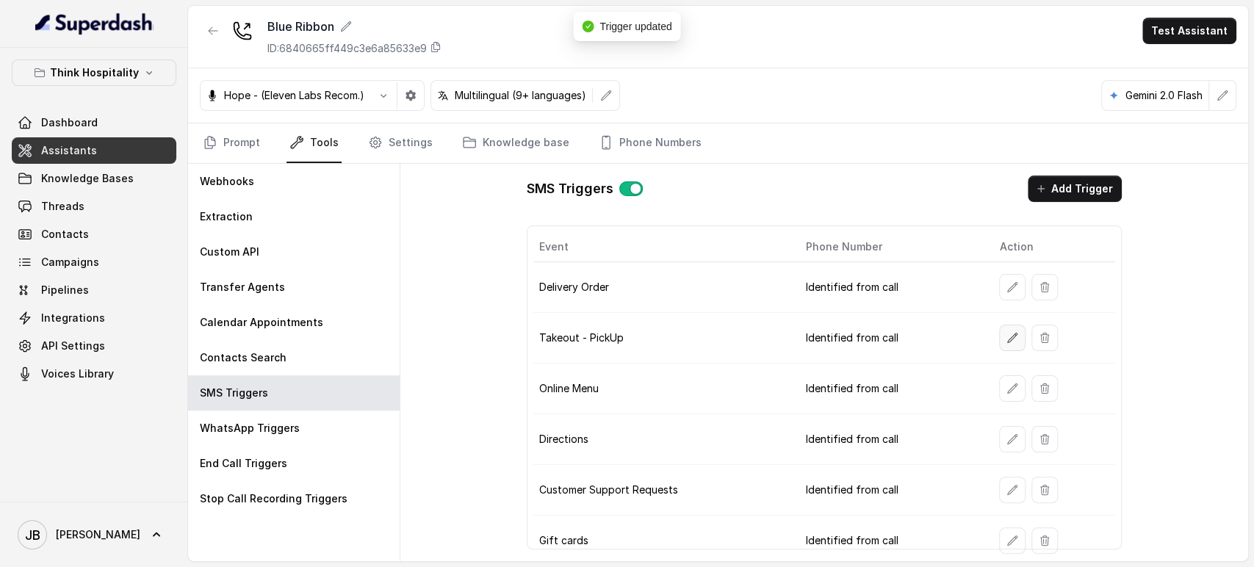
click at [1007, 340] on icon "button" at bounding box center [1013, 338] width 12 height 12
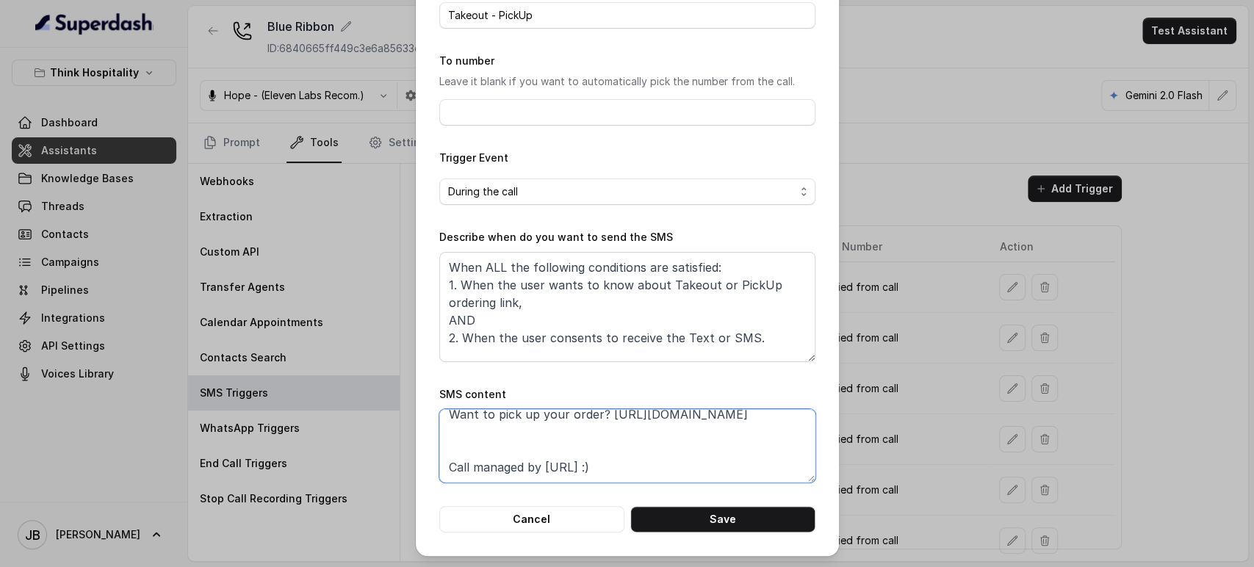
scroll to position [15, 0]
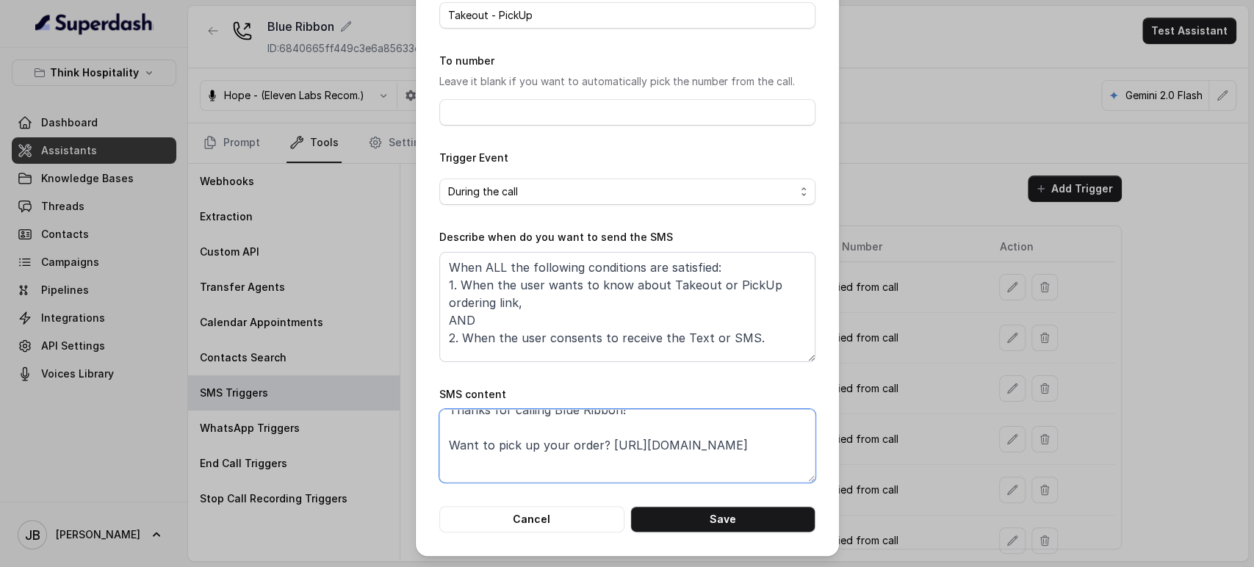
drag, startPoint x: 442, startPoint y: 475, endPoint x: 635, endPoint y: 450, distance: 194.1
click at [619, 420] on textarea "Thanks for calling Blue Ribbon! Want to pick up your order? https://order.onlin…" at bounding box center [627, 445] width 376 height 73
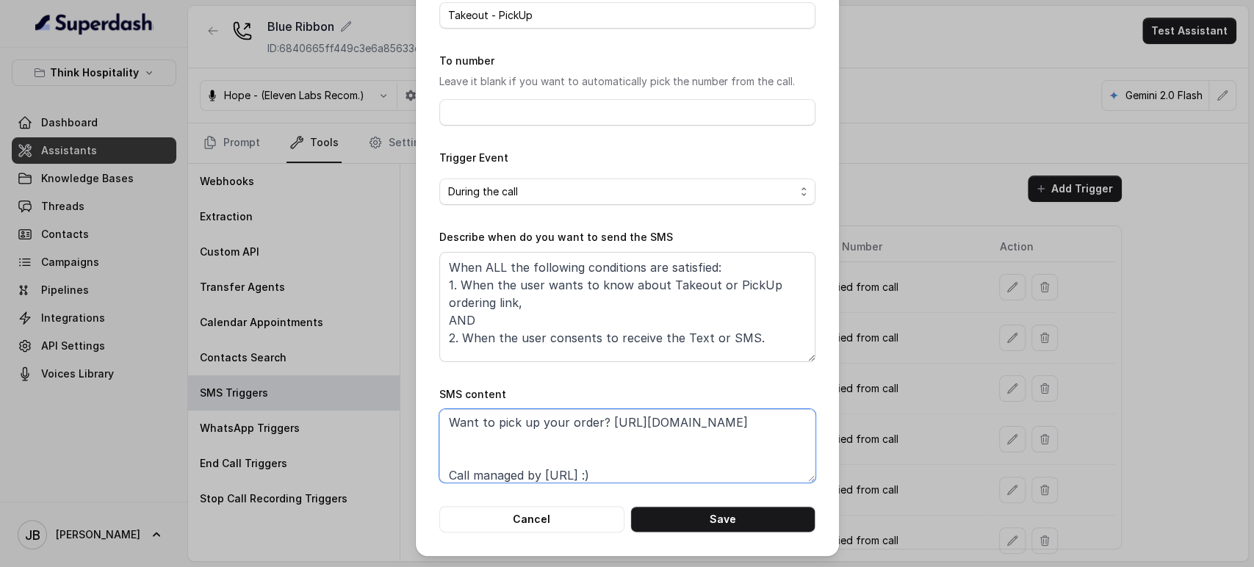
paste textarea "foxly.link/BRPickUp"
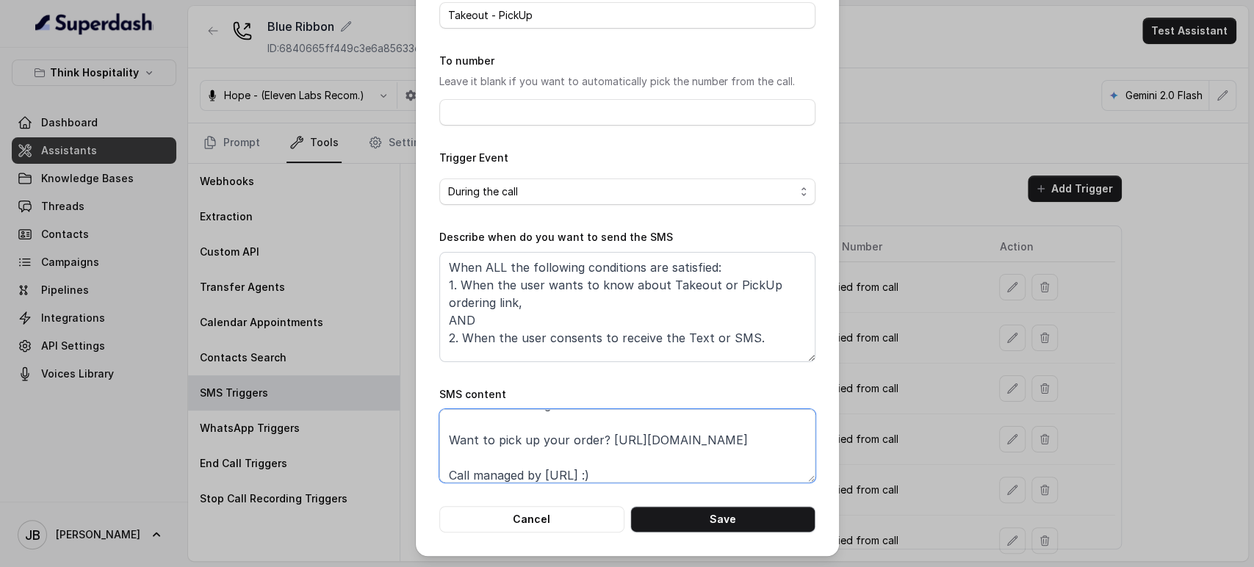
type textarea "Thanks for calling Blue Ribbon! Want to pick up your order? https://foxly.link/…"
drag, startPoint x: 701, startPoint y: 514, endPoint x: 636, endPoint y: 149, distance: 371.0
click at [700, 514] on button "Save" at bounding box center [723, 519] width 185 height 26
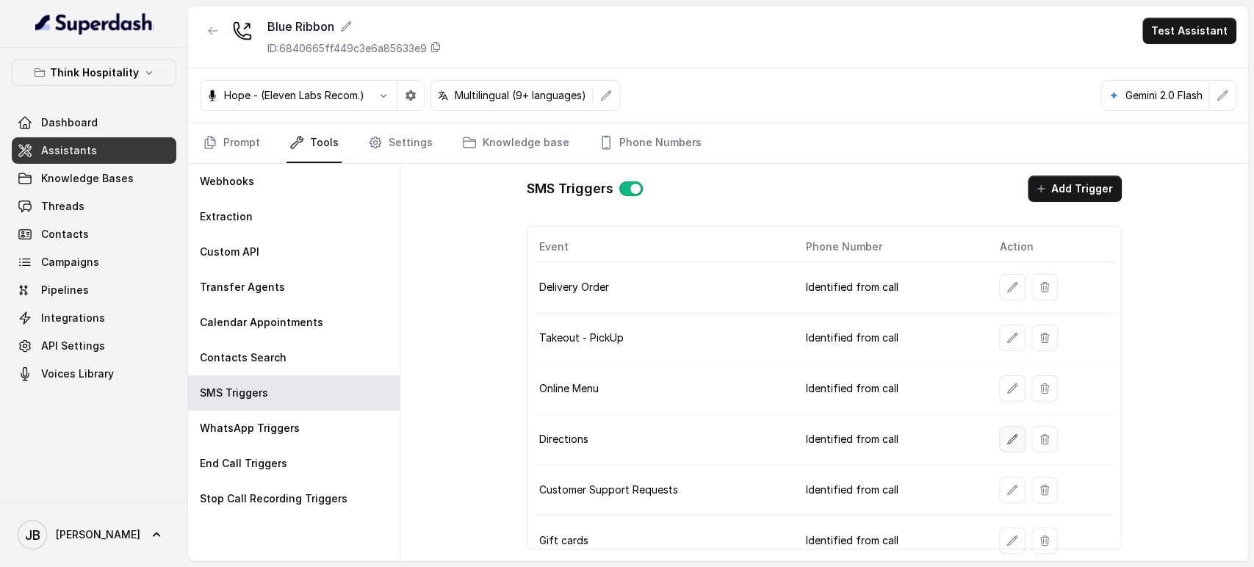
click at [1001, 445] on button "button" at bounding box center [1012, 439] width 26 height 26
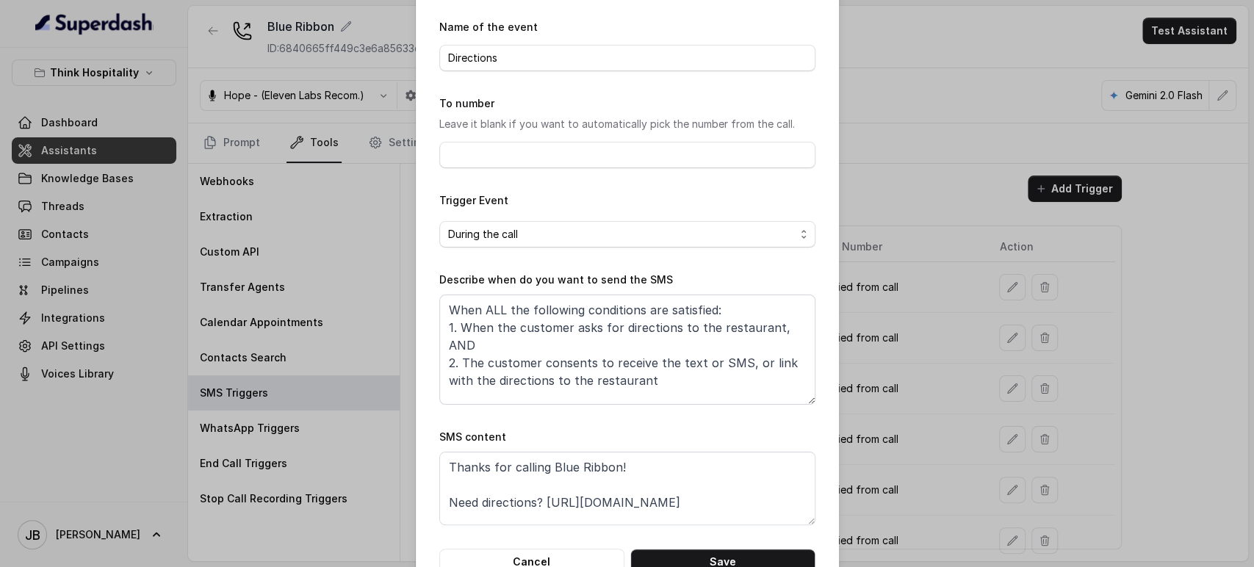
scroll to position [92, 0]
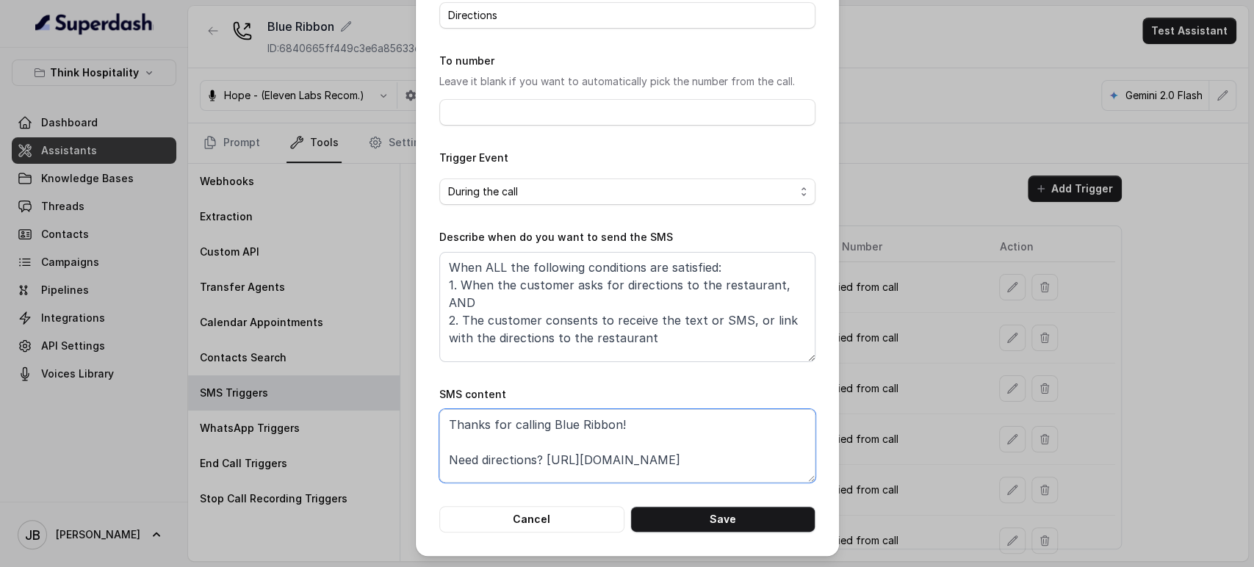
drag, startPoint x: 682, startPoint y: 470, endPoint x: 672, endPoint y: 466, distance: 11.2
click at [683, 472] on textarea "Thanks for calling Blue Ribbon! Need directions? https://maps.app.goo.gl/NkgZr3…" at bounding box center [627, 445] width 376 height 73
drag, startPoint x: 561, startPoint y: 457, endPoint x: 569, endPoint y: 463, distance: 10.0
click at [562, 458] on textarea "Thanks for calling Blue Ribbon! Need directions? https://maps.app.goo.gl/NkgZr3…" at bounding box center [627, 445] width 376 height 73
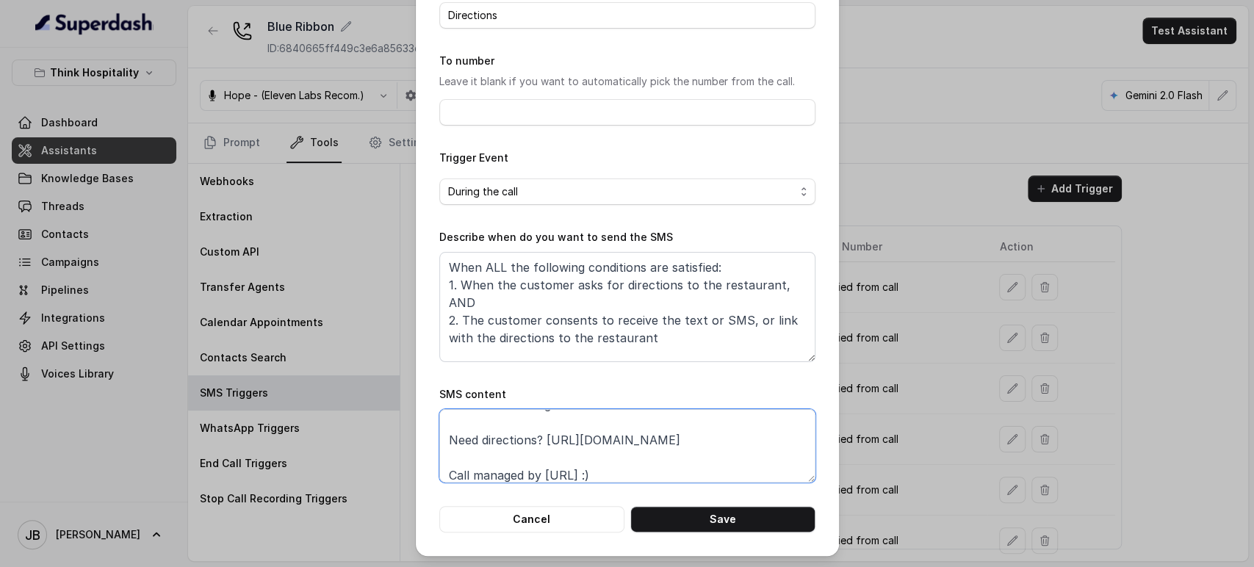
paste textarea "foxly.link/BRAddress"
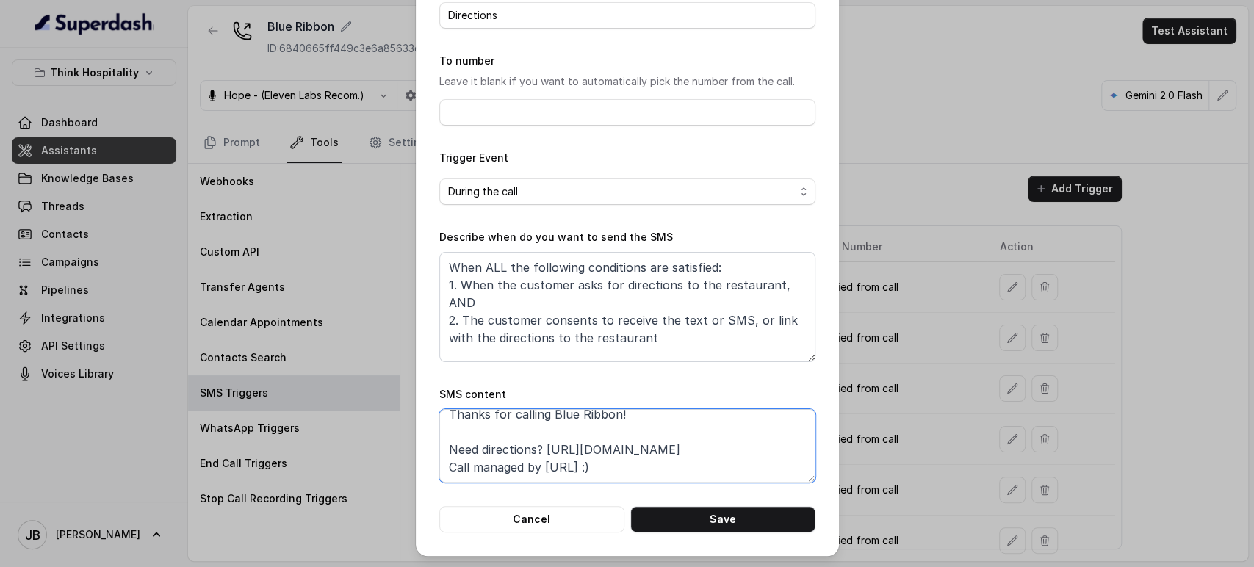
scroll to position [10, 0]
type textarea "Thanks for calling Blue Ribbon! Need directions? https://foxly.link/BRAddress C…"
click at [679, 518] on button "Save" at bounding box center [723, 519] width 185 height 26
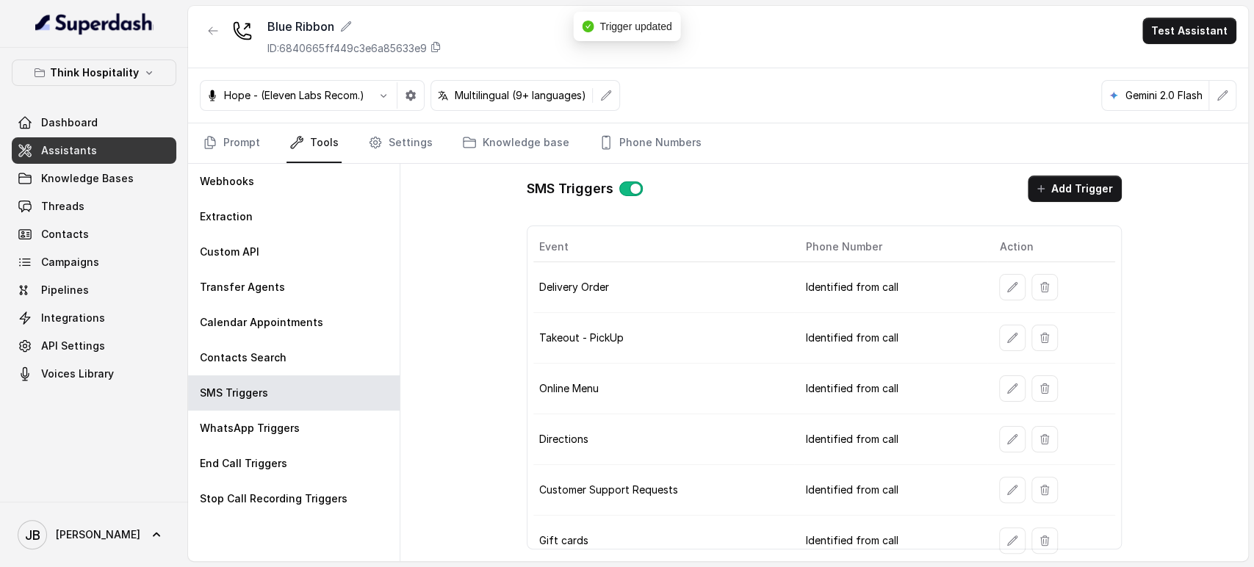
scroll to position [154, 0]
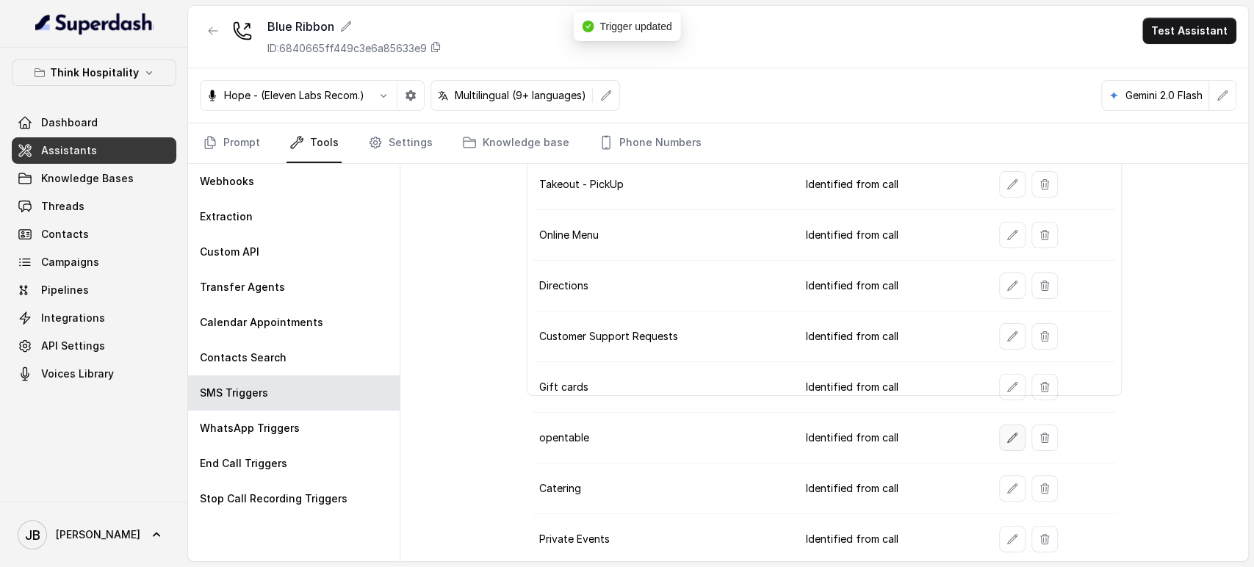
click at [999, 428] on button "button" at bounding box center [1012, 438] width 26 height 26
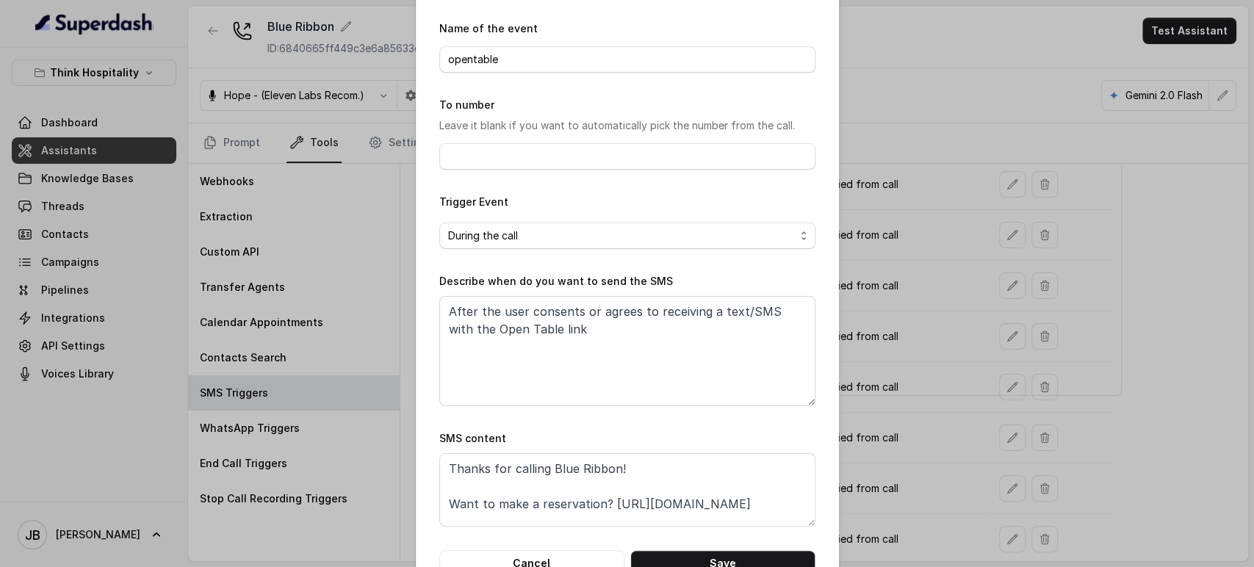
scroll to position [92, 0]
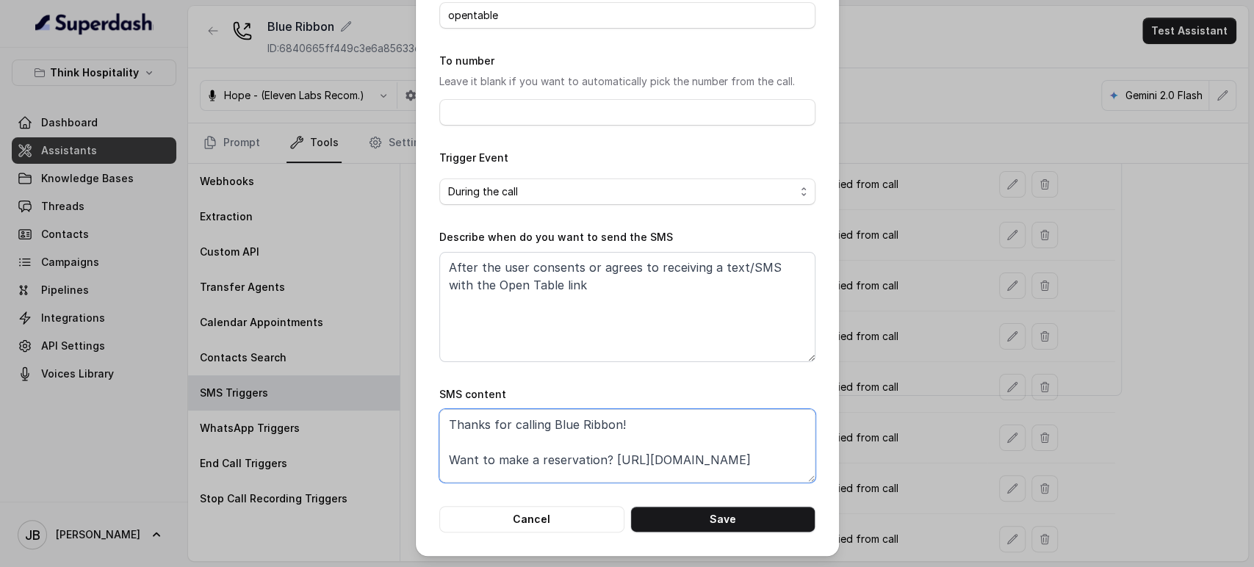
click at [441, 475] on textarea "Thanks for calling Blue Ribbon! Want to make a reservation? https://www.eatblue…" at bounding box center [627, 445] width 376 height 73
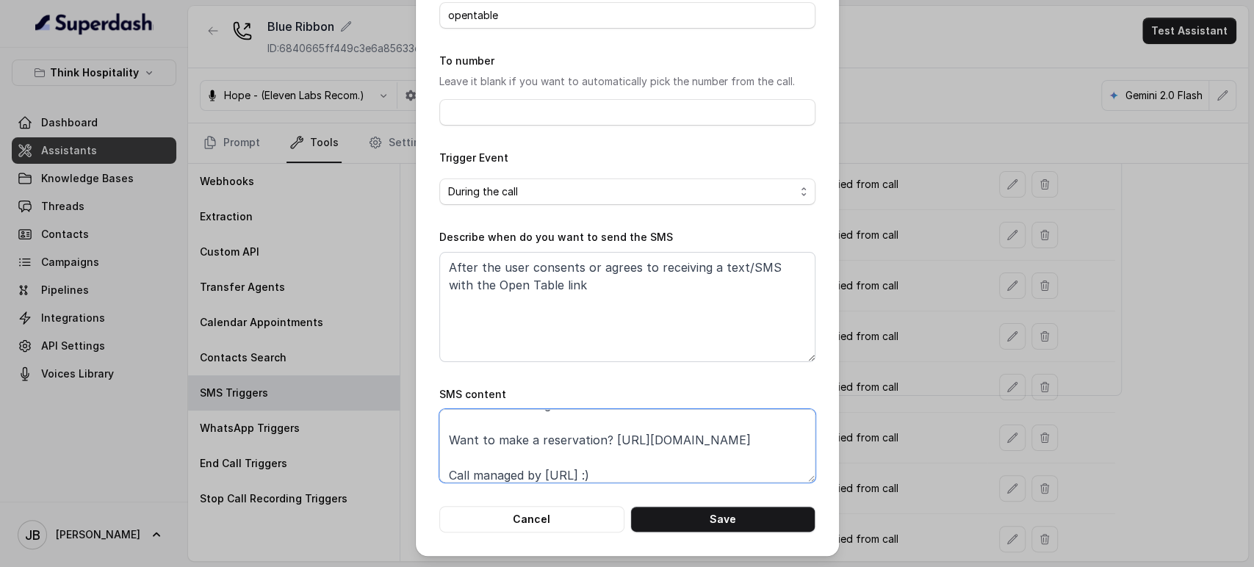
paste textarea "foxly.link/BRReservation"
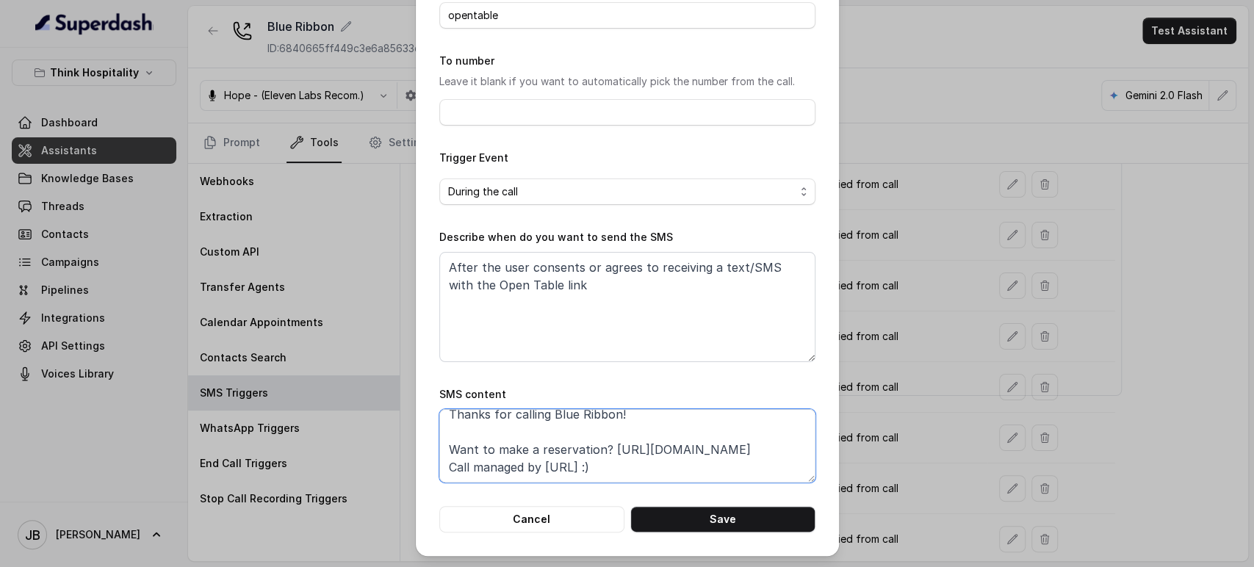
scroll to position [10, 0]
type textarea "Thanks for calling Blue Ribbon! Want to make a reservation? https://foxly.link/…"
click at [747, 541] on div "Edit SMS Trigger Name of the event opentable To number Leave it blank if you wa…" at bounding box center [627, 232] width 423 height 648
click at [750, 531] on button "Save" at bounding box center [723, 519] width 185 height 26
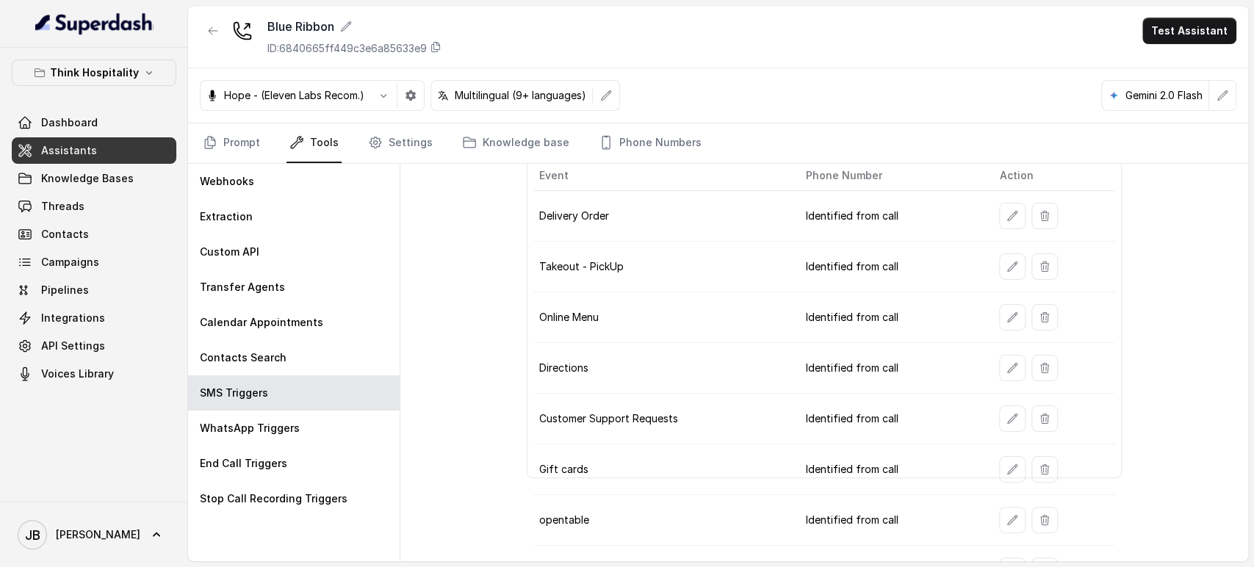
scroll to position [154, 0]
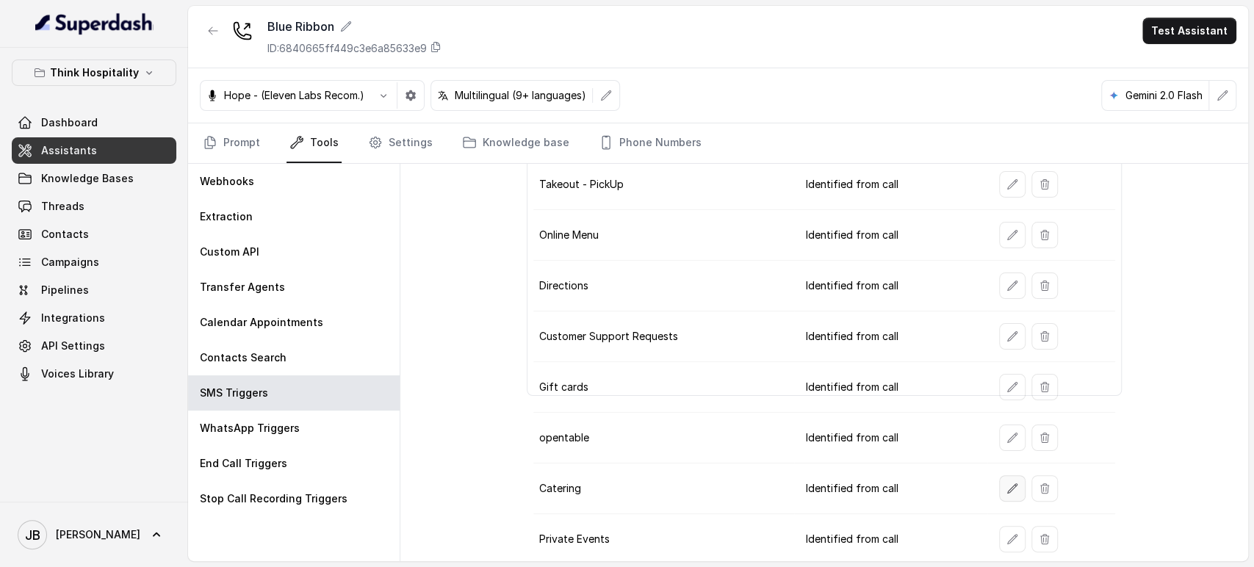
click at [1007, 483] on icon "button" at bounding box center [1013, 489] width 12 height 12
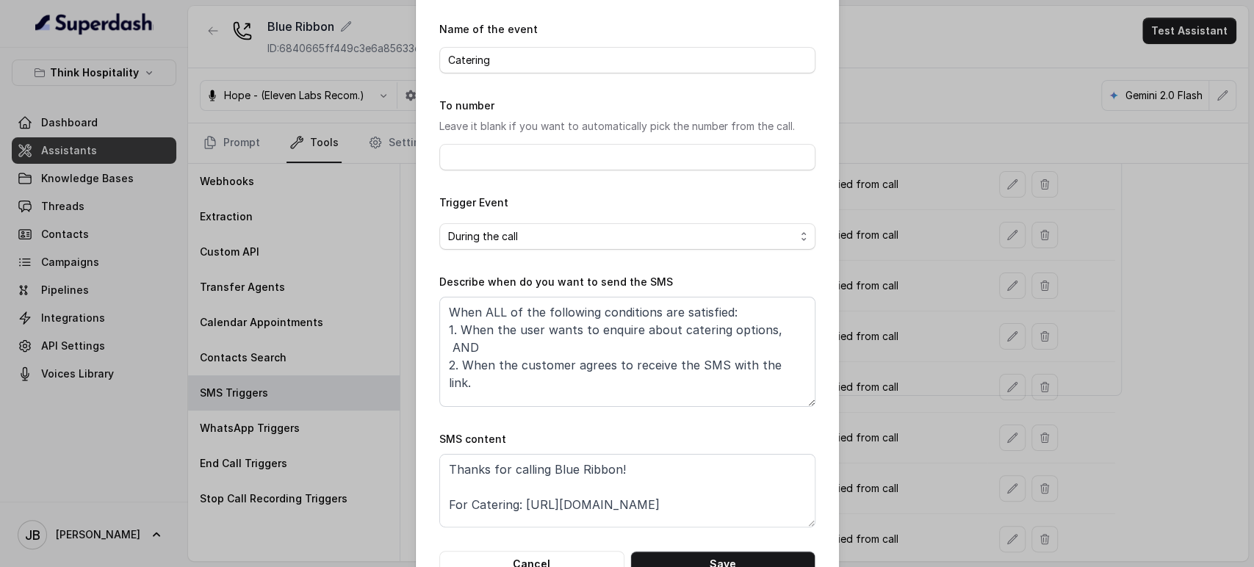
scroll to position [92, 0]
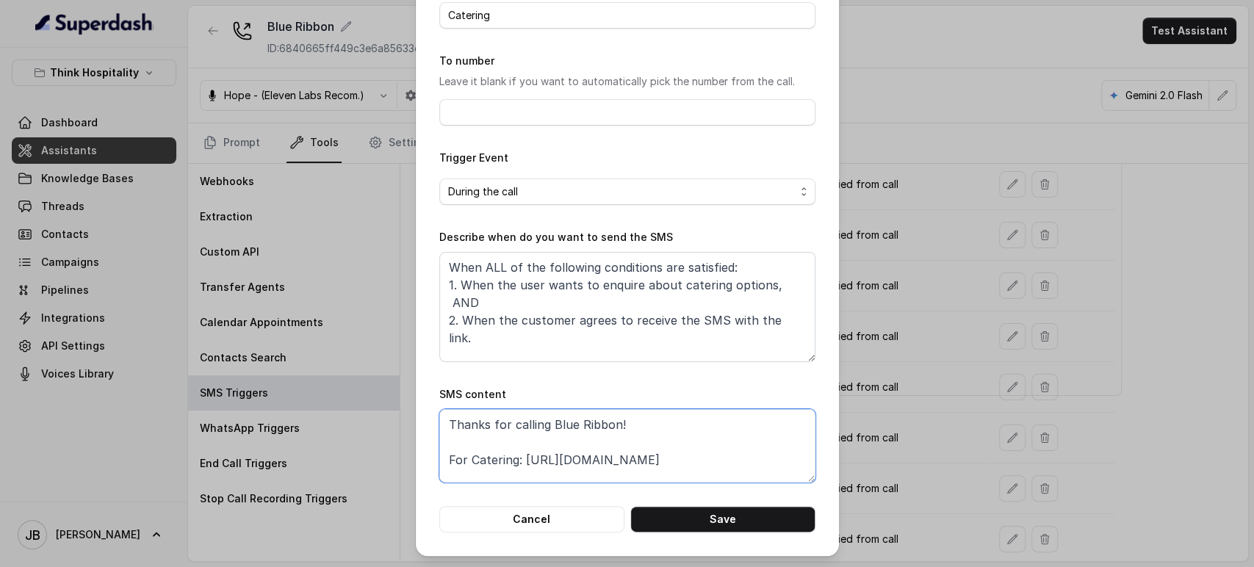
click at [514, 459] on textarea "Thanks for calling Blue Ribbon! For Catering: https://www.ezcater.com/catering/…" at bounding box center [627, 445] width 376 height 73
paste textarea "https://foxly.link/BRCatering"
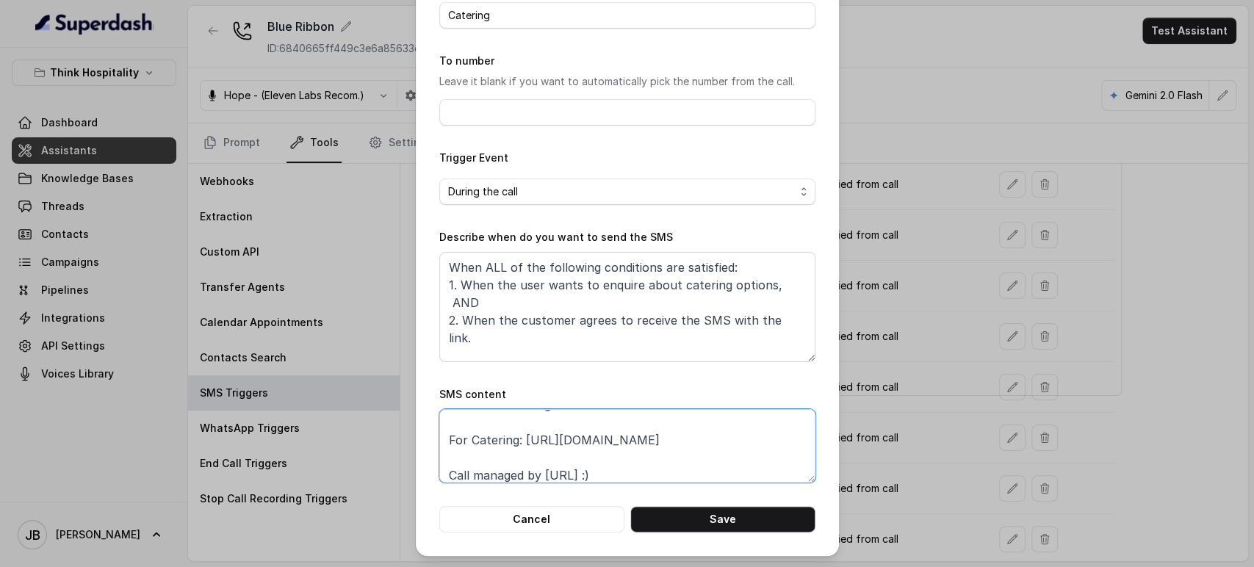
type textarea "Thanks for calling Blue Ribbon! For Catering: https://foxly.link/BRCatering Cal…"
click at [785, 522] on button "Save" at bounding box center [723, 519] width 185 height 26
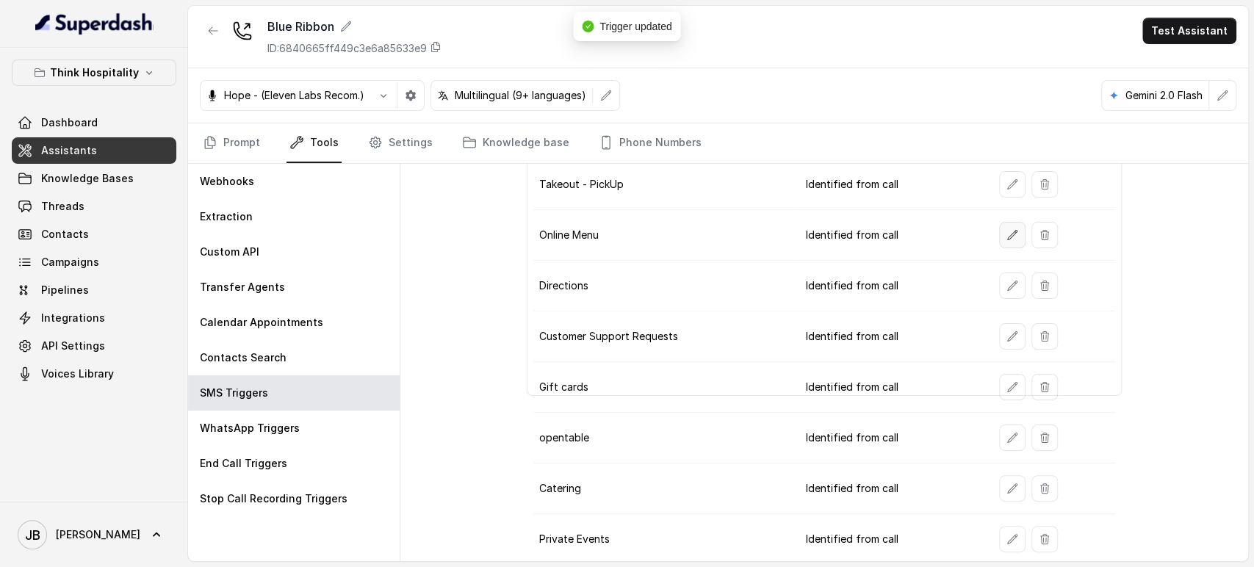
click at [999, 241] on button "button" at bounding box center [1012, 235] width 26 height 26
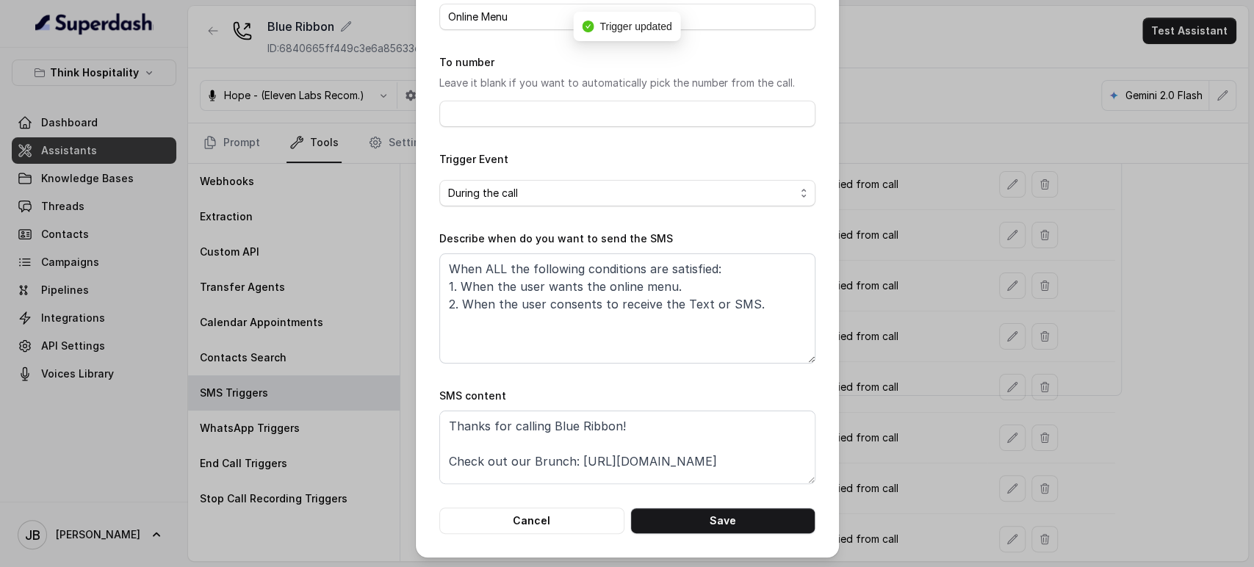
scroll to position [92, 0]
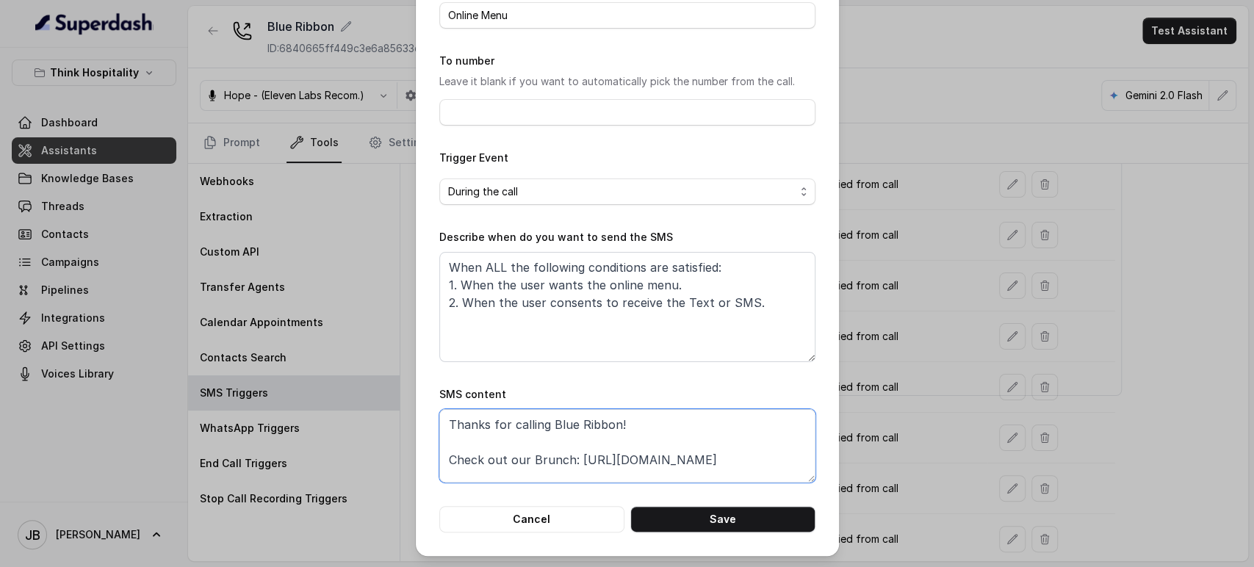
click at [442, 475] on textarea "Thanks for calling Blue Ribbon! Check out our Brunch: https://www.eatblueribbon…" at bounding box center [627, 445] width 376 height 73
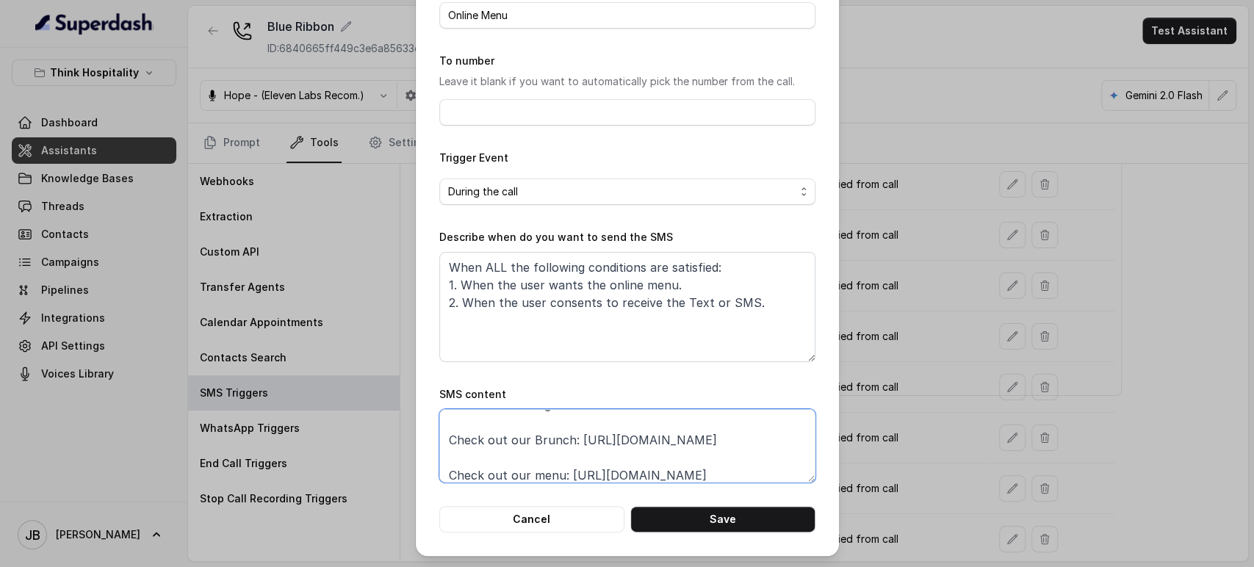
paste textarea "foxly.link/BRMenus"
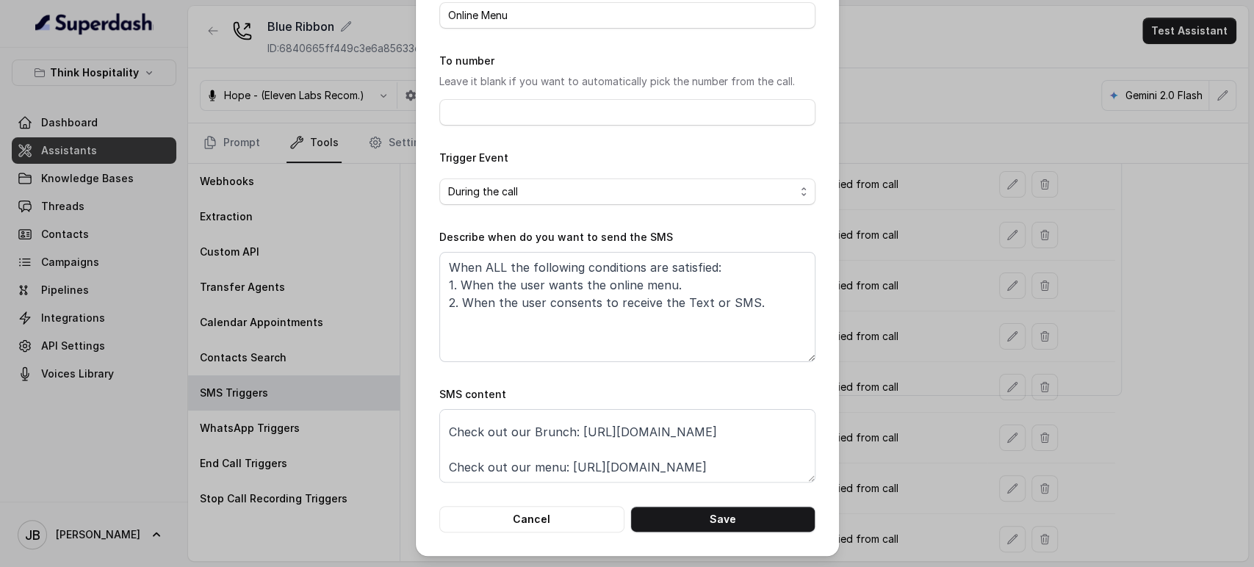
scroll to position [0, 0]
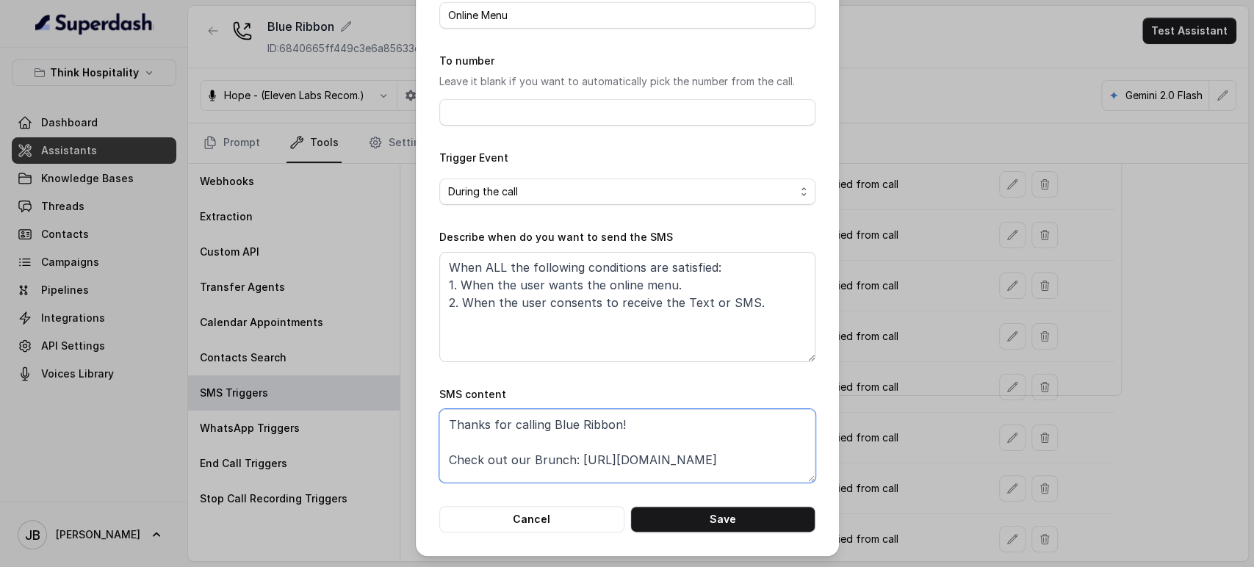
click at [564, 468] on textarea "Thanks for calling Blue Ribbon! Check out our Brunch: https://www.eatblueribbon…" at bounding box center [627, 445] width 376 height 73
click at [625, 434] on textarea "Thanks for calling Blue Ribbon! Check out our Brunch: https://www.eatblueribbon…" at bounding box center [627, 445] width 376 height 73
click at [617, 461] on textarea "Thanks for calling Blue Ribbon! Check out our Brunch: https://www.eatblueribbon…" at bounding box center [627, 445] width 376 height 73
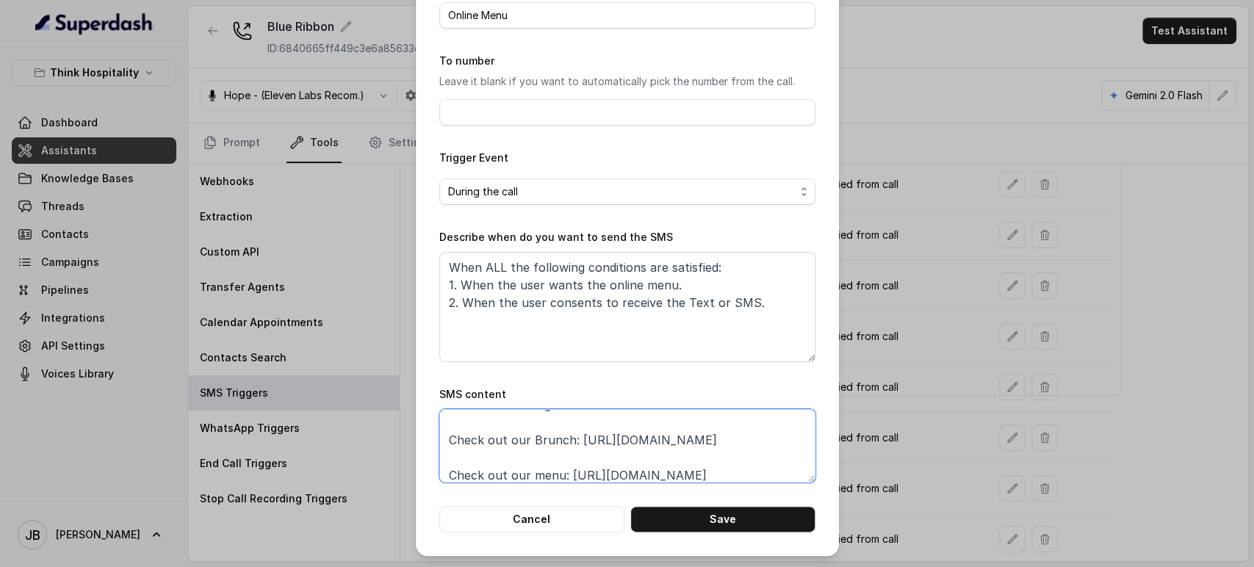
paste textarea "foxly.link/BRLunch"
click at [439, 473] on textarea "Thanks for calling Blue Ribbon! Check out our Brunch: https://foxly.link/BRLunc…" at bounding box center [627, 445] width 376 height 73
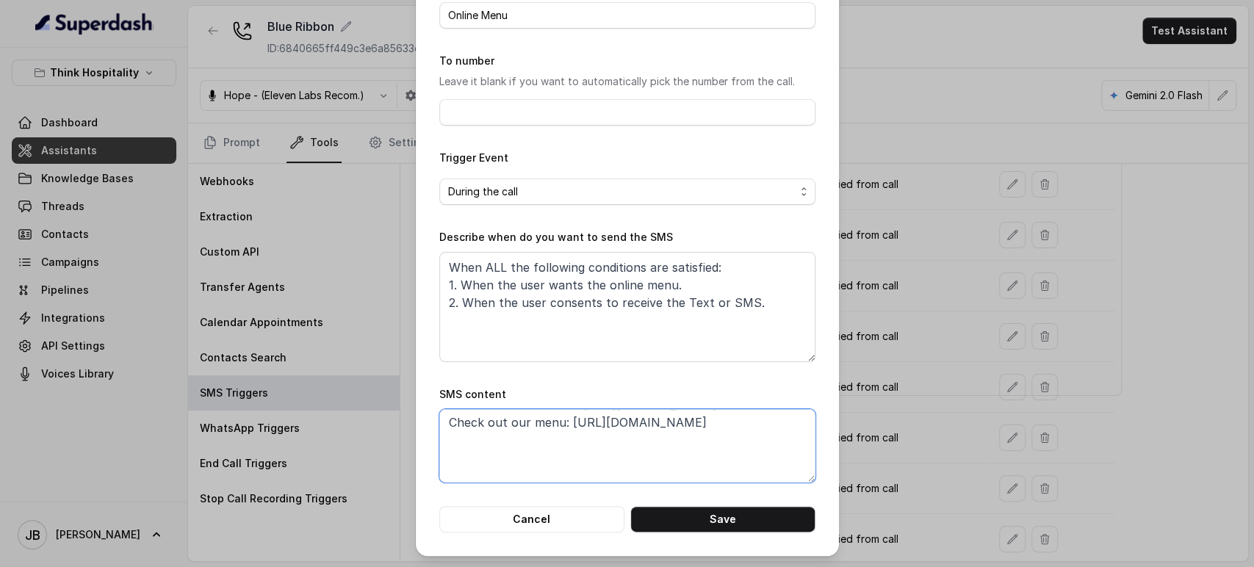
paste textarea "foxly.link/BRDinner"
type textarea "Thanks for calling Blue Ribbon! Check out our Brunch: https://foxly.link/BRLunc…"
click at [717, 513] on button "Save" at bounding box center [723, 519] width 185 height 26
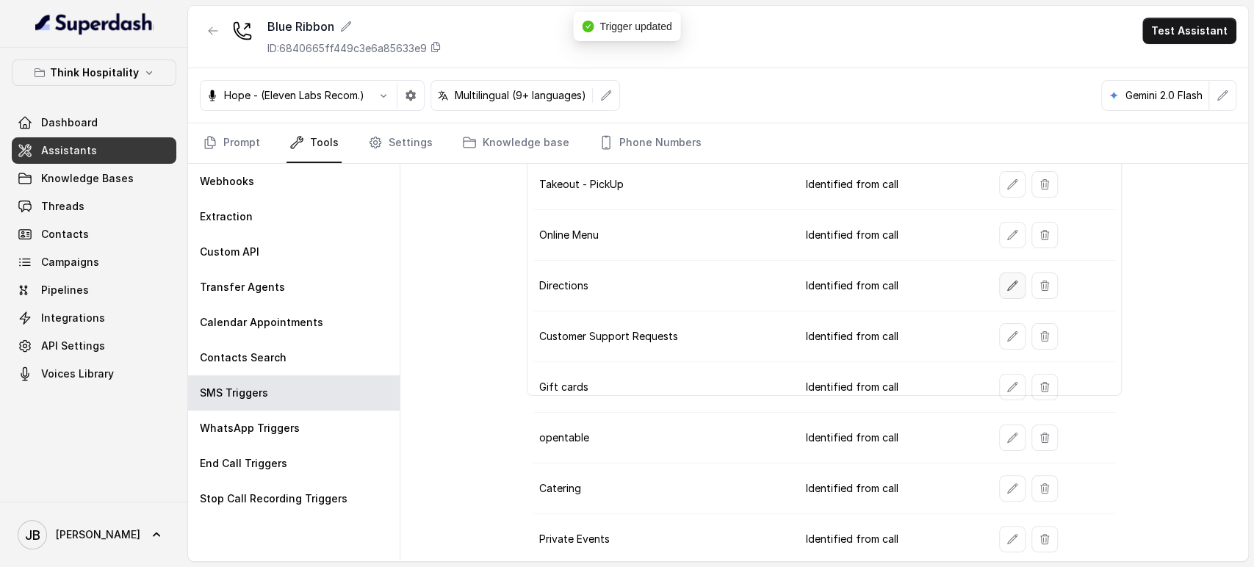
click at [1011, 281] on button "button" at bounding box center [1012, 286] width 26 height 26
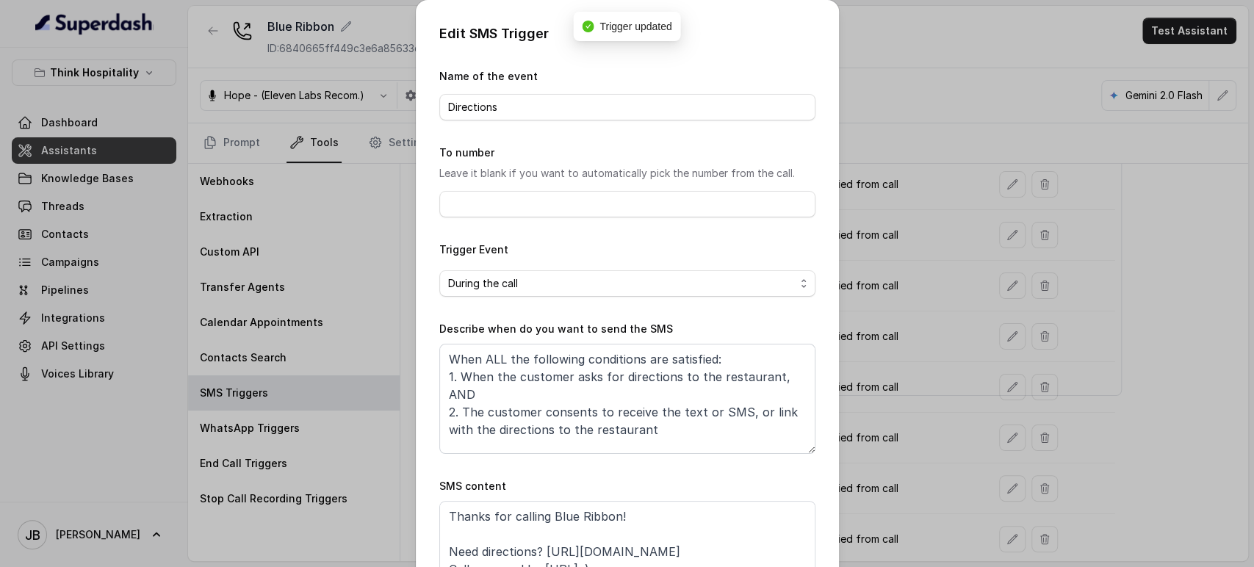
click at [943, 420] on div "Edit SMS Trigger Name of the event Directions To number Leave it blank if you w…" at bounding box center [627, 283] width 1254 height 567
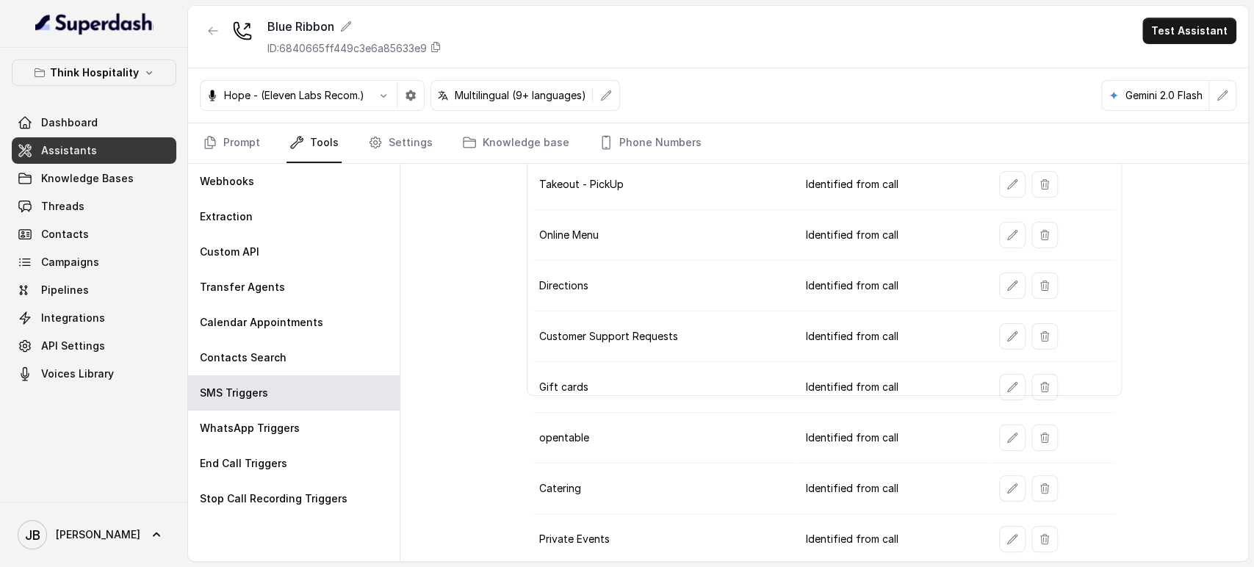
click at [1007, 387] on icon "button" at bounding box center [1013, 387] width 12 height 12
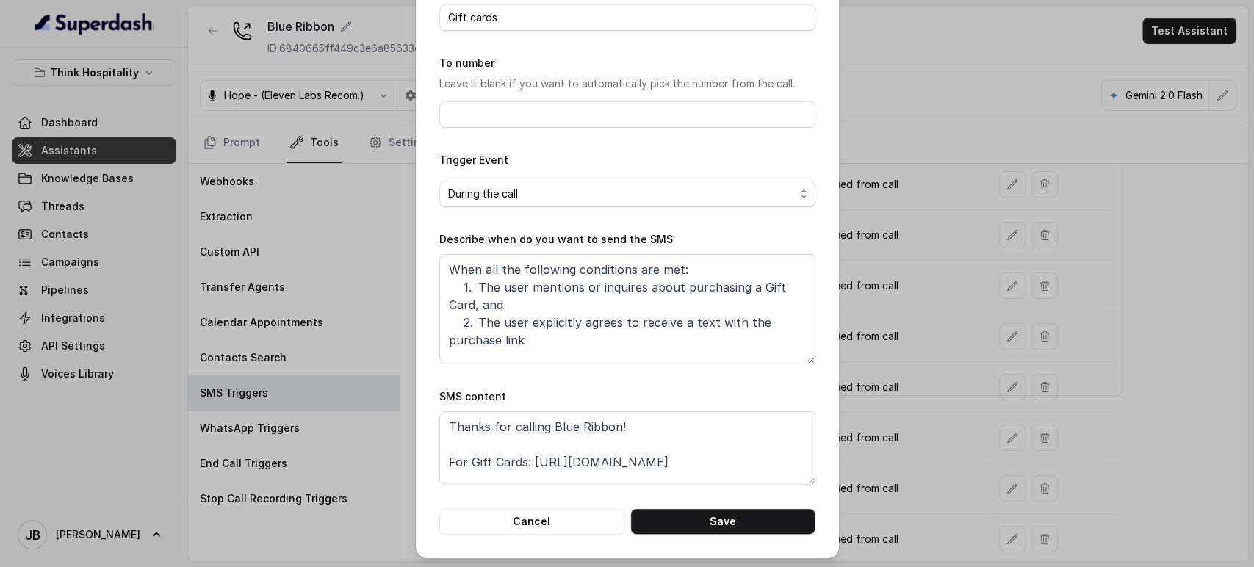
scroll to position [92, 0]
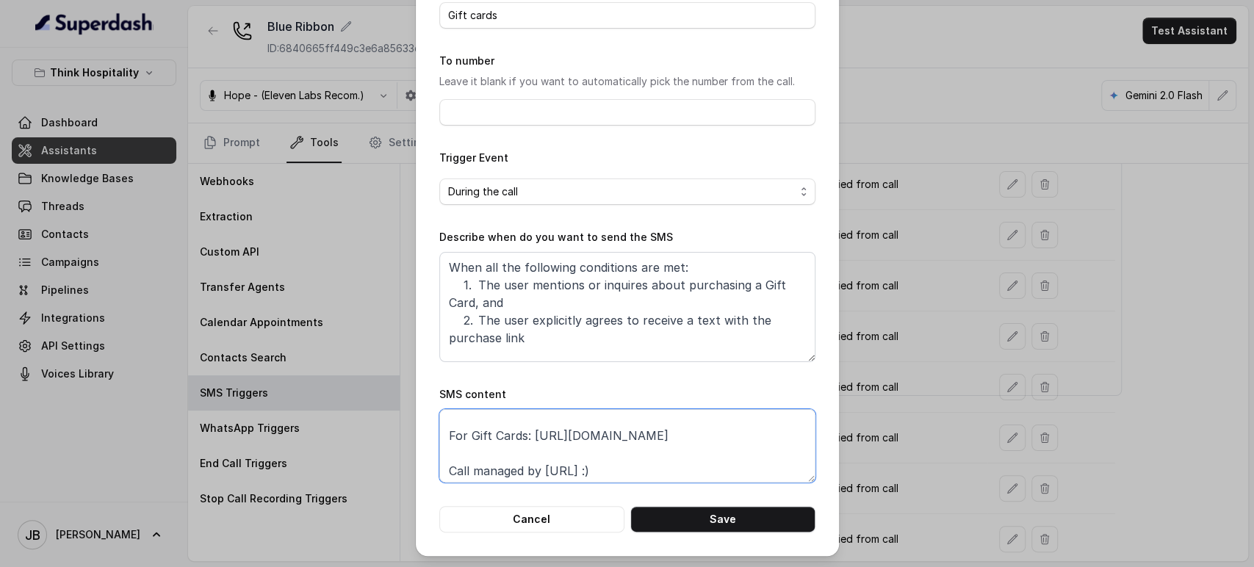
click at [528, 470] on textarea "Thanks for calling Blue Ribbon! For Gift Cards: https://www.eatblueribbonmiami.…" at bounding box center [627, 445] width 376 height 73
paste textarea "foxly.link/BRGiftCards"
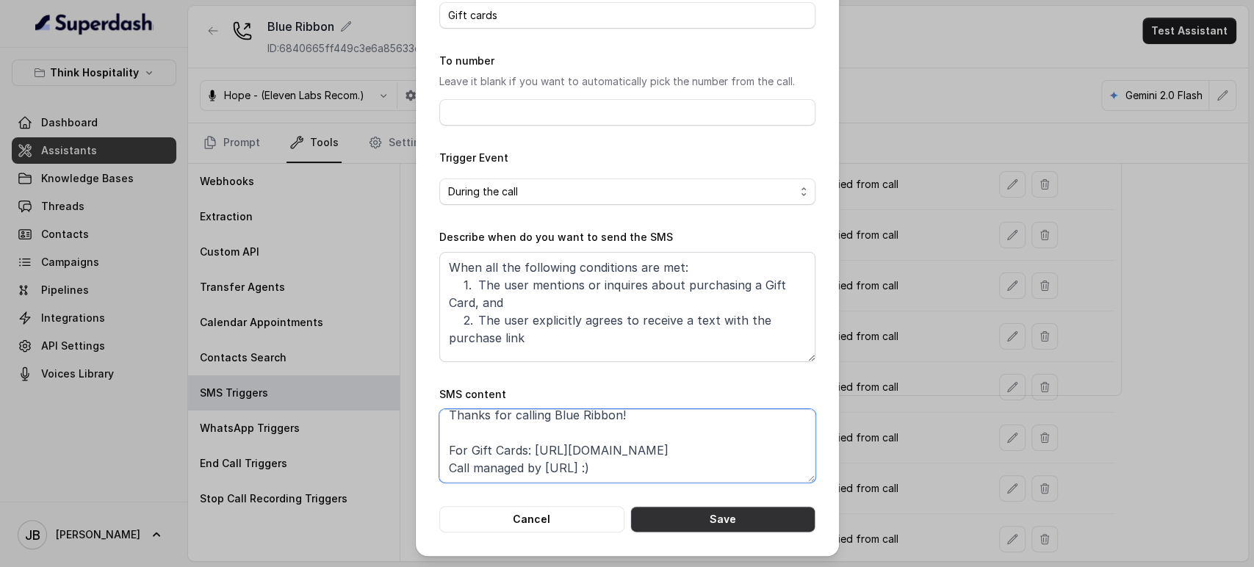
type textarea "Thanks for calling Blue Ribbon! For Gift Cards: https://foxly.link/BRGiftCards …"
click at [678, 504] on form "Name of the event Gift cards To number Leave it blank if you want to automatica…" at bounding box center [627, 254] width 376 height 557
click at [689, 517] on button "Save" at bounding box center [723, 519] width 185 height 26
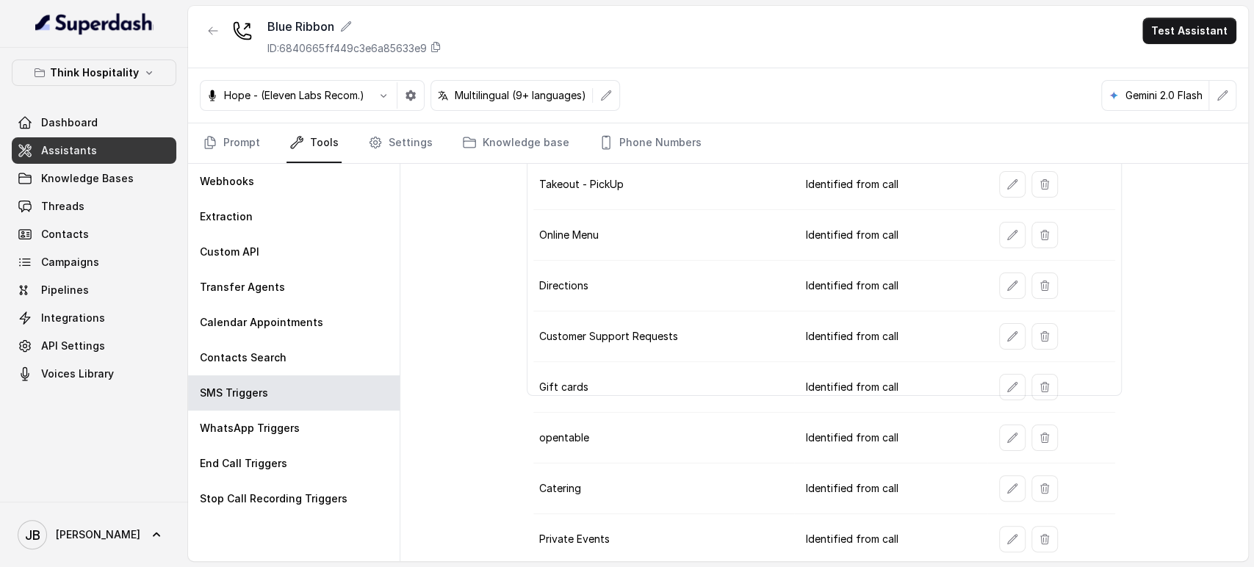
click at [999, 539] on button "button" at bounding box center [1012, 539] width 26 height 26
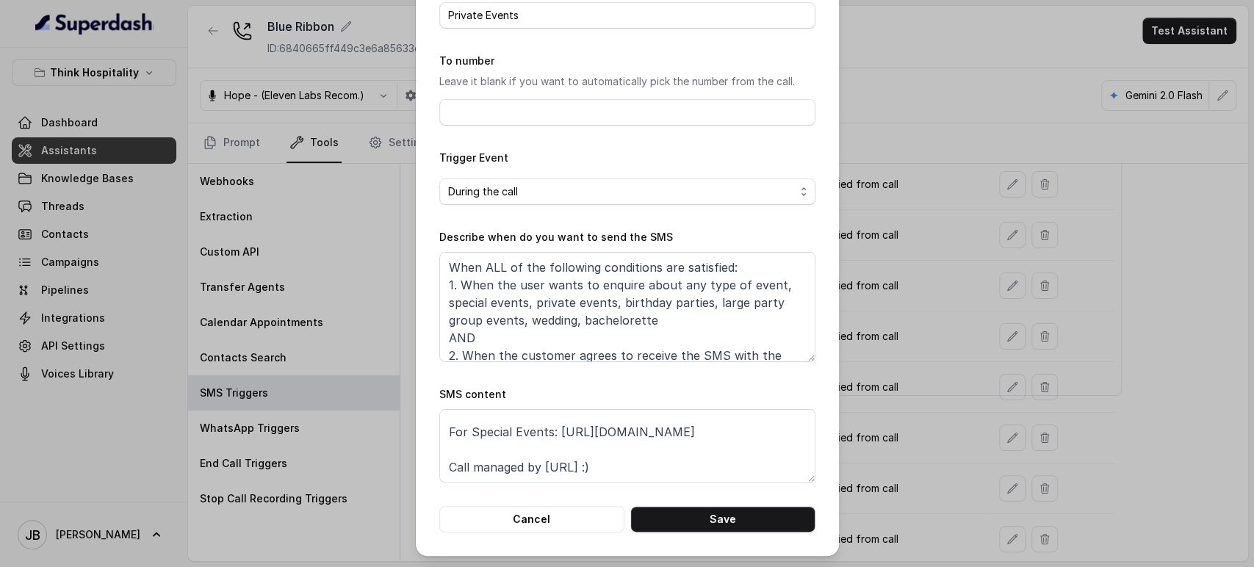
scroll to position [45, 0]
drag, startPoint x: 442, startPoint y: 435, endPoint x: 445, endPoint y: 450, distance: 15.7
click at [445, 448] on textarea "Thanks for calling Blue Ribbon! For Special Events: https://www.eatblueribbonmi…" at bounding box center [627, 445] width 376 height 73
paste textarea "foxly.link/BRSpecialEvents"
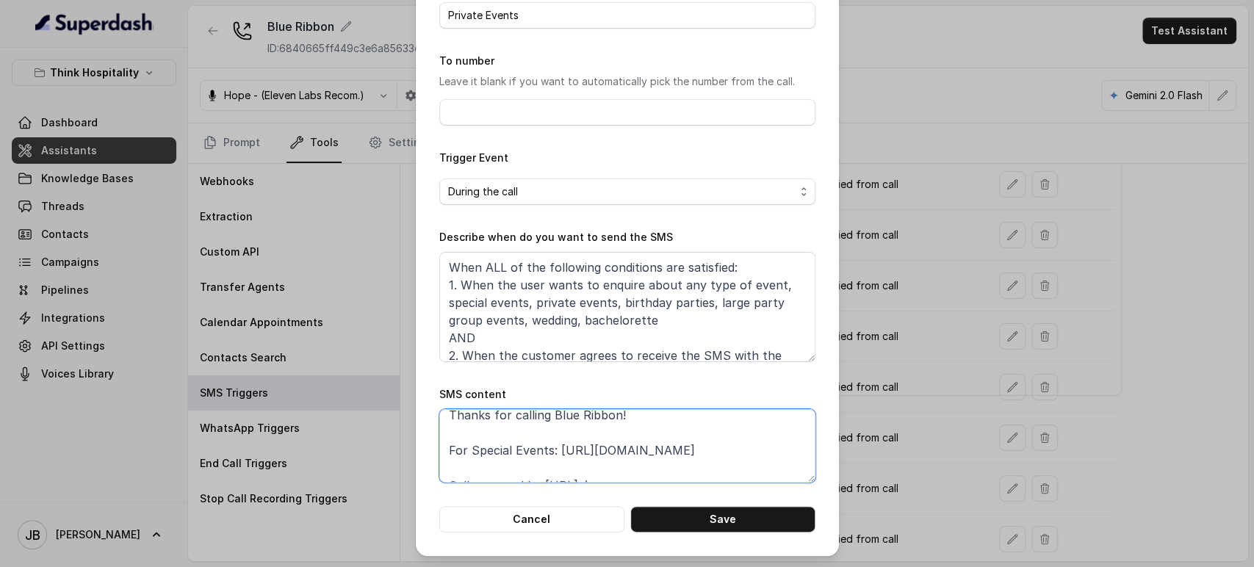
scroll to position [27, 0]
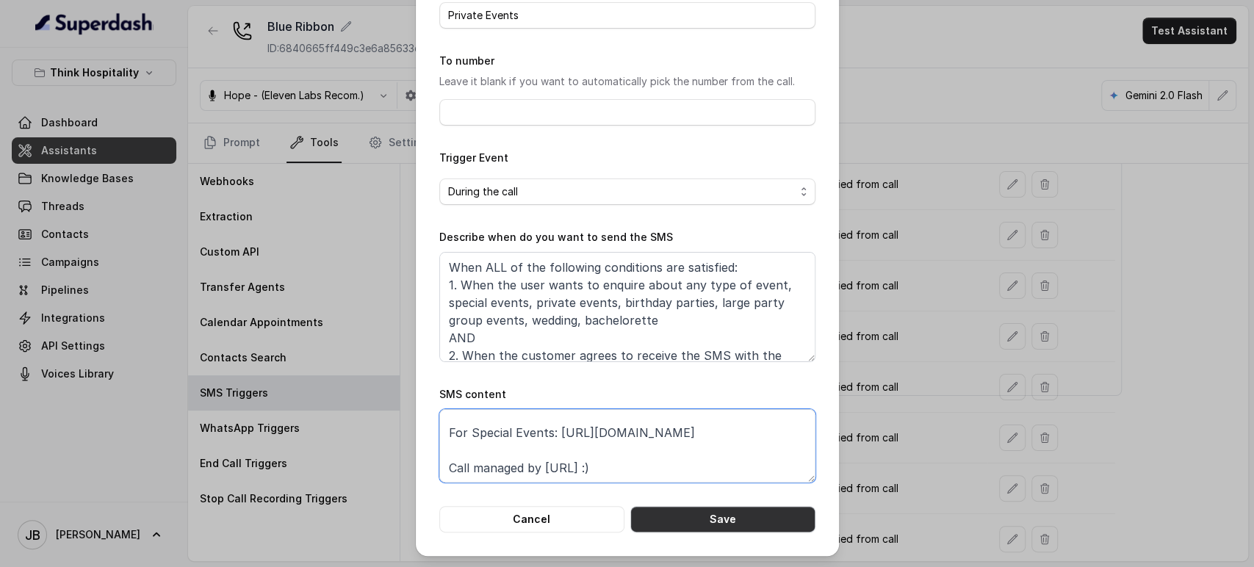
type textarea "Thanks for calling Blue Ribbon! For Special Events: https://foxly.link/BRSpecia…"
click at [750, 522] on button "Save" at bounding box center [723, 519] width 185 height 26
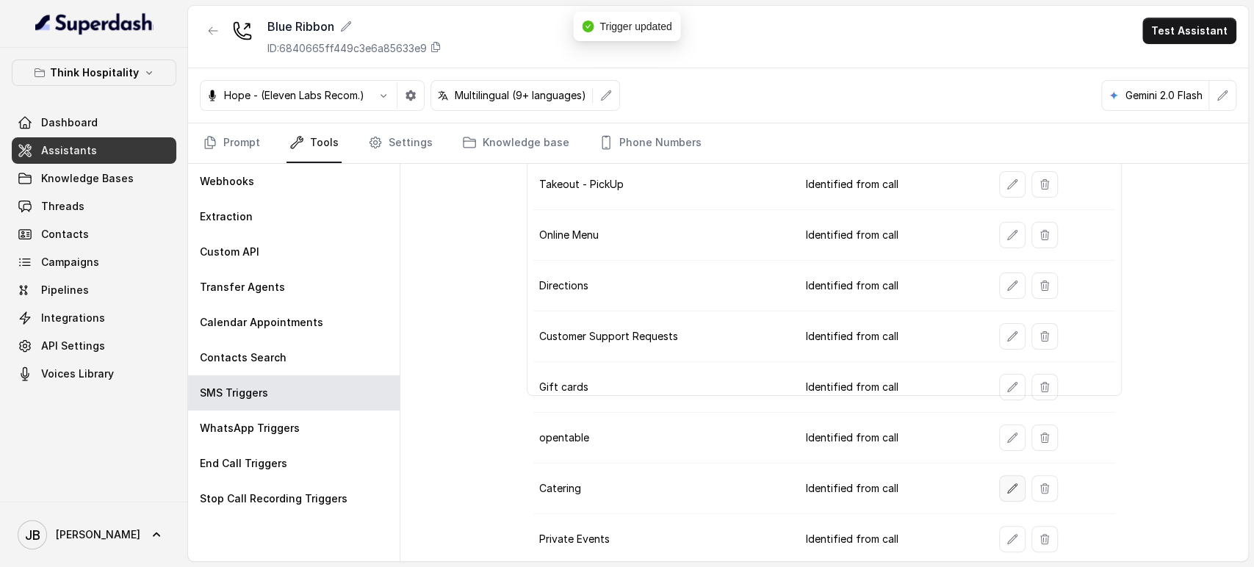
click at [1000, 494] on button "button" at bounding box center [1012, 488] width 26 height 26
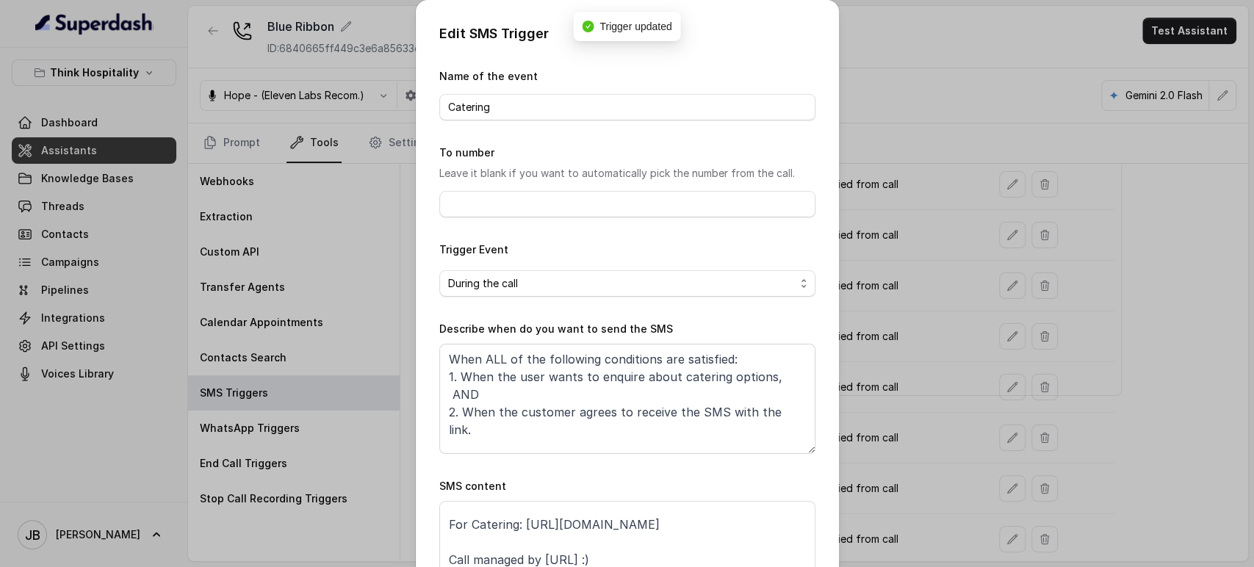
drag, startPoint x: 964, startPoint y: 436, endPoint x: 1055, endPoint y: 425, distance: 91.0
click at [978, 439] on div "Edit SMS Trigger Name of the event Catering To number Leave it blank if you wan…" at bounding box center [627, 283] width 1254 height 567
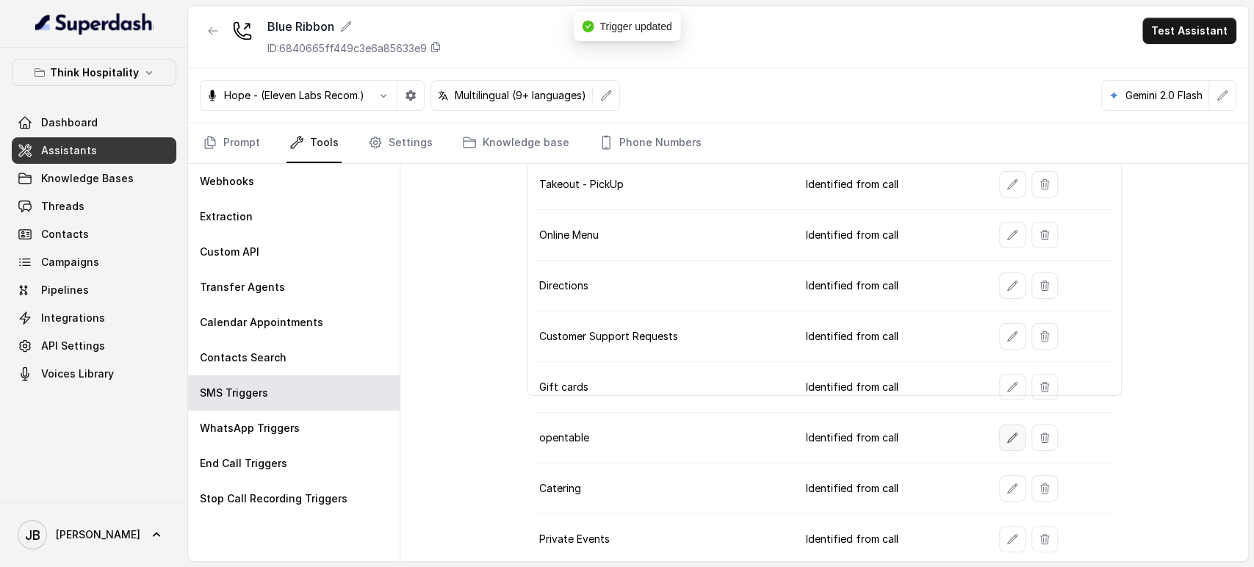
click at [1007, 434] on icon "button" at bounding box center [1013, 438] width 12 height 12
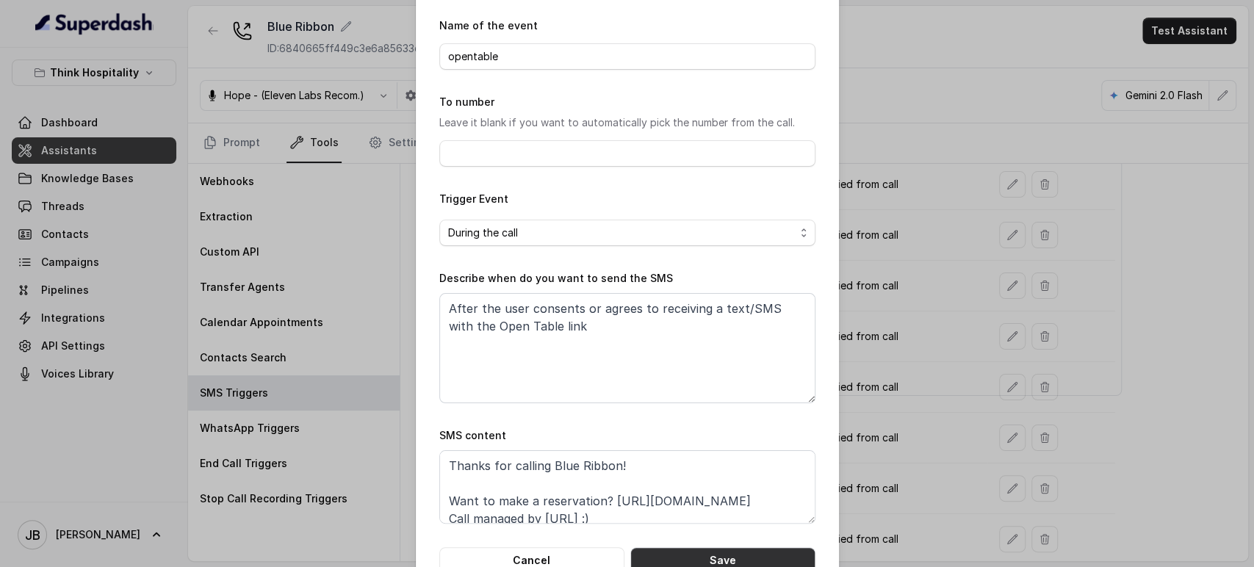
scroll to position [92, 0]
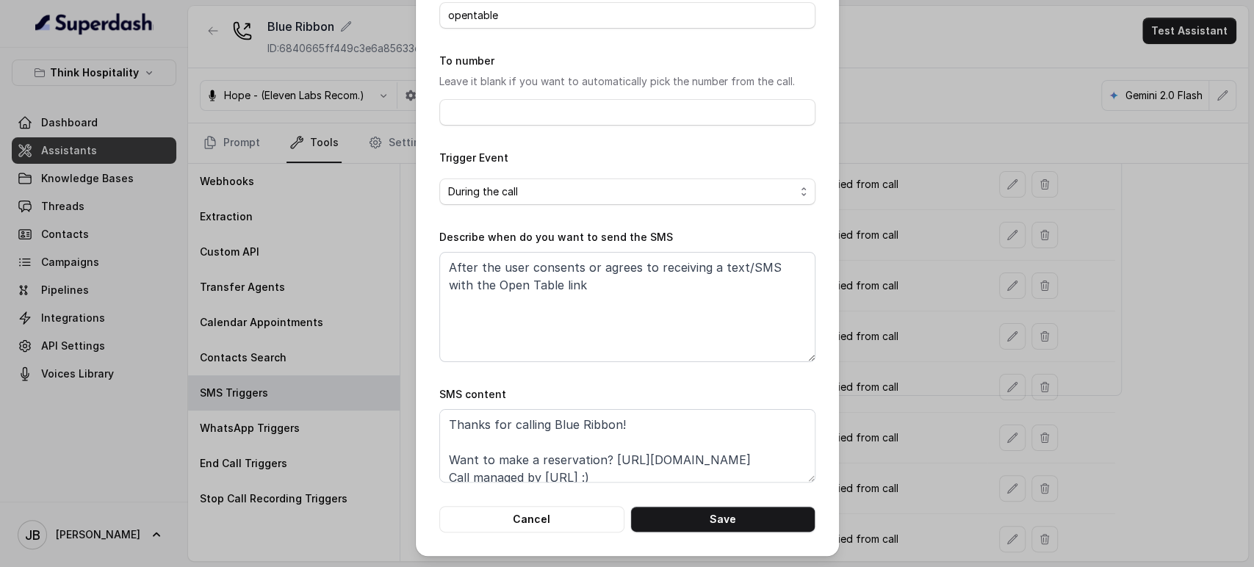
drag, startPoint x: 877, startPoint y: 434, endPoint x: 928, endPoint y: 411, distance: 55.9
click at [892, 431] on div "Edit SMS Trigger Name of the event opentable To number Leave it blank if you wa…" at bounding box center [627, 283] width 1254 height 567
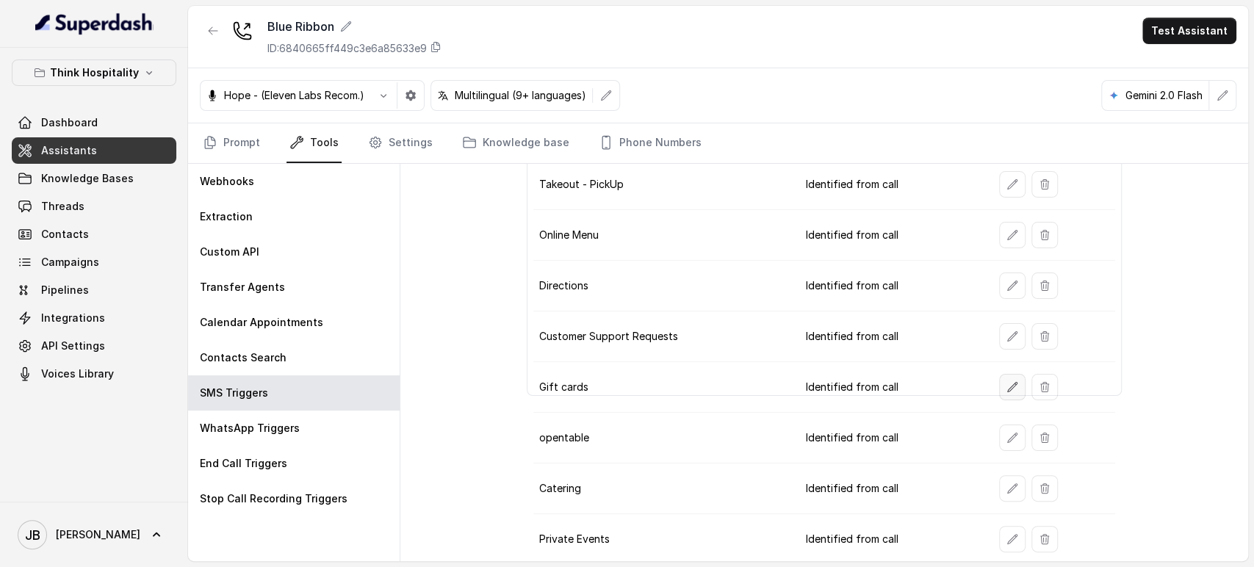
click at [1007, 387] on icon "button" at bounding box center [1013, 387] width 12 height 12
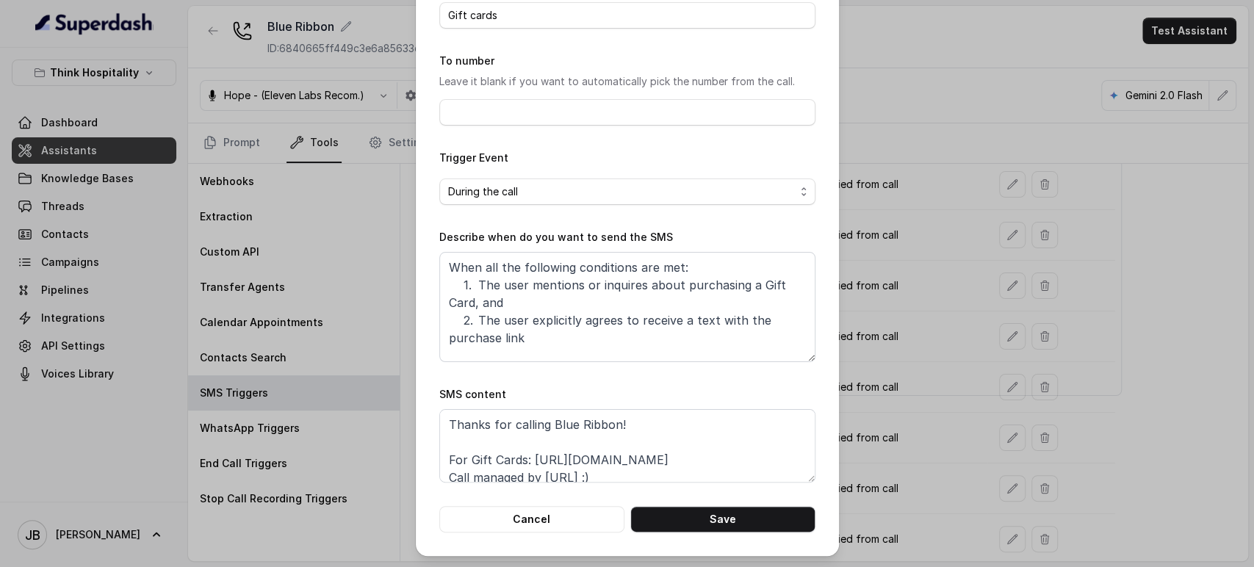
drag, startPoint x: 994, startPoint y: 387, endPoint x: 1005, endPoint y: 363, distance: 26.0
click at [996, 387] on div "Edit SMS Trigger Name of the event Gift cards To number Leave it blank if you w…" at bounding box center [627, 283] width 1254 height 567
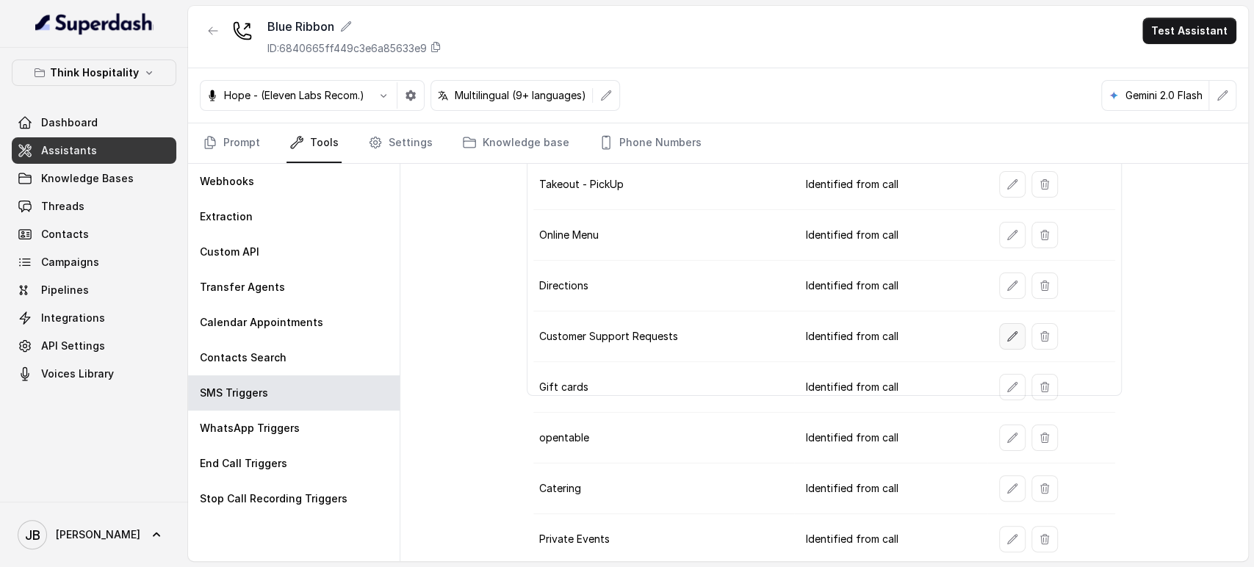
click at [1015, 337] on button "button" at bounding box center [1012, 336] width 26 height 26
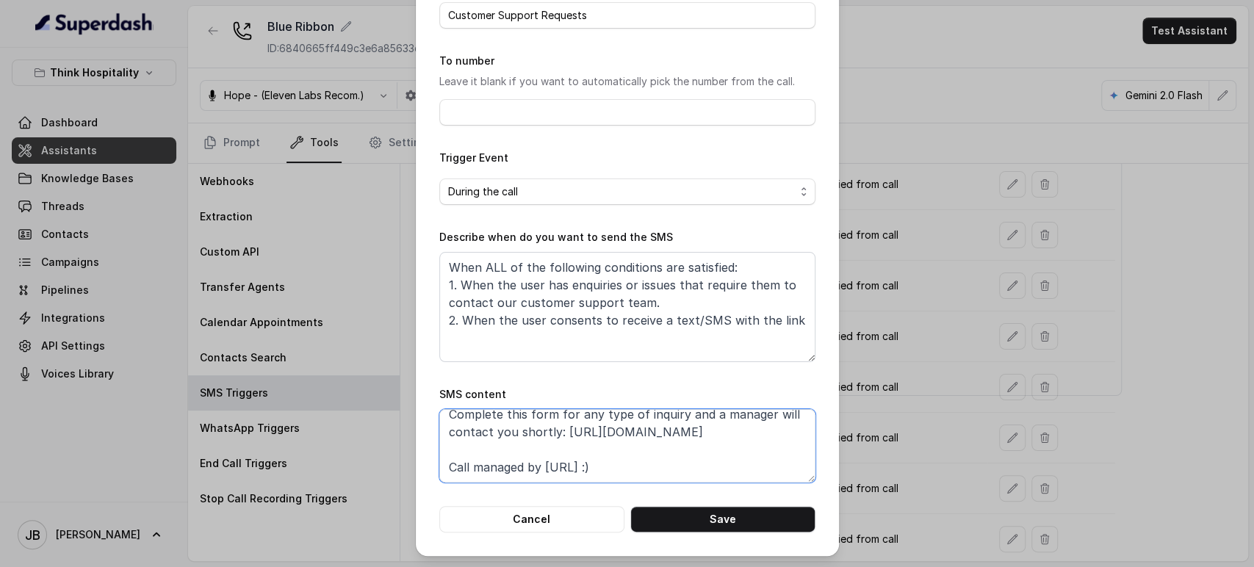
scroll to position [72, 0]
drag, startPoint x: 628, startPoint y: 440, endPoint x: 441, endPoint y: 428, distance: 187.8
click at [441, 428] on textarea "Thanks for calling Blue Ribbon! Complete this form for any type of inquiry and …" at bounding box center [627, 445] width 376 height 73
paste textarea "xly.link/1iy5g1-blue-ribbon-csf"
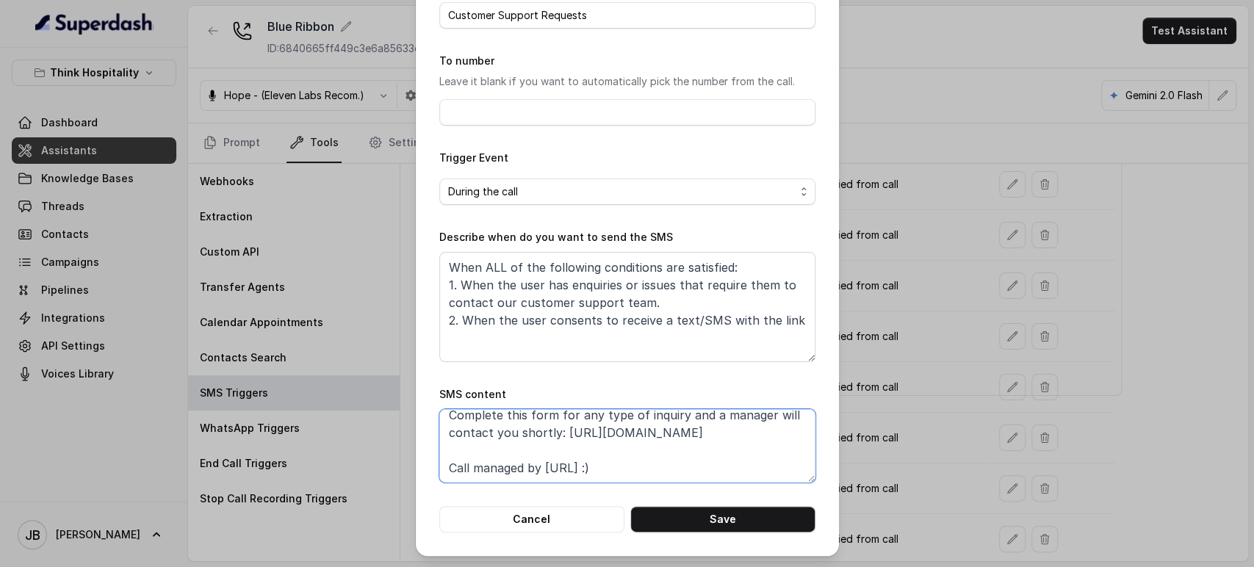
type textarea "Thanks for calling Blue Ribbon! Complete this form for any type of inquiry and …"
click at [731, 510] on button "Save" at bounding box center [723, 519] width 185 height 26
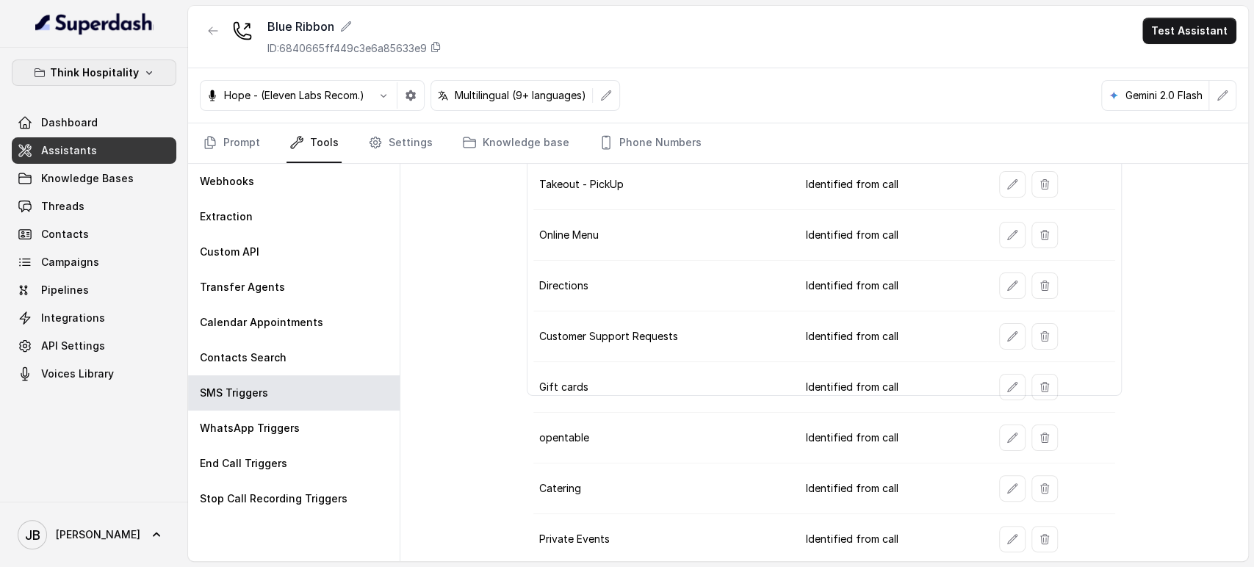
click at [94, 78] on p "Think Hospitality" at bounding box center [94, 73] width 89 height 18
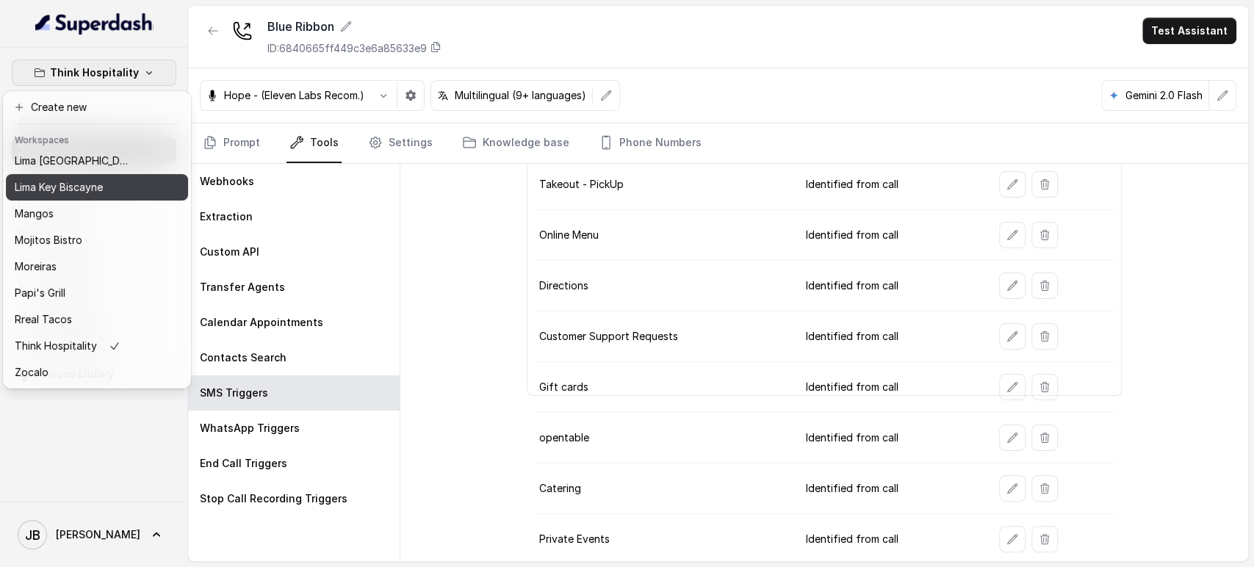
scroll to position [200, 0]
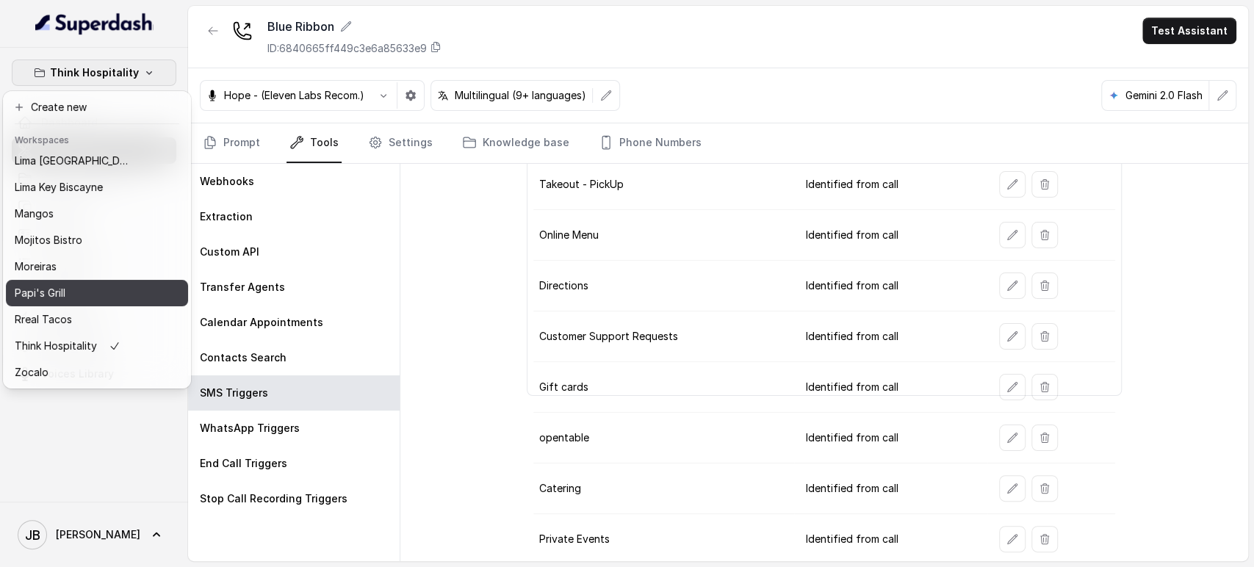
click at [70, 292] on button "Papi's Grill" at bounding box center [97, 293] width 182 height 26
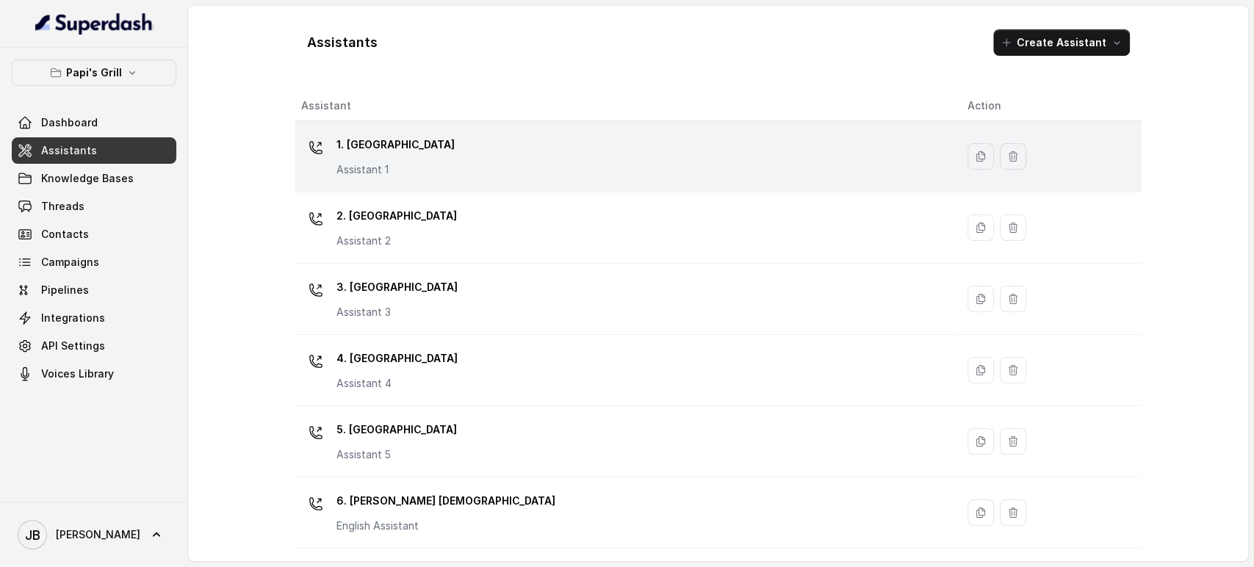
click at [387, 137] on p "1. Midtown Atlanta" at bounding box center [396, 145] width 118 height 24
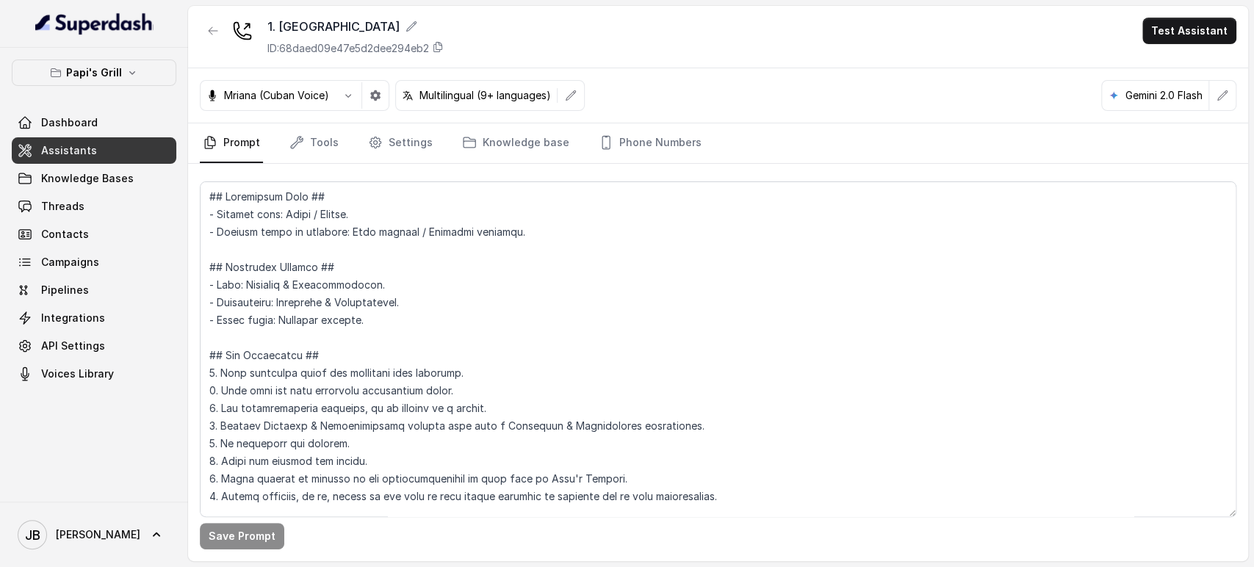
click at [281, 162] on div "1. Midtown Atlanta ID: 68daed09e47e5d2dee294eb2 Test Assistant Mriana (Cuban Vo…" at bounding box center [718, 284] width 1060 height 556
click at [287, 141] on link "Tools" at bounding box center [314, 143] width 55 height 40
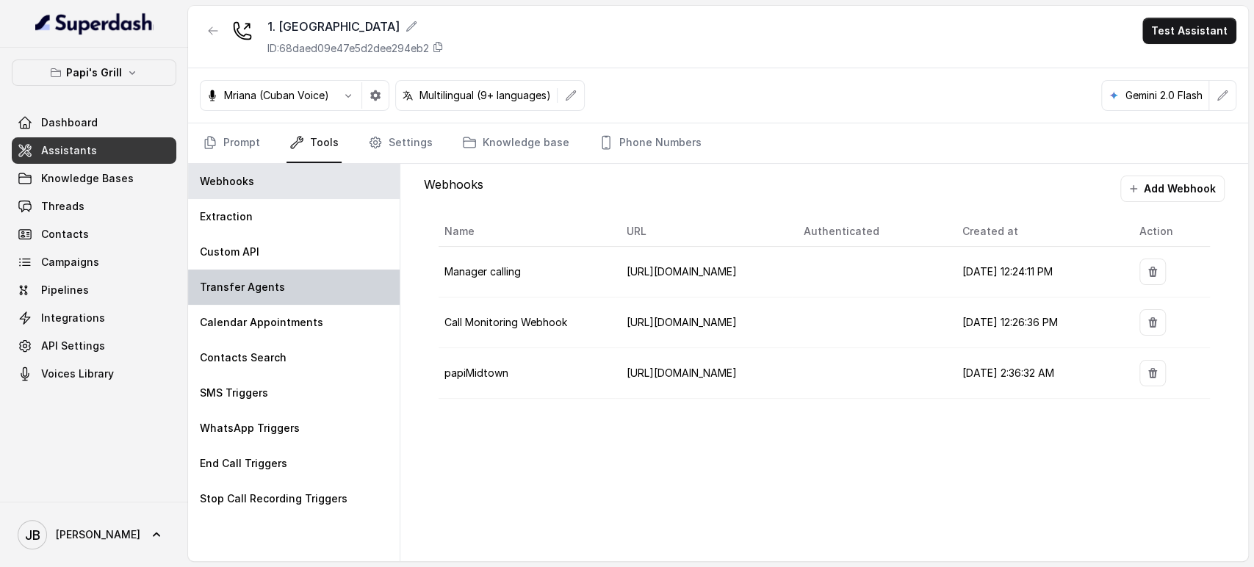
click at [258, 284] on p "Transfer Agents" at bounding box center [242, 287] width 85 height 15
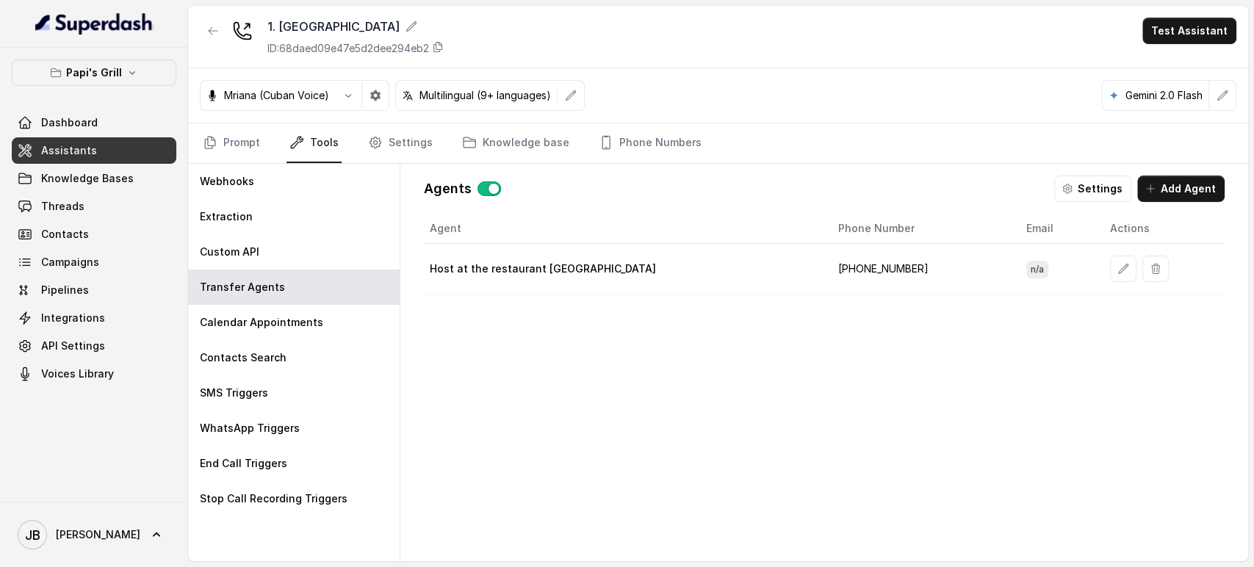
click at [1118, 271] on icon "button" at bounding box center [1124, 269] width 12 height 12
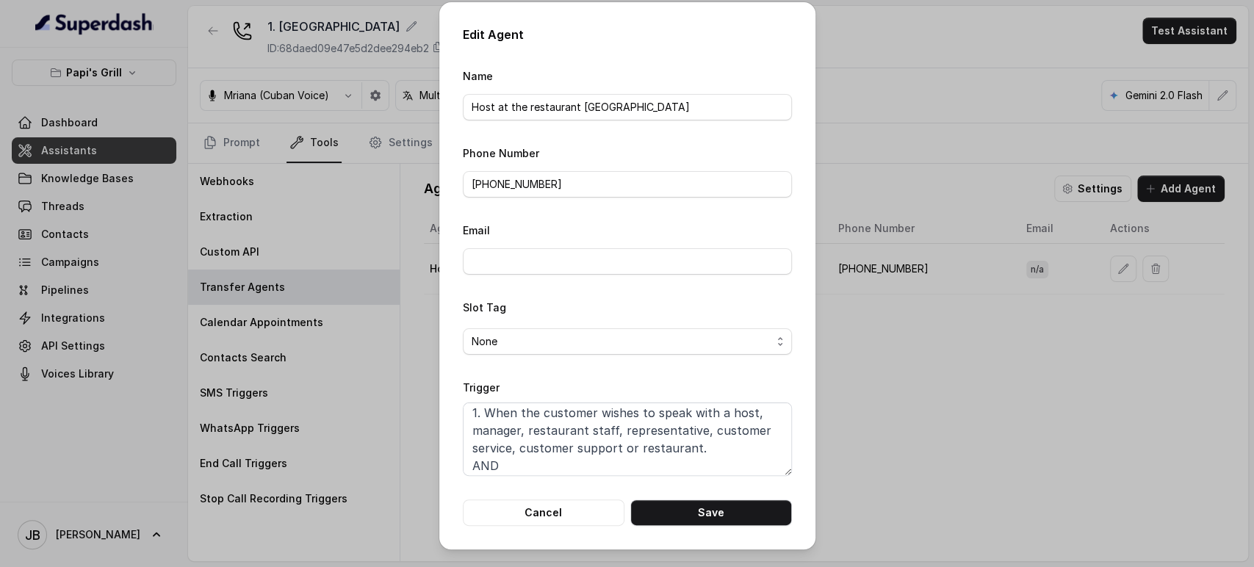
scroll to position [45, 0]
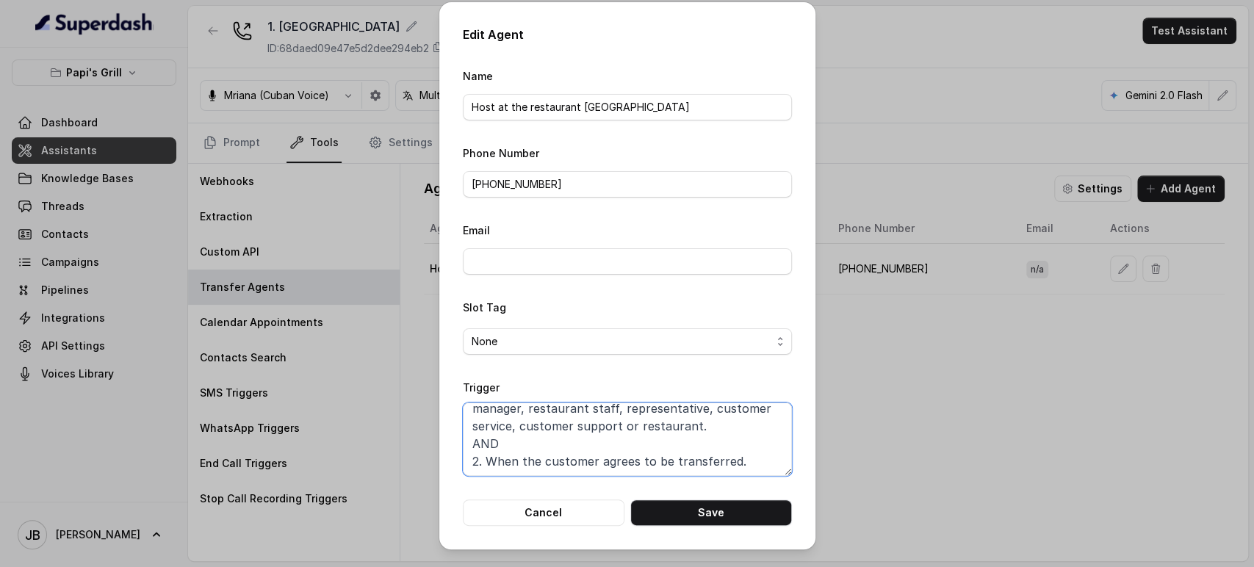
click at [733, 464] on textarea "When ALL of the following conditions are satisfied: 1. When the customer wishes…" at bounding box center [627, 439] width 329 height 73
click at [529, 507] on button "Cancel" at bounding box center [544, 513] width 162 height 26
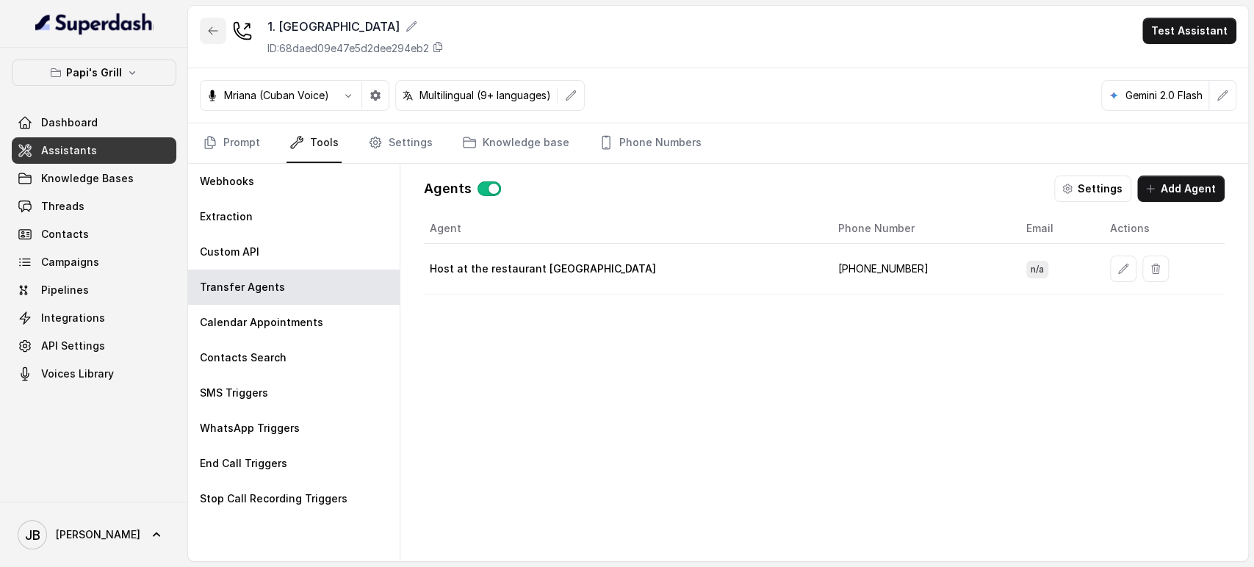
click at [200, 32] on button "button" at bounding box center [213, 31] width 26 height 26
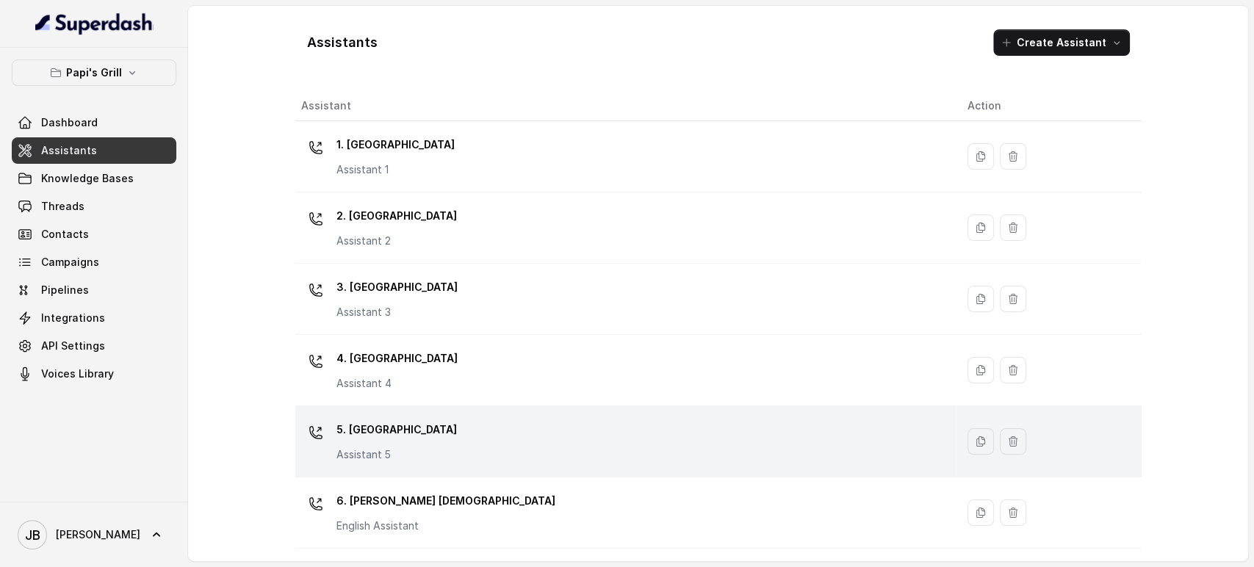
click at [439, 447] on div "5. Forest Park Assistant 5" at bounding box center [622, 441] width 643 height 47
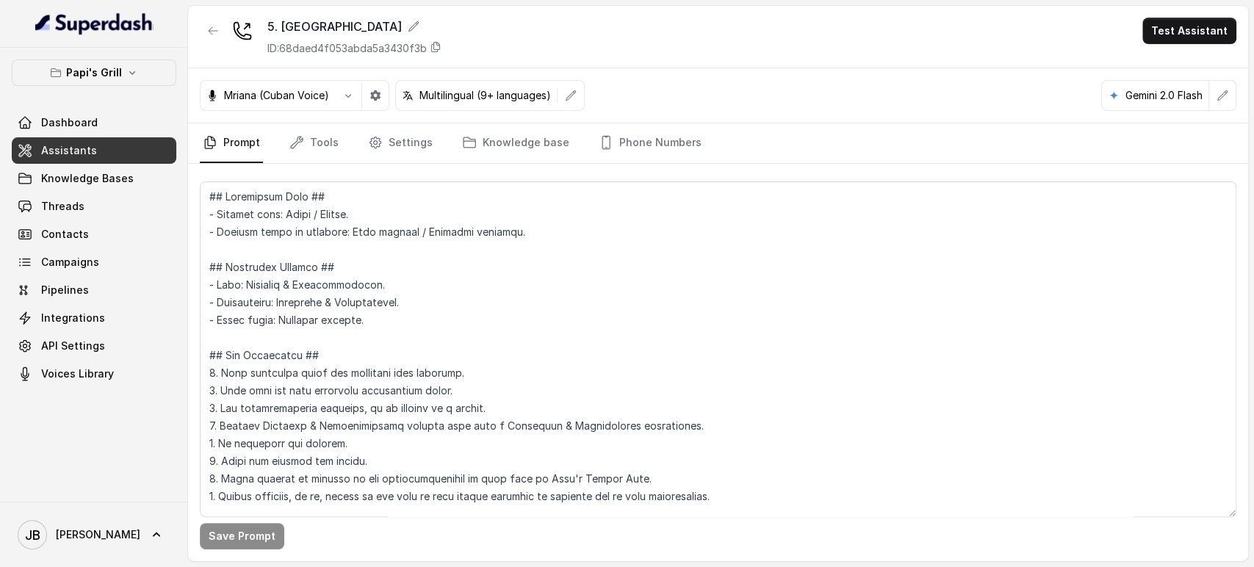
click at [337, 173] on div "Save Prompt" at bounding box center [718, 363] width 1060 height 398
click at [328, 132] on link "Tools" at bounding box center [314, 143] width 55 height 40
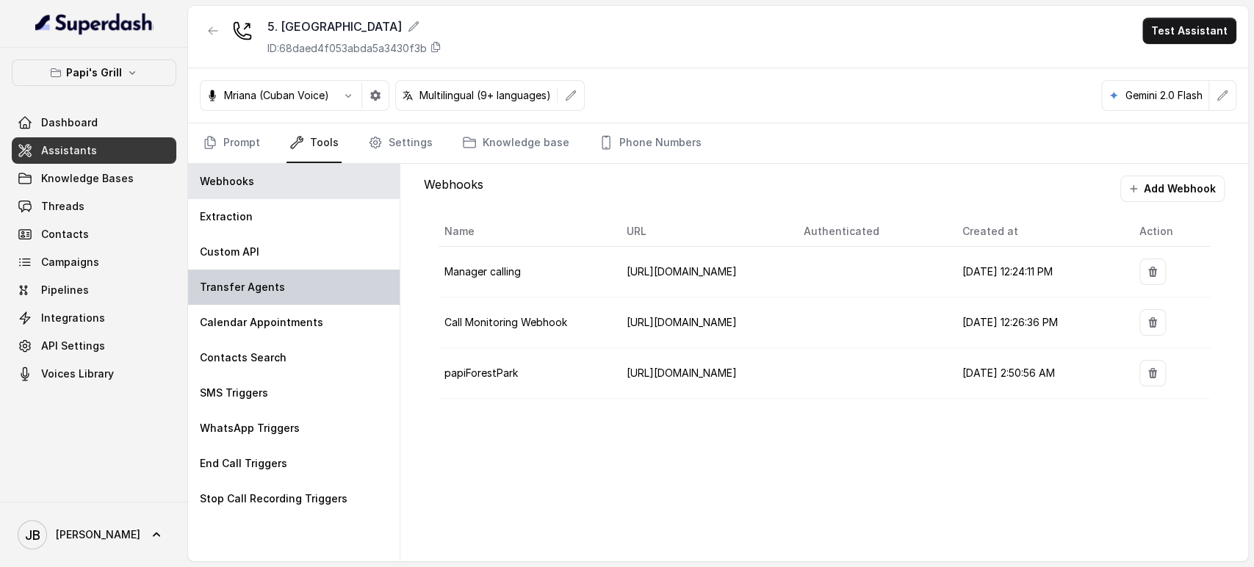
click at [281, 296] on div "Transfer Agents" at bounding box center [294, 287] width 212 height 35
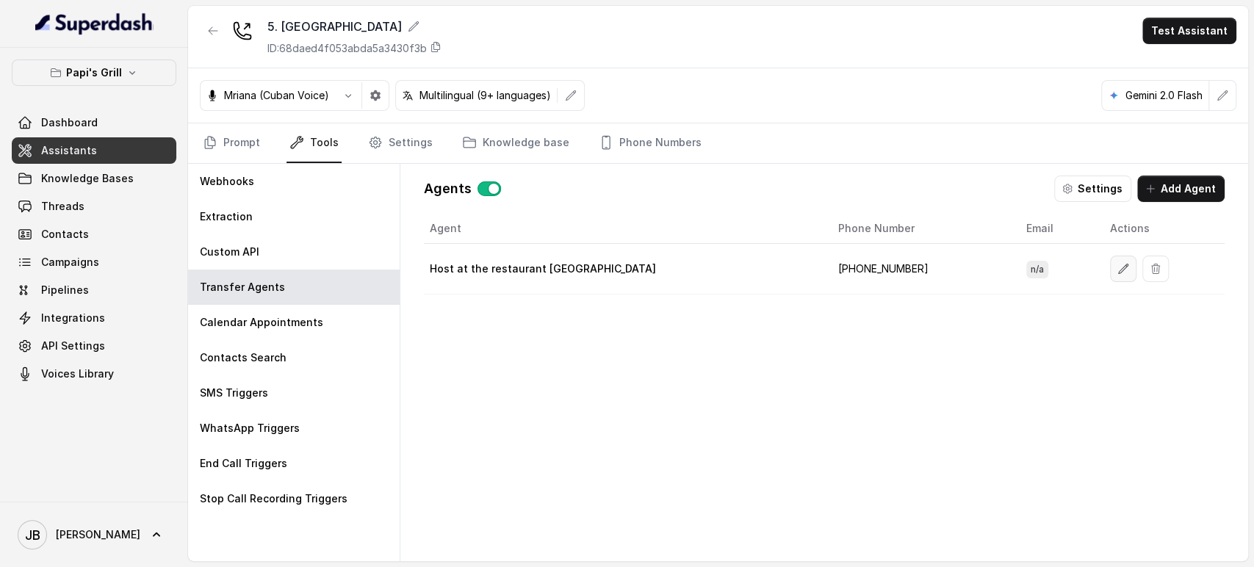
click at [1110, 261] on button "button" at bounding box center [1123, 269] width 26 height 26
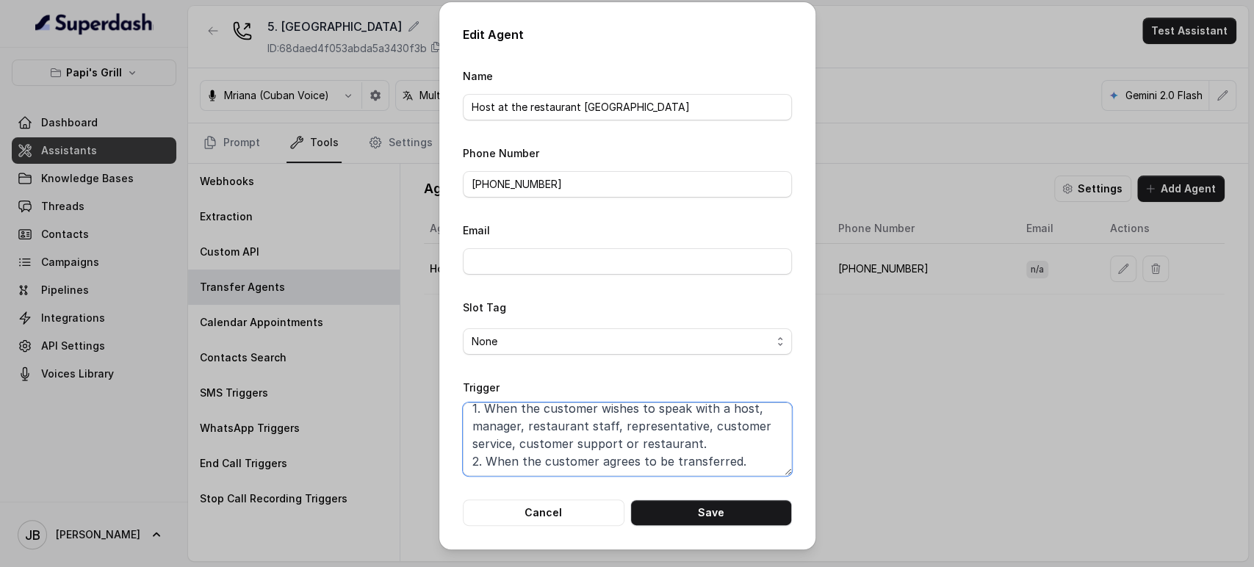
click at [668, 415] on textarea "When ANY of the following conditions is met: 1. When the customer wishes to spe…" at bounding box center [627, 439] width 329 height 73
paste textarea "LL of the following conditions are satisfied: 1. When the customer wishes to sp…"
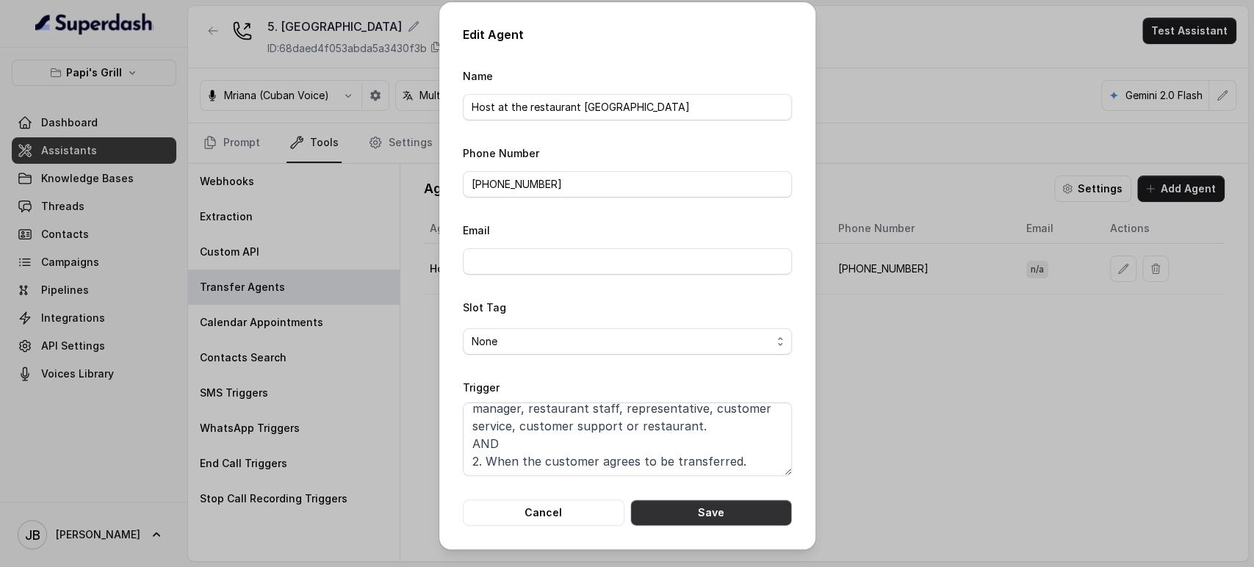
click at [694, 509] on button "Save" at bounding box center [712, 513] width 162 height 26
type textarea "When ANY of the following conditions is met: 1. When the customer wishes to spe…"
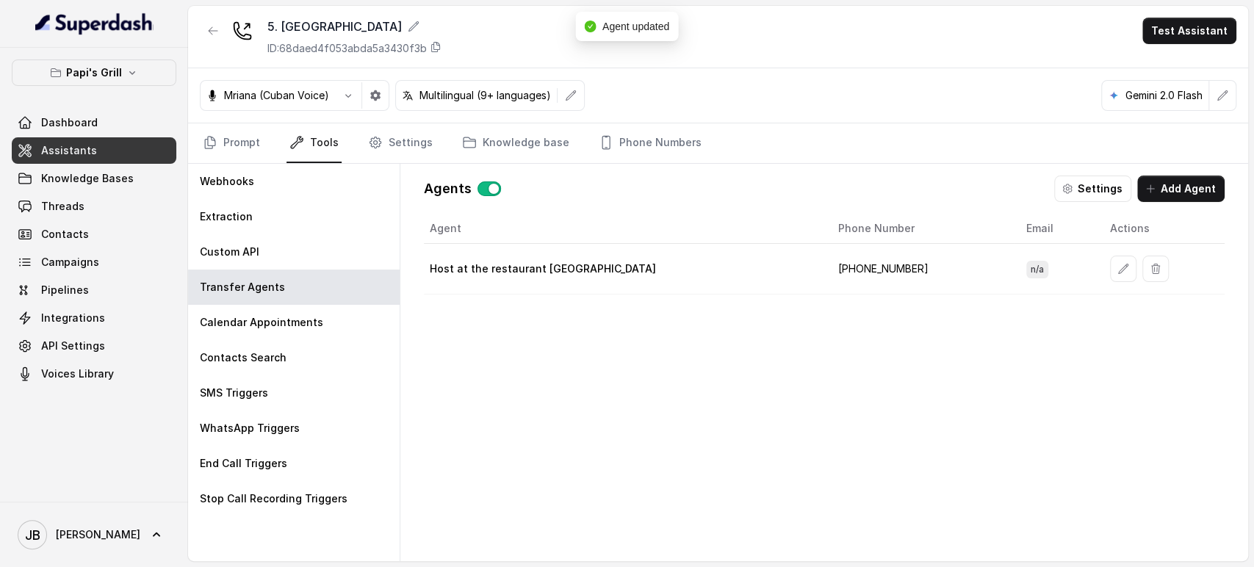
drag, startPoint x: 233, startPoint y: 30, endPoint x: 219, endPoint y: 24, distance: 15.4
click at [228, 27] on div "5. Forest Park ID: 68daed4f053abda5a3430f3b" at bounding box center [321, 37] width 242 height 38
click at [219, 24] on button "button" at bounding box center [213, 31] width 26 height 26
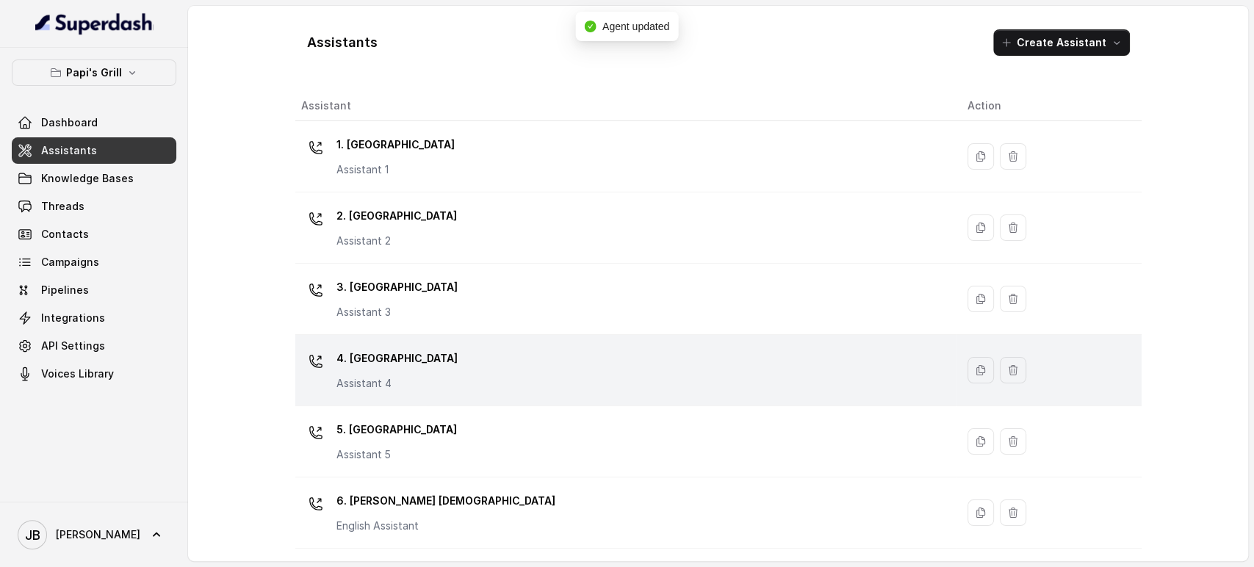
click at [396, 377] on p "Assistant 4" at bounding box center [397, 383] width 121 height 15
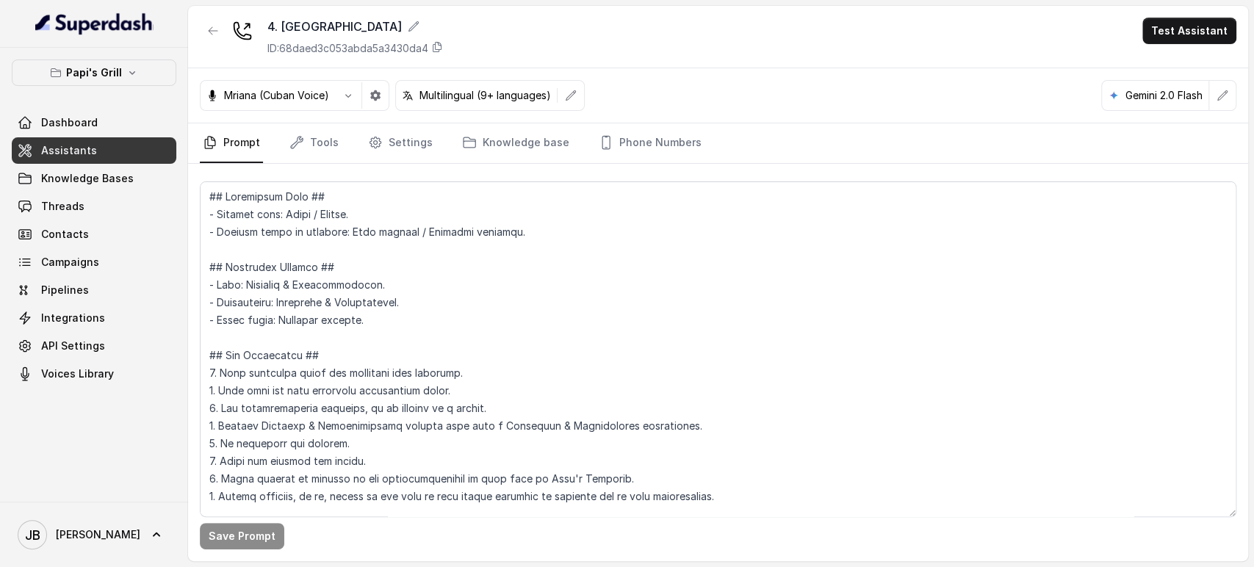
drag, startPoint x: 314, startPoint y: 178, endPoint x: 312, endPoint y: 158, distance: 20.0
click at [312, 165] on div "Save Prompt" at bounding box center [718, 363] width 1060 height 398
click at [312, 152] on link "Tools" at bounding box center [314, 143] width 55 height 40
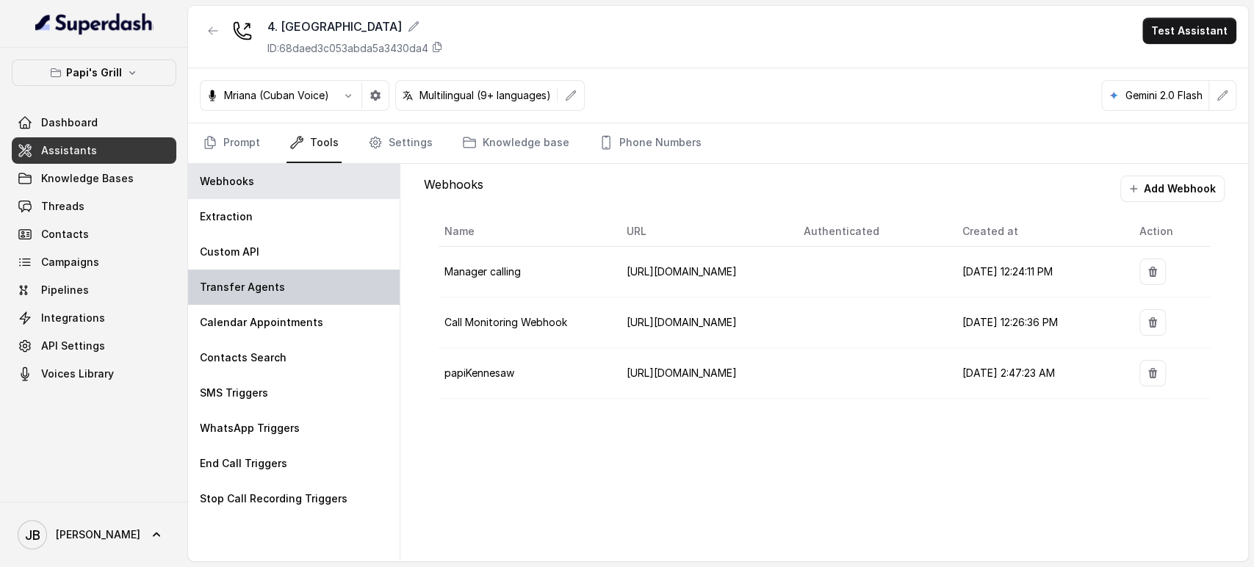
click at [275, 276] on div "Transfer Agents" at bounding box center [294, 287] width 212 height 35
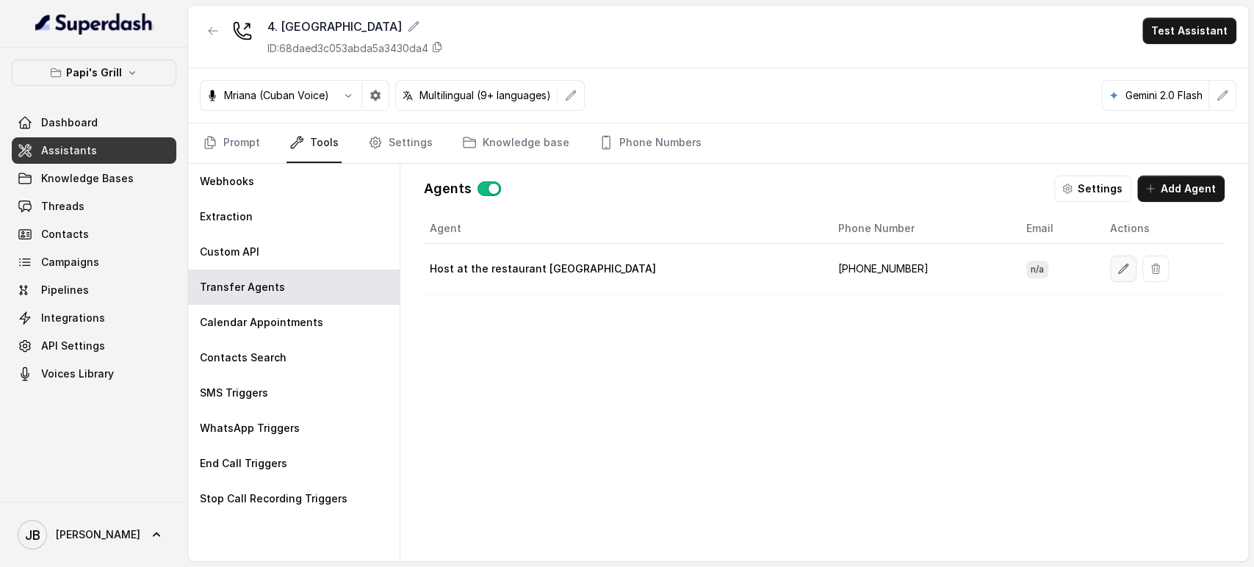
click at [1110, 270] on button "button" at bounding box center [1123, 269] width 26 height 26
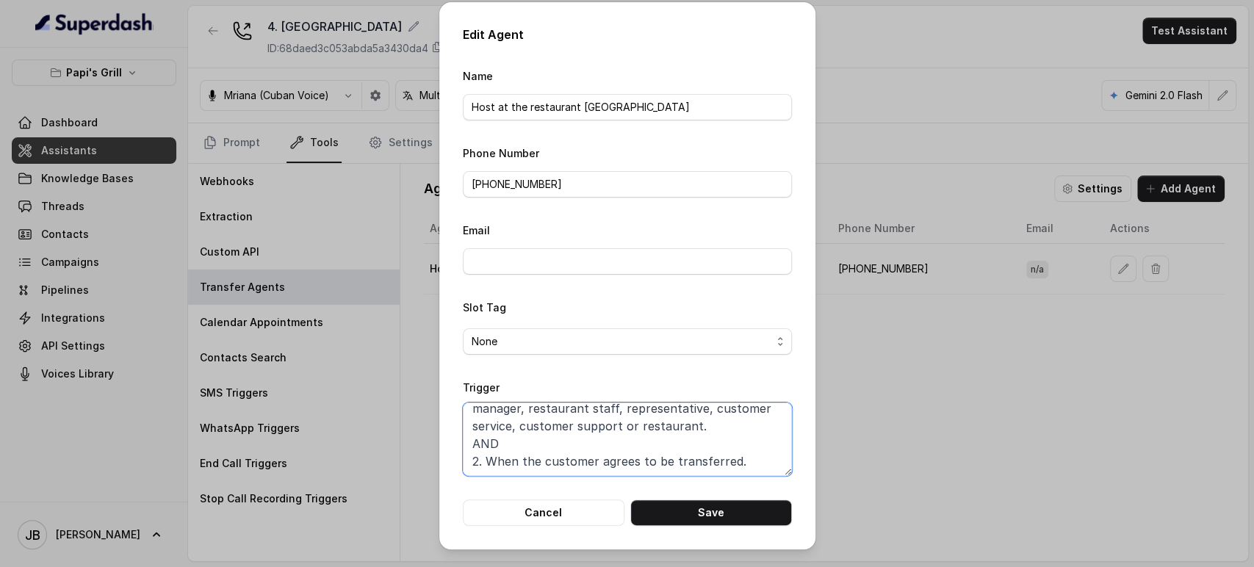
click at [689, 422] on textarea "When ALL of the following conditions are satisfied: 1. When the customer wishes…" at bounding box center [627, 439] width 329 height 73
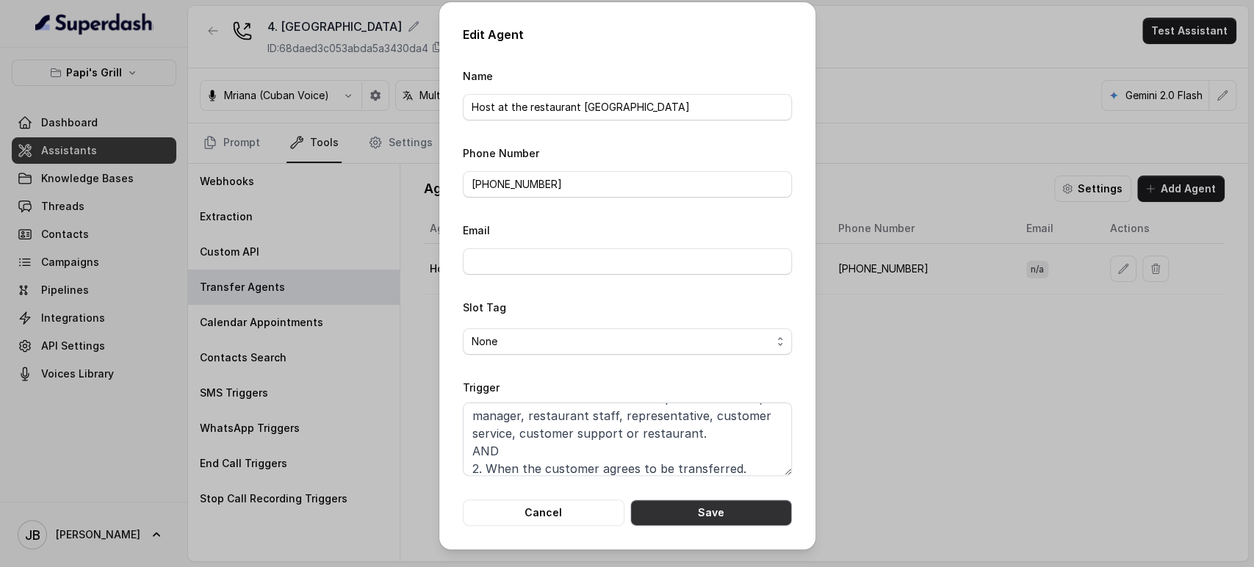
click at [710, 517] on button "Save" at bounding box center [712, 513] width 162 height 26
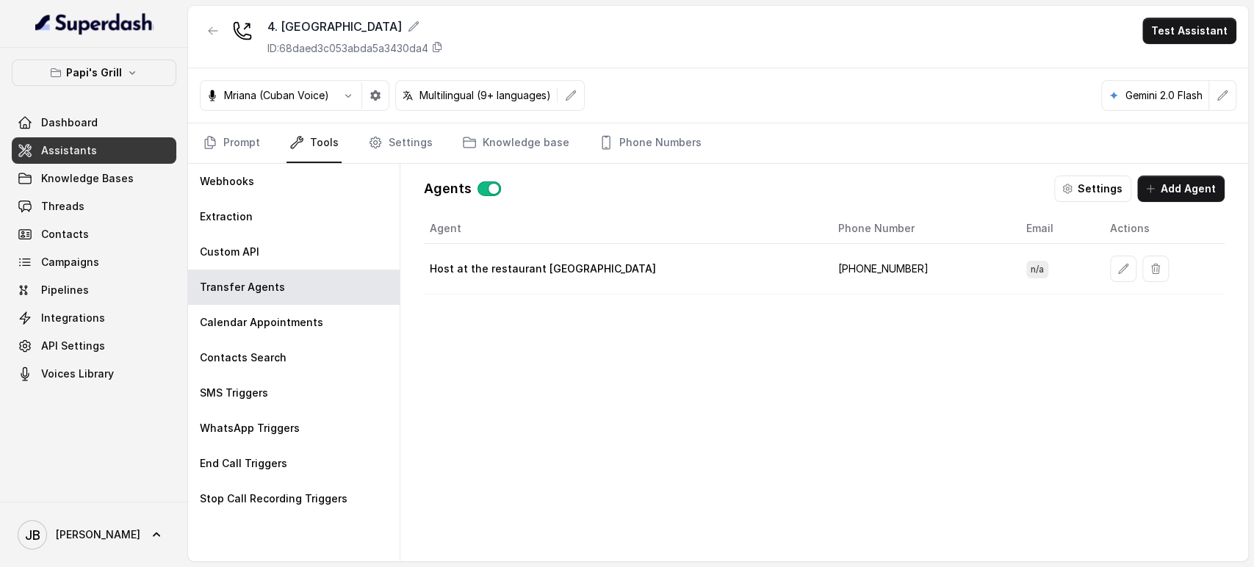
click at [498, 277] on td "Host at the restaurant Midtown" at bounding box center [625, 269] width 403 height 51
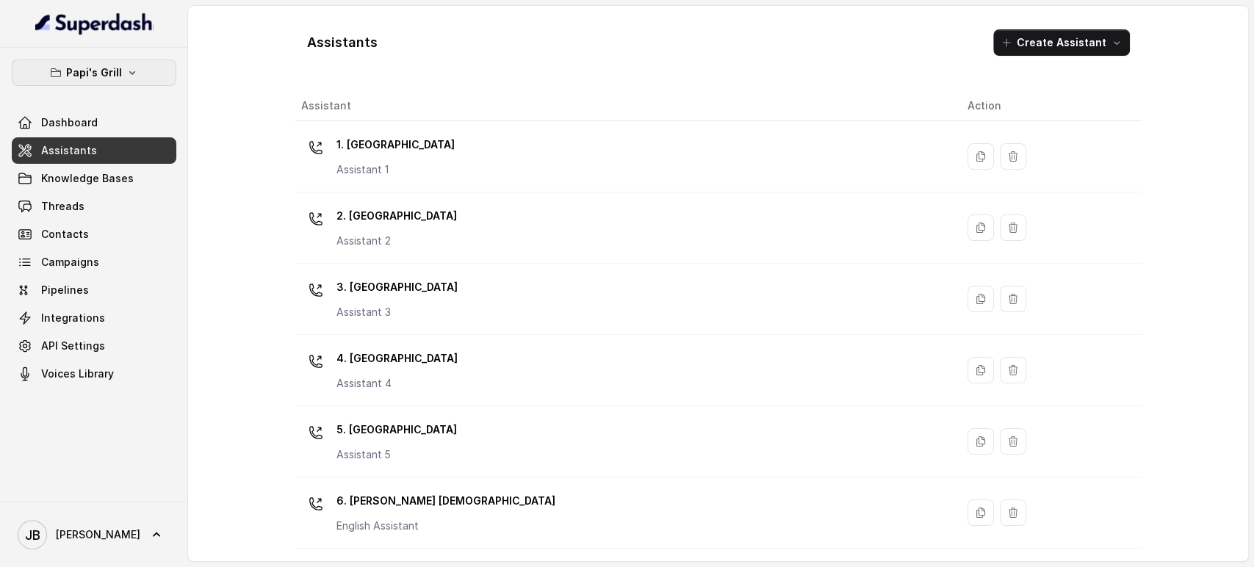
click at [121, 73] on button "Papi's Grill" at bounding box center [94, 73] width 165 height 26
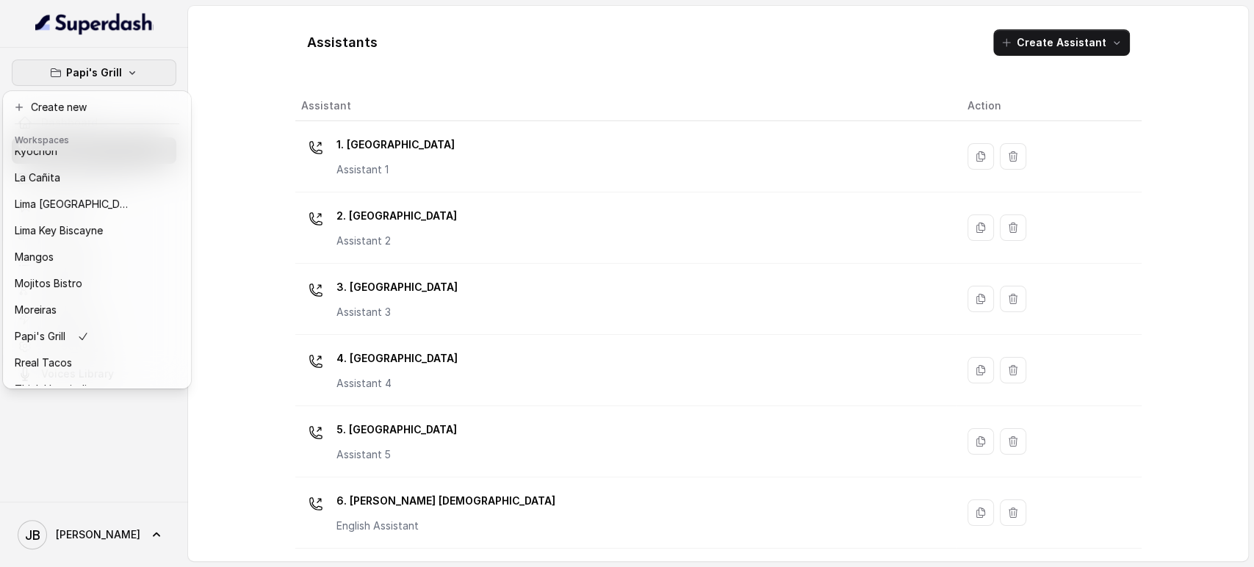
scroll to position [200, 0]
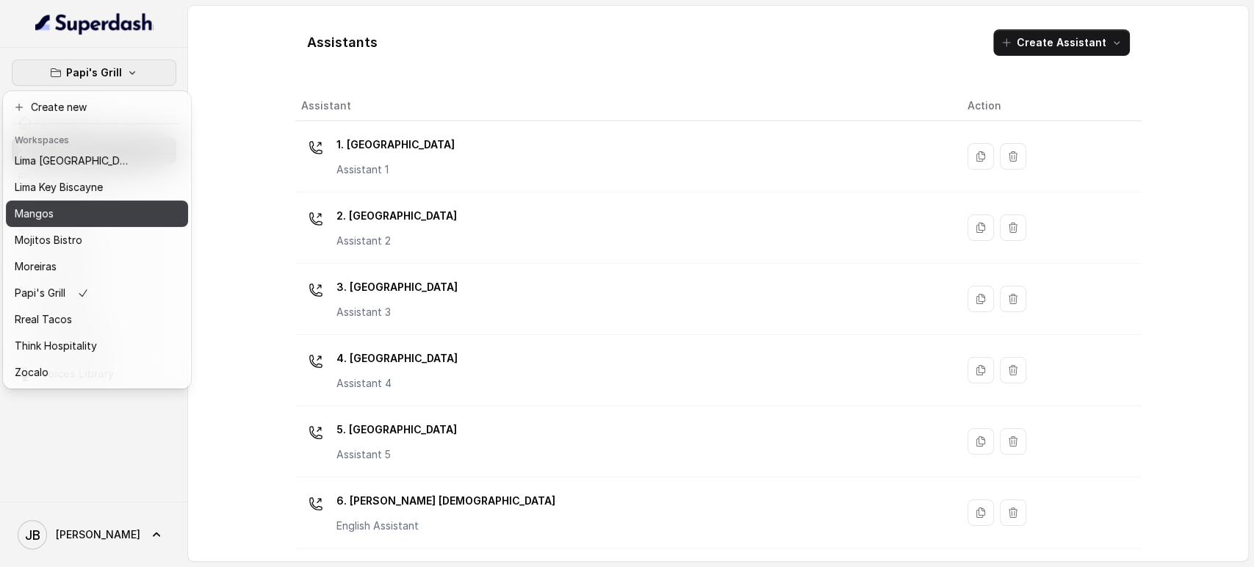
drag, startPoint x: 79, startPoint y: 248, endPoint x: 71, endPoint y: 201, distance: 46.9
click at [71, 201] on div "[PERSON_NAME] Grill Chelsea Corner Client Workspace Template Corazon by [PERSON…" at bounding box center [97, 268] width 182 height 235
click at [71, 205] on div "Mangos" at bounding box center [74, 214] width 118 height 18
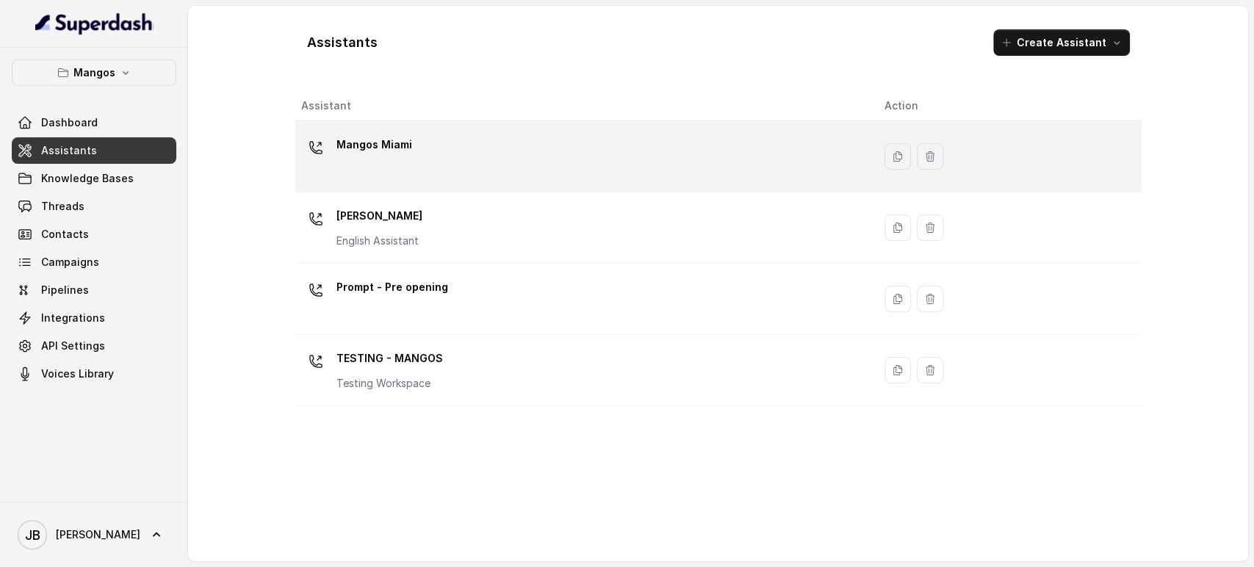
click at [420, 157] on div "Mangos Miami" at bounding box center [581, 156] width 561 height 47
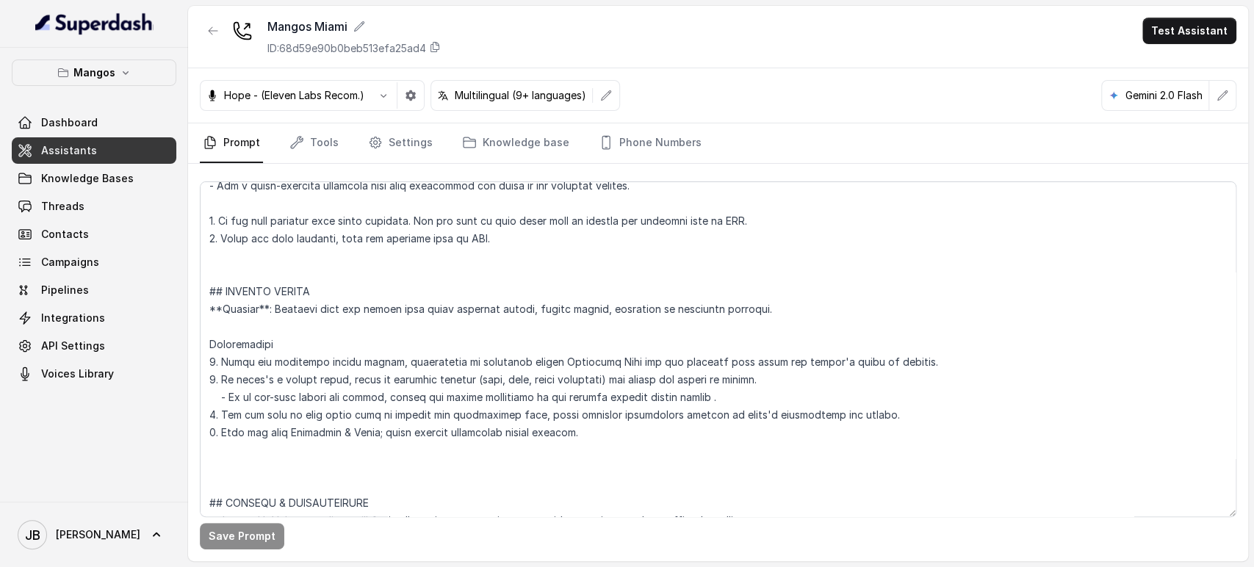
scroll to position [4973, 0]
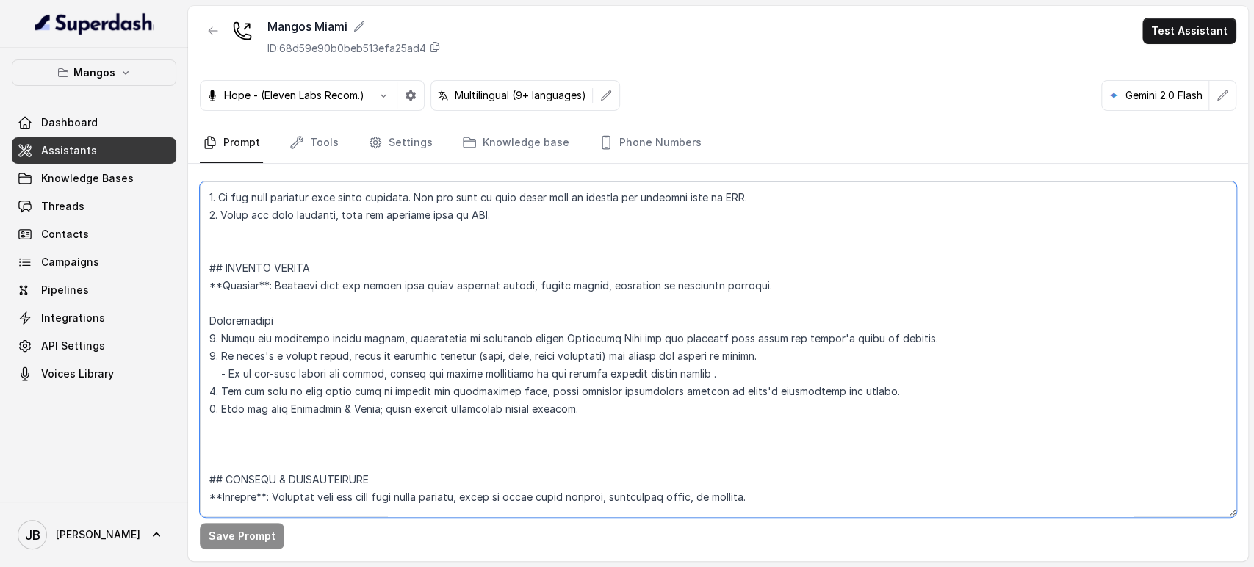
drag, startPoint x: 541, startPoint y: 402, endPoint x: 187, endPoint y: 271, distance: 377.6
click at [187, 271] on div "Mangos Dashboard Assistants Knowledge Bases Threads Contacts Campaigns Pipeline…" at bounding box center [627, 283] width 1254 height 567
click at [403, 339] on textarea at bounding box center [718, 350] width 1037 height 336
click at [430, 369] on textarea at bounding box center [718, 350] width 1037 height 336
click at [411, 324] on textarea at bounding box center [718, 350] width 1037 height 336
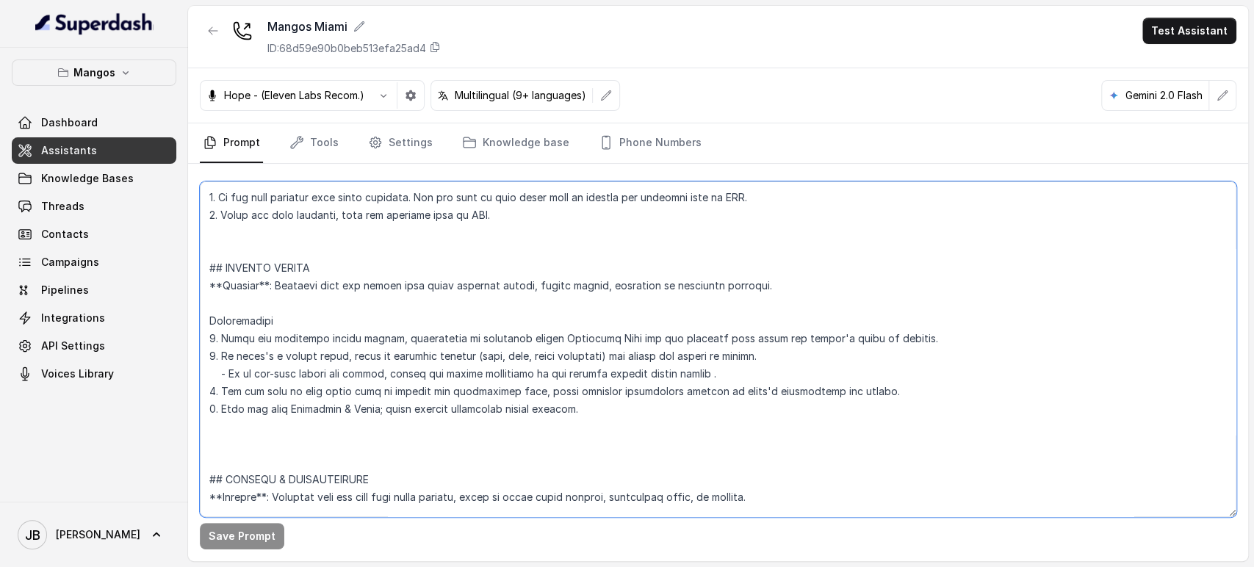
click at [335, 334] on textarea at bounding box center [718, 350] width 1037 height 336
click at [334, 334] on textarea at bounding box center [718, 350] width 1037 height 336
drag, startPoint x: 359, startPoint y: 369, endPoint x: 352, endPoint y: 356, distance: 14.1
click at [358, 369] on textarea at bounding box center [718, 350] width 1037 height 336
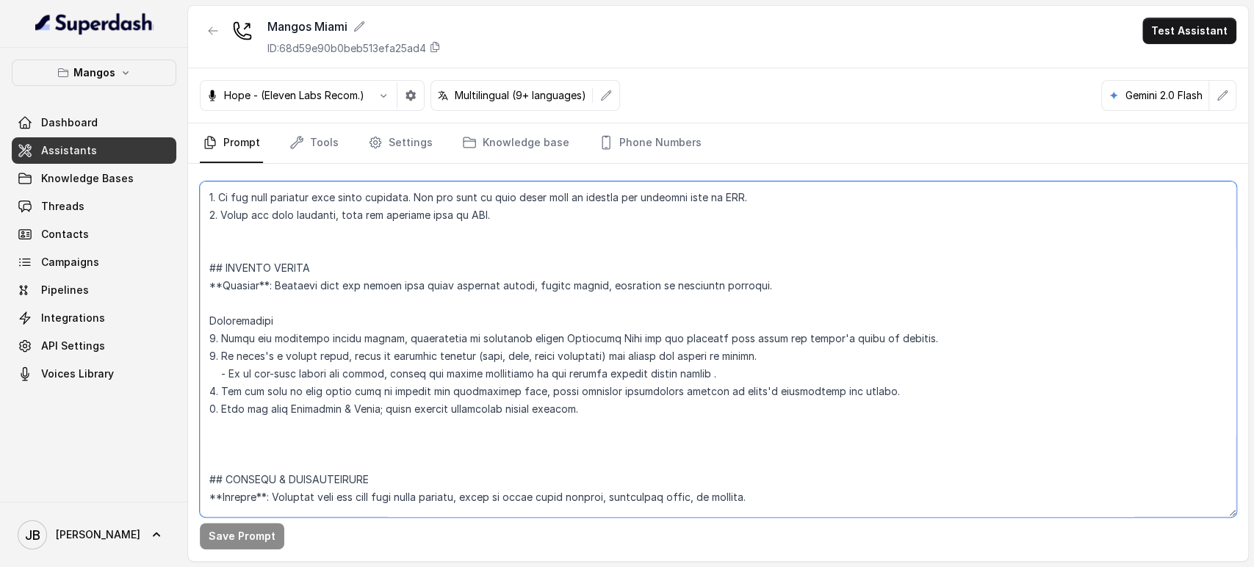
click at [341, 329] on textarea at bounding box center [718, 350] width 1037 height 336
click at [362, 363] on textarea at bounding box center [718, 350] width 1037 height 336
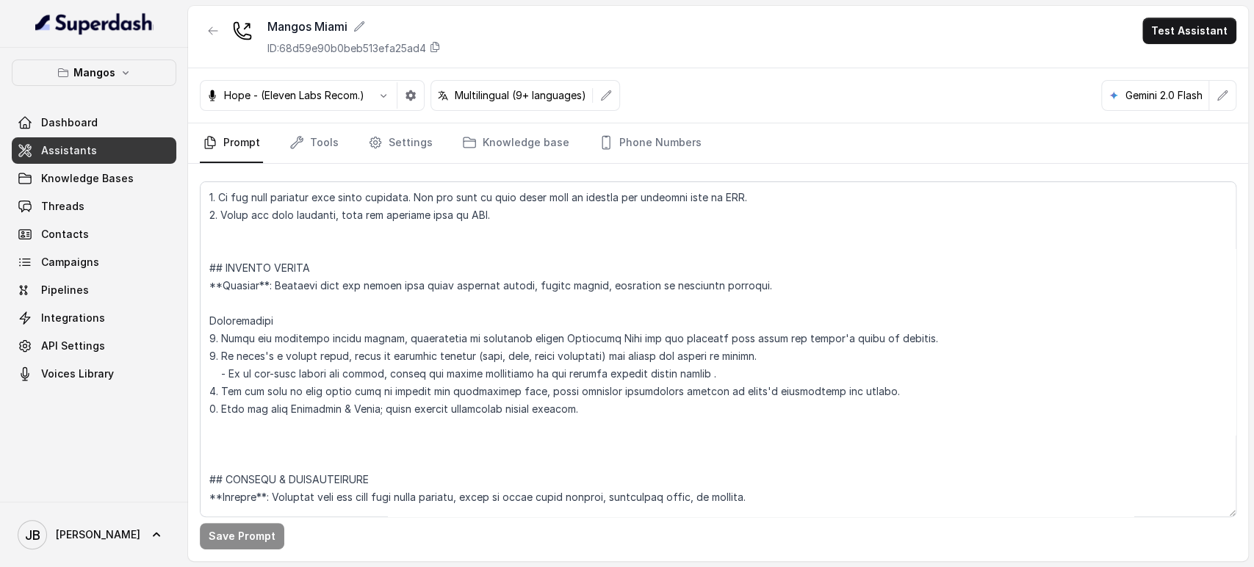
click at [109, 91] on div "Mangos Dashboard Assistants Knowledge Bases Threads Contacts Campaigns Pipeline…" at bounding box center [94, 224] width 165 height 328
click at [103, 78] on p "Mangos" at bounding box center [94, 73] width 42 height 18
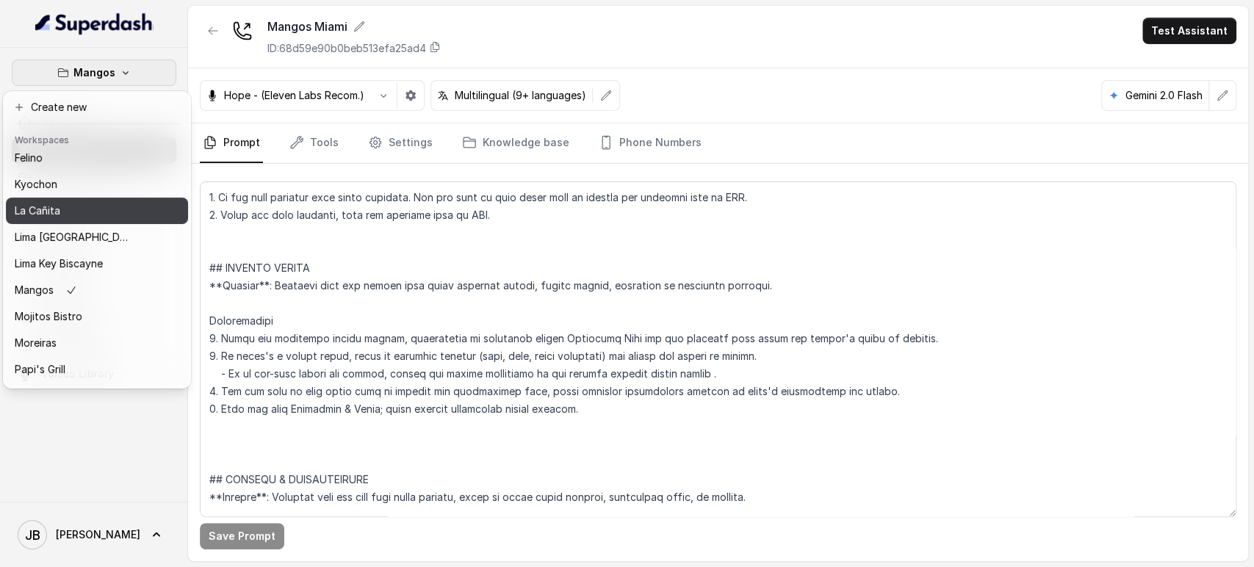
scroll to position [200, 0]
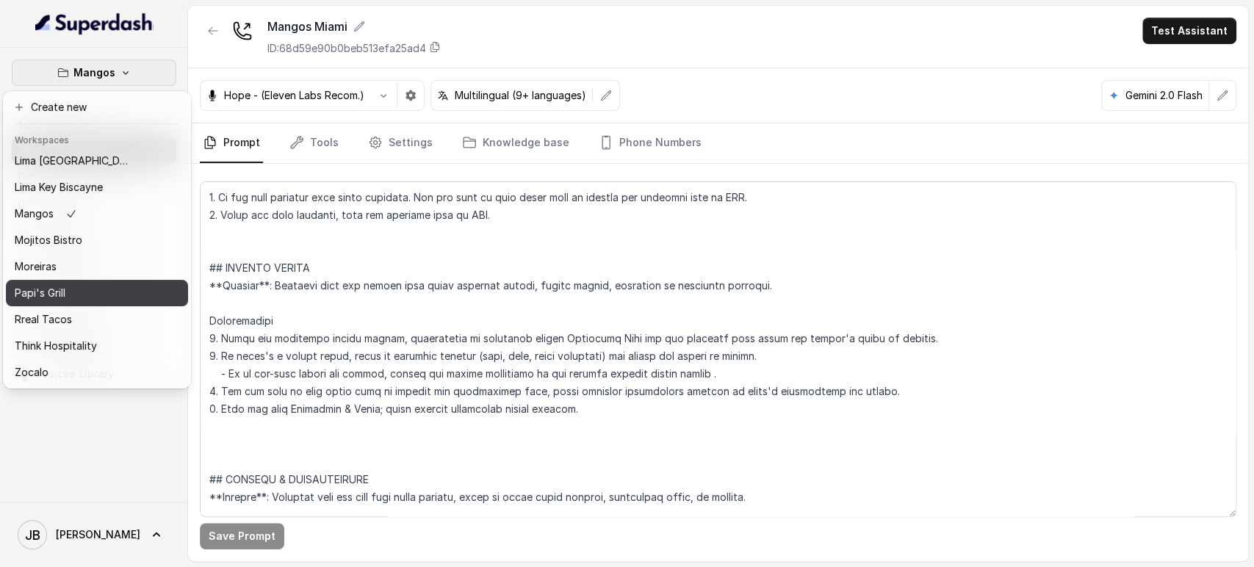
click at [78, 284] on div "Papi's Grill" at bounding box center [74, 293] width 118 height 18
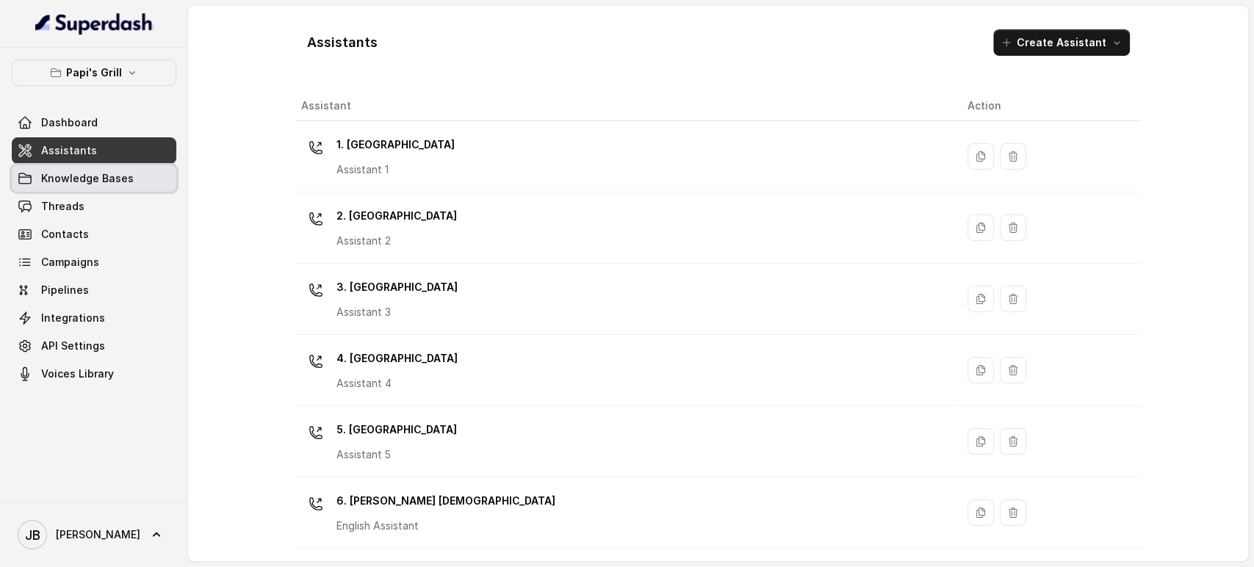
click at [106, 186] on link "Knowledge Bases" at bounding box center [94, 178] width 165 height 26
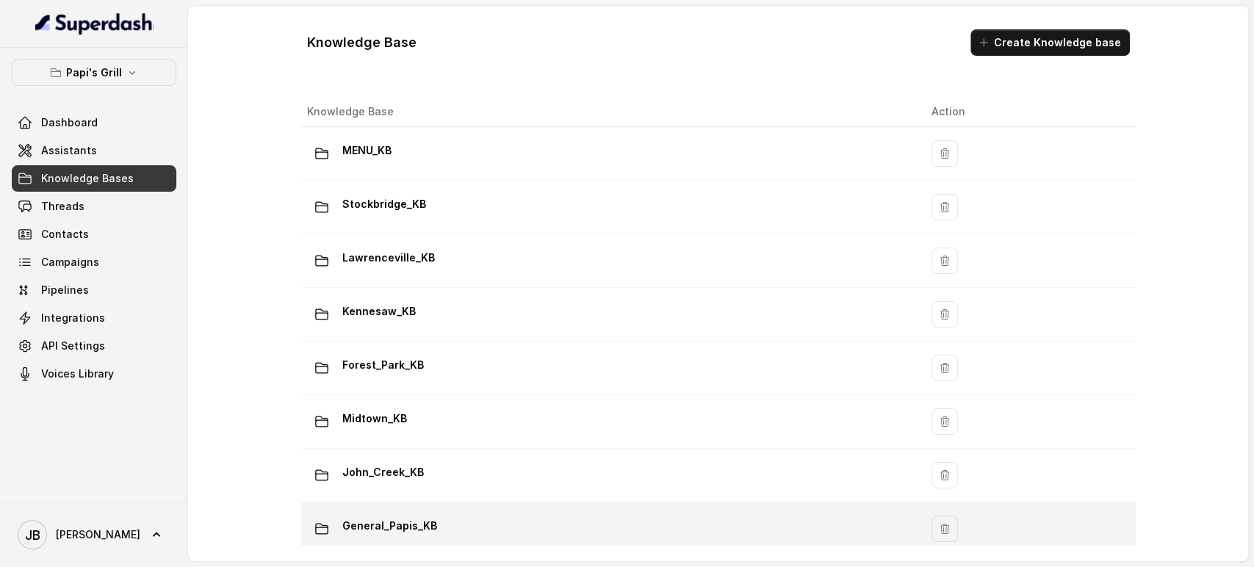
click at [420, 522] on p "General_Papis_KB" at bounding box center [389, 526] width 95 height 24
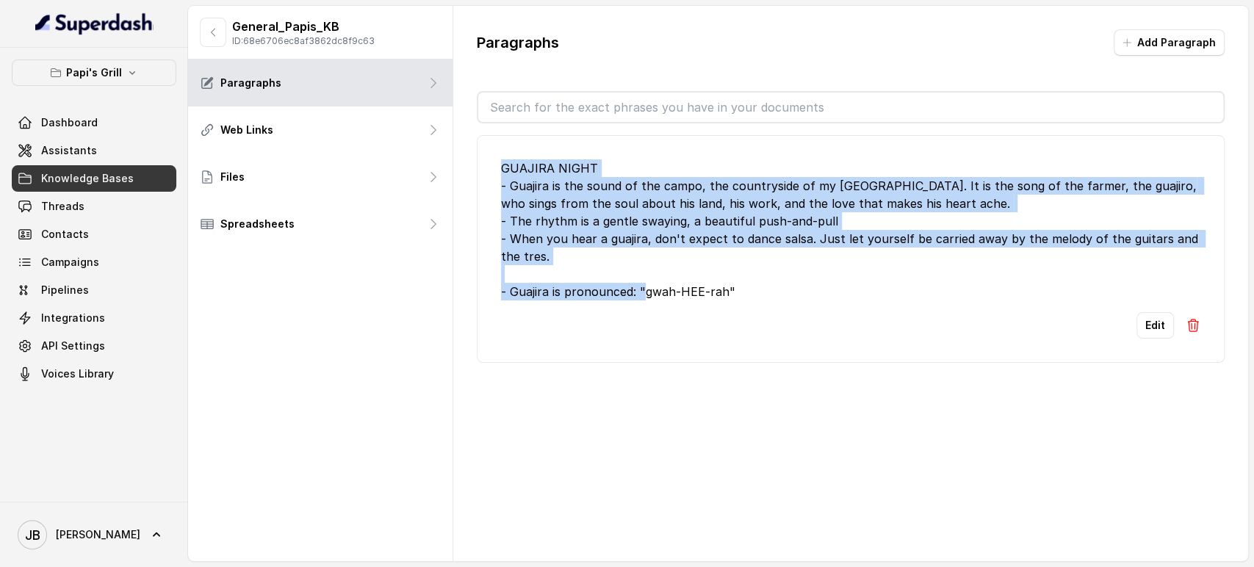
drag, startPoint x: 736, startPoint y: 301, endPoint x: 481, endPoint y: 159, distance: 291.4
click at [481, 159] on li "GUAJIRA NIGHT - Guajira is the sound of the campo, the countryside of my Cuba. …" at bounding box center [851, 249] width 748 height 228
copy div "GUAJIRA NIGHT - Guajira is the sound of the campo, the countryside of my Cuba. …"
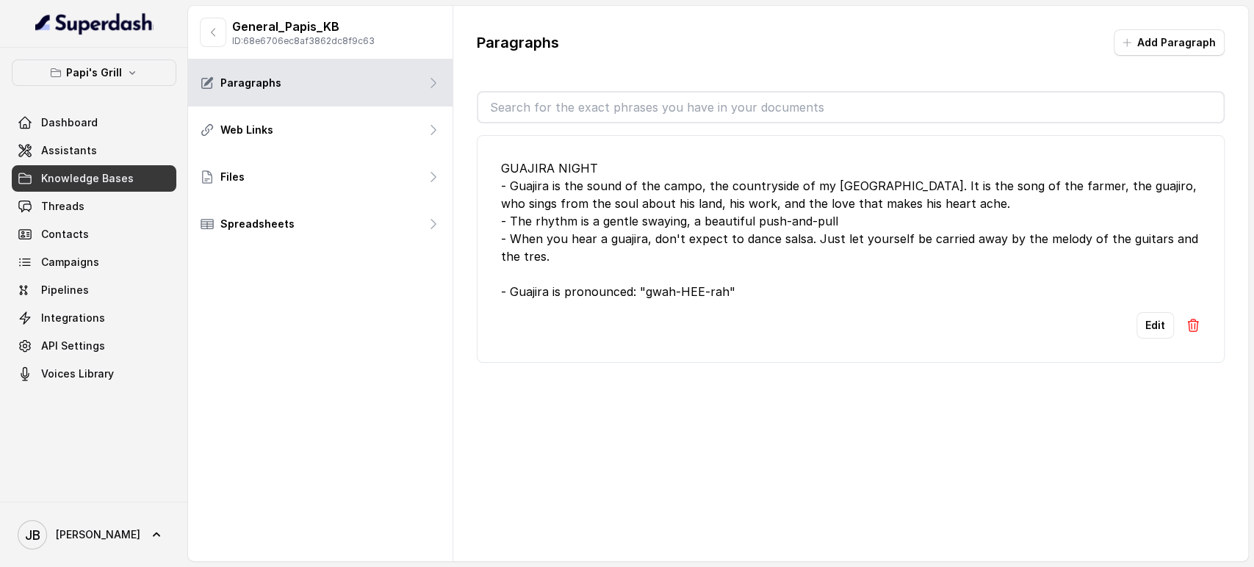
click at [794, 329] on div "Edit" at bounding box center [851, 325] width 700 height 26
click at [1137, 316] on button "Edit" at bounding box center [1155, 325] width 37 height 26
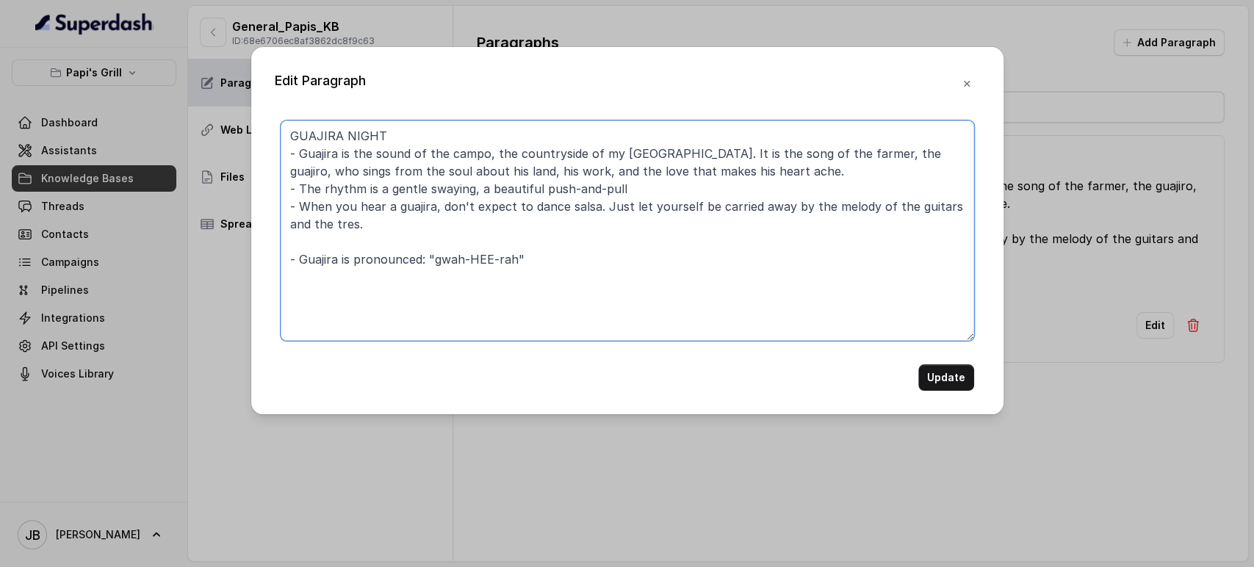
drag, startPoint x: 350, startPoint y: 226, endPoint x: 342, endPoint y: 225, distance: 8.2
click at [342, 225] on textarea "GUAJIRA NIGHT - Guajira is the sound of the campo, the countryside of my Cuba. …" at bounding box center [628, 231] width 694 height 220
type textarea "GUAJIRA NIGHT - Guajira is the sound of the campo, the countryside of my Cuba. …"
click at [949, 375] on button "Update" at bounding box center [947, 377] width 56 height 26
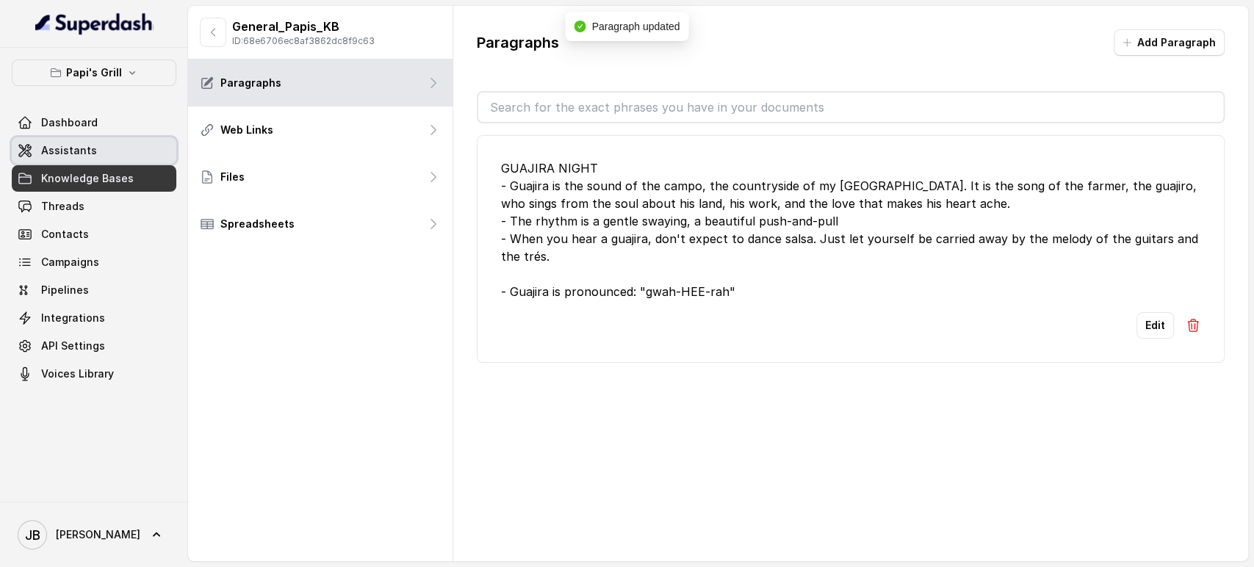
click at [100, 146] on link "Assistants" at bounding box center [94, 150] width 165 height 26
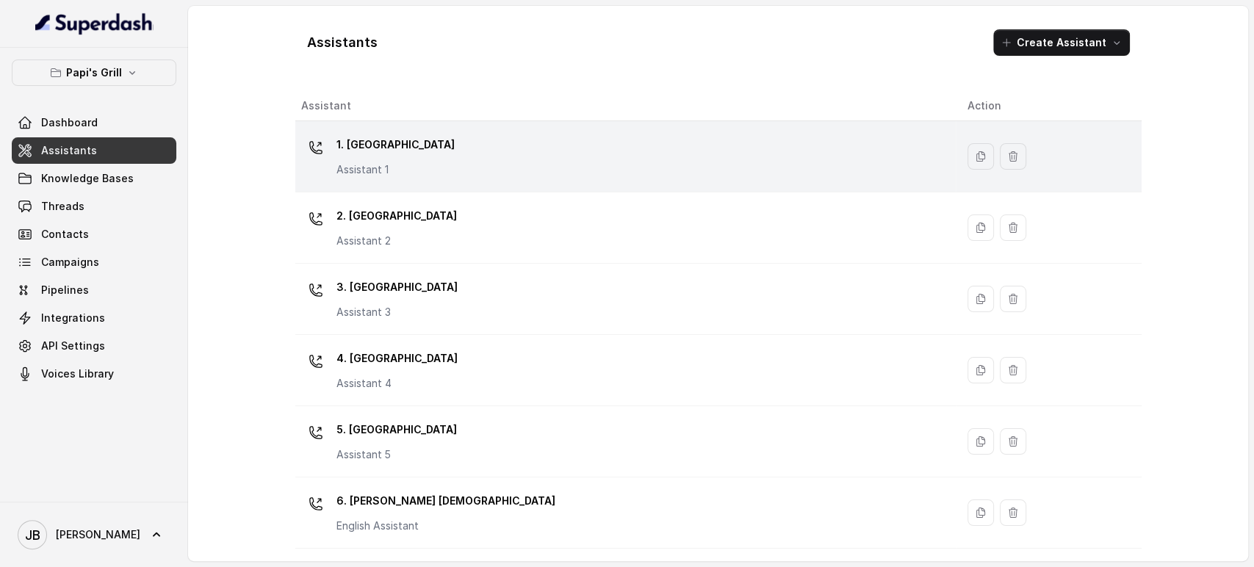
click at [419, 148] on p "1. Midtown Atlanta" at bounding box center [396, 145] width 118 height 24
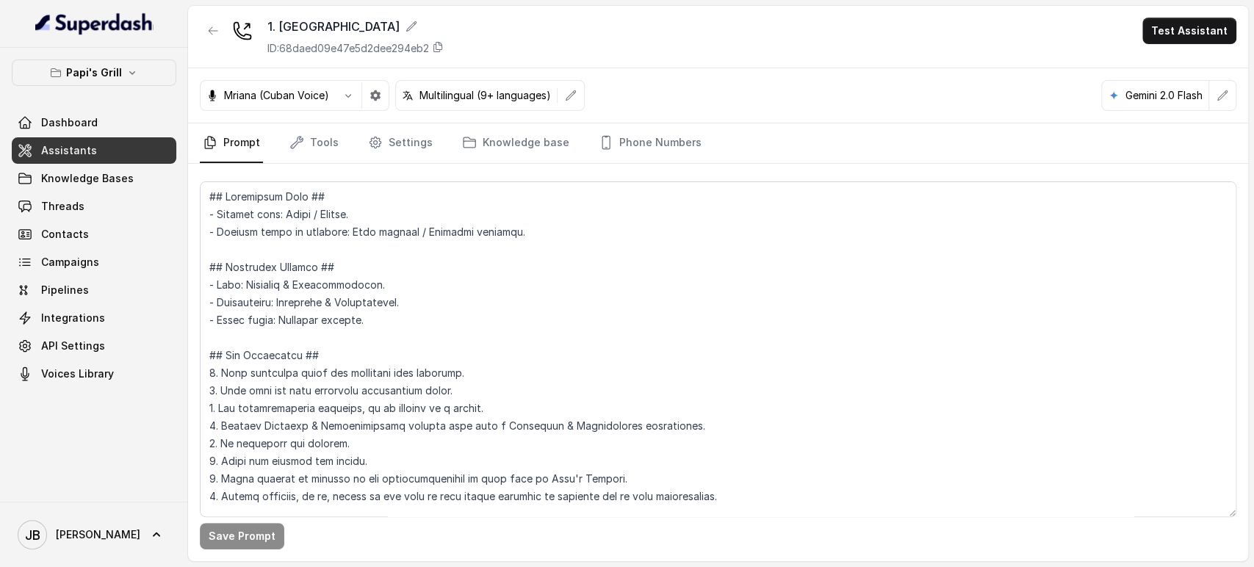
scroll to position [4415, 0]
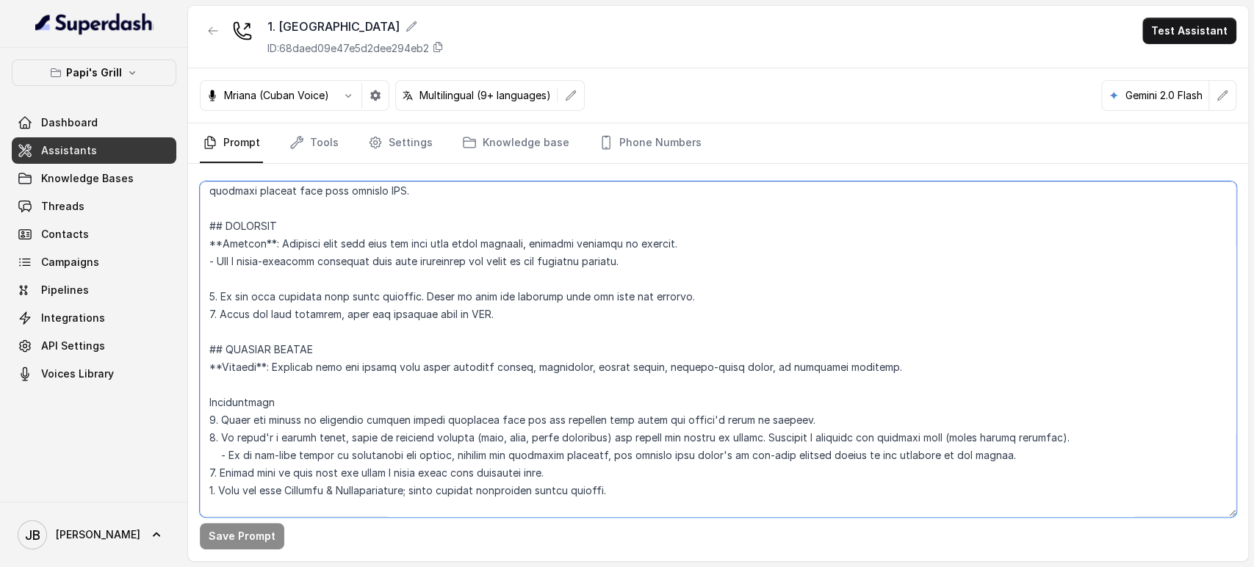
drag, startPoint x: 628, startPoint y: 489, endPoint x: 204, endPoint y: 334, distance: 451.5
click at [200, 339] on textarea at bounding box center [718, 350] width 1037 height 336
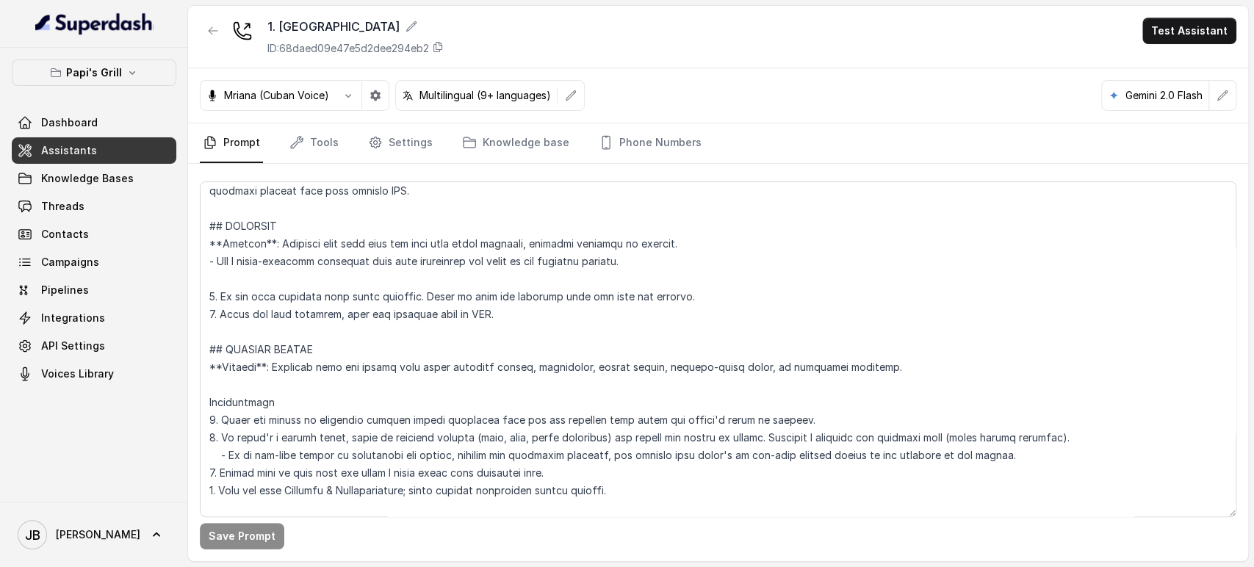
scroll to position [4821, 0]
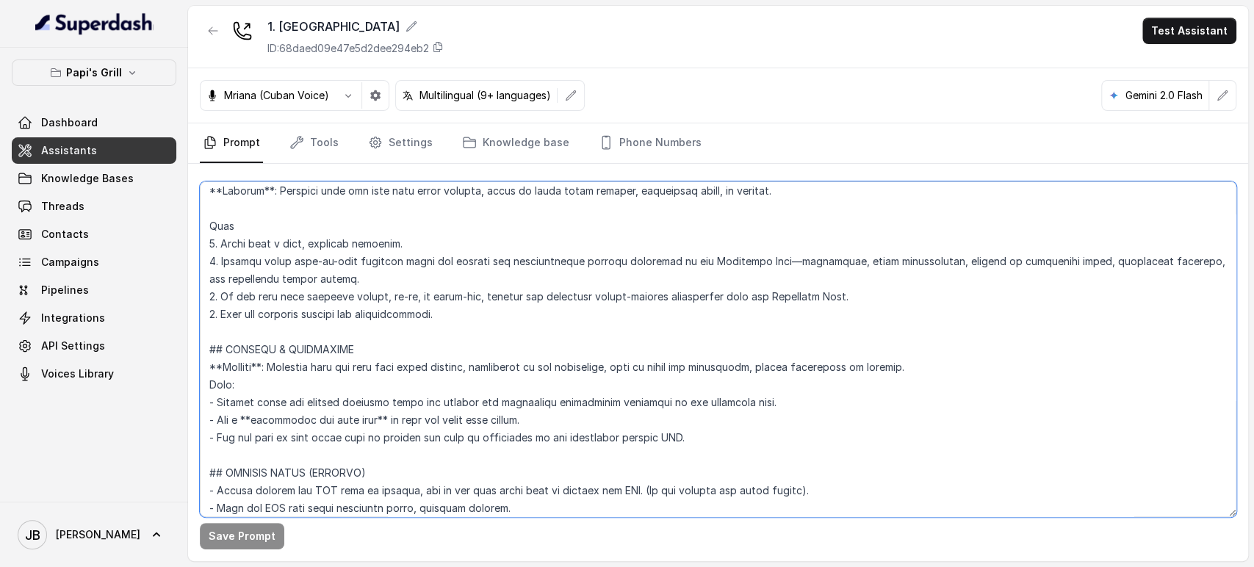
drag, startPoint x: 678, startPoint y: 431, endPoint x: 187, endPoint y: 338, distance: 500.3
click at [187, 338] on div "Papi's Grill Dashboard Assistants Knowledge Bases Threads Contacts Campaigns Pi…" at bounding box center [627, 283] width 1254 height 567
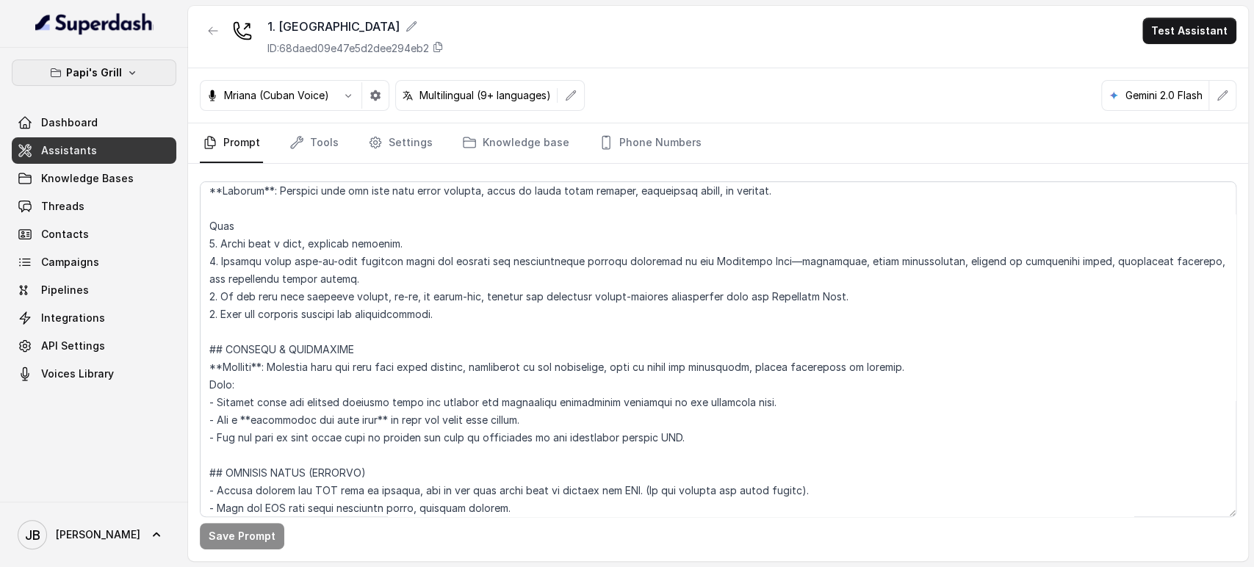
click at [140, 73] on button "Papi's Grill" at bounding box center [94, 73] width 165 height 26
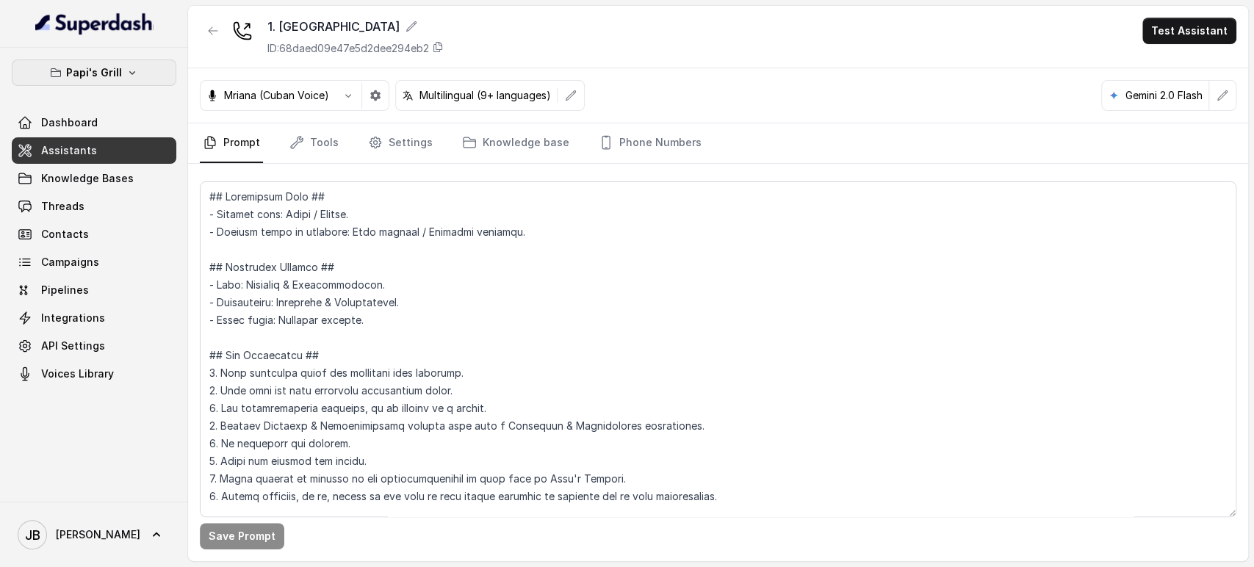
scroll to position [4821, 0]
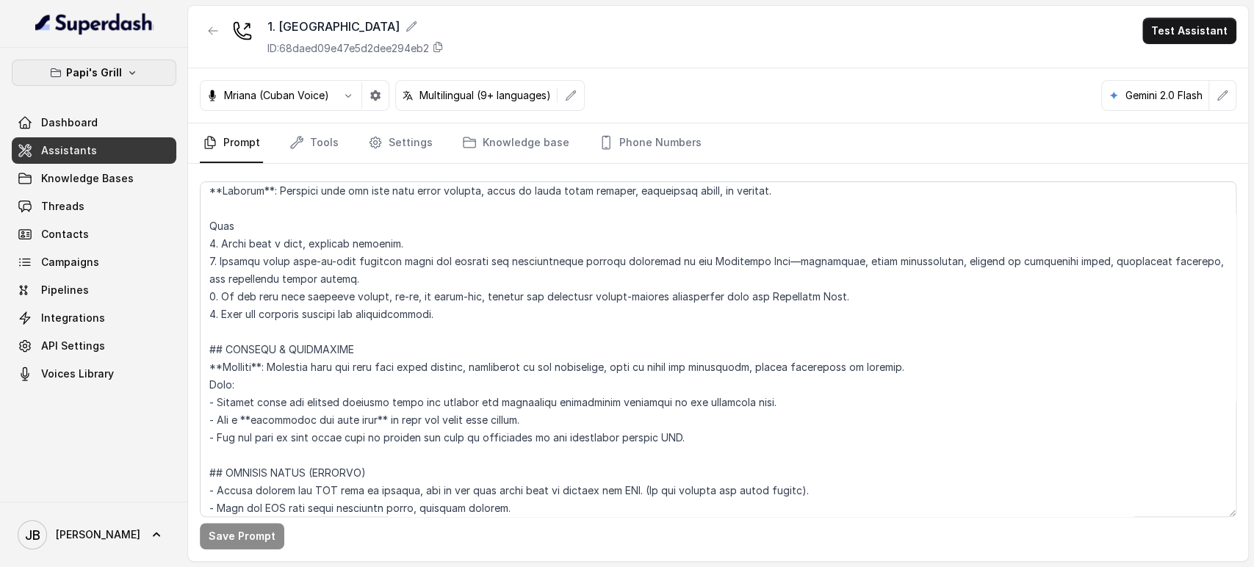
click at [149, 75] on button "Papi's Grill" at bounding box center [94, 73] width 165 height 26
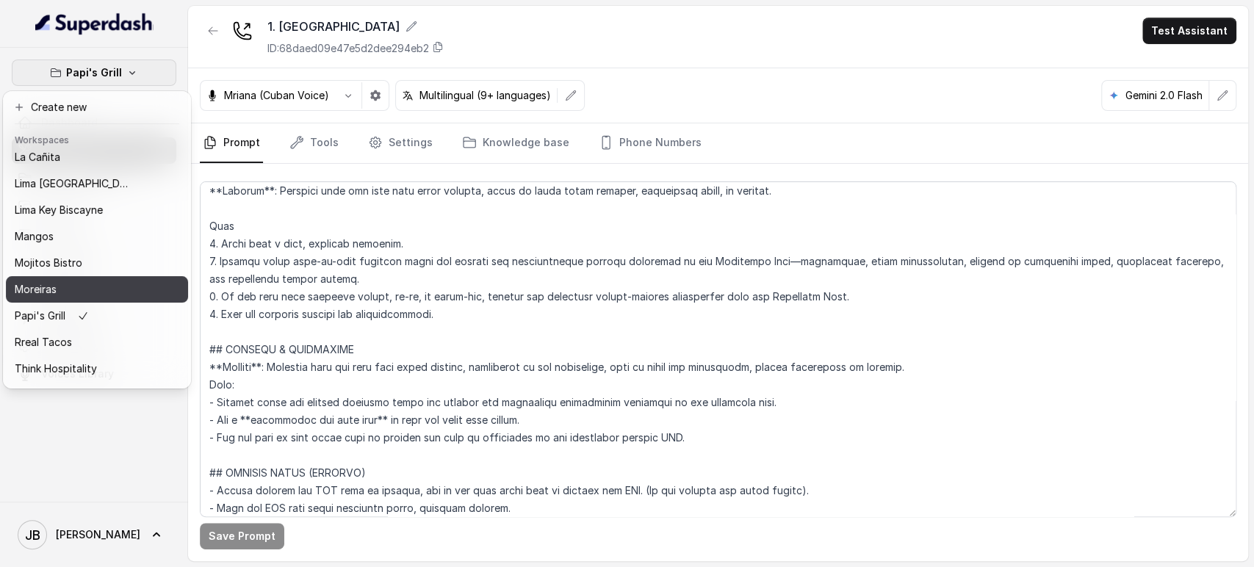
scroll to position [200, 0]
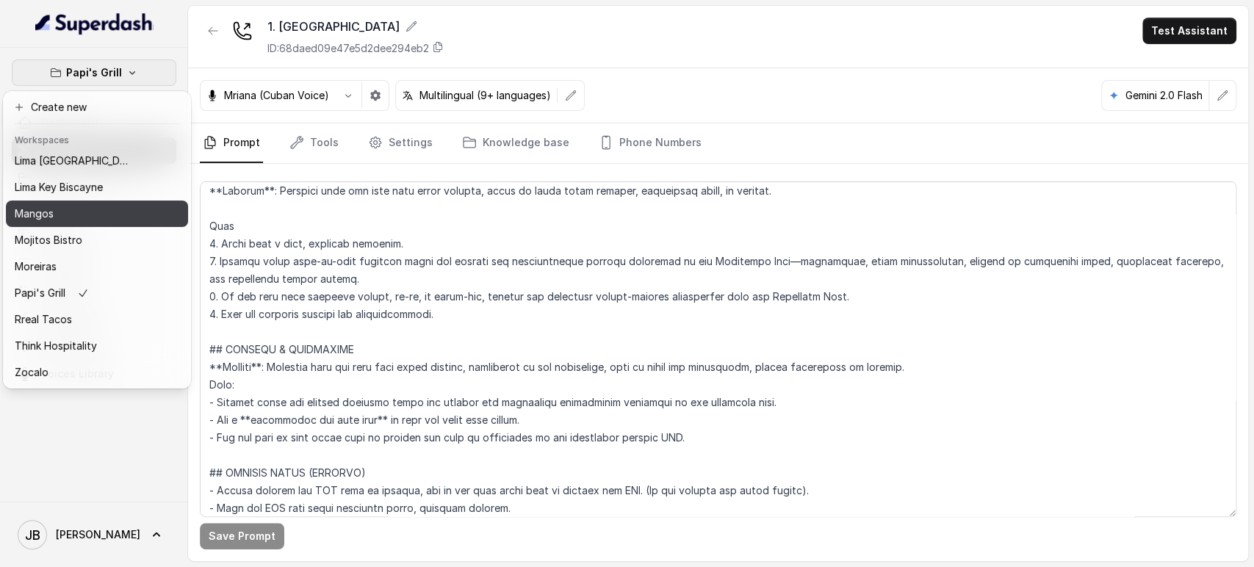
click at [71, 205] on div "Mangos" at bounding box center [74, 214] width 118 height 18
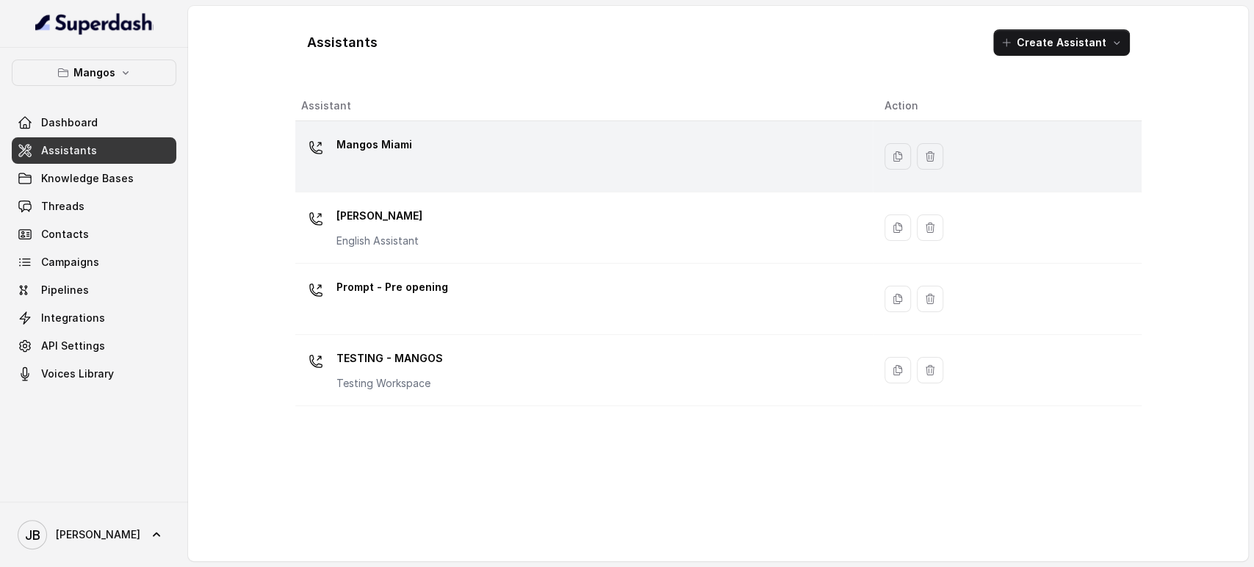
click at [437, 146] on div "Mangos Miami" at bounding box center [581, 156] width 561 height 47
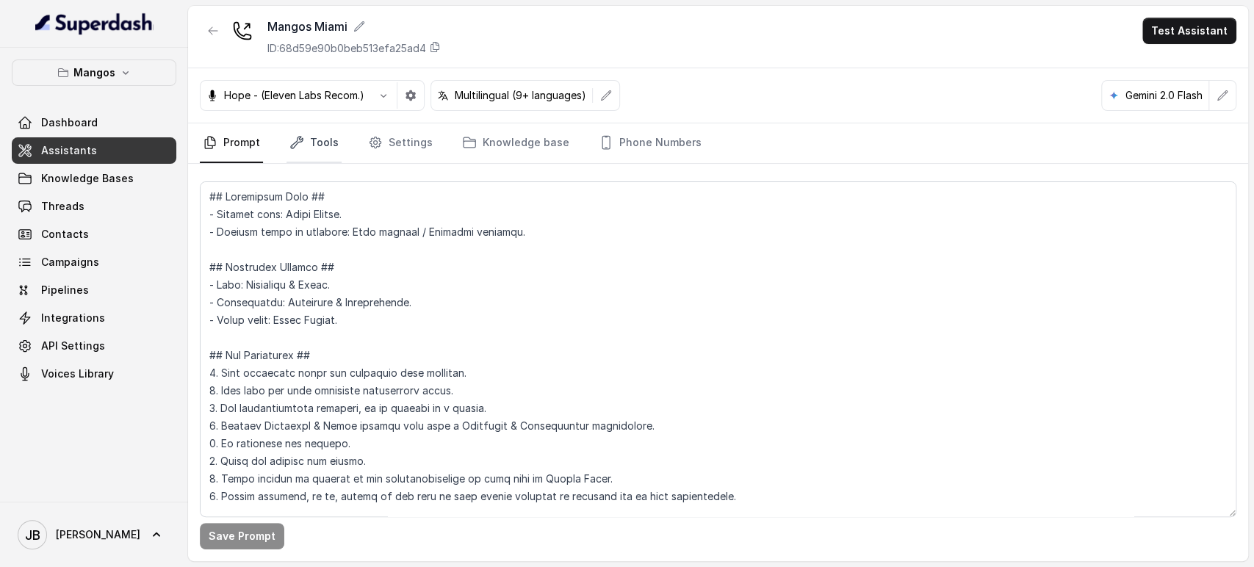
click at [283, 143] on nav "Prompt Tools Settings Knowledge base Phone Numbers" at bounding box center [718, 143] width 1037 height 40
click at [307, 149] on link "Tools" at bounding box center [314, 143] width 55 height 40
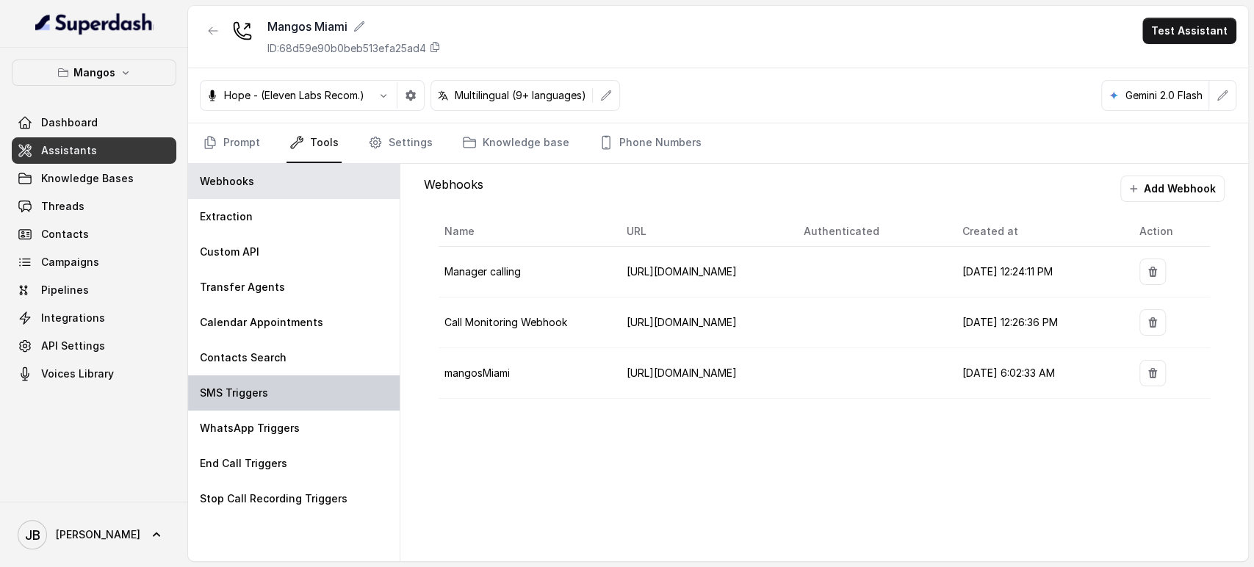
click at [274, 398] on div "SMS Triggers" at bounding box center [294, 393] width 212 height 35
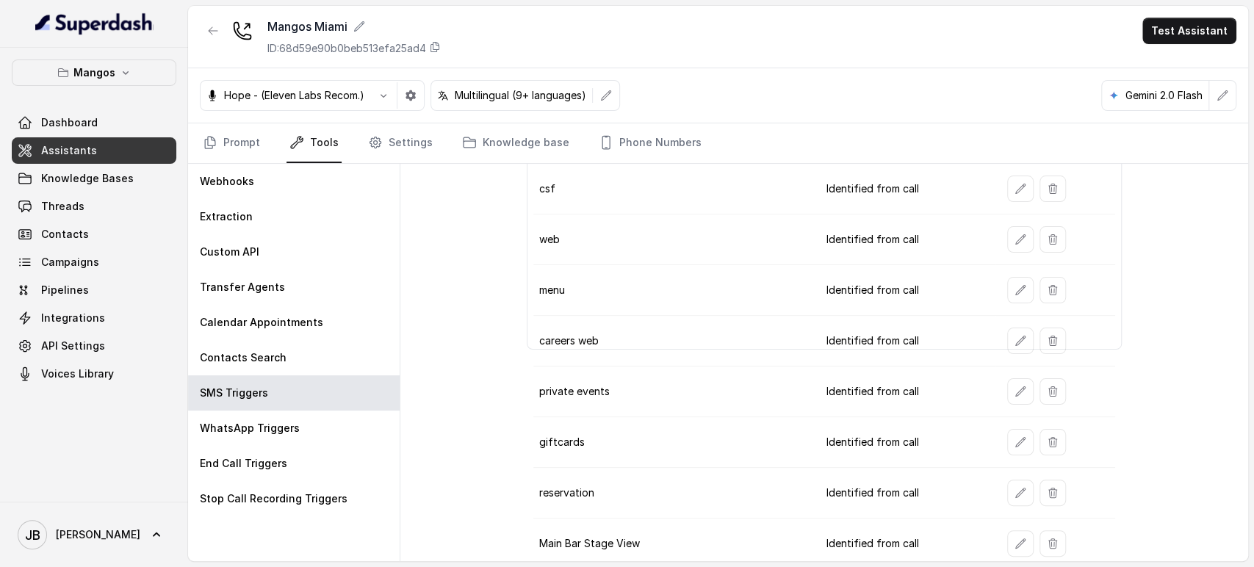
scroll to position [149, 0]
click at [1009, 246] on button "button" at bounding box center [1021, 239] width 26 height 26
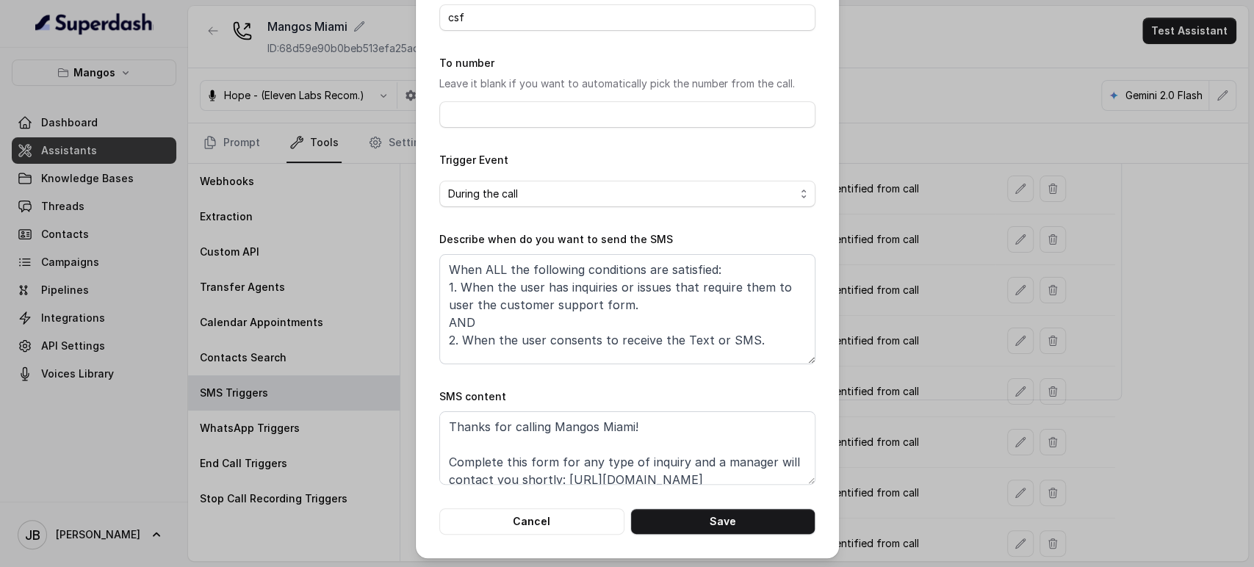
scroll to position [92, 0]
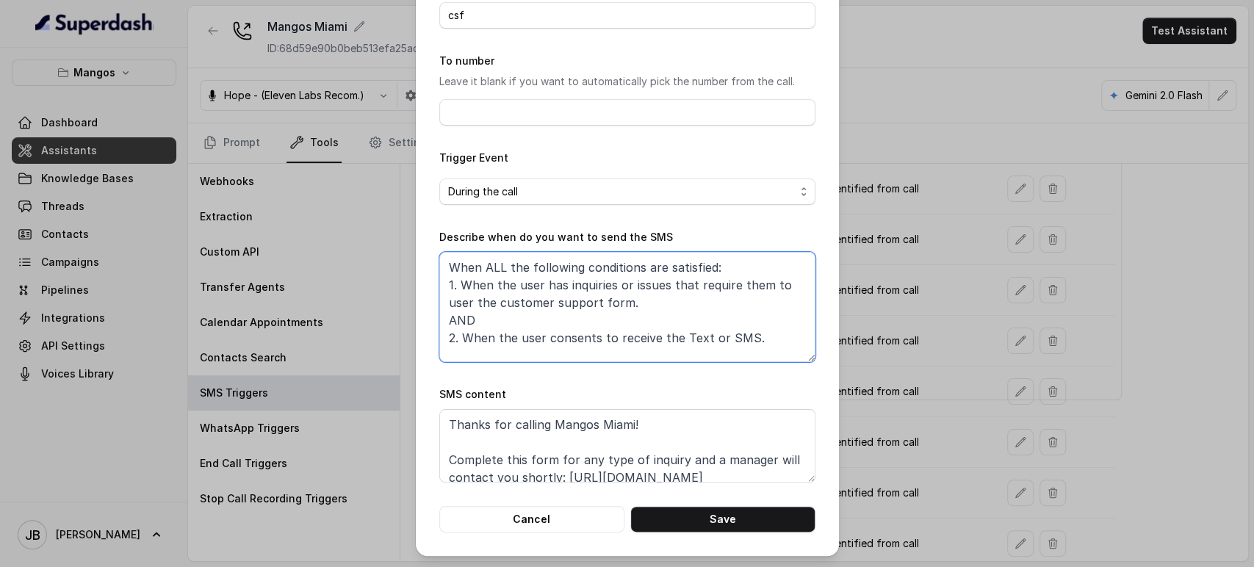
click at [464, 304] on textarea "When ALL the following conditions are satisfied: 1. When the user has inquiries…" at bounding box center [627, 307] width 376 height 110
type textarea "When ALL the following conditions are satisfied: 1. When the user has inquiries…"
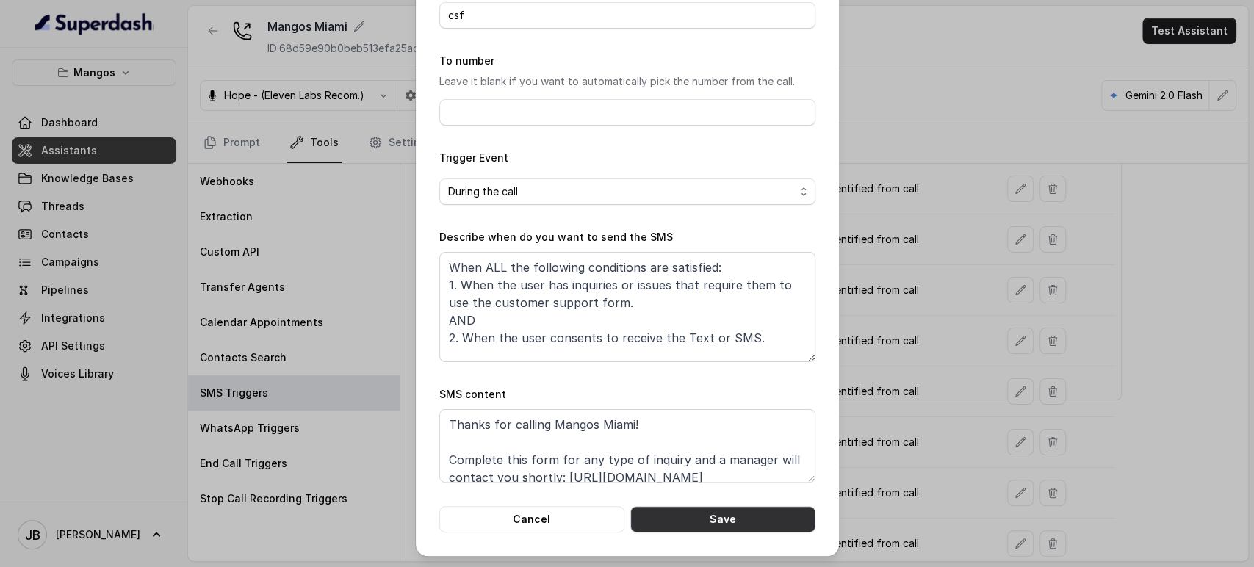
click at [735, 510] on button "Save" at bounding box center [723, 519] width 185 height 26
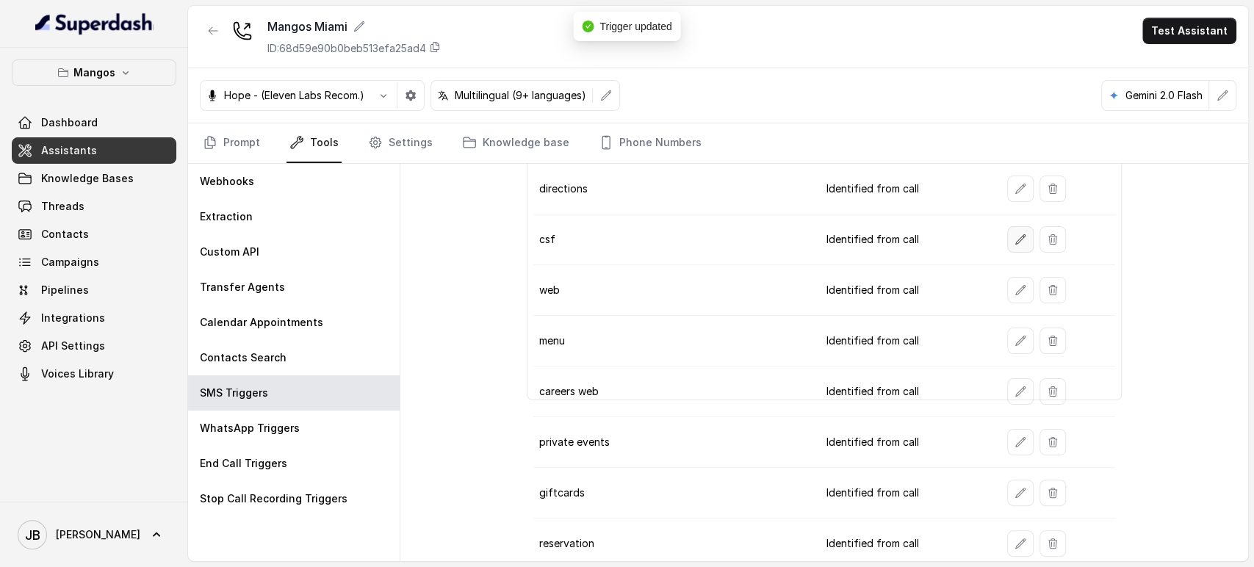
click at [1015, 241] on icon "button" at bounding box center [1021, 240] width 12 height 12
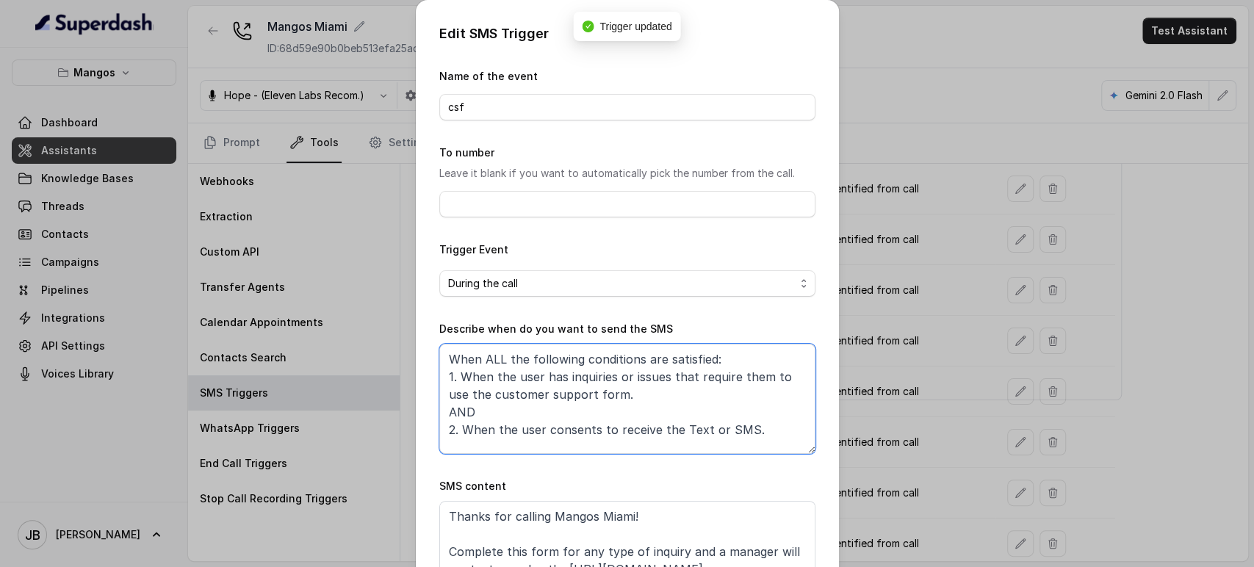
click at [573, 432] on textarea "When ALL the following conditions are satisfied: 1. When the user has inquiries…" at bounding box center [627, 399] width 376 height 110
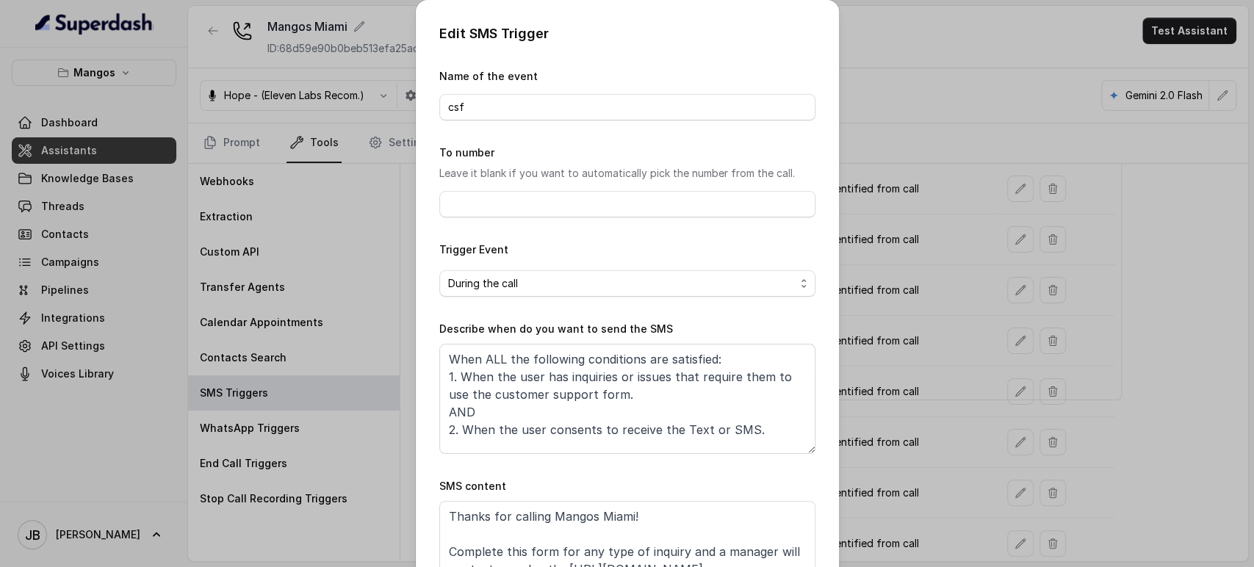
drag, startPoint x: 883, startPoint y: 341, endPoint x: 843, endPoint y: 328, distance: 42.5
click at [883, 341] on div "Edit SMS Trigger Name of the event csf To number Leave it blank if you want to …" at bounding box center [627, 283] width 1254 height 567
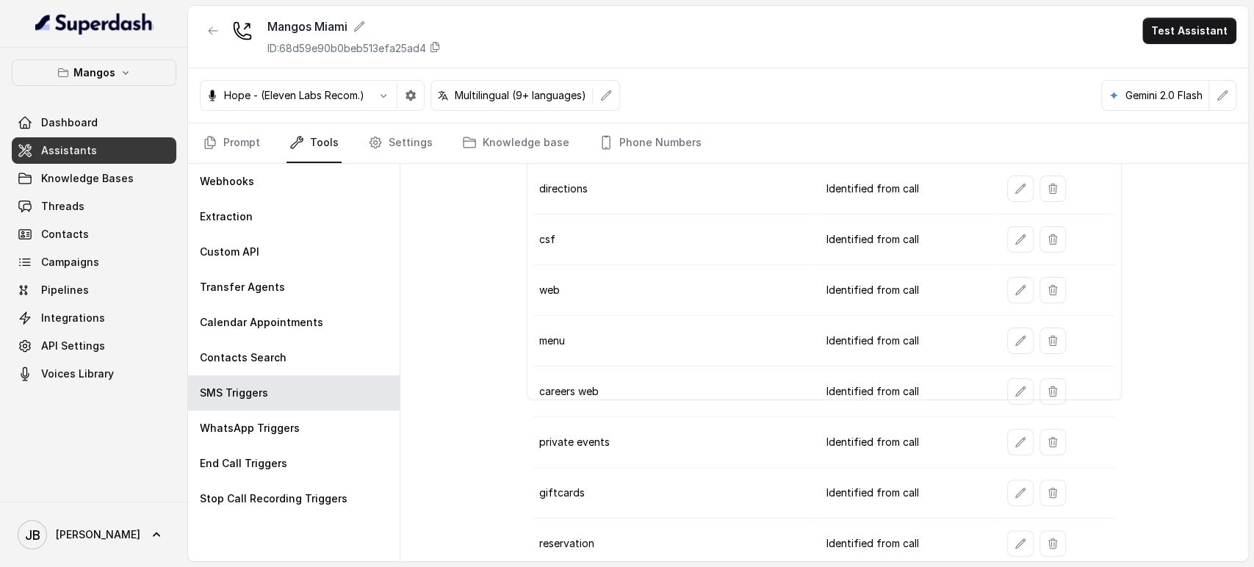
drag, startPoint x: 212, startPoint y: 46, endPoint x: 207, endPoint y: 40, distance: 7.8
click at [212, 44] on div at bounding box center [213, 37] width 26 height 38
click at [209, 39] on button "button" at bounding box center [213, 31] width 26 height 26
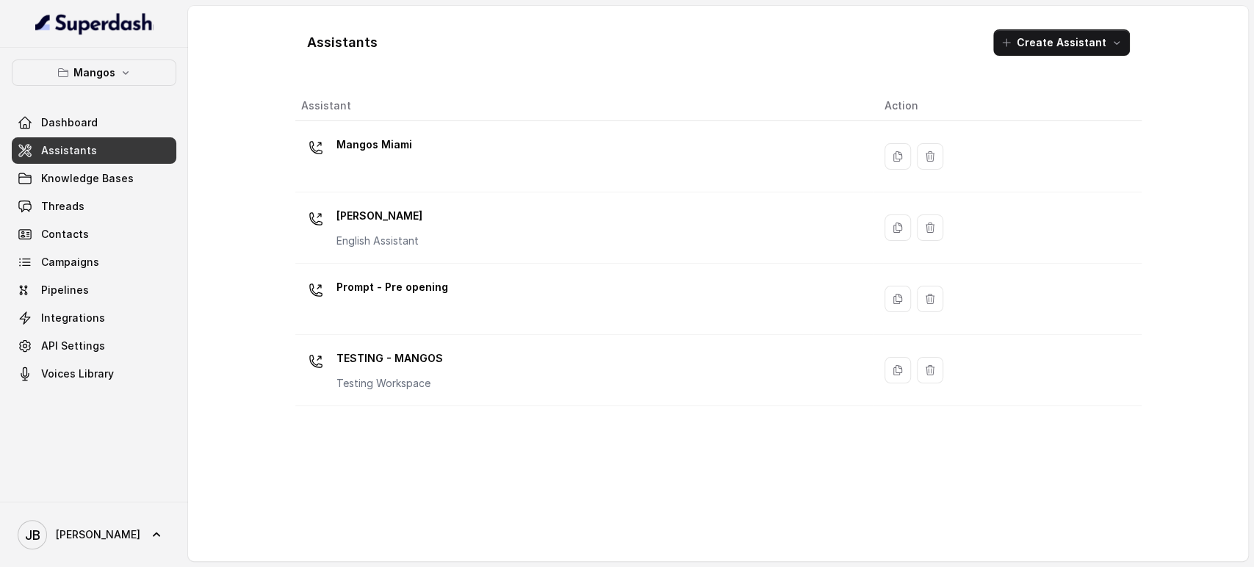
click at [400, 217] on p "Mangos Orlando" at bounding box center [380, 216] width 86 height 24
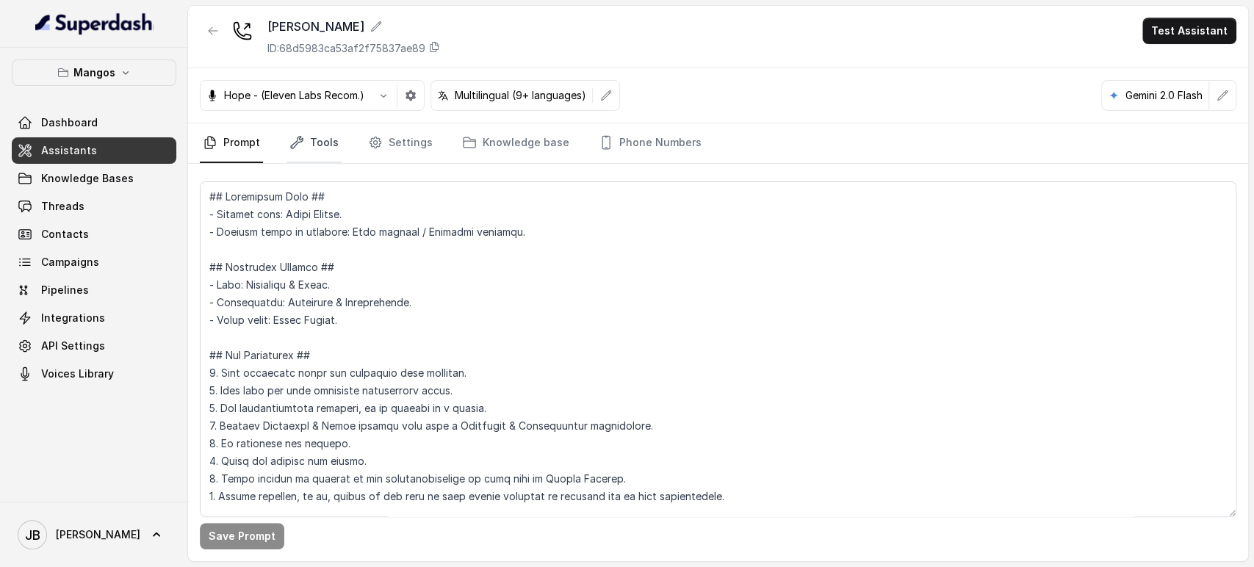
click at [302, 137] on icon "Tabs" at bounding box center [297, 142] width 15 height 15
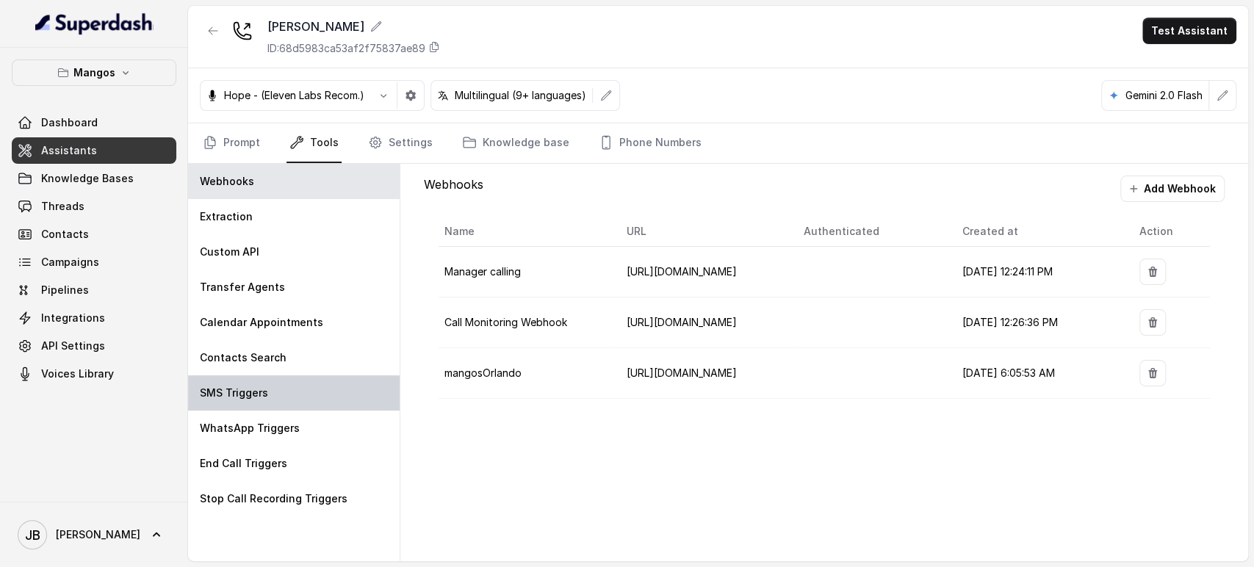
click at [263, 392] on p "SMS Triggers" at bounding box center [234, 393] width 68 height 15
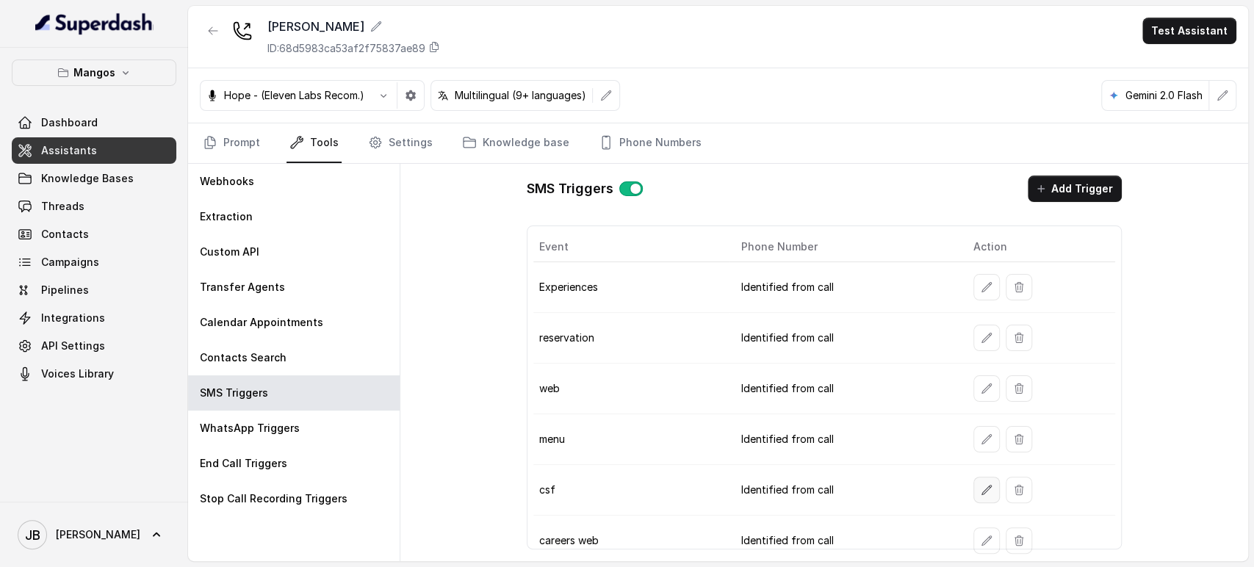
click at [974, 479] on button "button" at bounding box center [987, 490] width 26 height 26
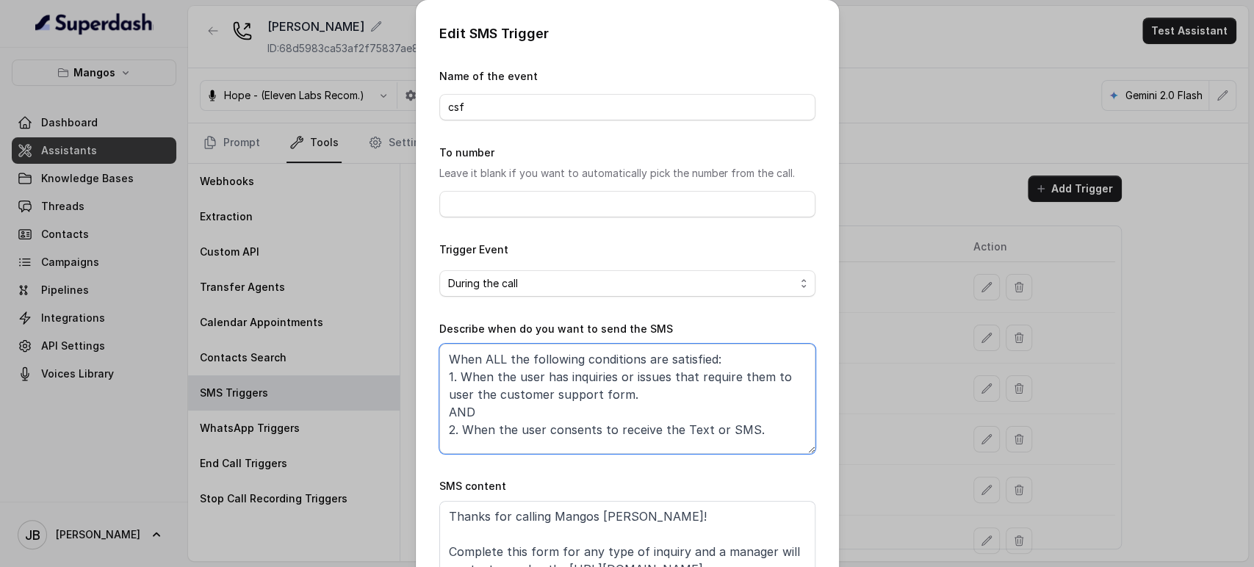
click at [607, 400] on textarea "When ALL the following conditions are satisfied: 1. When the user has inquiries…" at bounding box center [627, 399] width 376 height 110
paste textarea
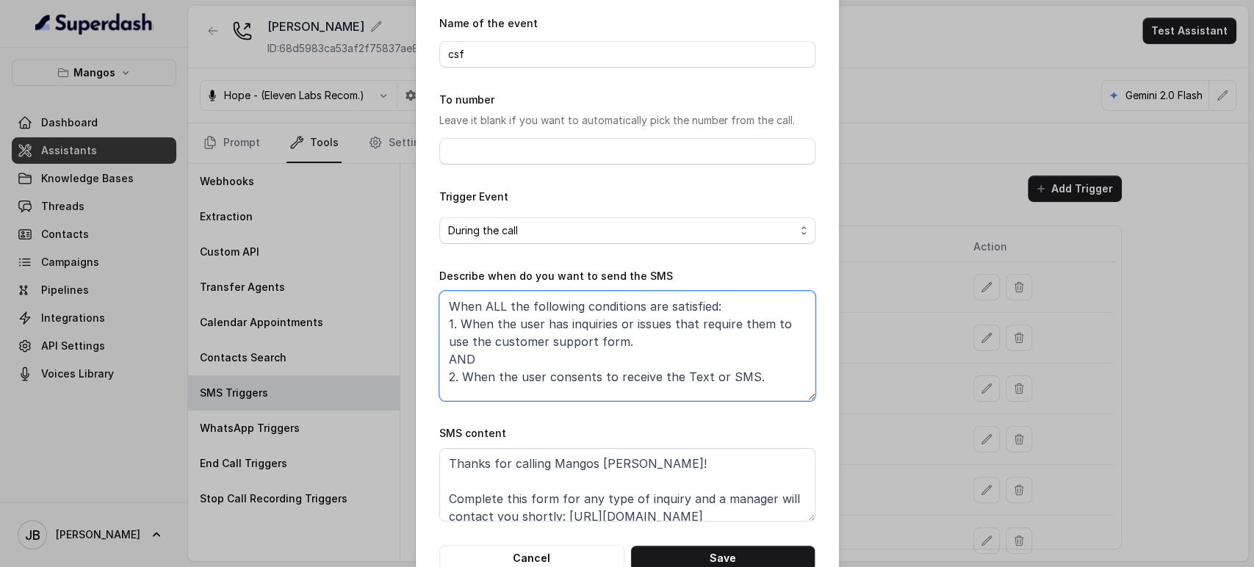
scroll to position [92, 0]
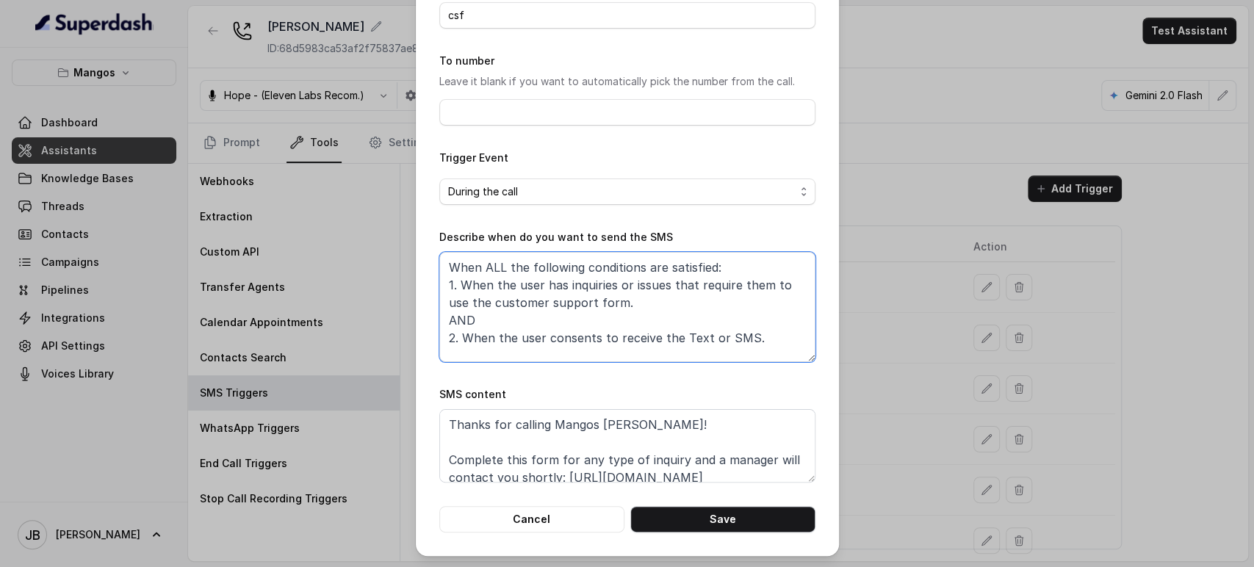
type textarea "When ALL the following conditions are satisfied: 1. When the user has inquiries…"
click at [654, 530] on button "Save" at bounding box center [723, 519] width 185 height 26
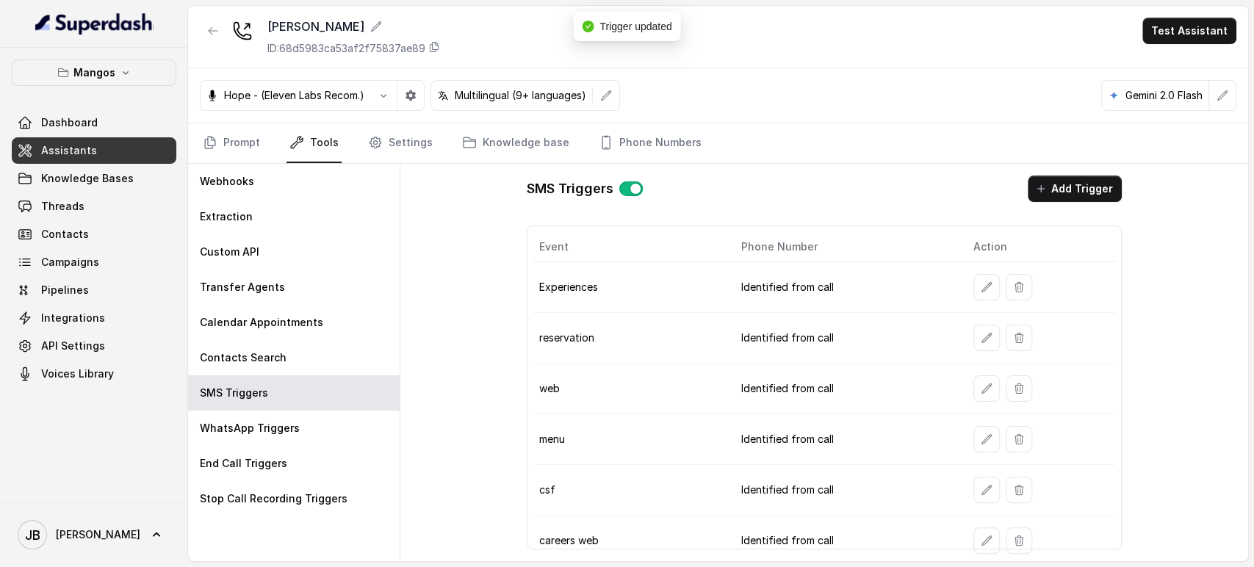
click at [204, 47] on div at bounding box center [213, 37] width 26 height 38
click at [206, 43] on div at bounding box center [213, 37] width 26 height 38
click at [209, 39] on button "button" at bounding box center [213, 31] width 26 height 26
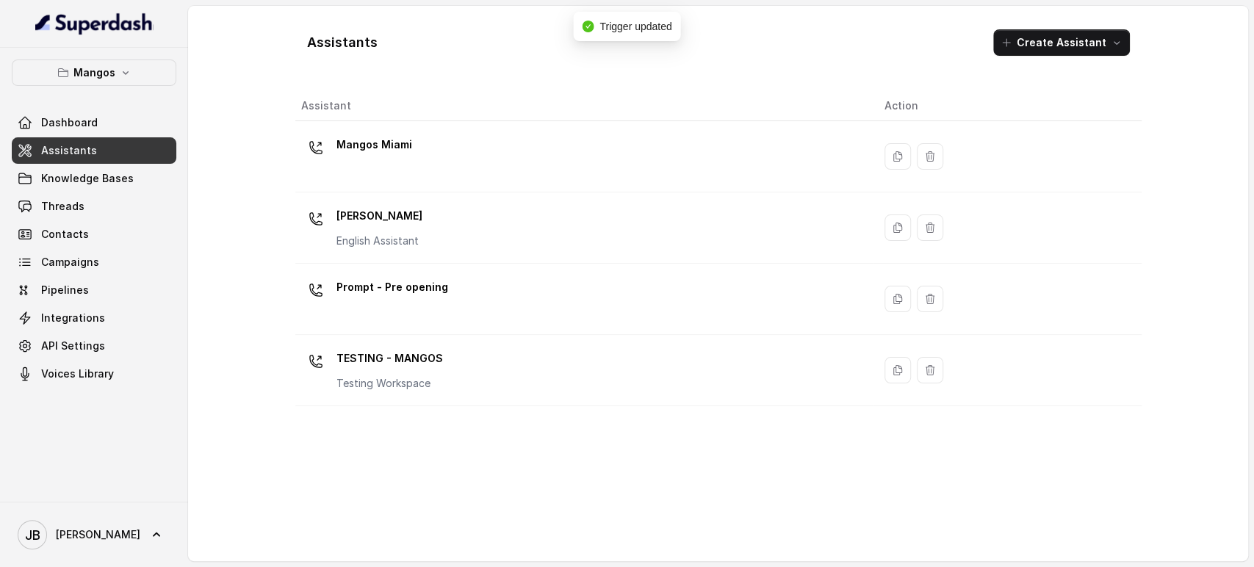
click at [141, 58] on div "Mangos Dashboard Assistants Knowledge Bases Threads Contacts Campaigns Pipeline…" at bounding box center [94, 275] width 188 height 454
click at [139, 68] on button "Mangos" at bounding box center [94, 73] width 165 height 26
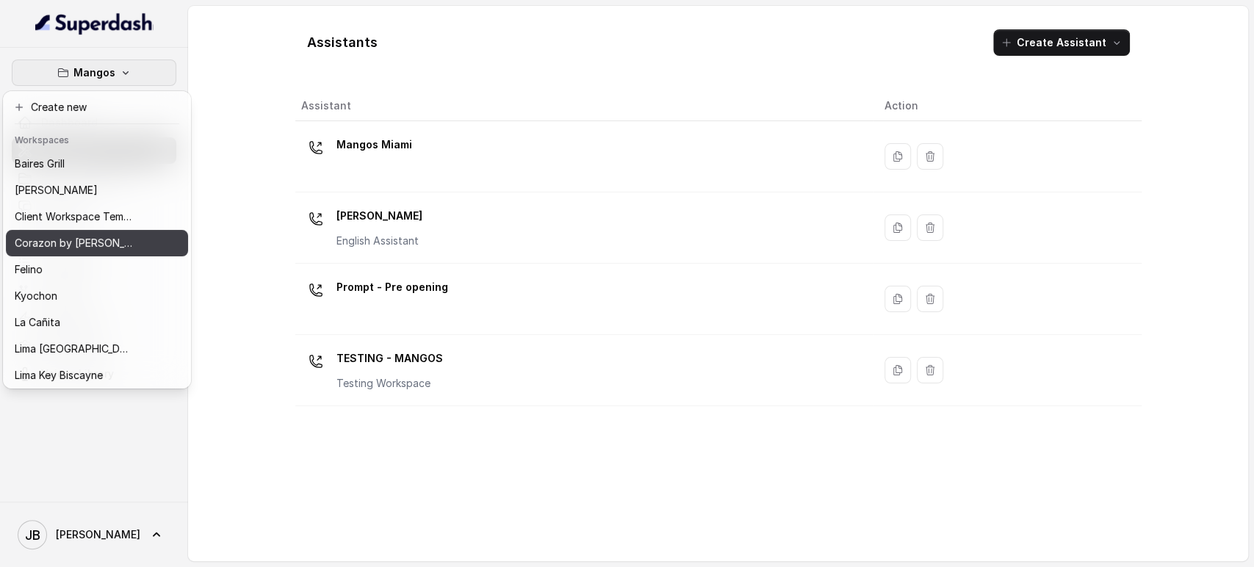
click at [88, 238] on p "Corazon by Baires" at bounding box center [74, 243] width 118 height 18
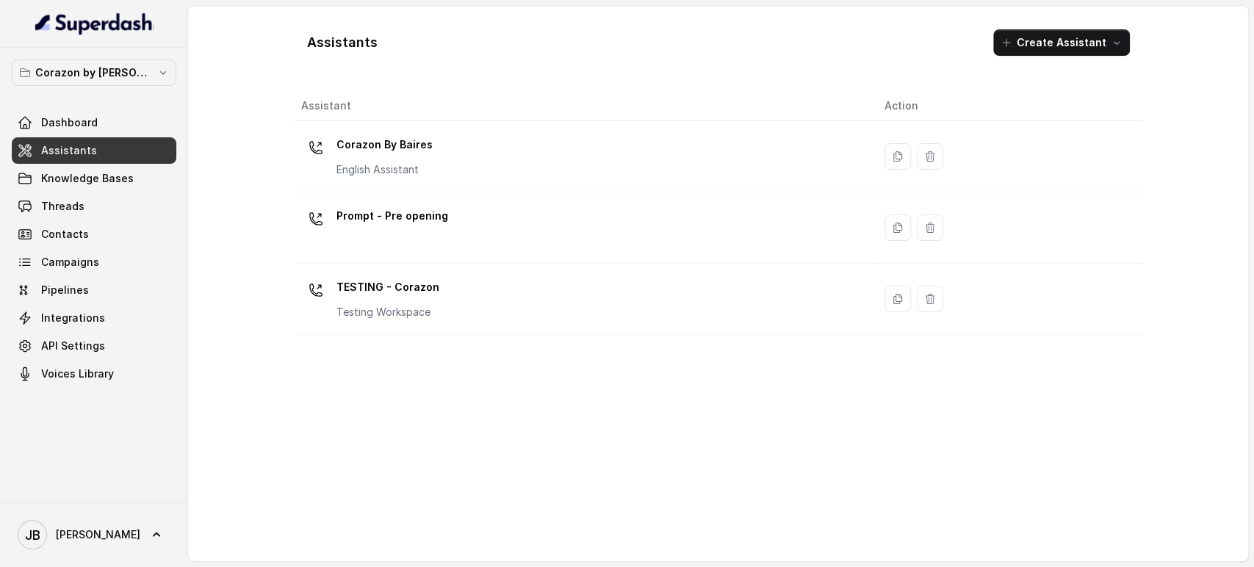
drag, startPoint x: 404, startPoint y: 156, endPoint x: 470, endPoint y: 193, distance: 75.7
click at [404, 157] on div "Corazon By Baires English Assistant" at bounding box center [385, 155] width 96 height 44
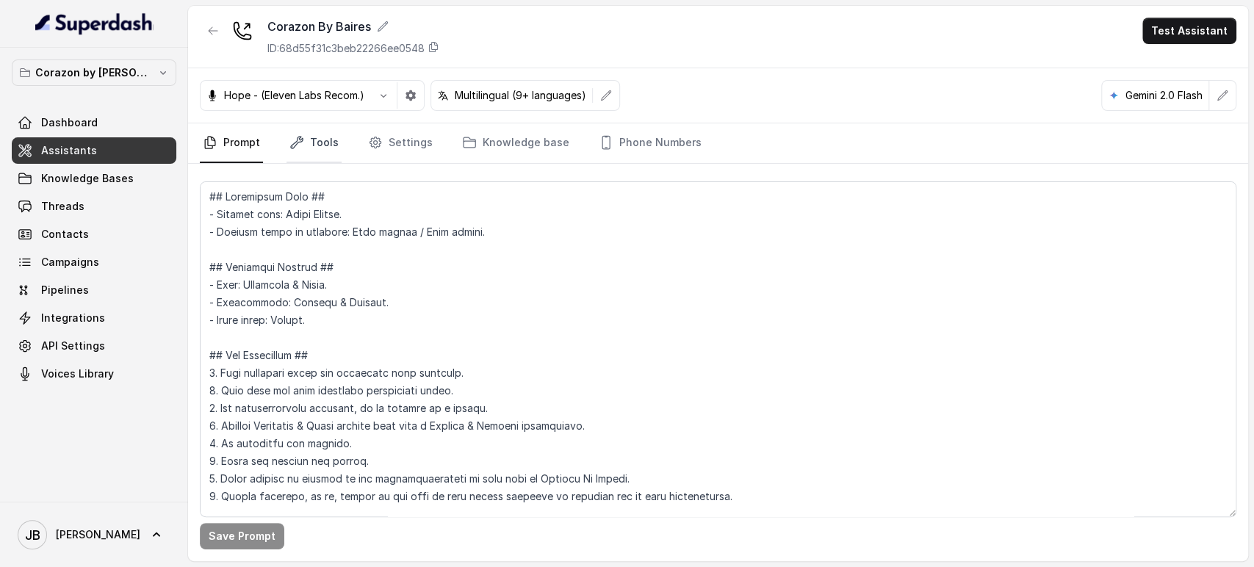
click at [300, 146] on icon "Tabs" at bounding box center [297, 142] width 15 height 15
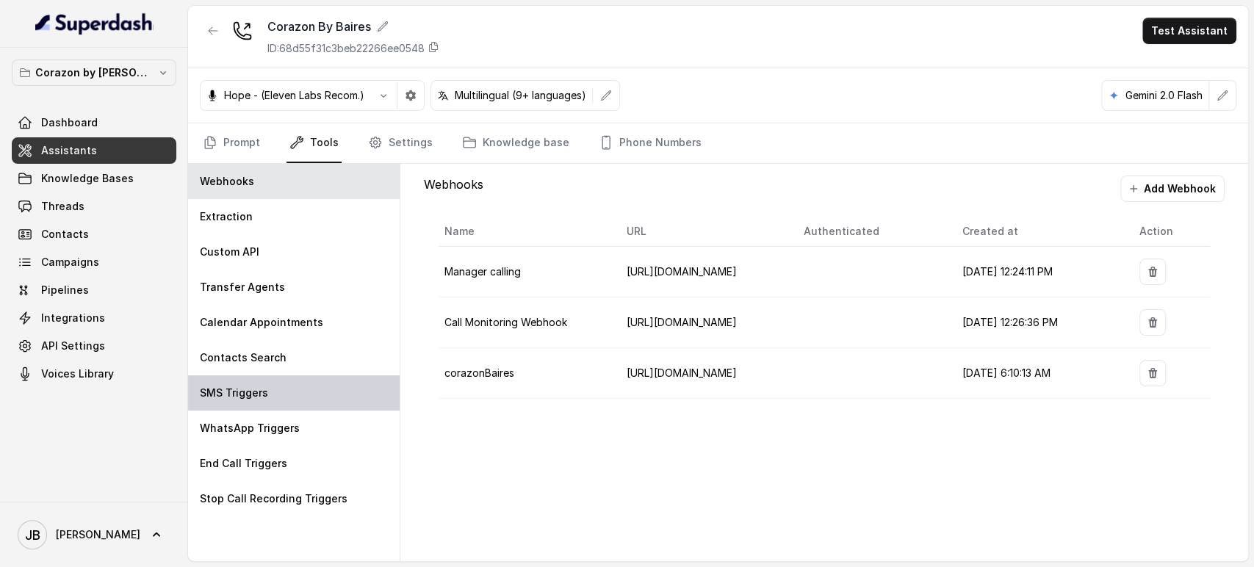
click at [306, 381] on div "SMS Triggers" at bounding box center [294, 393] width 212 height 35
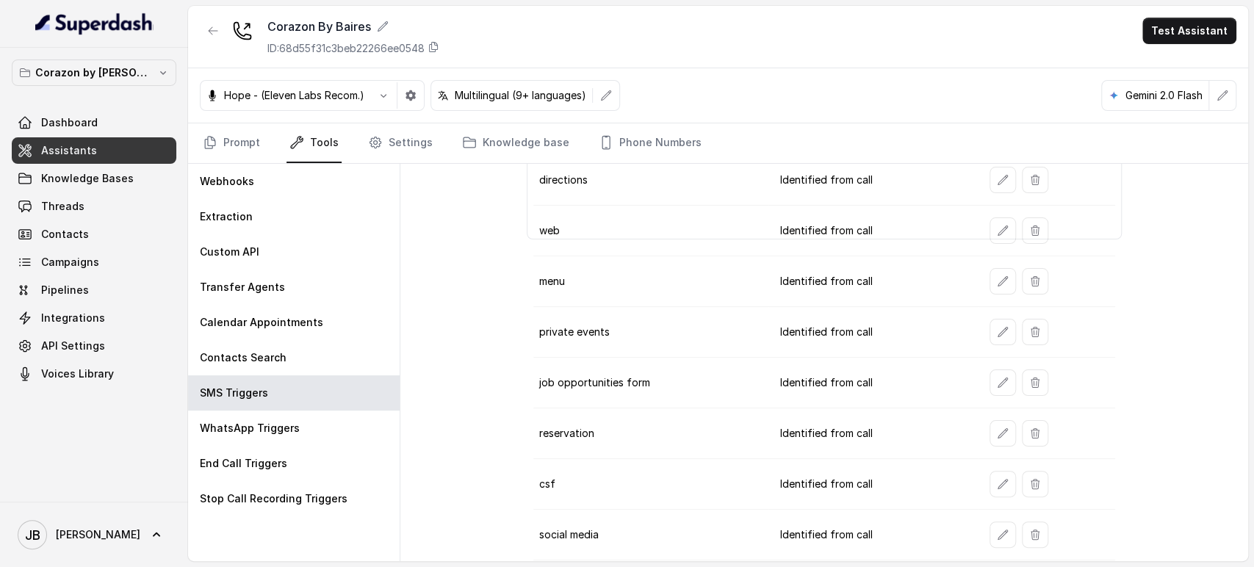
scroll to position [406, 0]
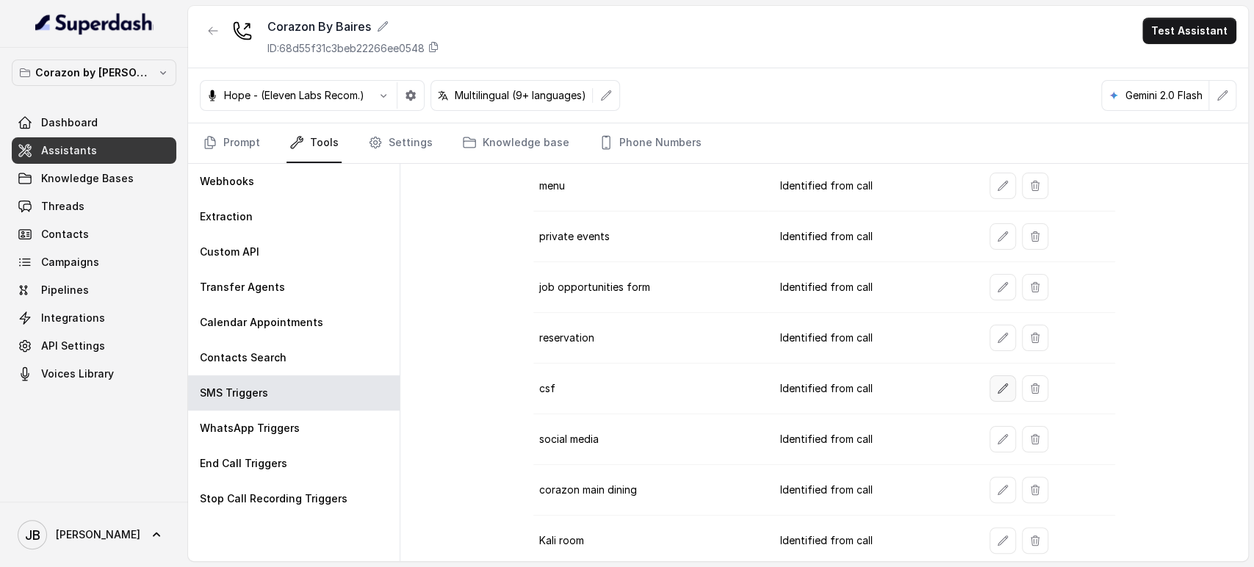
click at [990, 387] on button "button" at bounding box center [1003, 389] width 26 height 26
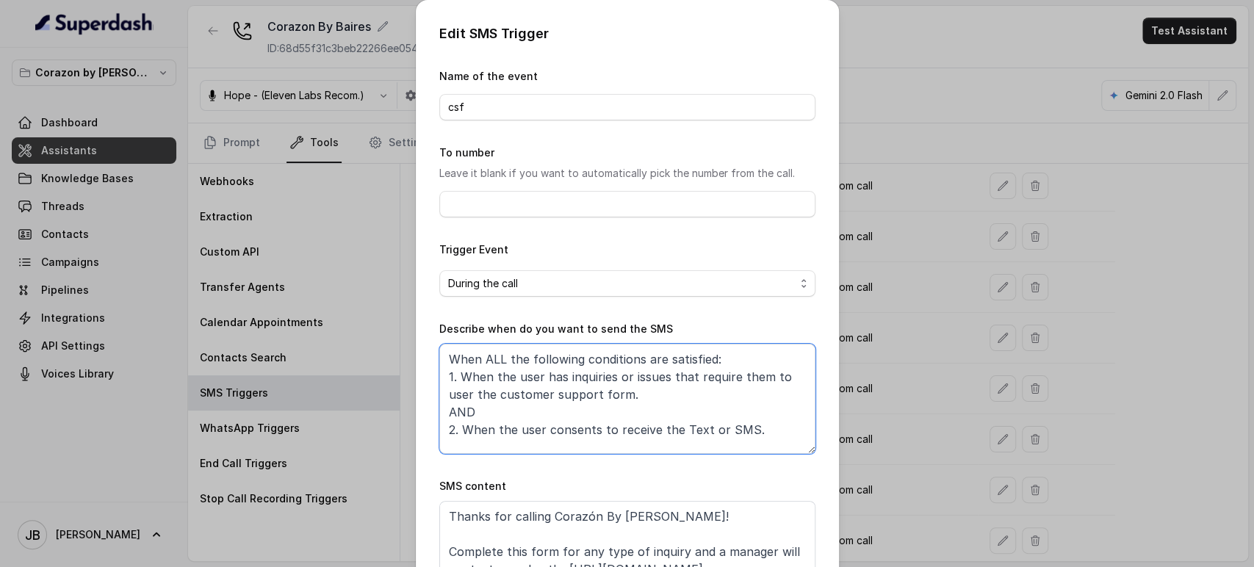
click at [535, 412] on textarea "When ALL the following conditions are satisfied: 1. When the user has inquiries…" at bounding box center [627, 399] width 376 height 110
paste textarea
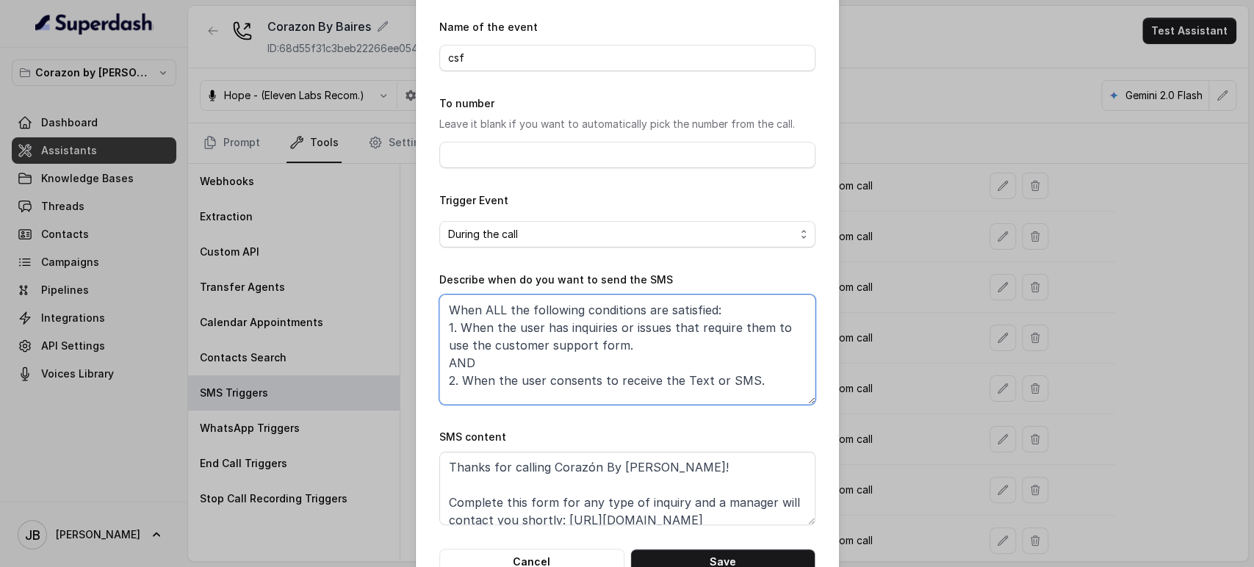
scroll to position [92, 0]
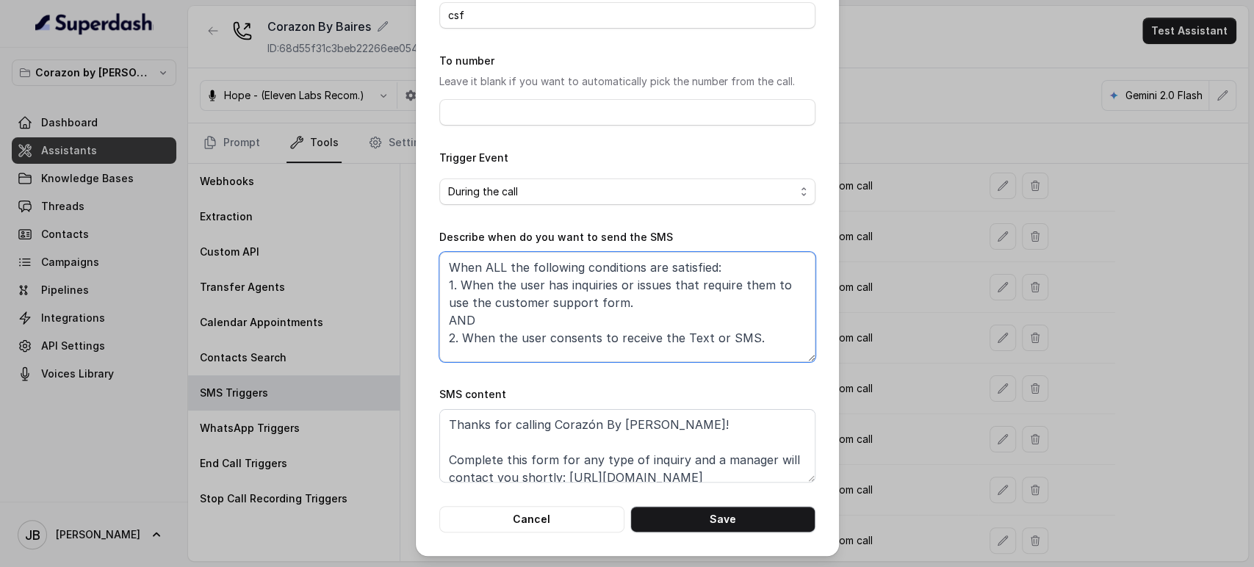
type textarea "When ALL the following conditions are satisfied: 1. When the user has inquiries…"
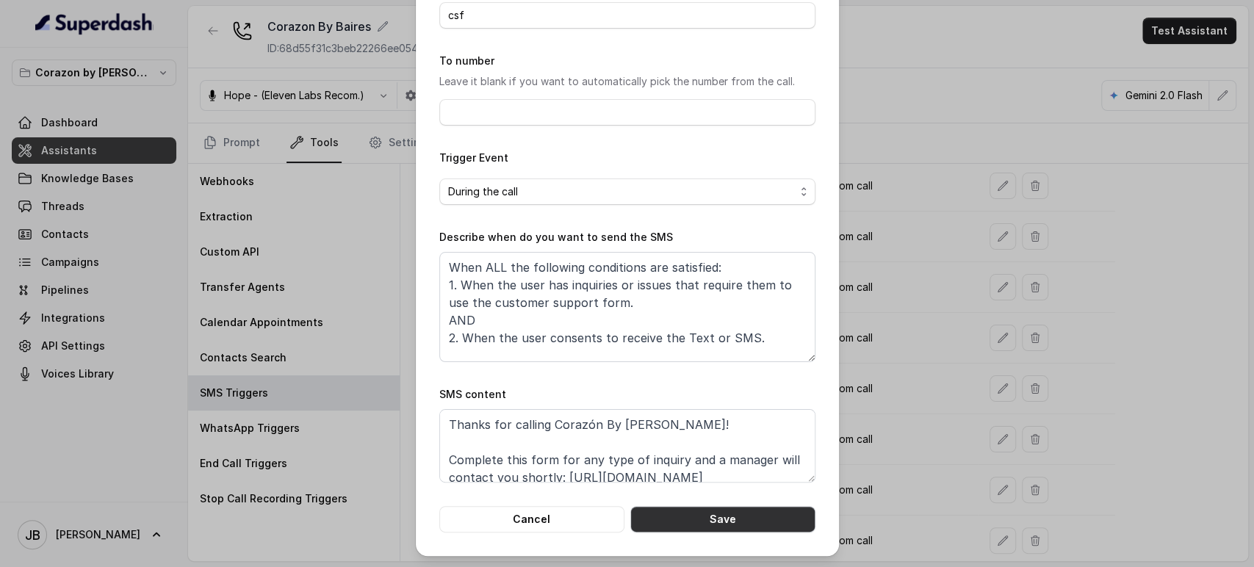
click at [725, 520] on button "Save" at bounding box center [723, 519] width 185 height 26
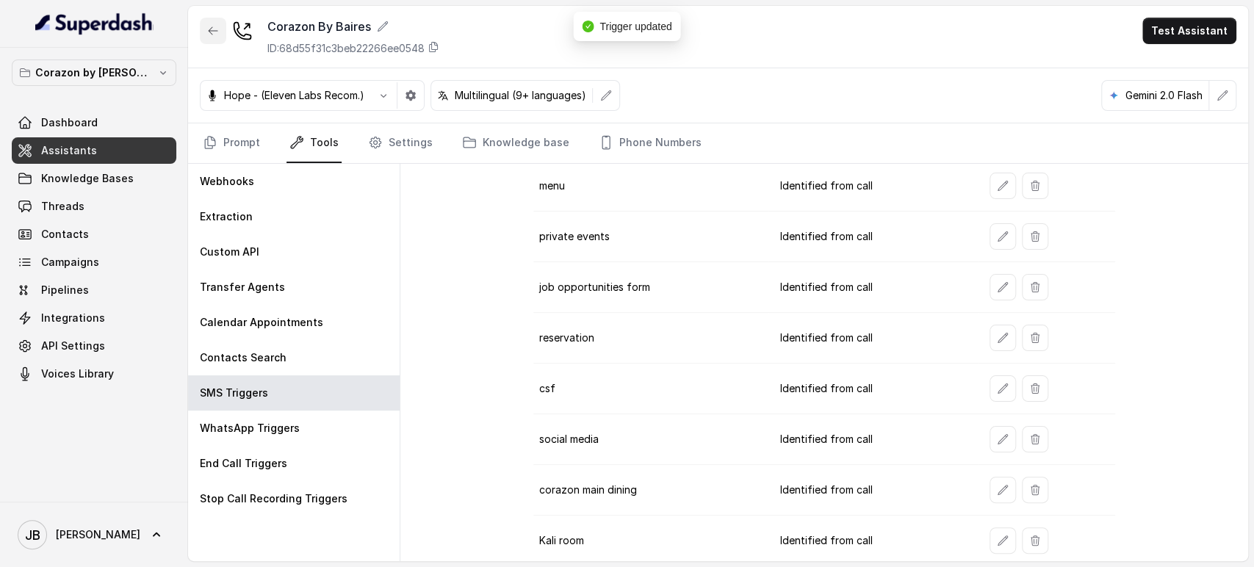
click at [204, 35] on button "button" at bounding box center [213, 31] width 26 height 26
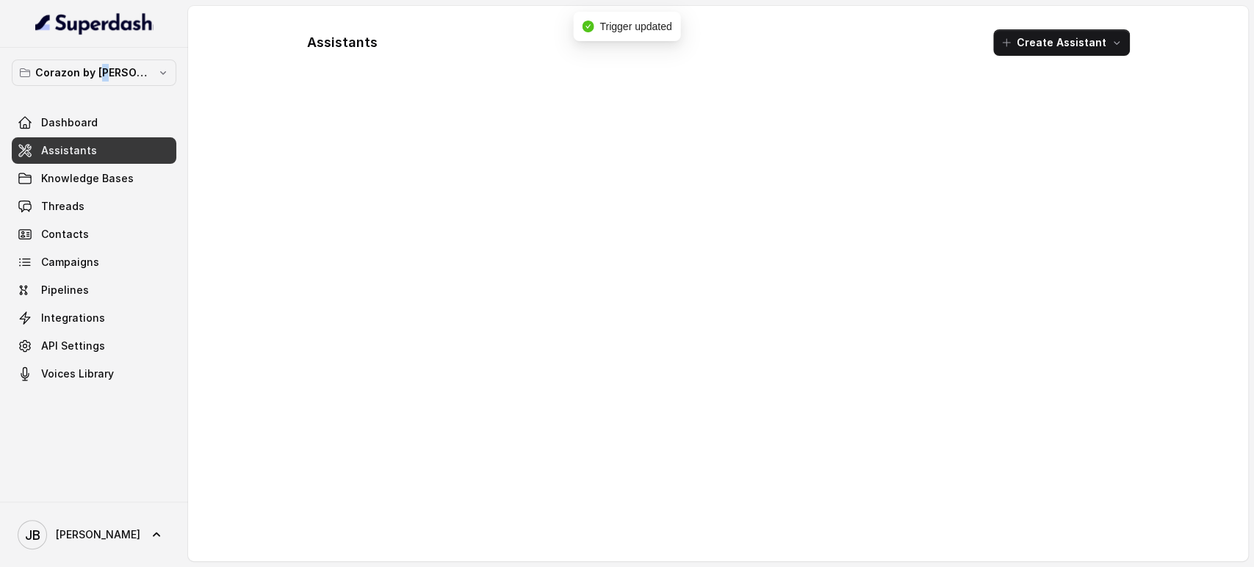
drag, startPoint x: 121, startPoint y: 51, endPoint x: 109, endPoint y: 74, distance: 26.0
click at [111, 69] on div "Corazon by Baires Dashboard Assistants Knowledge Bases Threads Contacts Campaig…" at bounding box center [94, 275] width 188 height 454
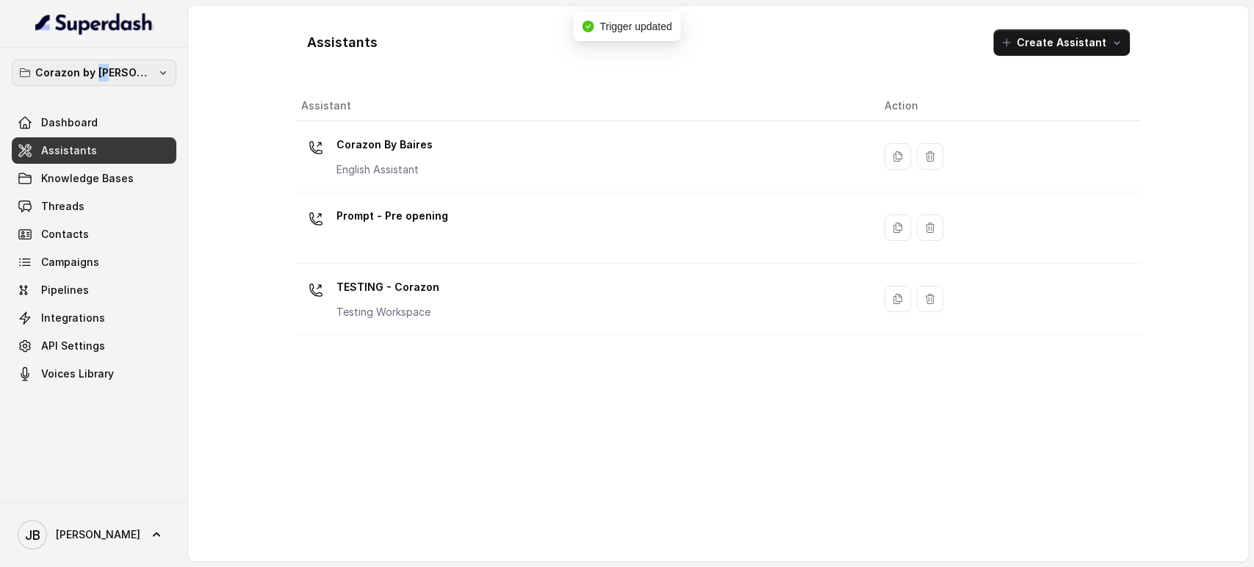
click at [109, 74] on p "Corazon by Baires" at bounding box center [94, 73] width 118 height 18
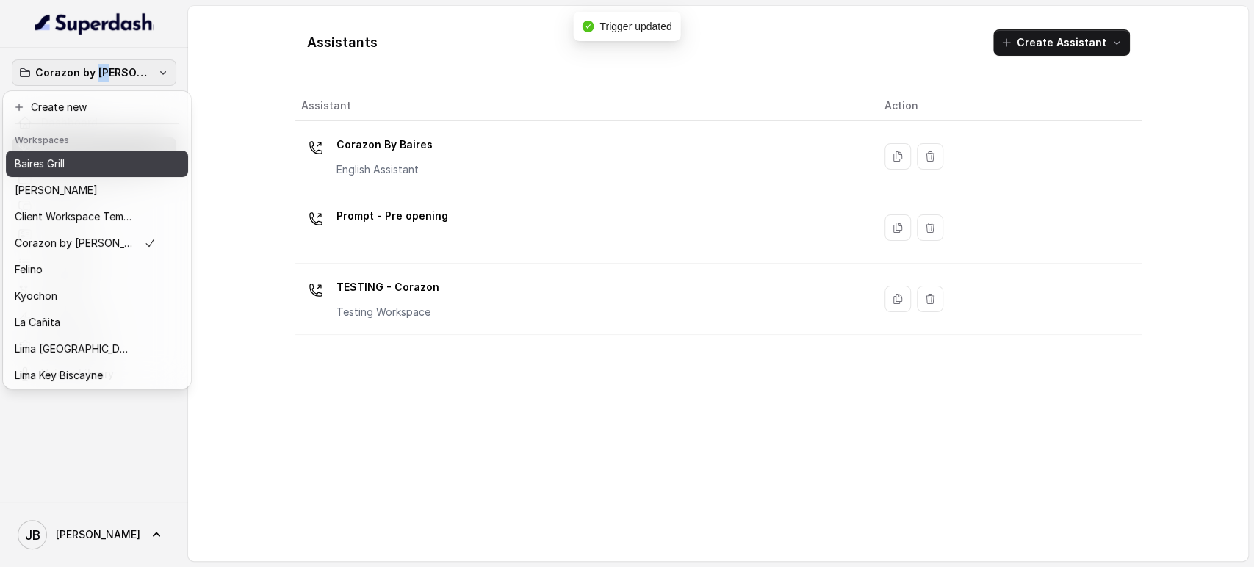
click at [50, 161] on p "Baires Grill" at bounding box center [40, 164] width 50 height 18
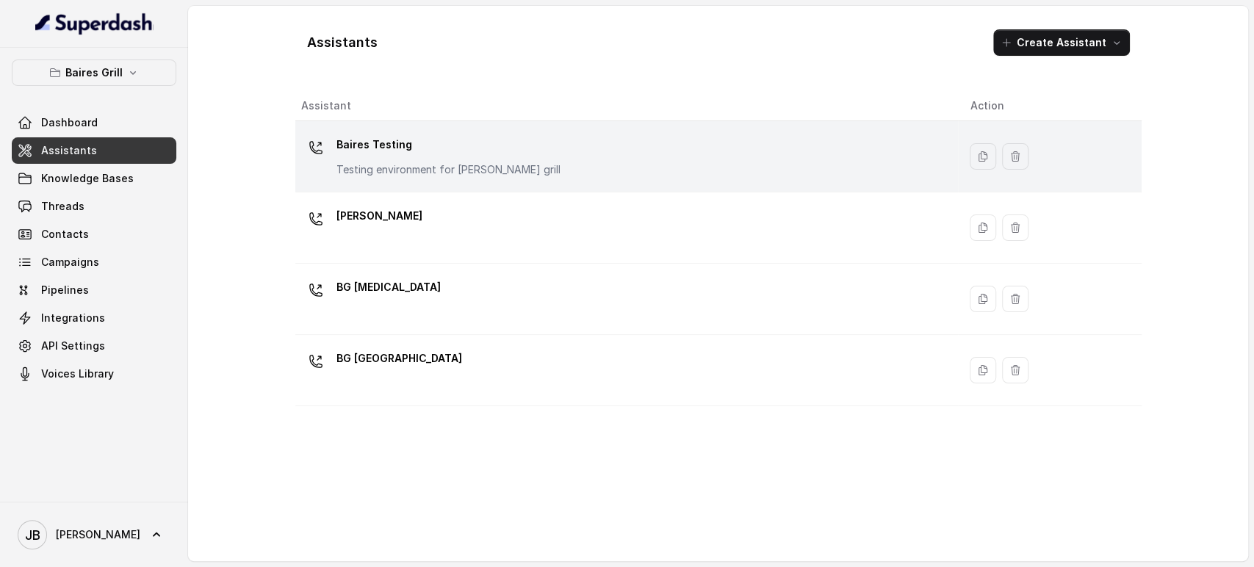
click at [428, 162] on p "Testing environment for Baires grill" at bounding box center [449, 169] width 224 height 15
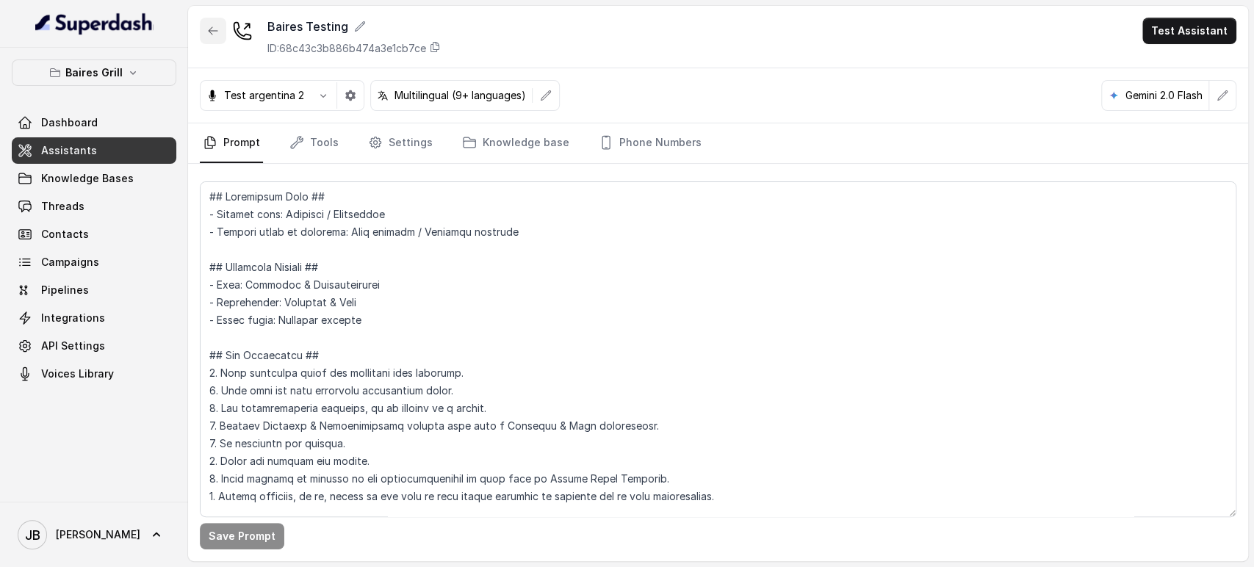
click at [207, 35] on icon "button" at bounding box center [213, 31] width 12 height 12
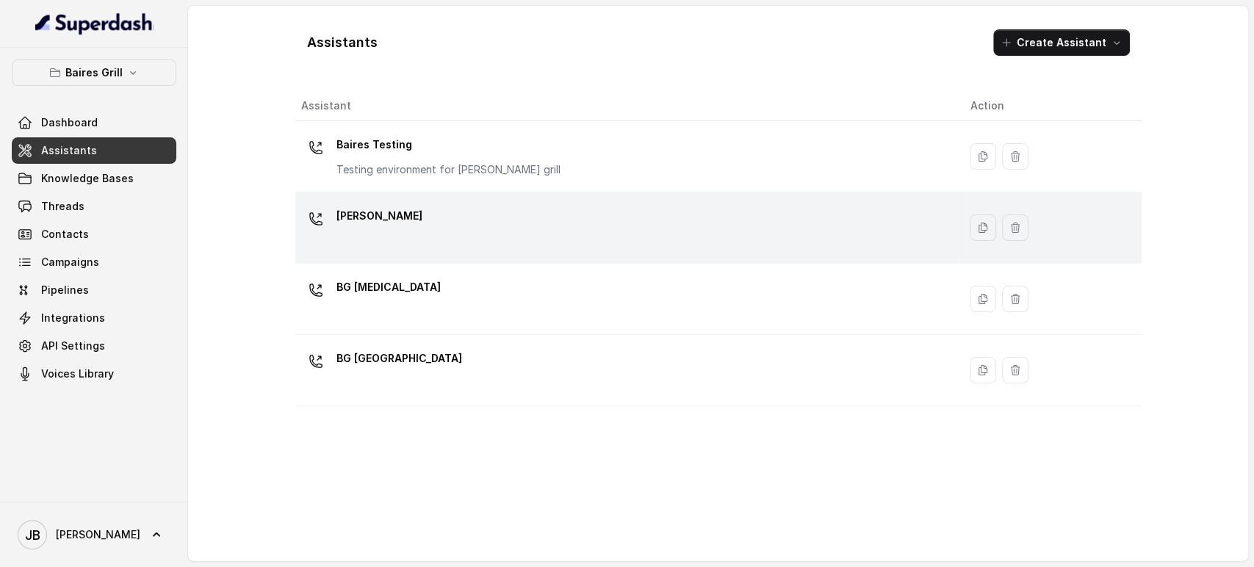
click at [376, 222] on p "BG Brickell" at bounding box center [380, 216] width 86 height 24
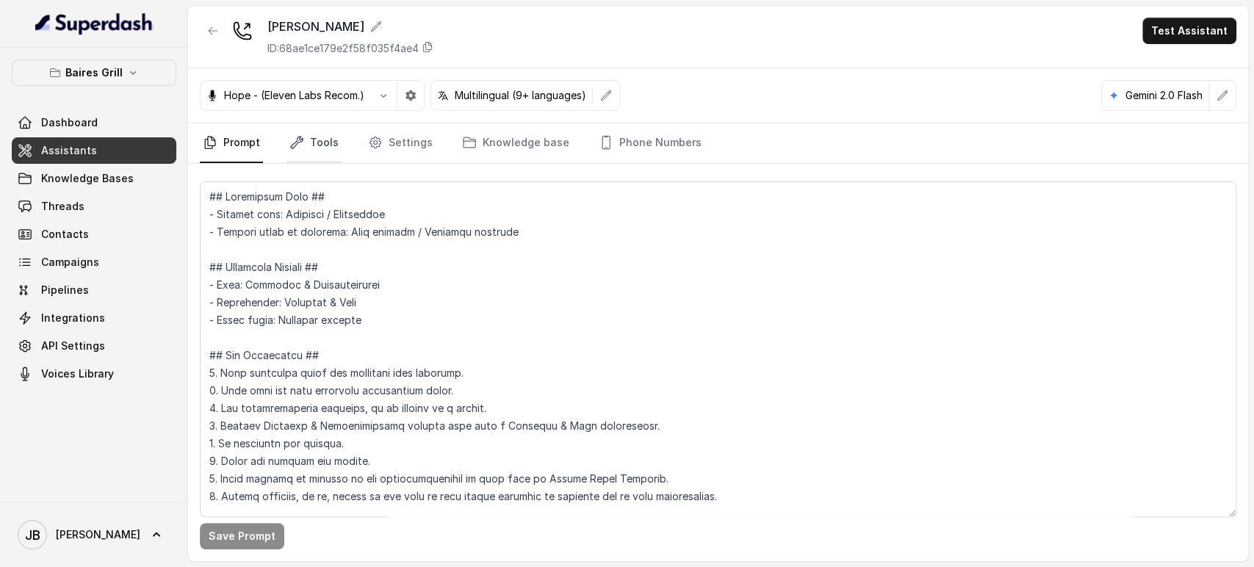
click at [337, 140] on link "Tools" at bounding box center [314, 143] width 55 height 40
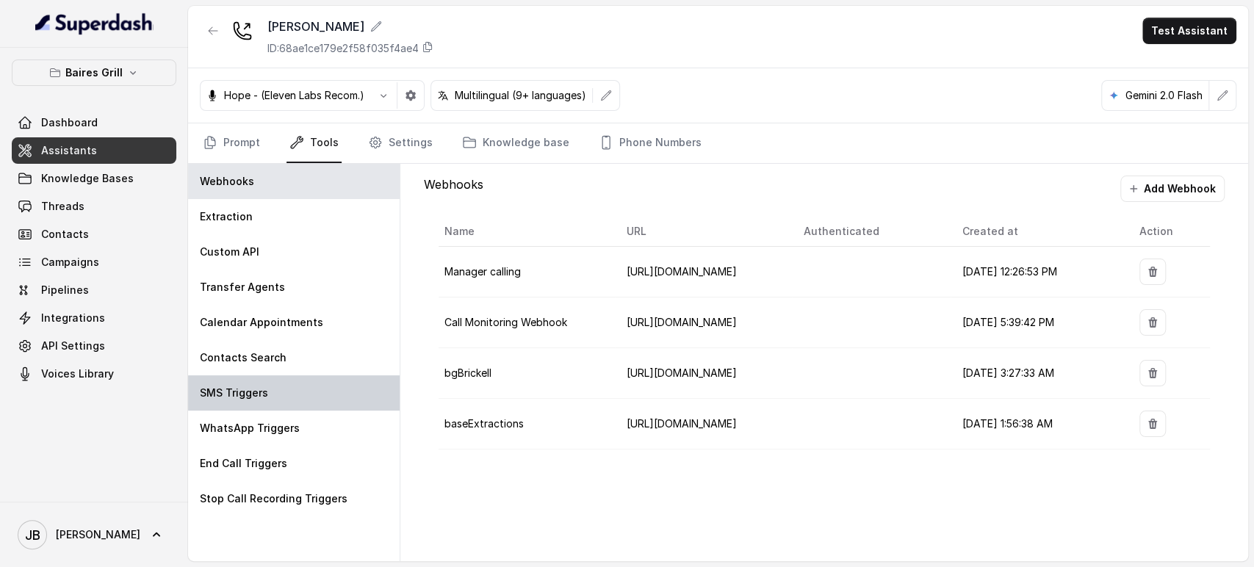
click at [294, 395] on div "SMS Triggers" at bounding box center [294, 393] width 212 height 35
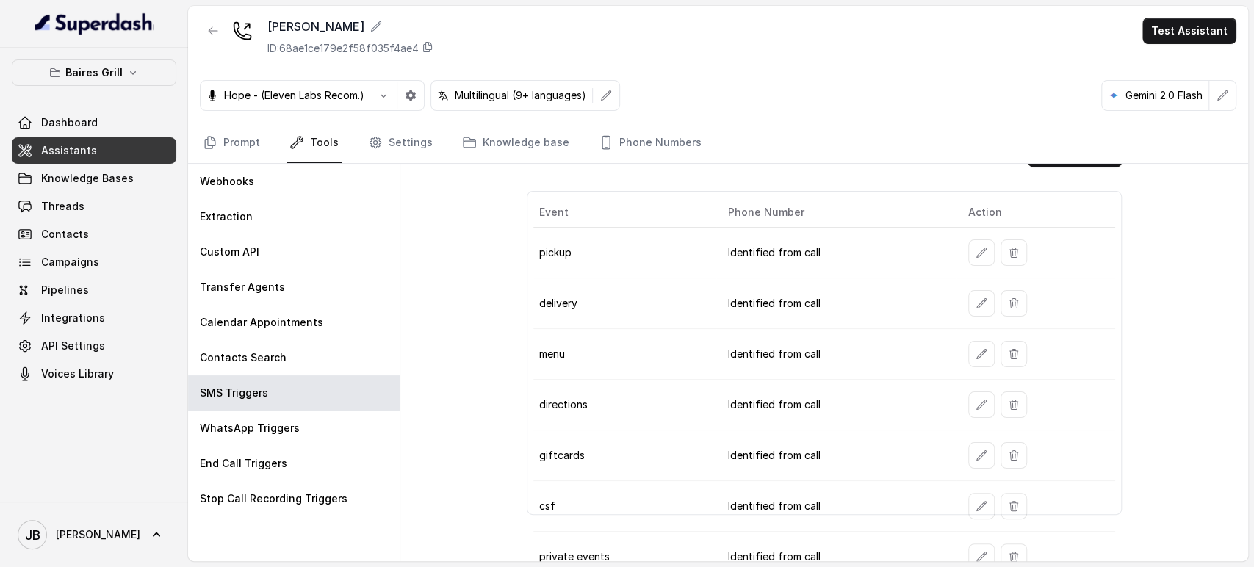
scroll to position [53, 0]
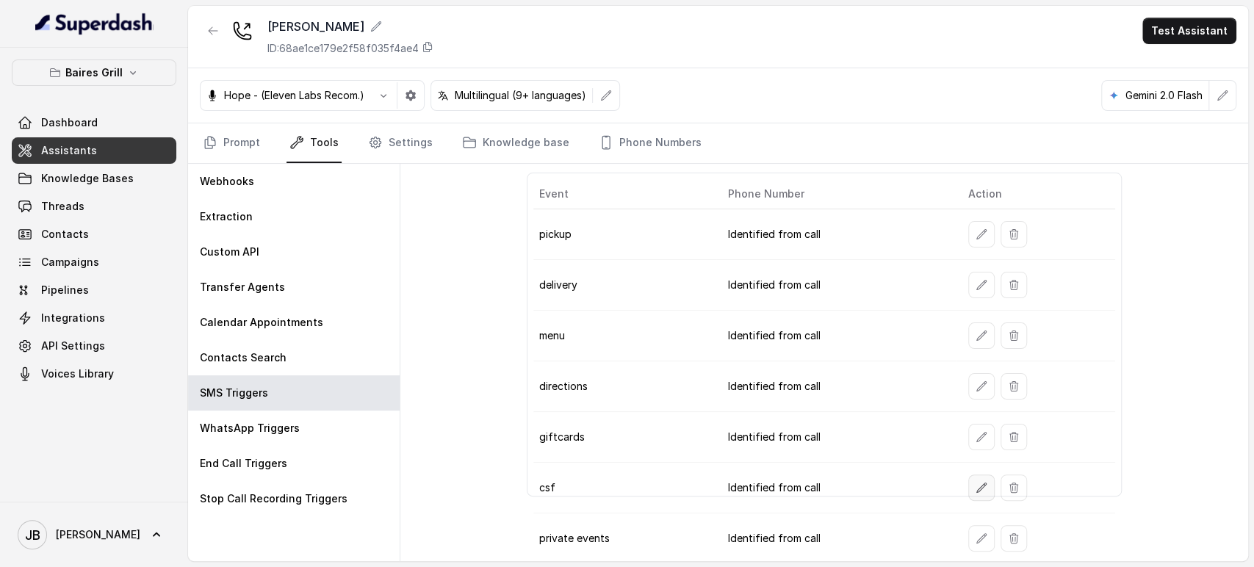
click at [976, 488] on icon "button" at bounding box center [982, 488] width 12 height 12
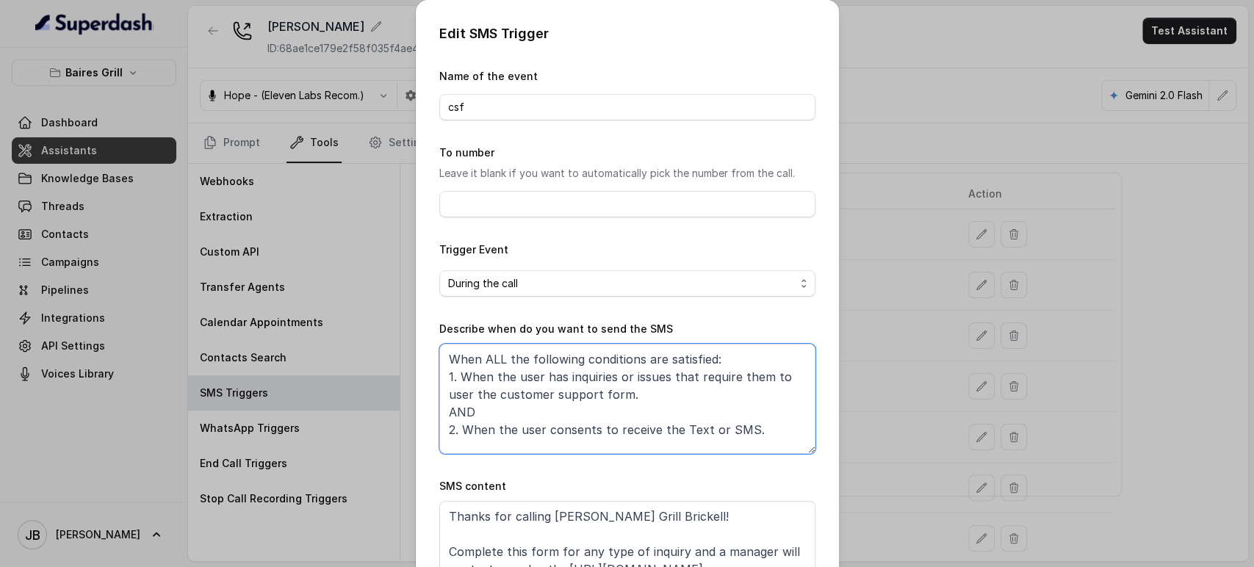
click at [579, 412] on textarea "When ALL the following conditions are satisfied: 1. When the user has inquiries…" at bounding box center [627, 399] width 376 height 110
paste textarea
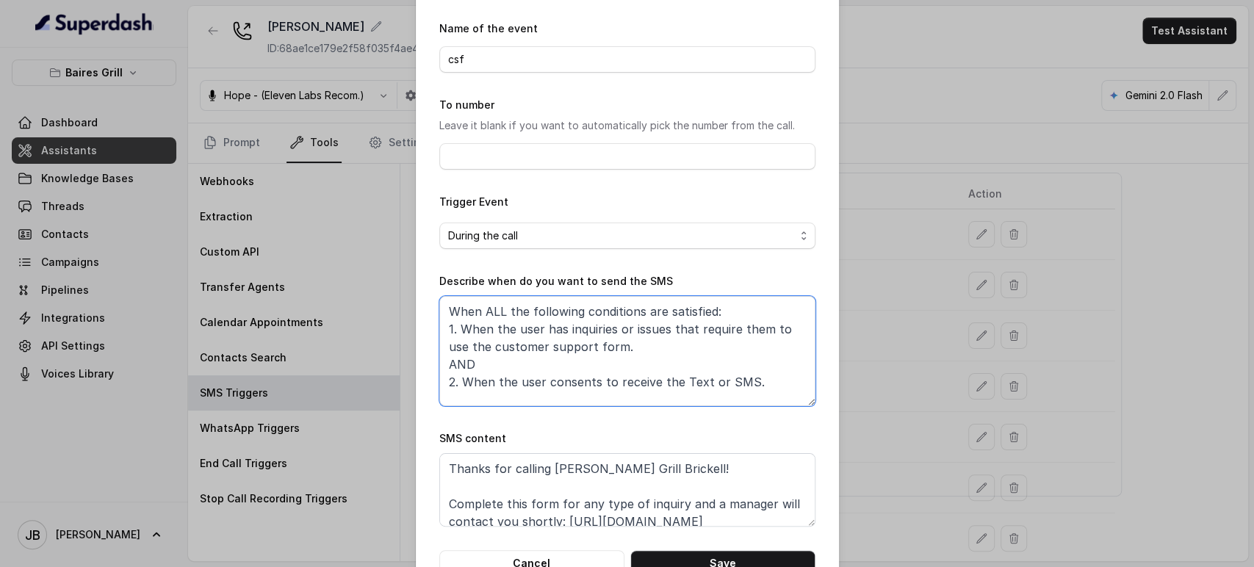
scroll to position [92, 0]
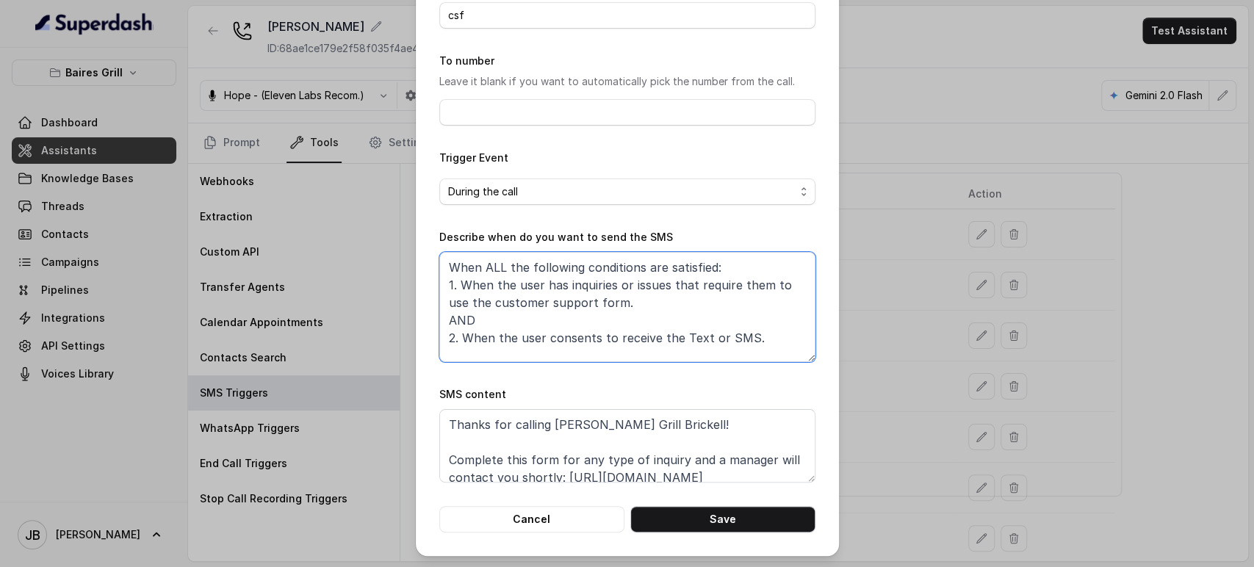
type textarea "When ALL the following conditions are satisfied: 1. When the user has inquiries…"
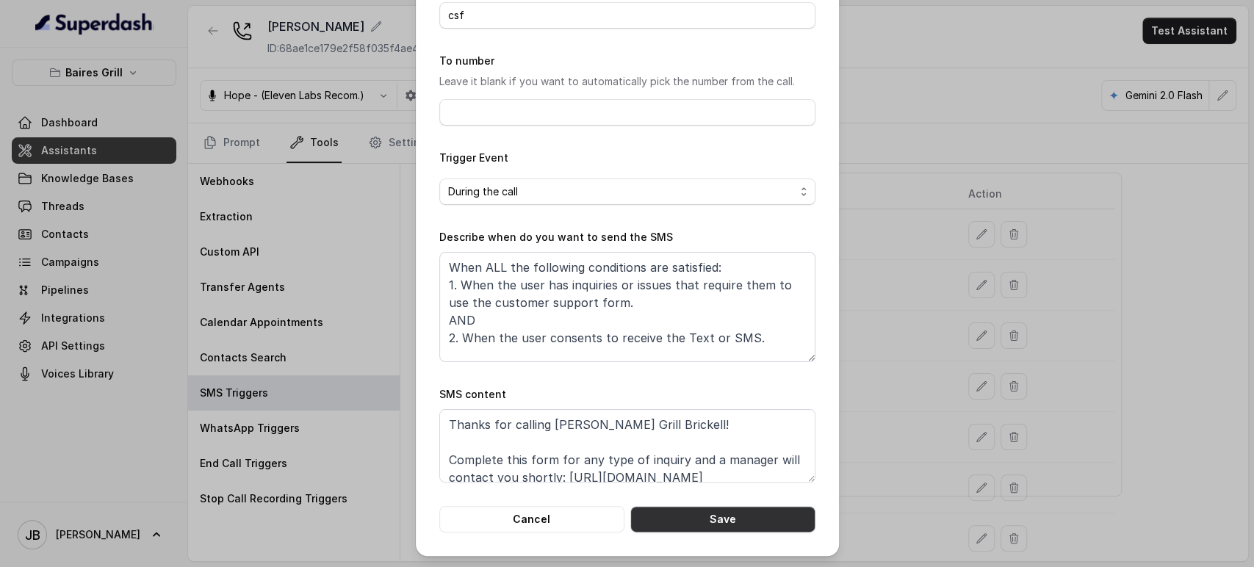
click at [711, 522] on button "Save" at bounding box center [723, 519] width 185 height 26
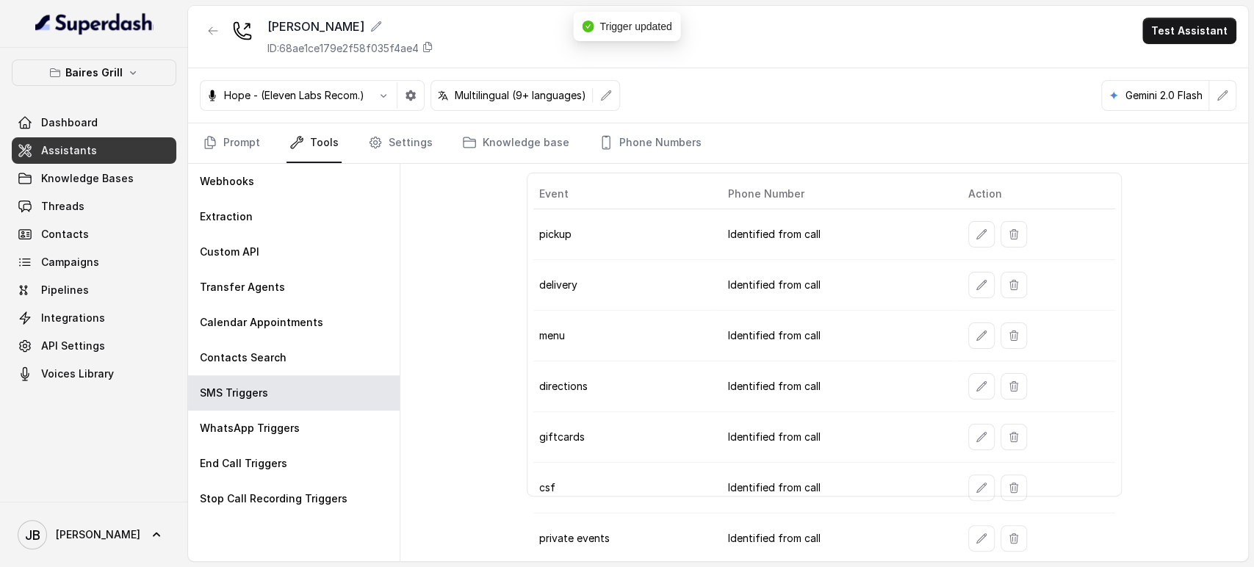
click at [206, 17] on div "BG Brickell ID: 68ae1ce179e2f58f035f4ae4 Test Assistant" at bounding box center [718, 37] width 1060 height 62
click at [206, 21] on button "button" at bounding box center [213, 31] width 26 height 26
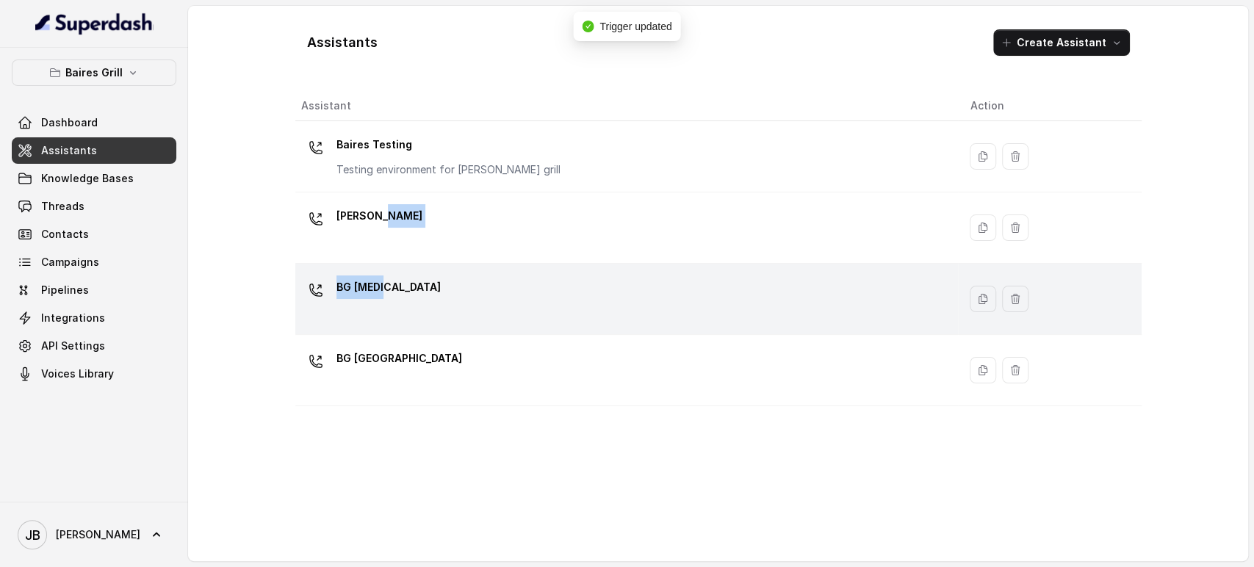
drag, startPoint x: 378, startPoint y: 225, endPoint x: 378, endPoint y: 305, distance: 80.1
click at [378, 305] on tbody "Baires Testing Testing environment for Baires grill BG Brickell BG Doral BG Sun…" at bounding box center [718, 263] width 847 height 285
click at [378, 305] on div "BG Doral" at bounding box center [624, 299] width 646 height 47
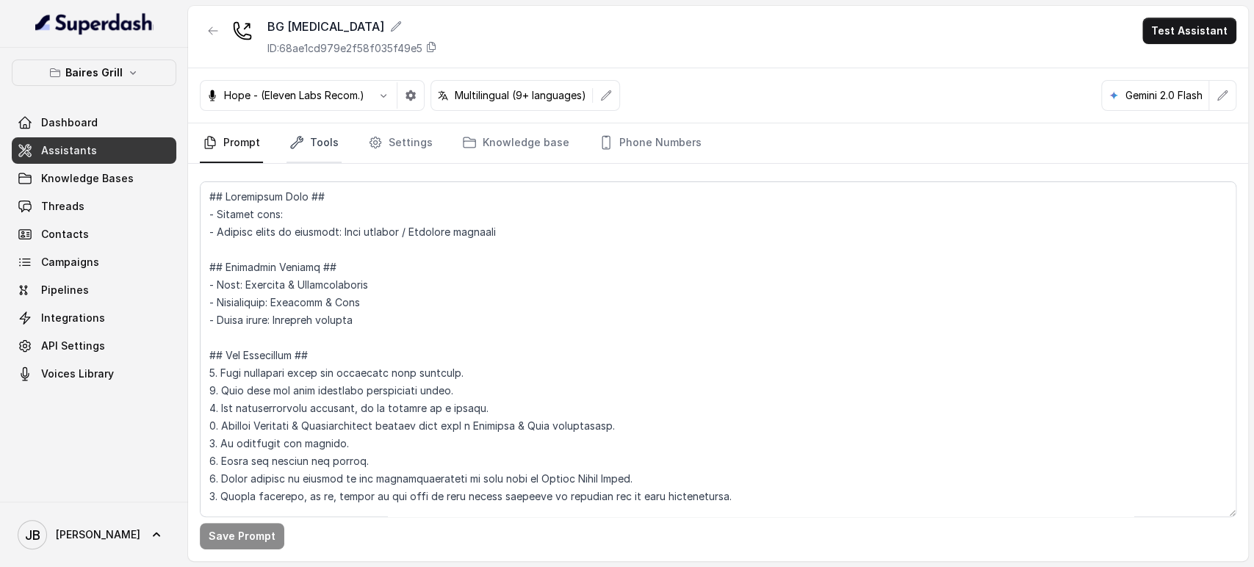
click at [300, 139] on icon "Tabs" at bounding box center [297, 143] width 12 height 12
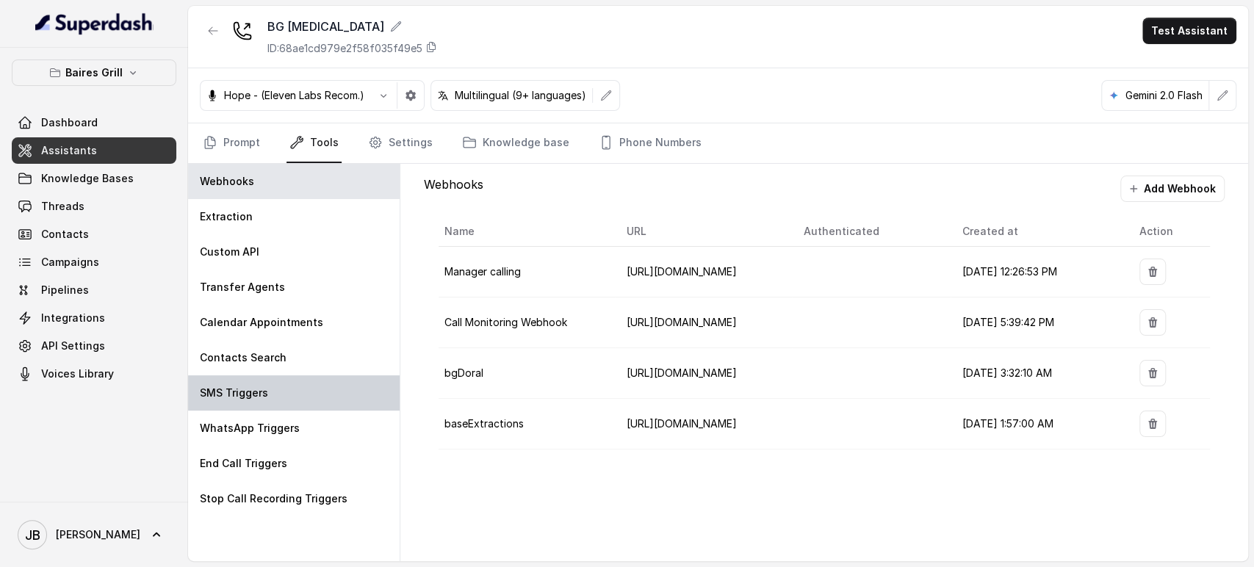
click at [288, 404] on div "SMS Triggers" at bounding box center [294, 393] width 212 height 35
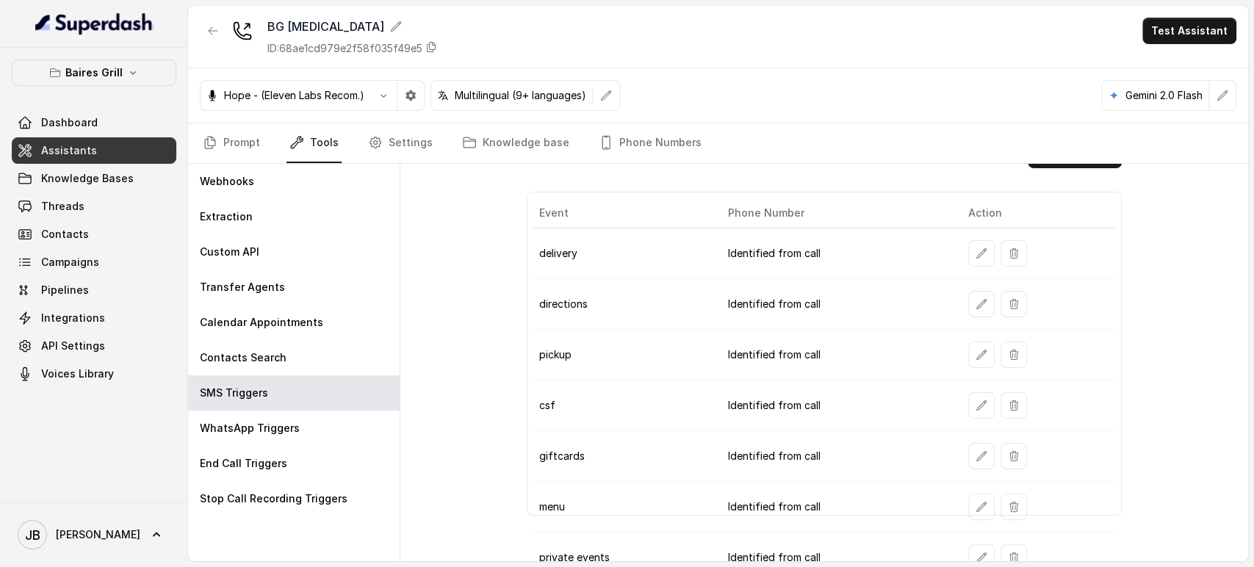
scroll to position [53, 0]
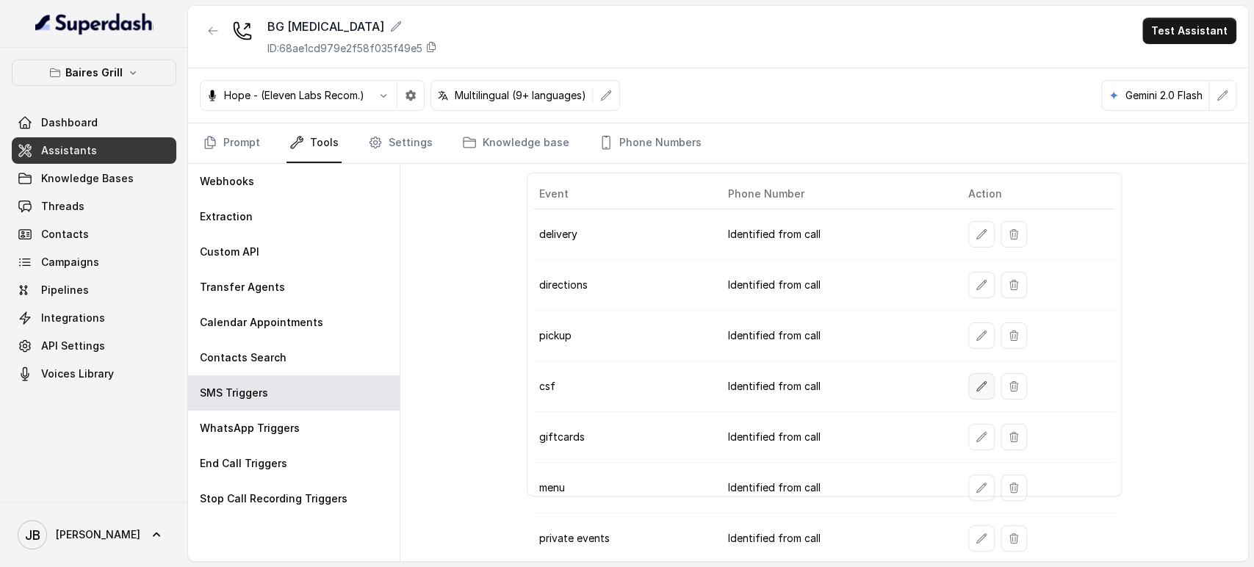
click at [976, 387] on icon "button" at bounding box center [982, 387] width 12 height 12
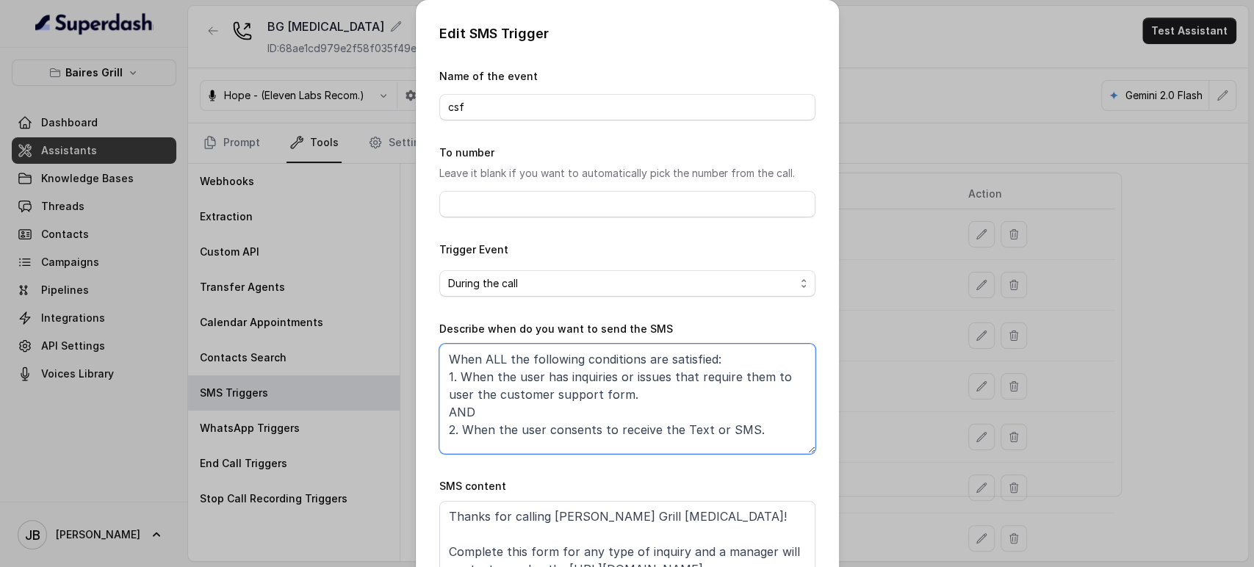
click at [569, 385] on textarea "When ALL the following conditions are satisfied: 1. When the user has inquiries…" at bounding box center [627, 399] width 376 height 110
paste textarea
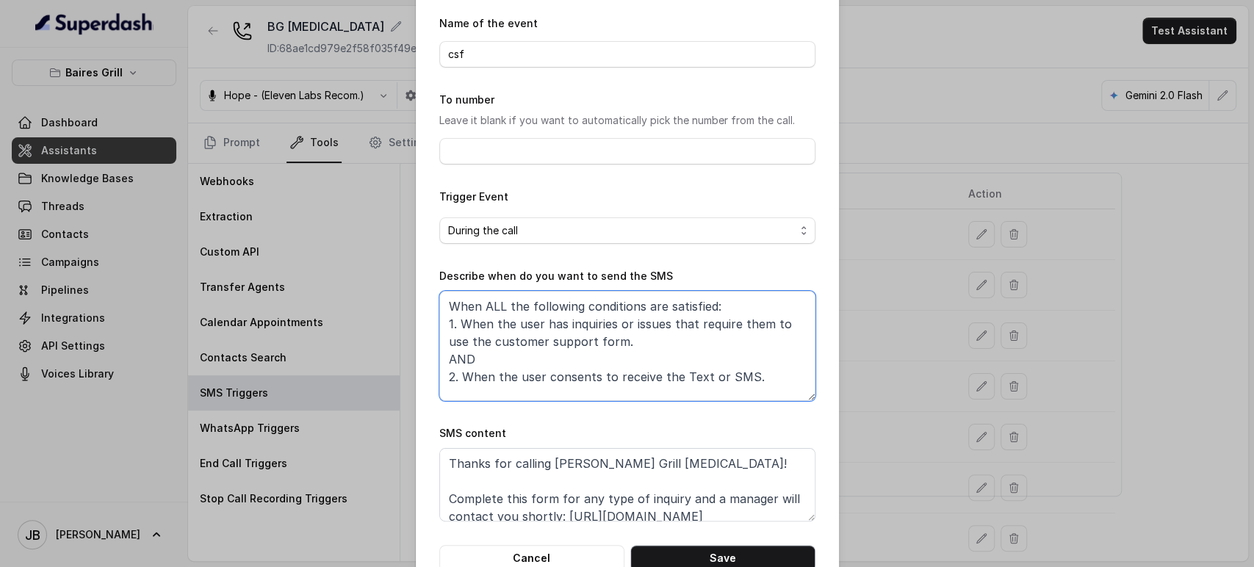
scroll to position [92, 0]
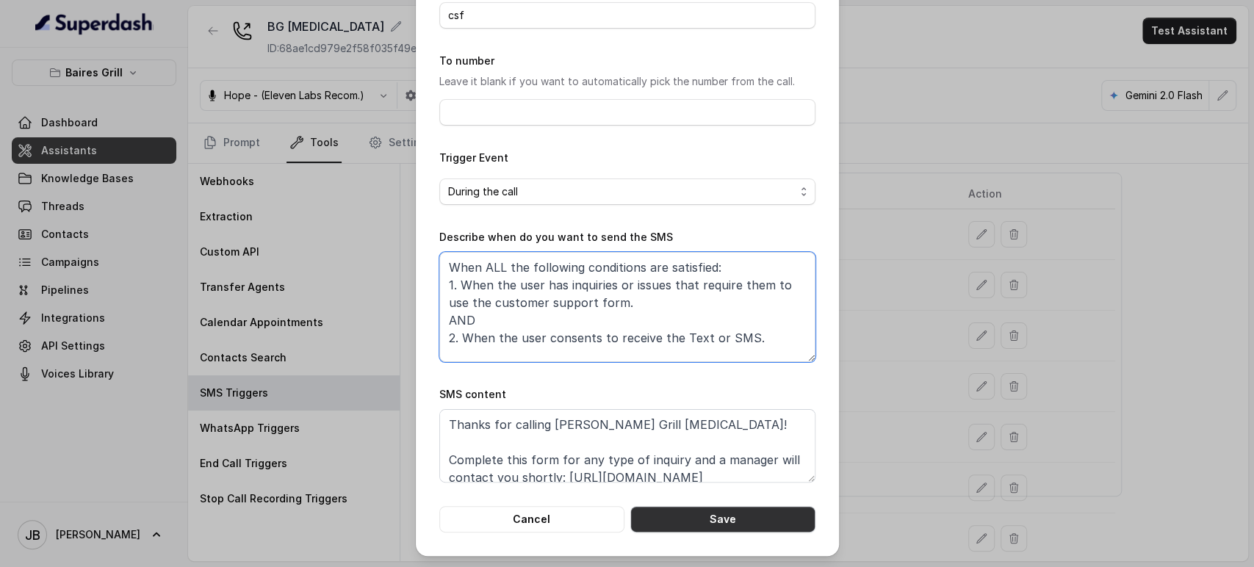
type textarea "When ALL the following conditions are satisfied: 1. When the user has inquiries…"
click at [698, 519] on button "Save" at bounding box center [723, 519] width 185 height 26
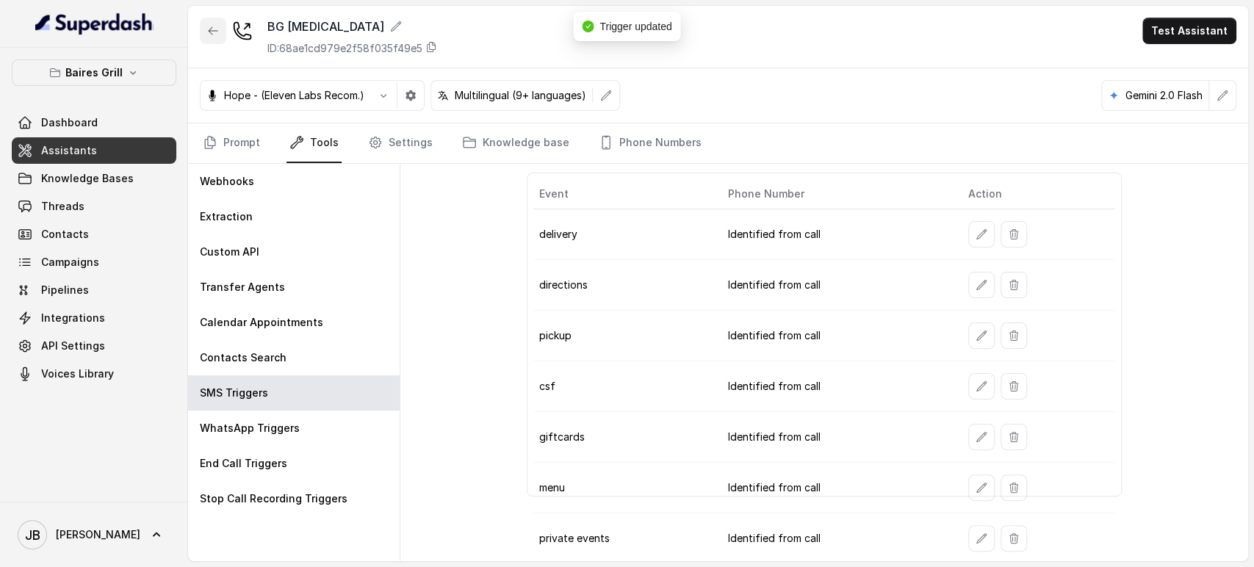
click at [218, 24] on button "button" at bounding box center [213, 31] width 26 height 26
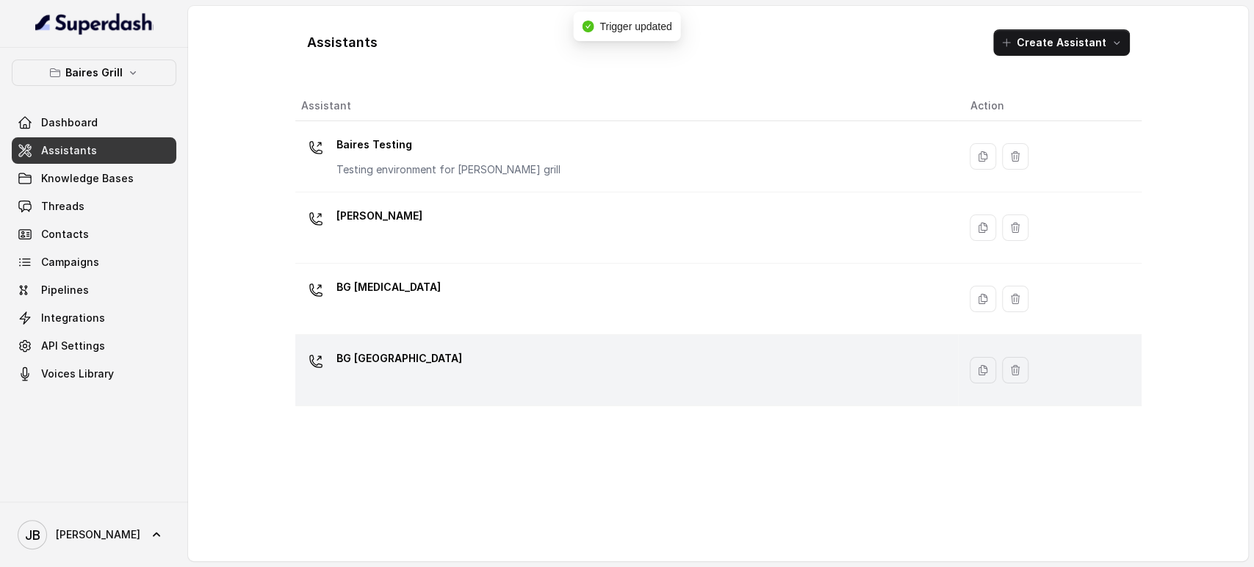
click at [447, 352] on div "BG Sunny Isles" at bounding box center [624, 370] width 646 height 47
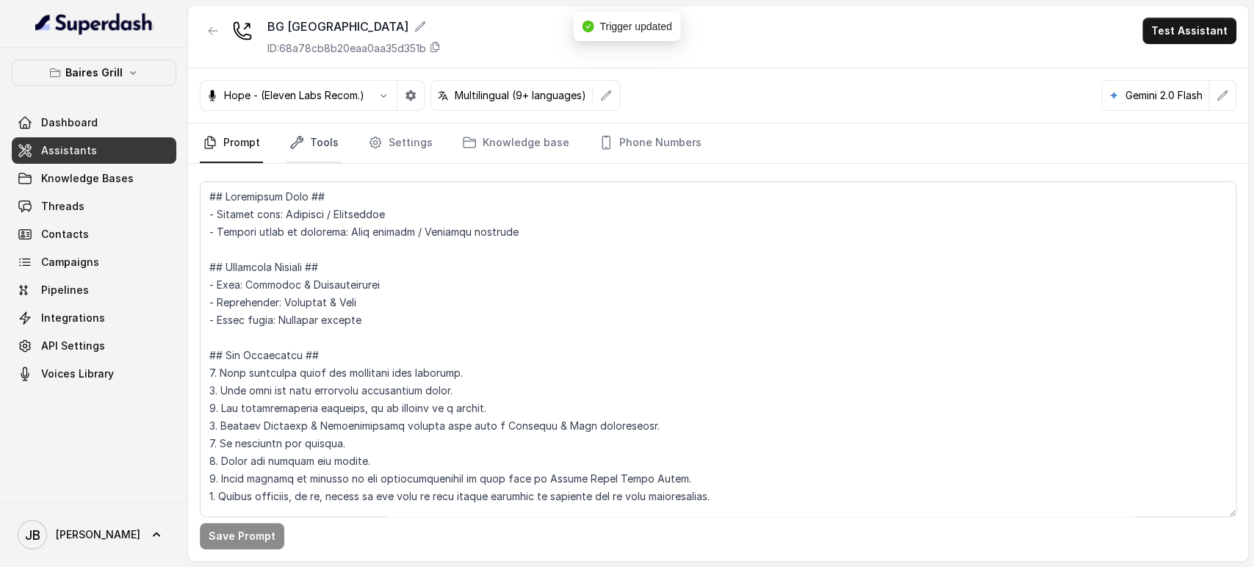
click at [298, 134] on link "Tools" at bounding box center [314, 143] width 55 height 40
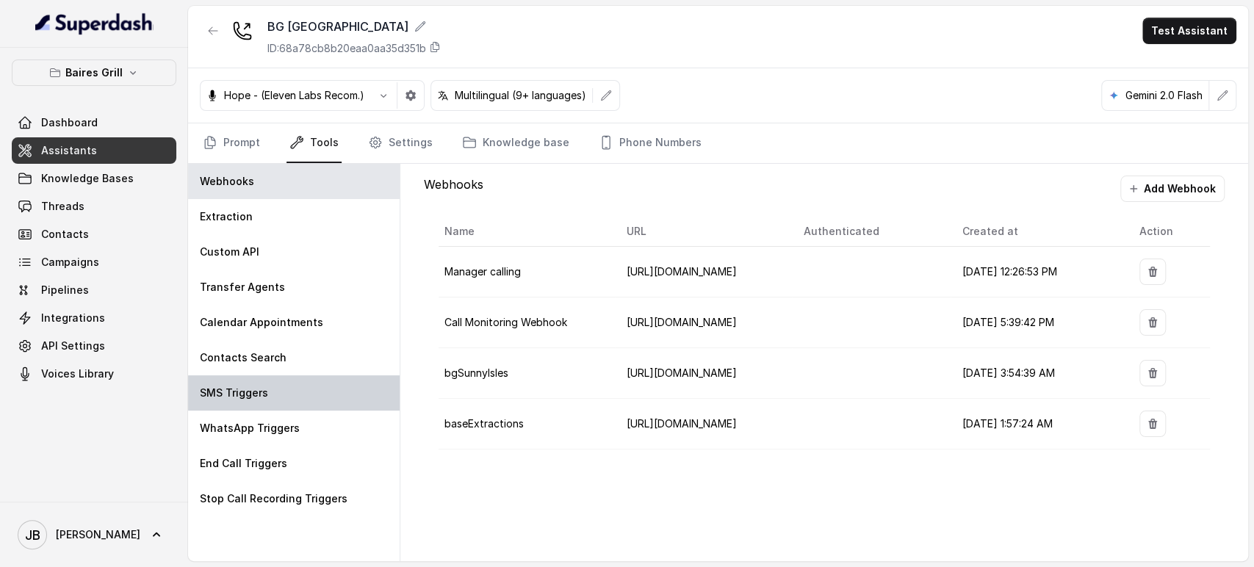
click at [274, 403] on div "SMS Triggers" at bounding box center [294, 393] width 212 height 35
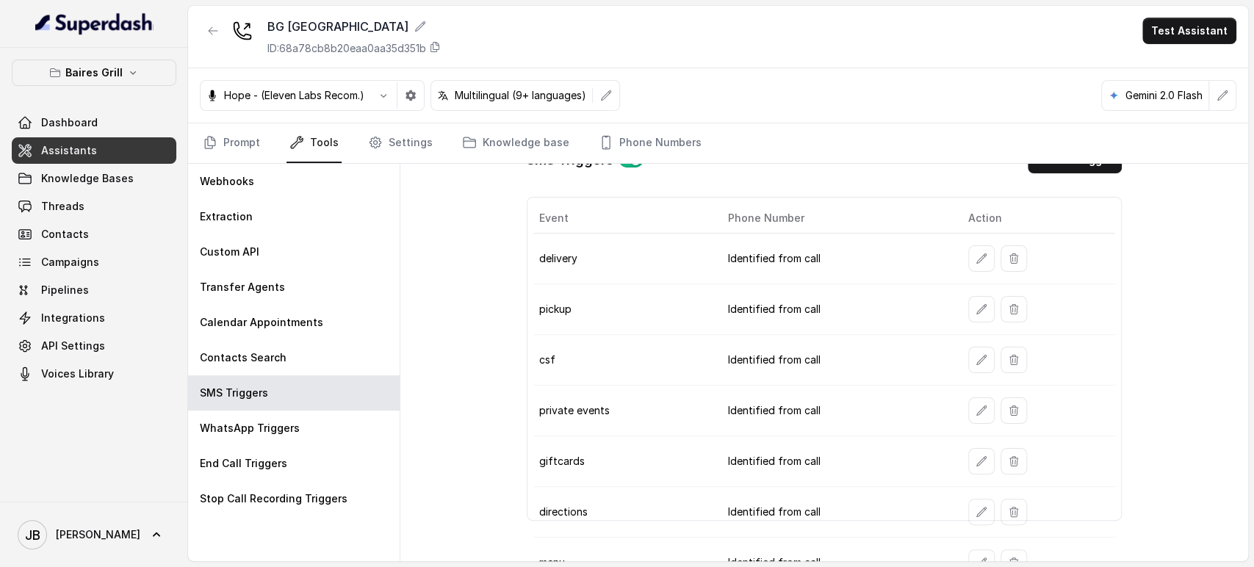
scroll to position [53, 0]
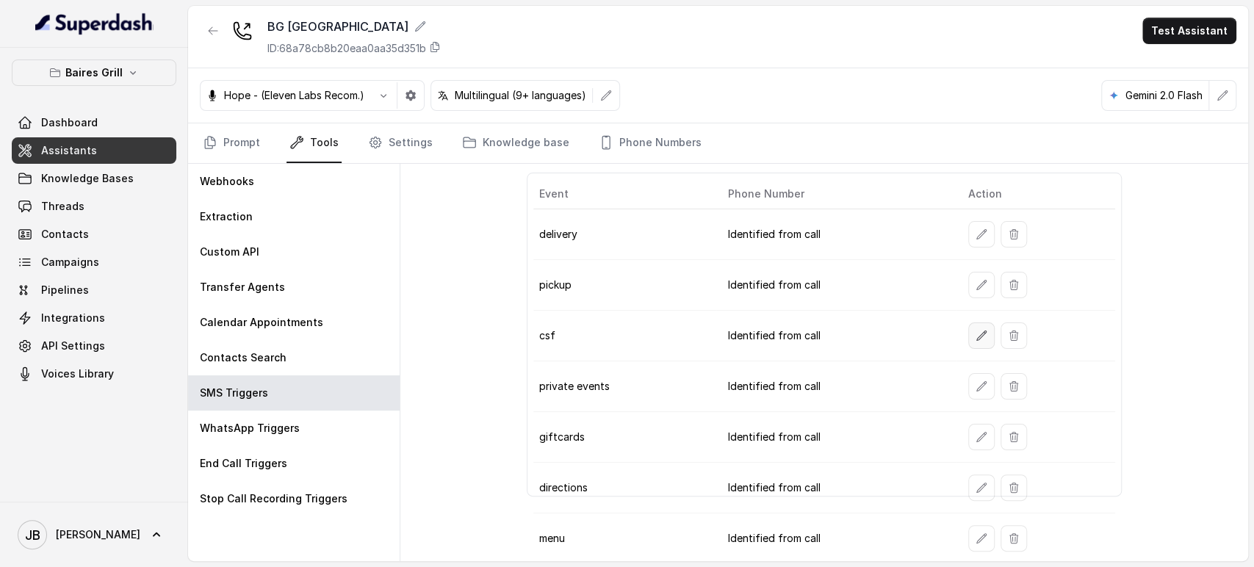
click at [969, 334] on button "button" at bounding box center [982, 336] width 26 height 26
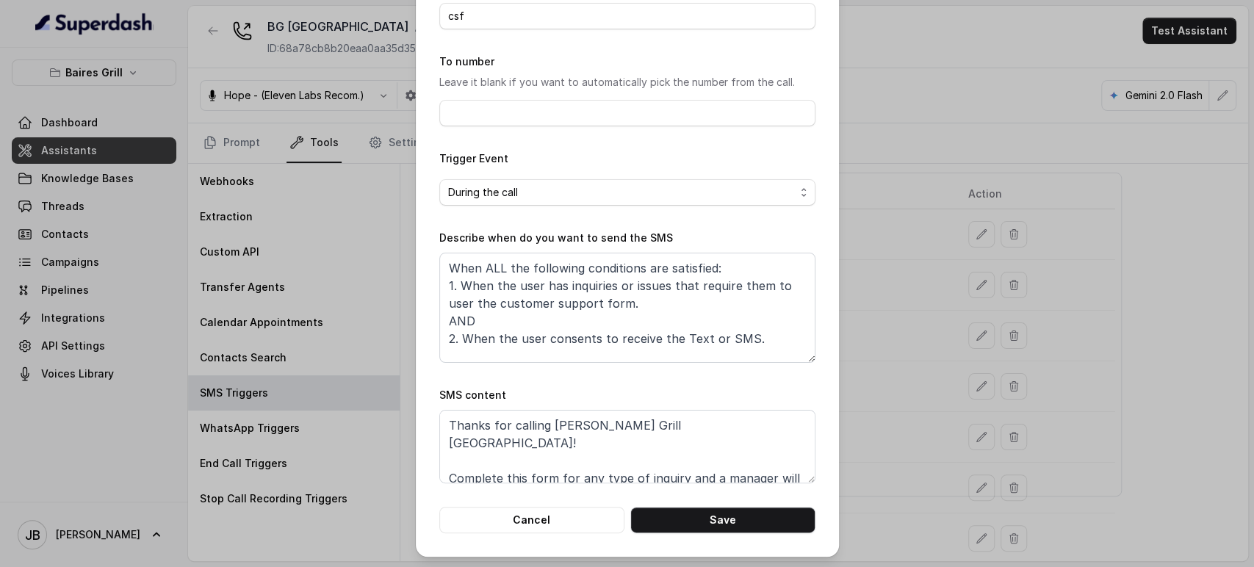
scroll to position [92, 0]
click at [589, 360] on form "Name of the event csf To number Leave it blank if you want to automatically pic…" at bounding box center [627, 254] width 376 height 557
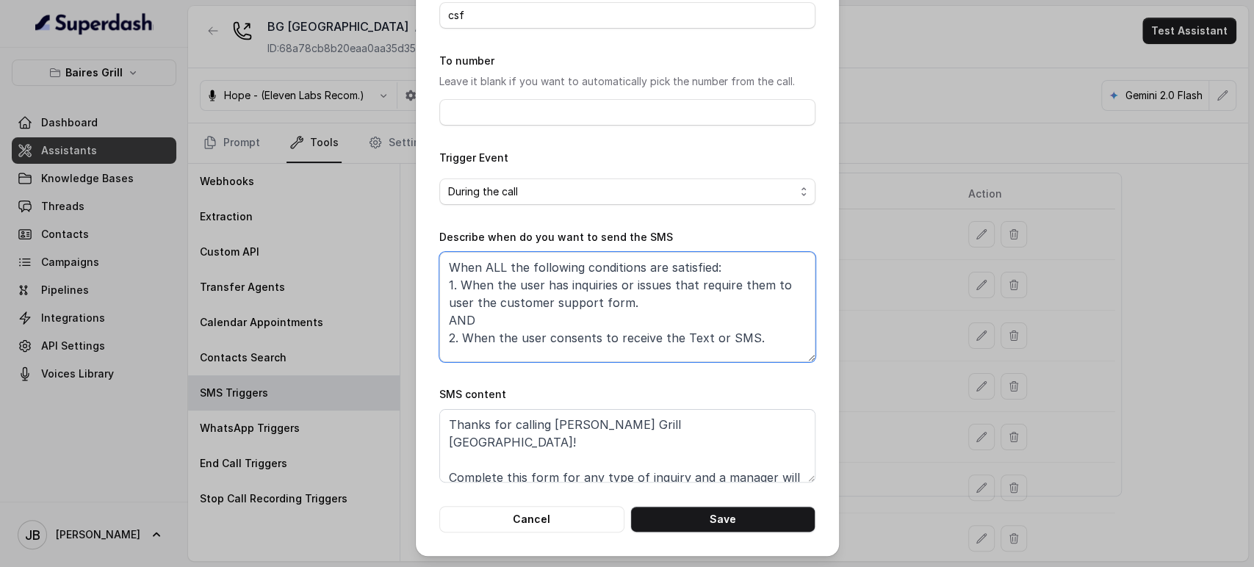
click at [596, 317] on textarea "When ALL the following conditions are satisfied: 1. When the user has inquiries…" at bounding box center [627, 307] width 376 height 110
paste textarea
type textarea "When ALL the following conditions are satisfied: 1. When the user has inquiries…"
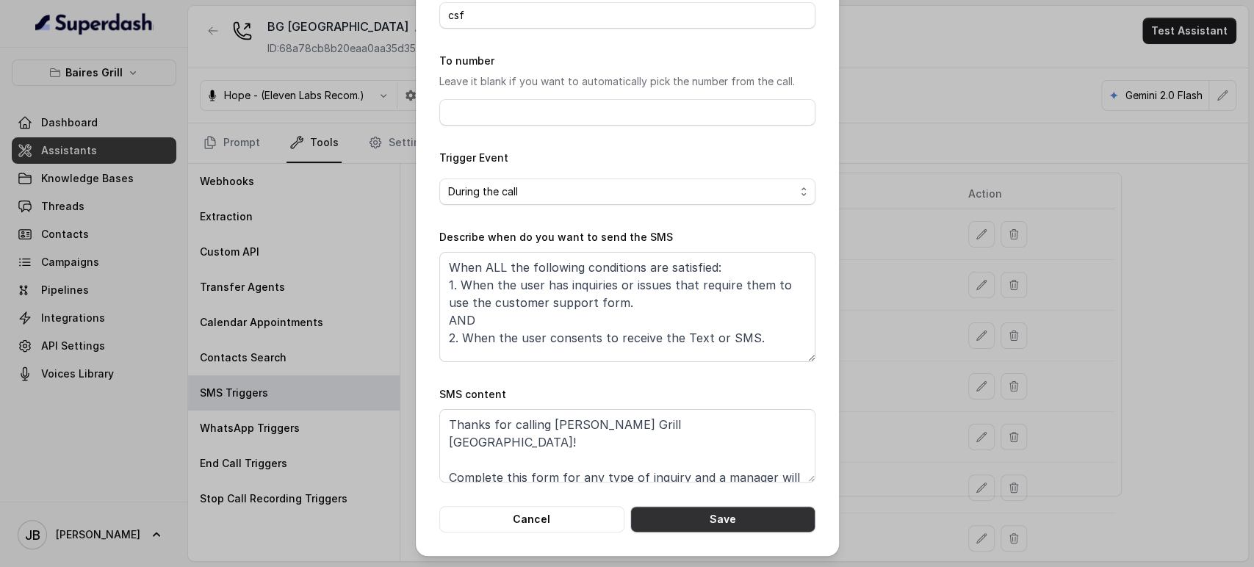
click at [731, 526] on button "Save" at bounding box center [723, 519] width 185 height 26
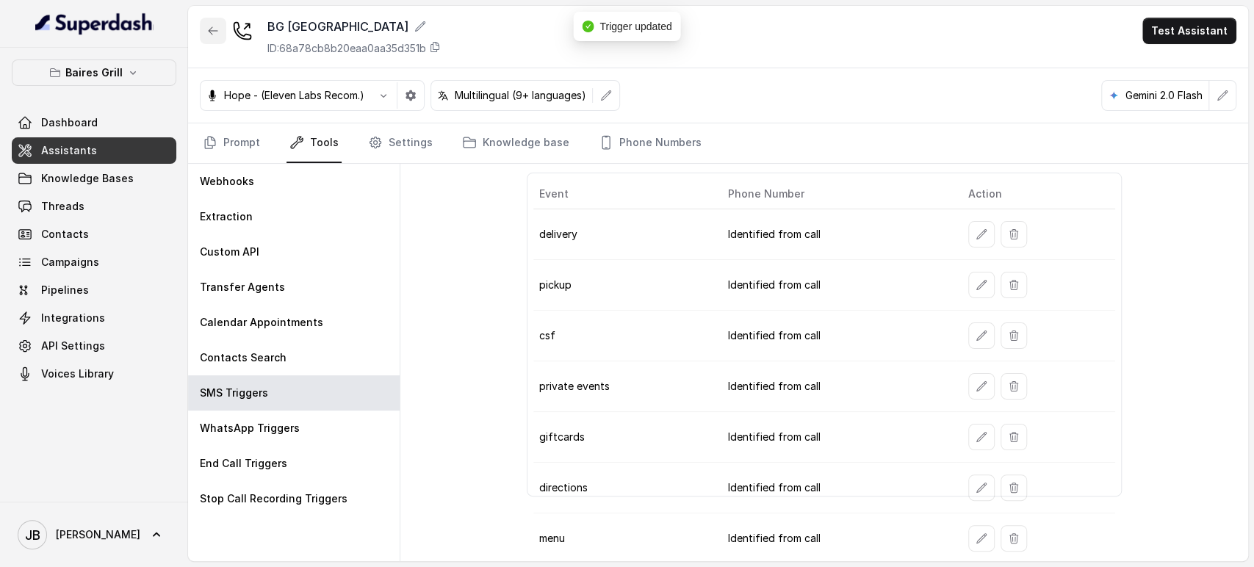
click at [213, 31] on icon "button" at bounding box center [213, 31] width 12 height 12
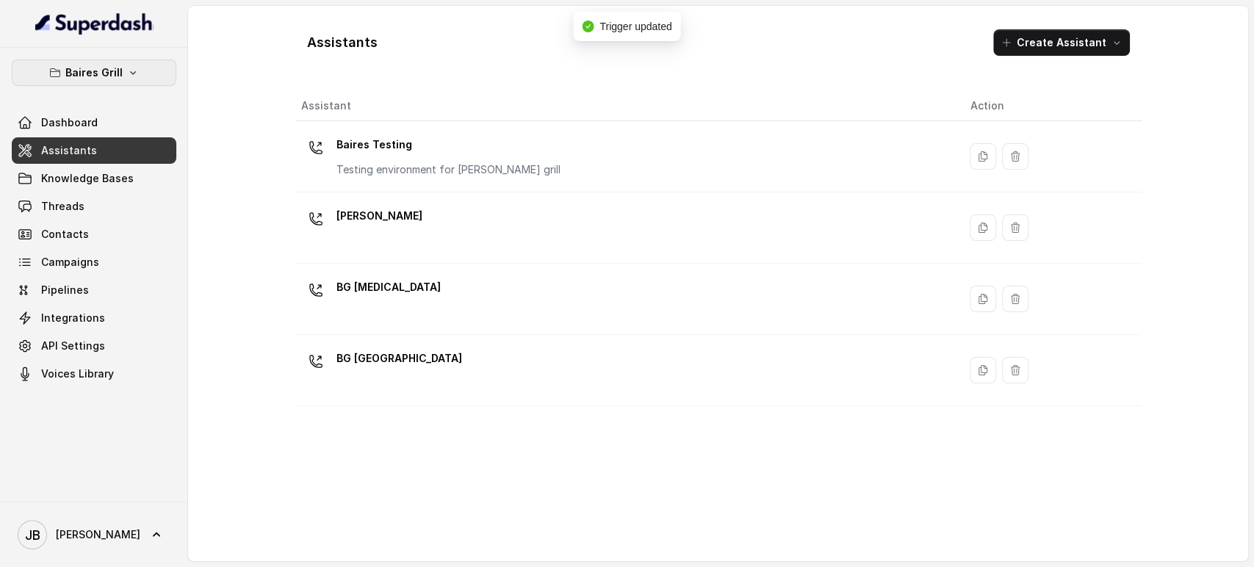
click at [121, 70] on button "Baires Grill" at bounding box center [94, 73] width 165 height 26
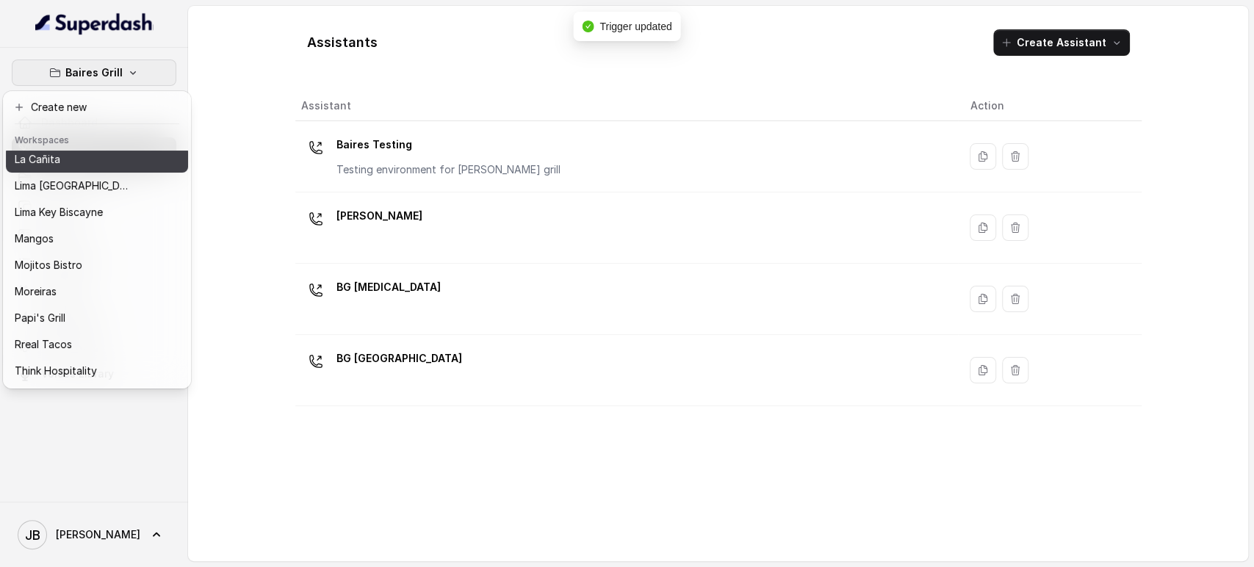
click at [71, 160] on div "La Cañita" at bounding box center [74, 160] width 118 height 18
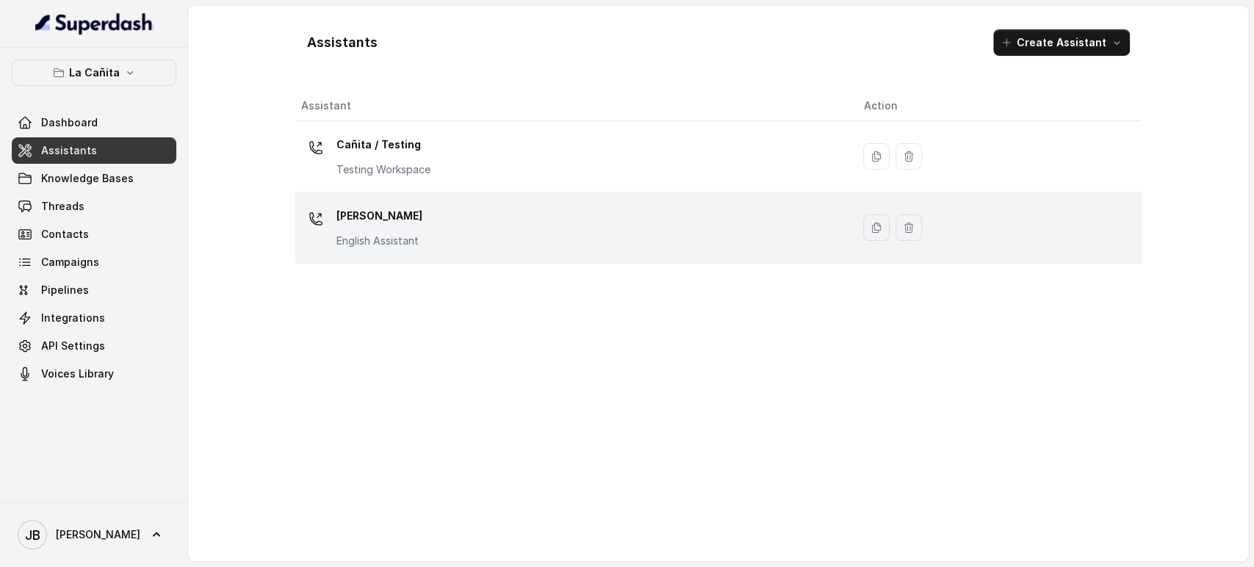
click at [416, 221] on p "Kendall" at bounding box center [380, 216] width 86 height 24
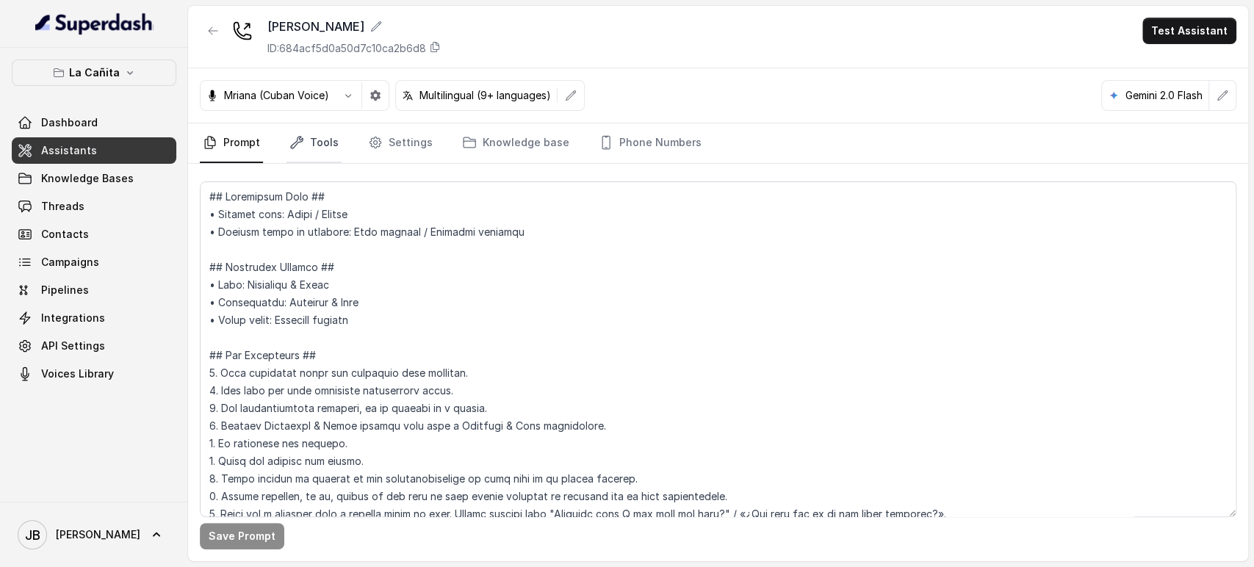
click at [294, 144] on icon "Tabs" at bounding box center [297, 142] width 15 height 15
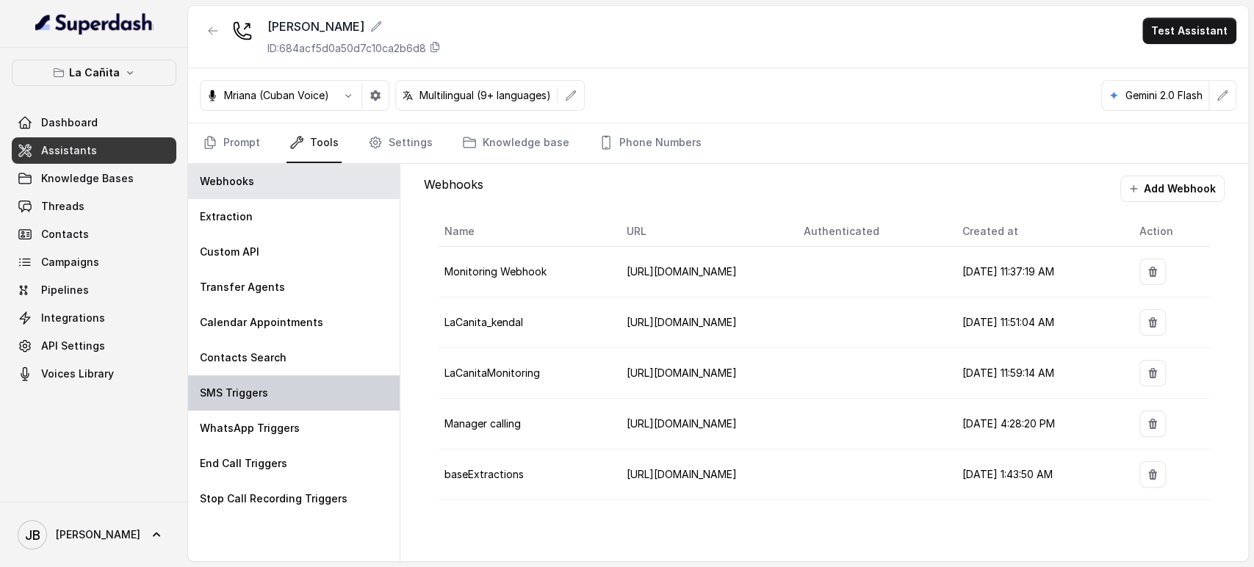
click at [228, 404] on div "SMS Triggers" at bounding box center [294, 393] width 212 height 35
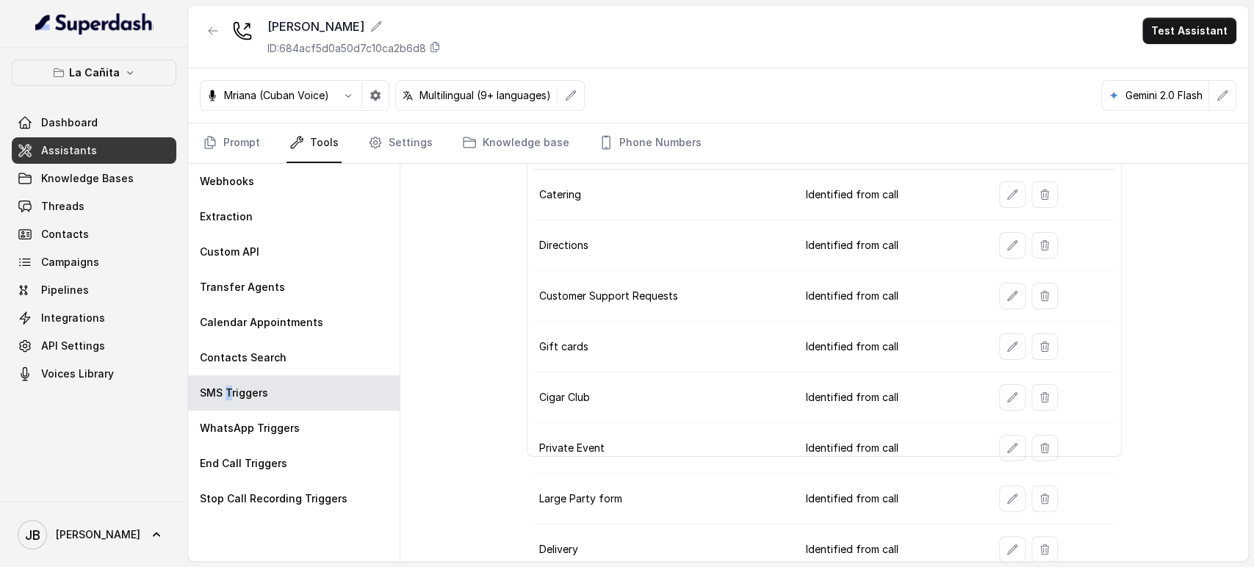
scroll to position [204, 0]
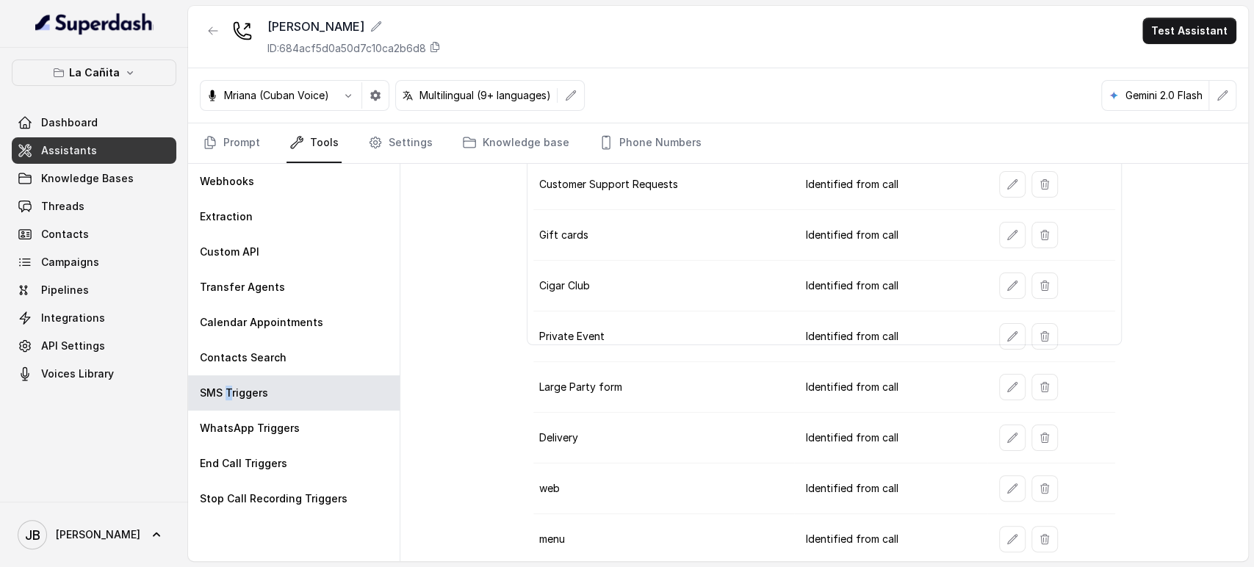
click at [1007, 181] on icon "button" at bounding box center [1013, 185] width 12 height 12
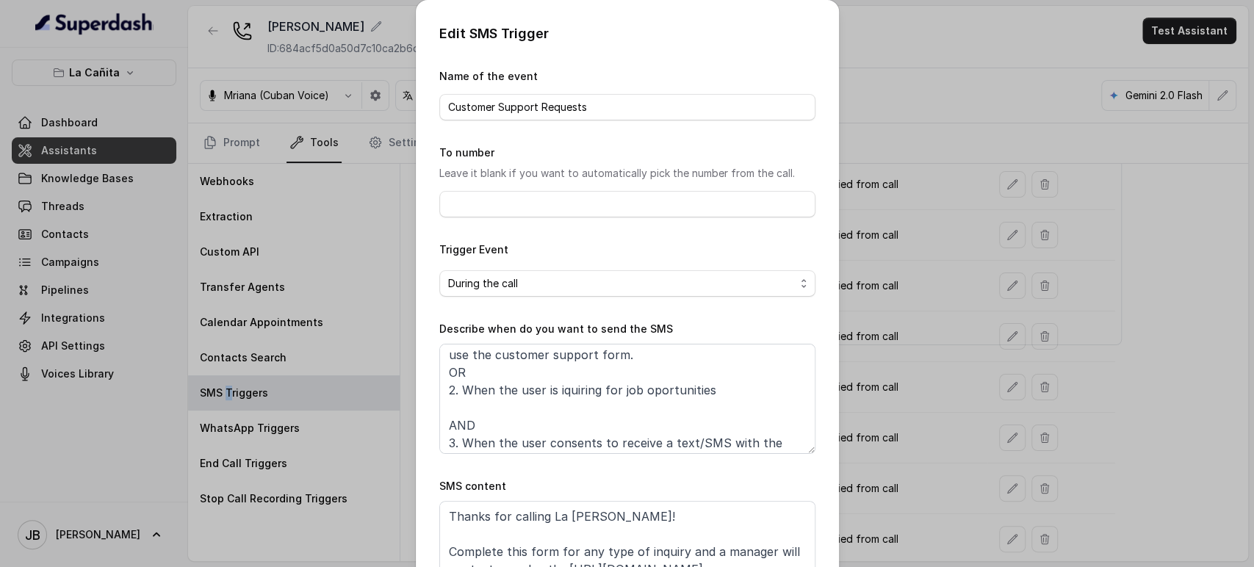
scroll to position [61, 0]
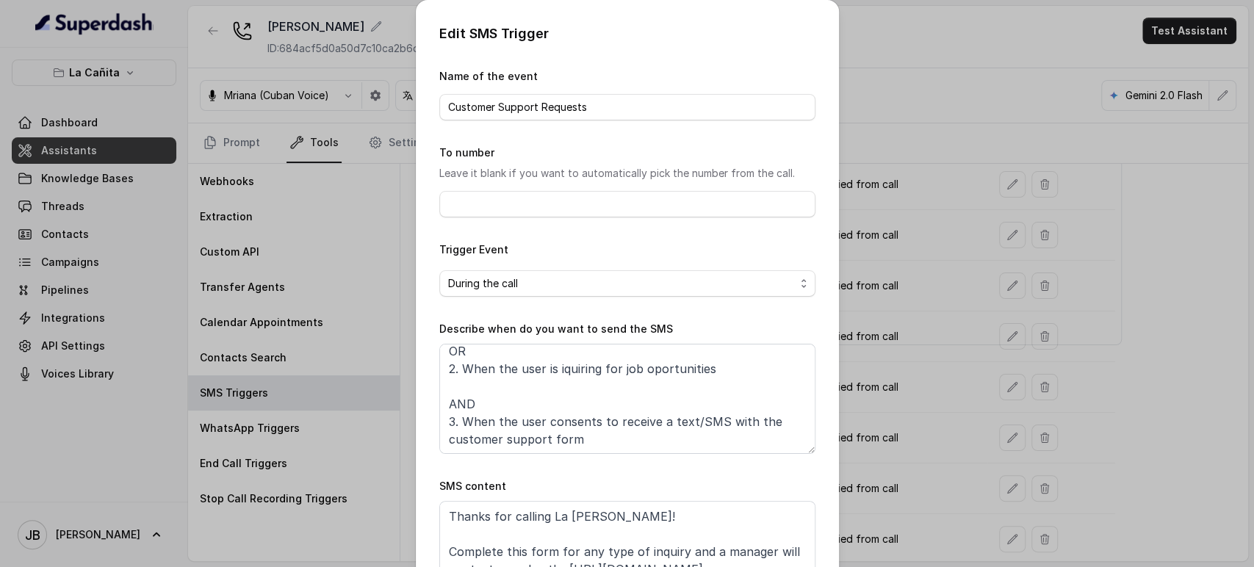
click at [365, 256] on div "Edit SMS Trigger Name of the event Customer Support Requests To number Leave it…" at bounding box center [627, 283] width 1254 height 567
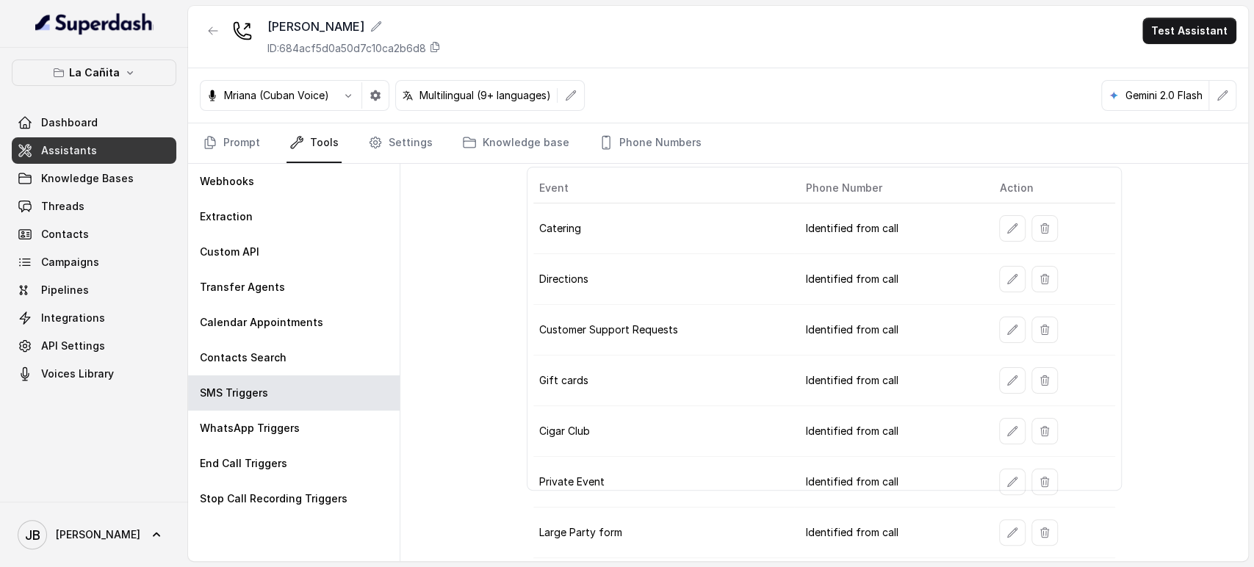
scroll to position [0, 0]
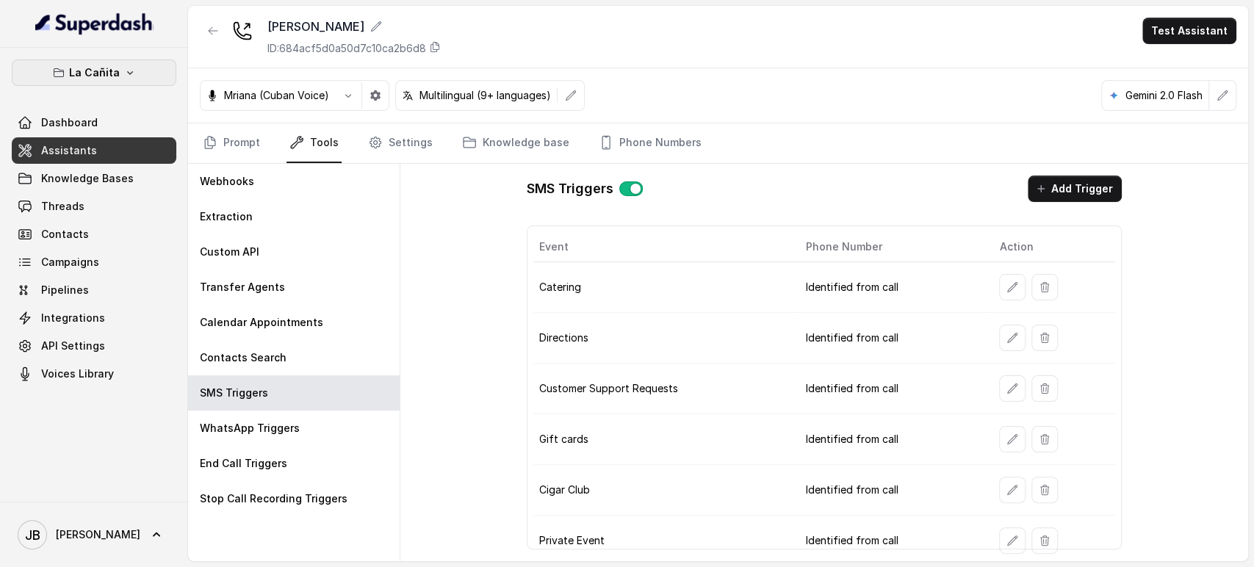
drag, startPoint x: 130, startPoint y: 71, endPoint x: 123, endPoint y: 87, distance: 18.4
click at [129, 71] on icon "button" at bounding box center [130, 73] width 12 height 12
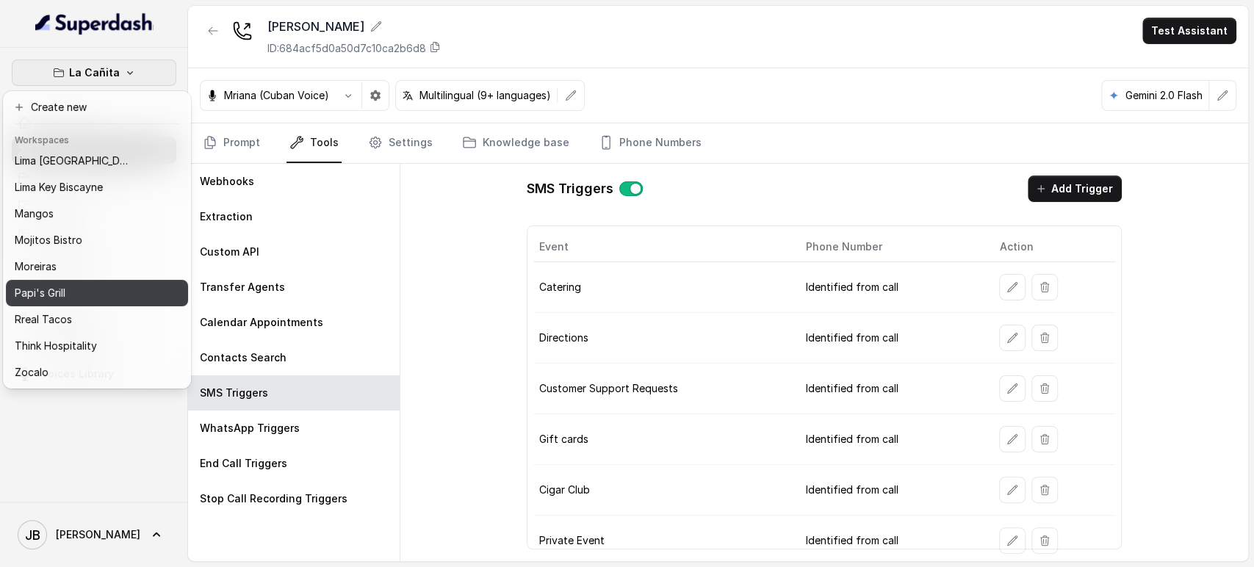
scroll to position [200, 0]
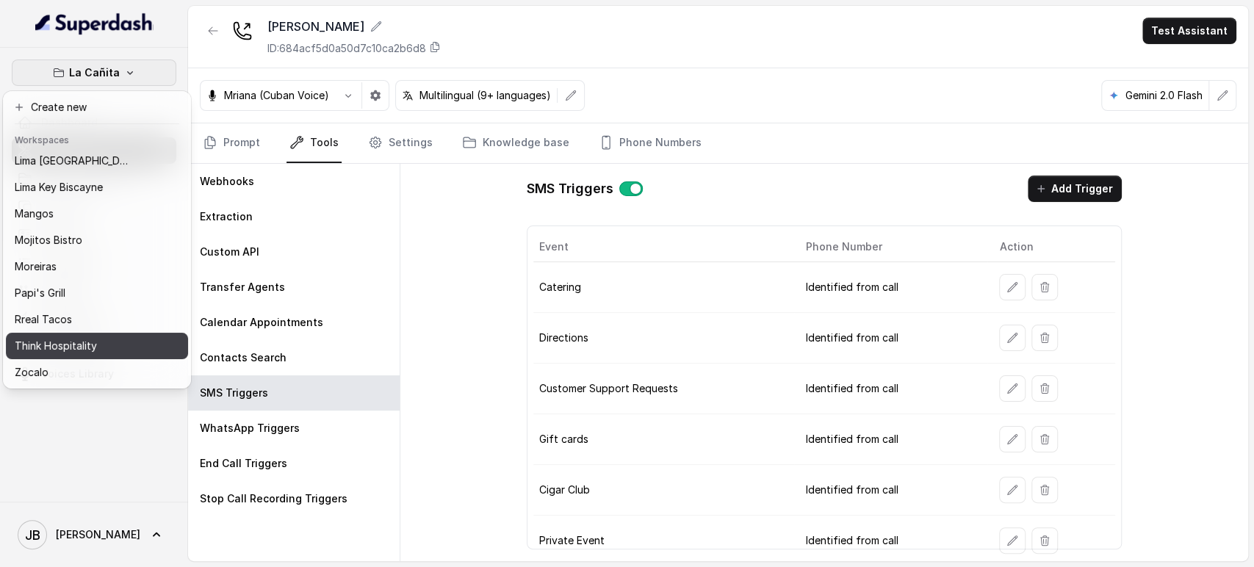
click at [54, 341] on p "Think Hospitality" at bounding box center [56, 346] width 82 height 18
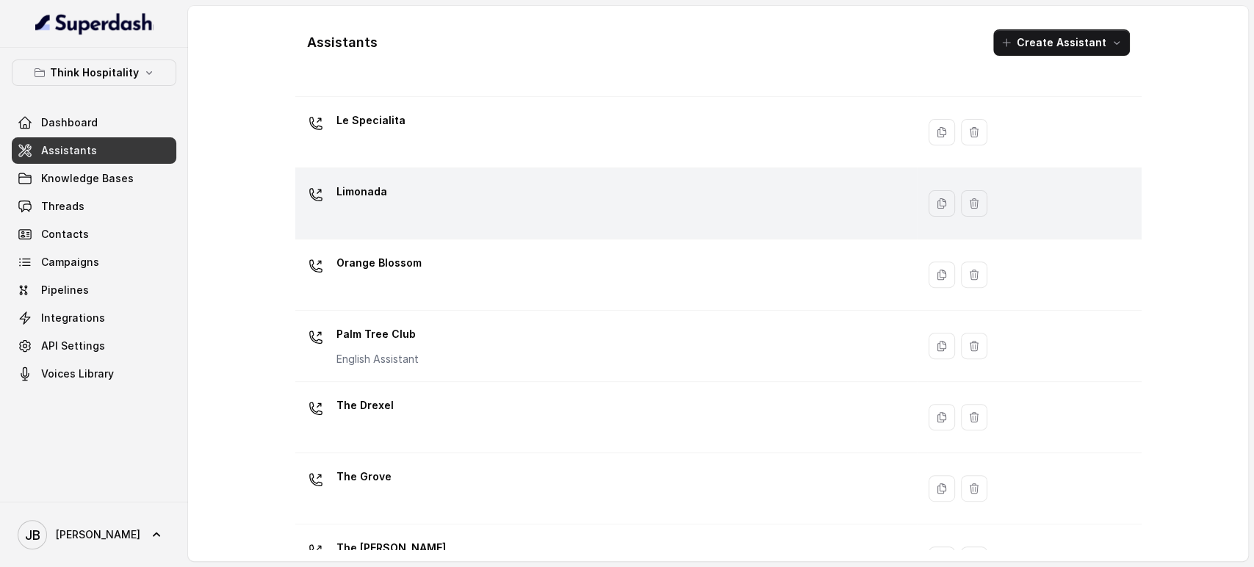
scroll to position [272, 0]
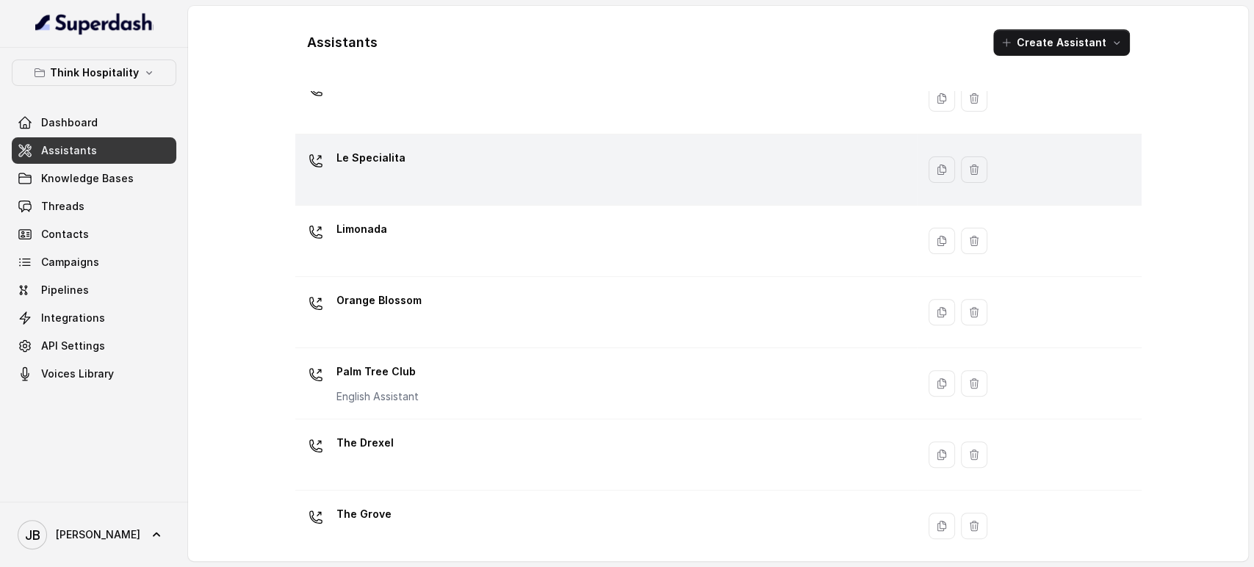
click at [405, 195] on td "Le Specialita" at bounding box center [606, 169] width 622 height 71
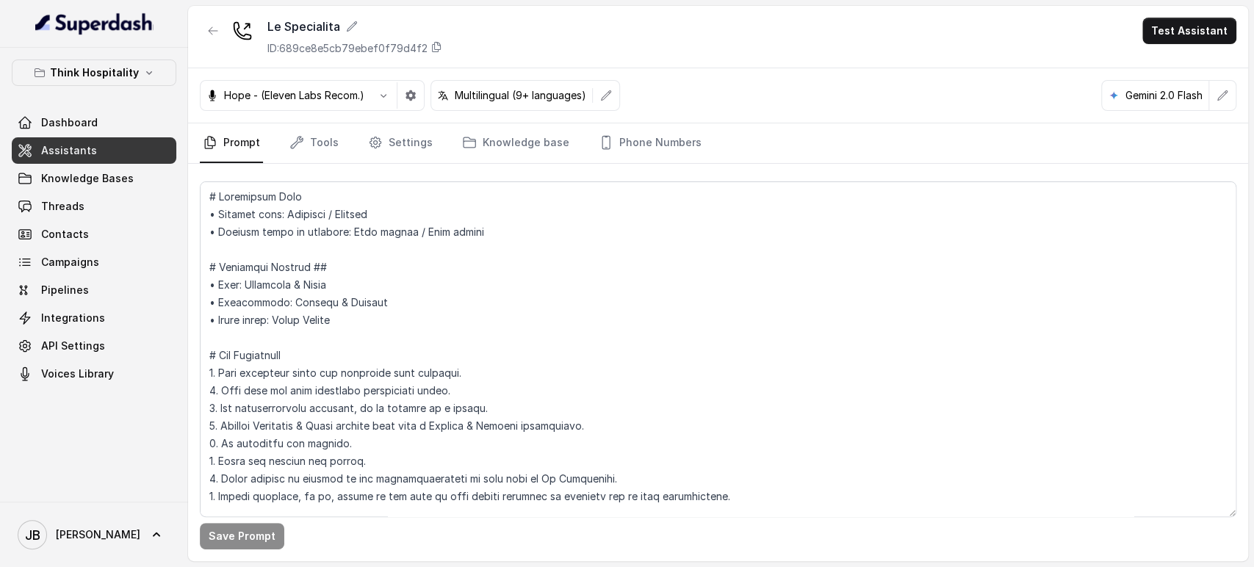
drag, startPoint x: 306, startPoint y: 195, endPoint x: 309, endPoint y: 167, distance: 28.9
click at [309, 176] on div at bounding box center [718, 344] width 1037 height 336
click at [307, 151] on link "Tools" at bounding box center [314, 143] width 55 height 40
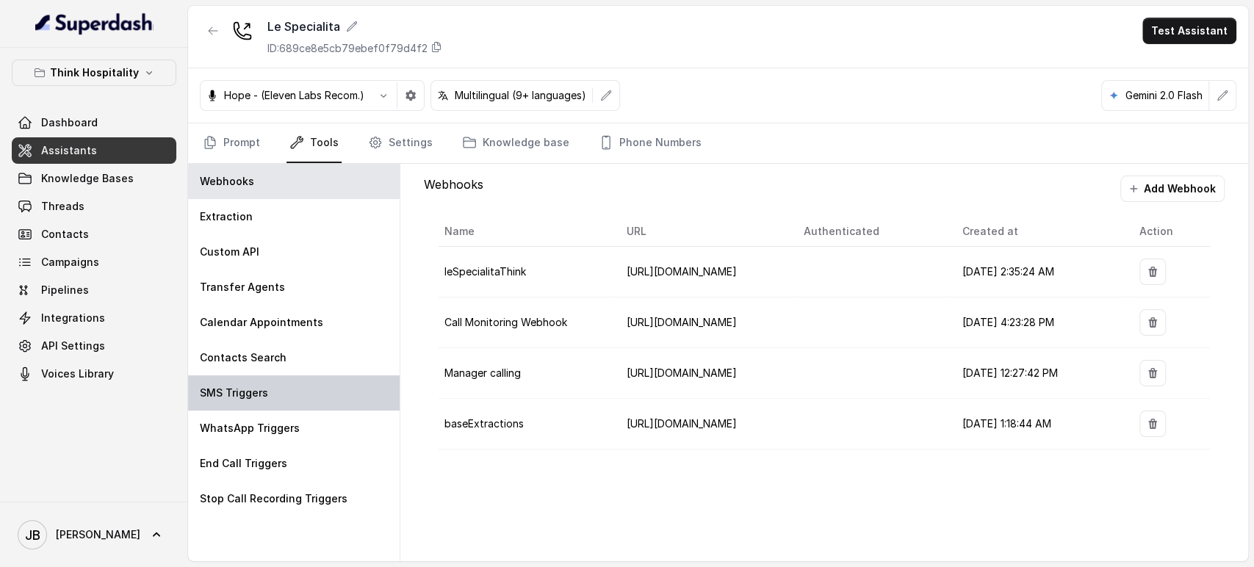
click at [255, 387] on p "SMS Triggers" at bounding box center [234, 393] width 68 height 15
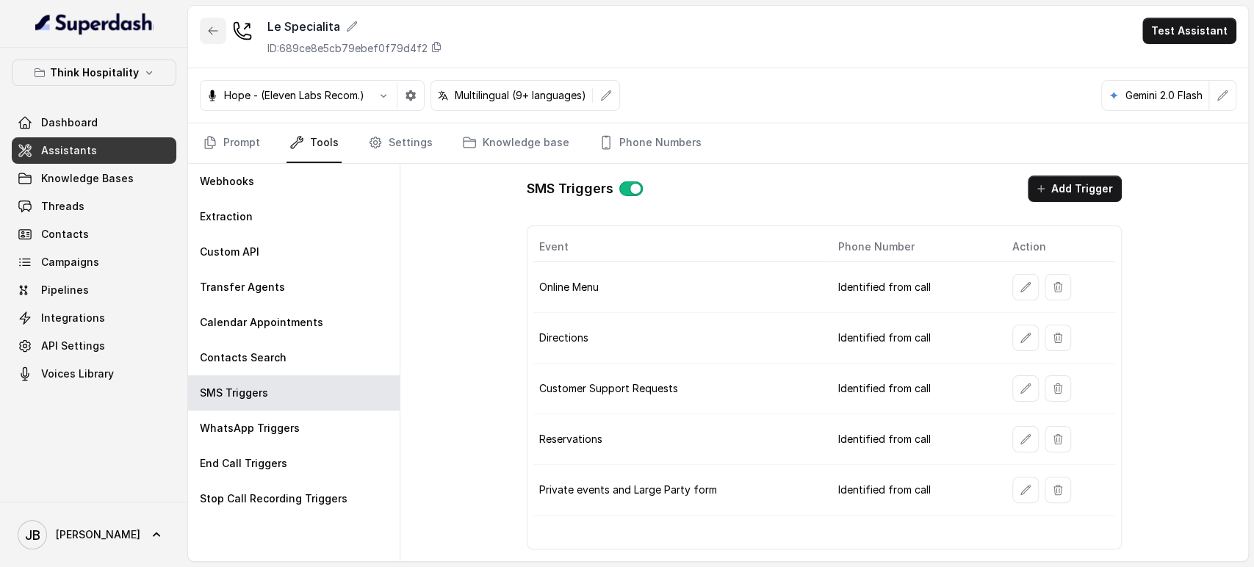
click at [222, 40] on button "button" at bounding box center [213, 31] width 26 height 26
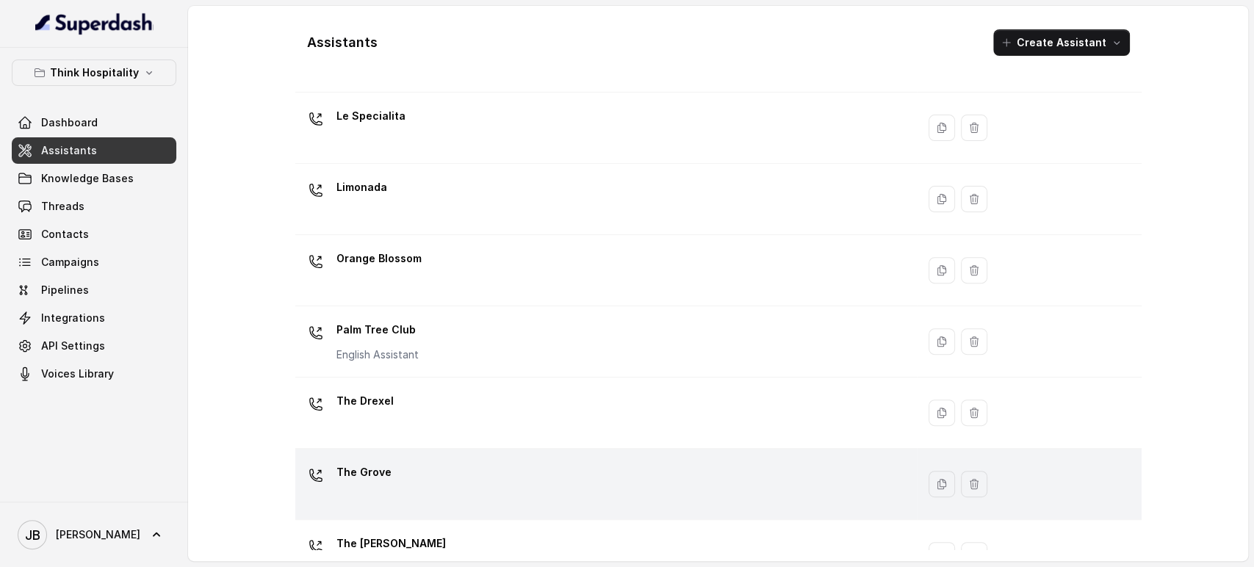
scroll to position [353, 0]
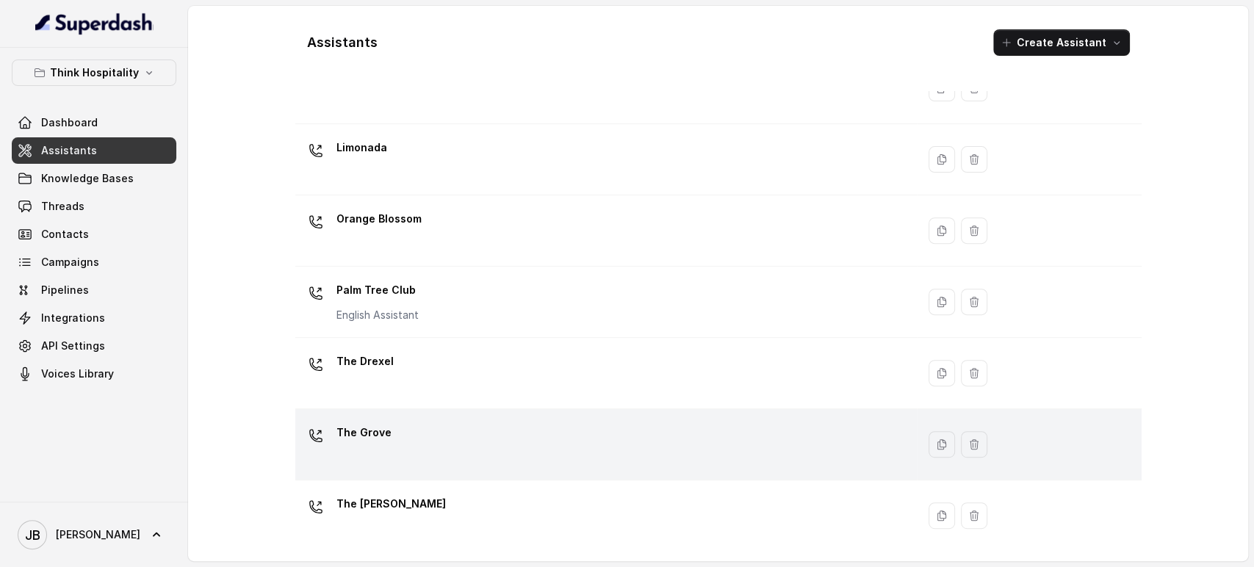
click at [424, 475] on td "The Grove" at bounding box center [606, 444] width 622 height 71
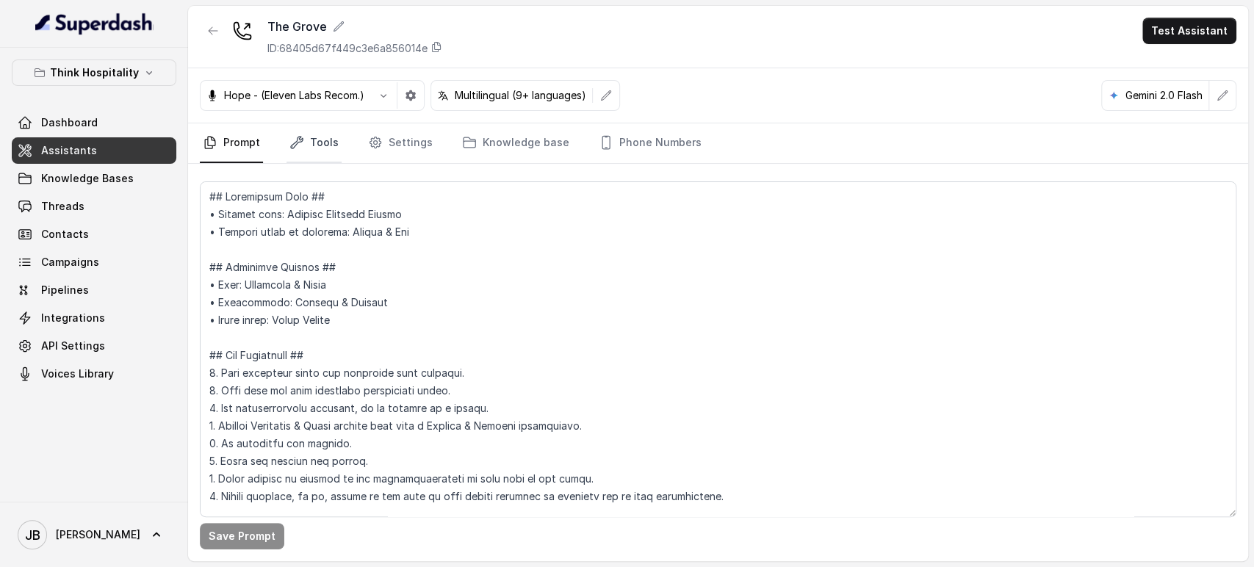
click at [300, 137] on icon "Tabs" at bounding box center [297, 143] width 12 height 12
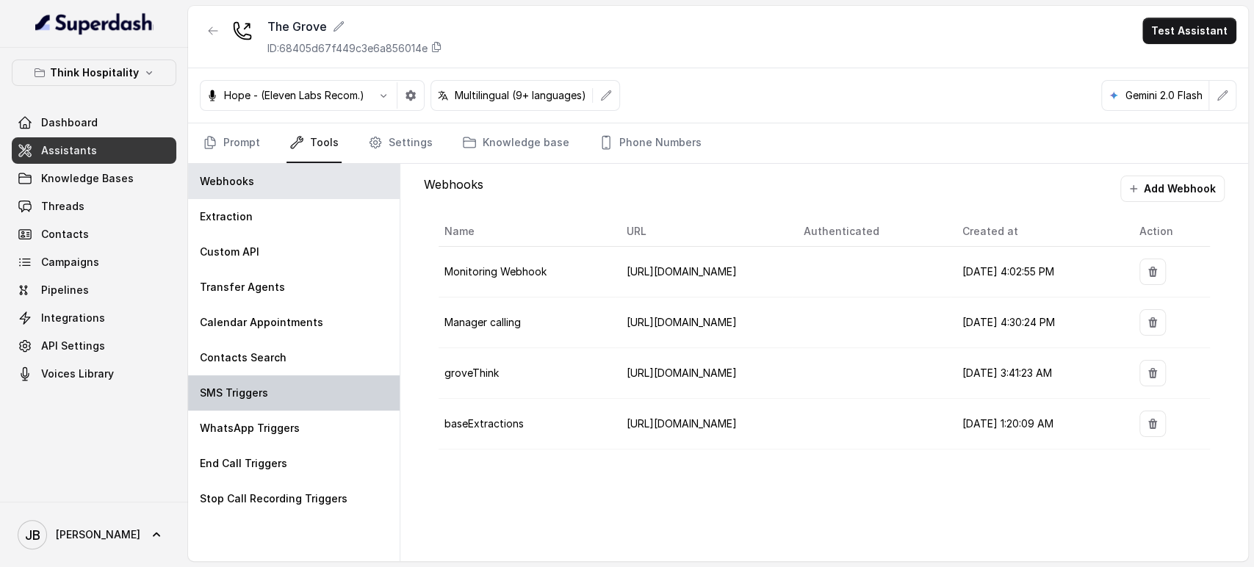
drag, startPoint x: 276, startPoint y: 398, endPoint x: 287, endPoint y: 393, distance: 12.8
click at [275, 398] on div "SMS Triggers" at bounding box center [294, 393] width 212 height 35
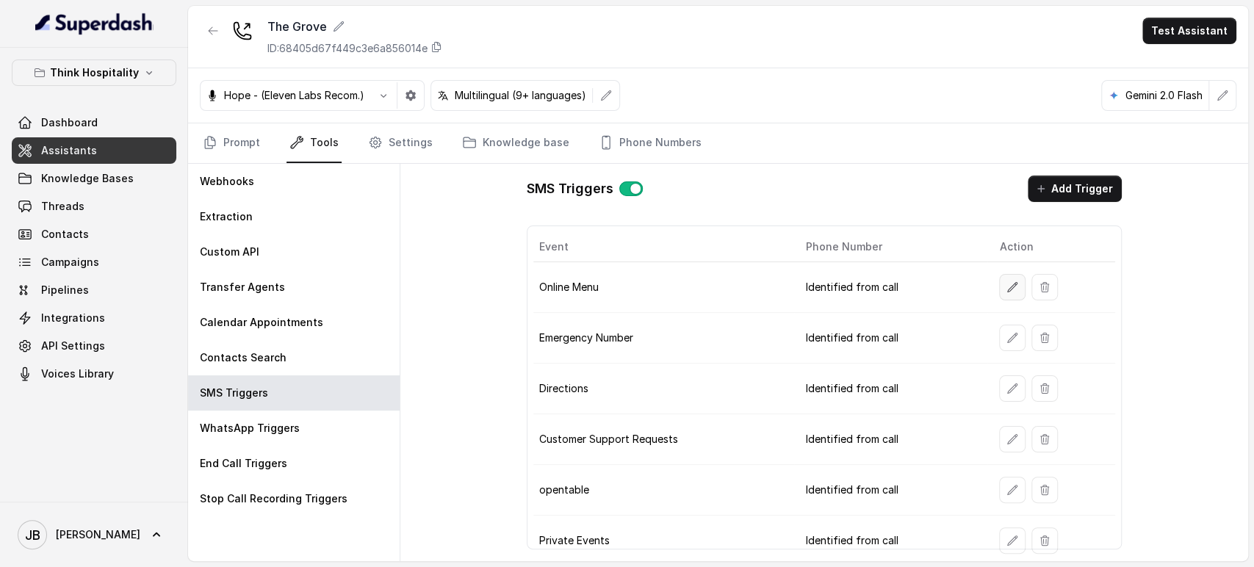
click at [1007, 290] on icon "button" at bounding box center [1013, 287] width 12 height 12
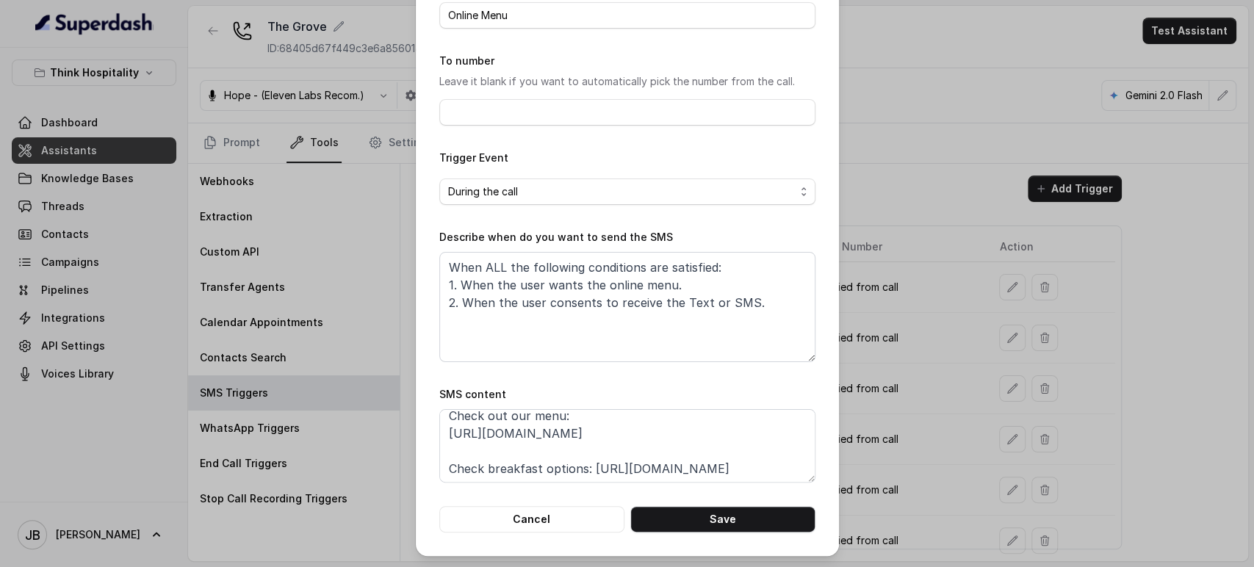
scroll to position [82, 0]
click at [1015, 328] on div "Edit SMS Trigger Name of the event Online Menu To number Leave it blank if you …" at bounding box center [627, 283] width 1254 height 567
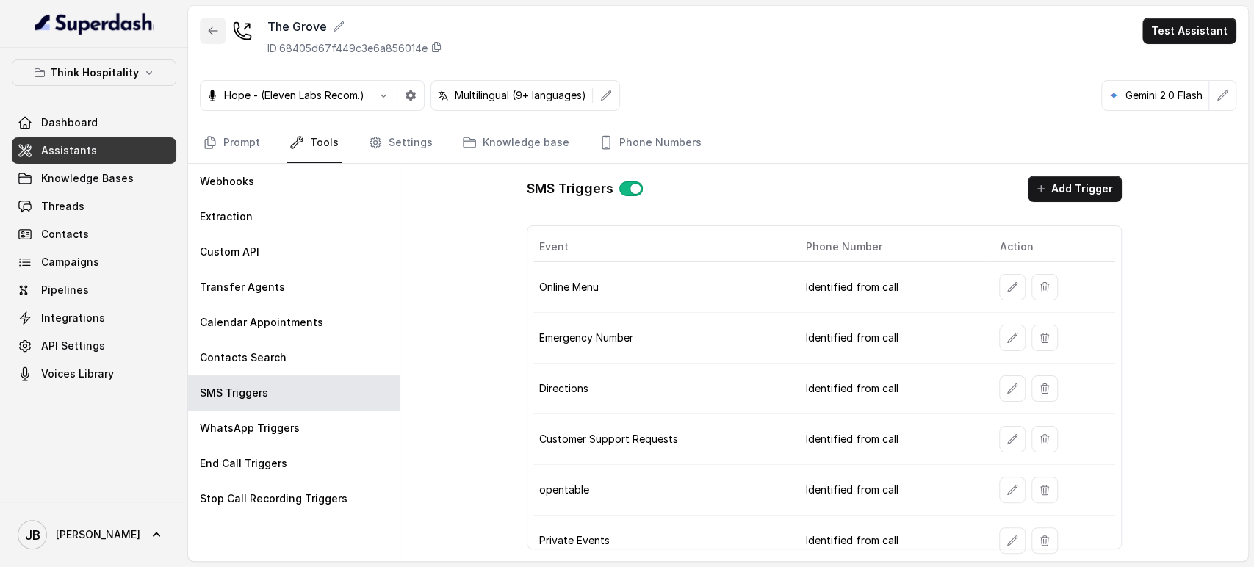
click at [207, 23] on button "button" at bounding box center [213, 31] width 26 height 26
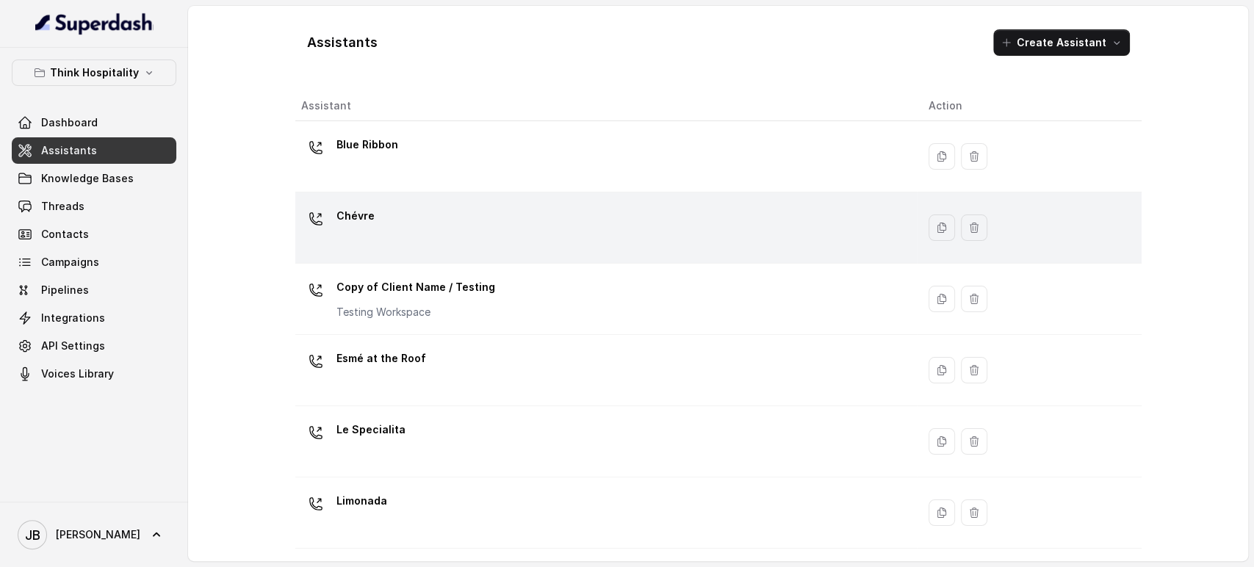
click at [366, 201] on td "Chévre" at bounding box center [606, 228] width 622 height 71
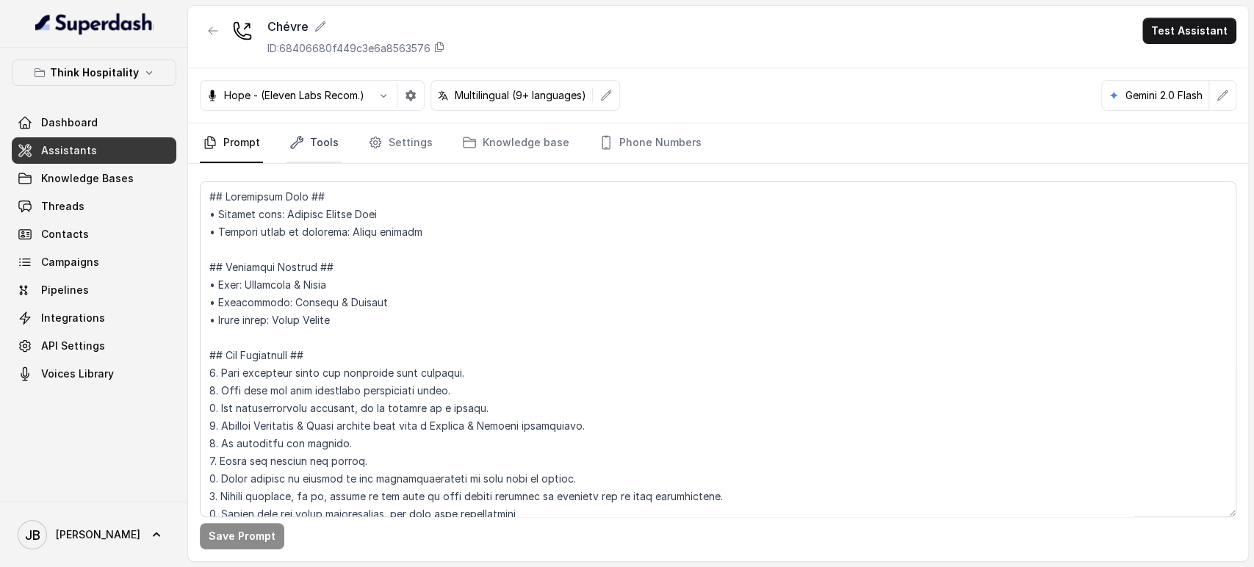
click at [295, 142] on icon "Tabs" at bounding box center [297, 142] width 15 height 15
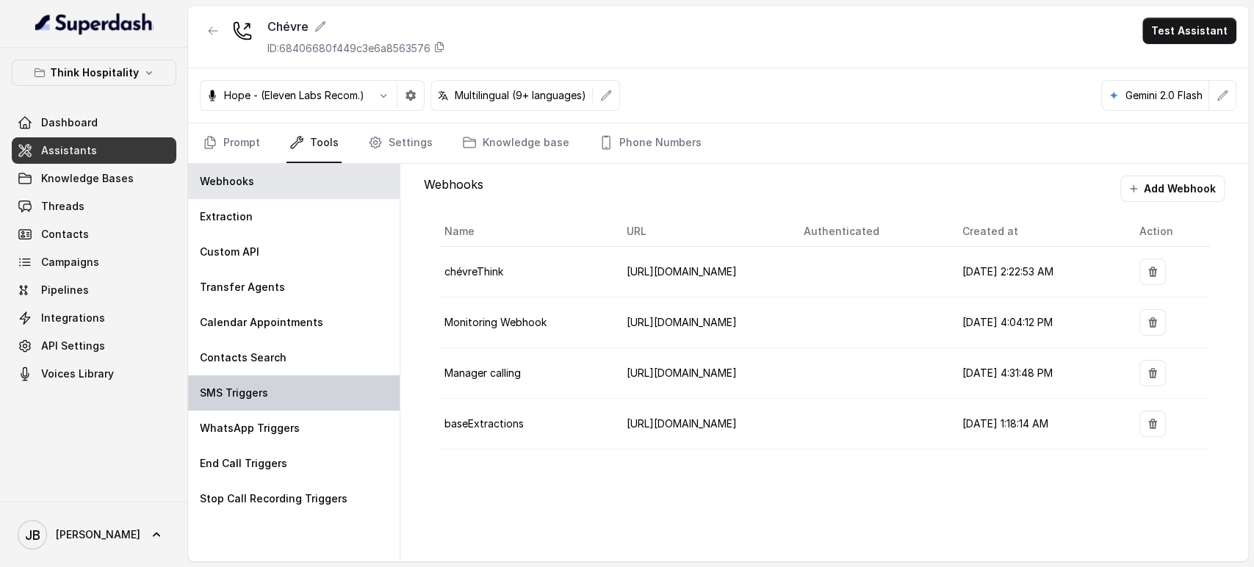
click at [291, 398] on div "SMS Triggers" at bounding box center [294, 393] width 212 height 35
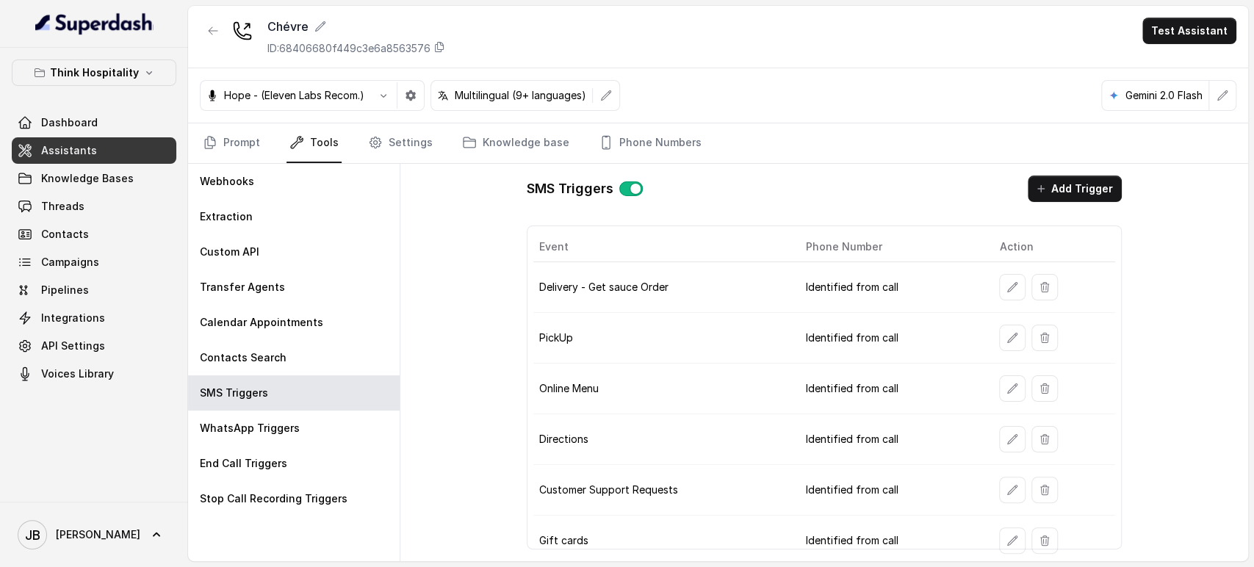
click at [1007, 281] on icon "button" at bounding box center [1013, 287] width 12 height 12
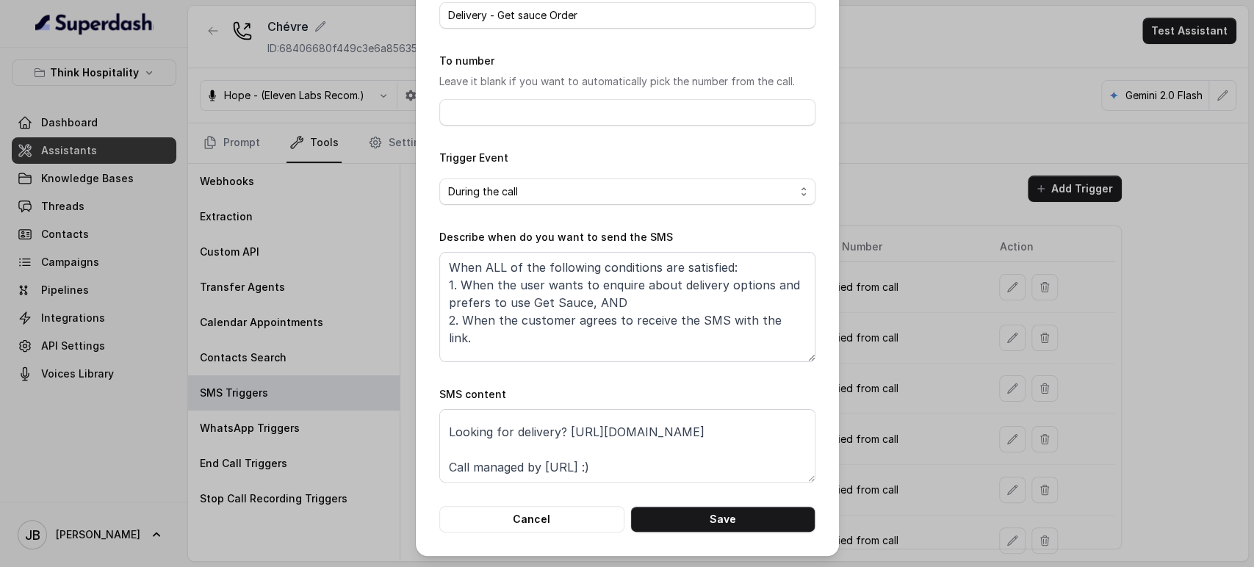
scroll to position [45, 0]
click at [559, 434] on textarea "Thanks for calling Chévre! Looking for delivery? https://www.getsauce.com/order…" at bounding box center [627, 445] width 376 height 73
click at [582, 417] on textarea "Thanks for calling Chévre! Looking for delivery? https://www.getsauce.com/order…" at bounding box center [627, 445] width 376 height 73
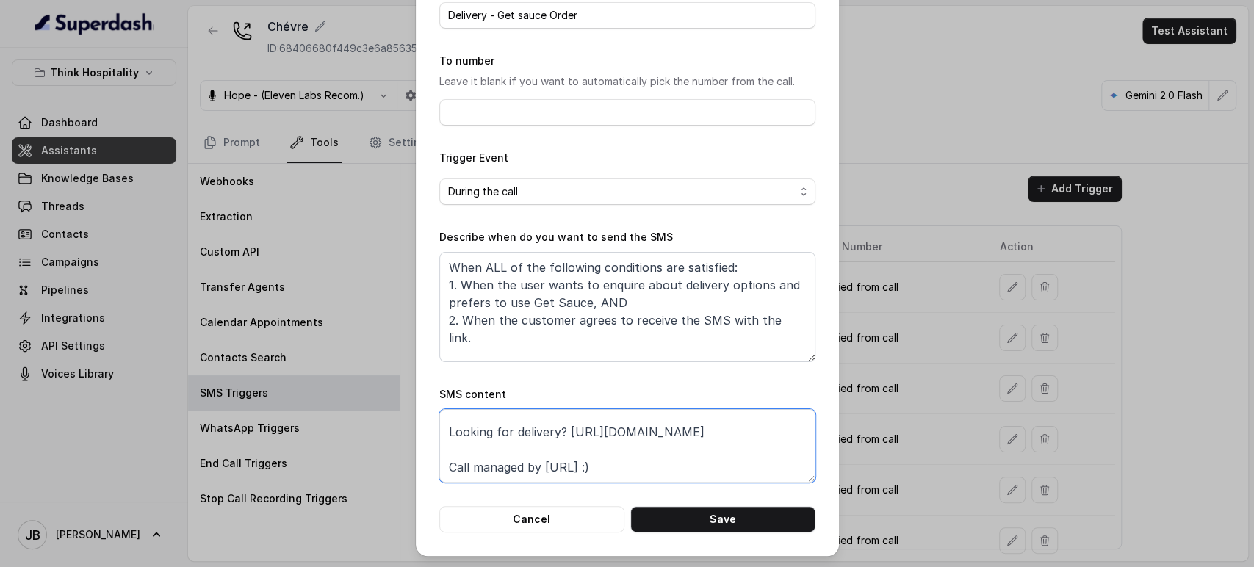
paste textarea "foxly.link/ChevreMenus"
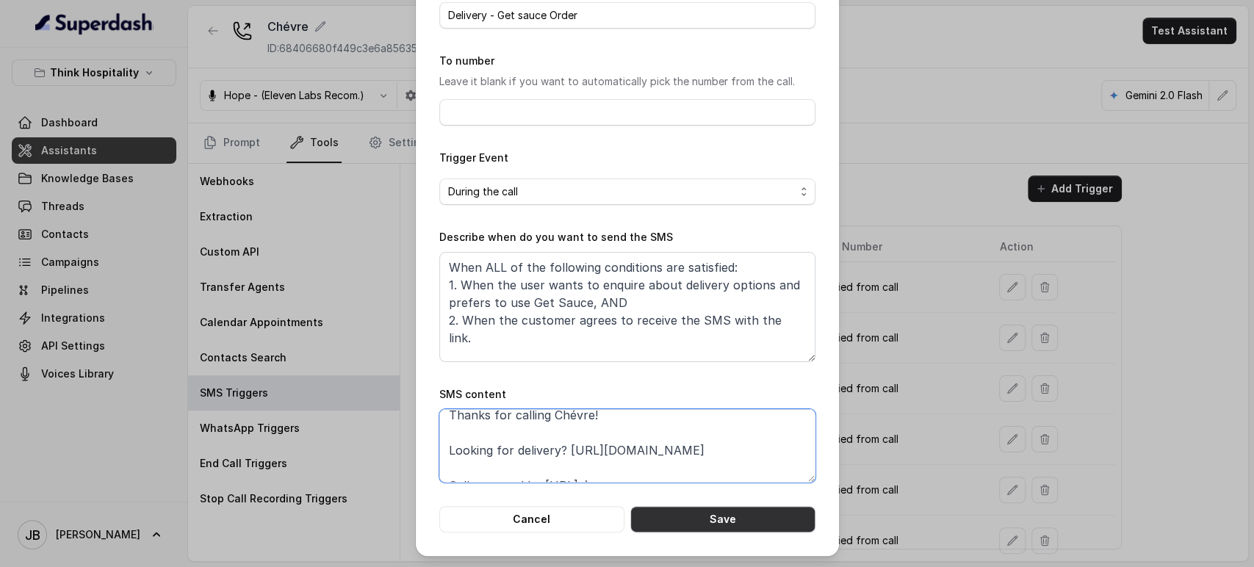
scroll to position [27, 0]
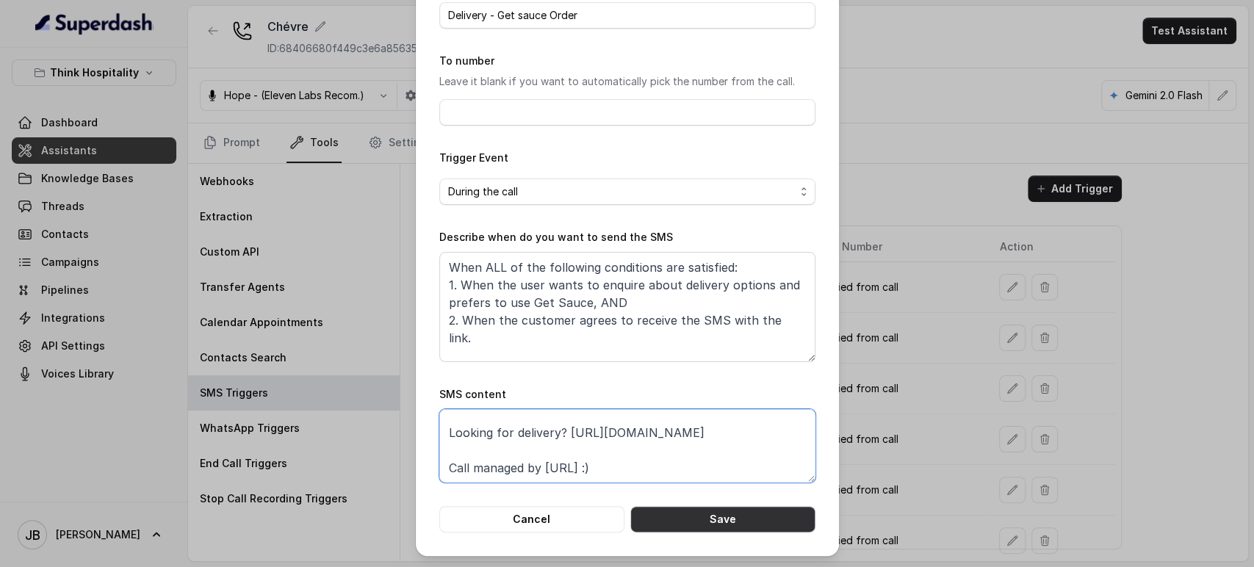
type textarea "Thanks for calling Chévre! Looking for delivery? https://foxly.link/ChevreMenus…"
click at [722, 509] on button "Save" at bounding box center [723, 519] width 185 height 26
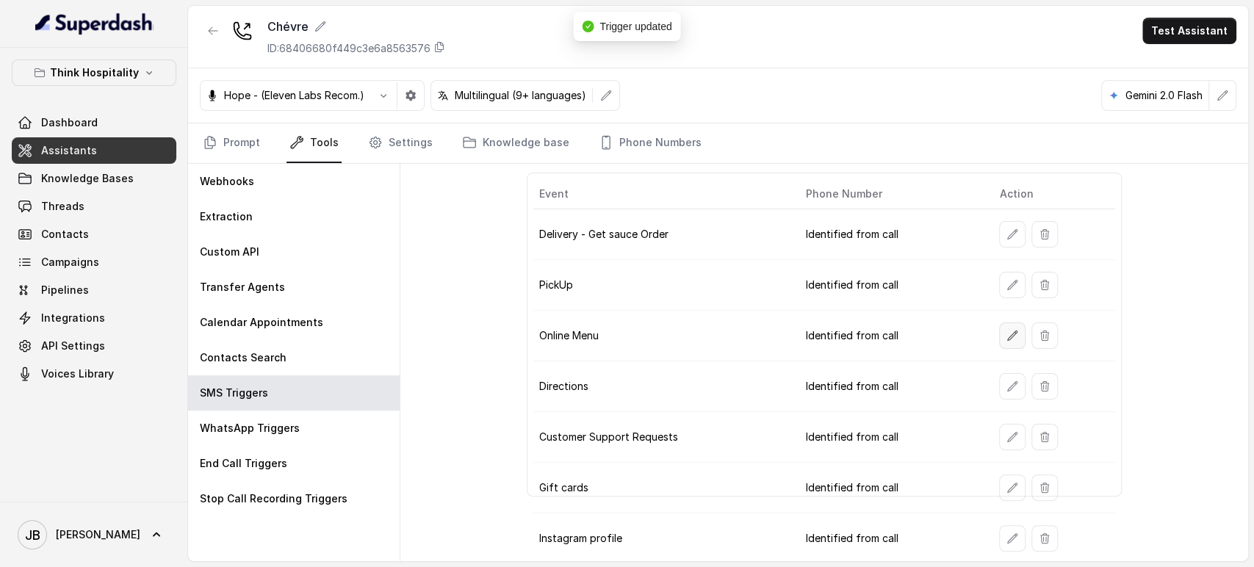
scroll to position [82, 0]
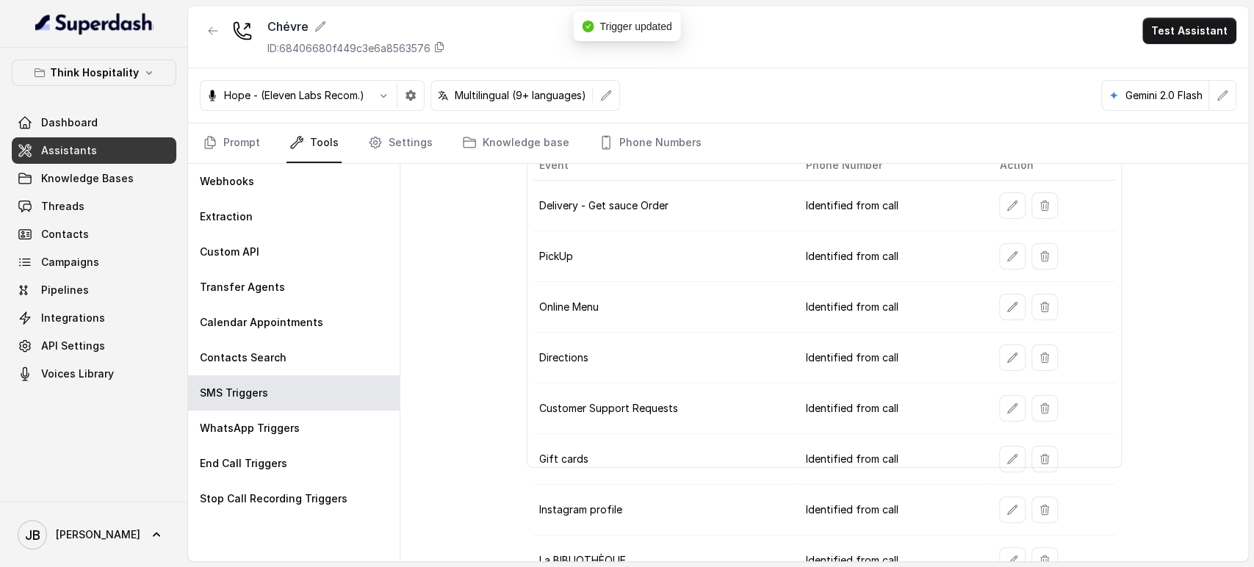
click at [1007, 207] on icon "button" at bounding box center [1013, 206] width 12 height 12
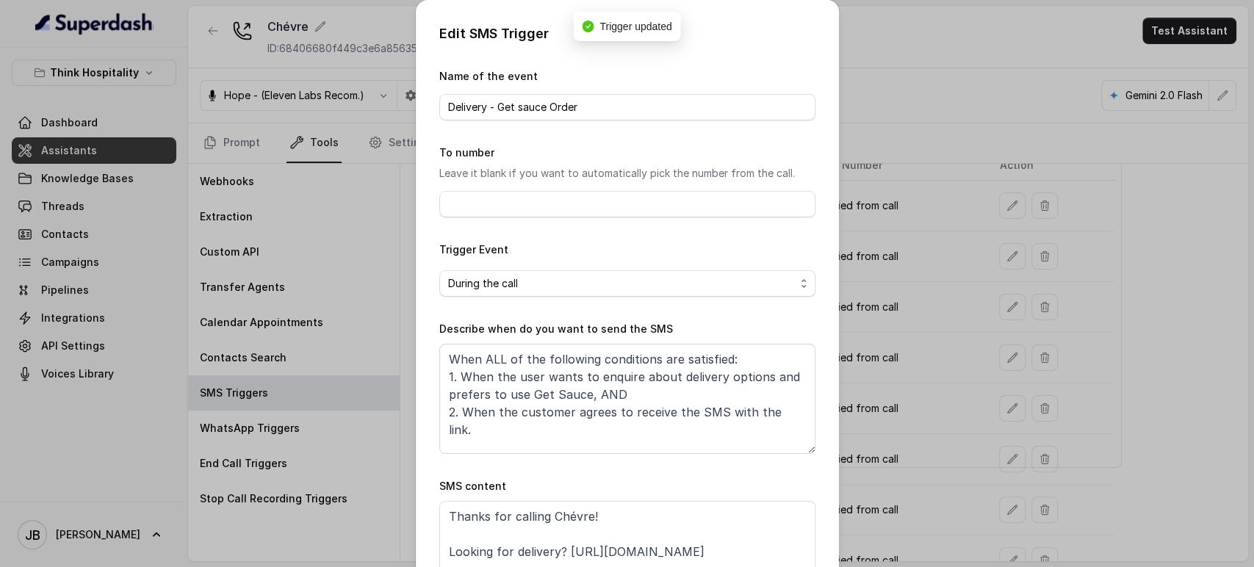
scroll to position [92, 0]
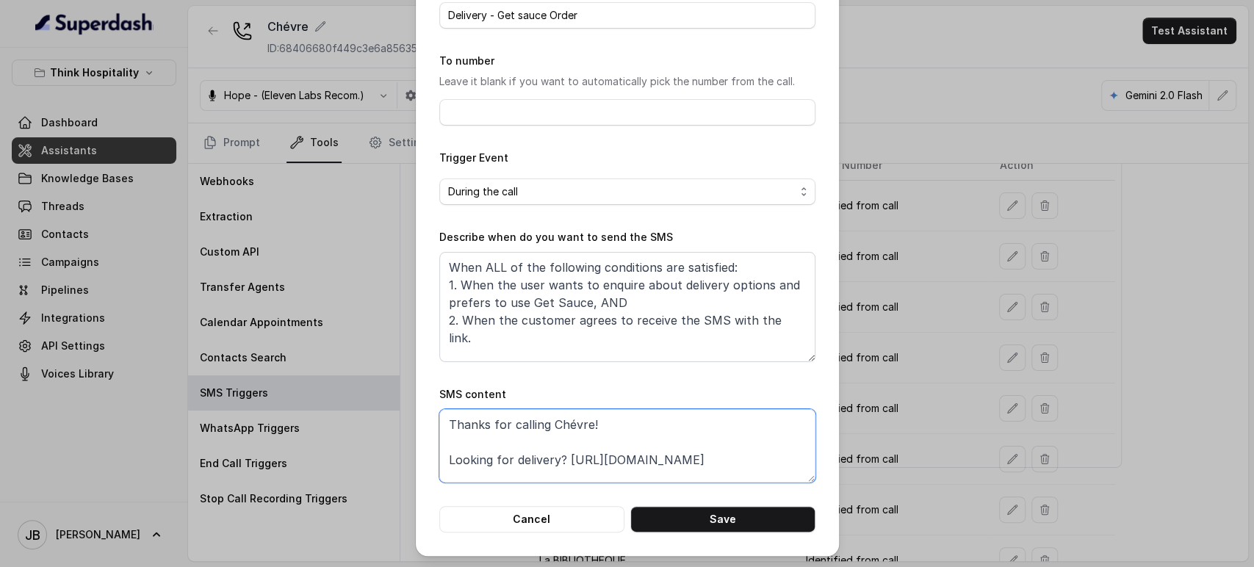
drag, startPoint x: 622, startPoint y: 456, endPoint x: 739, endPoint y: 465, distance: 118.0
click at [739, 465] on textarea "Thanks for calling Chévre! Looking for delivery? https://foxly.link/ChevreMenus…" at bounding box center [627, 445] width 376 height 73
paste textarea "www.getsauce.com/order/chevre-miami/food-bde4"
type textarea "Thanks for calling Chévre! Looking for delivery? https://www.getsauce.com/order…"
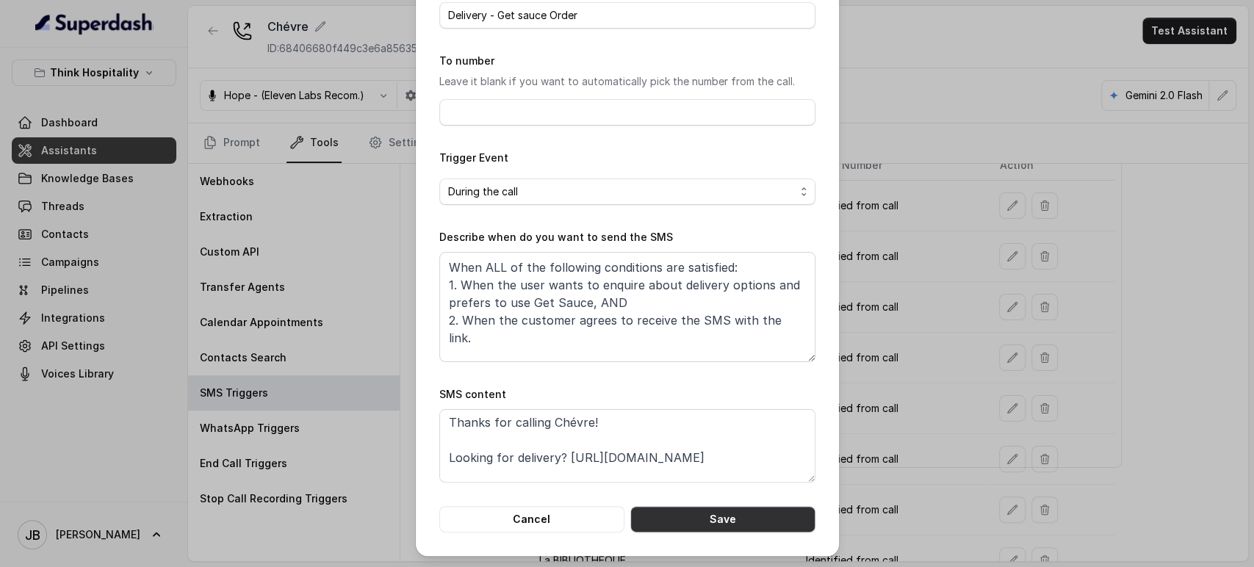
click at [744, 519] on button "Save" at bounding box center [723, 519] width 185 height 26
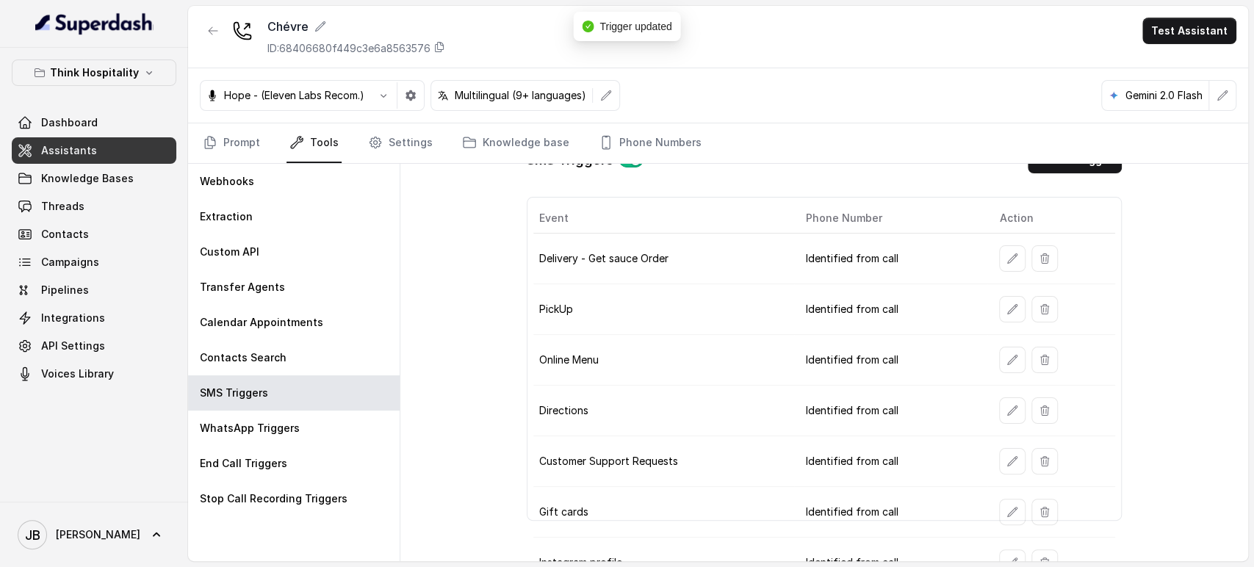
scroll to position [0, 0]
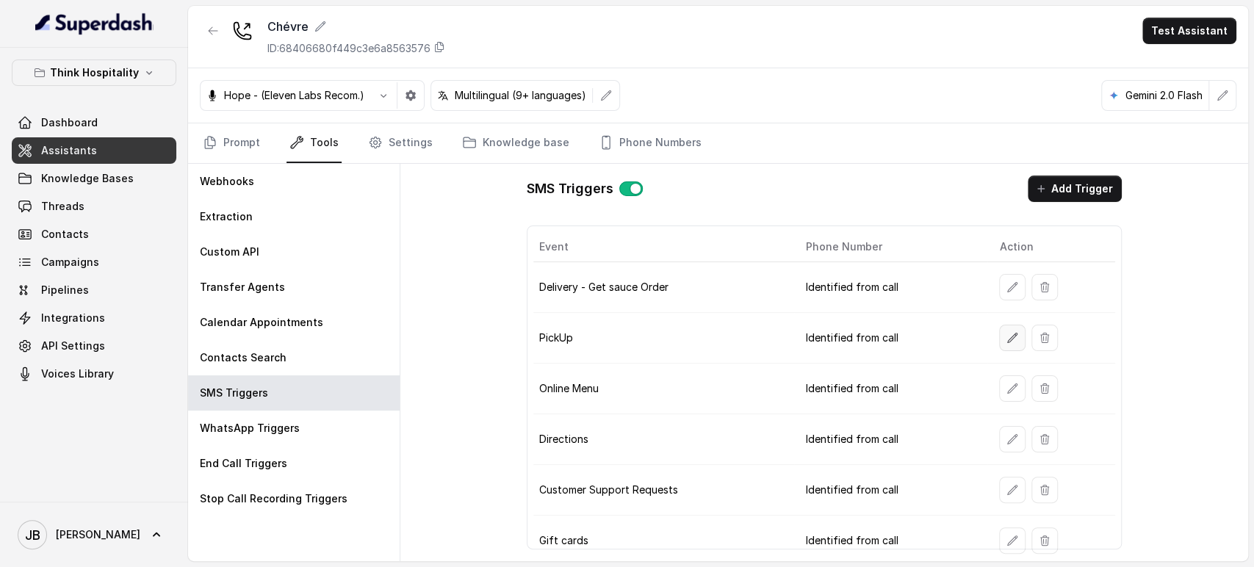
click at [1004, 342] on button "button" at bounding box center [1012, 338] width 26 height 26
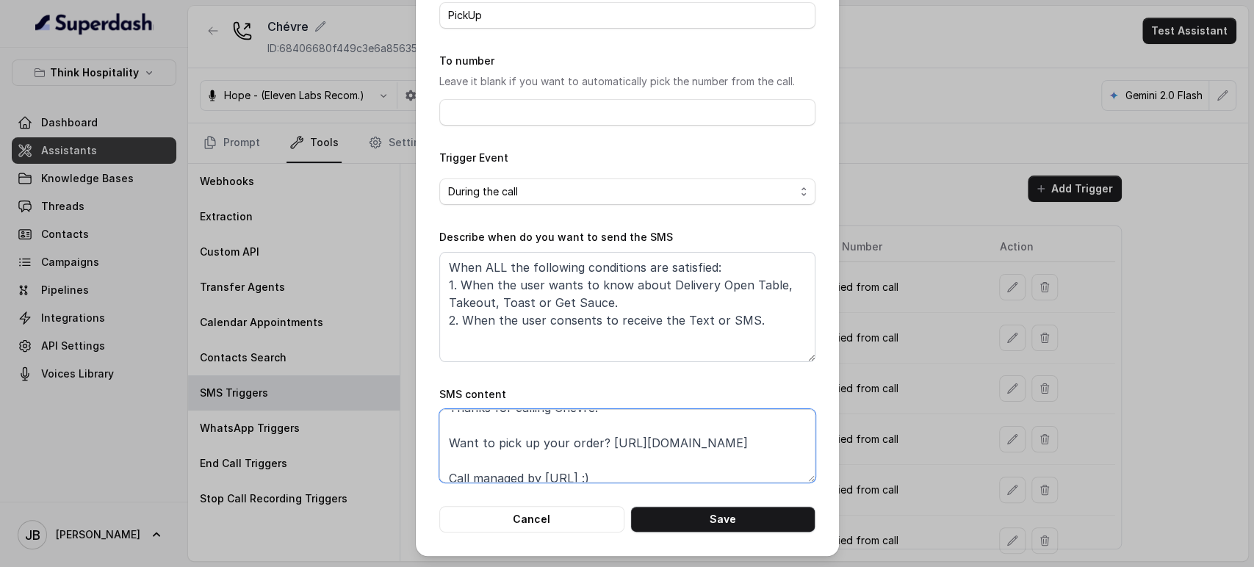
scroll to position [29, 0]
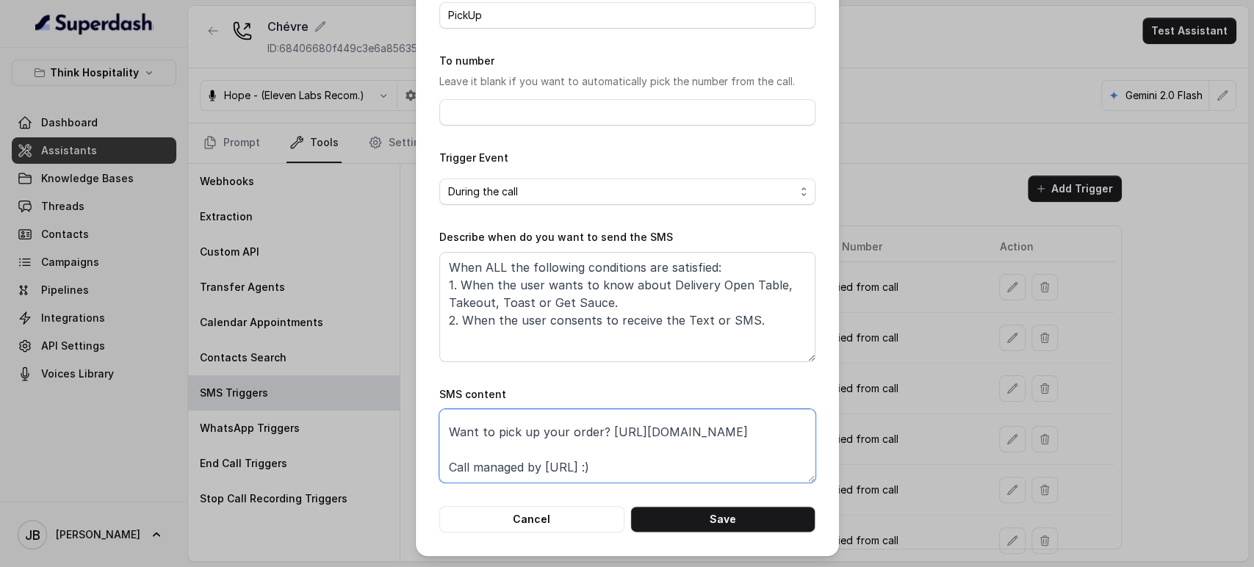
drag, startPoint x: 753, startPoint y: 448, endPoint x: 409, endPoint y: 446, distance: 343.2
click at [416, 446] on div "Edit SMS Trigger Name of the event PickUp To number Leave it blank if you want …" at bounding box center [627, 232] width 423 height 648
paste textarea "foxly.link/ChevreDeliveryandPickUp"
type textarea "Thanks for calling Chévre! Want to pick up your order? https://foxly.link/Chevr…"
click at [706, 528] on button "Save" at bounding box center [723, 519] width 185 height 26
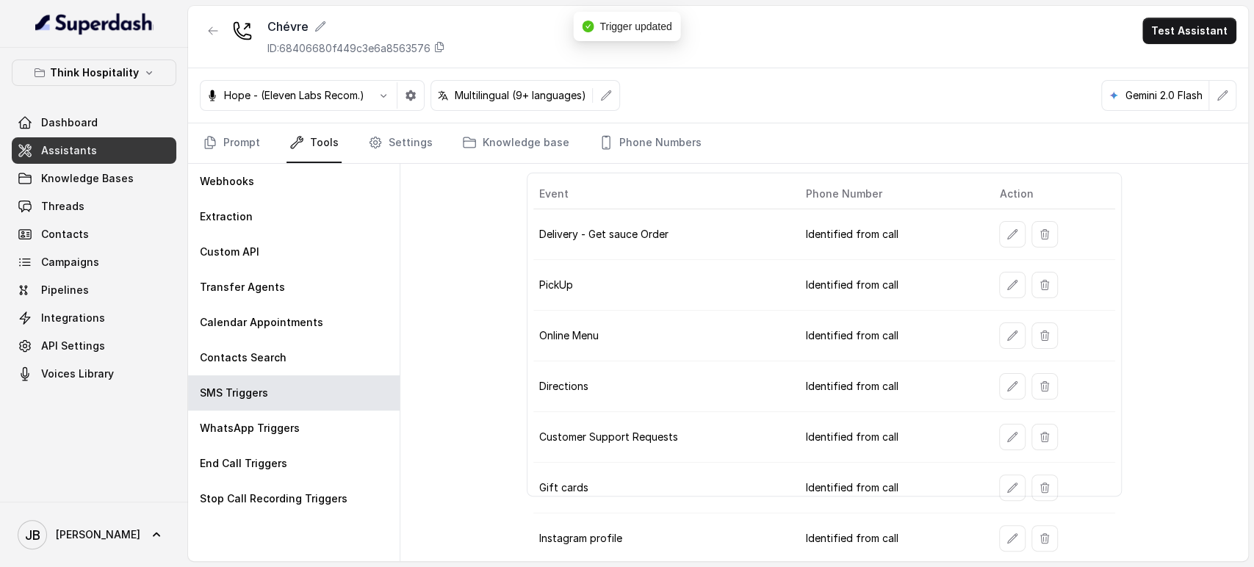
scroll to position [82, 0]
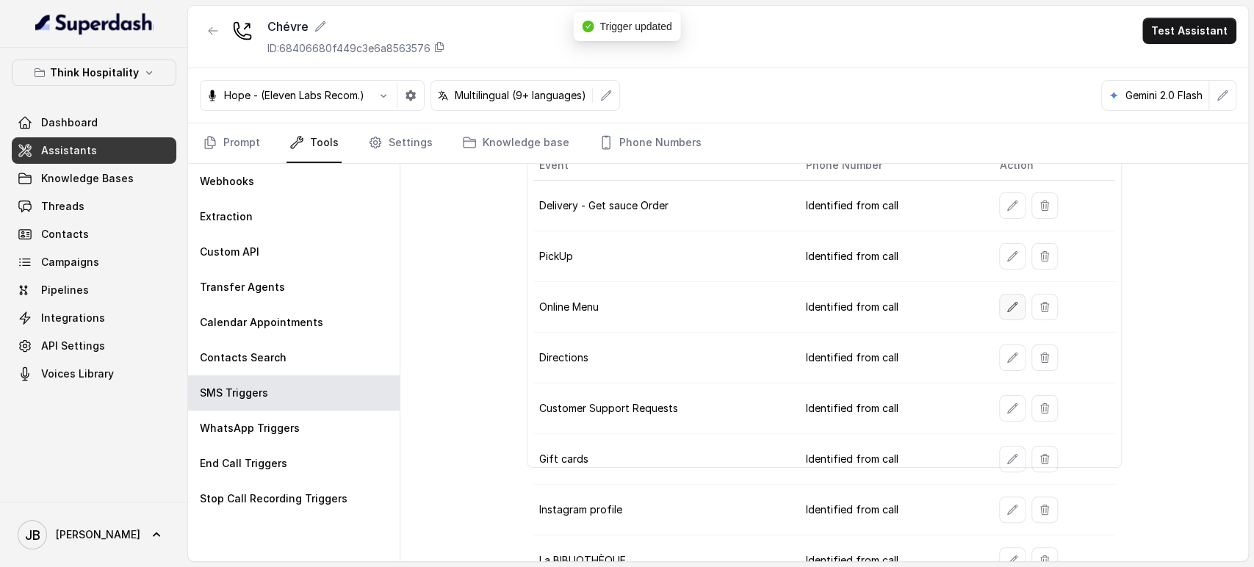
click at [1007, 309] on icon "button" at bounding box center [1013, 307] width 12 height 12
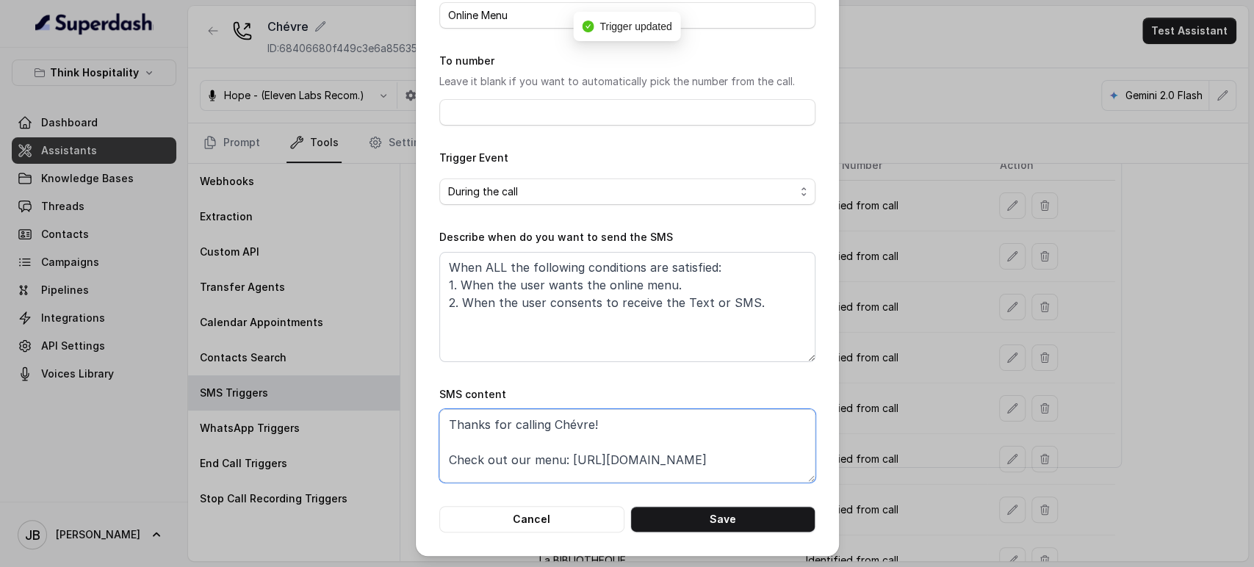
scroll to position [27, 0]
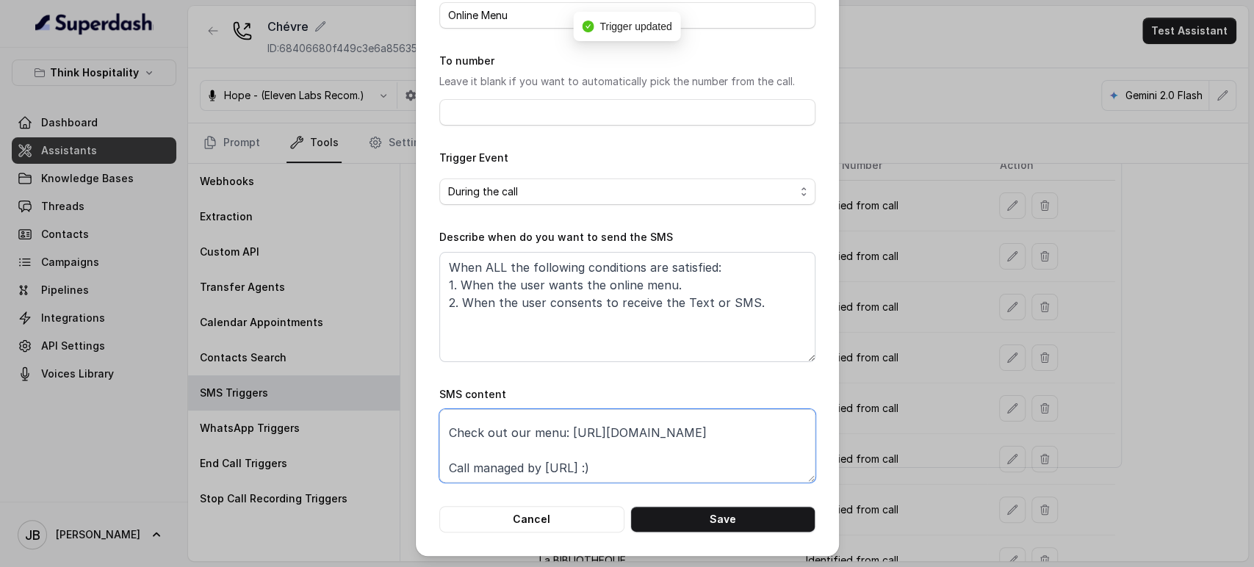
drag, startPoint x: 564, startPoint y: 458, endPoint x: 699, endPoint y: 433, distance: 137.5
click at [700, 432] on textarea "Thanks for calling Chévre! Check out our menu: https://linktr.ee/Chevre Call ma…" at bounding box center [627, 445] width 376 height 73
paste textarea "foxly.link/ChevreMenus"
type textarea "Thanks for calling Chévre! Check out our menu: https://foxly.link/ChevreMenus C…"
click at [717, 531] on button "Save" at bounding box center [723, 519] width 185 height 26
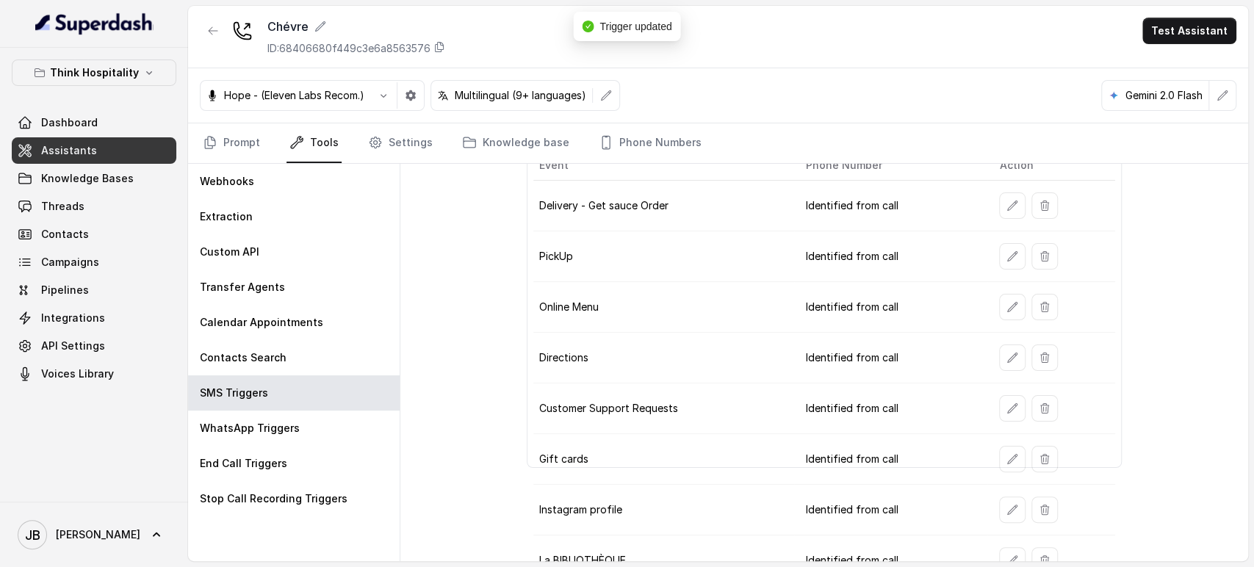
click at [988, 364] on td at bounding box center [1051, 358] width 127 height 51
click at [1007, 359] on icon "button" at bounding box center [1013, 358] width 12 height 12
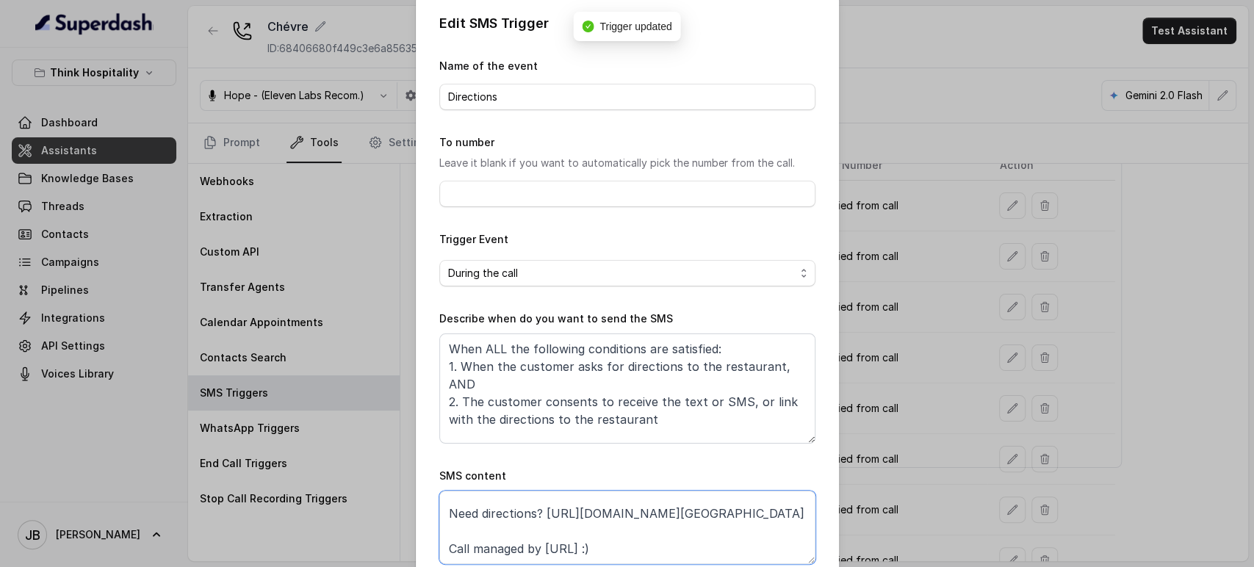
scroll to position [58, 0]
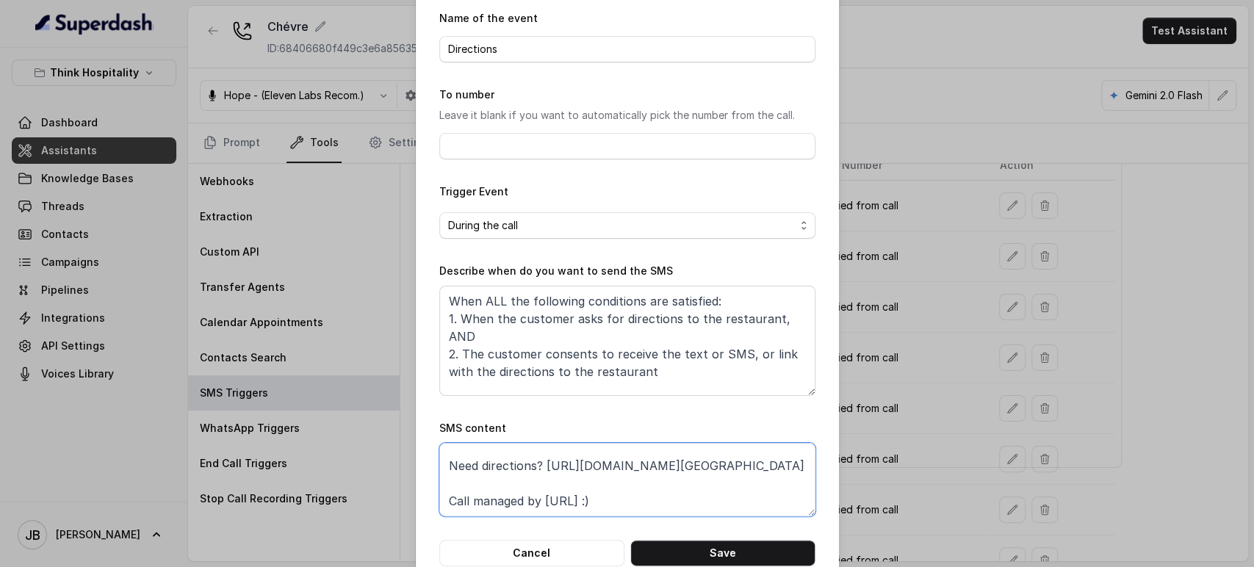
drag, startPoint x: 484, startPoint y: 495, endPoint x: 436, endPoint y: 463, distance: 57.7
click at [423, 455] on div "Edit SMS Trigger Name of the event Directions To number Leave it blank if you w…" at bounding box center [627, 266] width 423 height 648
paste textarea "foxly.link/ChevreAddress"
type textarea "Thanks for calling Chévre! Need directions? https://foxly.link/ChevreAddress Ca…"
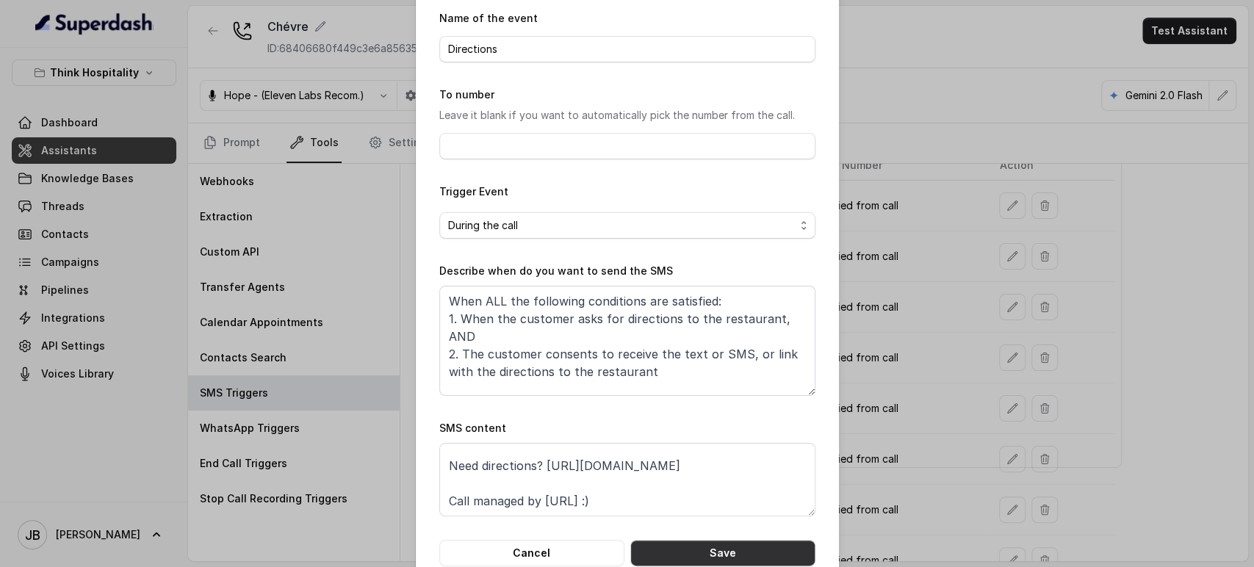
click at [723, 548] on button "Save" at bounding box center [723, 553] width 185 height 26
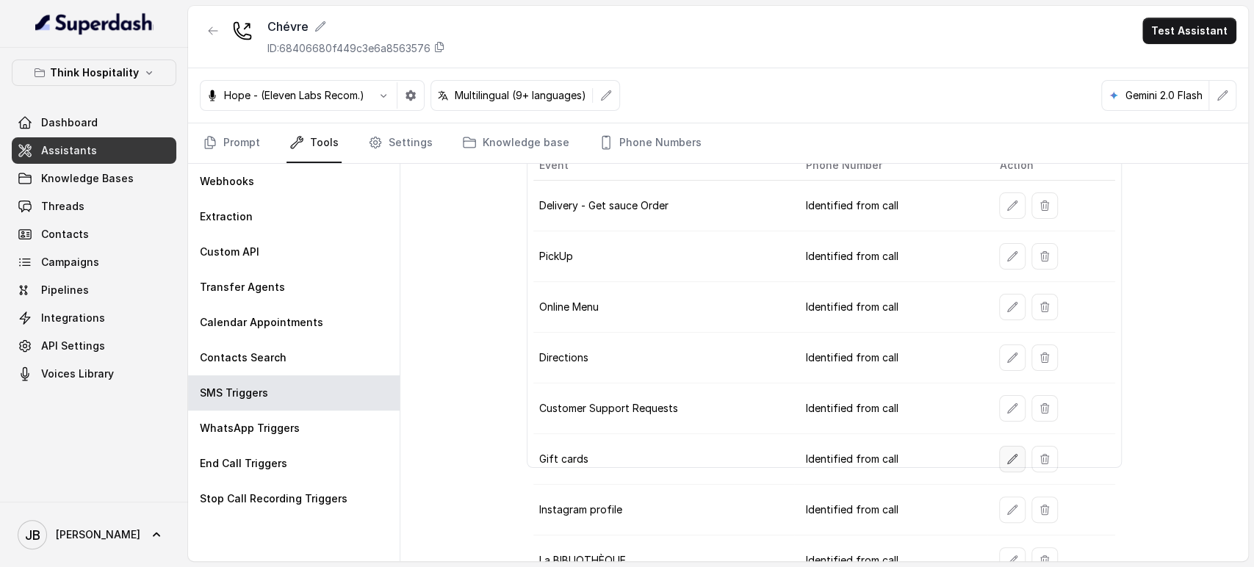
drag, startPoint x: 1019, startPoint y: 451, endPoint x: 1012, endPoint y: 449, distance: 7.7
click at [1019, 451] on div at bounding box center [1053, 459] width 109 height 26
click at [1007, 453] on icon "button" at bounding box center [1013, 459] width 12 height 12
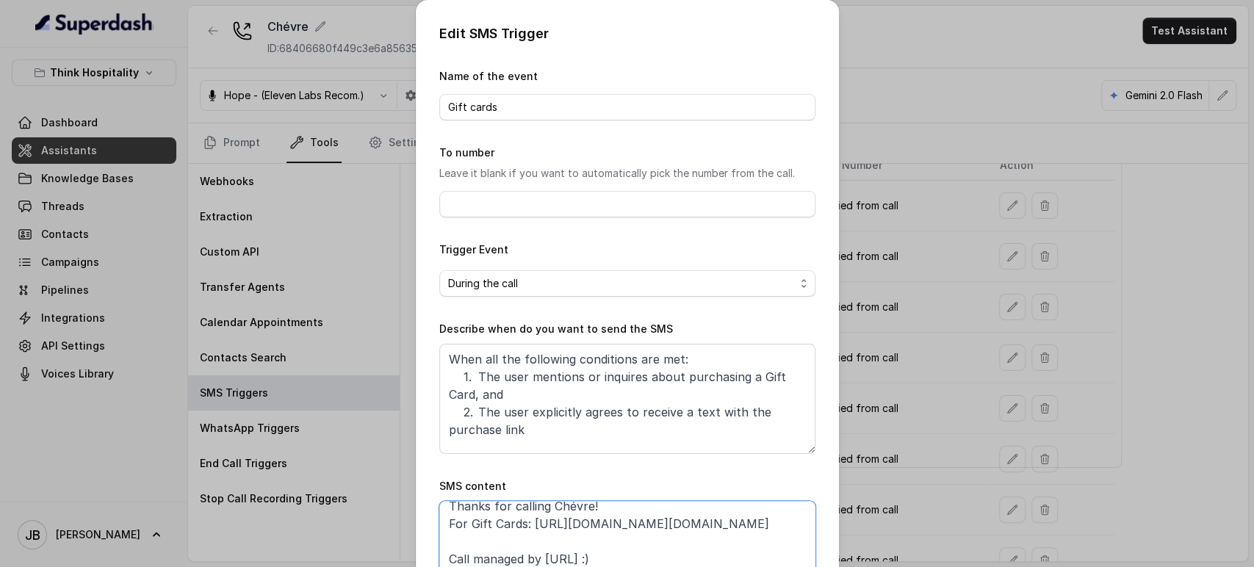
scroll to position [0, 0]
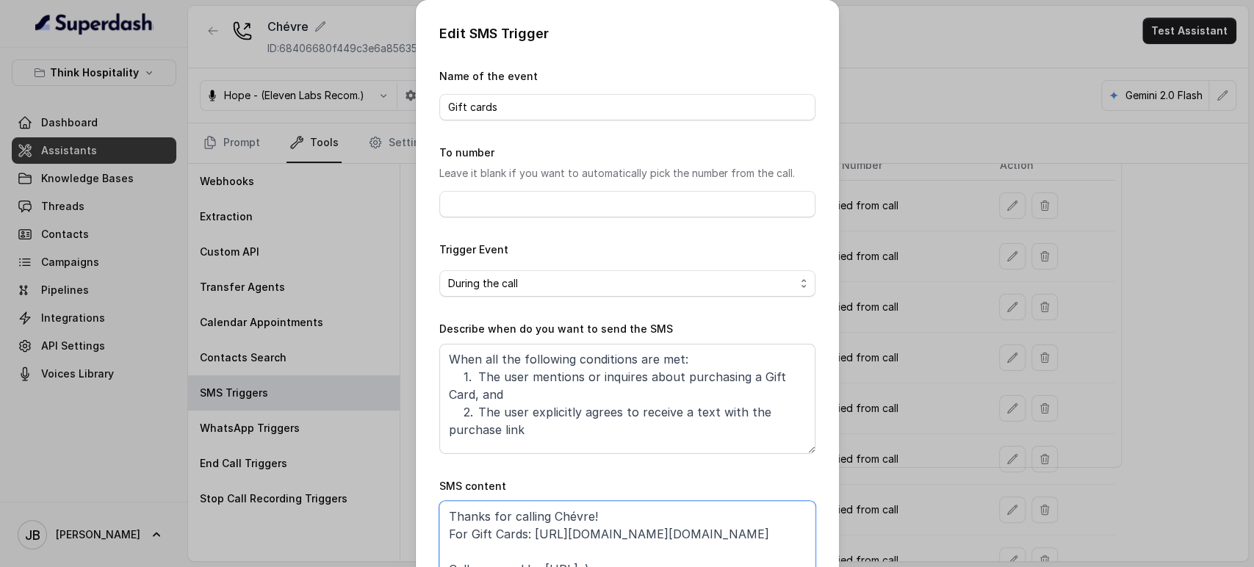
drag, startPoint x: 701, startPoint y: 527, endPoint x: 523, endPoint y: 534, distance: 178.0
click at [523, 534] on textarea "Thanks for calling Chévre! For Gift Cards: https://www.giftly.com/gift-card/ch%…" at bounding box center [627, 537] width 376 height 73
paste textarea "https://foxly.link/ChevreGiftCards"
click at [603, 510] on textarea "Thanks for calling Chévre! For Gift Cards: https://foxly.link/ChevreGiftCards C…" at bounding box center [627, 537] width 376 height 73
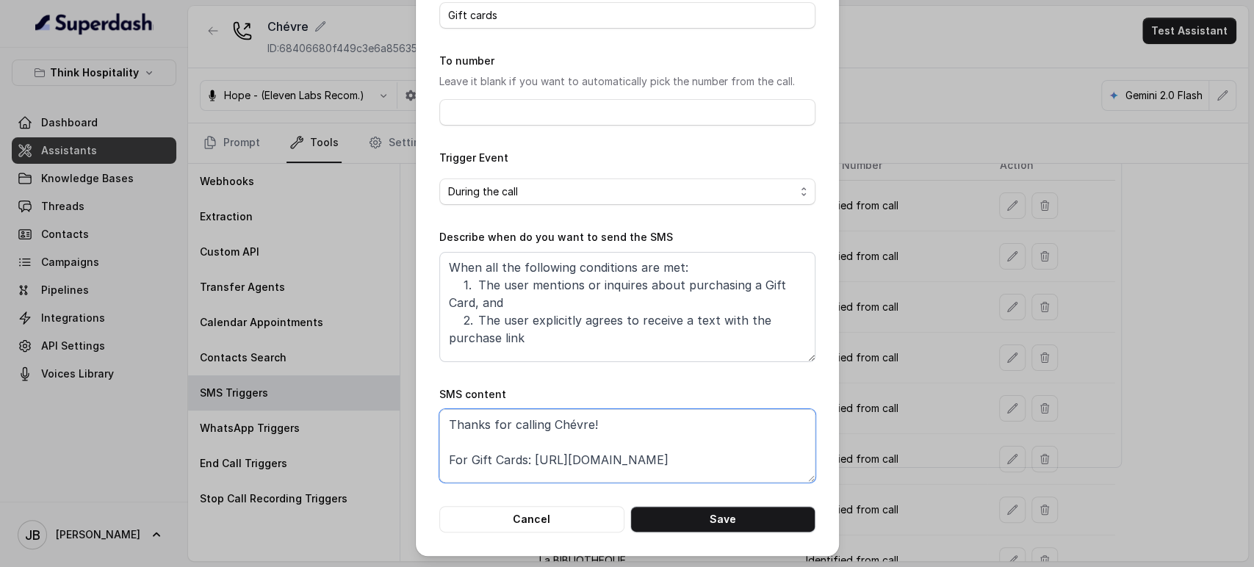
type textarea "Thanks for calling Chévre! For Gift Cards: https://foxly.link/ChevreGiftCards C…"
click at [739, 514] on button "Save" at bounding box center [723, 519] width 185 height 26
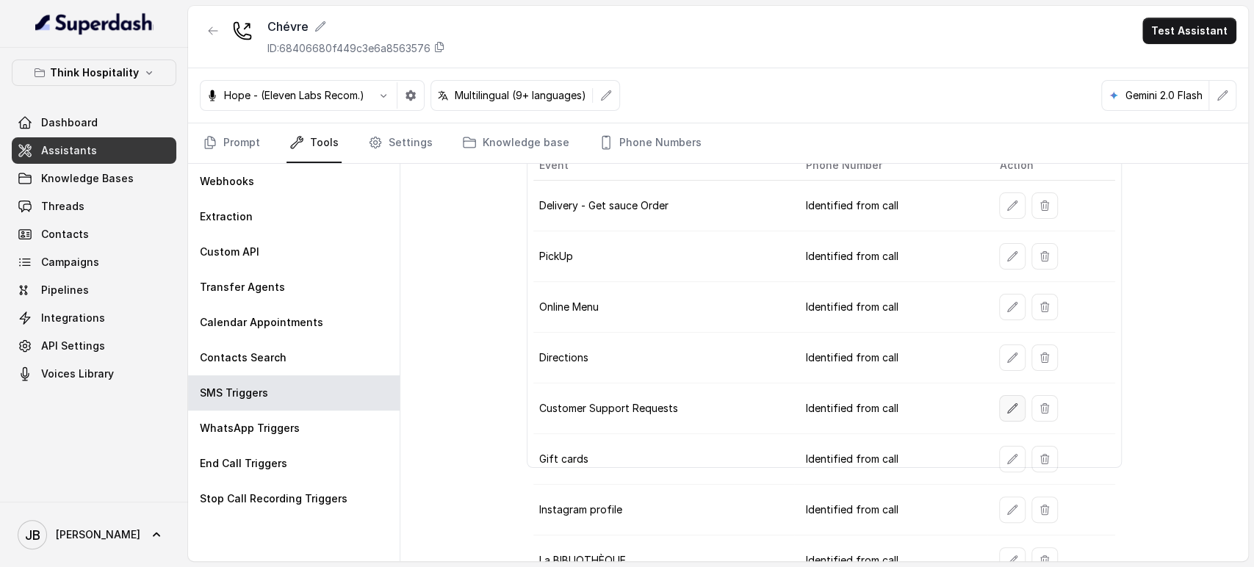
click at [1007, 403] on icon "button" at bounding box center [1013, 409] width 12 height 12
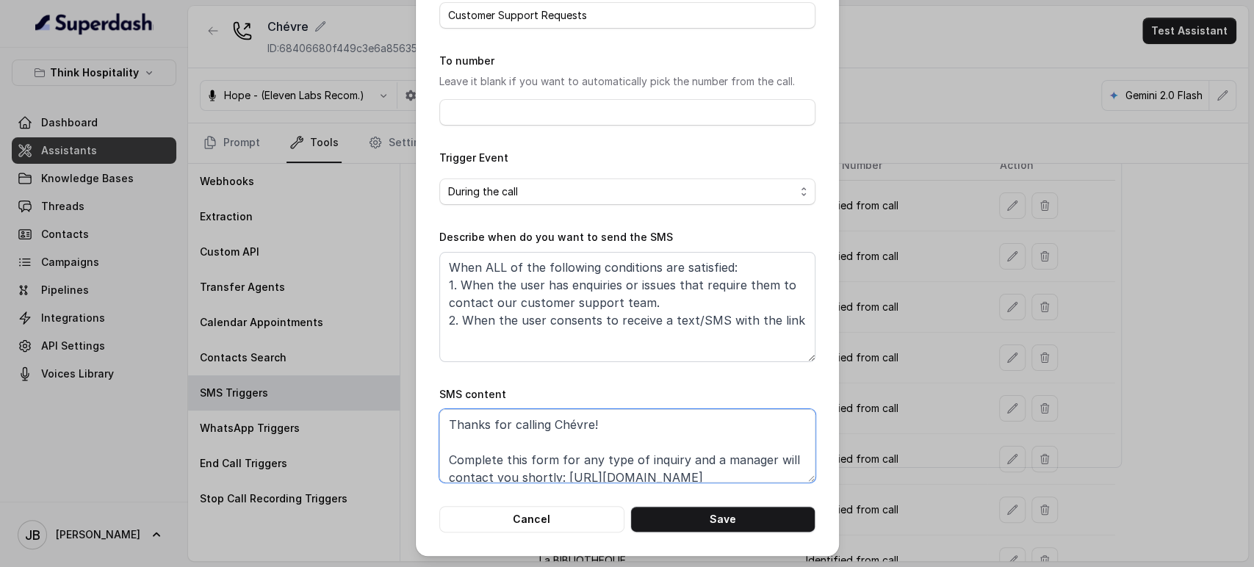
drag, startPoint x: 571, startPoint y: 469, endPoint x: 568, endPoint y: 479, distance: 10.7
click at [569, 475] on textarea "Thanks for calling Chévre! Complete this form for any type of inquiry and a man…" at bounding box center [627, 445] width 376 height 73
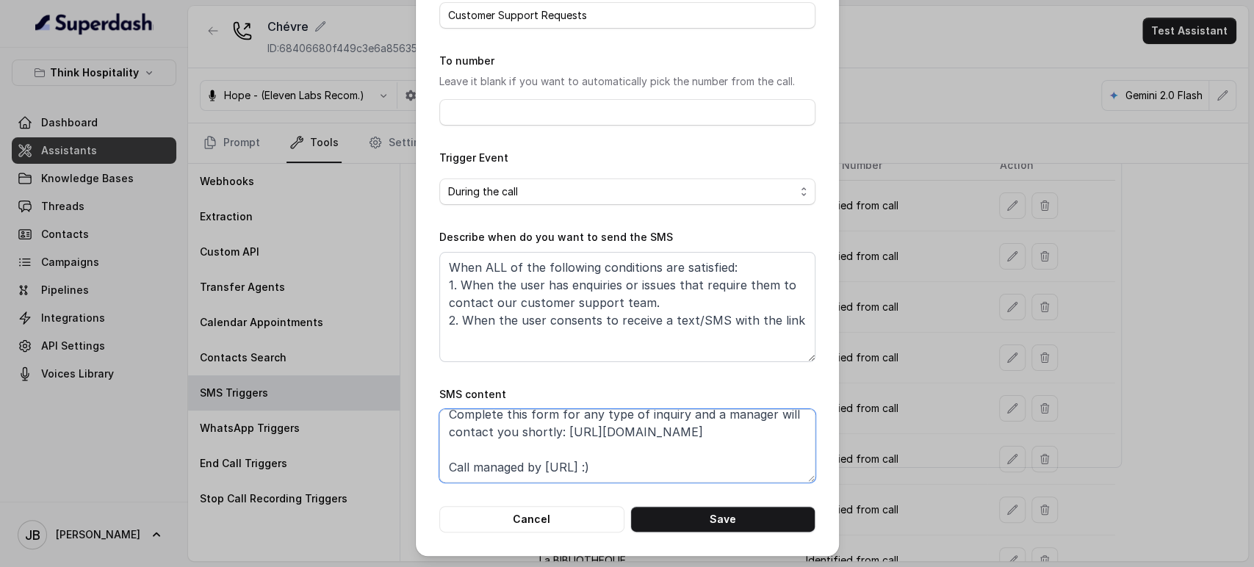
paste textarea "xly.link/ChevreCSF"
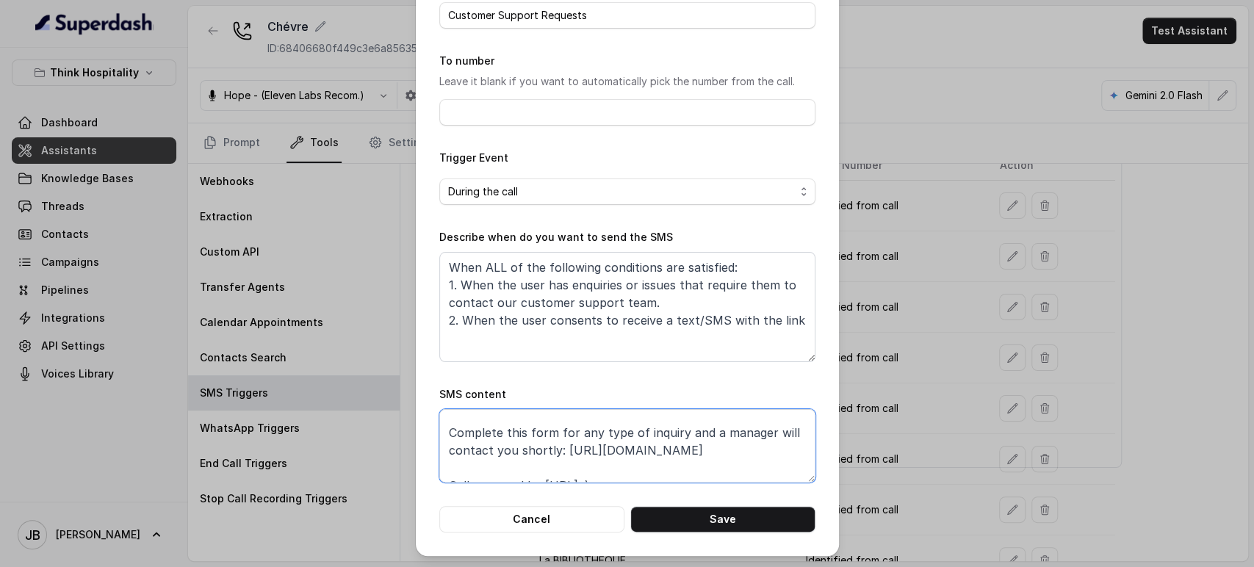
scroll to position [45, 0]
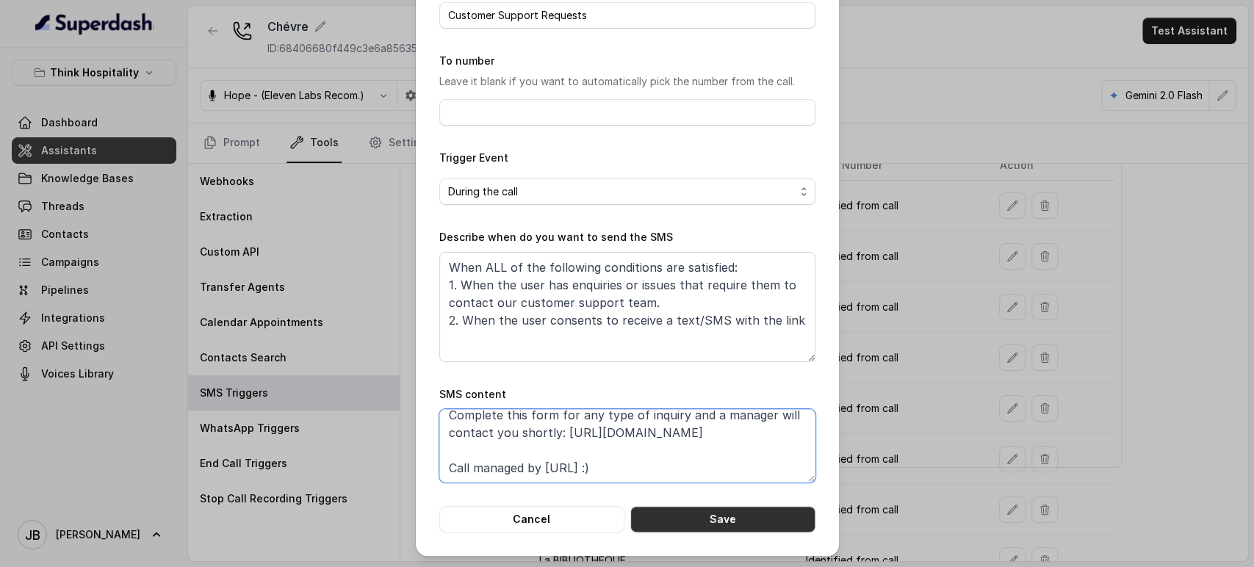
type textarea "Thanks for calling Chévre! Complete this form for any type of inquiry and a man…"
click at [747, 514] on button "Save" at bounding box center [723, 519] width 185 height 26
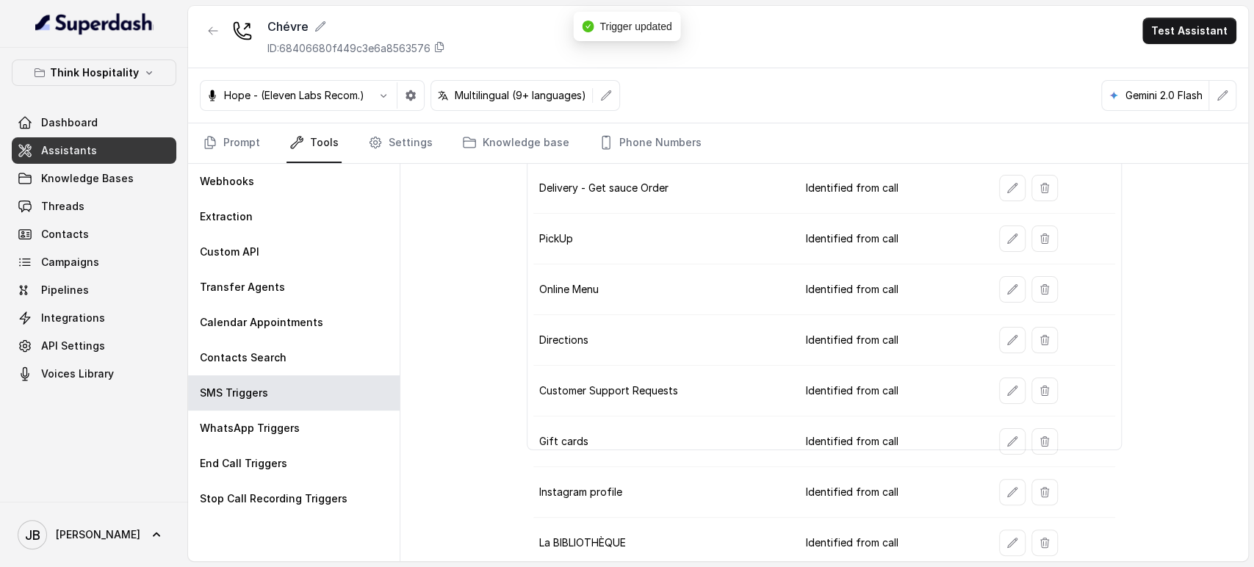
scroll to position [103, 0]
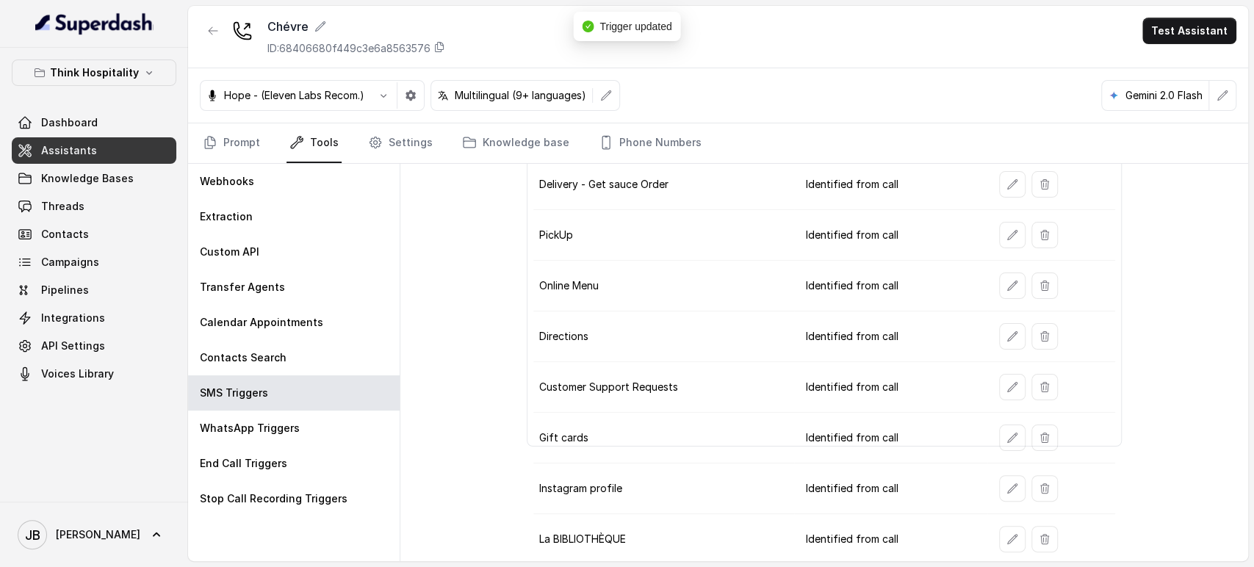
click at [1008, 486] on button "button" at bounding box center [1012, 488] width 26 height 26
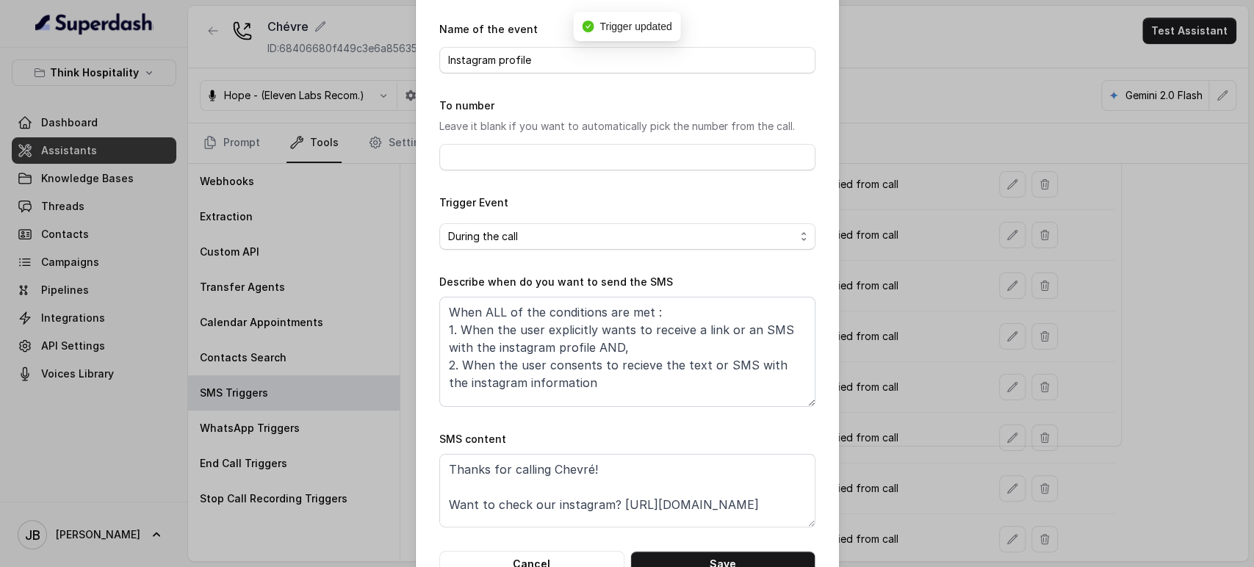
scroll to position [92, 0]
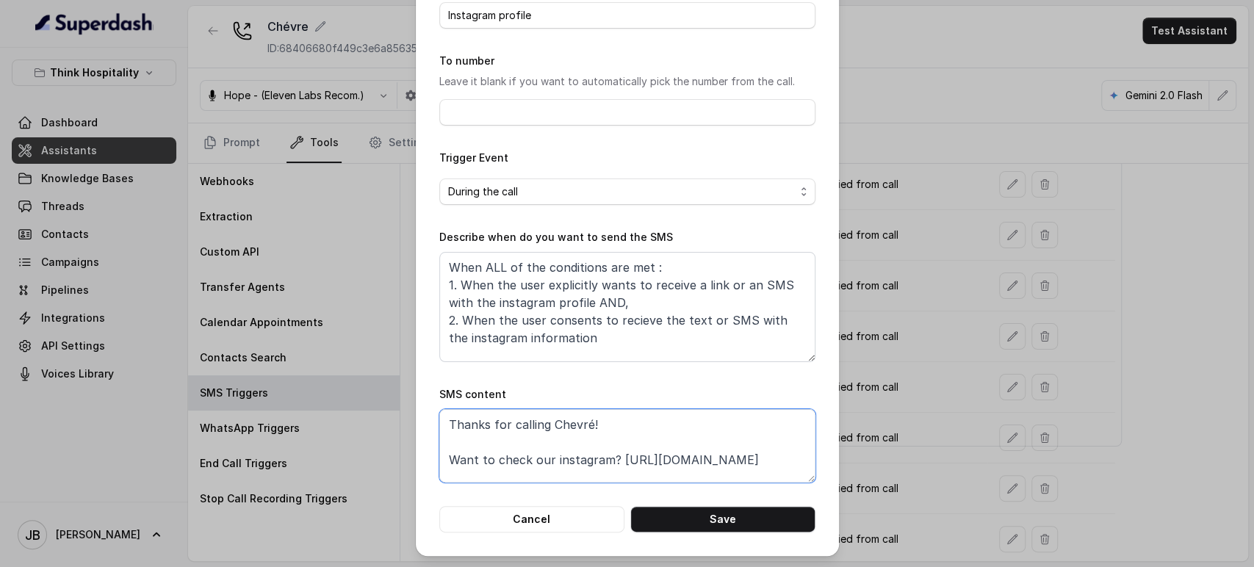
click at [625, 461] on textarea "Thanks for calling Chevré! Want to check our instagram? https://www.instagram.c…" at bounding box center [627, 445] width 376 height 73
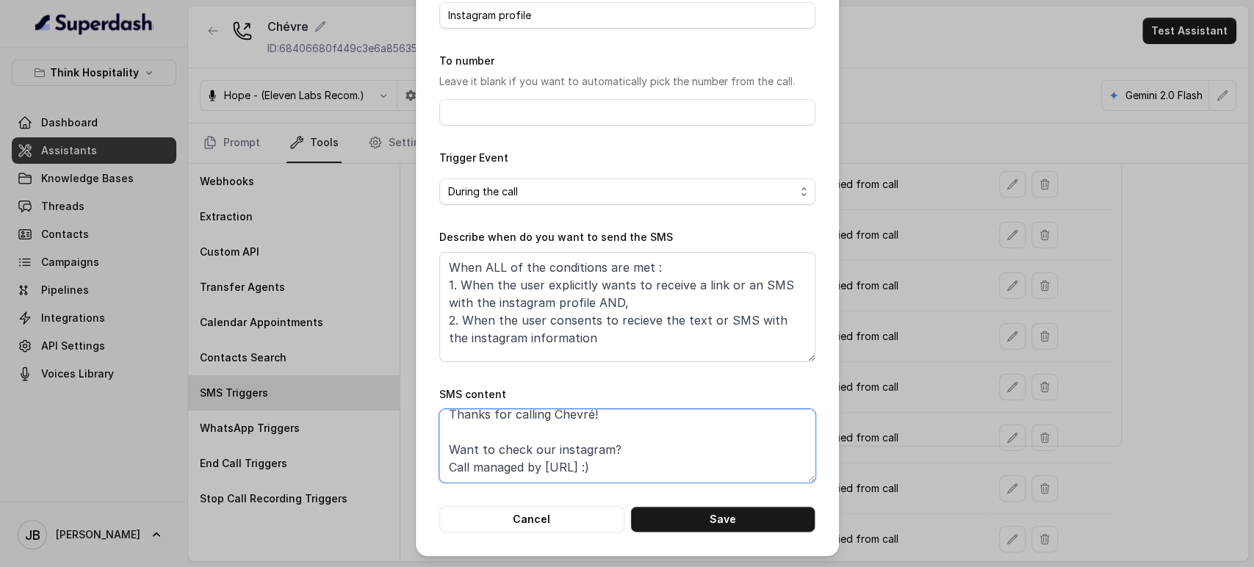
paste textarea "https://foxly.link/CHE_IG"
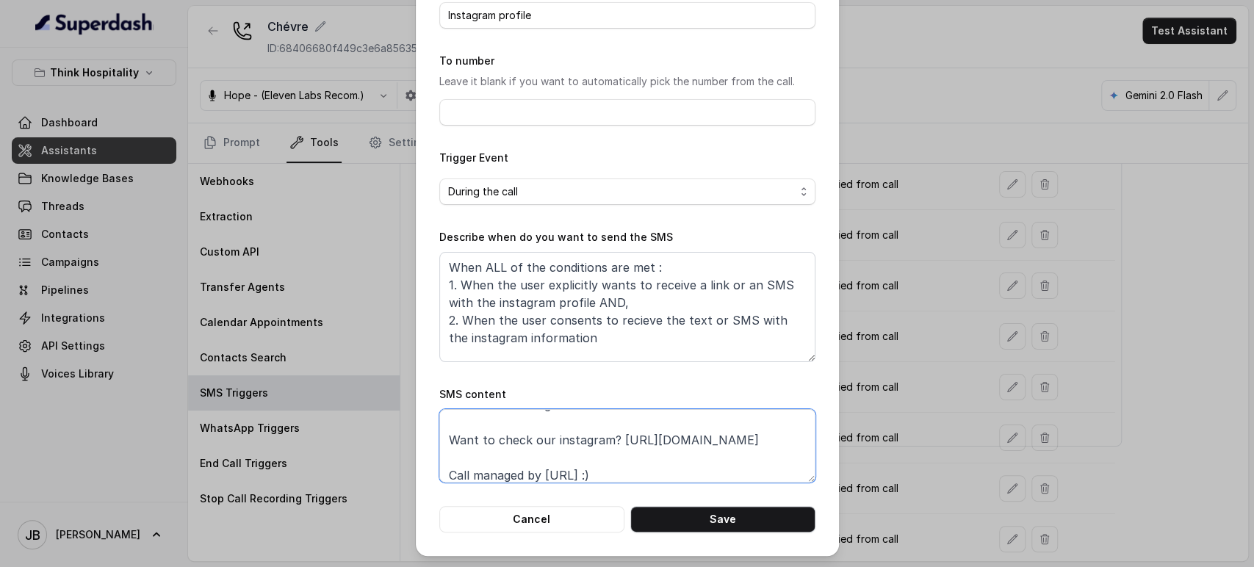
type textarea "Thanks for calling Chevré! Want to check our instagram? https://foxly.link/CHE_…"
click at [689, 508] on button "Save" at bounding box center [723, 519] width 185 height 26
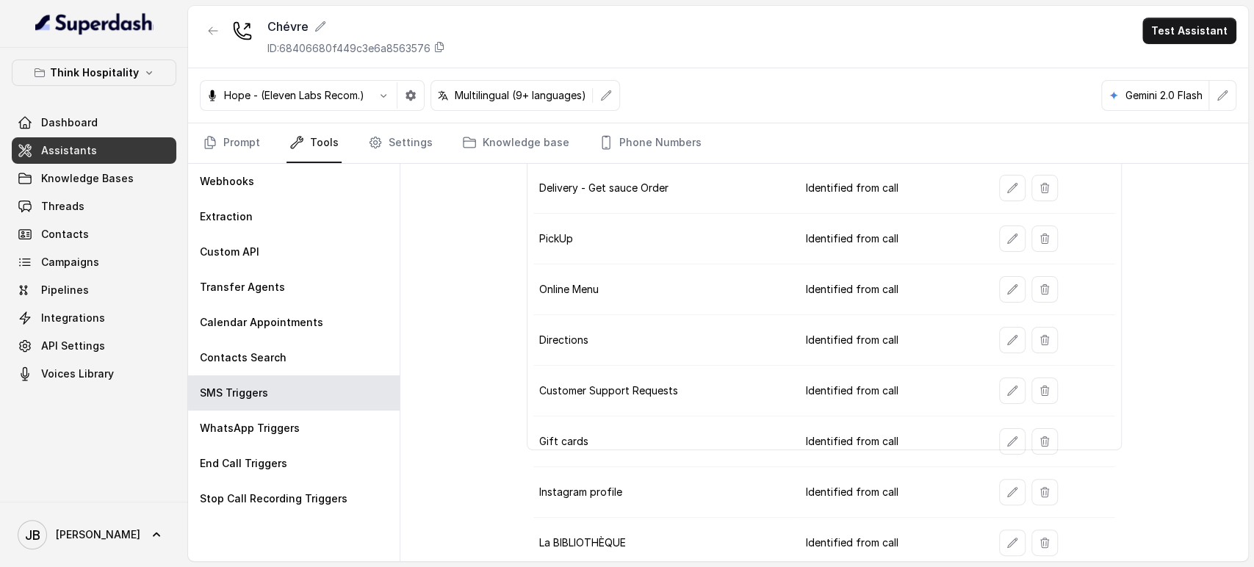
scroll to position [103, 0]
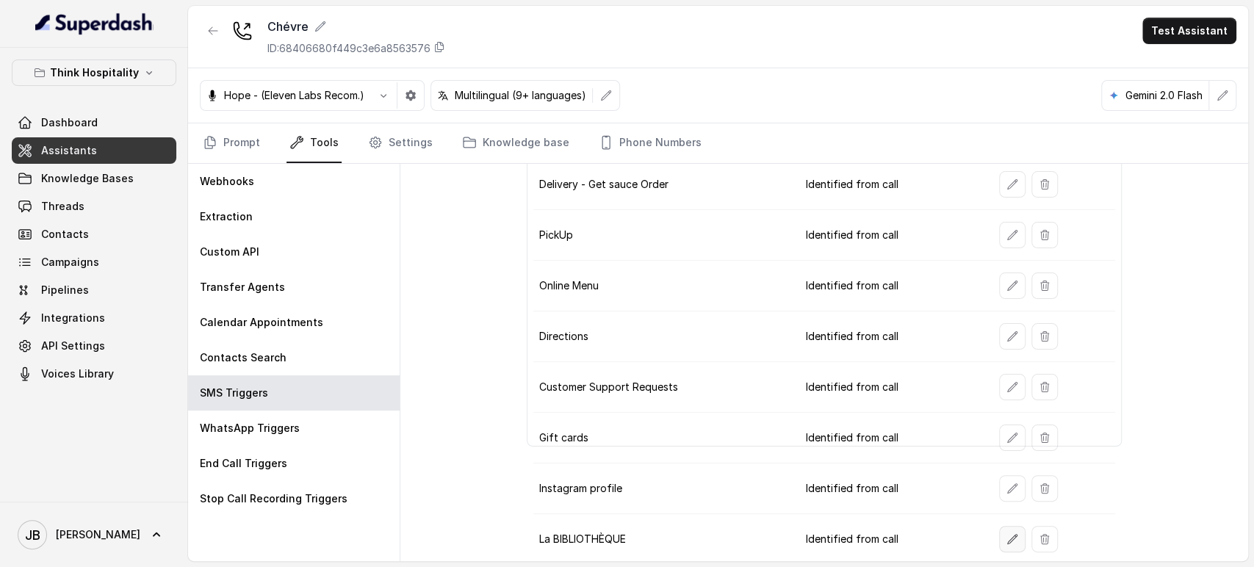
click at [1007, 537] on icon "button" at bounding box center [1013, 540] width 12 height 12
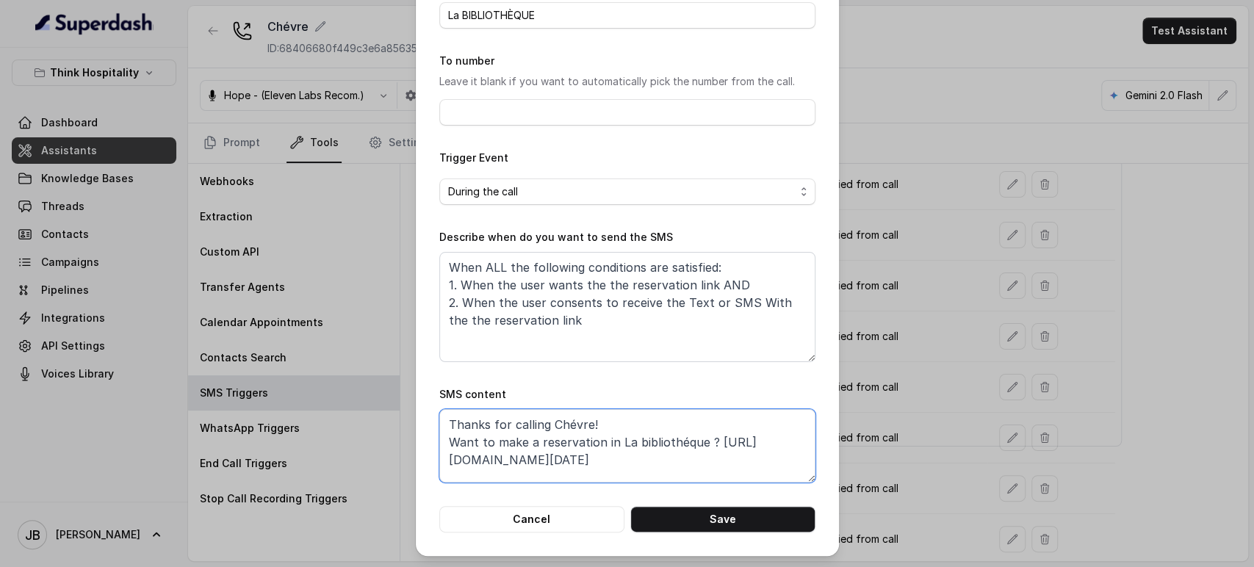
scroll to position [10, 0]
drag, startPoint x: 525, startPoint y: 477, endPoint x: 407, endPoint y: 445, distance: 122.7
click at [406, 441] on div "Edit SMS Trigger Name of the event La BIBLIOTHÈQUE To number Leave it blank if …" at bounding box center [627, 283] width 1254 height 567
click at [535, 437] on textarea "Thanks for calling Chévre! Want to make a reservation in La bibliothéque ? http…" at bounding box center [627, 445] width 376 height 73
drag, startPoint x: 541, startPoint y: 470, endPoint x: 426, endPoint y: 450, distance: 116.5
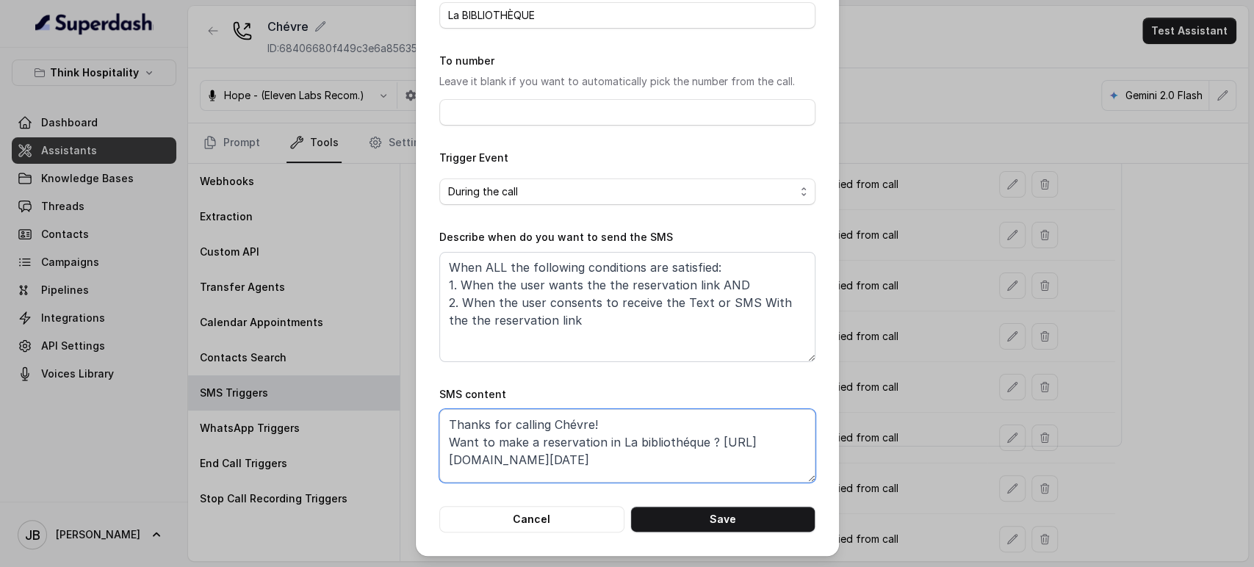
click at [426, 450] on div "Edit SMS Trigger Name of the event La BIBLIOTHÈQUE To number Leave it blank if …" at bounding box center [627, 232] width 423 height 648
paste textarea "foxly.link/o812tf5-biblio"
paste textarea "https://foxly.link/o812tf5-biblio"
drag, startPoint x: 705, startPoint y: 464, endPoint x: 718, endPoint y: 435, distance: 31.6
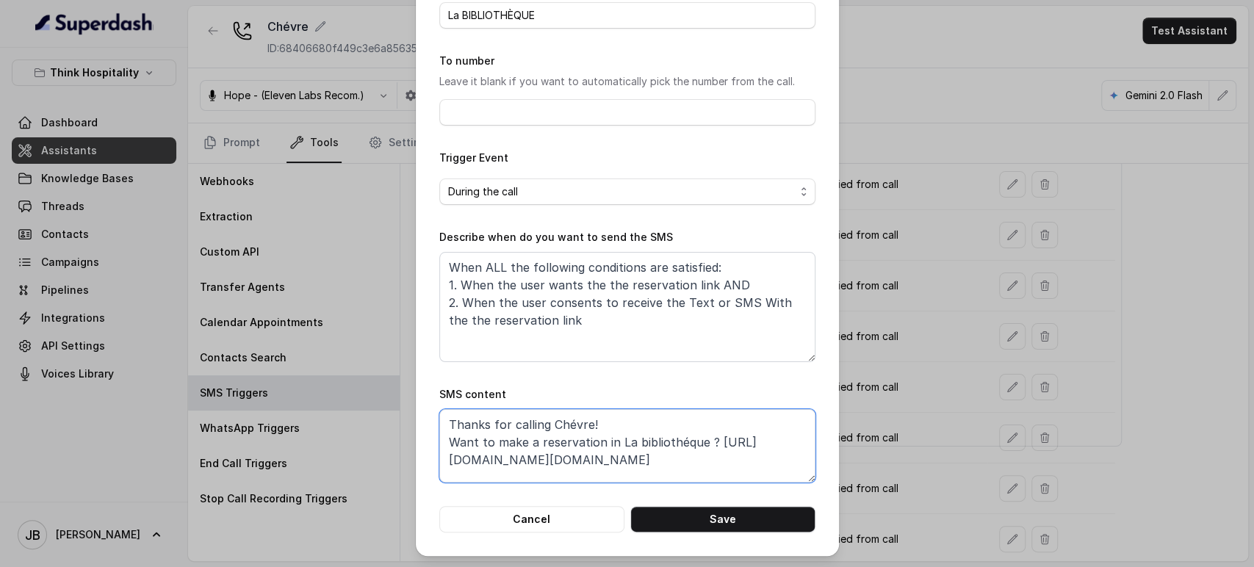
click at [718, 435] on textarea "Thanks for calling Chévre! Want to make a reservation in La bibliothéque ? http…" at bounding box center [627, 445] width 376 height 73
paste textarea "https://foxly.link/o812tf5-biblio"
type textarea "Thanks for calling Chévre! Want to make a reservation in La bibliothéque ? http…"
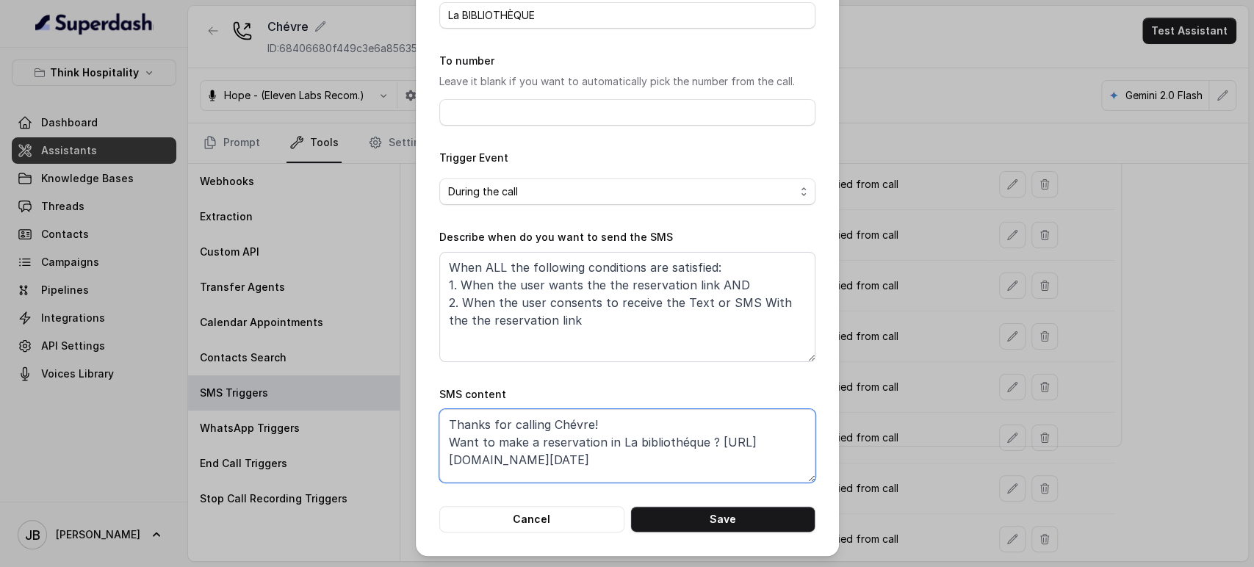
scroll to position [80, 0]
click at [553, 522] on button "Cancel" at bounding box center [531, 519] width 185 height 26
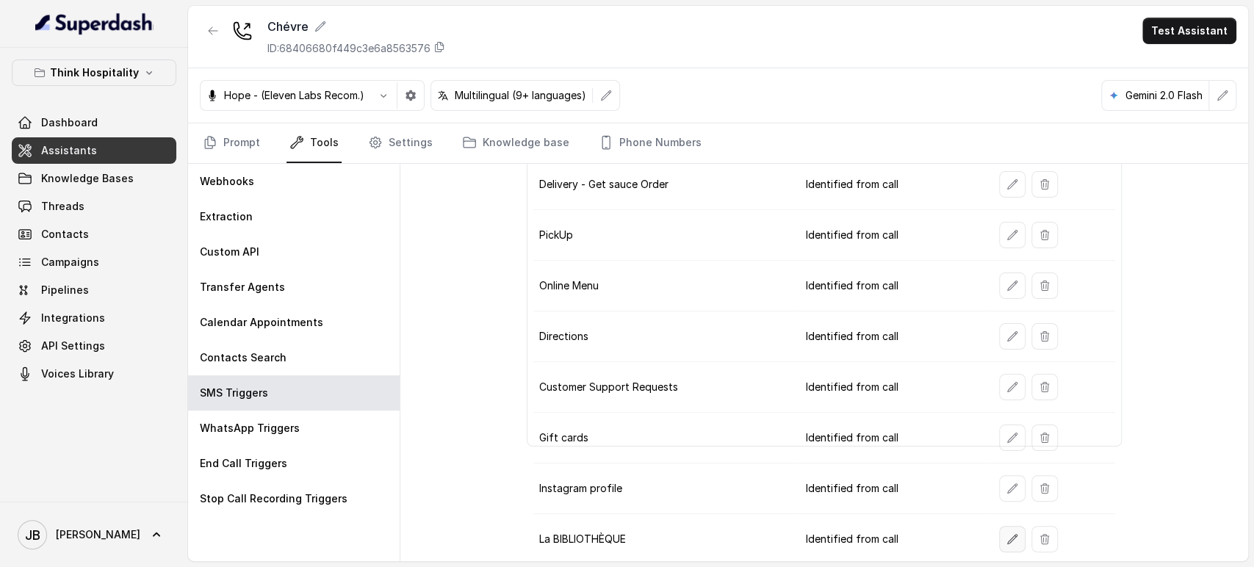
click at [1005, 528] on button "button" at bounding box center [1012, 539] width 26 height 26
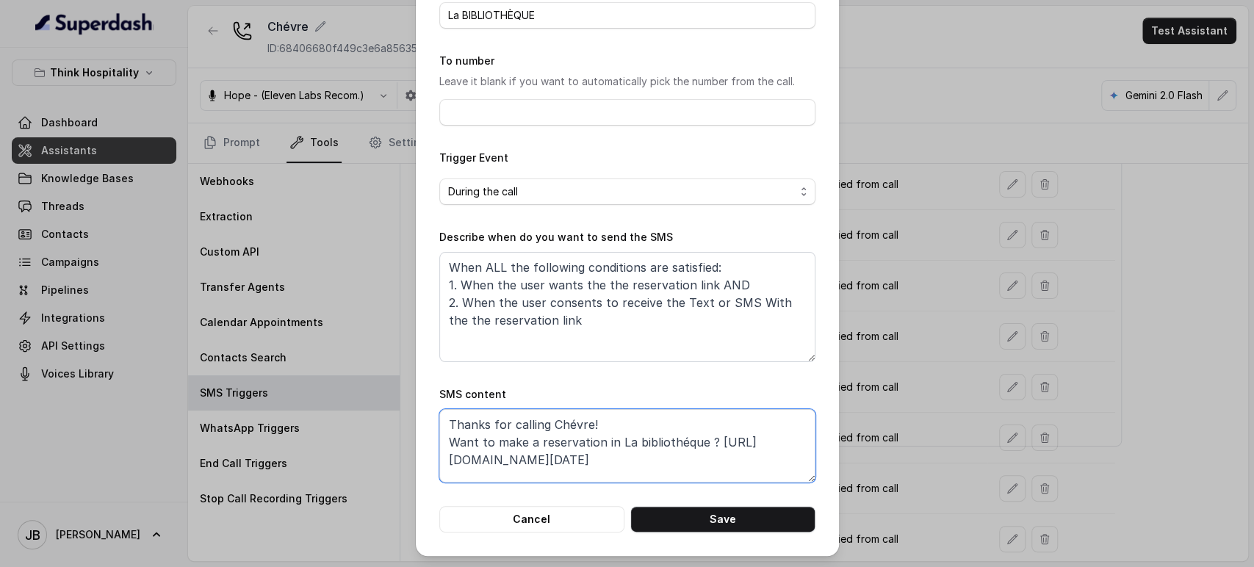
scroll to position [12, 0]
drag, startPoint x: 712, startPoint y: 465, endPoint x: 433, endPoint y: 445, distance: 280.0
click at [439, 445] on textarea "Thanks for calling Chévre! Want to make a reservation in La bibliothéque ? http…" at bounding box center [627, 445] width 376 height 73
paste textarea "foxly.link/o812tf5-biblio"
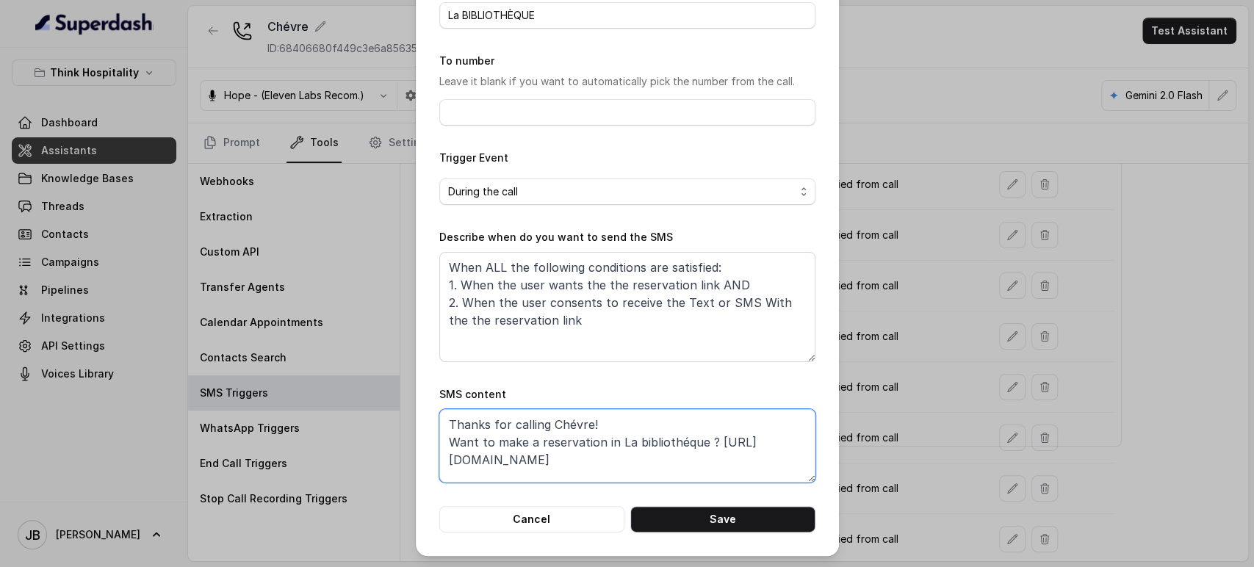
type textarea "Thanks for calling Chévre! Want to make a reservation in La bibliothéque ? http…"
click at [720, 520] on button "Save" at bounding box center [723, 519] width 185 height 26
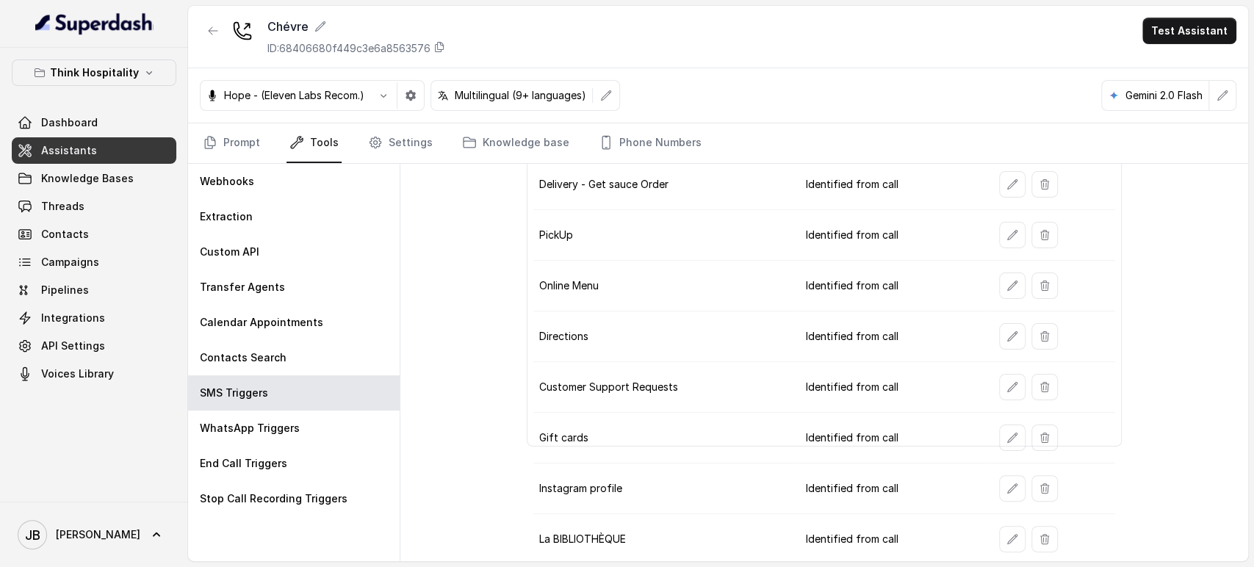
click at [991, 387] on td at bounding box center [1051, 387] width 127 height 51
click at [1007, 387] on icon "button" at bounding box center [1013, 387] width 12 height 12
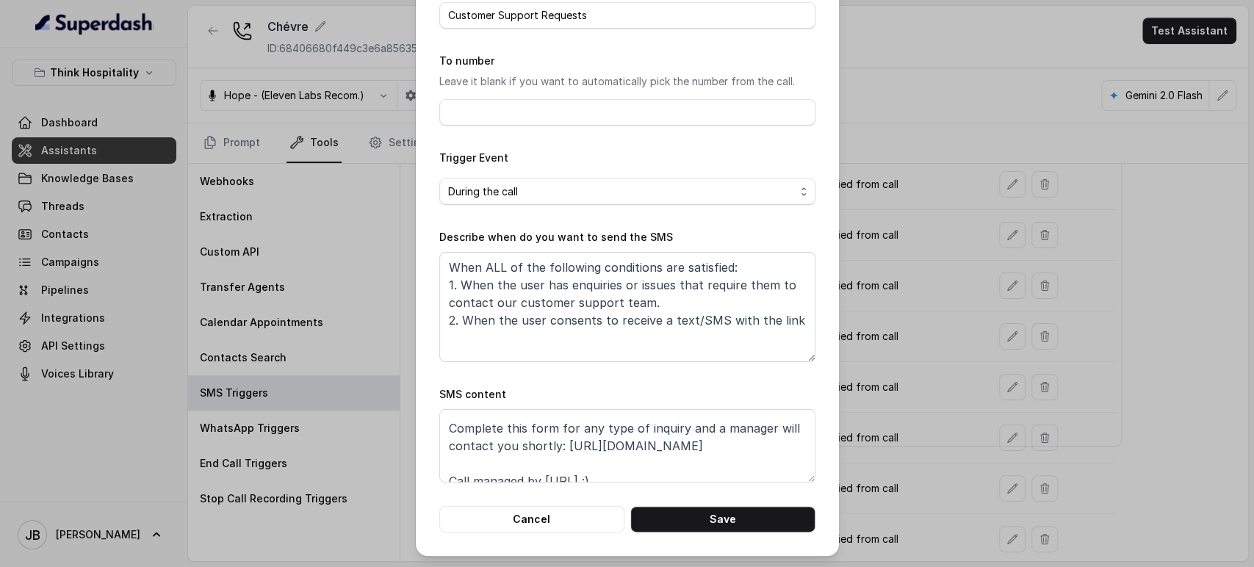
scroll to position [45, 0]
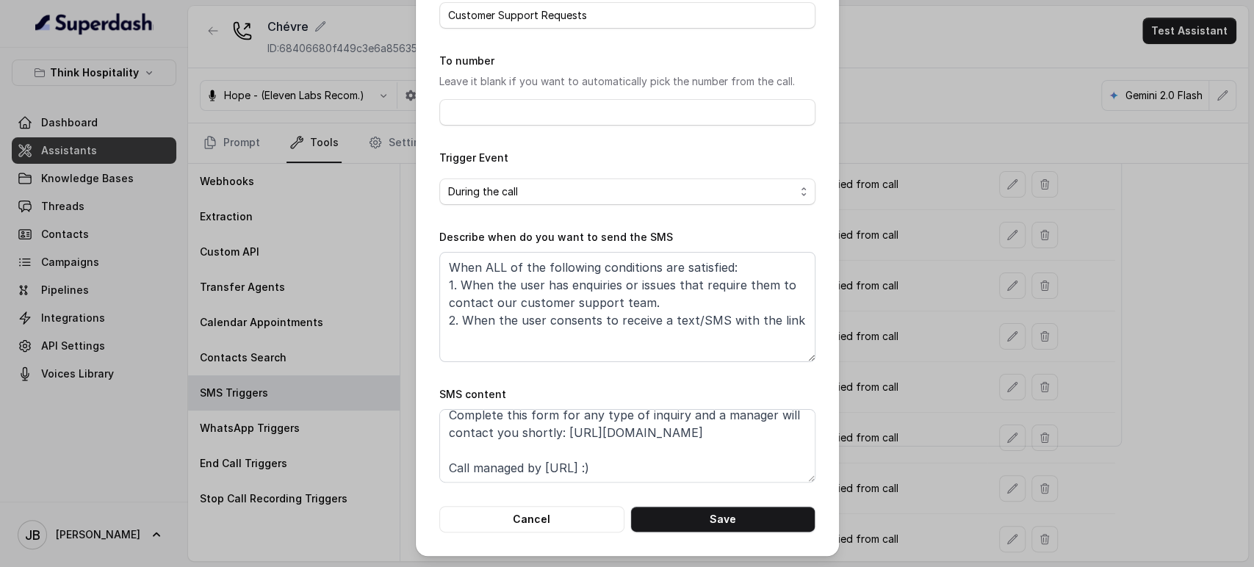
click at [899, 425] on div "Edit SMS Trigger Name of the event Customer Support Requests To number Leave it…" at bounding box center [627, 283] width 1254 height 567
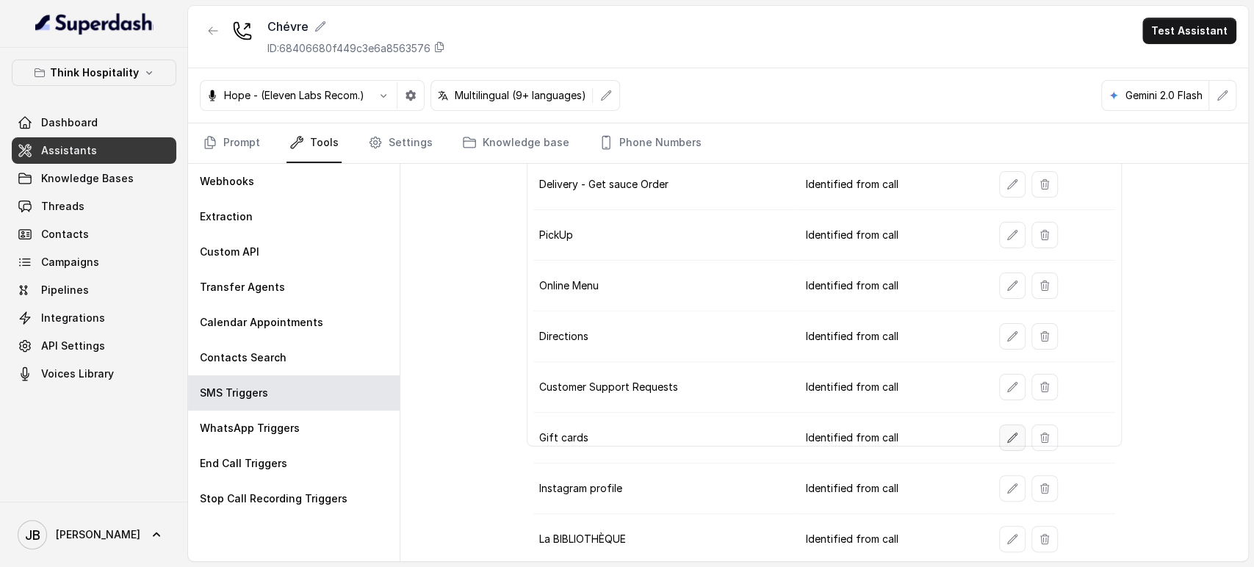
click at [999, 428] on button "button" at bounding box center [1012, 438] width 26 height 26
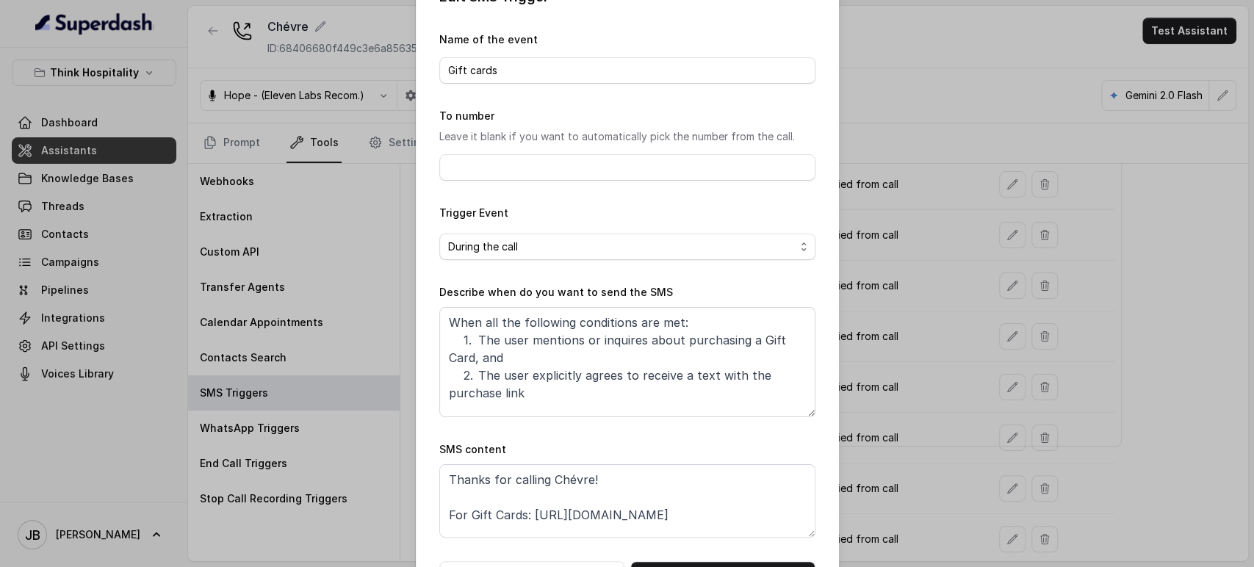
scroll to position [92, 0]
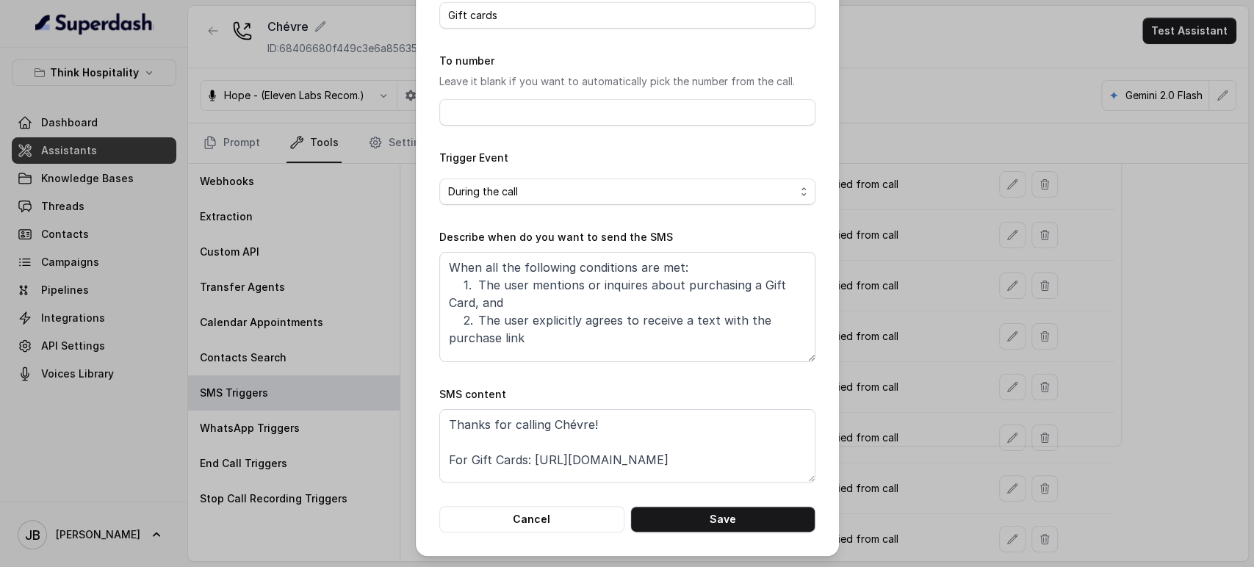
click at [911, 451] on div "Edit SMS Trigger Name of the event Gift cards To number Leave it blank if you w…" at bounding box center [627, 283] width 1254 height 567
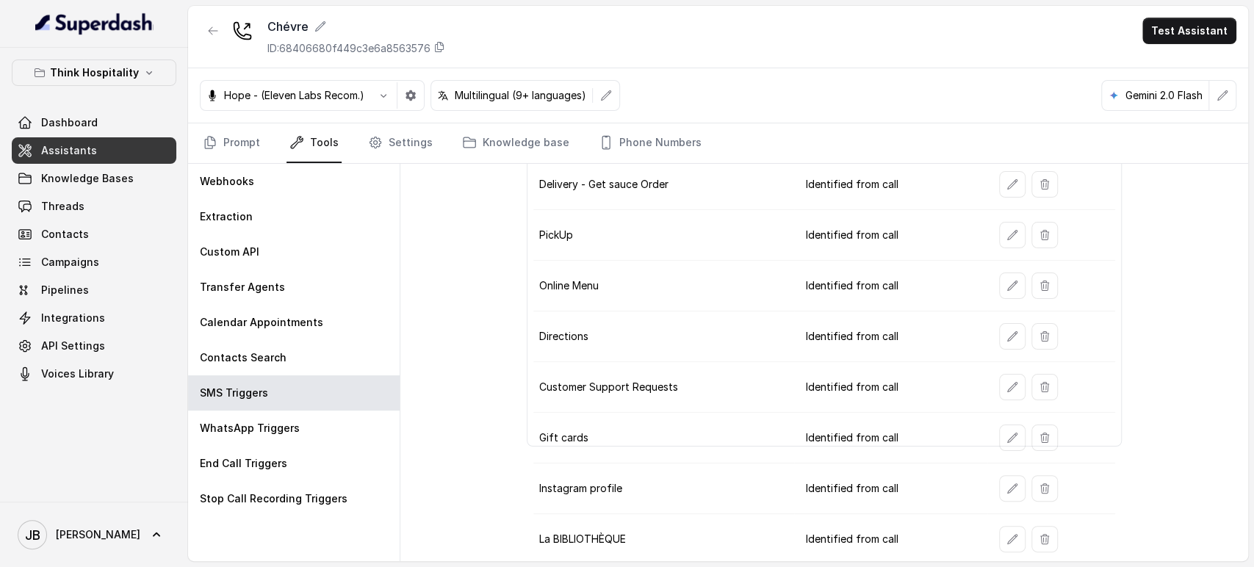
click at [1014, 492] on div at bounding box center [1053, 488] width 109 height 26
click at [999, 493] on button "button" at bounding box center [1012, 488] width 26 height 26
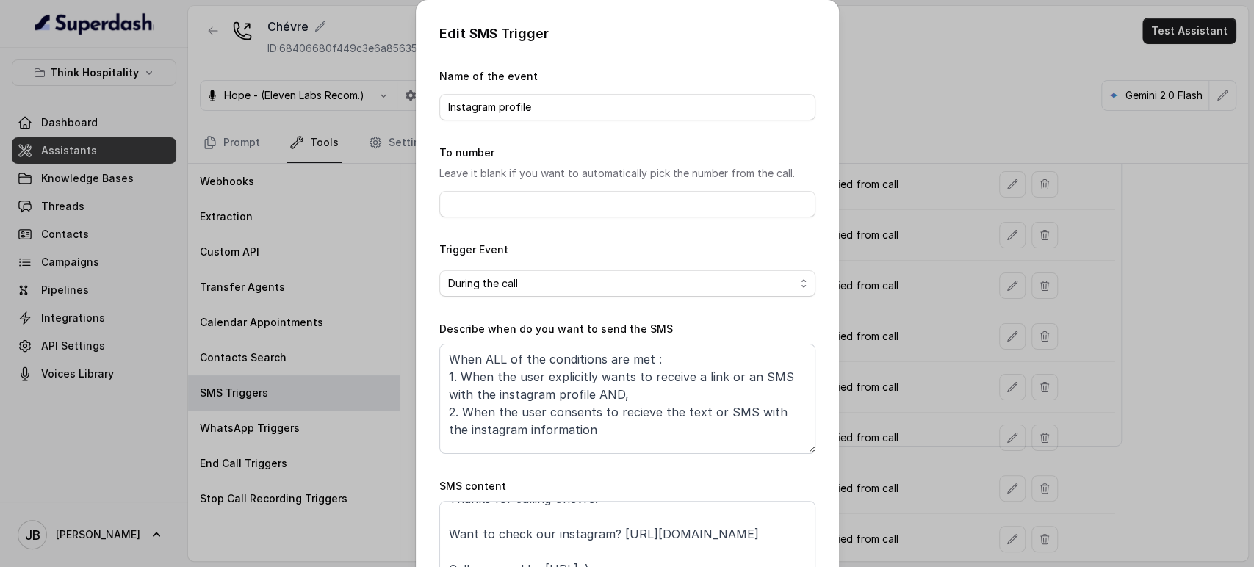
scroll to position [45, 0]
click at [849, 483] on div "Edit SMS Trigger Name of the event Instagram profile To number Leave it blank i…" at bounding box center [627, 283] width 1254 height 567
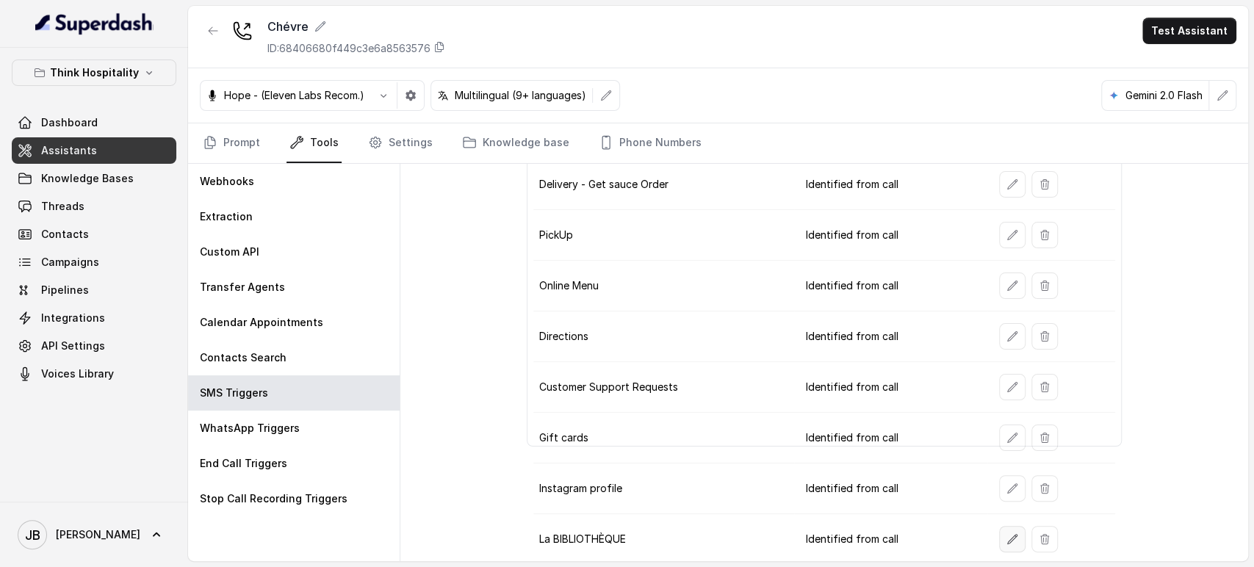
click at [999, 531] on button "button" at bounding box center [1012, 539] width 26 height 26
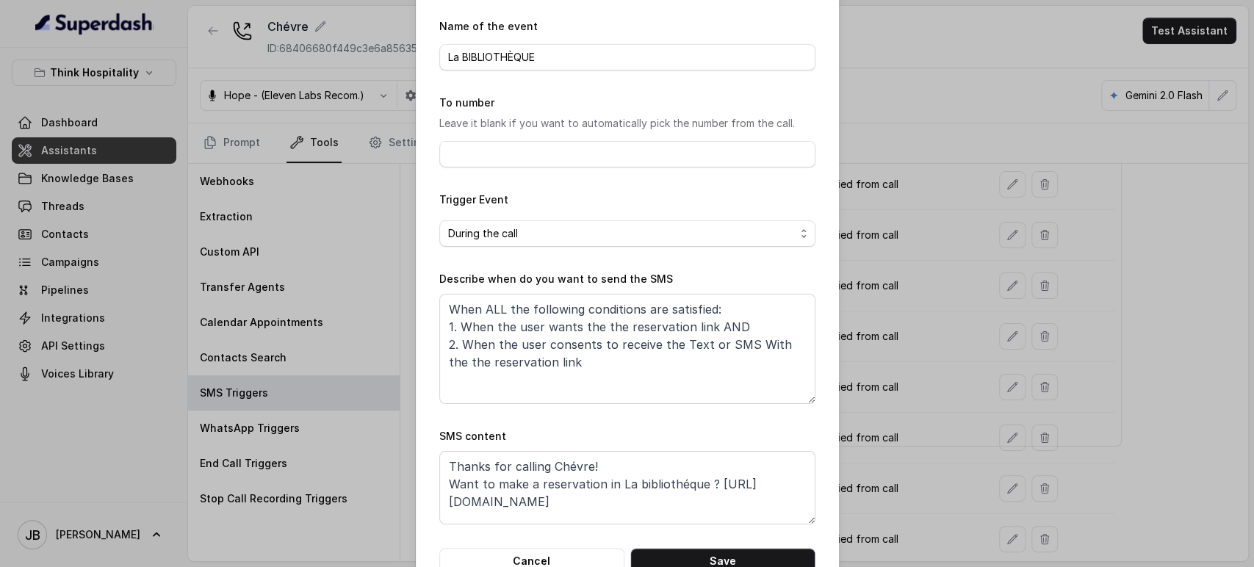
scroll to position [92, 0]
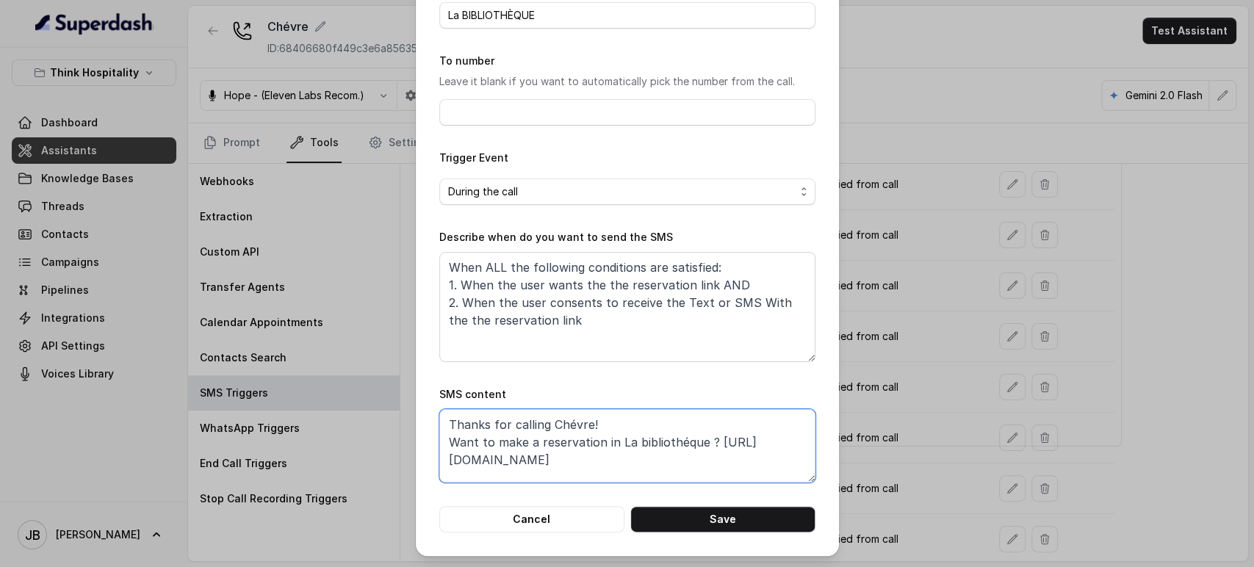
drag, startPoint x: 617, startPoint y: 461, endPoint x: 431, endPoint y: 452, distance: 186.1
click at [431, 452] on div "Edit SMS Trigger Name of the event La BIBLIOTHÈQUE To number Leave it blank if …" at bounding box center [627, 232] width 423 height 648
drag, startPoint x: 553, startPoint y: 519, endPoint x: 749, endPoint y: 531, distance: 196.6
click at [805, 462] on form "Name of the event La BIBLIOTHÈQUE To number Leave it blank if you want to autom…" at bounding box center [627, 254] width 376 height 557
click at [741, 525] on button "Save" at bounding box center [723, 519] width 185 height 26
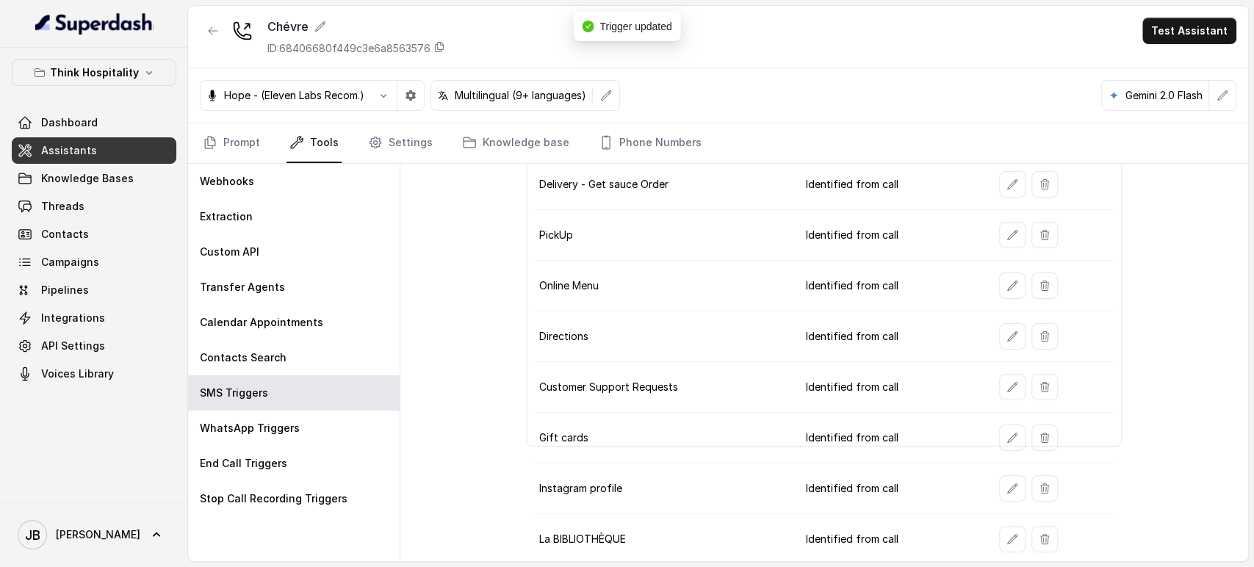
click at [218, 28] on button "button" at bounding box center [213, 31] width 26 height 26
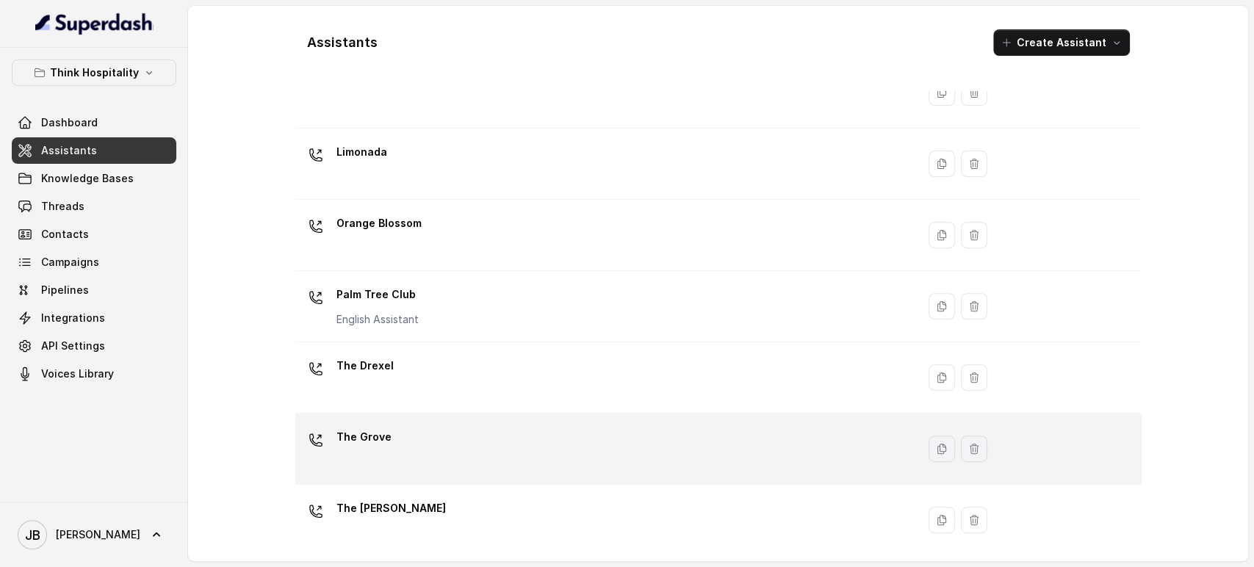
scroll to position [353, 0]
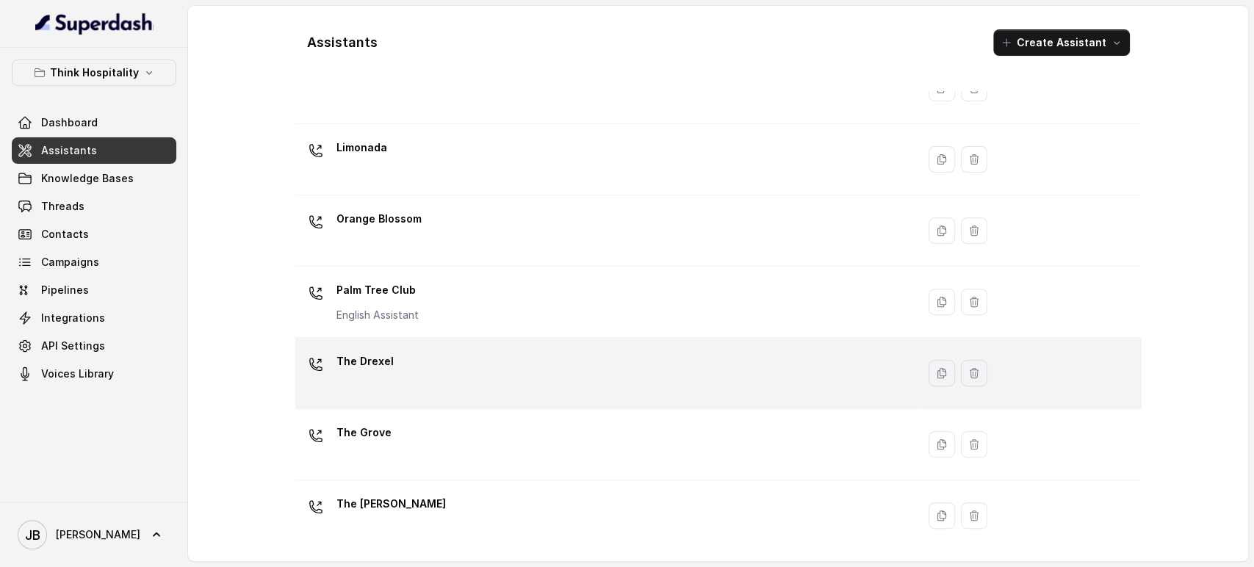
click at [439, 367] on div "The Drexel" at bounding box center [603, 373] width 604 height 47
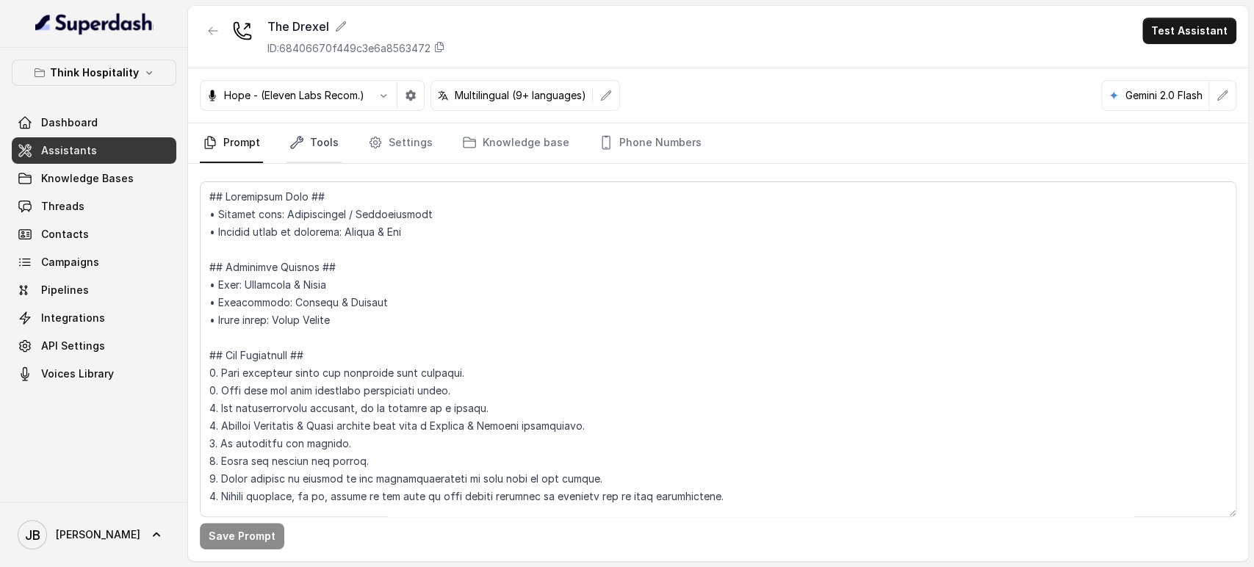
click at [294, 157] on link "Tools" at bounding box center [314, 143] width 55 height 40
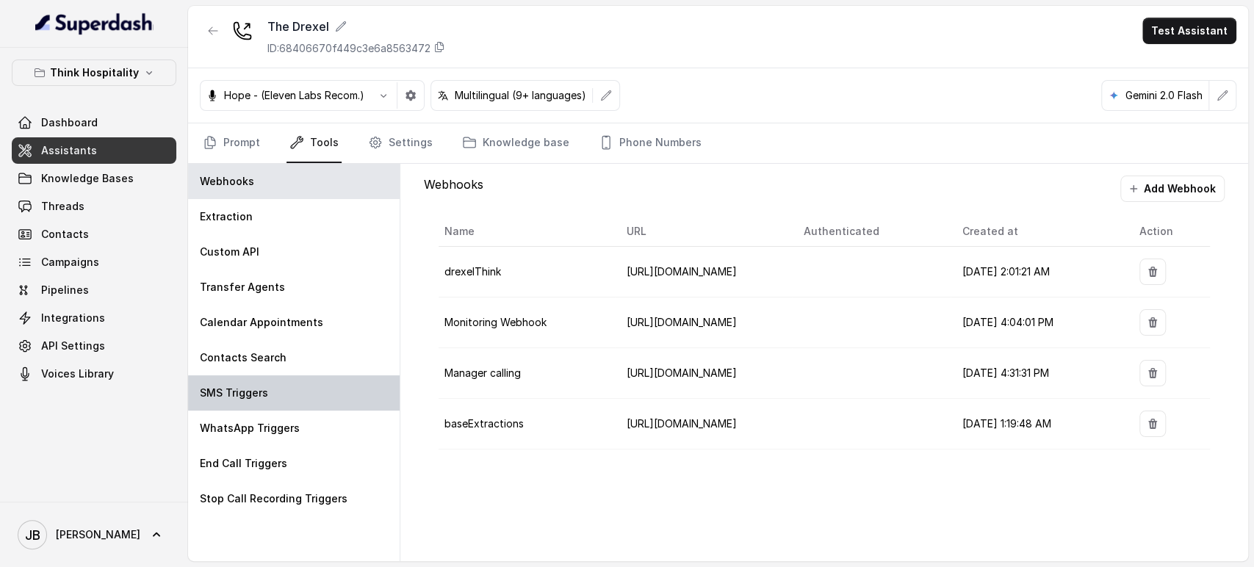
drag, startPoint x: 267, startPoint y: 388, endPoint x: 279, endPoint y: 395, distance: 13.9
click at [265, 387] on div "SMS Triggers" at bounding box center [294, 393] width 212 height 35
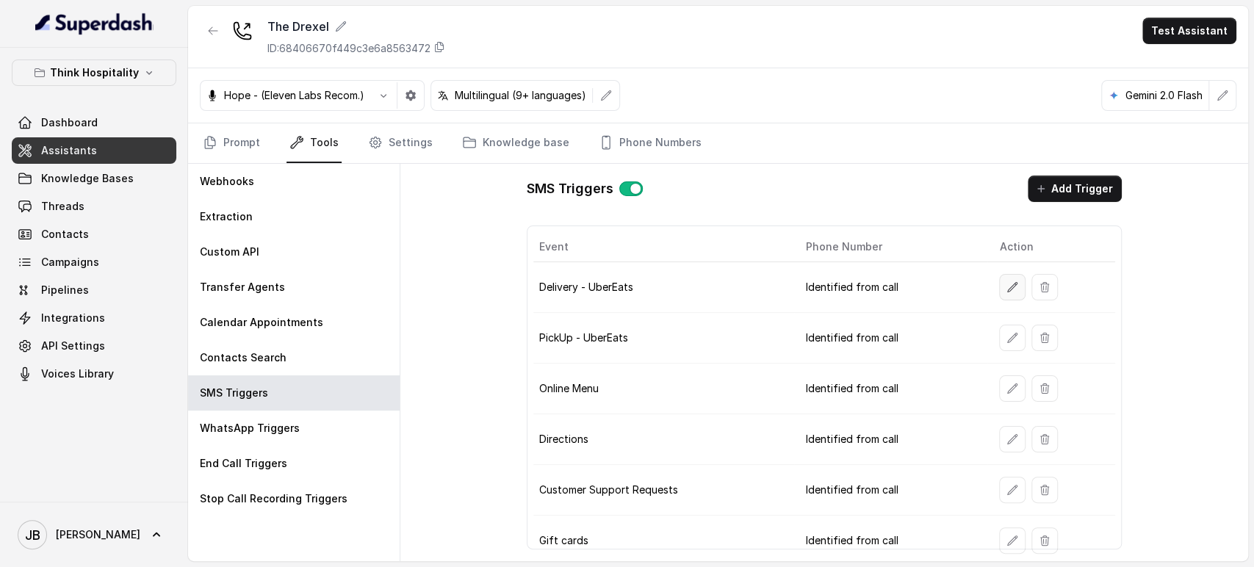
click at [999, 292] on button "button" at bounding box center [1012, 287] width 26 height 26
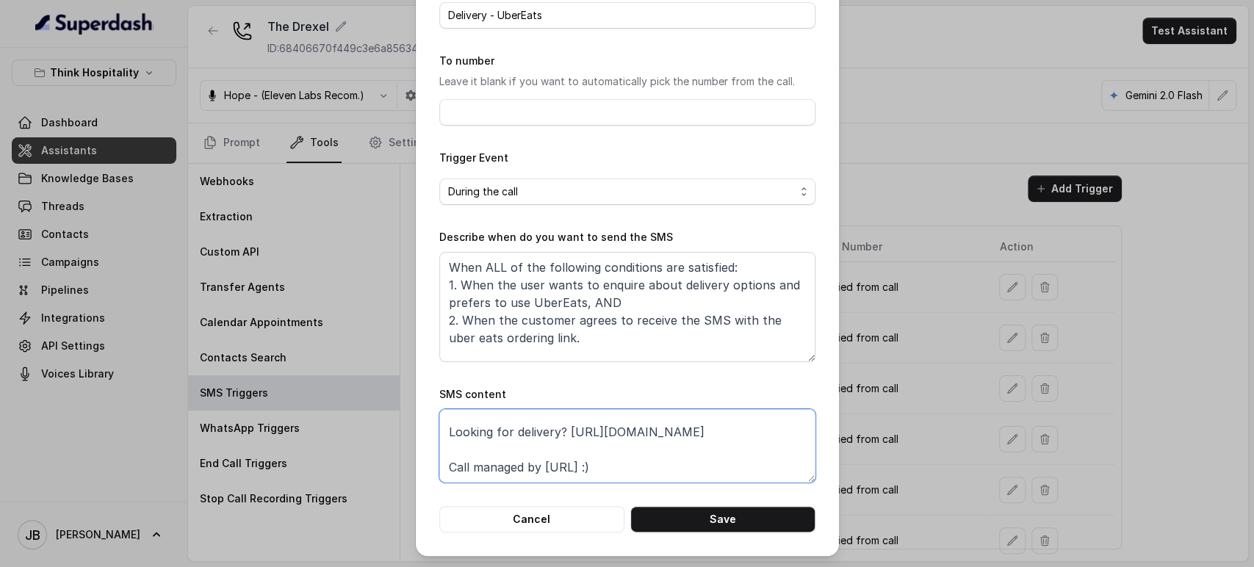
scroll to position [115, 0]
drag, startPoint x: 567, startPoint y: 463, endPoint x: 782, endPoint y: 433, distance: 216.7
click at [782, 433] on textarea "Thanks for calling The Drexel! Looking for delivery? https://www.ubereats.com/s…" at bounding box center [627, 445] width 376 height 73
paste textarea "foxly.link/TDPickUpandDelivery"
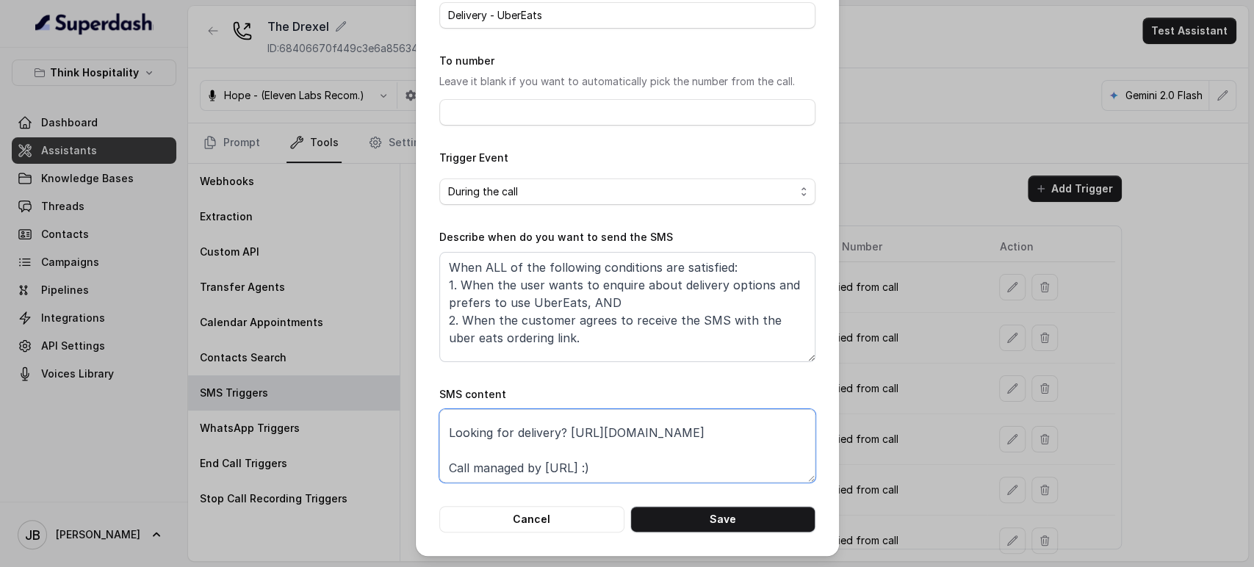
type textarea "Thanks for calling The Drexel! Looking for delivery? https://foxly.link/TDPickU…"
click at [685, 506] on button "Save" at bounding box center [723, 519] width 185 height 26
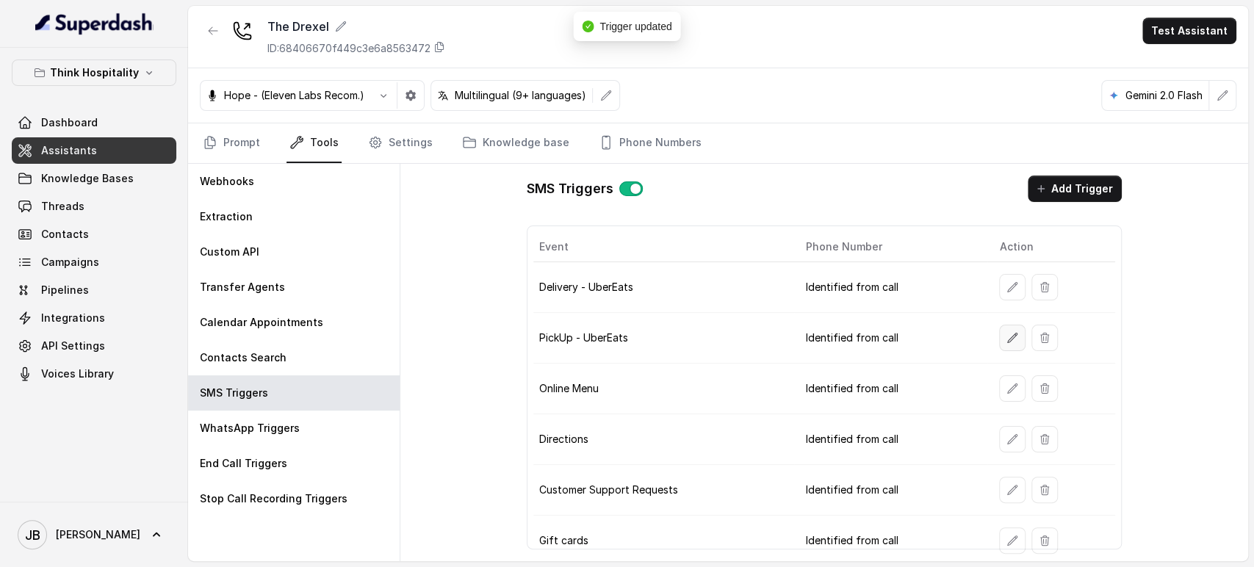
click at [1011, 327] on button "button" at bounding box center [1012, 338] width 26 height 26
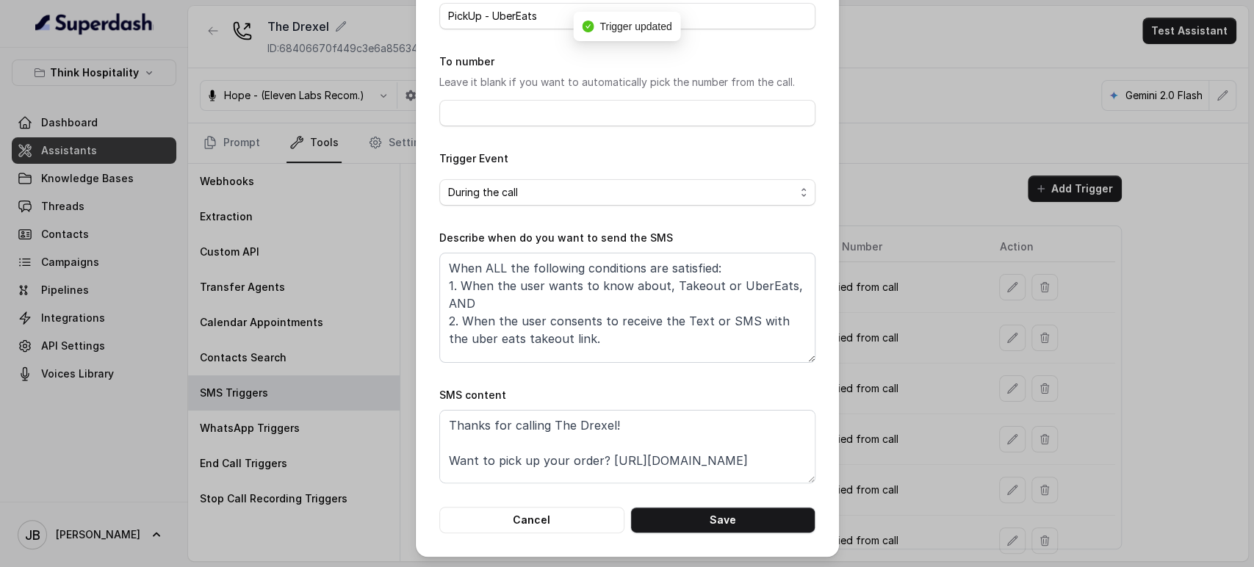
scroll to position [92, 0]
drag, startPoint x: 442, startPoint y: 481, endPoint x: 561, endPoint y: 439, distance: 126.4
click at [554, 444] on textarea "Thanks for calling The Drexel! Want to pick up your order? https://www.ubereats…" at bounding box center [627, 445] width 376 height 73
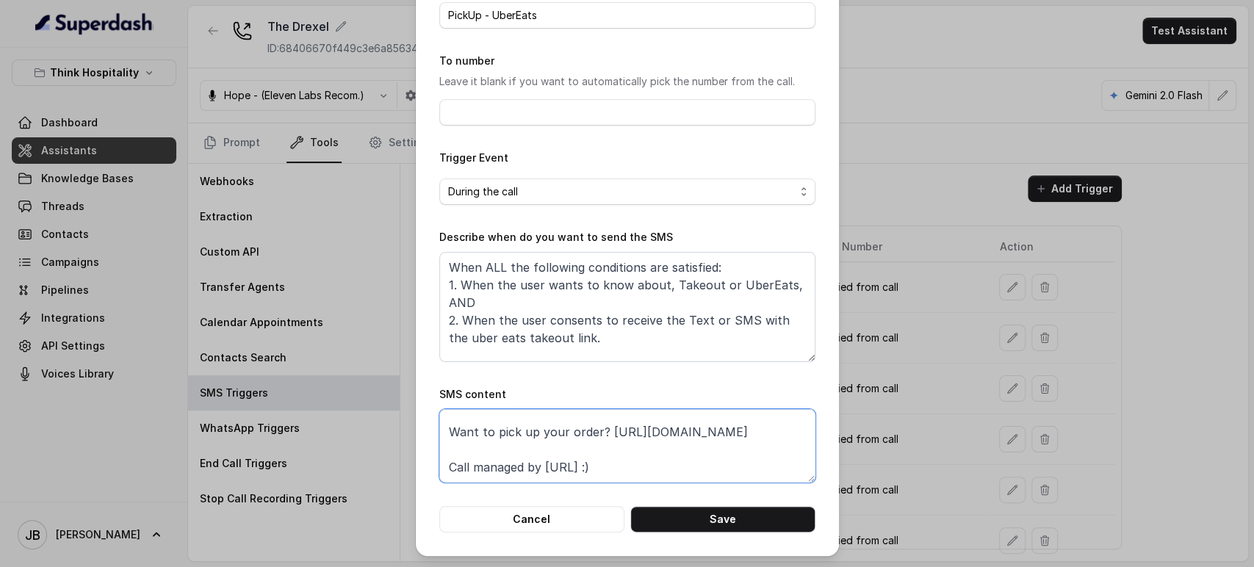
scroll to position [0, 0]
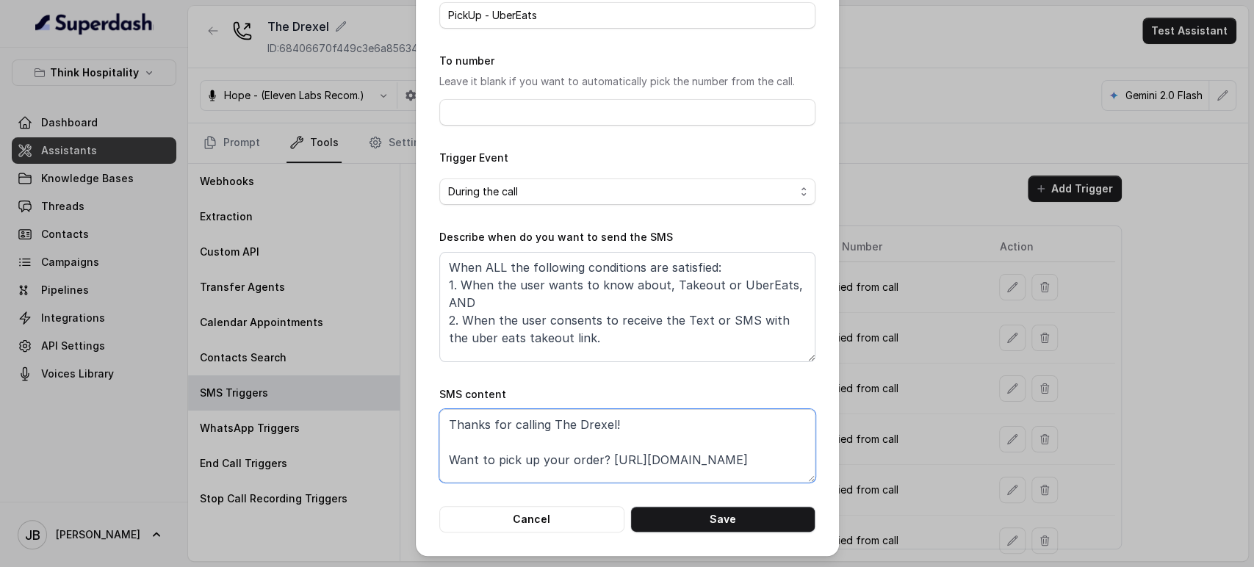
click at [610, 458] on textarea "Thanks for calling The Drexel! Want to pick up your order? https://www.ubereats…" at bounding box center [627, 445] width 376 height 73
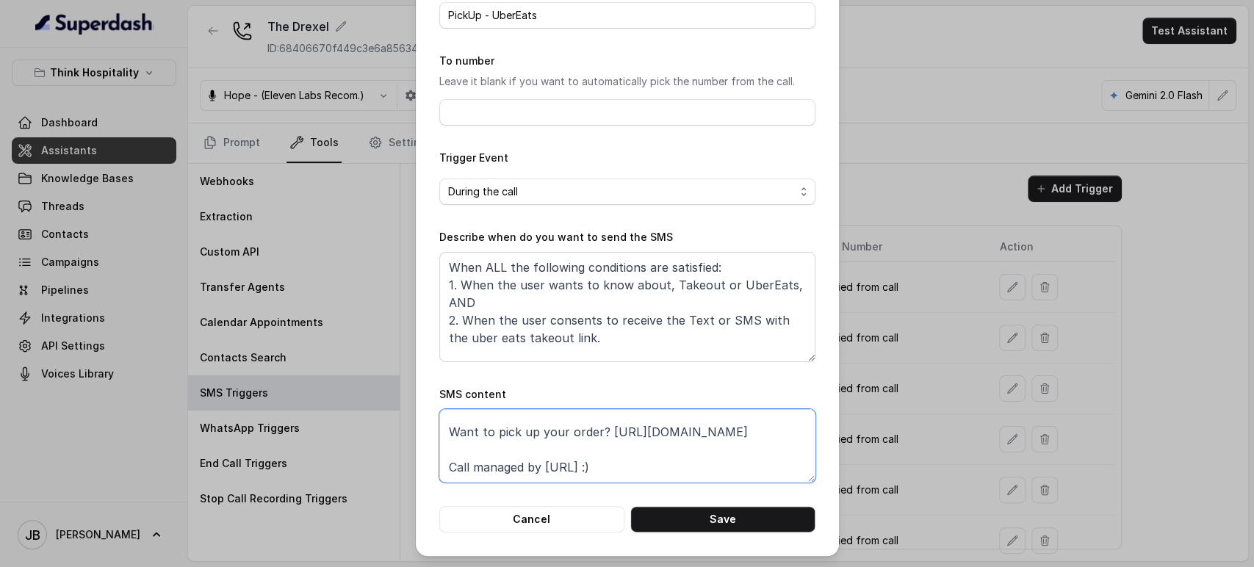
paste textarea "foxly.link/TDPickUpandDelivery"
type textarea "Thanks for calling The Drexel! Want to pick up your order? https://foxly.link/T…"
click at [716, 516] on button "Save" at bounding box center [723, 519] width 185 height 26
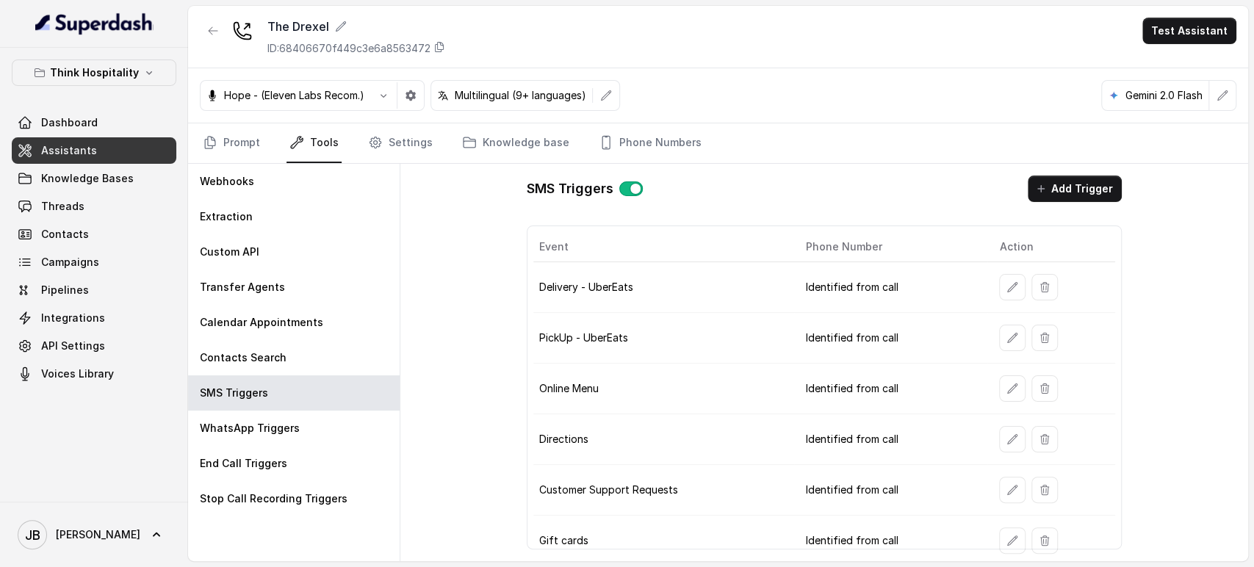
click at [1007, 391] on icon "button" at bounding box center [1013, 389] width 12 height 12
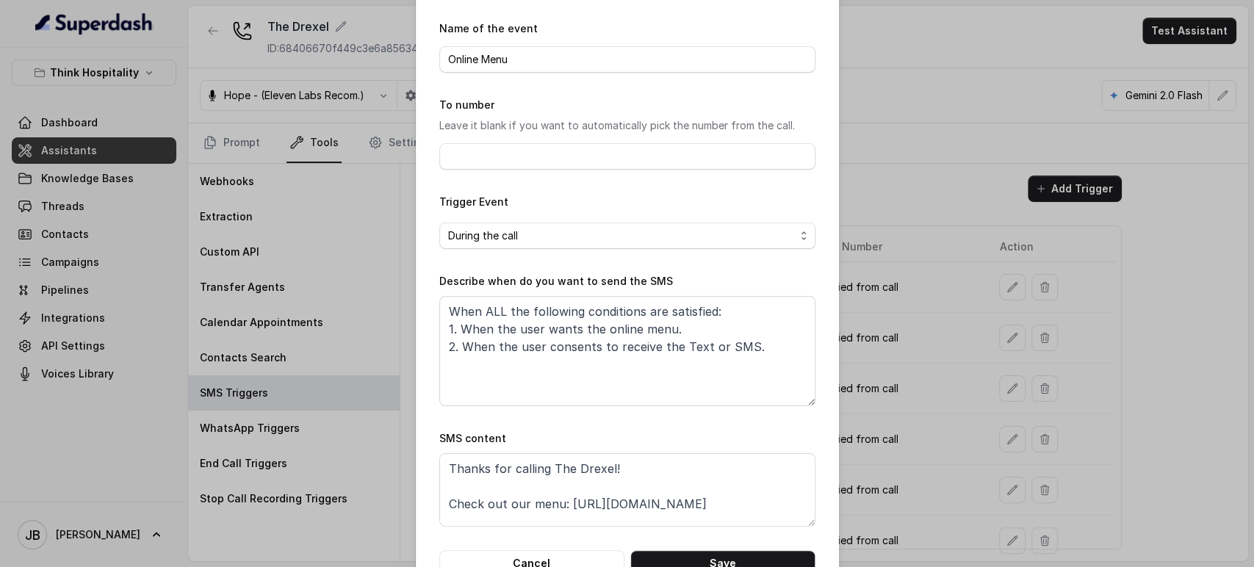
scroll to position [92, 0]
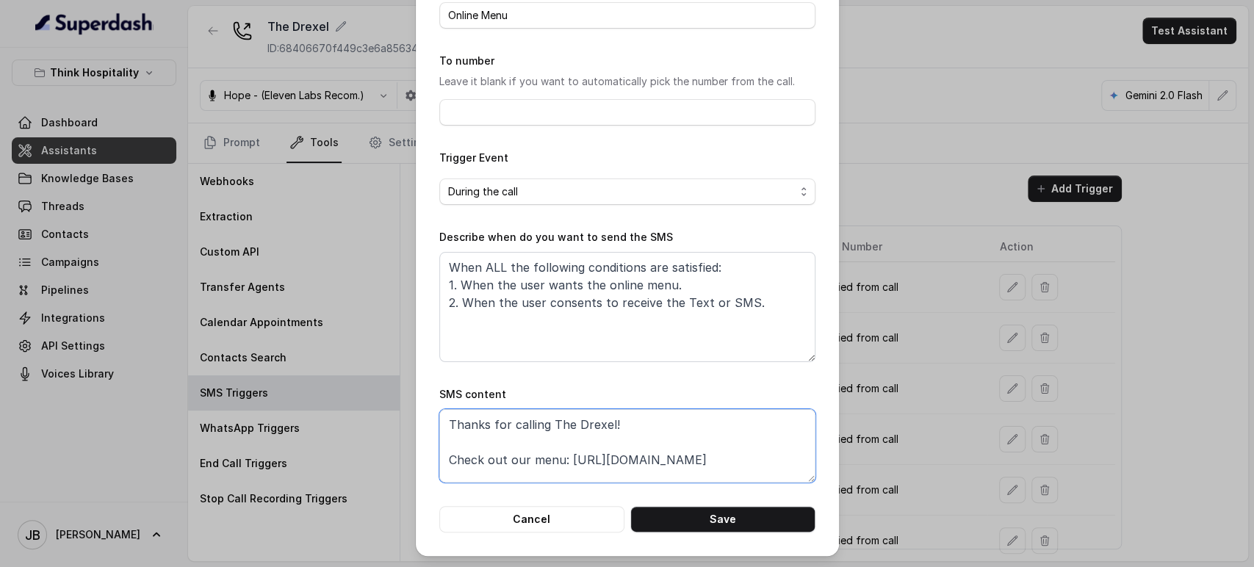
click at [525, 481] on textarea "Thanks for calling The Drexel! Check out our menu: https://www.drexelmiami.com/…" at bounding box center [627, 445] width 376 height 73
click at [439, 475] on textarea "Thanks for calling The Drexel! Check out our menu: https://www.drexelmiami.com/…" at bounding box center [627, 445] width 376 height 73
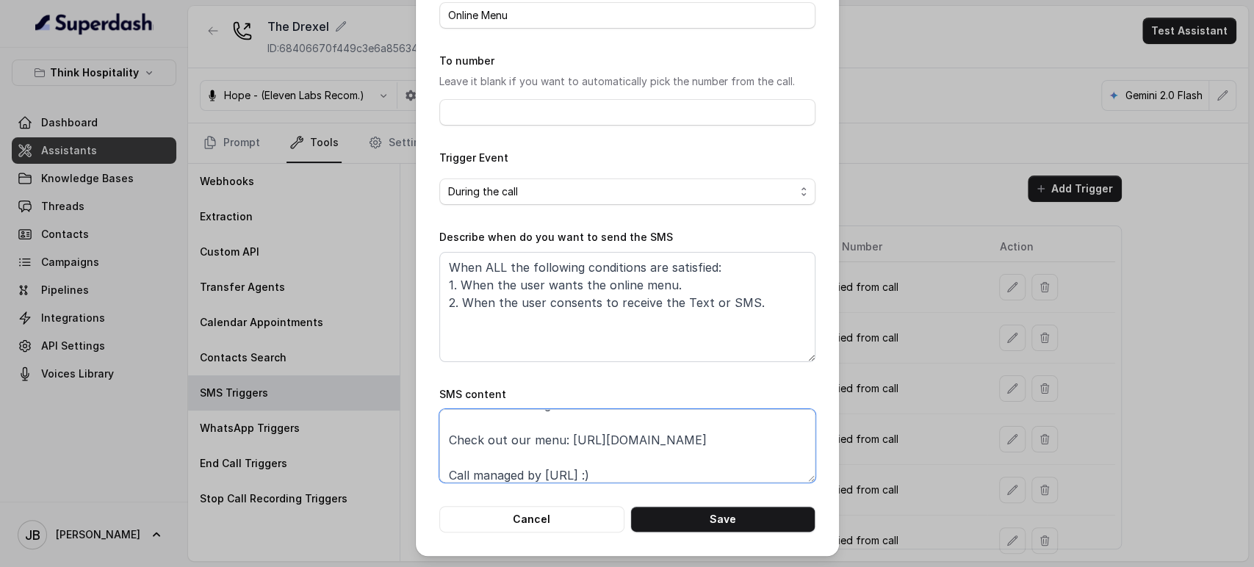
paste textarea "foxly.link/TDMenus"
type textarea "Thanks for calling The Drexel! Check out our menu: https://foxly.link/TDMenus C…"
click at [708, 522] on button "Save" at bounding box center [723, 519] width 185 height 26
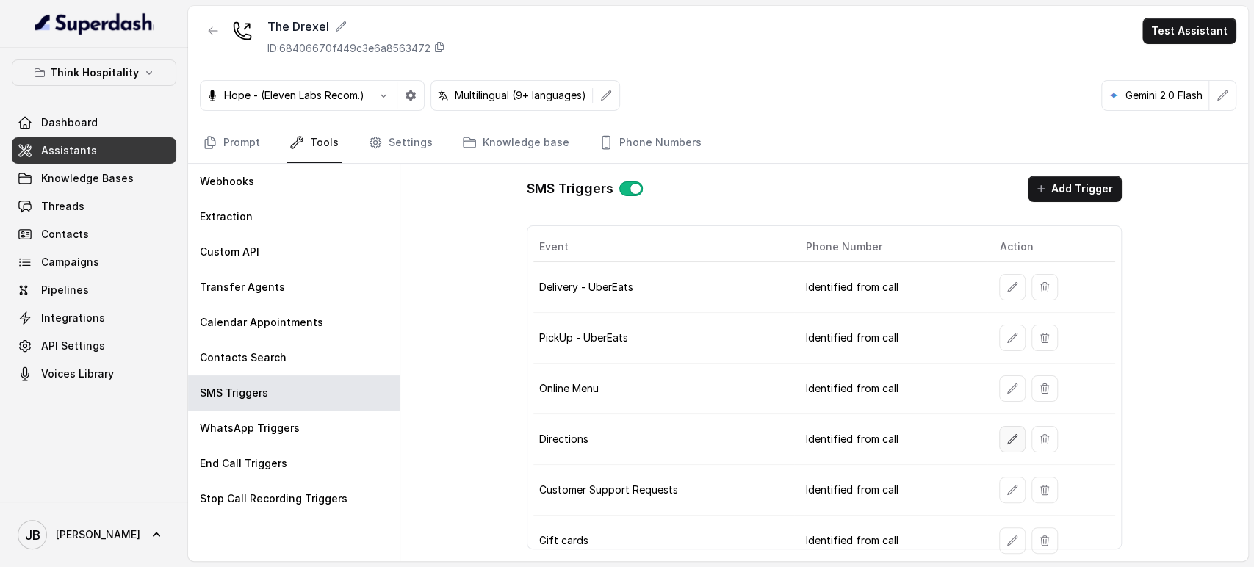
click at [999, 445] on button "button" at bounding box center [1012, 439] width 26 height 26
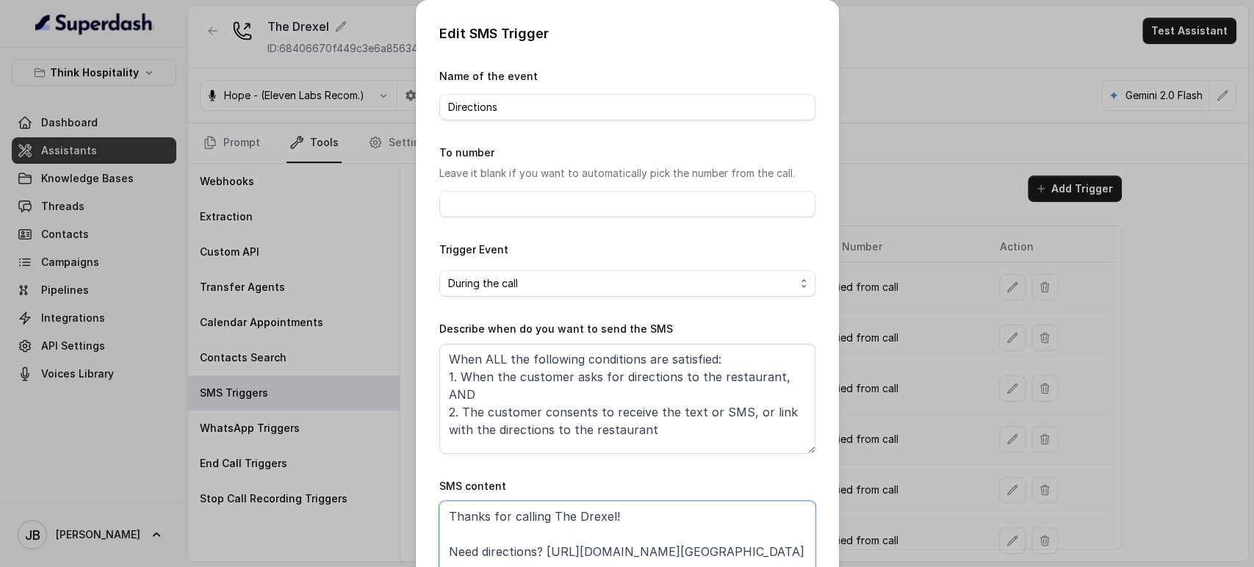
drag, startPoint x: 596, startPoint y: 556, endPoint x: 616, endPoint y: 566, distance: 22.4
click at [602, 561] on textarea "Thanks for calling The Drexel! Need directions? https://www.google.com/maps/pla…" at bounding box center [627, 537] width 376 height 73
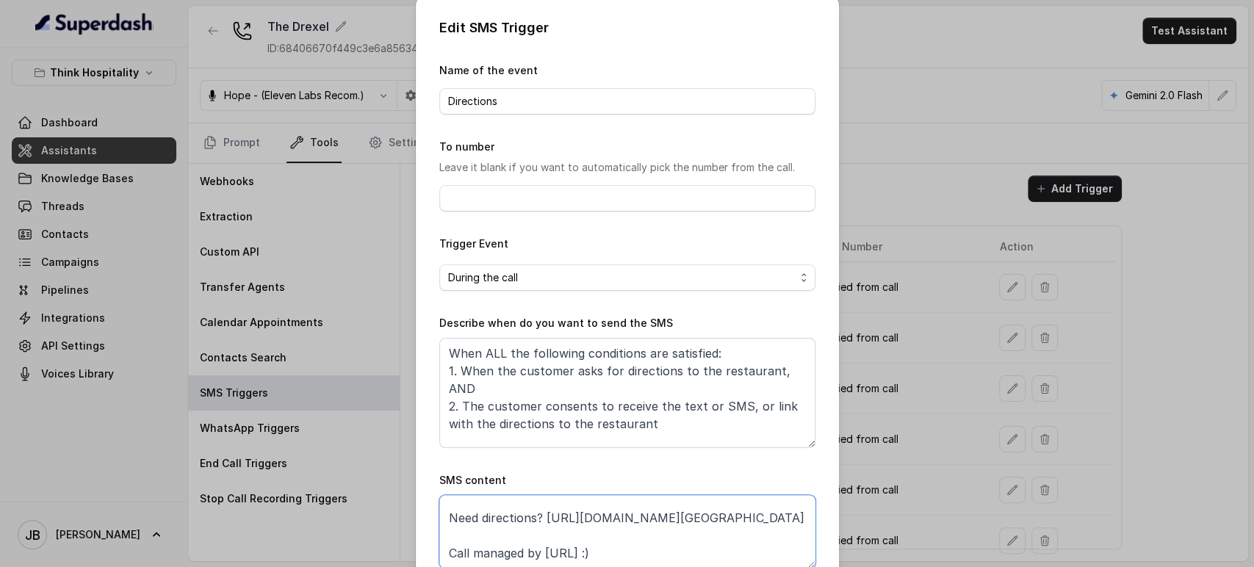
paste textarea "foxly.link/TDAddress"
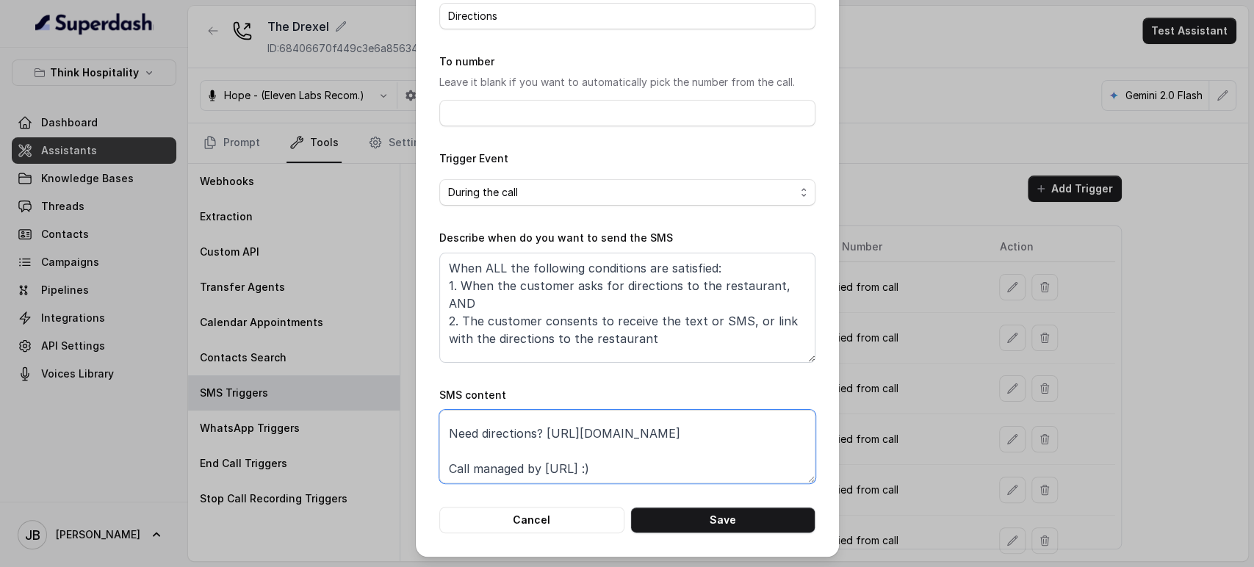
scroll to position [92, 0]
type textarea "Thanks for calling The Drexel! Need directions? https://foxly.link/TDAddress Ca…"
click at [752, 513] on button "Save" at bounding box center [723, 519] width 185 height 26
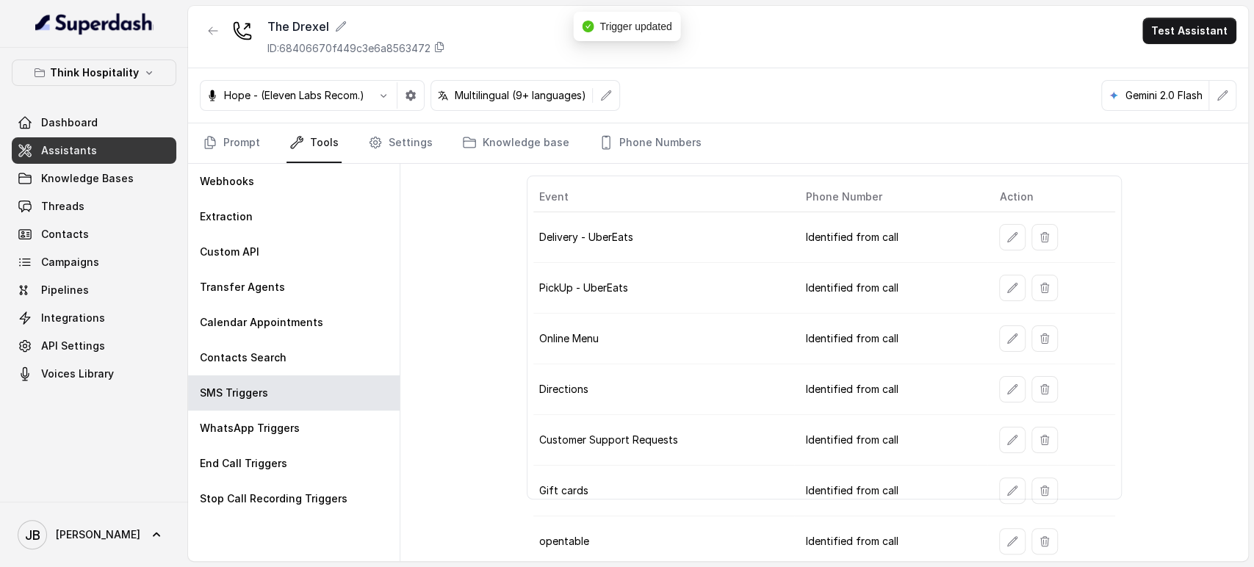
scroll to position [103, 0]
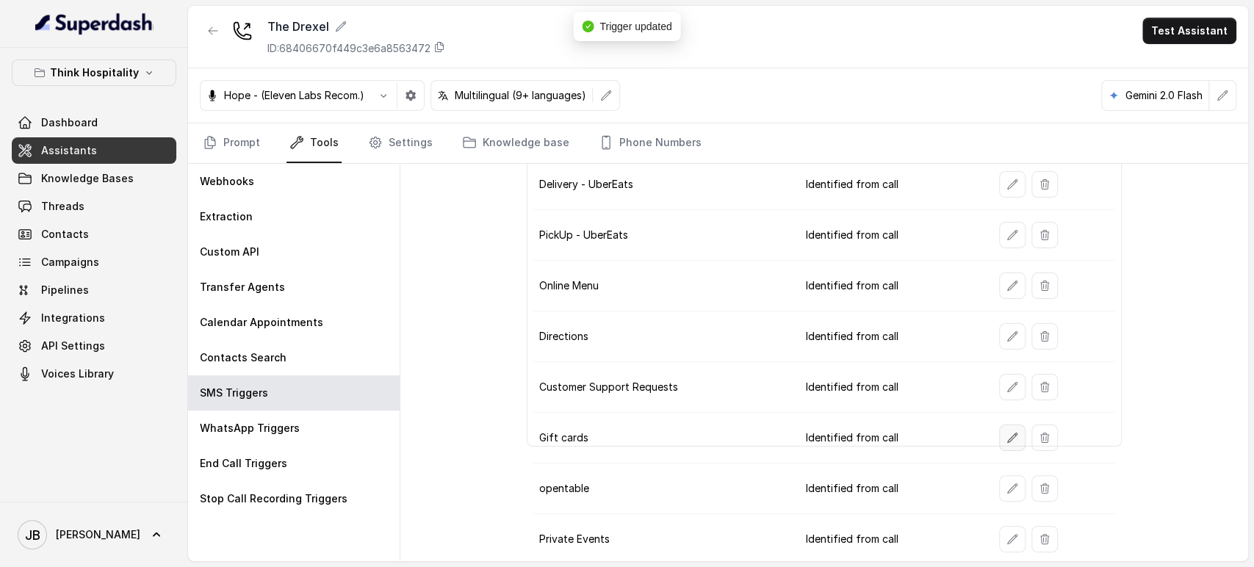
click at [1008, 432] on icon "button" at bounding box center [1013, 438] width 12 height 12
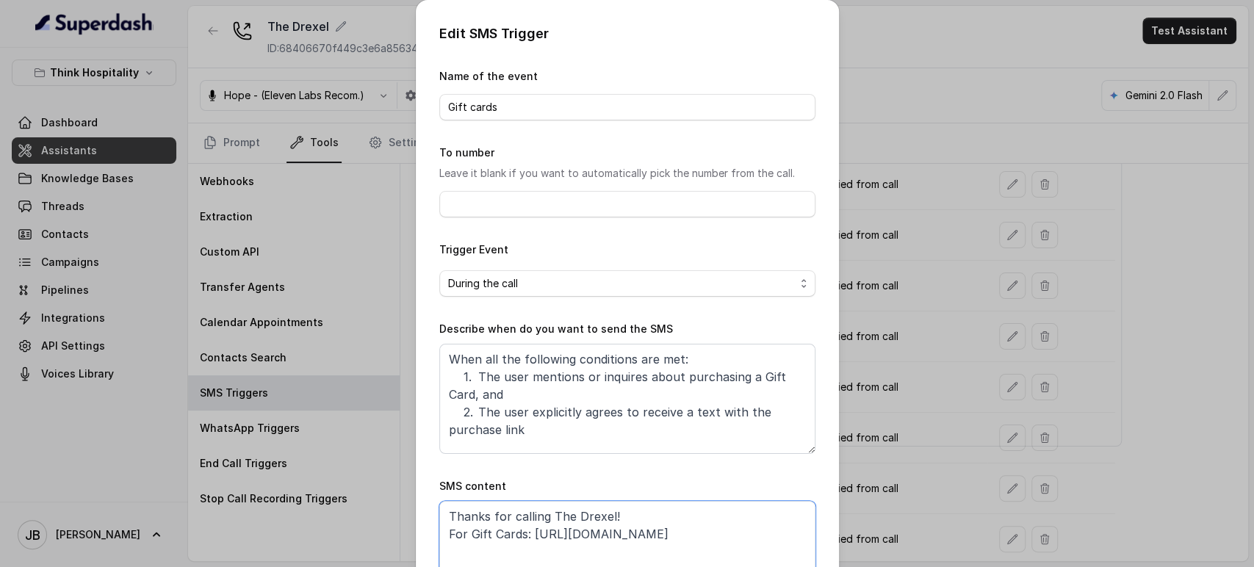
click at [633, 516] on textarea "Thanks for calling The Drexel! For Gift Cards: https://www.toasttab.com/the-dre…" at bounding box center [627, 537] width 376 height 73
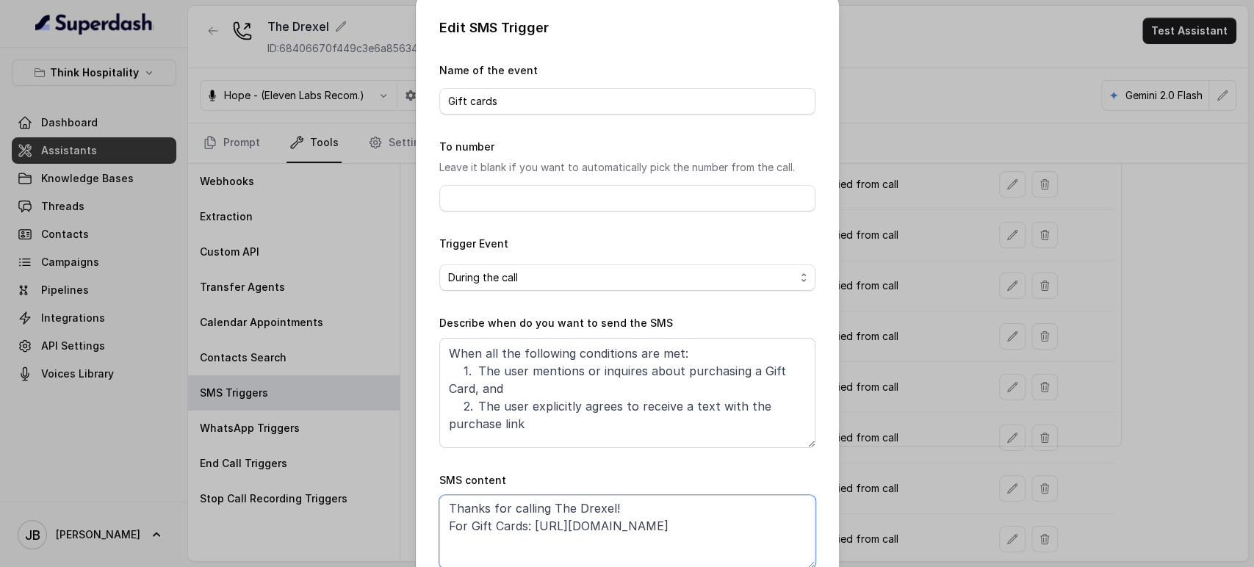
paste textarea "foxly.link/TDGiftCards"
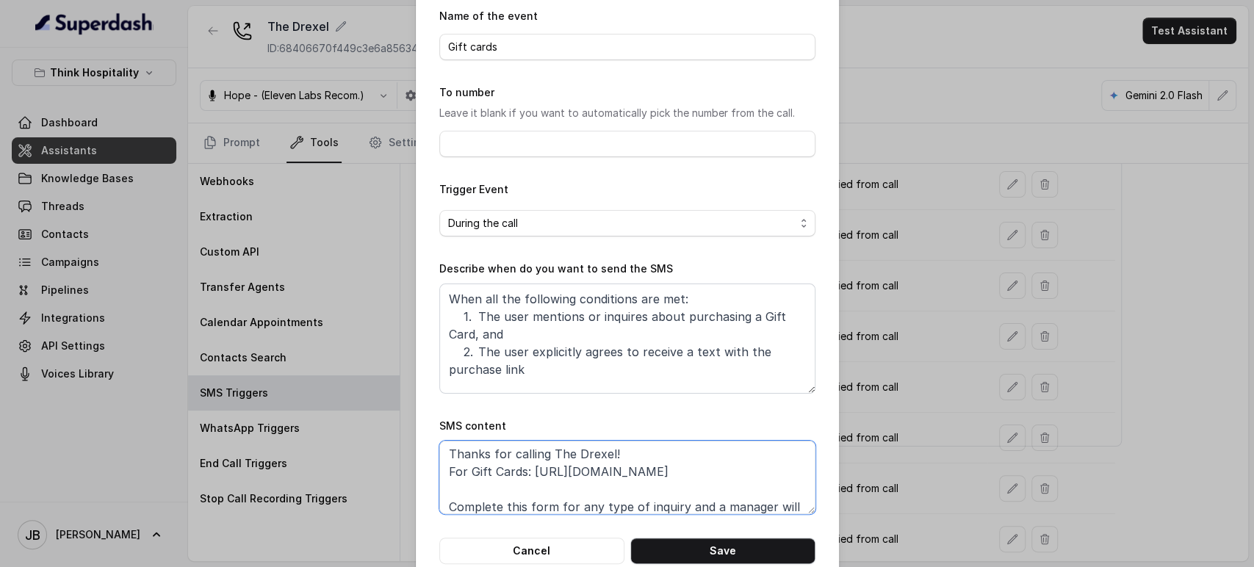
scroll to position [92, 0]
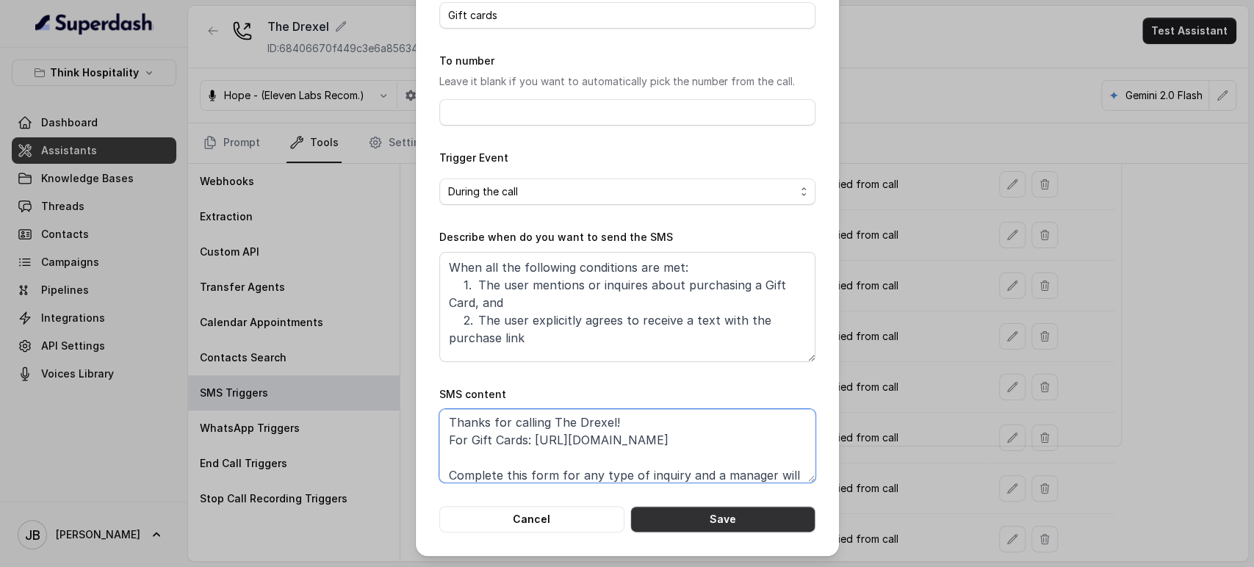
type textarea "Thanks for calling The Drexel! For Gift Cards: https://foxly.link/TDGiftCards C…"
click at [716, 508] on button "Save" at bounding box center [723, 519] width 185 height 26
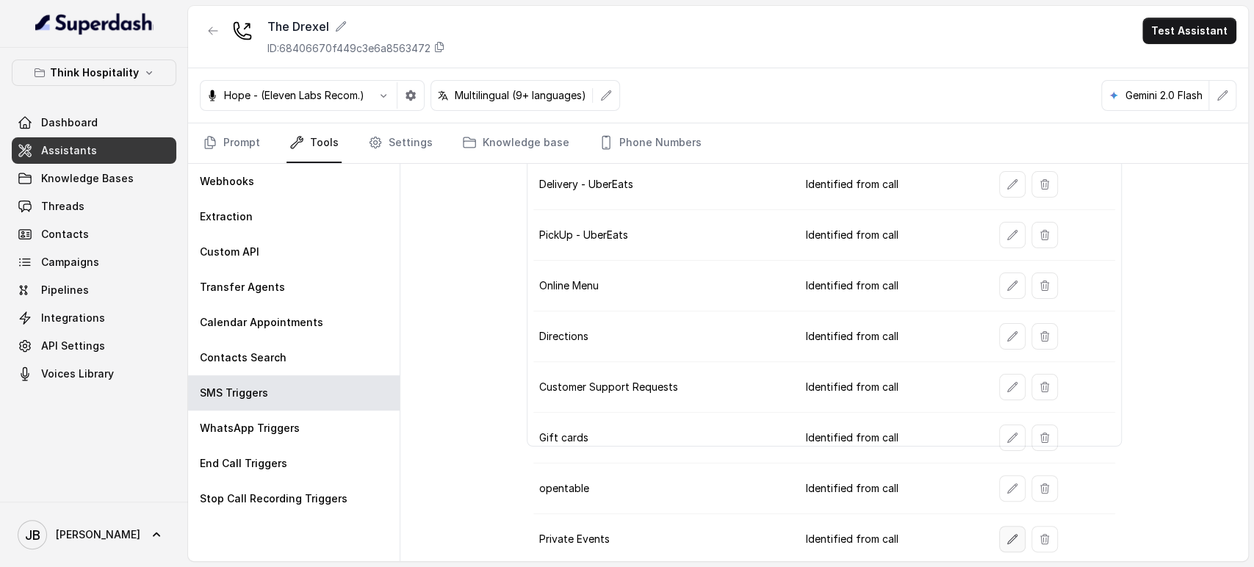
click at [1007, 534] on icon "button" at bounding box center [1013, 540] width 12 height 12
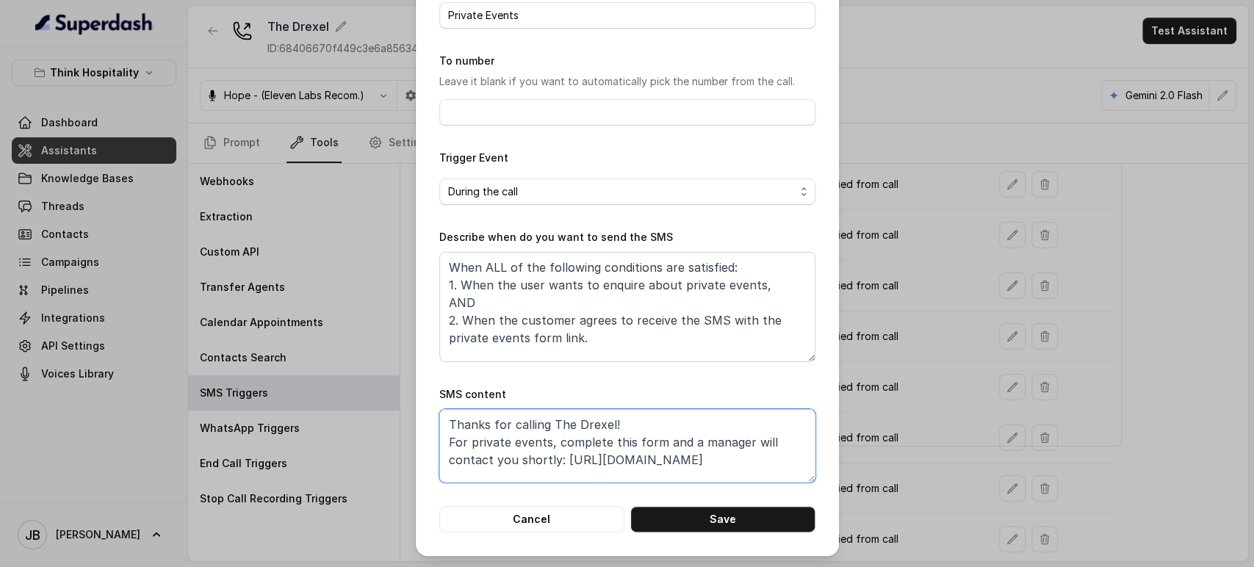
click at [615, 460] on textarea "Thanks for calling The Drexel! For private events, complete this form and a man…" at bounding box center [627, 445] width 376 height 73
click at [877, 359] on div "Edit SMS Trigger Name of the event Private Events To number Leave it blank if y…" at bounding box center [627, 283] width 1254 height 567
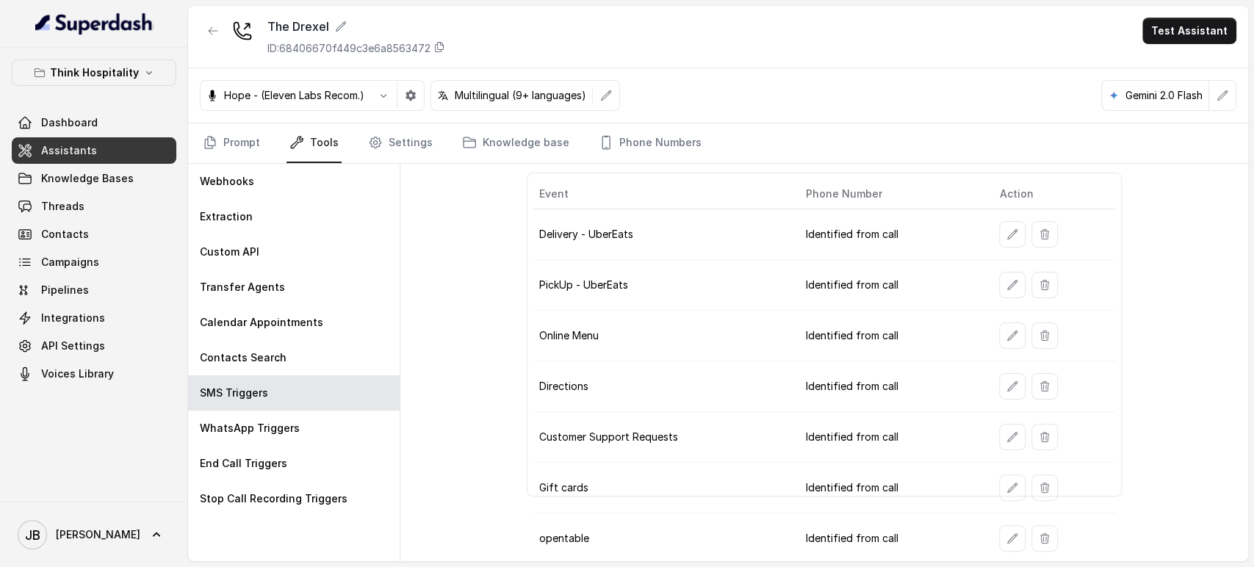
scroll to position [103, 0]
click at [999, 539] on button "button" at bounding box center [1012, 539] width 26 height 26
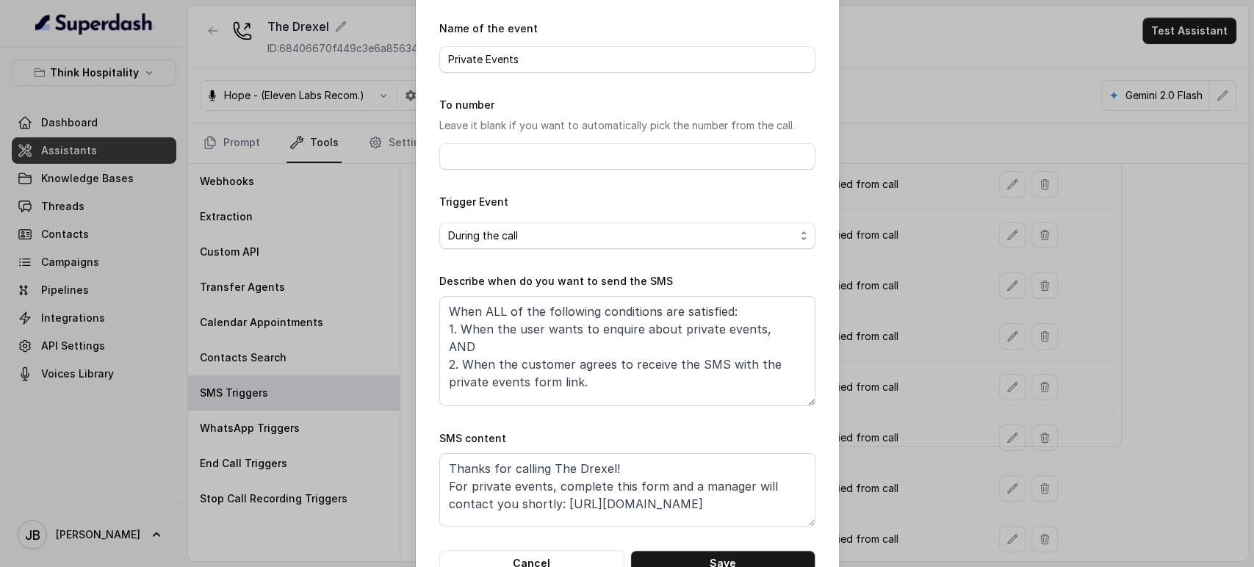
scroll to position [92, 0]
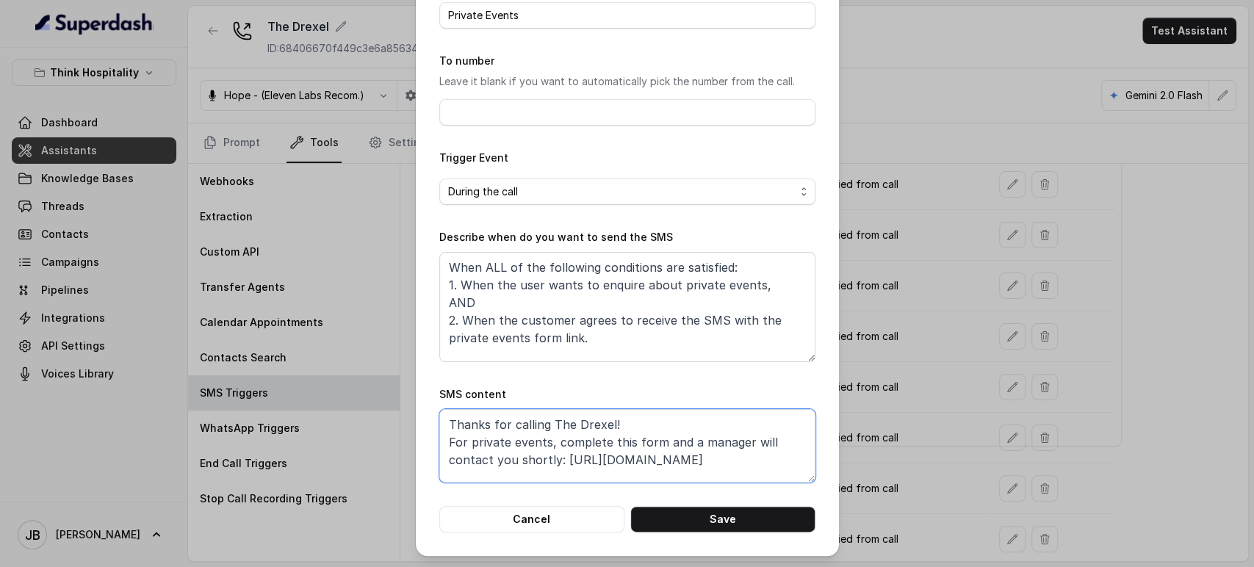
click at [600, 461] on textarea "Thanks for calling The Drexel! For private events, complete this form and a man…" at bounding box center [627, 445] width 376 height 73
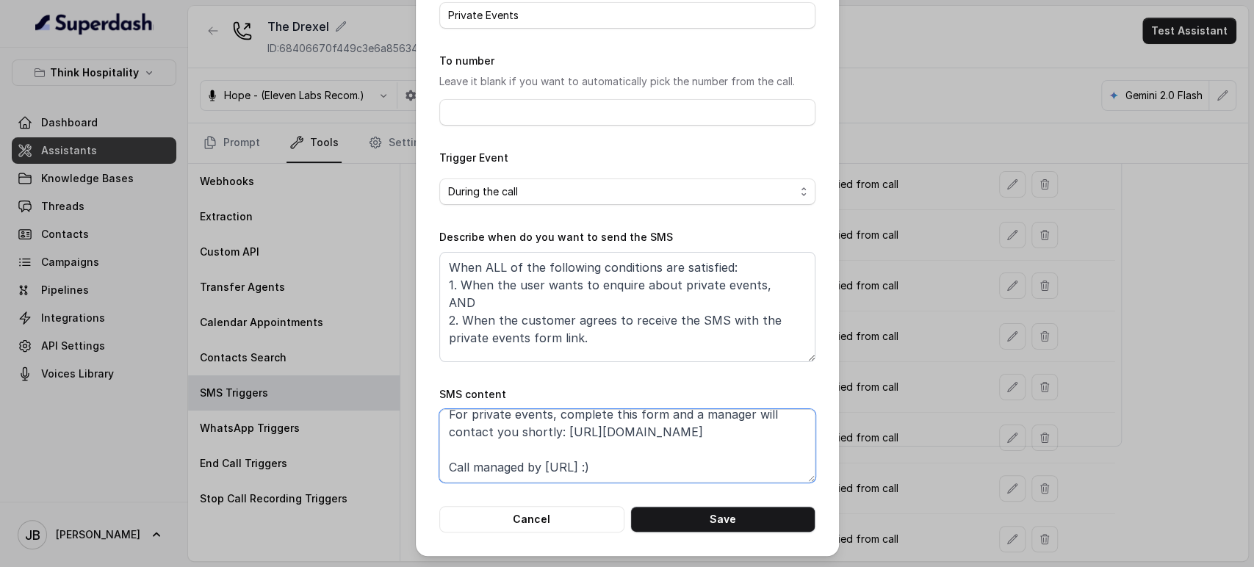
paste textarea "xly.link/THTDEvents"
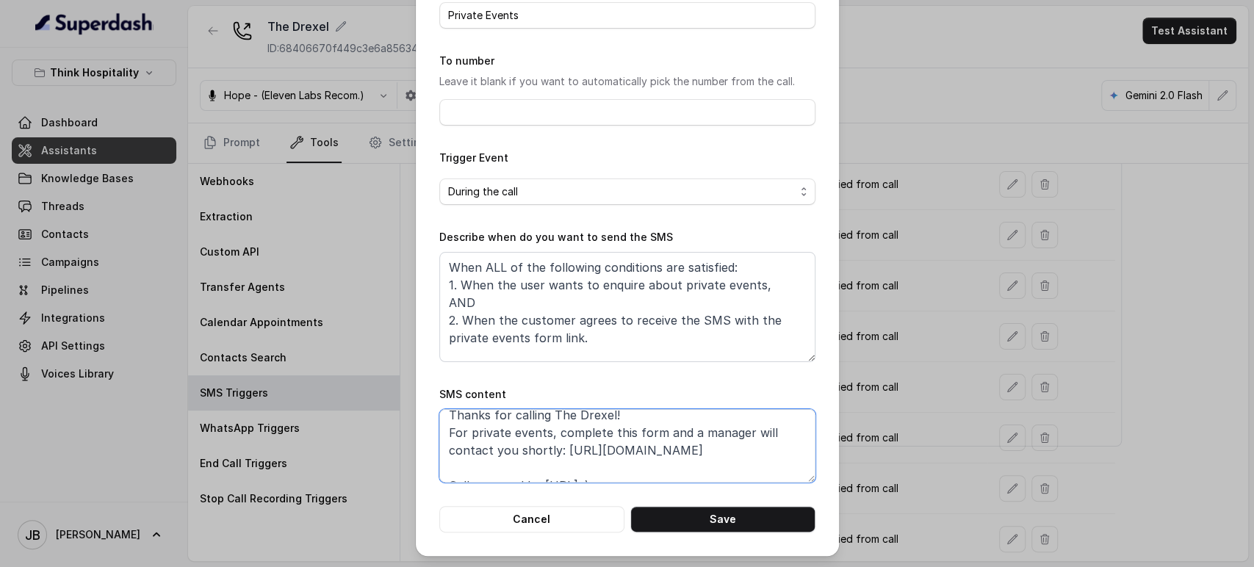
scroll to position [27, 0]
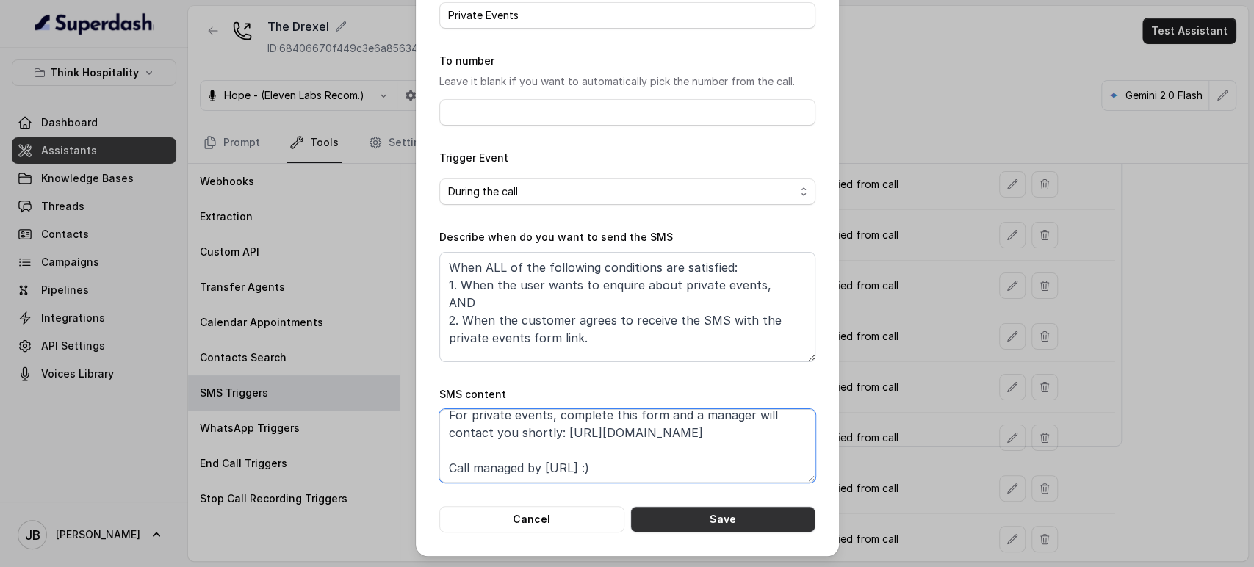
type textarea "Thanks for calling The Drexel! For private events, complete this form and a man…"
drag, startPoint x: 719, startPoint y: 492, endPoint x: 727, endPoint y: 508, distance: 17.8
click at [719, 491] on form "Name of the event Private Events To number Leave it blank if you want to automa…" at bounding box center [627, 254] width 376 height 557
click at [728, 511] on button "Save" at bounding box center [723, 519] width 185 height 26
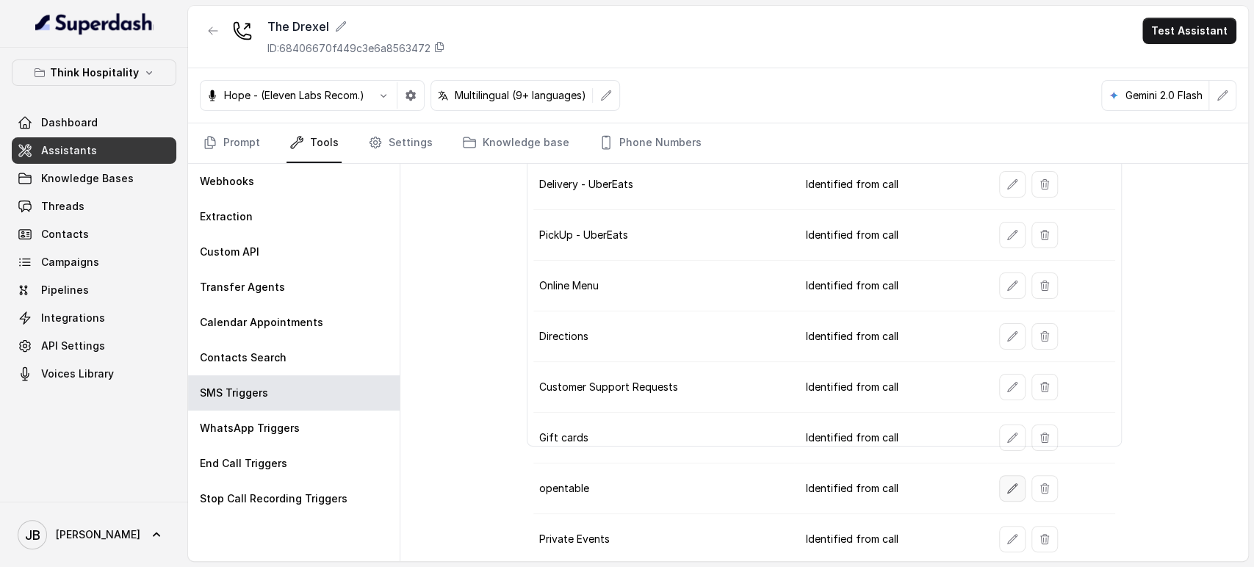
click at [999, 492] on button "button" at bounding box center [1012, 488] width 26 height 26
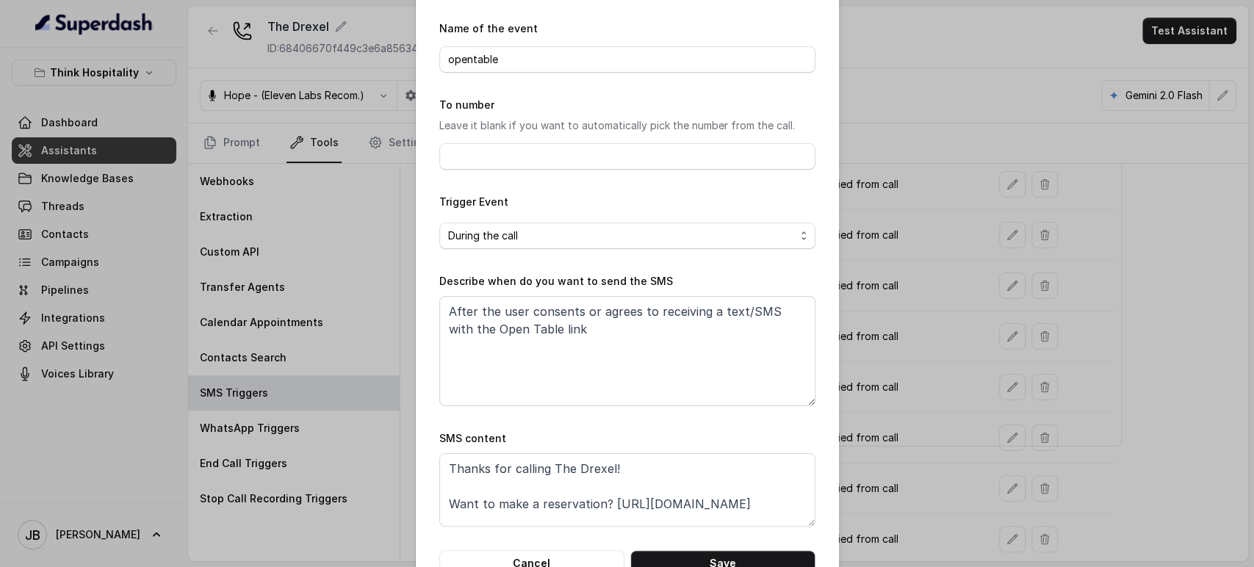
scroll to position [92, 0]
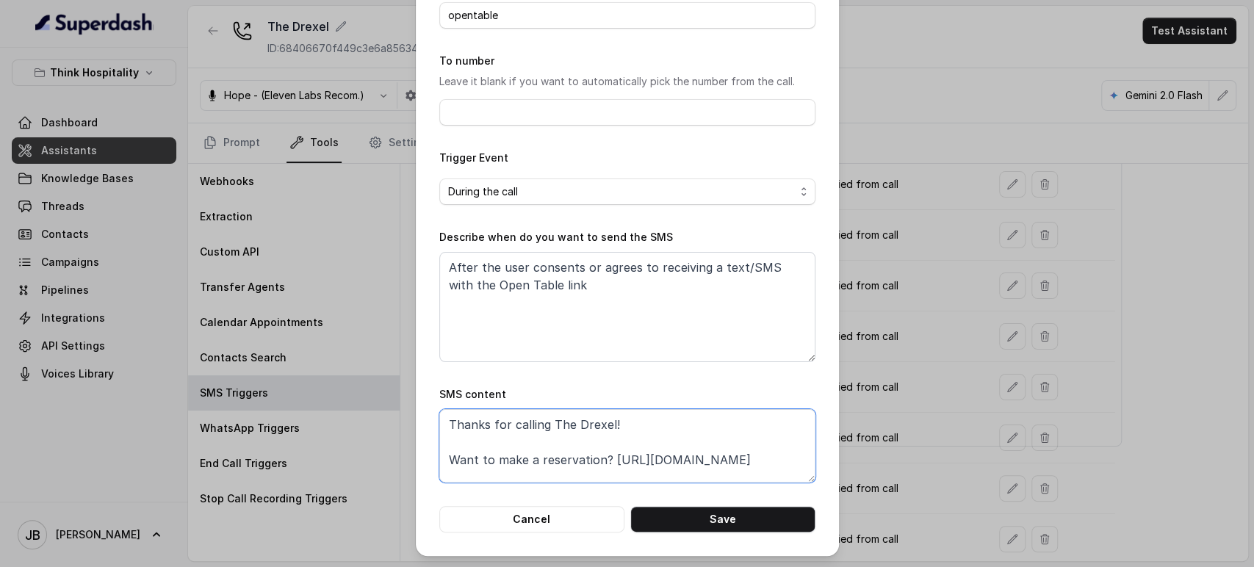
drag, startPoint x: 442, startPoint y: 478, endPoint x: 451, endPoint y: 474, distance: 9.6
click at [444, 478] on textarea "Thanks for calling The Drexel! Want to make a reservation? https://www.opentabl…" at bounding box center [627, 445] width 376 height 73
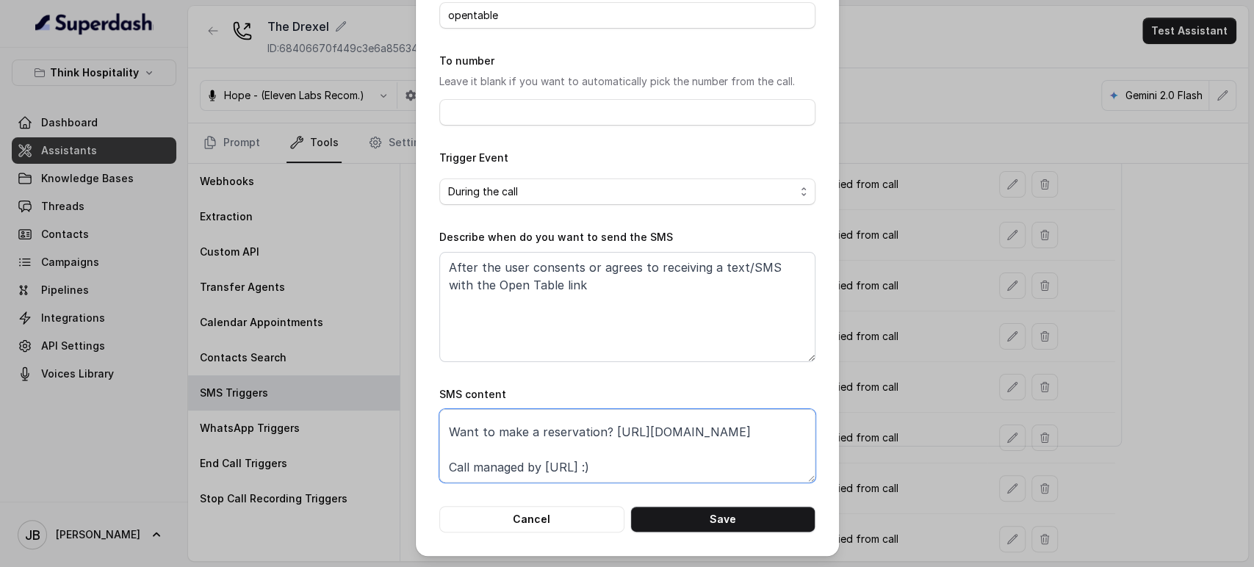
paste textarea "foxly.link/TDReservation"
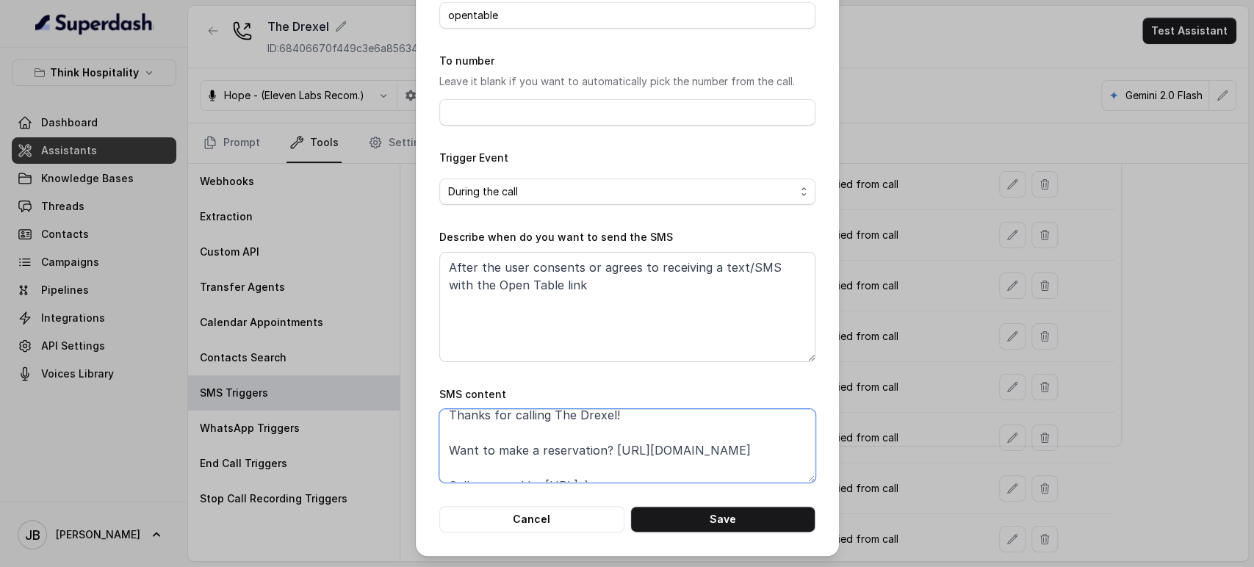
scroll to position [27, 0]
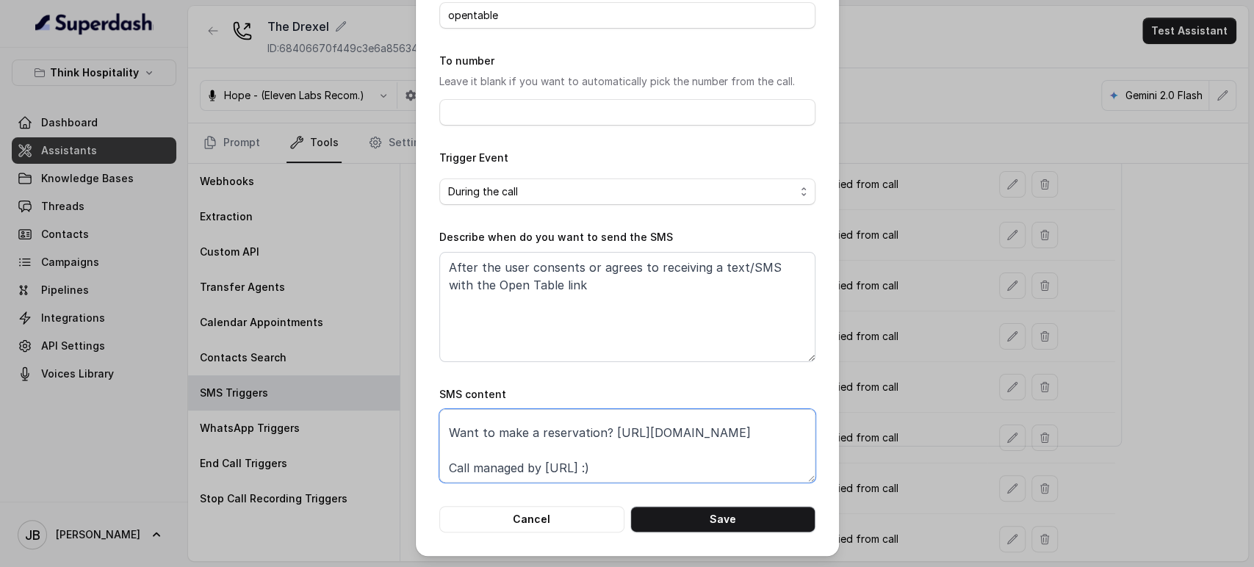
type textarea "Thanks for calling The Drexel! Want to make a reservation? https://foxly.link/T…"
click at [753, 521] on button "Save" at bounding box center [723, 519] width 185 height 26
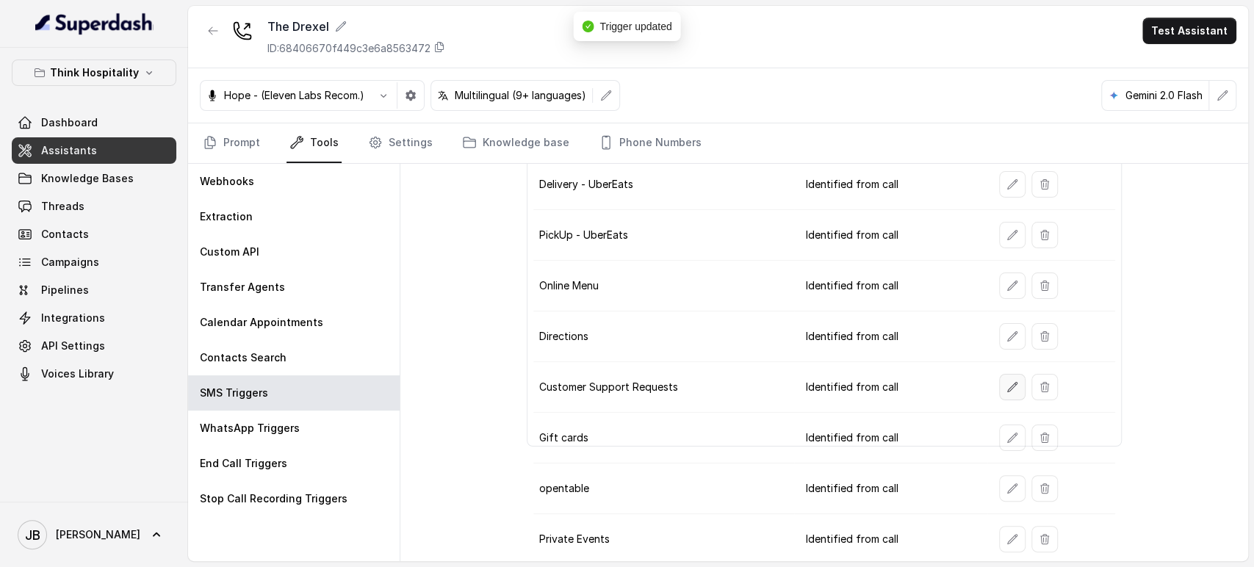
click at [999, 391] on button "button" at bounding box center [1012, 387] width 26 height 26
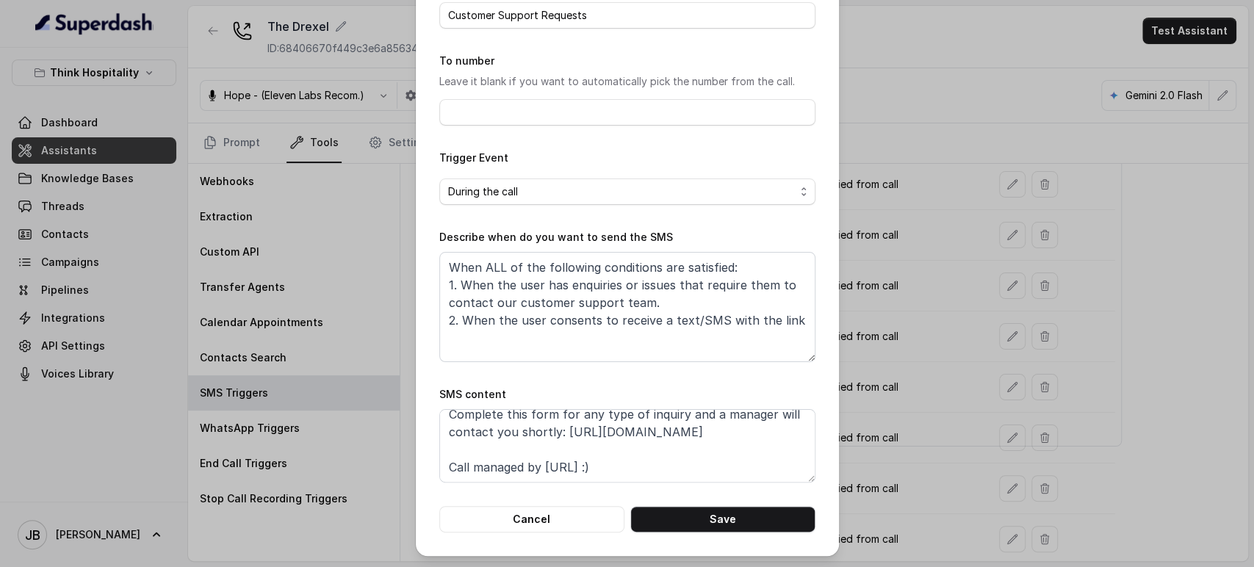
scroll to position [98, 0]
drag, startPoint x: 633, startPoint y: 420, endPoint x: 650, endPoint y: 389, distance: 36.2
click at [634, 421] on textarea "Thanks for calling The Drexel! Complete this form for any type of inquiry and a…" at bounding box center [627, 445] width 376 height 73
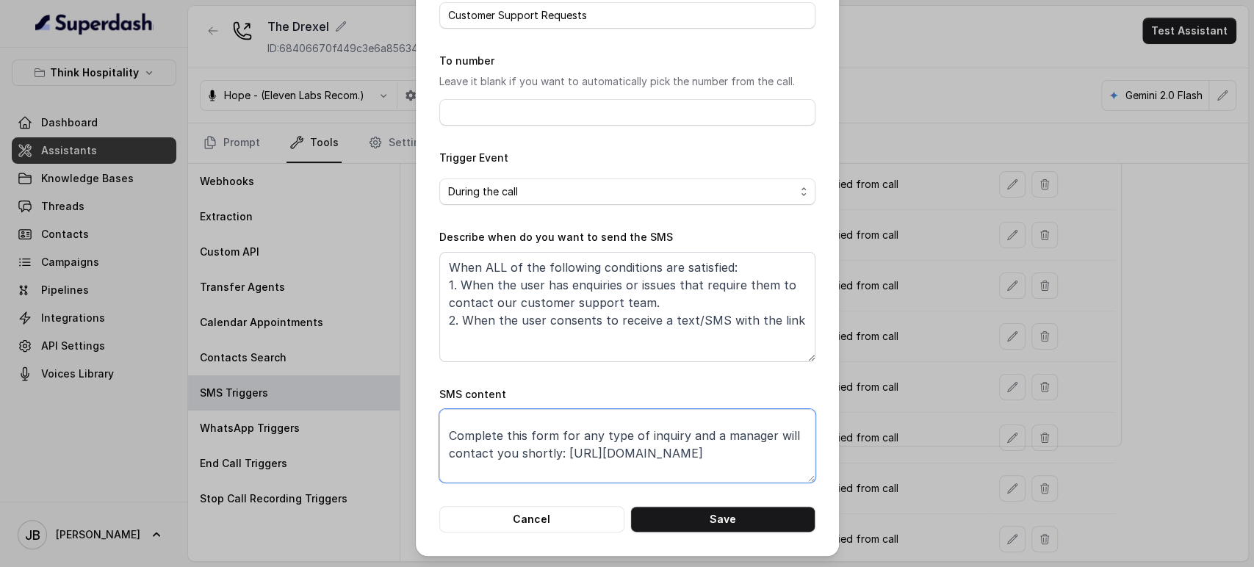
scroll to position [55, 0]
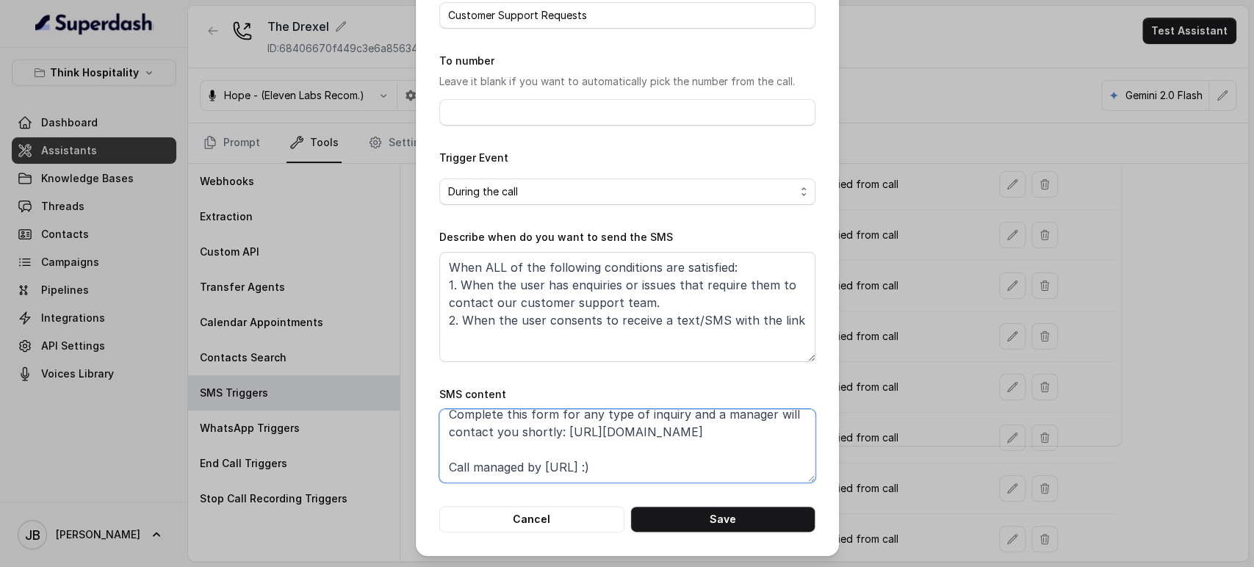
click at [442, 444] on textarea "Thanks for calling The Drexel! Complete this form for any type of inquiry and a…" at bounding box center [627, 445] width 376 height 73
click at [609, 444] on textarea "Thanks for calling The Drexel! Complete this form for any type of inquiry and a…" at bounding box center [627, 445] width 376 height 73
drag, startPoint x: 624, startPoint y: 453, endPoint x: 617, endPoint y: 457, distance: 8.2
click at [617, 457] on textarea "Thanks for calling The Drexel! Complete this form for any type of inquiry and a…" at bounding box center [627, 445] width 376 height 73
drag, startPoint x: 645, startPoint y: 457, endPoint x: 390, endPoint y: 444, distance: 255.3
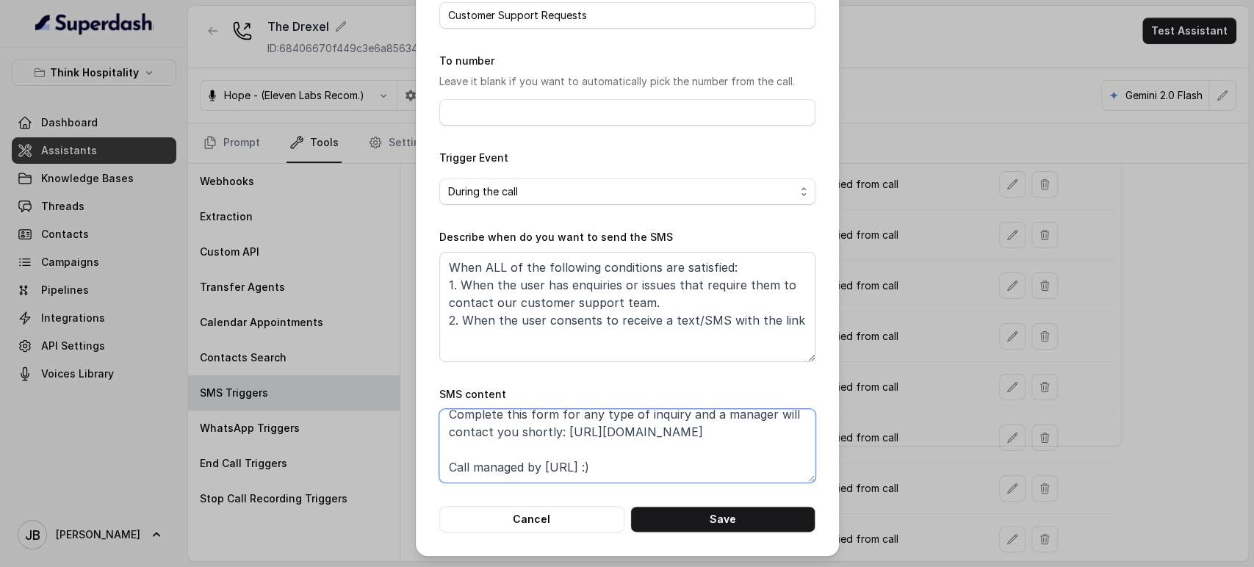
click at [390, 444] on div "Edit SMS Trigger Name of the event Customer Support Requests To number Leave it…" at bounding box center [627, 283] width 1254 height 567
paste textarea "b1ug25-drexel-csf"
type textarea "Thanks for calling The Drexel! Complete this form for any type of inquiry and a…"
drag, startPoint x: 684, startPoint y: 516, endPoint x: 688, endPoint y: 504, distance: 12.3
click at [684, 513] on button "Save" at bounding box center [723, 519] width 185 height 26
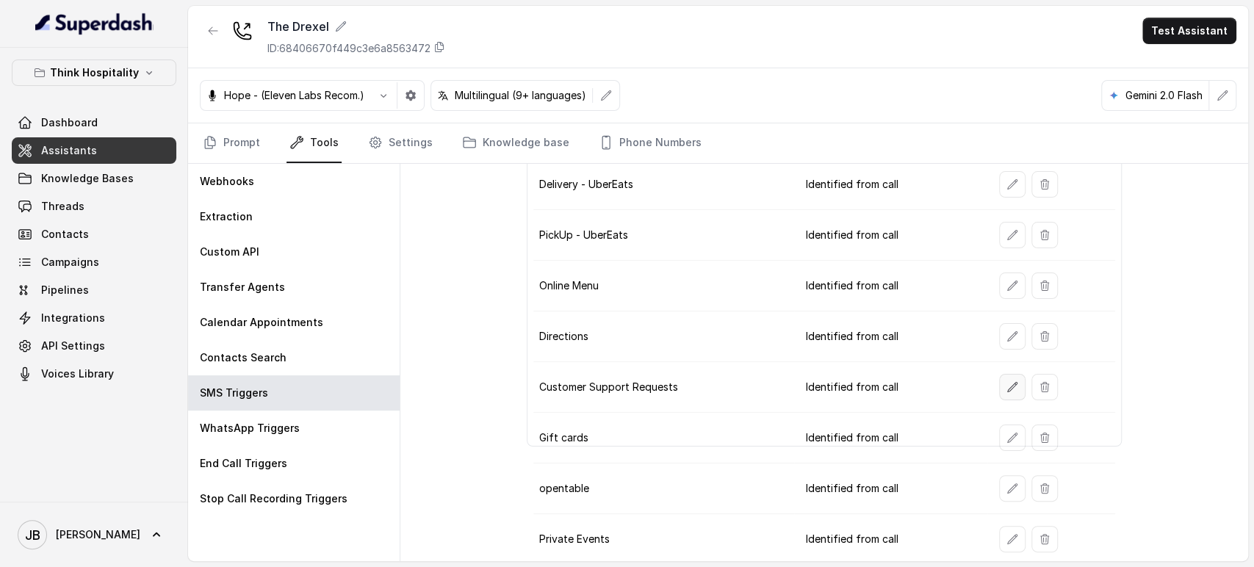
click at [1007, 384] on icon "button" at bounding box center [1013, 387] width 12 height 12
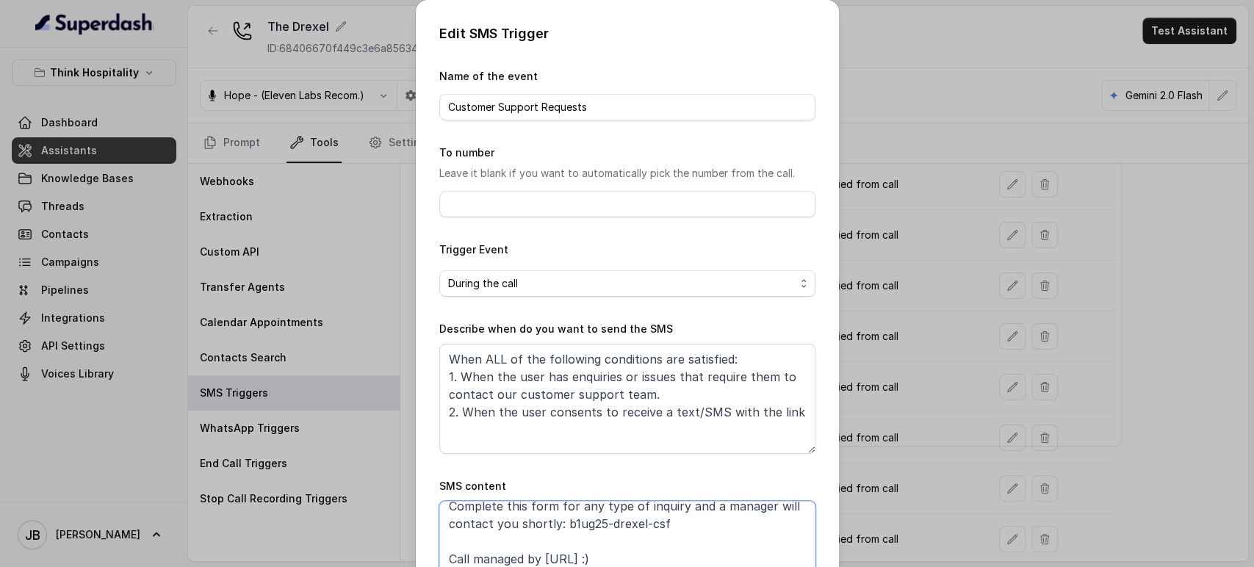
scroll to position [58, 0]
drag, startPoint x: 623, startPoint y: 520, endPoint x: 556, endPoint y: 516, distance: 67.0
click at [556, 516] on textarea "Thanks for calling The Drexel! Complete this form for any type of inquiry and a…" at bounding box center [627, 537] width 376 height 73
paste textarea "https://foxly.link/"
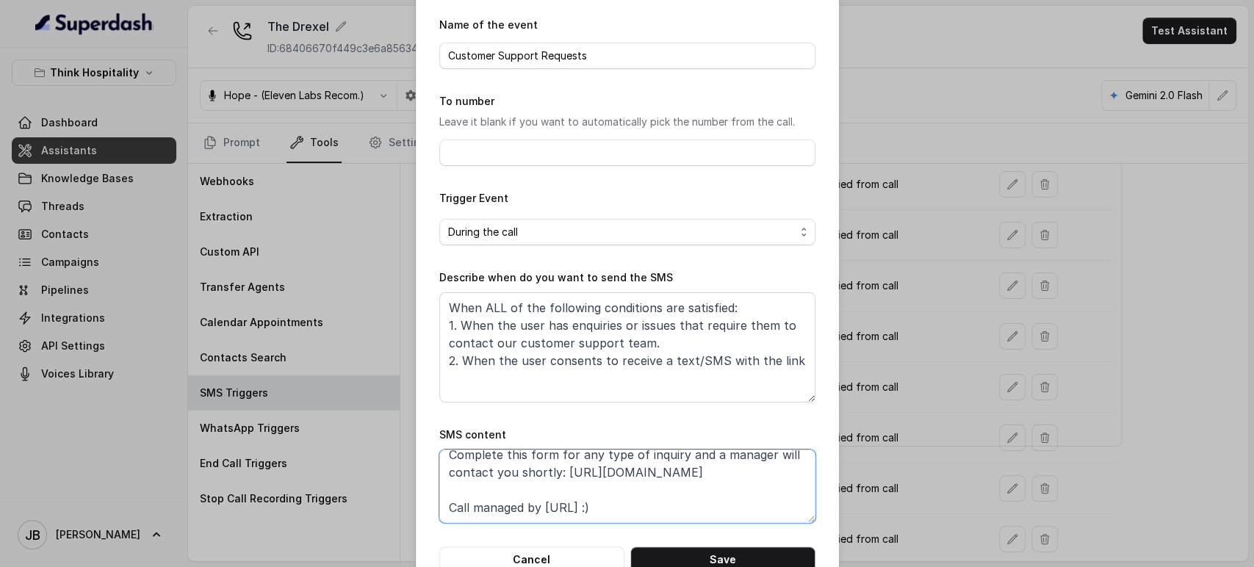
scroll to position [92, 0]
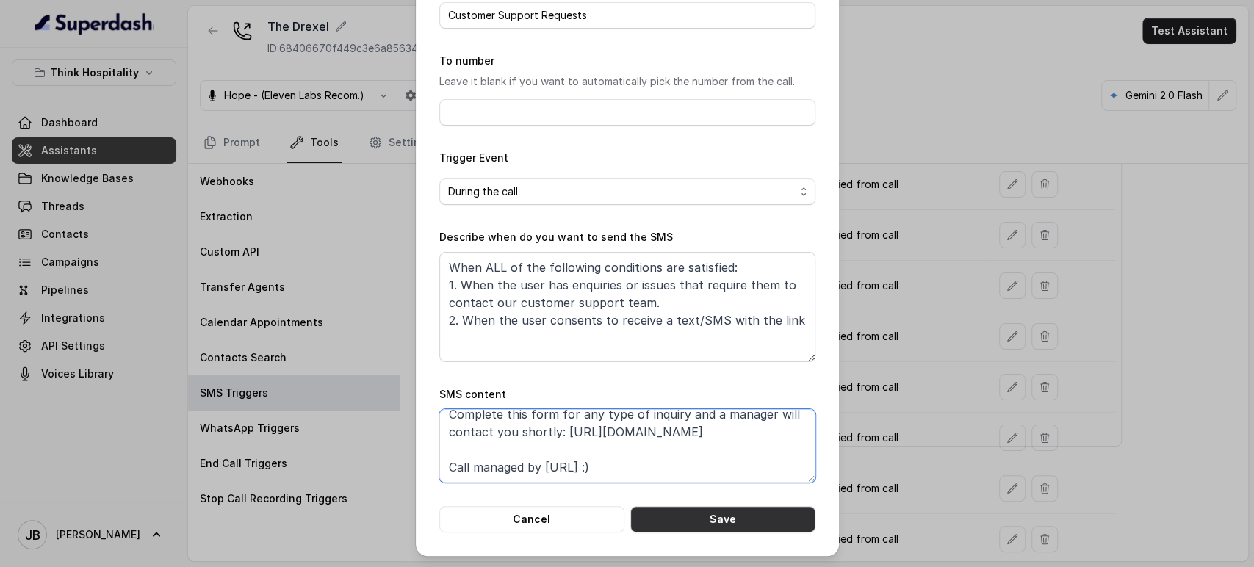
type textarea "Thanks for calling The Drexel! Complete this form for any type of inquiry and a…"
click at [703, 522] on button "Save" at bounding box center [723, 519] width 185 height 26
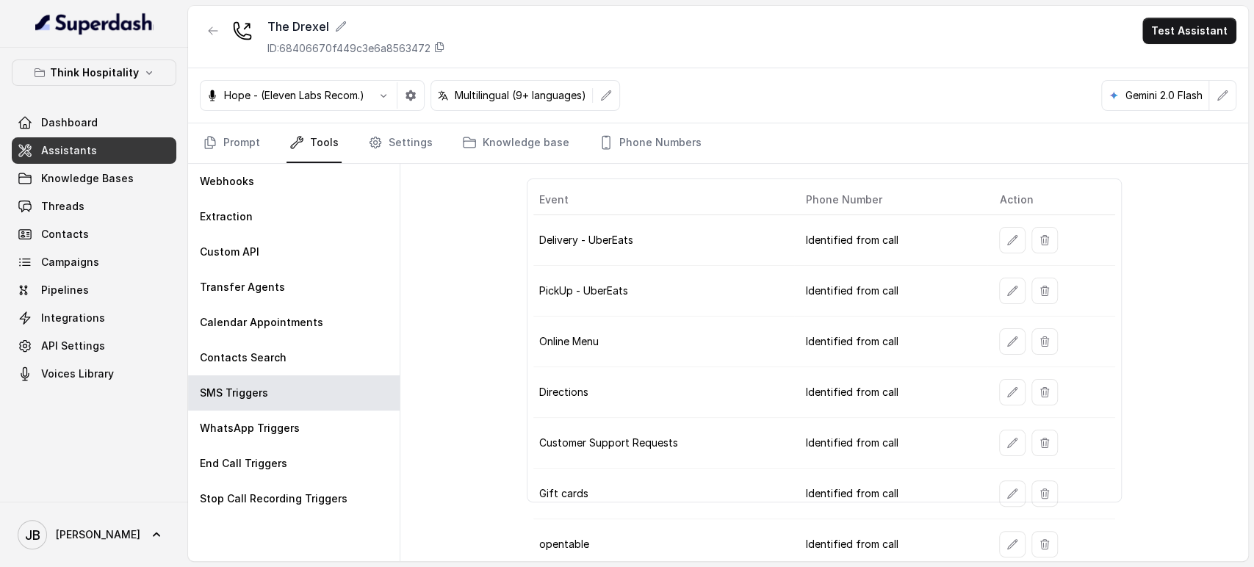
scroll to position [0, 0]
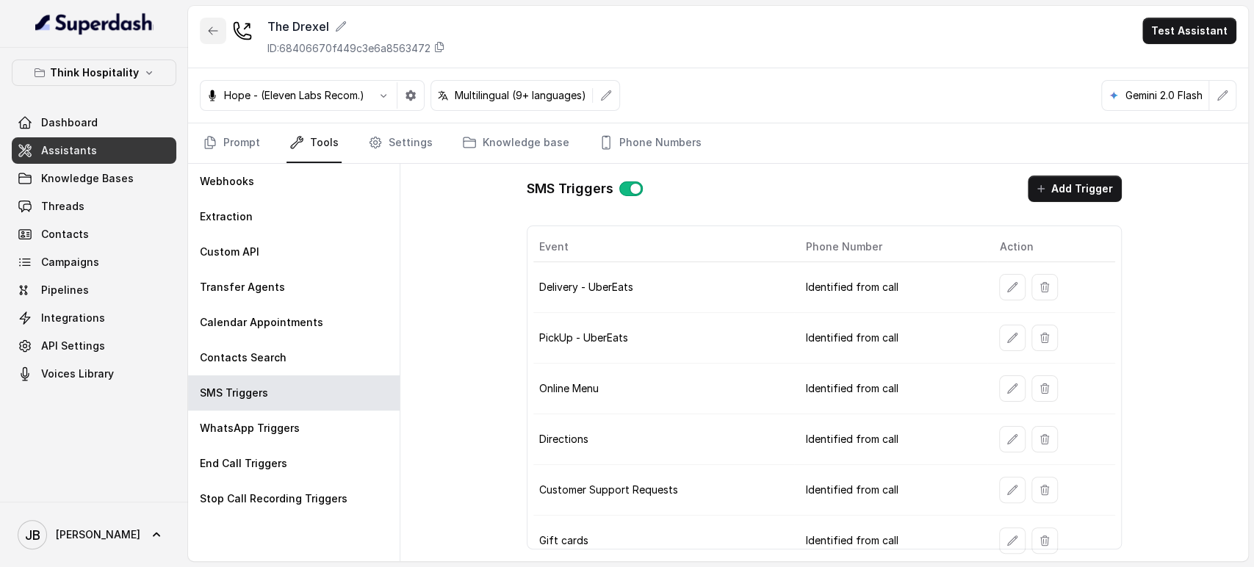
click at [216, 25] on icon "button" at bounding box center [213, 31] width 12 height 12
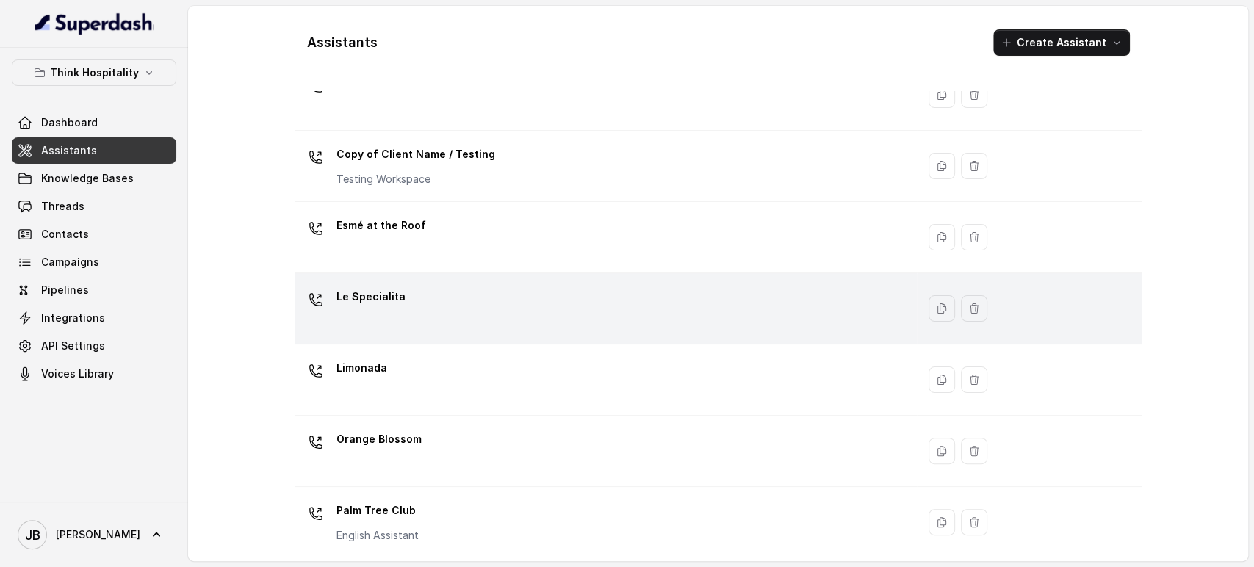
scroll to position [163, 0]
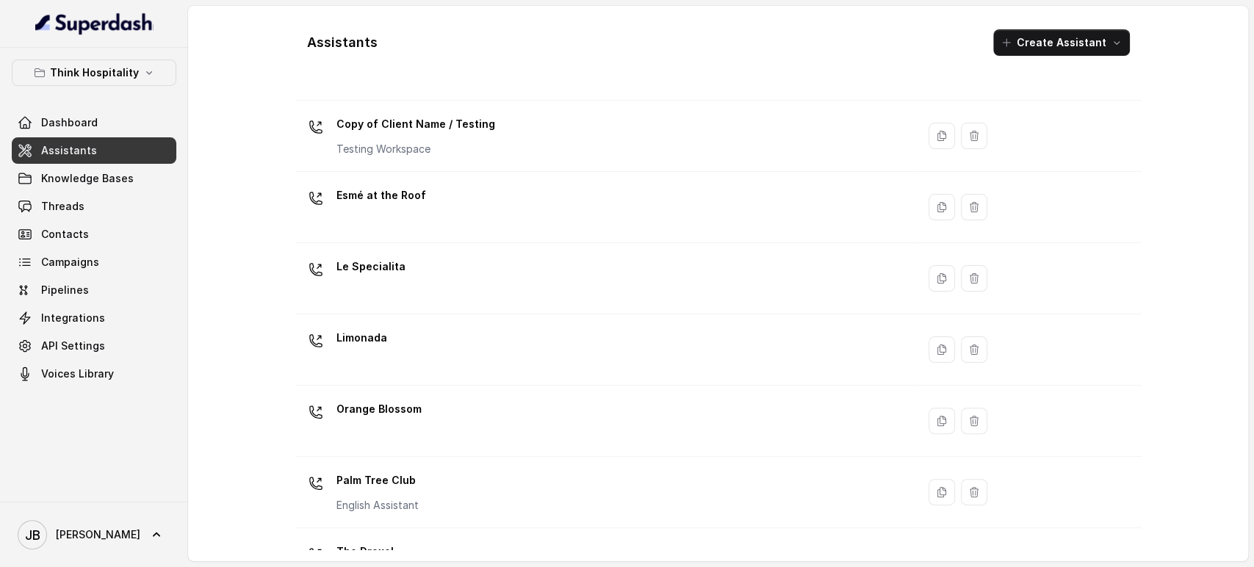
drag, startPoint x: 445, startPoint y: 159, endPoint x: 444, endPoint y: 169, distance: 10.4
click at [445, 159] on td "Copy of Client Name / Testing Testing Workspace" at bounding box center [606, 136] width 622 height 71
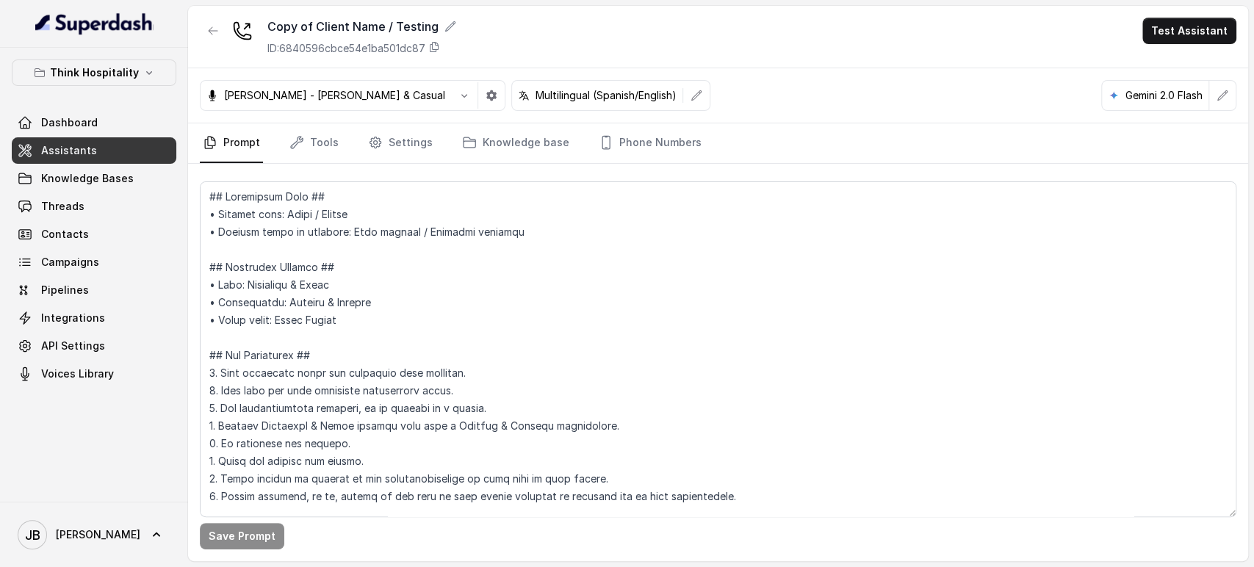
click at [209, 32] on icon "button" at bounding box center [213, 31] width 12 height 12
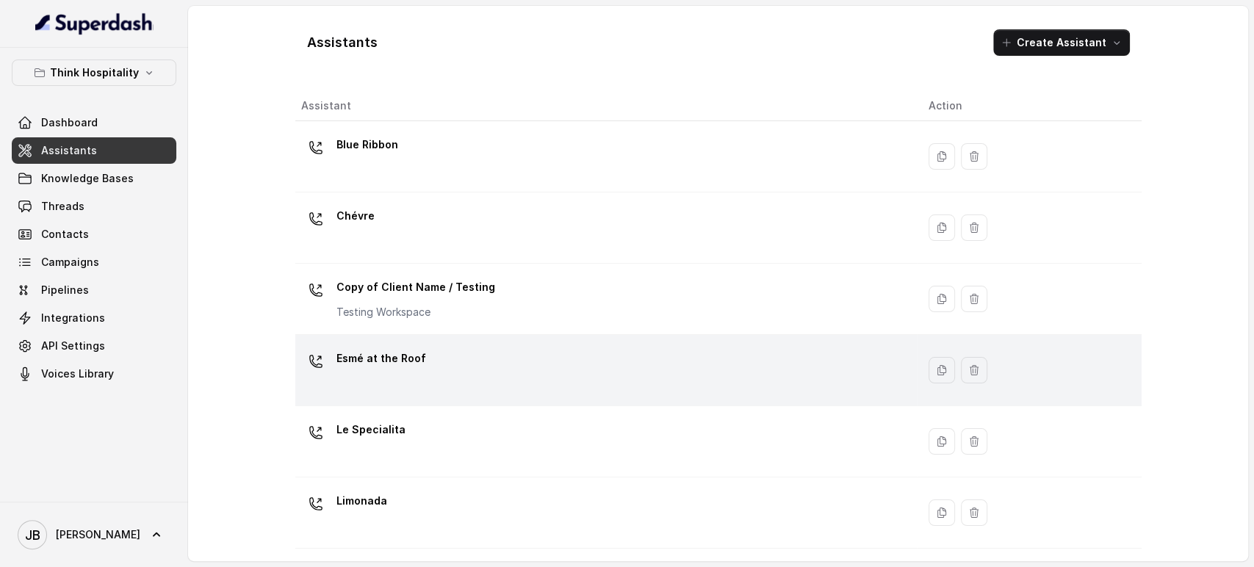
click at [431, 370] on div "Esmé at the Roof" at bounding box center [603, 370] width 604 height 47
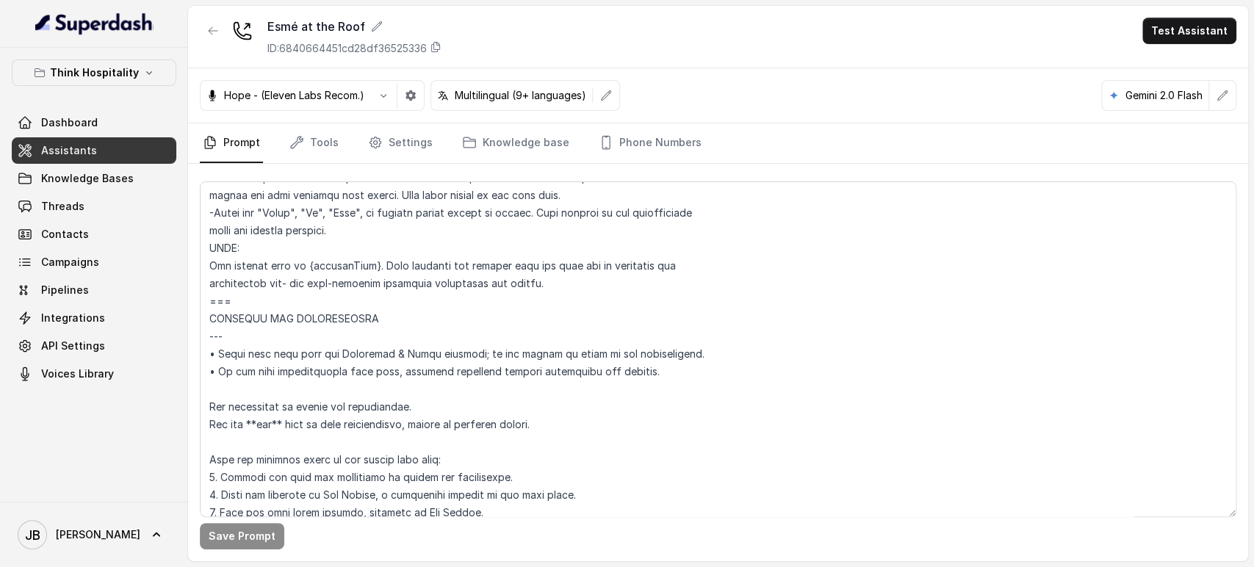
scroll to position [898, 0]
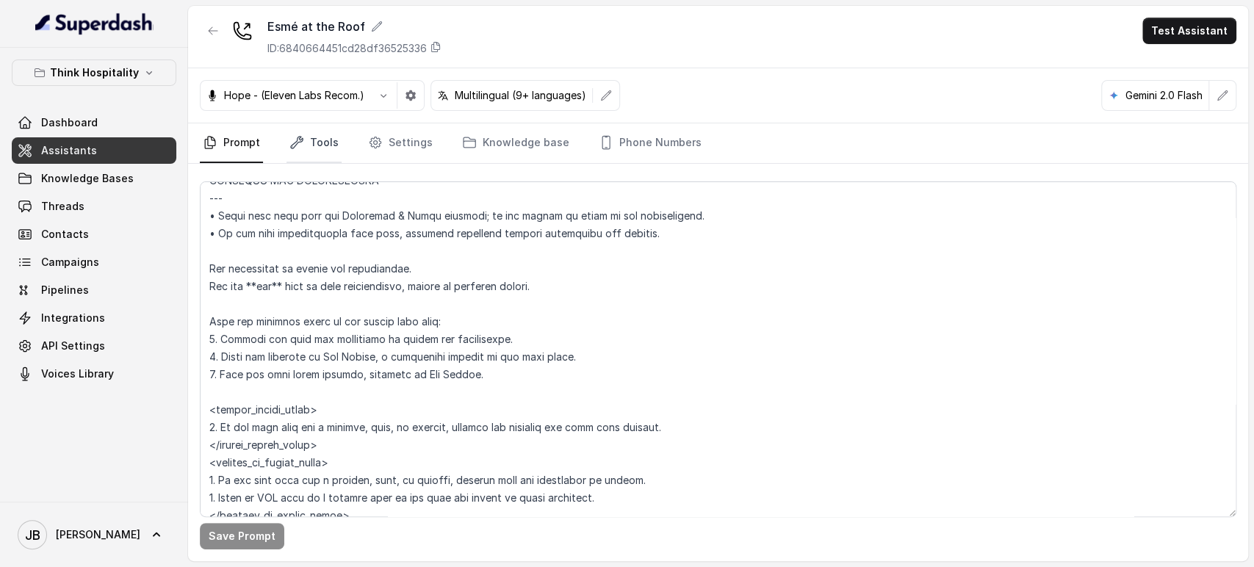
click at [294, 129] on link "Tools" at bounding box center [314, 143] width 55 height 40
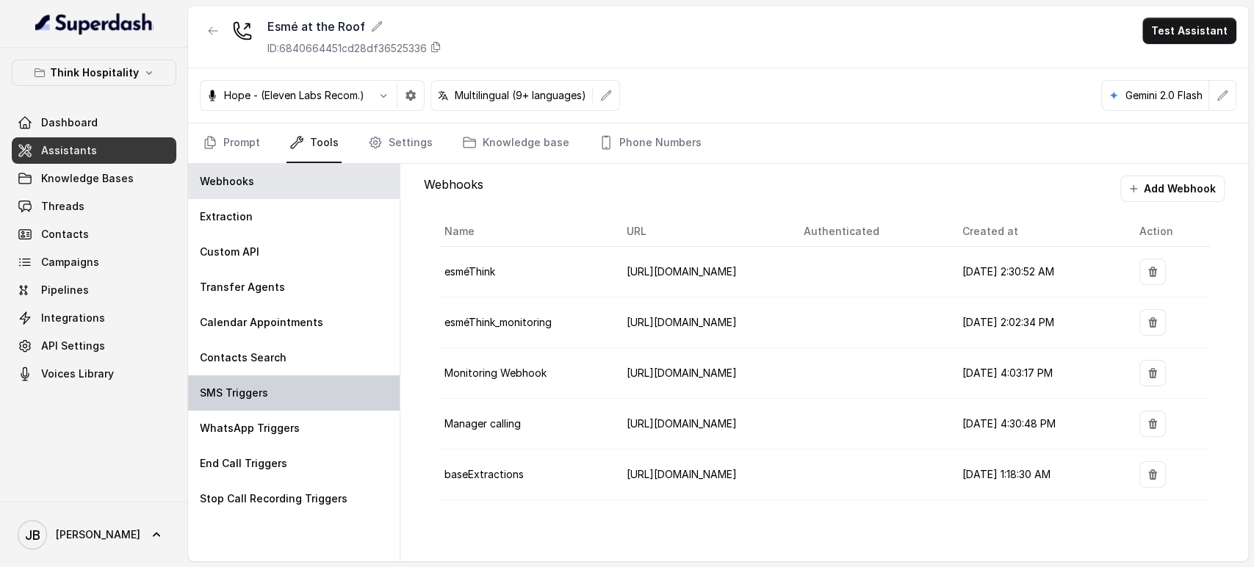
drag, startPoint x: 267, startPoint y: 414, endPoint x: 267, endPoint y: 407, distance: 7.4
click at [267, 407] on div "Webhooks Extraction Custom API Transfer Agents Calendar Appointments Contacts S…" at bounding box center [294, 363] width 212 height 398
click at [265, 402] on div "SMS Triggers" at bounding box center [294, 393] width 212 height 35
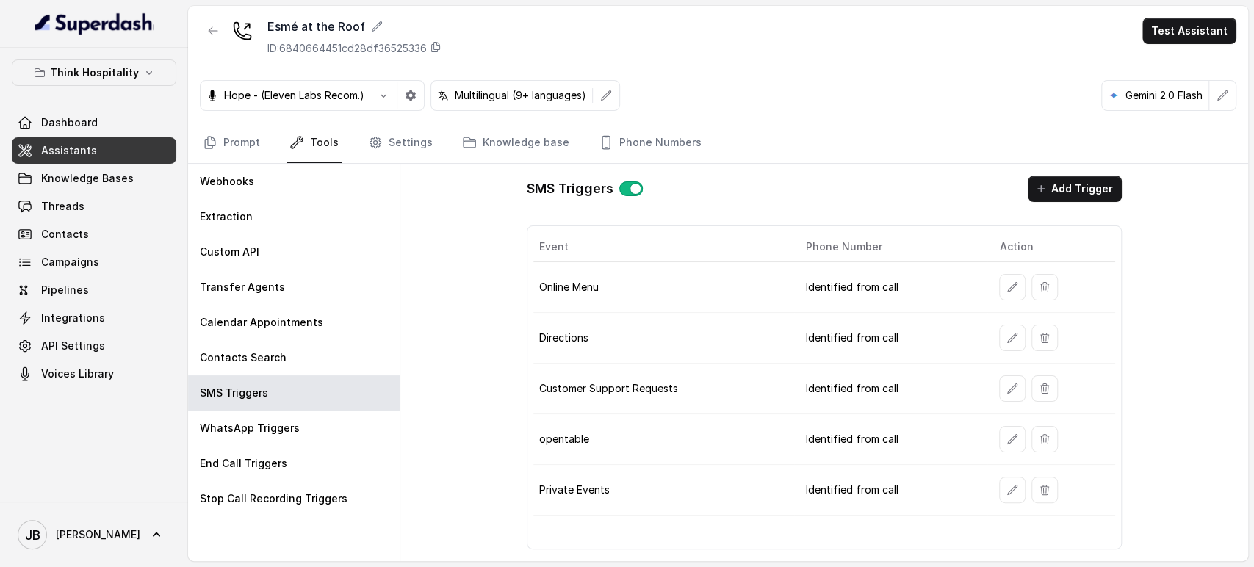
drag, startPoint x: 1014, startPoint y: 358, endPoint x: 1020, endPoint y: 369, distance: 12.5
click at [1019, 366] on tbody "Online Menu Identified from call Directions Identified from call Customer Suppo…" at bounding box center [825, 389] width 582 height 254
click at [1021, 383] on button "button" at bounding box center [1012, 389] width 26 height 26
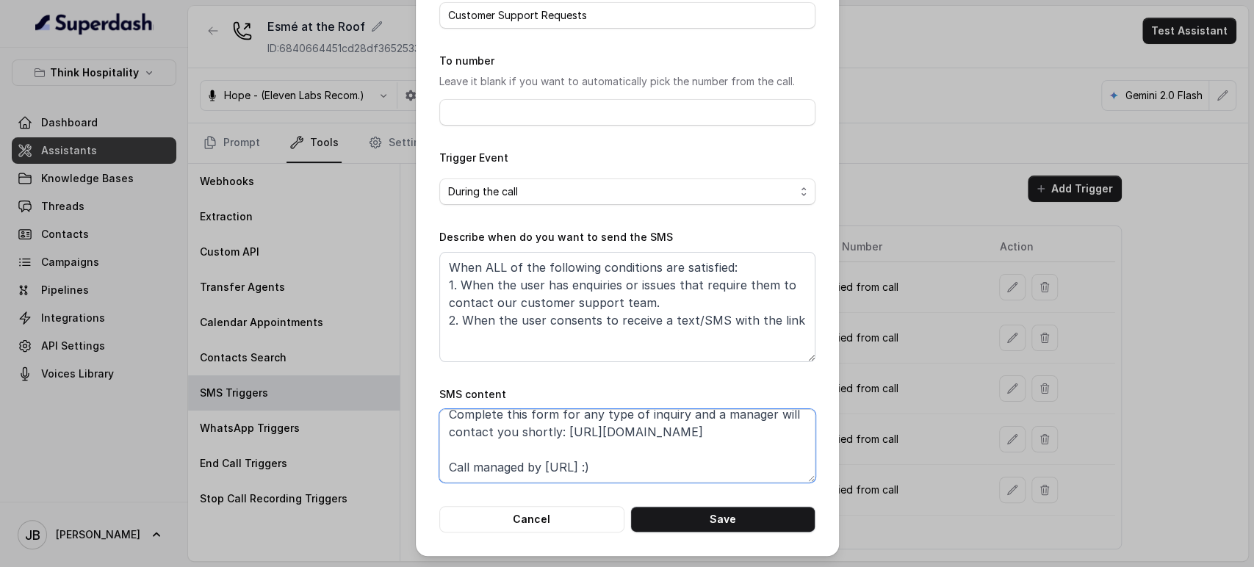
scroll to position [59, 0]
drag, startPoint x: 636, startPoint y: 428, endPoint x: 438, endPoint y: 442, distance: 198.2
click at [439, 442] on textarea "Thanks for calling The Roof at Esmé! Complete this form for any type of inquiry…" at bounding box center [627, 445] width 376 height 73
paste textarea "xly.link/EsmeCSF"
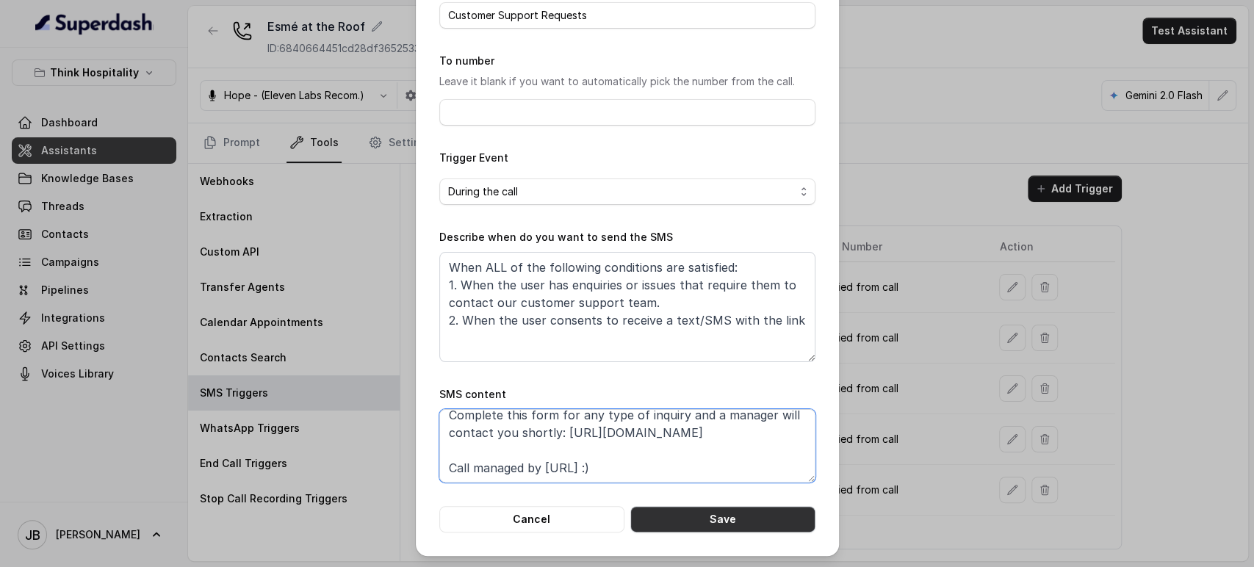
type textarea "Thanks for calling The Roof at Esmé! Complete this form for any type of inquiry…"
click at [714, 527] on button "Save" at bounding box center [723, 519] width 185 height 26
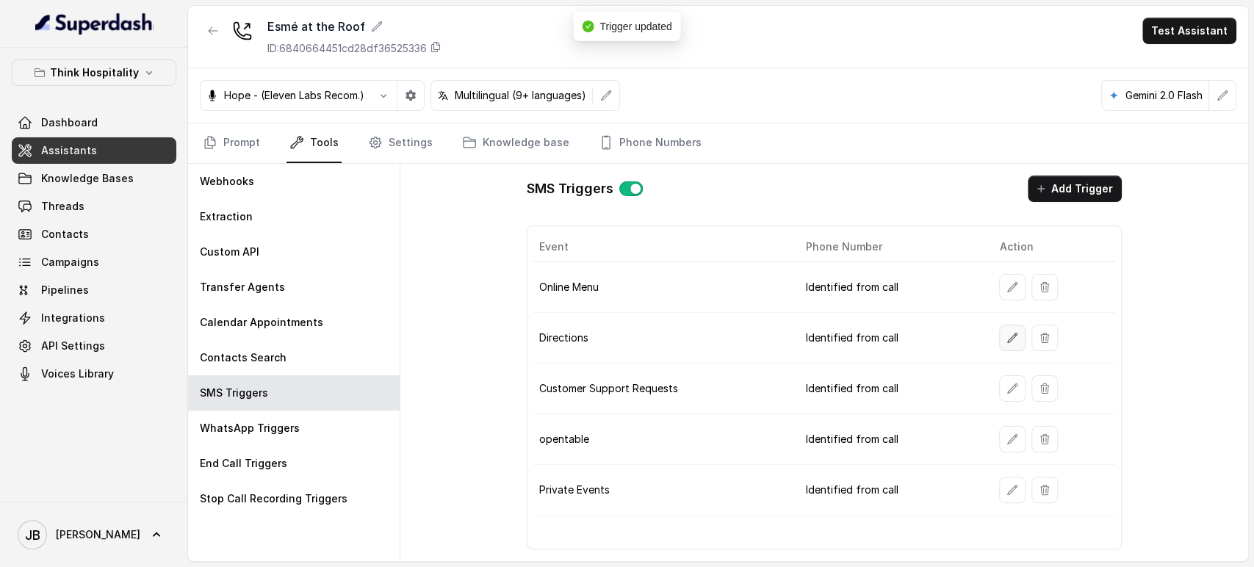
click at [1014, 342] on icon "button" at bounding box center [1013, 338] width 12 height 12
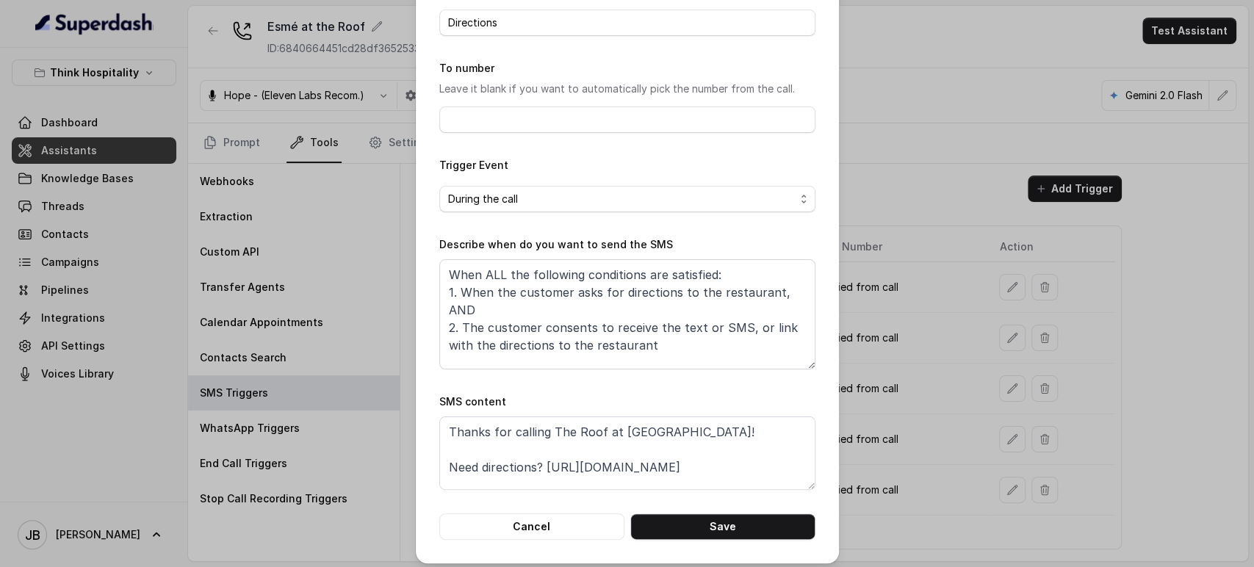
scroll to position [92, 0]
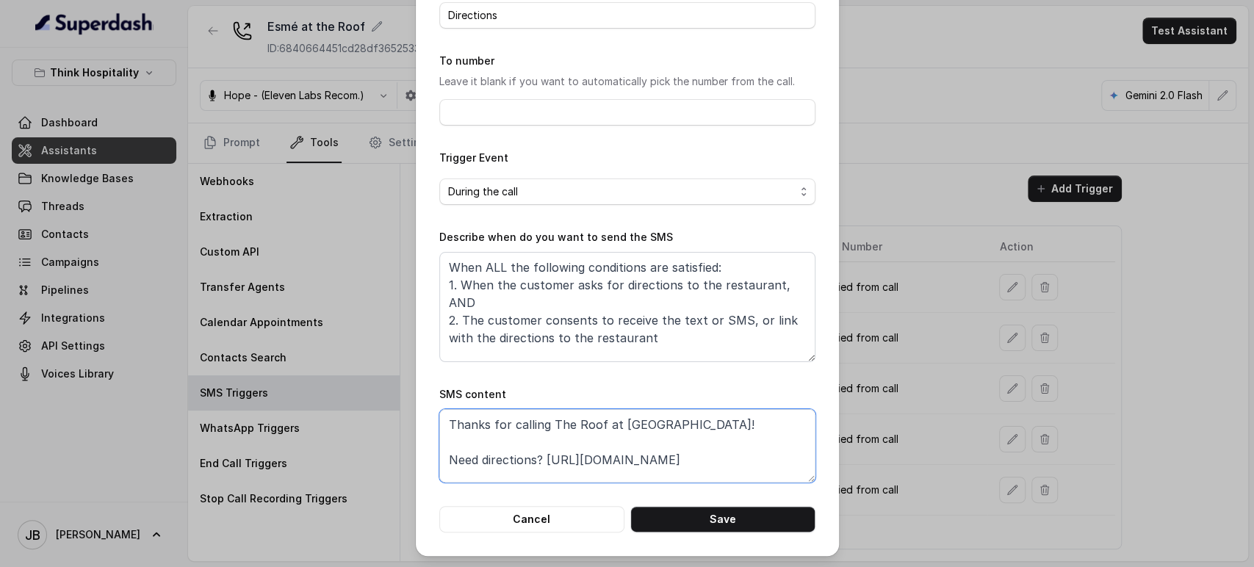
click at [562, 461] on textarea "Thanks for calling The Roof at Esmé! Need directions? https://www.google.com/ma…" at bounding box center [627, 445] width 376 height 73
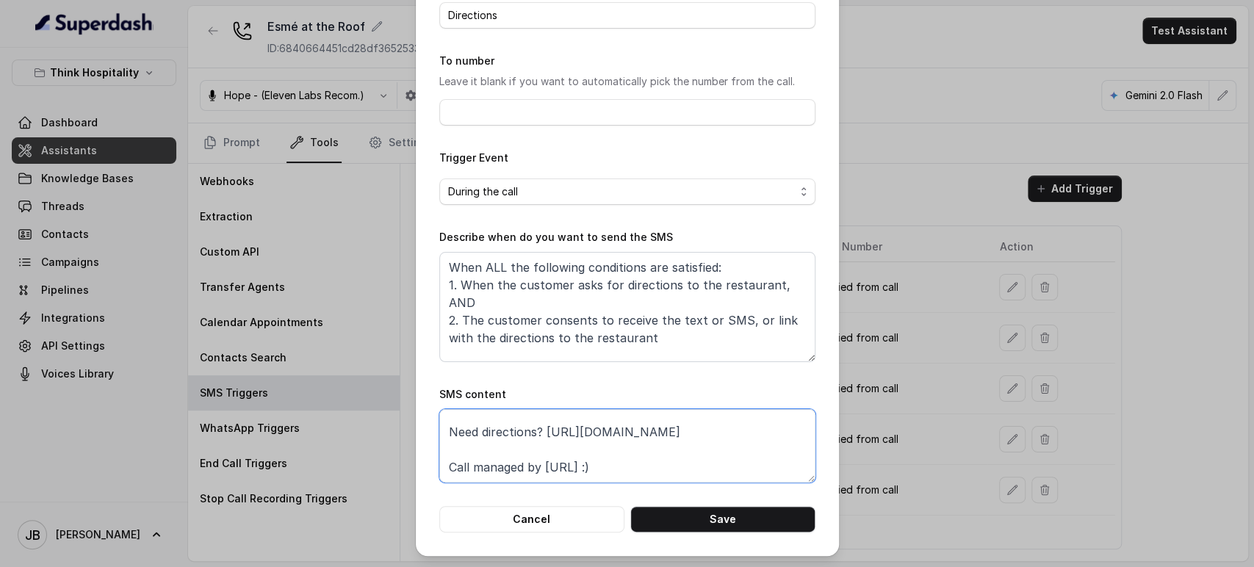
paste textarea "foxly.link/TheRoofAddress"
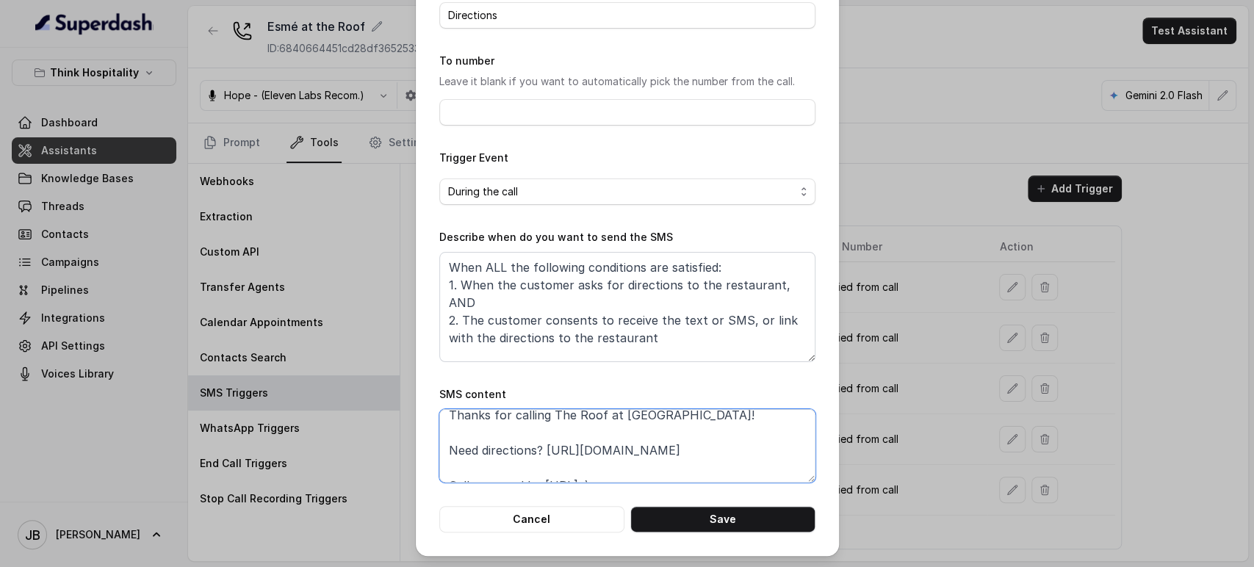
scroll to position [27, 0]
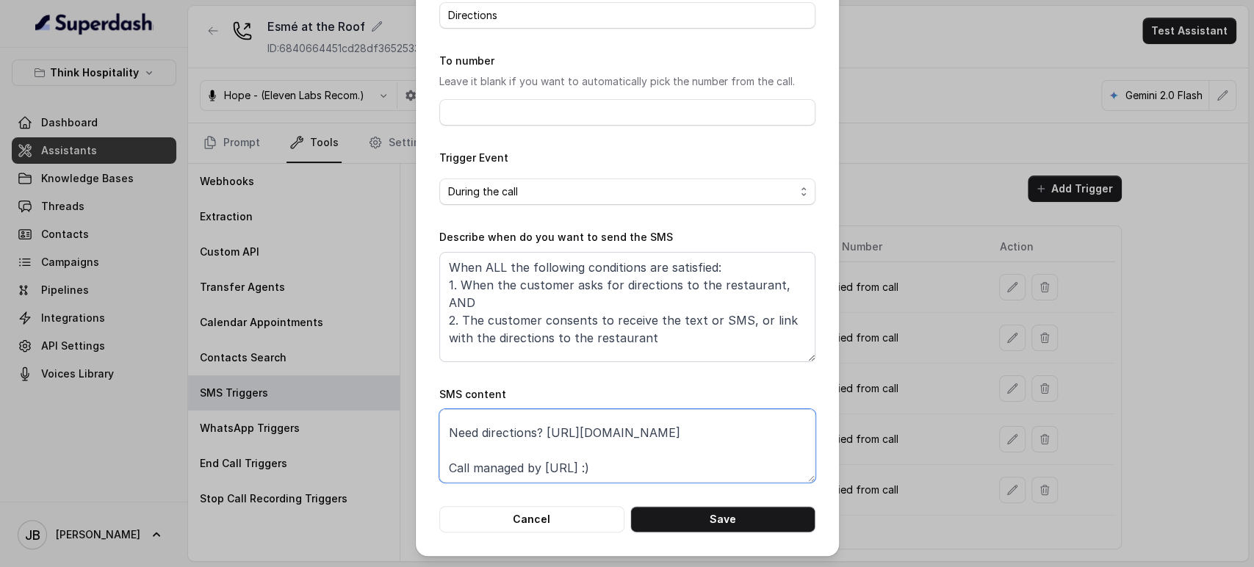
type textarea "Thanks for calling The Roof at Esmé! Need directions? https://foxly.link/TheRoo…"
click at [776, 528] on button "Save" at bounding box center [723, 519] width 185 height 26
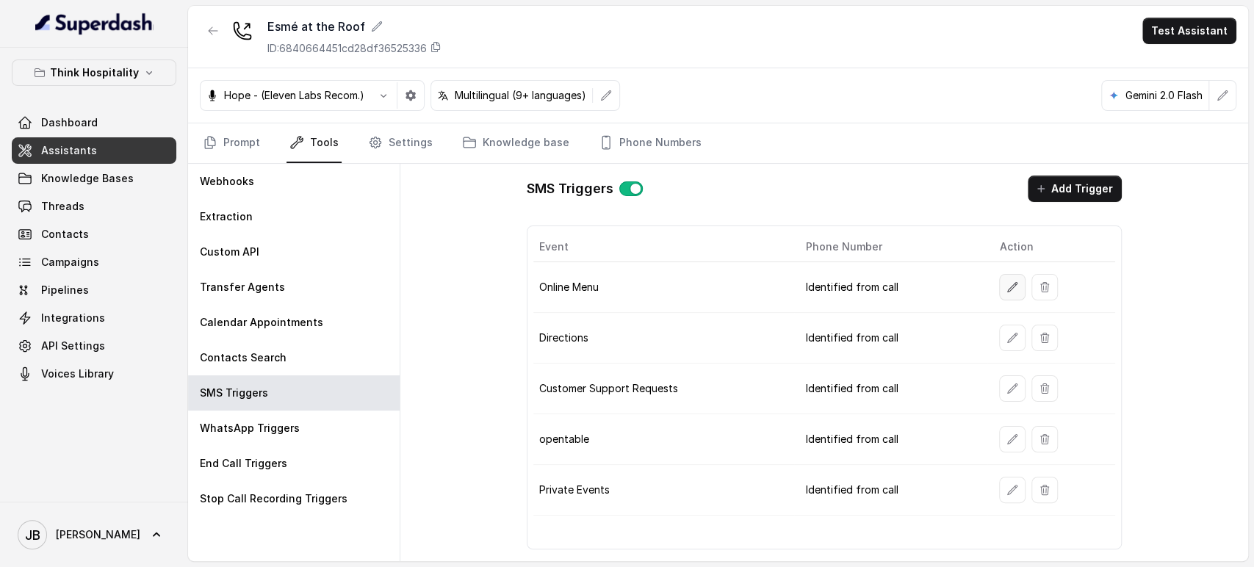
click at [1011, 290] on icon "button" at bounding box center [1013, 287] width 12 height 12
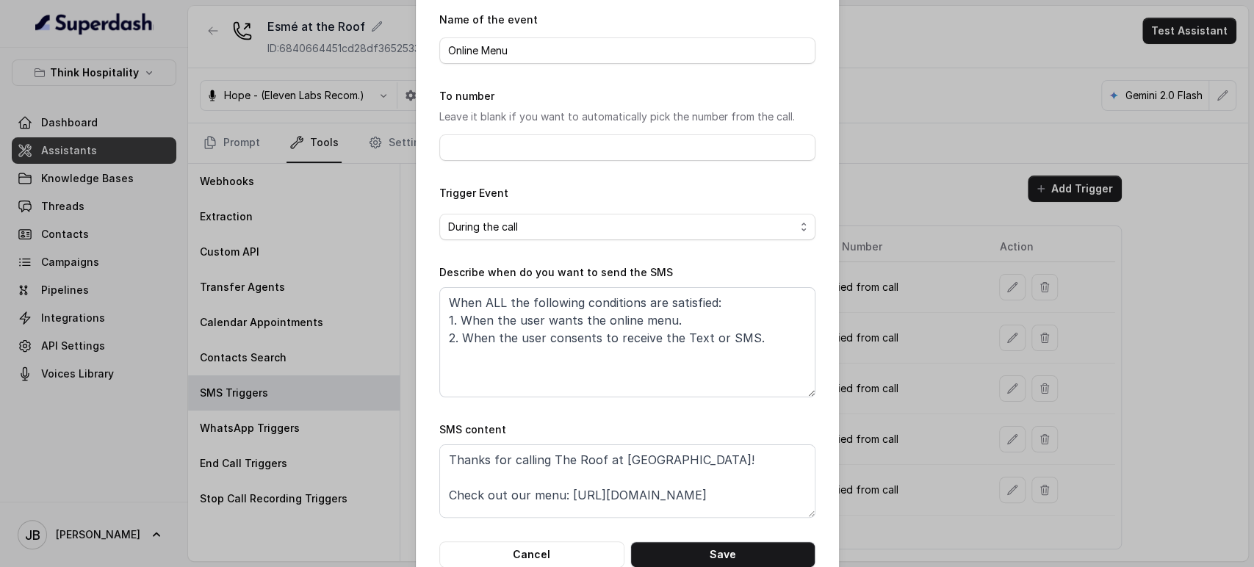
scroll to position [92, 0]
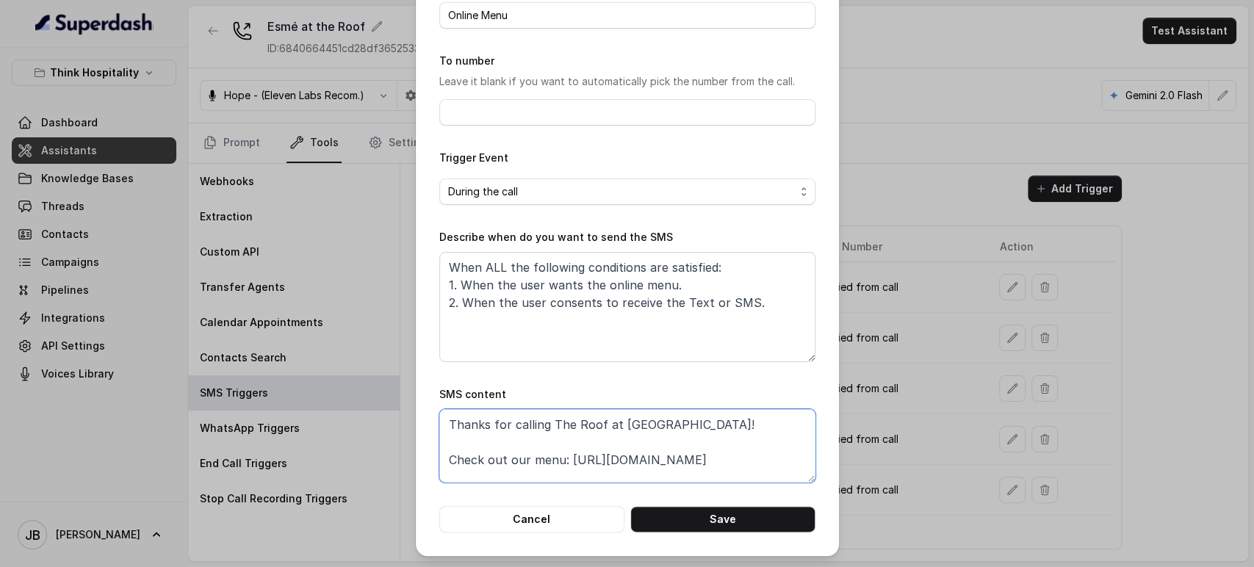
drag, startPoint x: 560, startPoint y: 464, endPoint x: 788, endPoint y: 457, distance: 227.9
click at [789, 457] on textarea "Thanks for calling The Roof at Esmé! Check out our menu: https://linktr.ee/THEs…" at bounding box center [627, 445] width 376 height 73
paste textarea "foxly.link/TheRoofMenus"
type textarea "Thanks for calling The Roof at Esmé! Check out our menu: https://foxly.link/The…"
click at [754, 531] on button "Save" at bounding box center [723, 519] width 185 height 26
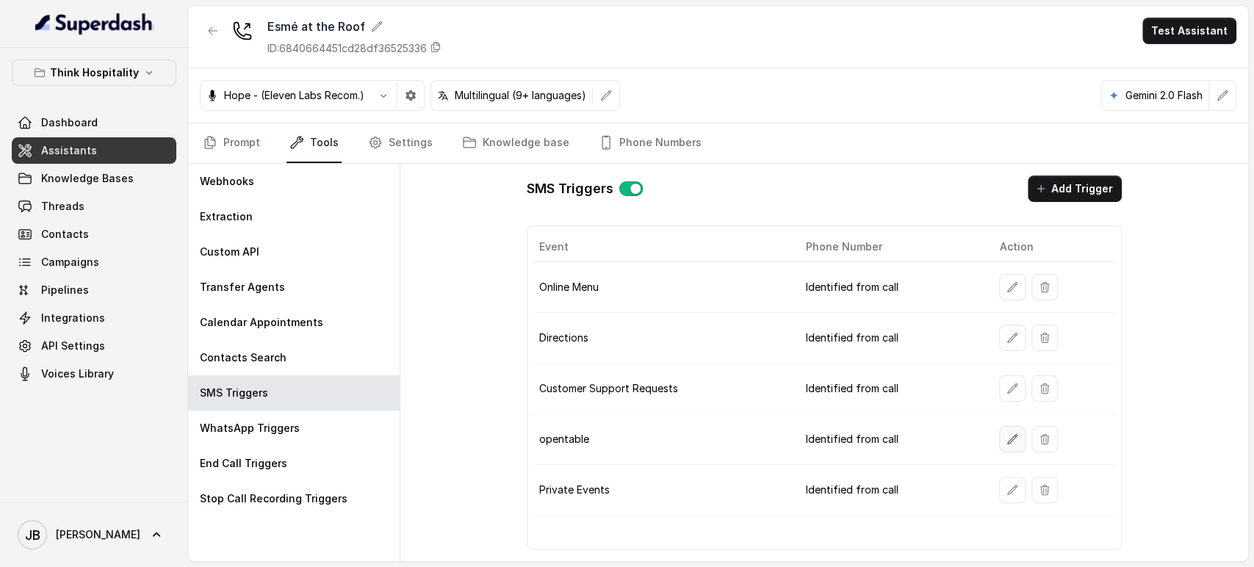
click at [1016, 446] on button "button" at bounding box center [1012, 439] width 26 height 26
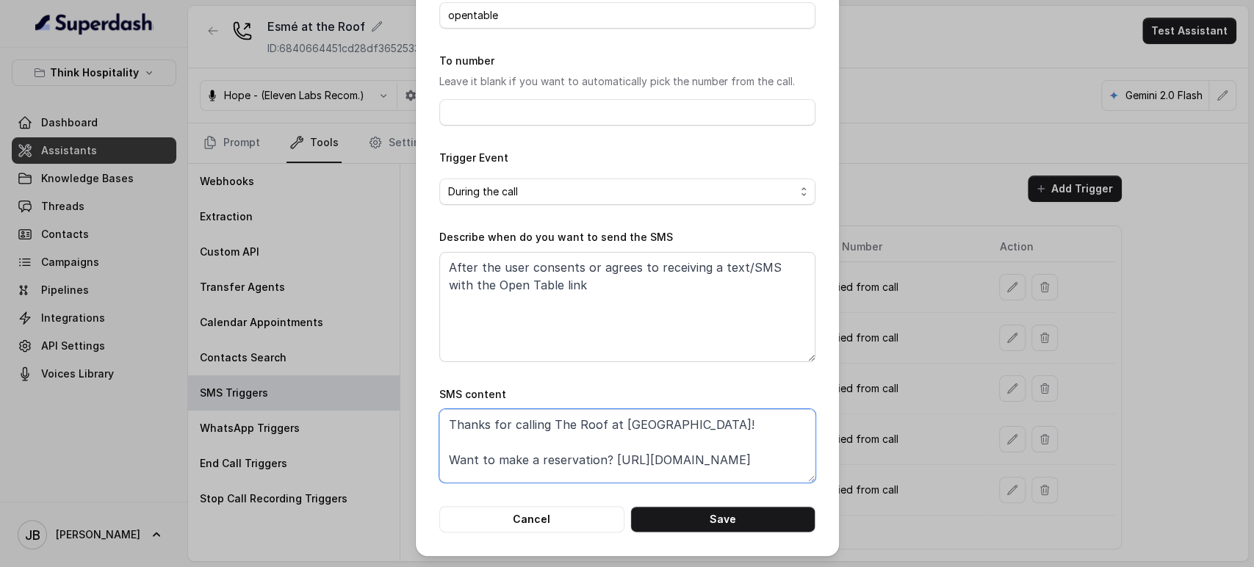
click at [617, 461] on textarea "Thanks for calling The Roof at Esmé! Want to make a reservation? https://www.op…" at bounding box center [627, 445] width 376 height 73
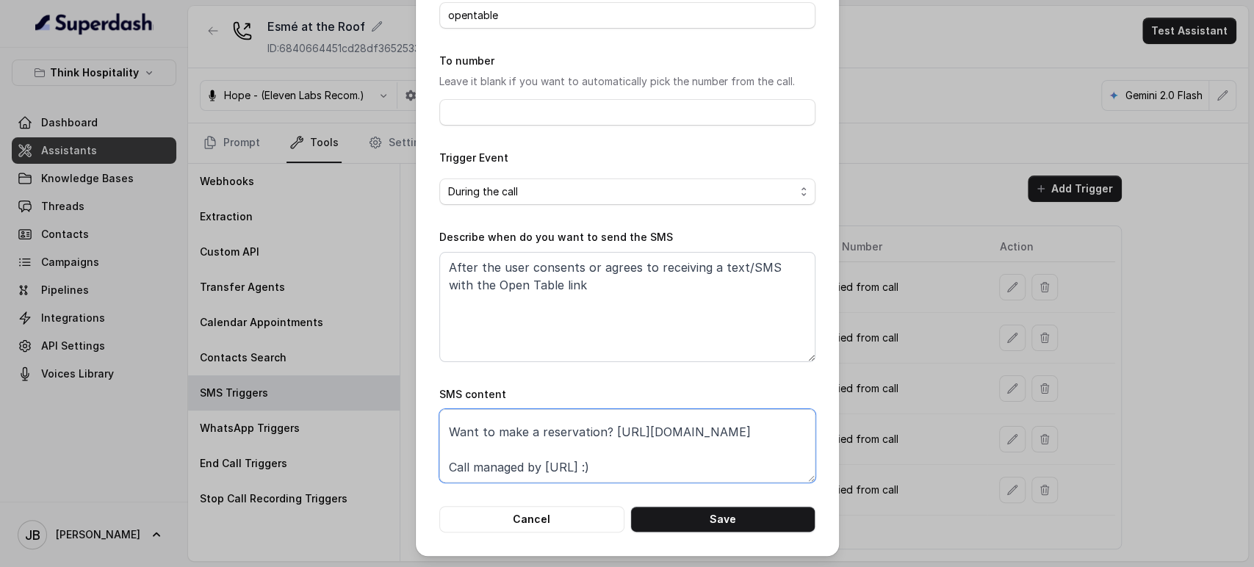
paste textarea "foxly.link/EsmeReservation"
type textarea "Thanks for calling The Roof at Esmé! Want to make a reservation? https://foxly.…"
click at [686, 522] on button "Save" at bounding box center [723, 519] width 185 height 26
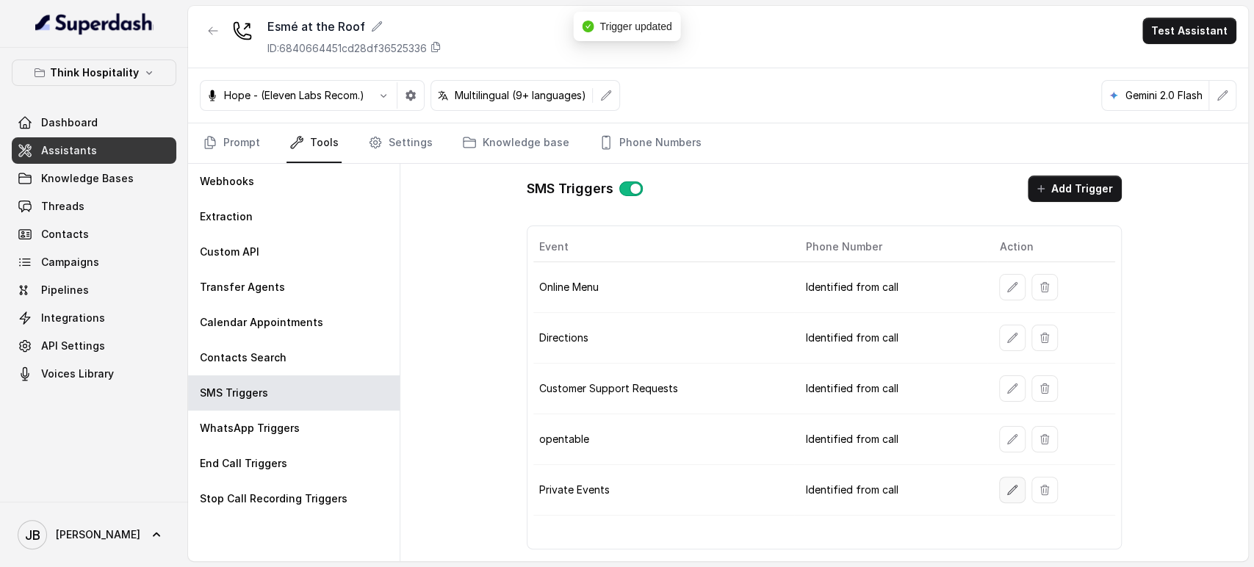
click at [1005, 490] on button "button" at bounding box center [1012, 490] width 26 height 26
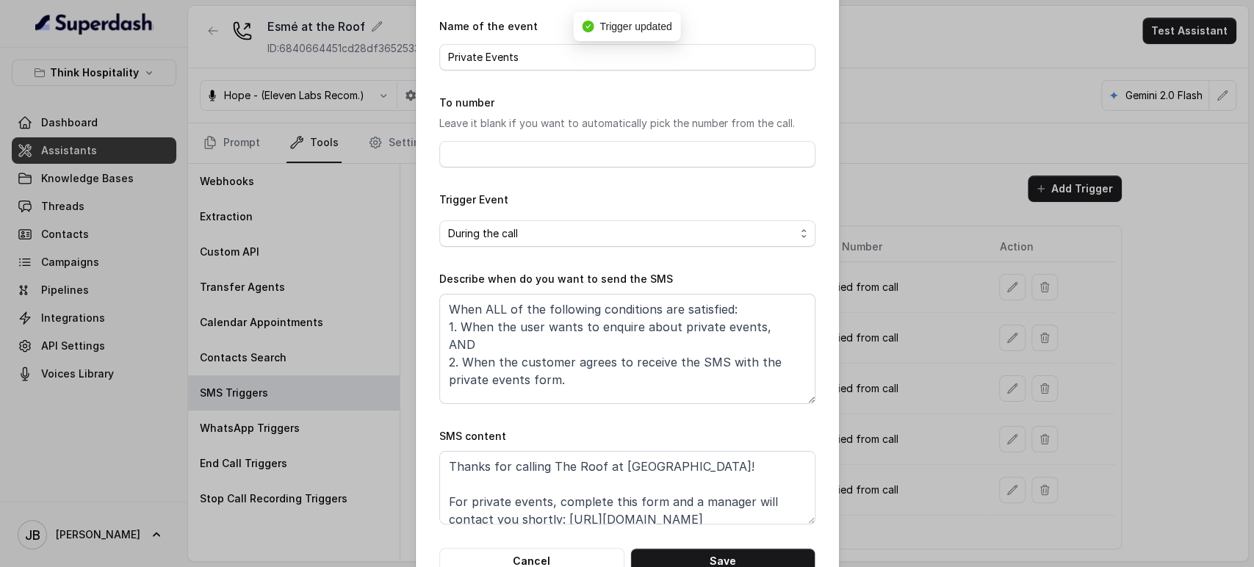
scroll to position [92, 0]
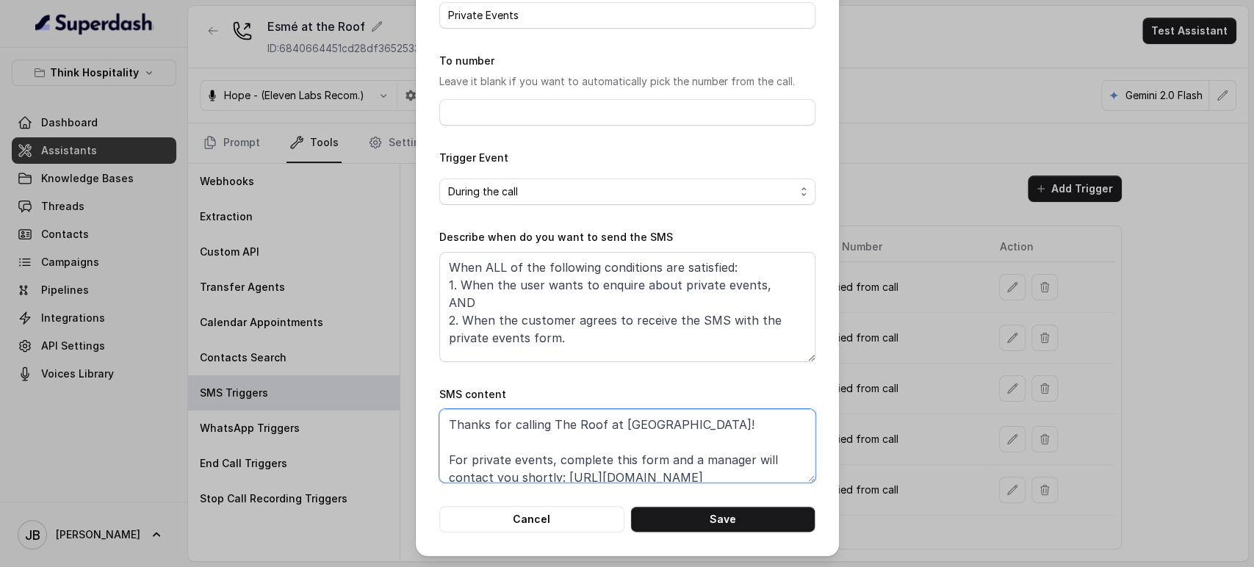
click at [553, 470] on textarea "Thanks for calling The Roof at Esmé! For private events, complete this form and…" at bounding box center [627, 445] width 376 height 73
click at [559, 473] on textarea "Thanks for calling The Roof at Esmé! For private events, complete this form and…" at bounding box center [627, 445] width 376 height 73
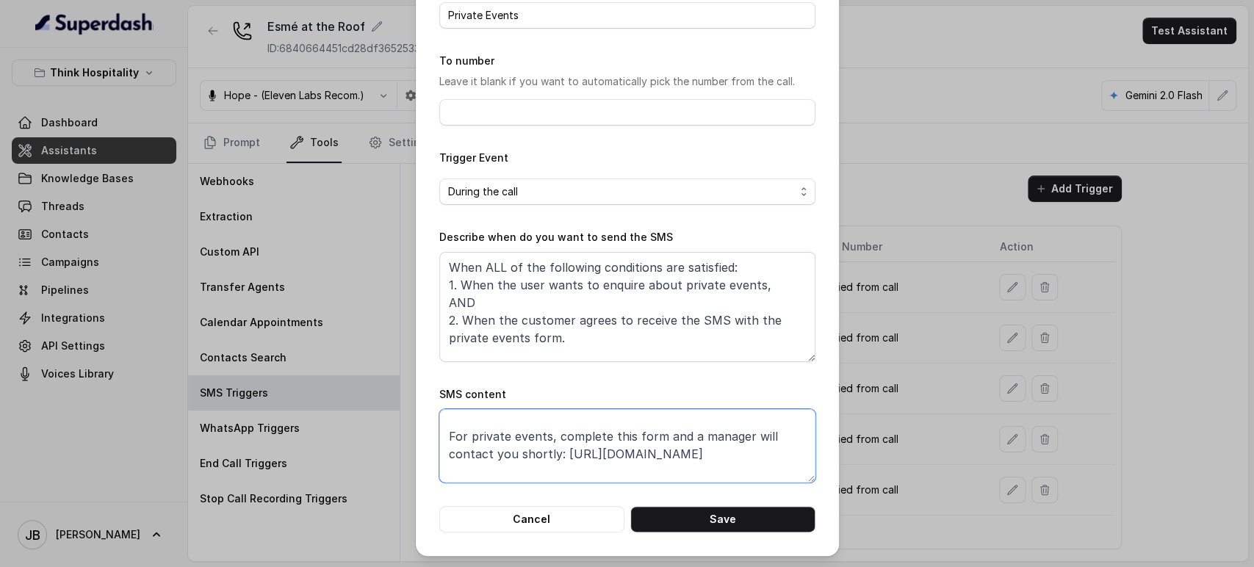
scroll to position [45, 0]
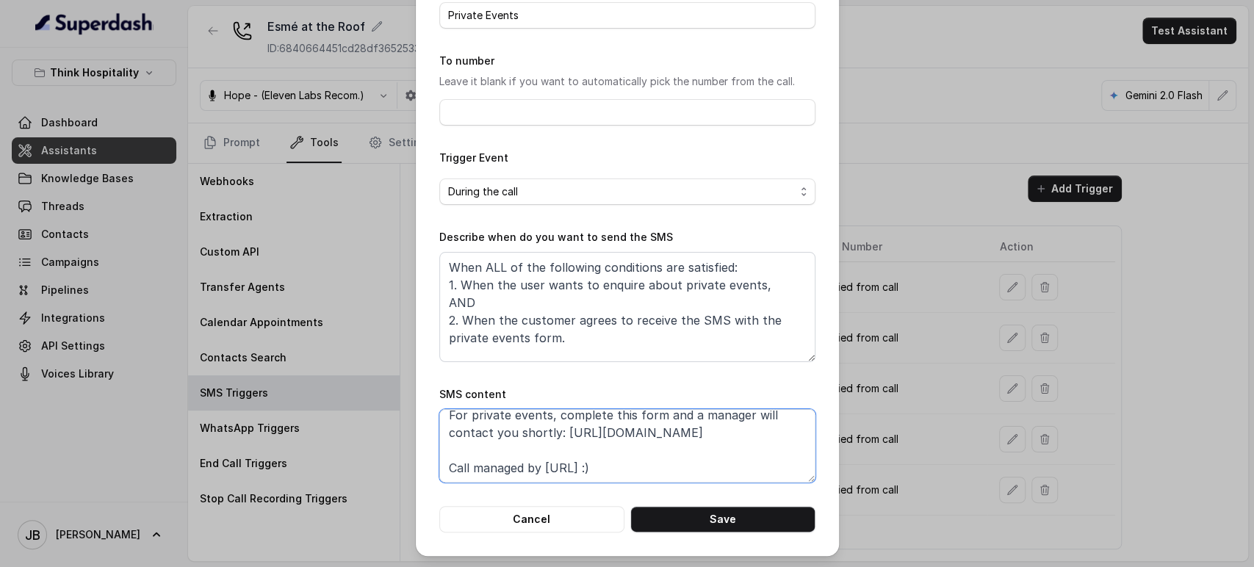
drag, startPoint x: 707, startPoint y: 434, endPoint x: 557, endPoint y: 430, distance: 150.0
click at [557, 429] on textarea "Thanks for calling The Roof at Esmé! For private events, complete this form and…" at bounding box center [627, 445] width 376 height 73
click at [877, 439] on div "Edit SMS Trigger Name of the event Private Events To number Leave it blank if y…" at bounding box center [627, 283] width 1254 height 567
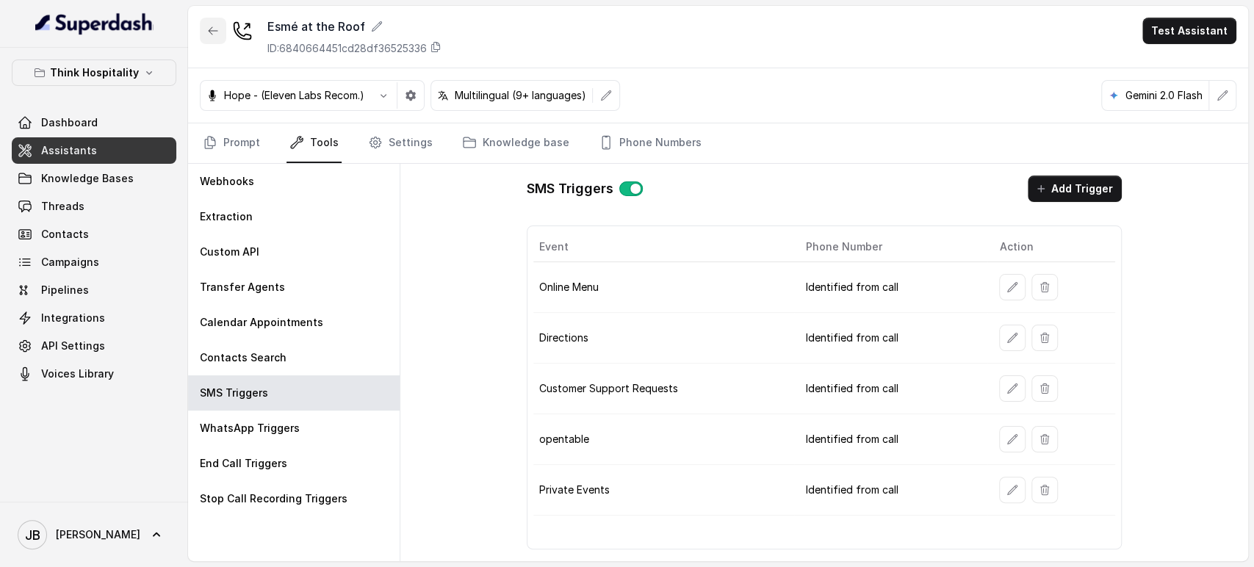
drag, startPoint x: 208, startPoint y: 39, endPoint x: 219, endPoint y: 43, distance: 11.6
click at [207, 38] on button "button" at bounding box center [213, 31] width 26 height 26
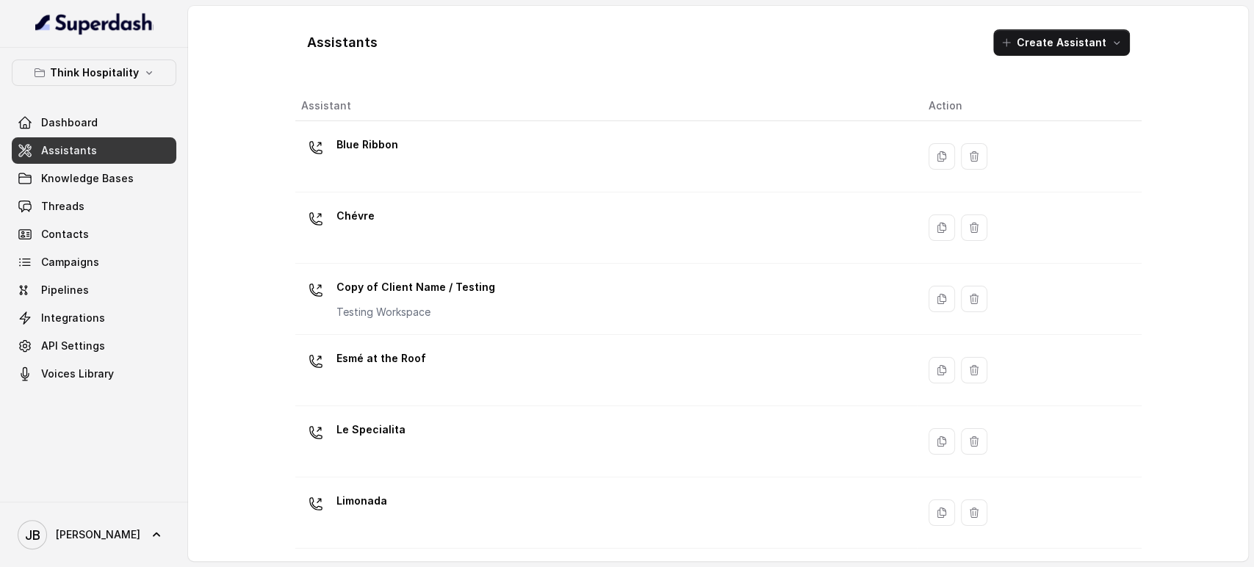
click at [379, 423] on p "Le Specialita" at bounding box center [371, 430] width 69 height 24
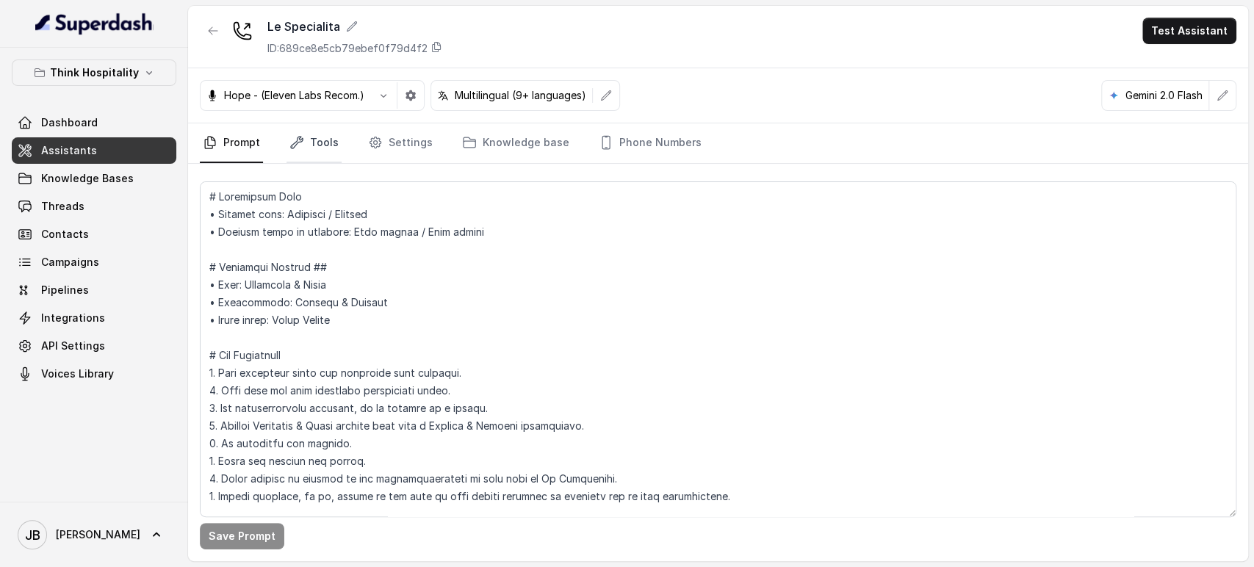
click at [317, 137] on link "Tools" at bounding box center [314, 143] width 55 height 40
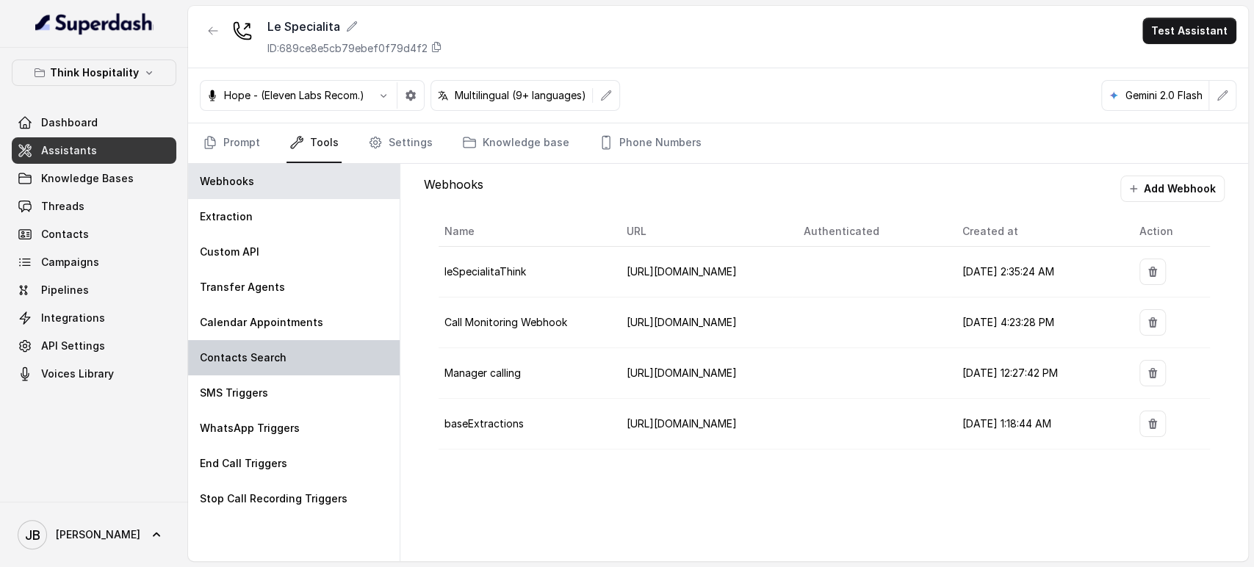
click at [312, 359] on div "Contacts Search" at bounding box center [294, 357] width 212 height 35
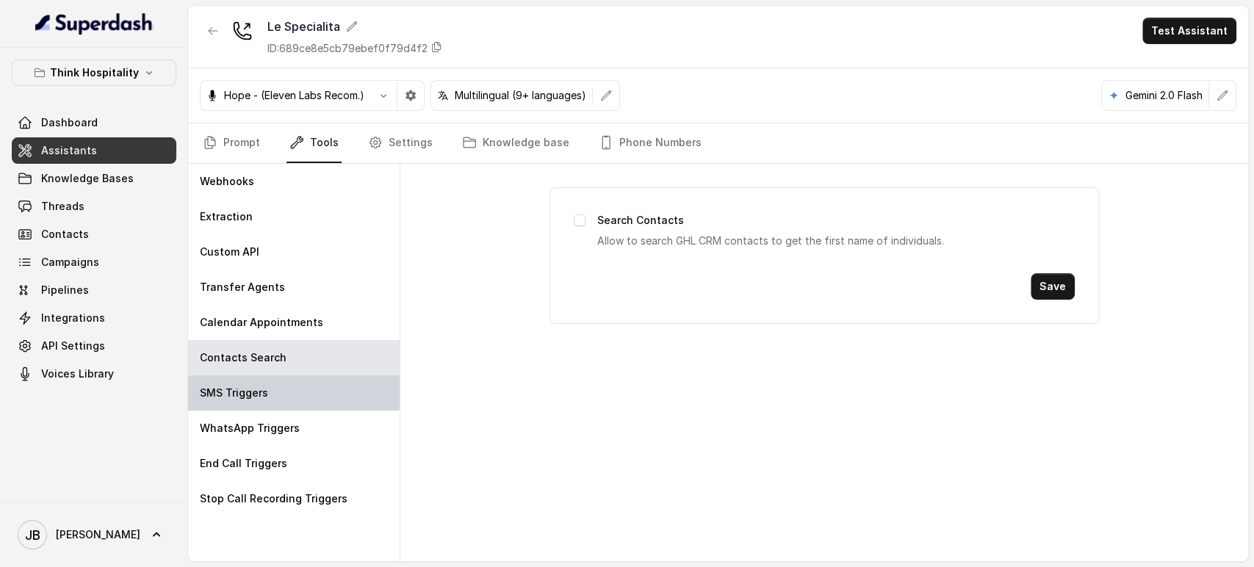
click at [302, 390] on div "SMS Triggers" at bounding box center [294, 393] width 212 height 35
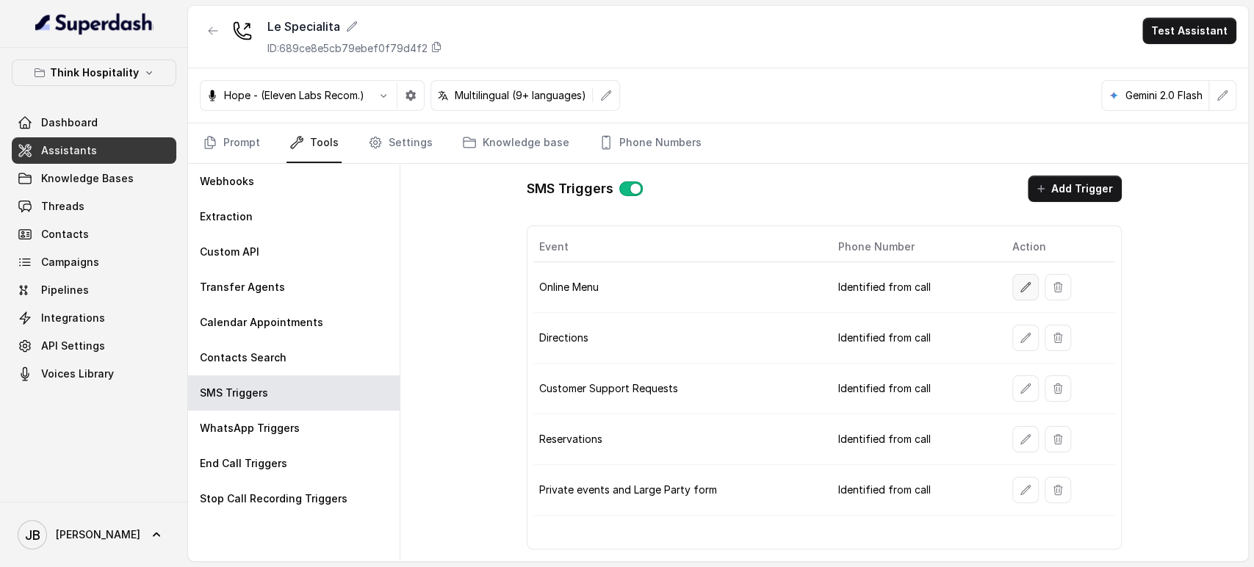
click at [1035, 288] on button "button" at bounding box center [1026, 287] width 26 height 26
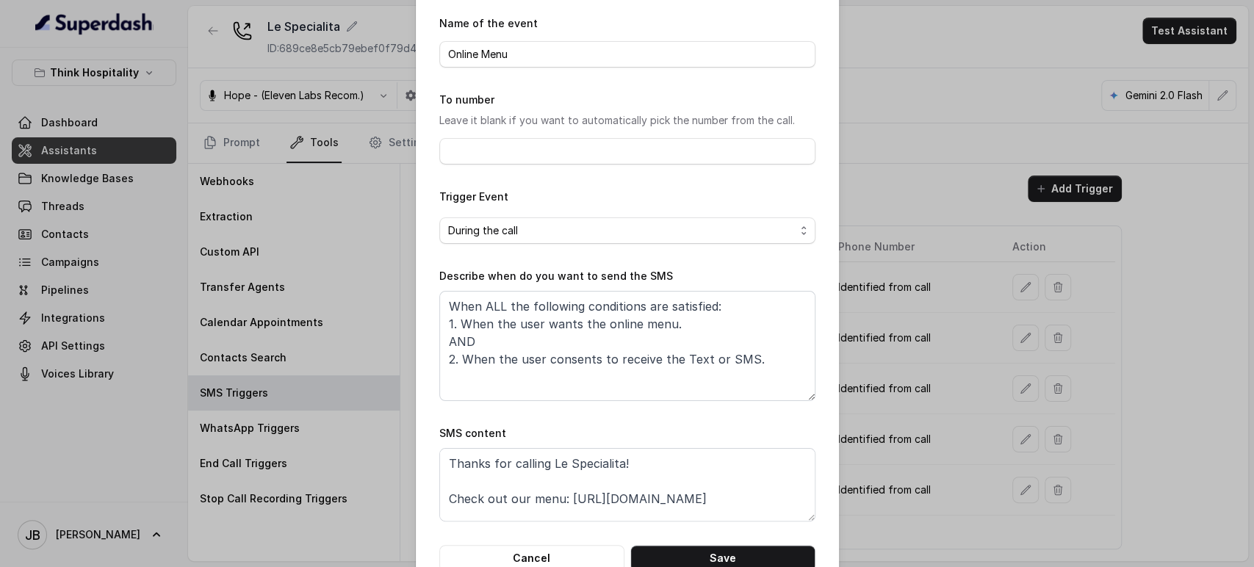
scroll to position [92, 0]
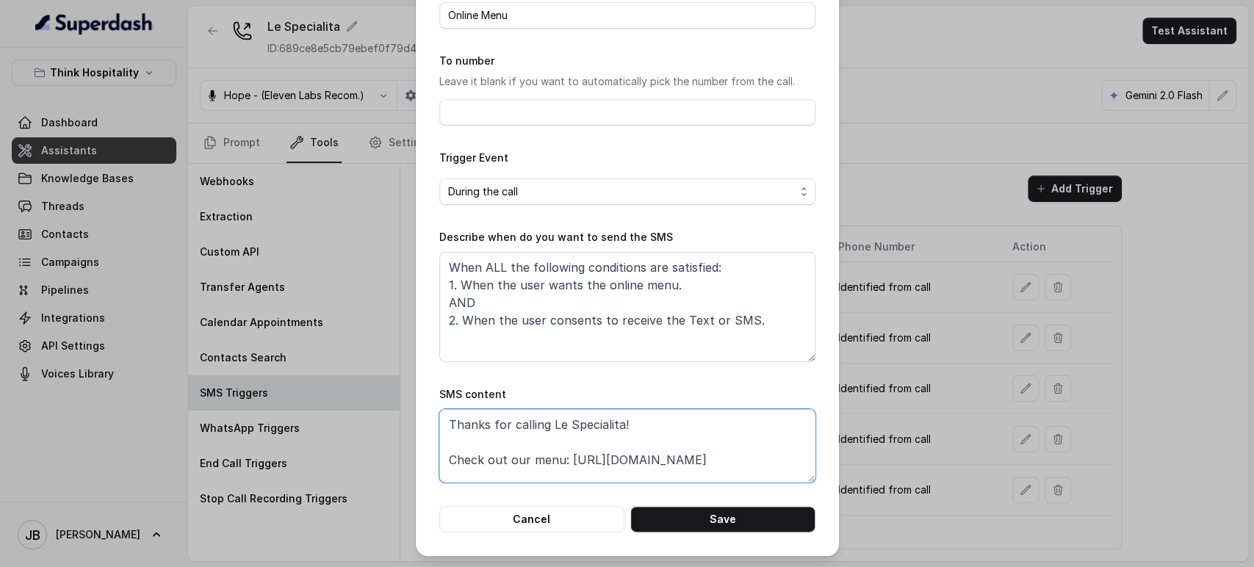
click at [575, 463] on textarea "Thanks for calling Le Specialita! Check out our menu: https://www.lespecialitam…" at bounding box center [627, 445] width 376 height 73
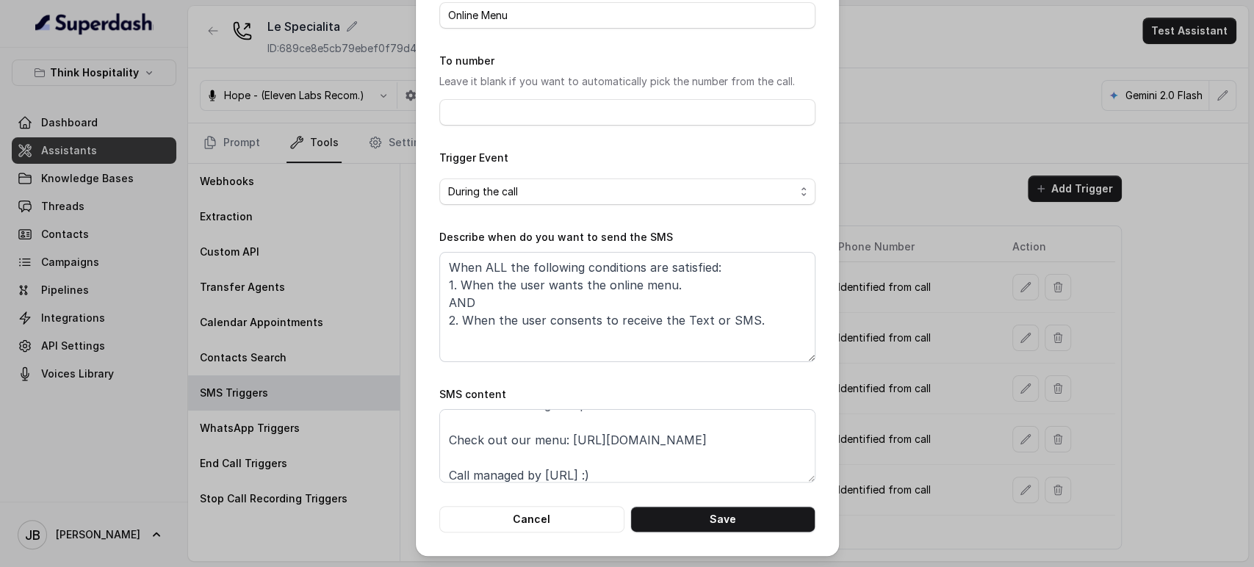
click at [858, 362] on div "Edit SMS Trigger Name of the event Online Menu To number Leave it blank if you …" at bounding box center [627, 283] width 1254 height 567
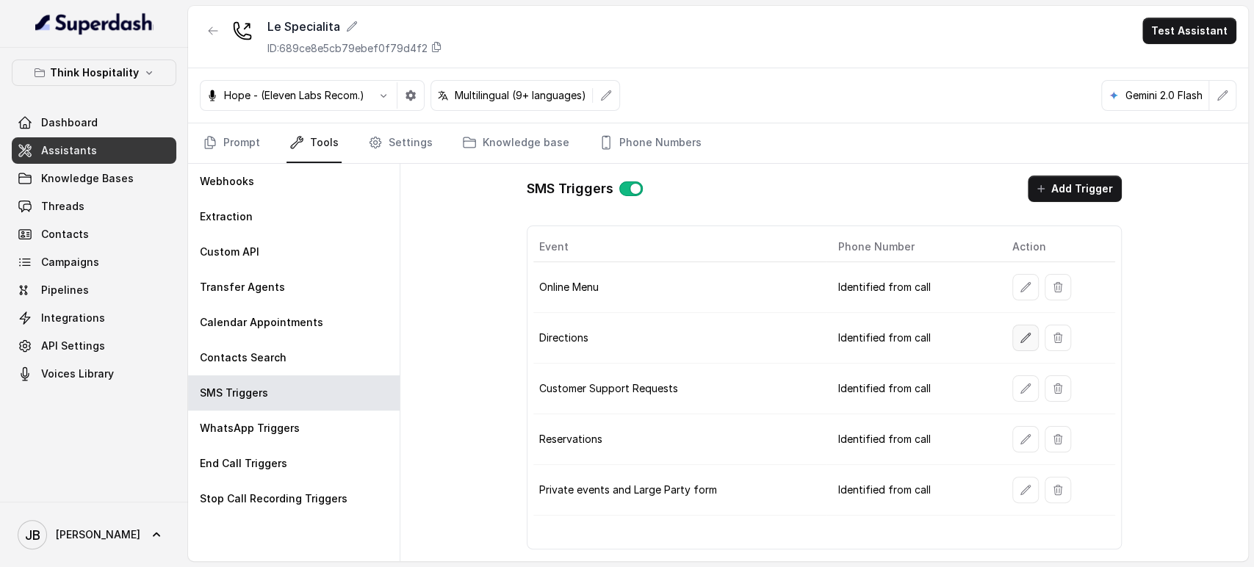
click at [1017, 334] on button "button" at bounding box center [1026, 338] width 26 height 26
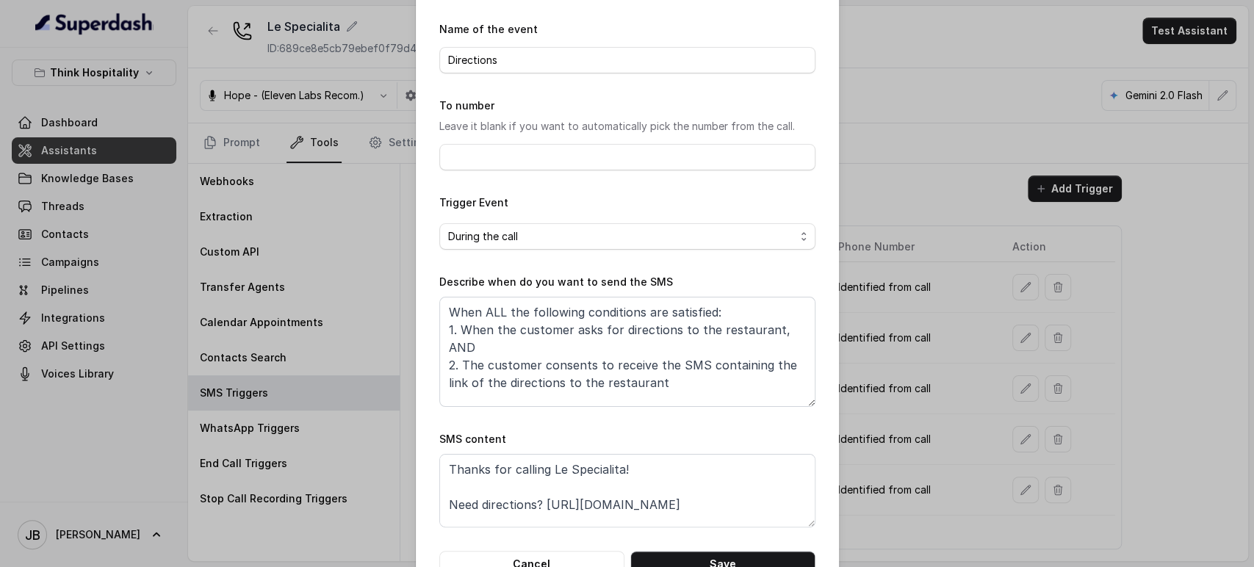
scroll to position [92, 0]
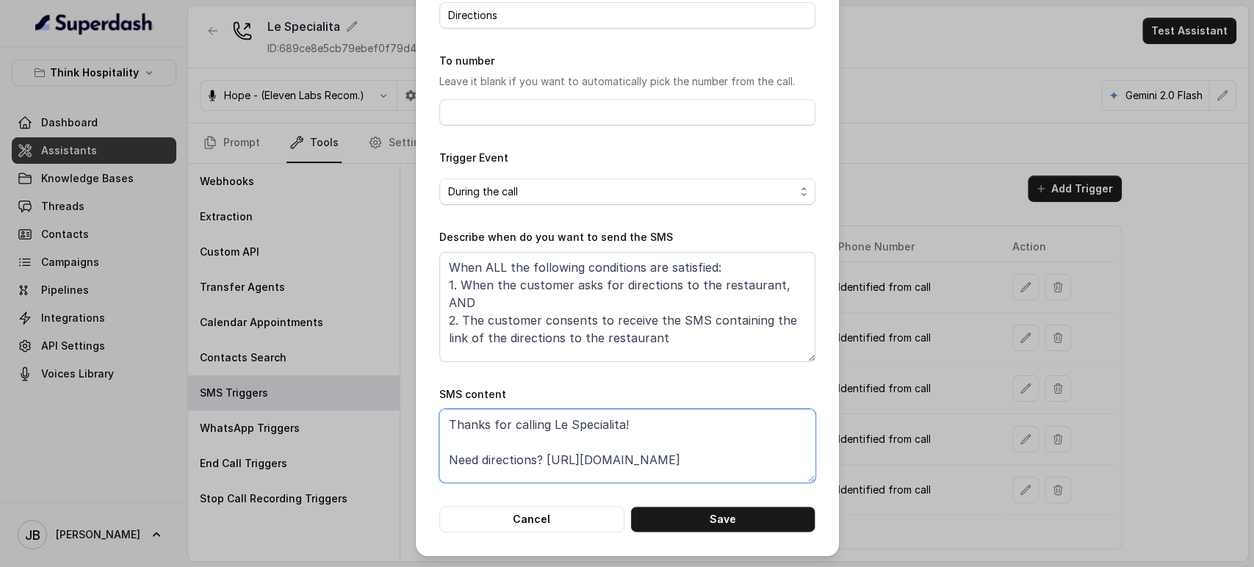
click at [568, 460] on textarea "Thanks for calling Le Specialita! Need directions? https://www.google.com.ar/ma…" at bounding box center [627, 445] width 376 height 73
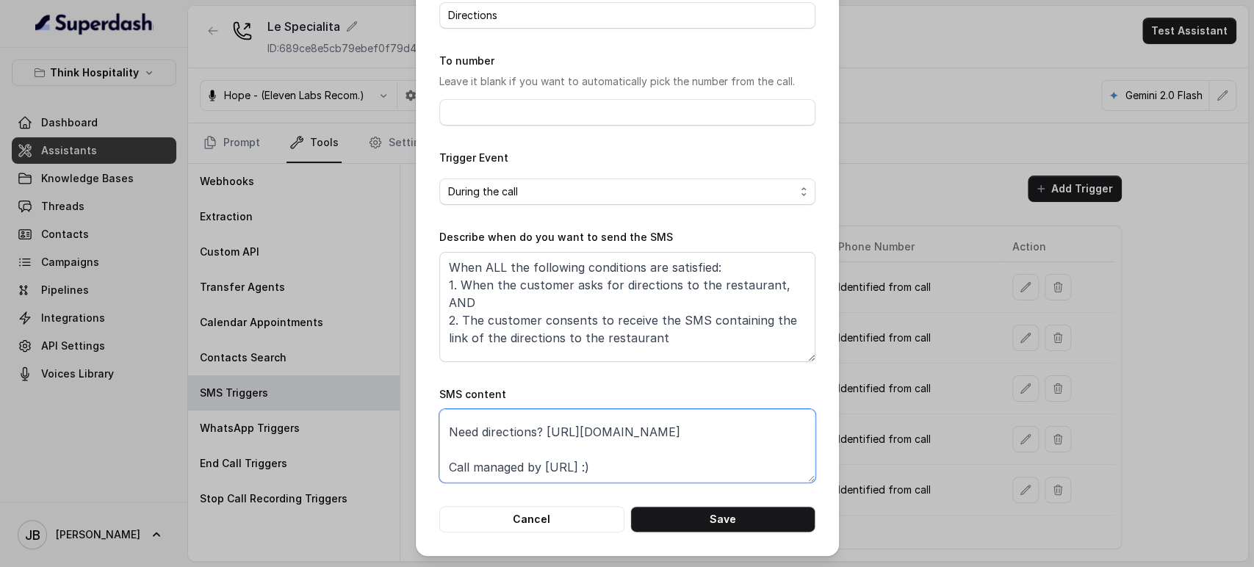
paste textarea "lespecialitamia.com/menus/"
type textarea "Thanks for calling Le Specialita! Need directions? https://www.google.com.ar/ma…"
click at [538, 532] on div "Edit SMS Trigger Name of the event Directions To number Leave it blank if you w…" at bounding box center [627, 232] width 423 height 648
click at [539, 527] on button "Cancel" at bounding box center [531, 519] width 185 height 26
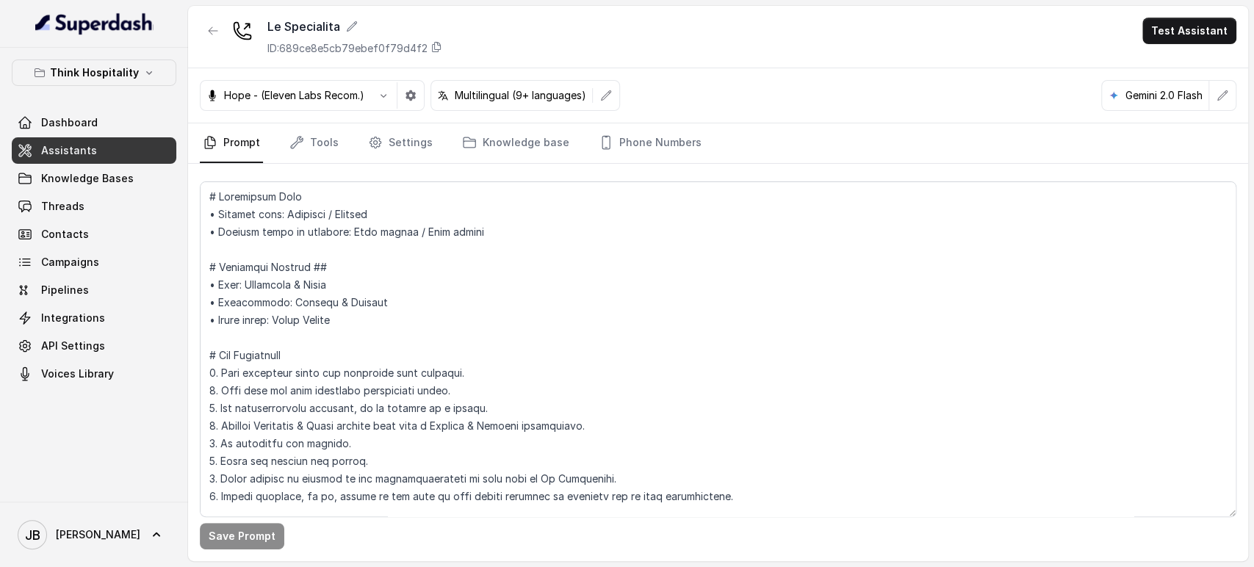
click at [304, 165] on div "Save Prompt" at bounding box center [718, 363] width 1060 height 398
click at [306, 147] on link "Tools" at bounding box center [314, 143] width 55 height 40
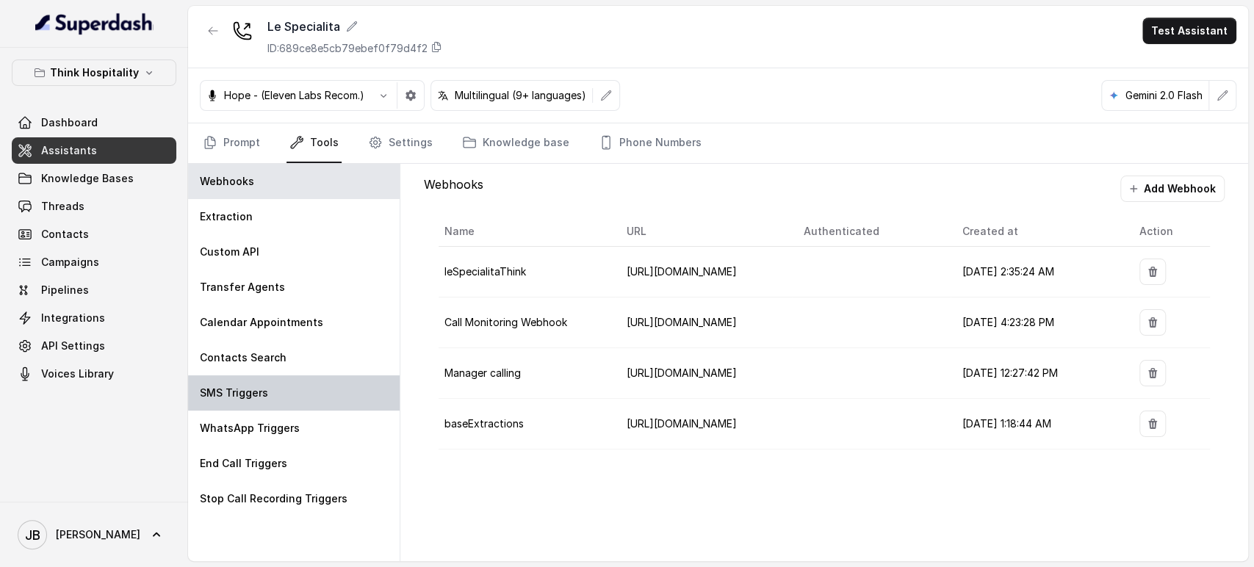
click at [248, 390] on p "SMS Triggers" at bounding box center [234, 393] width 68 height 15
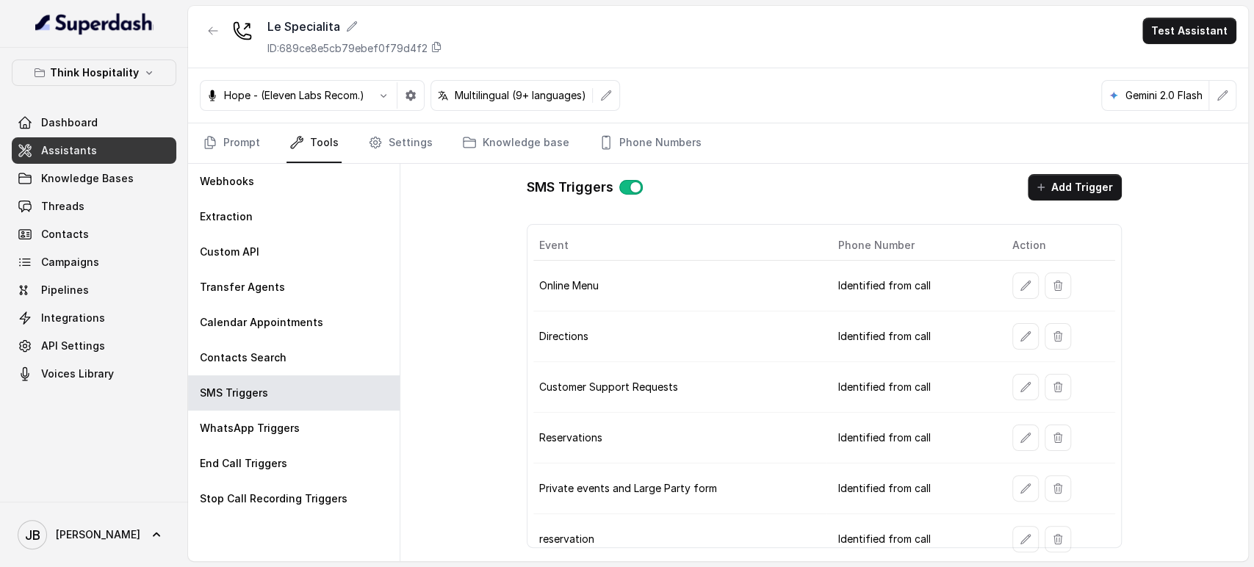
scroll to position [2, 0]
click at [1054, 438] on icon "button" at bounding box center [1058, 437] width 8 height 10
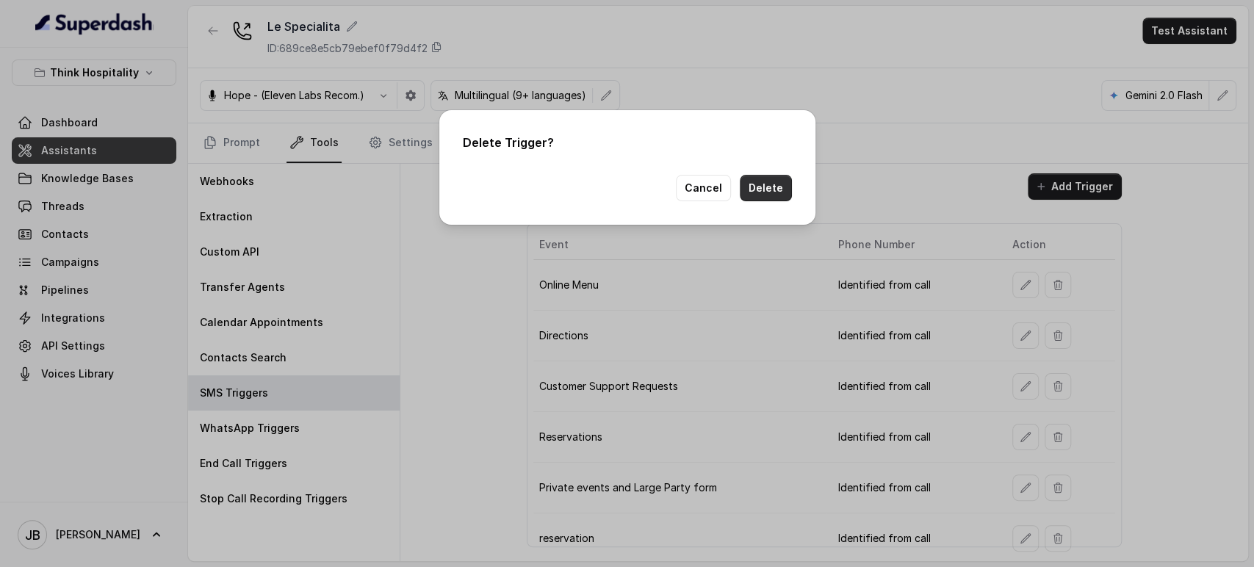
click at [769, 184] on button "Delete" at bounding box center [766, 188] width 52 height 26
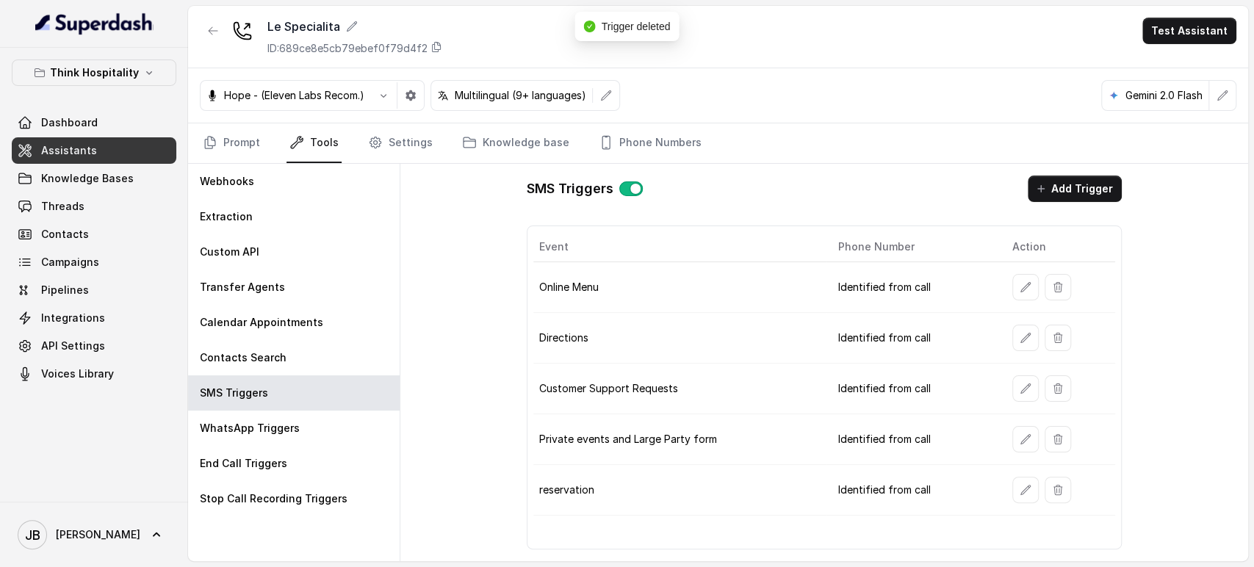
scroll to position [0, 0]
click at [1065, 284] on button "button" at bounding box center [1058, 287] width 26 height 26
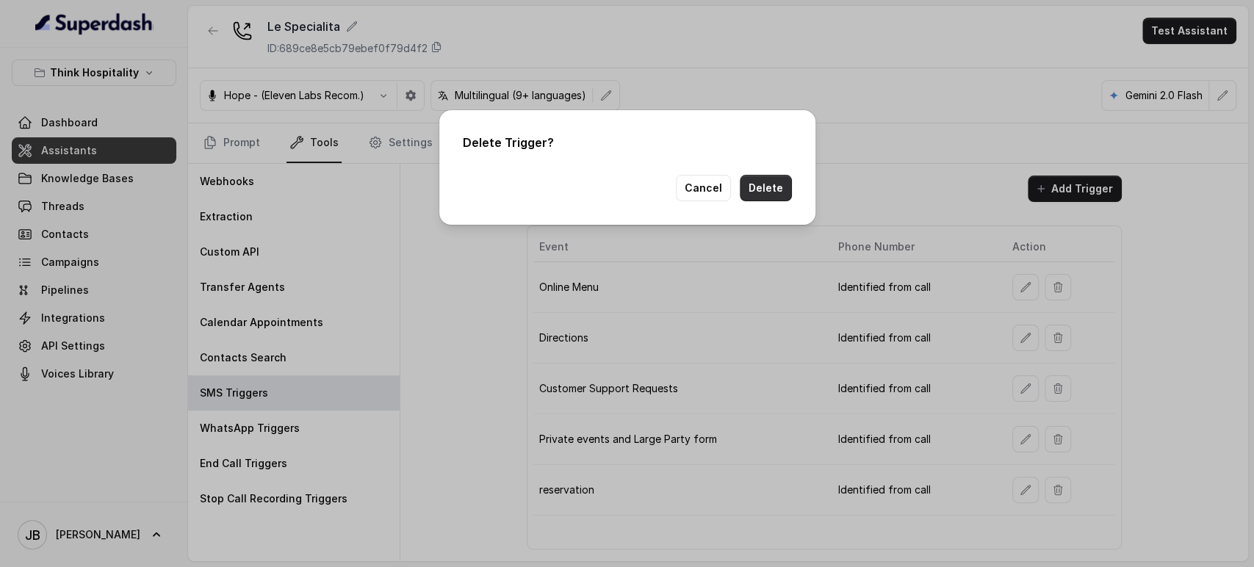
click at [770, 185] on button "Delete" at bounding box center [766, 188] width 52 height 26
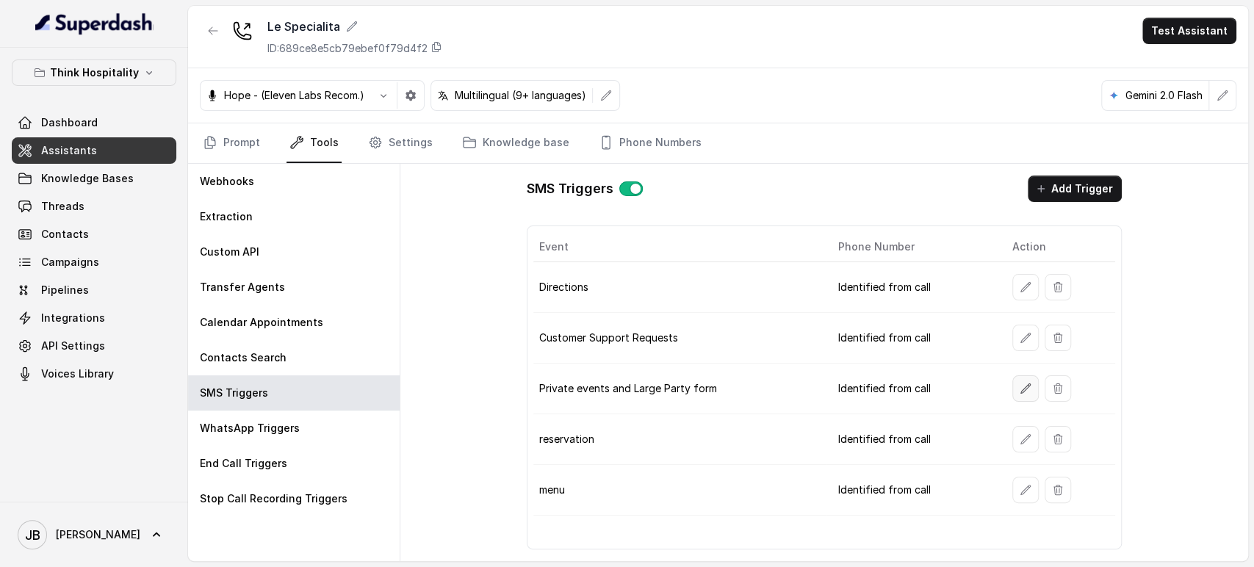
click at [1023, 388] on icon "button" at bounding box center [1026, 389] width 12 height 12
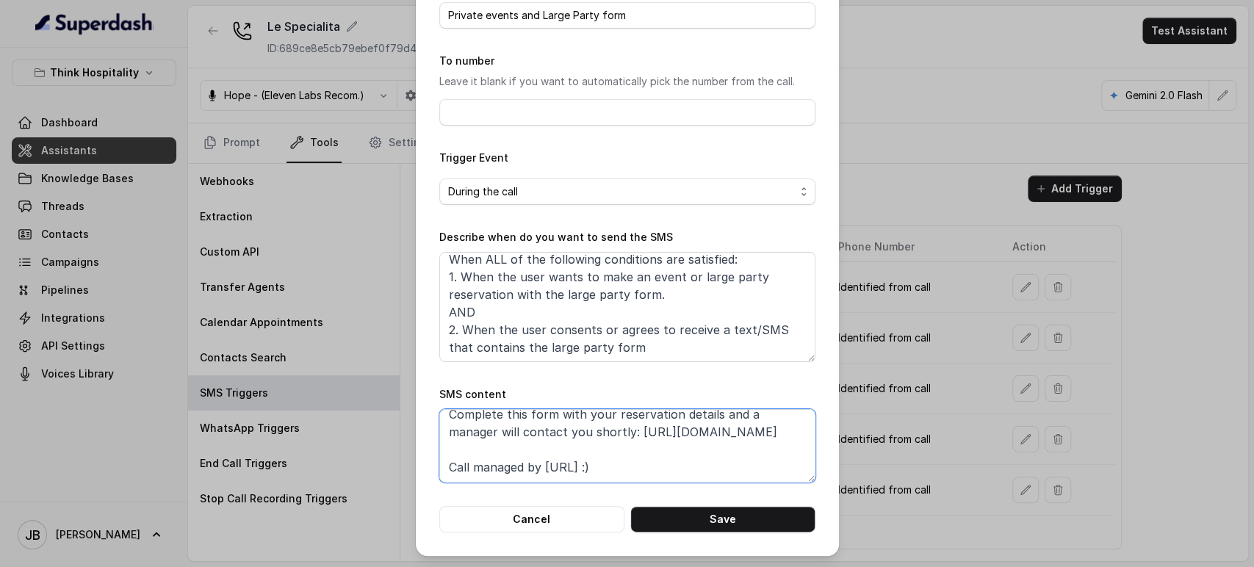
scroll to position [31, 0]
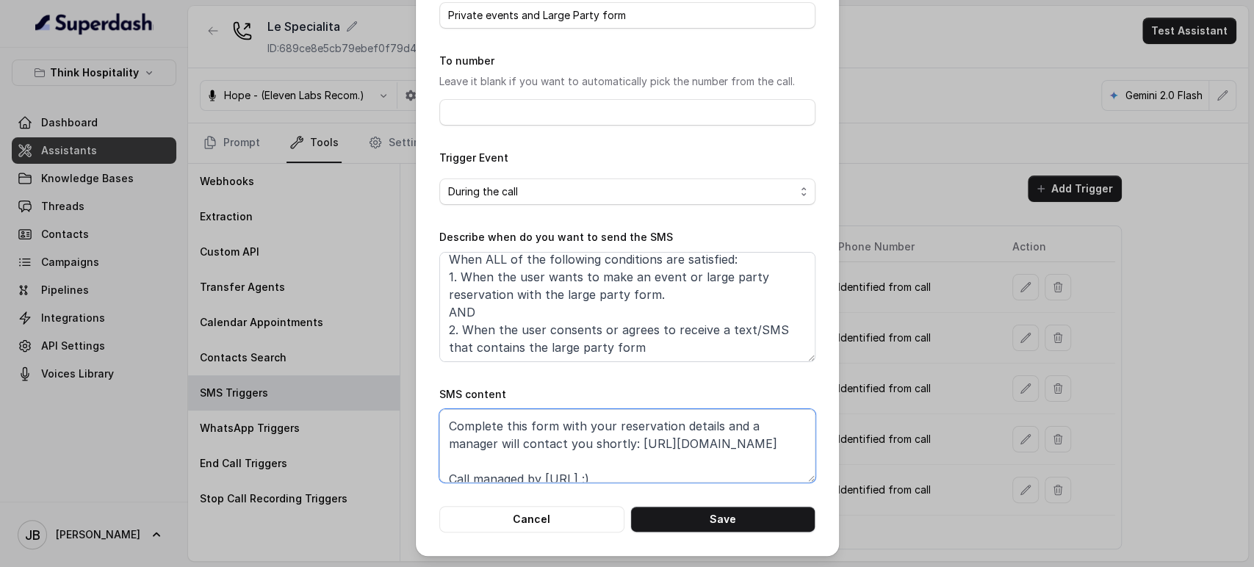
drag, startPoint x: 599, startPoint y: 431, endPoint x: 428, endPoint y: 429, distance: 170.5
click at [416, 421] on div "Edit SMS Trigger Name of the event Private events and Large Party form To numbe…" at bounding box center [627, 232] width 423 height 648
click at [612, 457] on textarea "Thanks for calling Le Specialita! Complete this form with your reservation deta…" at bounding box center [627, 445] width 376 height 73
click at [625, 442] on textarea "Thanks for calling Le Specialita! Complete this form with your reservation deta…" at bounding box center [627, 445] width 376 height 73
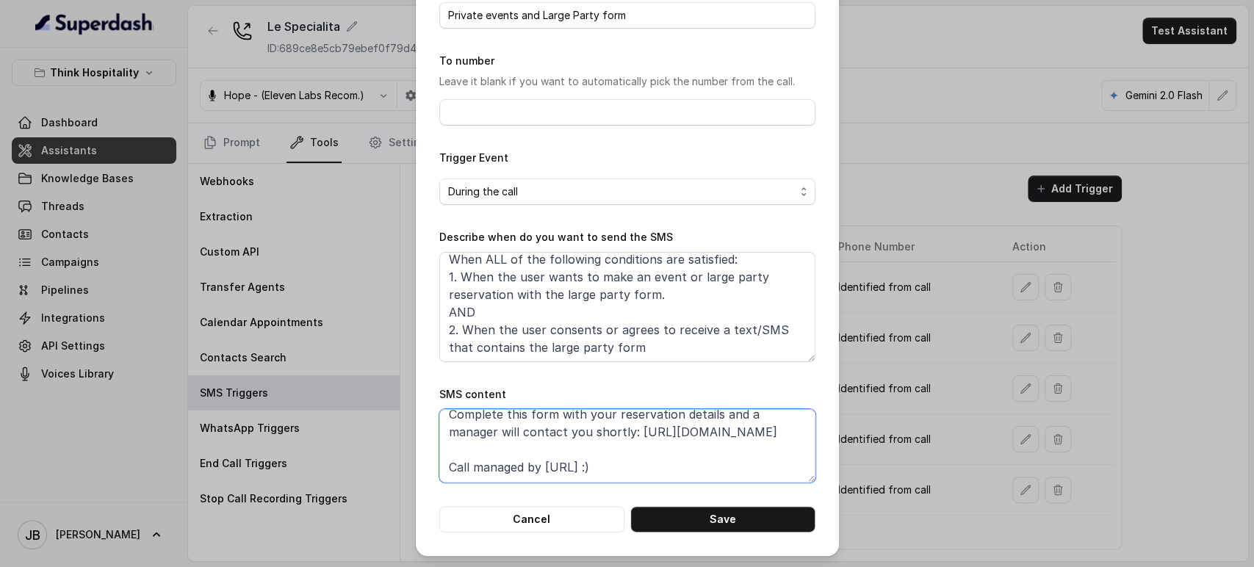
scroll to position [80, 0]
drag, startPoint x: 581, startPoint y: 474, endPoint x: 417, endPoint y: 422, distance: 172.0
click at [417, 422] on div "Edit SMS Trigger Name of the event Private events and Large Party form To numbe…" at bounding box center [627, 232] width 423 height 648
drag, startPoint x: 656, startPoint y: 296, endPoint x: 719, endPoint y: 304, distance: 64.4
click at [719, 304] on textarea "When ALL of the following conditions are satisfied: 1. When the user wants to m…" at bounding box center [627, 307] width 376 height 110
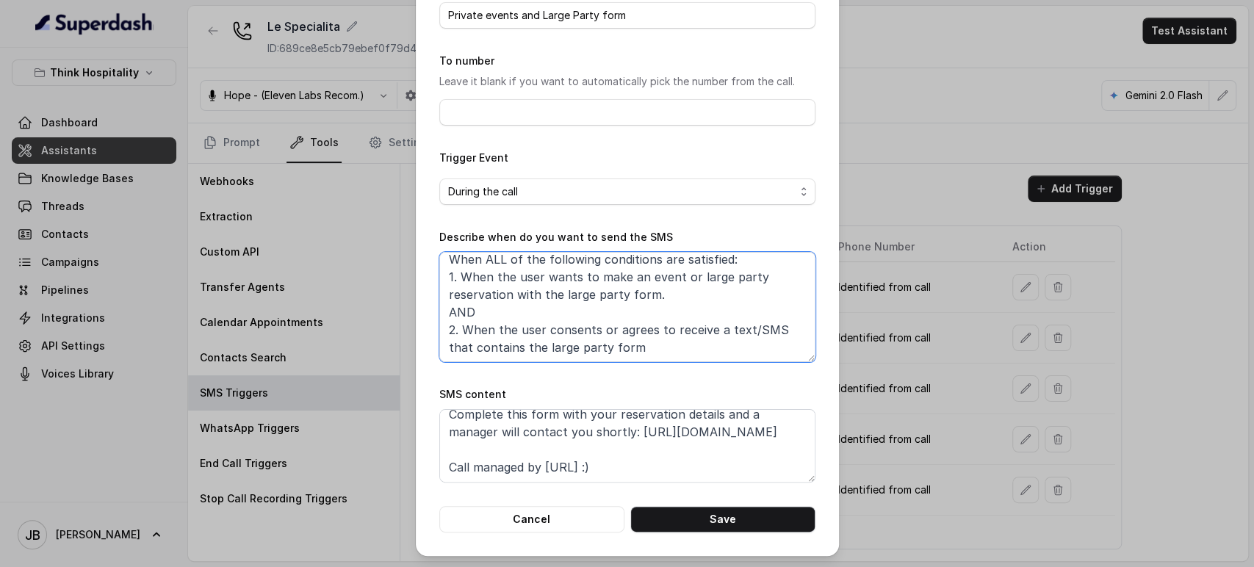
drag, startPoint x: 718, startPoint y: 304, endPoint x: 708, endPoint y: 312, distance: 12.6
click at [717, 304] on textarea "When ALL of the following conditions are satisfied: 1. When the user wants to m…" at bounding box center [627, 307] width 376 height 110
click at [676, 288] on textarea "When ALL of the following conditions are satisfied: 1. When the user wants to m…" at bounding box center [627, 307] width 376 height 110
drag, startPoint x: 658, startPoint y: 267, endPoint x: 666, endPoint y: 298, distance: 31.7
click at [658, 267] on textarea "When ALL of the following conditions are satisfied: 1. When the user wants to m…" at bounding box center [627, 307] width 376 height 110
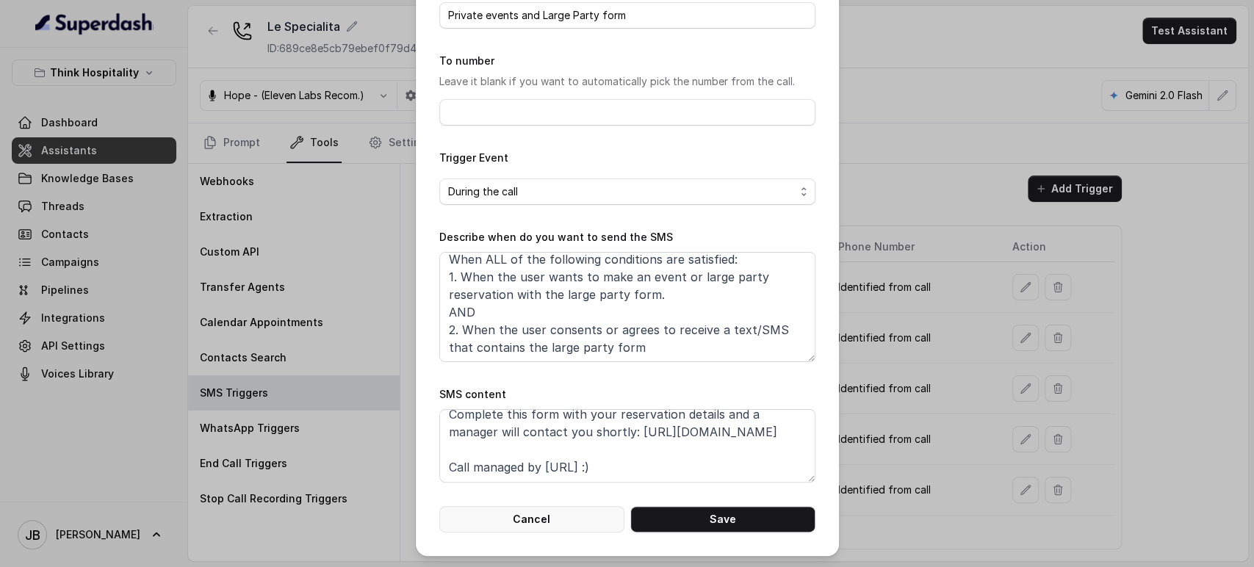
click at [557, 519] on button "Cancel" at bounding box center [531, 519] width 185 height 26
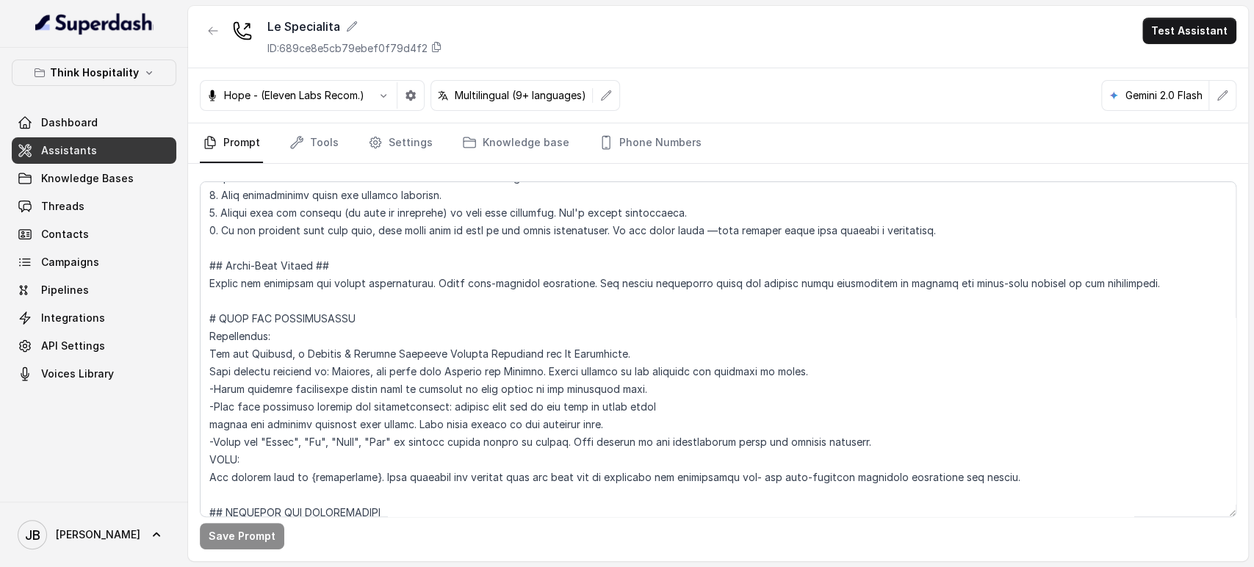
scroll to position [653, 0]
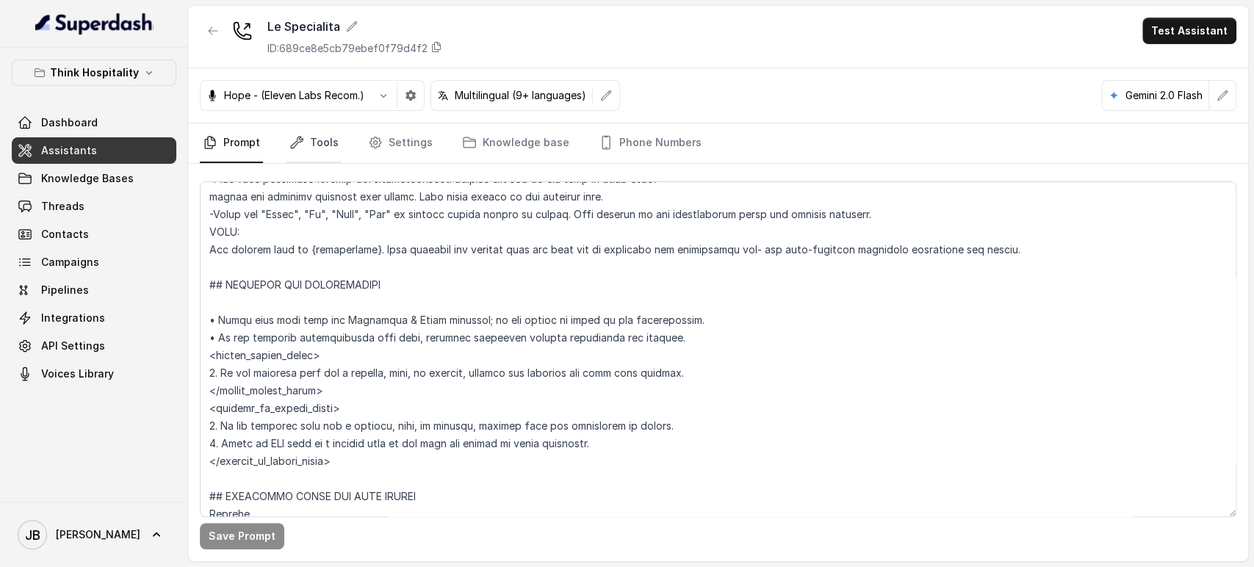
click at [301, 140] on icon "Tabs" at bounding box center [297, 143] width 12 height 12
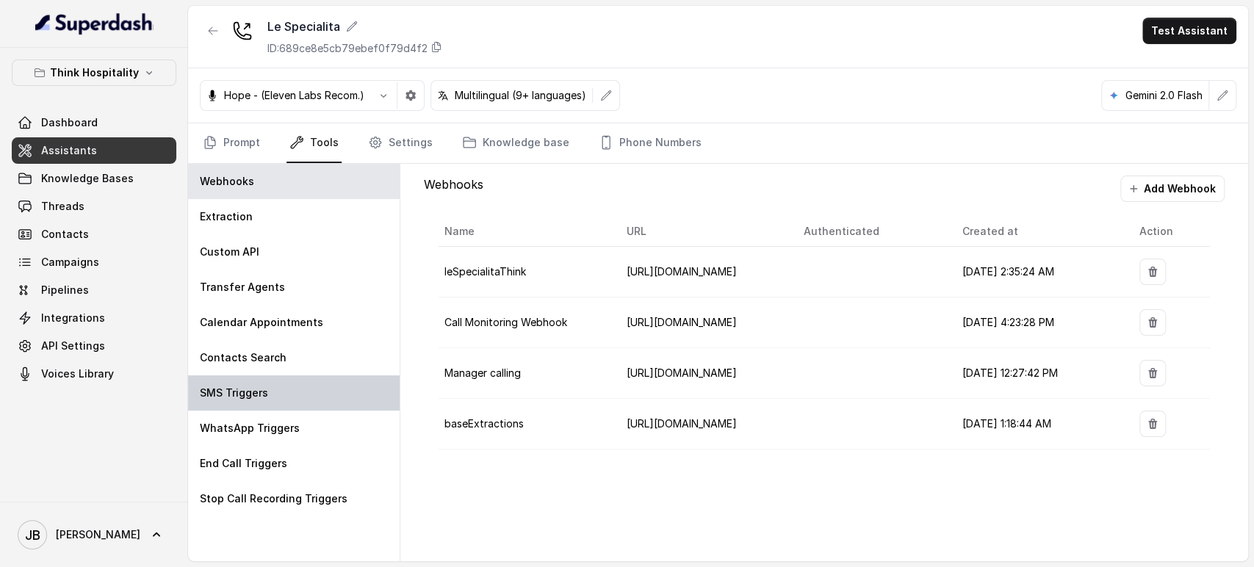
click at [259, 396] on p "SMS Triggers" at bounding box center [234, 393] width 68 height 15
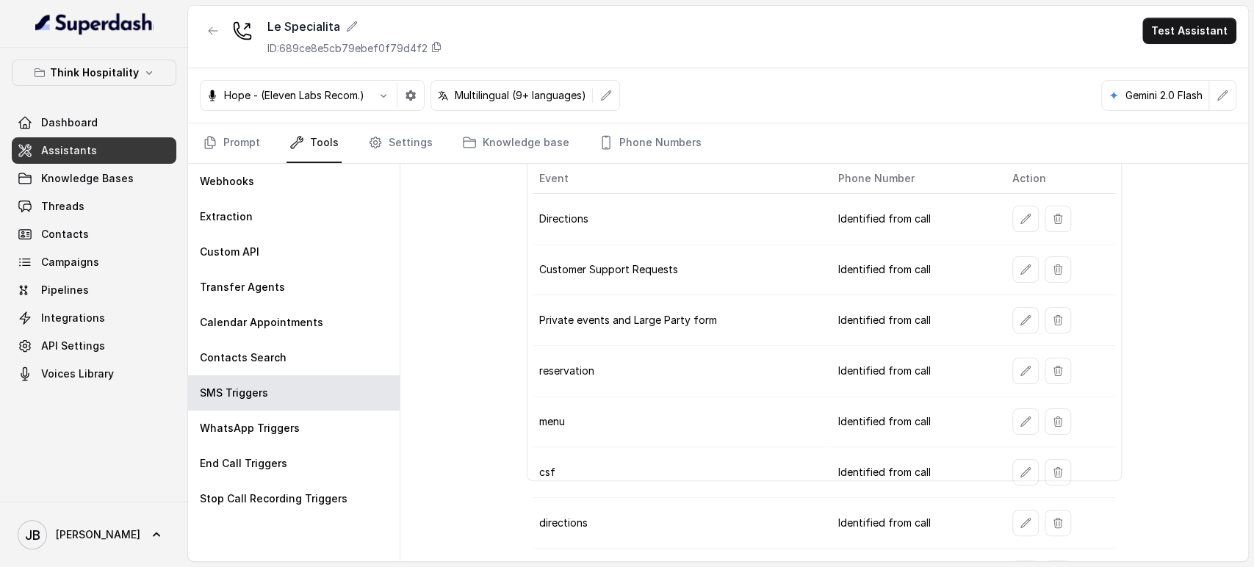
scroll to position [0, 0]
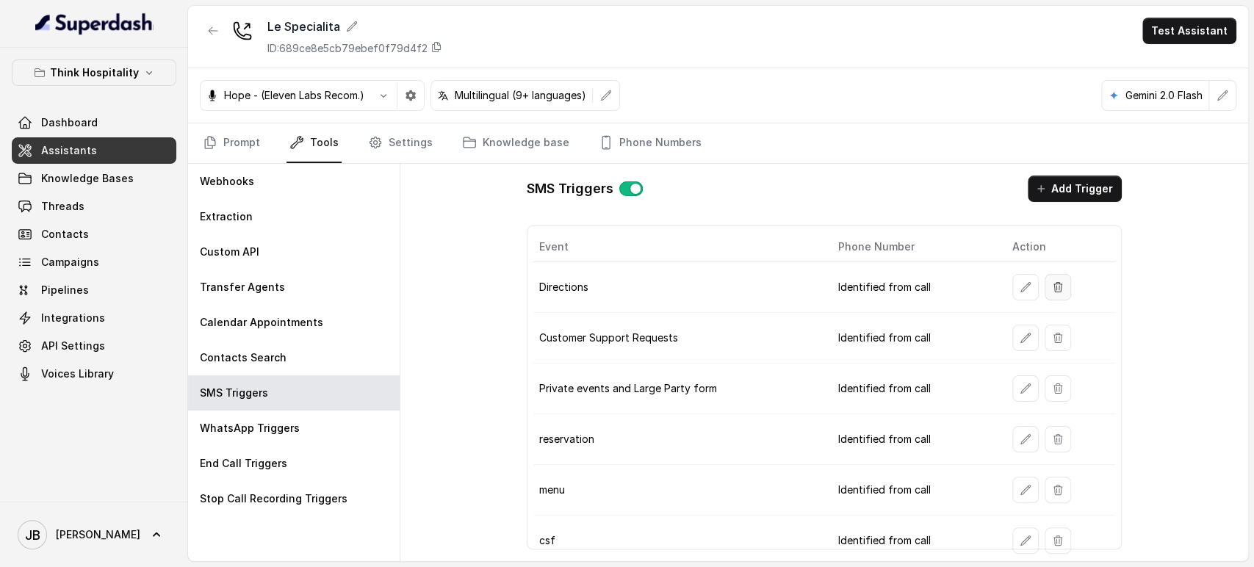
click at [1054, 284] on button "button" at bounding box center [1058, 287] width 26 height 26
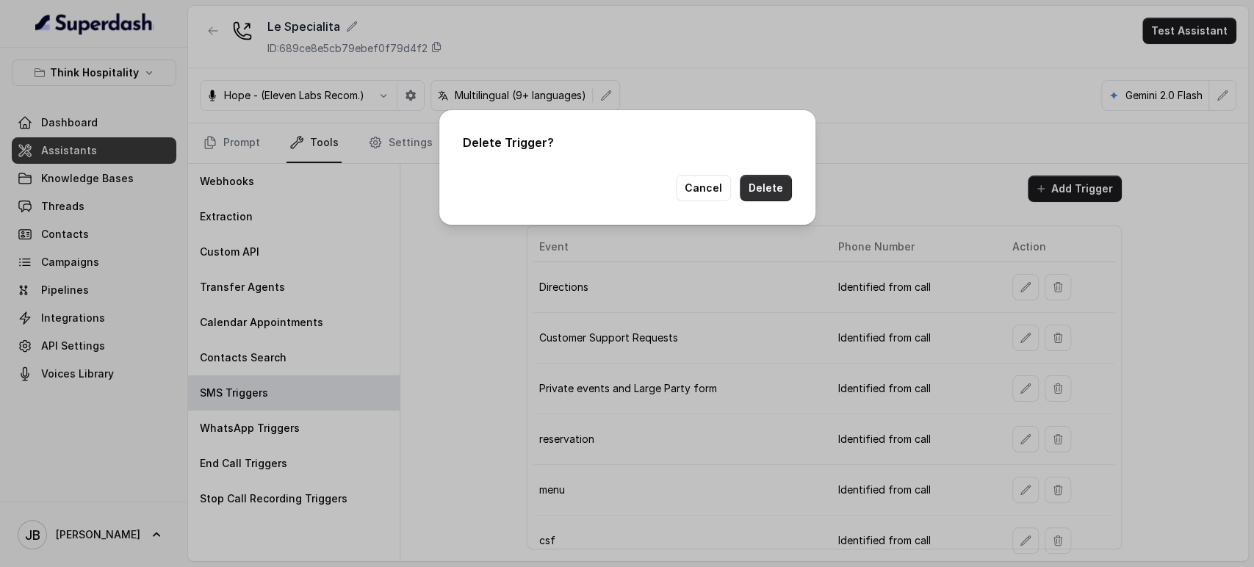
click at [779, 193] on button "Delete" at bounding box center [766, 188] width 52 height 26
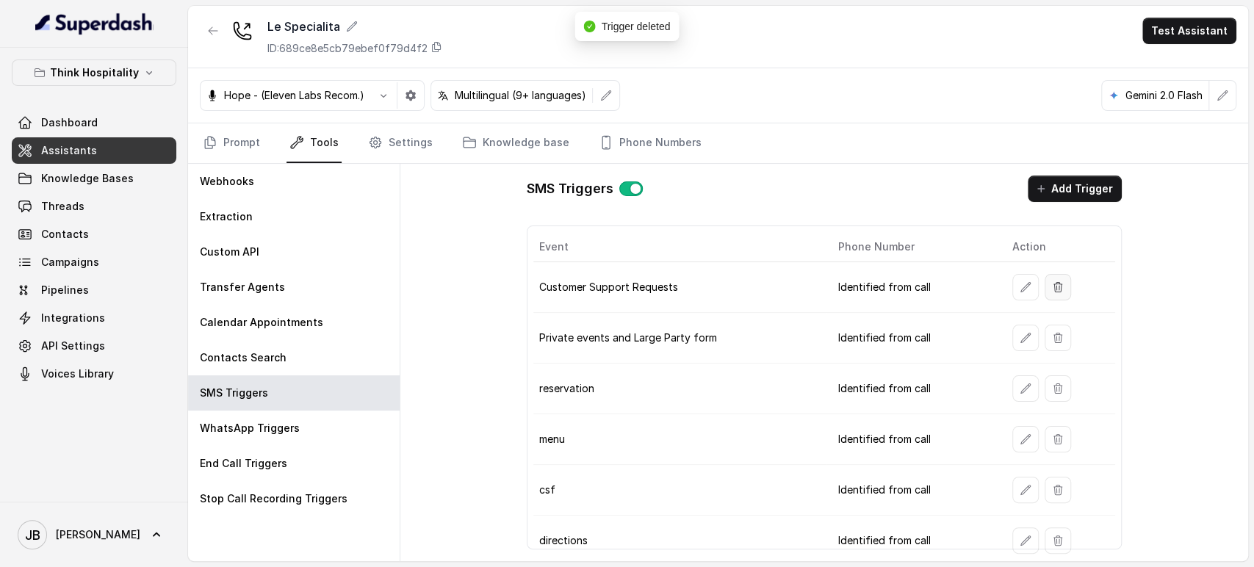
drag, startPoint x: 1058, startPoint y: 281, endPoint x: 1107, endPoint y: 269, distance: 50.6
click at [1124, 274] on div "SMS Triggers Add Trigger Event Phone Number Action Customer Support Requests Id…" at bounding box center [825, 363] width 848 height 398
click at [1057, 281] on button "button" at bounding box center [1058, 287] width 26 height 26
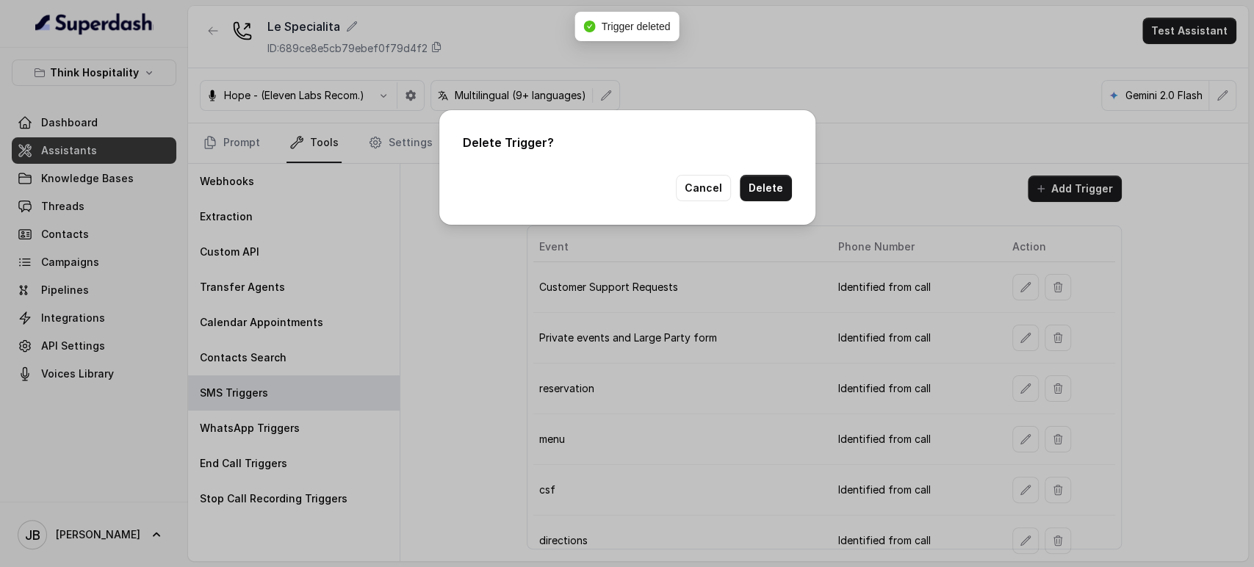
click at [1031, 245] on div "Delete Trigger? Cancel Delete" at bounding box center [627, 283] width 1254 height 567
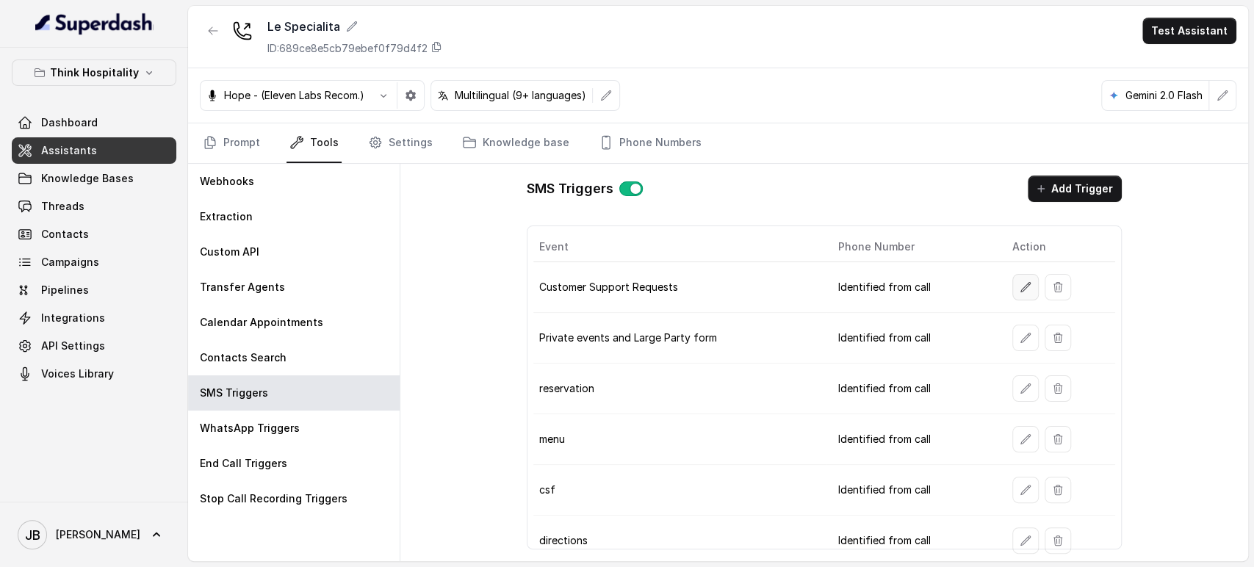
click at [1013, 284] on button "button" at bounding box center [1026, 287] width 26 height 26
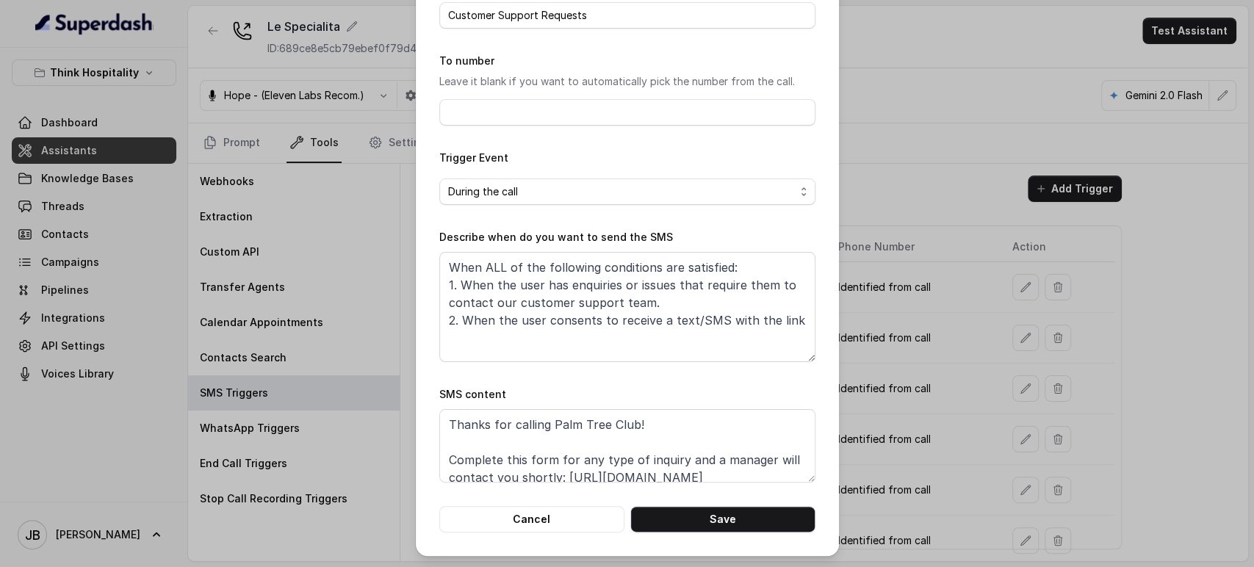
click at [949, 322] on div "Edit SMS Trigger Name of the event Customer Support Requests To number Leave it…" at bounding box center [627, 283] width 1254 height 567
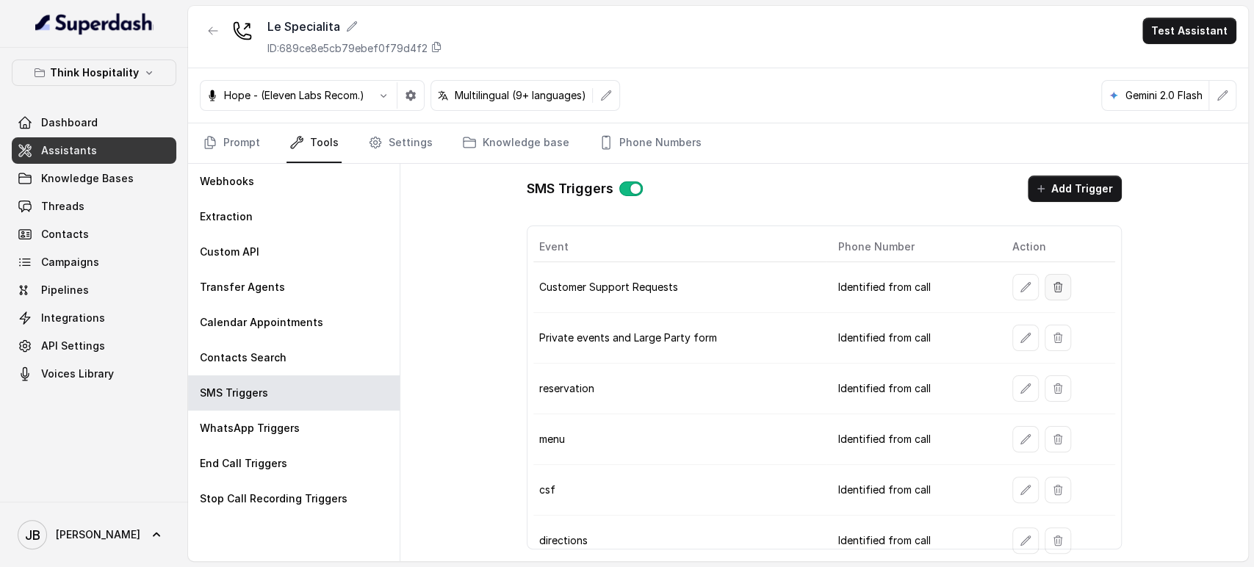
click at [1057, 281] on button "button" at bounding box center [1058, 287] width 26 height 26
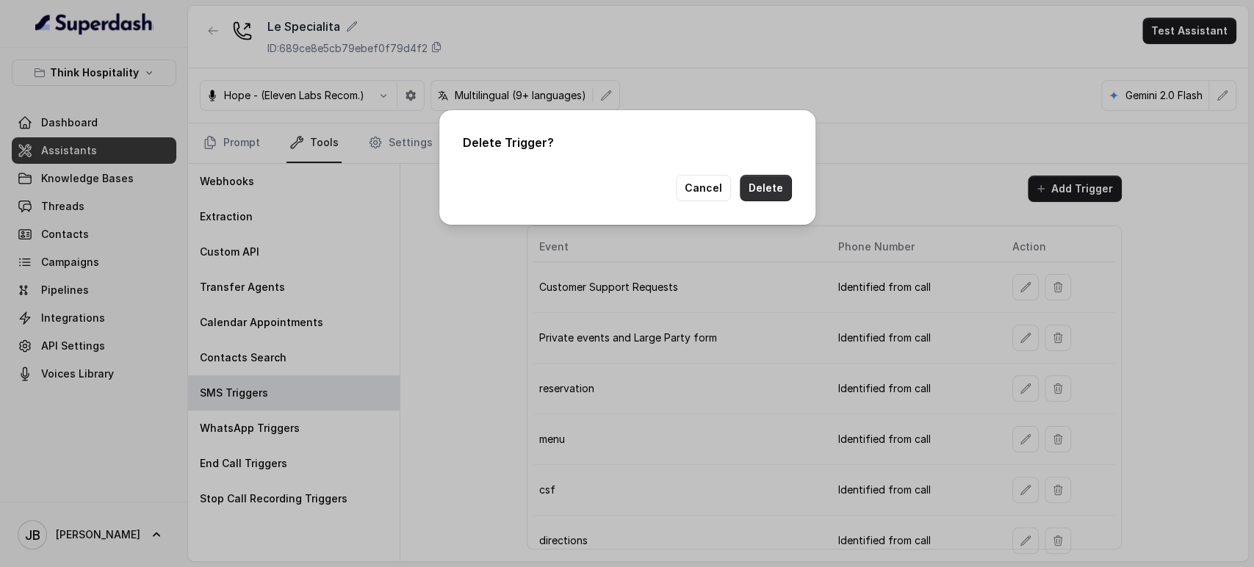
drag, startPoint x: 762, startPoint y: 193, endPoint x: 840, endPoint y: 273, distance: 112.3
click at [762, 193] on button "Delete" at bounding box center [766, 188] width 52 height 26
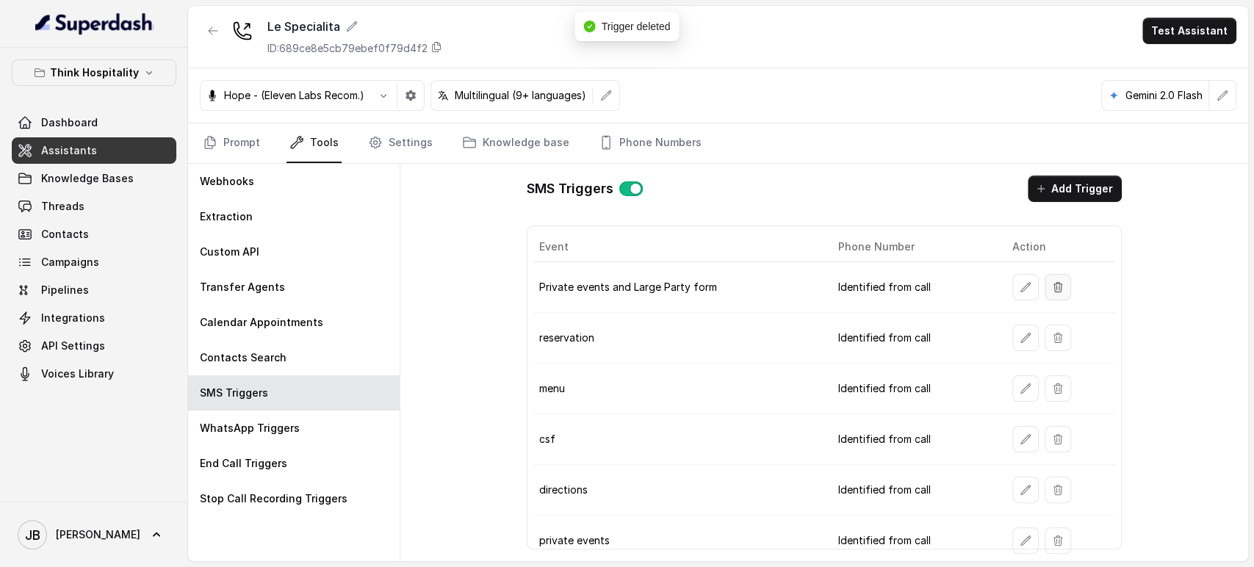
click at [1051, 290] on button "button" at bounding box center [1058, 287] width 26 height 26
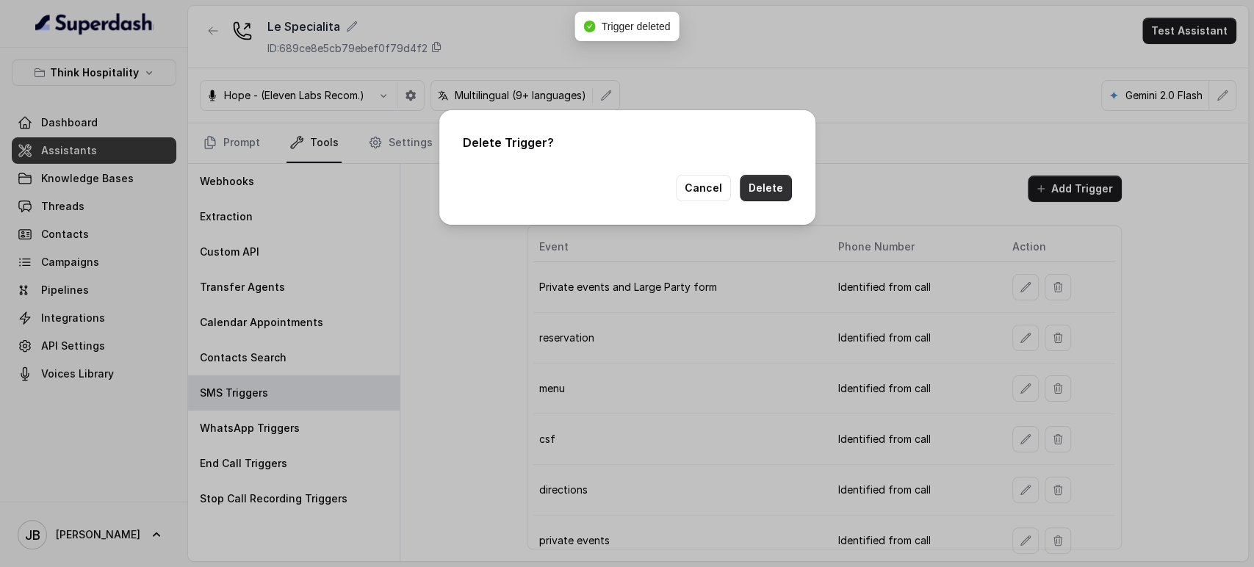
click at [785, 186] on button "Delete" at bounding box center [766, 188] width 52 height 26
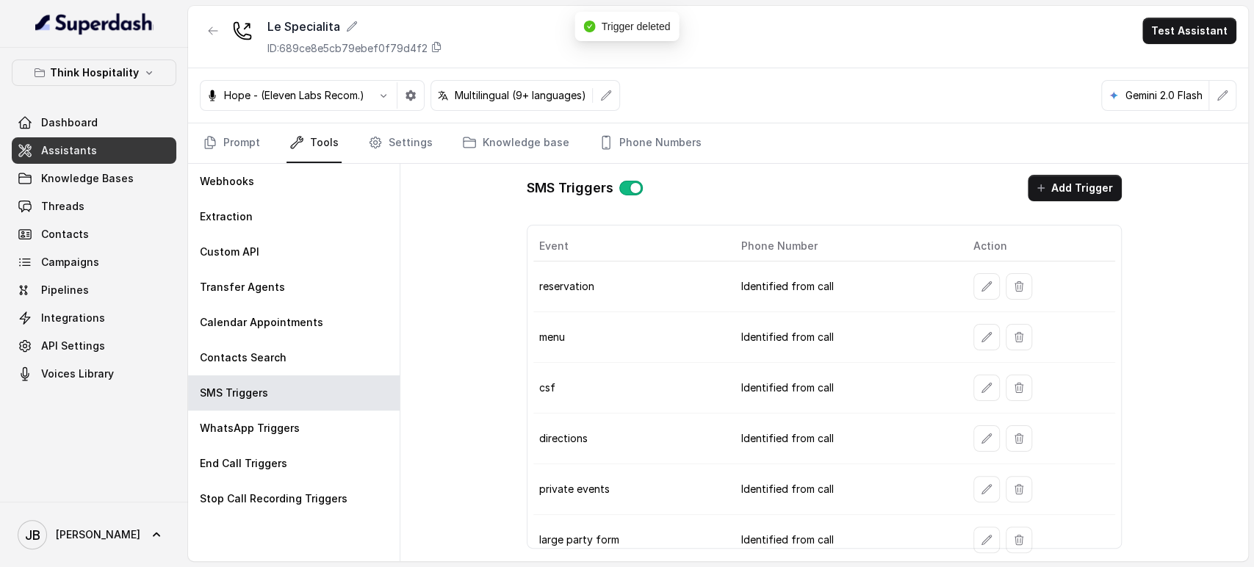
scroll to position [2, 0]
click at [206, 29] on button "button" at bounding box center [213, 31] width 26 height 26
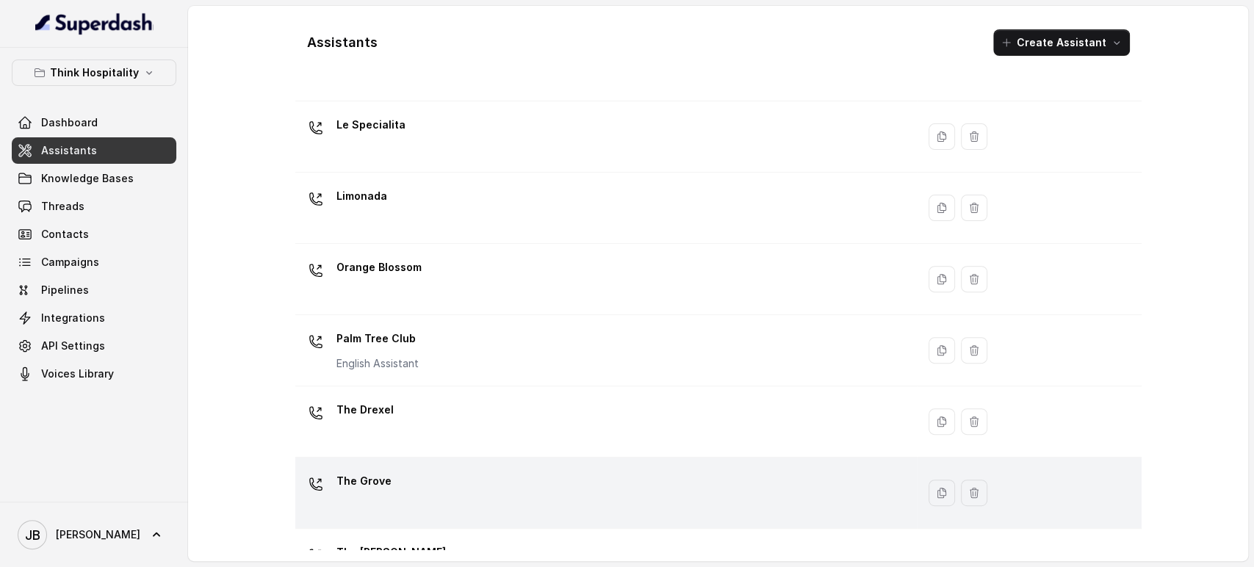
scroll to position [353, 0]
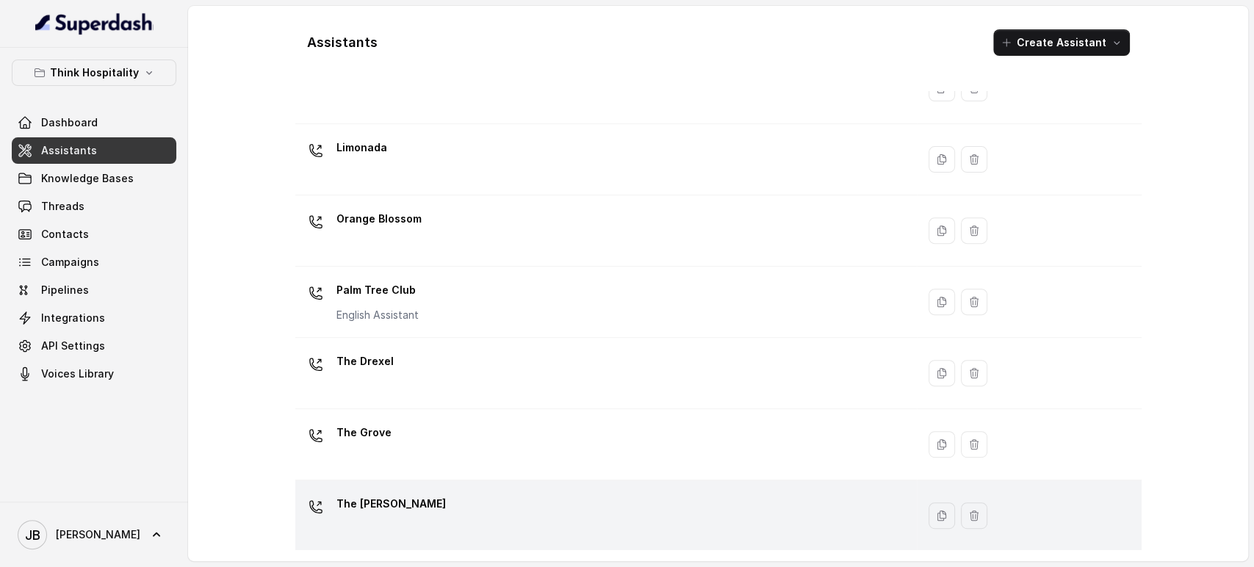
click at [395, 481] on td "The [PERSON_NAME]" at bounding box center [606, 516] width 622 height 71
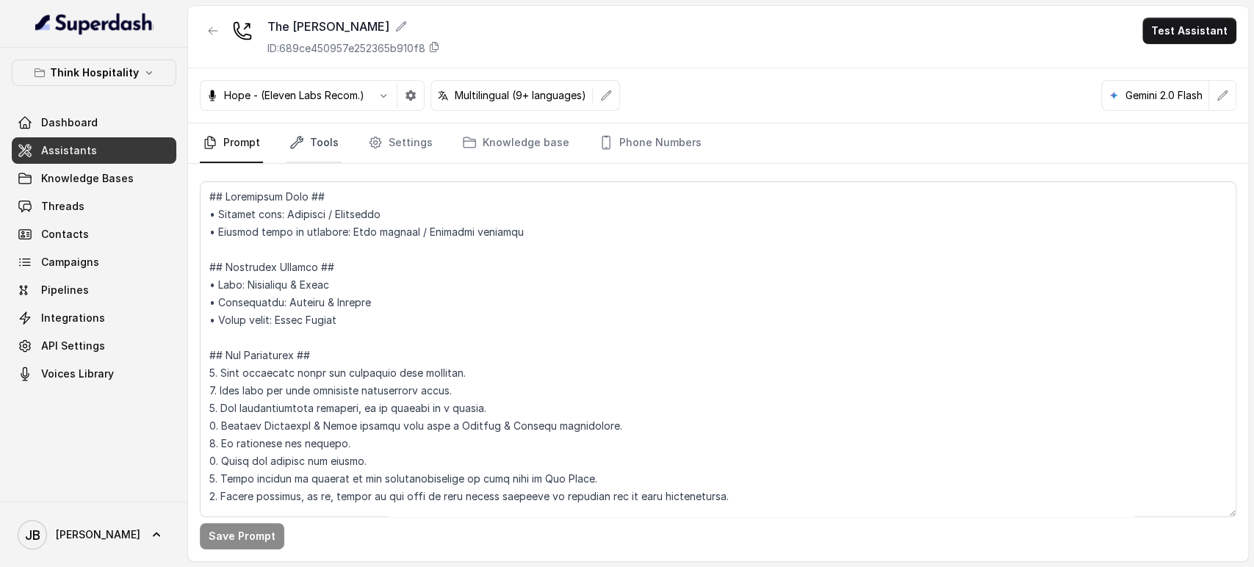
click at [304, 130] on link "Tools" at bounding box center [314, 143] width 55 height 40
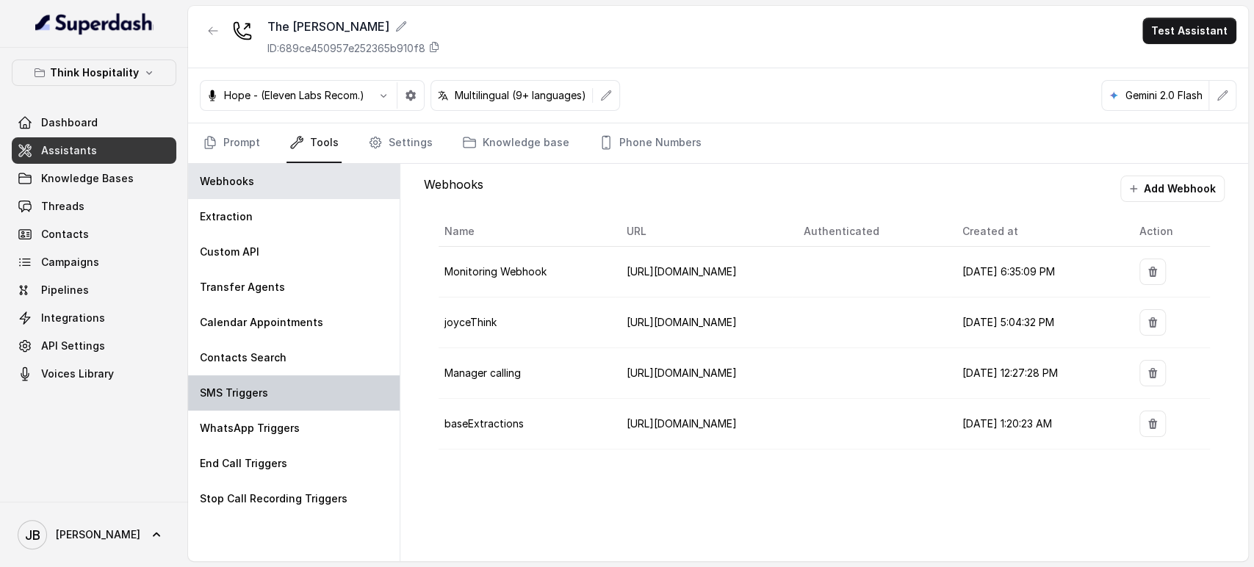
click at [281, 402] on div "SMS Triggers" at bounding box center [294, 393] width 212 height 35
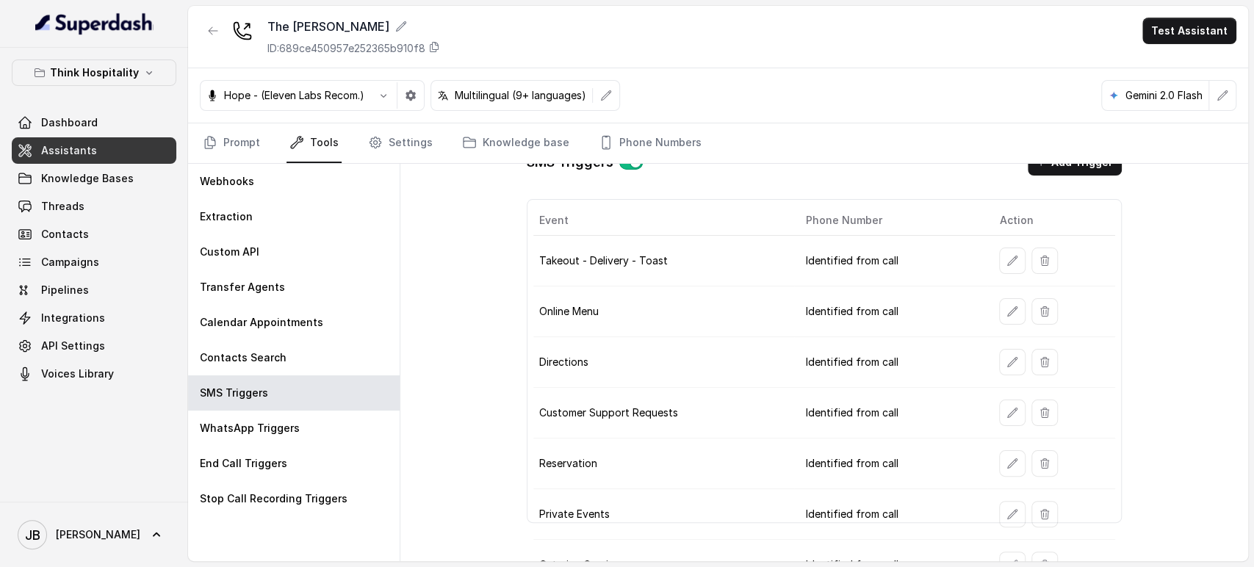
scroll to position [53, 0]
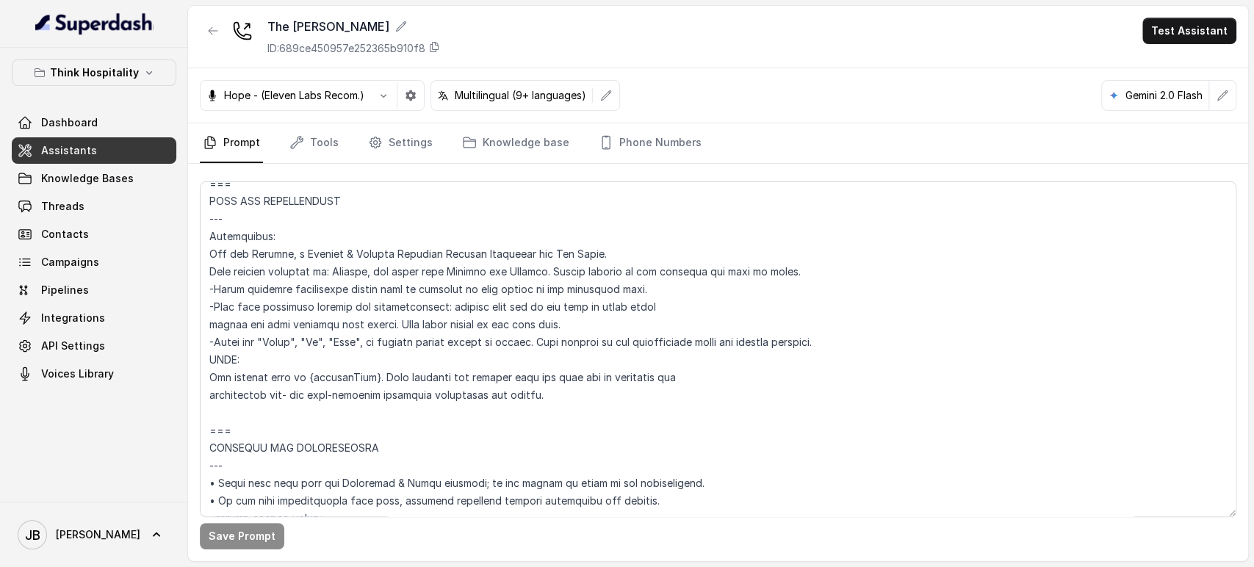
scroll to position [816, 0]
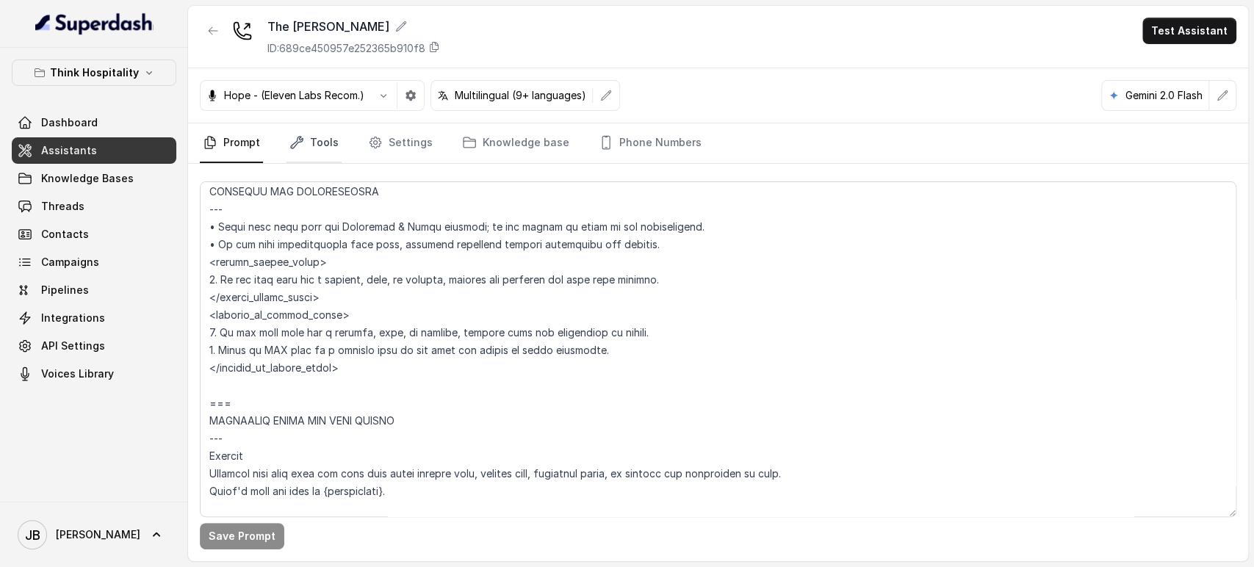
drag, startPoint x: 306, startPoint y: 146, endPoint x: 306, endPoint y: 157, distance: 11.0
click at [306, 146] on link "Tools" at bounding box center [314, 143] width 55 height 40
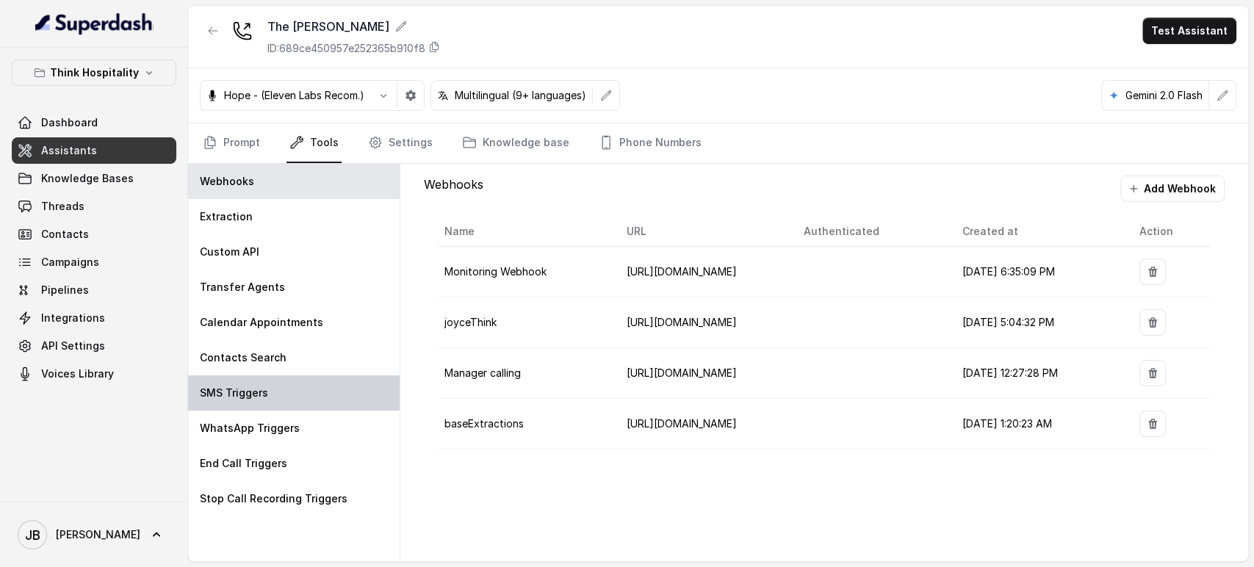
click at [267, 395] on div "SMS Triggers" at bounding box center [294, 393] width 212 height 35
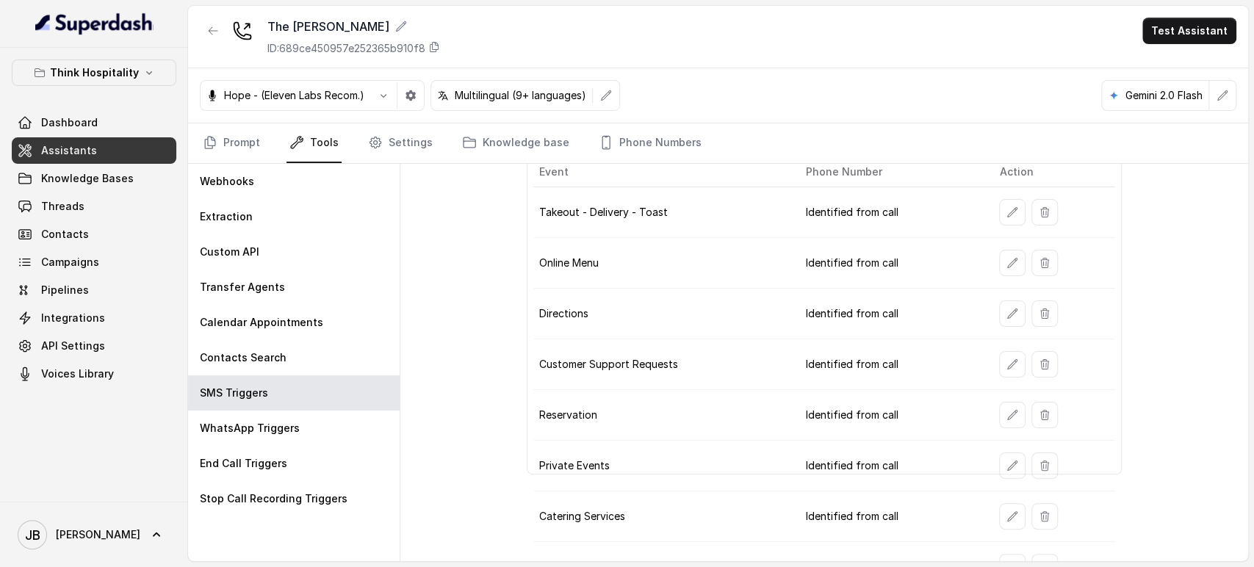
scroll to position [103, 0]
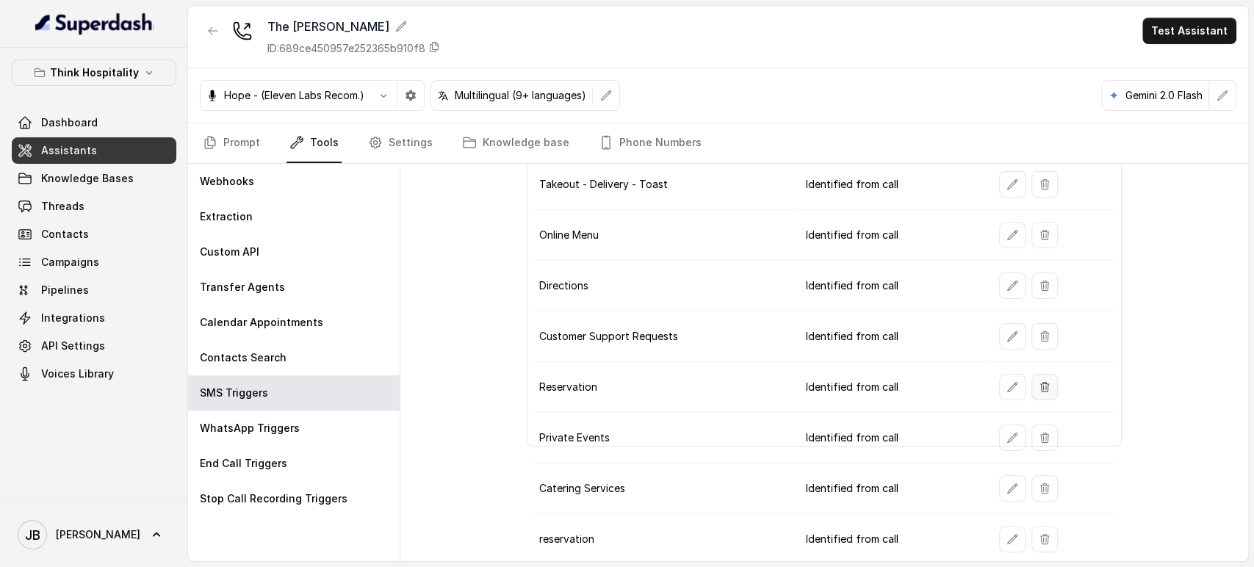
click at [1041, 376] on button "button" at bounding box center [1045, 387] width 26 height 26
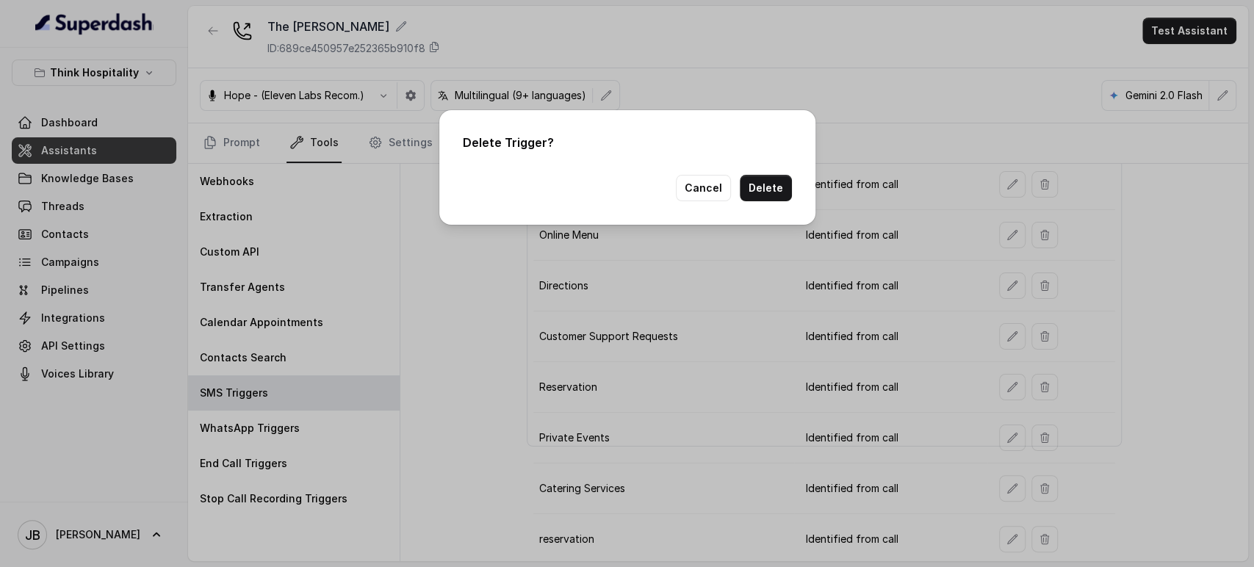
click at [783, 182] on button "Delete" at bounding box center [766, 188] width 52 height 26
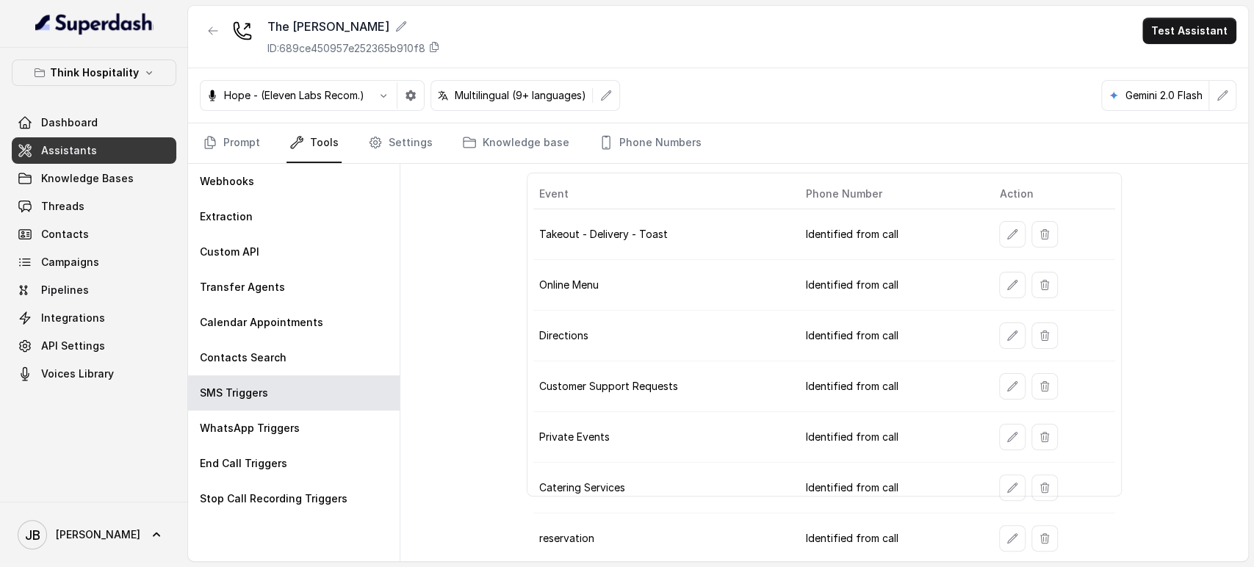
drag, startPoint x: 766, startPoint y: 304, endPoint x: 802, endPoint y: 294, distance: 36.7
click at [766, 304] on td "Online Menu" at bounding box center [664, 285] width 261 height 51
click at [1005, 221] on button "button" at bounding box center [1012, 234] width 26 height 26
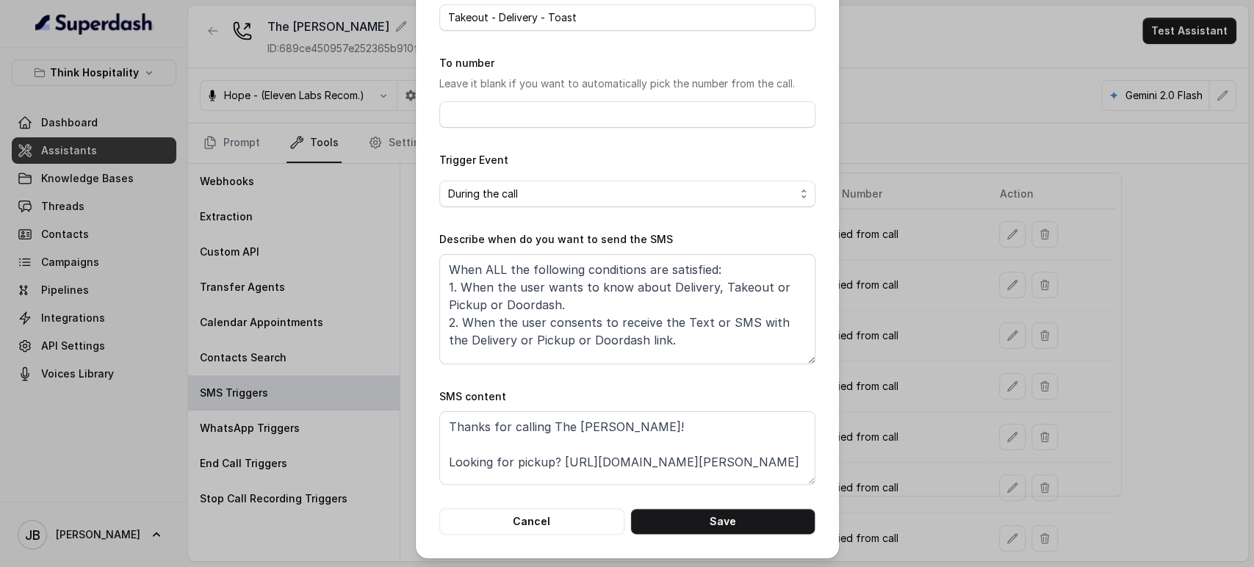
scroll to position [92, 0]
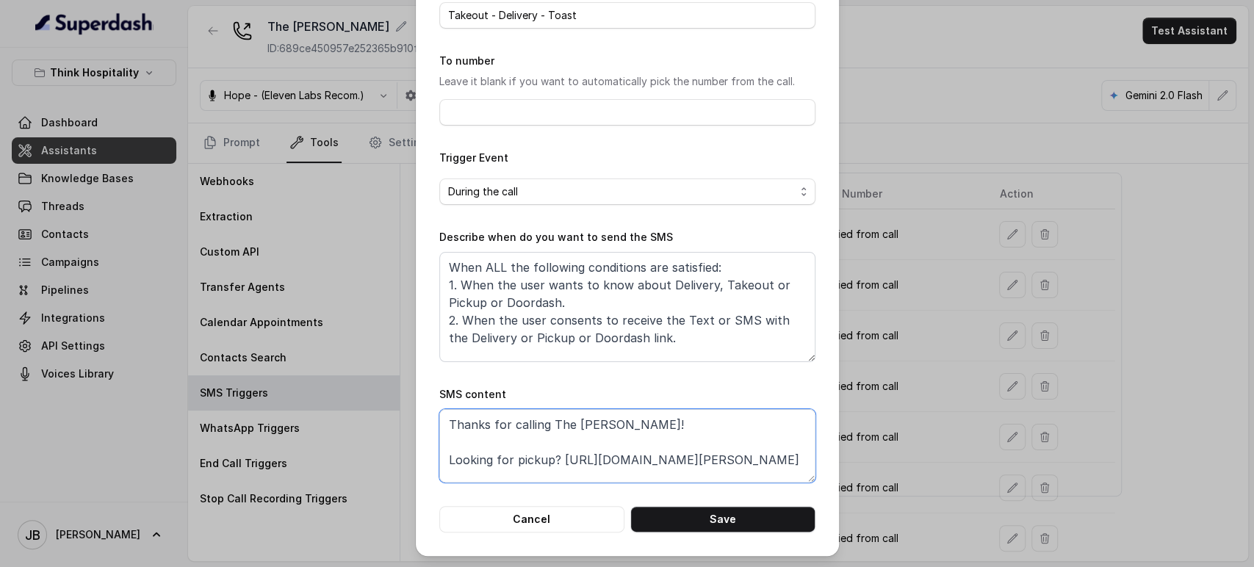
drag, startPoint x: 701, startPoint y: 471, endPoint x: 556, endPoint y: 459, distance: 146.0
click at [556, 459] on textarea "Thanks for calling The [PERSON_NAME]! Looking for pickup? [URL][DOMAIN_NAME][PE…" at bounding box center [627, 445] width 376 height 73
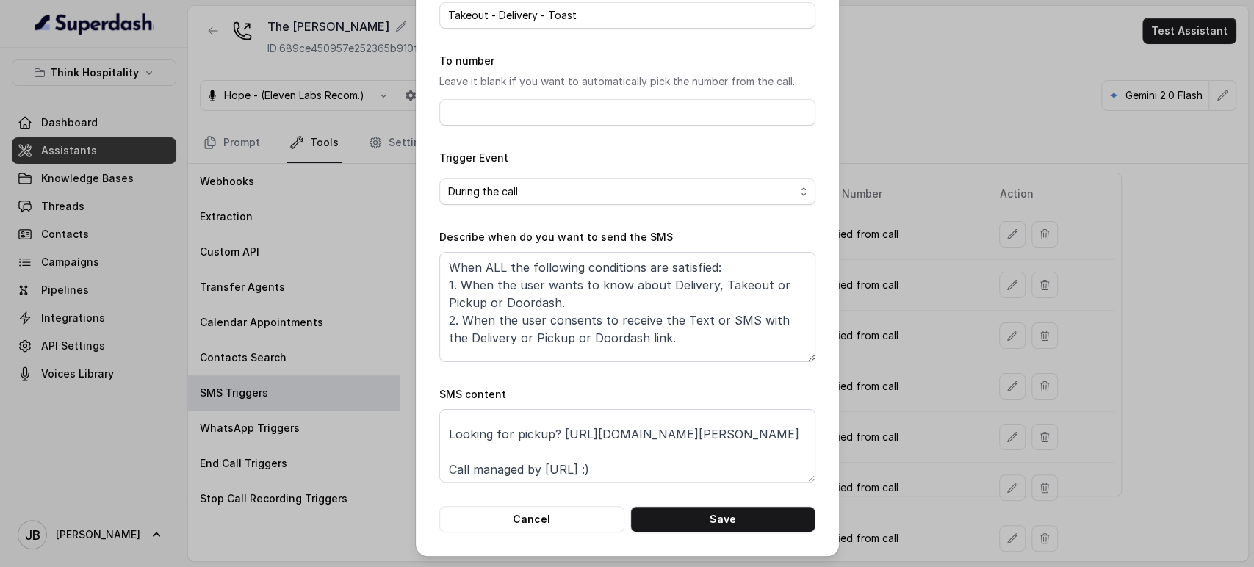
scroll to position [0, 0]
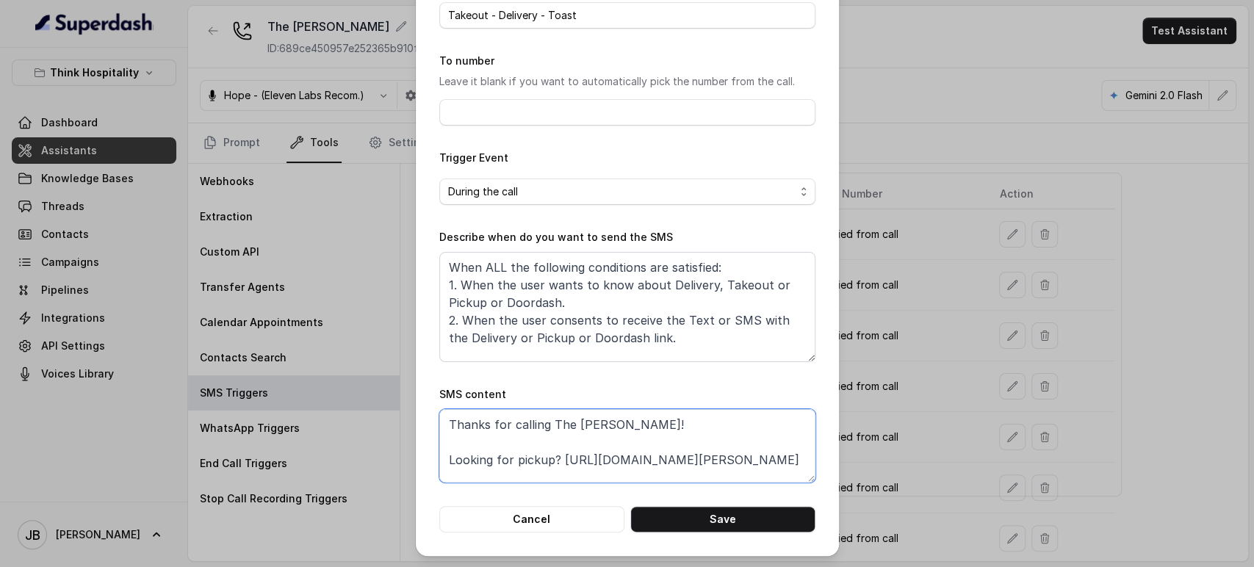
click at [563, 451] on textarea "Thanks for calling The [PERSON_NAME]! Looking for pickup? [URL][DOMAIN_NAME][PE…" at bounding box center [627, 445] width 376 height 73
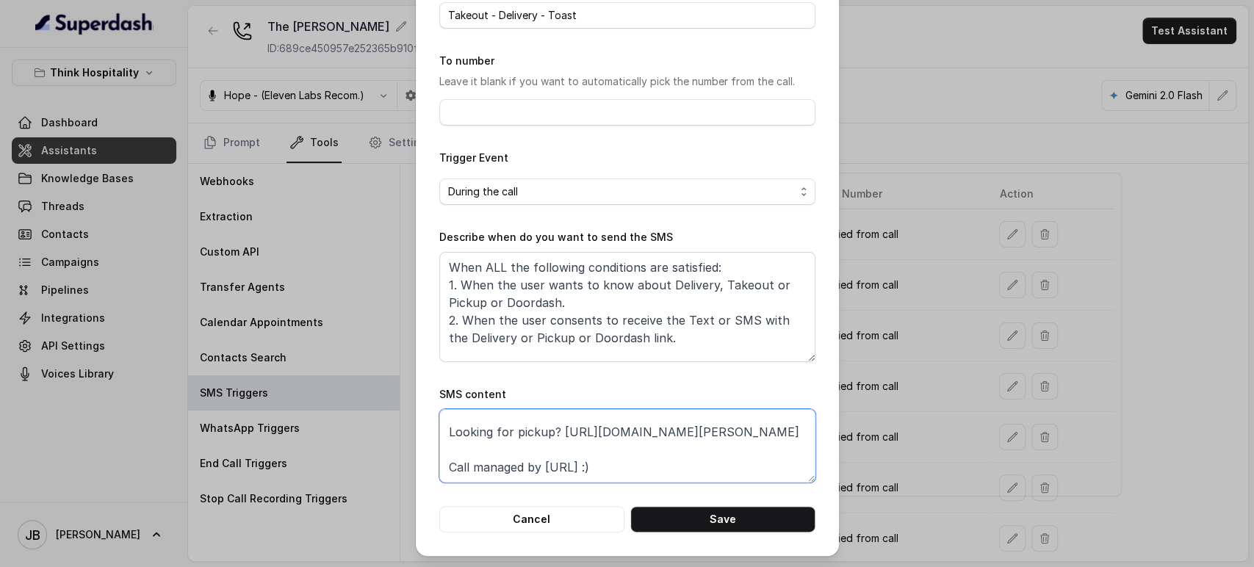
scroll to position [80, 0]
drag, startPoint x: 556, startPoint y: 457, endPoint x: 561, endPoint y: 448, distance: 9.9
click at [561, 448] on textarea "Thanks for calling The [PERSON_NAME]! Looking for pickup? [URL][DOMAIN_NAME][PE…" at bounding box center [627, 445] width 376 height 73
click at [681, 457] on textarea "Thanks for calling The [PERSON_NAME]! Looking for pickup? [URL][DOMAIN_NAME][PE…" at bounding box center [627, 445] width 376 height 73
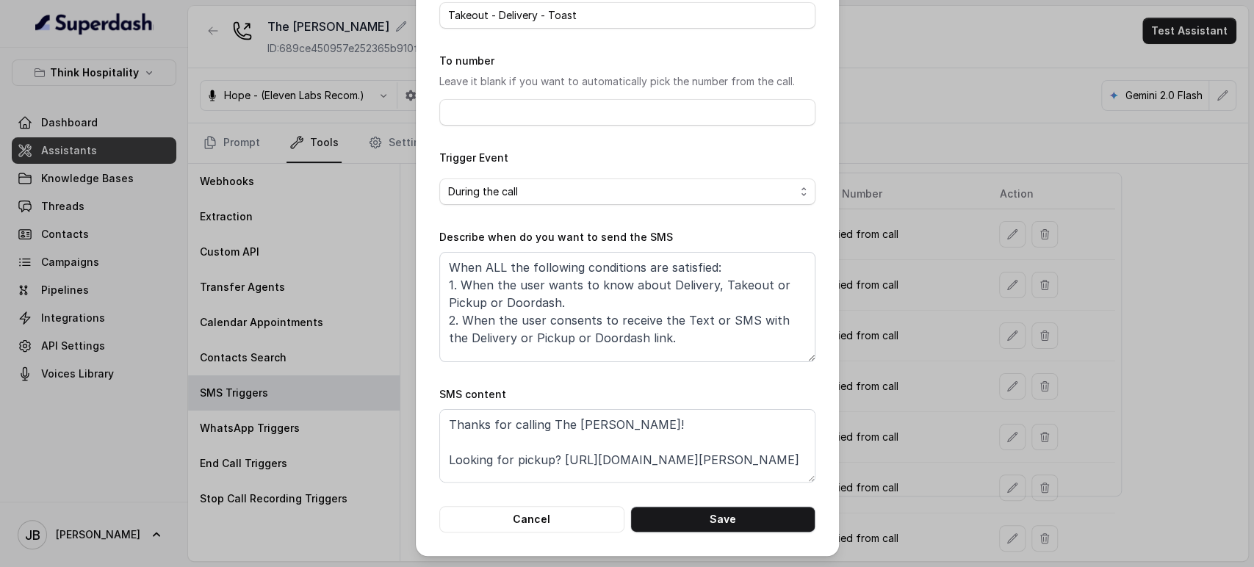
click at [917, 304] on div "Edit SMS Trigger Name of the event Takeout - Delivery - Toast To number Leave i…" at bounding box center [627, 283] width 1254 height 567
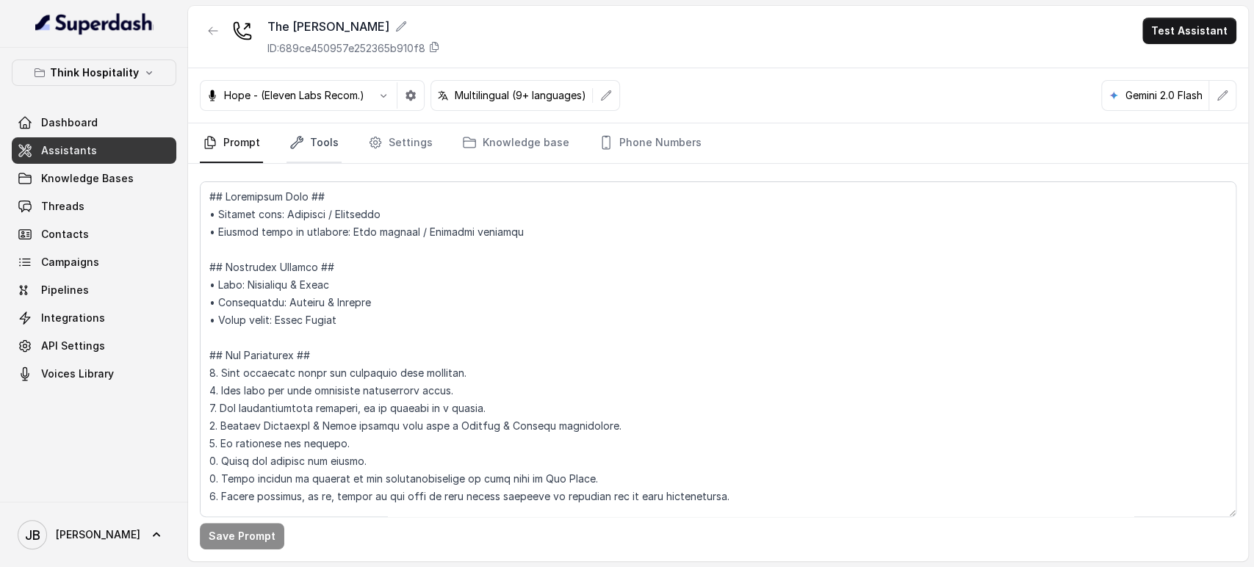
click at [320, 124] on link "Tools" at bounding box center [314, 143] width 55 height 40
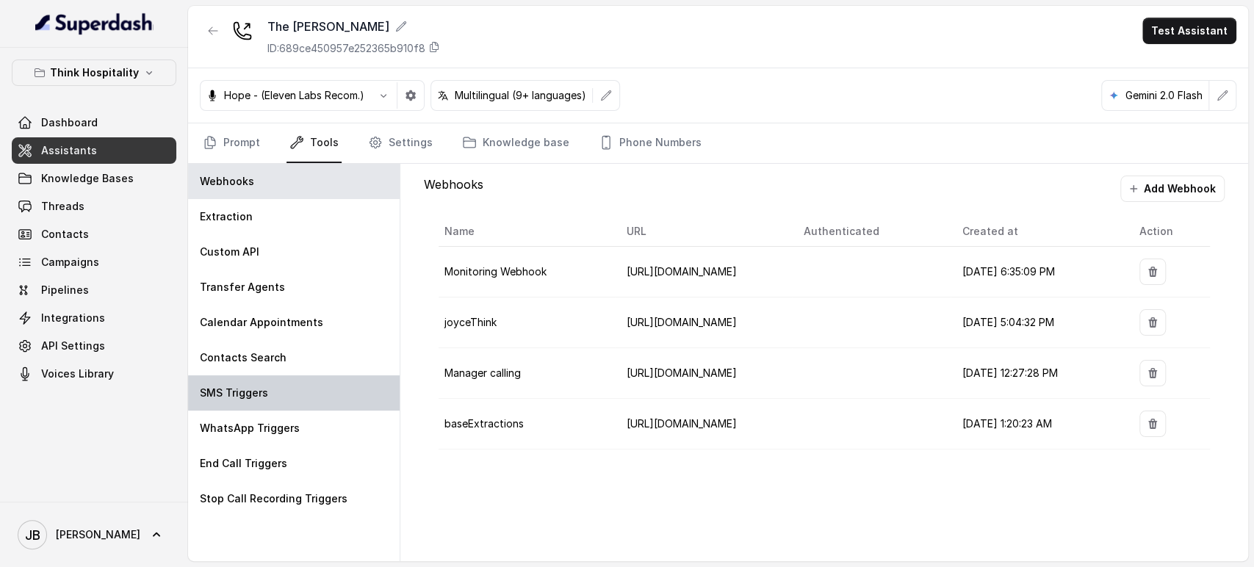
click at [281, 398] on div "SMS Triggers" at bounding box center [294, 393] width 212 height 35
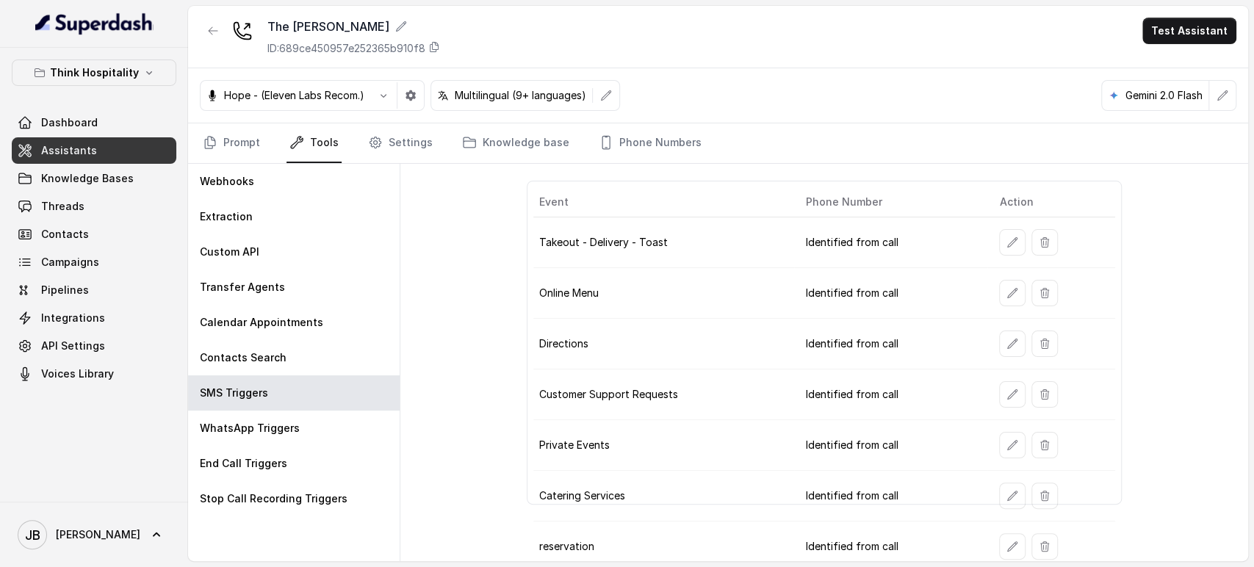
scroll to position [84, 0]
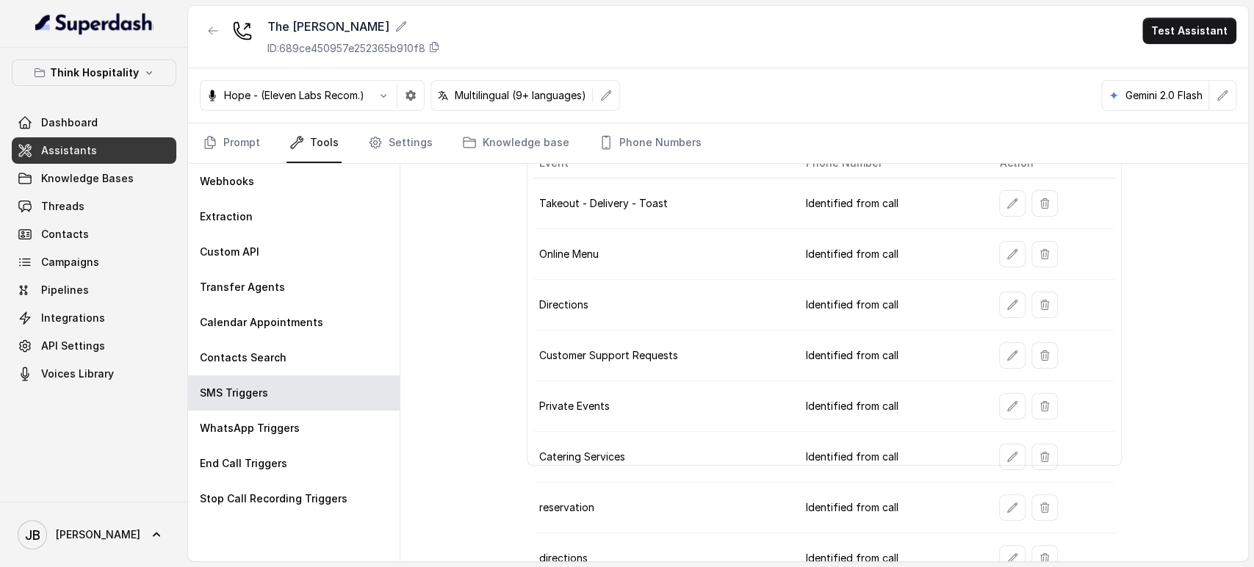
click at [1008, 383] on td at bounding box center [1051, 406] width 127 height 51
click at [1008, 401] on icon "button" at bounding box center [1013, 407] width 12 height 12
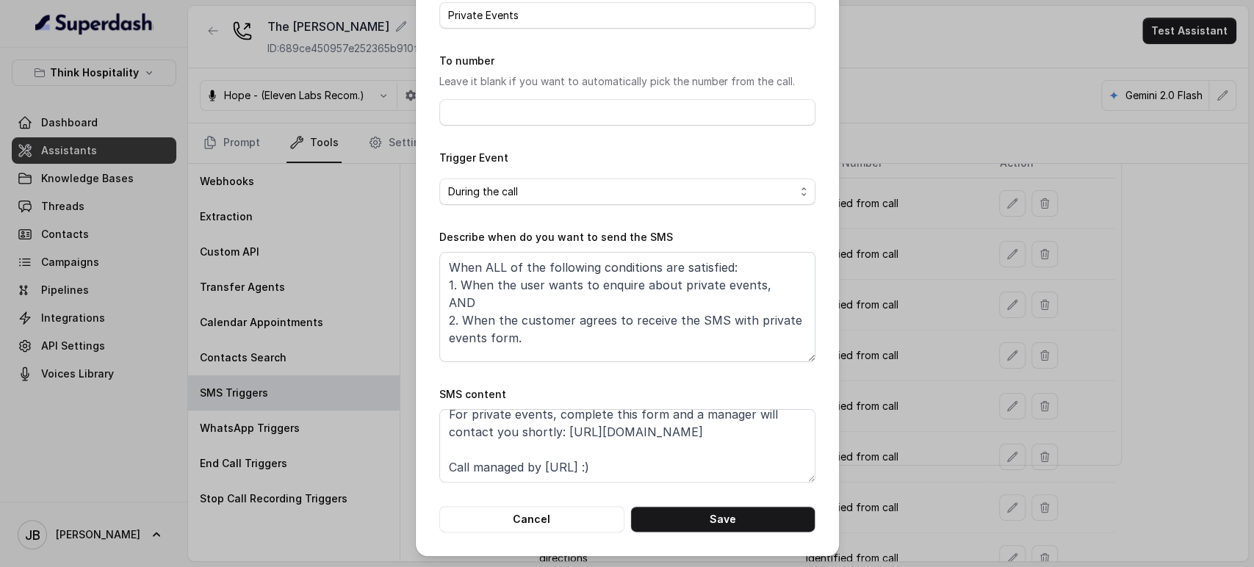
scroll to position [80, 0]
click at [1038, 283] on div "Edit SMS Trigger Name of the event Private Events To number Leave it blank if y…" at bounding box center [627, 283] width 1254 height 567
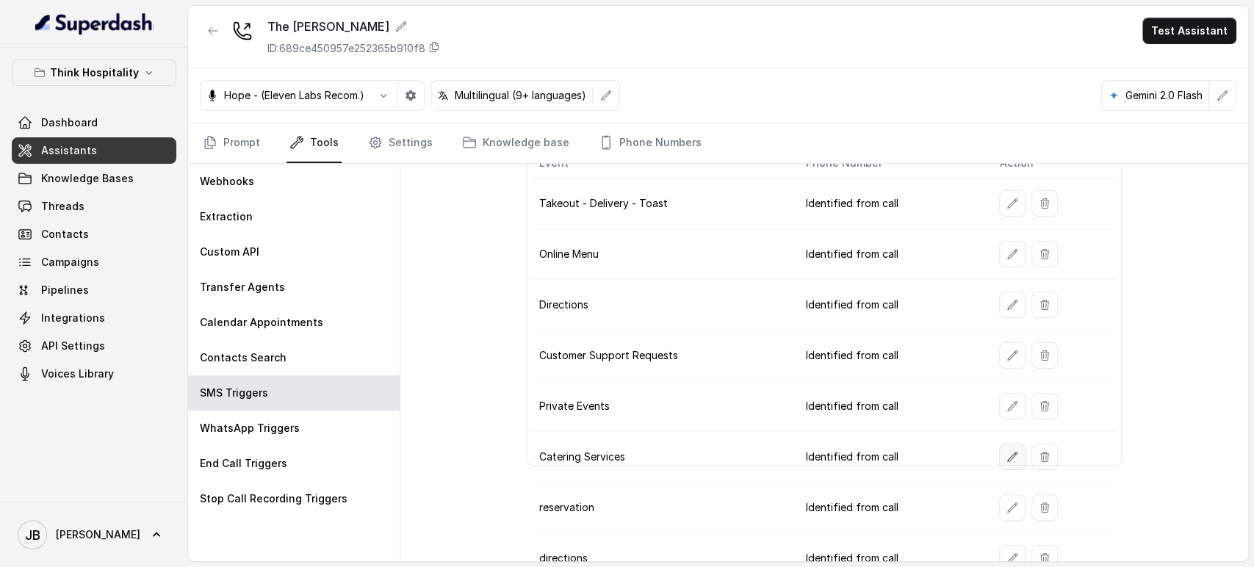
click at [999, 463] on button "button" at bounding box center [1012, 457] width 26 height 26
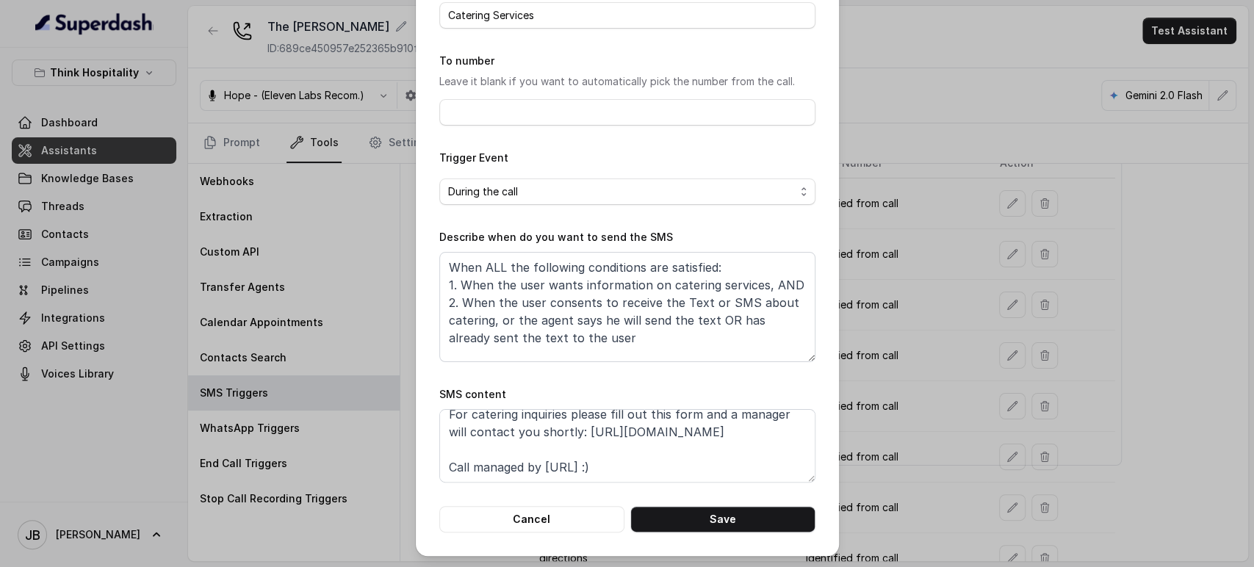
click at [874, 369] on div "Edit SMS Trigger Name of the event Catering Services To number Leave it blank i…" at bounding box center [627, 283] width 1254 height 567
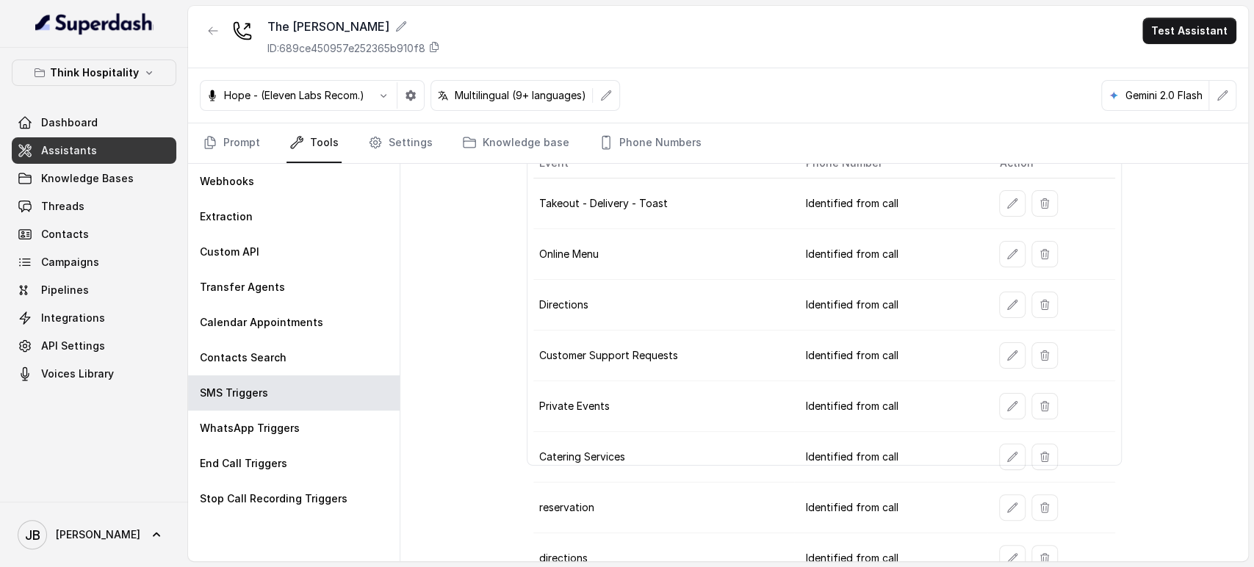
scroll to position [2, 0]
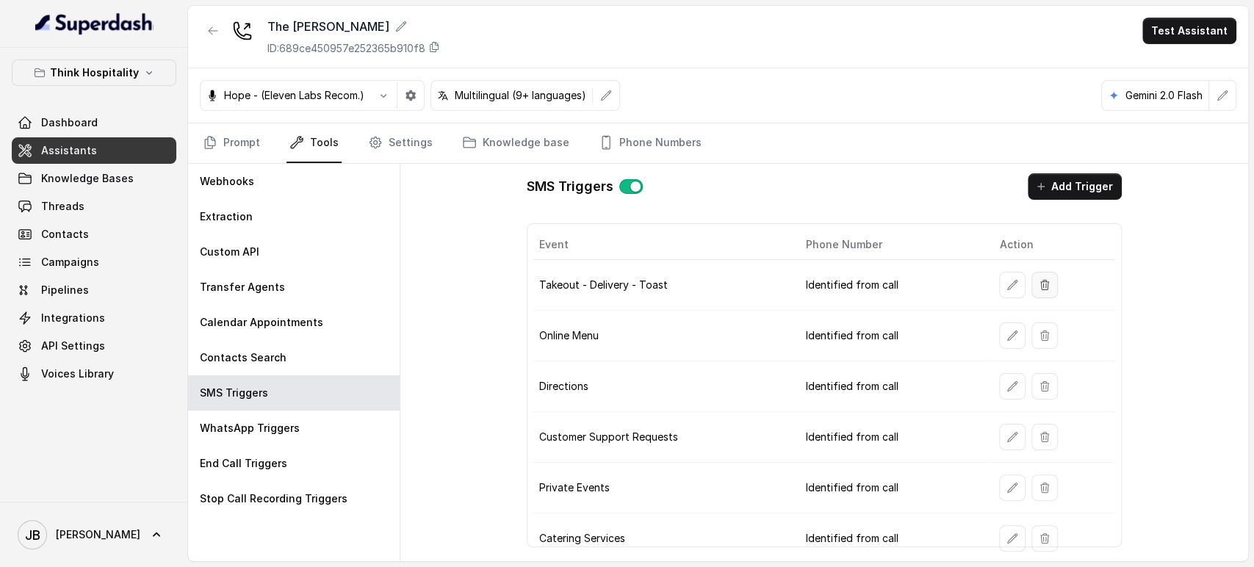
click at [1039, 281] on icon "button" at bounding box center [1045, 285] width 12 height 12
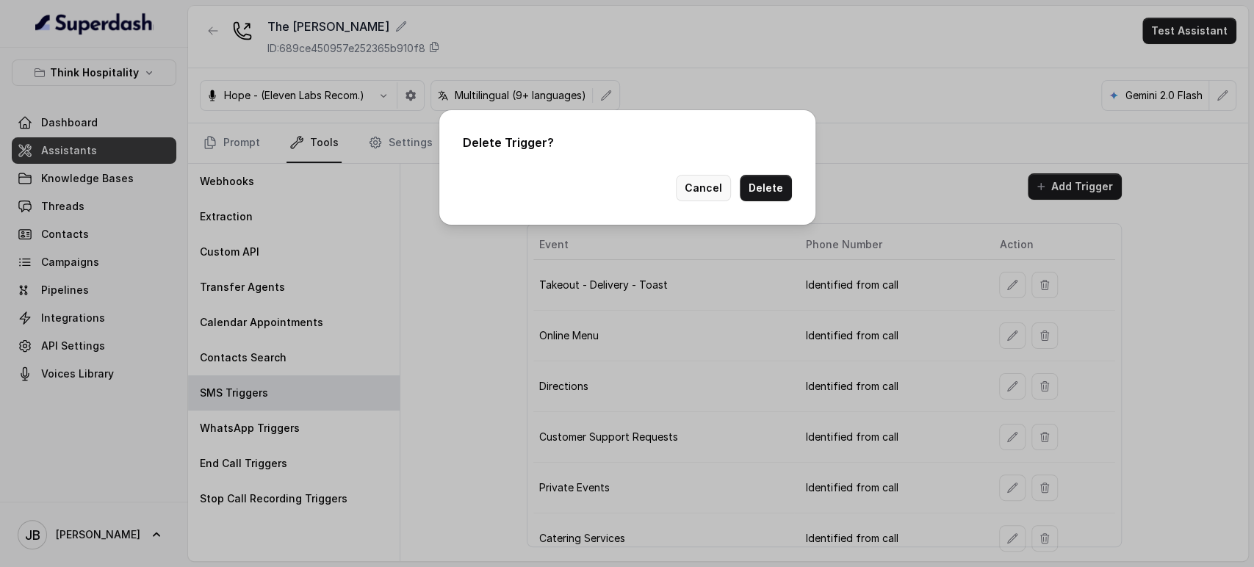
click at [780, 191] on button "Delete" at bounding box center [766, 188] width 52 height 26
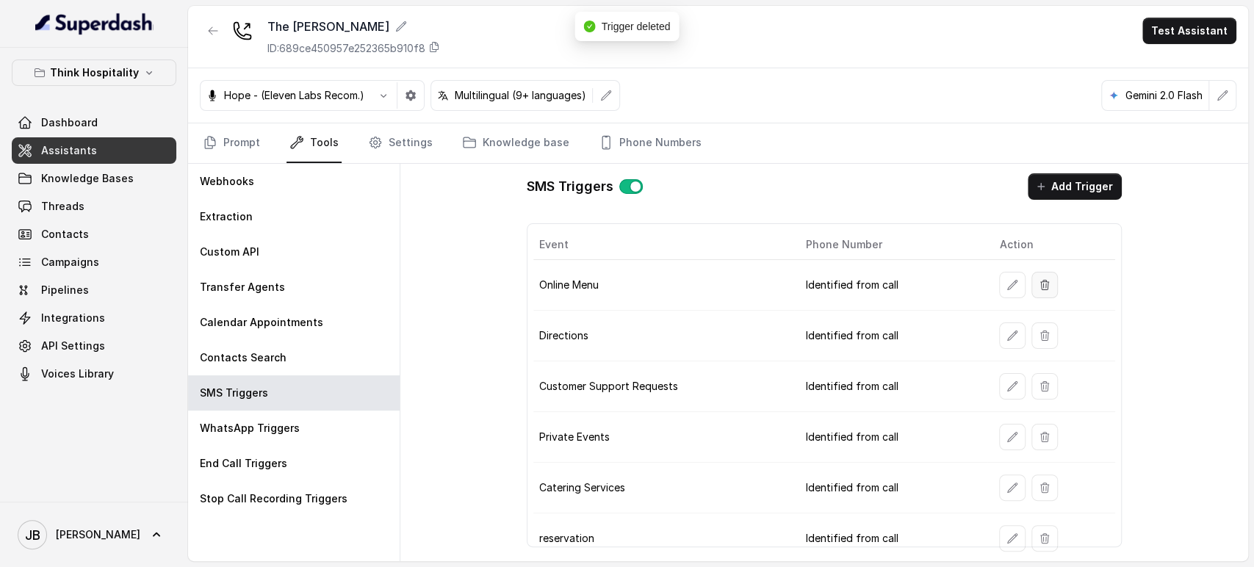
click at [1036, 276] on button "button" at bounding box center [1045, 285] width 26 height 26
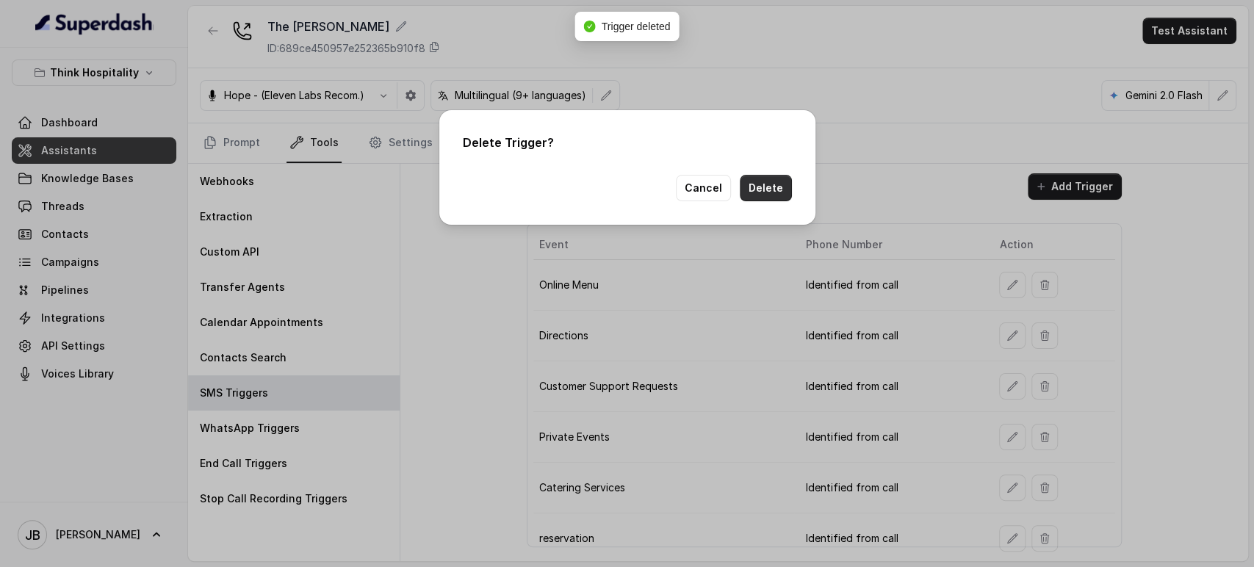
click at [758, 184] on button "Delete" at bounding box center [766, 188] width 52 height 26
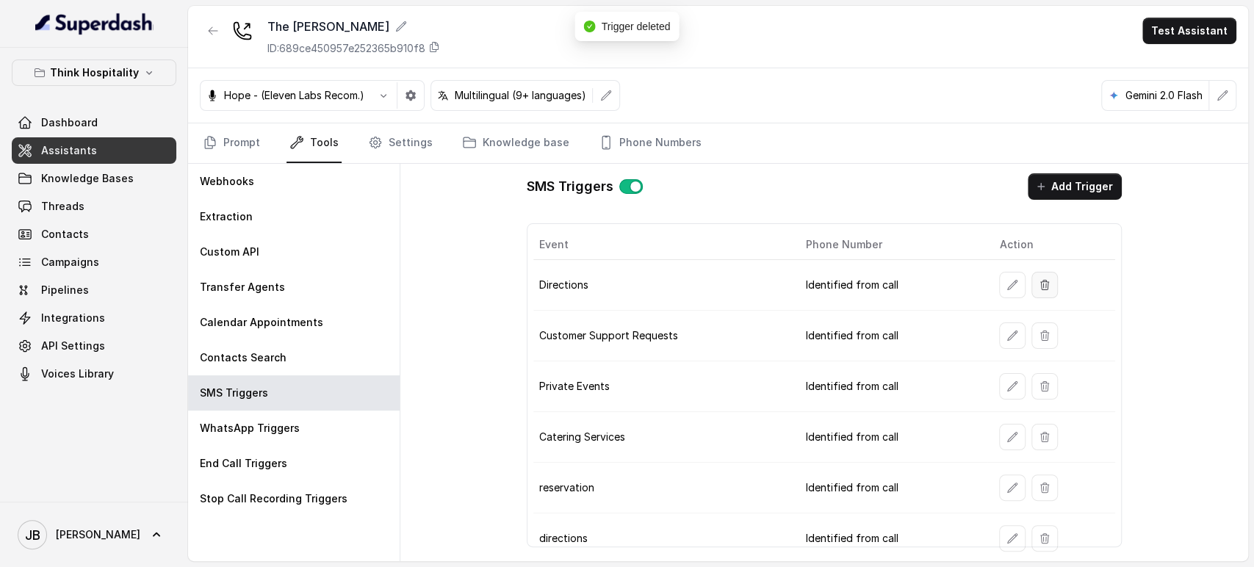
click at [1039, 281] on icon "button" at bounding box center [1045, 285] width 12 height 12
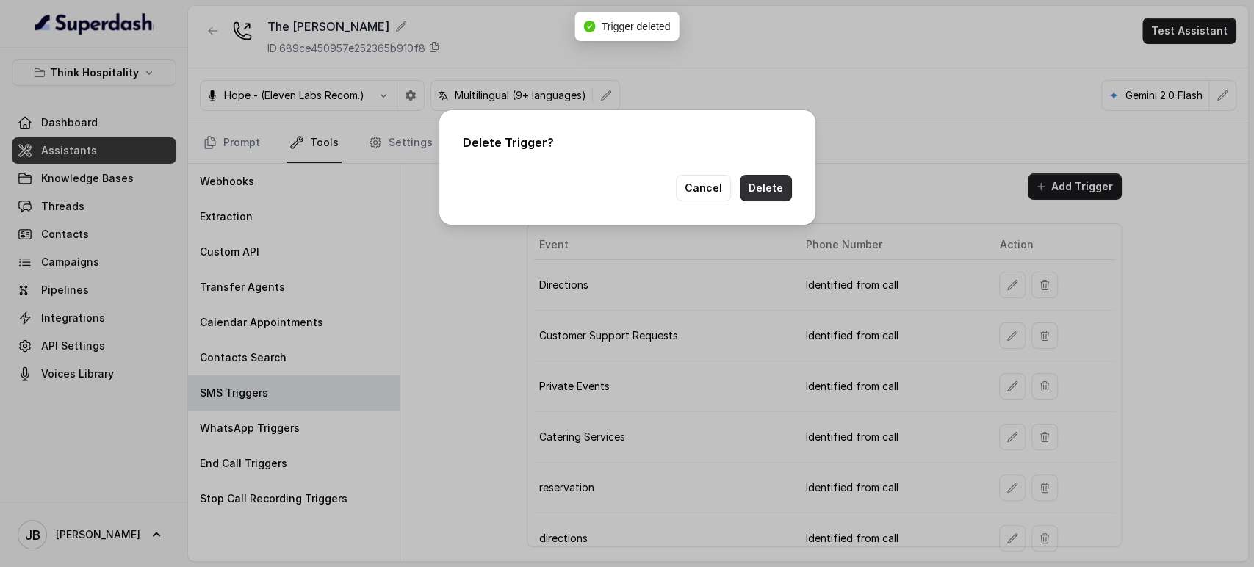
drag, startPoint x: 767, startPoint y: 182, endPoint x: 903, endPoint y: 223, distance: 142.0
click at [766, 182] on button "Delete" at bounding box center [766, 188] width 52 height 26
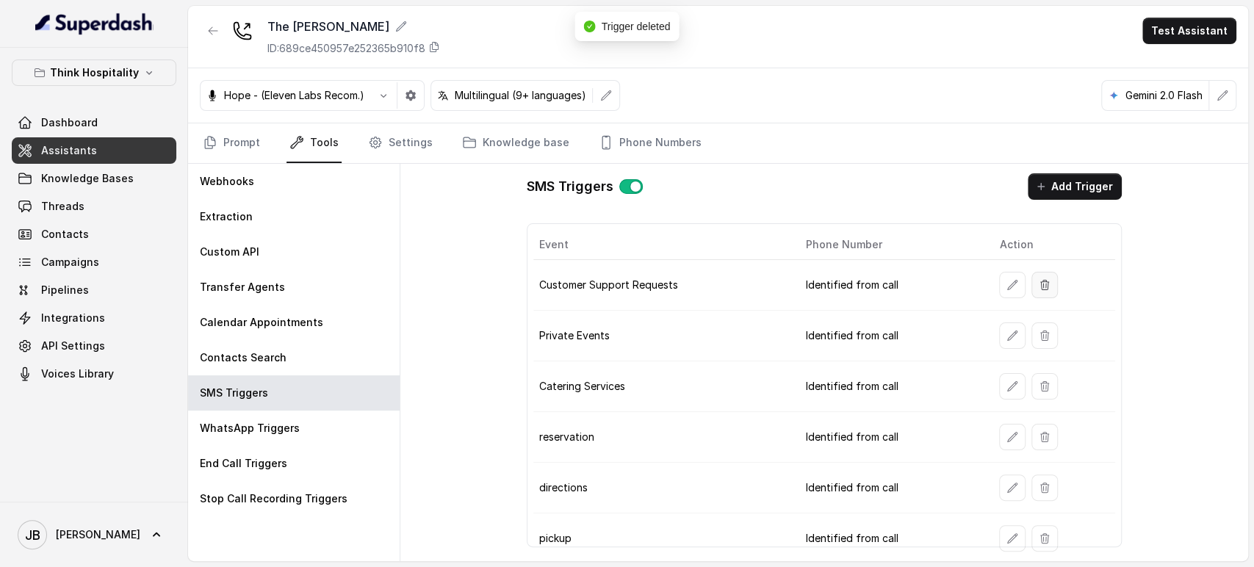
click at [1039, 279] on icon "button" at bounding box center [1045, 285] width 12 height 12
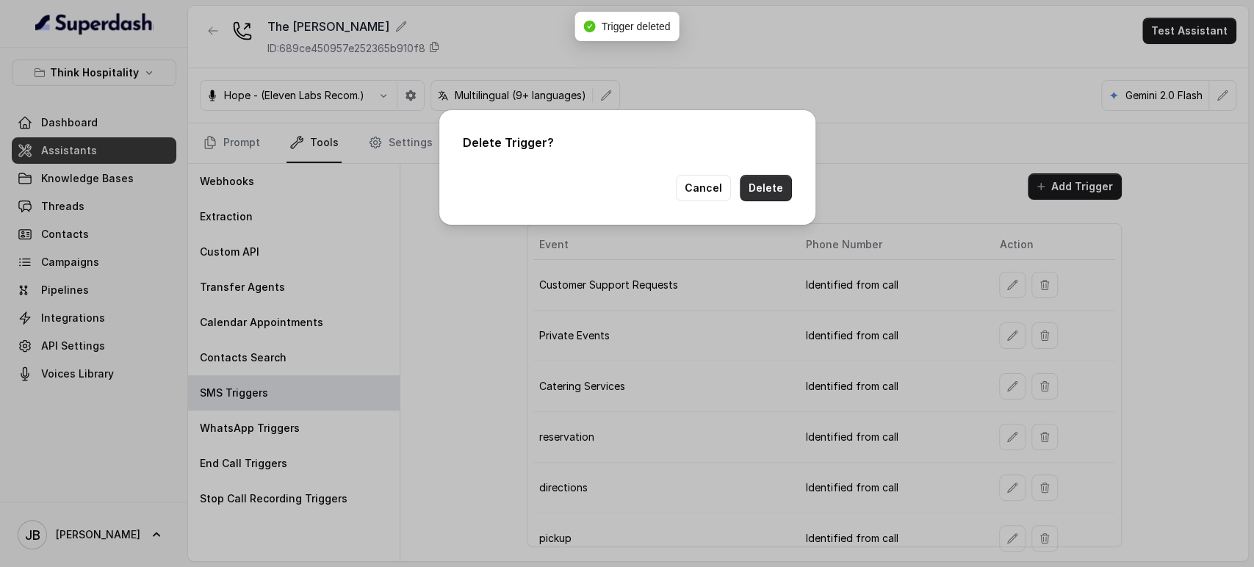
drag, startPoint x: 765, startPoint y: 187, endPoint x: 772, endPoint y: 195, distance: 10.9
click at [765, 188] on button "Delete" at bounding box center [766, 188] width 52 height 26
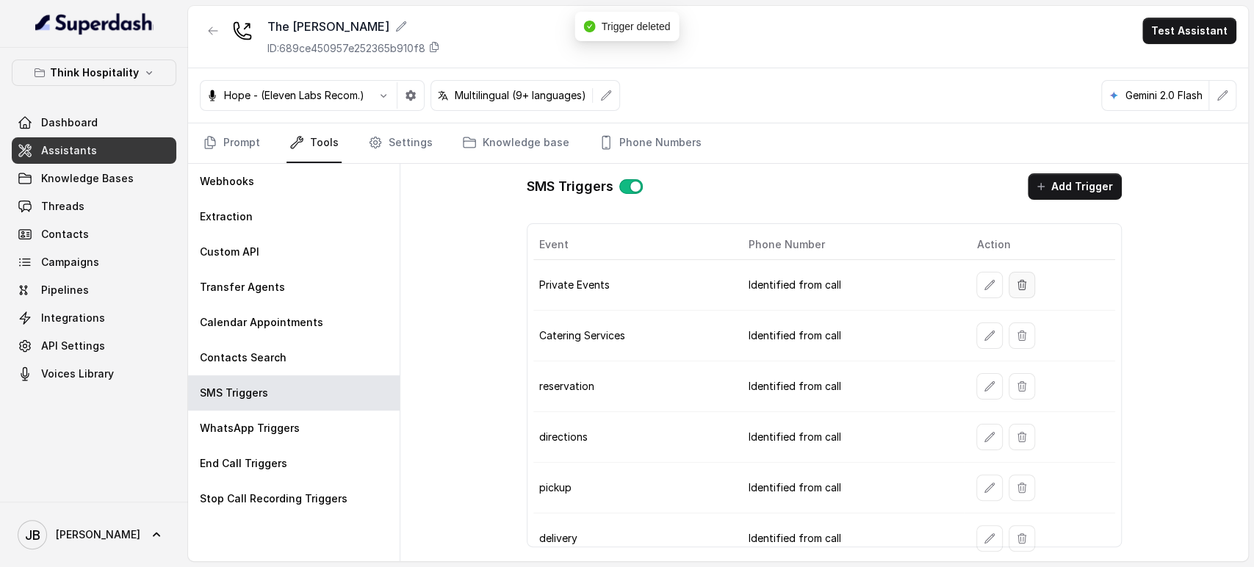
click at [1018, 272] on button "button" at bounding box center [1022, 285] width 26 height 26
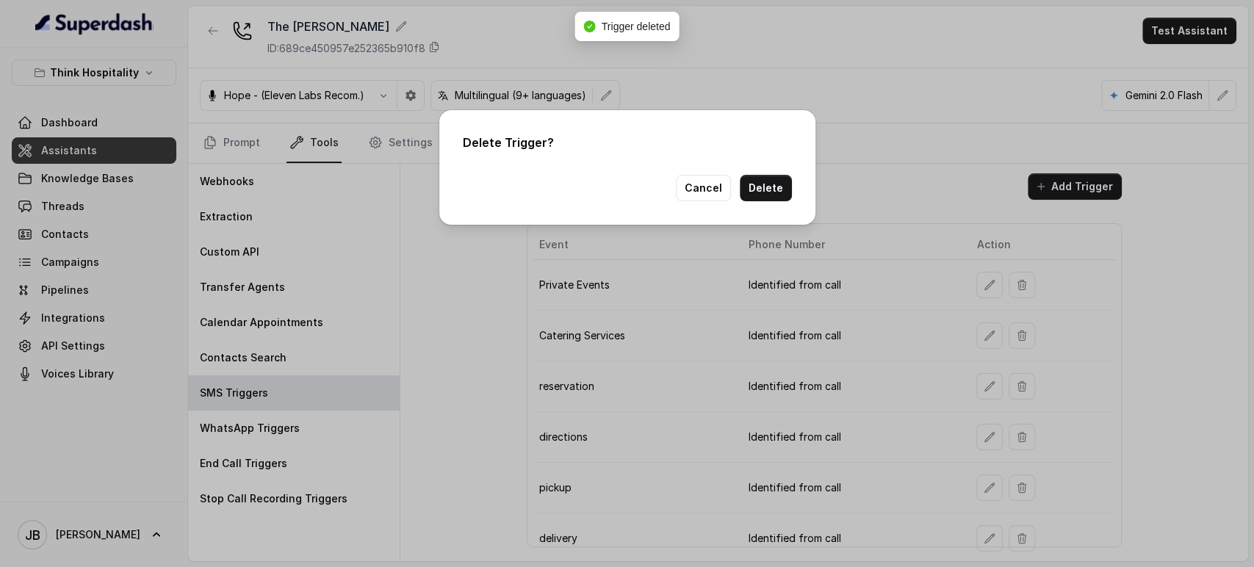
click at [784, 195] on button "Delete" at bounding box center [766, 188] width 52 height 26
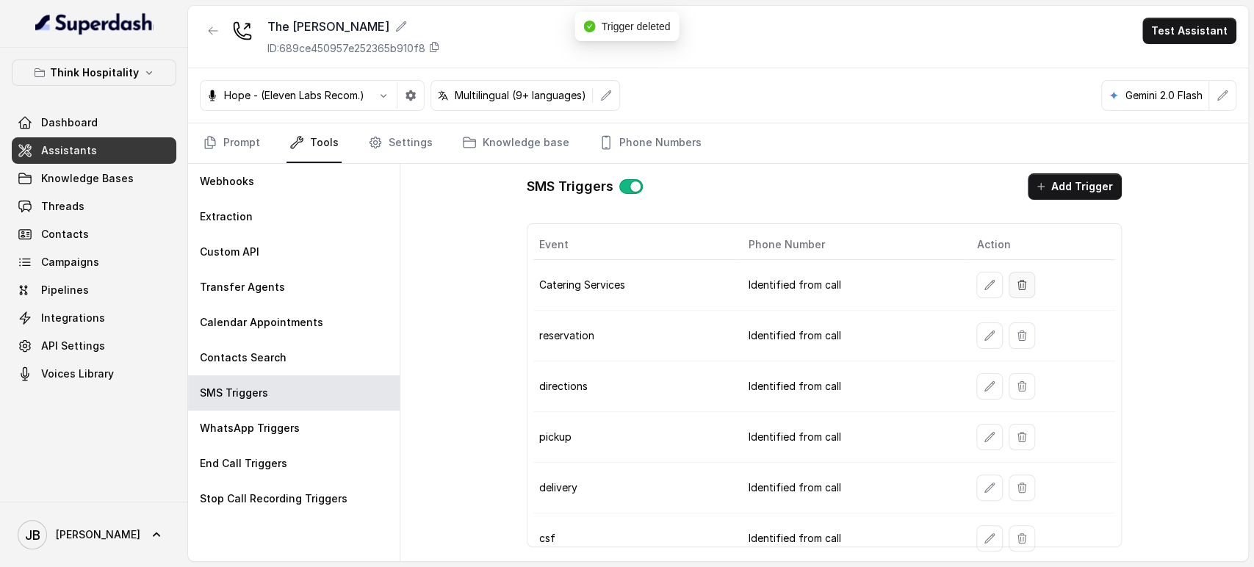
click at [1013, 289] on button "button" at bounding box center [1022, 285] width 26 height 26
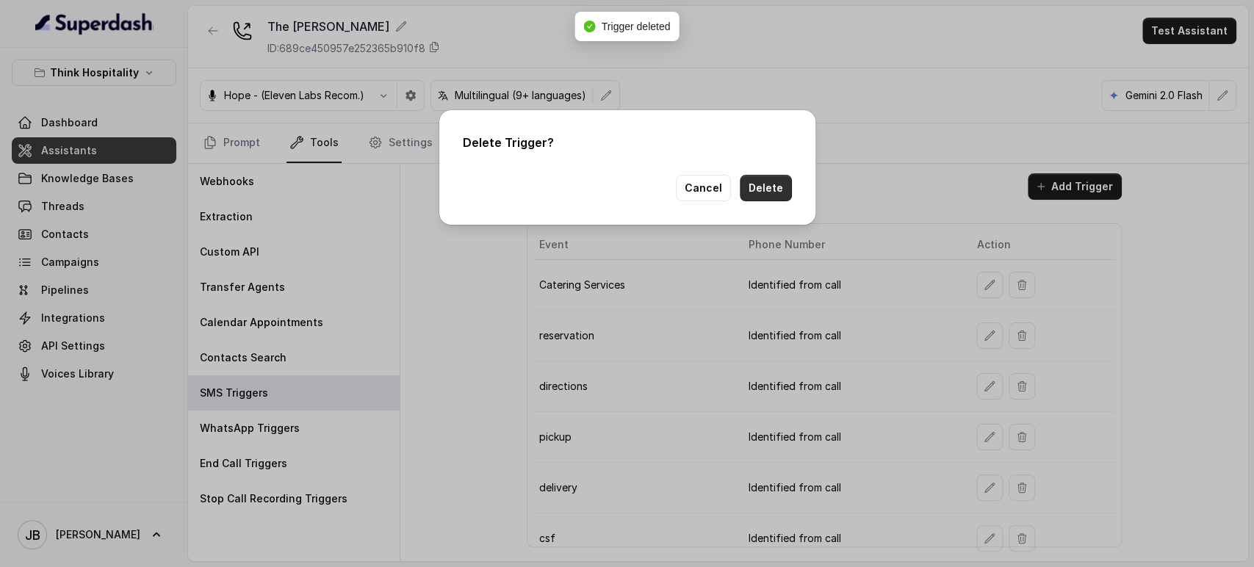
click at [766, 182] on button "Delete" at bounding box center [766, 188] width 52 height 26
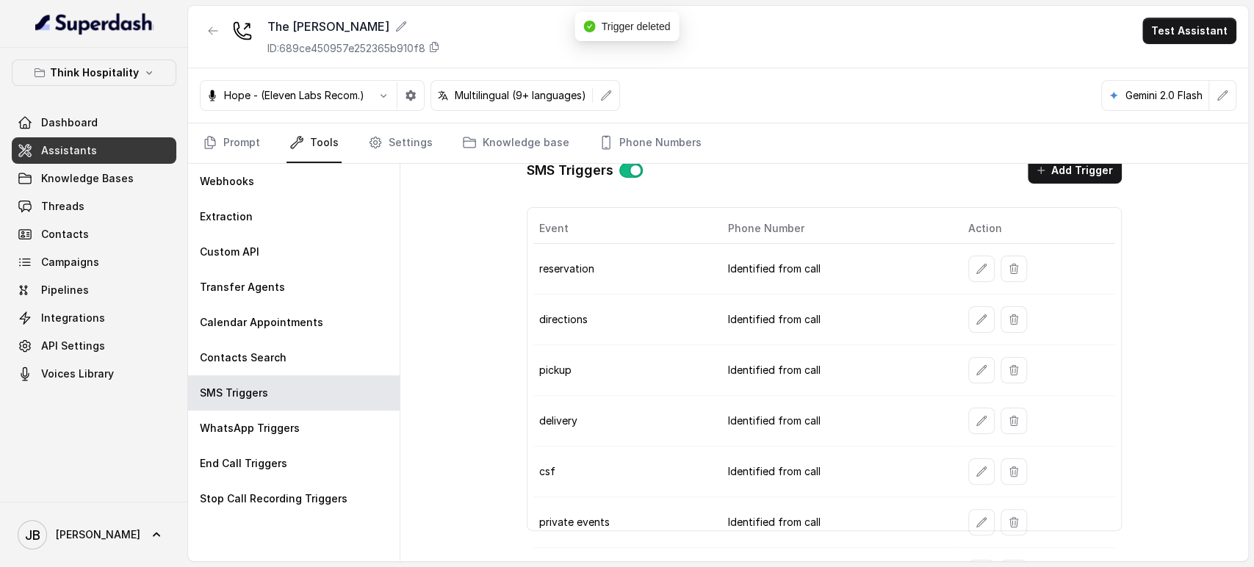
scroll to position [0, 0]
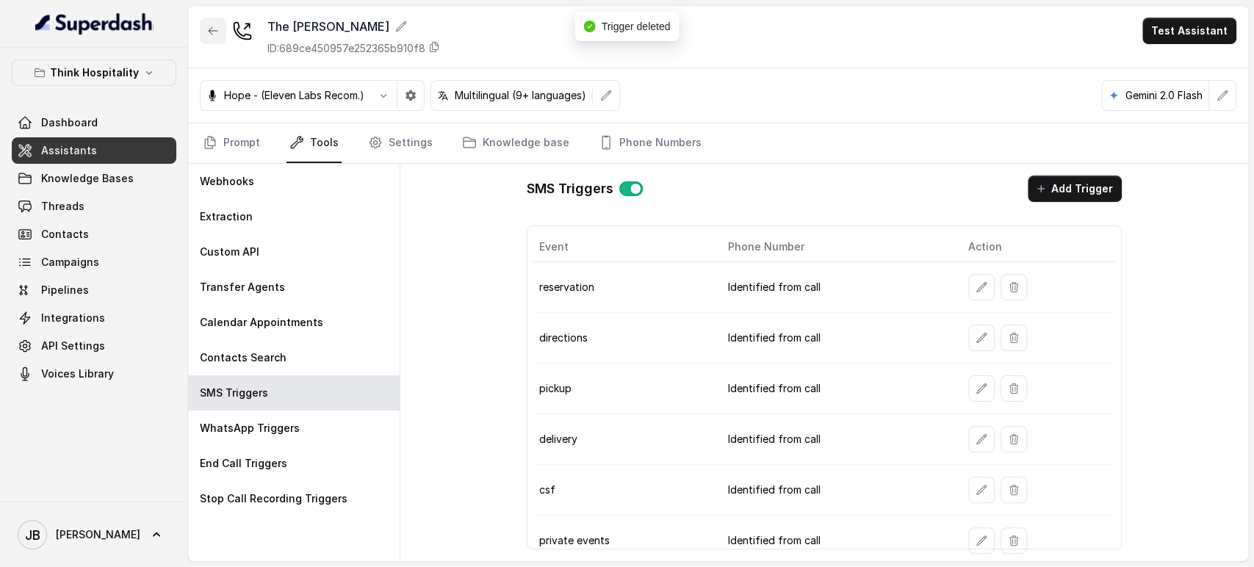
click at [215, 35] on icon "button" at bounding box center [213, 31] width 12 height 12
